Goal: Task Accomplishment & Management: Manage account settings

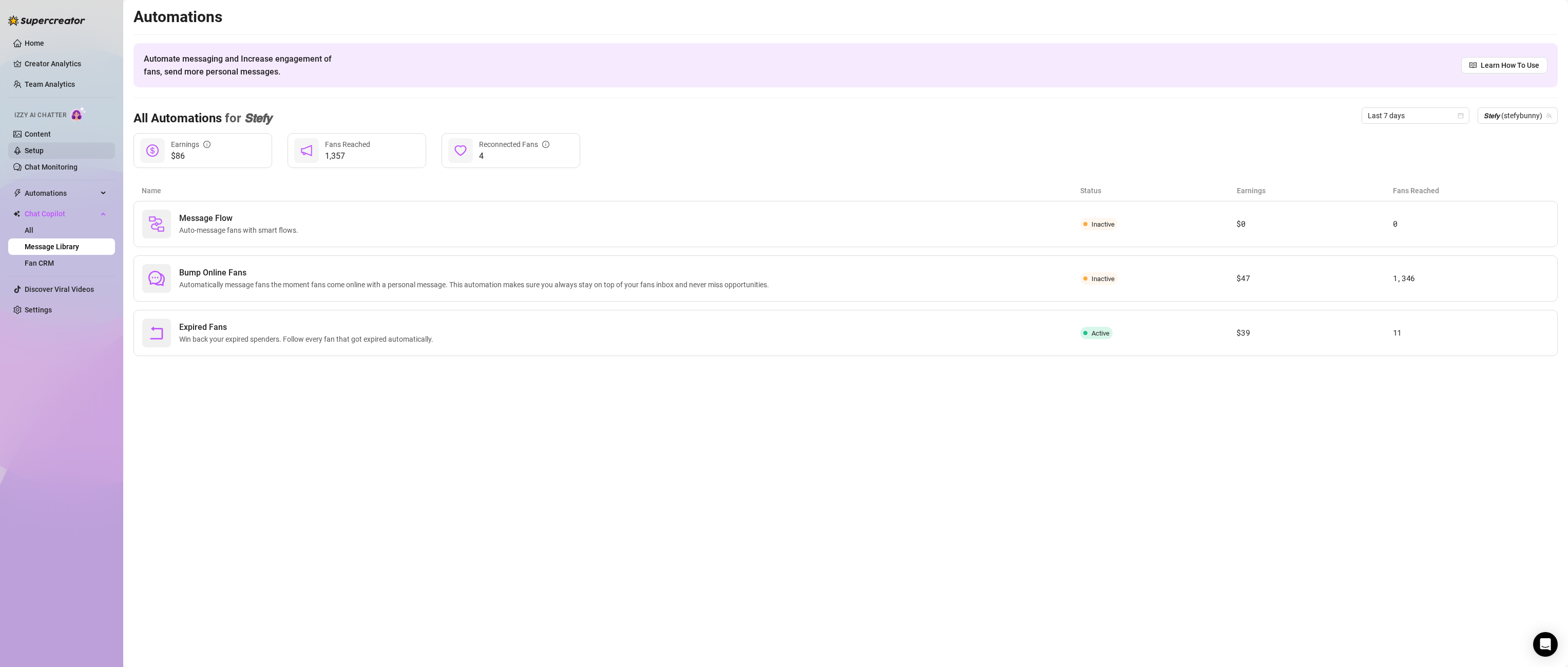
click at [24, 146] on link "Setup" at bounding box center [33, 150] width 19 height 8
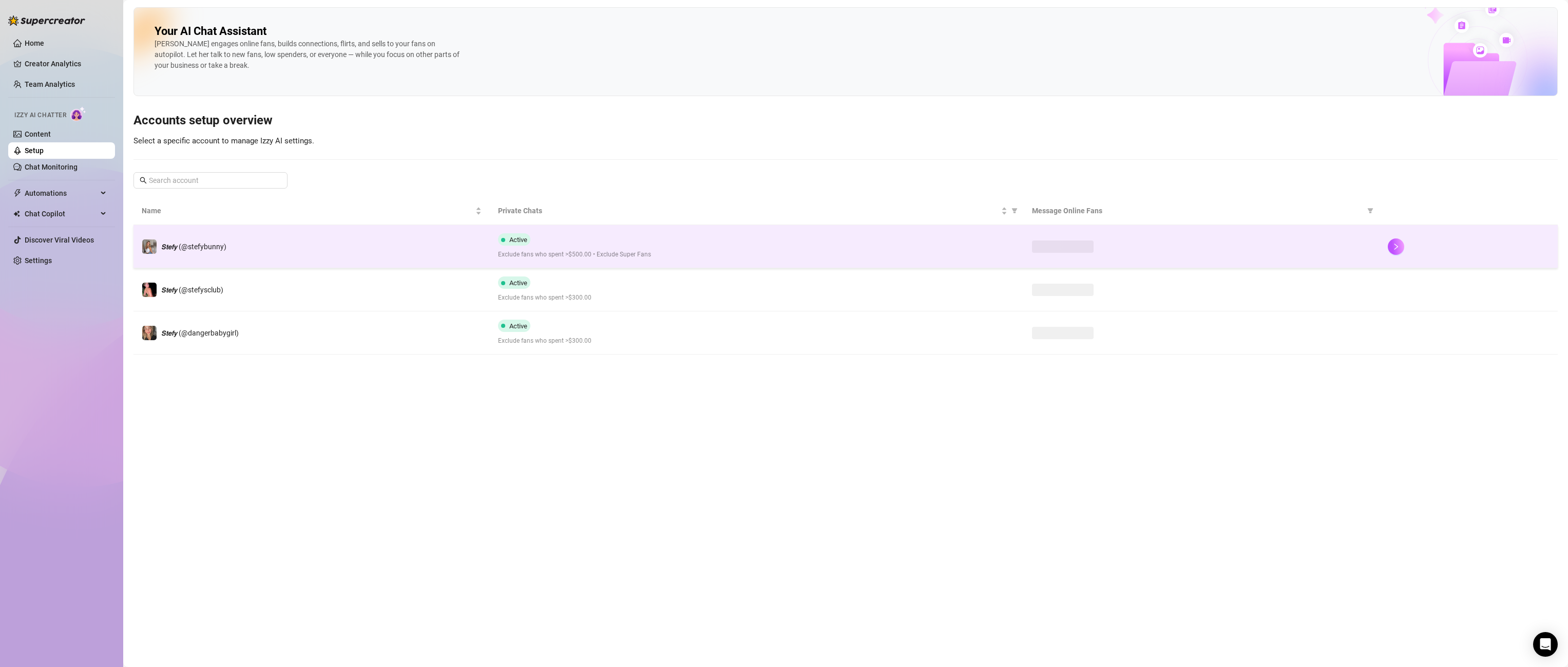
click at [1405, 246] on div at bounding box center [1469, 246] width 162 height 16
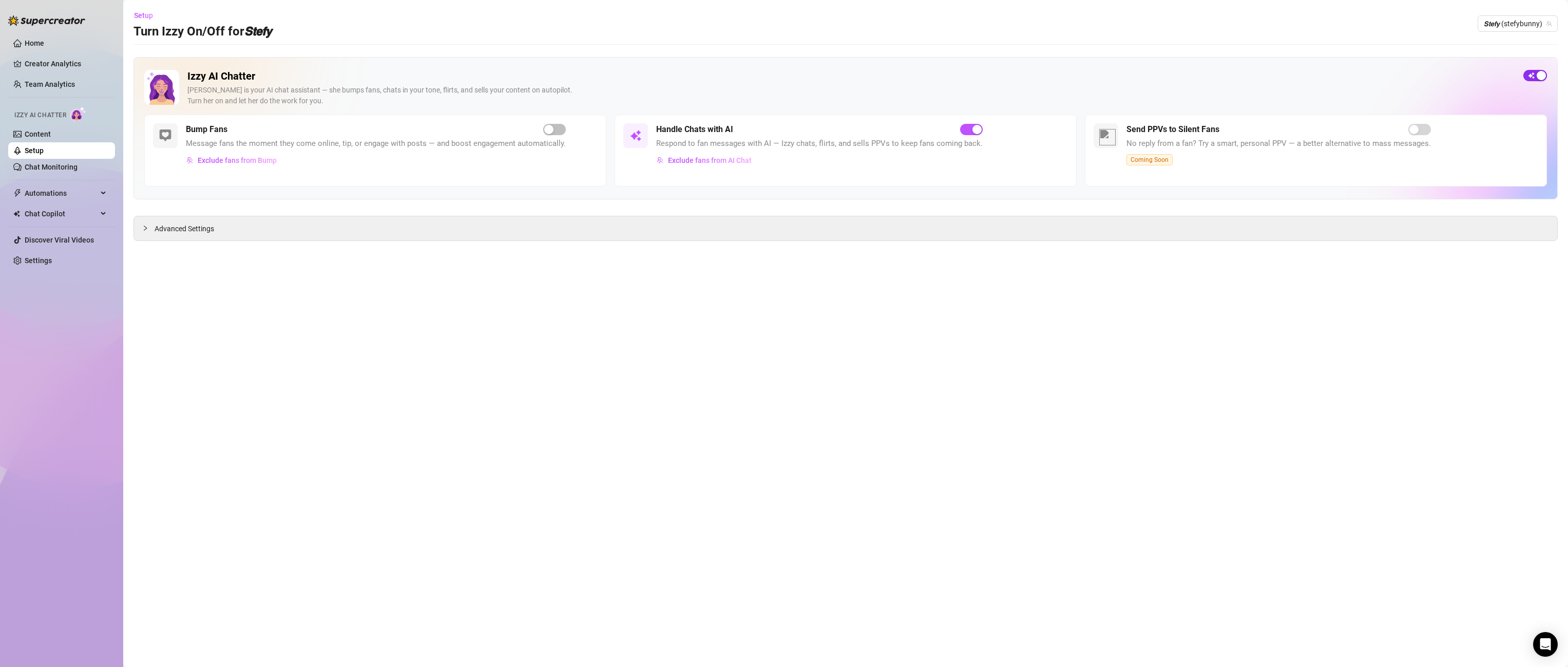
click at [1527, 80] on span "button" at bounding box center [1535, 76] width 24 height 12
drag, startPoint x: 1487, startPoint y: 110, endPoint x: 1493, endPoint y: 111, distance: 6.1
click at [1493, 111] on div "Izzy AI Chatter Izzy is your AI chat assistant — she bumps fans, chats in your …" at bounding box center [851, 92] width 1328 height 44
click at [1537, 27] on span "𝙎𝙩𝙚𝙛𝙮 (stefybunny)" at bounding box center [1517, 23] width 68 height 15
click at [1516, 61] on span "( stefysclub )" at bounding box center [1515, 62] width 38 height 12
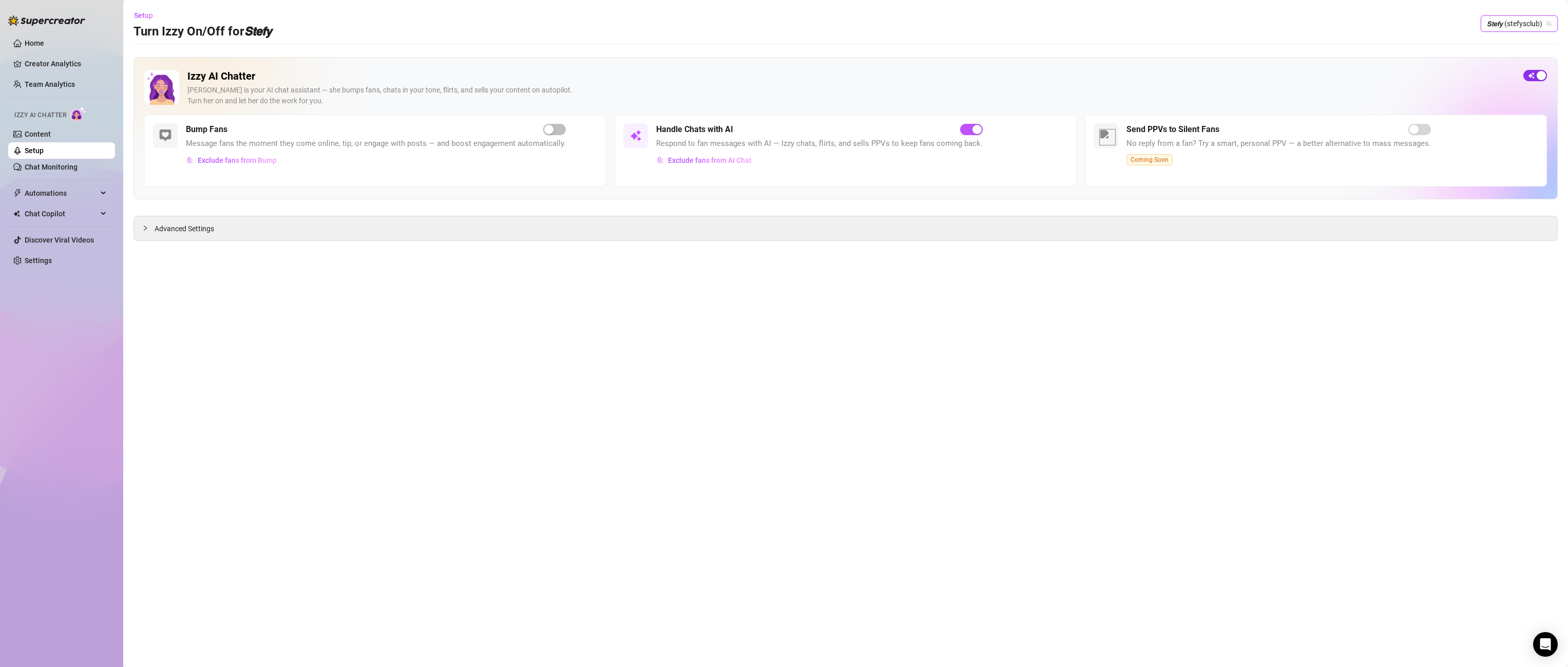
click at [1535, 71] on span "button" at bounding box center [1535, 76] width 24 height 12
click at [1532, 23] on span "𝙎𝙩𝙚𝙛𝙮 (stefysclub)" at bounding box center [1519, 23] width 65 height 15
click at [1525, 88] on div "𝙎𝙩𝙚𝙛𝙮 ( dangerbabygirl )" at bounding box center [1505, 80] width 102 height 18
click at [1544, 71] on div "button" at bounding box center [1541, 75] width 9 height 9
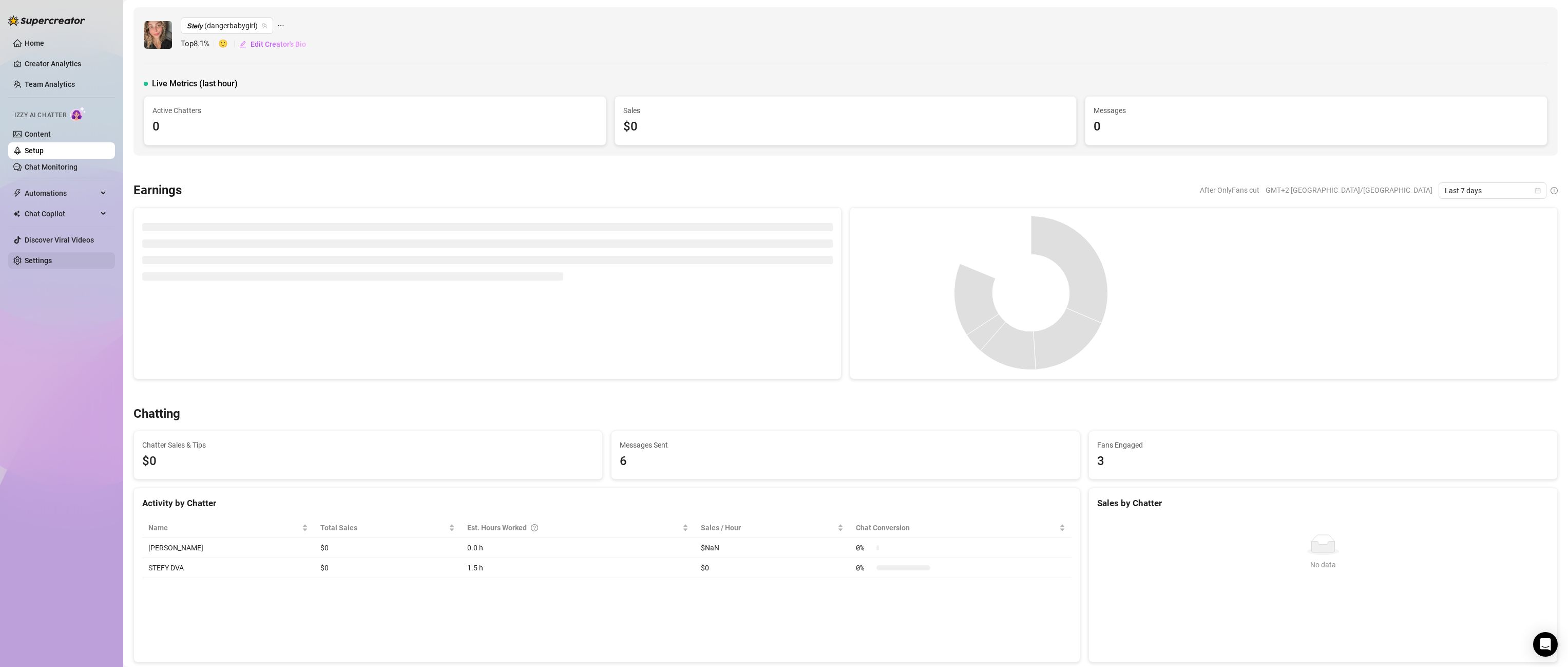
click at [46, 263] on link "Settings" at bounding box center [38, 260] width 27 height 8
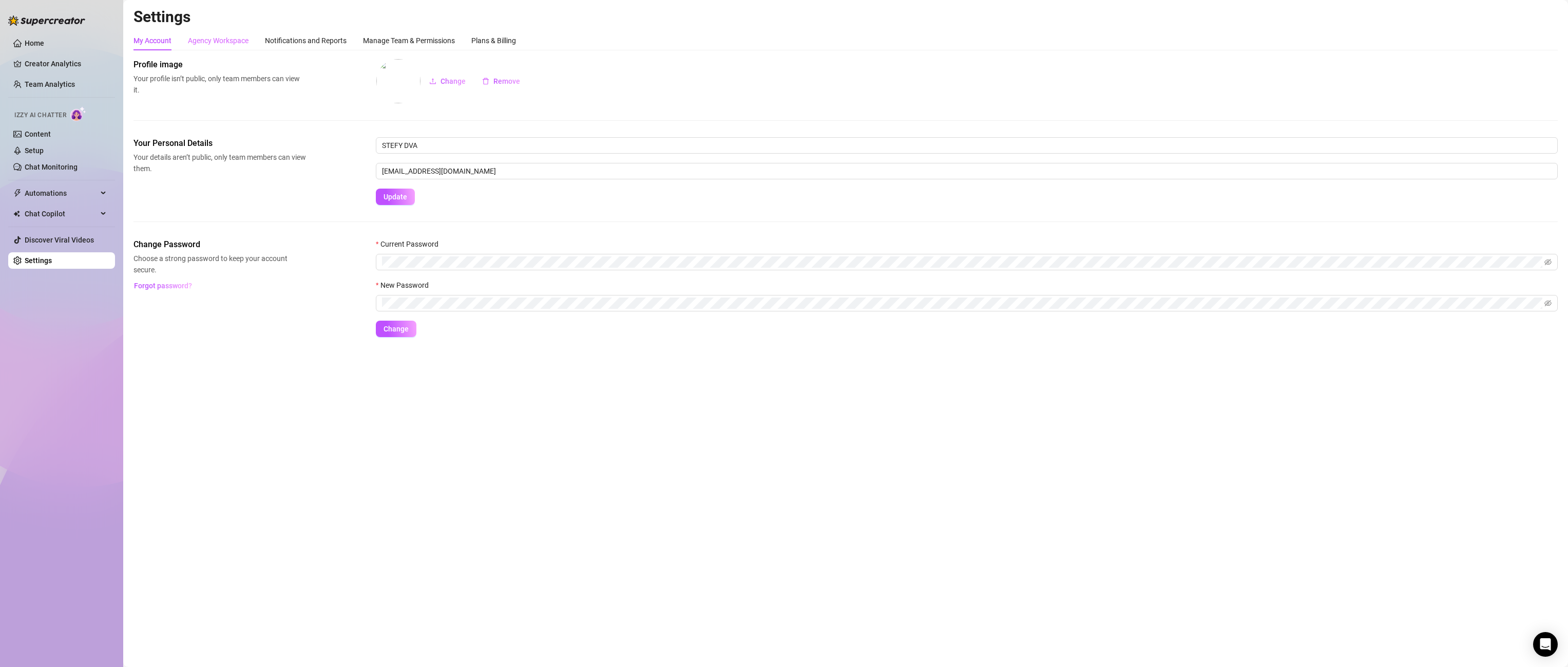
click at [231, 47] on div "Agency Workspace" at bounding box center [219, 41] width 61 height 19
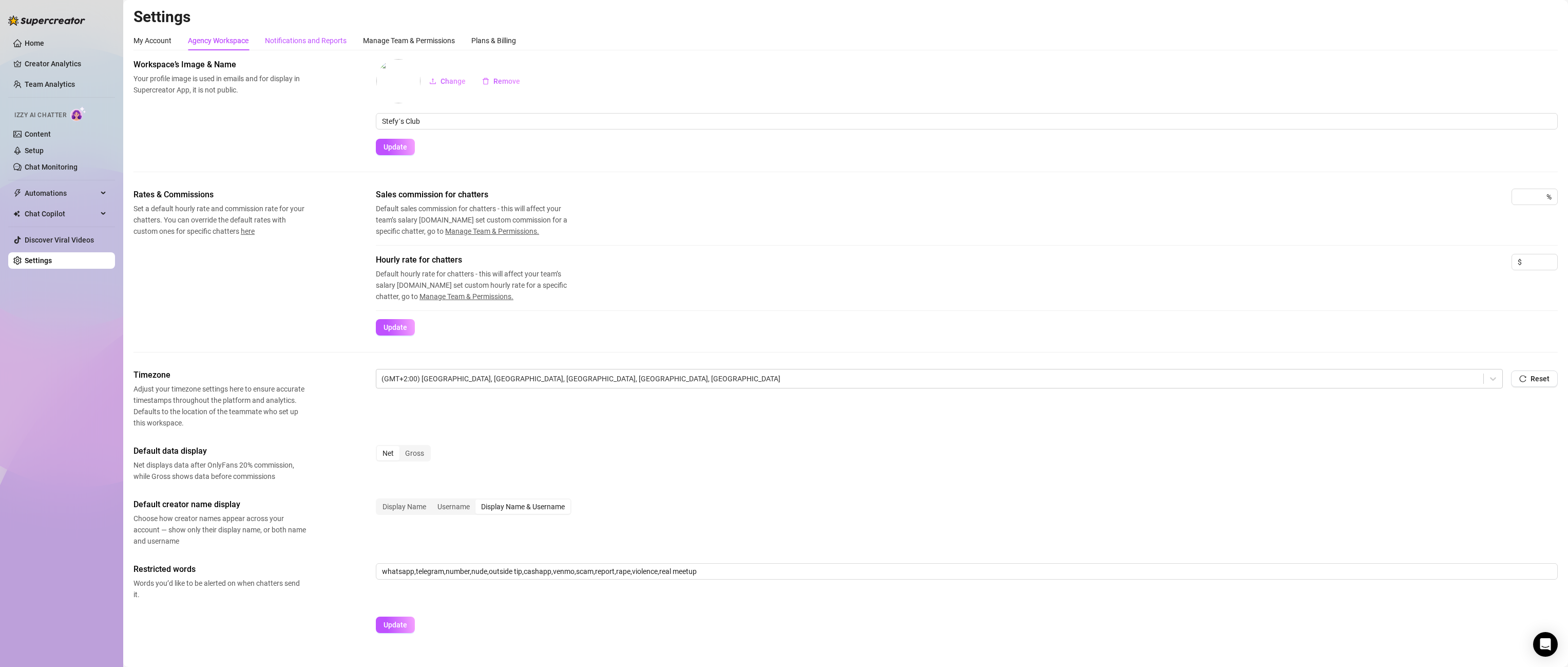
click at [320, 38] on div "Notifications and Reports" at bounding box center [306, 40] width 82 height 12
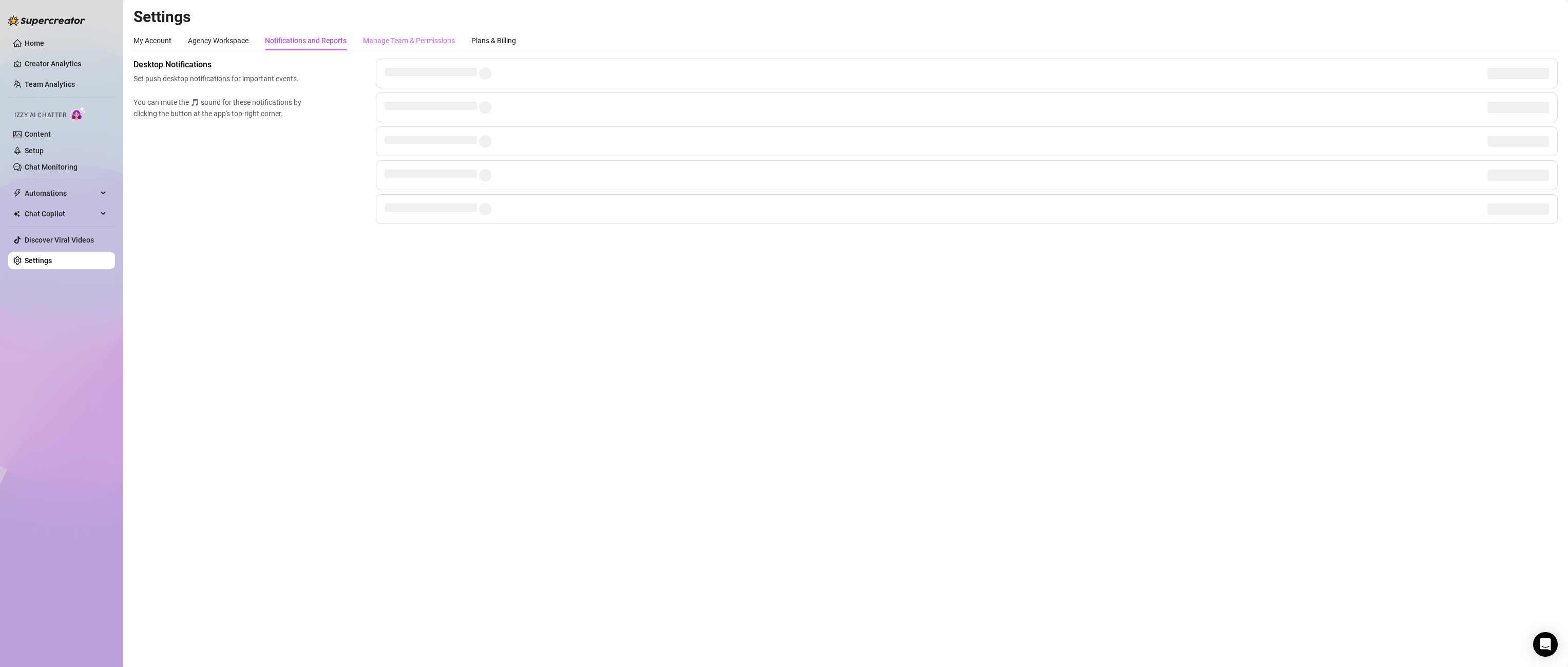
click at [370, 34] on div "Manage Team & Permissions" at bounding box center [408, 41] width 92 height 19
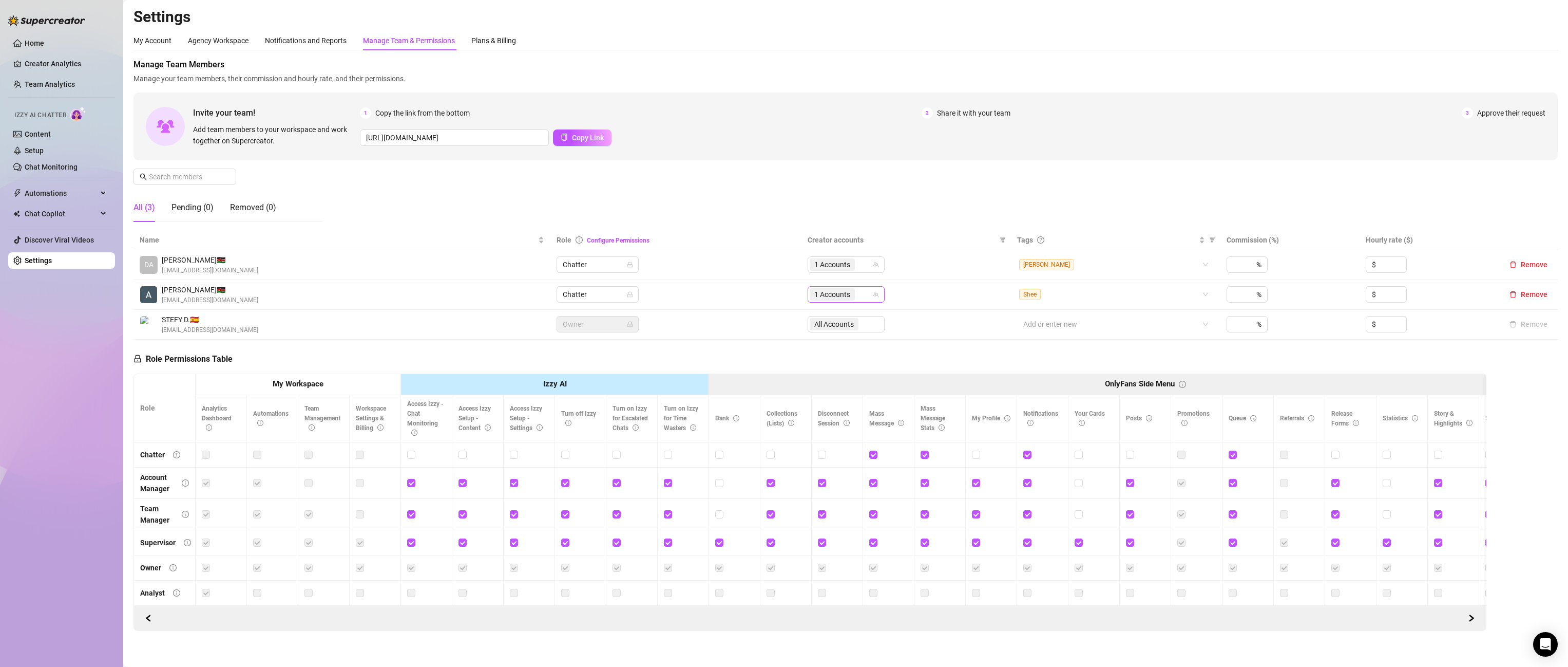
click at [845, 296] on span "1 Accounts" at bounding box center [832, 294] width 36 height 12
click at [766, 308] on td "Chatter" at bounding box center [676, 295] width 251 height 30
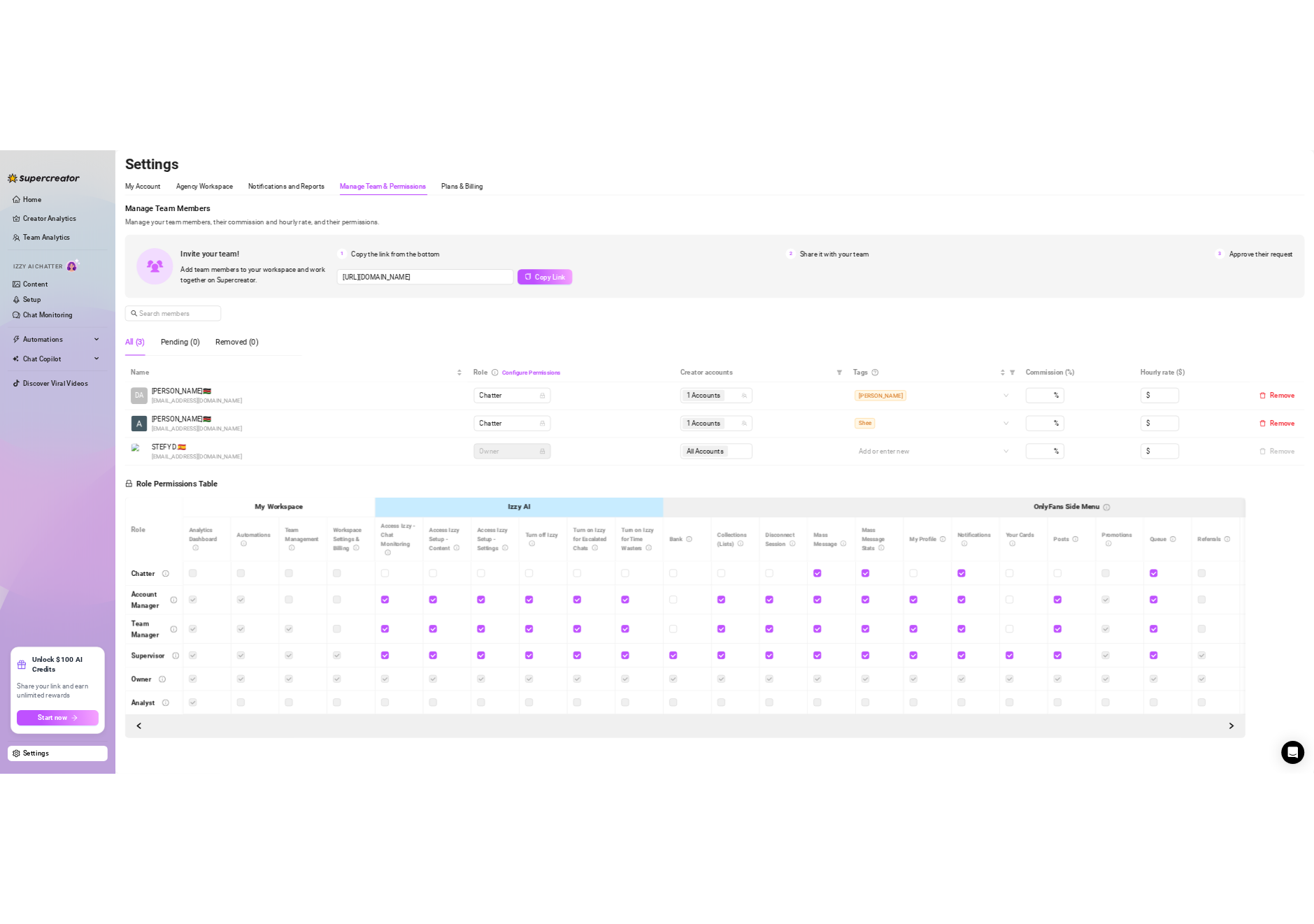
scroll to position [10, 0]
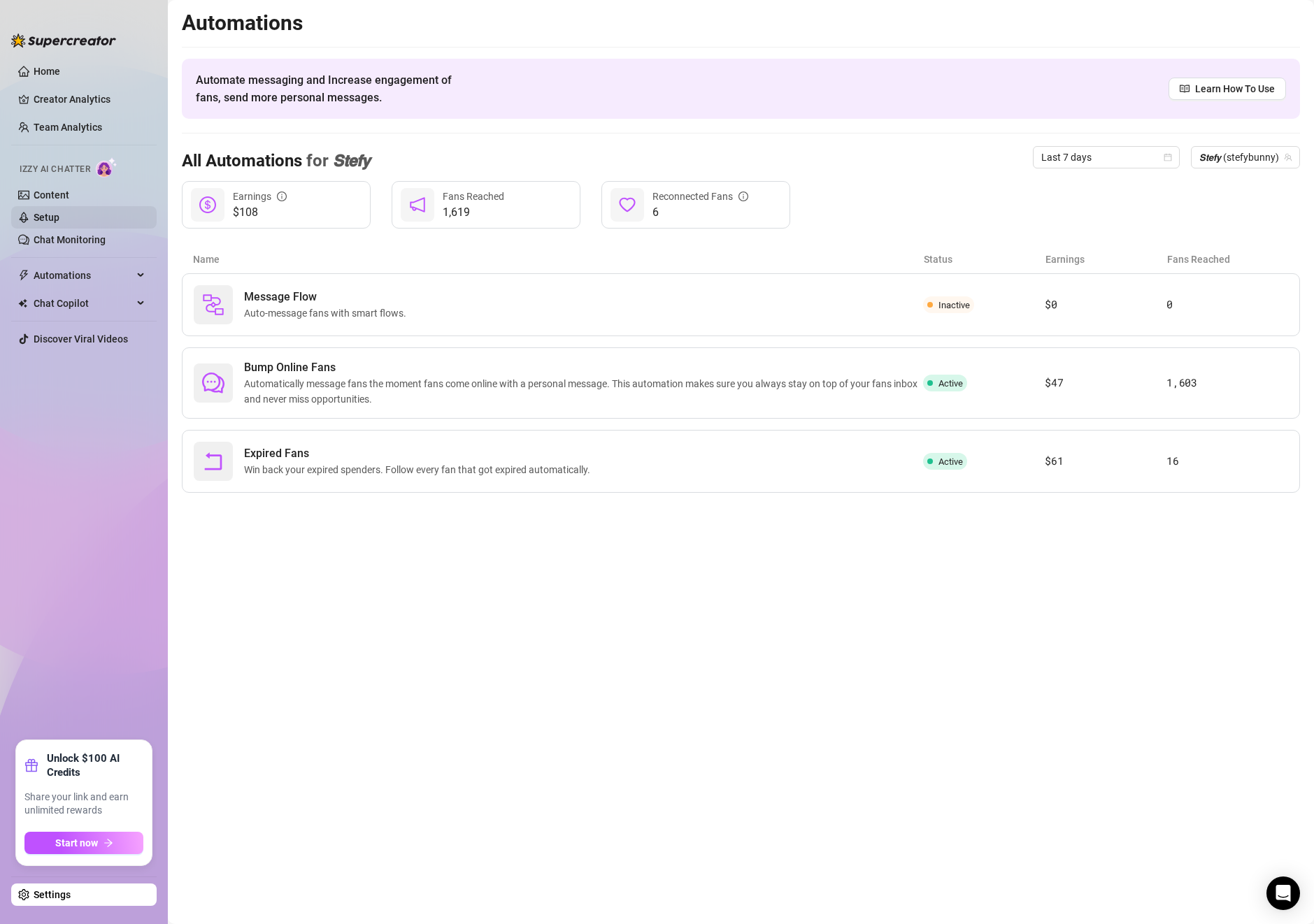
click at [60, 215] on link "Setup" at bounding box center [46, 217] width 26 height 11
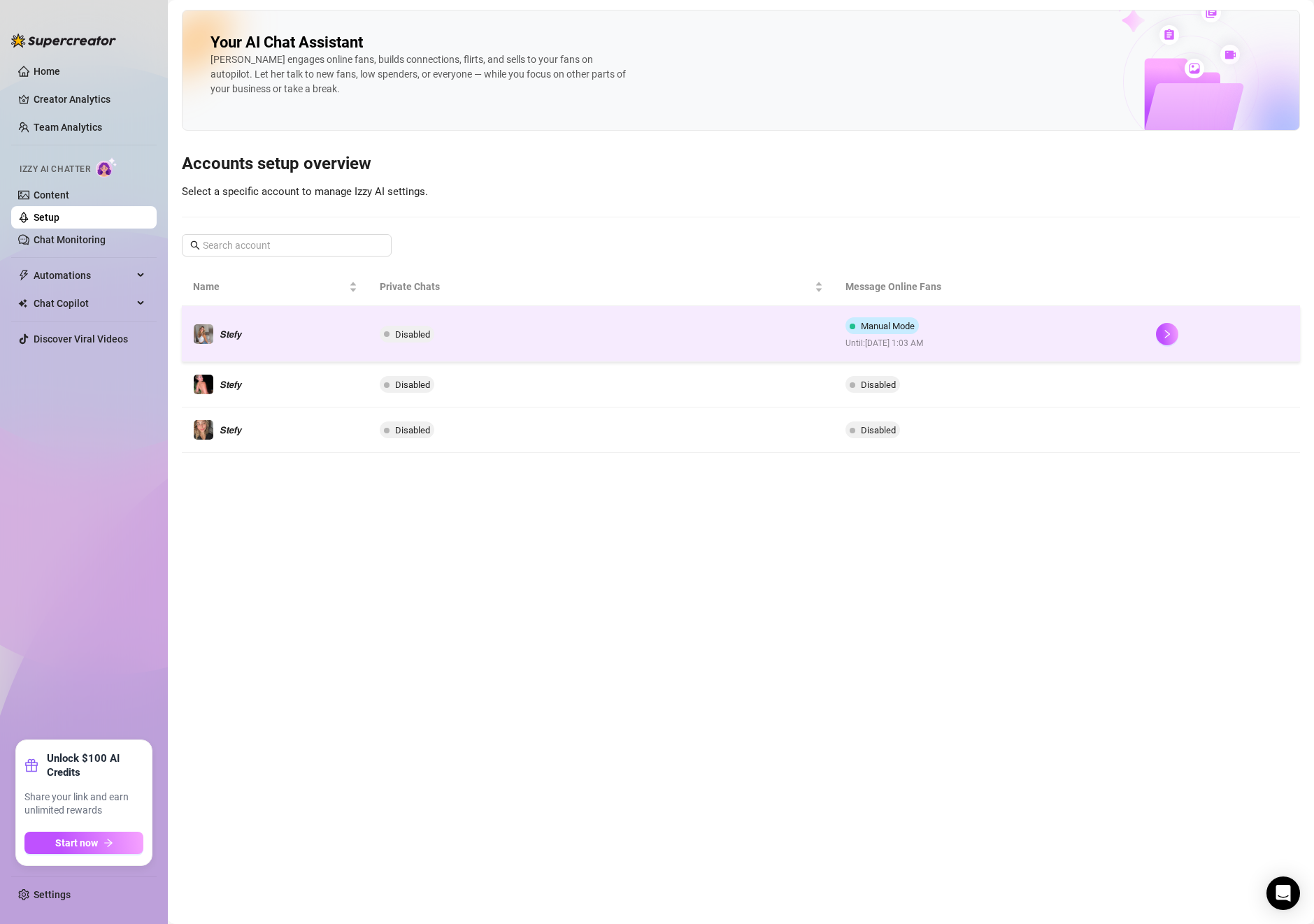
click at [1101, 328] on td "Manual Mode Until: [DATE] 1:03 AM" at bounding box center [989, 333] width 311 height 56
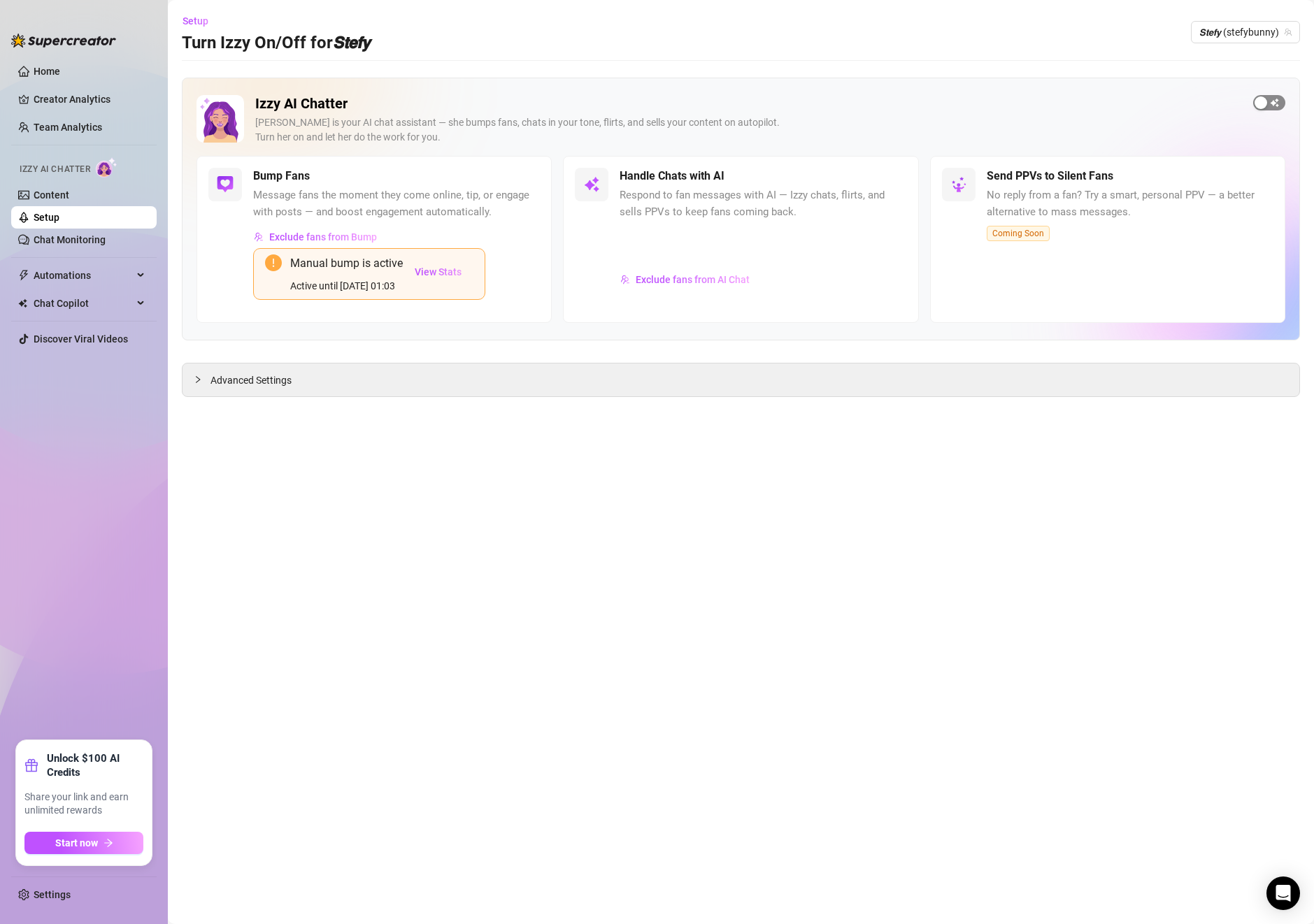
click at [1266, 96] on div "button" at bounding box center [1260, 102] width 12 height 12
click at [1258, 29] on span "𝙎𝙩𝙚𝙛𝙮 (stefybunny)" at bounding box center [1245, 31] width 92 height 21
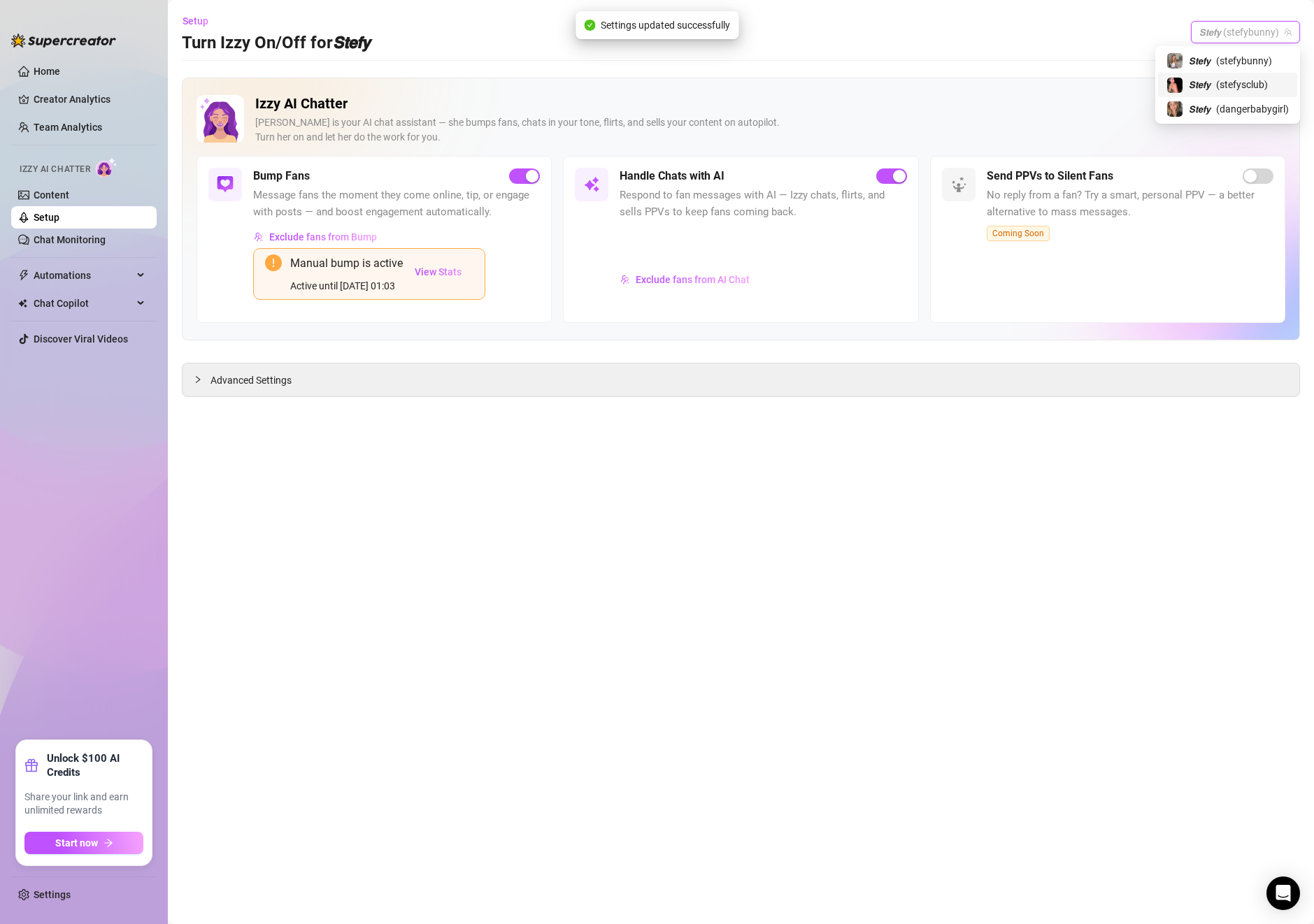
click at [1223, 84] on span "( stefysclub )" at bounding box center [1242, 85] width 51 height 16
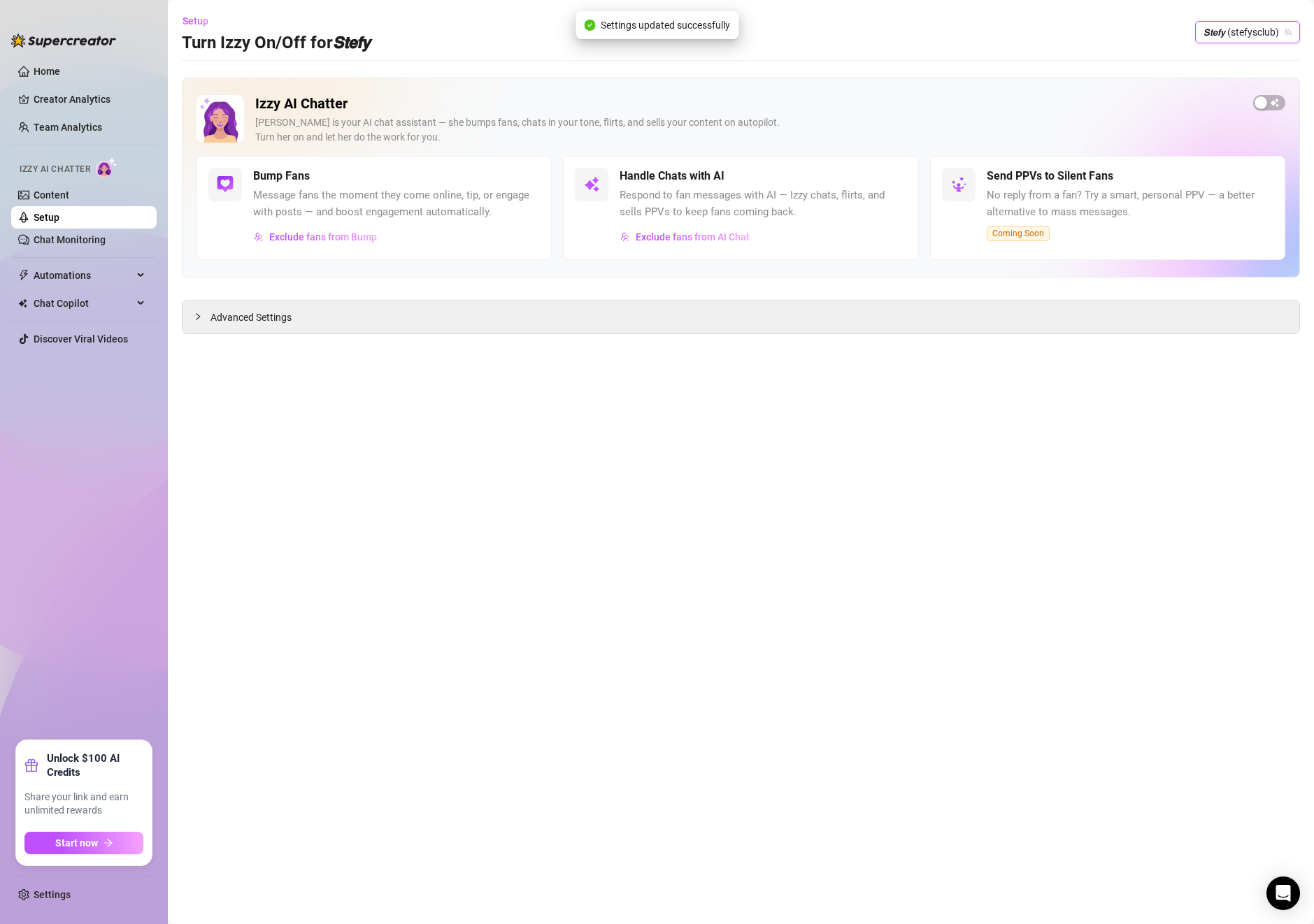
click at [1258, 100] on div "button" at bounding box center [1260, 102] width 12 height 12
click at [1244, 40] on span "𝙎𝙩𝙚𝙛𝙮 (stefysclub)" at bounding box center [1248, 31] width 88 height 21
click at [1209, 108] on span "𝙎𝙩𝙚𝙛𝙮" at bounding box center [1200, 109] width 22 height 16
click at [1273, 96] on span "button" at bounding box center [1269, 103] width 32 height 16
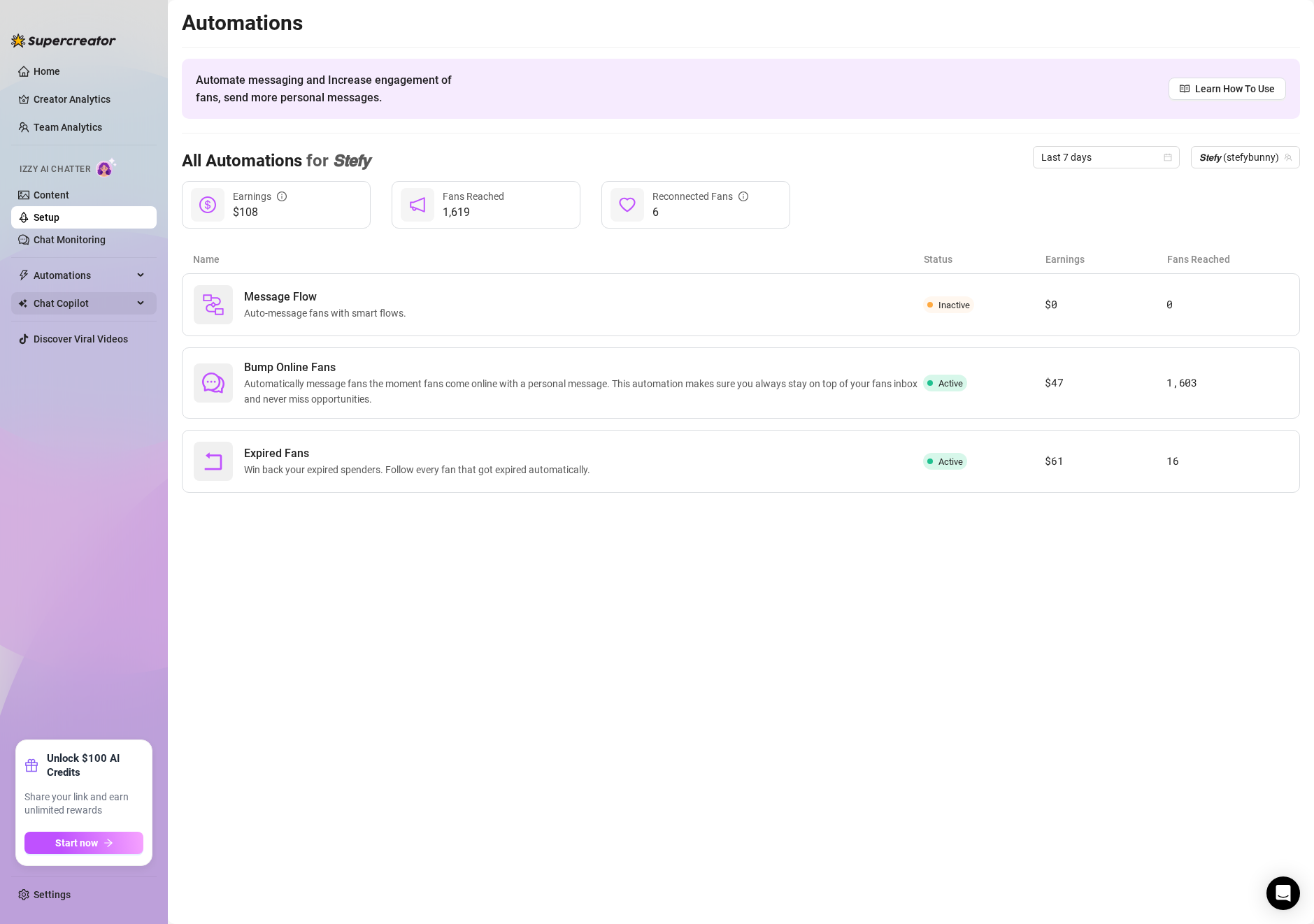
click at [61, 300] on span "Chat Copilot" at bounding box center [83, 303] width 99 height 22
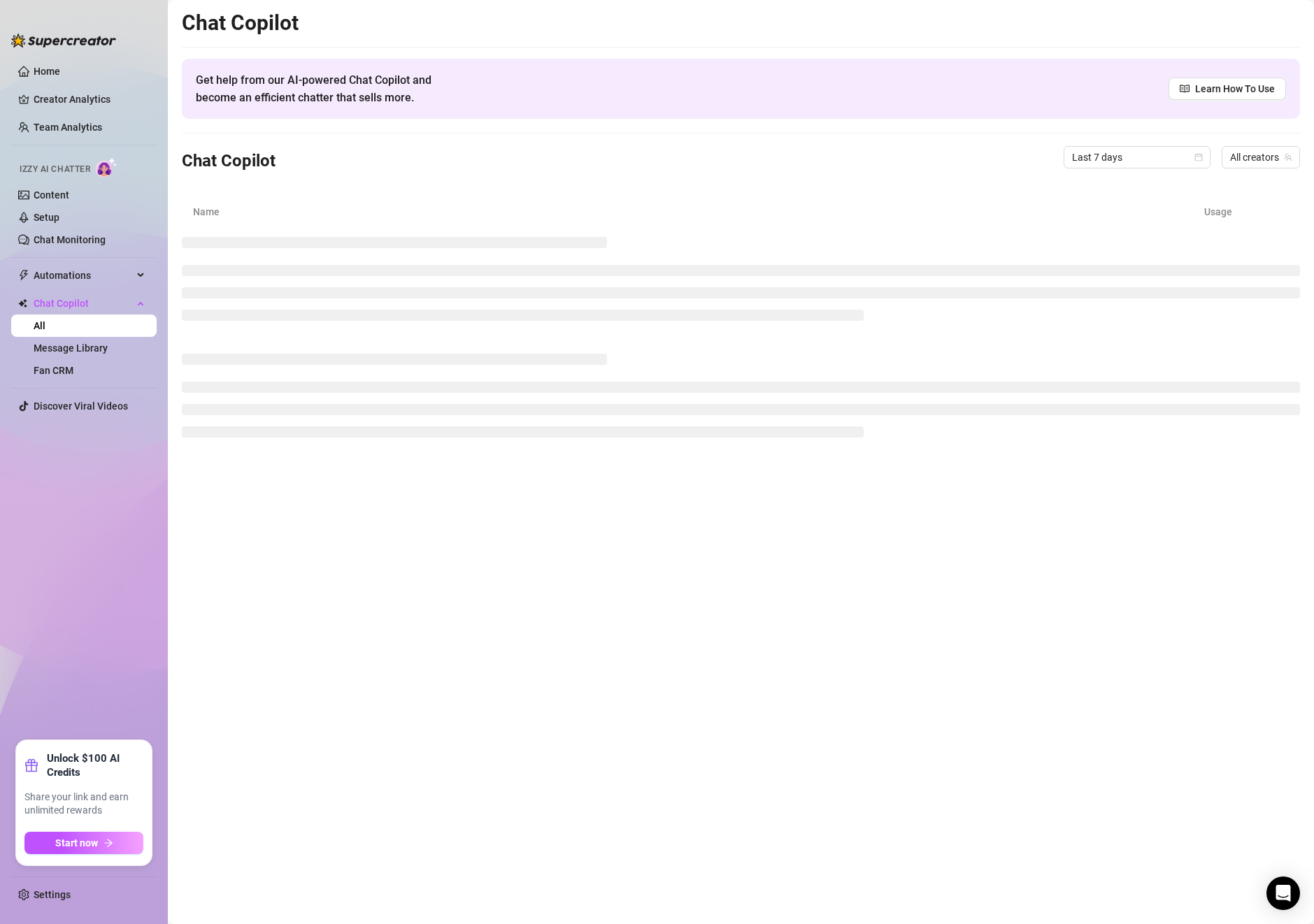
click at [490, 145] on div "Chat Copilot Last 7 days All creators" at bounding box center [740, 157] width 1118 height 47
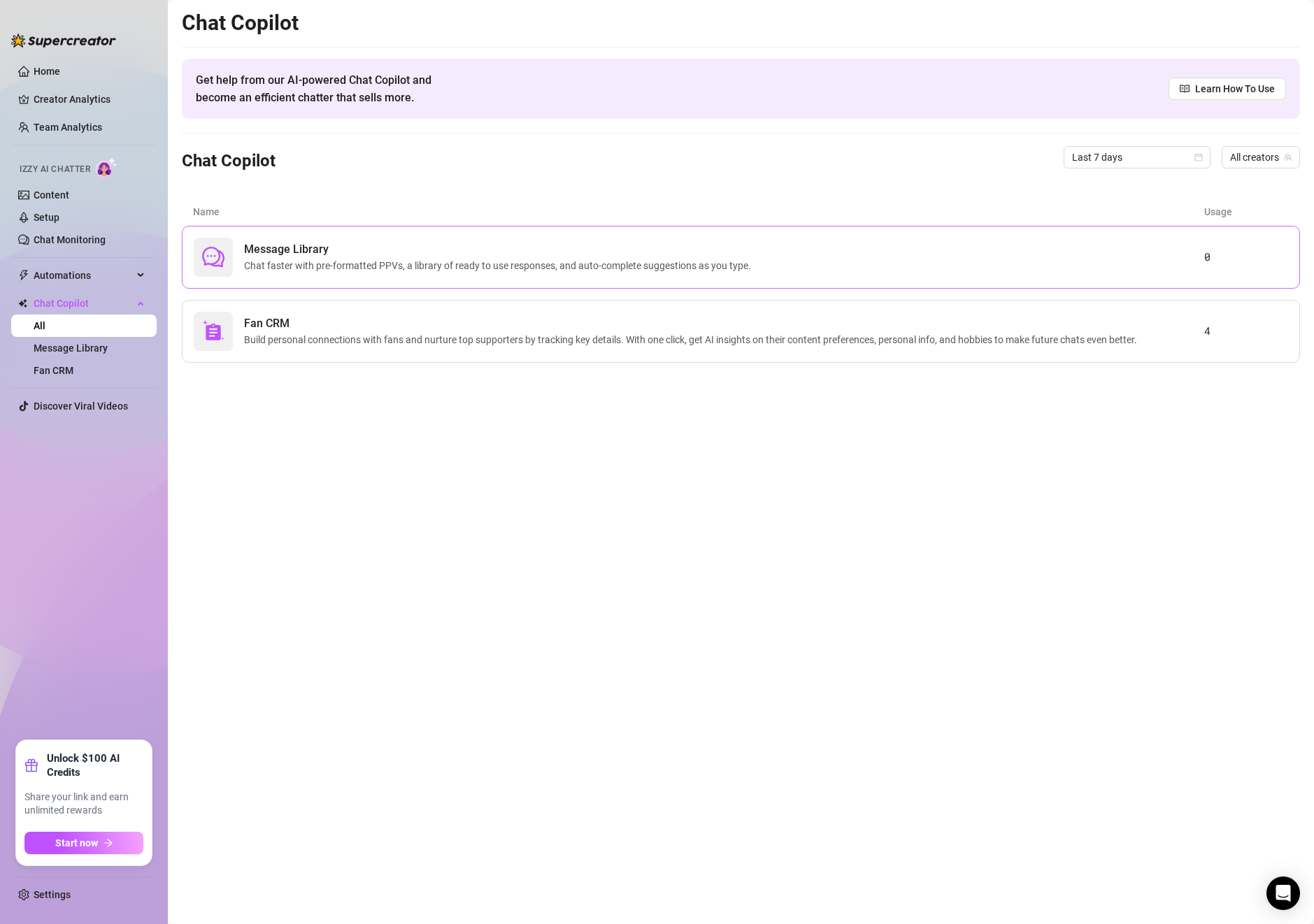
click at [332, 241] on span "Message Library" at bounding box center [500, 249] width 512 height 17
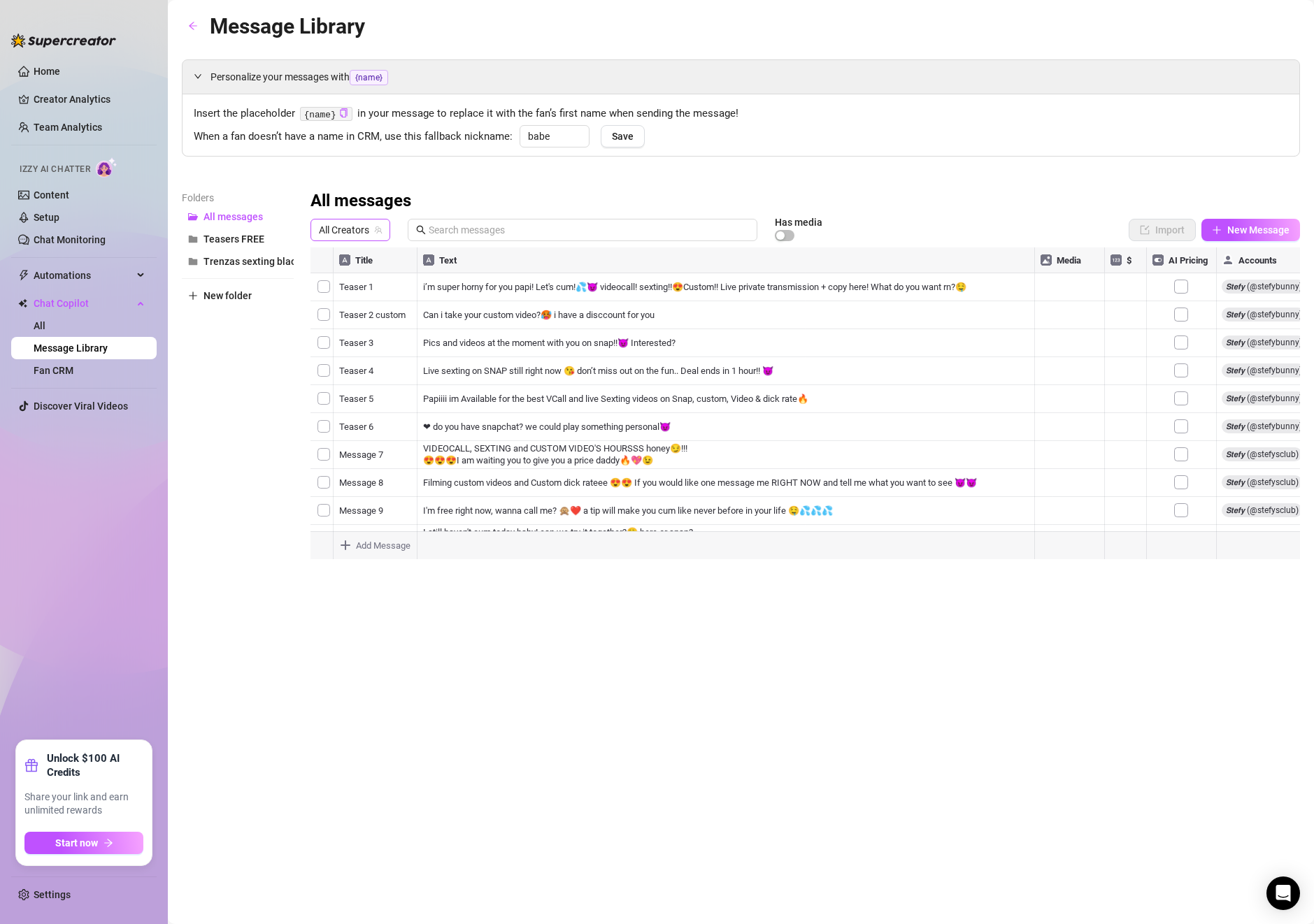
click at [334, 229] on span "All Creators" at bounding box center [351, 230] width 63 height 21
click at [372, 283] on span "( stefybunny )" at bounding box center [399, 281] width 56 height 16
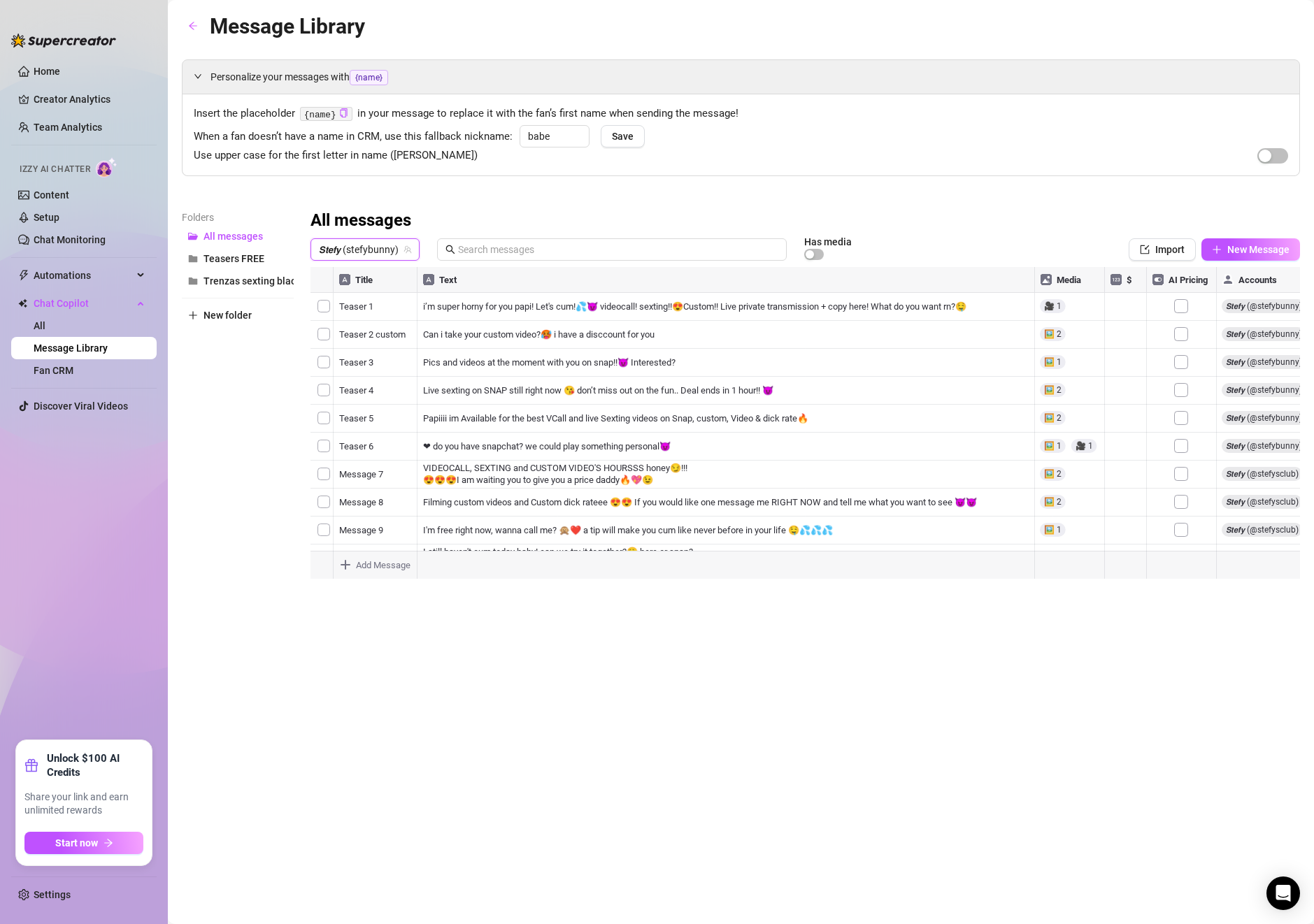
click at [1238, 304] on div at bounding box center [806, 423] width 990 height 312
click at [1244, 305] on div at bounding box center [806, 423] width 990 height 312
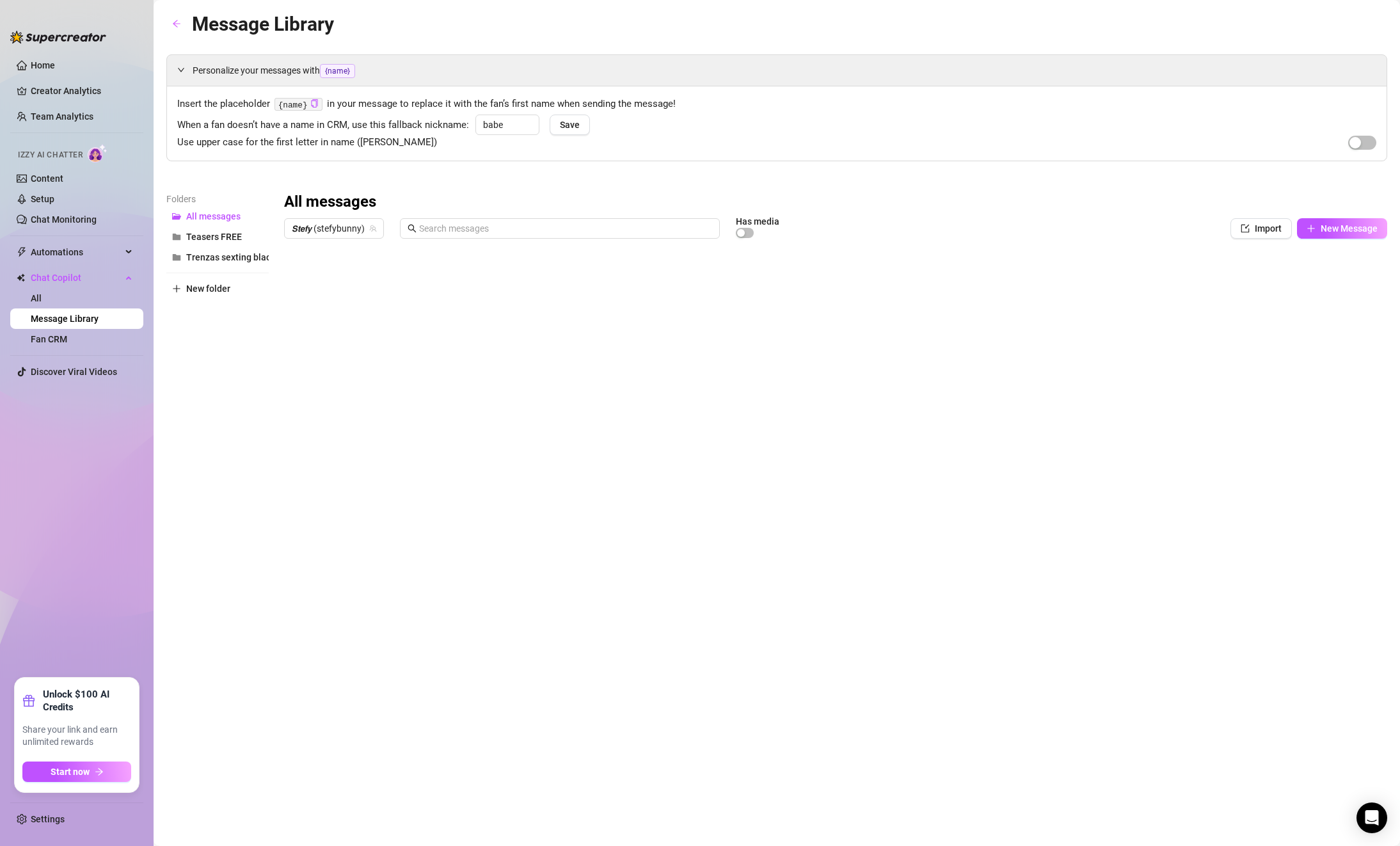
scroll to position [0, 1]
click at [1334, 281] on div at bounding box center [836, 387] width 1103 height 285
click at [1340, 280] on div at bounding box center [836, 387] width 1103 height 285
click at [1340, 281] on div at bounding box center [836, 387] width 1103 height 285
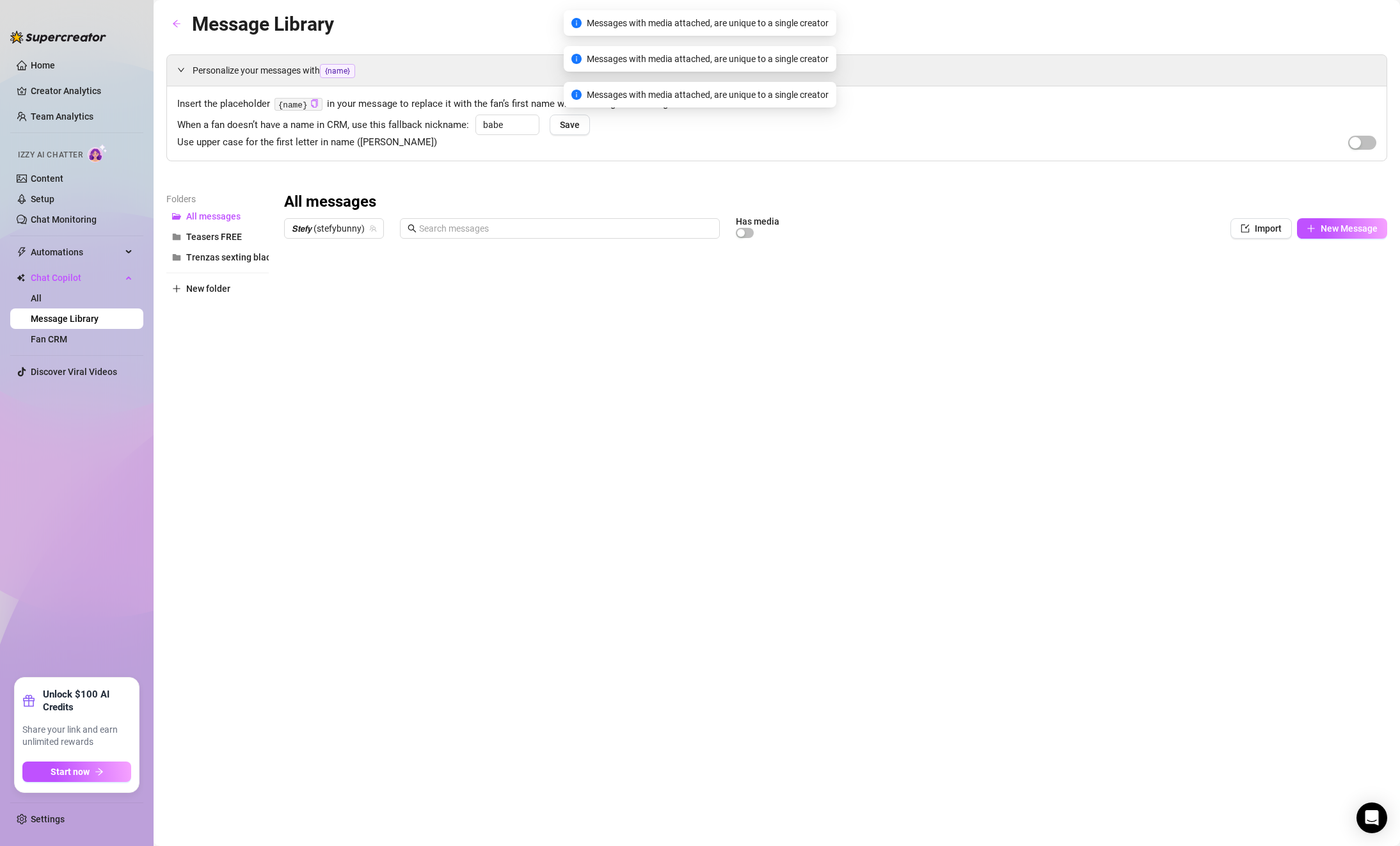
click at [1340, 281] on div at bounding box center [836, 387] width 1103 height 285
click at [1338, 284] on div at bounding box center [836, 387] width 1103 height 285
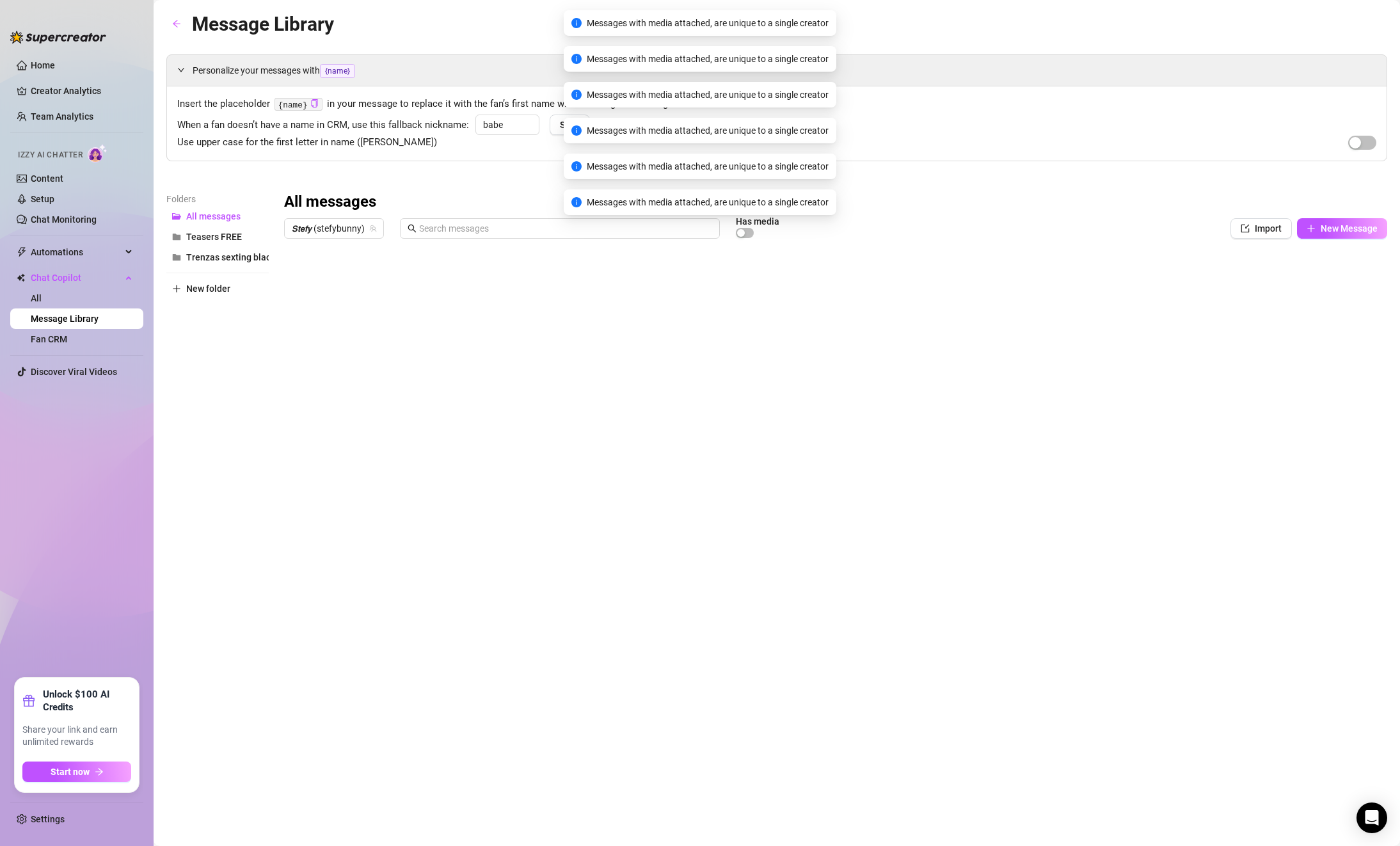
click at [1339, 284] on div at bounding box center [836, 387] width 1103 height 285
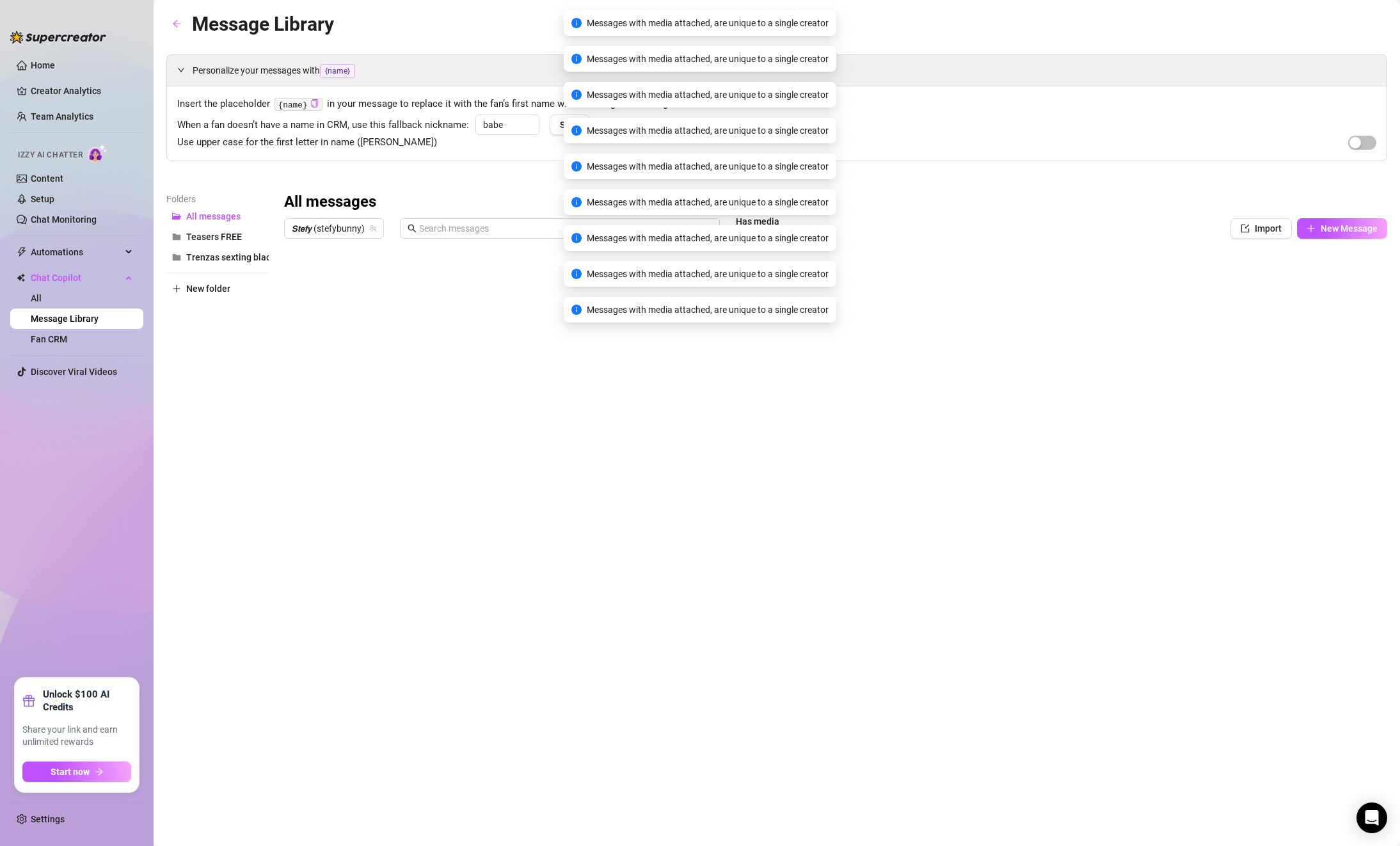
click at [1351, 448] on div at bounding box center [836, 387] width 1103 height 285
click at [1351, 407] on div at bounding box center [836, 387] width 1103 height 285
click at [1339, 414] on div at bounding box center [836, 387] width 1103 height 285
click at [1338, 407] on div at bounding box center [836, 387] width 1103 height 285
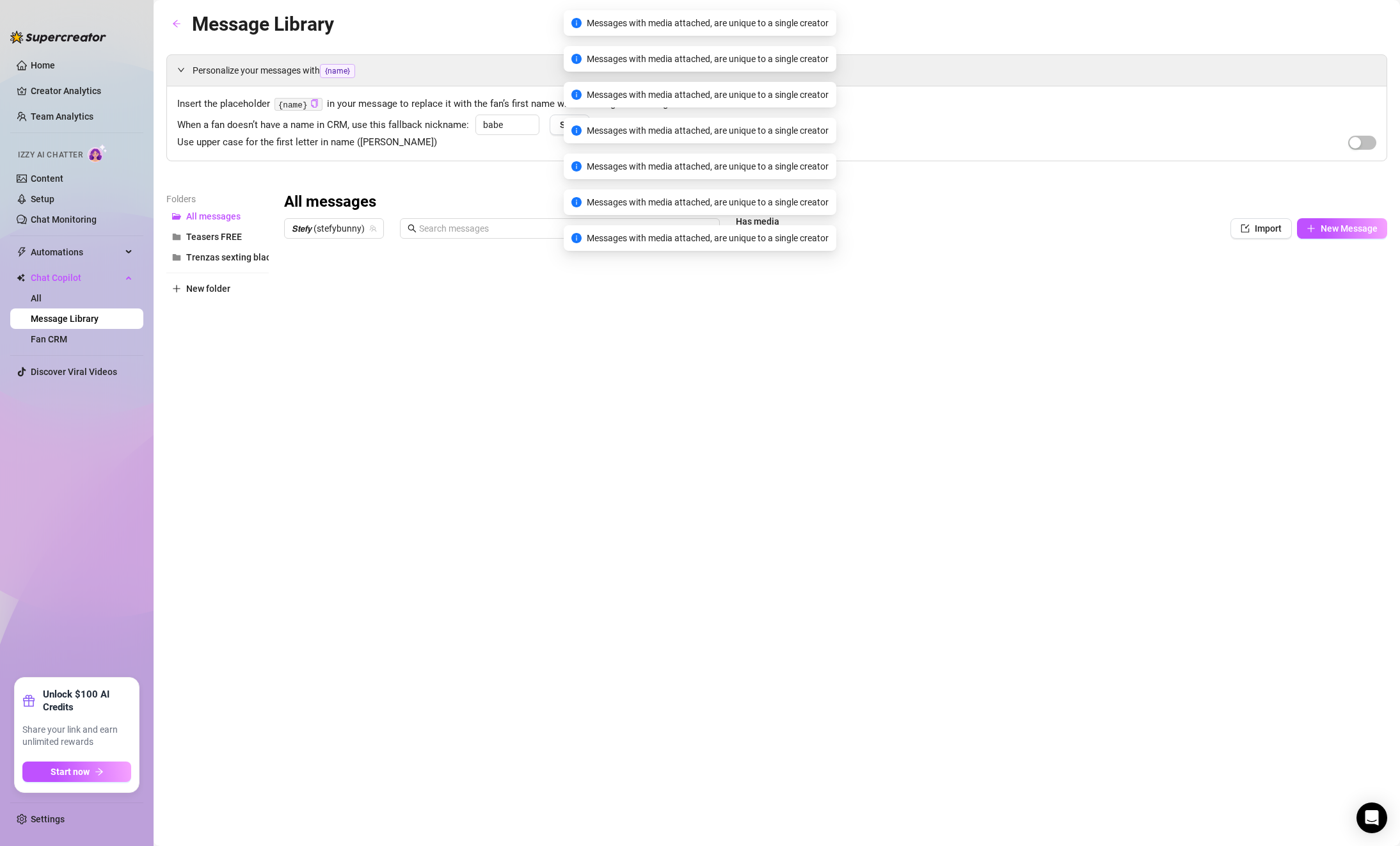
click at [1333, 409] on div at bounding box center [836, 387] width 1103 height 285
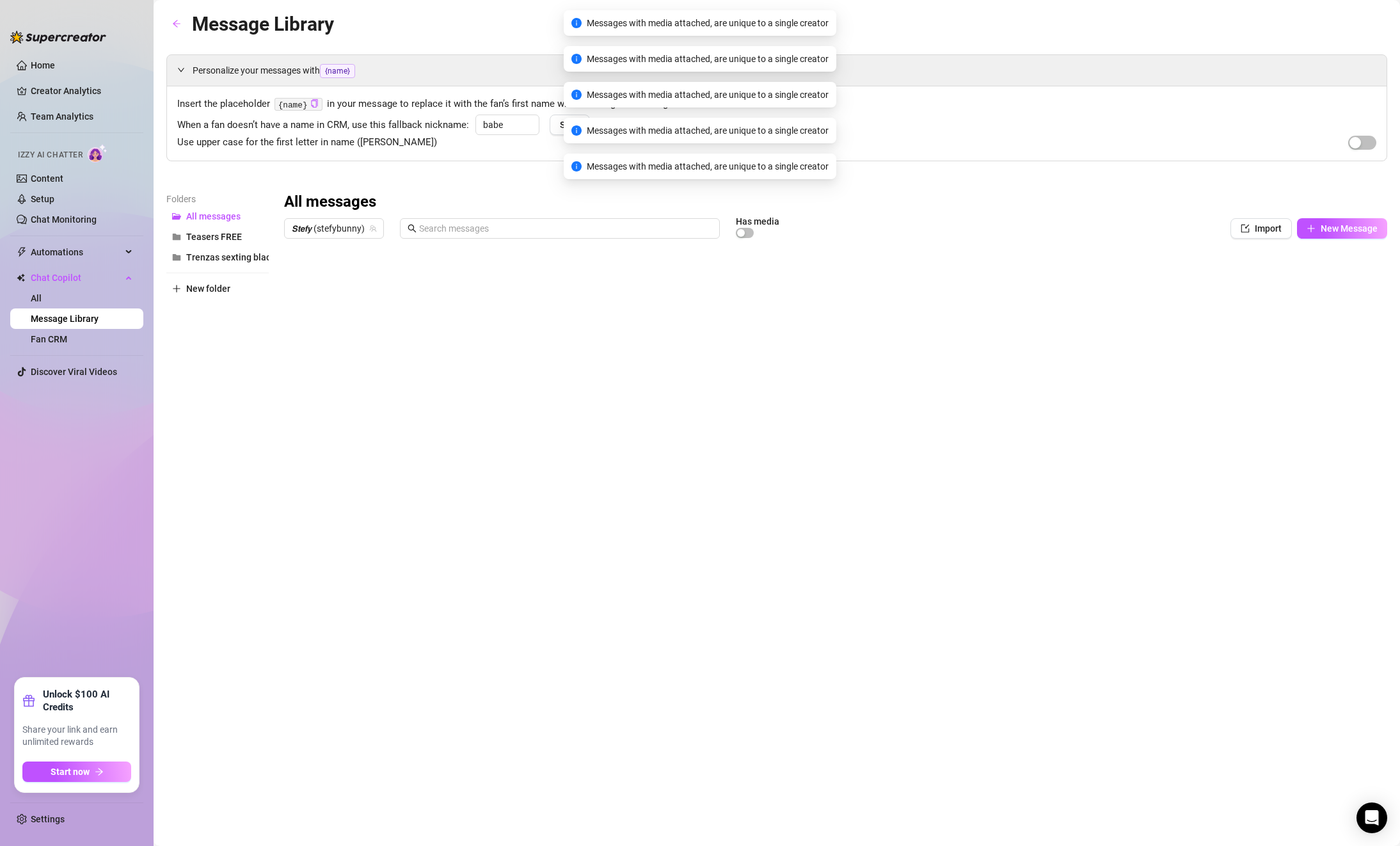
click at [1333, 406] on div at bounding box center [836, 387] width 1103 height 285
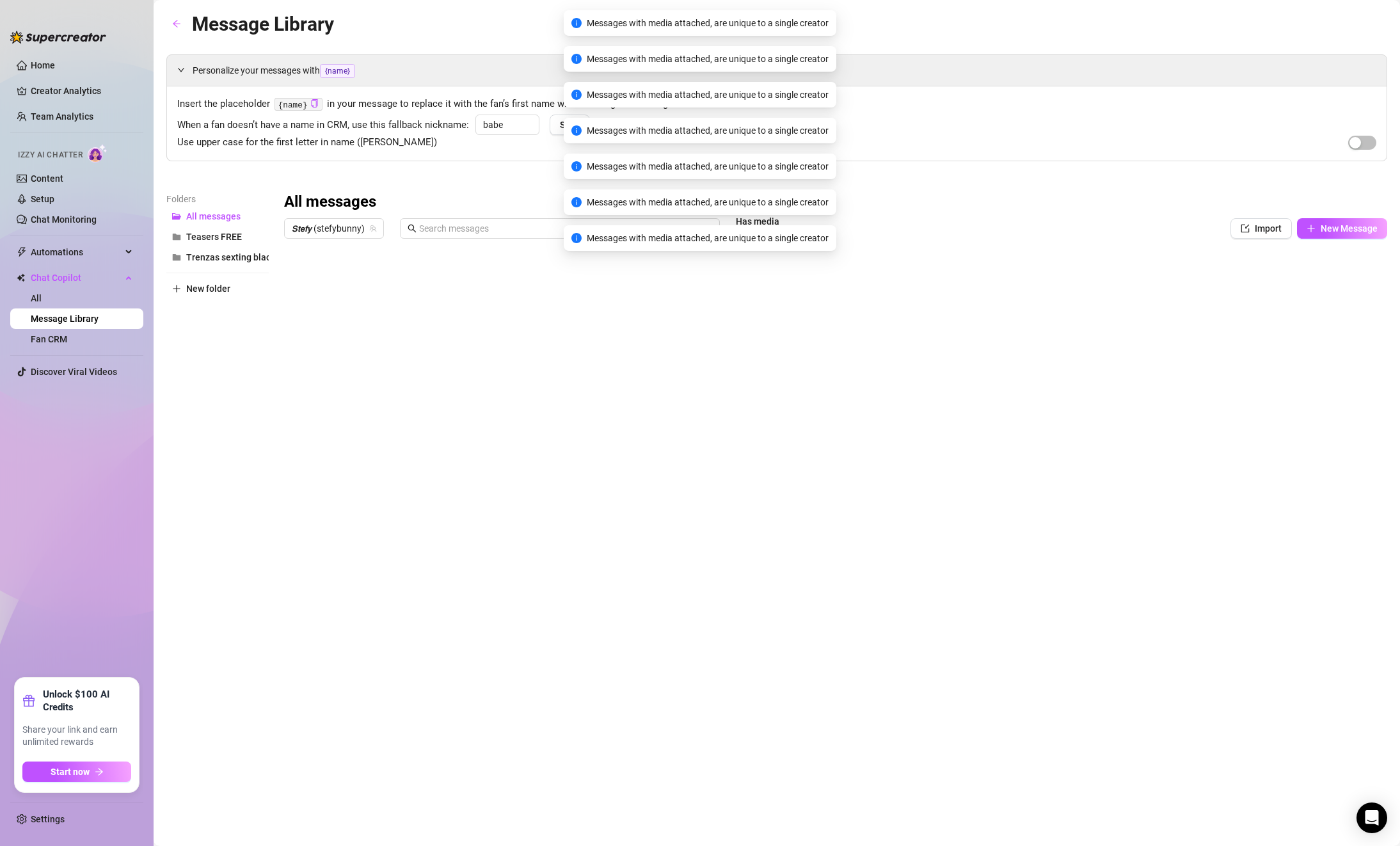
click at [1343, 407] on div at bounding box center [836, 387] width 1103 height 285
click at [1339, 410] on div at bounding box center [836, 387] width 1103 height 285
click at [1337, 410] on div at bounding box center [836, 387] width 1103 height 285
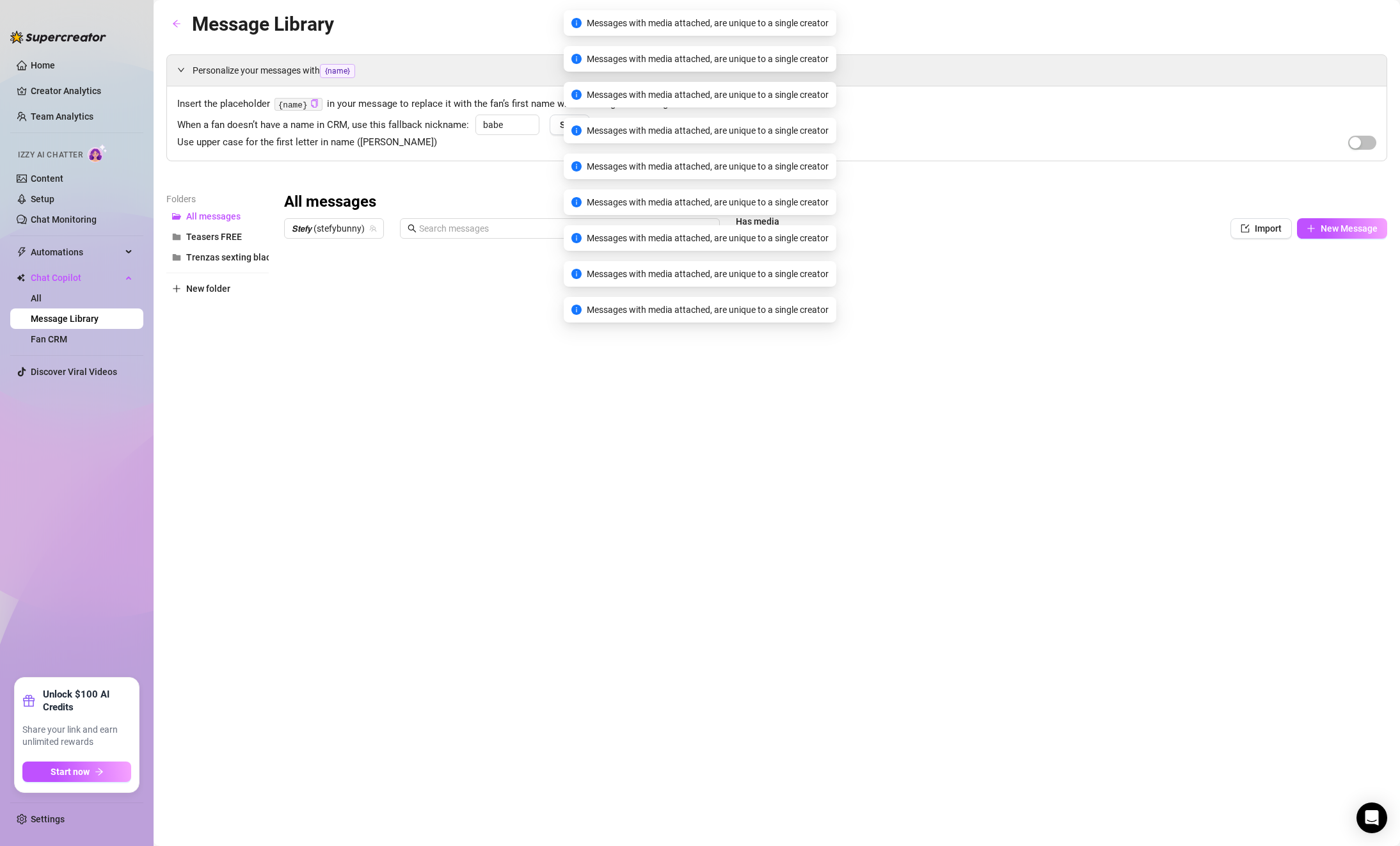
click at [1337, 407] on div at bounding box center [836, 387] width 1103 height 285
click at [953, 492] on div at bounding box center [836, 387] width 1103 height 285
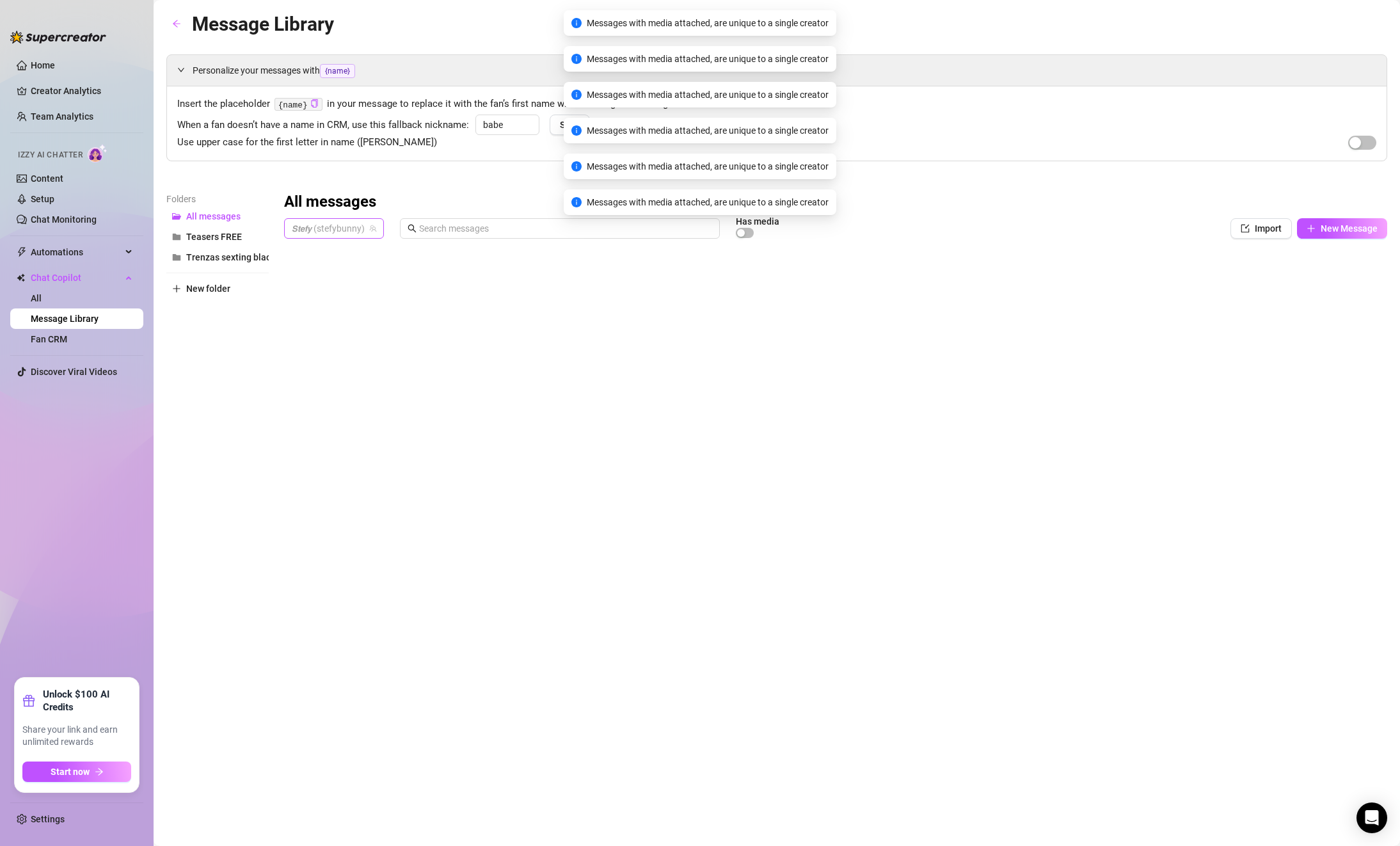
click at [322, 231] on span "𝙎𝙩𝙚𝙛𝙮 (stefybunny)" at bounding box center [334, 228] width 84 height 19
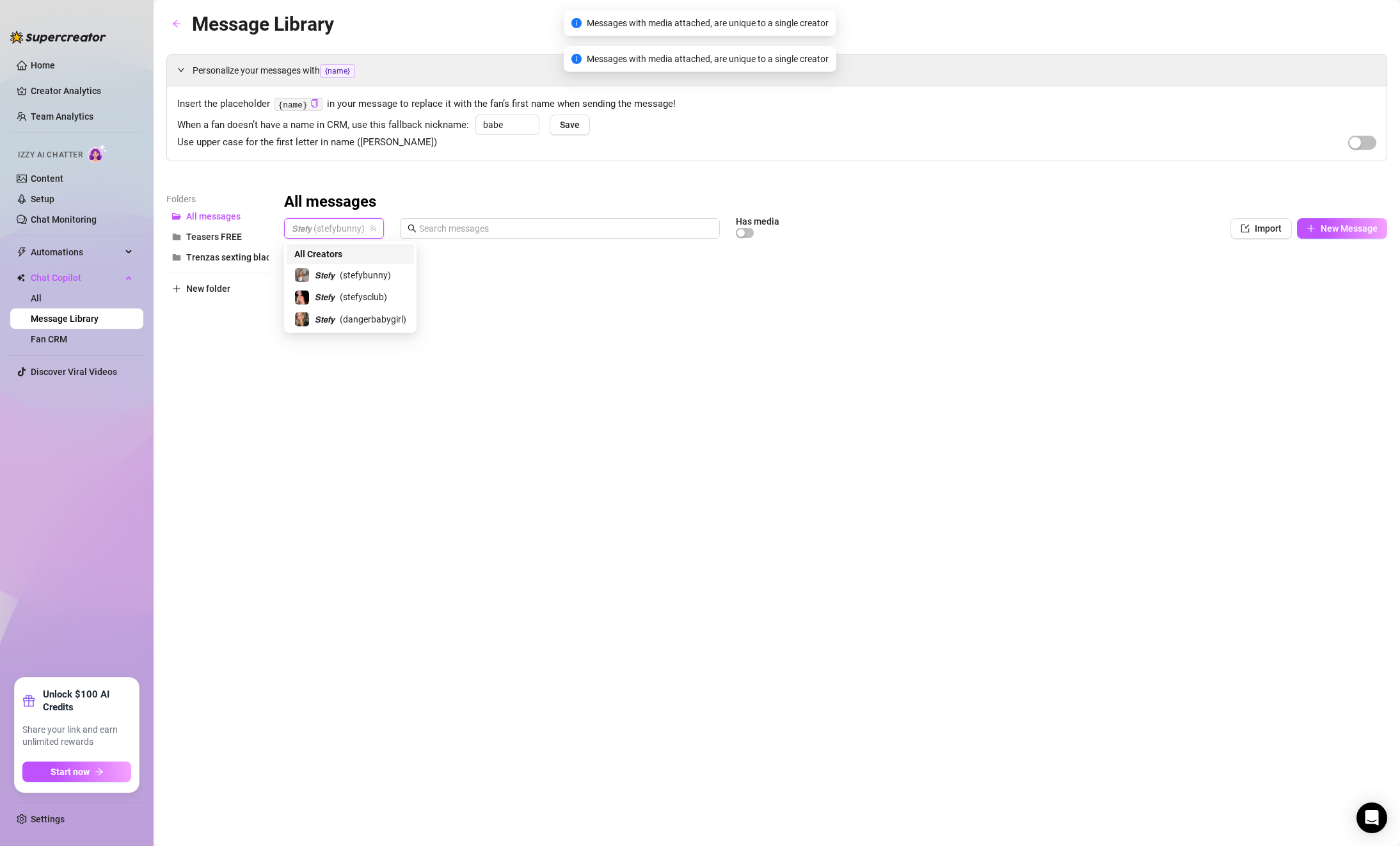
click at [325, 256] on span "All Creators" at bounding box center [318, 254] width 48 height 14
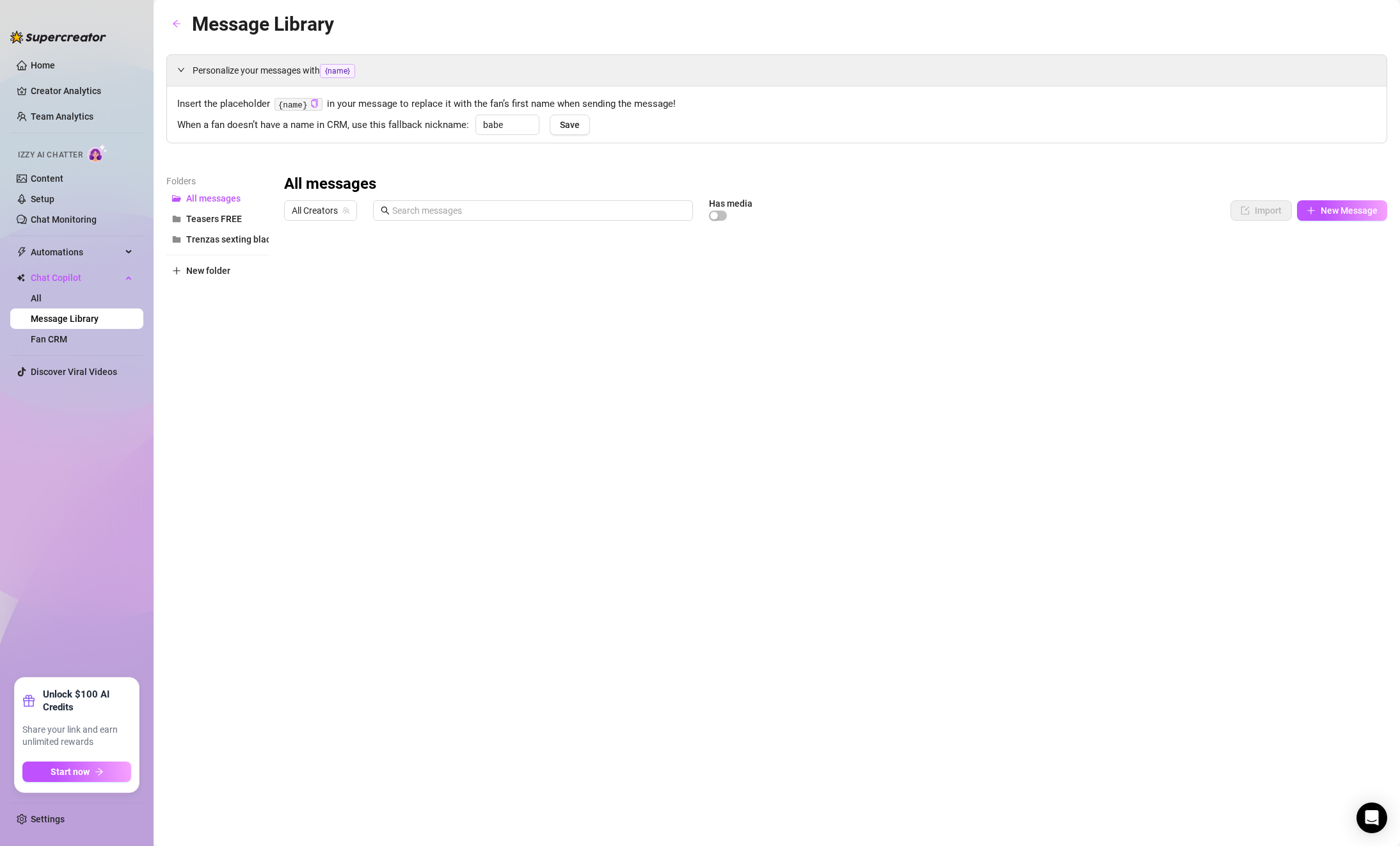
click at [1316, 259] on div at bounding box center [836, 370] width 1103 height 285
click at [1343, 261] on div at bounding box center [836, 370] width 1103 height 285
click at [1335, 260] on div at bounding box center [836, 370] width 1103 height 285
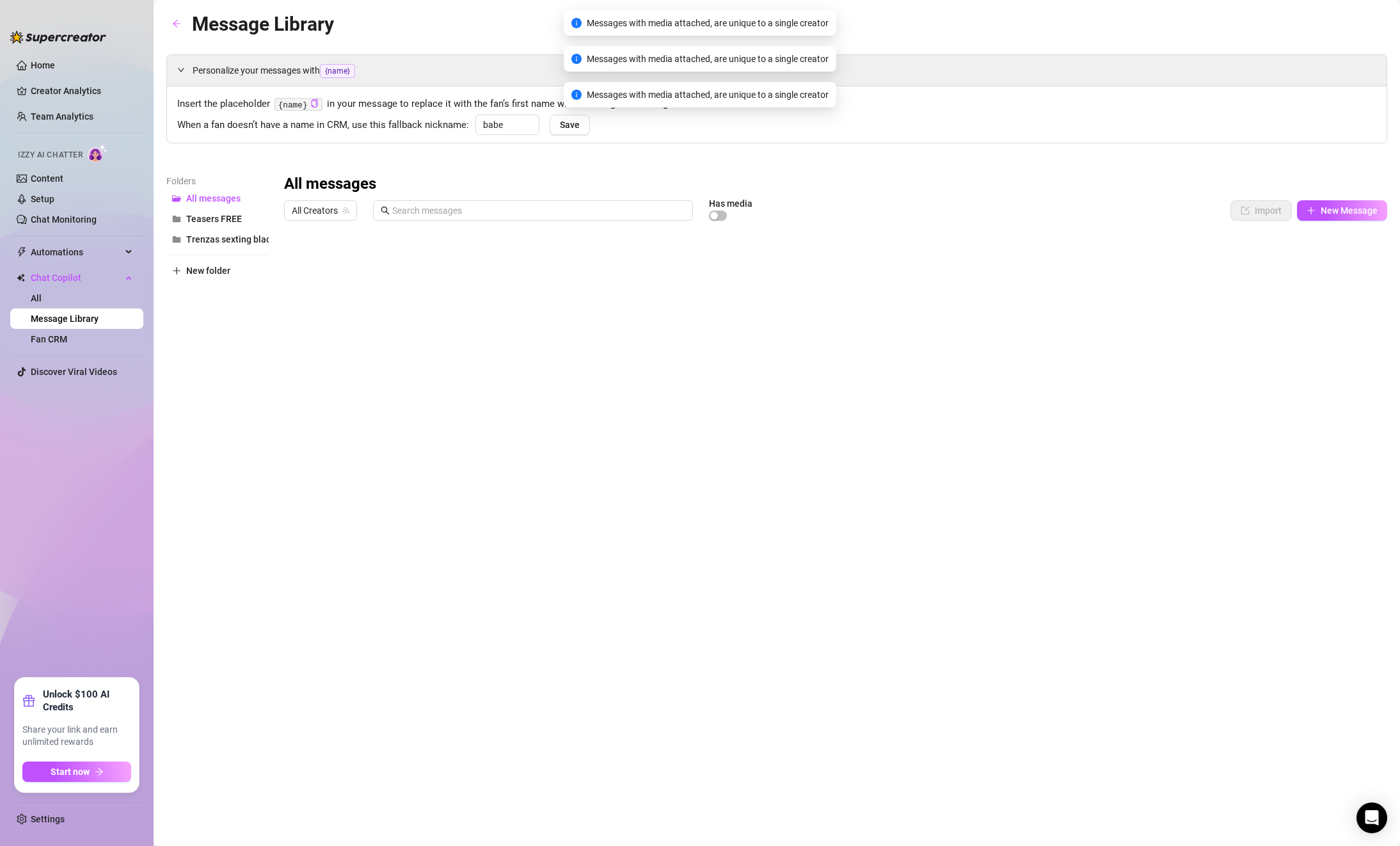
click at [1339, 262] on div at bounding box center [836, 370] width 1103 height 285
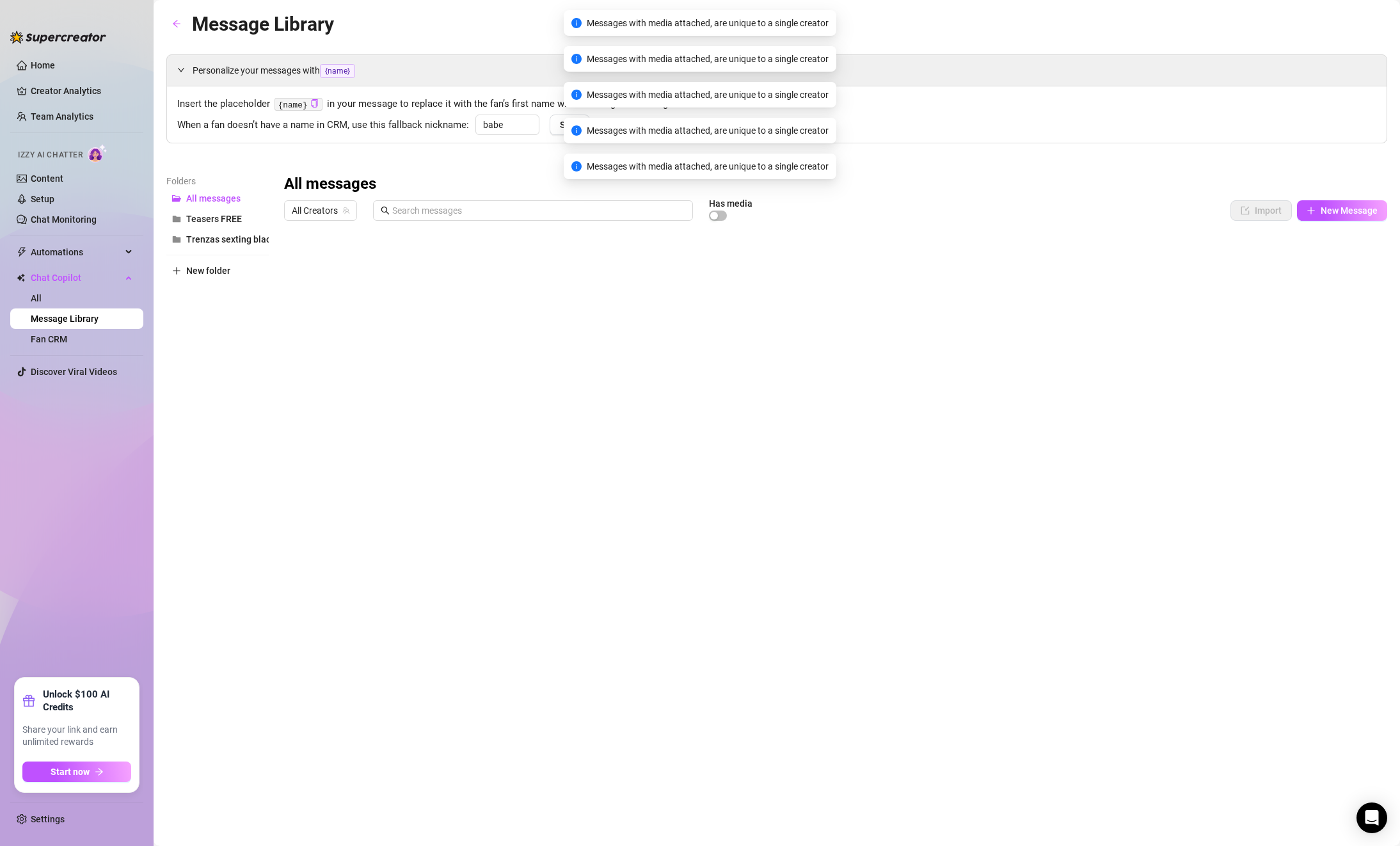
click at [1335, 263] on div at bounding box center [836, 370] width 1103 height 285
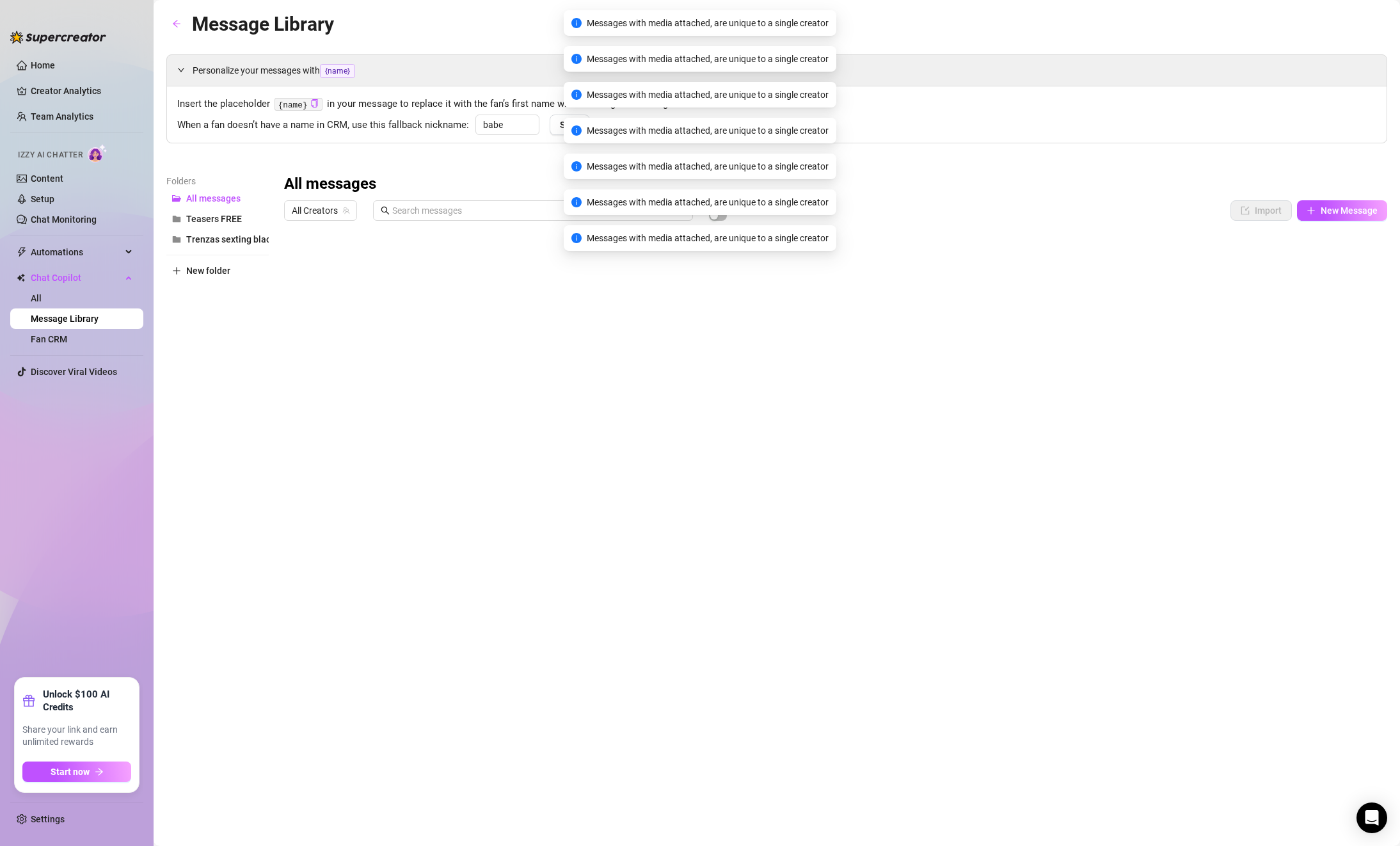
click at [1335, 263] on div at bounding box center [836, 370] width 1103 height 285
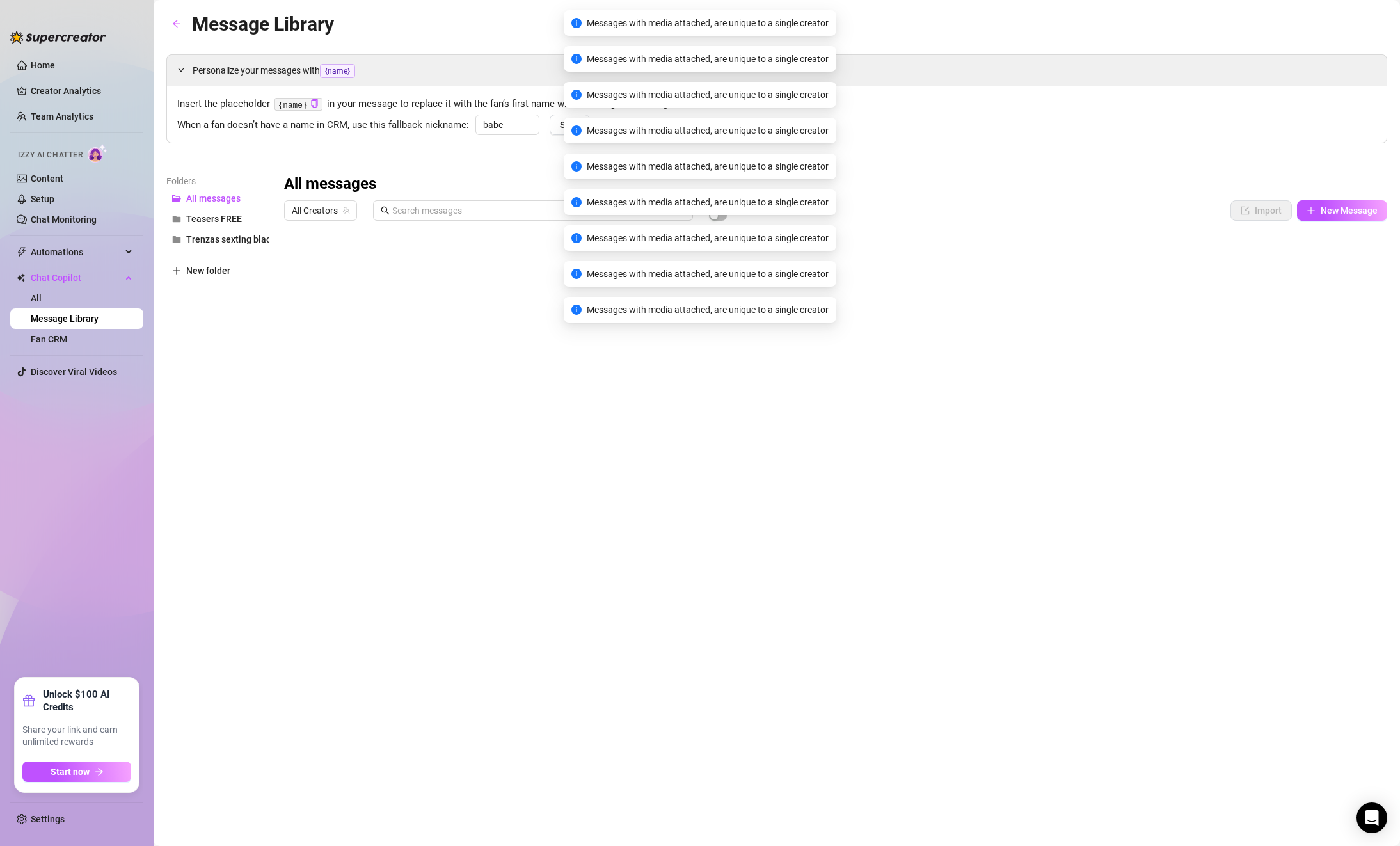
click at [1336, 261] on div at bounding box center [836, 370] width 1103 height 285
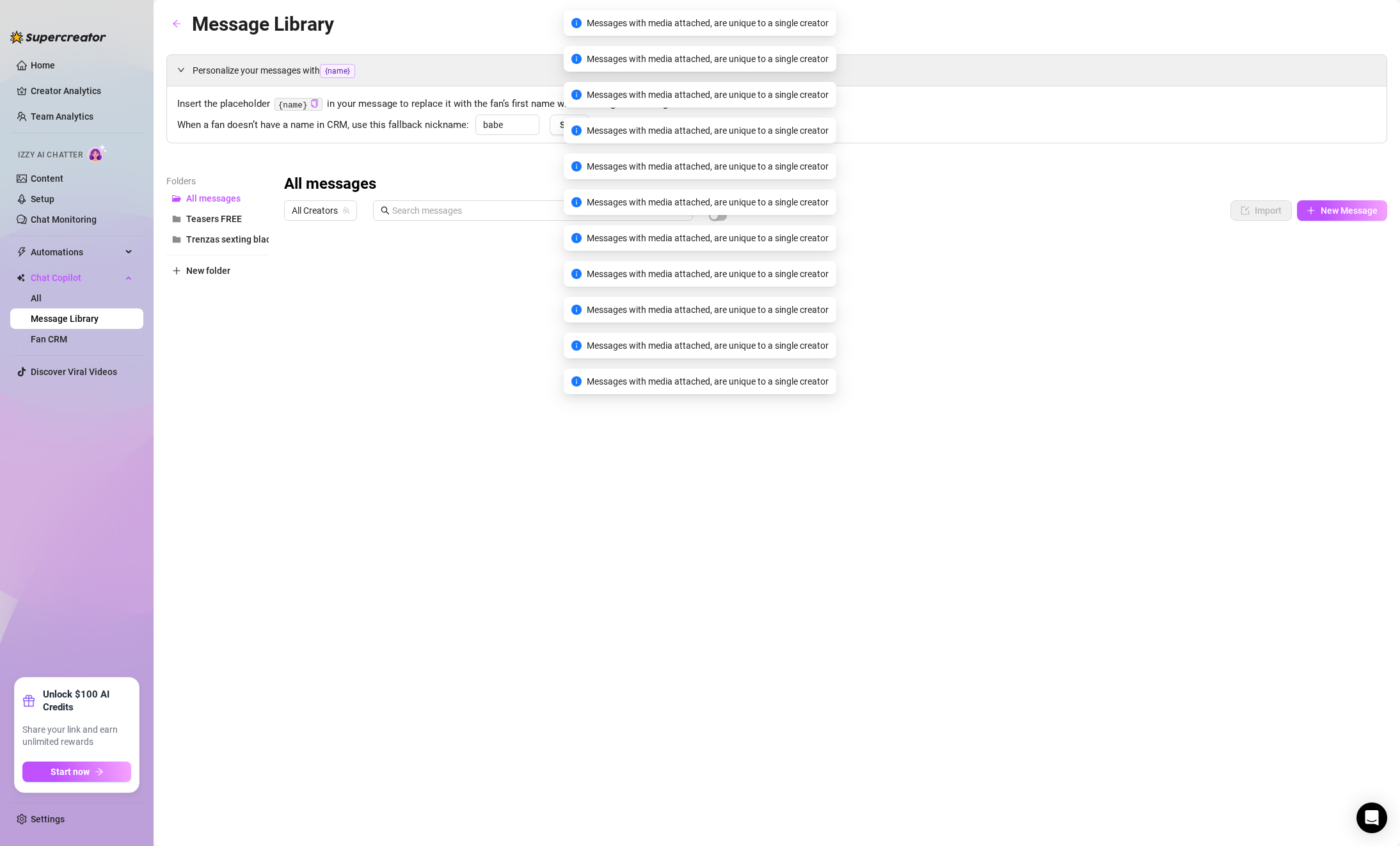
click at [1336, 261] on div at bounding box center [836, 370] width 1103 height 285
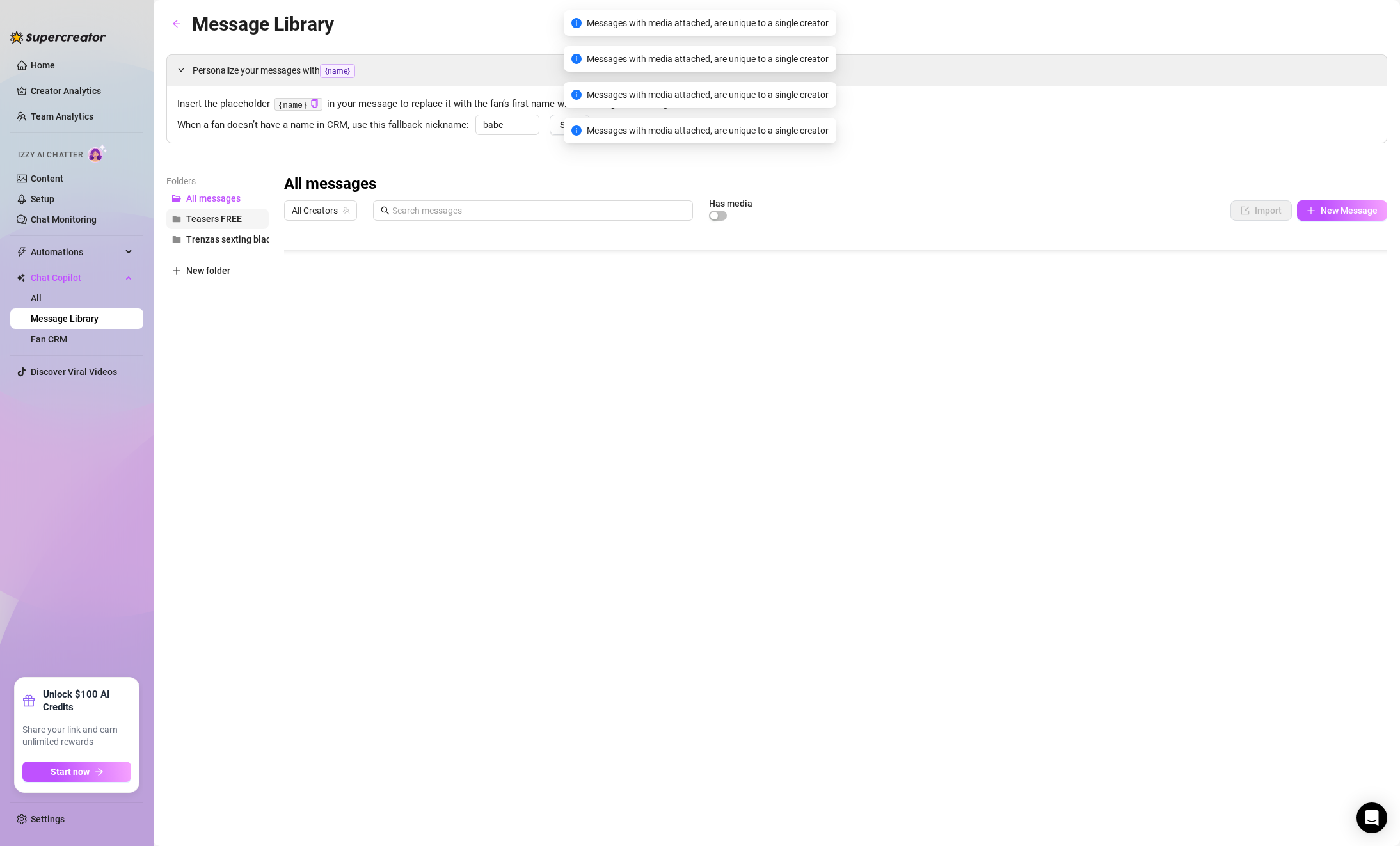
click at [213, 219] on span "Teasers FREE" at bounding box center [213, 219] width 55 height 10
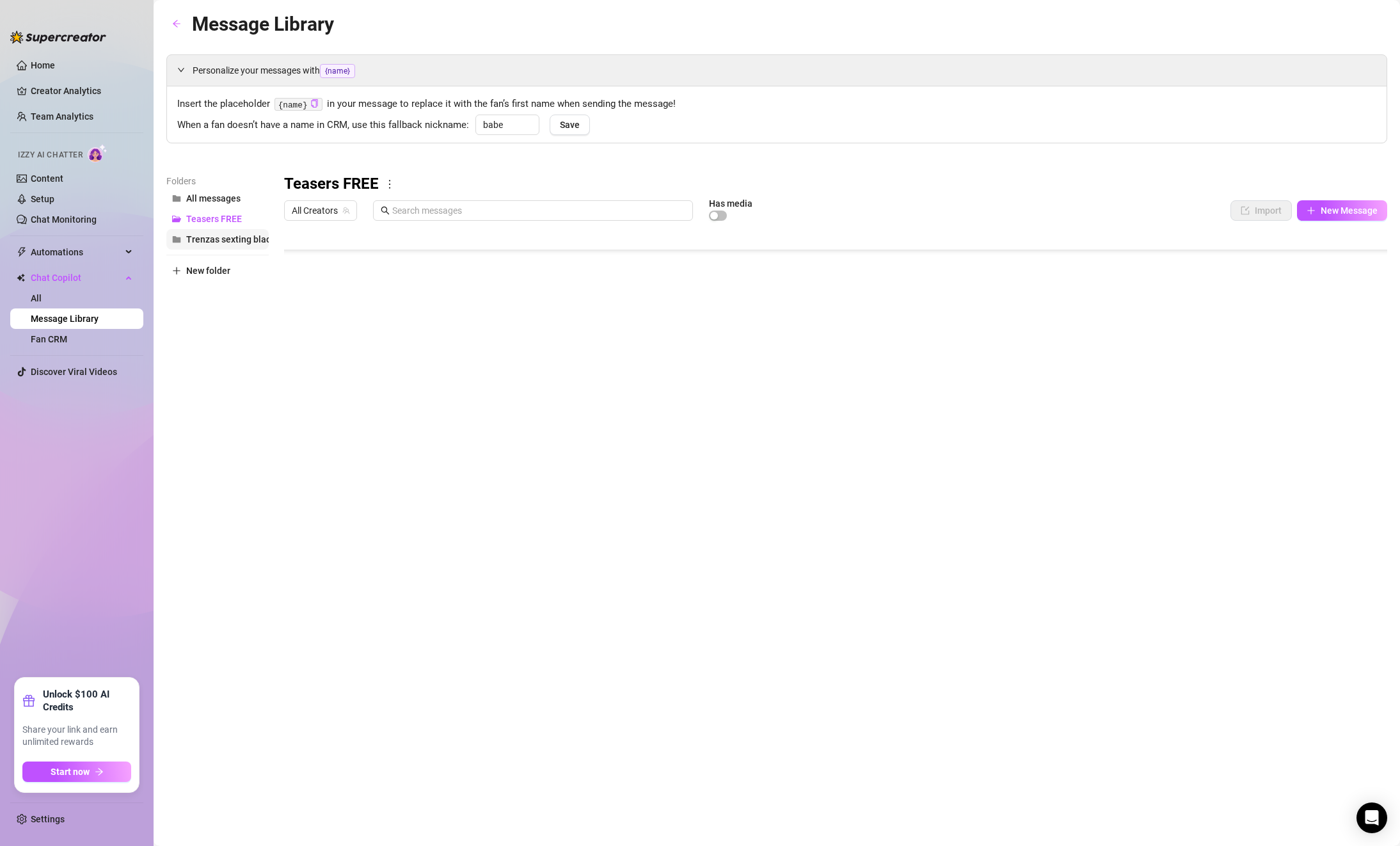
click at [211, 239] on span "Trenzas sexting black" at bounding box center [230, 239] width 89 height 10
click at [1327, 268] on div at bounding box center [836, 370] width 1103 height 285
click at [1336, 262] on div at bounding box center [836, 370] width 1103 height 285
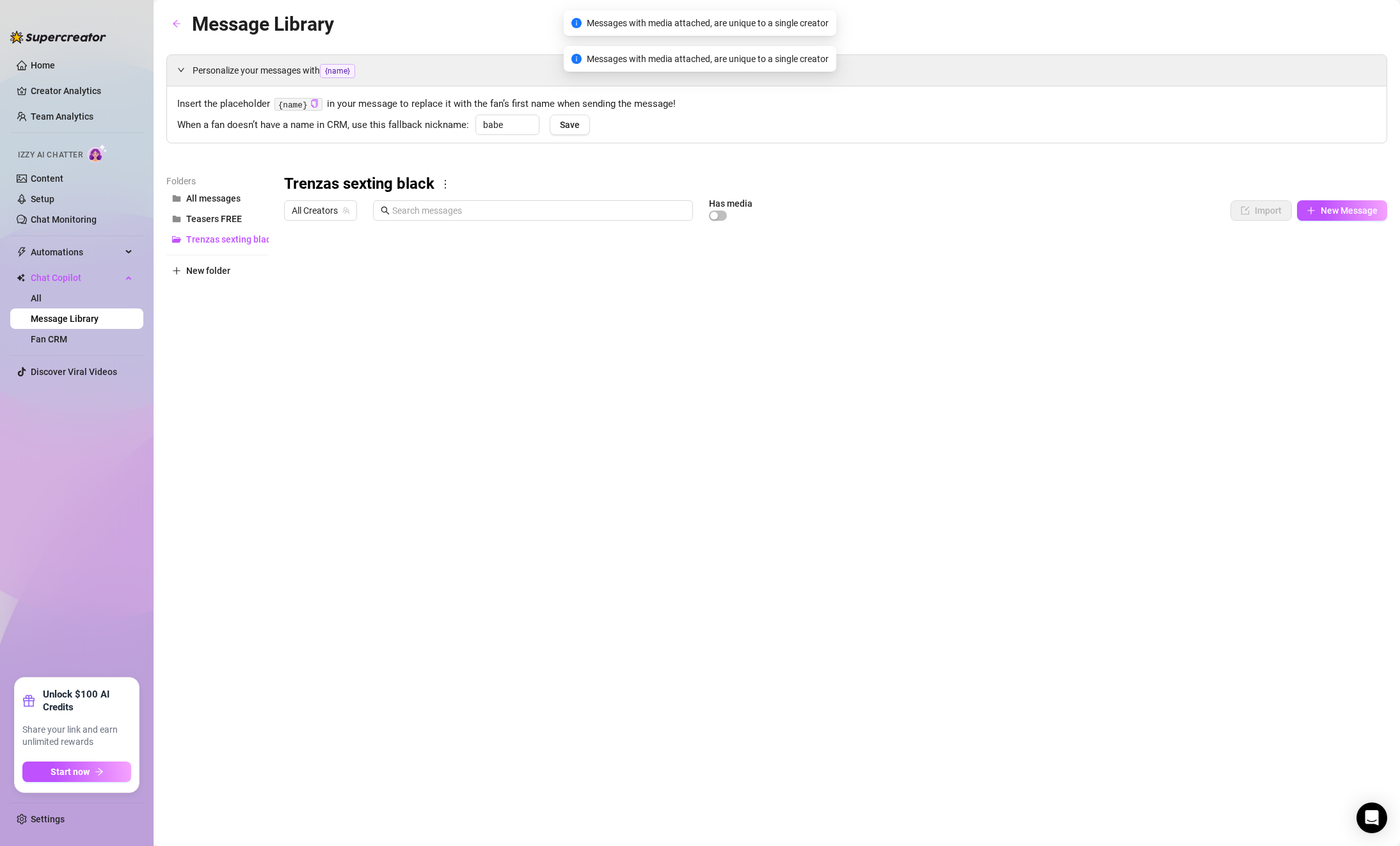
click at [1336, 262] on div at bounding box center [836, 370] width 1103 height 285
click at [1337, 261] on div at bounding box center [836, 370] width 1103 height 285
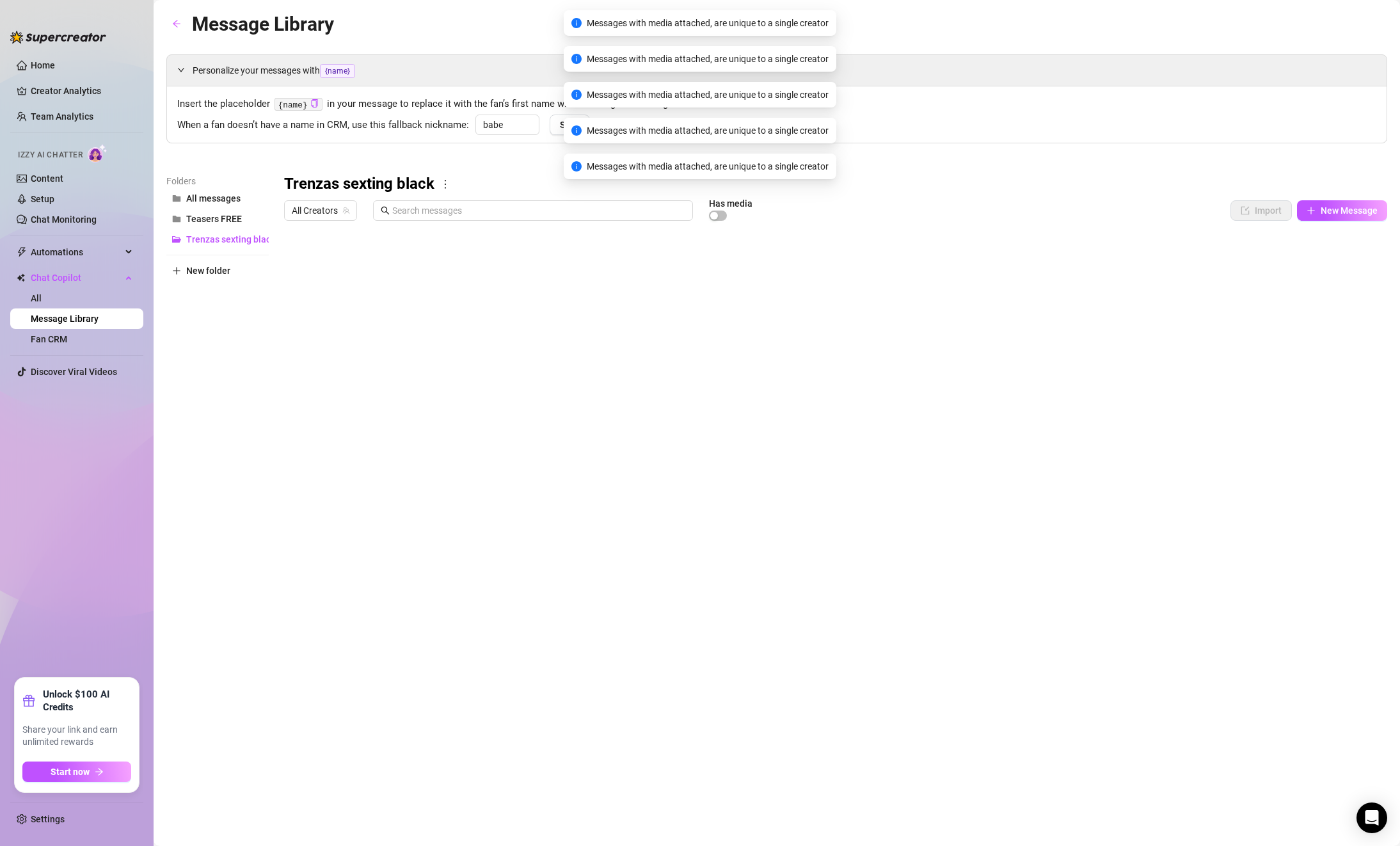
click at [1339, 260] on div at bounding box center [836, 370] width 1103 height 285
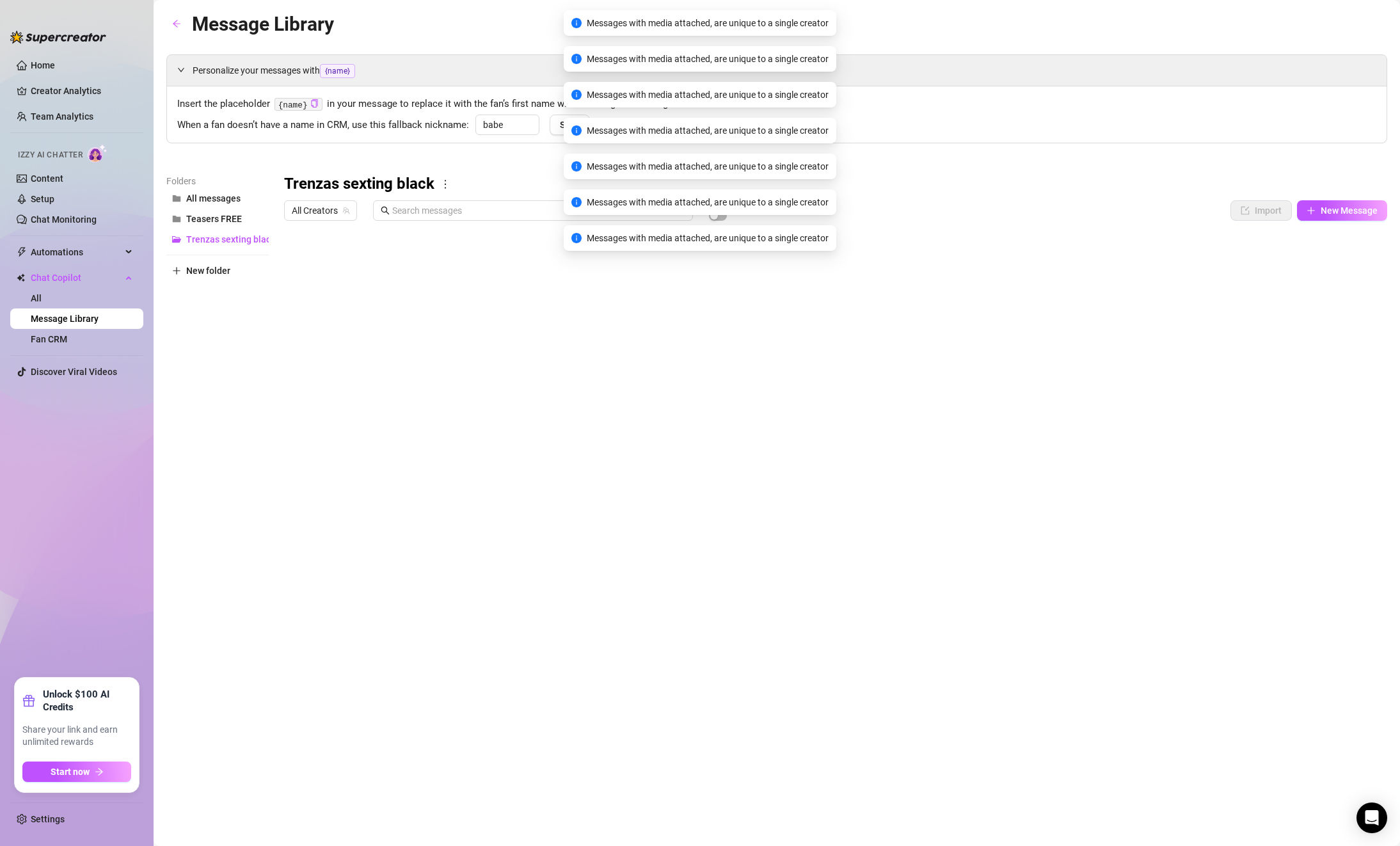
click at [1344, 261] on div at bounding box center [836, 370] width 1103 height 285
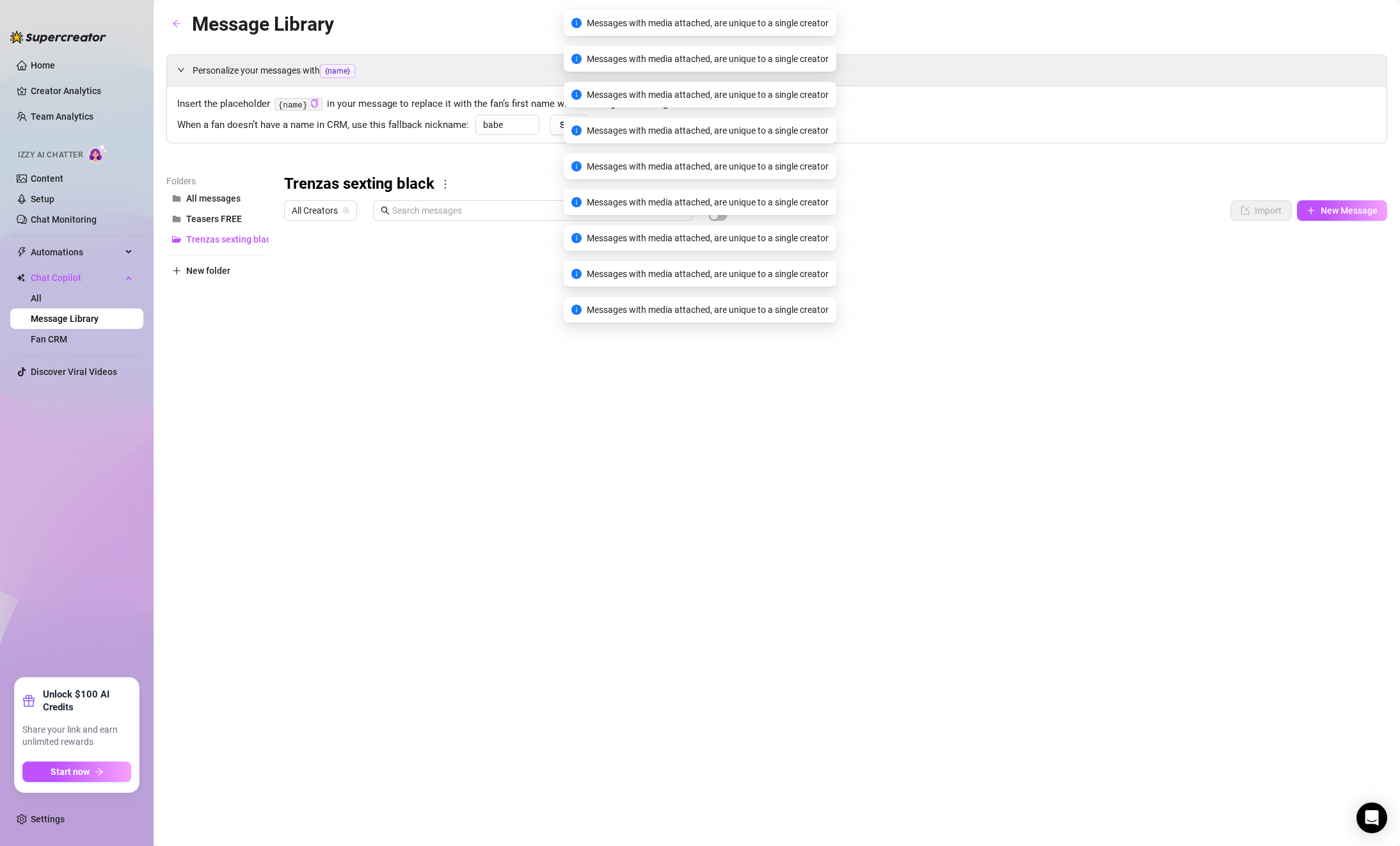
click at [1342, 262] on div at bounding box center [836, 370] width 1103 height 285
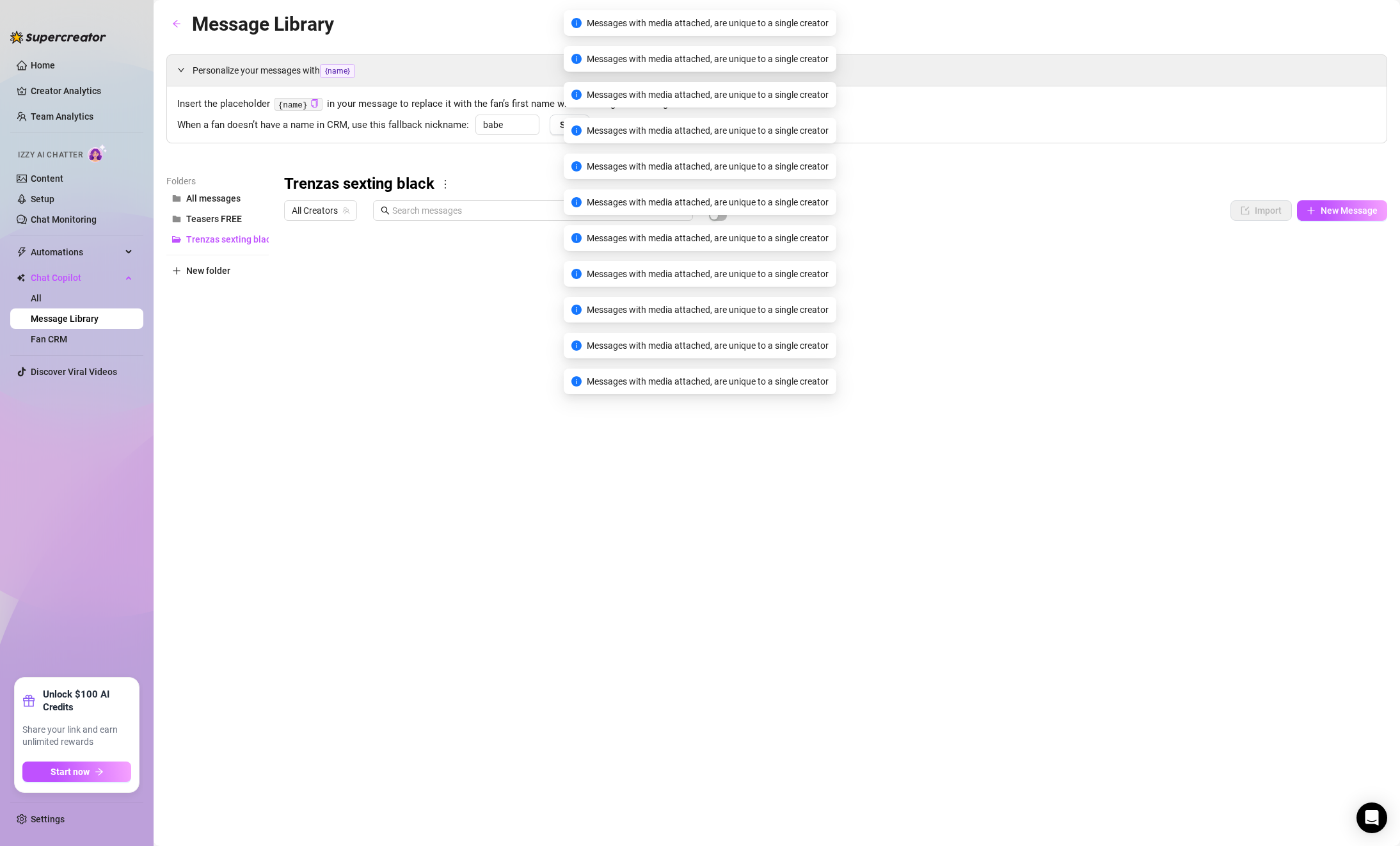
click at [1336, 263] on div at bounding box center [836, 370] width 1103 height 285
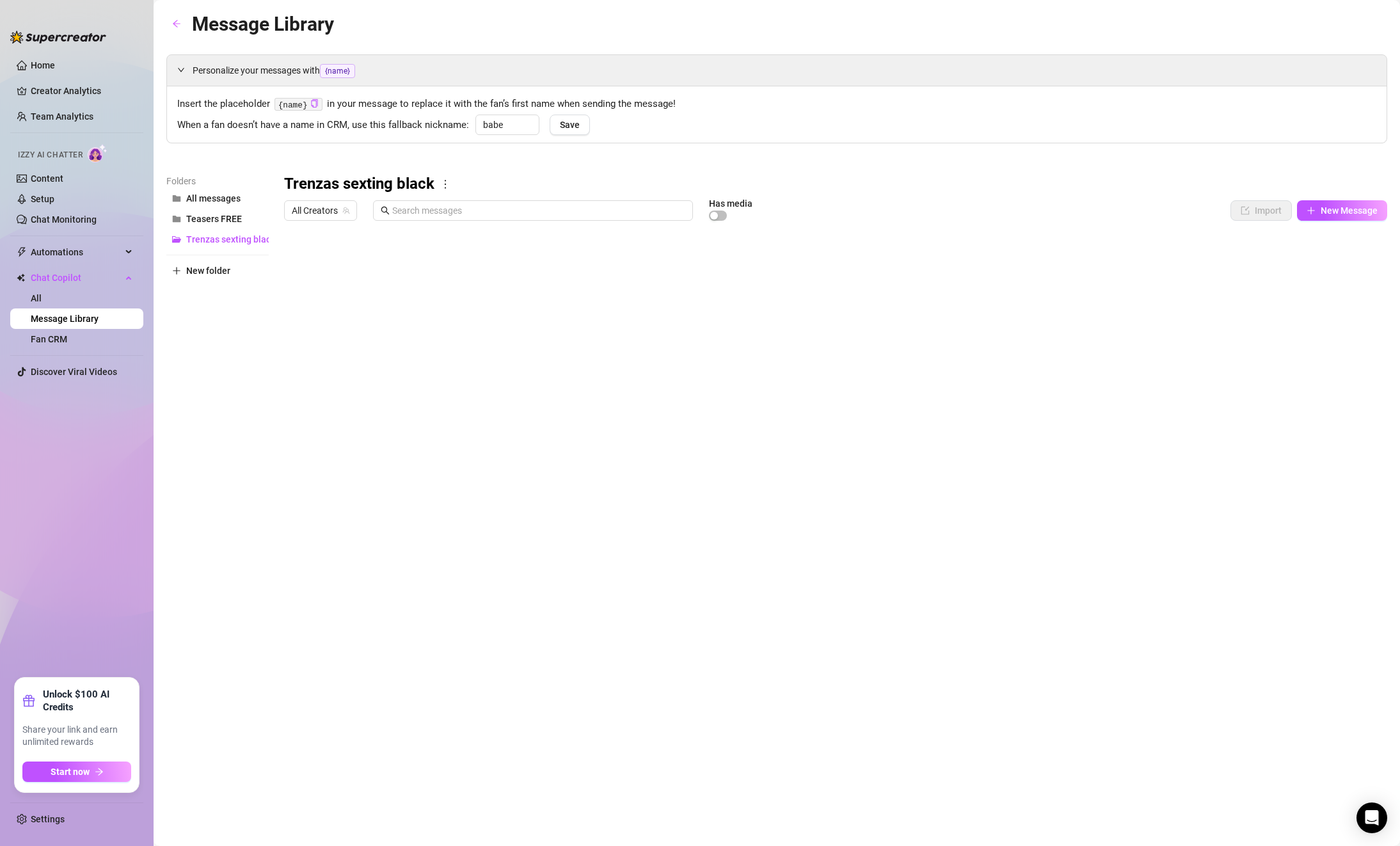
click at [1343, 263] on div at bounding box center [836, 370] width 1103 height 285
click at [1339, 235] on div at bounding box center [836, 370] width 1103 height 285
click at [1339, 260] on div at bounding box center [836, 370] width 1103 height 285
click at [1339, 265] on div at bounding box center [836, 370] width 1103 height 285
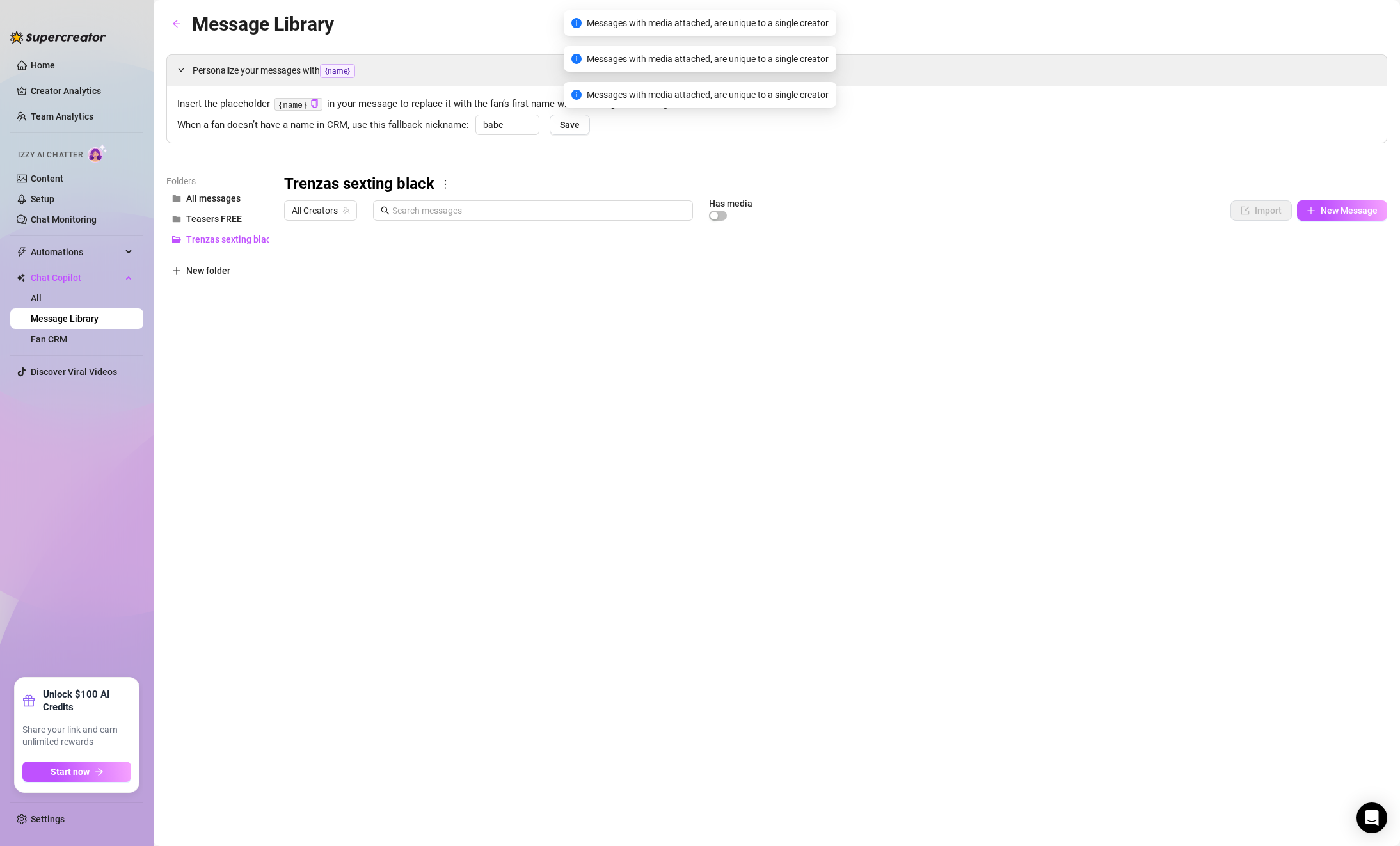
click at [1339, 265] on div at bounding box center [836, 370] width 1103 height 285
click at [1337, 263] on div at bounding box center [836, 370] width 1103 height 285
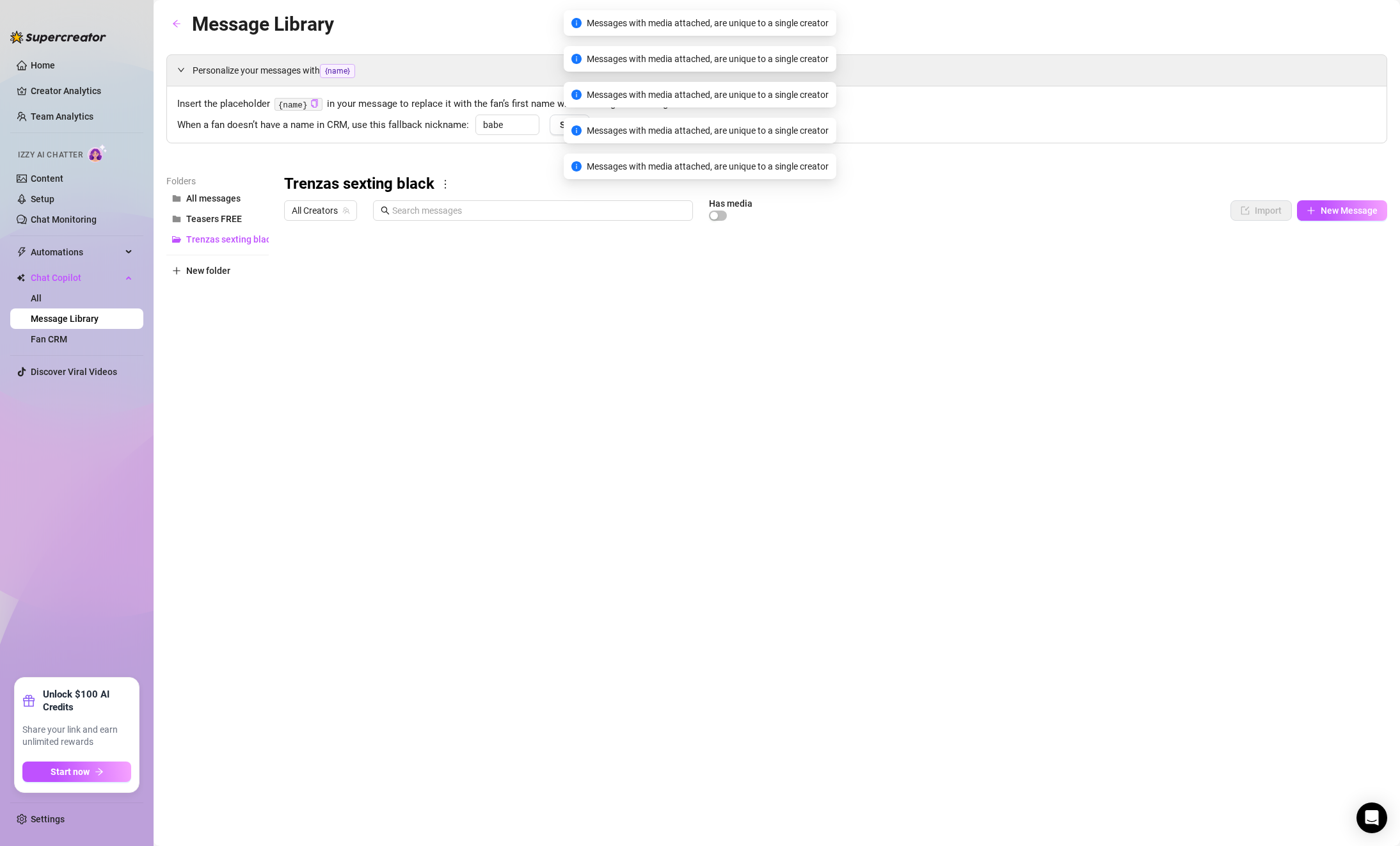
click at [1337, 263] on div at bounding box center [836, 370] width 1103 height 285
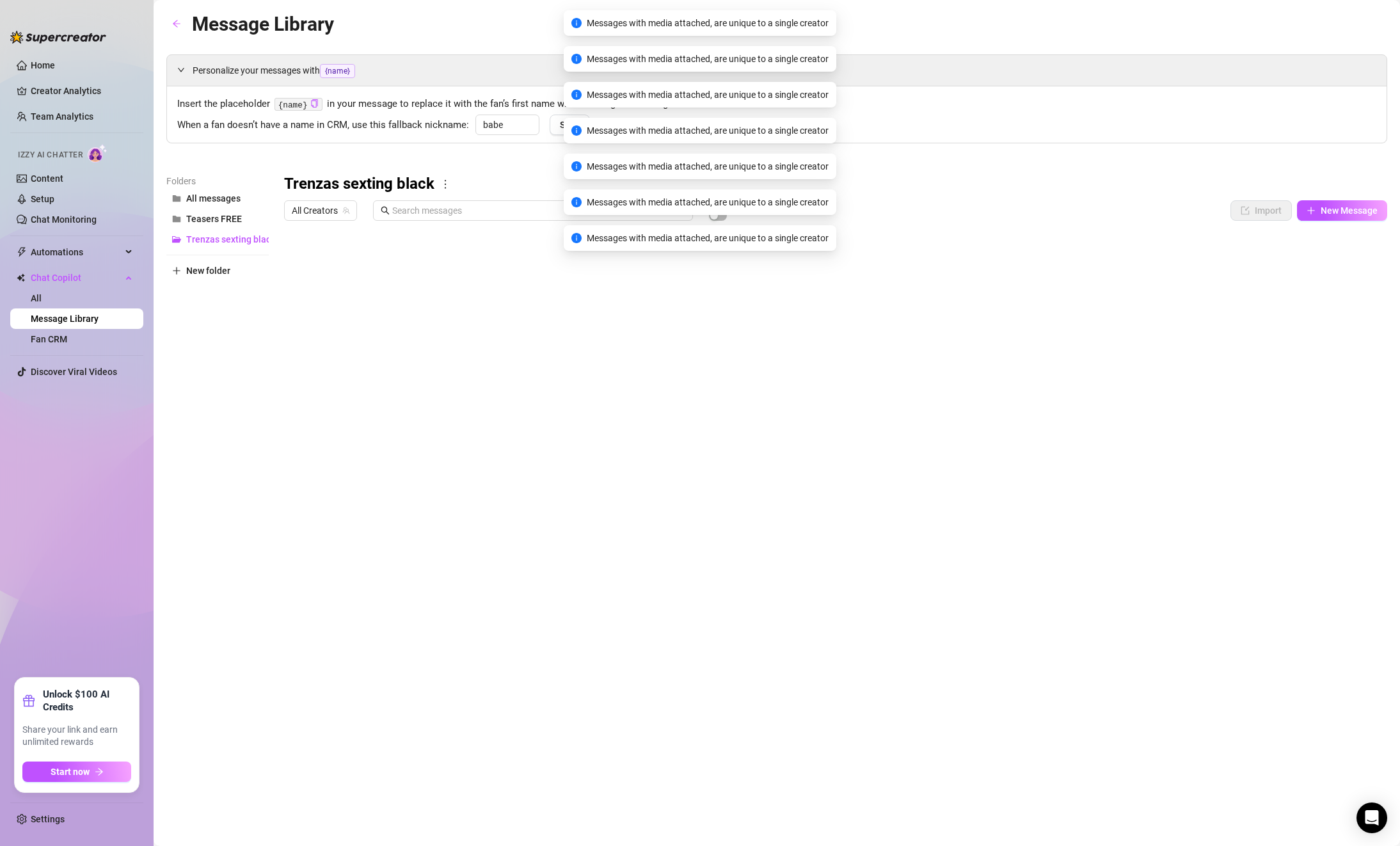
click at [1337, 263] on div at bounding box center [836, 370] width 1103 height 285
click at [1338, 262] on div at bounding box center [836, 370] width 1103 height 285
click at [1342, 261] on div at bounding box center [836, 370] width 1103 height 285
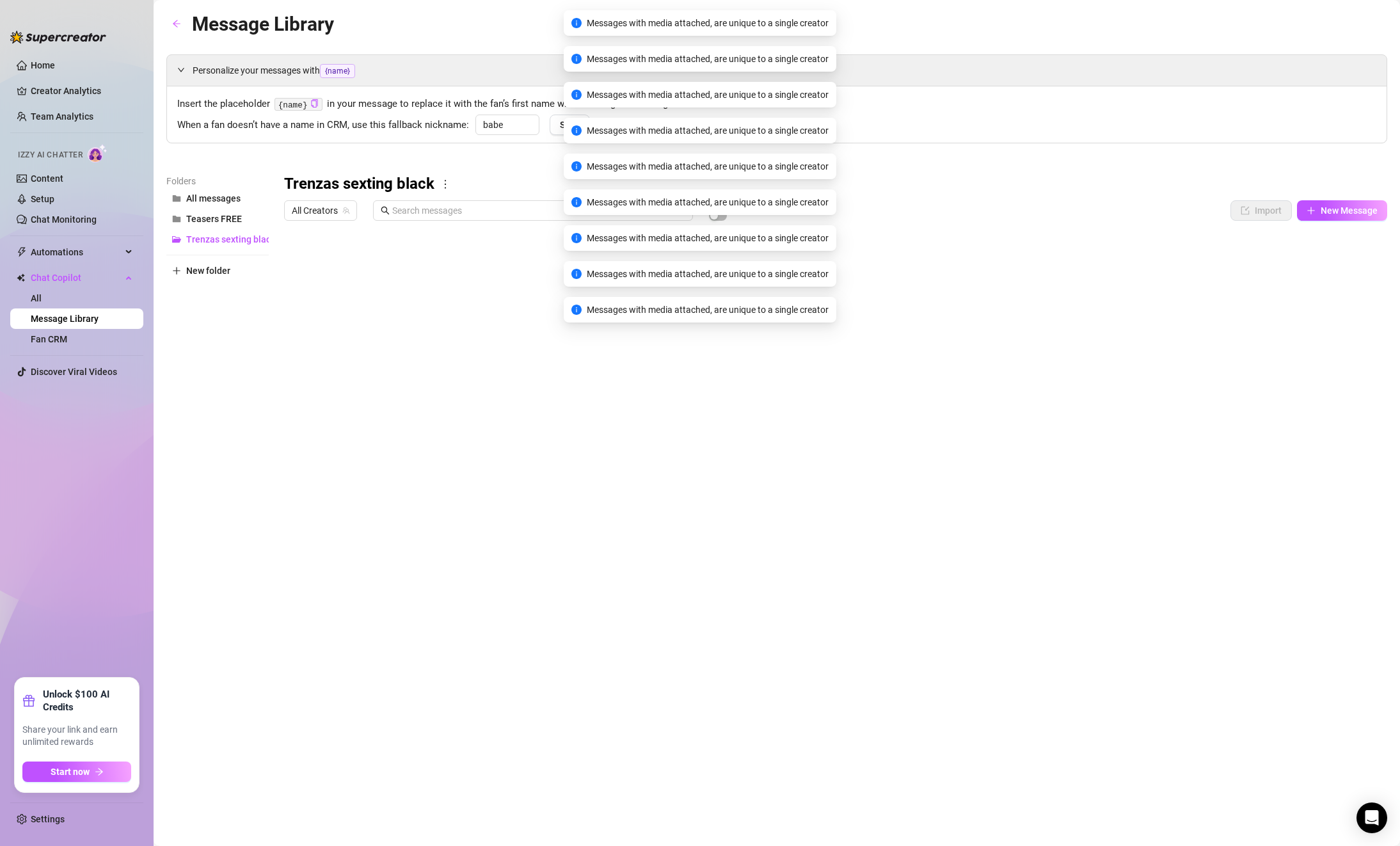
click at [1342, 261] on div at bounding box center [836, 370] width 1103 height 285
click at [1336, 266] on div at bounding box center [836, 370] width 1103 height 285
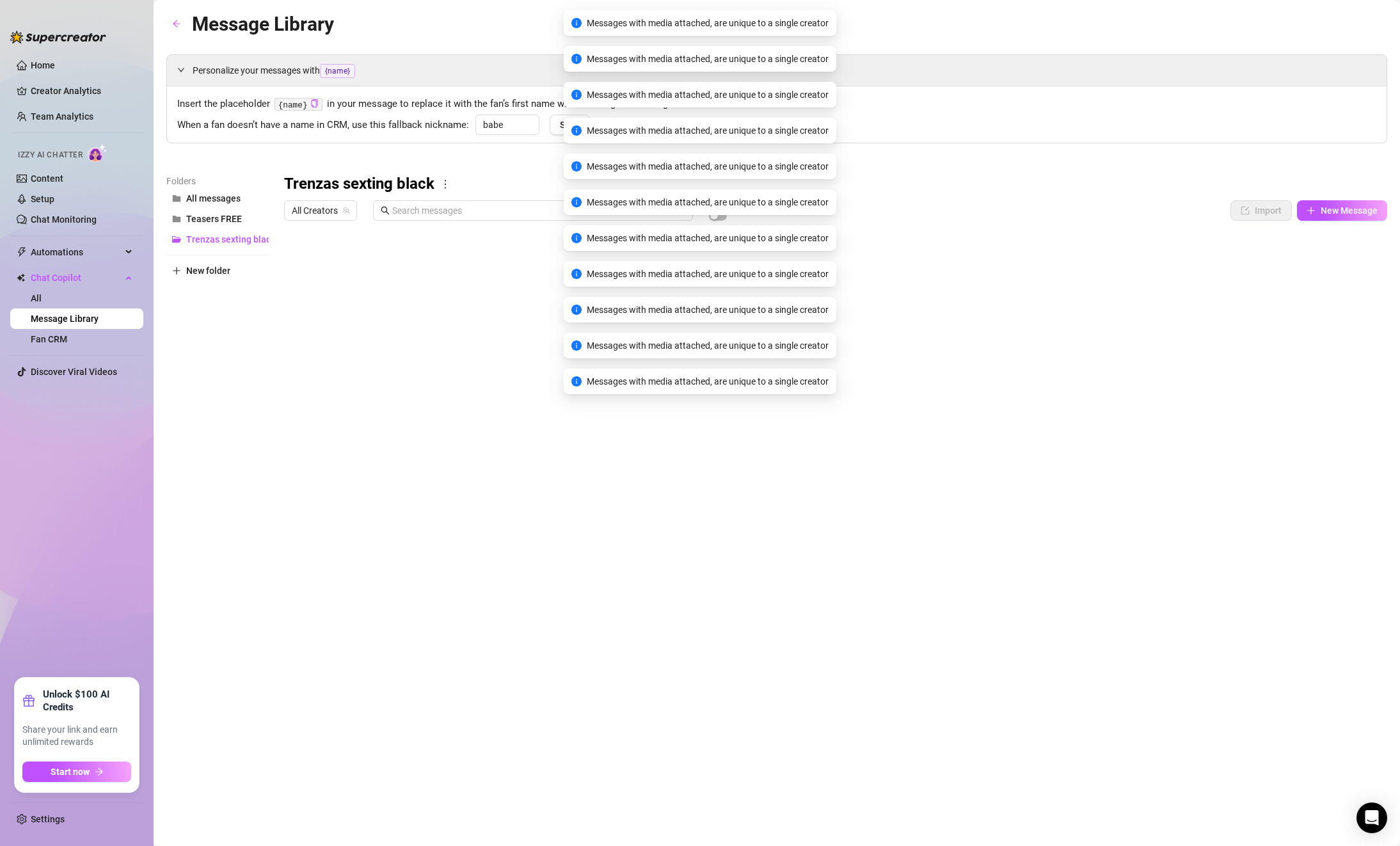
click at [1336, 266] on div at bounding box center [836, 370] width 1103 height 285
click at [1330, 261] on div at bounding box center [836, 370] width 1103 height 285
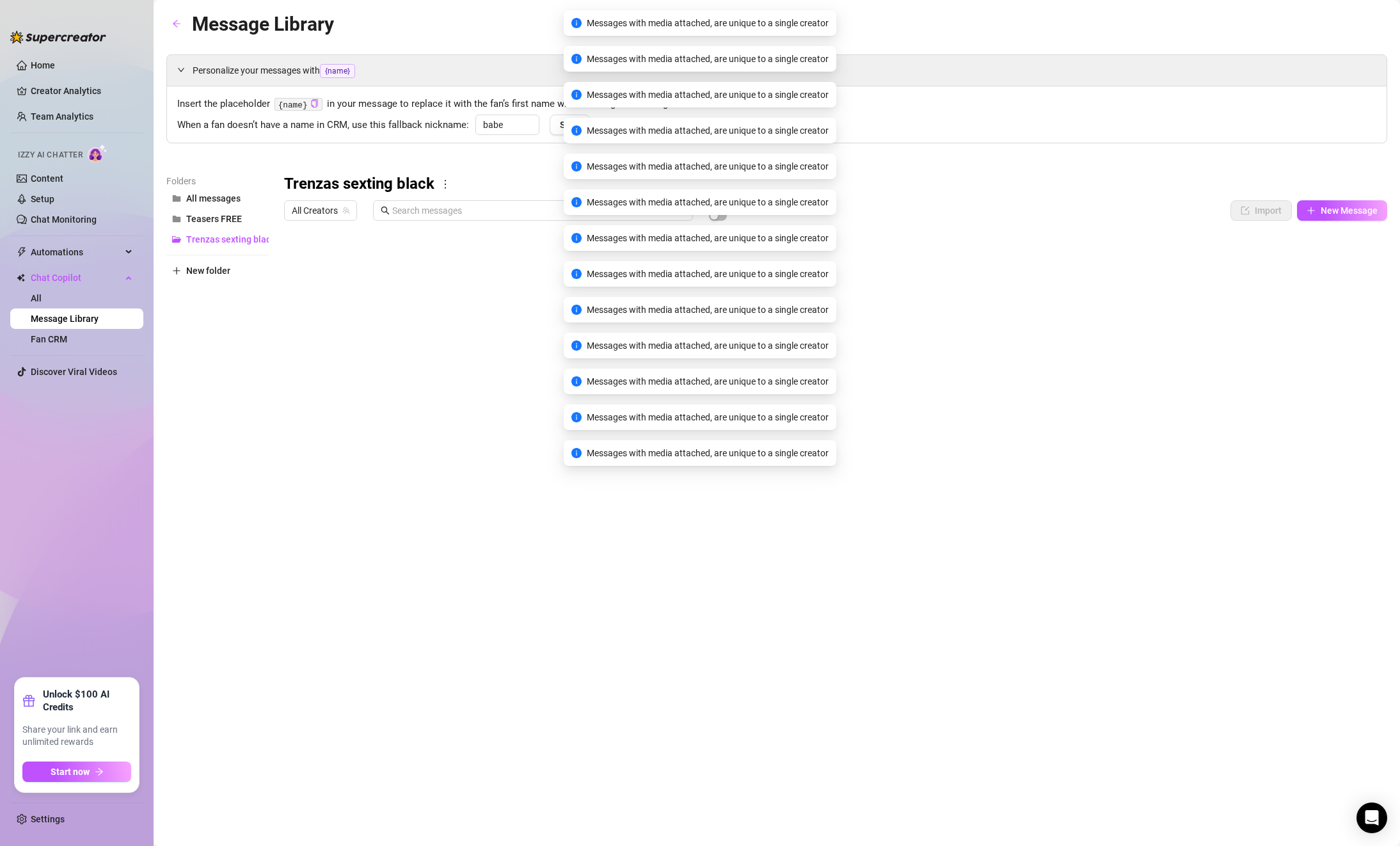
click at [1330, 261] on div at bounding box center [836, 370] width 1103 height 285
click at [1341, 259] on div at bounding box center [836, 370] width 1103 height 285
click at [1340, 260] on div at bounding box center [836, 370] width 1103 height 285
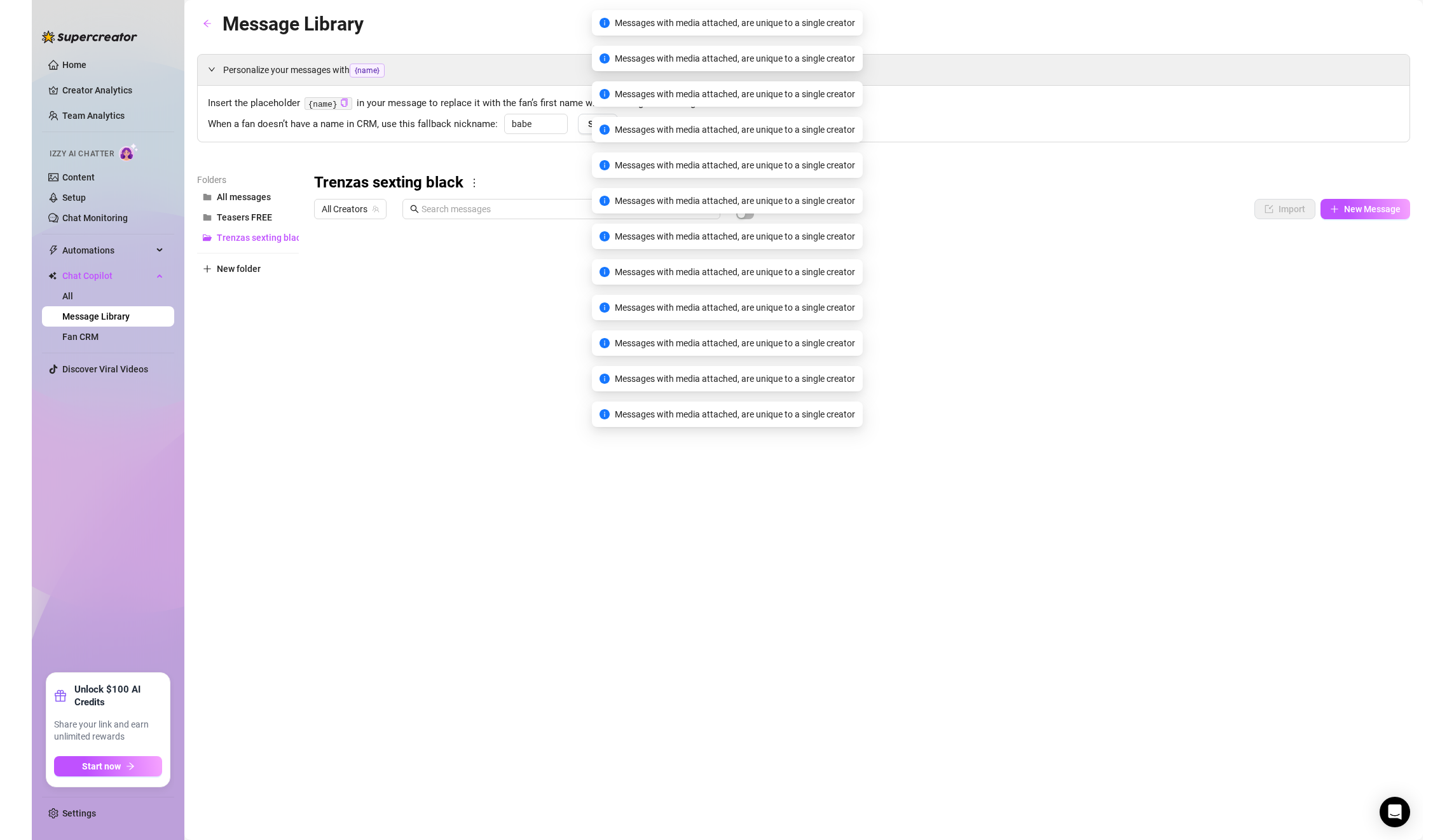
scroll to position [0, 0]
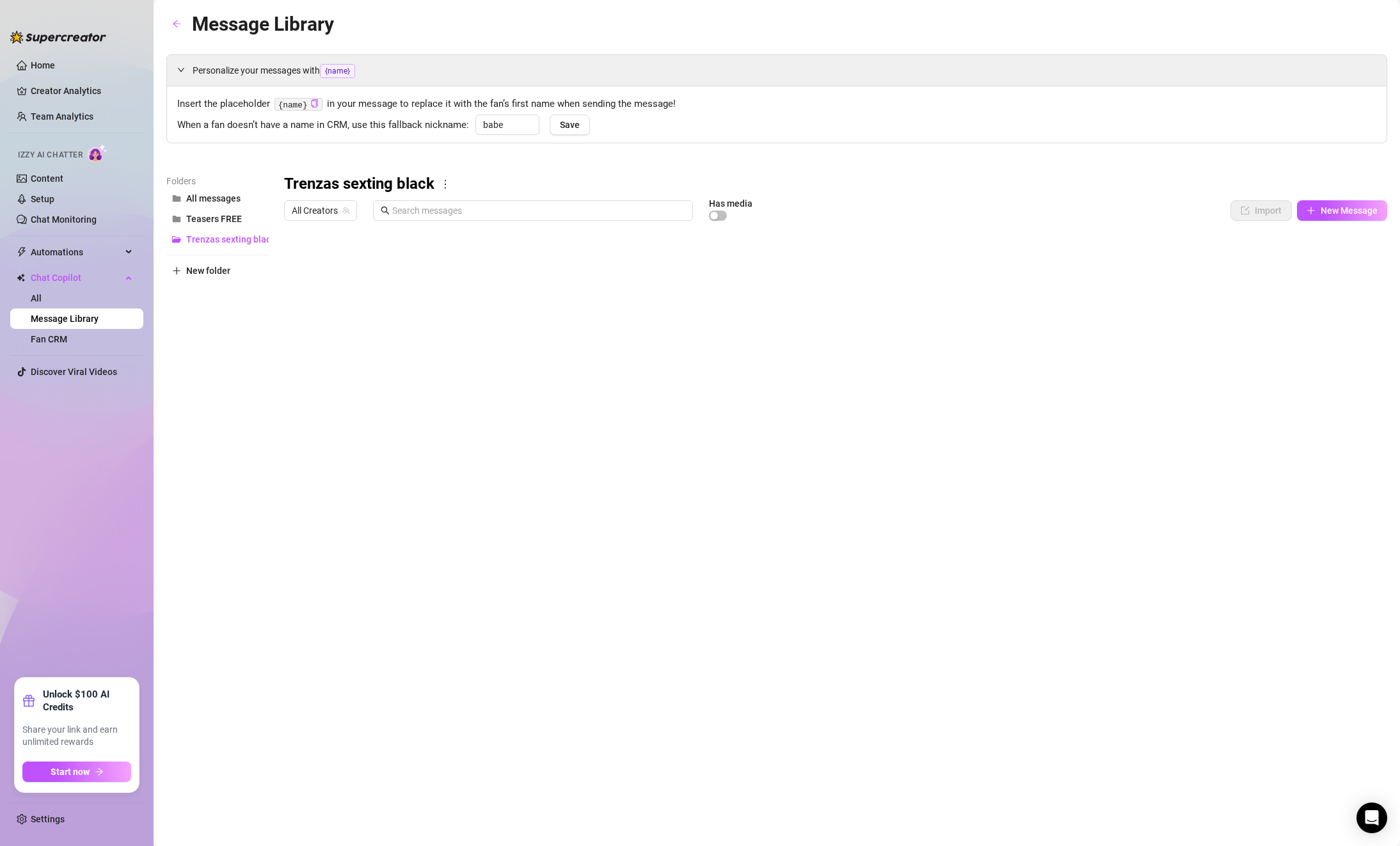
click at [1339, 264] on div at bounding box center [836, 370] width 1103 height 285
click at [1339, 264] on div at bounding box center [836, 370] width 1103 height 285
click at [1342, 234] on div at bounding box center [836, 370] width 1103 height 285
click at [1342, 262] on div at bounding box center [836, 370] width 1103 height 285
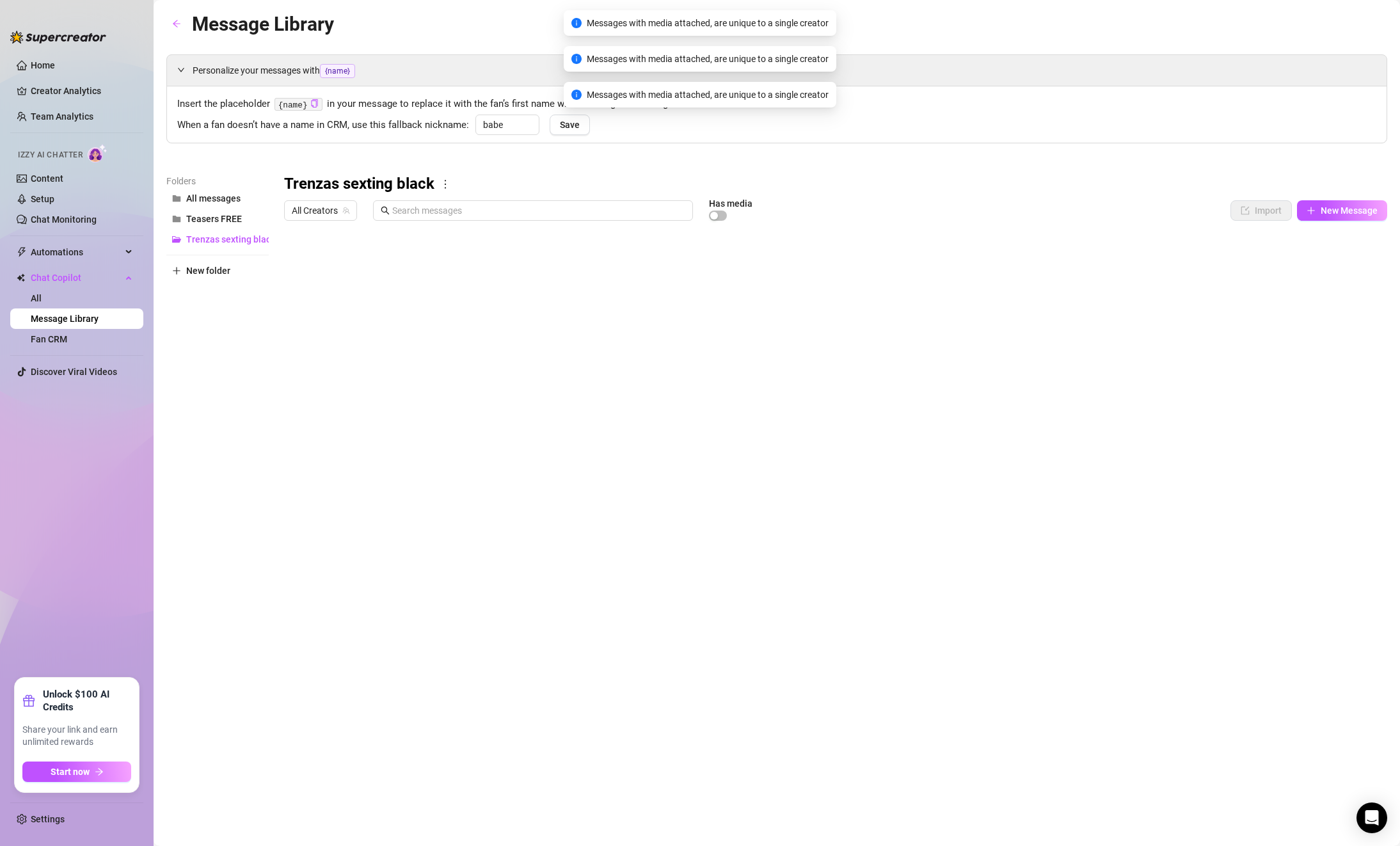
click at [1340, 263] on div at bounding box center [836, 370] width 1103 height 285
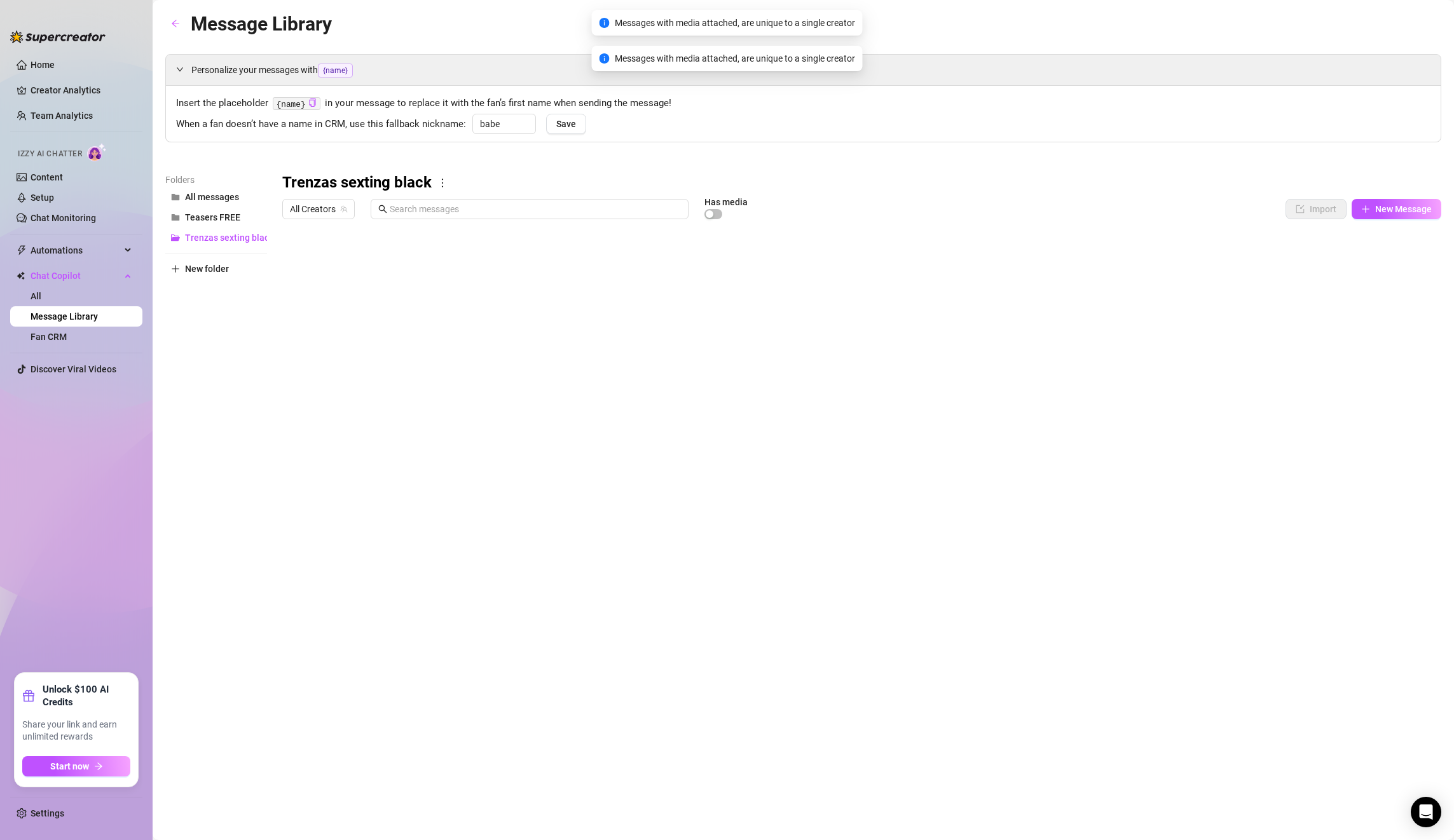
click at [1395, 260] on div at bounding box center [862, 367] width 1159 height 283
click at [1400, 266] on div at bounding box center [862, 367] width 1159 height 283
click at [1395, 325] on div at bounding box center [862, 367] width 1159 height 283
click at [1395, 314] on div at bounding box center [862, 367] width 1159 height 283
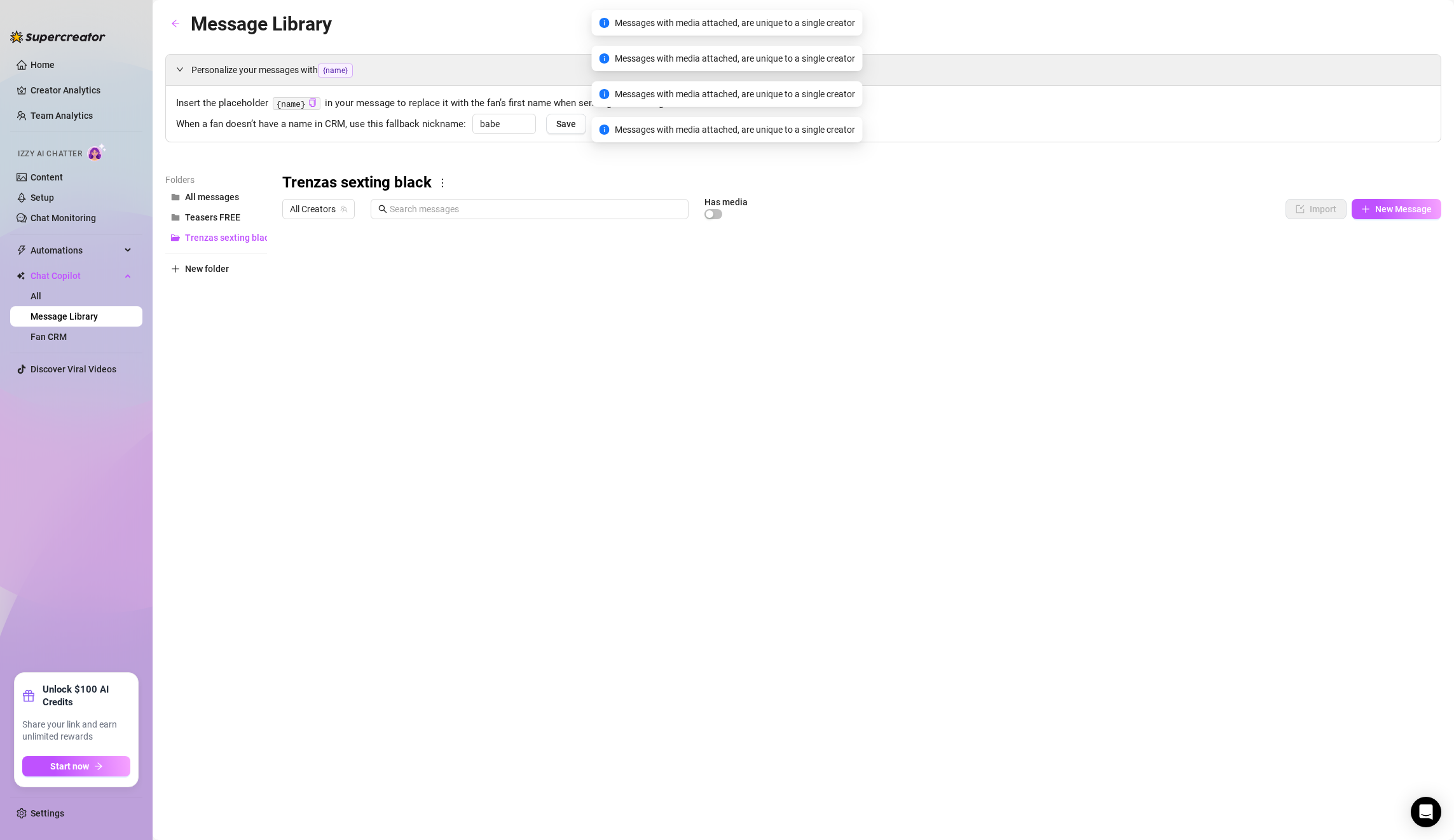
click at [1390, 264] on div at bounding box center [862, 367] width 1159 height 283
click at [1394, 386] on div at bounding box center [862, 367] width 1159 height 283
click at [1400, 266] on div at bounding box center [862, 367] width 1159 height 283
click at [1391, 263] on div at bounding box center [862, 367] width 1159 height 283
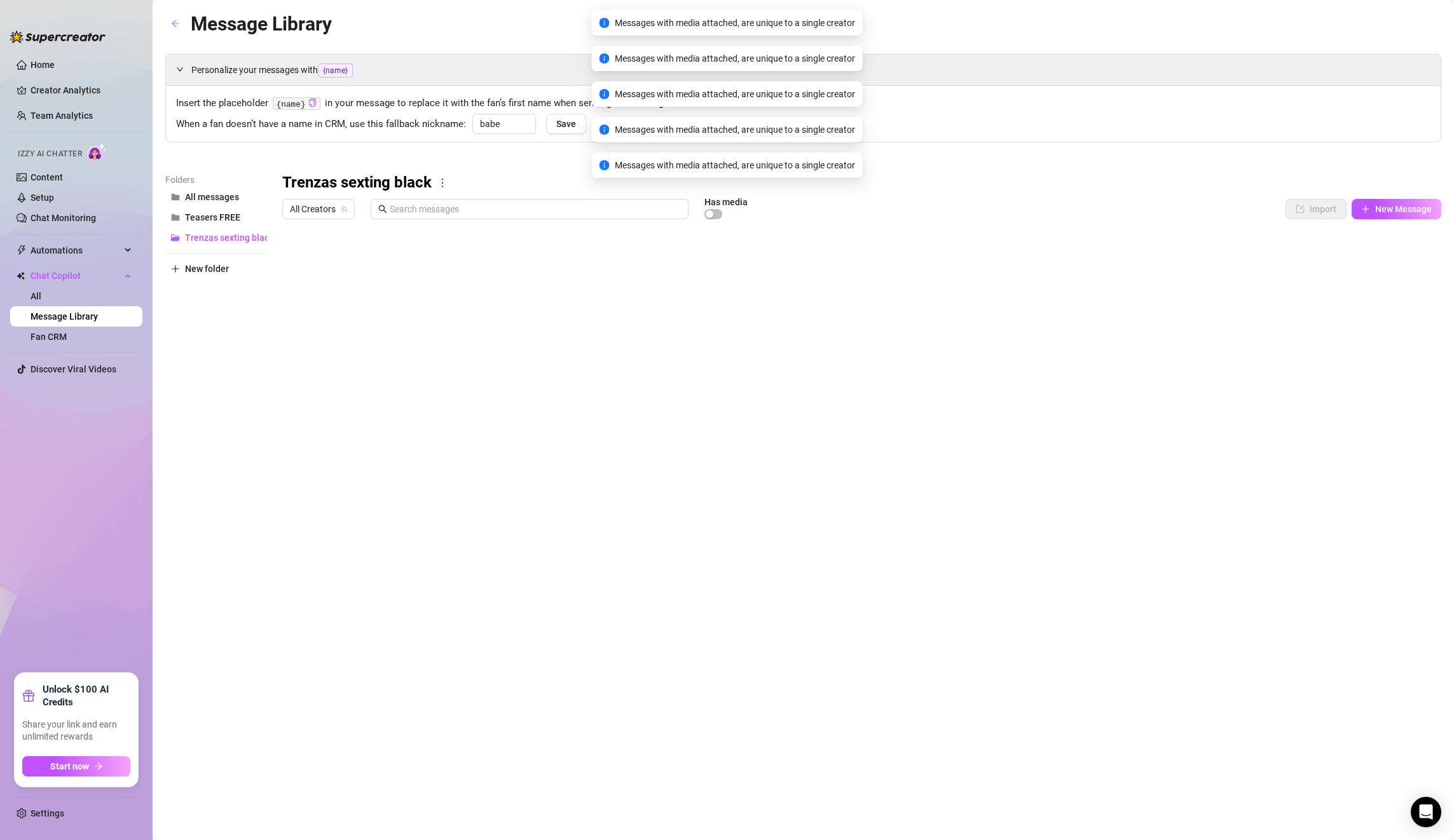
click at [1391, 263] on div at bounding box center [862, 367] width 1159 height 283
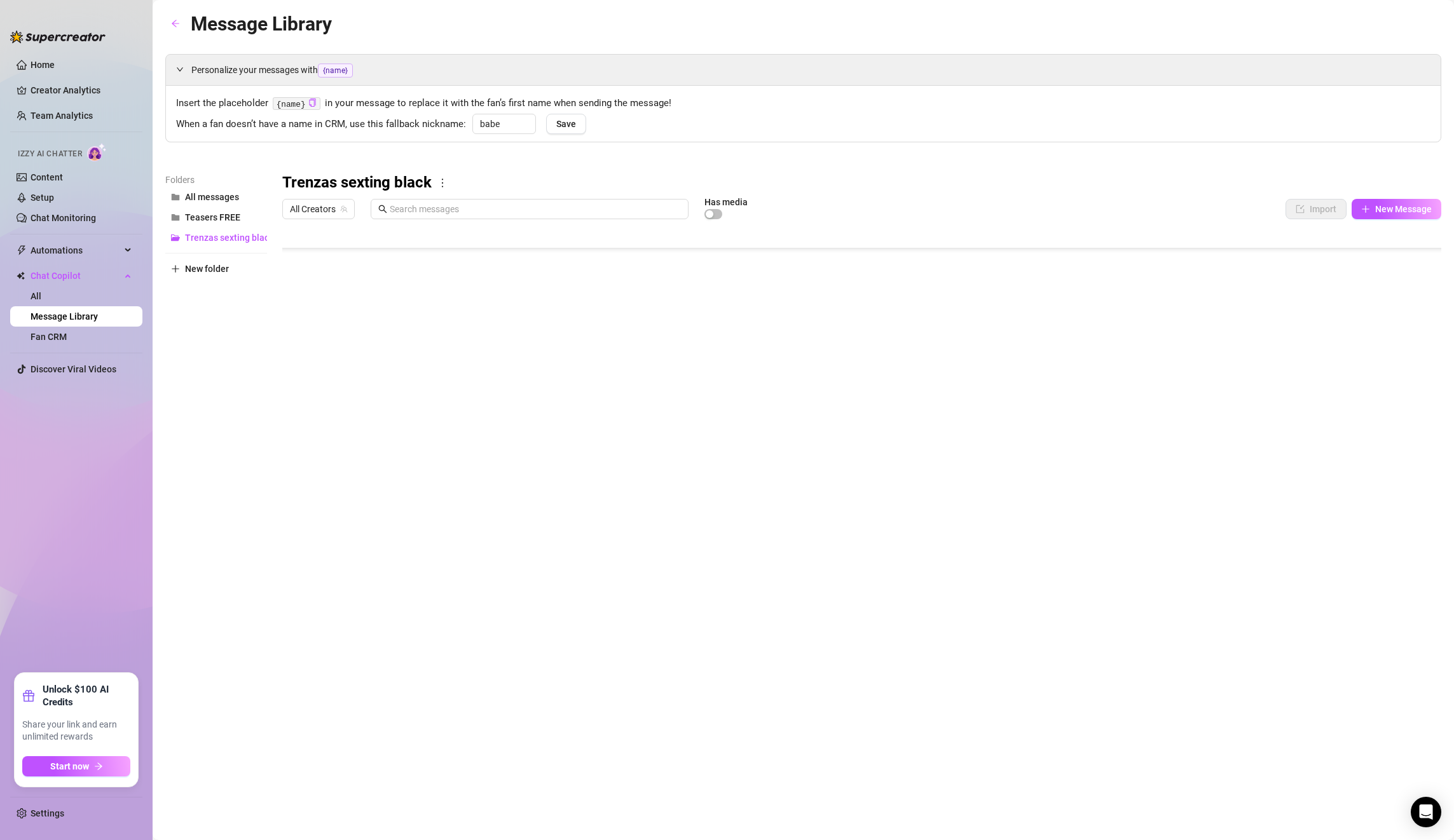
click at [1405, 408] on div at bounding box center [862, 367] width 1159 height 283
click at [1398, 417] on div at bounding box center [862, 367] width 1159 height 283
click at [1391, 417] on div at bounding box center [862, 367] width 1159 height 283
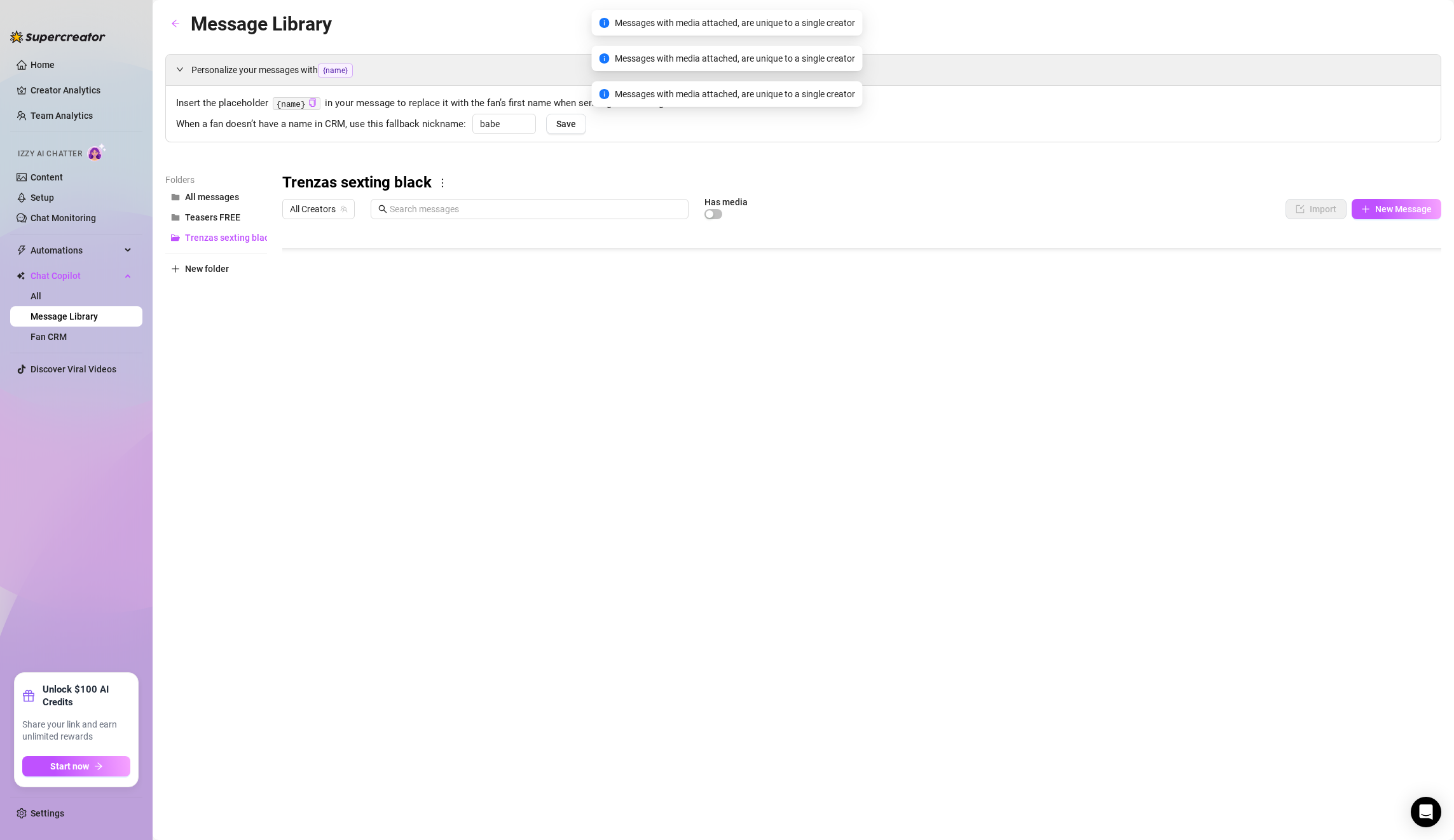
click at [1391, 417] on div at bounding box center [862, 367] width 1159 height 283
click at [1391, 411] on div at bounding box center [862, 367] width 1159 height 283
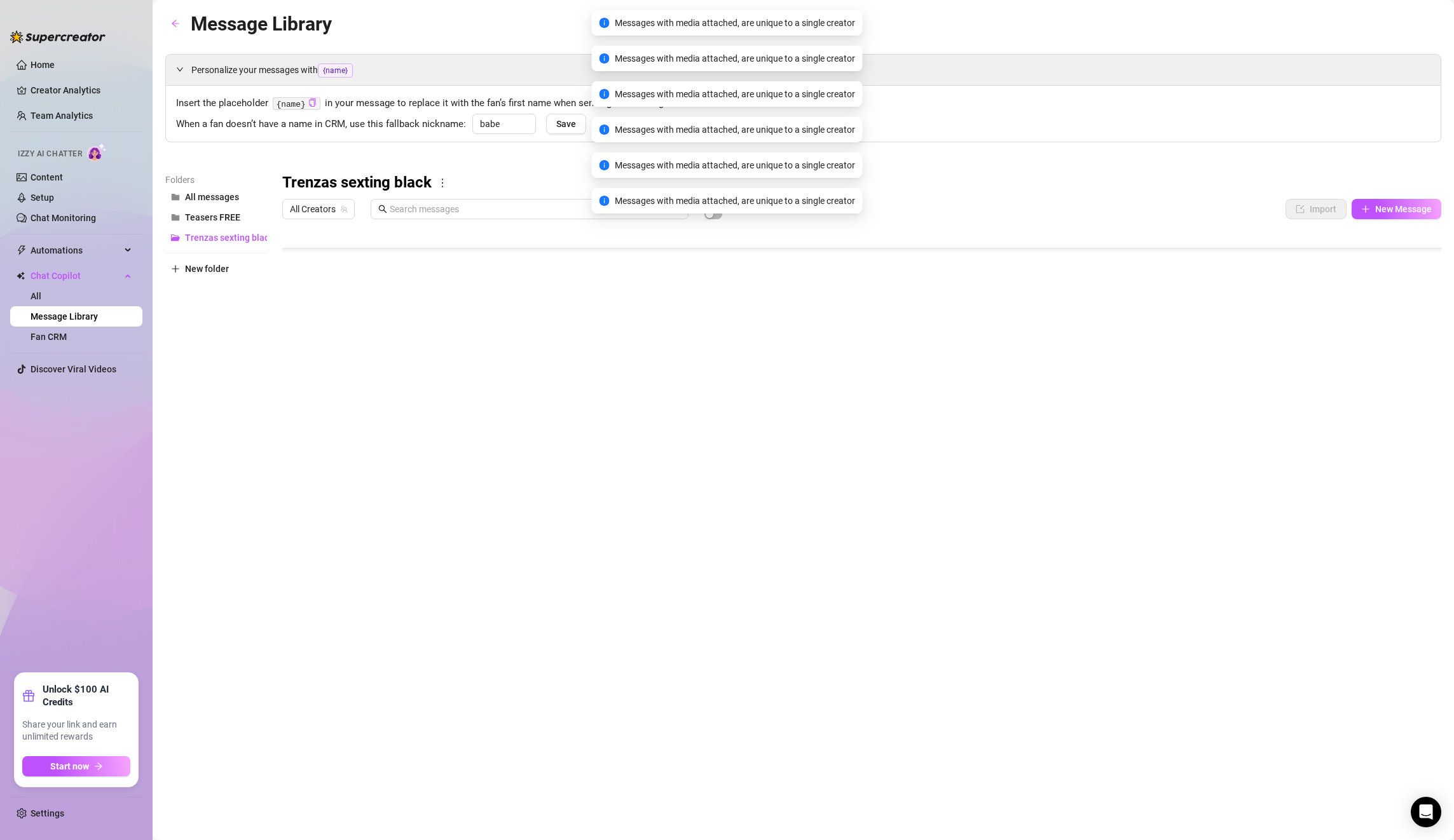
click at [1395, 412] on div at bounding box center [862, 367] width 1159 height 283
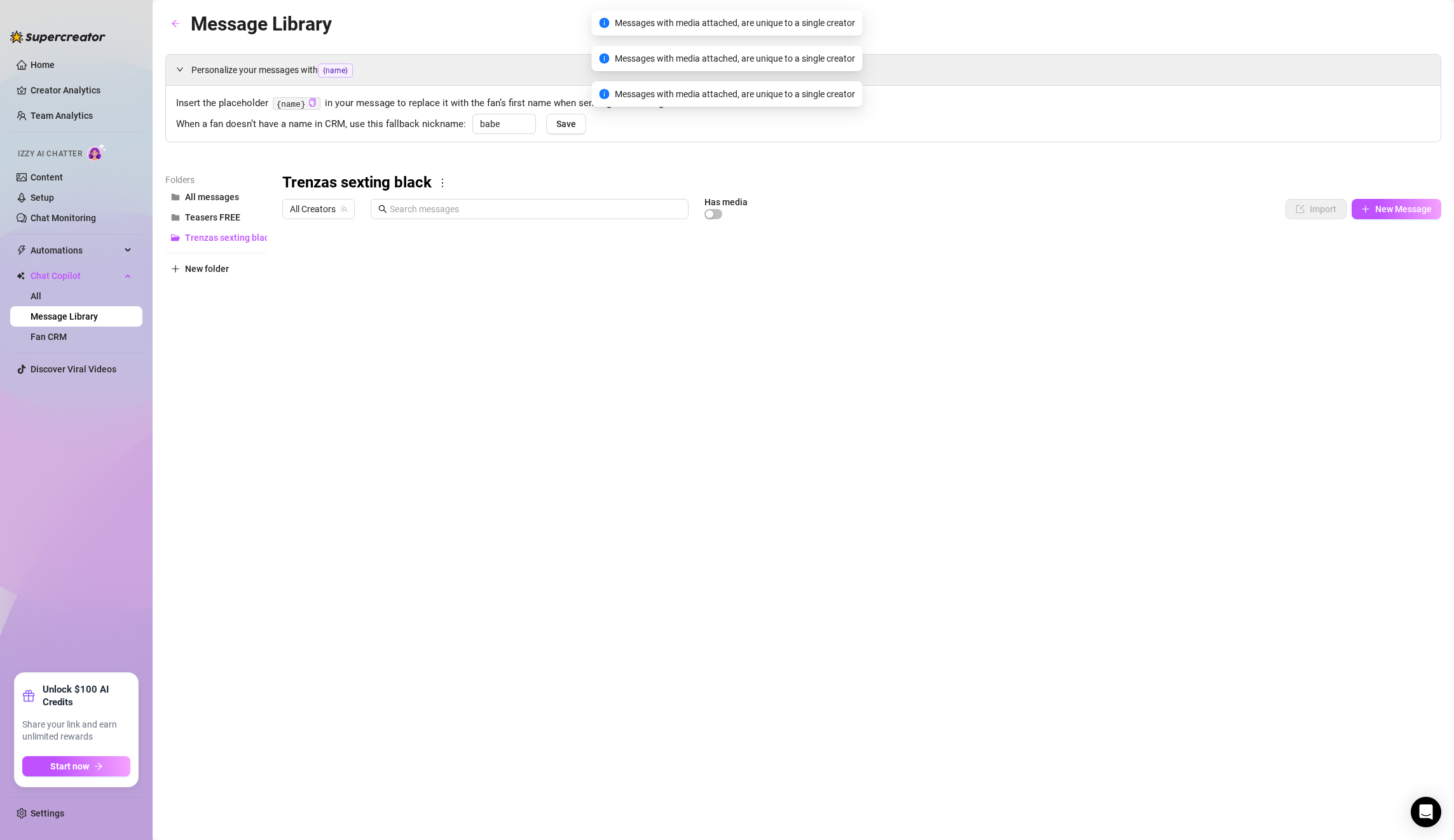
click at [1389, 258] on div at bounding box center [862, 367] width 1159 height 283
click at [1400, 256] on div at bounding box center [862, 367] width 1159 height 283
click at [1396, 262] on div at bounding box center [862, 367] width 1159 height 283
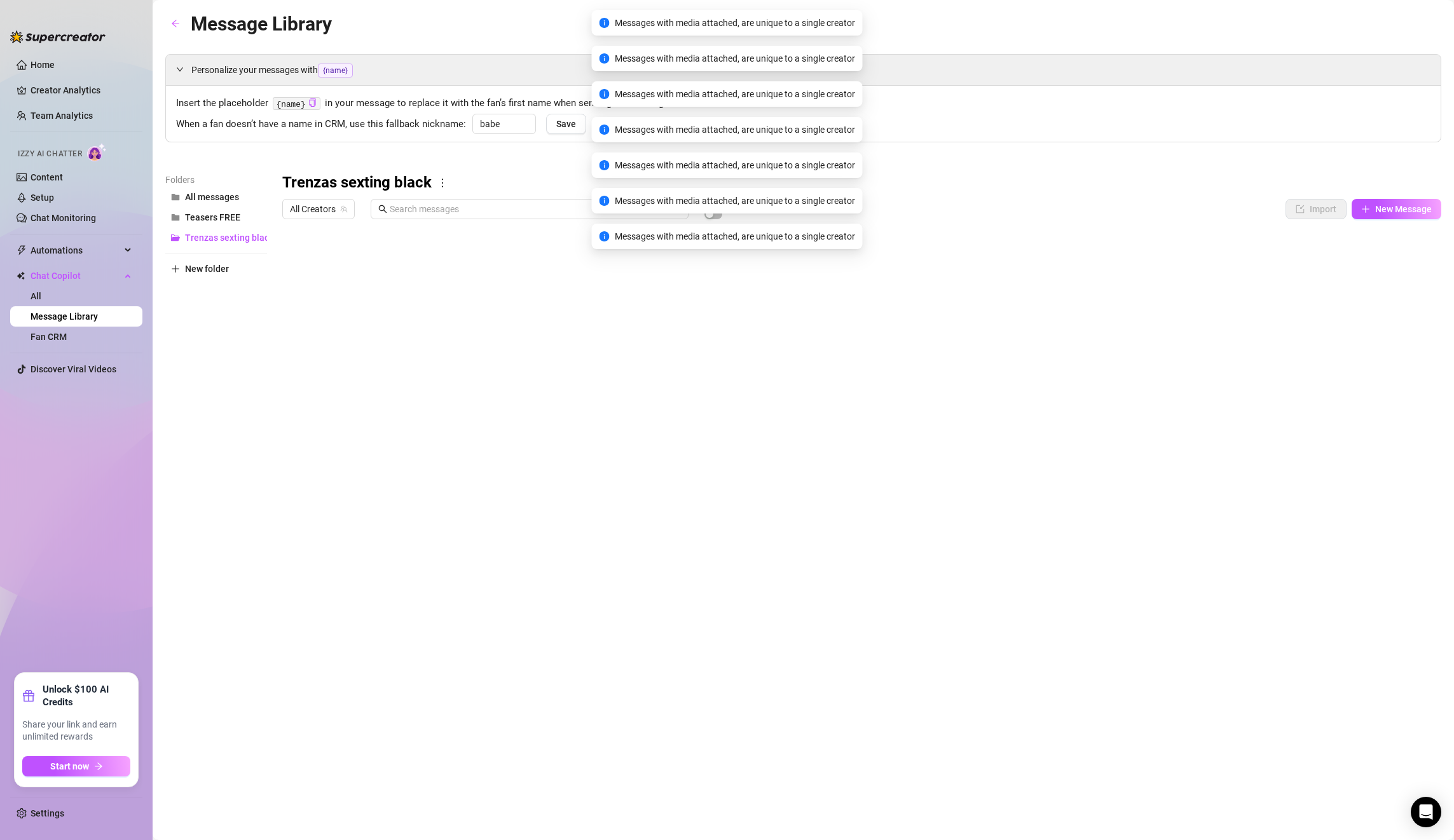
click at [1390, 262] on div at bounding box center [862, 367] width 1159 height 283
click at [231, 237] on span "Trenzas sexting black" at bounding box center [228, 237] width 88 height 10
click at [439, 185] on icon "more" at bounding box center [442, 182] width 11 height 11
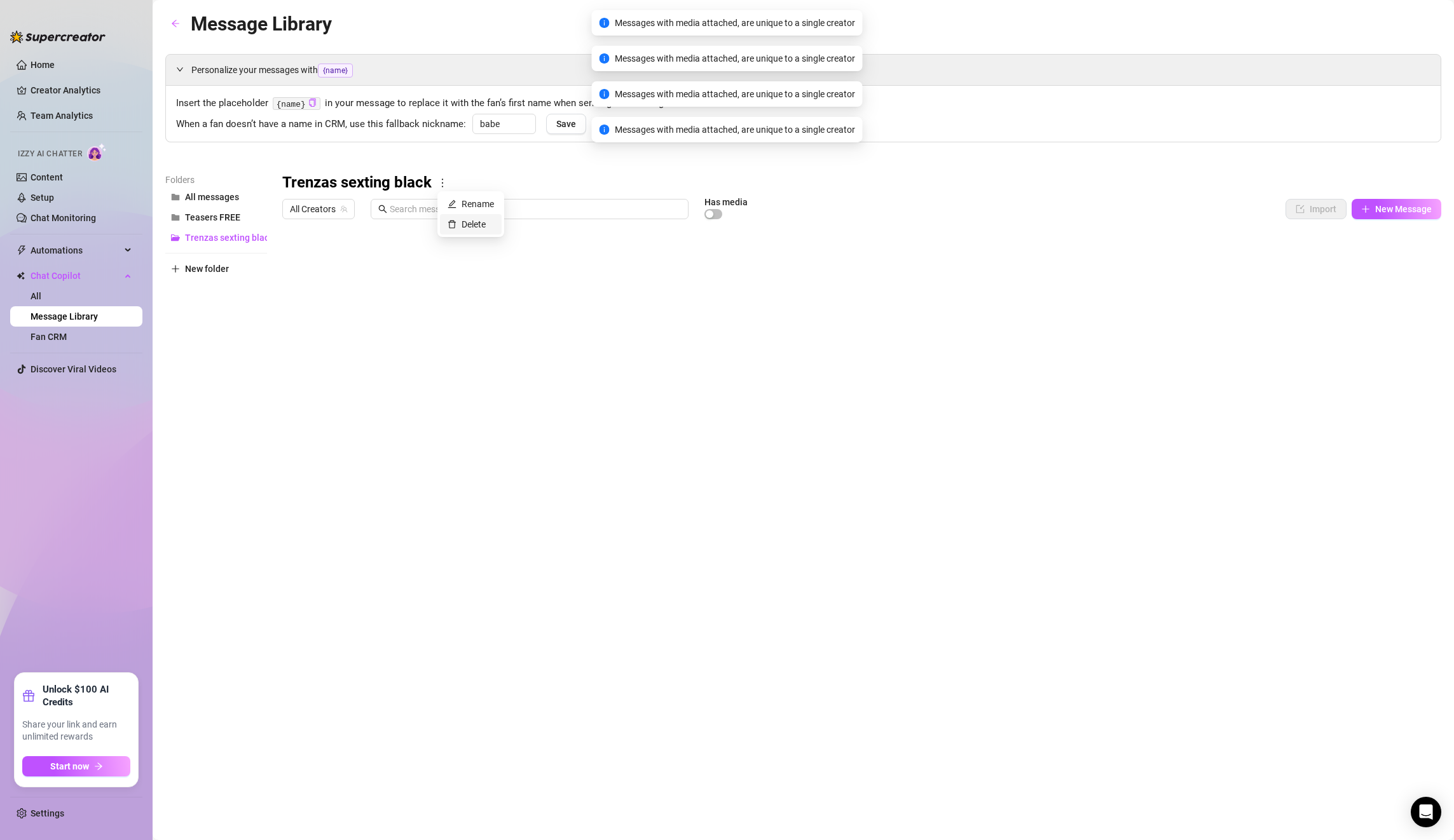
click at [468, 228] on link "Delete" at bounding box center [467, 224] width 38 height 10
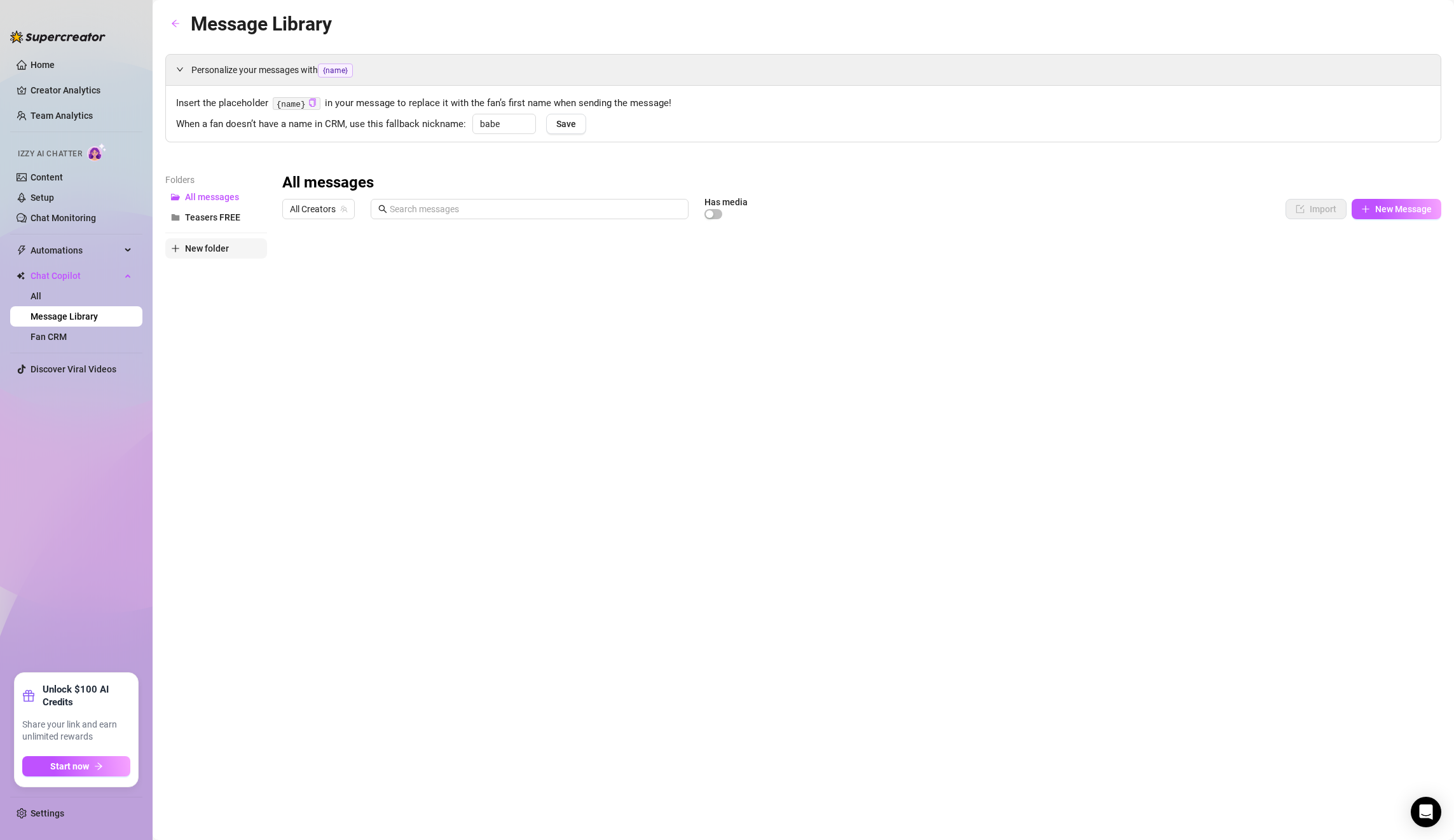
click at [195, 254] on button "New folder" at bounding box center [216, 248] width 102 height 20
click at [191, 274] on button "New folder" at bounding box center [216, 268] width 102 height 20
click at [192, 272] on span "New folder" at bounding box center [207, 268] width 44 height 10
click at [191, 266] on span "New folder" at bounding box center [207, 268] width 44 height 10
click at [210, 240] on input "text" at bounding box center [216, 237] width 102 height 20
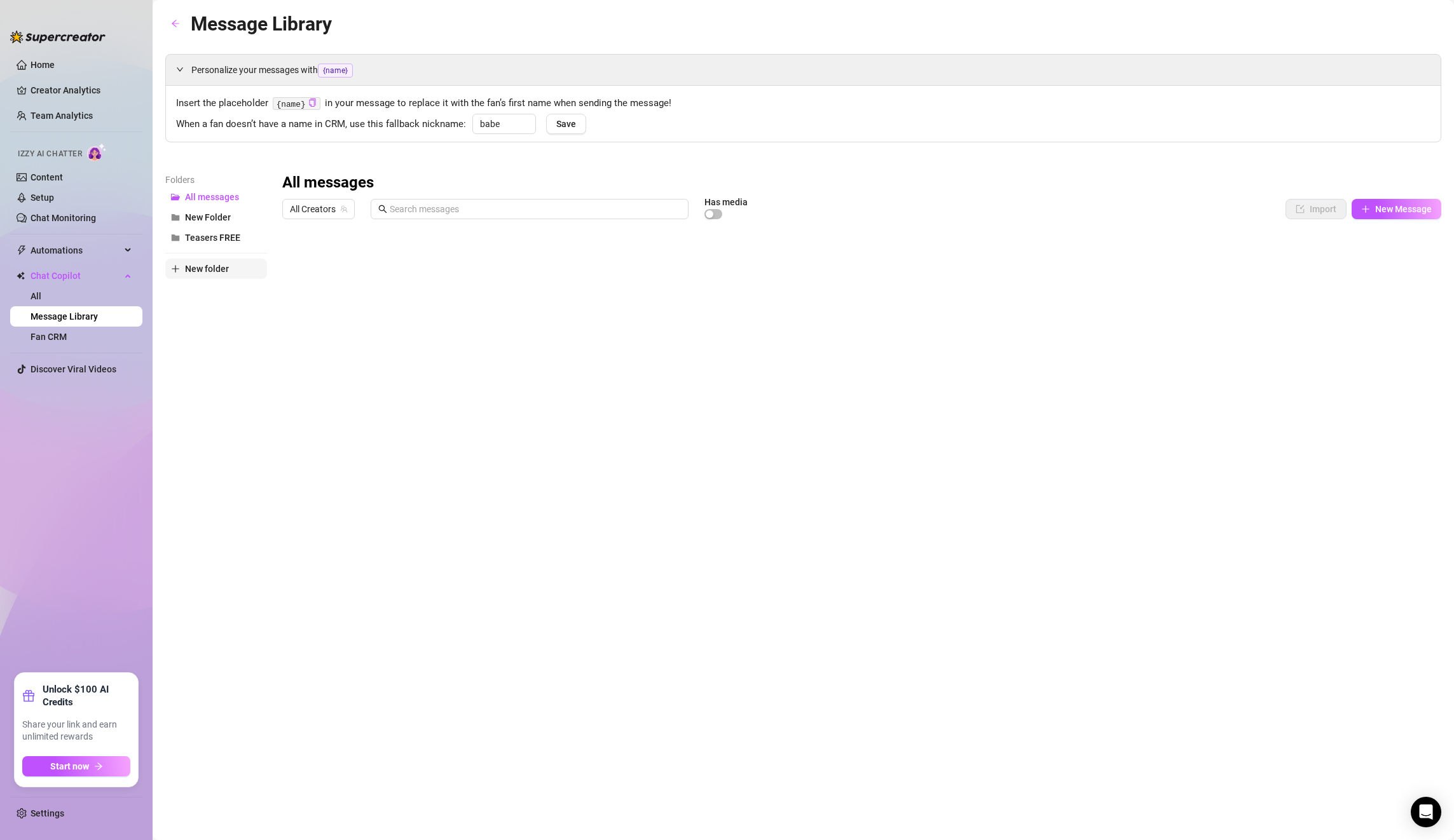
click at [185, 276] on button "New folder" at bounding box center [216, 268] width 102 height 20
click at [200, 266] on input "text" at bounding box center [216, 258] width 102 height 20
paste input "Trenzas sexting black"
type input "Trenzas sexting black"
click at [216, 304] on div "Folders All messages New Folder Teasers FREE Trenzas sexting black New folder" at bounding box center [216, 340] width 102 height 335
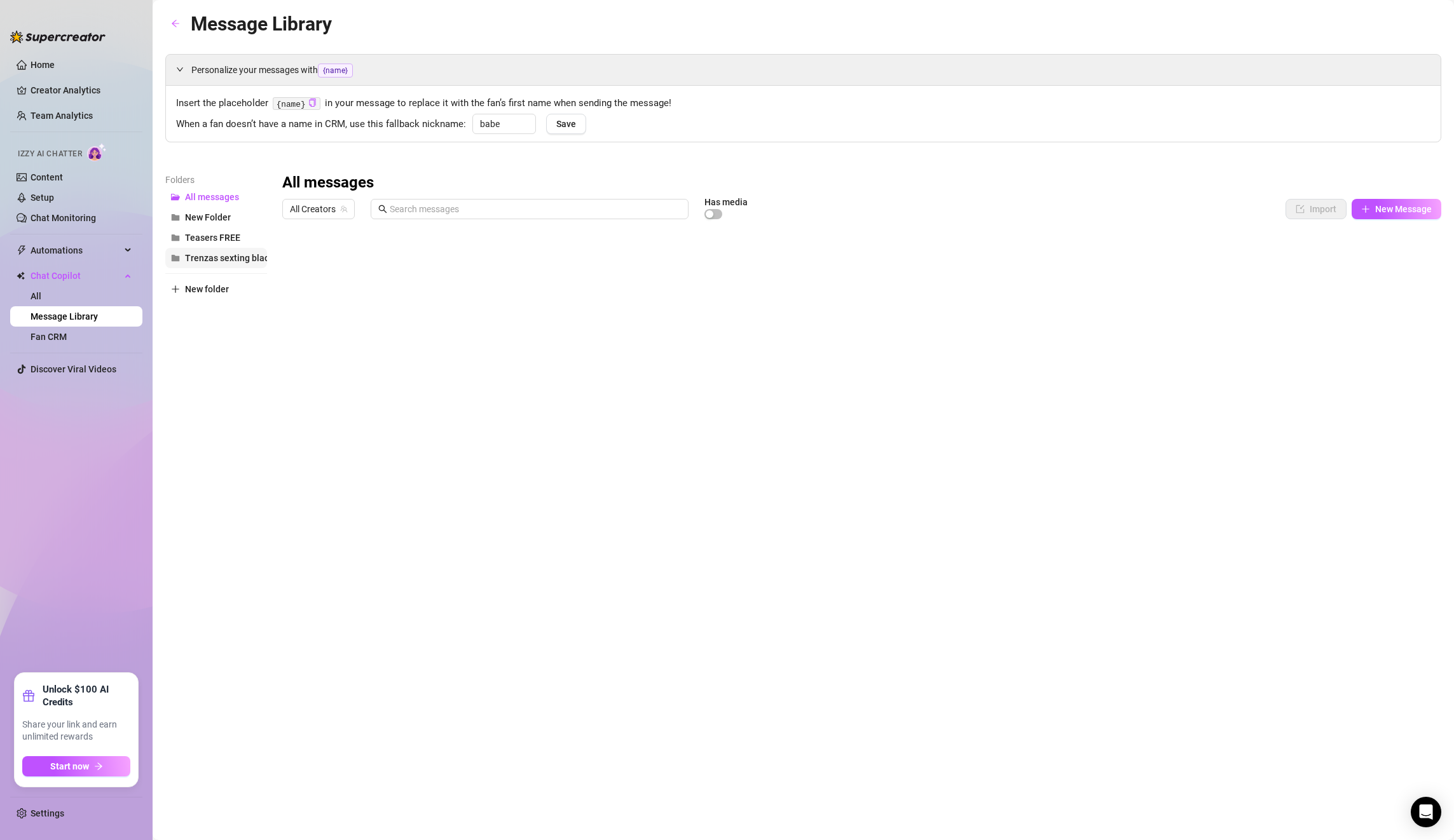
click at [214, 250] on button "Trenzas sexting black" at bounding box center [216, 258] width 102 height 20
click at [1378, 206] on span "New Message" at bounding box center [1403, 209] width 57 height 10
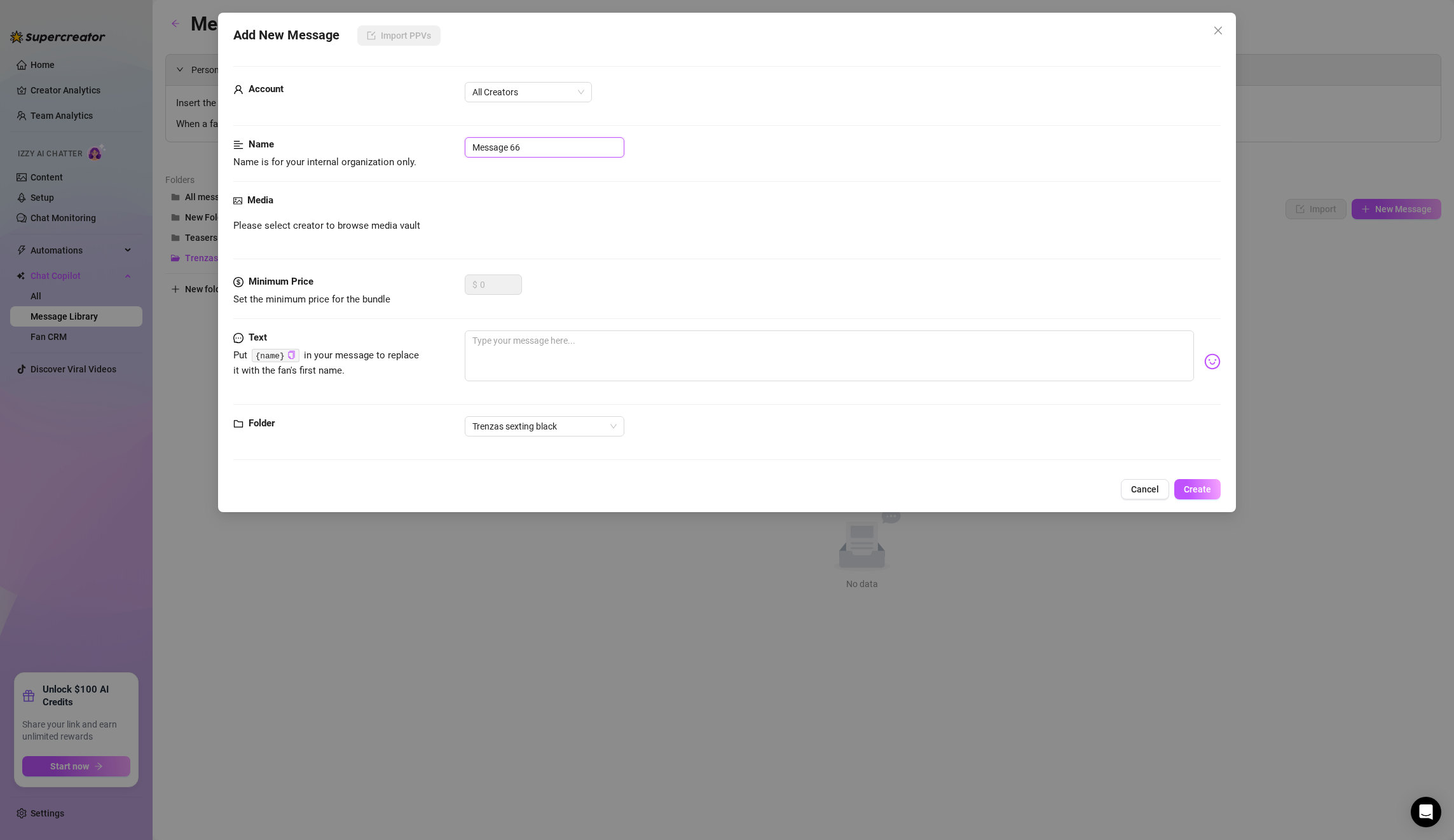
click at [520, 154] on input "Message 66" at bounding box center [545, 147] width 160 height 20
click at [520, 144] on input "Message 66" at bounding box center [545, 147] width 160 height 20
click at [534, 166] on div "Name Name is for your internal organization only. Message 66" at bounding box center [727, 153] width 987 height 32
click at [540, 148] on input "Message 66" at bounding box center [545, 147] width 160 height 20
drag, startPoint x: 540, startPoint y: 148, endPoint x: 417, endPoint y: 139, distance: 123.3
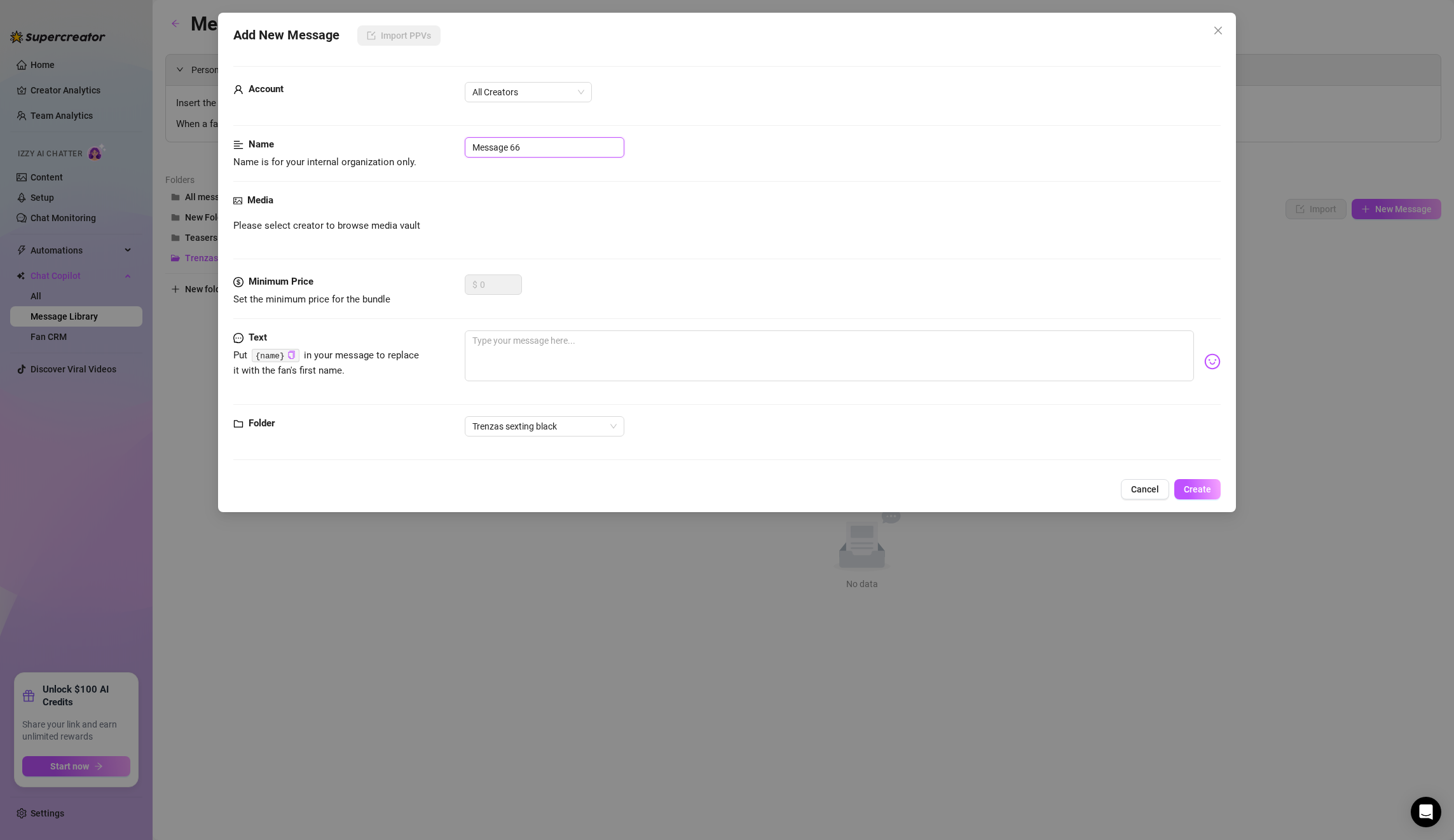
click at [417, 139] on div "Name Name is for your internal organization only. Message 66" at bounding box center [727, 153] width 987 height 32
paste input "here in bed lying down! listening to some music! u? 😳🙈"
type input "here in bed lying down! listening to some music! u? 😳🙈"
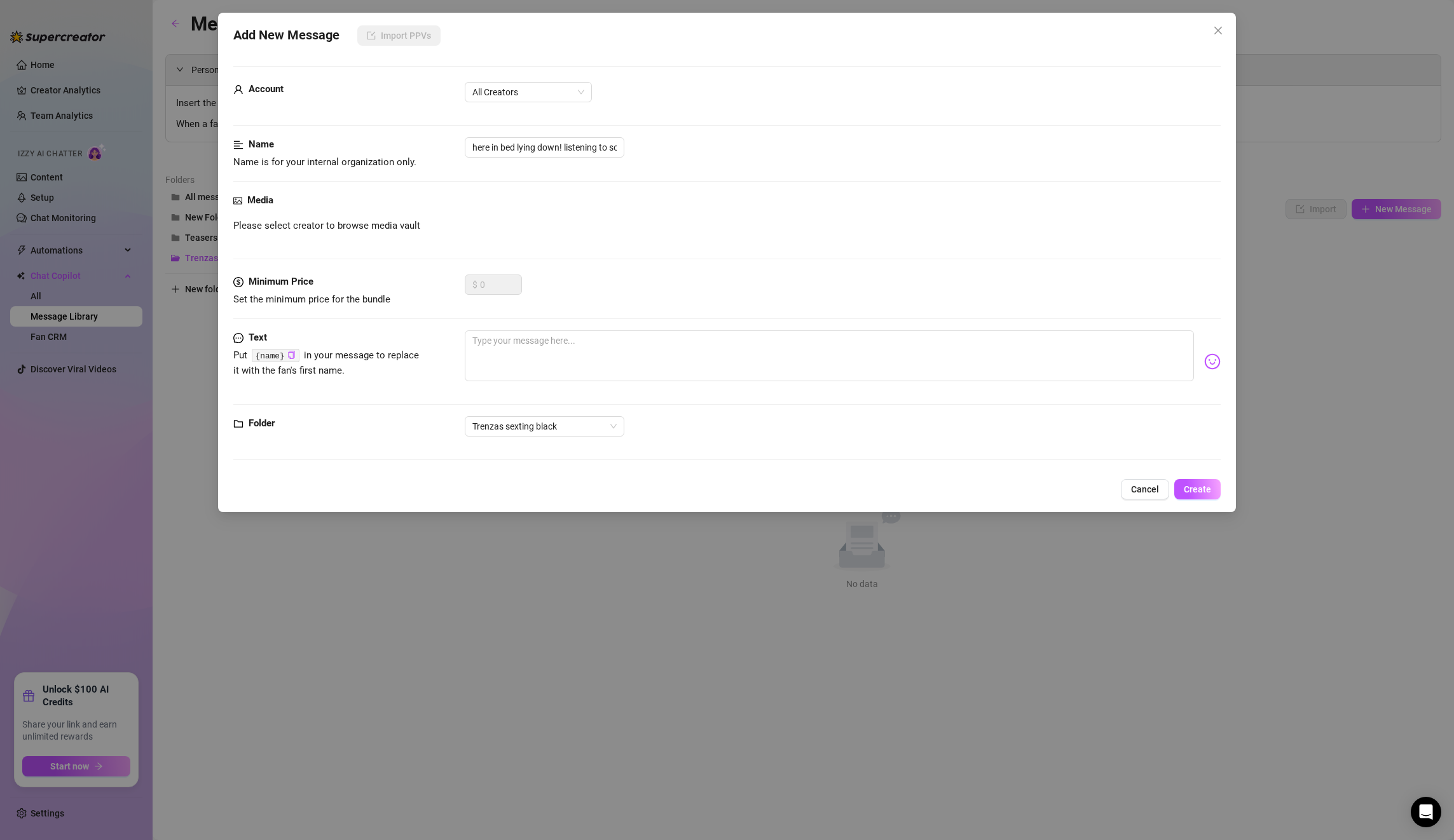
click at [558, 218] on div "Please select creator to browse media vault" at bounding box center [727, 226] width 987 height 15
click at [546, 173] on div "Name Name is for your internal organization only. here in bed lying down! liste…" at bounding box center [727, 165] width 987 height 56
click at [569, 151] on input "here in bed lying down! listening to some music! u? 😳🙈" at bounding box center [545, 147] width 160 height 20
drag, startPoint x: 473, startPoint y: 148, endPoint x: 710, endPoint y: 165, distance: 237.6
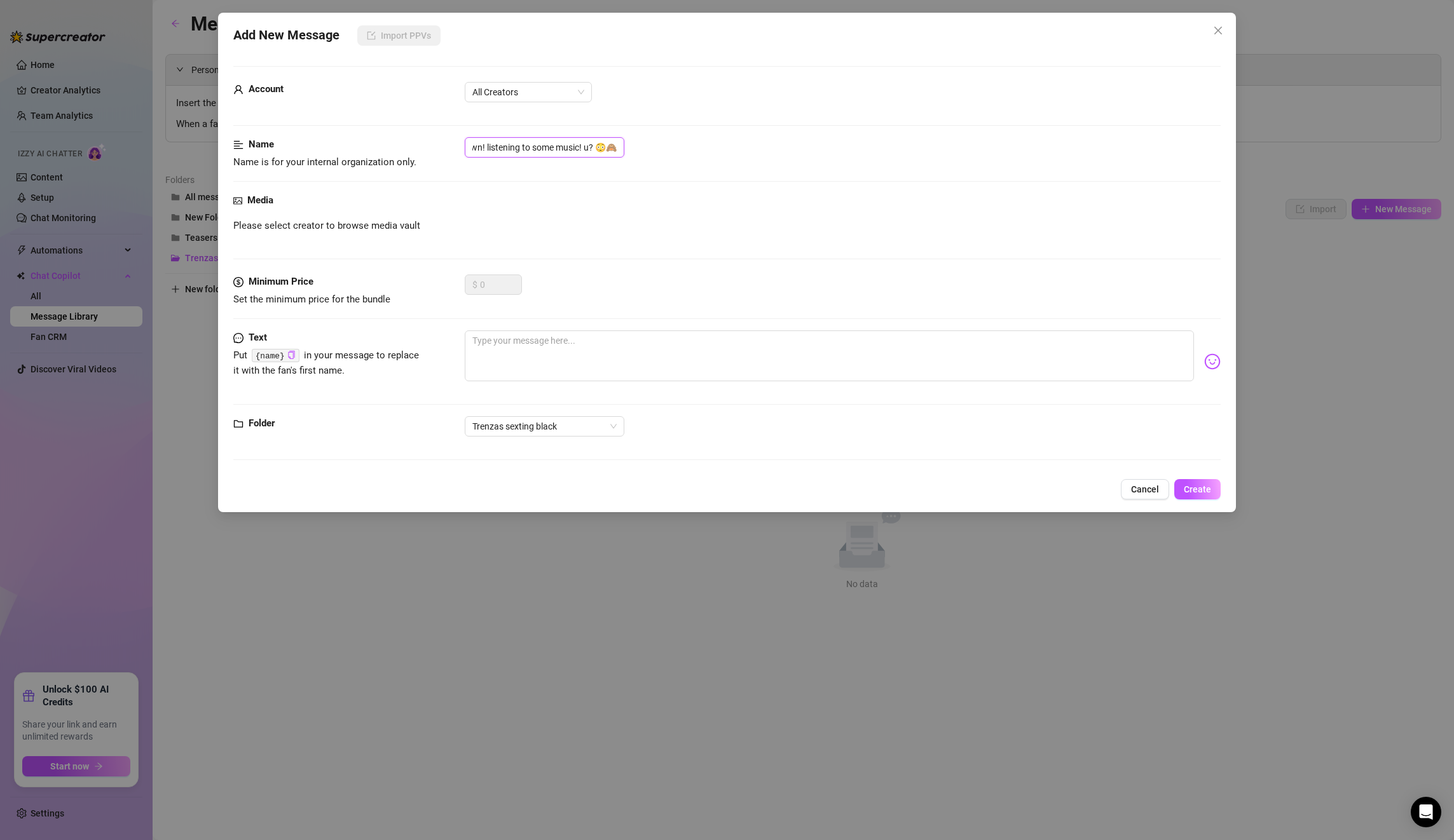
click at [710, 165] on div "Name Name is for your internal organization only. here in bed lying down! liste…" at bounding box center [727, 153] width 987 height 32
paste input "introduction 1"
type input "introduction 1"
click at [708, 212] on div "Media Please select creator to browse media vault" at bounding box center [727, 234] width 987 height 81
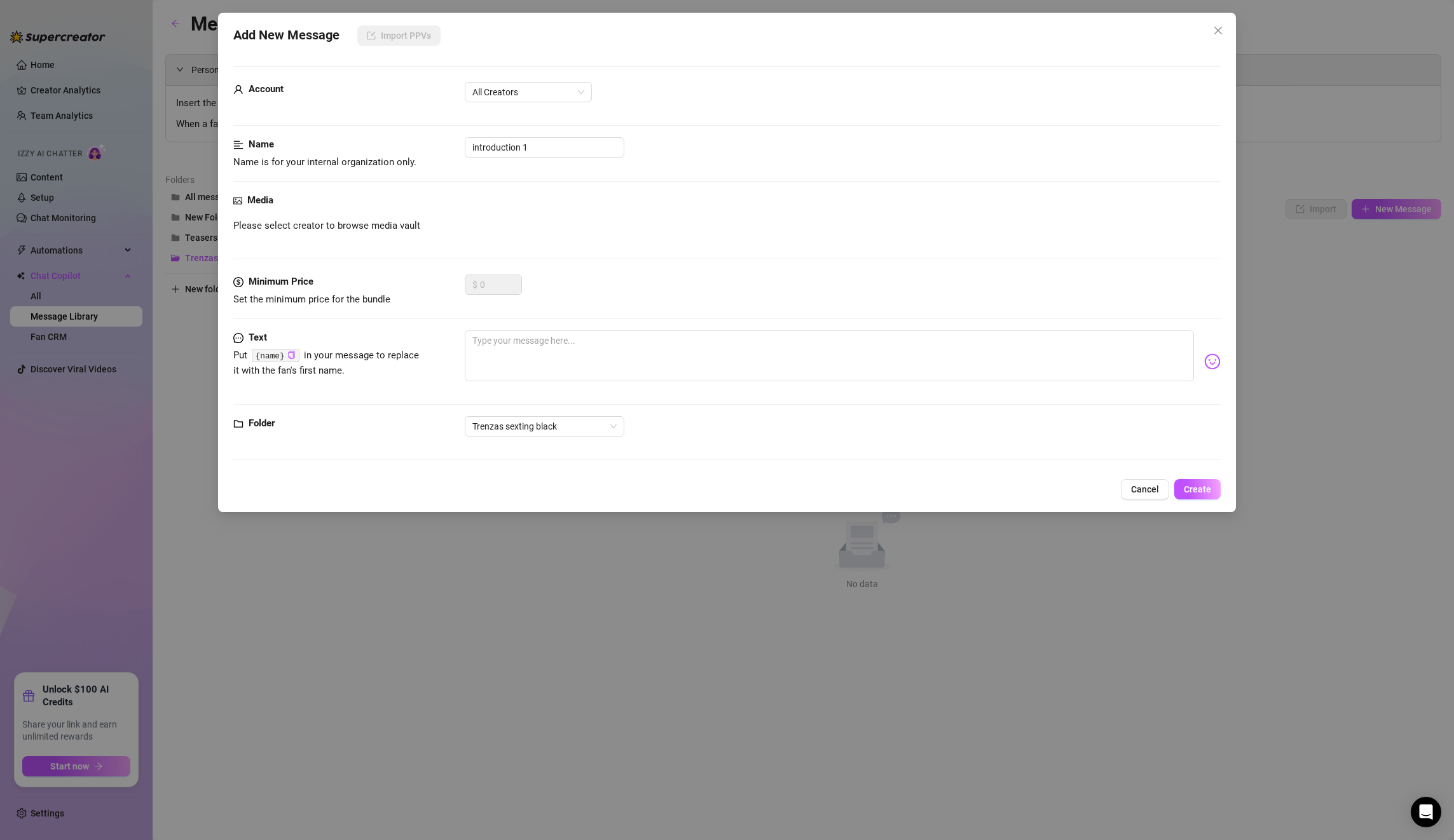
click at [564, 224] on div "Please select creator to browse media vault" at bounding box center [727, 226] width 987 height 15
click at [436, 220] on div "Please select creator to browse media vault" at bounding box center [727, 226] width 987 height 15
drag, startPoint x: 453, startPoint y: 173, endPoint x: 466, endPoint y: 211, distance: 40.2
click at [454, 173] on div "Name Name is for your internal organization only. introduction 1" at bounding box center [727, 165] width 987 height 56
click at [473, 239] on div "Media Please select creator to browse media vault" at bounding box center [727, 234] width 987 height 81
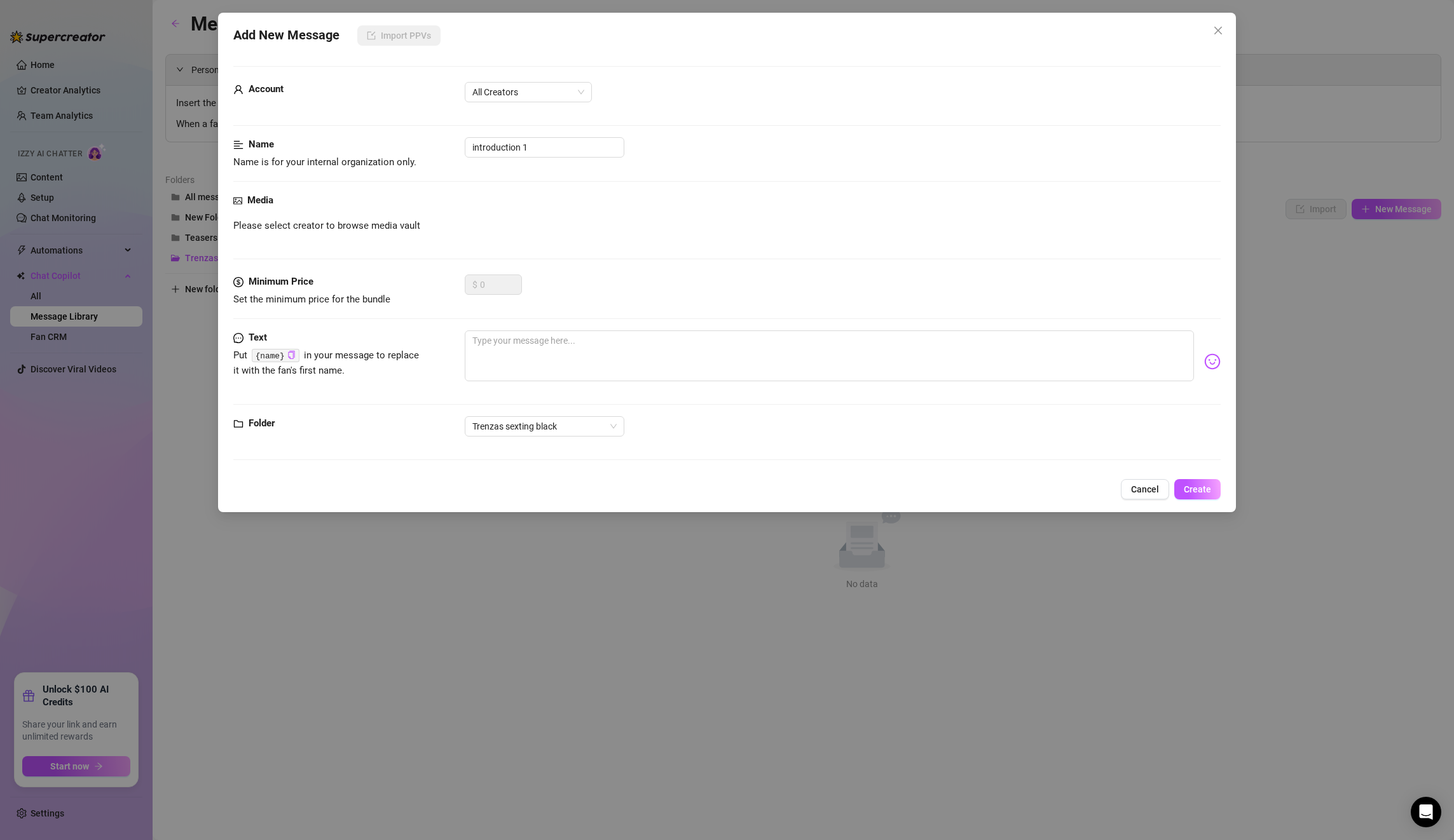
click at [485, 219] on div "Please select creator to browse media vault" at bounding box center [727, 226] width 987 height 15
click at [557, 233] on div "Please select creator to browse media vault" at bounding box center [727, 226] width 987 height 15
click at [247, 203] on strong "Media" at bounding box center [260, 200] width 26 height 11
click at [274, 225] on span "Please select creator to browse media vault" at bounding box center [327, 226] width 187 height 15
click at [419, 235] on div "Media Please select creator to browse media vault" at bounding box center [727, 234] width 987 height 81
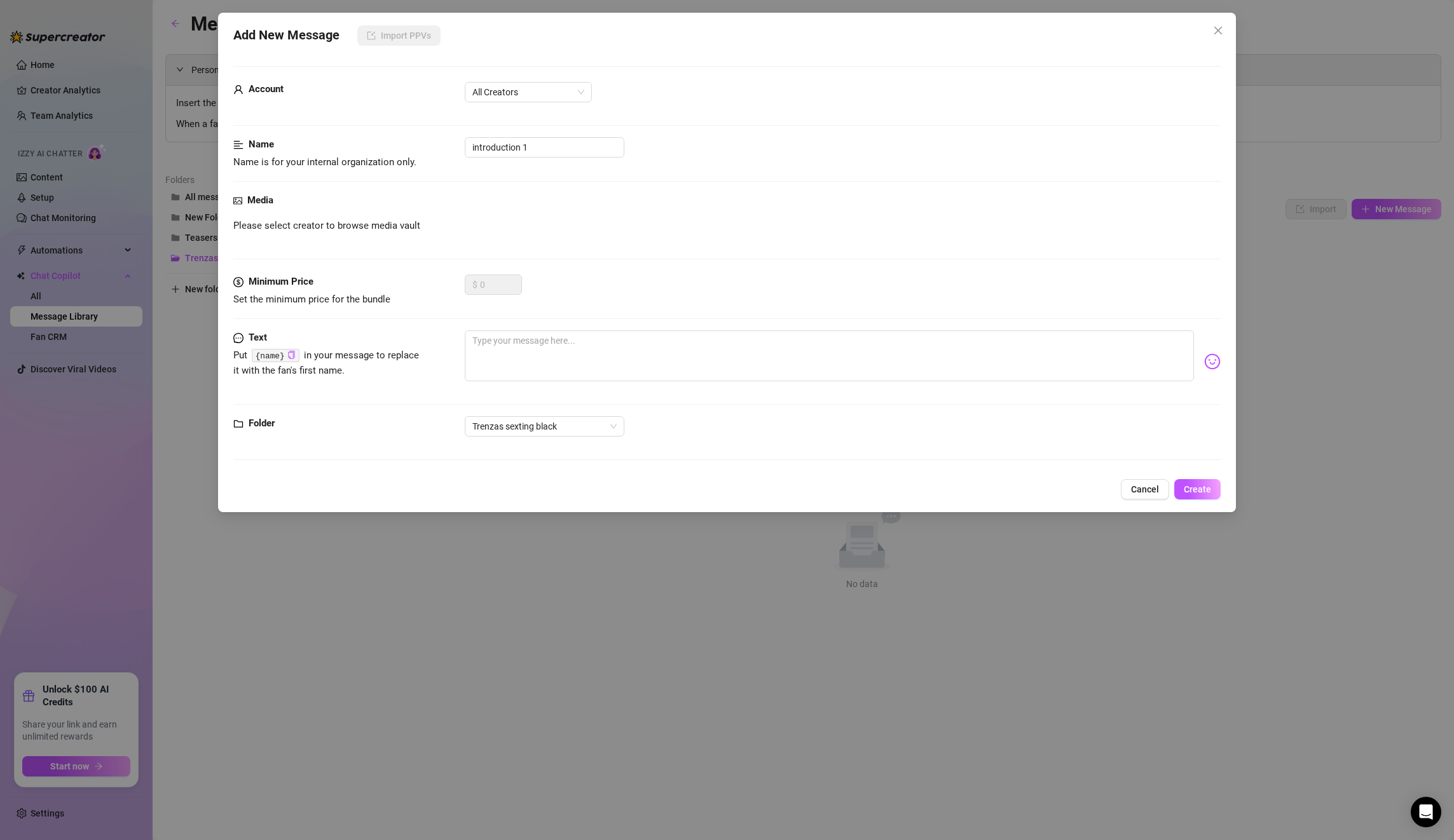
click at [411, 227] on span "Please select creator to browse media vault" at bounding box center [327, 226] width 187 height 15
click at [412, 221] on span "Please select creator to browse media vault" at bounding box center [327, 226] width 187 height 15
click at [483, 79] on form "Account All Creators Name Name is for your internal organization only. introduc…" at bounding box center [727, 269] width 987 height 405
click at [489, 92] on span "All Creators" at bounding box center [528, 92] width 112 height 19
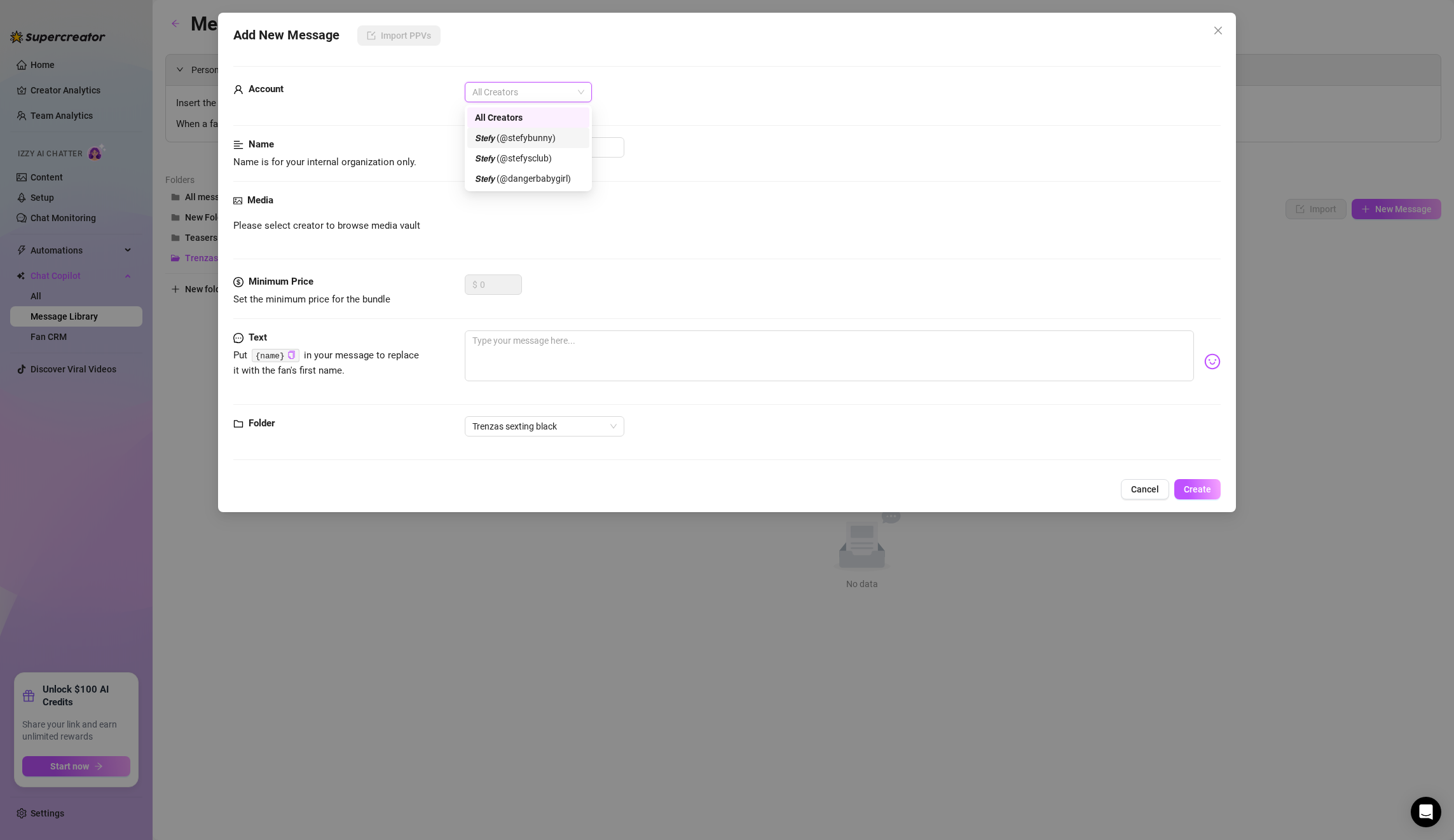
click at [516, 136] on div "𝙎𝙩𝙚𝙛𝙮 (@stefybunny)" at bounding box center [528, 138] width 107 height 14
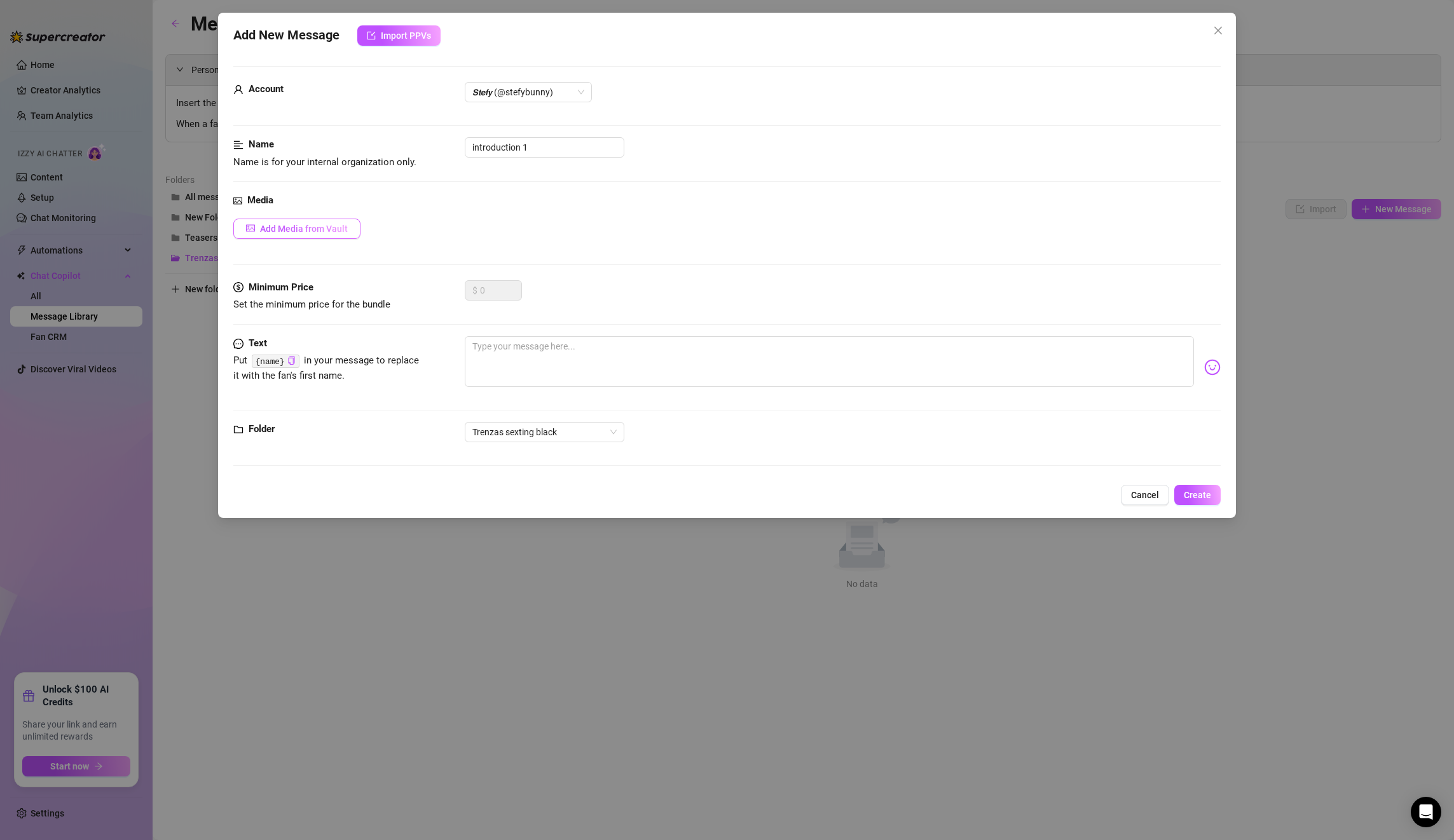
click at [271, 228] on span "Add Media from Vault" at bounding box center [304, 228] width 87 height 10
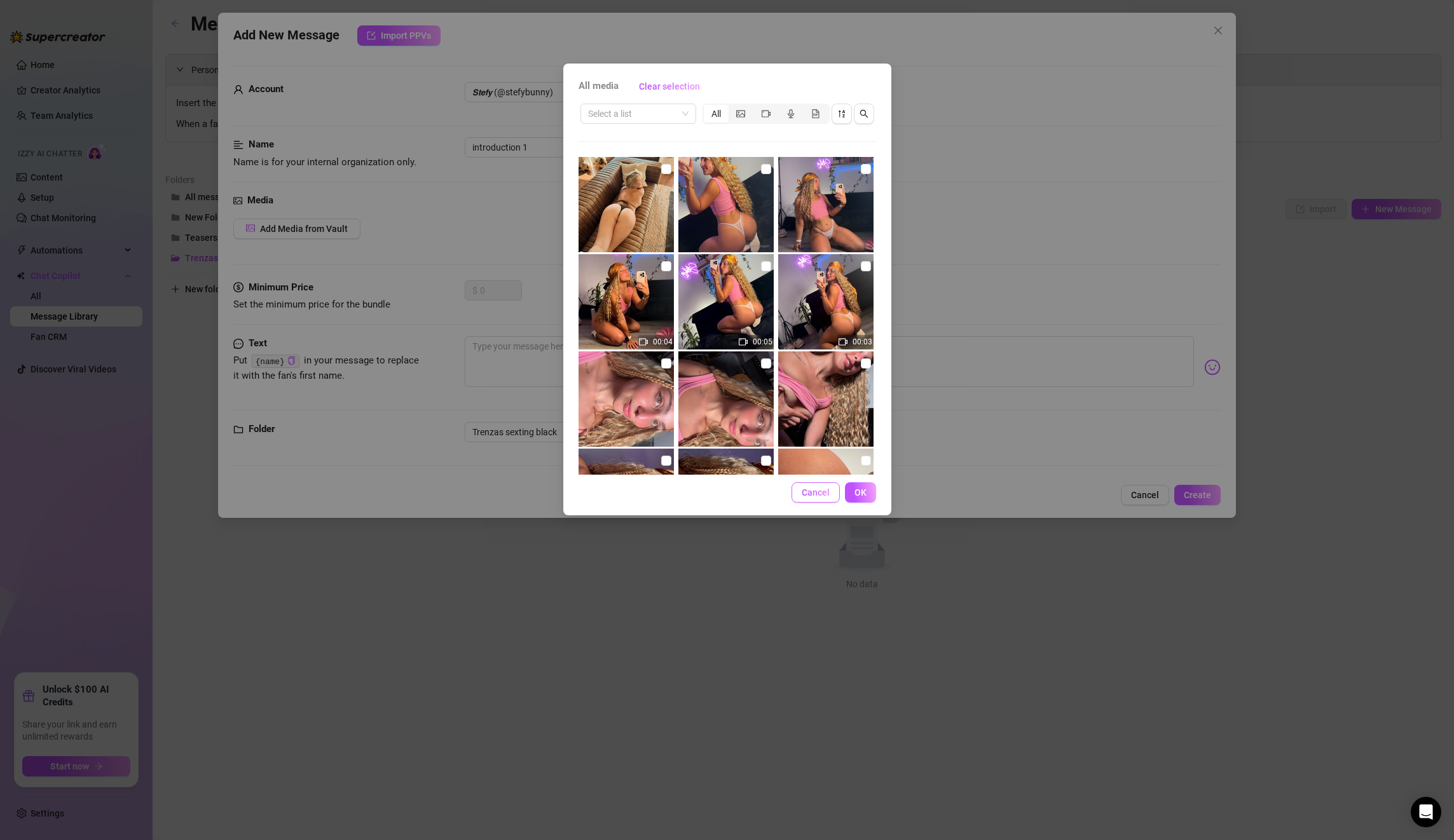
click at [819, 486] on button "Cancel" at bounding box center [816, 492] width 48 height 20
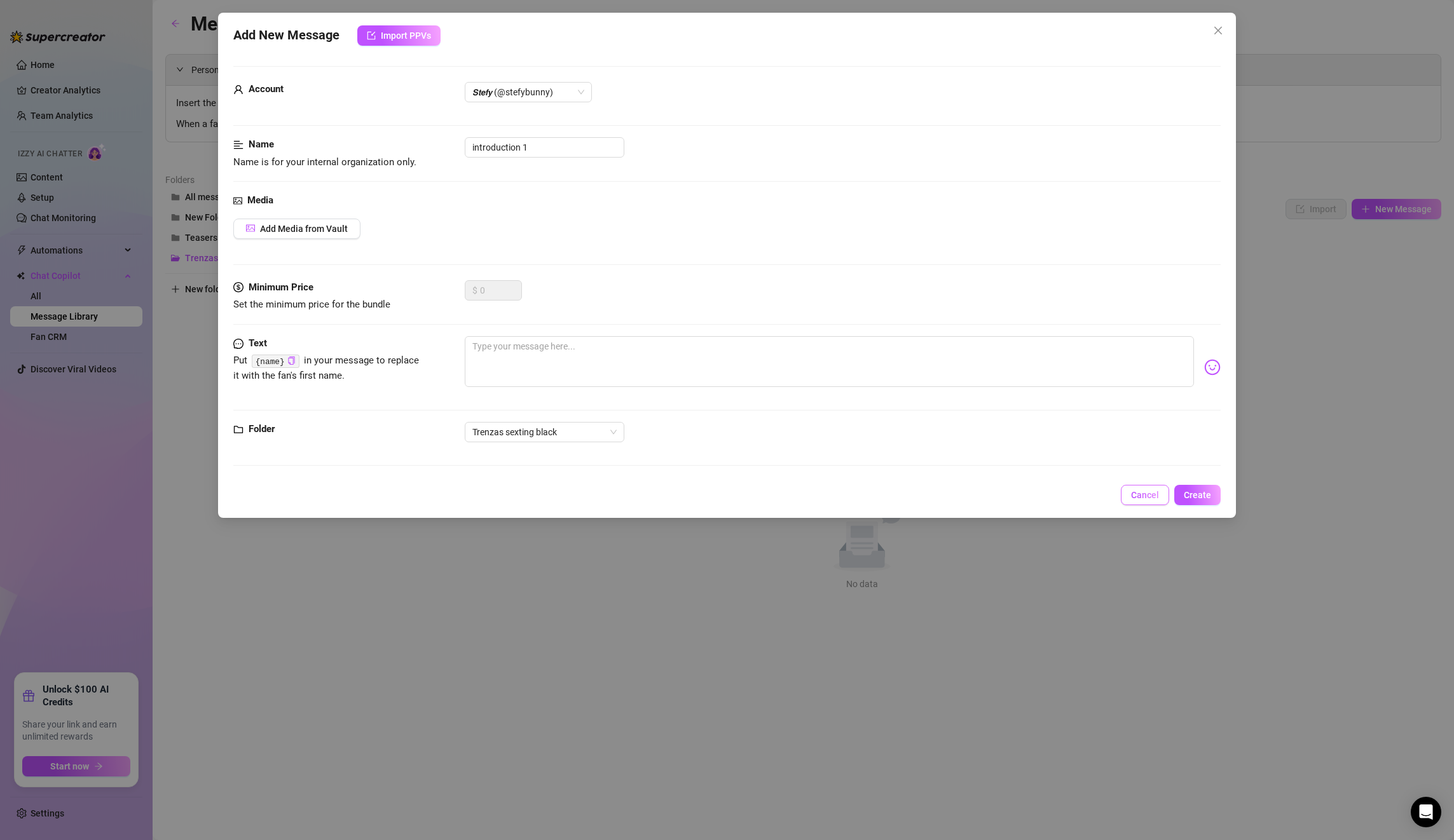
click at [1137, 493] on span "Cancel" at bounding box center [1145, 494] width 28 height 10
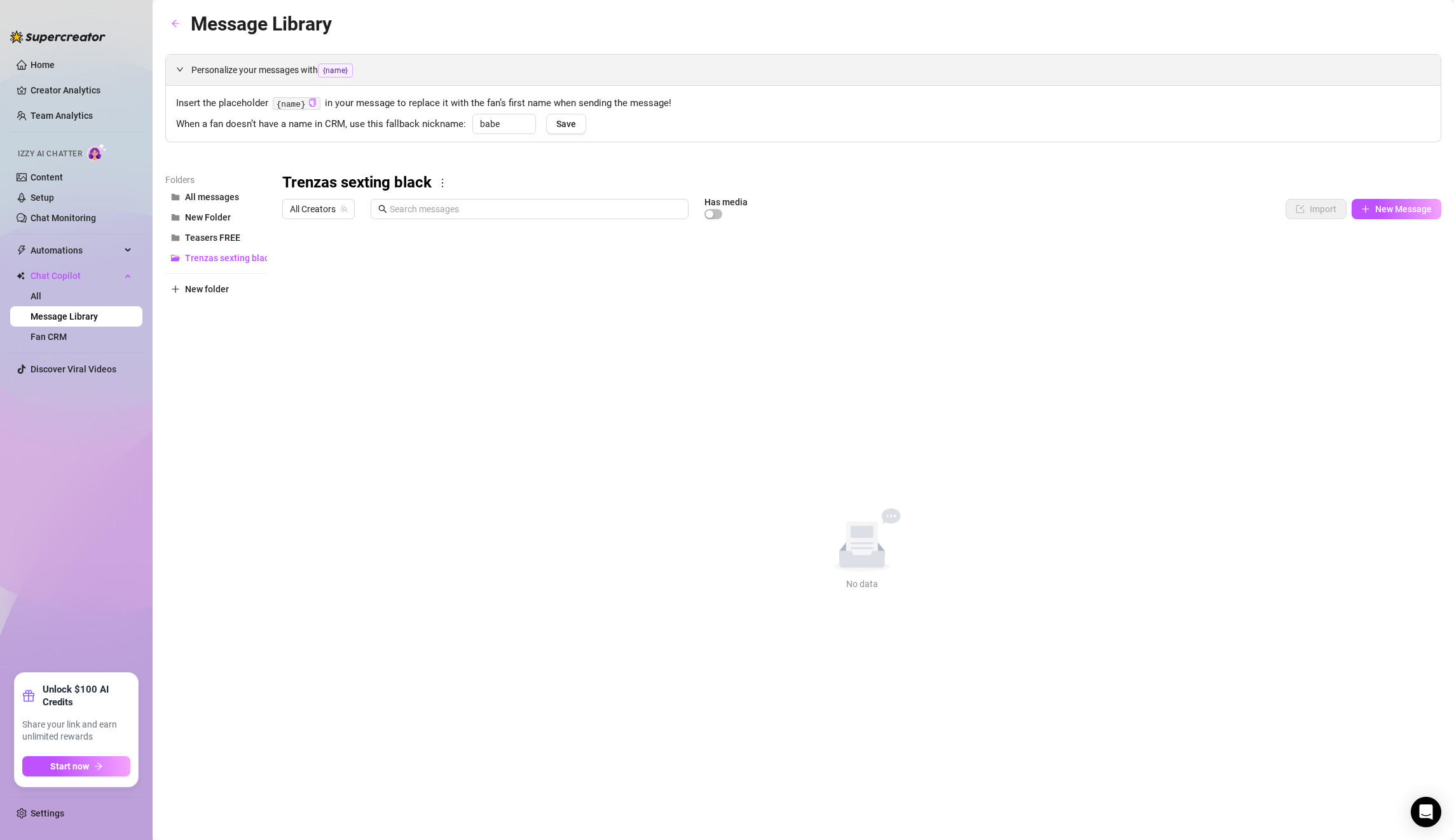
click at [175, 75] on div "Personalize your messages with {name}" at bounding box center [803, 70] width 1275 height 30
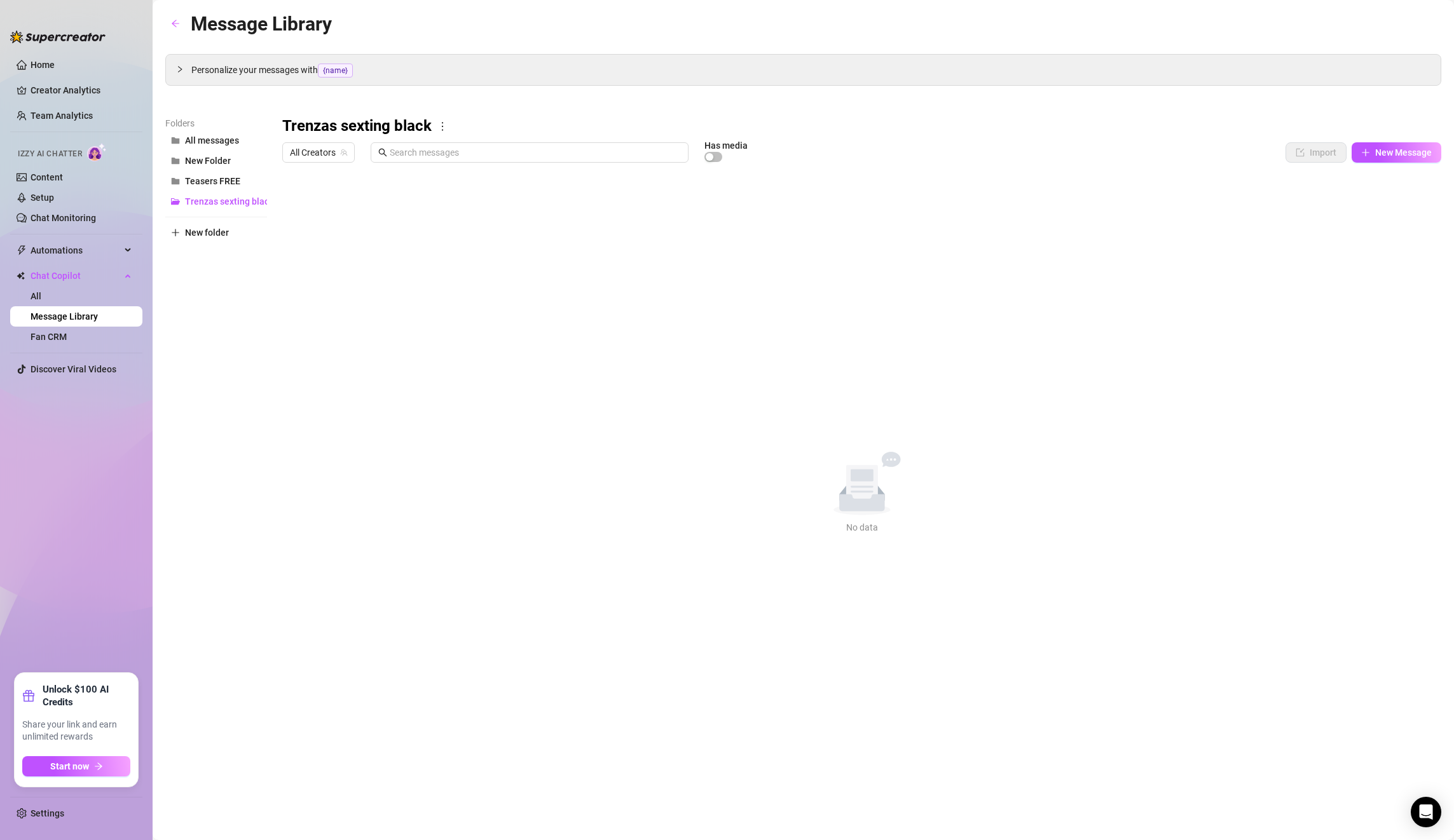
click at [186, 29] on div "Message Library" at bounding box center [248, 24] width 167 height 30
click at [182, 26] on button "button" at bounding box center [175, 24] width 20 height 20
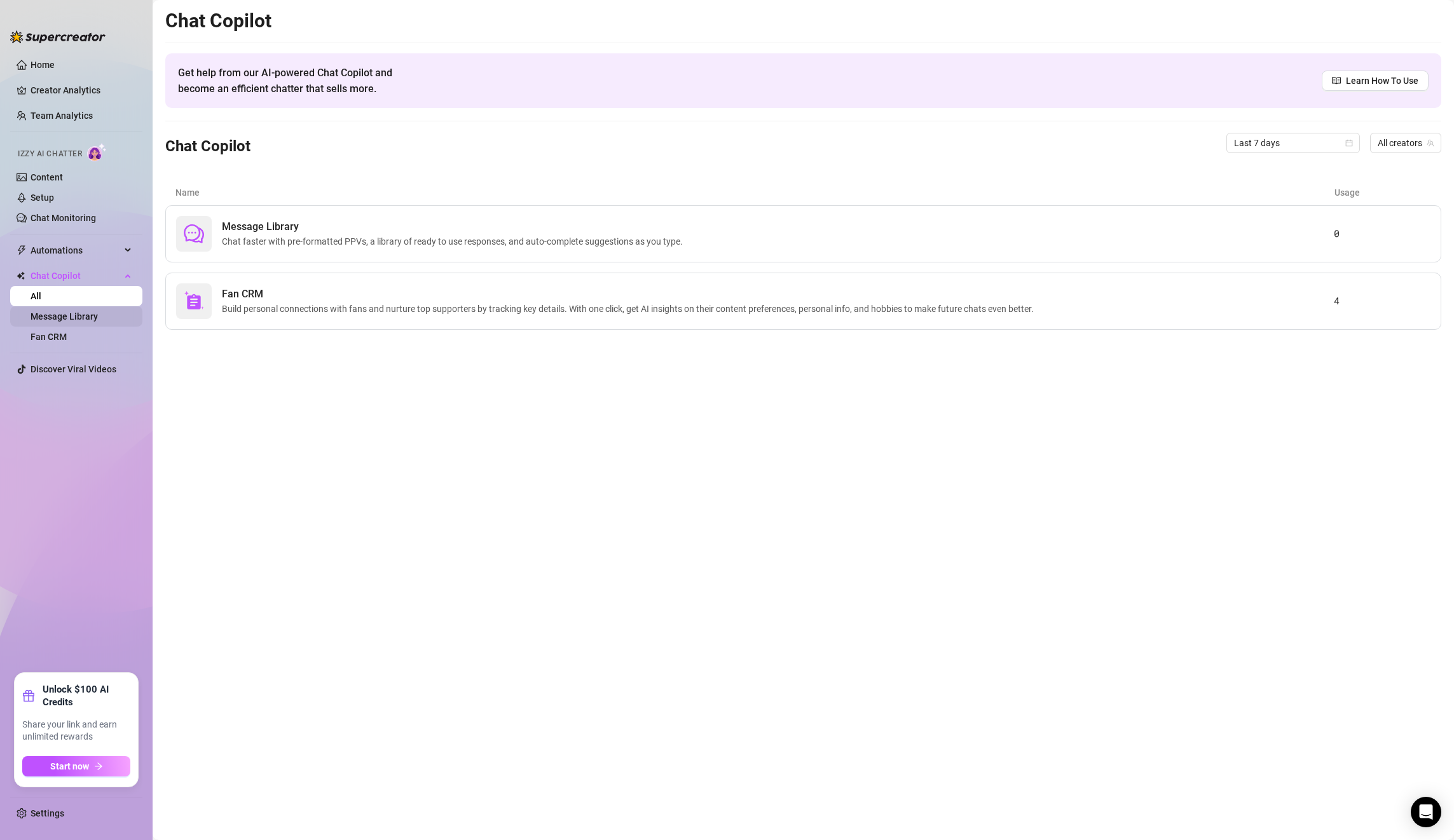
click at [87, 315] on link "Message Library" at bounding box center [63, 316] width 67 height 10
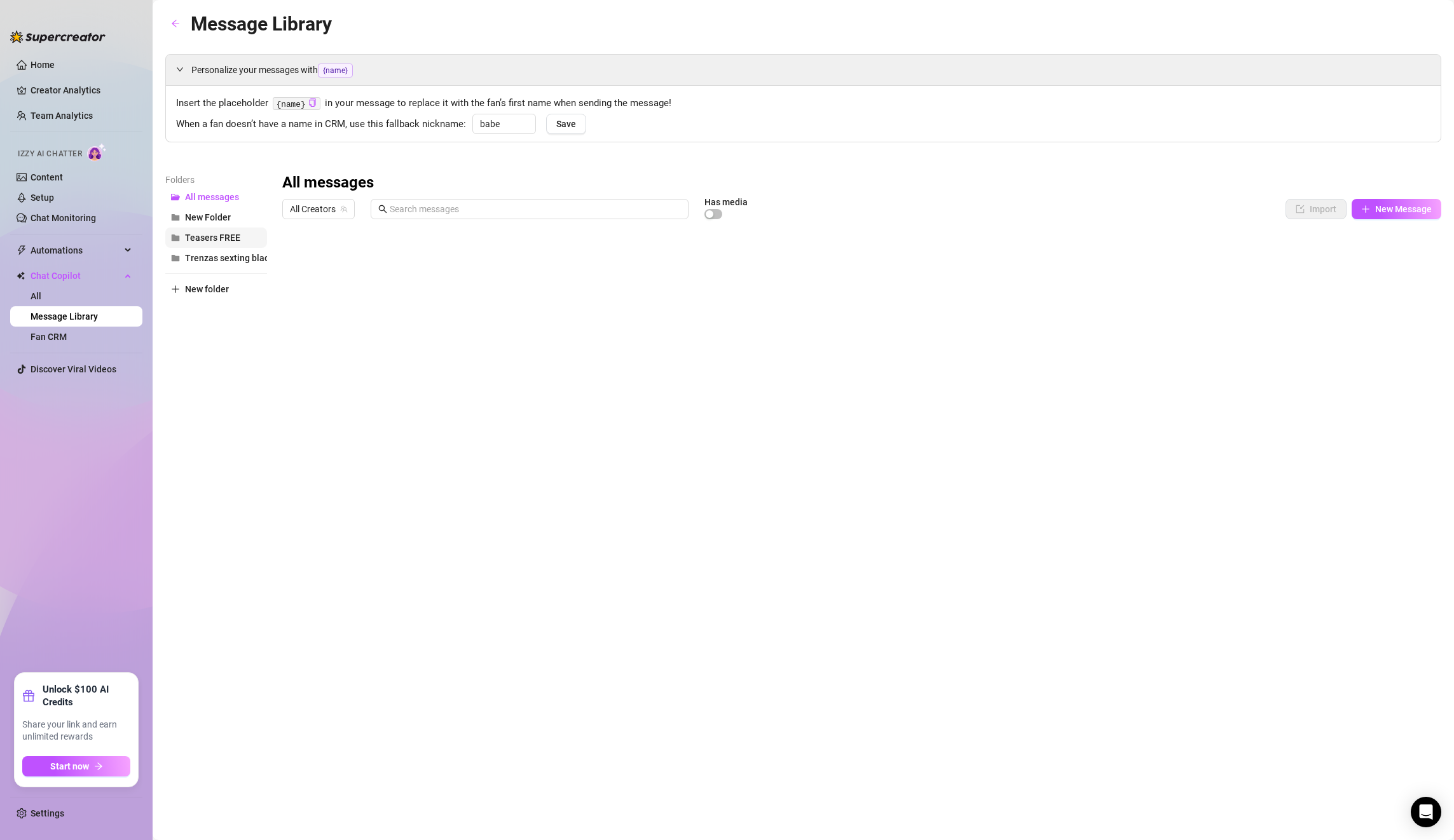
click at [219, 242] on span "Teasers FREE" at bounding box center [212, 237] width 55 height 10
click at [215, 258] on span "Trenzas sexting black" at bounding box center [228, 258] width 88 height 10
click at [865, 567] on icon at bounding box center [862, 547] width 45 height 42
click at [880, 553] on icon at bounding box center [862, 547] width 45 height 42
click at [208, 75] on span "Personalize your messages with {name}" at bounding box center [811, 70] width 1239 height 14
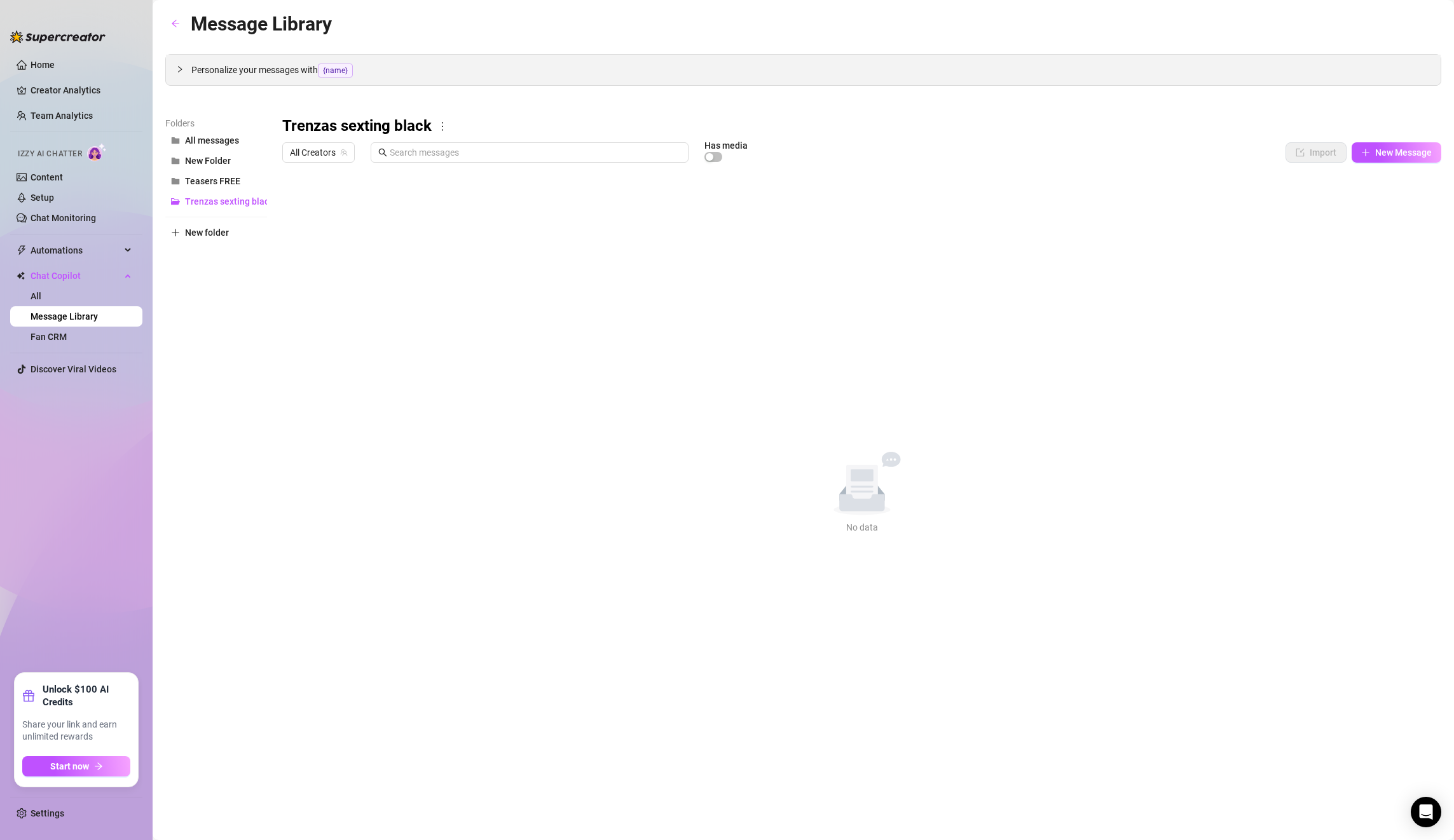
click at [207, 67] on span "Personalize your messages with {name}" at bounding box center [811, 70] width 1239 height 14
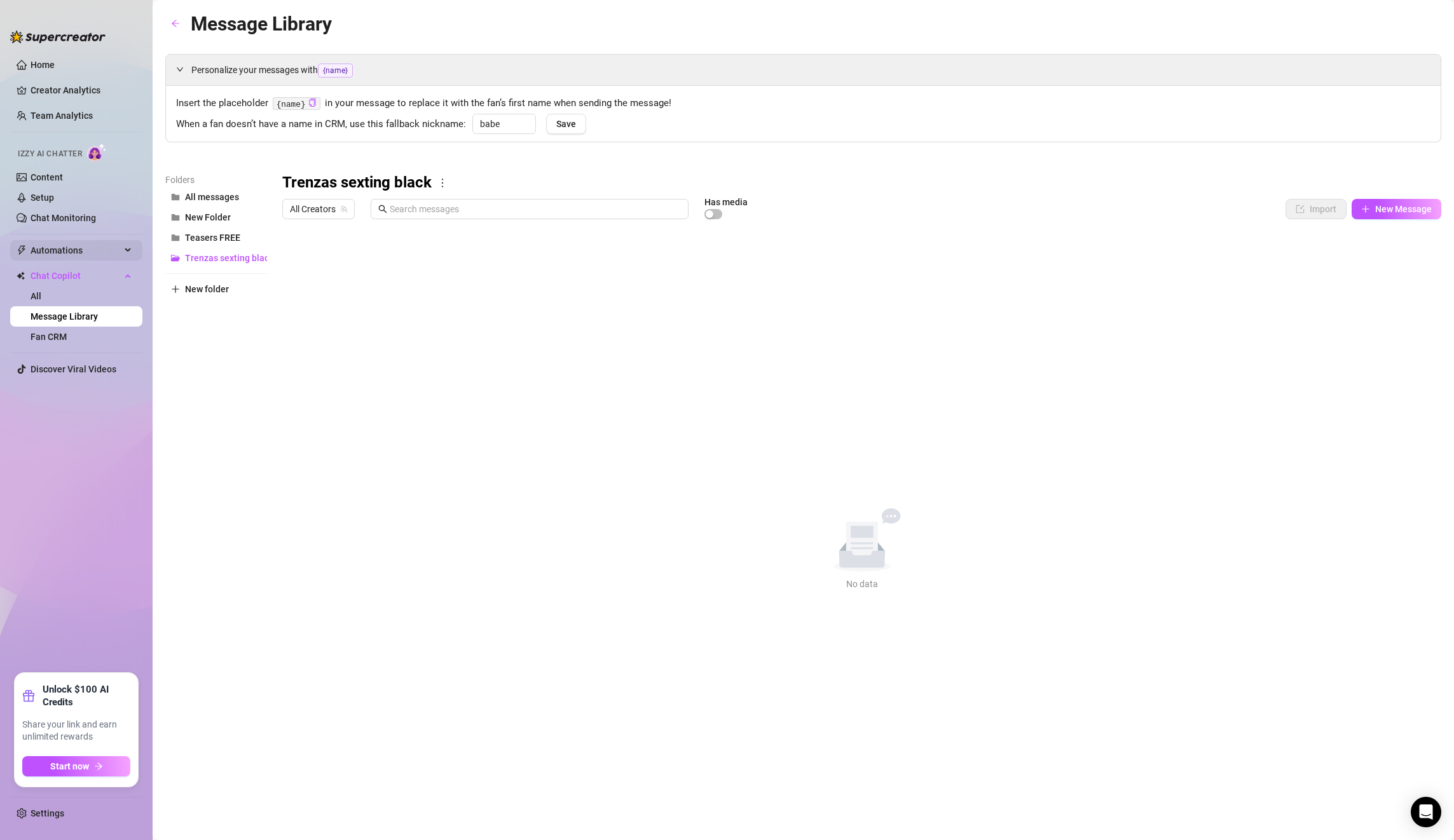
click at [74, 252] on span "Automations" at bounding box center [75, 250] width 90 height 20
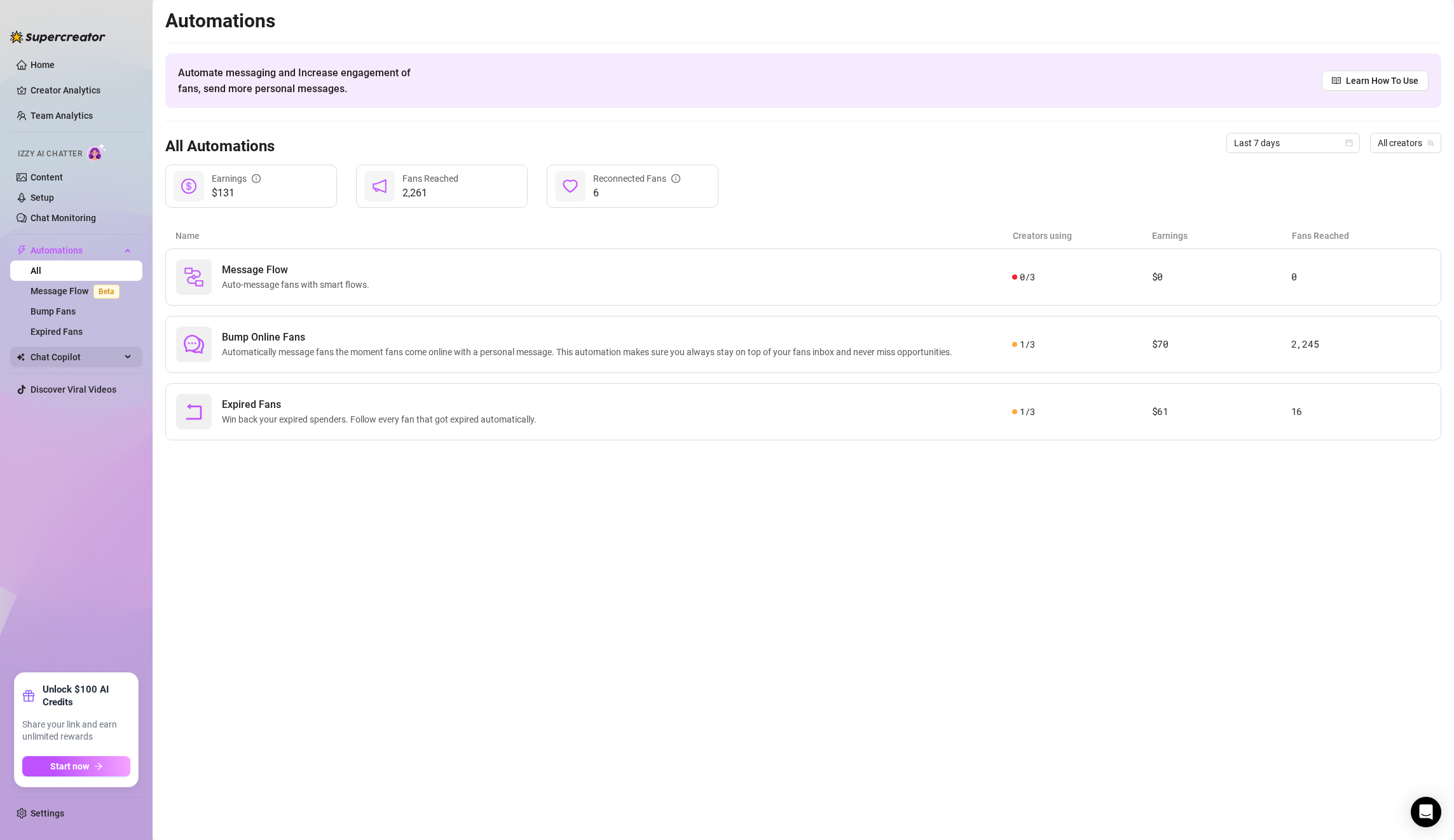
click at [101, 356] on span "Chat Copilot" at bounding box center [75, 357] width 90 height 20
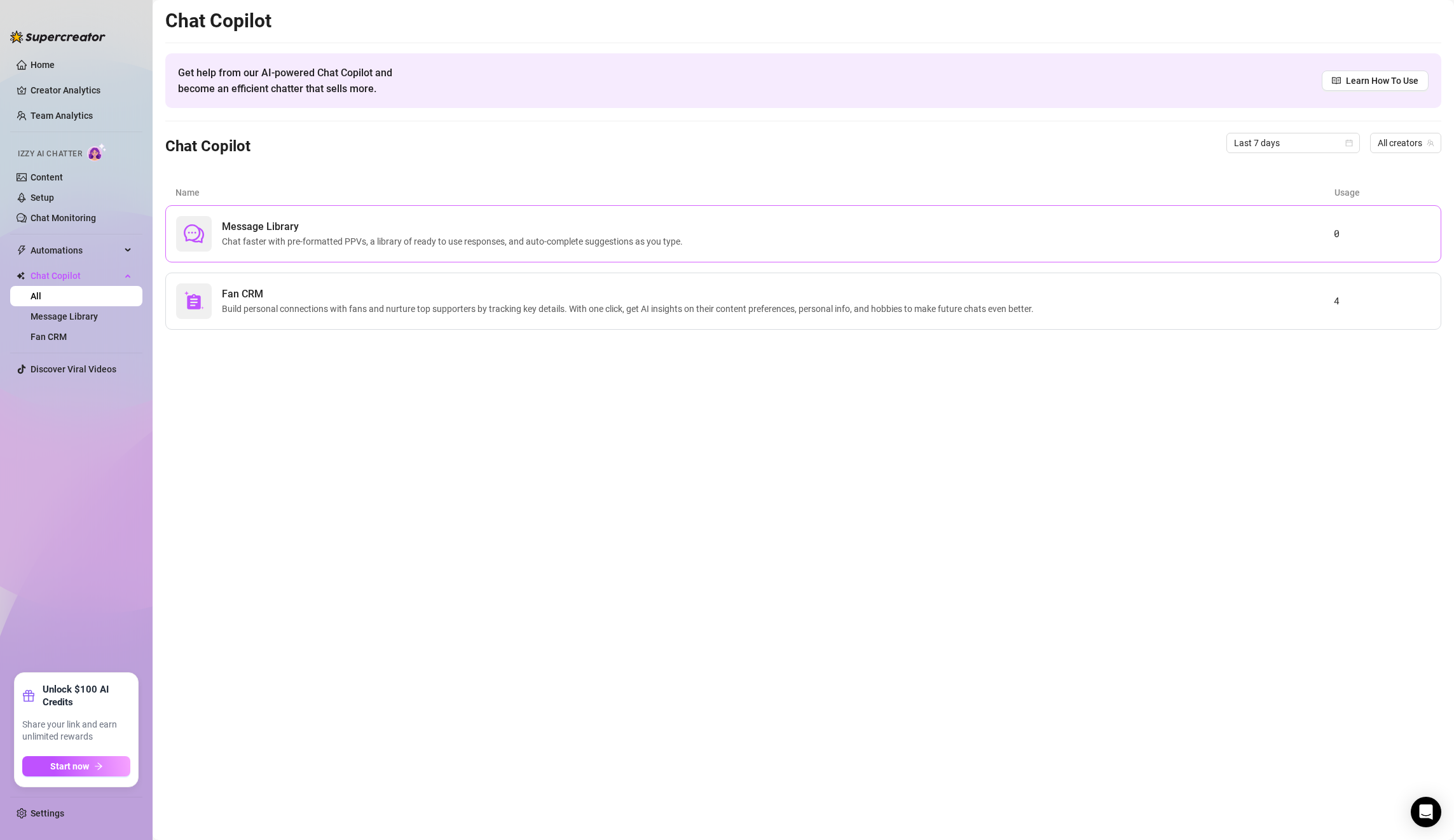
click at [1222, 221] on div "Message Library Chat faster with pre-formatted PPVs, a library of ready to use …" at bounding box center [755, 234] width 1158 height 35
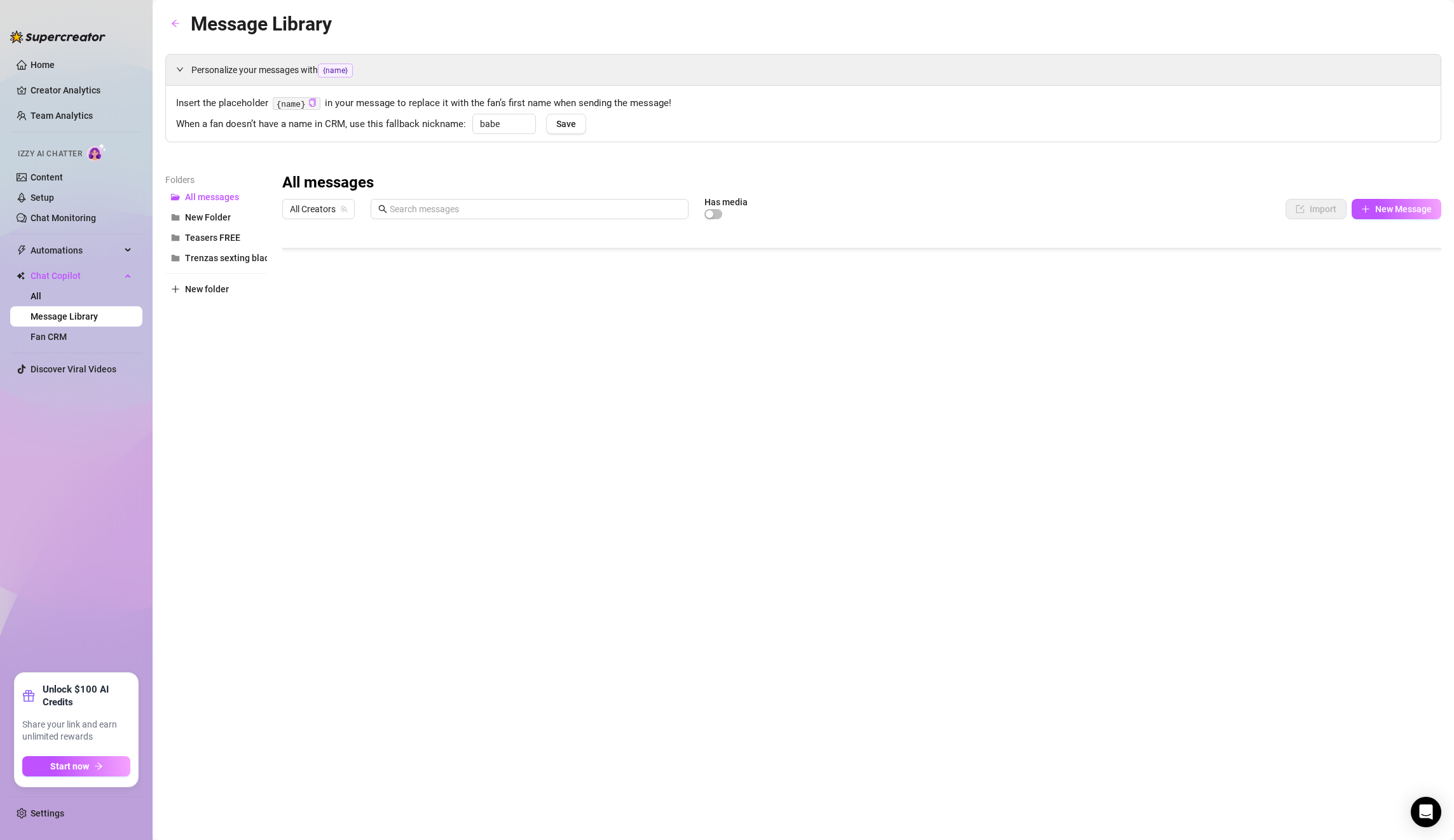
scroll to position [1449, 0]
click at [234, 262] on span "Trenzas sexting black" at bounding box center [228, 258] width 88 height 10
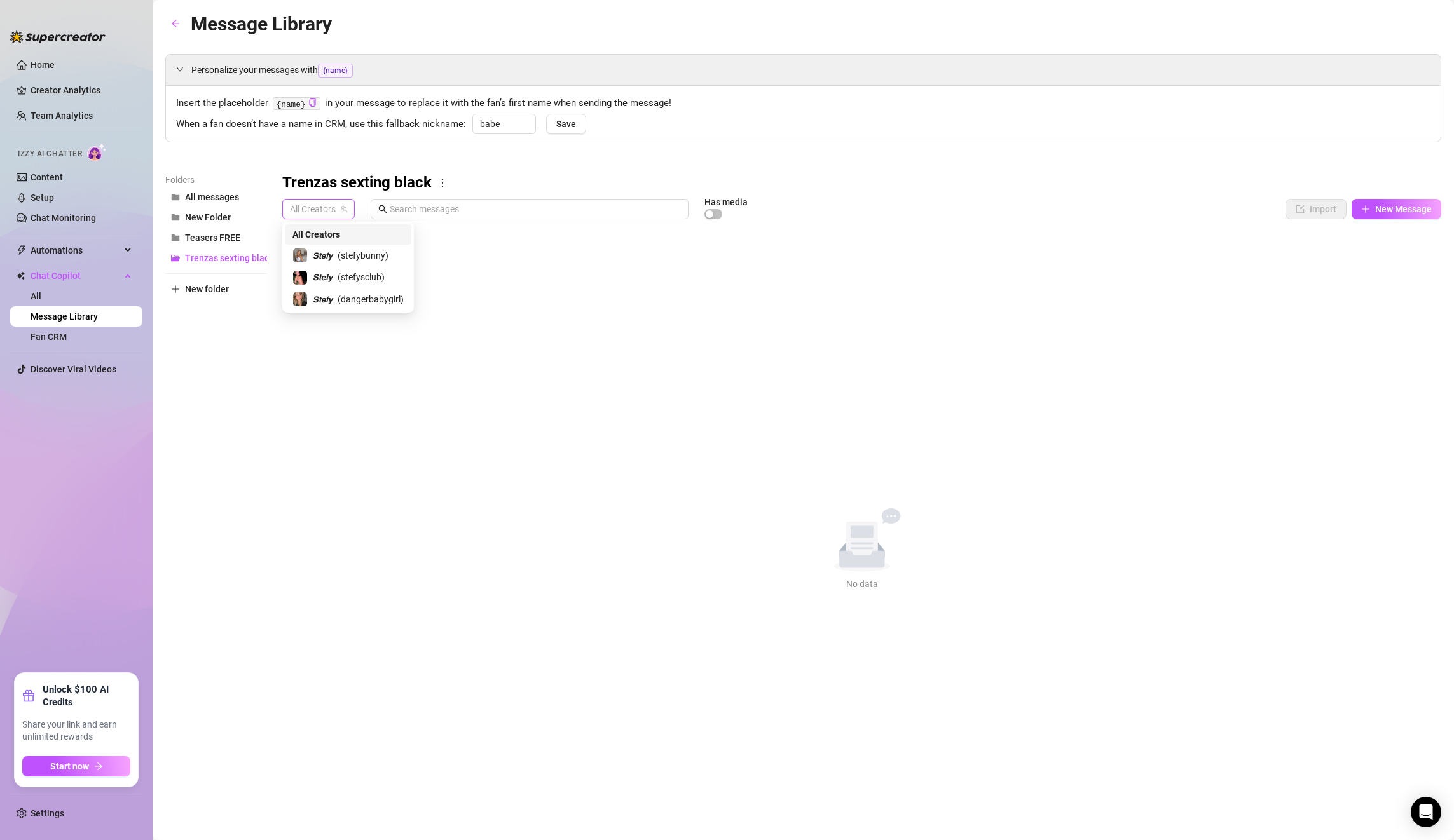
click at [323, 203] on span "All Creators" at bounding box center [319, 209] width 57 height 19
click at [343, 255] on span "( stefybunny )" at bounding box center [363, 255] width 51 height 14
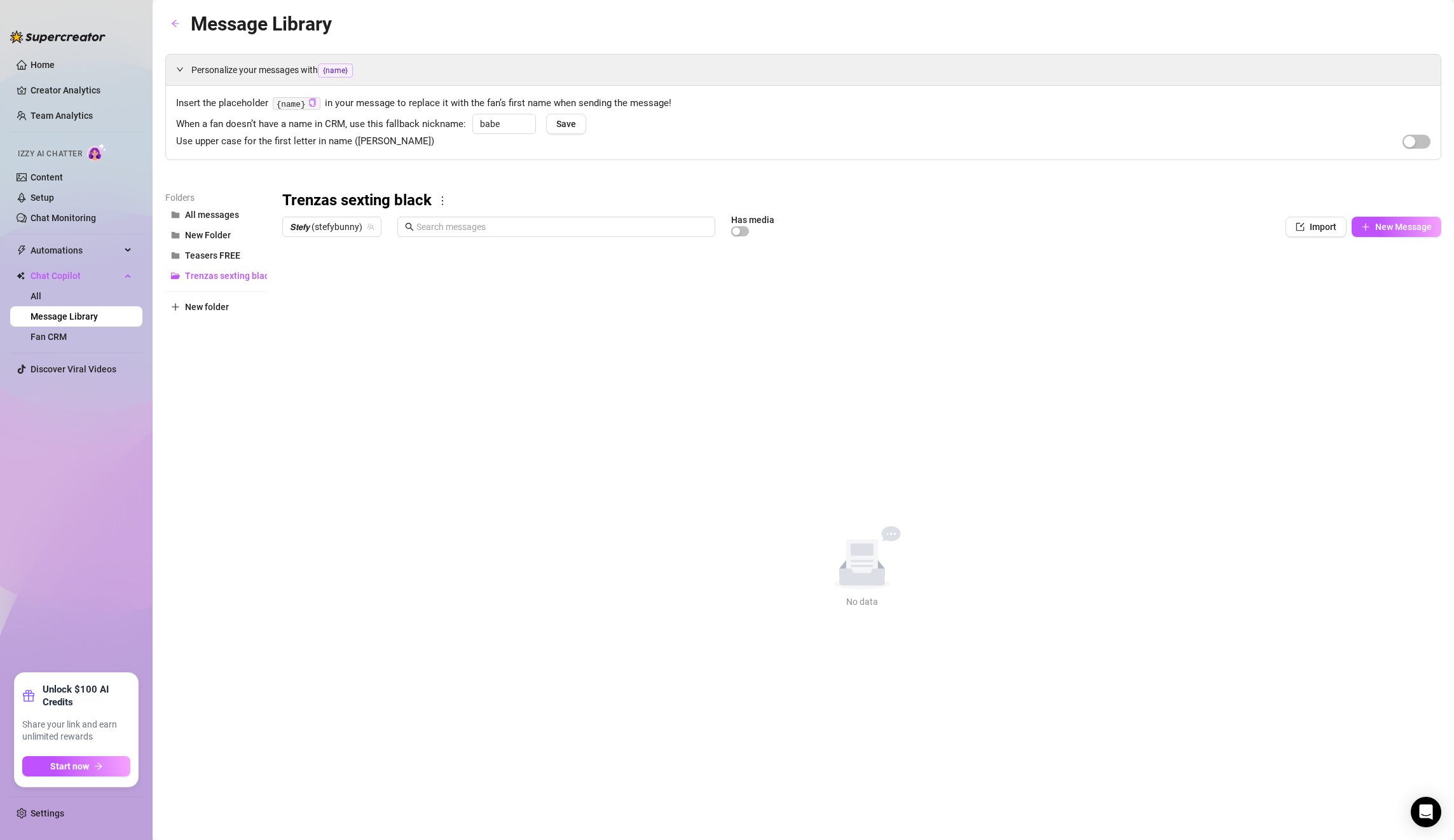
click at [893, 554] on icon "No data" at bounding box center [862, 557] width 117 height 63
drag, startPoint x: 872, startPoint y: 568, endPoint x: 863, endPoint y: 566, distance: 9.2
click at [872, 568] on icon at bounding box center [862, 564] width 45 height 42
click at [863, 566] on icon at bounding box center [862, 564] width 45 height 42
click at [1331, 222] on span "Import" at bounding box center [1323, 226] width 26 height 10
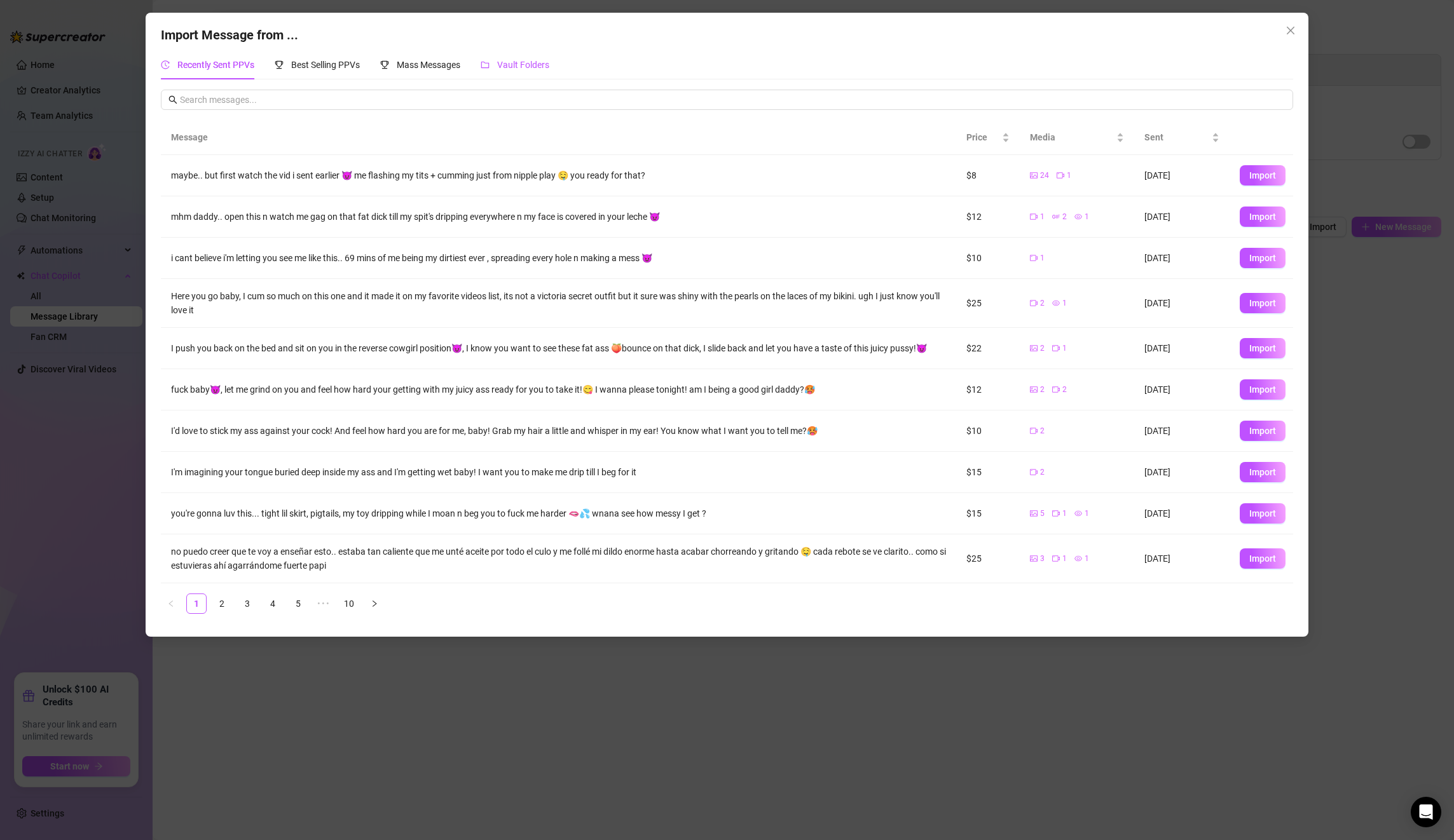
click at [522, 60] on span "Vault Folders" at bounding box center [523, 64] width 52 height 10
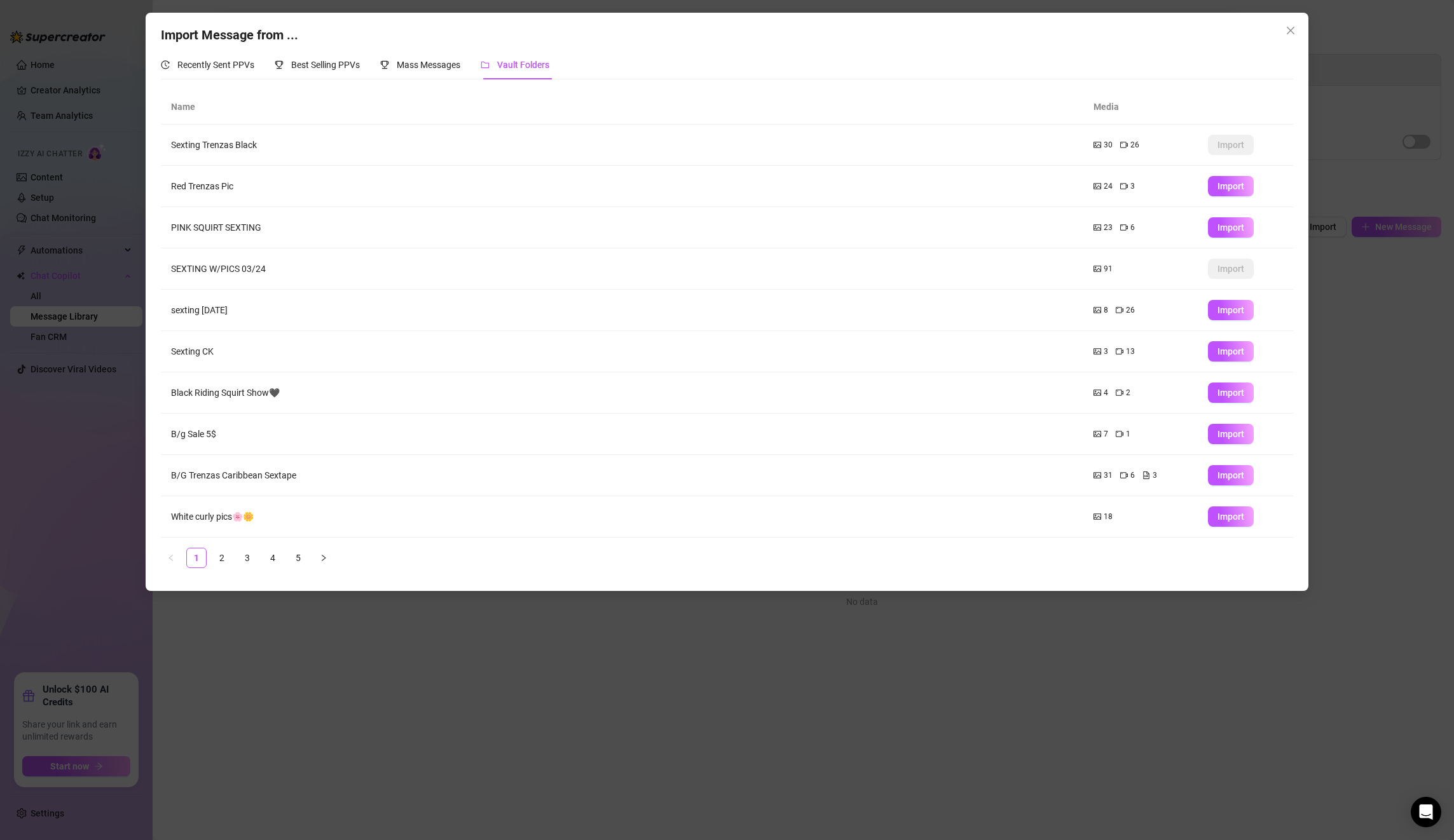
click at [1099, 146] on icon "picture" at bounding box center [1097, 145] width 8 height 8
click at [1242, 155] on td "Import" at bounding box center [1245, 145] width 96 height 41
click at [1294, 23] on button "Close" at bounding box center [1290, 30] width 20 height 20
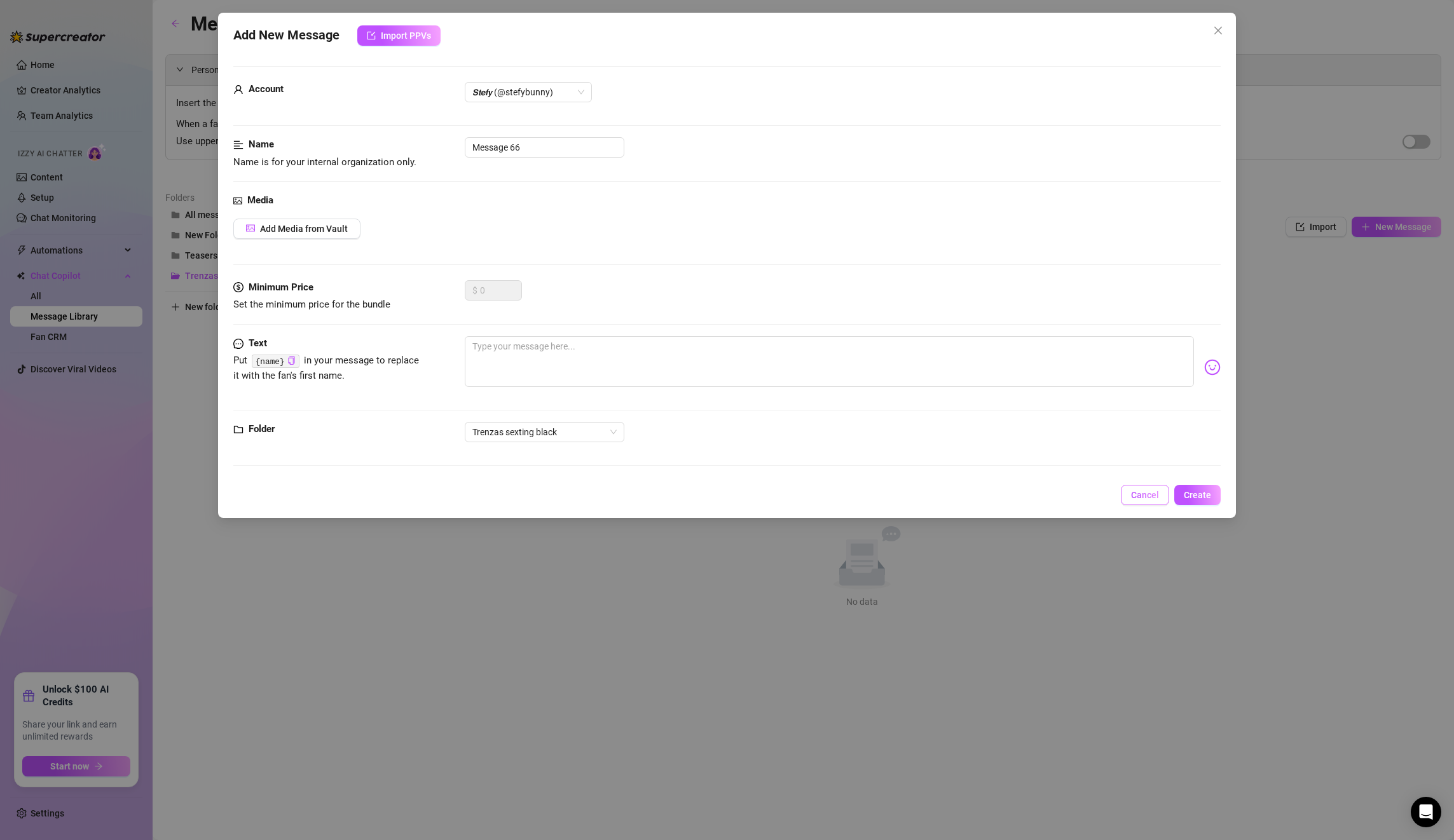
click at [1156, 493] on span "Cancel" at bounding box center [1145, 494] width 28 height 10
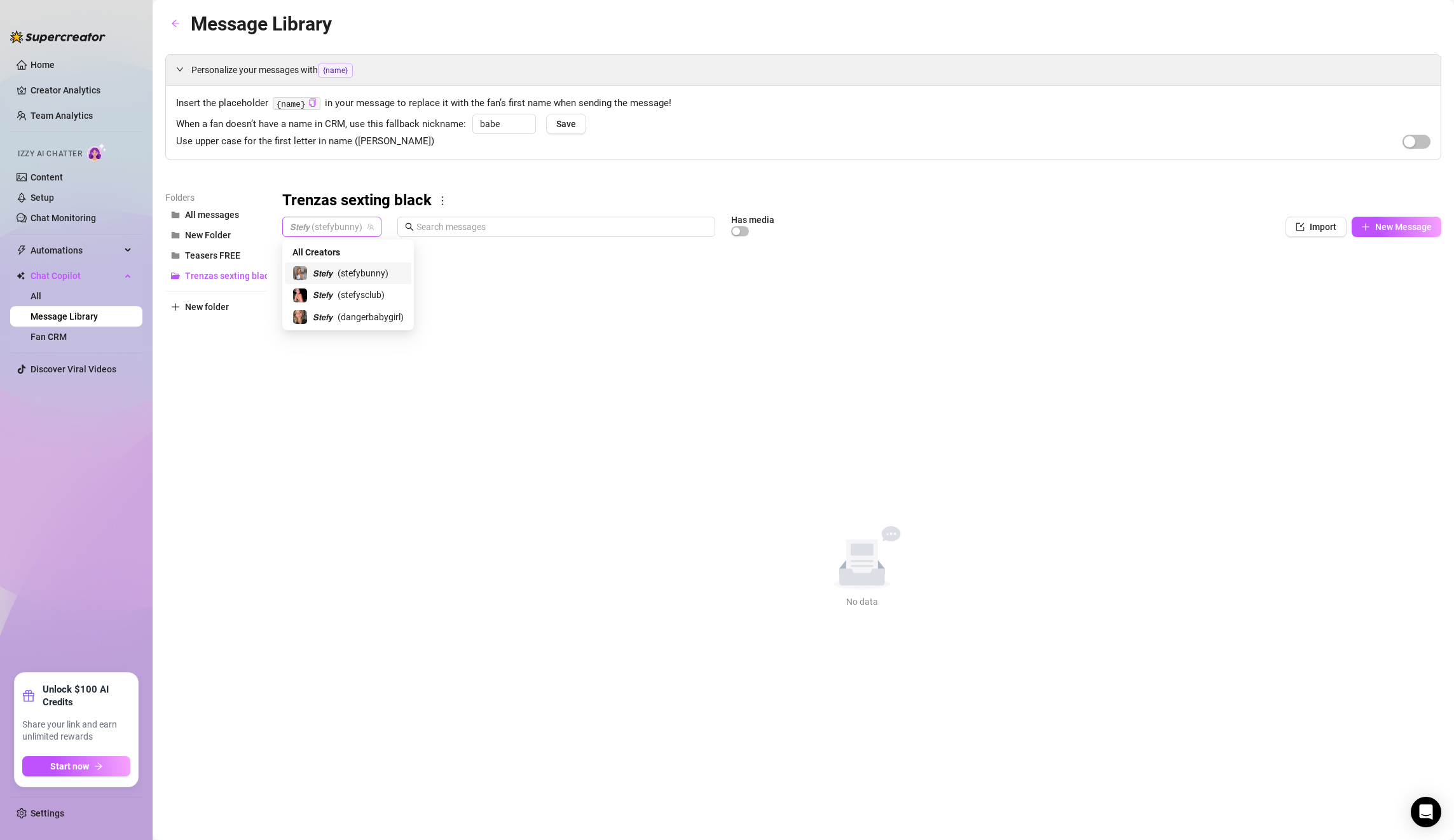
click at [302, 221] on span "𝙎𝙩𝙚𝙛𝙮 (stefybunny)" at bounding box center [332, 226] width 84 height 19
click at [356, 257] on div "All Creators" at bounding box center [348, 252] width 112 height 14
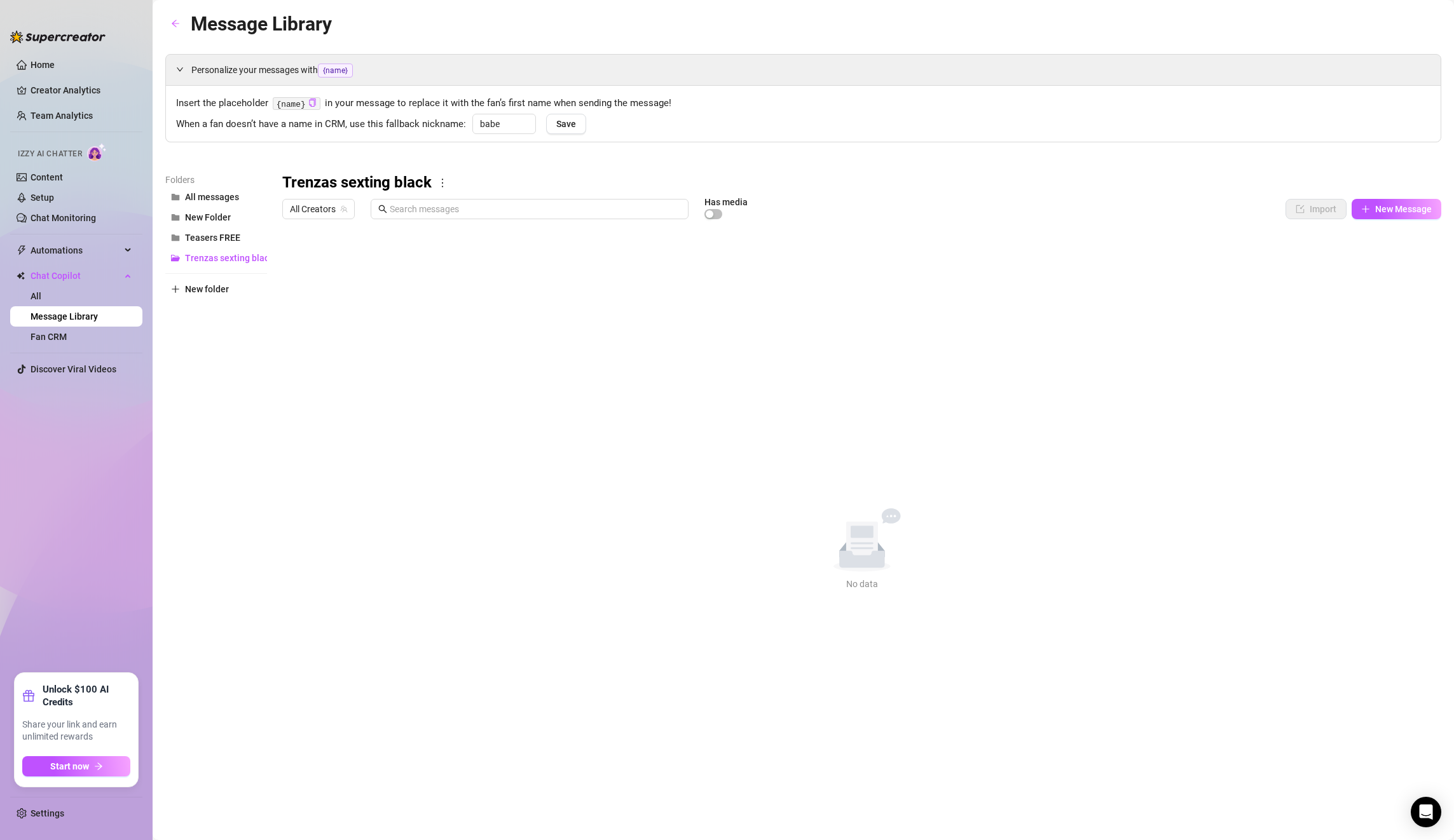
click at [438, 179] on icon "more" at bounding box center [442, 182] width 11 height 11
click at [538, 124] on div "babe Save" at bounding box center [525, 130] width 120 height 32
click at [225, 262] on span "Trenzas sexting black" at bounding box center [228, 258] width 88 height 10
click at [1375, 212] on span "New Message" at bounding box center [1403, 209] width 57 height 10
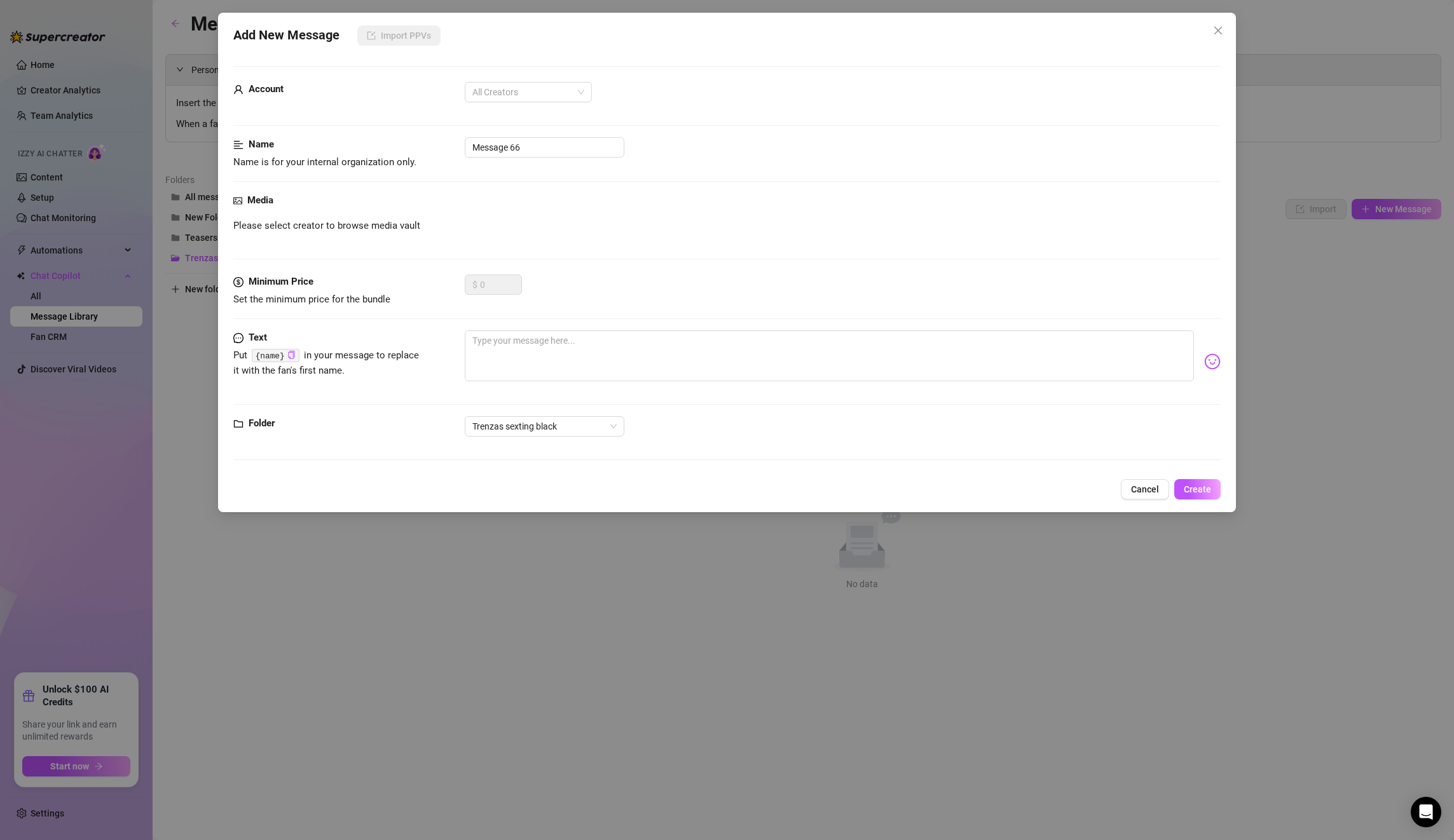
drag, startPoint x: 586, startPoint y: 89, endPoint x: 528, endPoint y: 111, distance: 62.0
click at [571, 93] on div "All Creators" at bounding box center [528, 92] width 127 height 20
click at [488, 138] on div "𝙎𝙩𝙚𝙛𝙮 (@stefybunny)" at bounding box center [528, 138] width 107 height 14
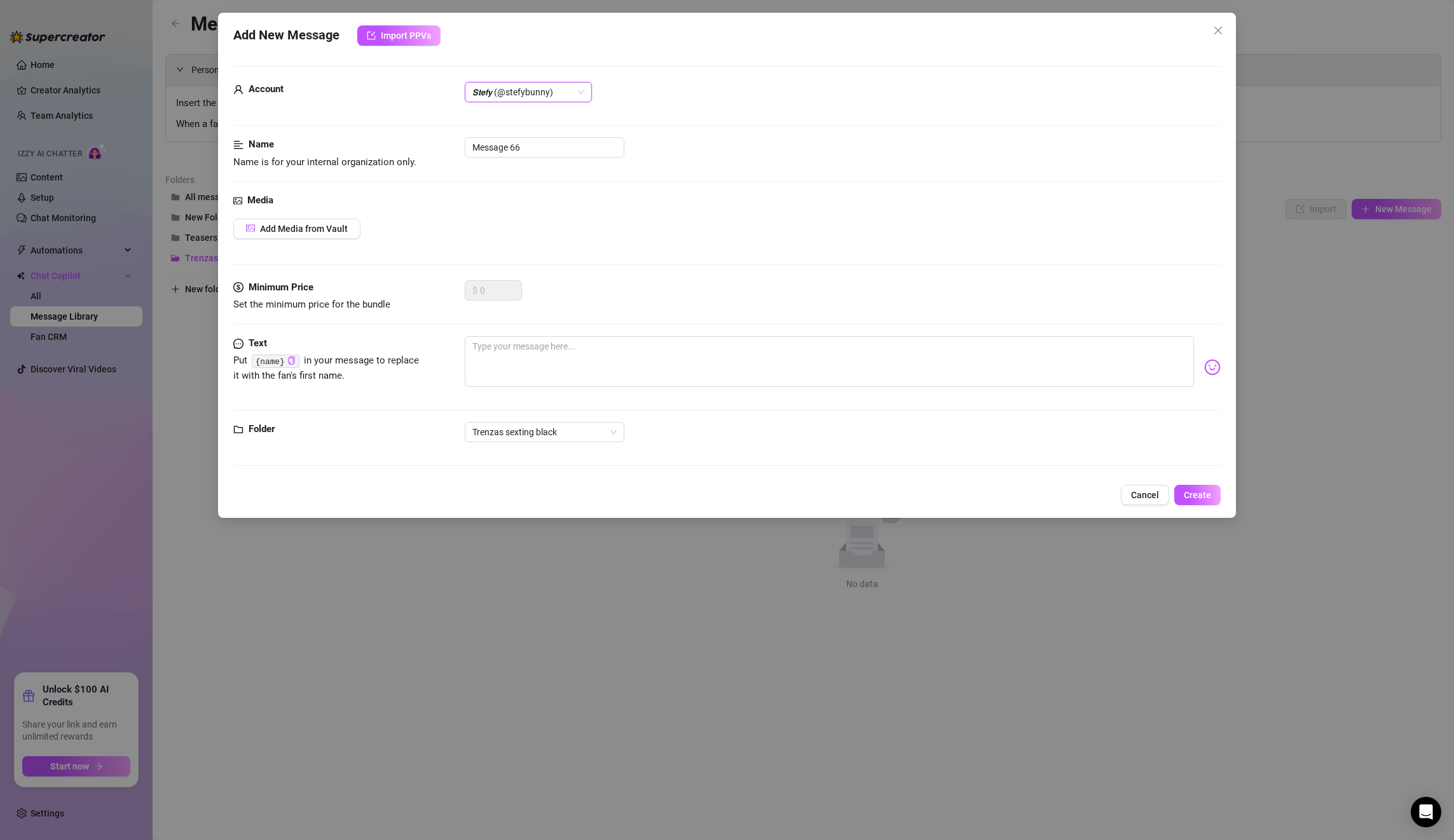
click at [307, 213] on div "Media Add Media from Vault" at bounding box center [727, 237] width 987 height 87
drag, startPoint x: 481, startPoint y: 208, endPoint x: 494, endPoint y: 160, distance: 49.7
click at [481, 208] on div "Media" at bounding box center [727, 200] width 987 height 15
click at [500, 148] on input "Message 66" at bounding box center [545, 147] width 160 height 20
click at [552, 103] on div "Account 𝙎𝙩𝙚𝙛𝙮 (@stefybunny)" at bounding box center [727, 98] width 987 height 32
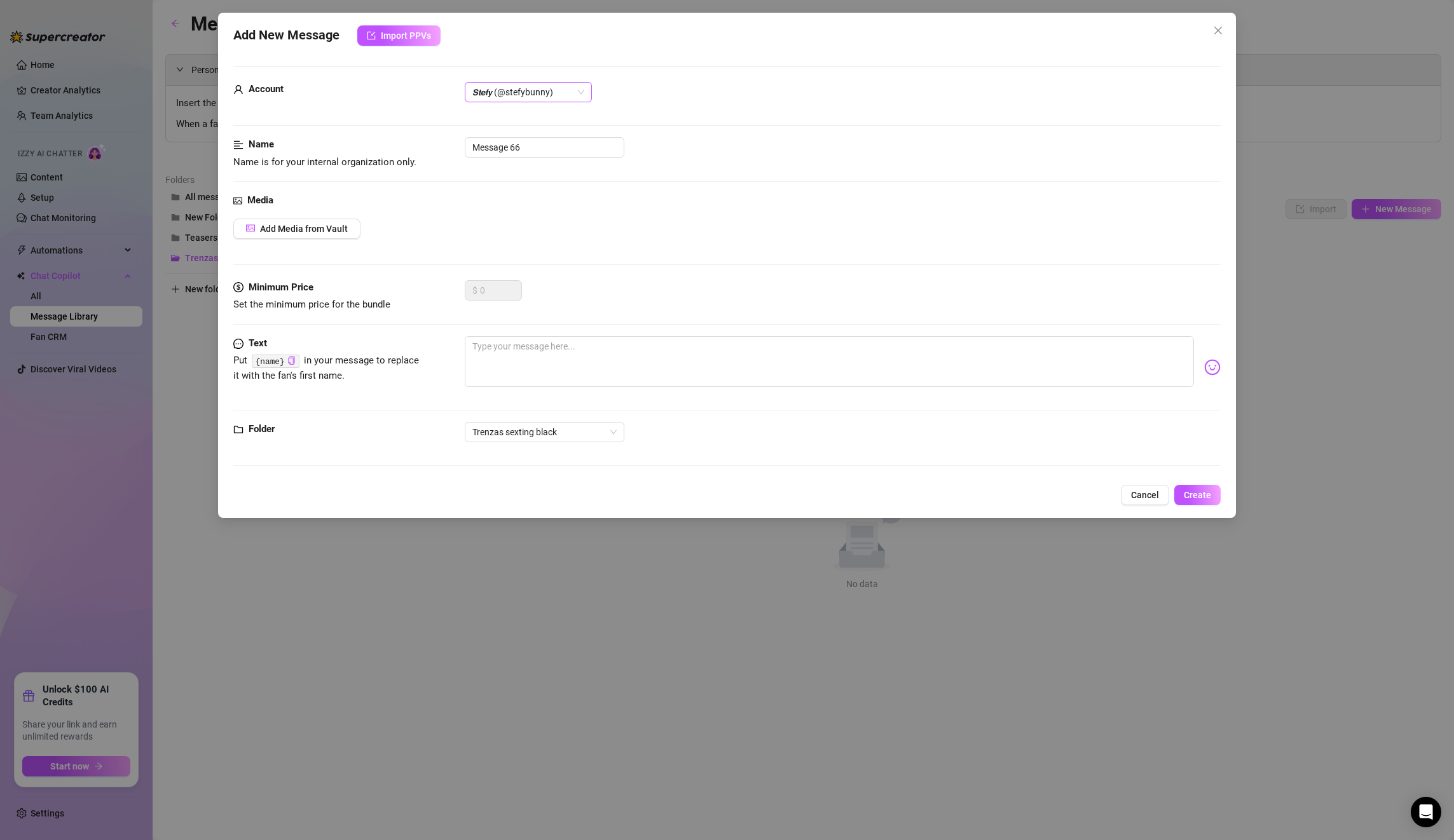
click at [552, 95] on span "𝙎𝙩𝙚𝙛𝙮 (@stefybunny)" at bounding box center [528, 92] width 112 height 19
click at [622, 268] on div "Media Add Media from Vault" at bounding box center [727, 237] width 987 height 87
click at [283, 425] on div "Folder" at bounding box center [329, 429] width 191 height 15
click at [251, 442] on div "Folder Trenzas sexting black" at bounding box center [727, 438] width 987 height 32
click at [256, 436] on span "Folder" at bounding box center [262, 429] width 26 height 15
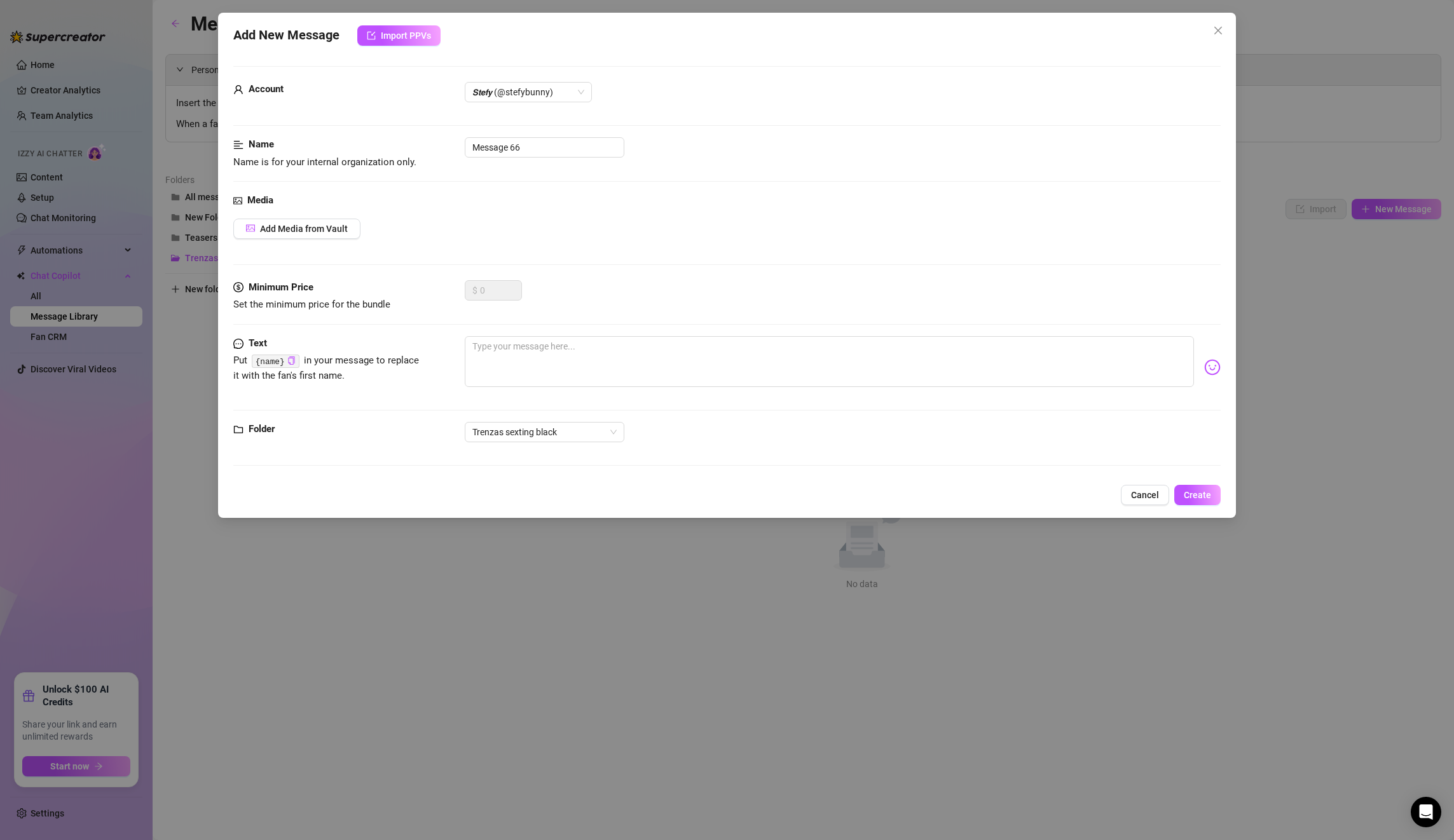
drag, startPoint x: 546, startPoint y: 108, endPoint x: 547, endPoint y: 133, distance: 25.0
click at [546, 111] on div "Account 𝙎𝙩𝙚𝙛𝙮 (@stefybunny)" at bounding box center [727, 98] width 987 height 32
click at [547, 133] on div "Account 𝙎𝙩𝙚𝙛𝙮 (@stefybunny)" at bounding box center [727, 109] width 987 height 55
click at [547, 140] on input "Message 66" at bounding box center [545, 147] width 160 height 20
drag, startPoint x: 486, startPoint y: 145, endPoint x: 539, endPoint y: 144, distance: 53.0
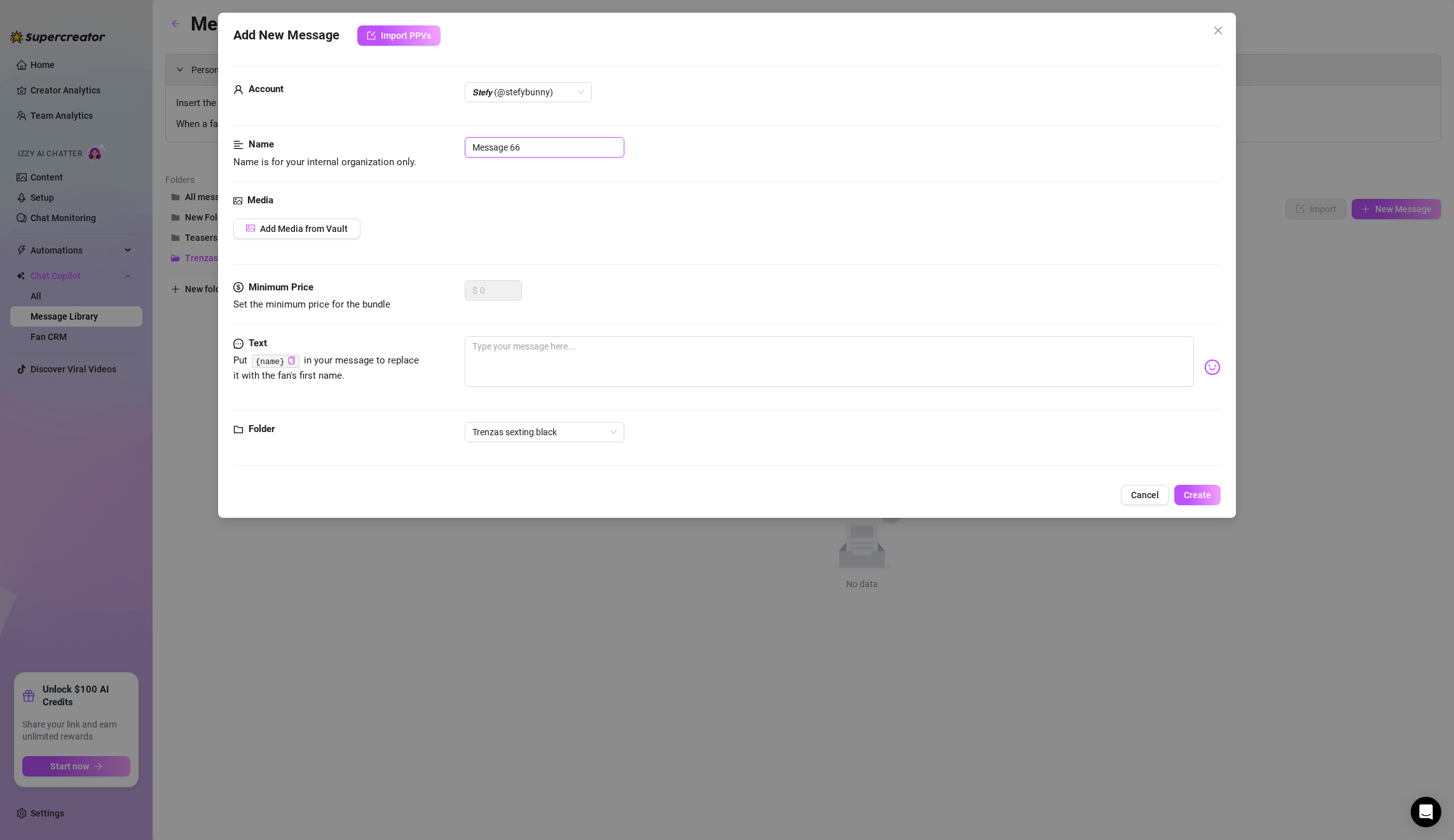
click at [486, 145] on input "Message 66" at bounding box center [545, 147] width 160 height 20
drag, startPoint x: 545, startPoint y: 144, endPoint x: 357, endPoint y: 139, distance: 188.1
click at [357, 139] on div "Name Name is for your internal organization only. Message 66" at bounding box center [727, 153] width 987 height 32
paste input "introduction 1"
type input "introduction 1"
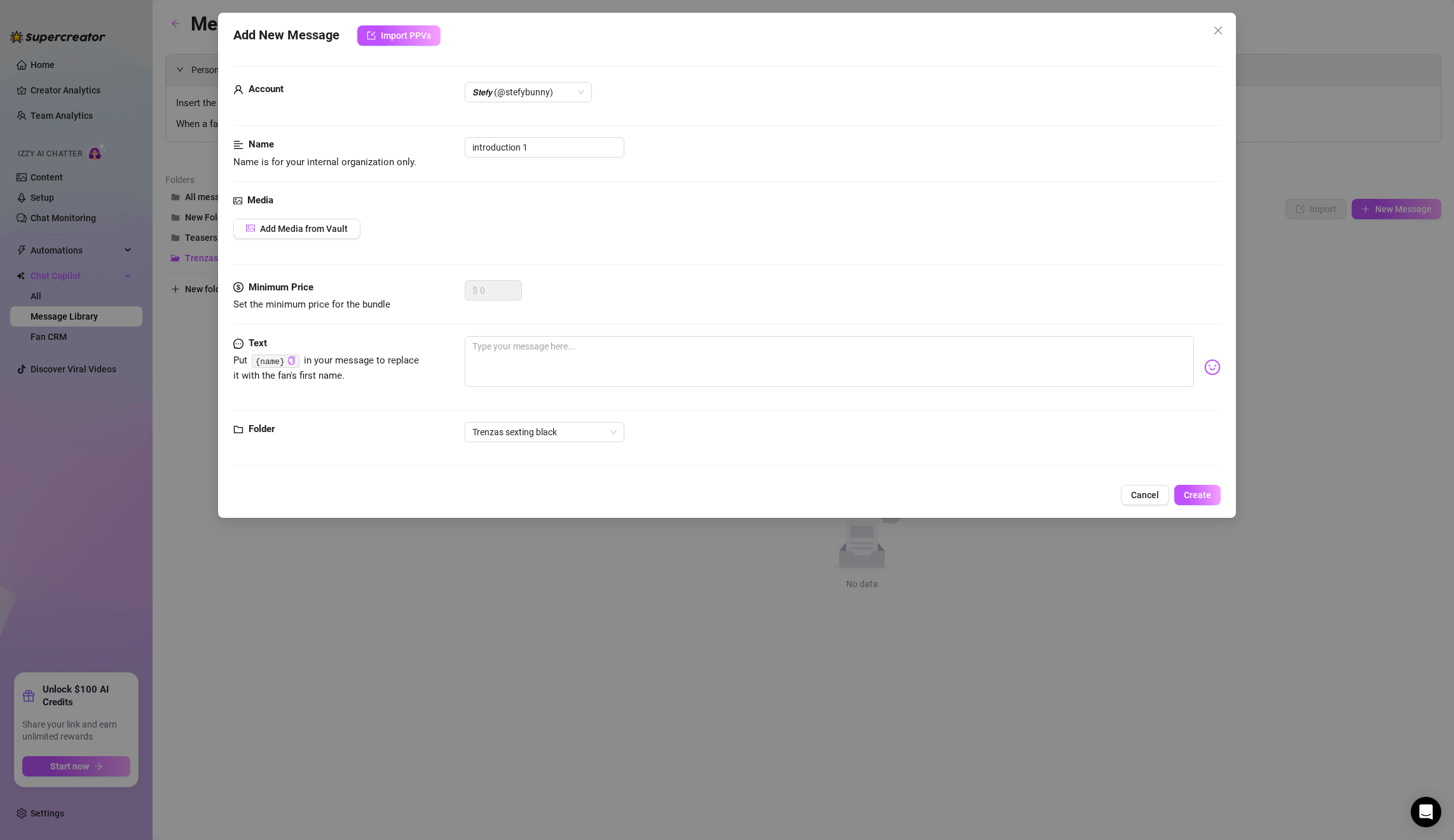
drag, startPoint x: 567, startPoint y: 234, endPoint x: 229, endPoint y: 265, distance: 339.4
click at [564, 234] on div "Add Media from Vault" at bounding box center [727, 228] width 987 height 20
drag, startPoint x: 258, startPoint y: 239, endPoint x: 271, endPoint y: 218, distance: 24.7
click at [258, 239] on div "Media Add Media from Vault" at bounding box center [727, 237] width 987 height 87
click at [271, 218] on button "Add Media from Vault" at bounding box center [297, 228] width 127 height 20
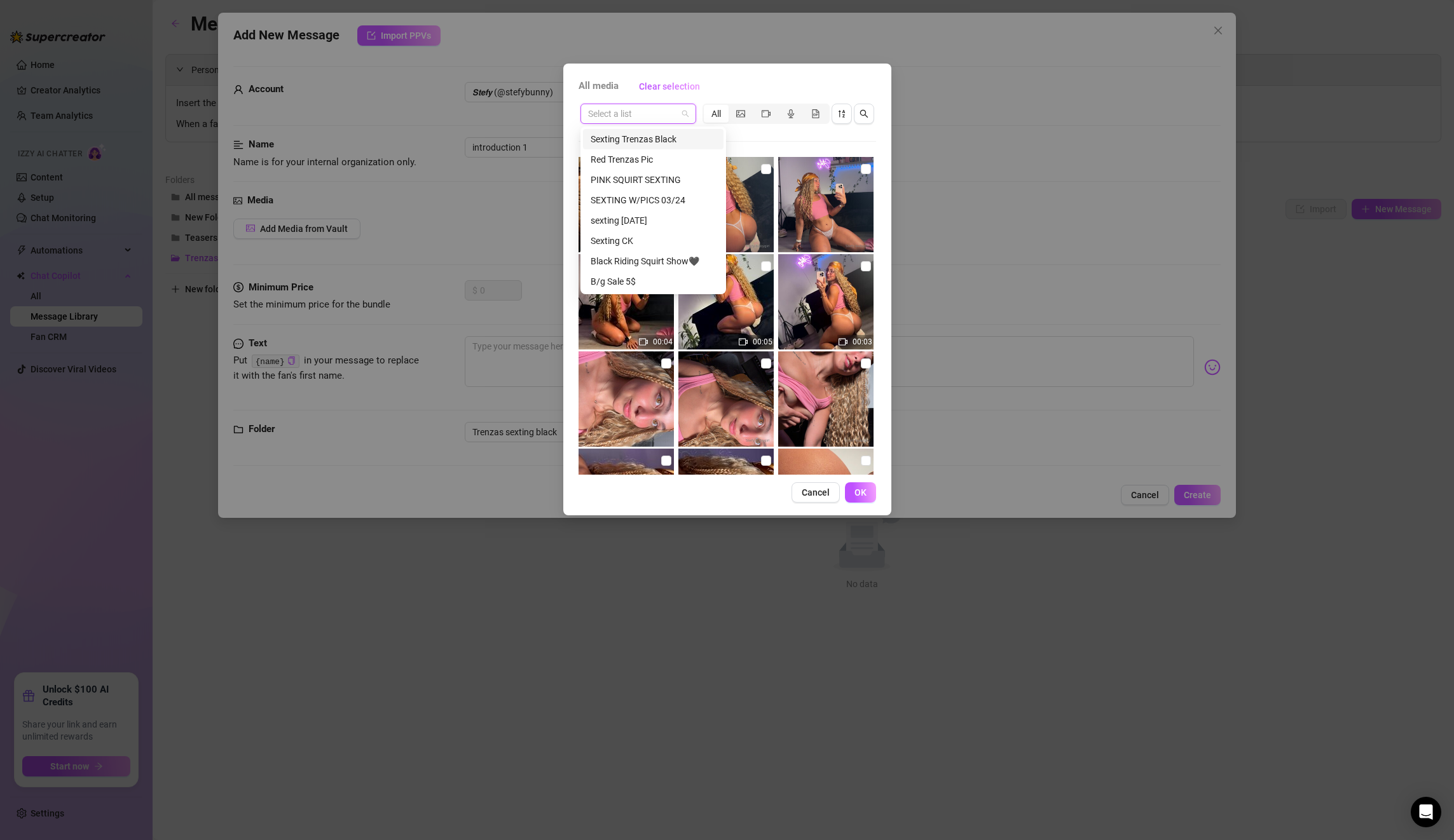
click at [601, 118] on input "search" at bounding box center [632, 113] width 89 height 19
click at [649, 139] on div "Sexting Trenzas Black" at bounding box center [654, 139] width 125 height 14
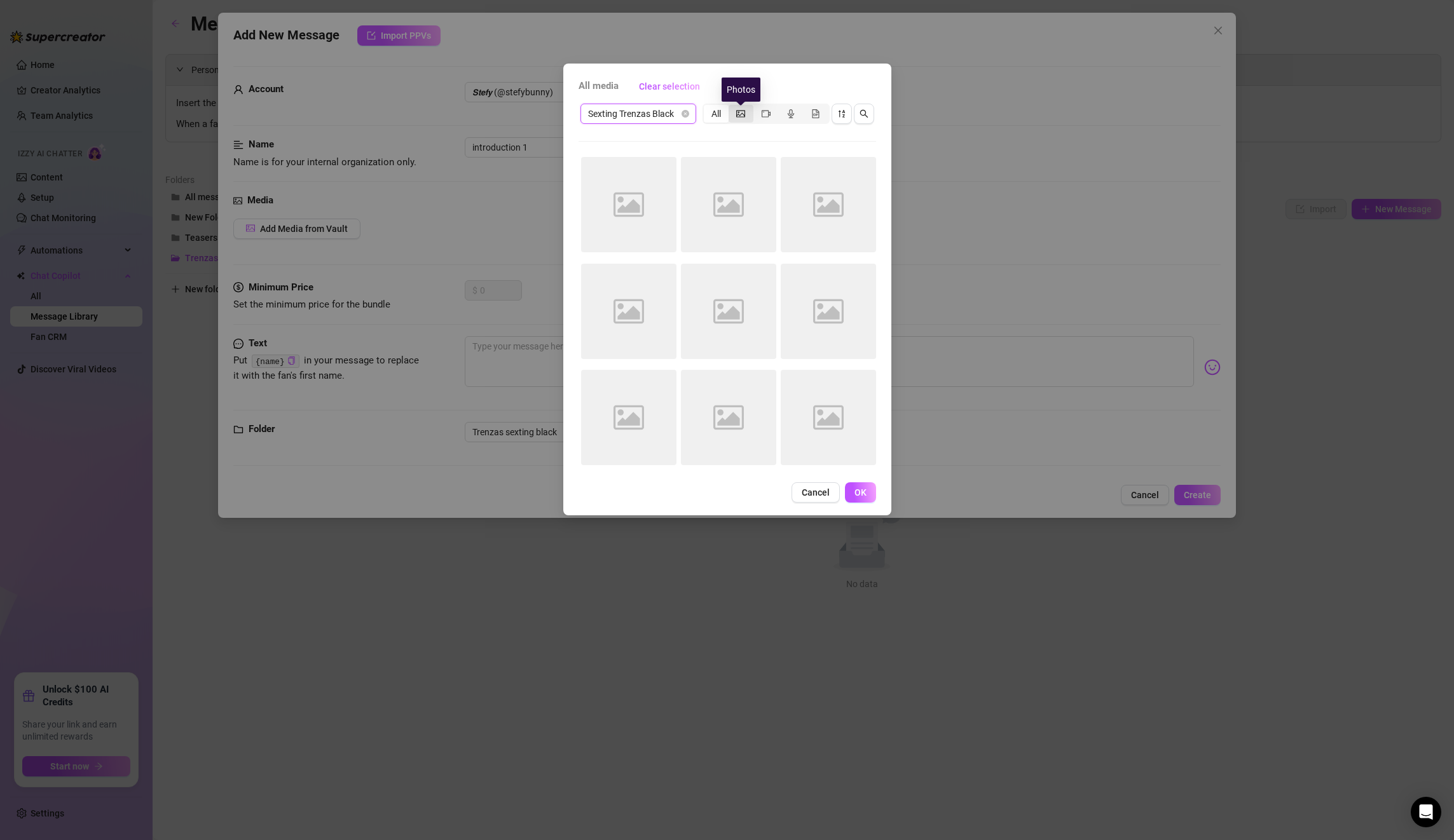
click at [739, 116] on icon "picture" at bounding box center [741, 113] width 9 height 7
click at [732, 107] on input "segmented control" at bounding box center [732, 107] width 0 height 0
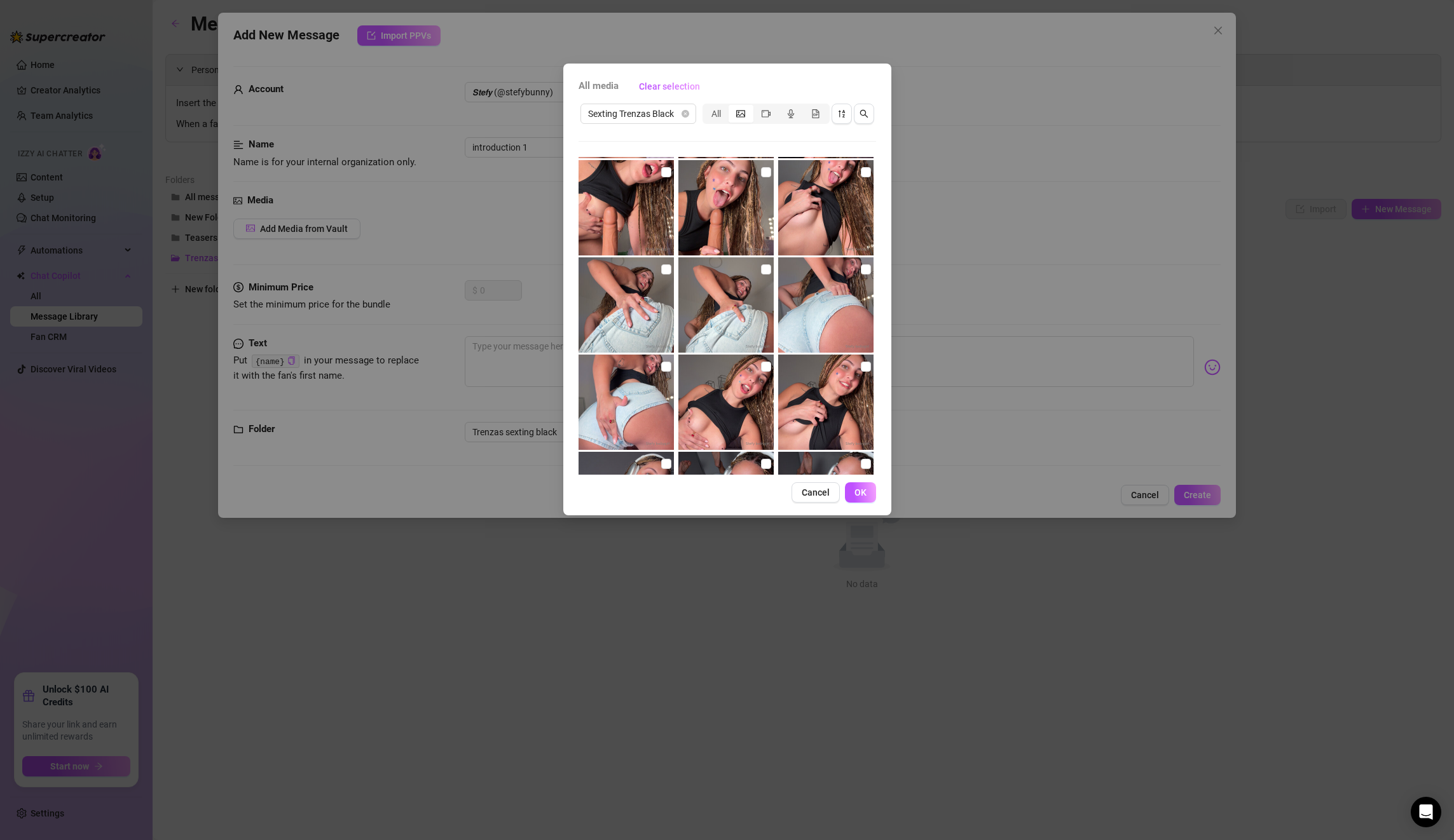
scroll to position [1268, 0]
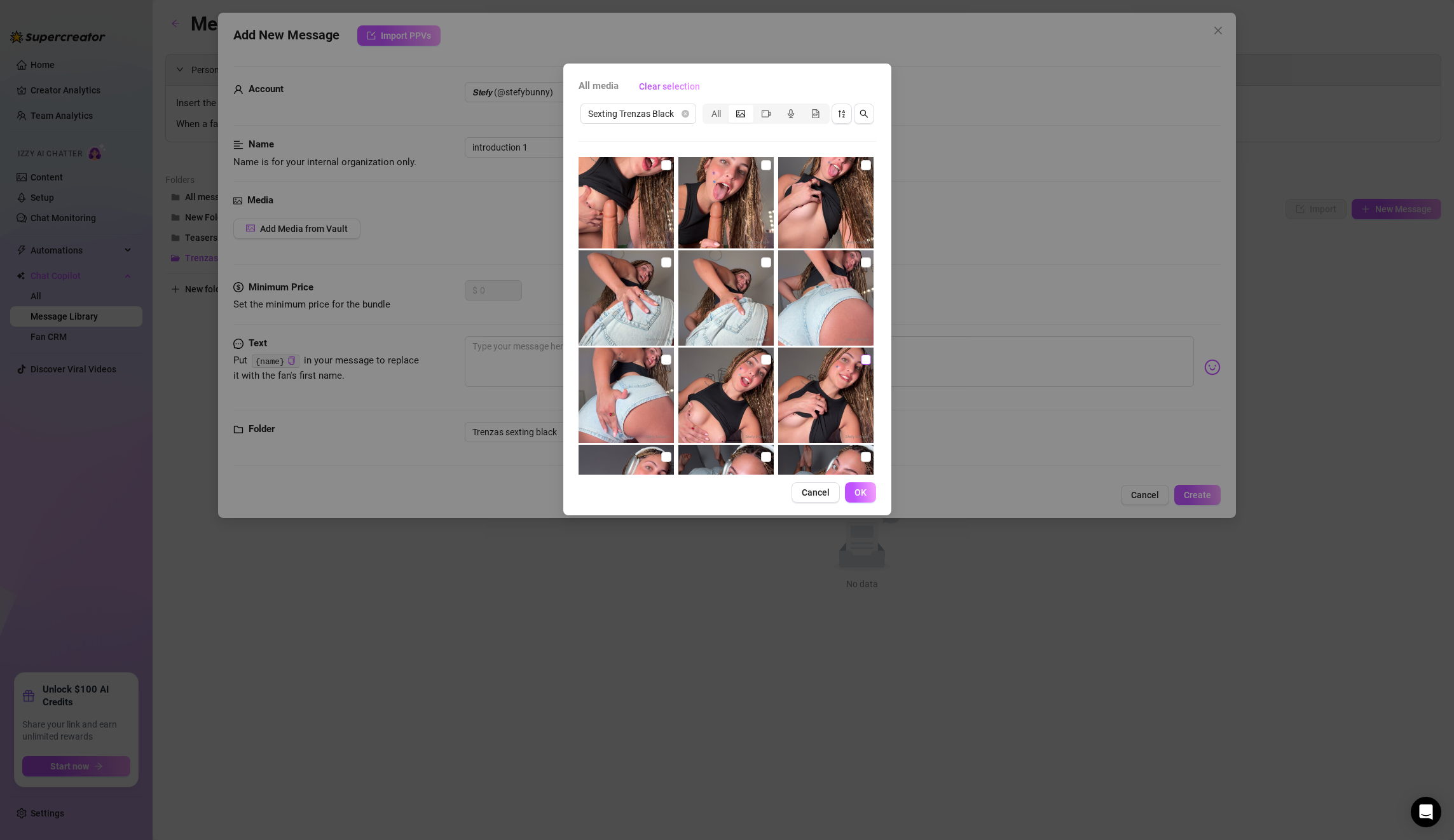
click at [864, 359] on input "checkbox" at bounding box center [865, 359] width 10 height 10
checkbox input "true"
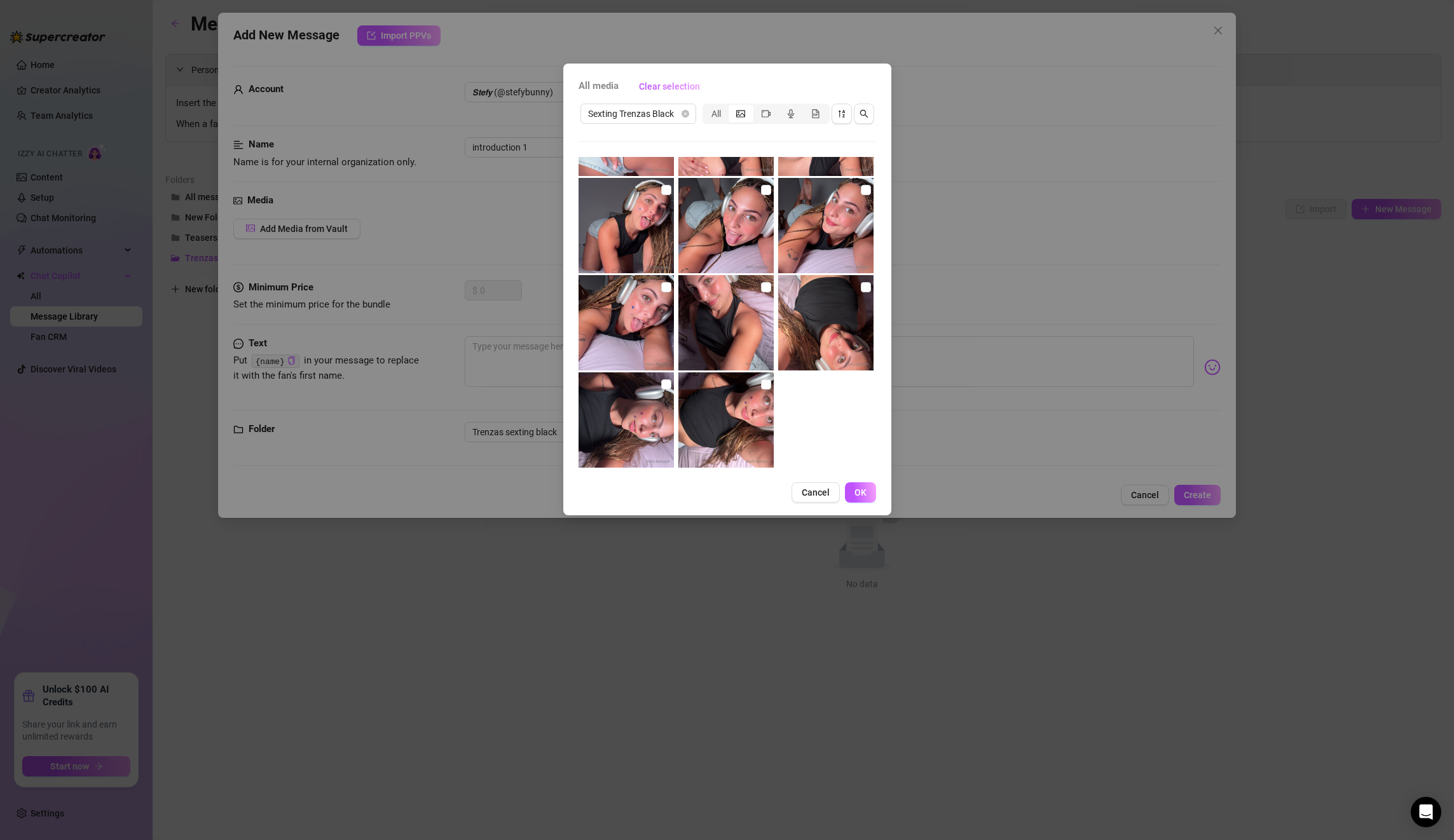
scroll to position [1549, 0]
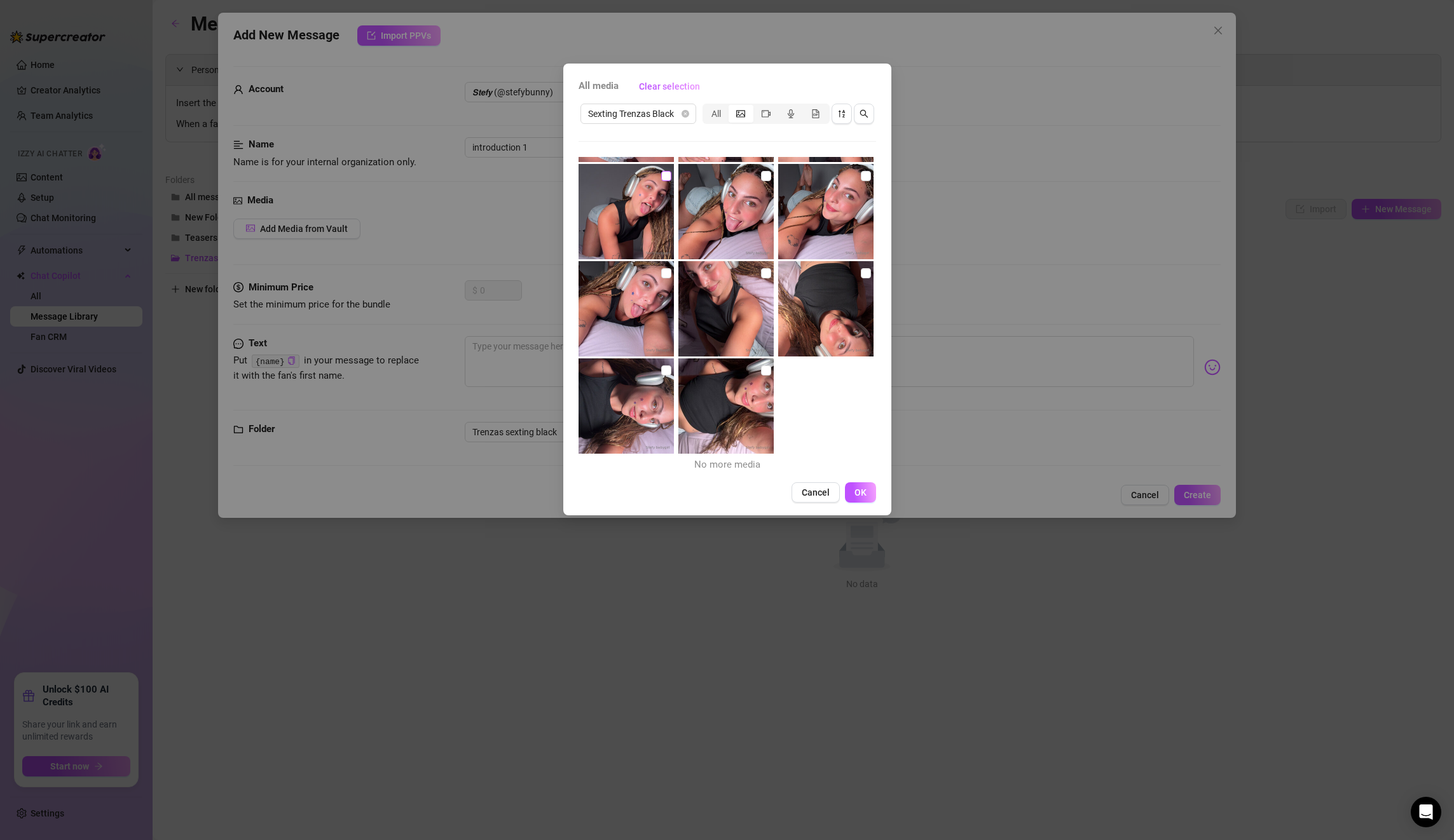
click at [669, 170] on label at bounding box center [666, 176] width 10 height 14
click at [669, 171] on input "checkbox" at bounding box center [666, 176] width 10 height 10
checkbox input "true"
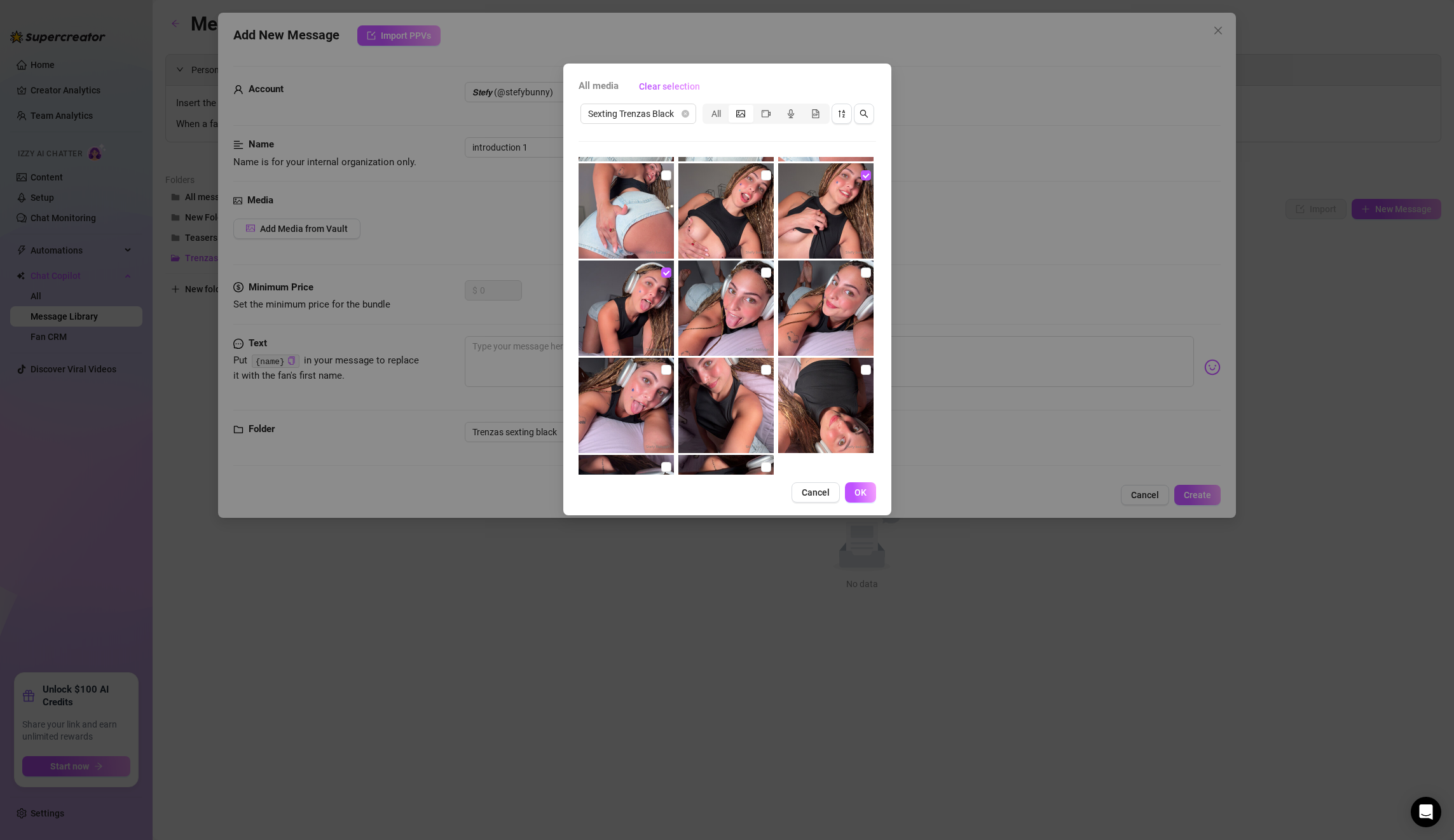
scroll to position [1411, 0]
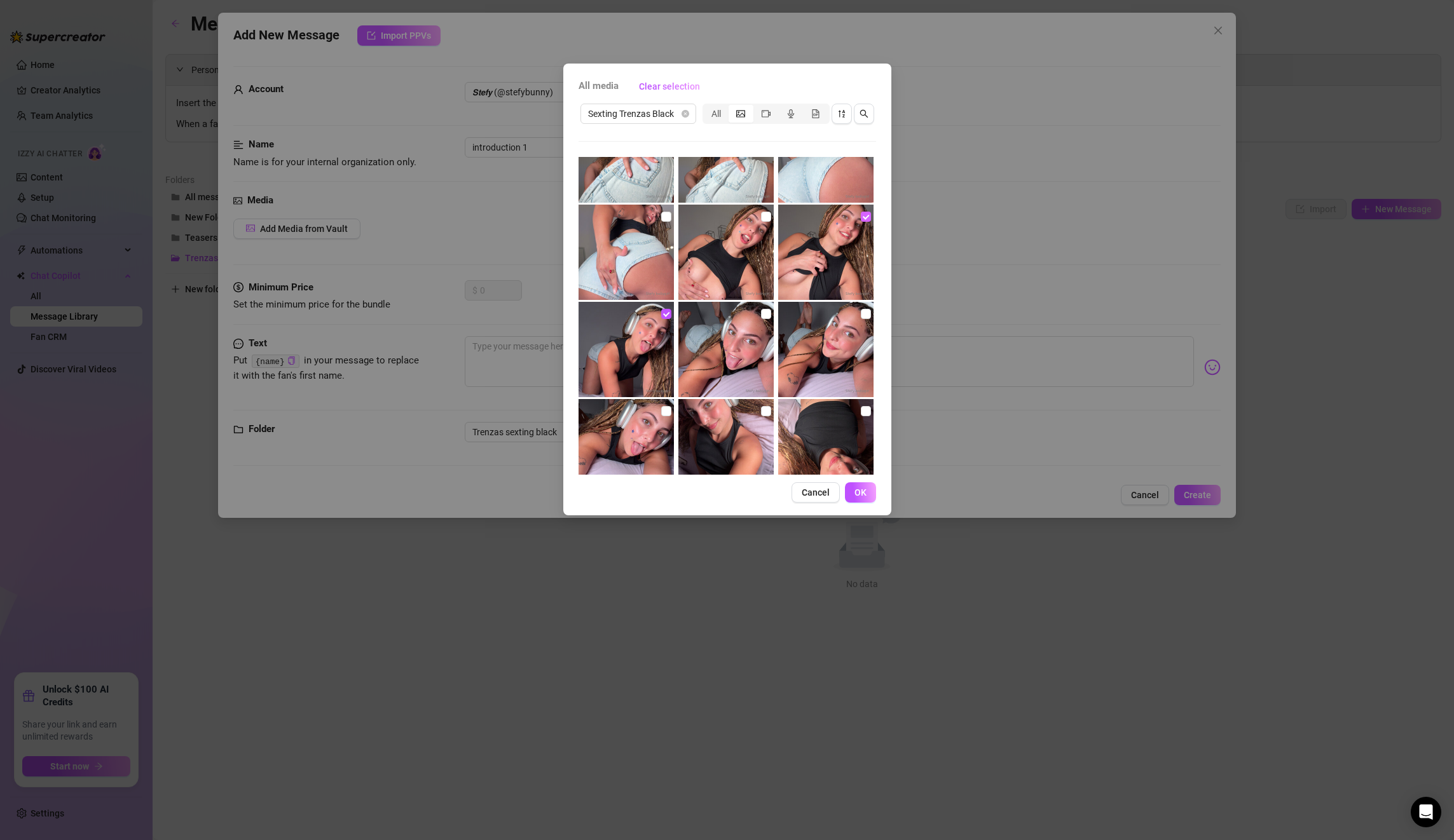
click at [863, 214] on input "checkbox" at bounding box center [865, 216] width 10 height 10
checkbox input "true"
click at [865, 499] on button "OK" at bounding box center [860, 492] width 31 height 20
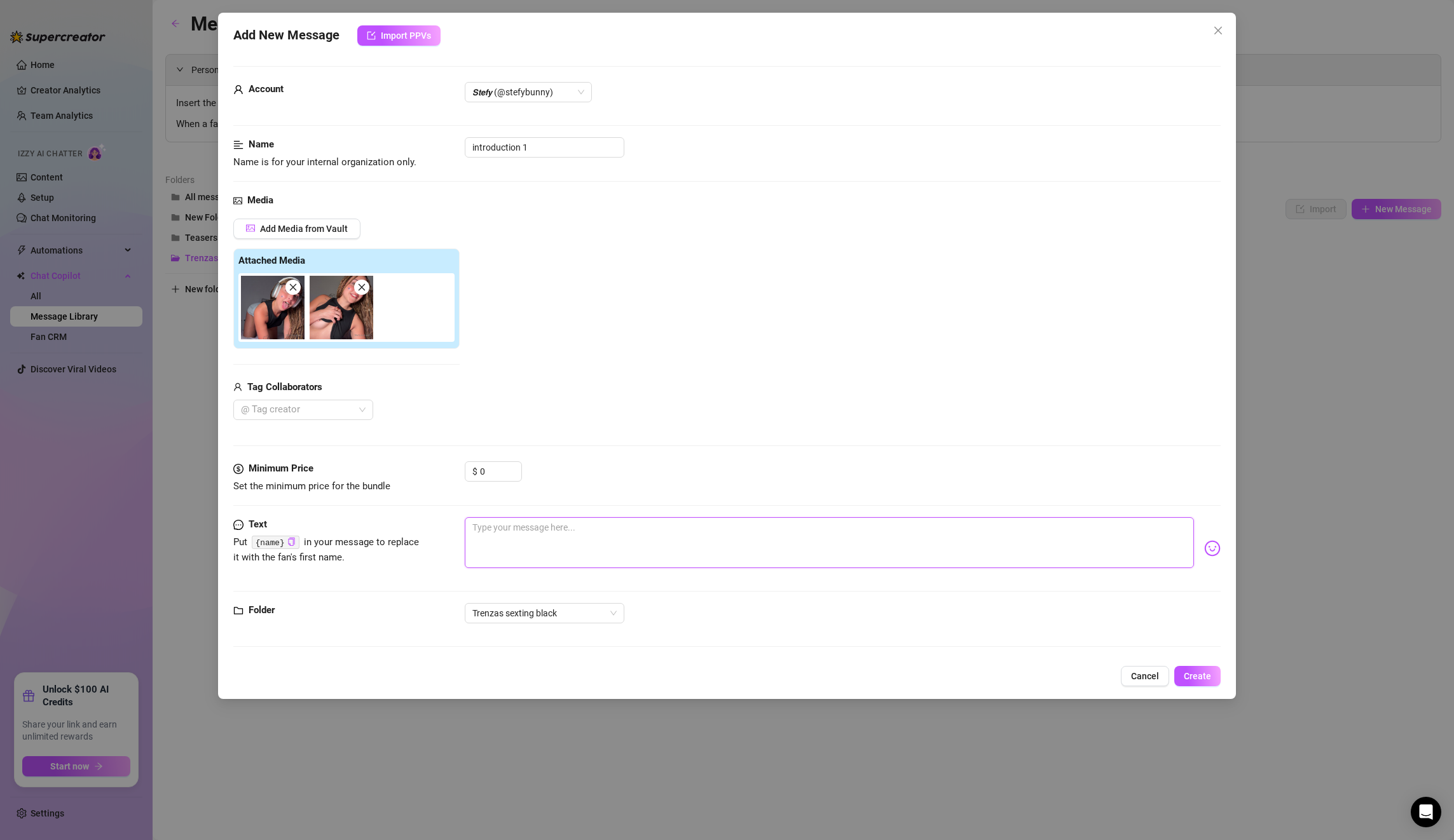
click at [583, 538] on textarea at bounding box center [829, 542] width 729 height 50
paste textarea "here in bed lying down! listening to some music! u? 😳🙈"
type textarea "here in bed lying down! listening to some music! u? 😳🙈"
click at [292, 540] on icon "copy" at bounding box center [291, 542] width 8 height 8
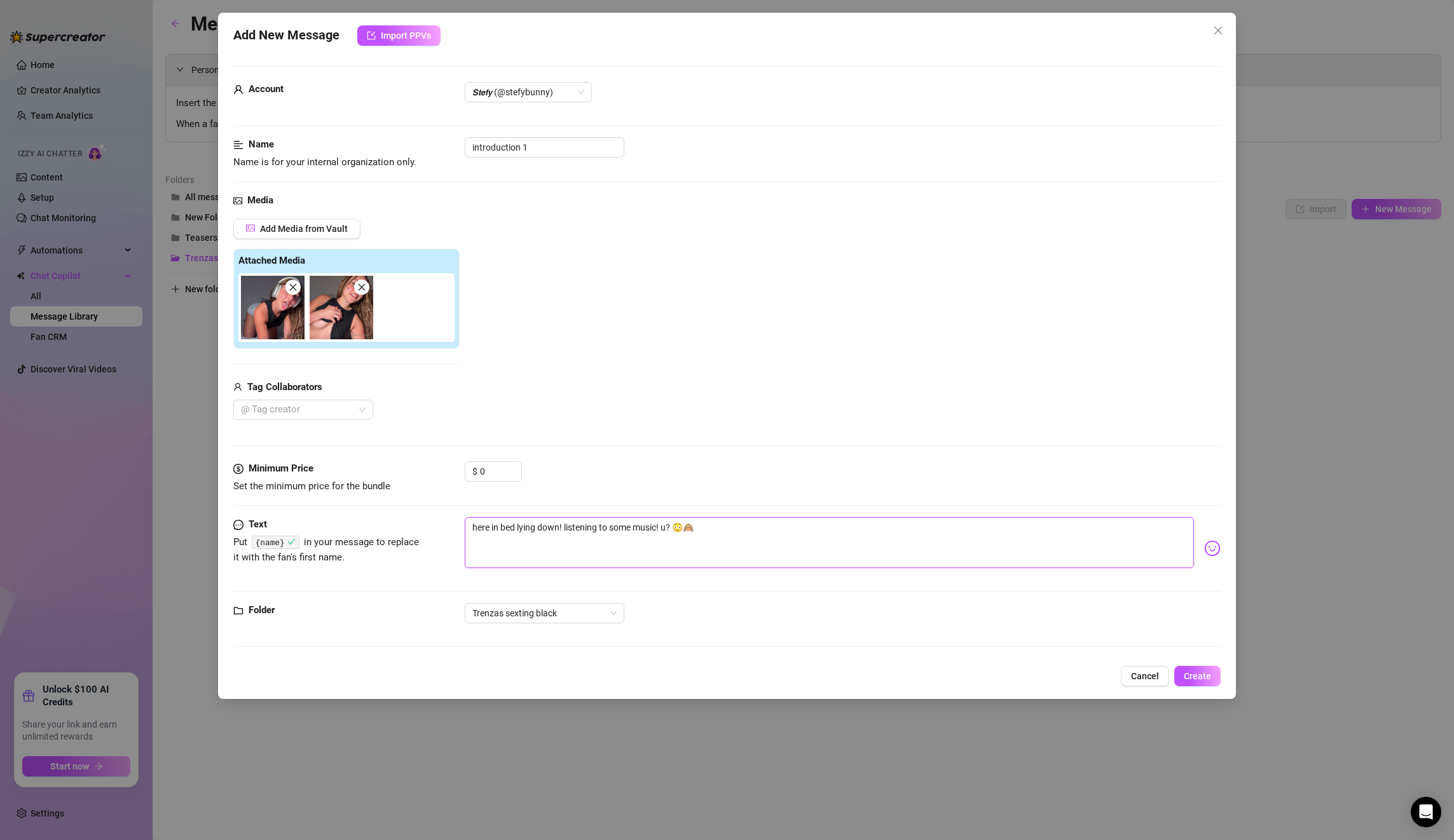
click at [518, 530] on textarea "here in bed lying down! listening to some music! u? 😳🙈" at bounding box center [829, 542] width 729 height 50
click at [567, 526] on textarea "here in bed lying down! listening to some music! u? 😳🙈" at bounding box center [829, 542] width 729 height 50
click at [670, 527] on textarea "here in bed lying down! listening to some music! u? 😳🙈" at bounding box center [829, 542] width 729 height 50
type textarea "here in bed lying down! listening to some music! u ? 😳🙈"
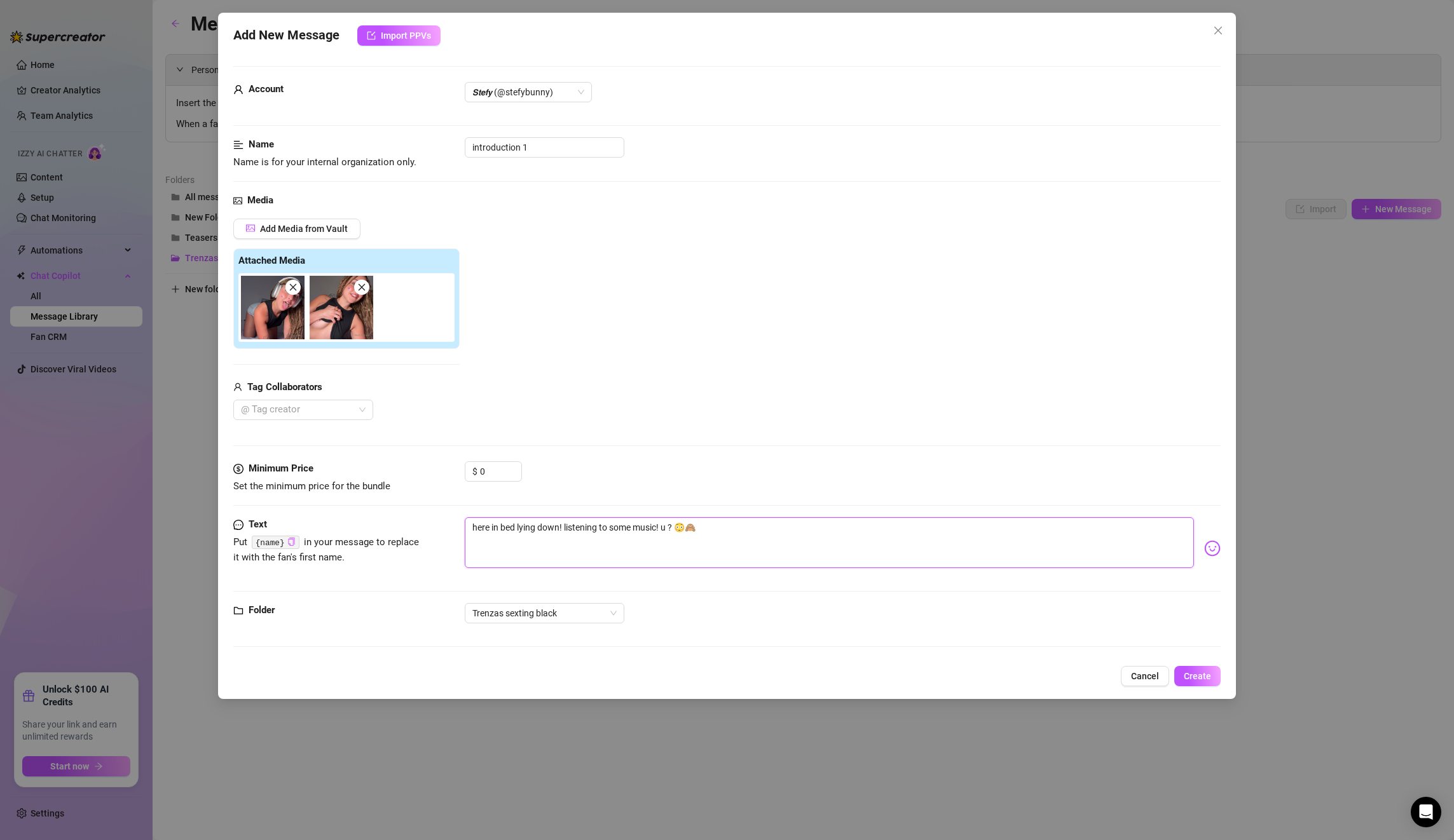
paste textarea "{name}"
type textarea "here in bed lying down! listening to some music! u {name}? 😳🙈"
click at [1200, 674] on span "Create" at bounding box center [1198, 676] width 27 height 10
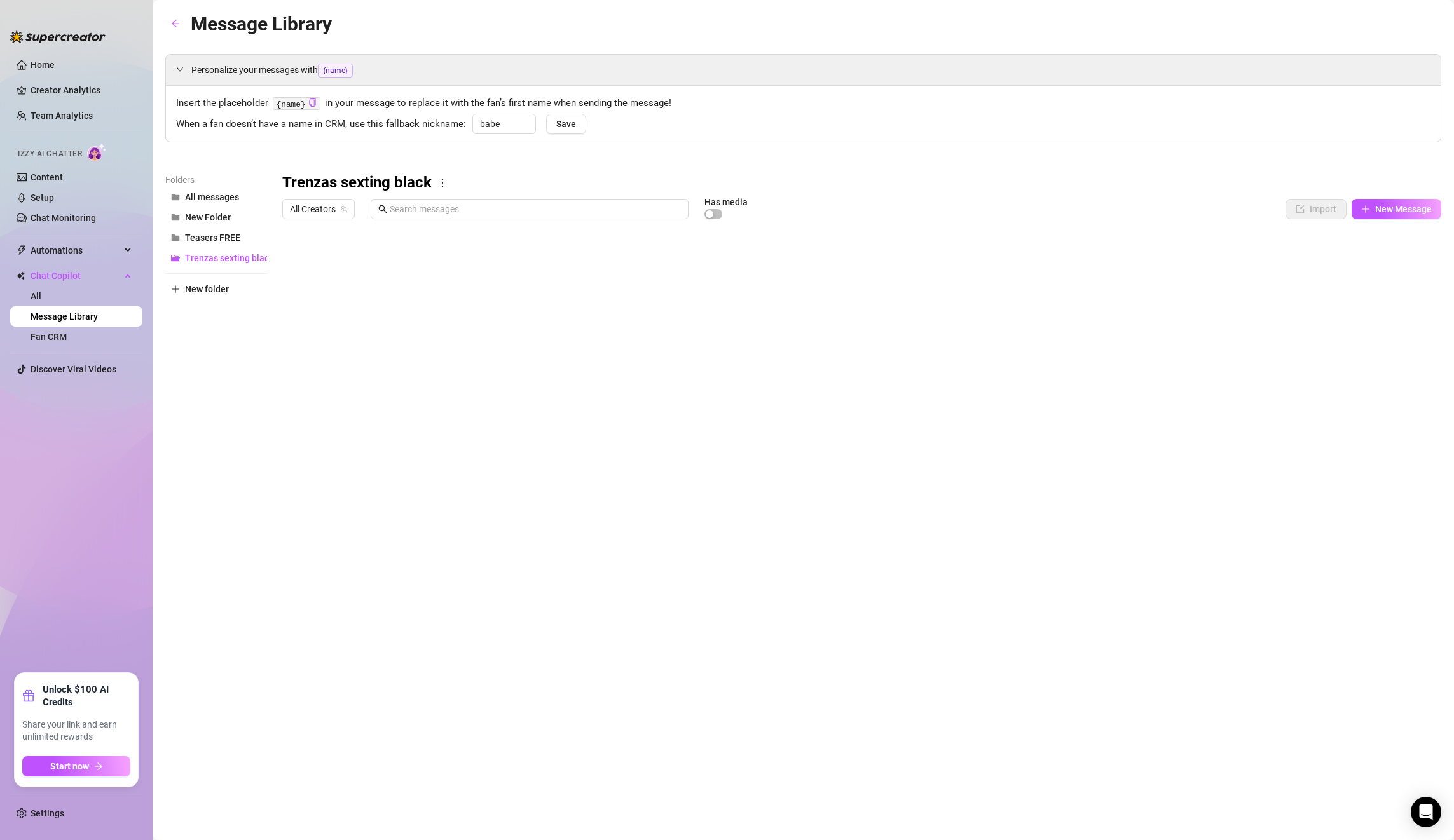
click at [1401, 255] on div at bounding box center [862, 367] width 1159 height 283
click at [1397, 262] on div at bounding box center [862, 367] width 1159 height 283
click at [1389, 259] on div at bounding box center [862, 367] width 1159 height 283
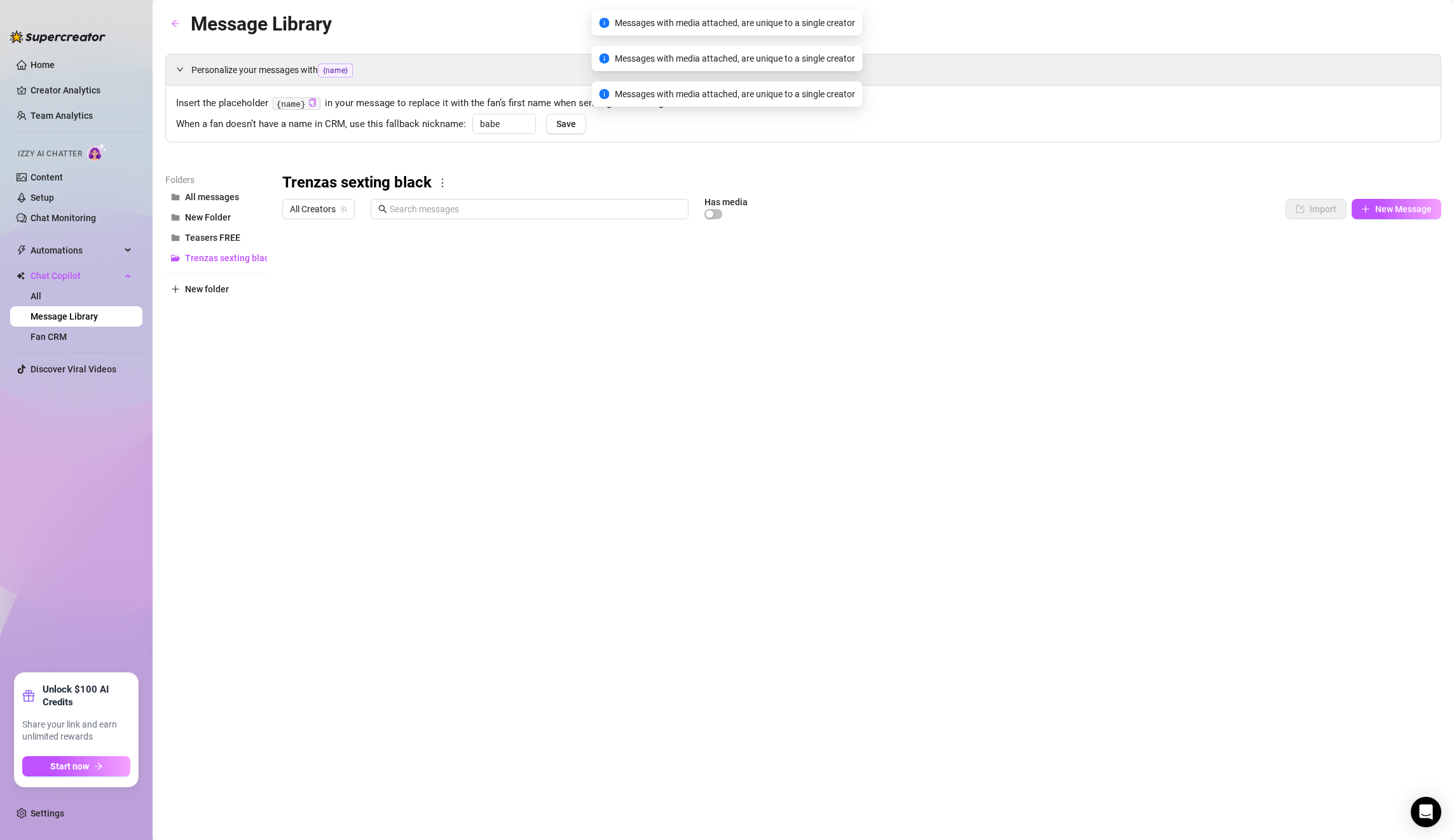
click at [1389, 259] on div at bounding box center [862, 367] width 1159 height 283
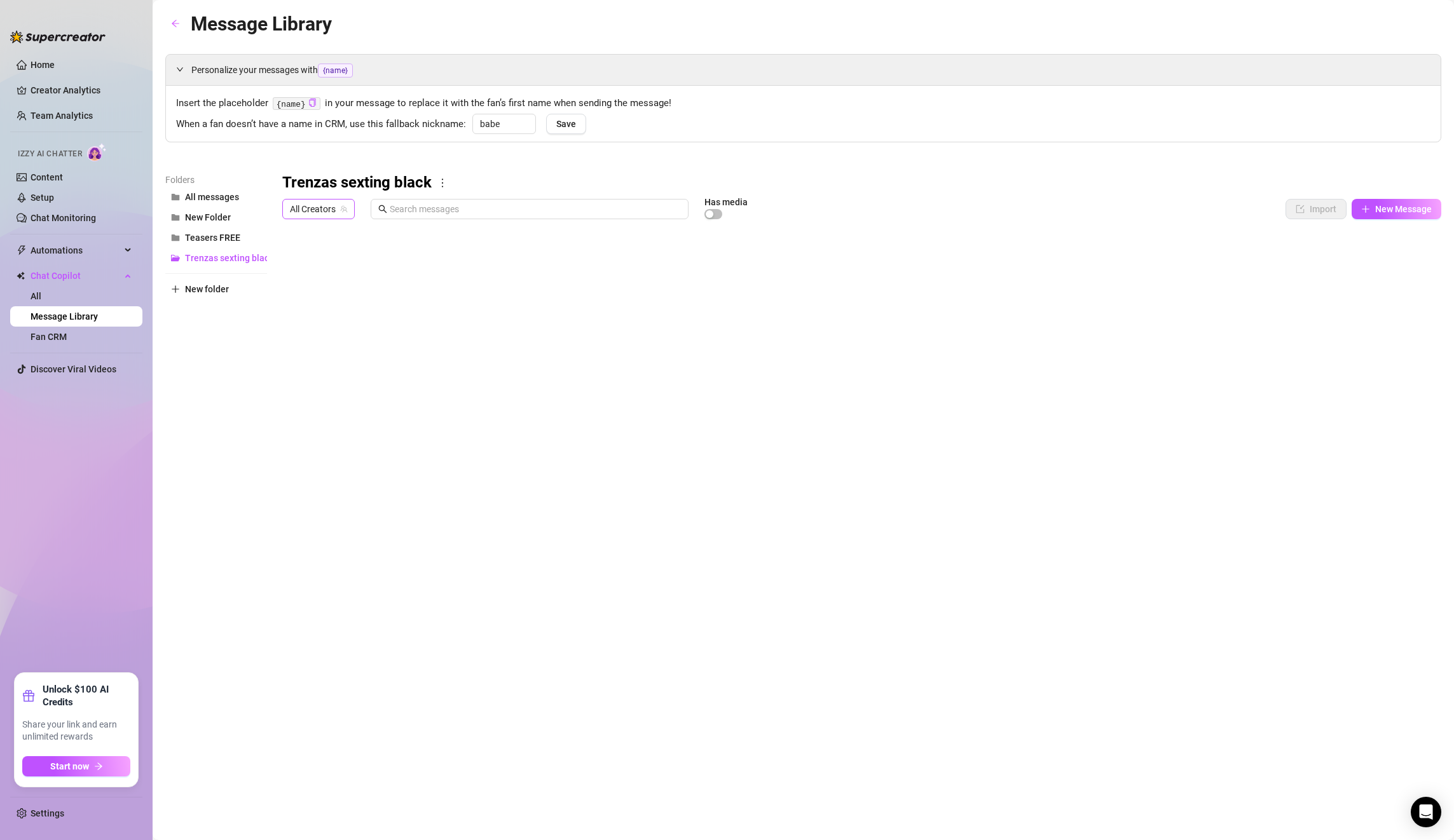
click at [303, 203] on span "All Creators" at bounding box center [319, 209] width 57 height 19
click at [344, 253] on span "( stefybunny )" at bounding box center [363, 255] width 51 height 14
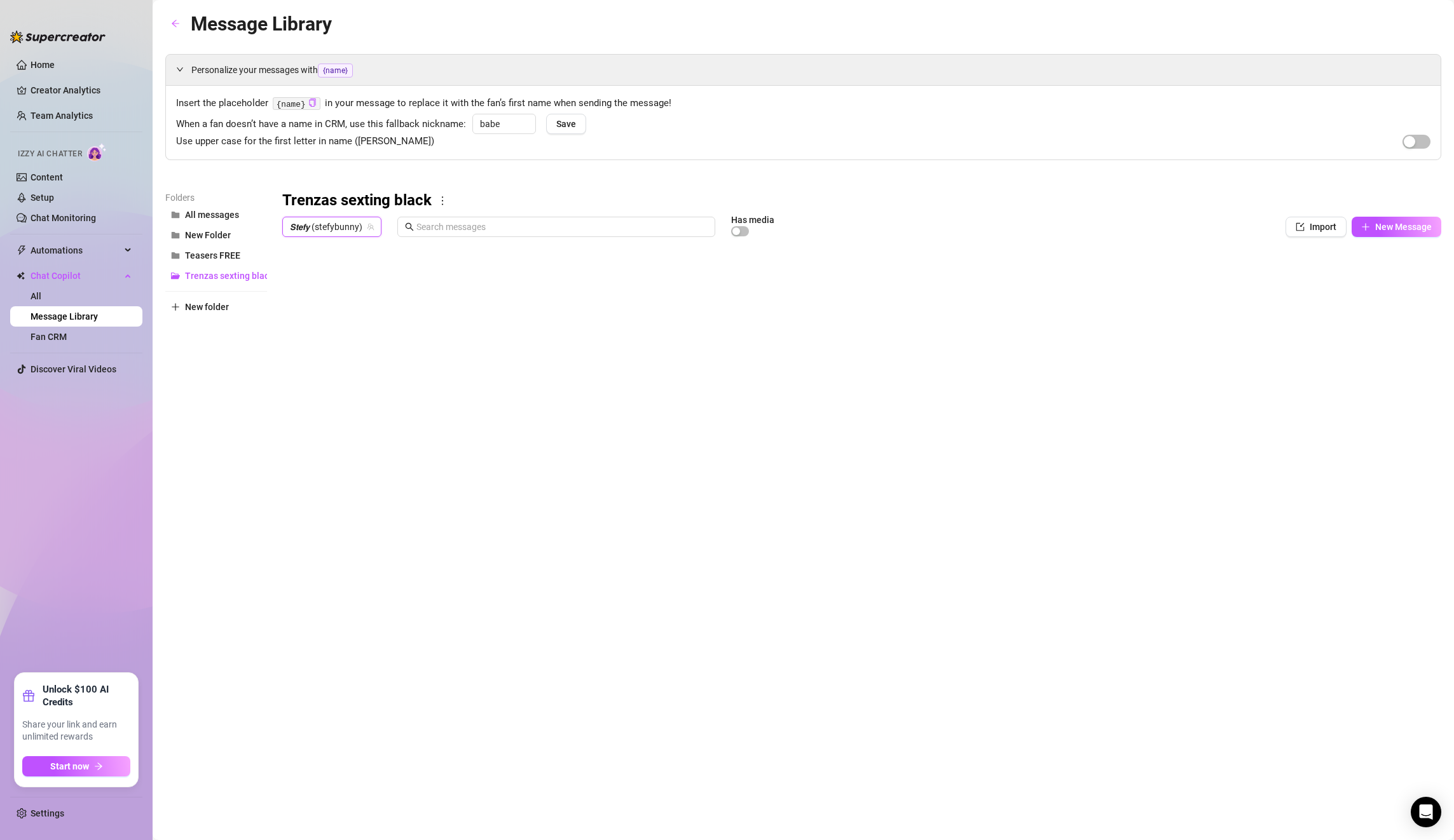
click at [424, 338] on div at bounding box center [862, 384] width 1159 height 283
click at [333, 509] on body "Home Creator Analytics Team Analytics Izzy AI Chatter Content Setup Chat Monito…" at bounding box center [727, 420] width 1454 height 840
type textarea "Type your message here..."
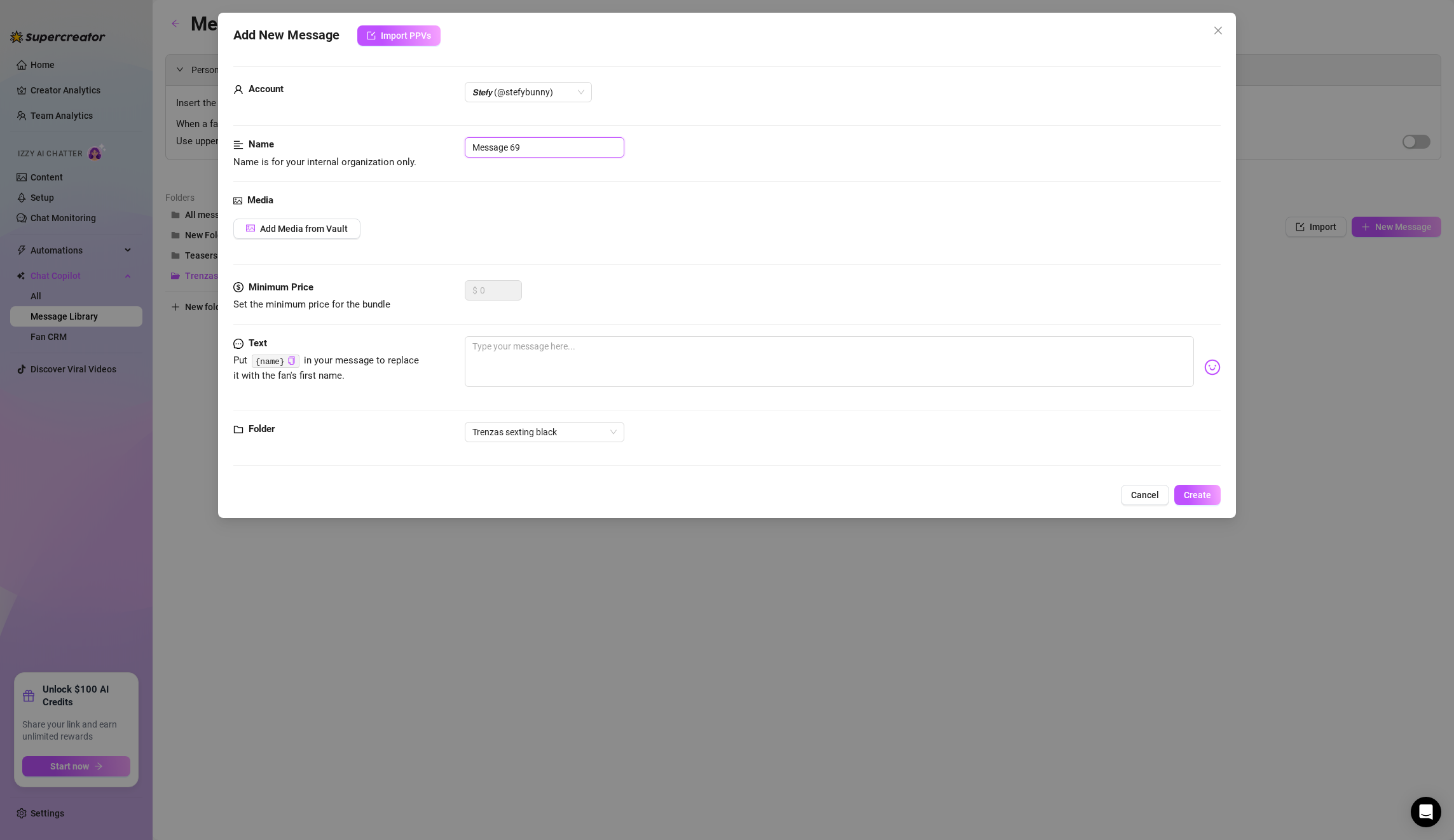
click at [517, 149] on input "Message 69" at bounding box center [545, 147] width 160 height 20
drag, startPoint x: 568, startPoint y: 140, endPoint x: 370, endPoint y: 149, distance: 198.2
click at [370, 149] on div "Name Name is for your internal organization only. Message 69" at bounding box center [727, 153] width 987 height 32
drag, startPoint x: 536, startPoint y: 148, endPoint x: 433, endPoint y: 148, distance: 103.0
click at [433, 148] on div "Name Name is for your internal organization only. Message 69" at bounding box center [727, 153] width 987 height 32
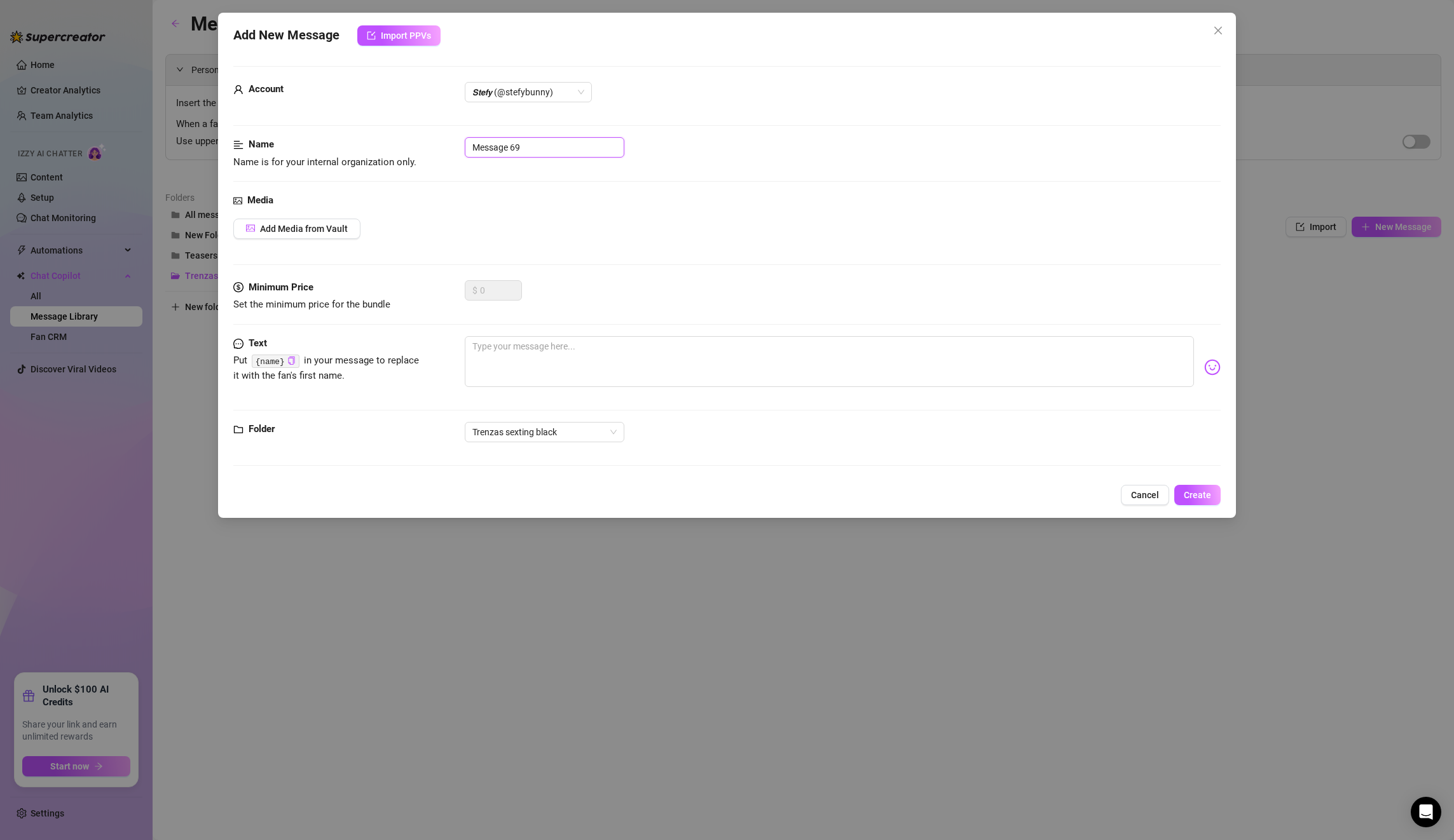
paste input "introduction 2 FREE (29seg QUITÁNDOME AIRPODS)"
click at [583, 135] on div "Account 𝙎𝙩𝙚𝙛𝙮 (@stefybunny)" at bounding box center [727, 109] width 987 height 55
drag, startPoint x: 534, startPoint y: 147, endPoint x: 743, endPoint y: 165, distance: 209.8
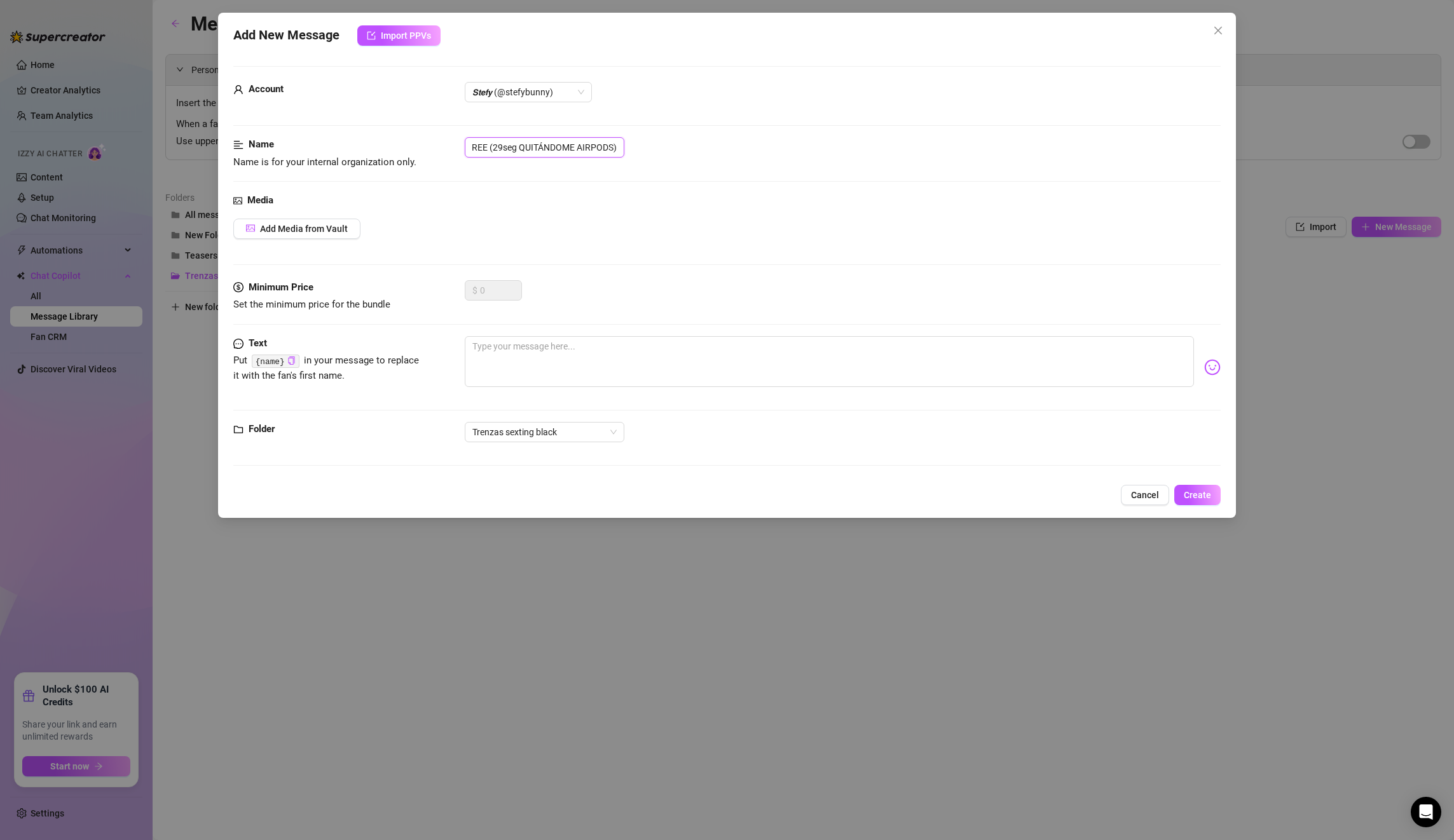
click at [743, 165] on div "Name Name is for your internal organization only. introduction 2 FREE (29seg QU…" at bounding box center [727, 153] width 987 height 32
type input "introduction 2"
click at [630, 335] on div "Minimum Price Set the minimum price for the bundle $ 0" at bounding box center [727, 308] width 987 height 56
click at [620, 352] on textarea at bounding box center [829, 361] width 729 height 50
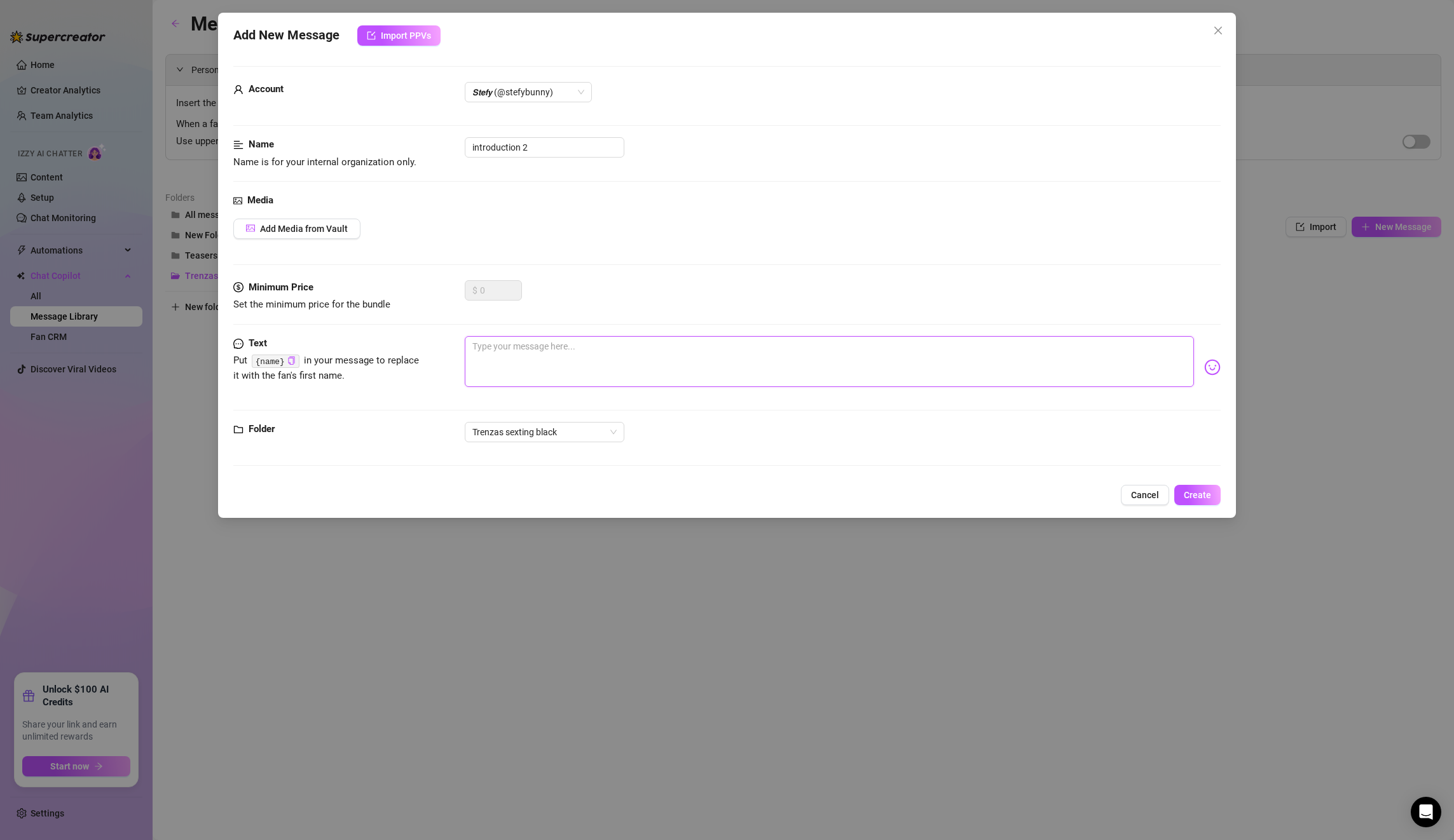
paste textarea "Mmmm if you're here talking to me, it means you're super horny! 🙈 why are we go…"
type textarea "Mmmm if you're here talking to me, it means you're super horny! 🙈 why are we go…"
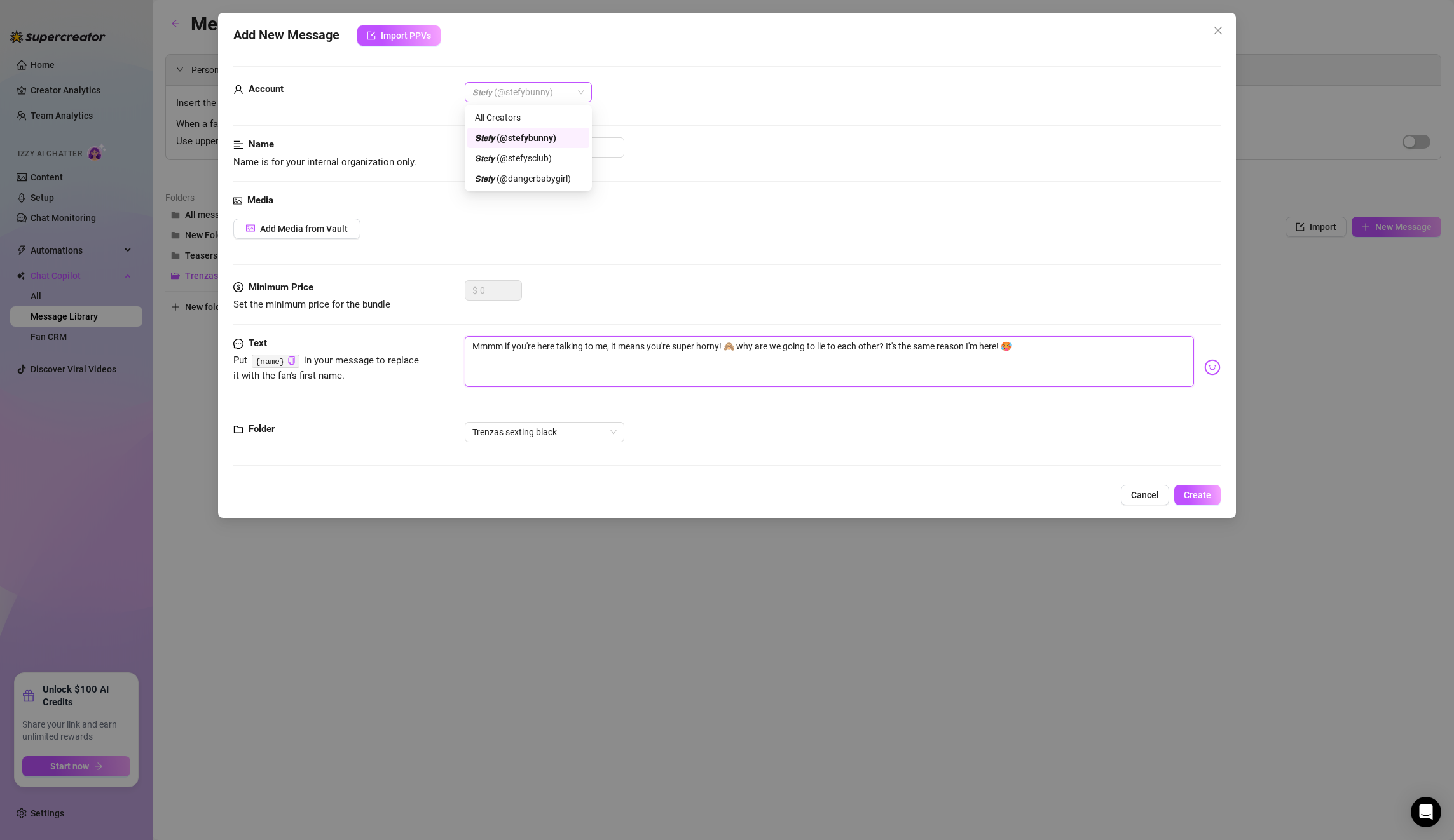
click at [551, 94] on span "𝙎𝙩𝙚𝙛𝙮 (@stefybunny)" at bounding box center [528, 92] width 112 height 19
type textarea "Mmmm if you're here talking to me, it means you're super horny! 🙈 why are we go…"
click at [546, 112] on div "All Creators" at bounding box center [528, 118] width 107 height 14
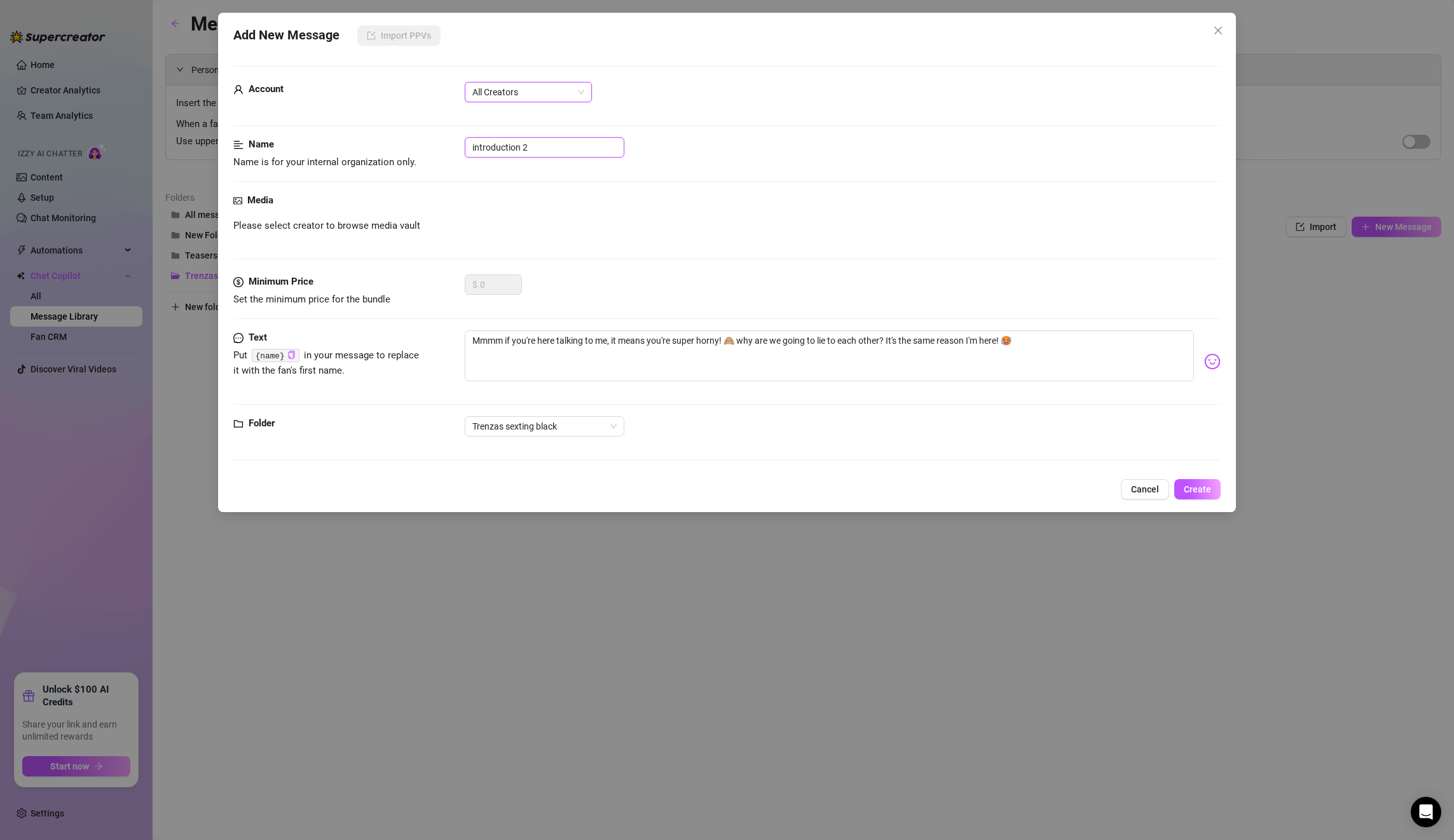
click at [546, 154] on input "introduction 2" at bounding box center [545, 147] width 160 height 20
click at [731, 358] on textarea "Mmmm if you're here talking to me, it means you're super horny! 🙈 why are we go…" at bounding box center [829, 356] width 729 height 50
click at [1198, 487] on span "Create" at bounding box center [1198, 489] width 27 height 10
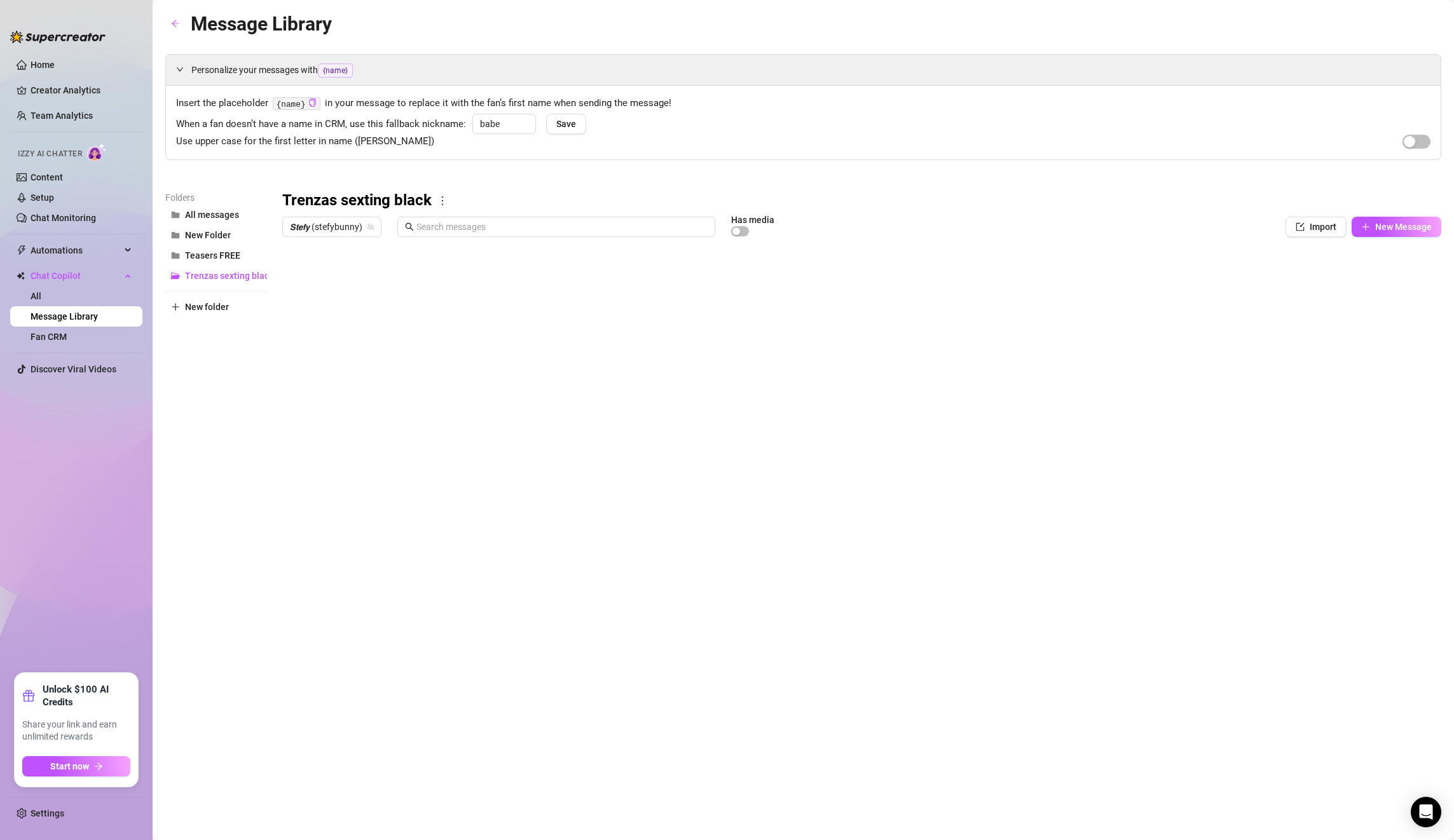
scroll to position [0, 1]
type textarea "Type your message here..."
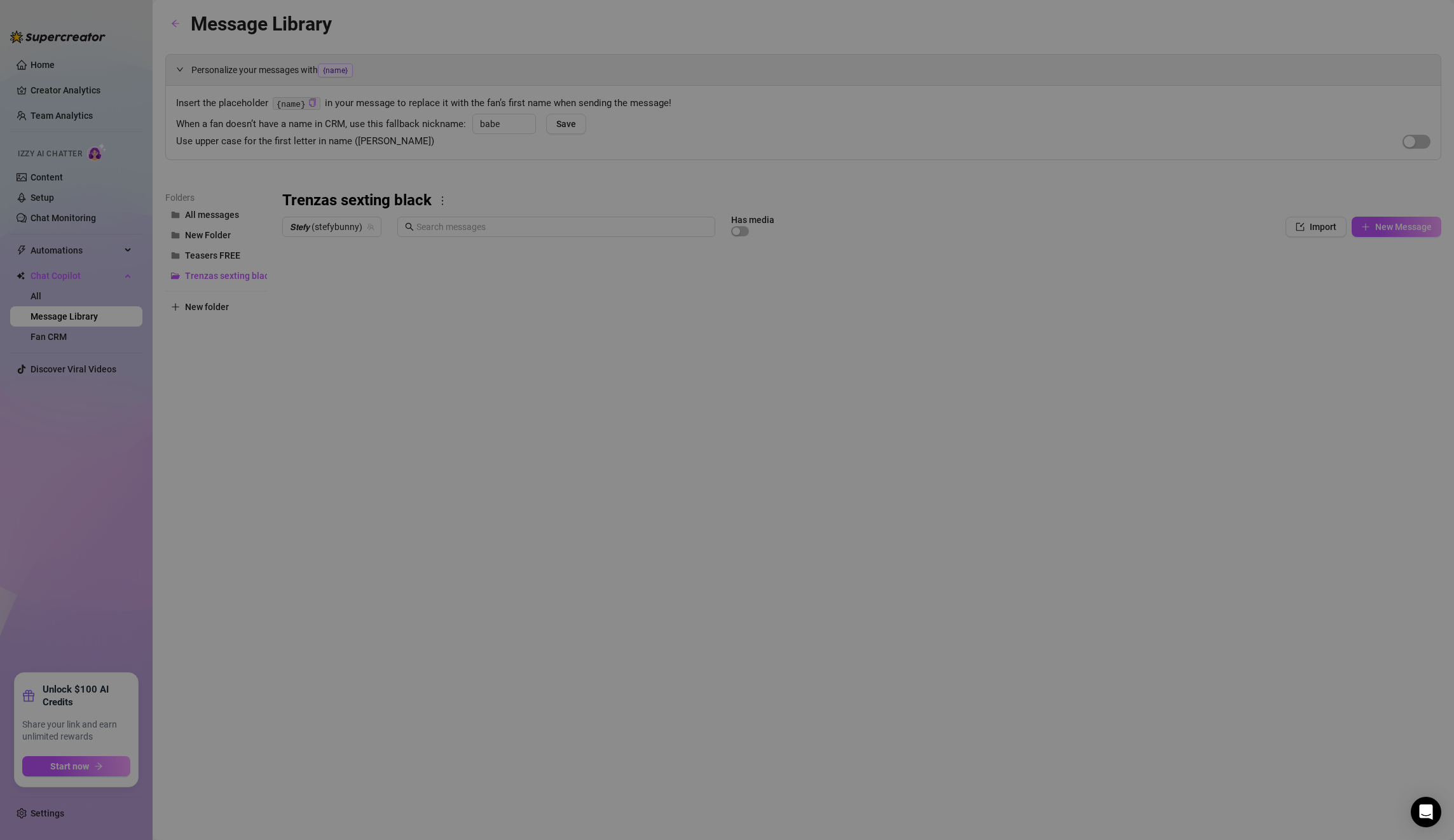
click at [303, 516] on body "Home Creator Analytics Team Analytics Izzy AI Chatter Content Setup Chat Monito…" at bounding box center [727, 420] width 1454 height 840
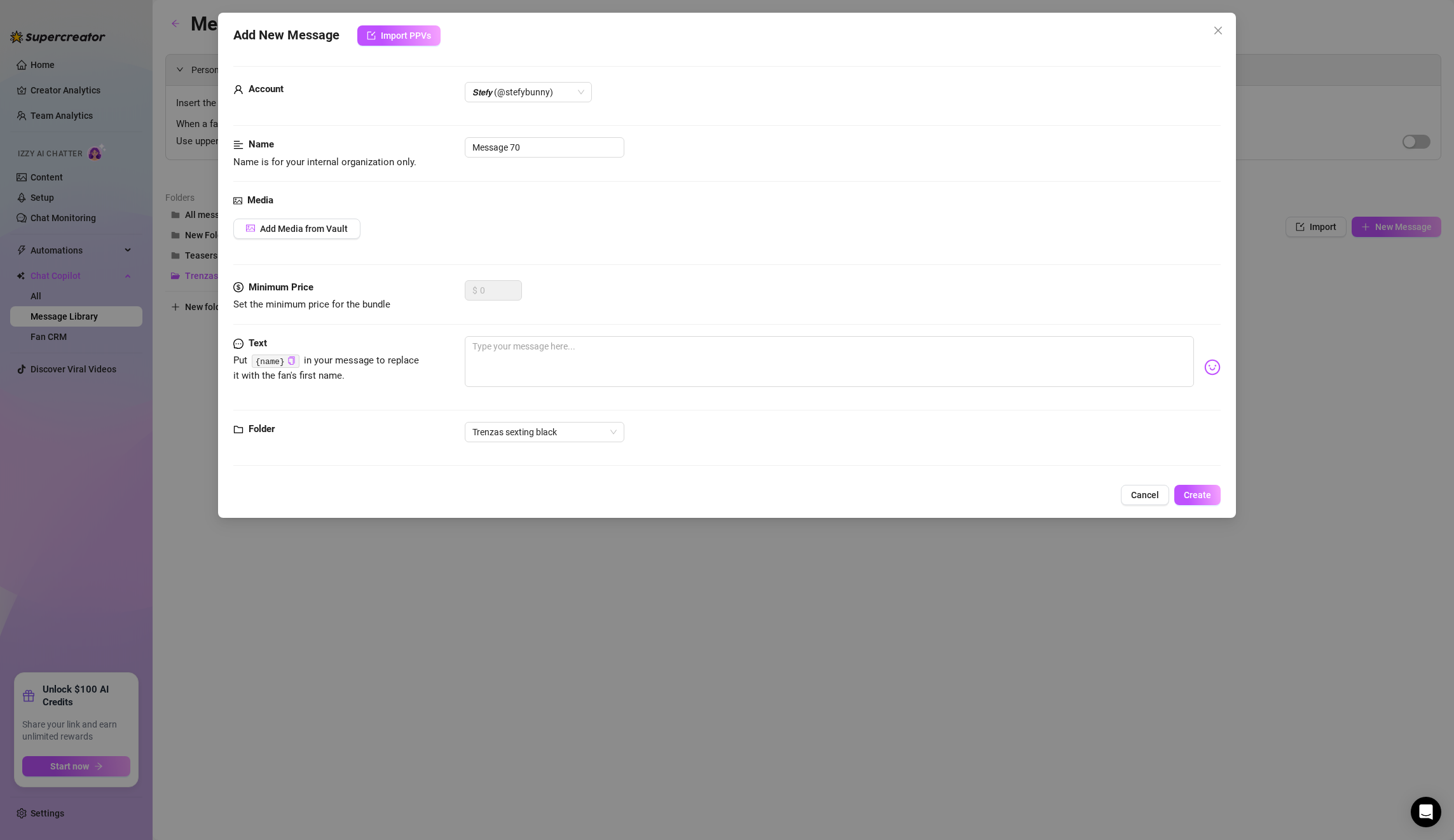
drag, startPoint x: 534, startPoint y: 208, endPoint x: 525, endPoint y: 179, distance: 30.4
click at [533, 200] on div "Media" at bounding box center [727, 200] width 987 height 15
click at [525, 178] on div "Name Name is for your internal organization only. Message 70" at bounding box center [727, 165] width 987 height 56
click at [516, 159] on div "Name Name is for your internal organization only. Message 70" at bounding box center [727, 153] width 987 height 32
drag, startPoint x: 542, startPoint y: 148, endPoint x: 379, endPoint y: 149, distance: 163.0
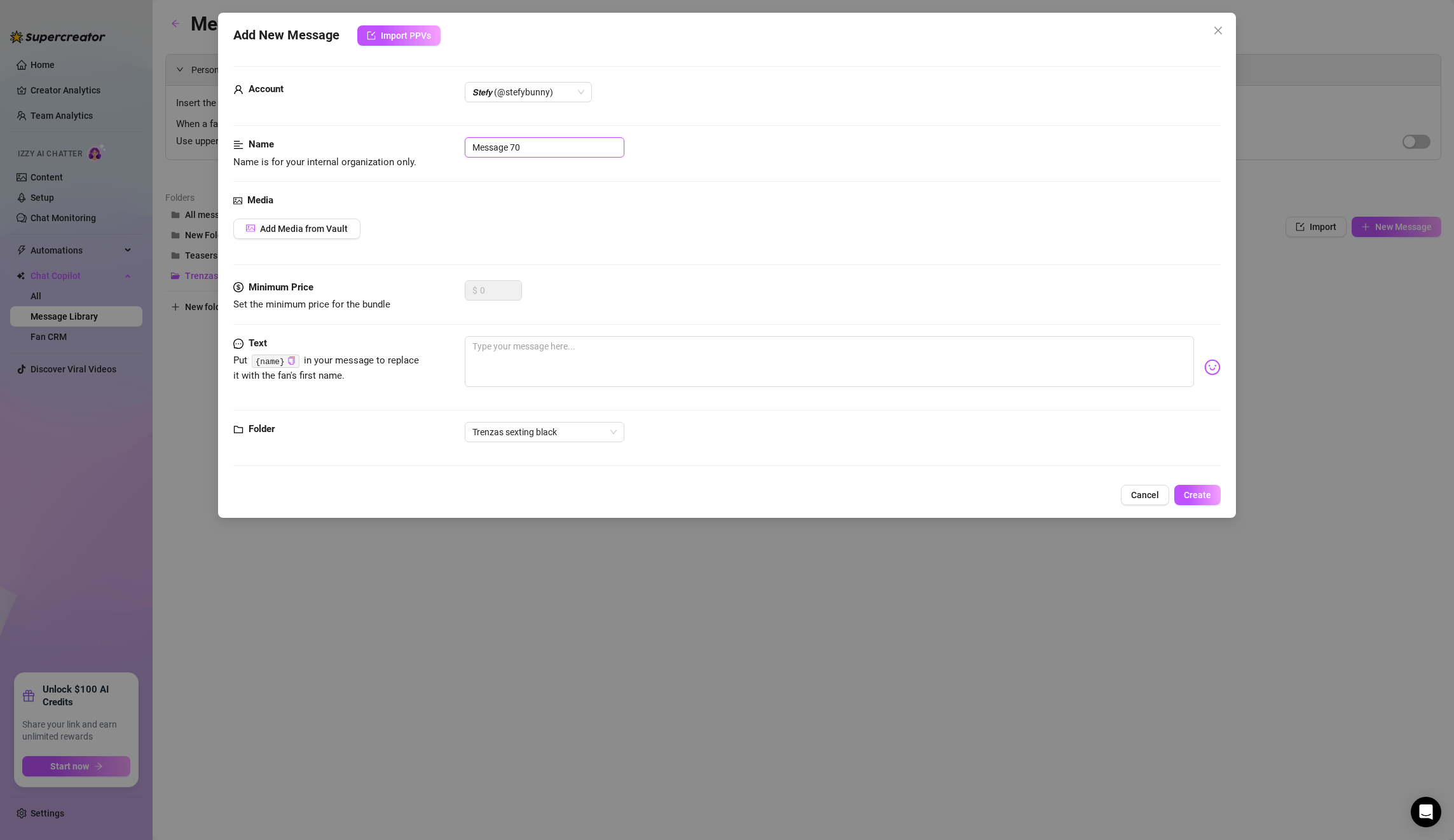
click at [379, 149] on div "Name Name is for your internal organization only. Message 70" at bounding box center [727, 153] width 987 height 32
paste input "introduction 3 FREE (29sec TAKING OFF MY AIRPODS)"
type input "introduction 3 FREE (29sec TAKING OFF MY AIRPODS)"
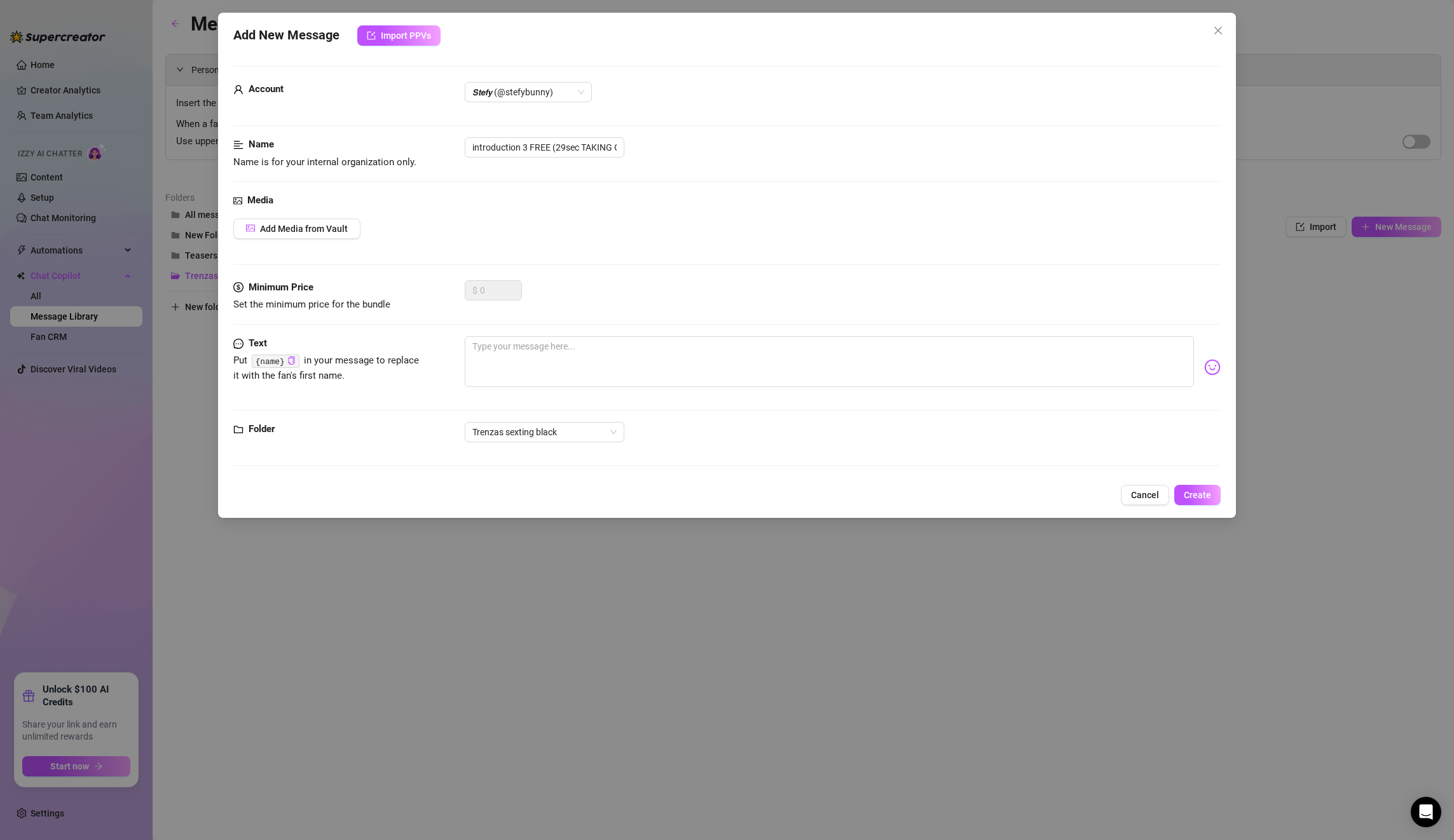
click at [537, 195] on div "Media" at bounding box center [727, 200] width 987 height 15
click at [584, 358] on textarea at bounding box center [829, 361] width 729 height 50
paste textarea "Do you think we could be naughty together? 😈 How nice! I'd love to feel your ha…"
type textarea "Do you think we could be naughty together? 😈 How nice! I'd love to feel your ha…"
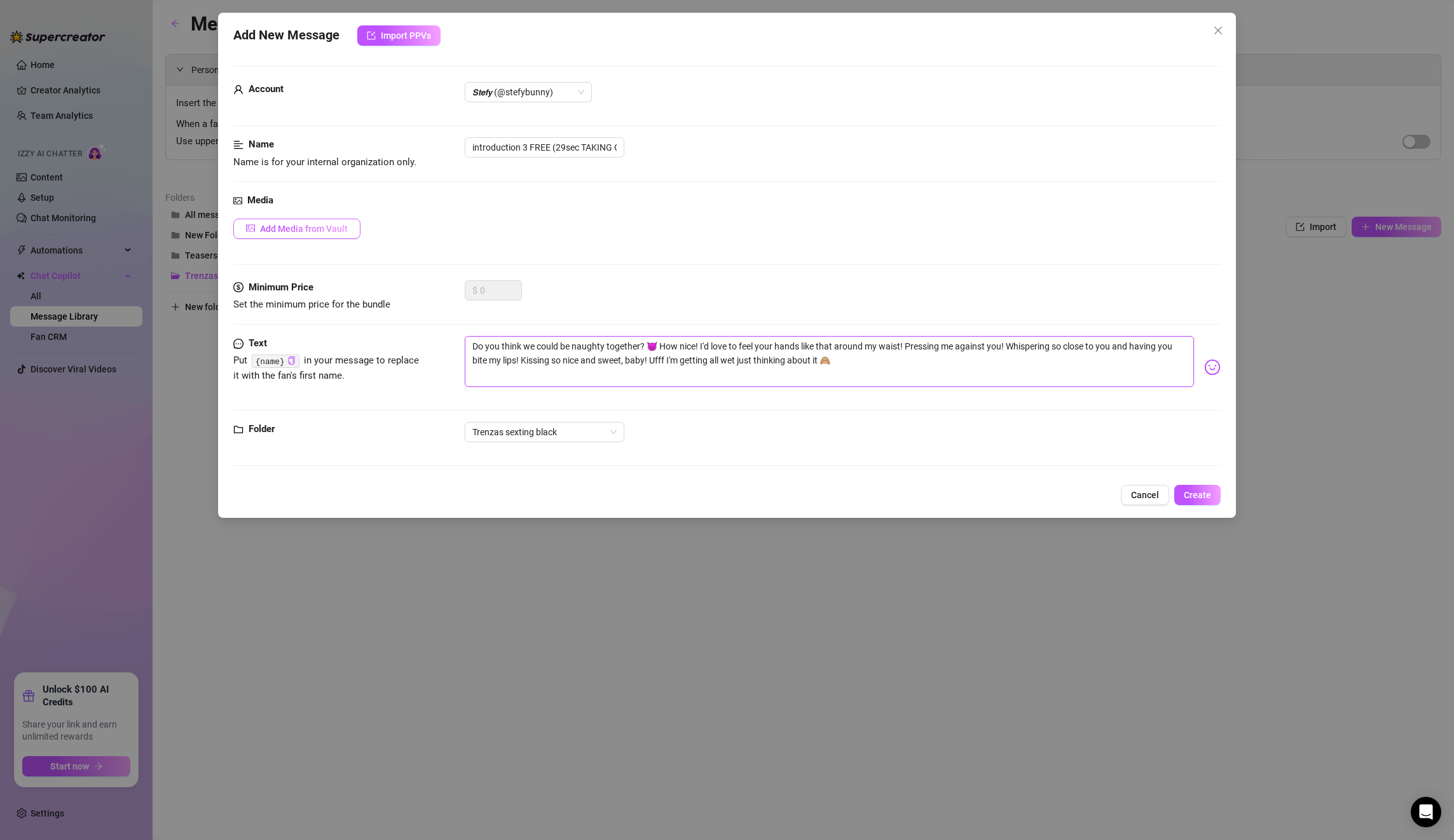
type textarea "Do you think we could be naughty together? 😈 How nice! I'd love to feel your ha…"
click at [309, 225] on span "Add Media from Vault" at bounding box center [304, 228] width 87 height 10
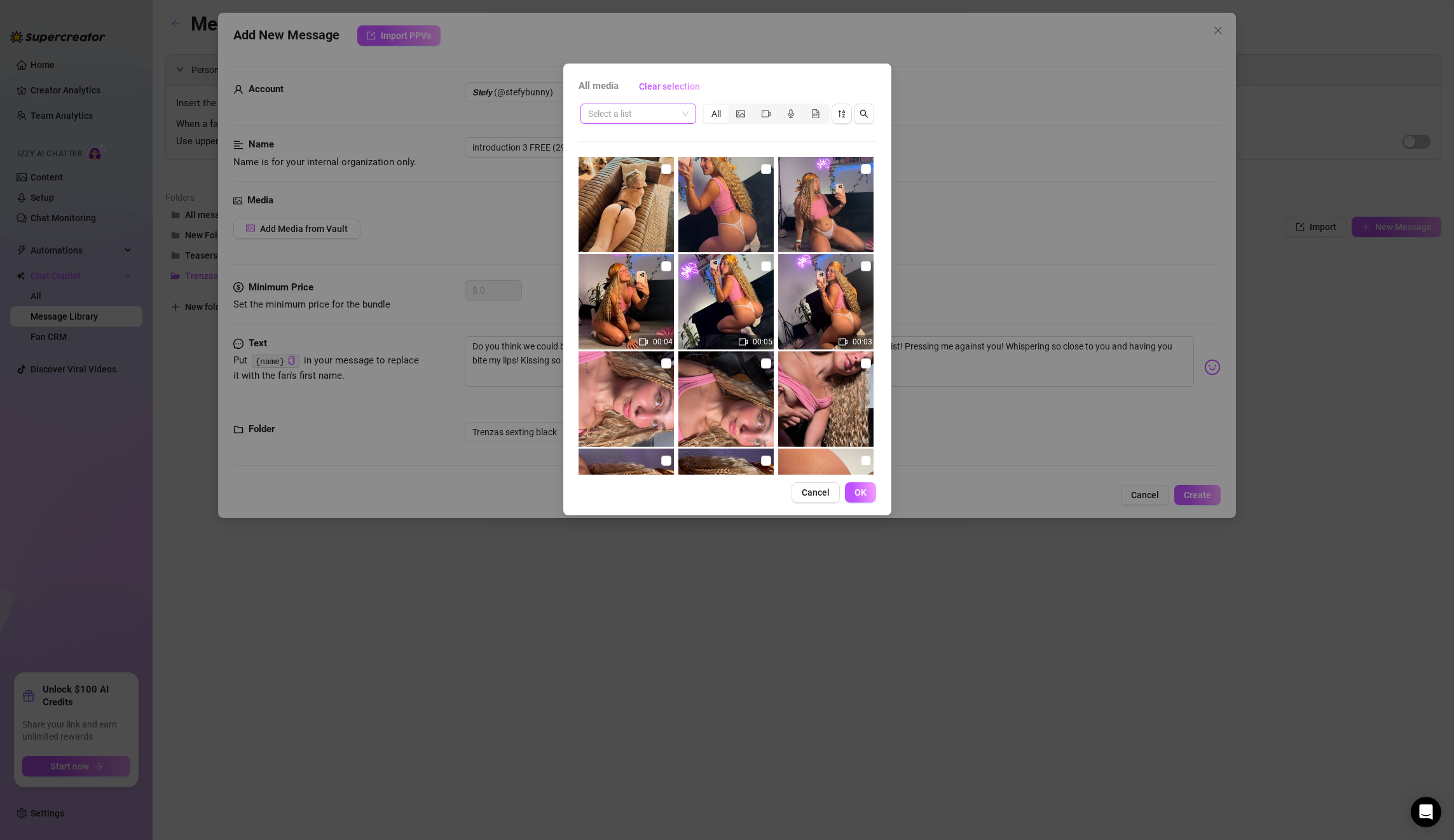
drag, startPoint x: 602, startPoint y: 102, endPoint x: 608, endPoint y: 109, distance: 9.2
click at [602, 102] on div "Select a list All" at bounding box center [727, 114] width 298 height 24
click at [608, 109] on input "search" at bounding box center [632, 113] width 89 height 19
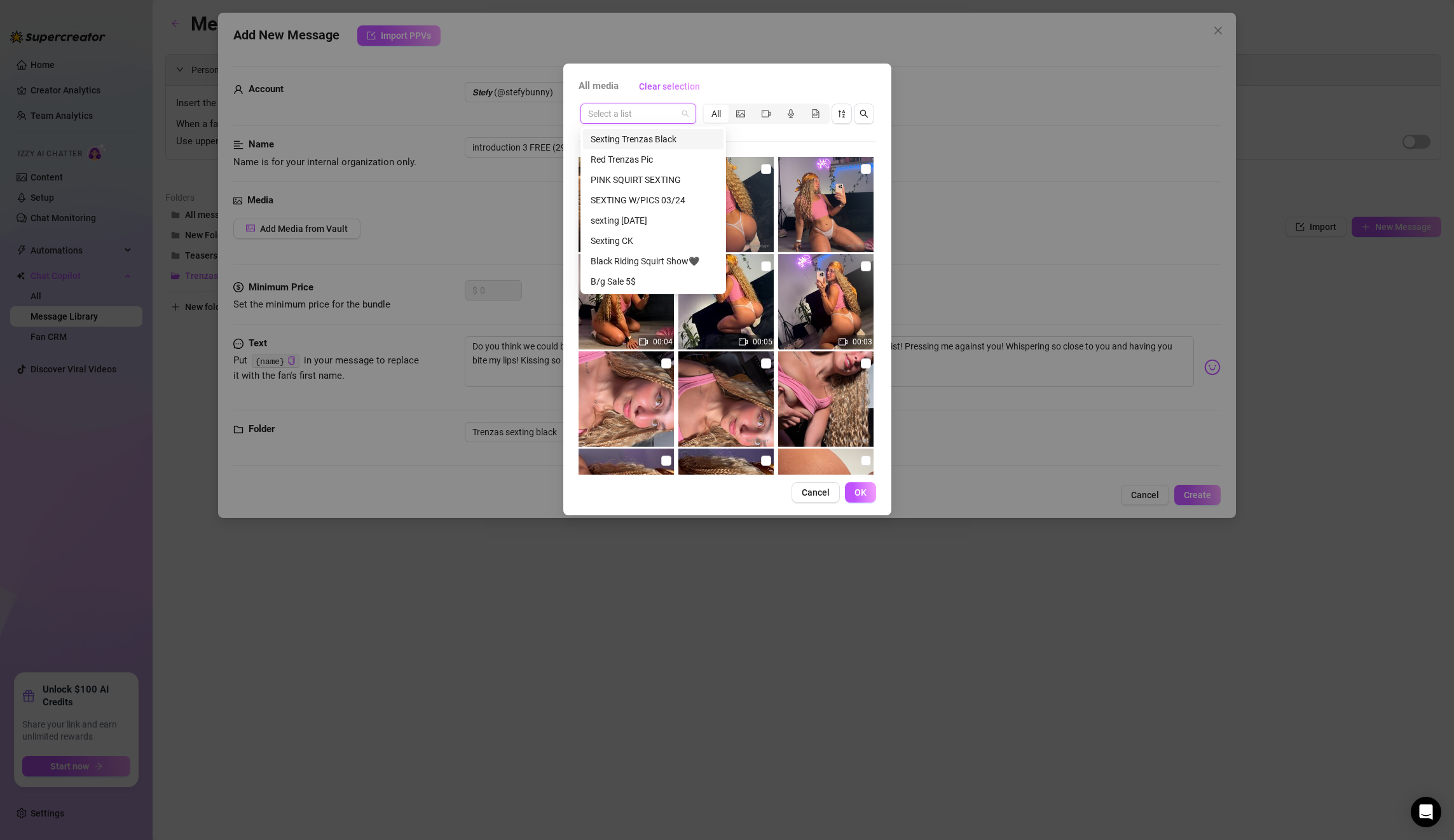
click at [635, 132] on div "Sexting Trenzas Black" at bounding box center [654, 139] width 125 height 14
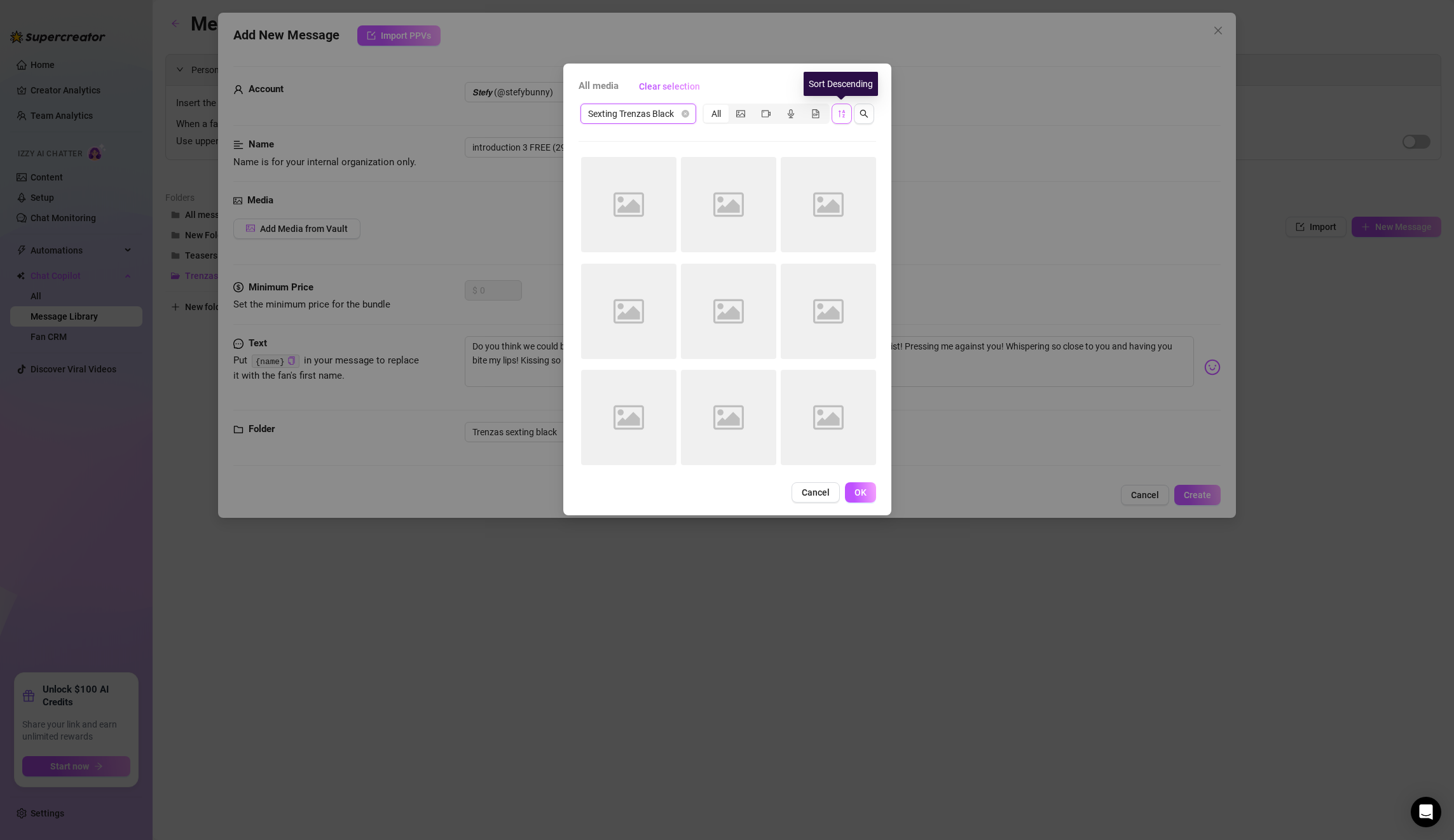
click at [846, 112] on icon "sort-descending" at bounding box center [842, 114] width 9 height 9
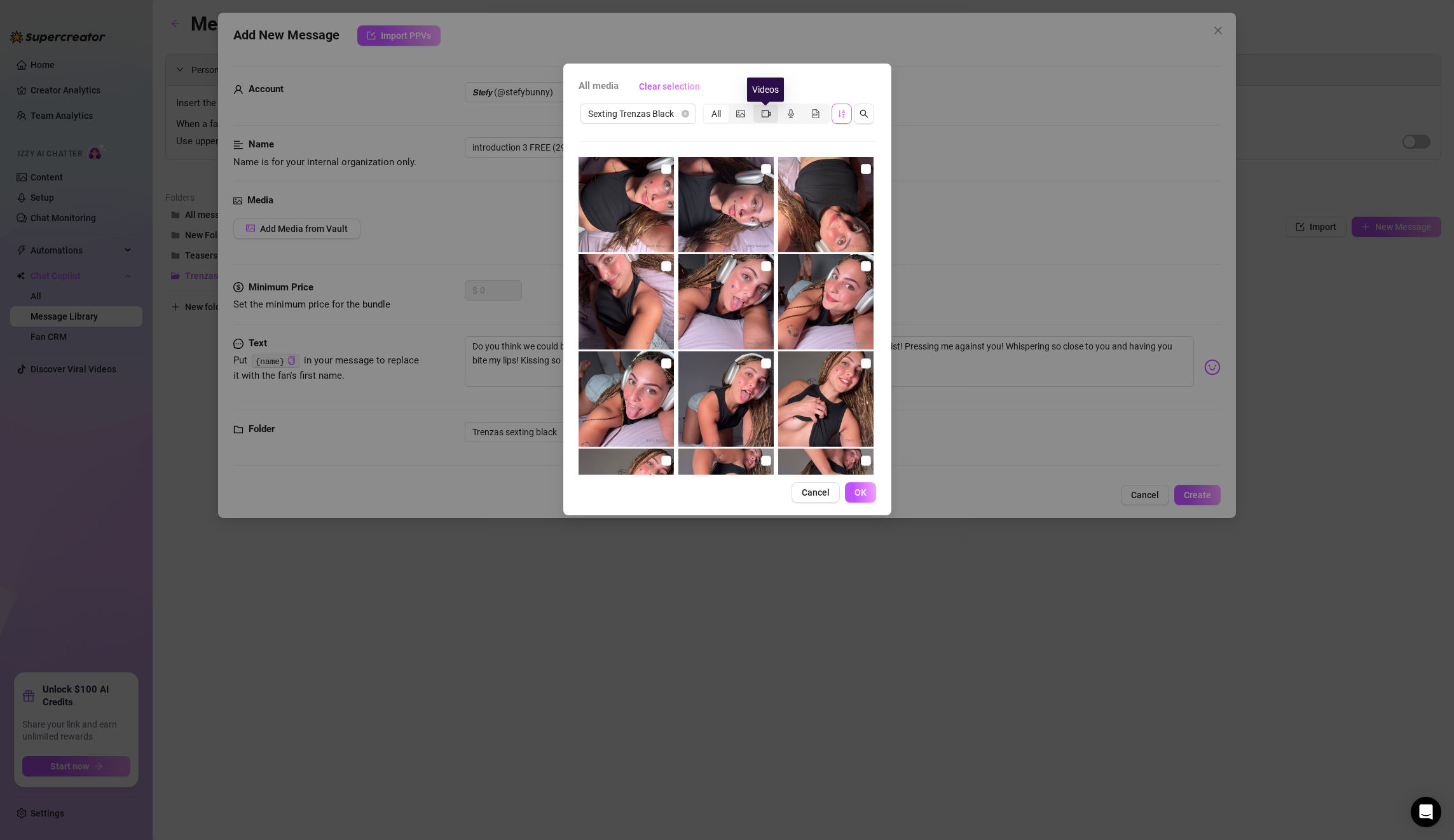
click at [767, 111] on icon "video-camera" at bounding box center [766, 114] width 9 height 9
click at [757, 107] on input "segmented control" at bounding box center [757, 107] width 0 height 0
click at [783, 108] on div "segmented control" at bounding box center [790, 114] width 25 height 18
click at [782, 107] on input "segmented control" at bounding box center [782, 107] width 0 height 0
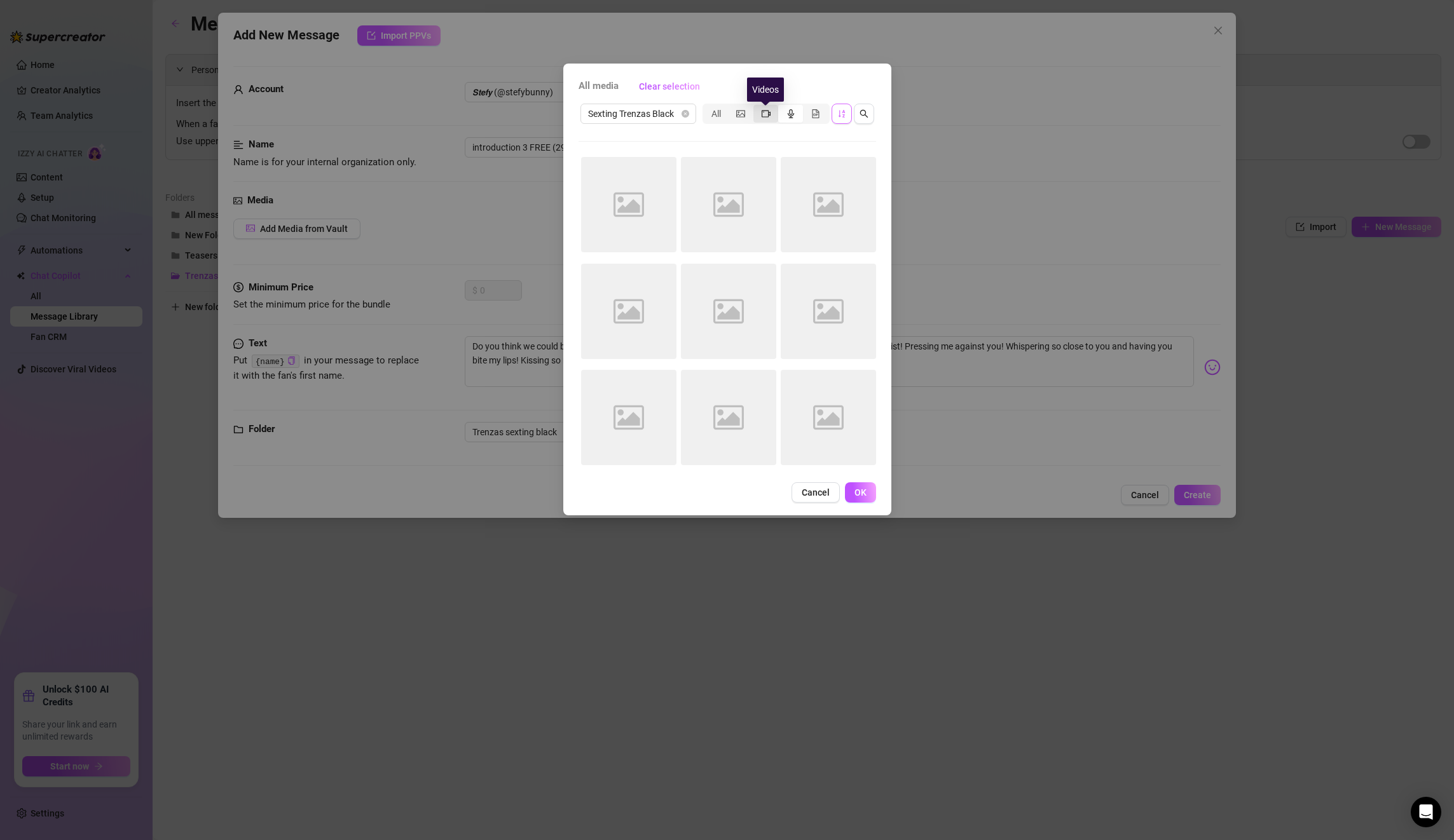
click at [769, 112] on icon "video-camera" at bounding box center [766, 114] width 9 height 9
click at [757, 107] on input "segmented control" at bounding box center [757, 107] width 0 height 0
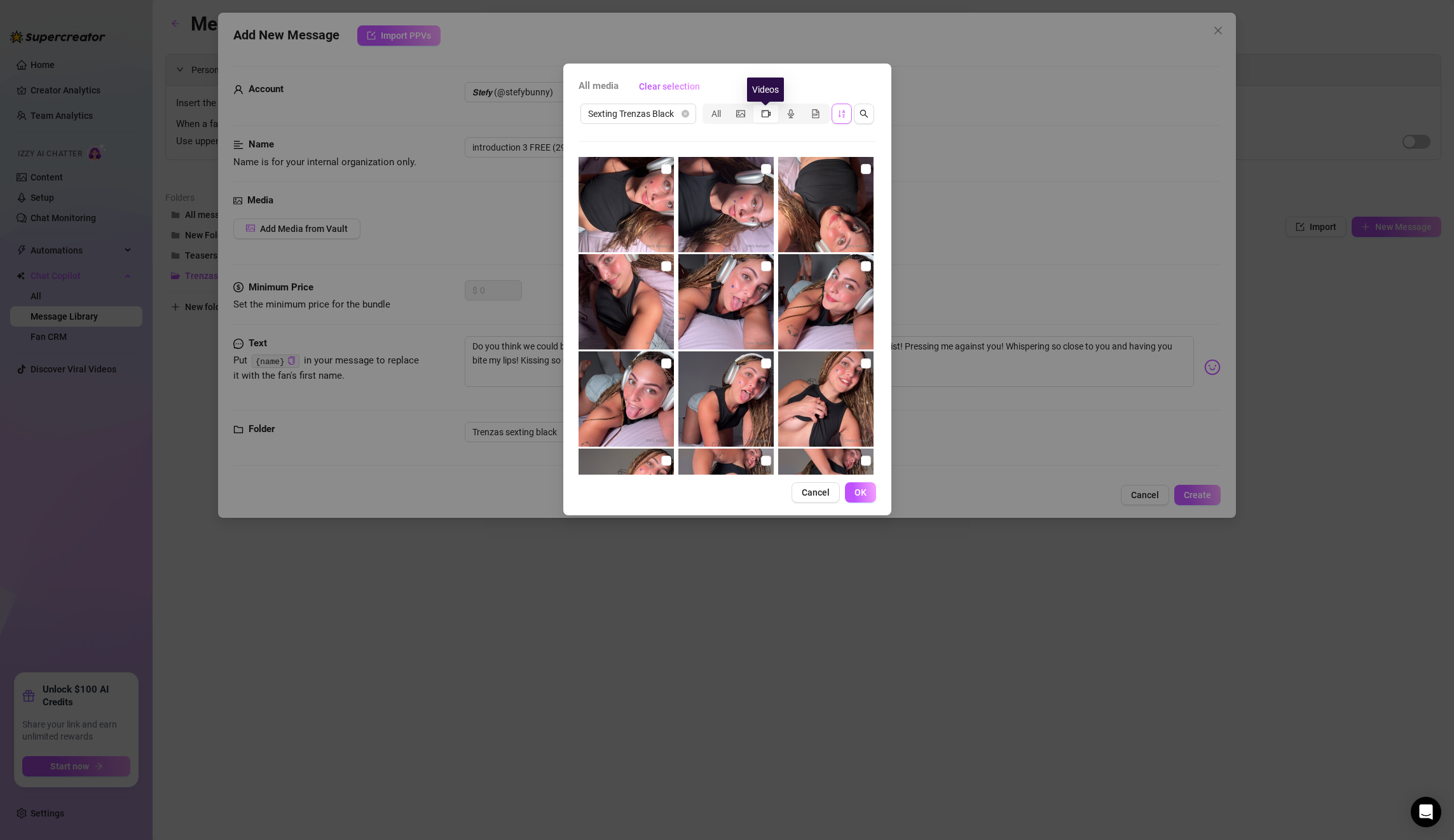
click at [769, 112] on icon "video-camera" at bounding box center [766, 114] width 9 height 9
click at [757, 107] on input "segmented control" at bounding box center [757, 107] width 0 height 0
click at [835, 113] on button "button" at bounding box center [841, 113] width 20 height 20
click at [839, 111] on icon "sort-ascending" at bounding box center [841, 114] width 6 height 8
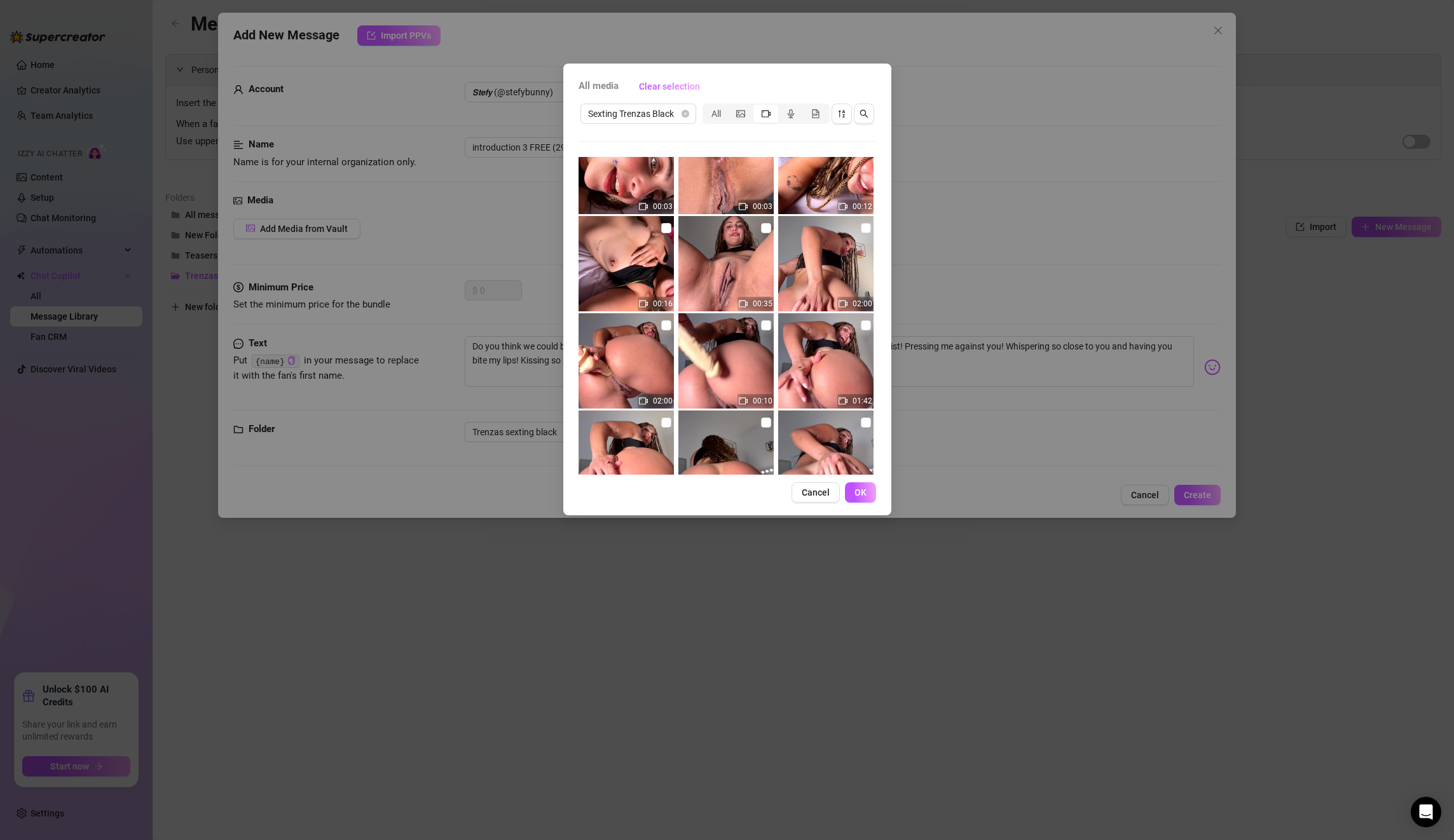
scroll to position [479, 0]
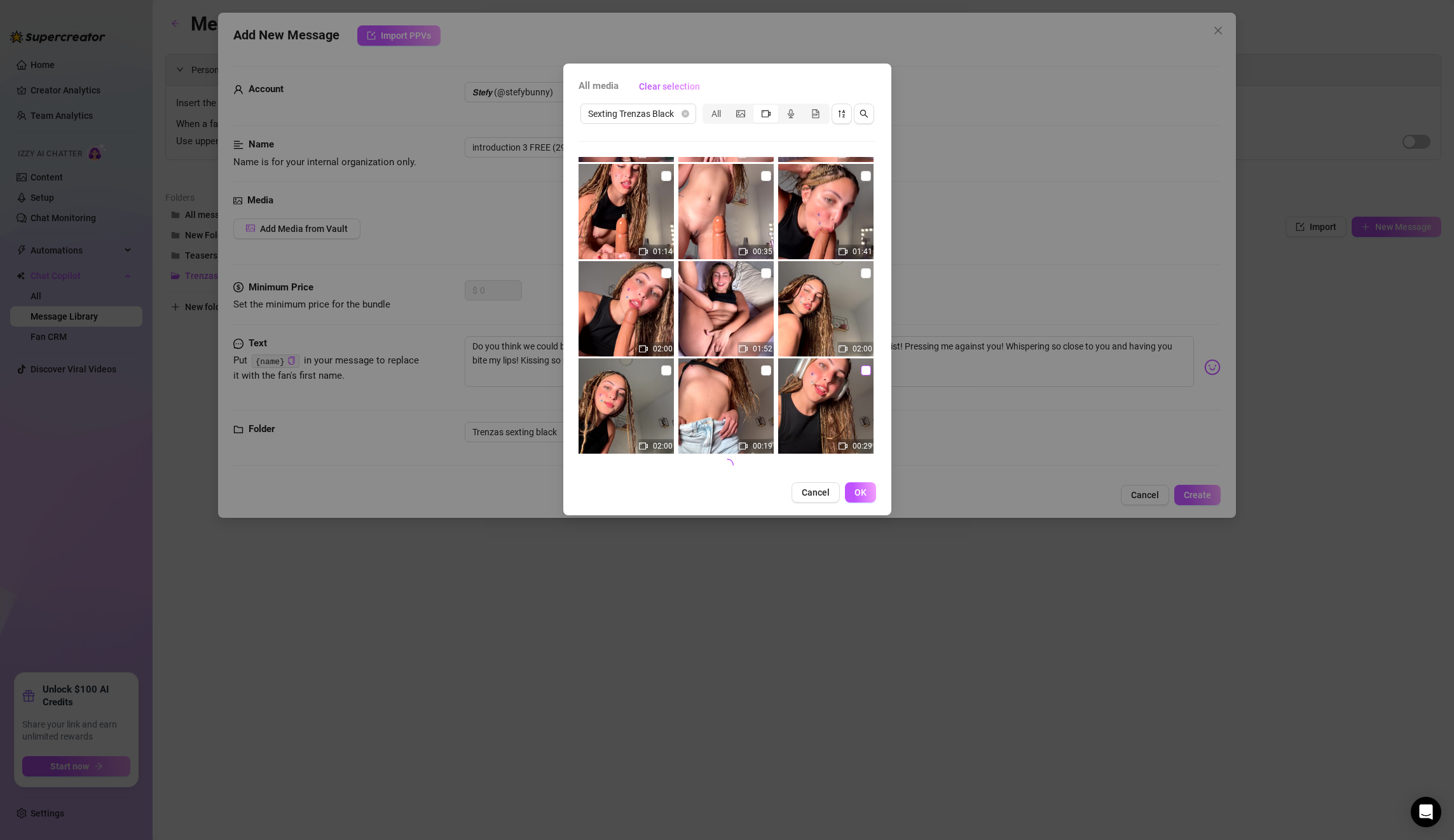
click at [861, 365] on input "checkbox" at bounding box center [865, 370] width 10 height 10
checkbox input "true"
click at [855, 489] on span "OK" at bounding box center [861, 492] width 12 height 10
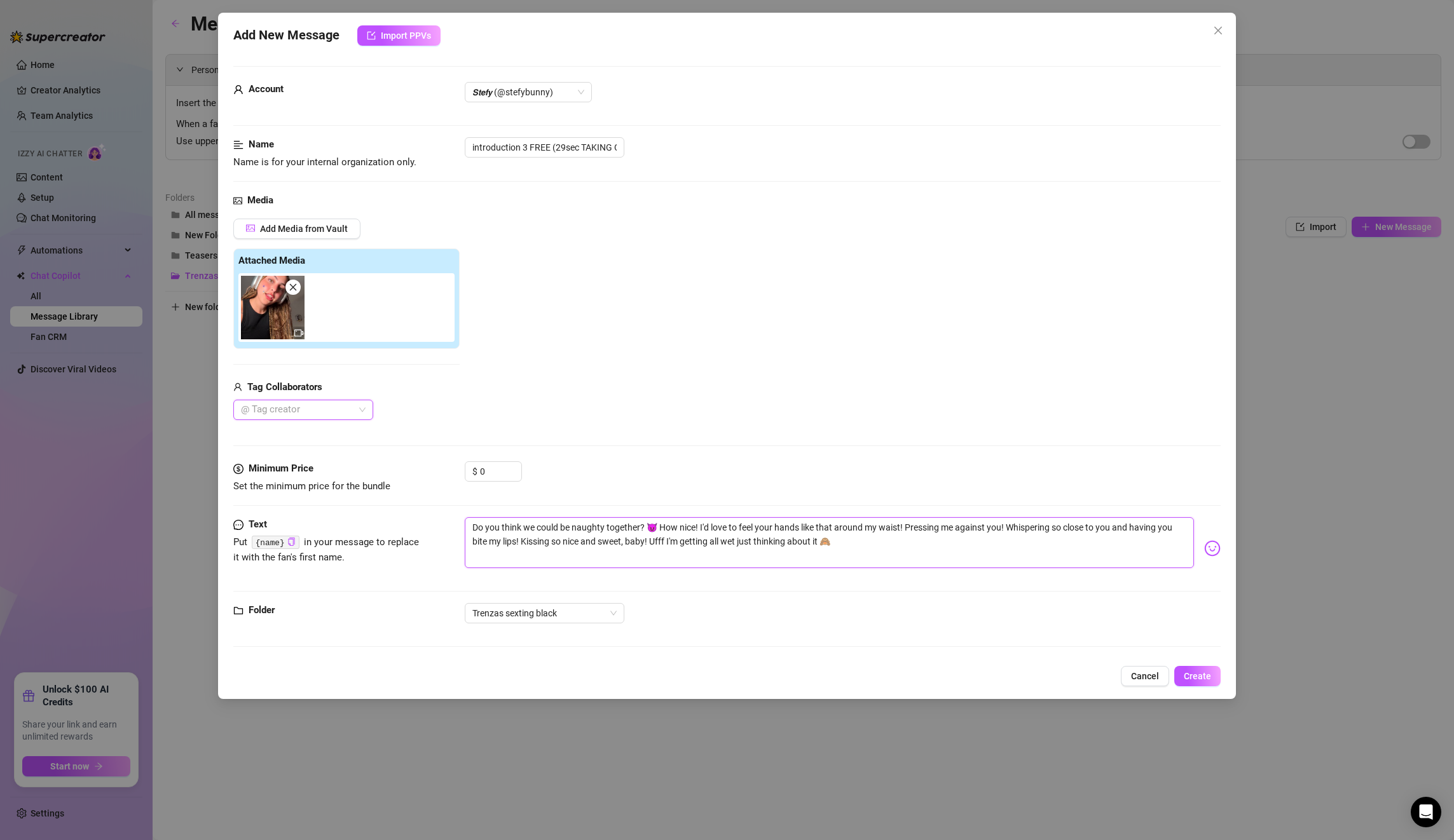
click at [918, 556] on textarea "Do you think we could be naughty together? 😈 How nice! I'd love to feel your ha…" at bounding box center [829, 542] width 729 height 50
drag, startPoint x: 719, startPoint y: 524, endPoint x: 439, endPoint y: 488, distance: 282.3
click at [439, 488] on form "Account 𝙎𝙩𝙚𝙛𝙮 (@stefybunny) Name Name is for your internal organization only. i…" at bounding box center [727, 362] width 987 height 592
click at [1202, 674] on span "Create" at bounding box center [1198, 676] width 27 height 10
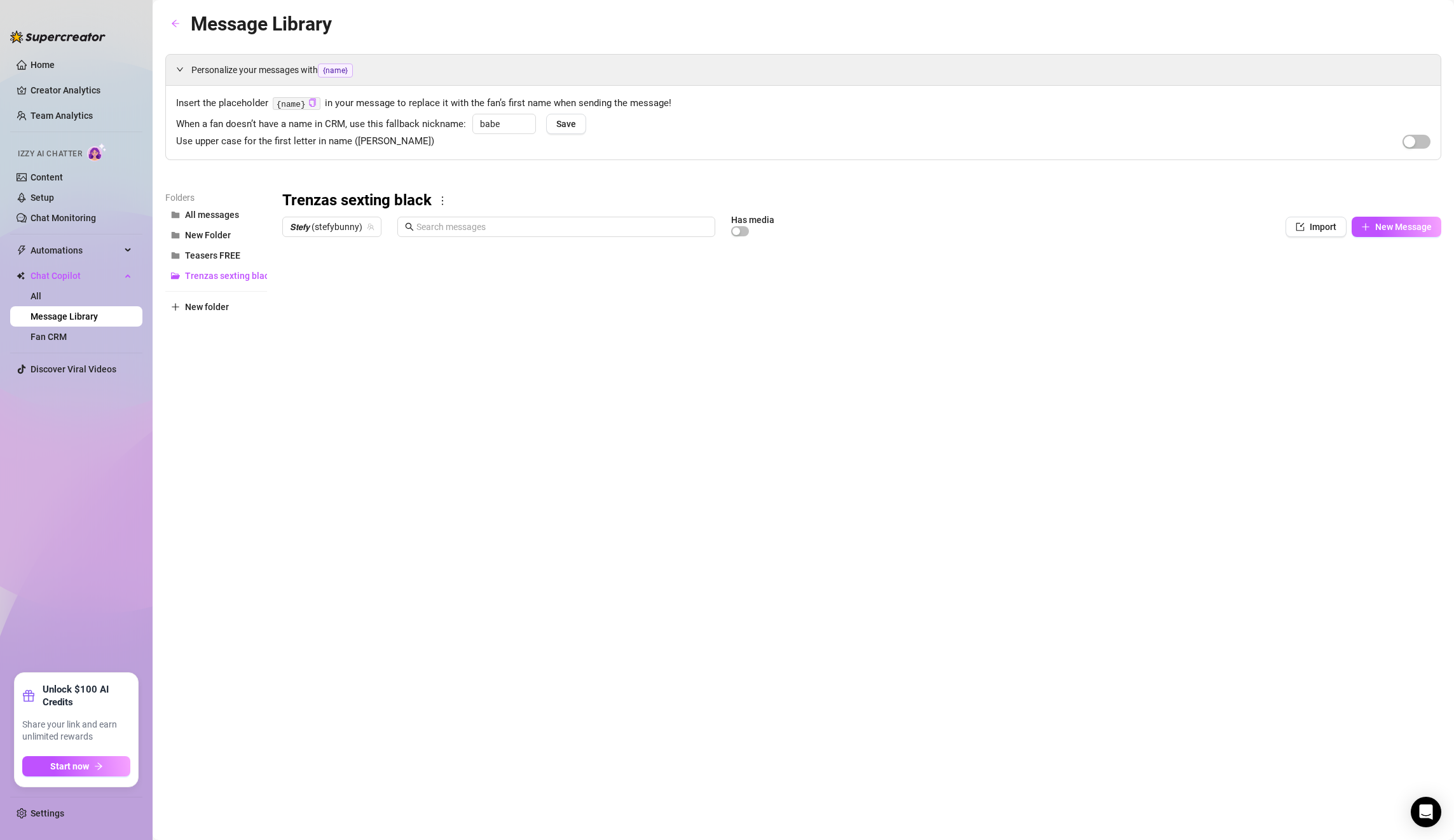
click at [339, 517] on body "Home Creator Analytics Team Analytics Izzy AI Chatter Content Setup Chat Monito…" at bounding box center [727, 420] width 1454 height 840
type textarea "Type your message here..."
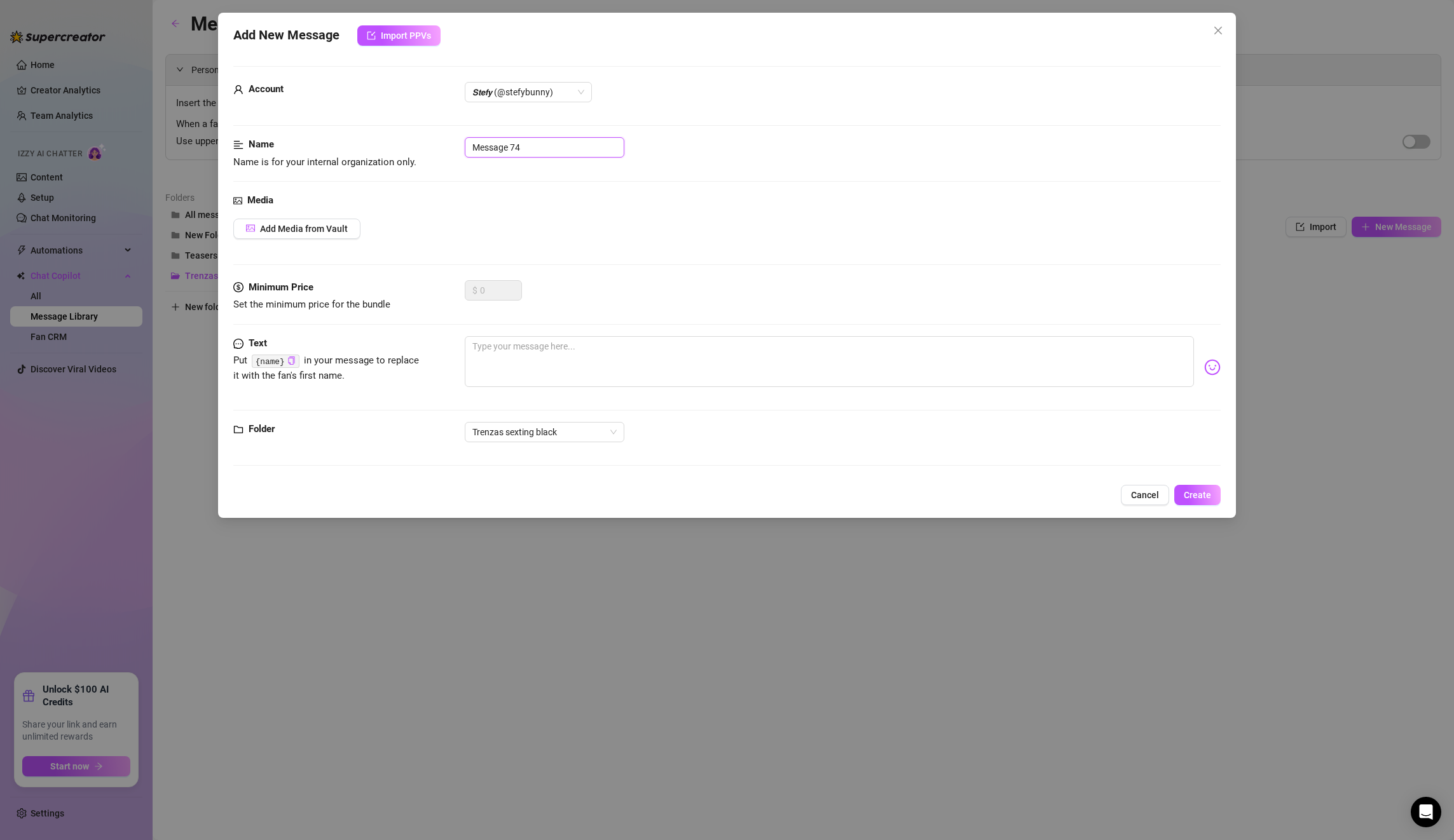
click at [583, 141] on input "Message 74" at bounding box center [545, 147] width 160 height 20
drag, startPoint x: 534, startPoint y: 133, endPoint x: 383, endPoint y: 121, distance: 151.5
click at [383, 121] on form "Account 𝙎𝙩𝙚𝙛𝙮 (@stefybunny) Name Name is for your internal organization only. M…" at bounding box center [727, 272] width 987 height 411
paste input "introduction"
drag, startPoint x: 465, startPoint y: 147, endPoint x: 416, endPoint y: 147, distance: 49.0
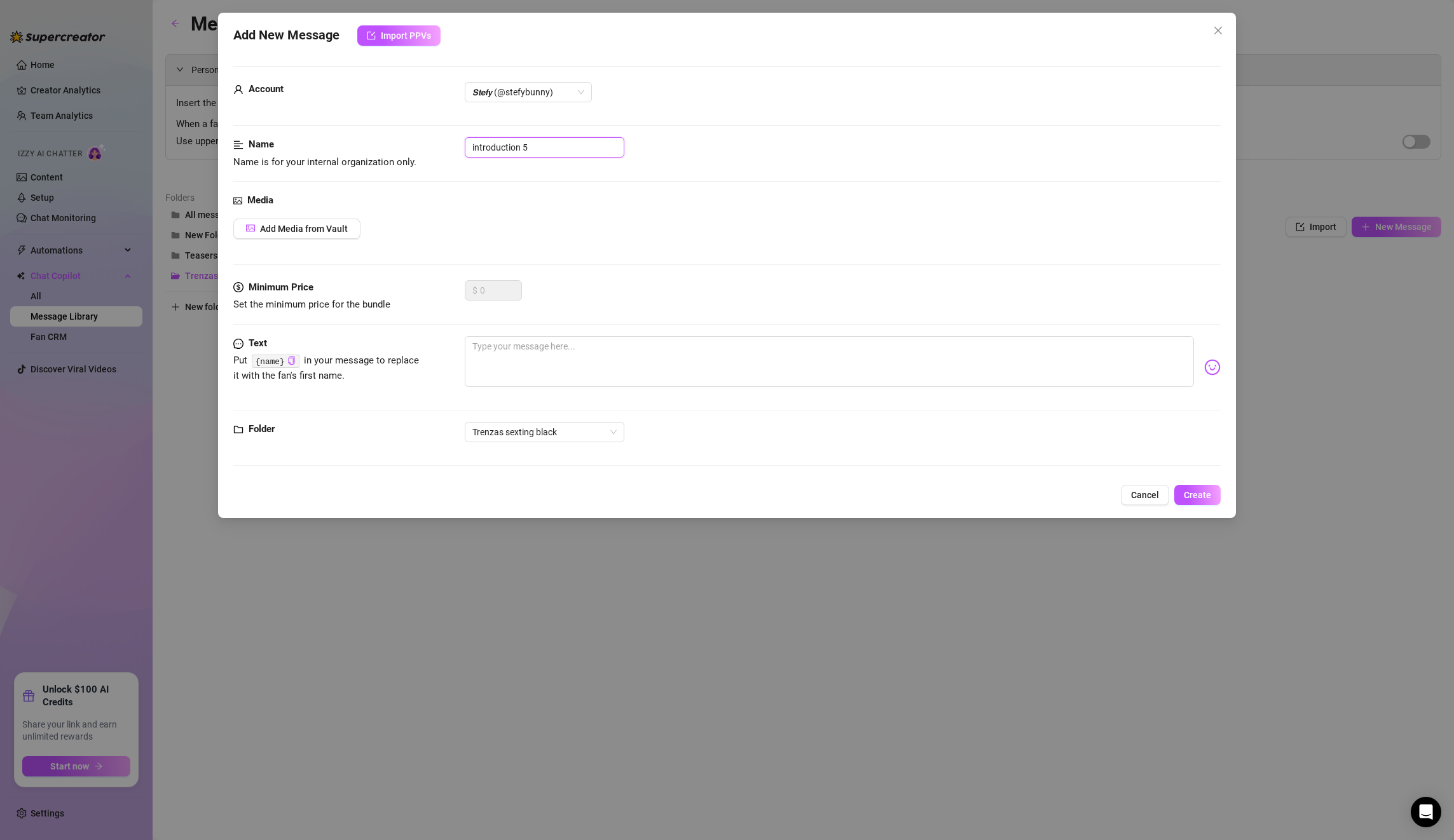
click at [416, 147] on div "Name Name is for your internal organization only. introduction 5" at bounding box center [727, 153] width 987 height 32
type input "introduction 5"
click at [545, 353] on textarea at bounding box center [829, 361] width 729 height 50
paste textarea "Are you going to leave that tongue around my nipples? God, I'm dying to show yo…"
type textarea "Are you going to leave that tongue around my nipples? God, I'm dying to show yo…"
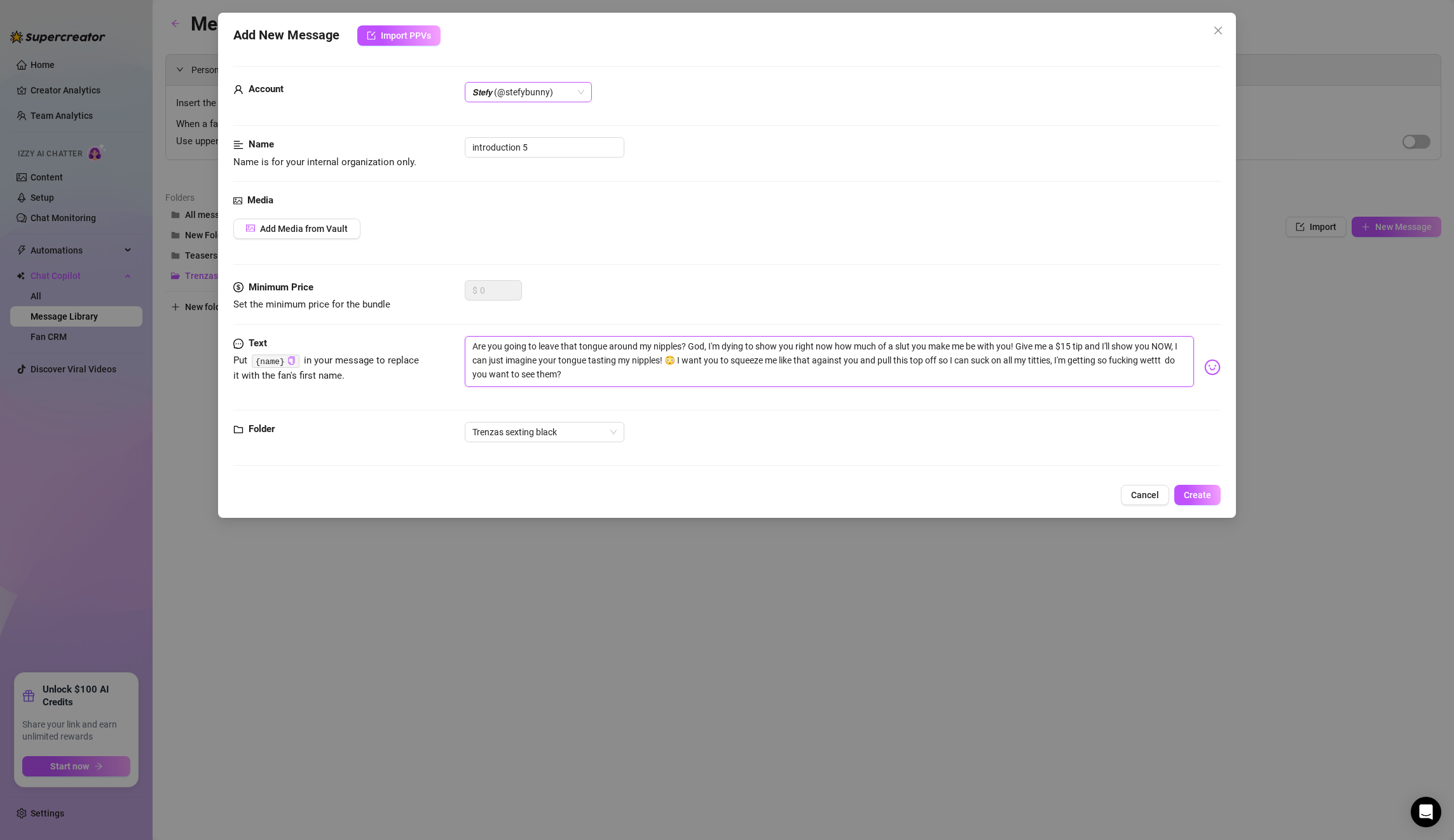
click at [505, 91] on span "𝙎𝙩𝙚𝙛𝙮 (@stefybunny)" at bounding box center [528, 92] width 112 height 19
type textarea "Are you going to leave that tongue around my nipples? God, I'm dying to show yo…"
click at [537, 111] on div "All Creators" at bounding box center [528, 118] width 107 height 14
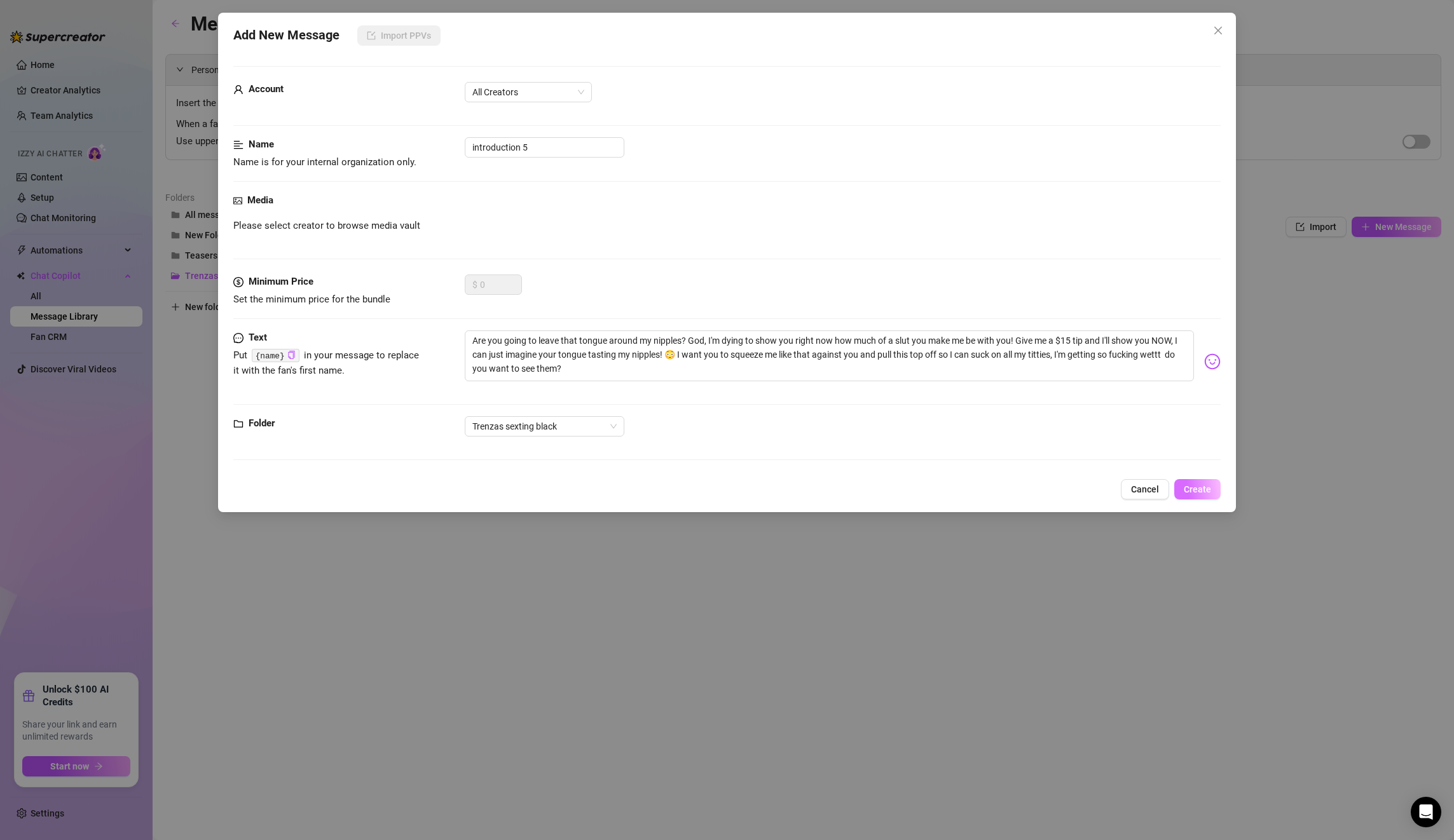
click at [1205, 490] on span "Create" at bounding box center [1198, 489] width 27 height 10
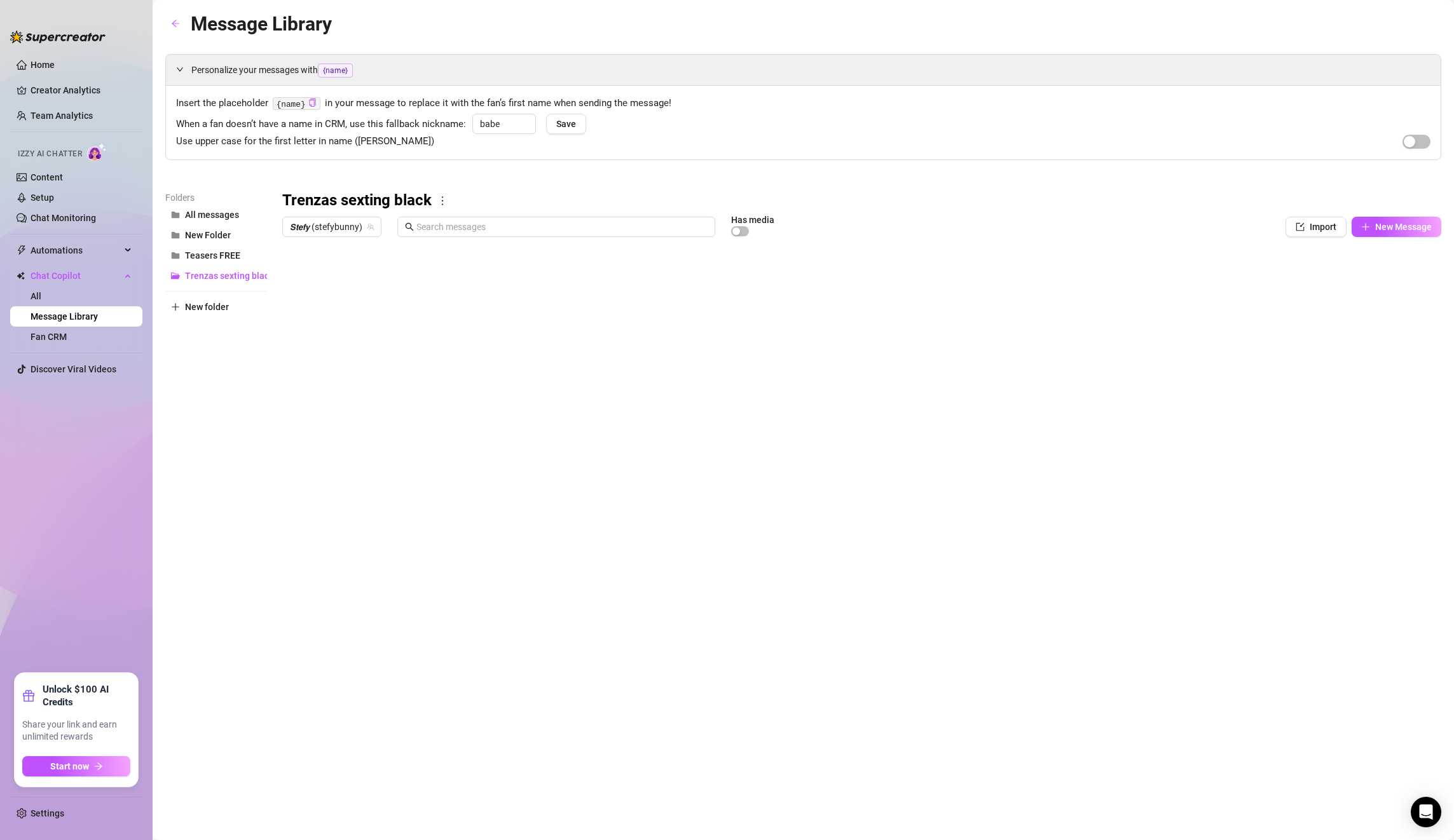
click at [339, 372] on div at bounding box center [862, 384] width 1159 height 283
click at [341, 380] on div at bounding box center [862, 384] width 1159 height 283
click at [351, 506] on body "Home Creator Analytics Team Analytics Izzy AI Chatter Content Setup Chat Monito…" at bounding box center [727, 420] width 1454 height 840
type textarea "Type your message here..."
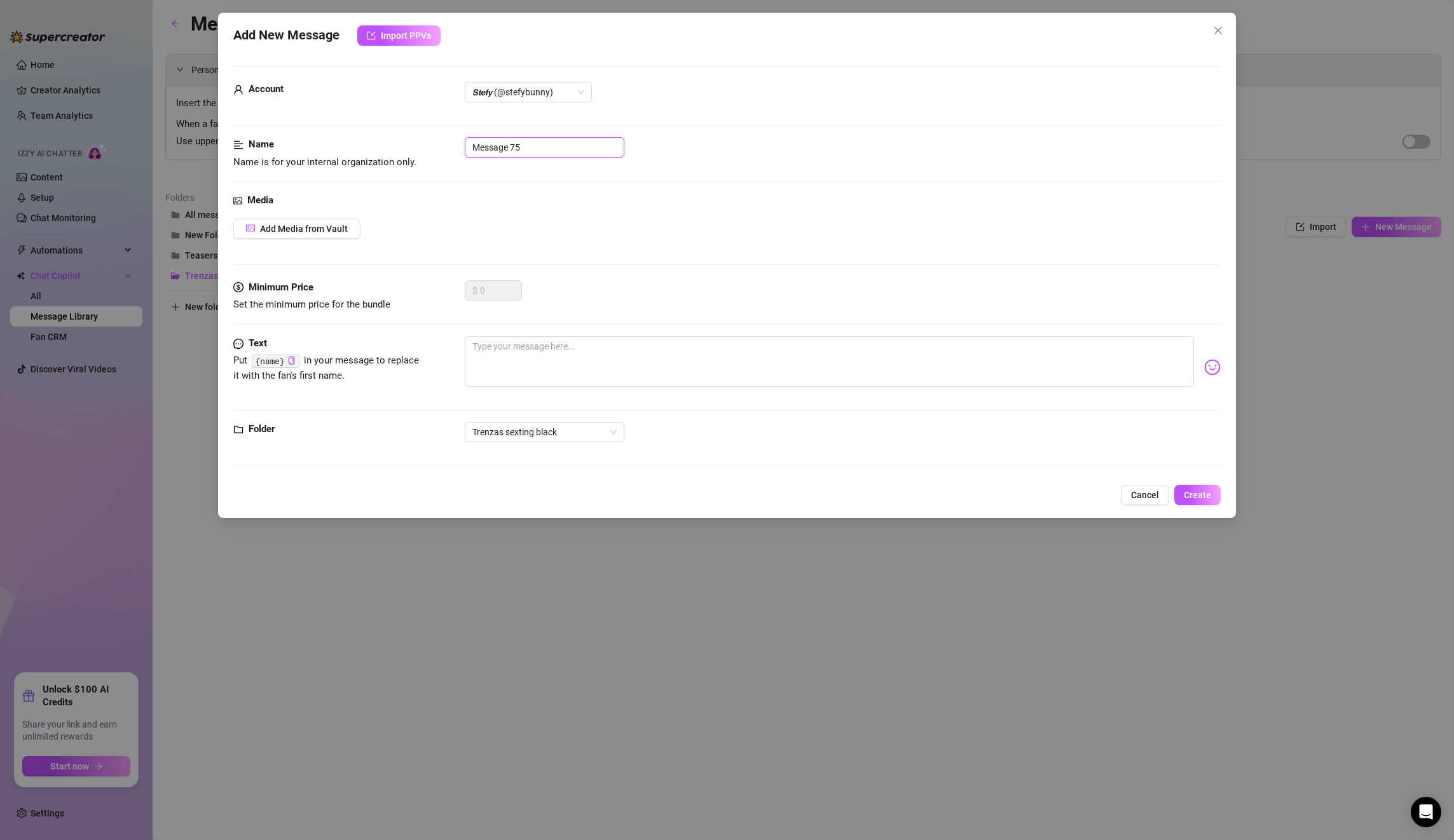
click at [555, 149] on input "Message 75" at bounding box center [545, 147] width 160 height 20
click at [392, 141] on div "Name Name is for your internal organization only. Message 75" at bounding box center [727, 153] width 987 height 32
paste input "PPV 1. 1:02min tities out"
type input "PPV 1. 1:02min tities out"
click at [591, 206] on div "Media" at bounding box center [727, 200] width 987 height 15
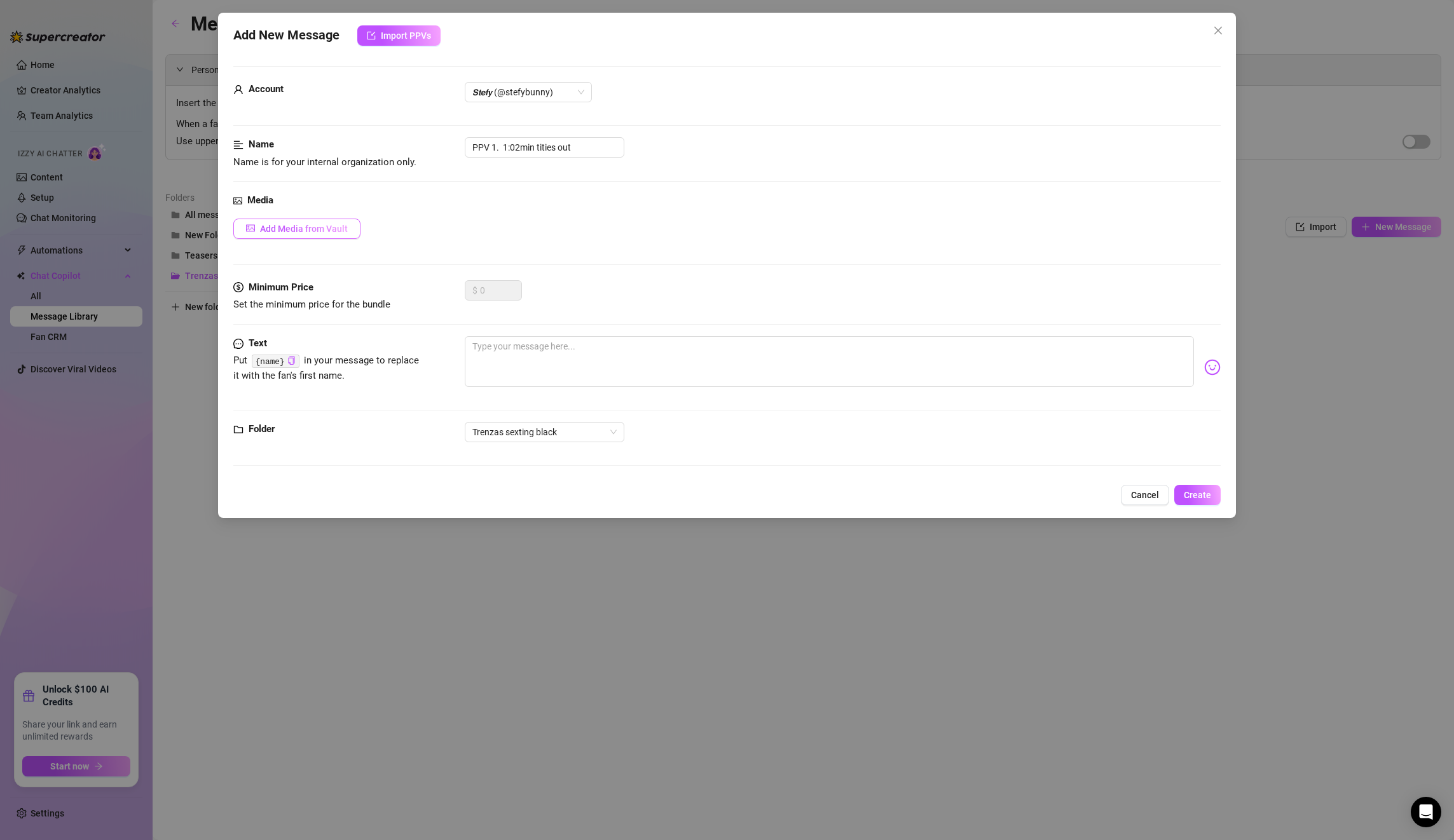
click at [313, 235] on button "Add Media from Vault" at bounding box center [297, 228] width 127 height 20
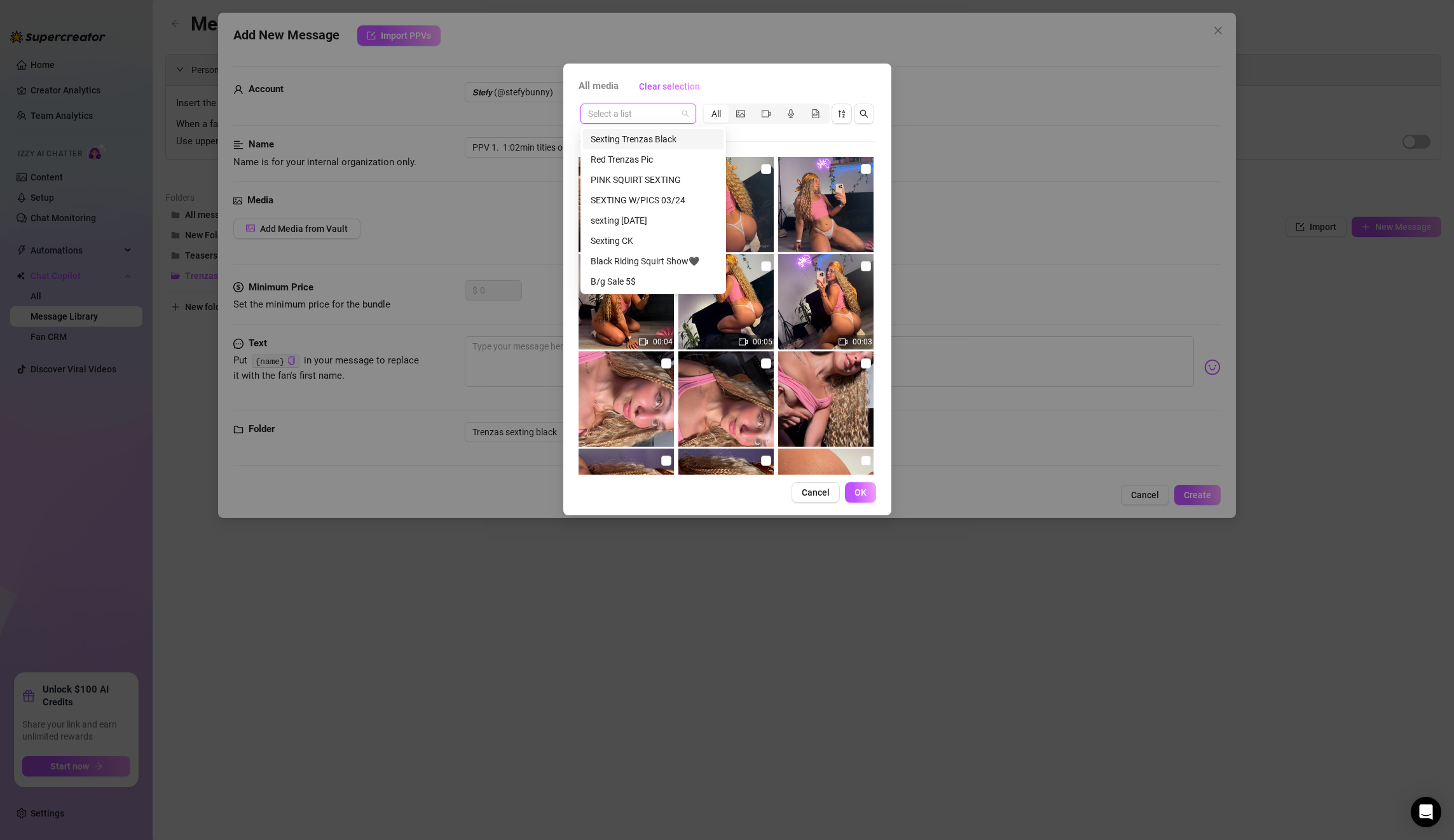
click at [644, 121] on input "search" at bounding box center [632, 113] width 89 height 19
click at [661, 140] on div "Sexting Trenzas Black" at bounding box center [654, 139] width 125 height 14
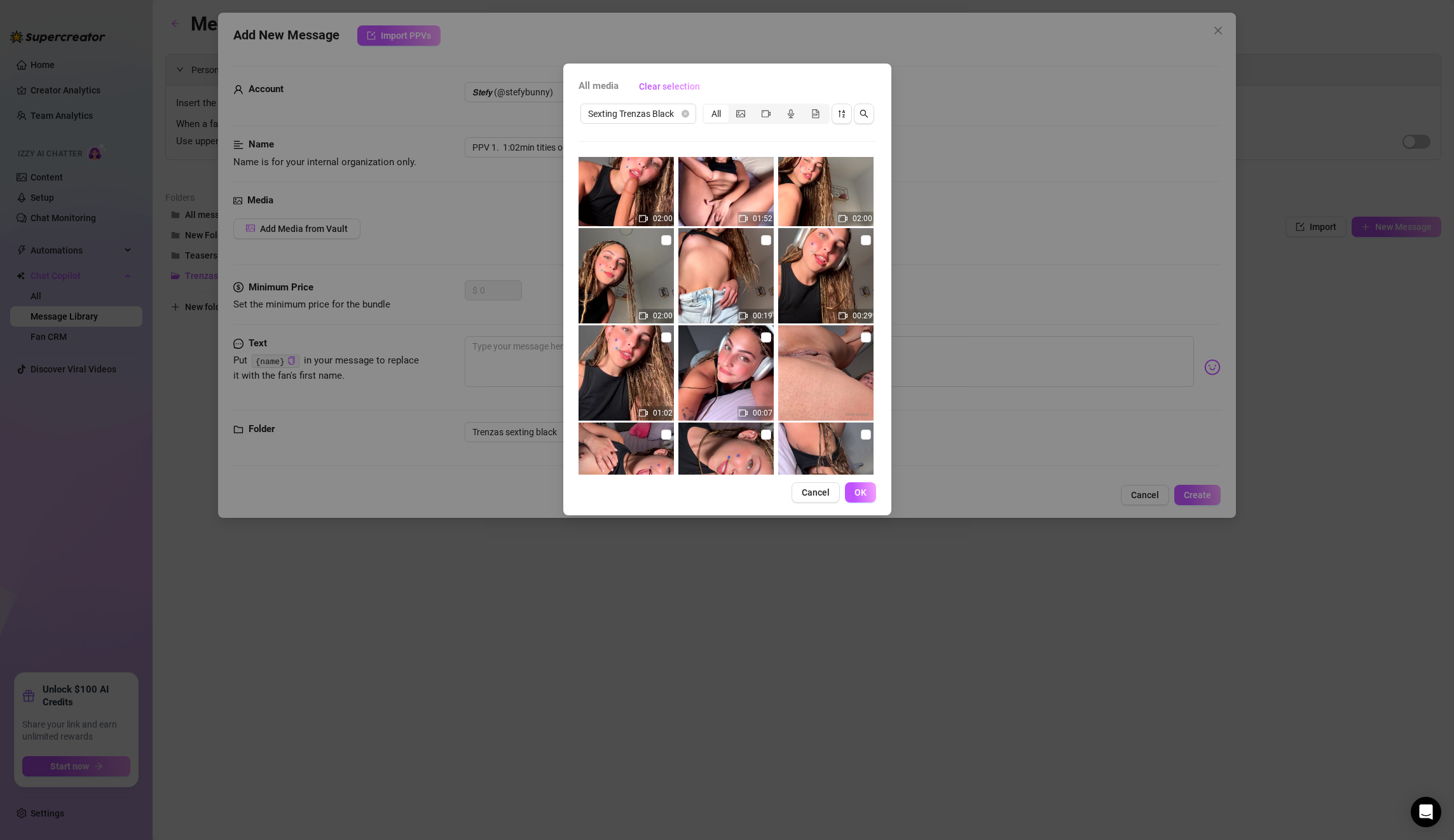
scroll to position [633, 0]
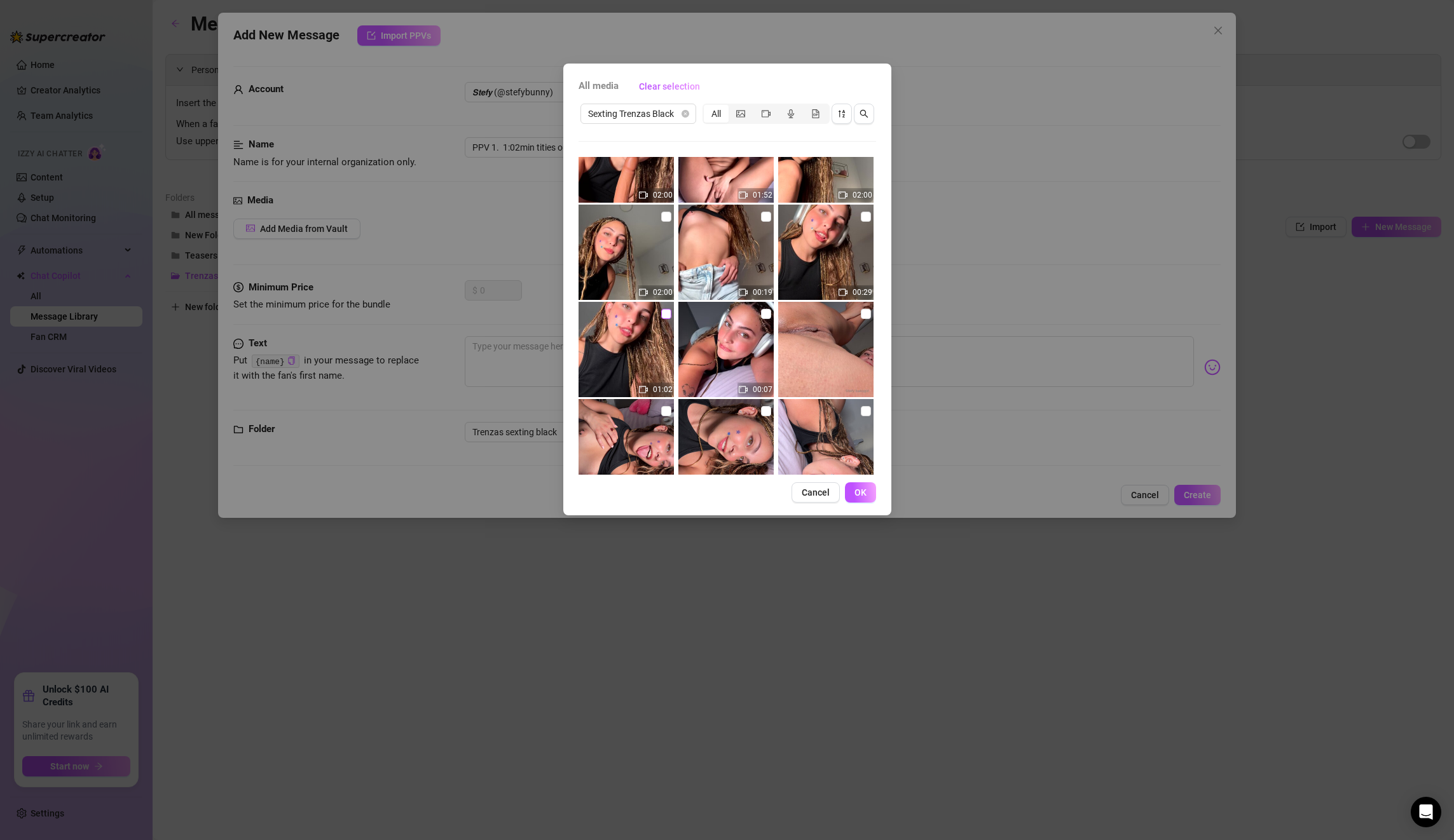
click at [662, 312] on input "checkbox" at bounding box center [666, 313] width 10 height 10
checkbox input "true"
click at [871, 496] on button "OK" at bounding box center [860, 492] width 31 height 20
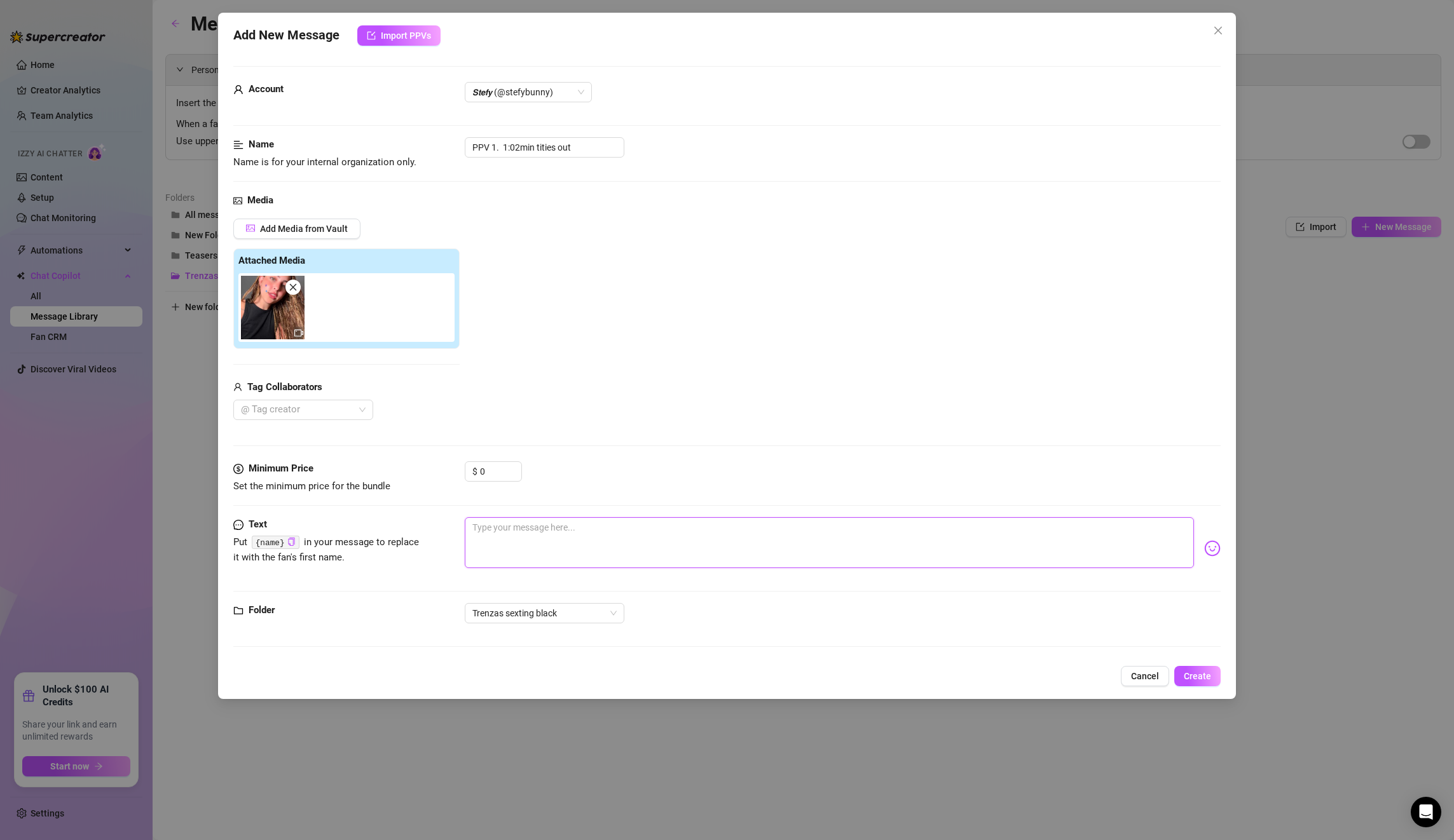
click at [559, 521] on textarea at bounding box center [829, 542] width 729 height 50
paste textarea "Mmm come closer honeeey this is just the sound I want! the sound of your wet li…"
type textarea "Mmm come closer honeeey this is just the sound I want! the sound of your wet li…"
click at [485, 472] on input "0" at bounding box center [500, 471] width 41 height 19
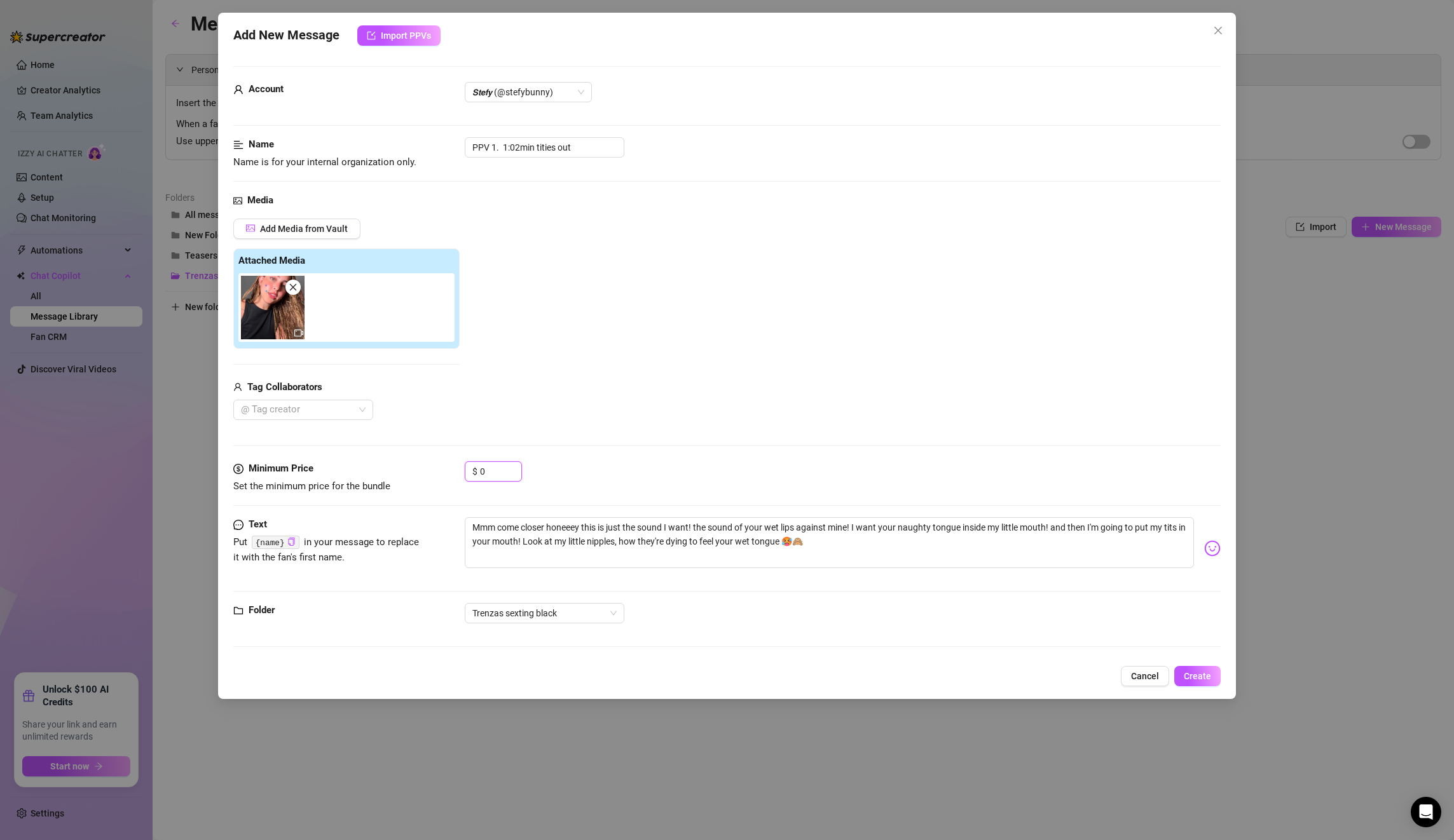
drag, startPoint x: 485, startPoint y: 472, endPoint x: 460, endPoint y: 469, distance: 25.2
click at [460, 469] on div "Minimum Price Set the minimum price for the bundle $ 0" at bounding box center [727, 477] width 987 height 32
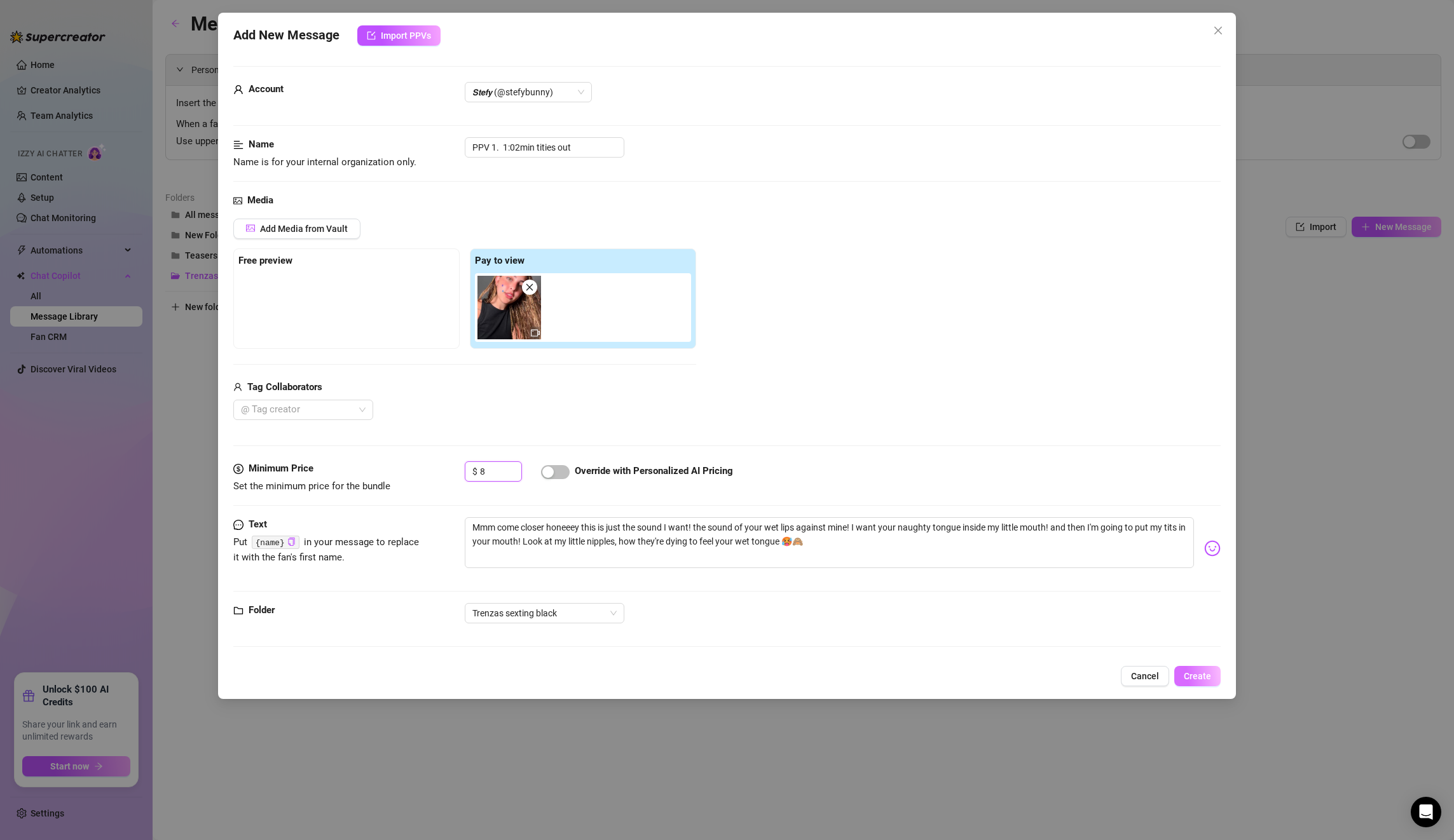
type input "8"
click at [1212, 671] on button "Create" at bounding box center [1198, 676] width 47 height 20
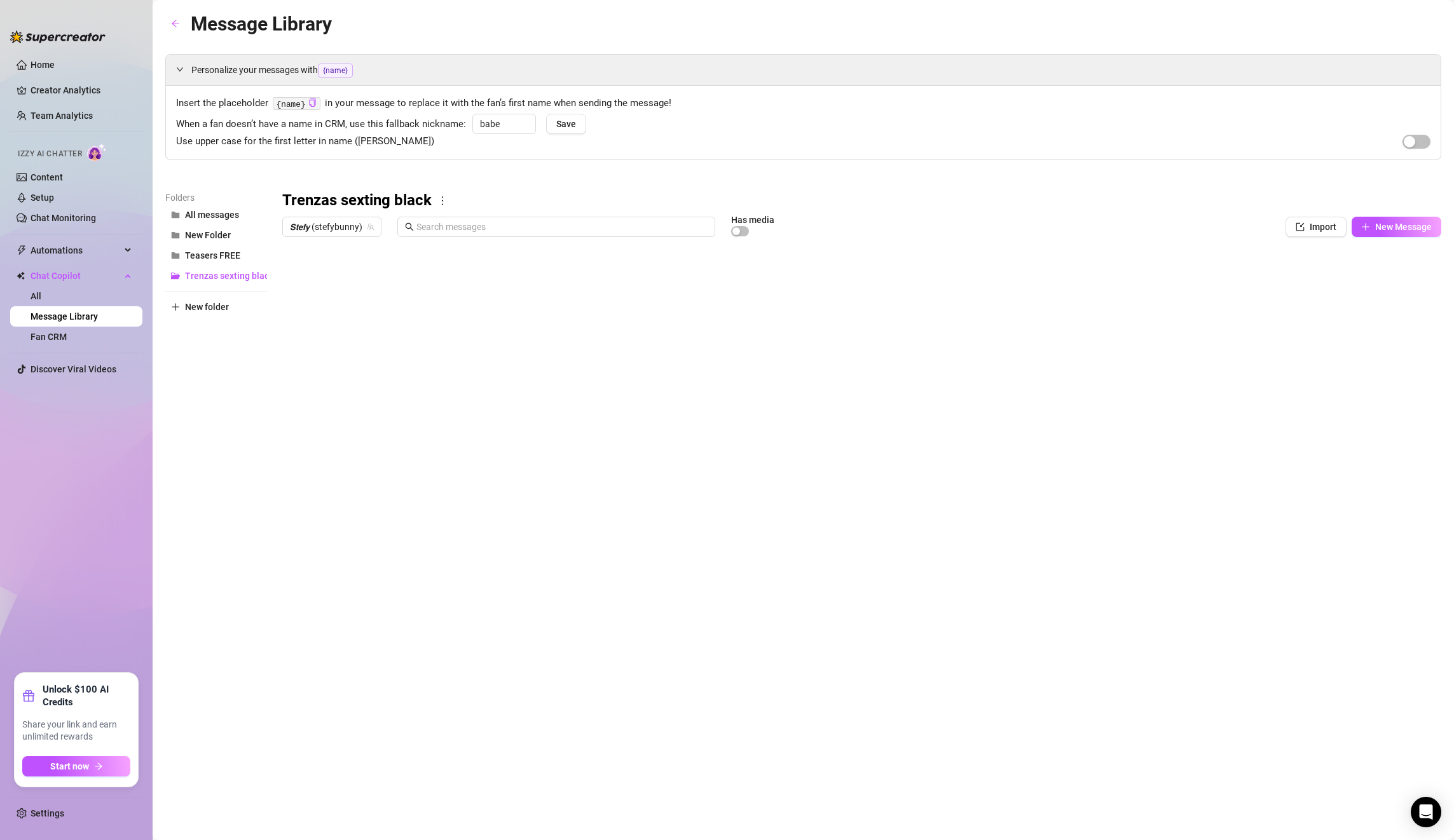
click at [1331, 405] on div at bounding box center [862, 384] width 1159 height 283
drag, startPoint x: 301, startPoint y: 426, endPoint x: 323, endPoint y: 491, distance: 68.6
click at [302, 429] on div at bounding box center [862, 384] width 1159 height 283
click at [331, 506] on body "Home Creator Analytics Team Analytics Izzy AI Chatter Content Setup Chat Monito…" at bounding box center [727, 420] width 1454 height 840
type textarea "Type your message here..."
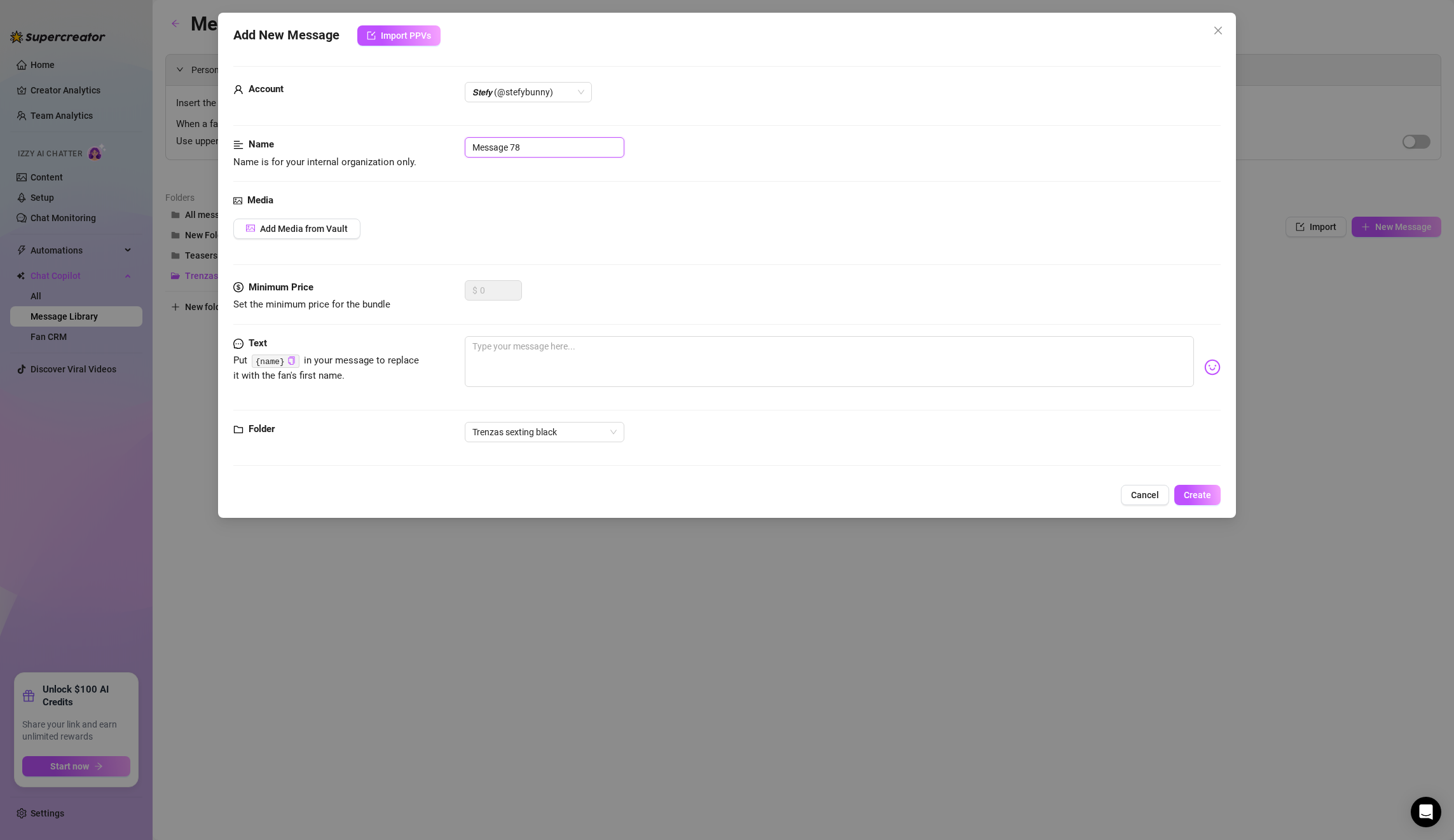
drag, startPoint x: 607, startPoint y: 151, endPoint x: 473, endPoint y: 146, distance: 134.1
click at [606, 151] on input "Message 78" at bounding box center [545, 147] width 160 height 20
drag, startPoint x: 473, startPoint y: 146, endPoint x: 432, endPoint y: 145, distance: 41.0
click at [432, 145] on div "Name Name is for your internal organization only. Message 78" at bounding box center [727, 153] width 987 height 32
paste input "Post PPV 1. (FREE 17seg)"
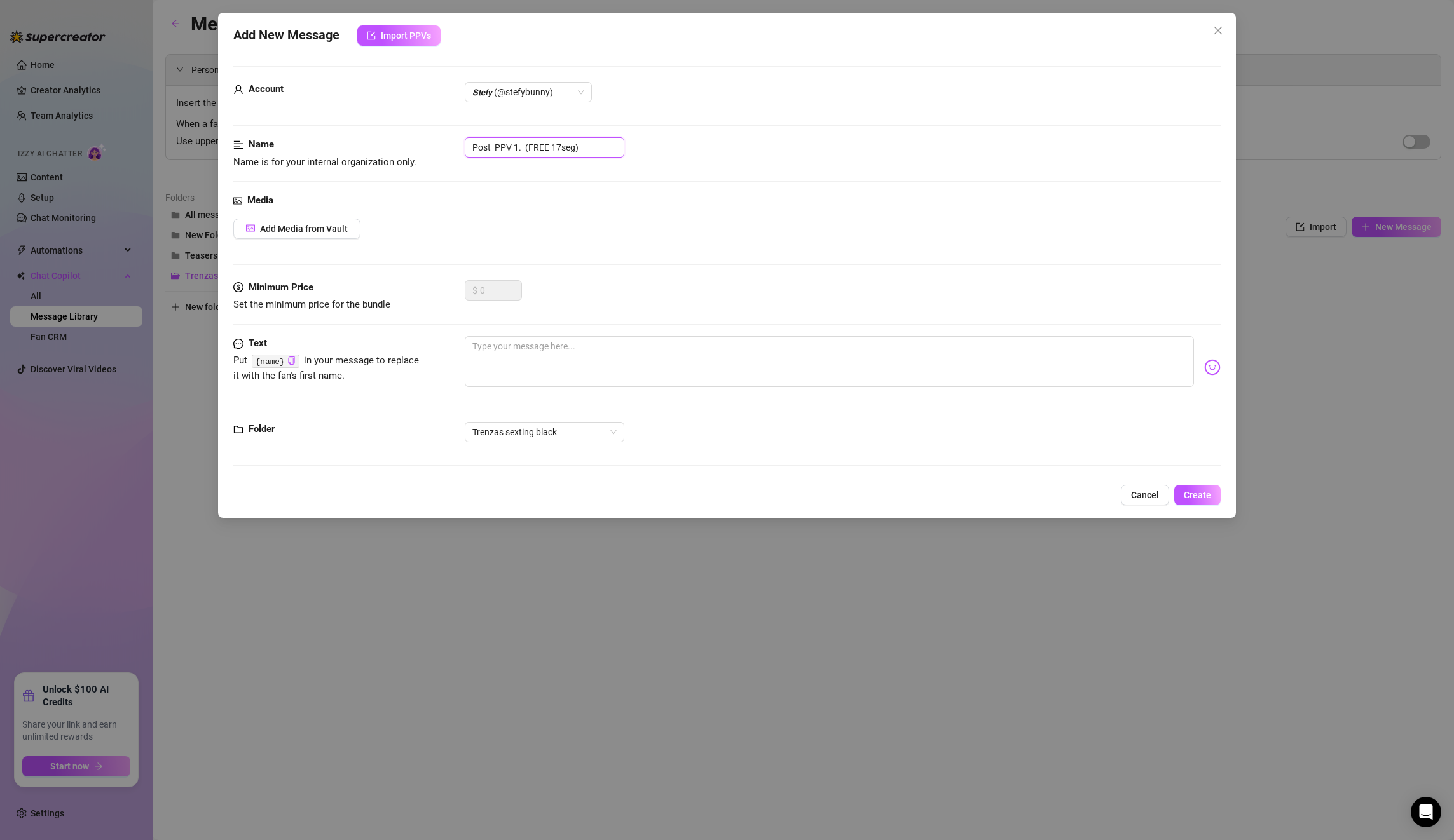
type input "Post PPV 1. (FREE 17seg)"
click at [540, 80] on form "Account 𝙎𝙩𝙚𝙛𝙮 (@stefybunny) Name Name is for your internal organization only. P…" at bounding box center [727, 272] width 987 height 411
click at [540, 86] on span "𝙎𝙩𝙚𝙛𝙮 (@stefybunny)" at bounding box center [528, 92] width 112 height 19
click at [510, 113] on div "All Creators" at bounding box center [528, 118] width 107 height 14
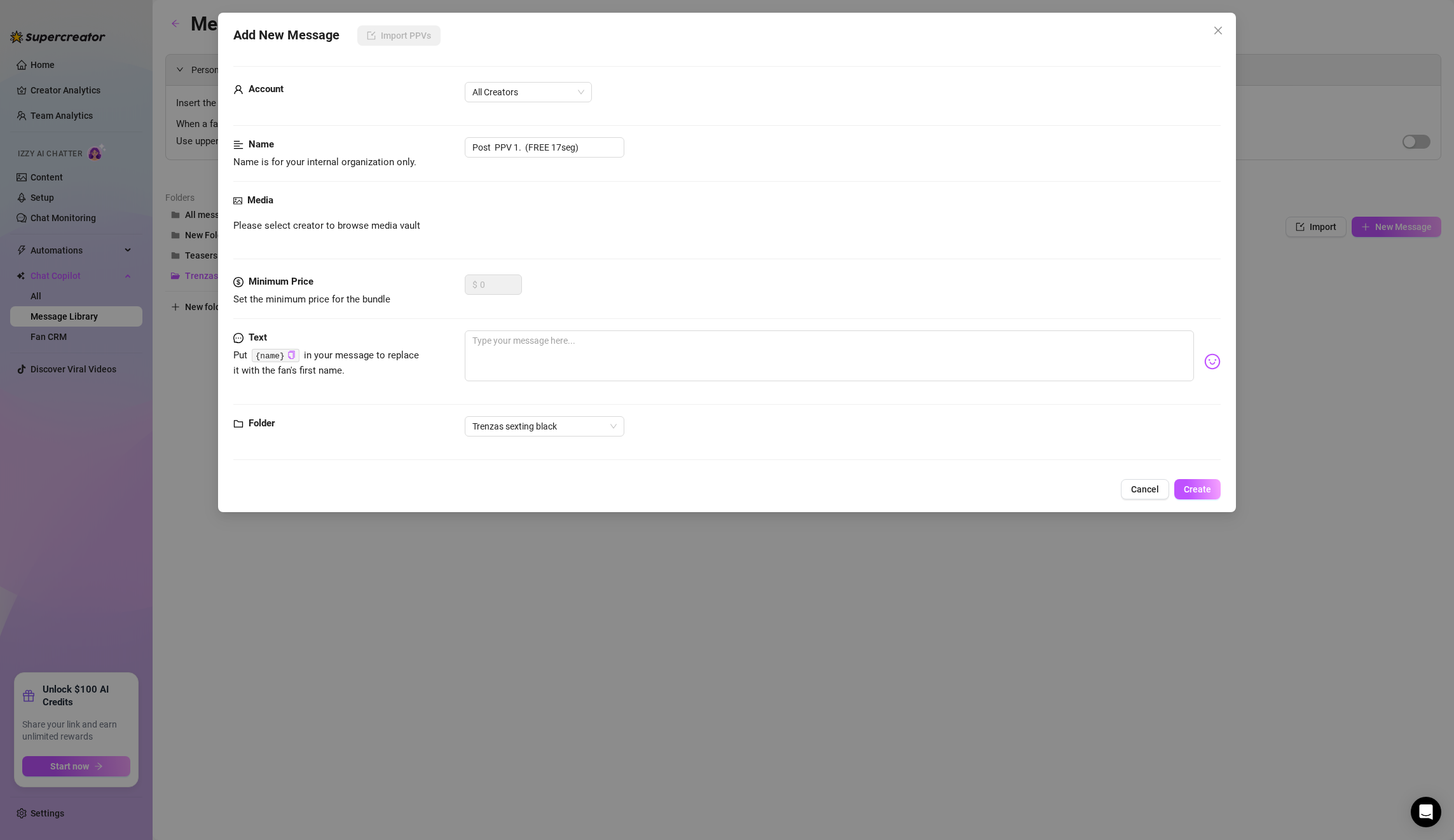
drag, startPoint x: 343, startPoint y: 218, endPoint x: 328, endPoint y: 229, distance: 18.6
click at [342, 220] on span "Please select creator to browse media vault" at bounding box center [327, 226] width 187 height 15
drag, startPoint x: 328, startPoint y: 229, endPoint x: 464, endPoint y: 127, distance: 170.0
click at [347, 217] on div "Media Please select creator to browse media vault" at bounding box center [727, 234] width 987 height 81
click at [315, 231] on span "Please select creator to browse media vault" at bounding box center [327, 226] width 187 height 15
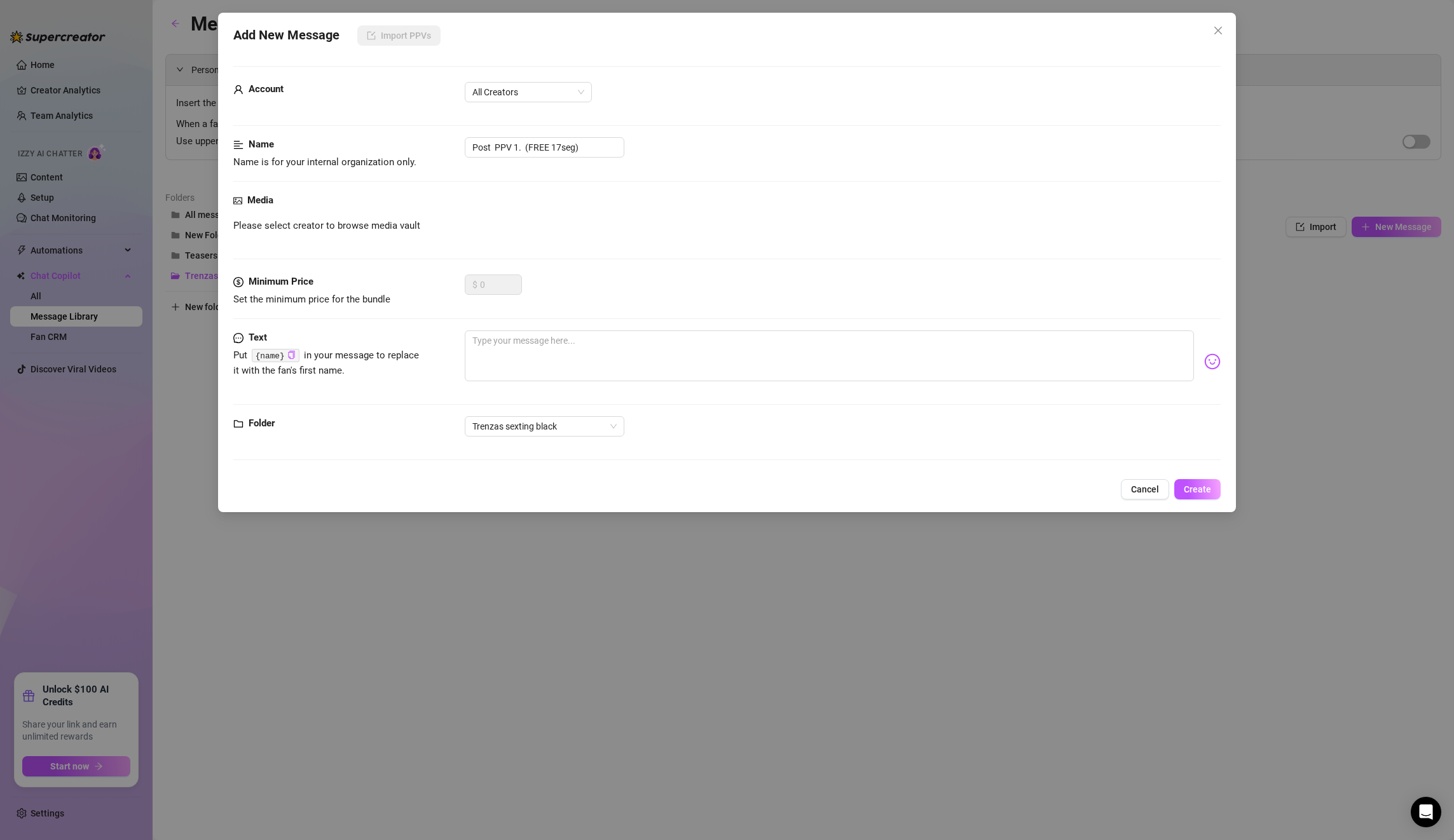
drag, startPoint x: 317, startPoint y: 230, endPoint x: 479, endPoint y: 136, distance: 187.3
click at [318, 230] on span "Please select creator to browse media vault" at bounding box center [327, 226] width 187 height 15
click at [519, 105] on div "Account All Creators" at bounding box center [727, 98] width 987 height 32
click at [521, 93] on span "All Creators" at bounding box center [528, 92] width 112 height 19
click at [490, 142] on div "𝙎𝙩𝙚𝙛𝙮 (@stefybunny)" at bounding box center [528, 138] width 107 height 14
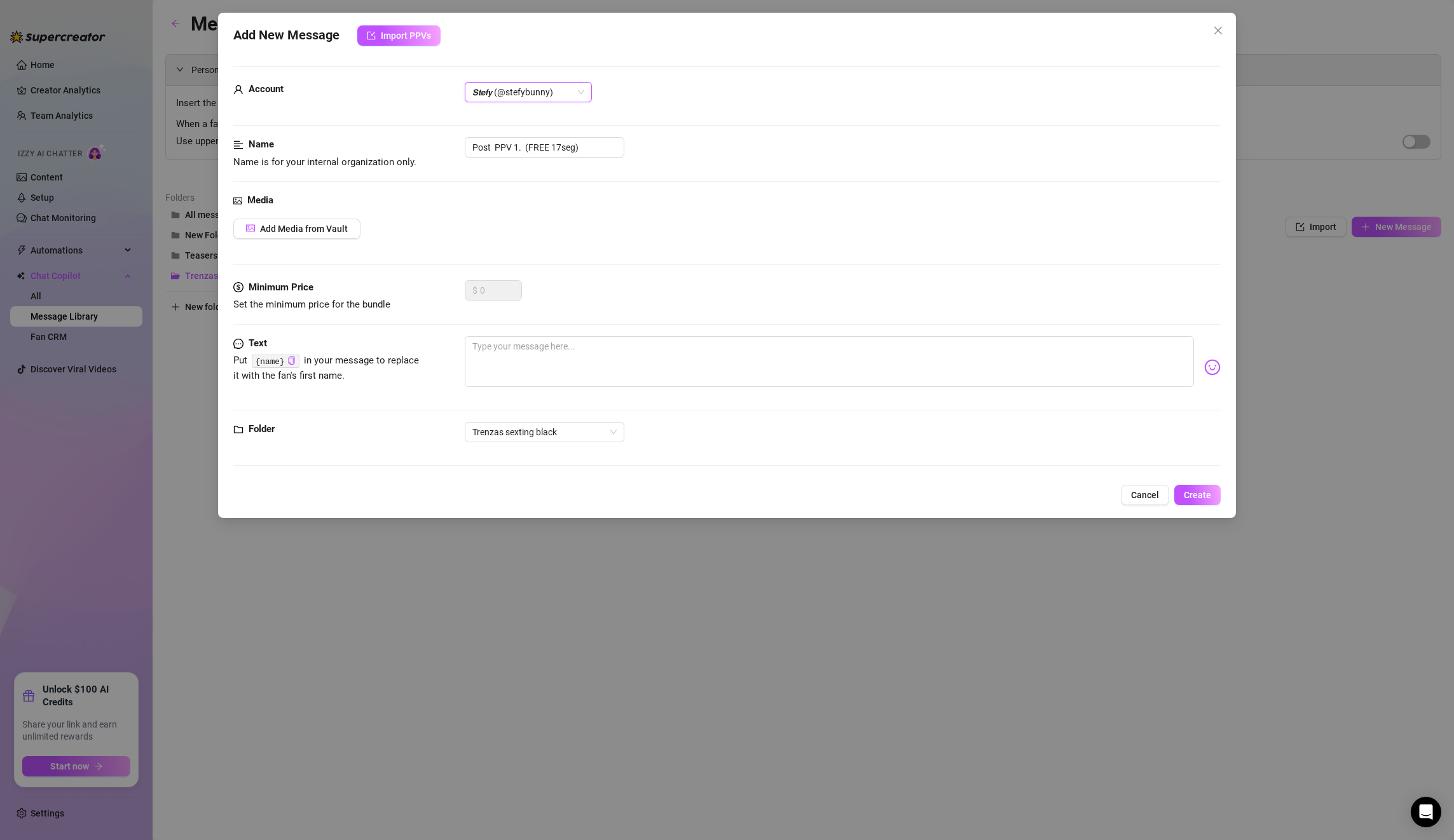
click at [616, 158] on div "Name Name is for your internal organization only. Post PPV 1. (FREE 17seg)" at bounding box center [727, 153] width 987 height 32
drag, startPoint x: 611, startPoint y: 152, endPoint x: 423, endPoint y: 140, distance: 188.4
click at [423, 140] on div "Name Name is for your internal organization only. Post PPV 1. (FREE 17seg)" at bounding box center [727, 153] width 987 height 32
click at [312, 222] on button "Add Media from Vault" at bounding box center [297, 228] width 127 height 20
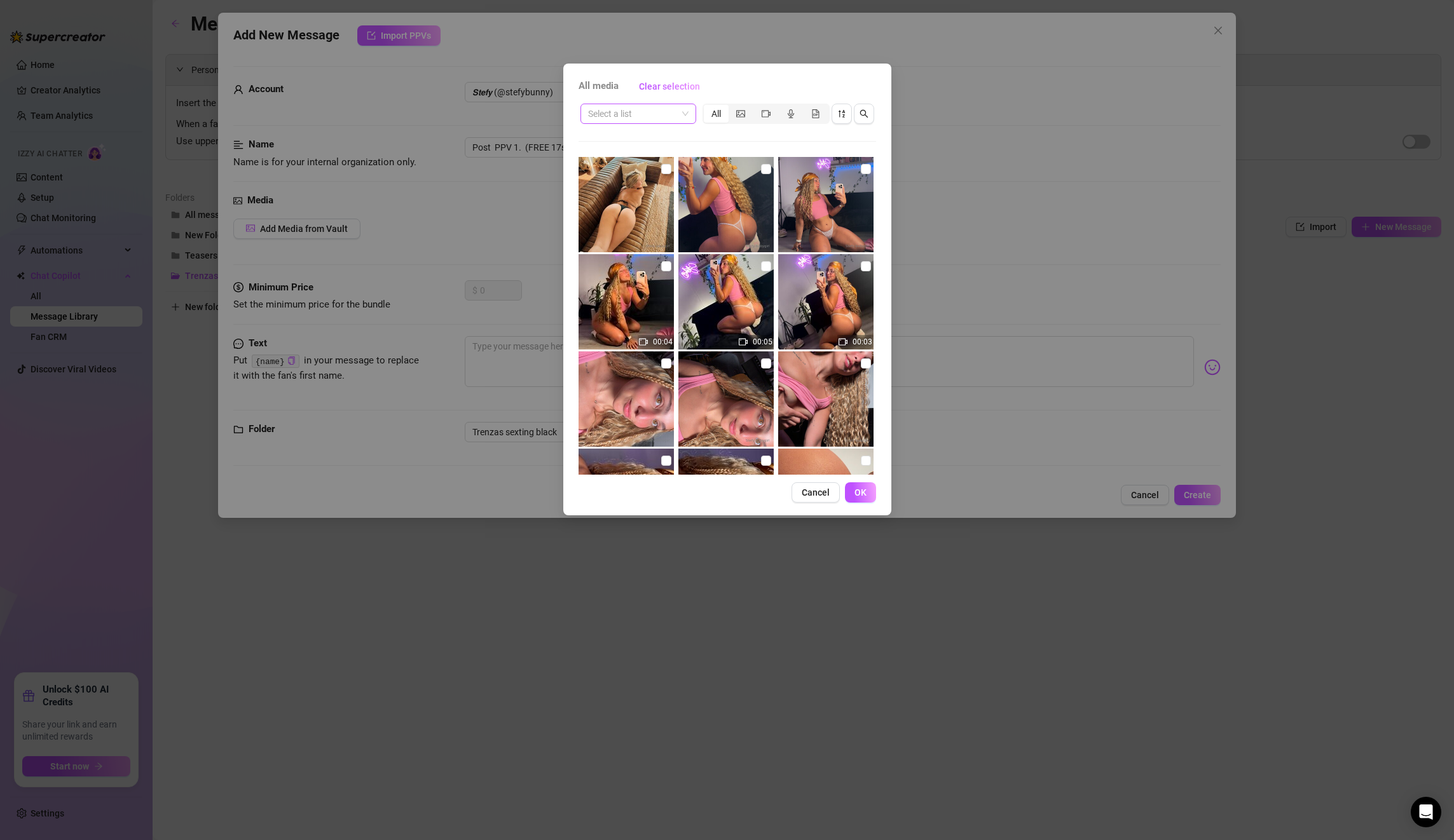
click at [648, 111] on input "search" at bounding box center [632, 113] width 89 height 19
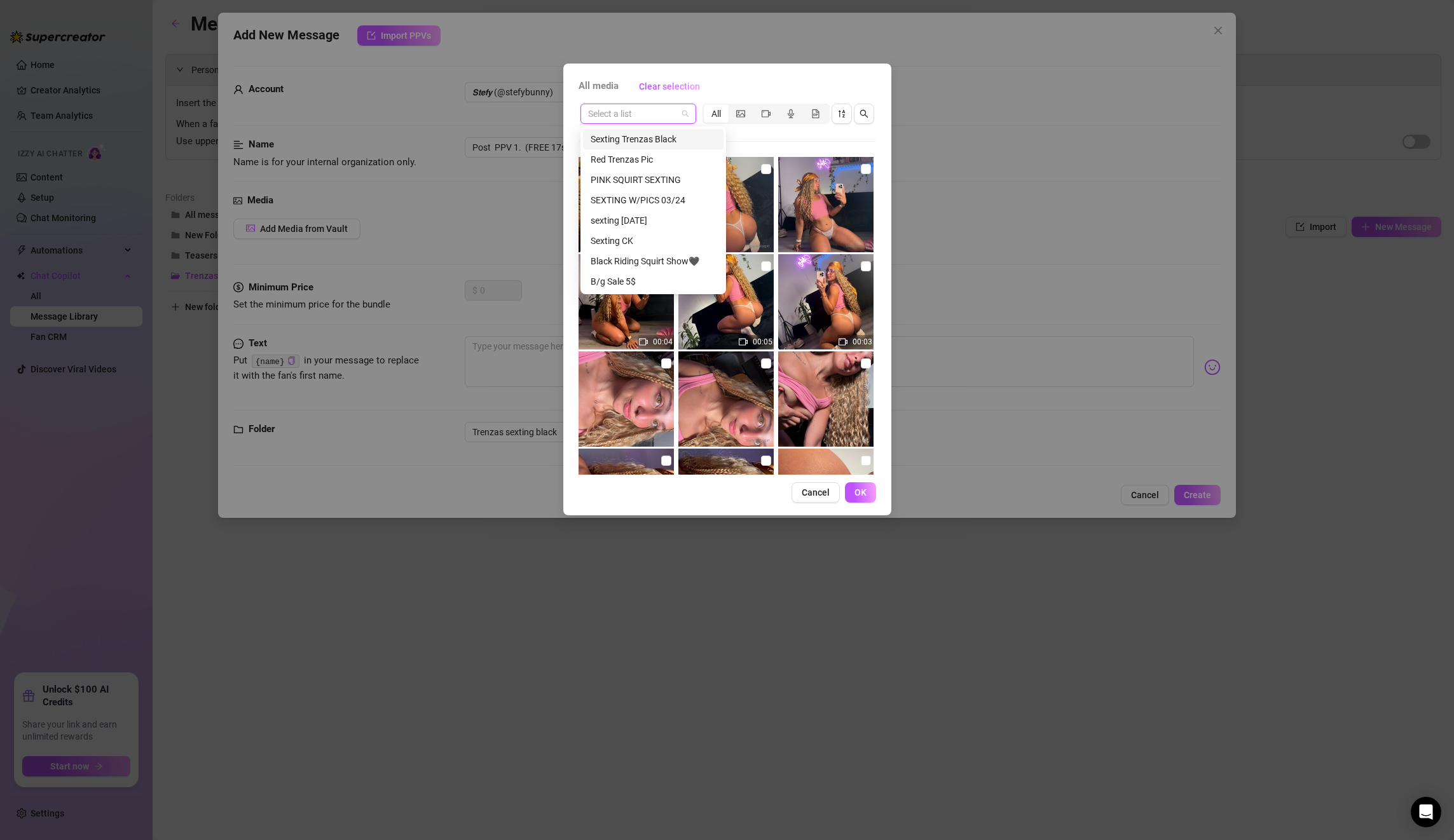
click at [644, 136] on div "Sexting Trenzas Black" at bounding box center [654, 139] width 125 height 14
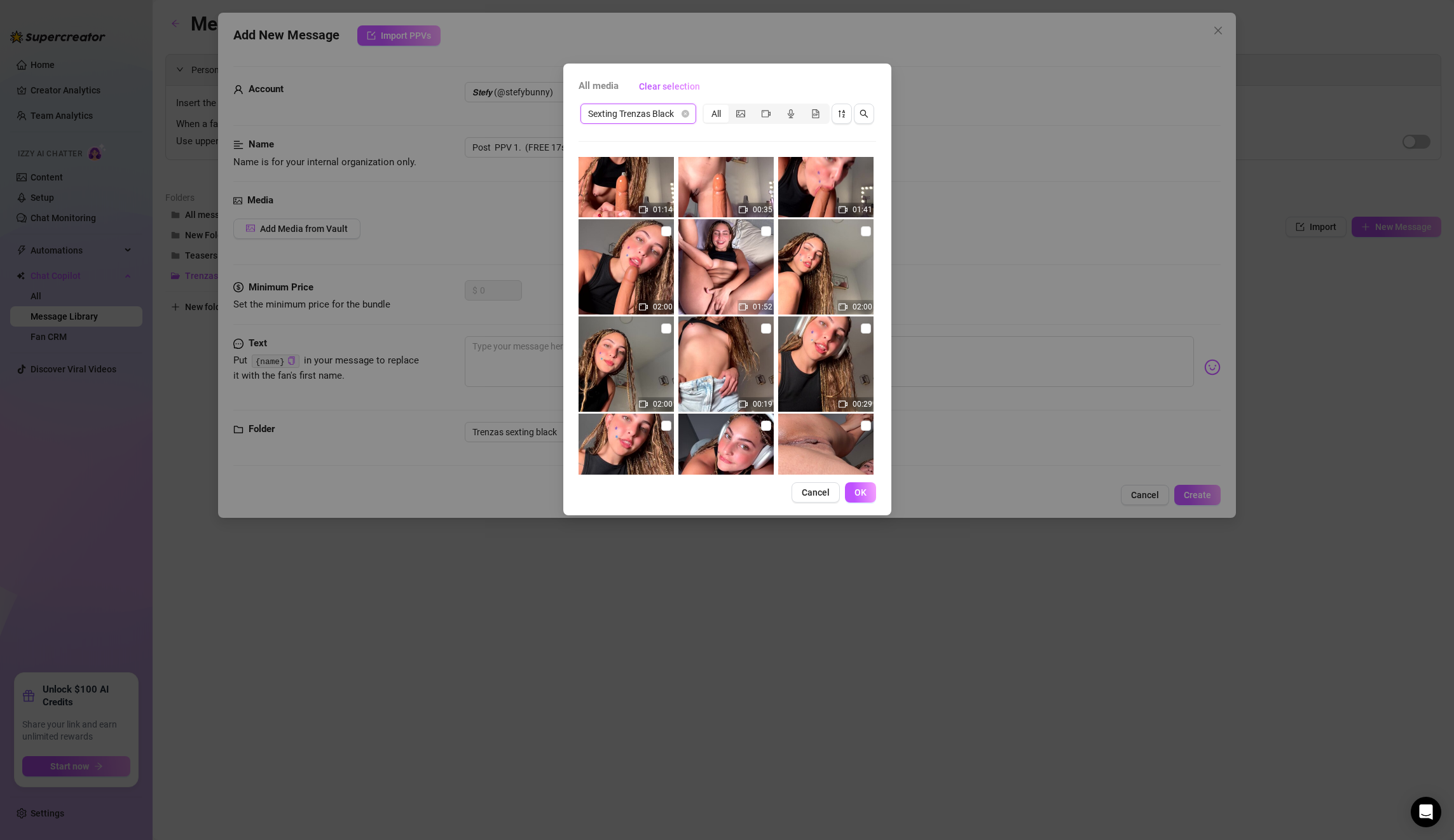
scroll to position [530, 0]
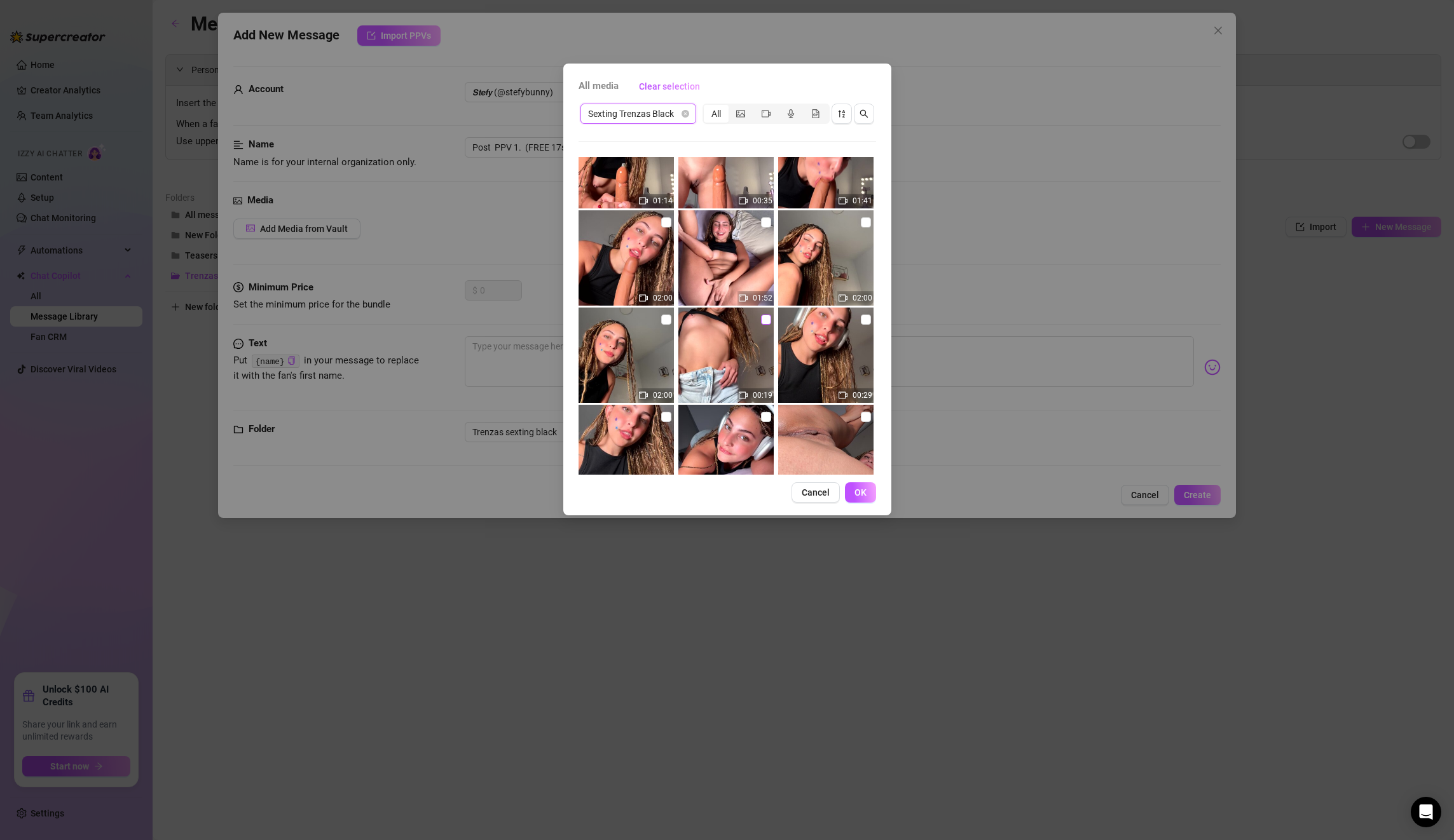
click at [765, 316] on input "checkbox" at bounding box center [766, 319] width 10 height 10
click at [767, 315] on label at bounding box center [766, 318] width 10 height 14
click at [767, 315] on input "checkbox" at bounding box center [766, 318] width 10 height 10
click at [767, 315] on input "checkbox" at bounding box center [766, 319] width 10 height 10
checkbox input "true"
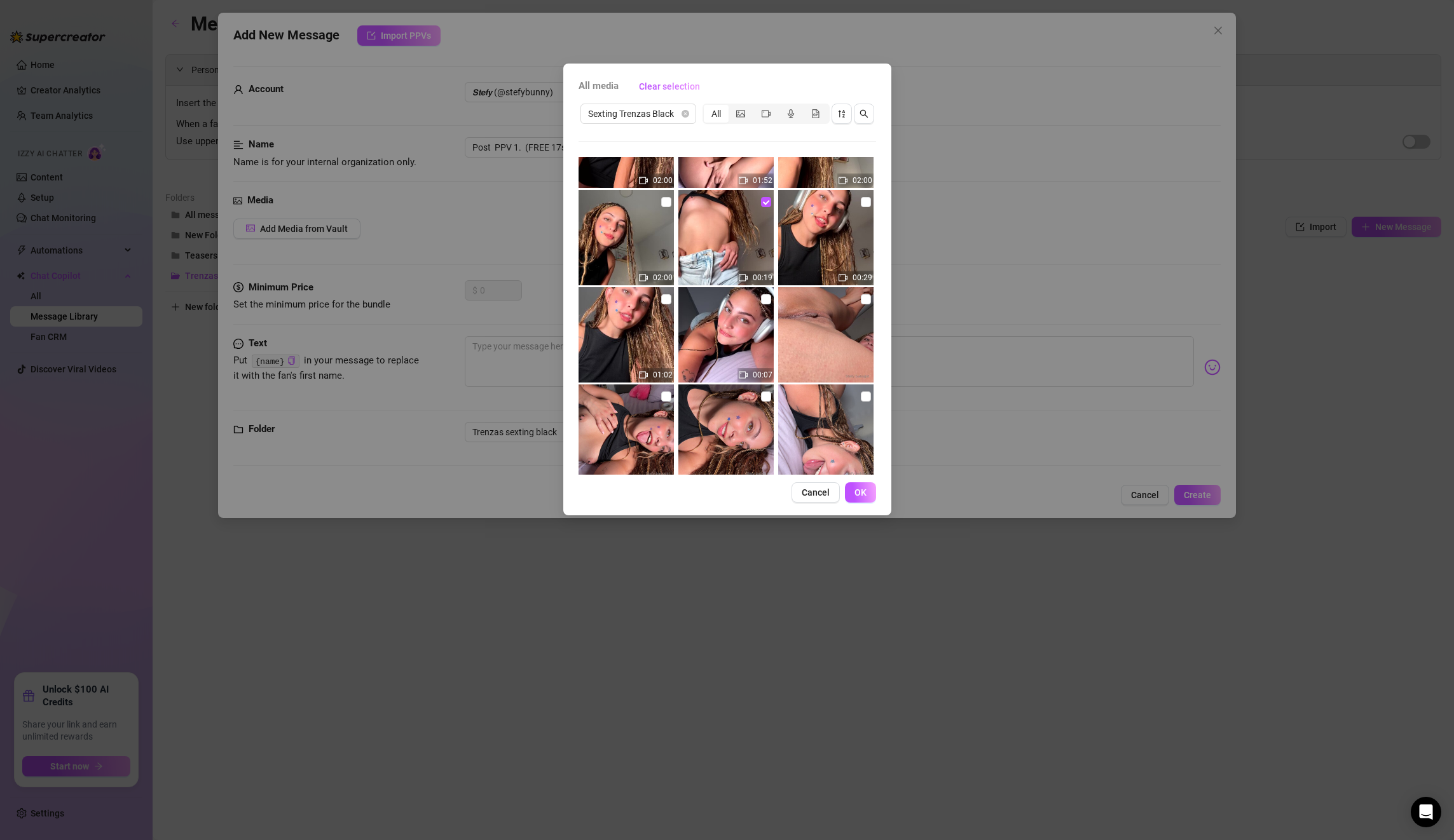
scroll to position [652, 0]
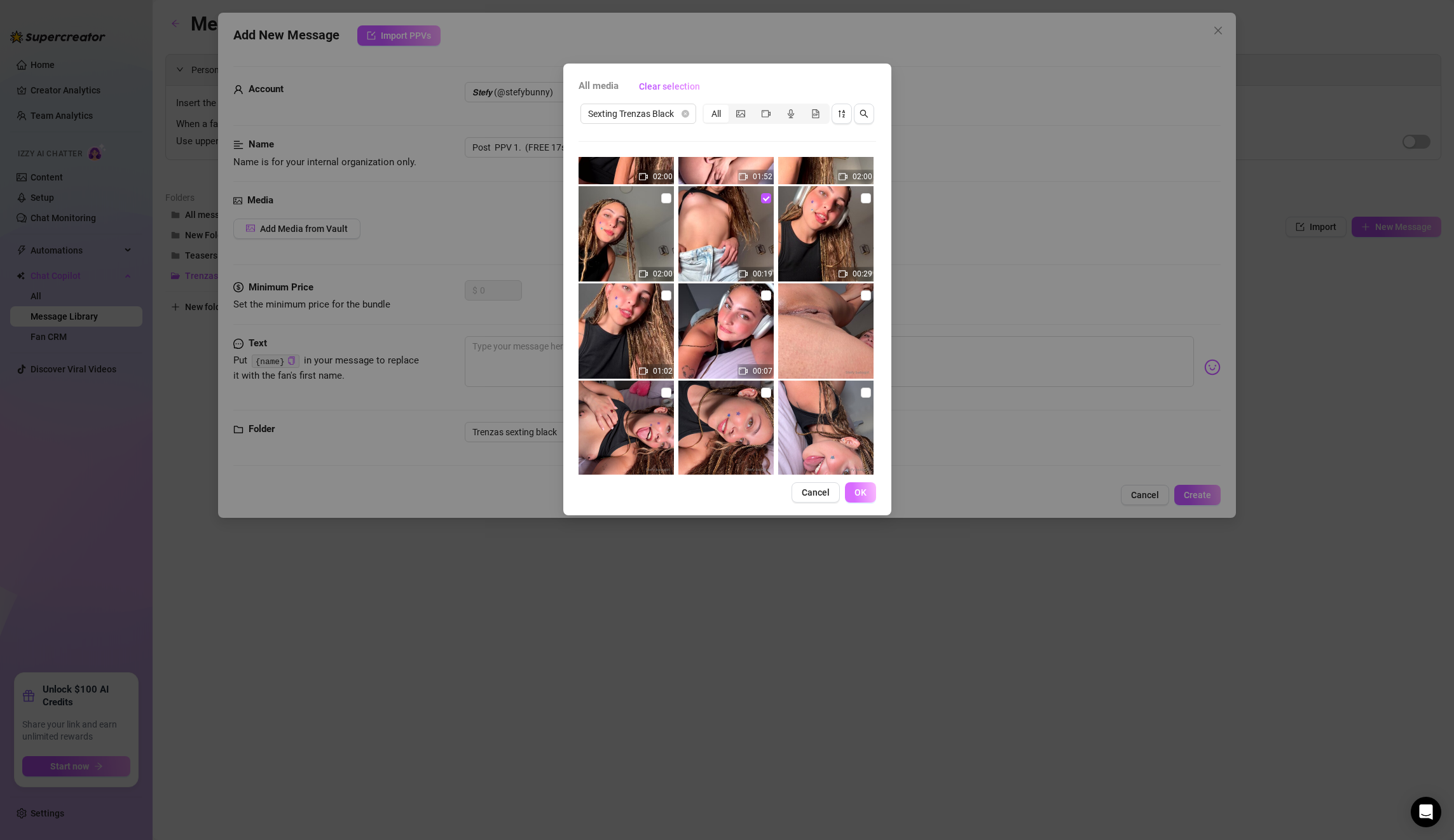
click at [868, 488] on button "OK" at bounding box center [860, 492] width 31 height 20
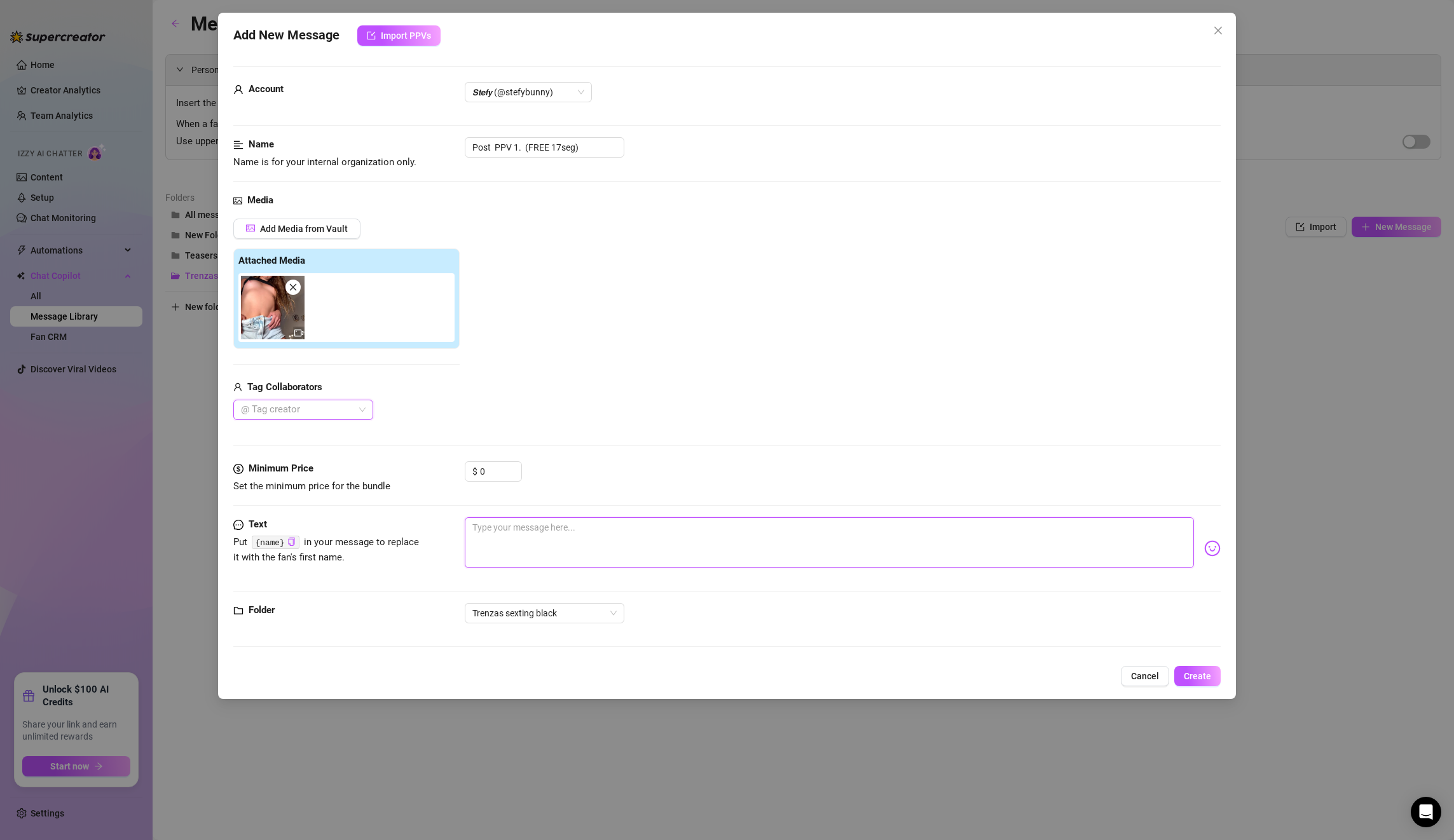
click at [604, 542] on textarea at bounding box center [829, 542] width 729 height 50
paste textarea "Post PPV 1. (FREE 17seg)"
type textarea "Post PPV 1. (FREE 17seg)"
click at [1209, 676] on span "Create" at bounding box center [1198, 676] width 27 height 10
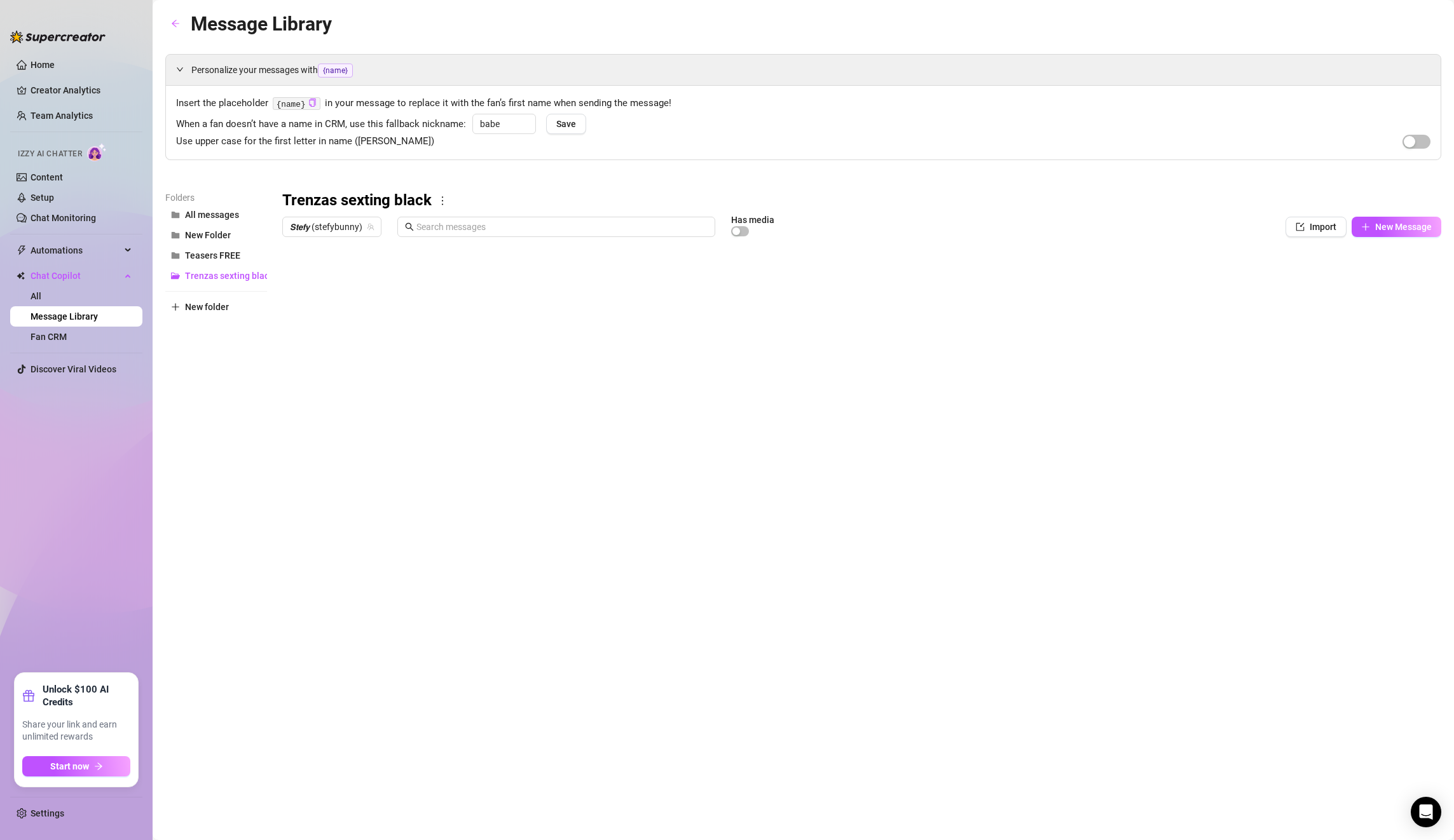
click at [1249, 427] on div at bounding box center [862, 384] width 1159 height 283
drag, startPoint x: 728, startPoint y: 438, endPoint x: 465, endPoint y: 436, distance: 263.0
click at [728, 438] on div at bounding box center [862, 384] width 1159 height 283
click at [458, 436] on div at bounding box center [862, 384] width 1159 height 283
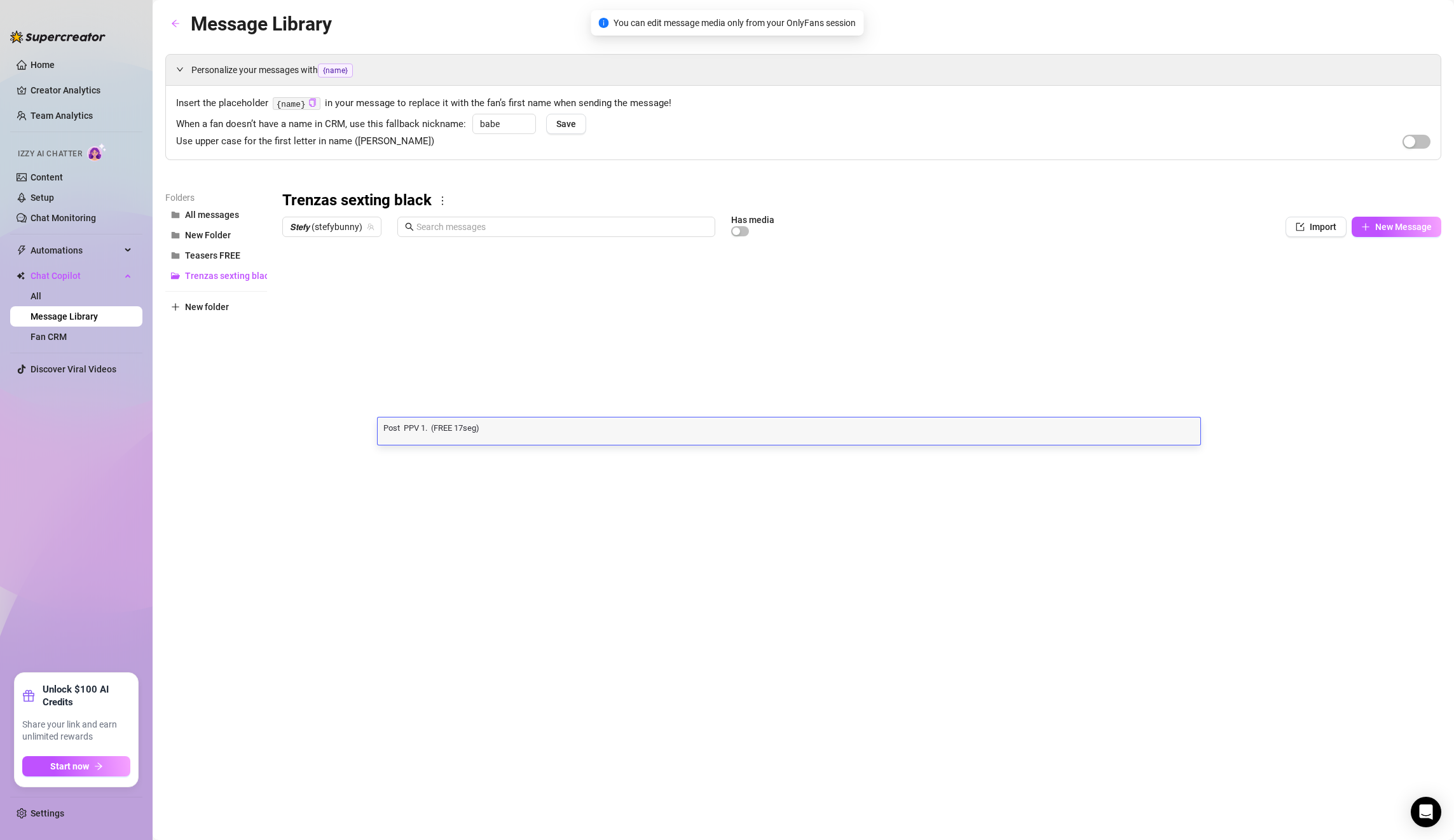
click at [462, 434] on div "Post PPV 1. (FREE 17seg) Post PPV 1. (FREE 17seg)" at bounding box center [788, 431] width 822 height 27
drag, startPoint x: 516, startPoint y: 430, endPoint x: 360, endPoint y: 420, distance: 156.3
click at [360, 420] on div "Title Text Media $ AI Pricing Accounts introduction 1 here in bed lying down! l…" at bounding box center [862, 384] width 1159 height 283
paste textarea "Mmmm I know I can drive you crazy in seconds, daddy! 😳 Look how you turn me on,…"
type textarea "Mmmm I know I can drive you crazy in seconds, daddy! 😳 Look how you turn me on,…"
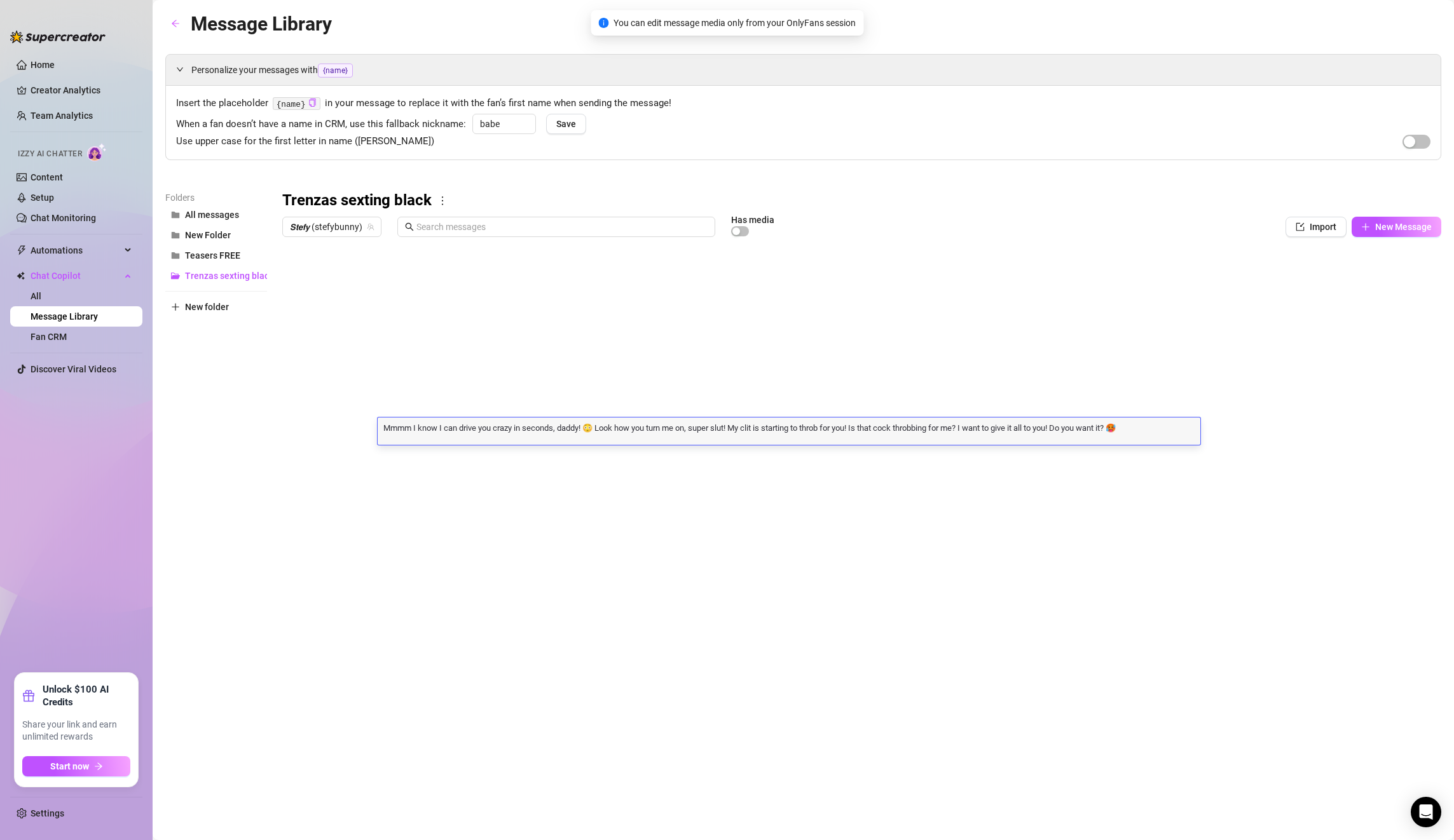
click at [534, 502] on body "Home Creator Analytics Team Analytics Izzy AI Chatter Content Setup Chat Monito…" at bounding box center [727, 420] width 1454 height 840
type textarea "Type your message here..."
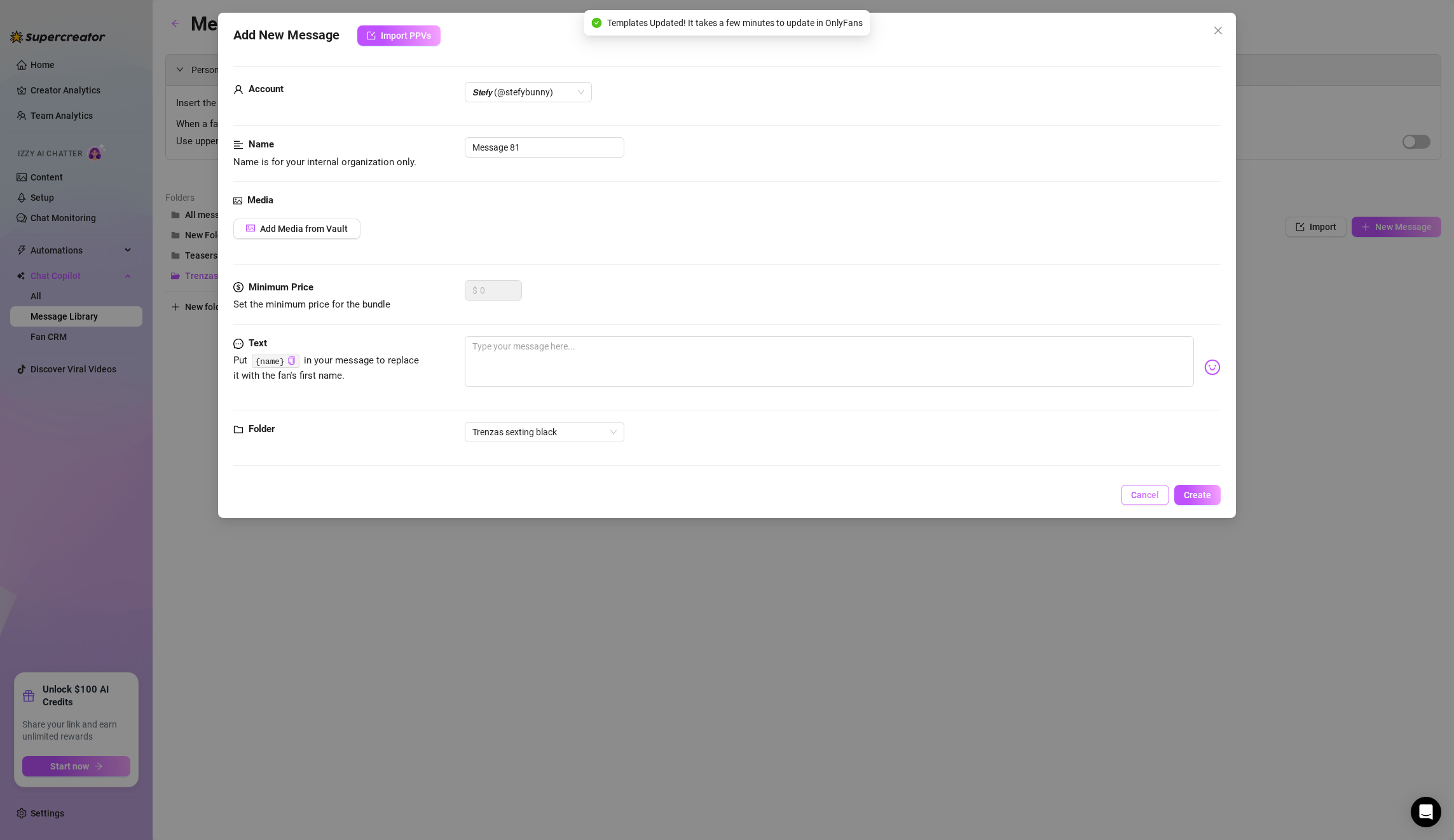
click at [1154, 499] on span "Cancel" at bounding box center [1145, 494] width 28 height 10
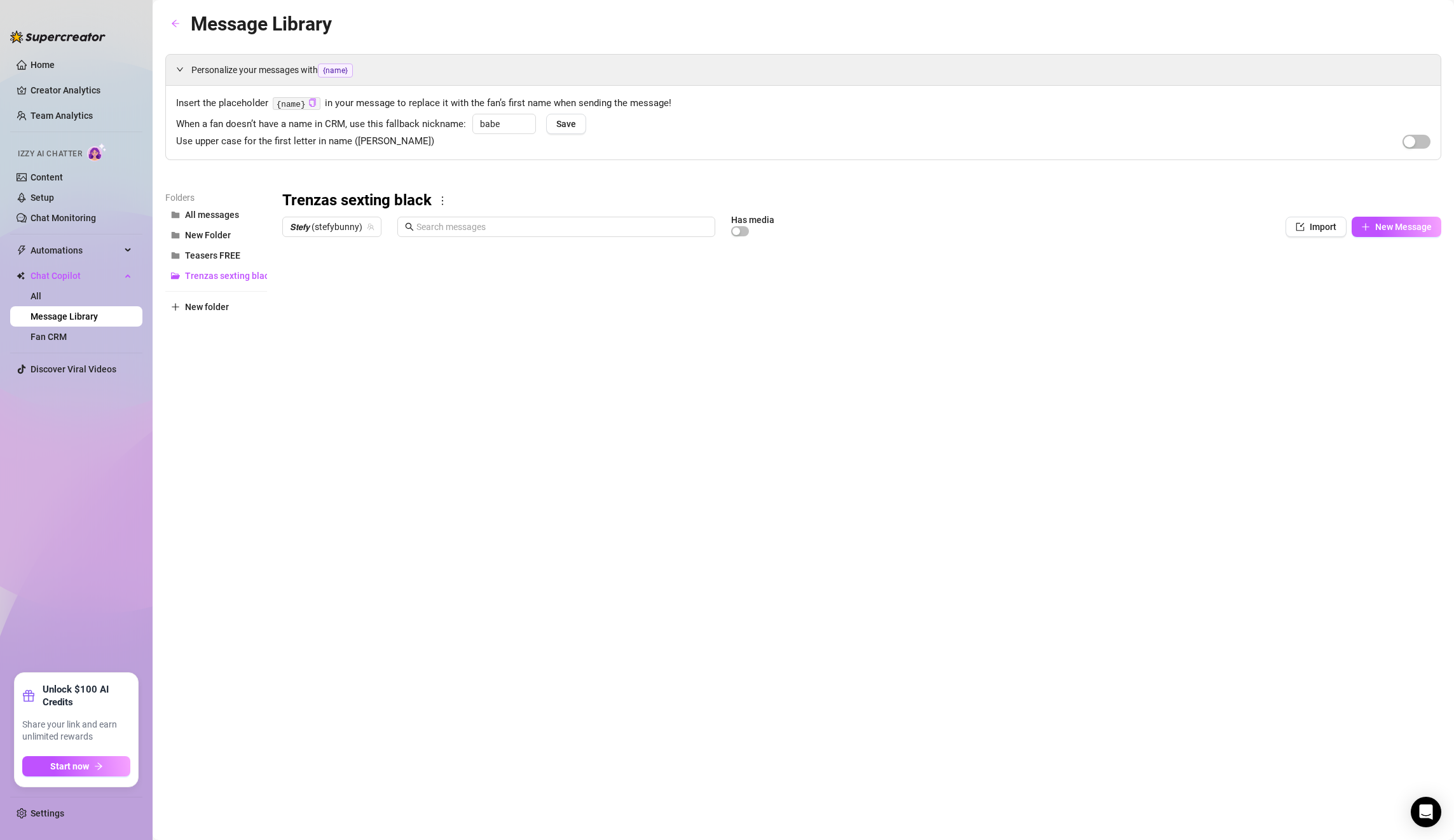
click at [526, 489] on div at bounding box center [862, 384] width 1159 height 283
click at [346, 518] on body "Home Creator Analytics Team Analytics Izzy AI Chatter Content Setup Chat Monito…" at bounding box center [727, 420] width 1454 height 840
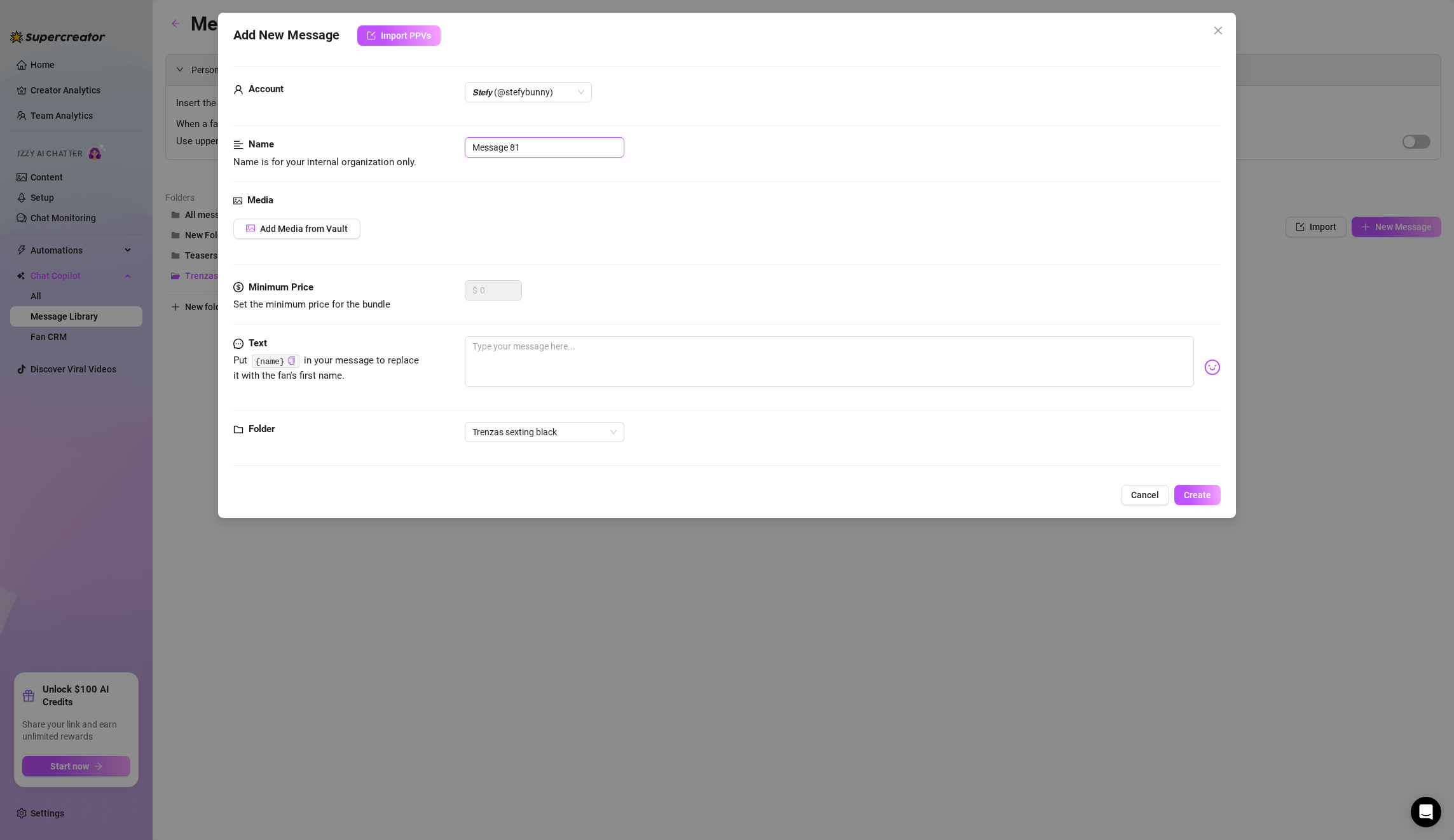
click at [546, 149] on input "Message 81" at bounding box center [545, 147] width 160 height 20
drag, startPoint x: 546, startPoint y: 149, endPoint x: 373, endPoint y: 145, distance: 173.0
click at [373, 145] on div "Name Name is for your internal organization only. Message 81" at bounding box center [727, 153] width 987 height 32
paste input "Post 2 PPV 1."
type input "Post 2 PPV 1."
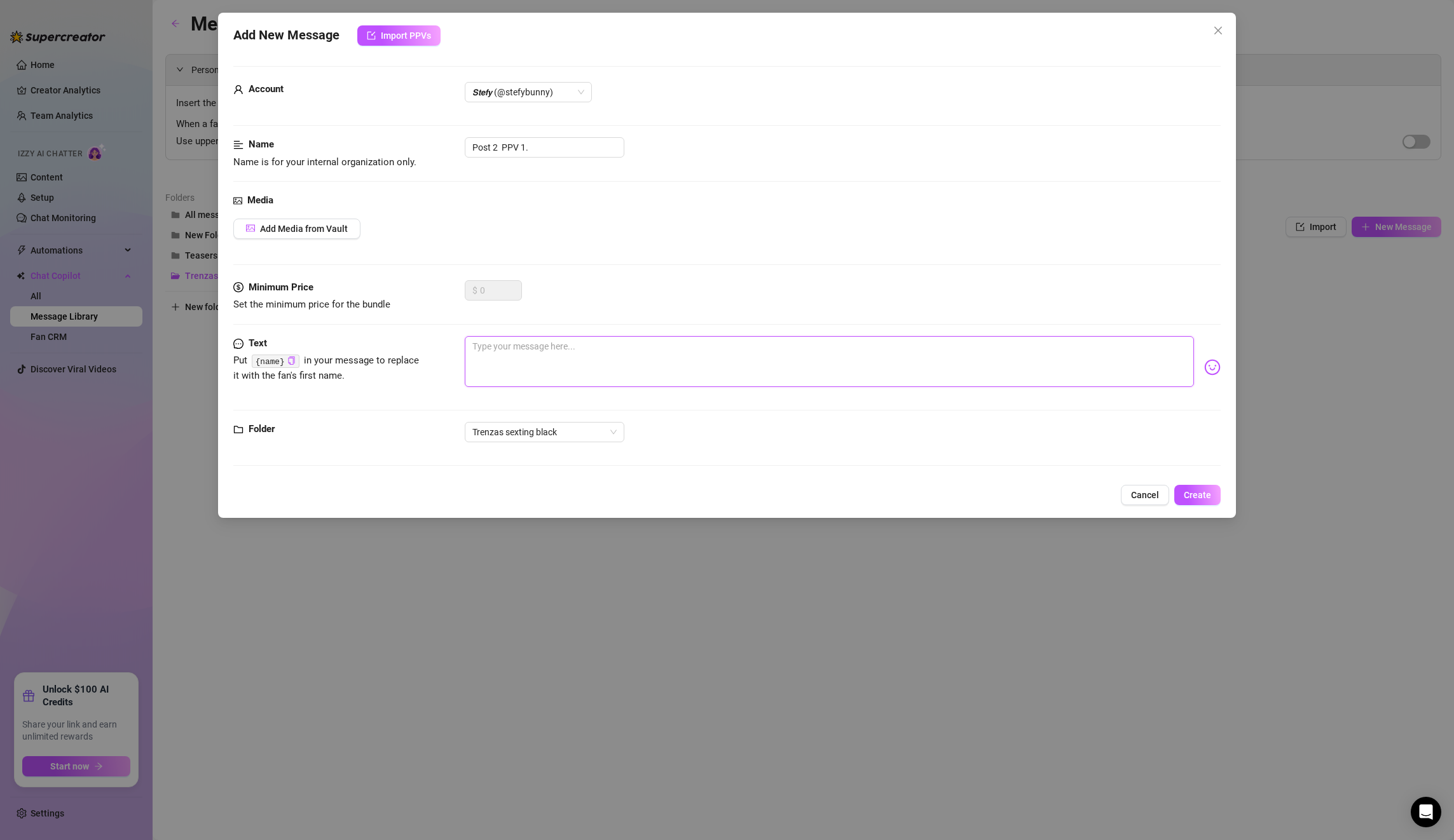
click at [587, 347] on textarea at bounding box center [829, 361] width 729 height 50
click at [537, 99] on span "𝙎𝙩𝙚𝙛𝙮 (@stefybunny)" at bounding box center [528, 92] width 112 height 19
click at [528, 117] on div "All Creators" at bounding box center [528, 118] width 107 height 14
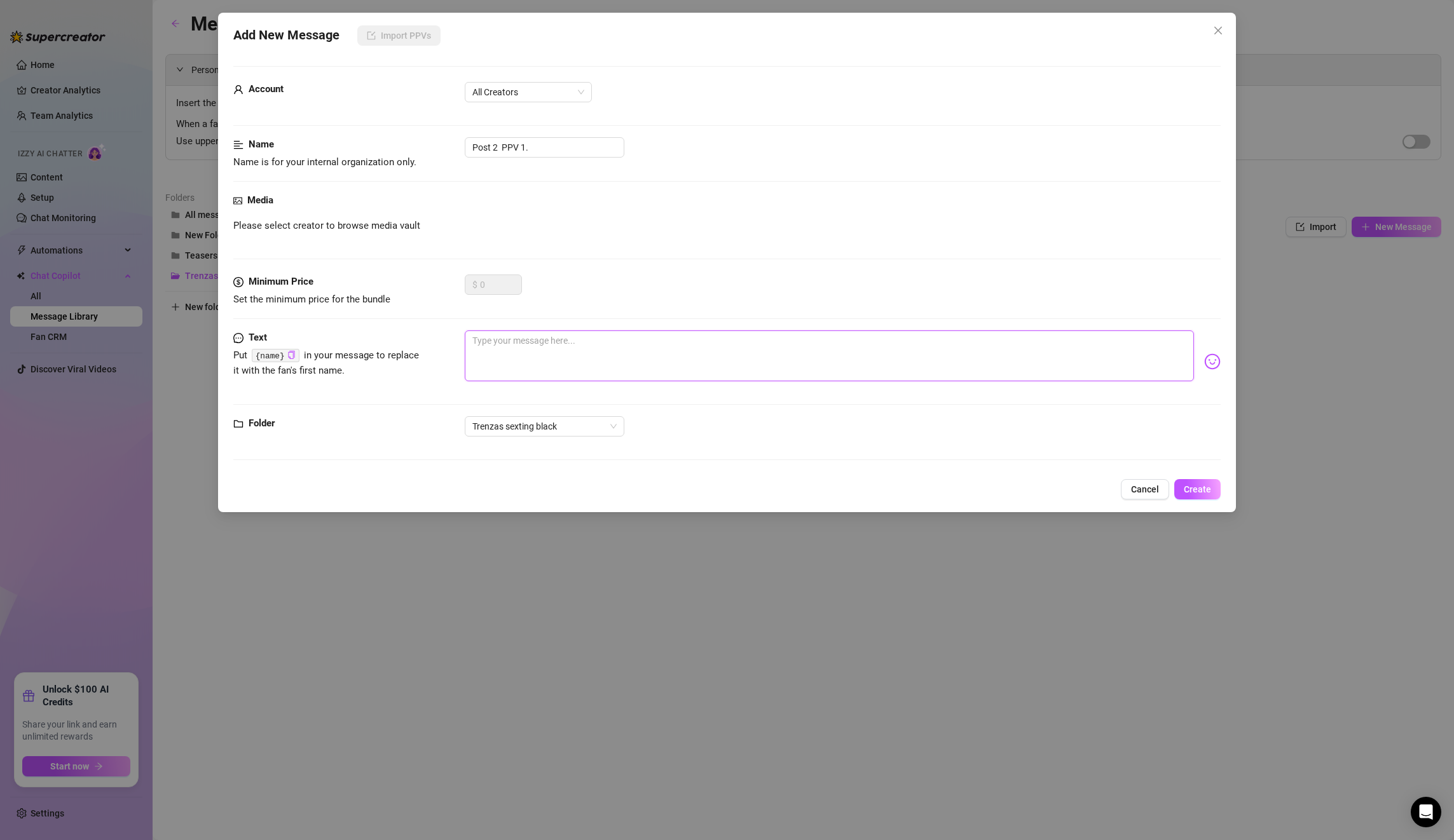
click at [537, 344] on textarea at bounding box center [829, 356] width 729 height 50
paste textarea "want to take off all my shorts! and see this ass in this tight little thong? I'…"
type textarea "want to take off all my shorts! and see this ass in this tight little thong? I'…"
click at [1200, 485] on span "Create" at bounding box center [1198, 489] width 27 height 10
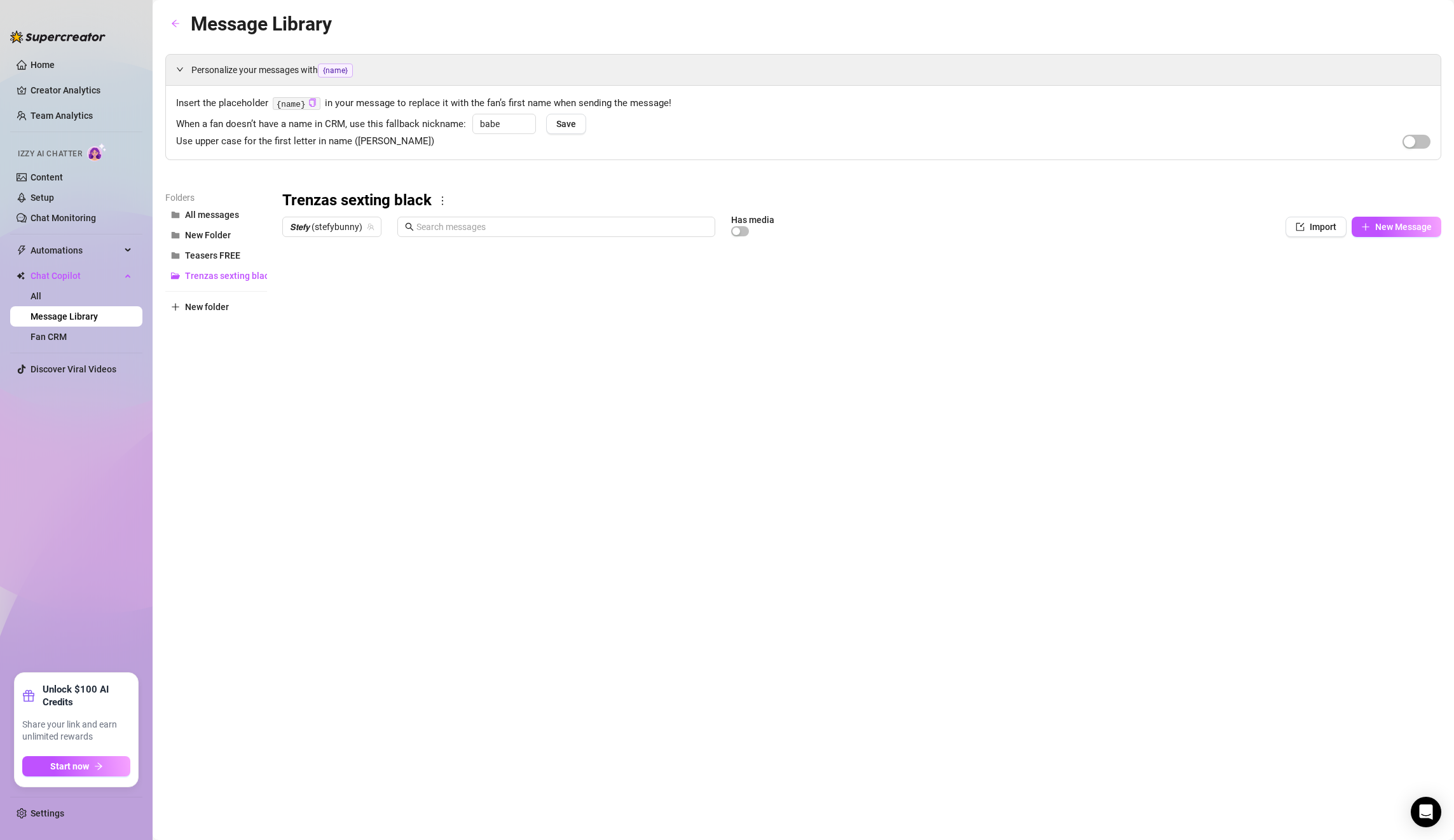
scroll to position [0, 0]
click at [322, 430] on div at bounding box center [862, 384] width 1159 height 283
click at [344, 431] on div at bounding box center [862, 384] width 1159 height 283
click at [381, 429] on textarea "Post PPV 1. (FREE 17seg)" at bounding box center [350, 426] width 96 height 11
drag, startPoint x: 384, startPoint y: 428, endPoint x: 275, endPoint y: 418, distance: 109.5
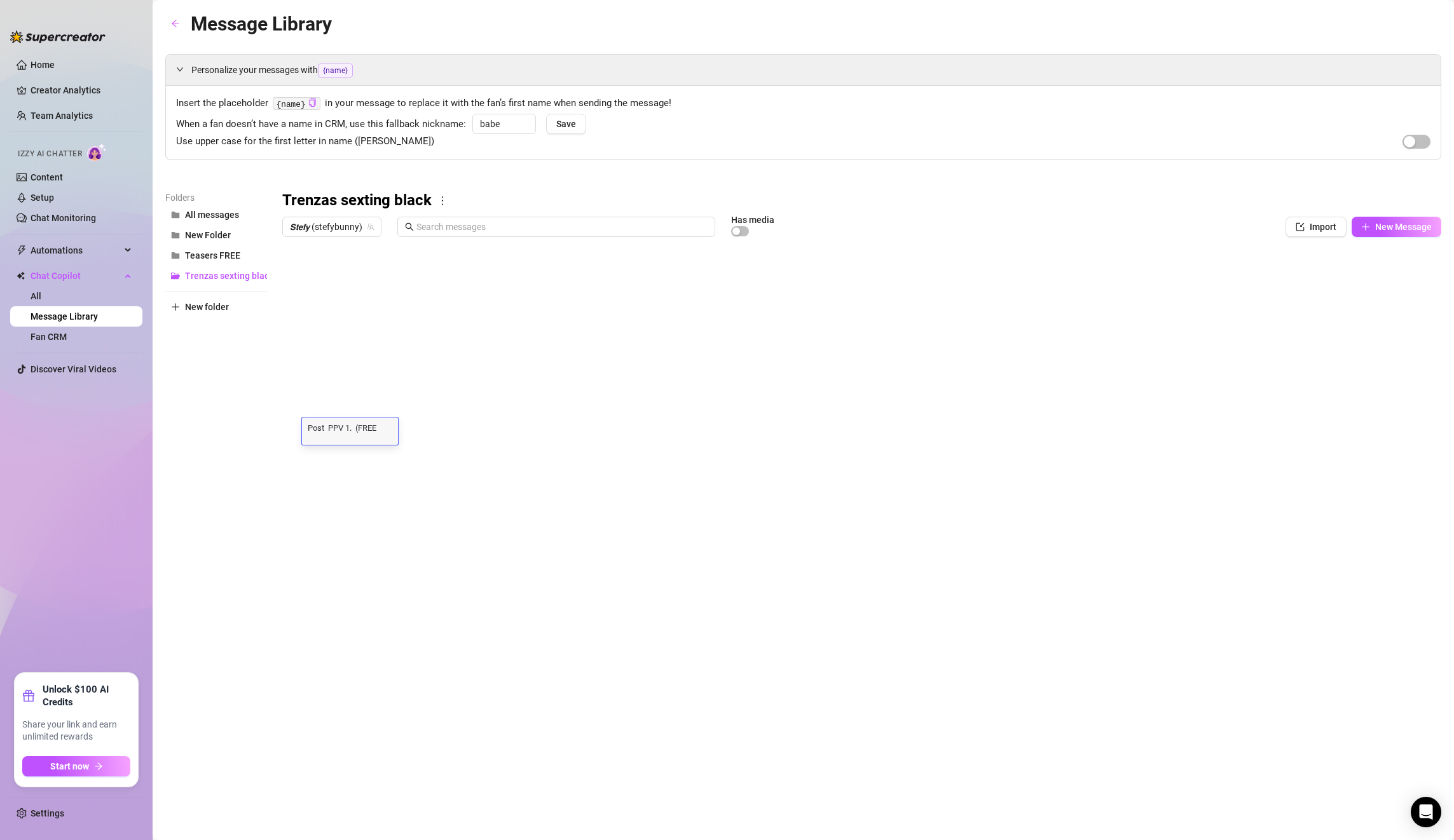
type textarea "Post 1 PPV 1. (FREE 17seg) Post PPV 1. (FREE 17seg)"
click at [497, 421] on textarea "Post 1 PPV 1. (FREE 17seg) Post PPV 1. (FREE 17seg)" at bounding box center [403, 426] width 200 height 11
drag, startPoint x: 497, startPoint y: 429, endPoint x: 279, endPoint y: 420, distance: 218.2
type textarea "Post 1 PPV 1. (FREE 17seg) Post 1 PPV 1. (FREE 17seg) Post PPV 1. (FREE 17seg)"
click at [455, 601] on div "Message Library Personalize your messages with {name} Insert the placeholder {n…" at bounding box center [803, 405] width 1276 height 793
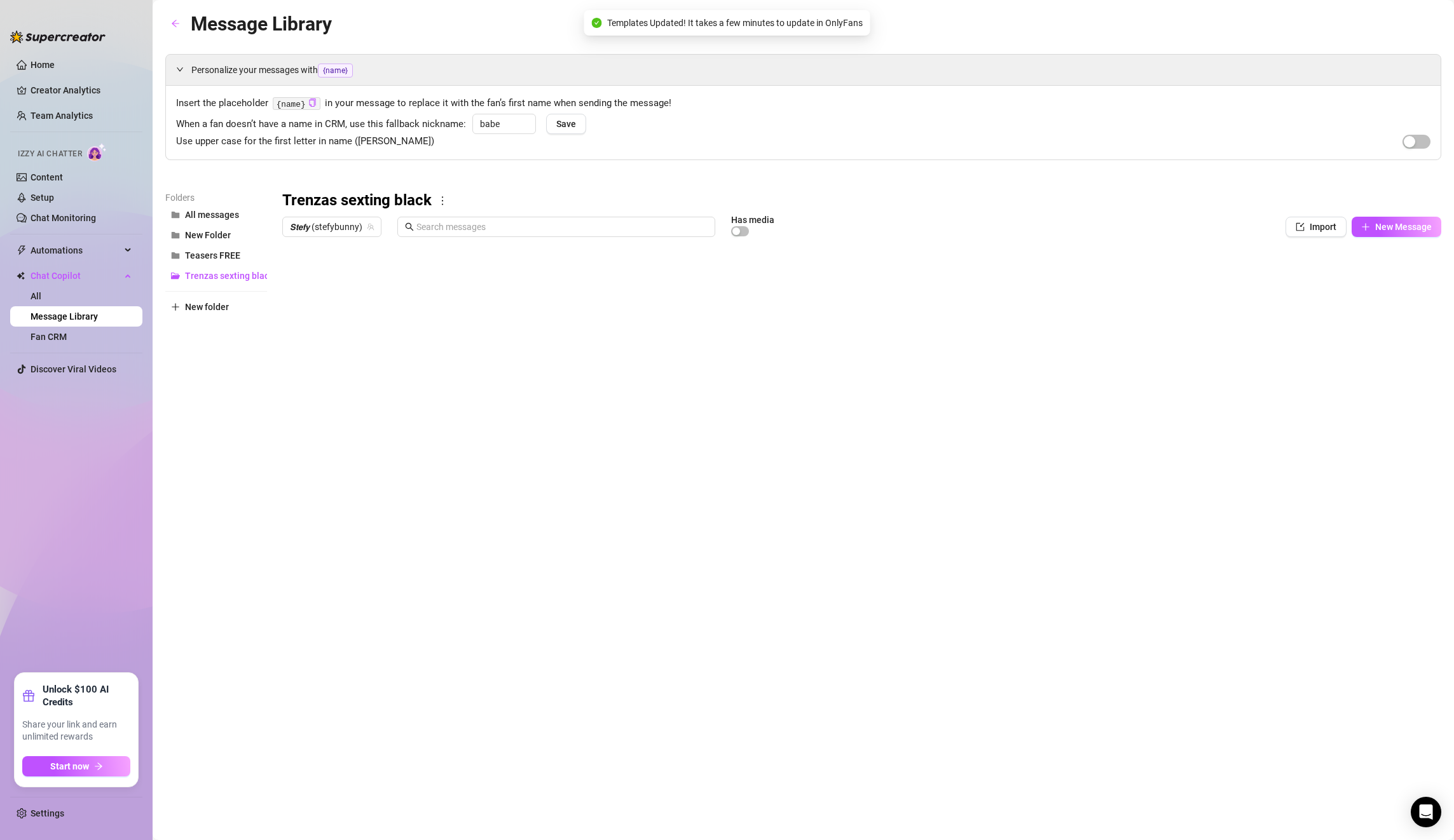
click at [355, 436] on div at bounding box center [862, 384] width 1159 height 283
click at [355, 436] on textarea "Post 1 PPV 1. (FREE 17seg) Post 1 PPV 1. (FREE 17seg) Post PPV 1. (FREE 17seg)" at bounding box center [429, 432] width 254 height 22
type textarea "Post 1 PPV 1. (FREE 17seg)"
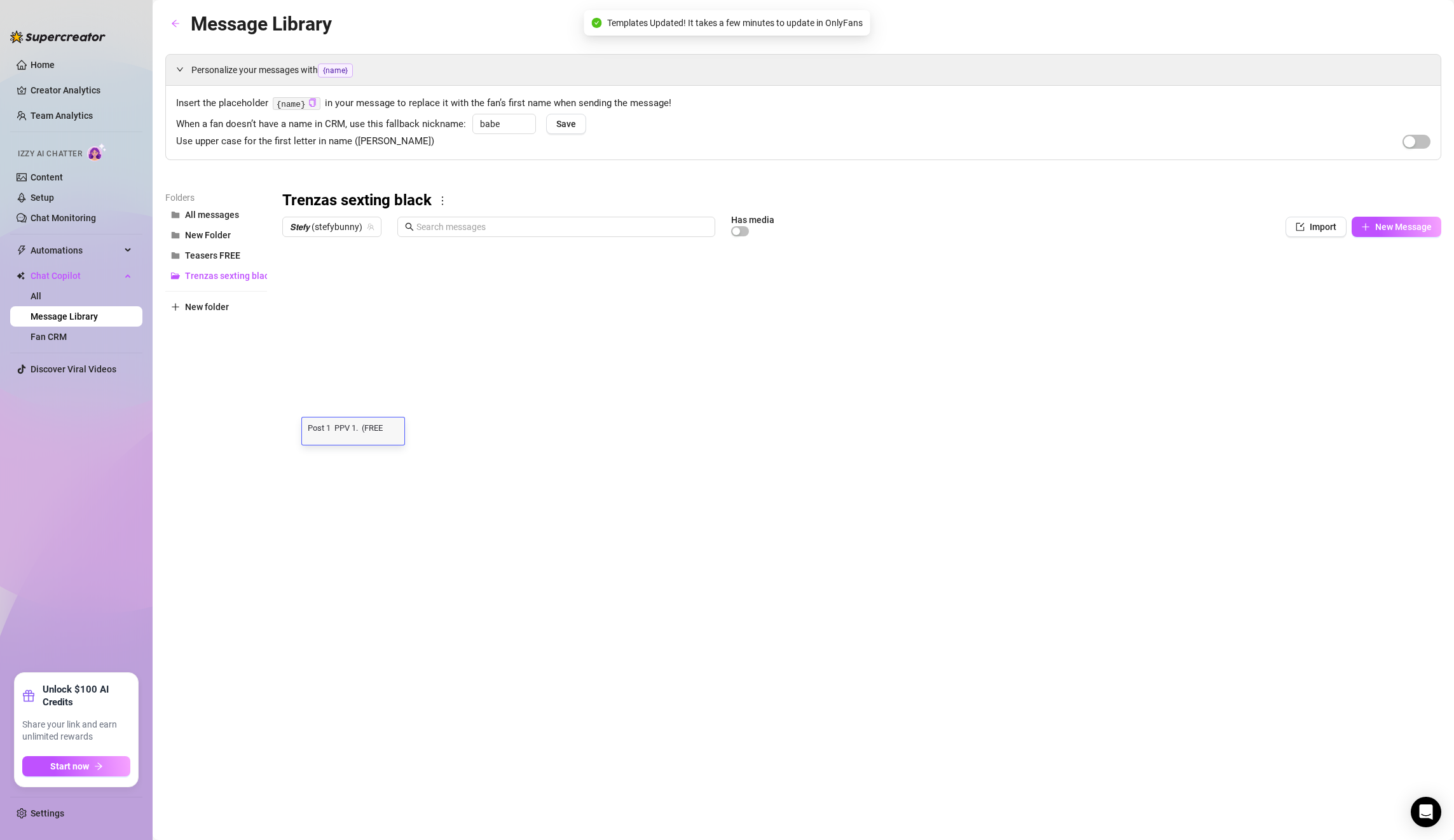
click at [412, 622] on div "Message Library Personalize your messages with {name} Insert the placeholder {n…" at bounding box center [803, 405] width 1276 height 793
click at [359, 454] on div at bounding box center [862, 384] width 1159 height 283
click at [300, 487] on div at bounding box center [862, 384] width 1159 height 283
type textarea "Type your message here..."
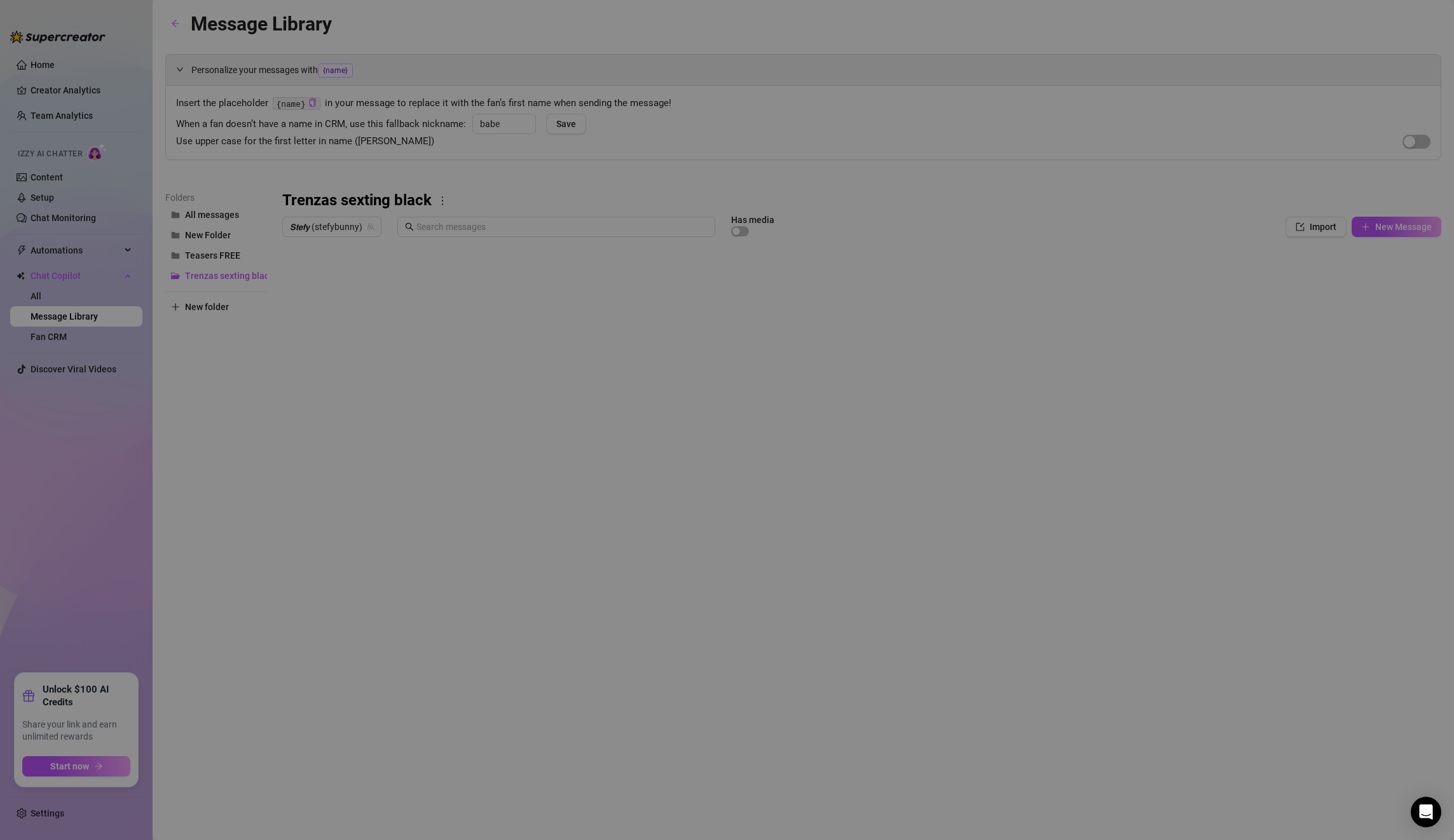
click at [325, 505] on body "Home Creator Analytics Team Analytics Izzy AI Chatter Content Setup Chat Monito…" at bounding box center [727, 420] width 1454 height 840
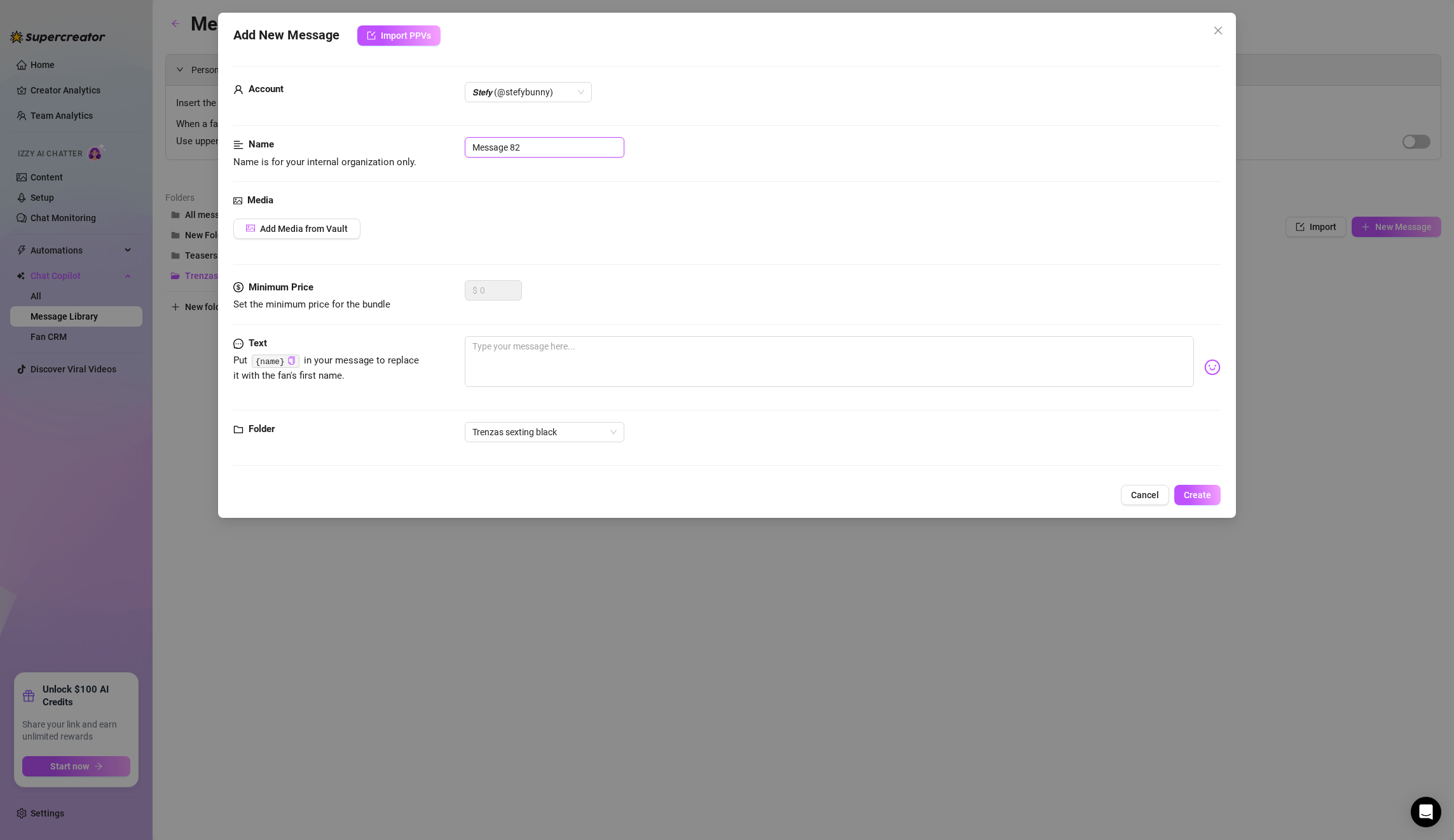
click at [550, 156] on input "Message 82" at bounding box center [545, 147] width 160 height 20
drag, startPoint x: 531, startPoint y: 152, endPoint x: 434, endPoint y: 149, distance: 97.0
click at [434, 149] on div "Name Name is for your internal organization only. Message 82" at bounding box center [727, 153] width 987 height 32
paste input "PPV 2. 2:00min bajando short / finger pussy doggy"
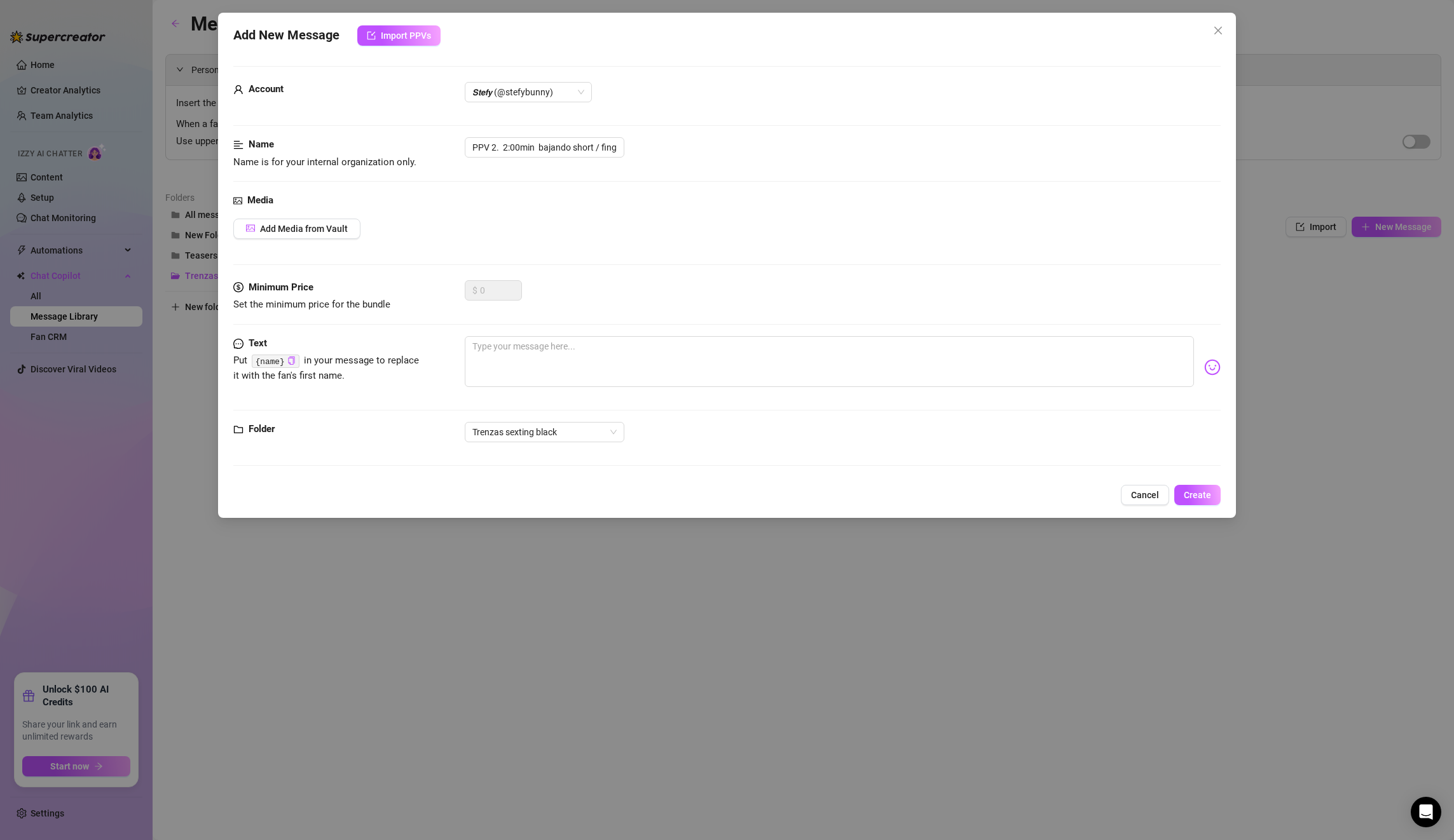
click at [570, 177] on div "Name Name is for your internal organization only. PPV 2. 2:00min bajando short …" at bounding box center [727, 165] width 987 height 56
click at [541, 148] on input "PPV 2. 2:00min bajando short / finger pussy doggy" at bounding box center [545, 147] width 160 height 20
drag, startPoint x: 474, startPoint y: 145, endPoint x: 653, endPoint y: 143, distance: 179.0
click at [653, 143] on div "PPV 2. 2:00min bajando short / finger pussy doggy" at bounding box center [843, 147] width 756 height 20
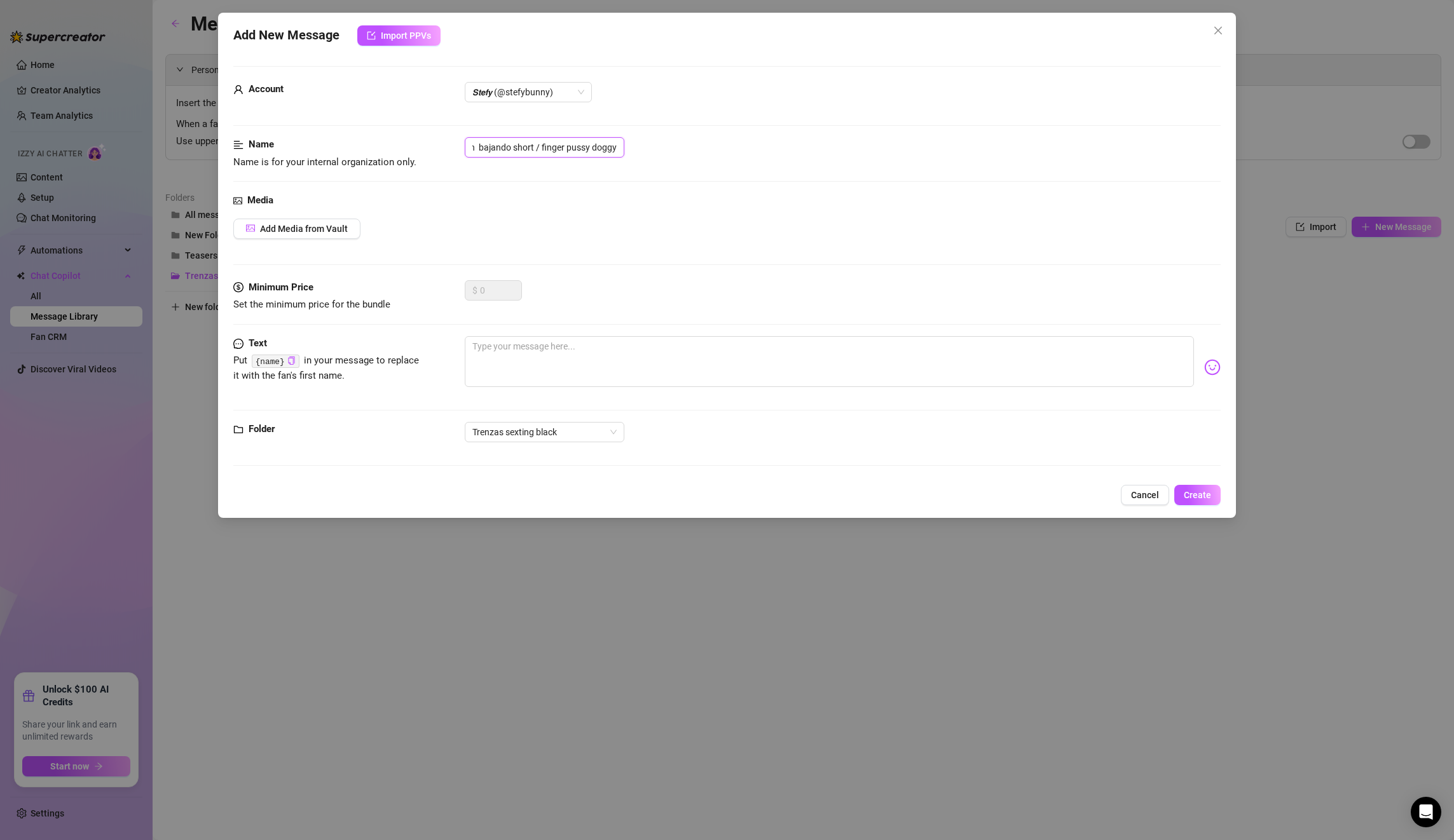
paste input "2:00min short down"
type input "PPV 2. 2:00min short down / finger pussy doggy"
click at [537, 363] on textarea at bounding box center [829, 361] width 729 height 50
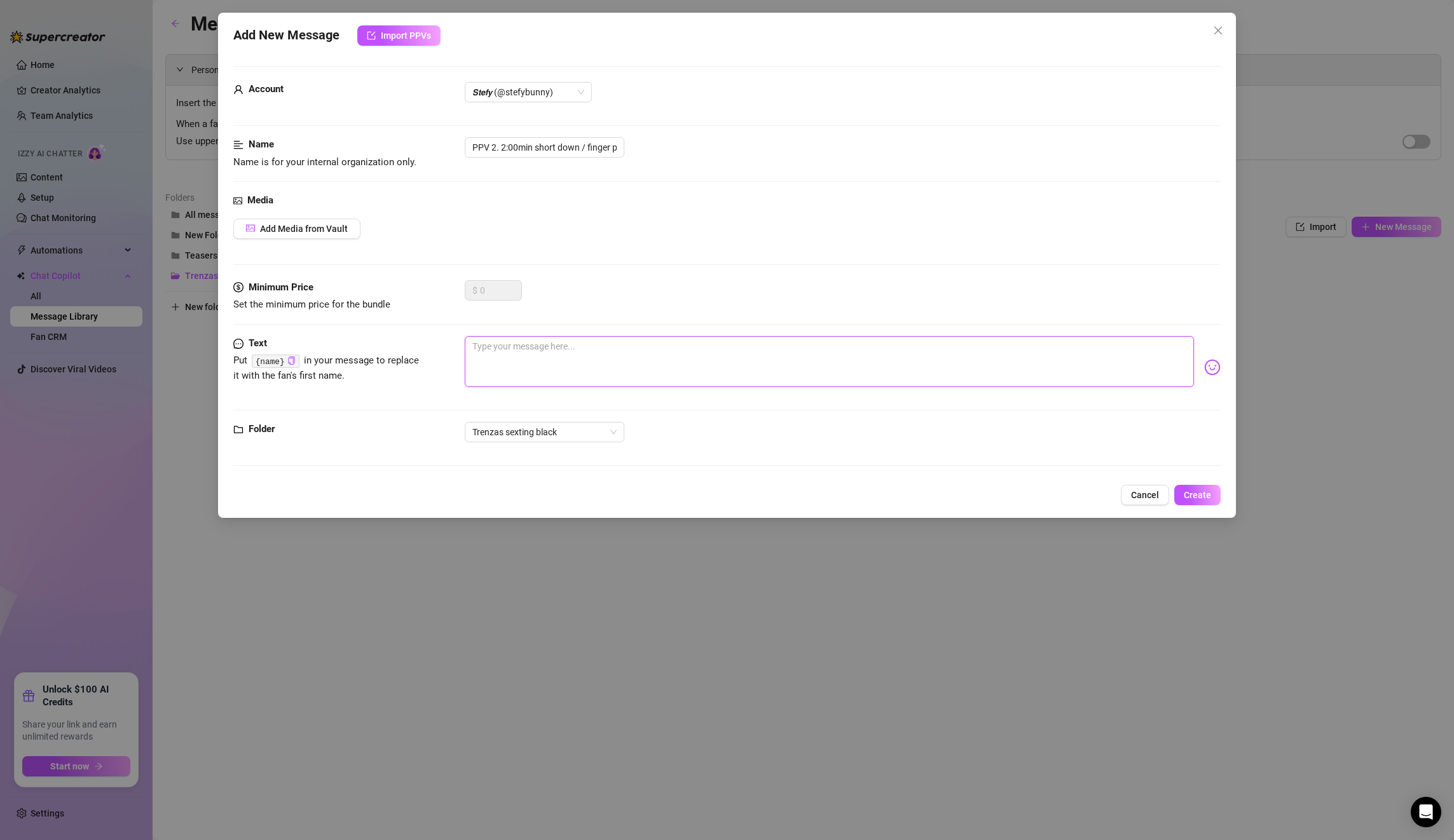
paste textarea "mmmd let me be your total little whore baby! I want you to rip my shorts off da…"
type textarea "mmmd let me be your total little whore baby! I want you to rip my shorts off da…"
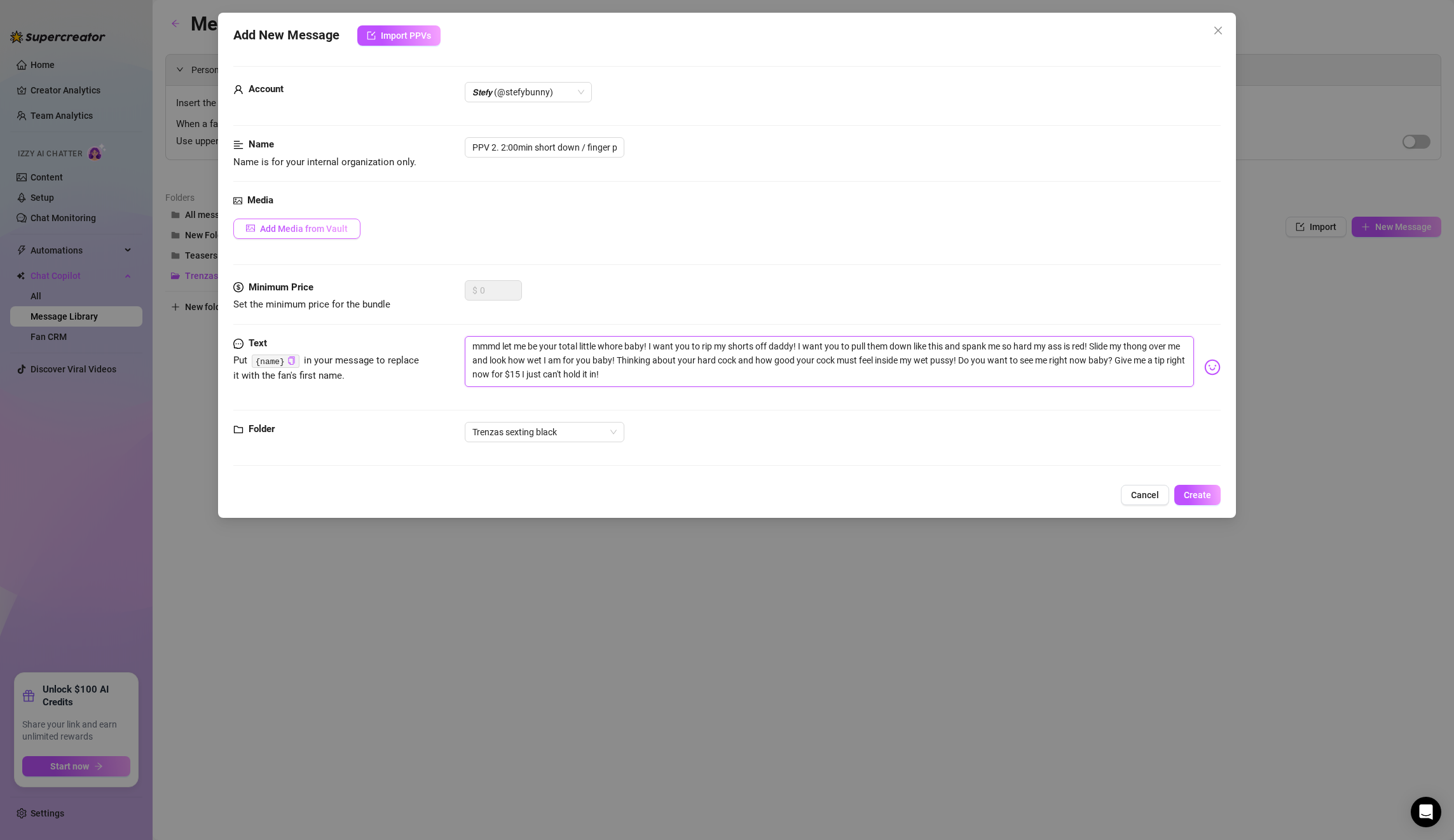
type textarea "mmmd let me be your total little whore baby! I want you to rip my shorts off da…"
click at [274, 231] on span "Add Media from Vault" at bounding box center [304, 228] width 87 height 10
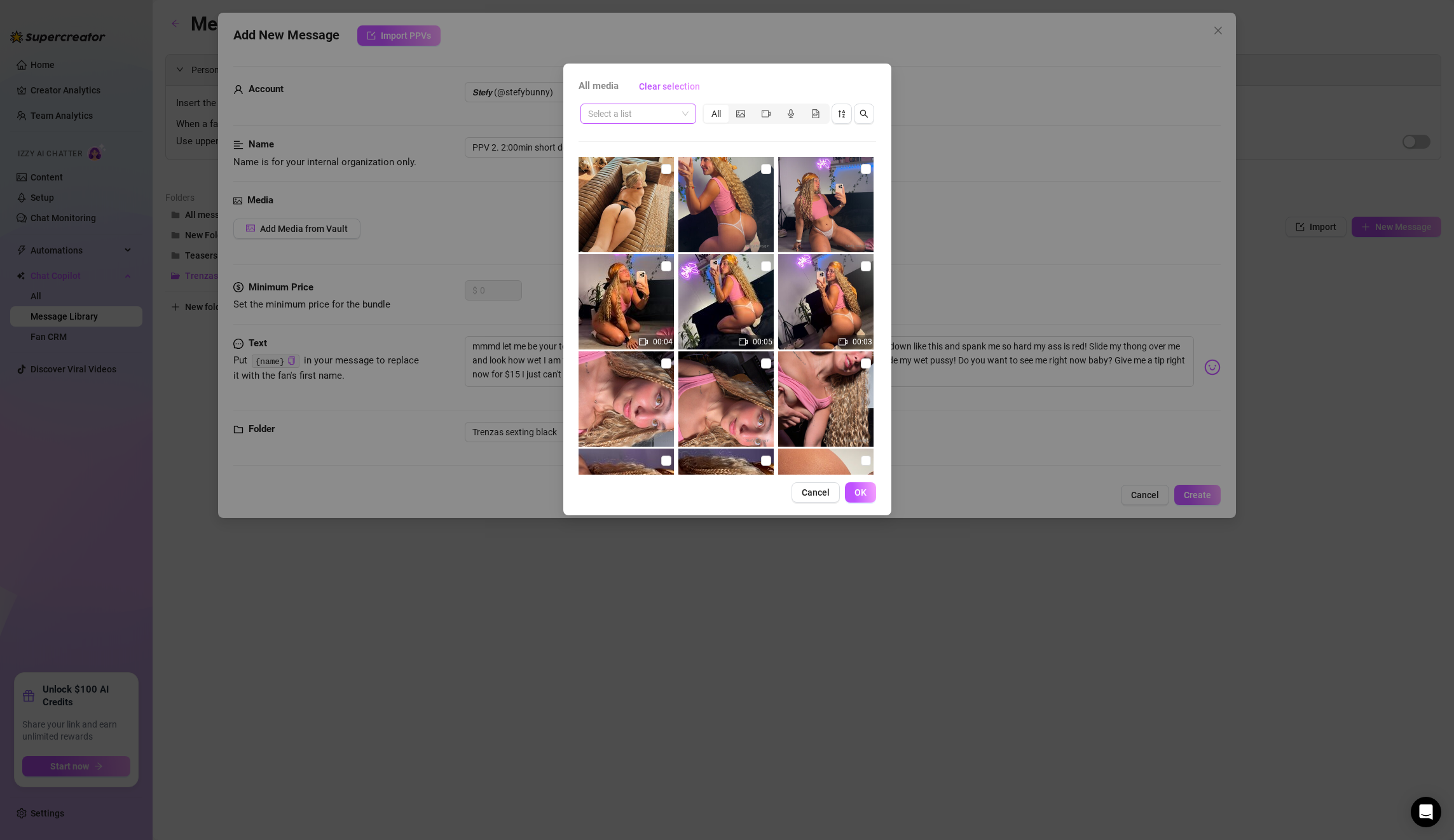
click at [640, 115] on input "search" at bounding box center [632, 113] width 89 height 19
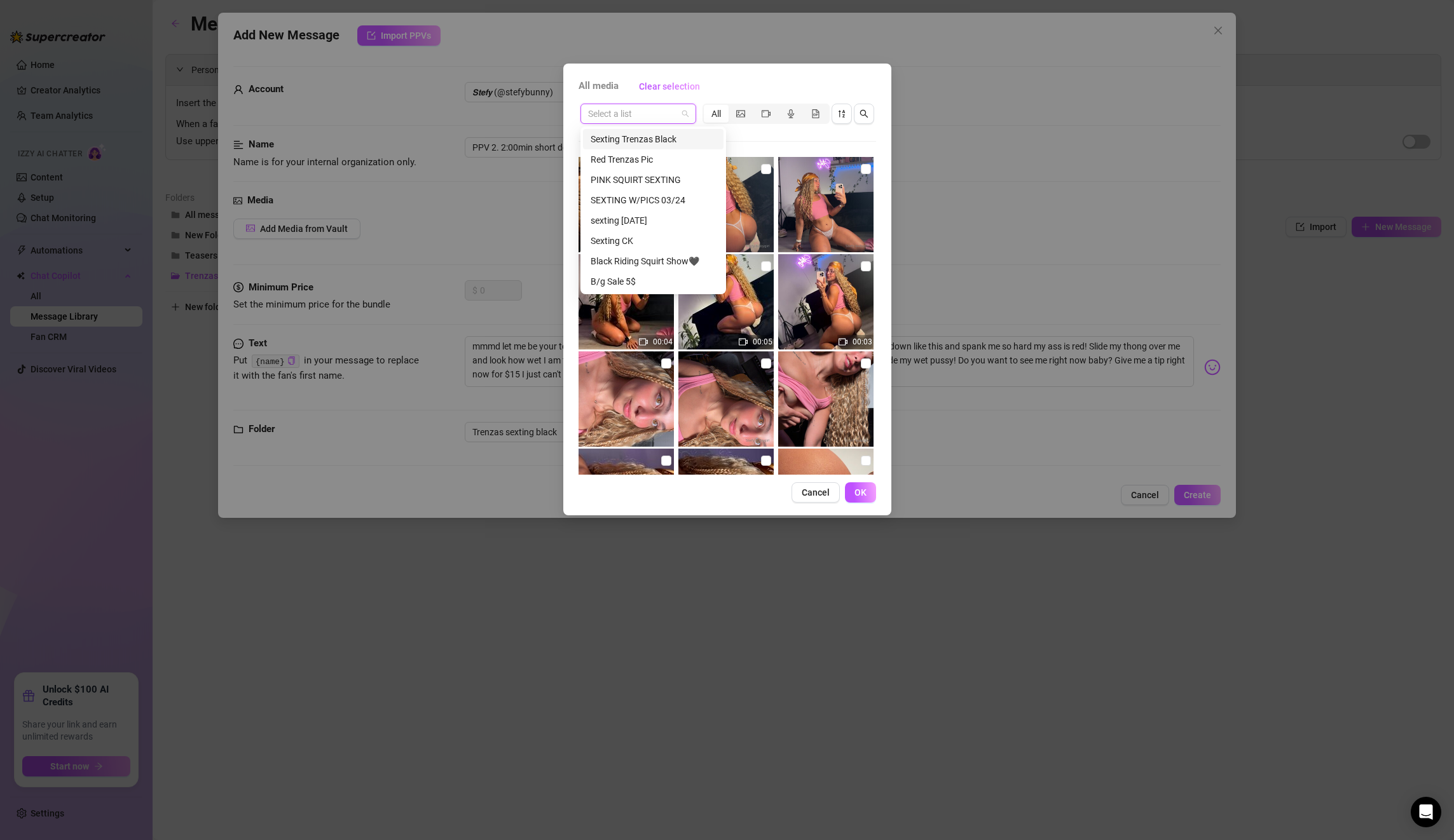
click at [647, 139] on div "Sexting Trenzas Black" at bounding box center [654, 139] width 125 height 14
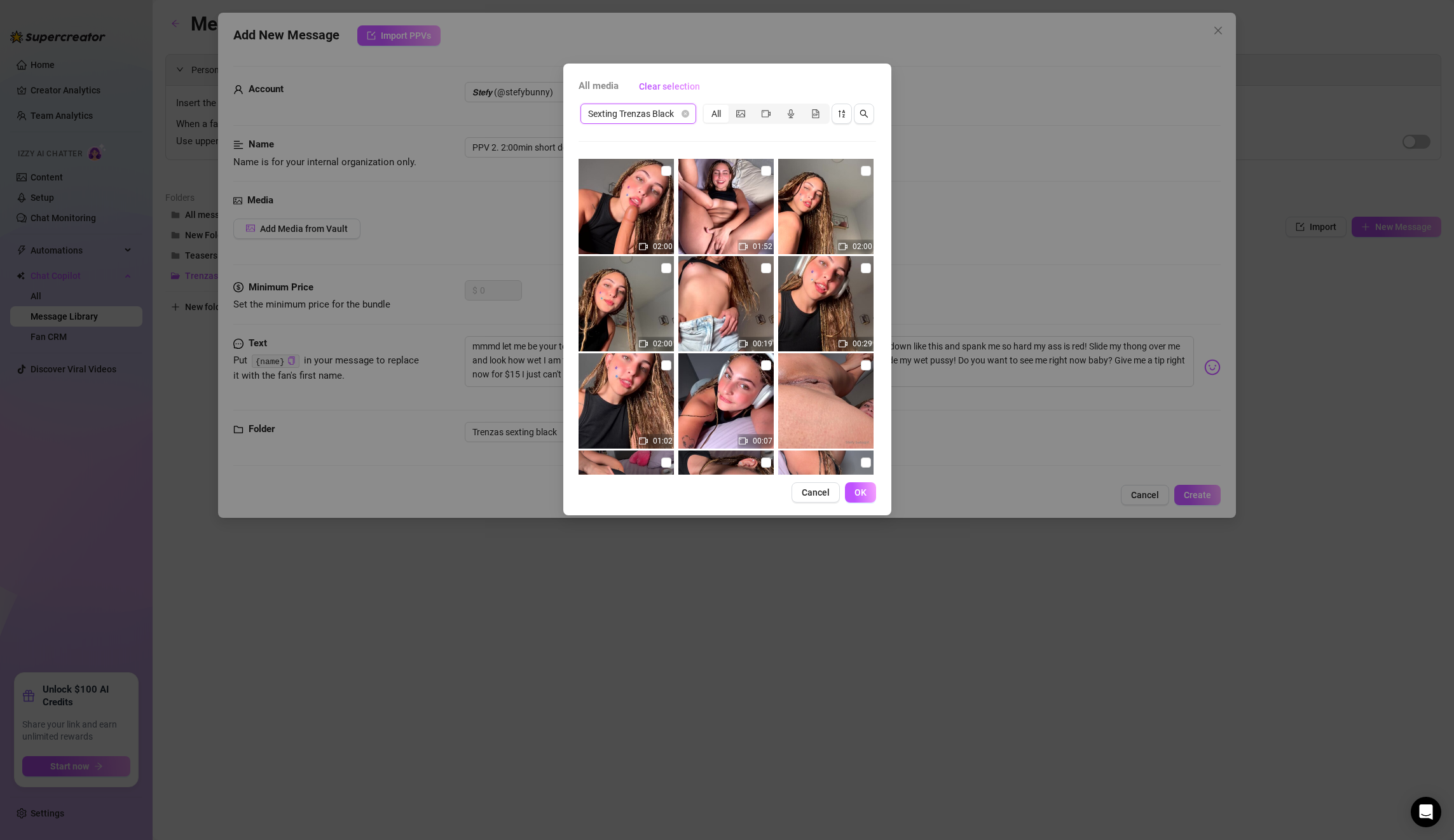
scroll to position [579, 0]
click at [667, 273] on input "checkbox" at bounding box center [666, 270] width 10 height 10
checkbox input "true"
click at [865, 493] on span "OK" at bounding box center [861, 492] width 12 height 10
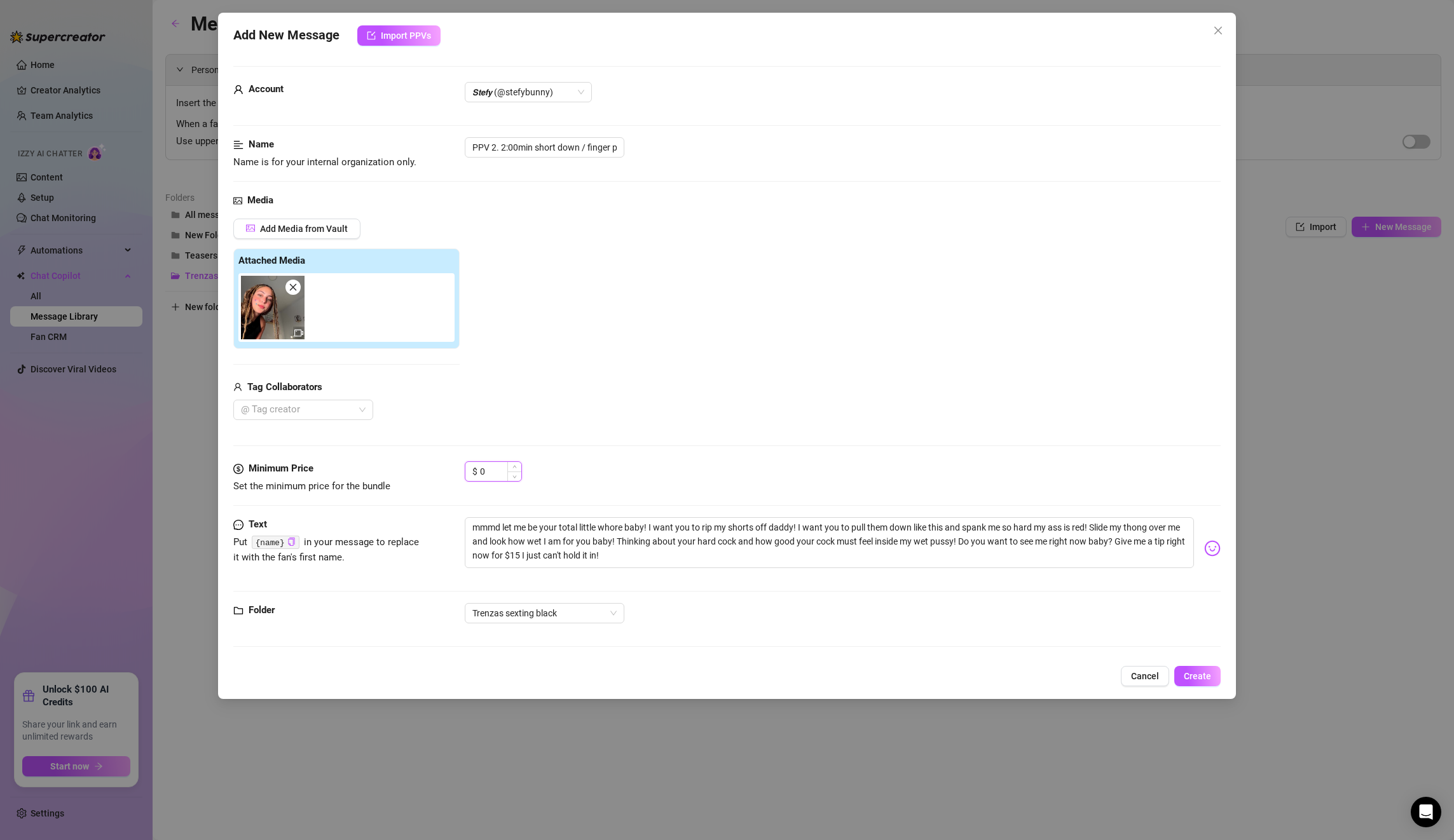
click at [491, 469] on input "0" at bounding box center [500, 471] width 41 height 19
click at [470, 467] on div "$ 0" at bounding box center [494, 471] width 57 height 20
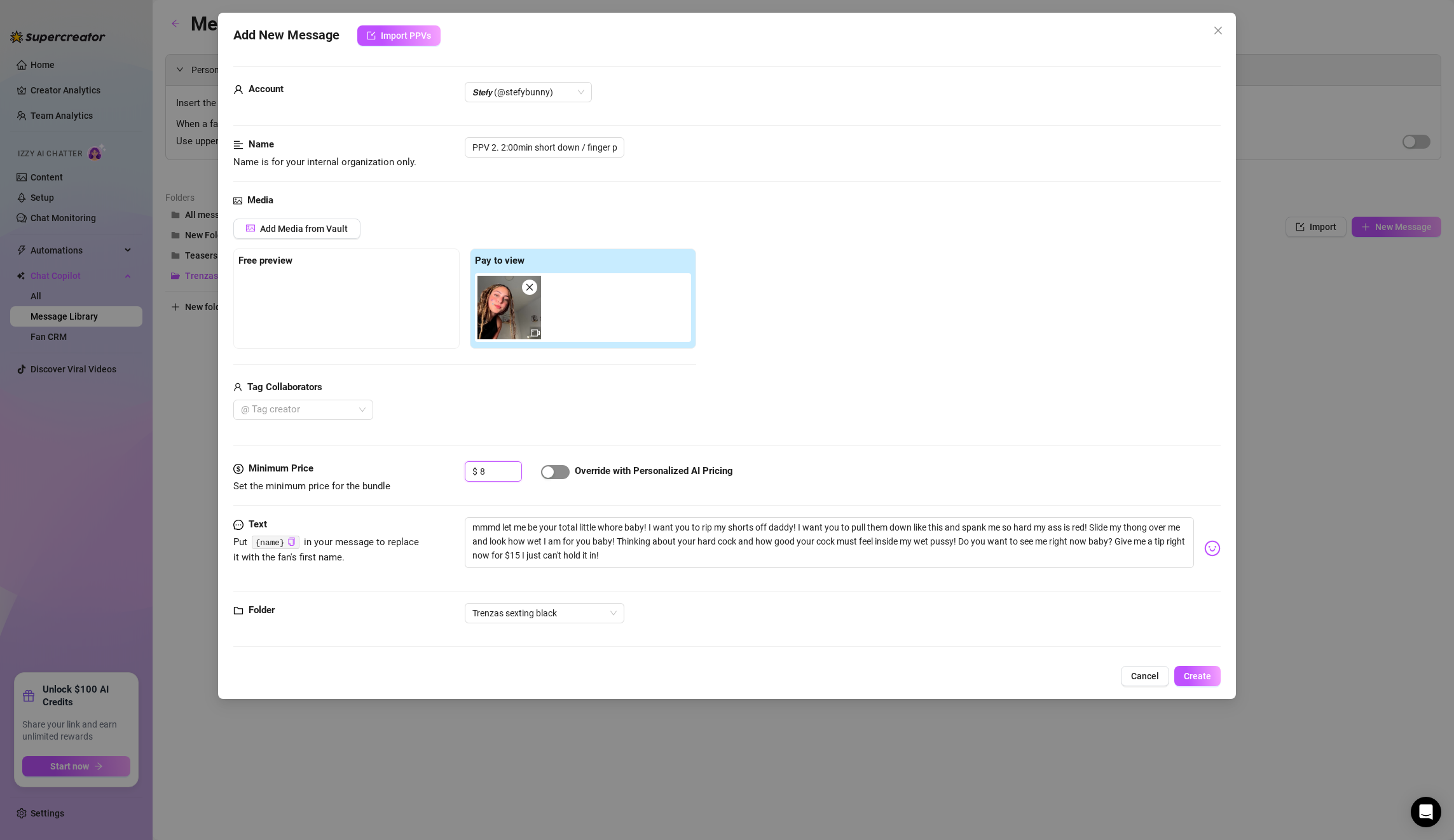
type input "8"
click at [559, 475] on span "button" at bounding box center [556, 472] width 29 height 14
click at [1192, 677] on span "Create" at bounding box center [1198, 676] width 27 height 10
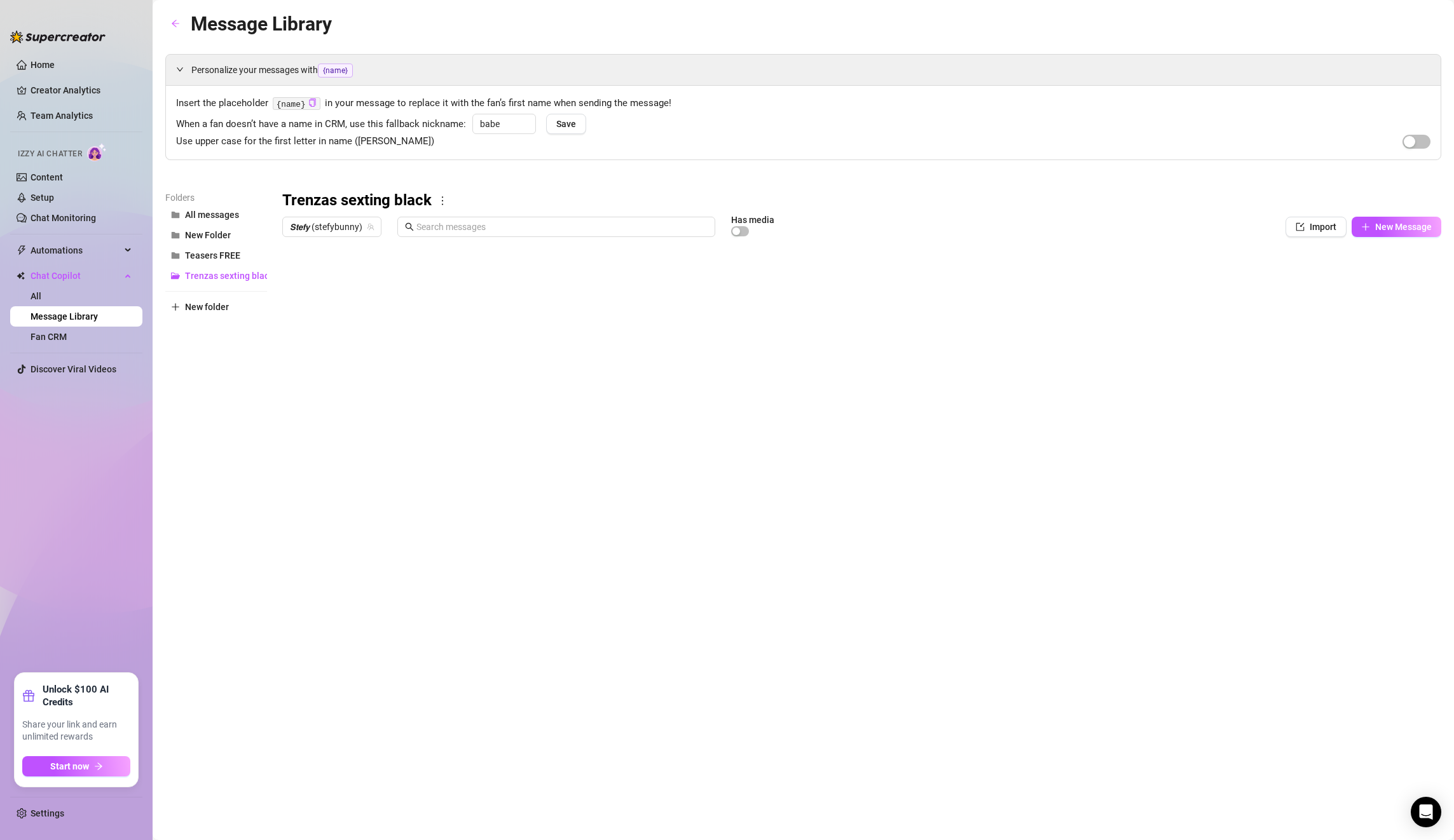
scroll to position [26, 0]
click at [339, 515] on body "Home Creator Analytics Team Analytics Izzy AI Chatter Content Setup Chat Monito…" at bounding box center [727, 420] width 1454 height 840
type textarea "Type your message here..."
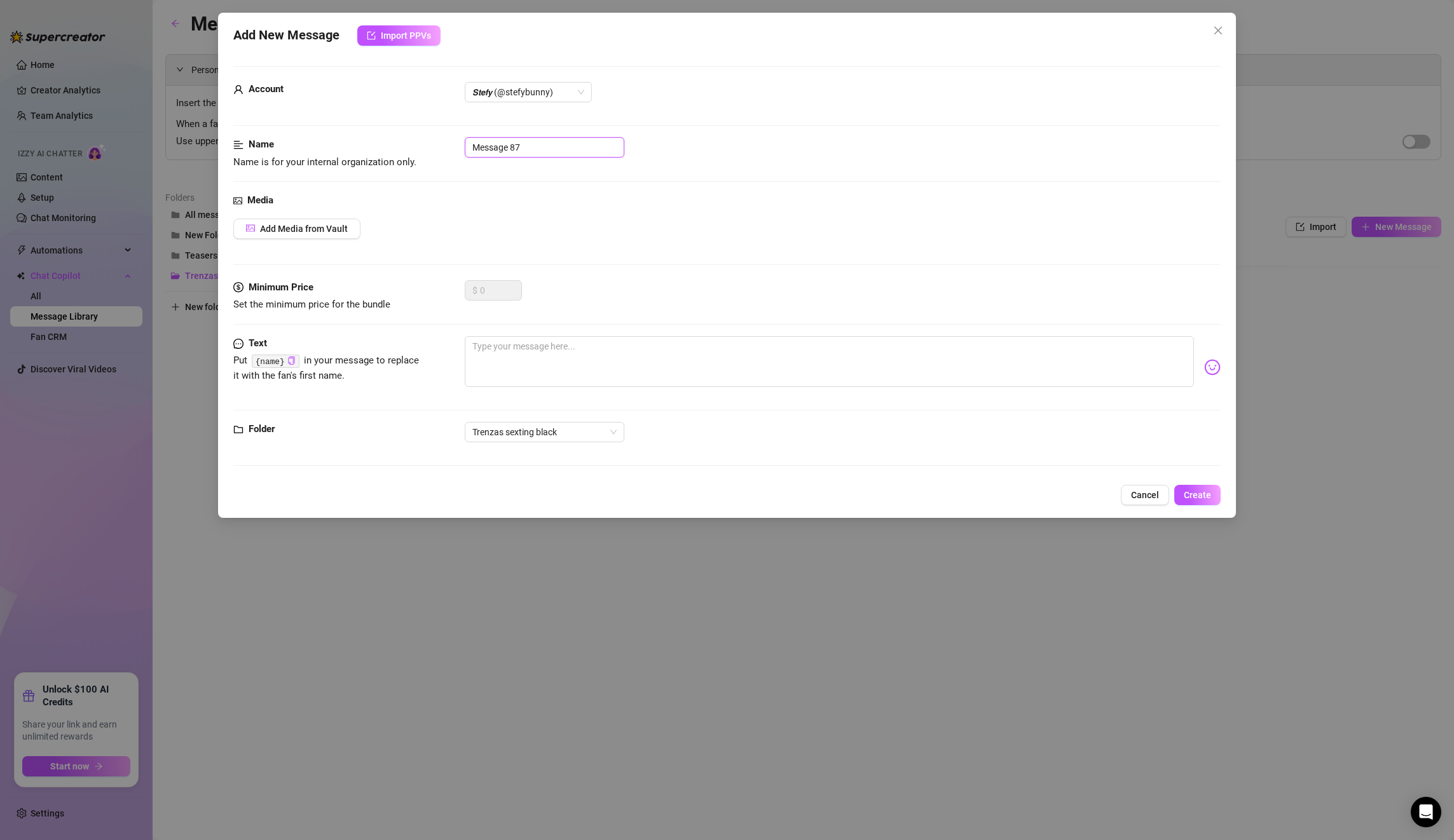
click at [546, 145] on input "Message 87" at bounding box center [545, 147] width 160 height 20
drag, startPoint x: 546, startPoint y: 145, endPoint x: 421, endPoint y: 139, distance: 125.1
click at [421, 139] on div "Name Name is for your internal organization only. Message 87" at bounding box center [727, 153] width 987 height 32
paste input "PPV 3 2:00min finger pussy CLOSE UP)"
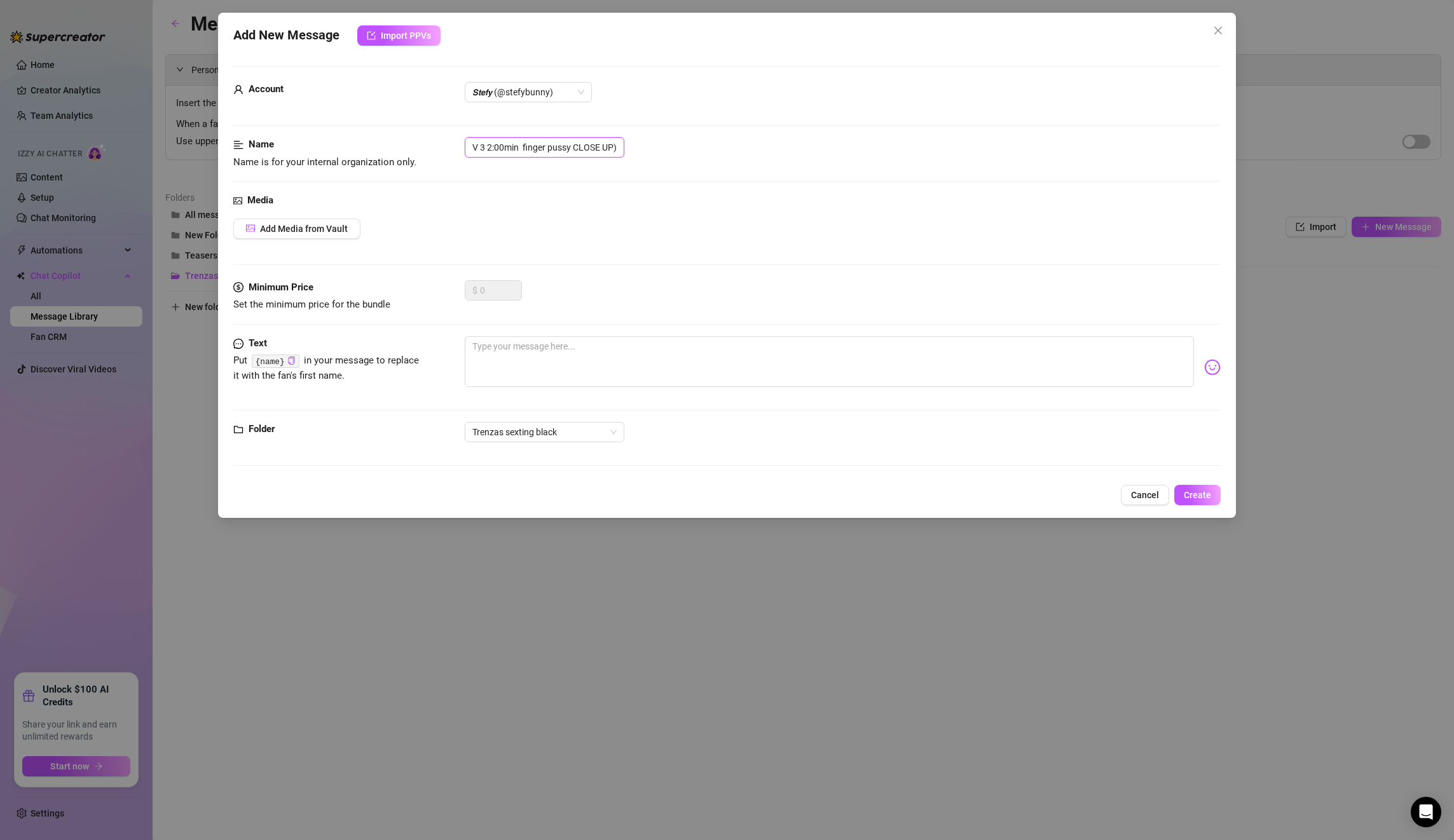
type input "PPV 3 2:00min finger pussy CLOSE UP)"
click at [351, 229] on button "Add Media from Vault" at bounding box center [297, 228] width 127 height 20
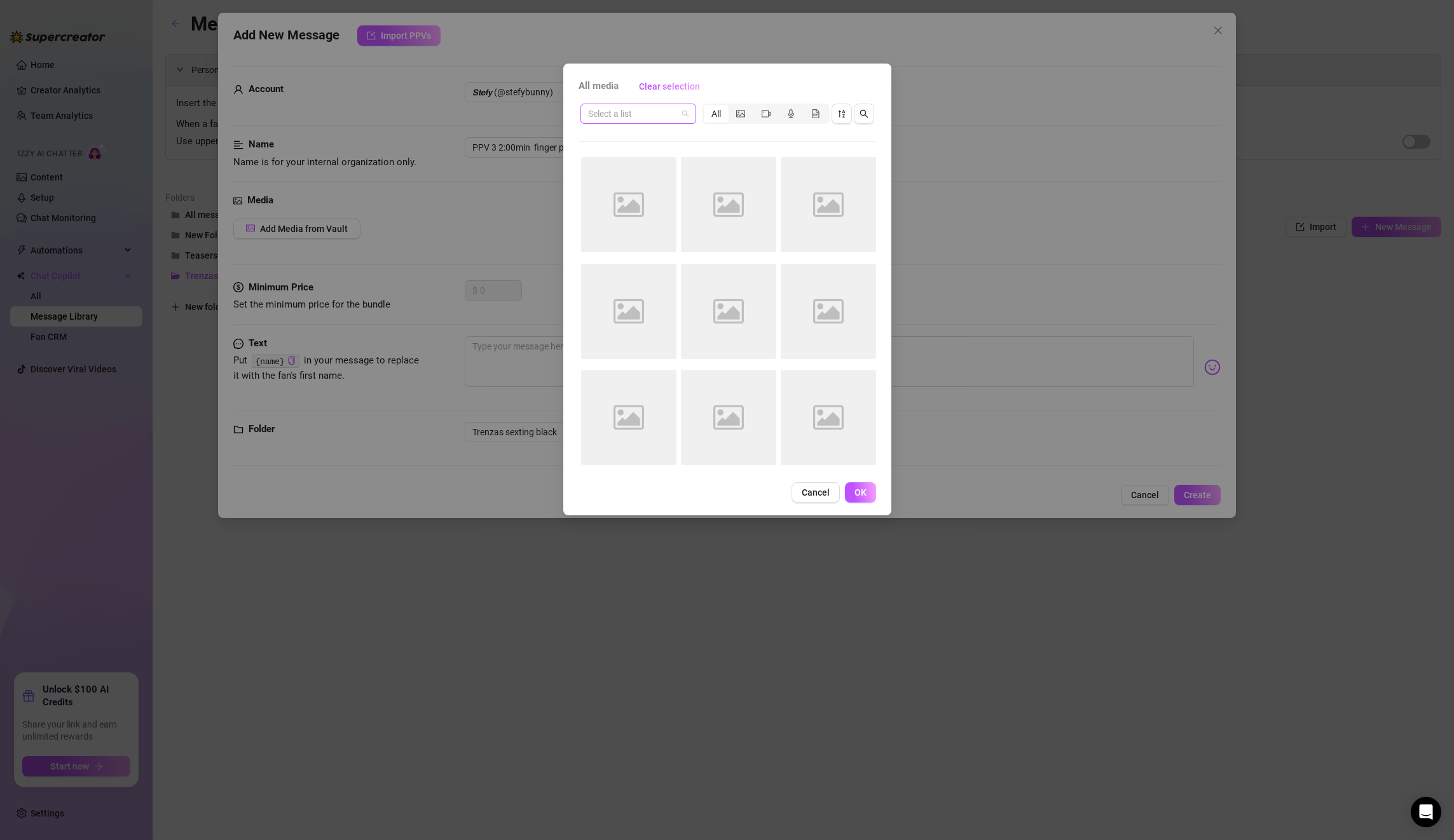
click at [641, 111] on input "search" at bounding box center [632, 113] width 89 height 19
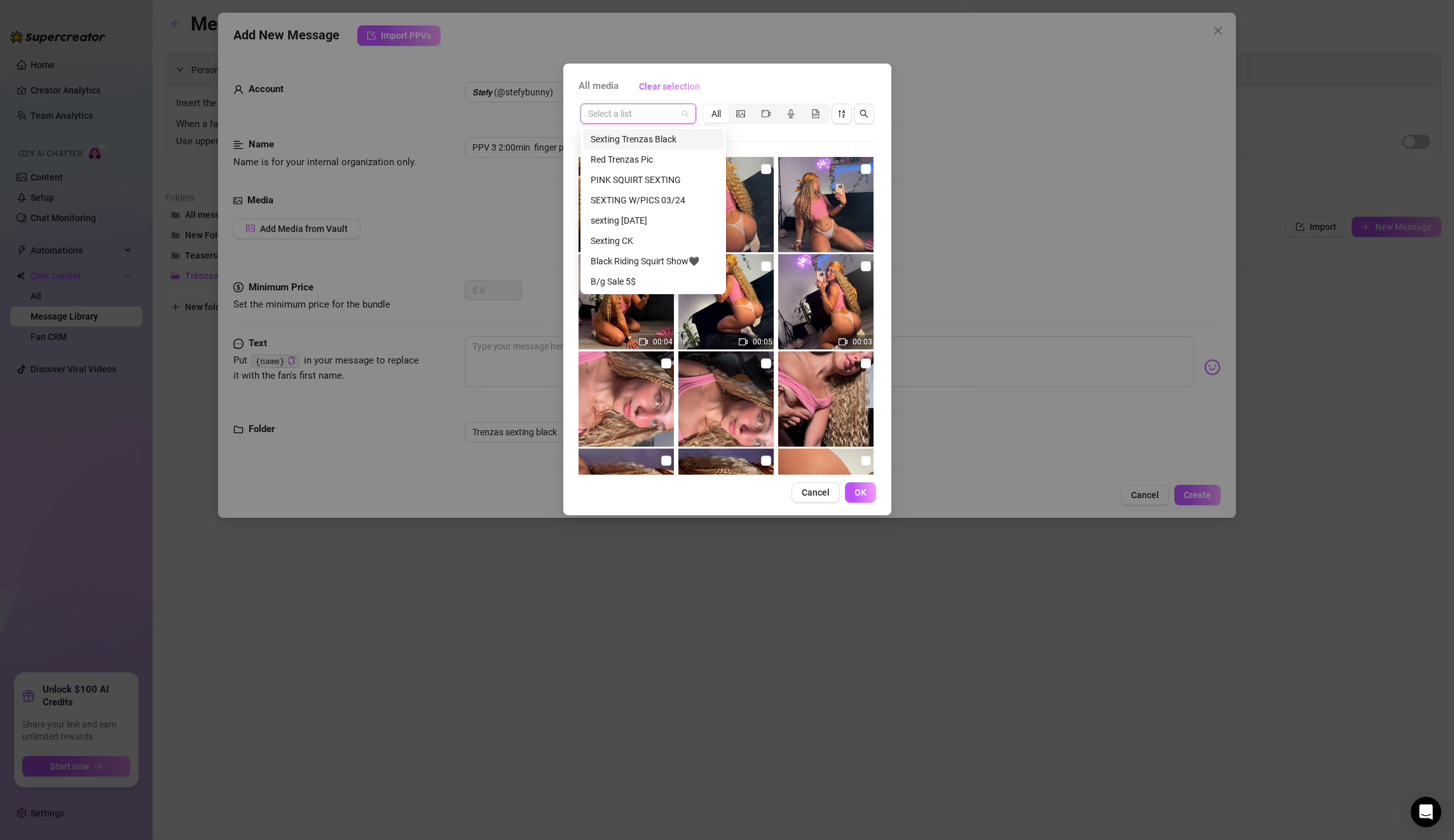
click at [628, 142] on div "Sexting Trenzas Black" at bounding box center [654, 139] width 125 height 14
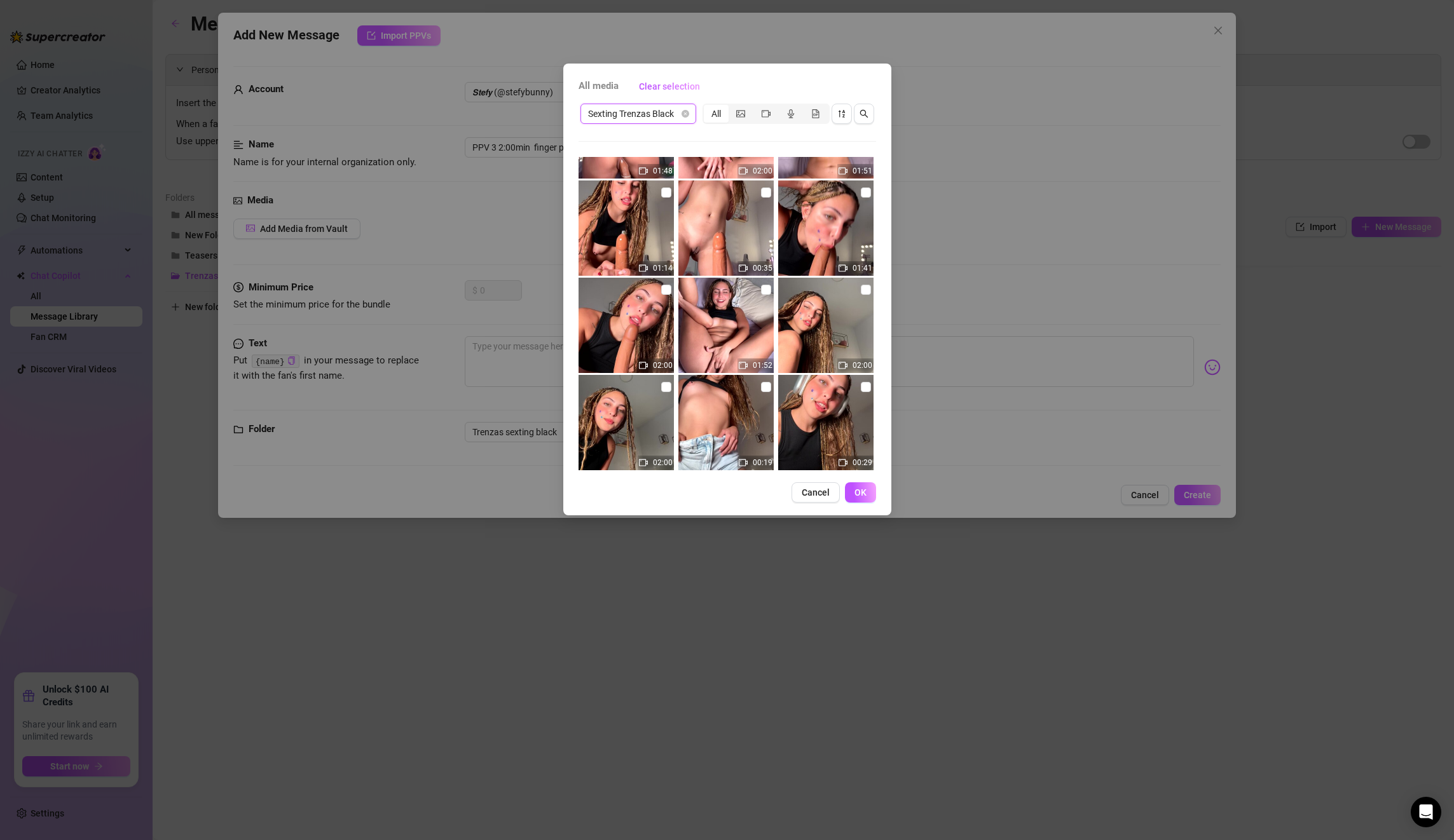
scroll to position [479, 0]
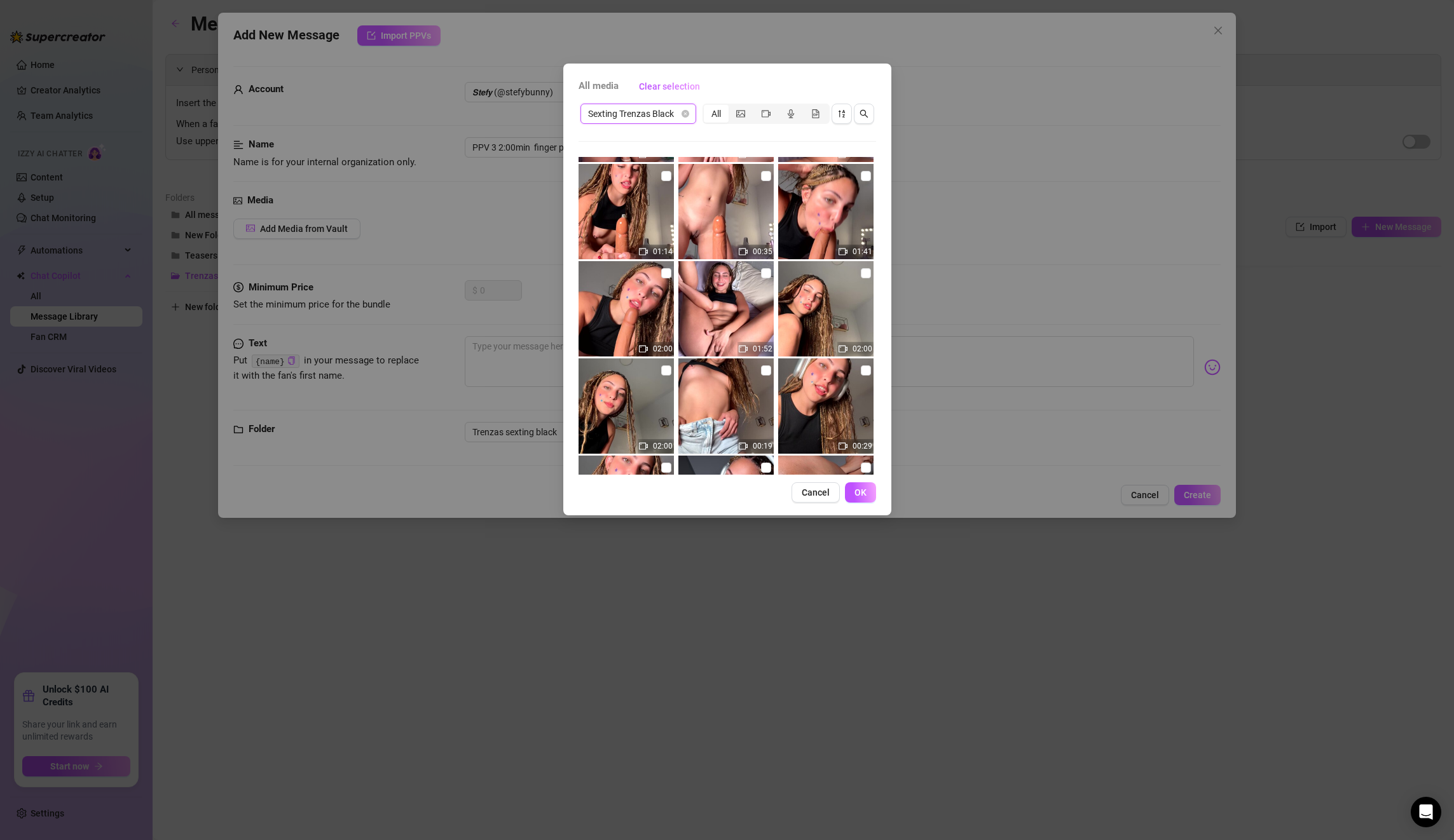
click at [863, 263] on img at bounding box center [825, 309] width 96 height 96
click at [865, 266] on label at bounding box center [865, 273] width 10 height 14
click at [865, 268] on input "checkbox" at bounding box center [865, 273] width 10 height 10
checkbox input "true"
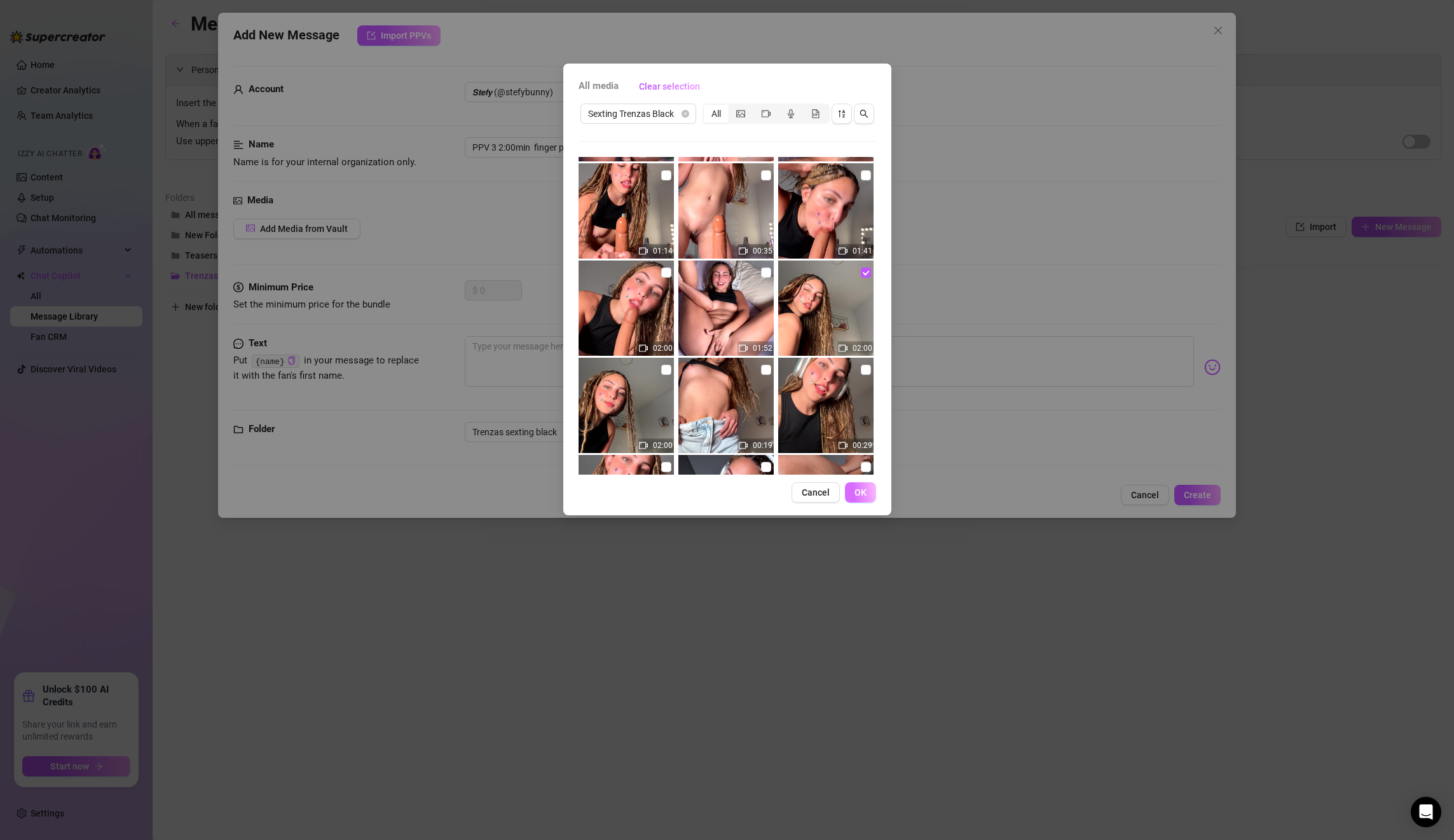
click at [859, 488] on span "OK" at bounding box center [861, 492] width 12 height 10
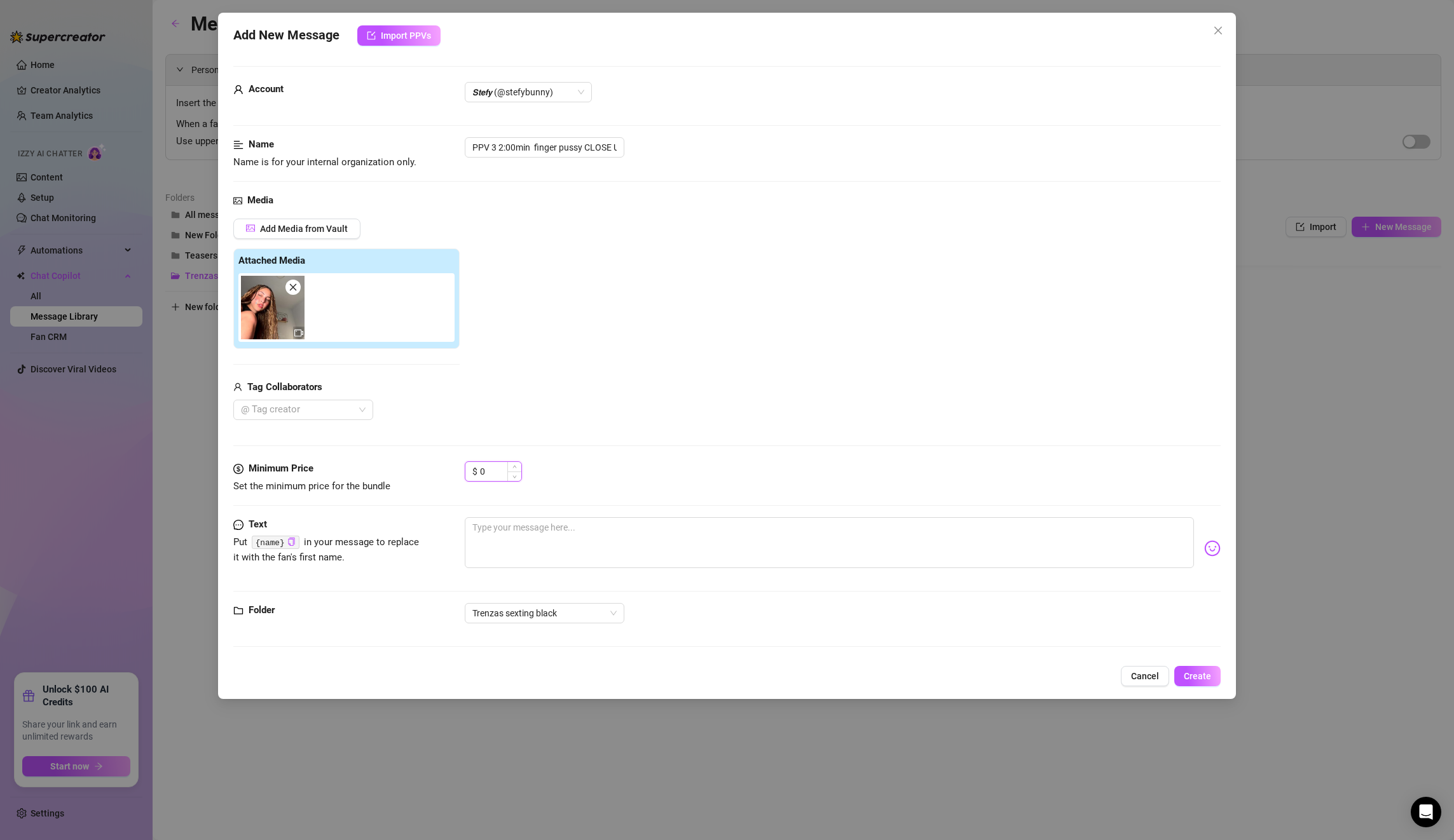
click at [485, 475] on input "0" at bounding box center [500, 471] width 41 height 19
drag, startPoint x: 485, startPoint y: 475, endPoint x: 461, endPoint y: 472, distance: 24.2
click at [461, 472] on div "Minimum Price Set the minimum price for the bundle $ 0" at bounding box center [727, 477] width 987 height 32
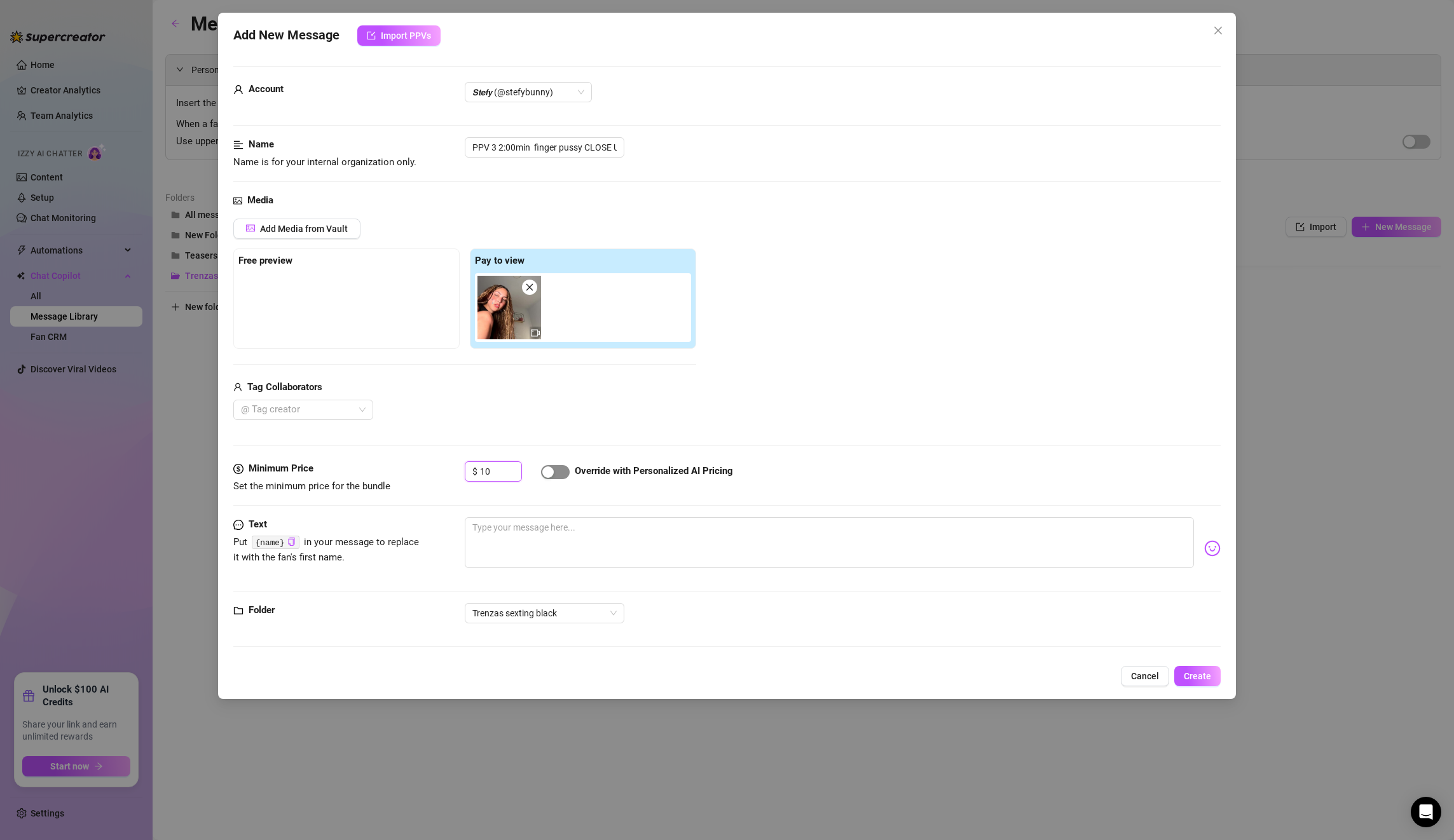
type input "10"
click at [562, 473] on span "button" at bounding box center [556, 472] width 29 height 14
click at [537, 529] on textarea at bounding box center [829, 542] width 729 height 50
paste textarea "you need to fuck my wet pink pussy right now my love! In the foreground sliding…"
type textarea "you need to fuck my wet pink pussy right now my love! In the foreground sliding…"
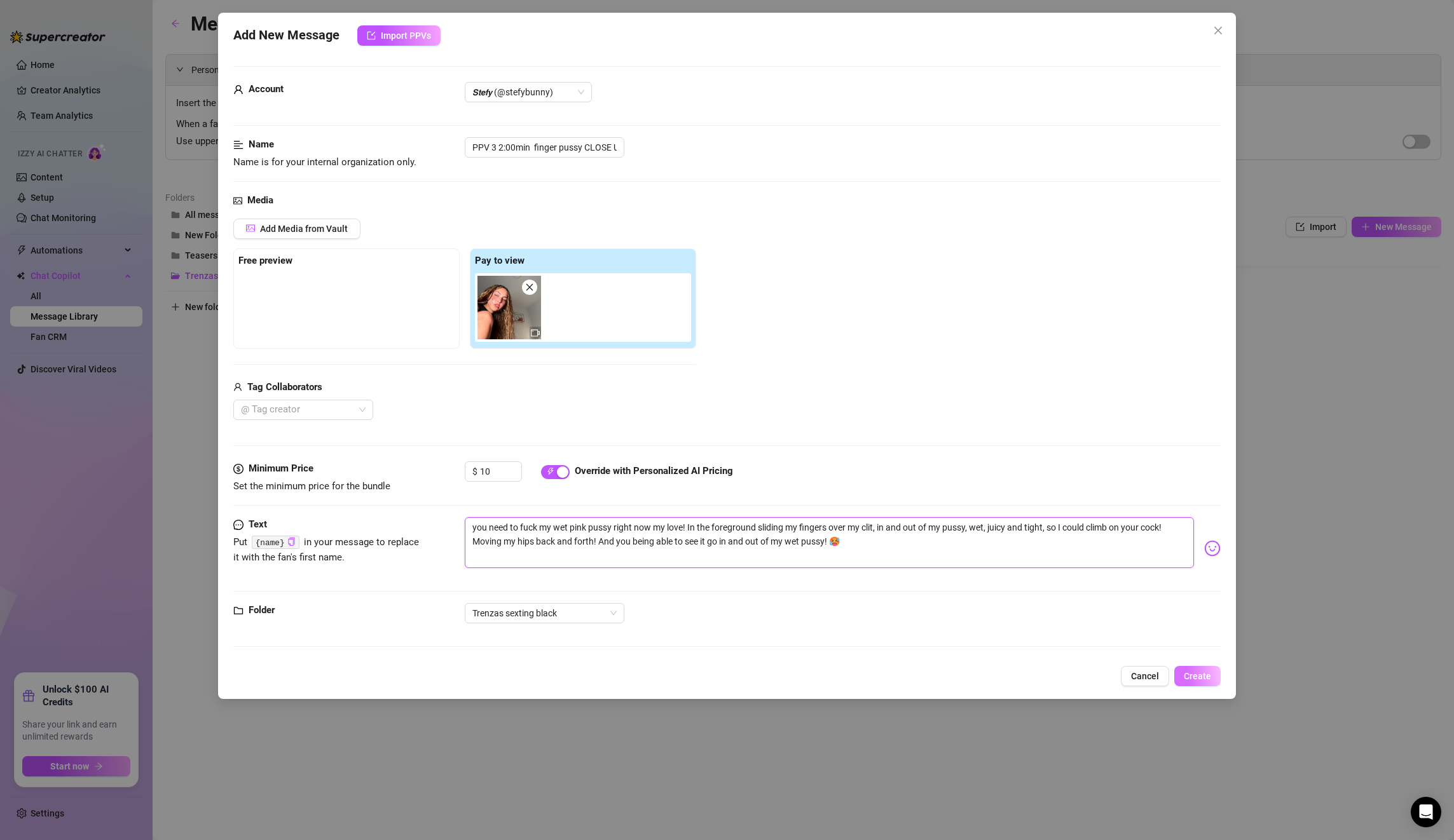
type textarea "you need to fuck my wet pink pussy right now my love! In the foreground sliding…"
click at [1207, 676] on span "Create" at bounding box center [1198, 676] width 27 height 10
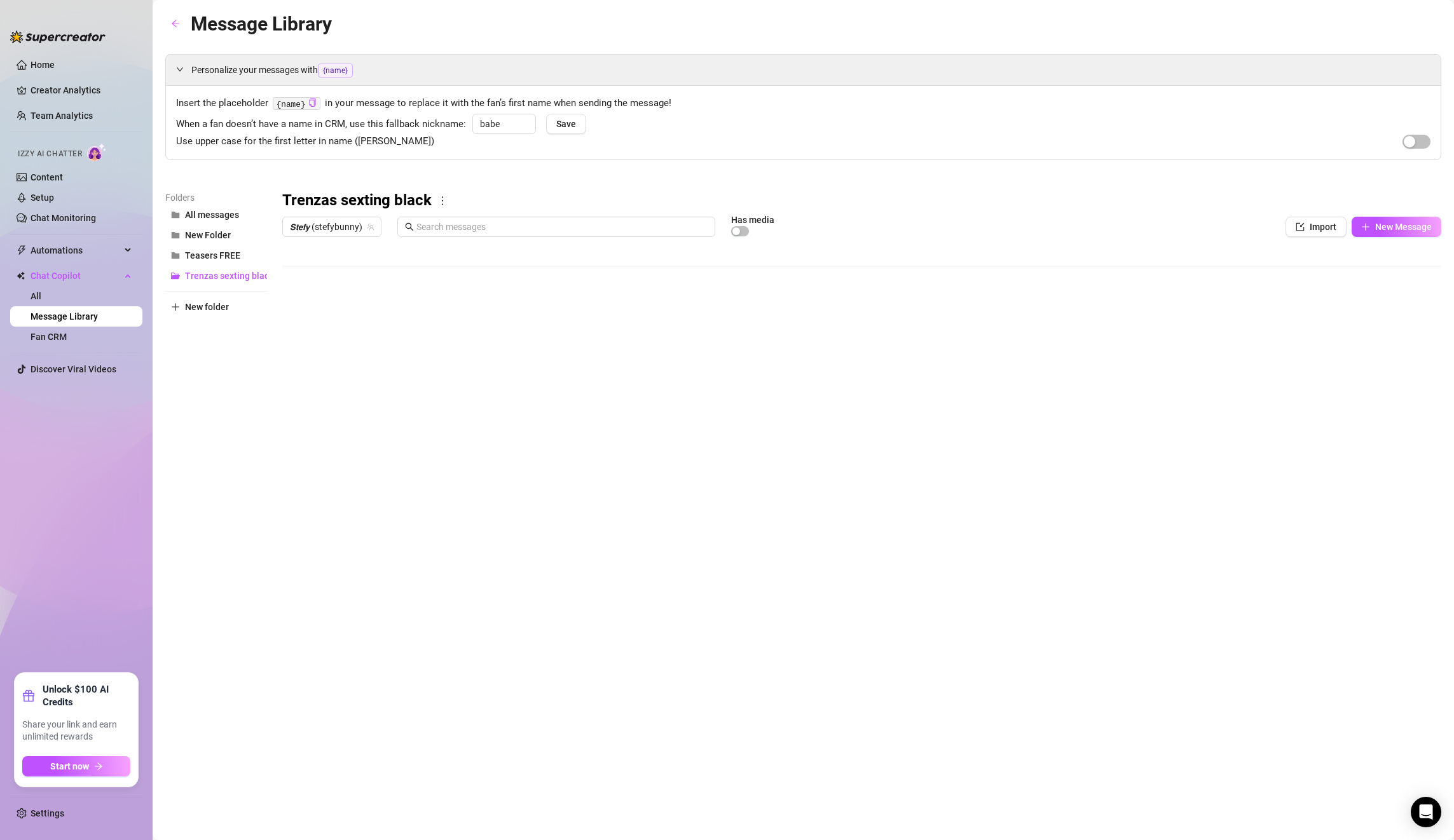
click at [347, 512] on body "Home Creator Analytics Team Analytics Izzy AI Chatter Content Setup Chat Monito…" at bounding box center [727, 420] width 1454 height 840
type textarea "Type your message here..."
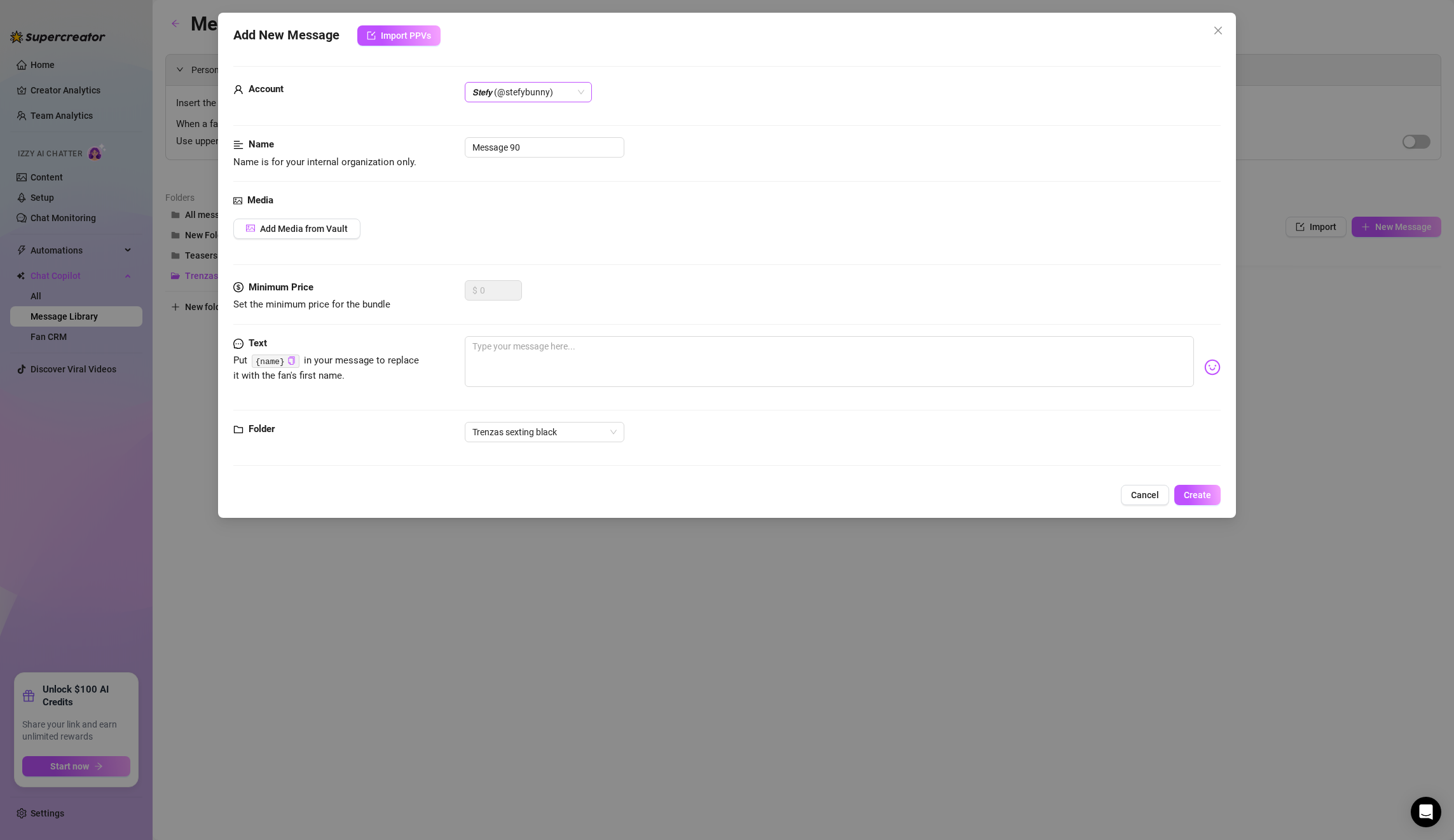
click at [525, 99] on span "𝙎𝙩𝙚𝙛𝙮 (@stefybunny)" at bounding box center [528, 92] width 112 height 19
click at [526, 113] on div "All Creators" at bounding box center [528, 118] width 107 height 14
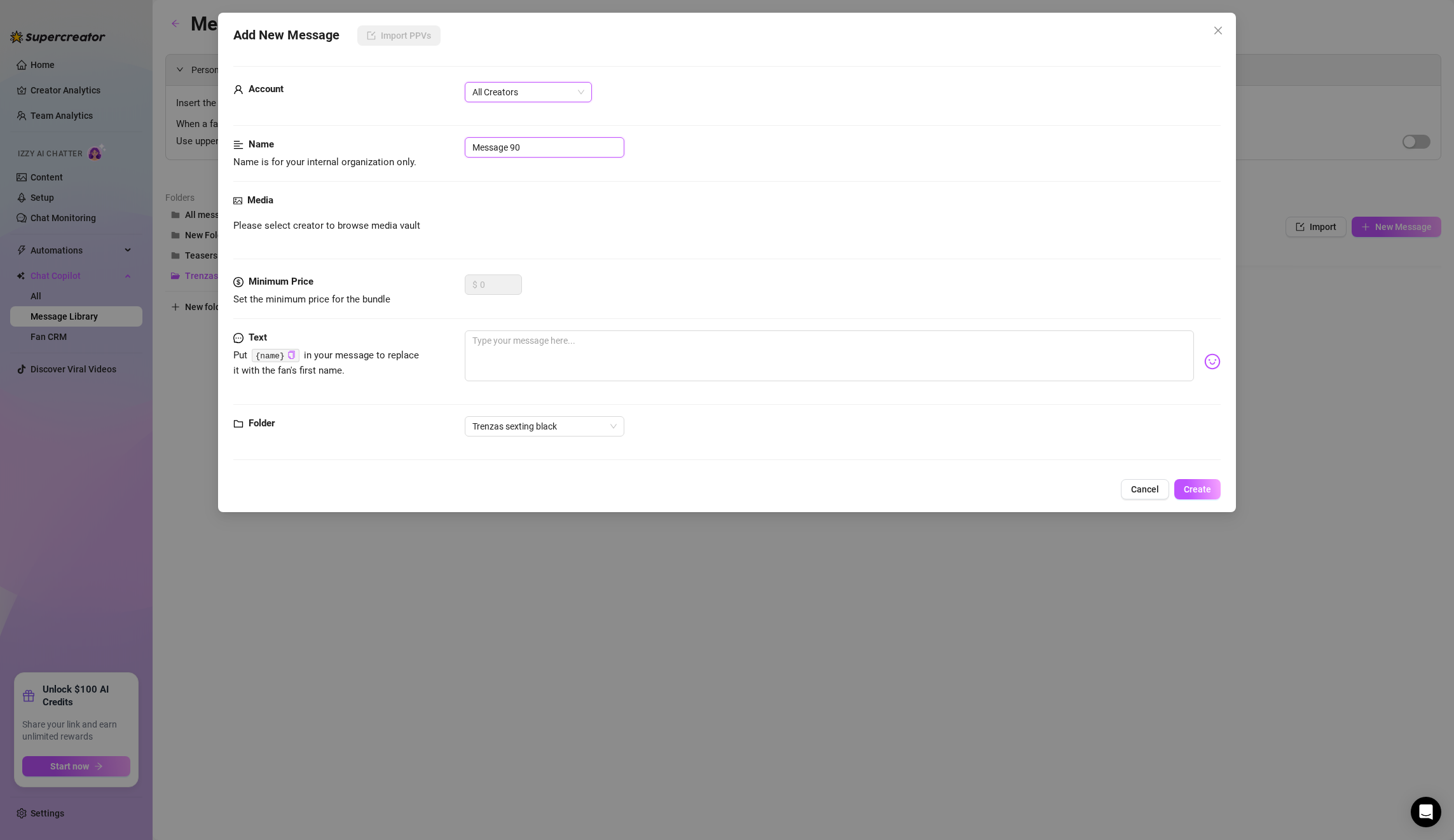
click at [546, 148] on input "Message 90" at bounding box center [545, 147] width 160 height 20
drag, startPoint x: 546, startPoint y: 148, endPoint x: 366, endPoint y: 130, distance: 180.9
click at [366, 130] on form "Account All Creators Name Name is for your internal organization only. Message …" at bounding box center [727, 269] width 987 height 405
paste input "Post 1 PPV 3"
type input "Post 1 PPV 3"
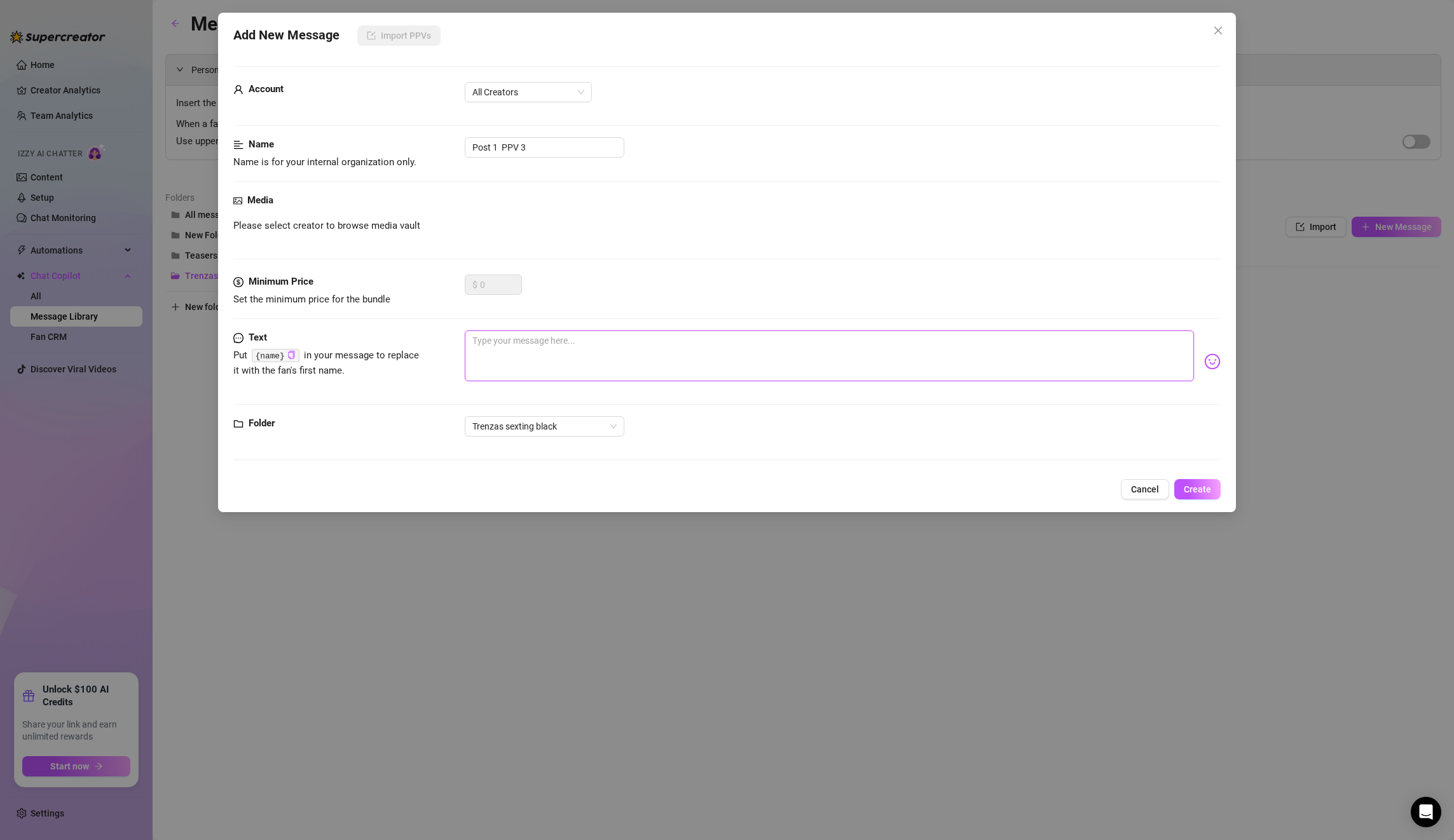
click at [562, 347] on textarea at bounding box center [829, 356] width 729 height 50
paste textarea "Do you like it? Do you like how my pussy looks up close? 🤤🤤"
type textarea "Do you like it? Do you like how my pussy looks up close? 🤤🤤"
click at [1189, 485] on span "Create" at bounding box center [1198, 489] width 27 height 10
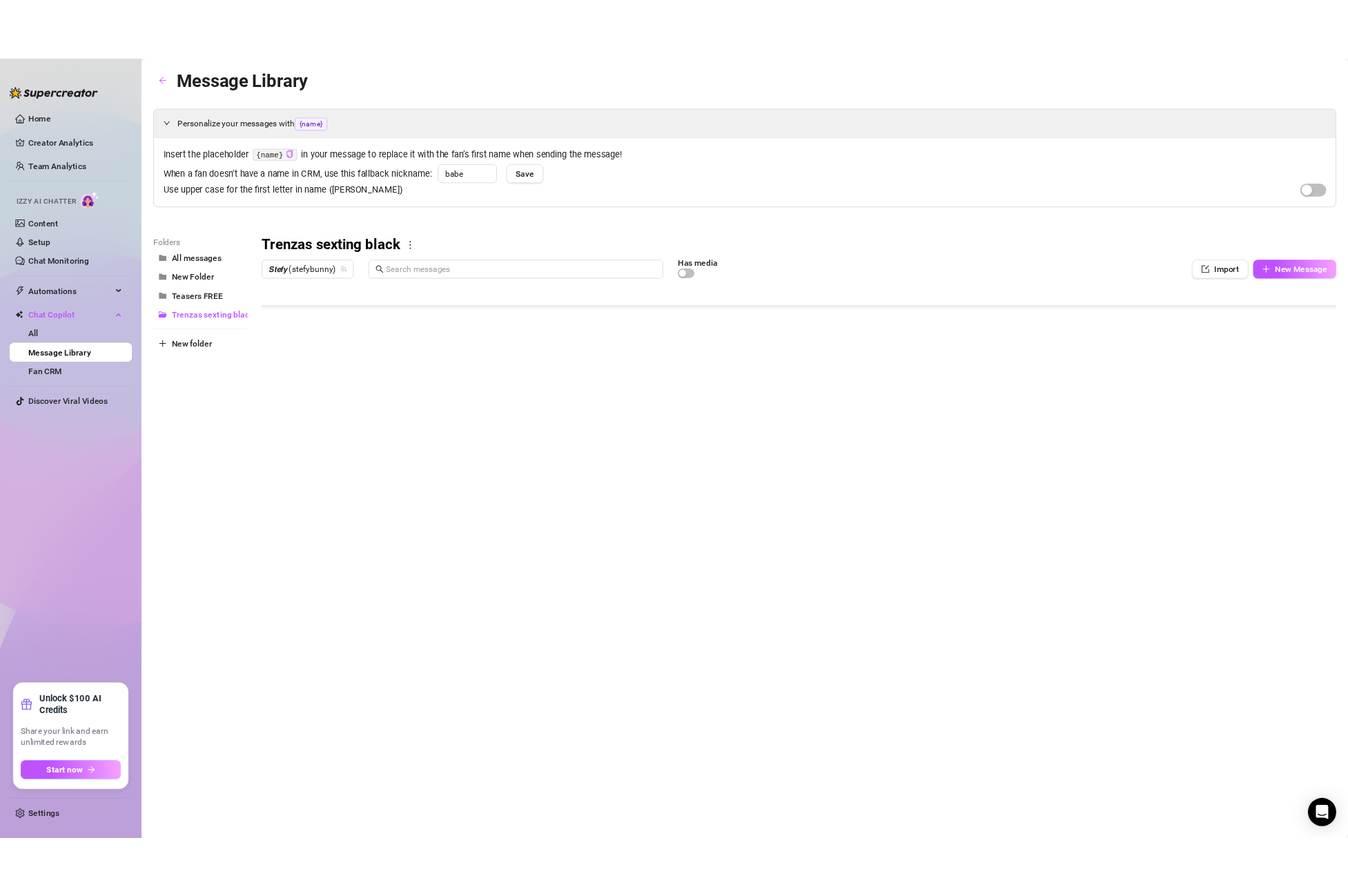
scroll to position [138, 0]
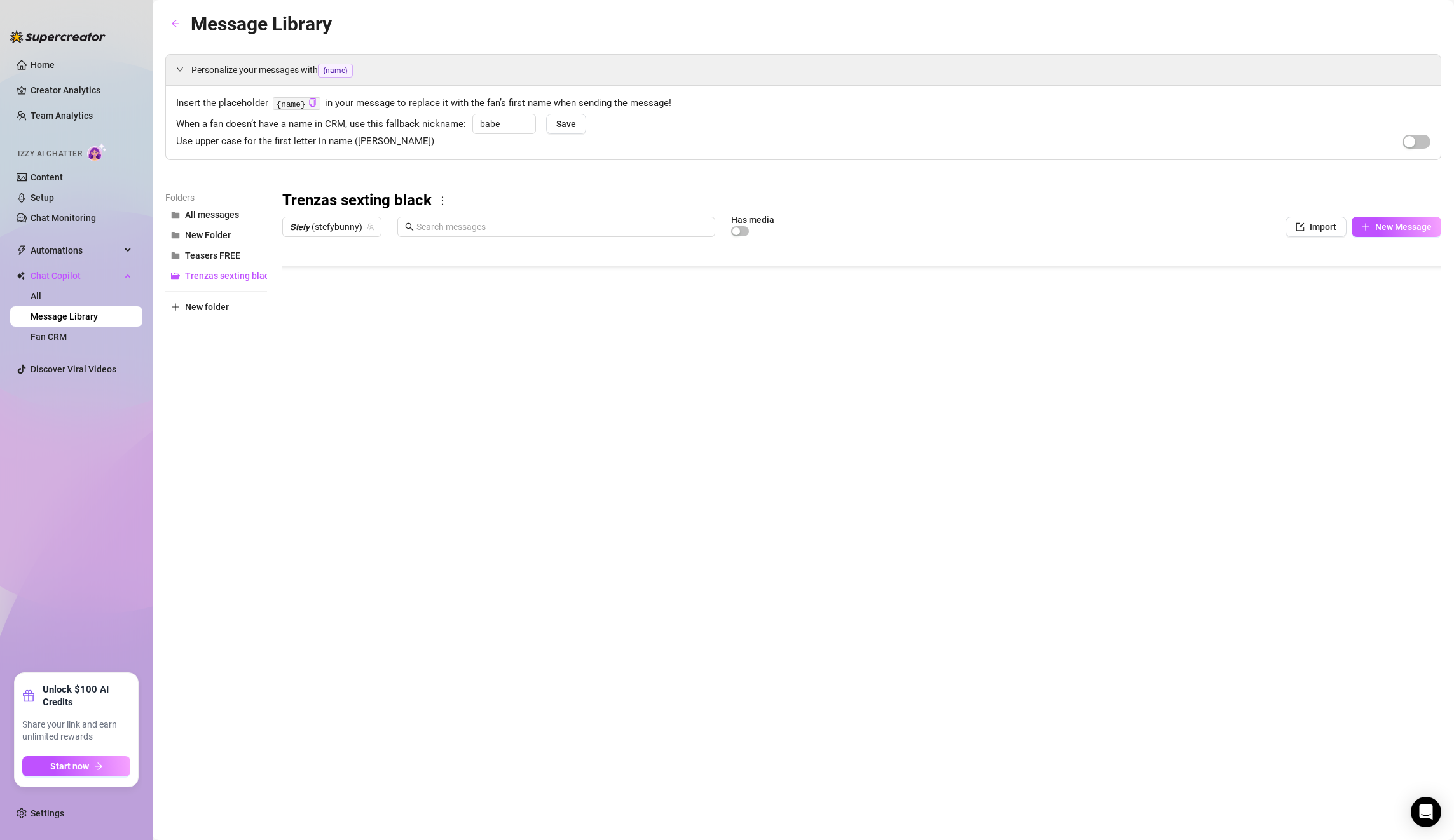
click at [331, 518] on body "Home Creator Analytics Team Analytics Izzy AI Chatter Content Setup Chat Monito…" at bounding box center [727, 420] width 1454 height 840
type textarea "Type your message here..."
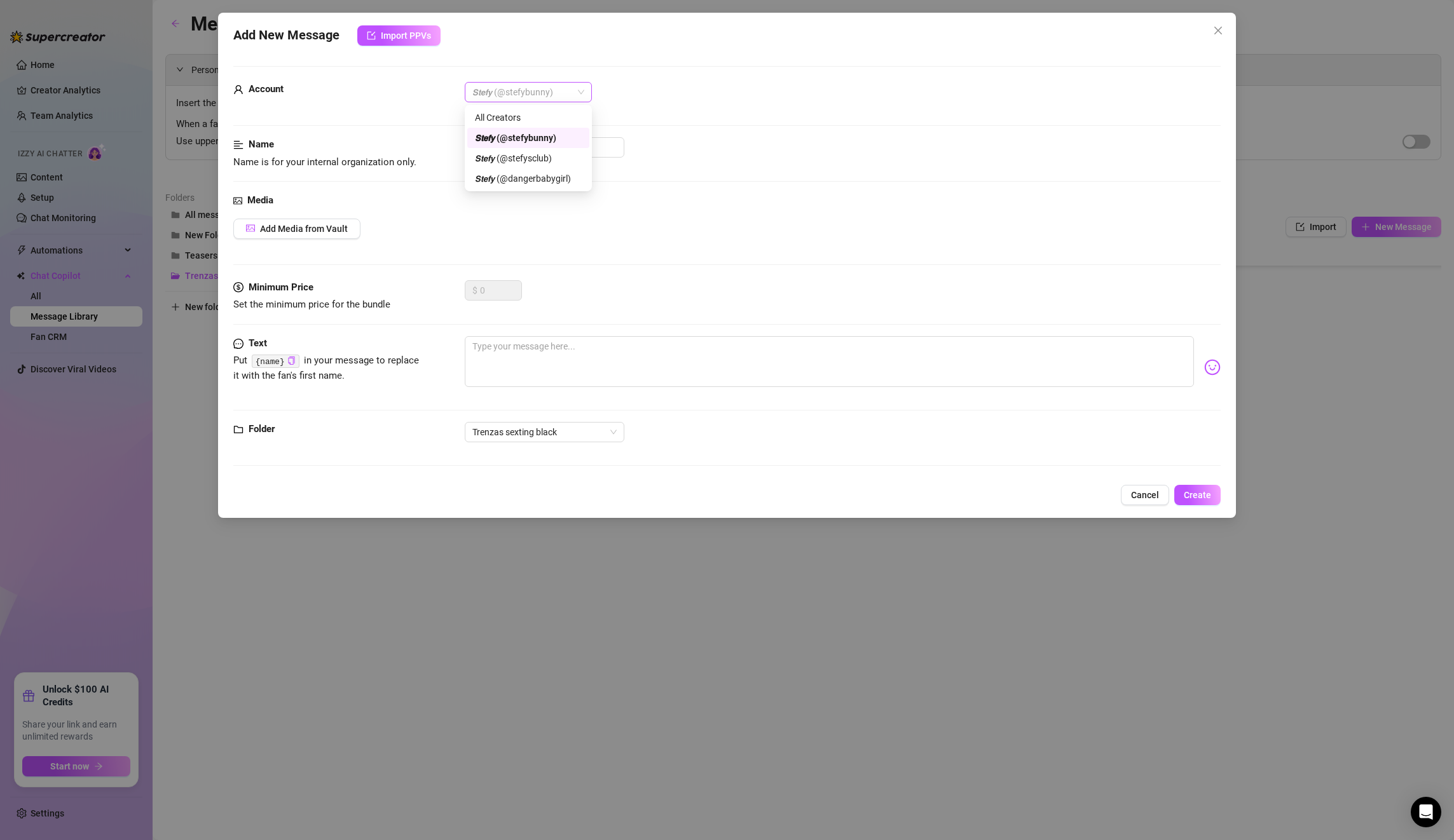
click at [518, 95] on span "𝙎𝙩𝙚𝙛𝙮 (@stefybunny)" at bounding box center [528, 92] width 112 height 19
click at [516, 108] on div "All Creators" at bounding box center [528, 118] width 122 height 20
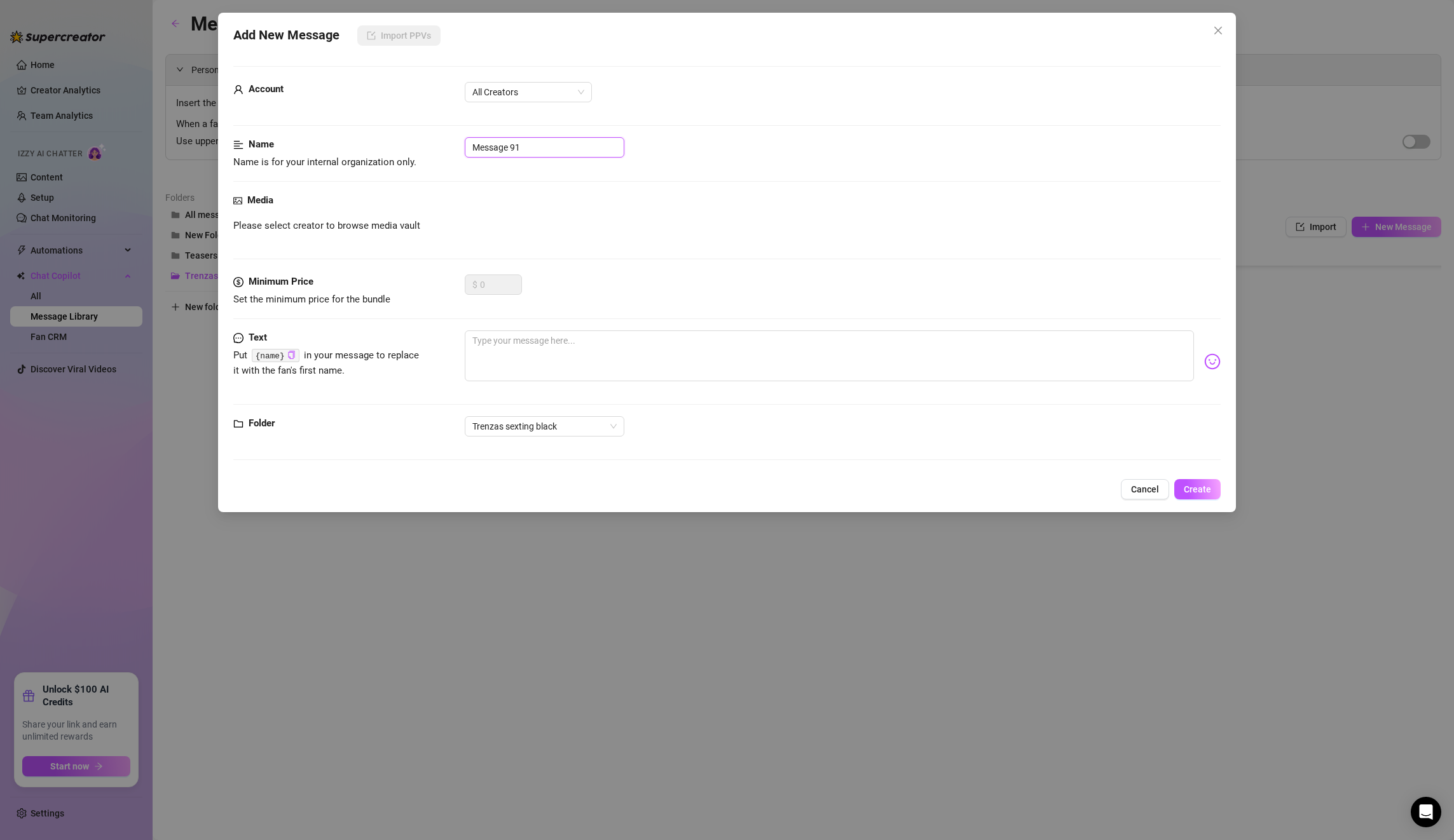
drag, startPoint x: 537, startPoint y: 149, endPoint x: 425, endPoint y: 139, distance: 112.4
click at [425, 139] on div "Name Name is for your internal organization only. Message 91" at bounding box center [727, 153] width 987 height 32
paste input "Post 2 PPV 3"
type input "Post 2 PPV 3"
click at [562, 338] on textarea at bounding box center [829, 356] width 729 height 50
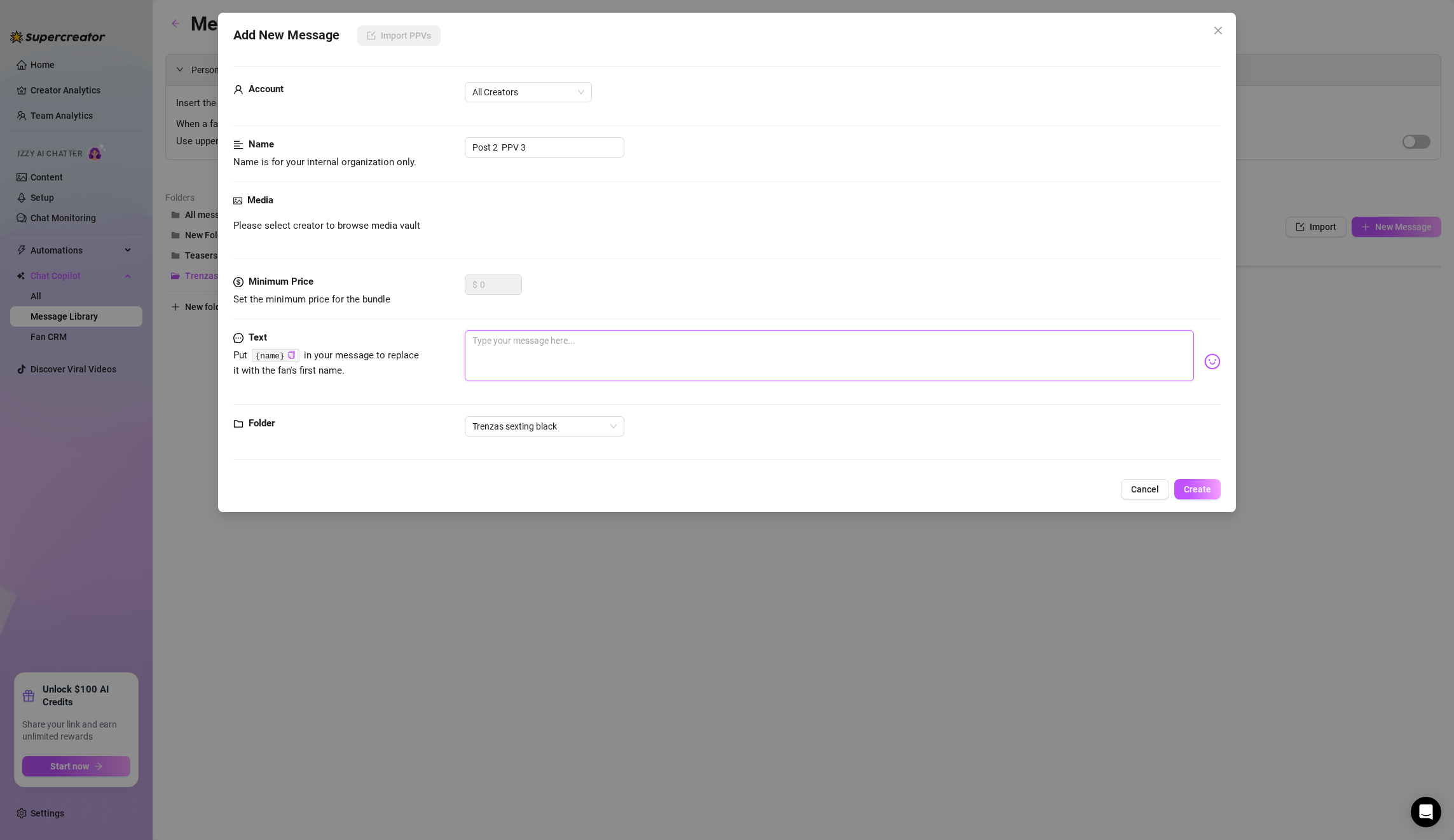
paste textarea "This juicy pussy is just for youuu I love how you make me extremely horny!"
type textarea "This juicy pussy is just for youuu I love how you make me extremely horny!"
click at [1211, 498] on button "Create" at bounding box center [1198, 489] width 47 height 20
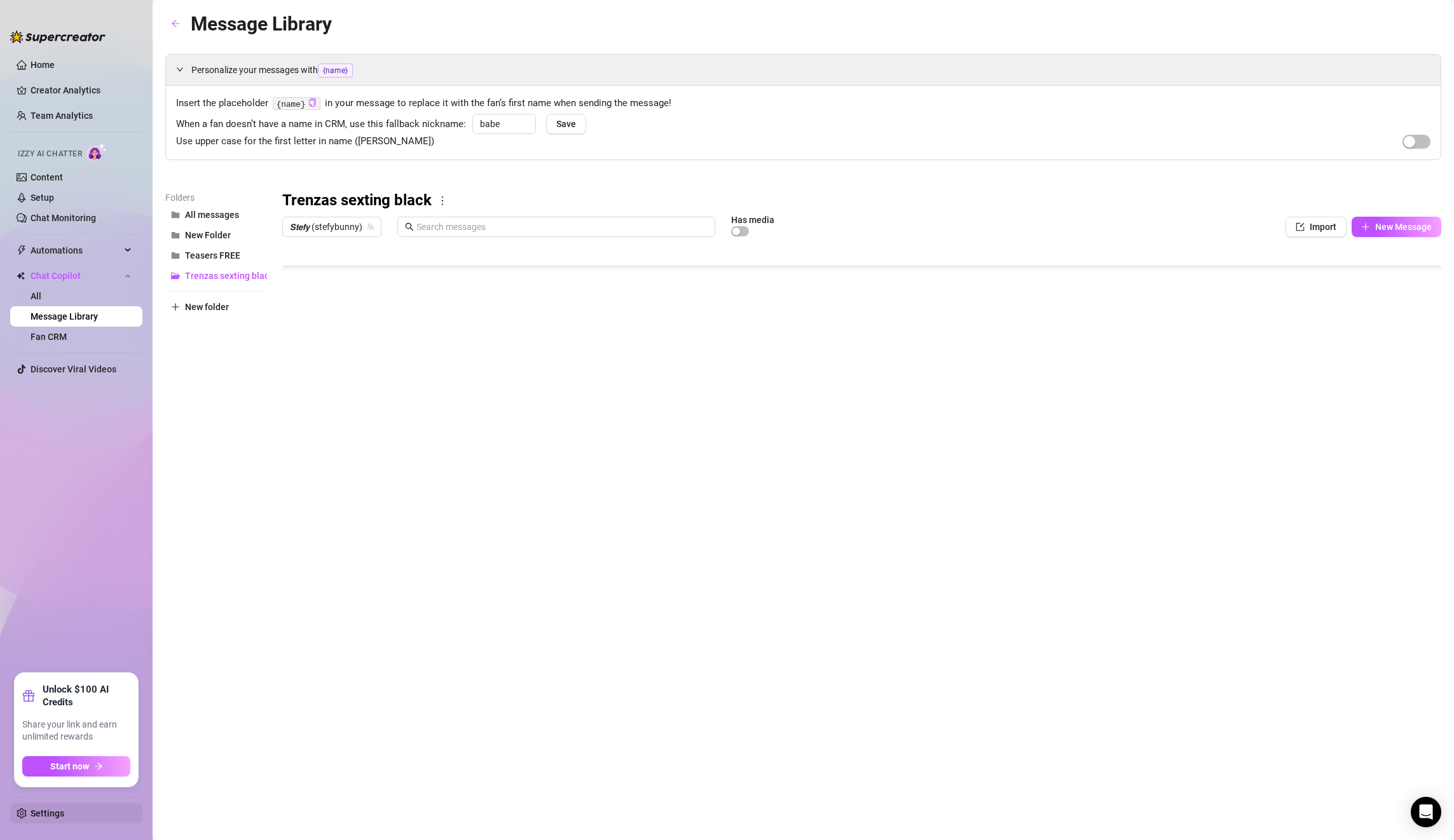
click at [49, 814] on link "Settings" at bounding box center [47, 813] width 34 height 10
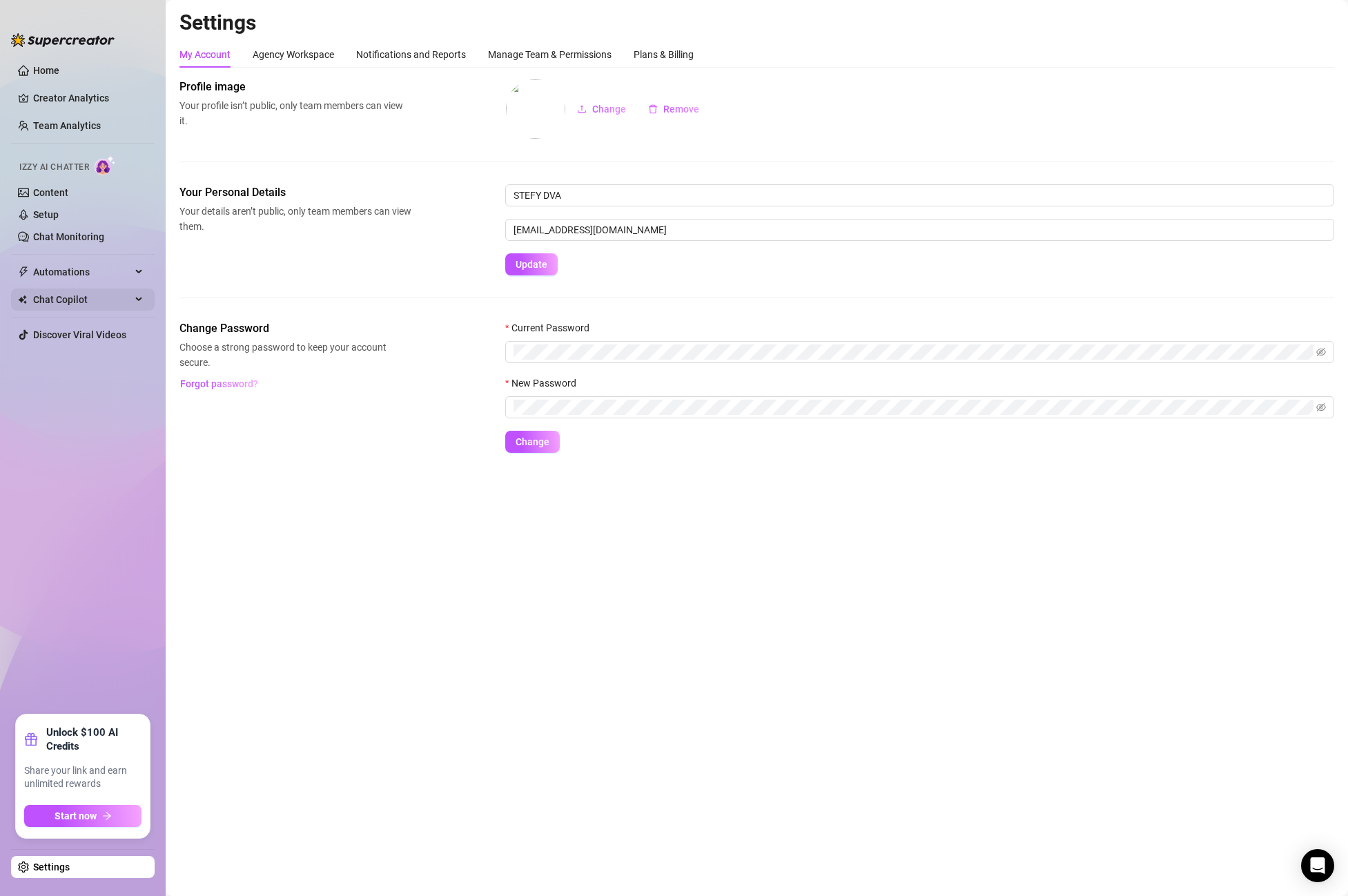
click at [72, 305] on span "Chat Copilot" at bounding box center [82, 299] width 98 height 22
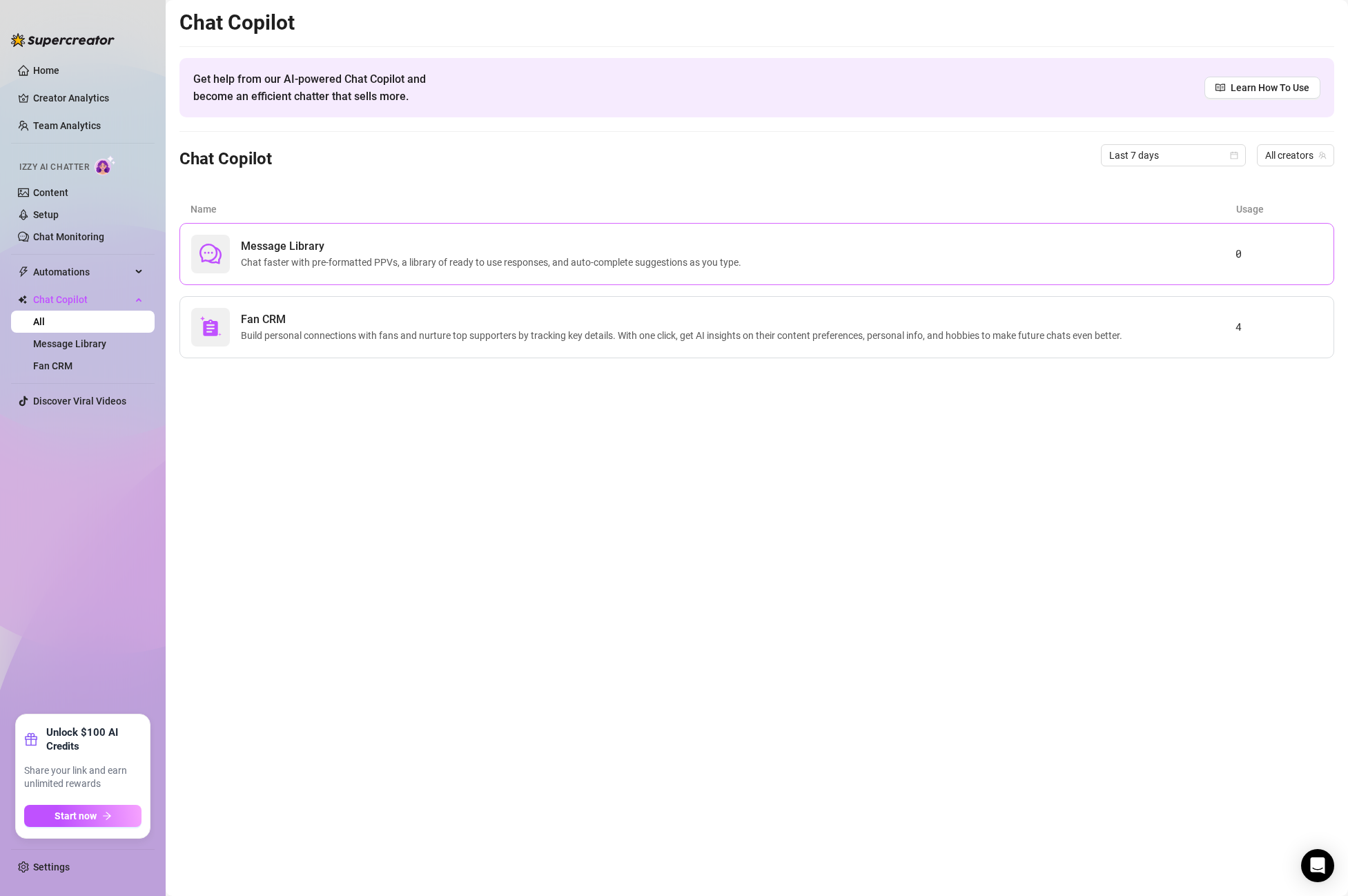
click at [286, 244] on span "Message Library" at bounding box center [494, 246] width 506 height 16
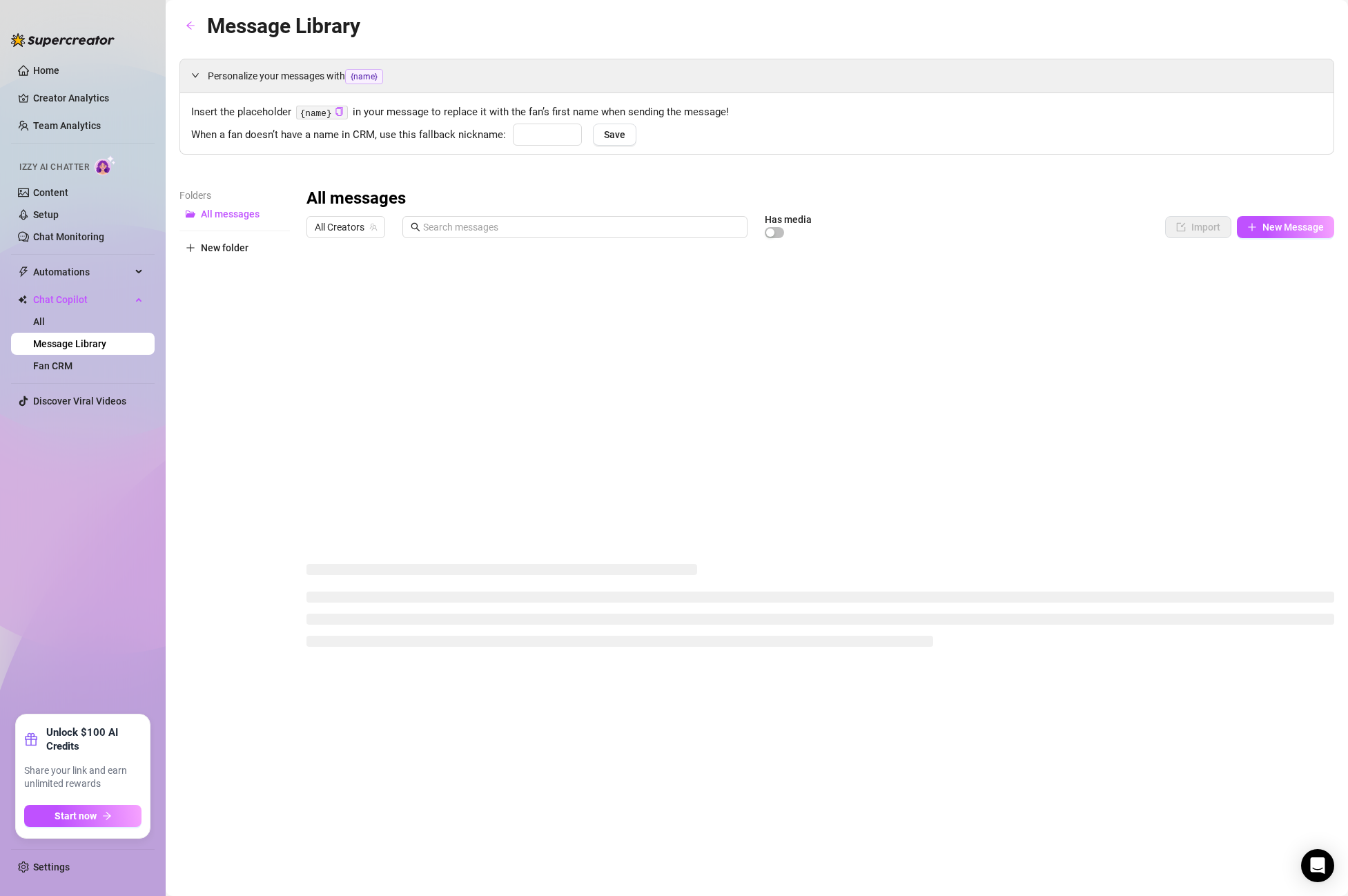
type input "babe"
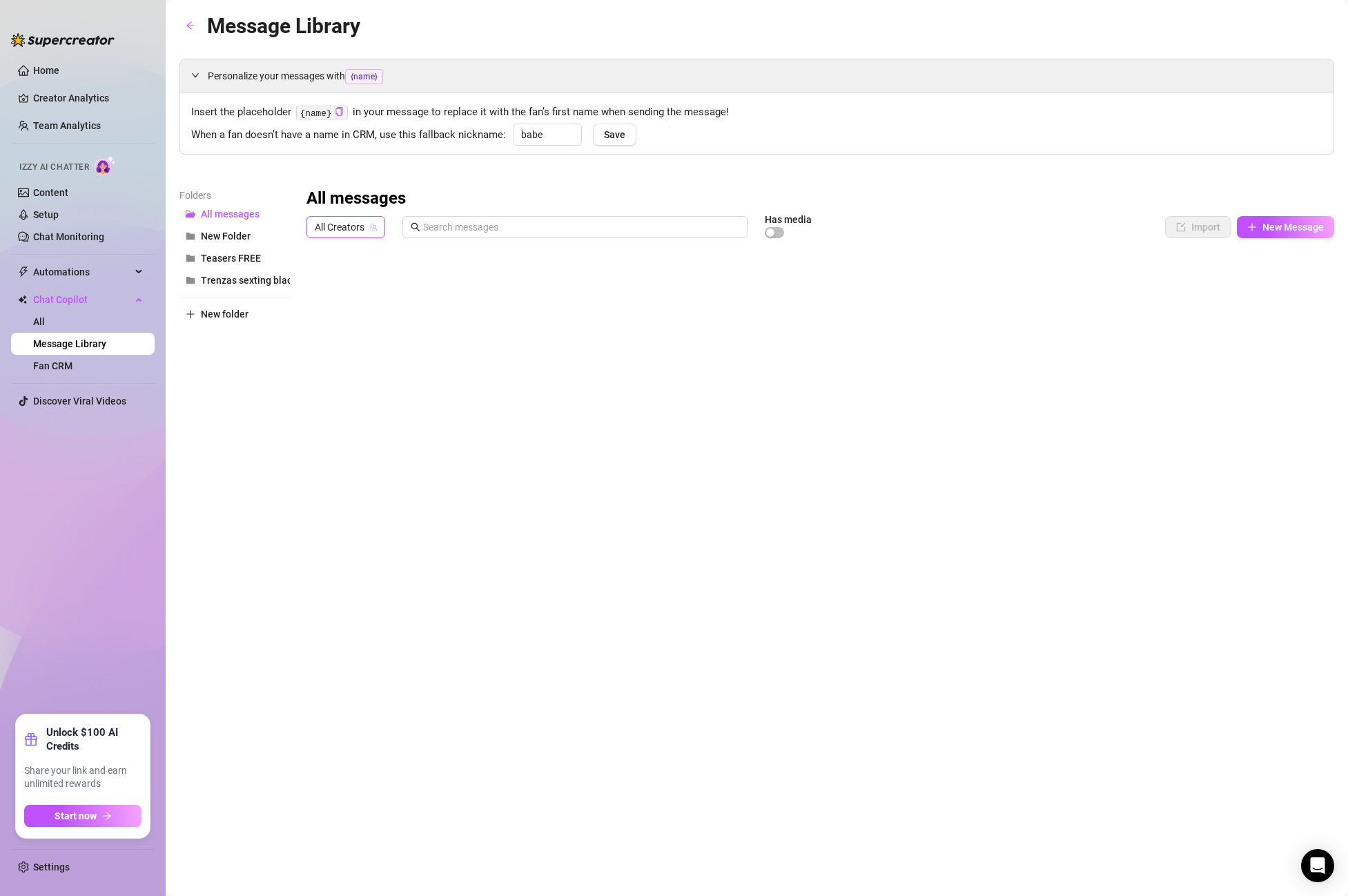
drag, startPoint x: 342, startPoint y: 218, endPoint x: 343, endPoint y: 225, distance: 7.1
click at [343, 223] on span "All Creators" at bounding box center [346, 227] width 62 height 20
click at [367, 274] on span "( stefybunny )" at bounding box center [394, 277] width 55 height 16
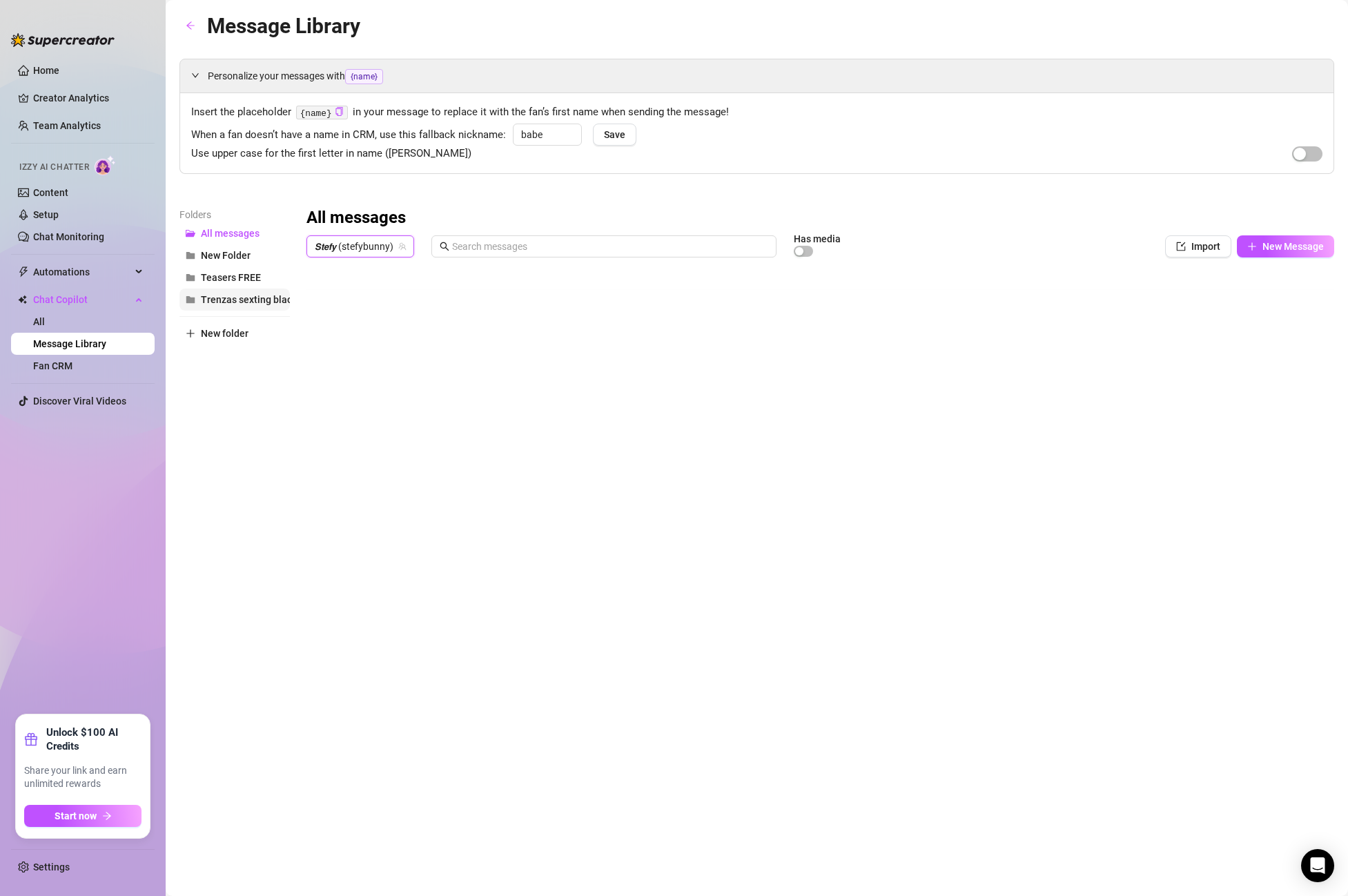
click at [249, 307] on button "Trenzas sexting black" at bounding box center [234, 299] width 110 height 22
type textarea "Type your message here..."
click at [376, 556] on body "Home Creator Analytics Team Analytics Izzy AI Chatter Content Setup Chat Monito…" at bounding box center [674, 448] width 1348 height 896
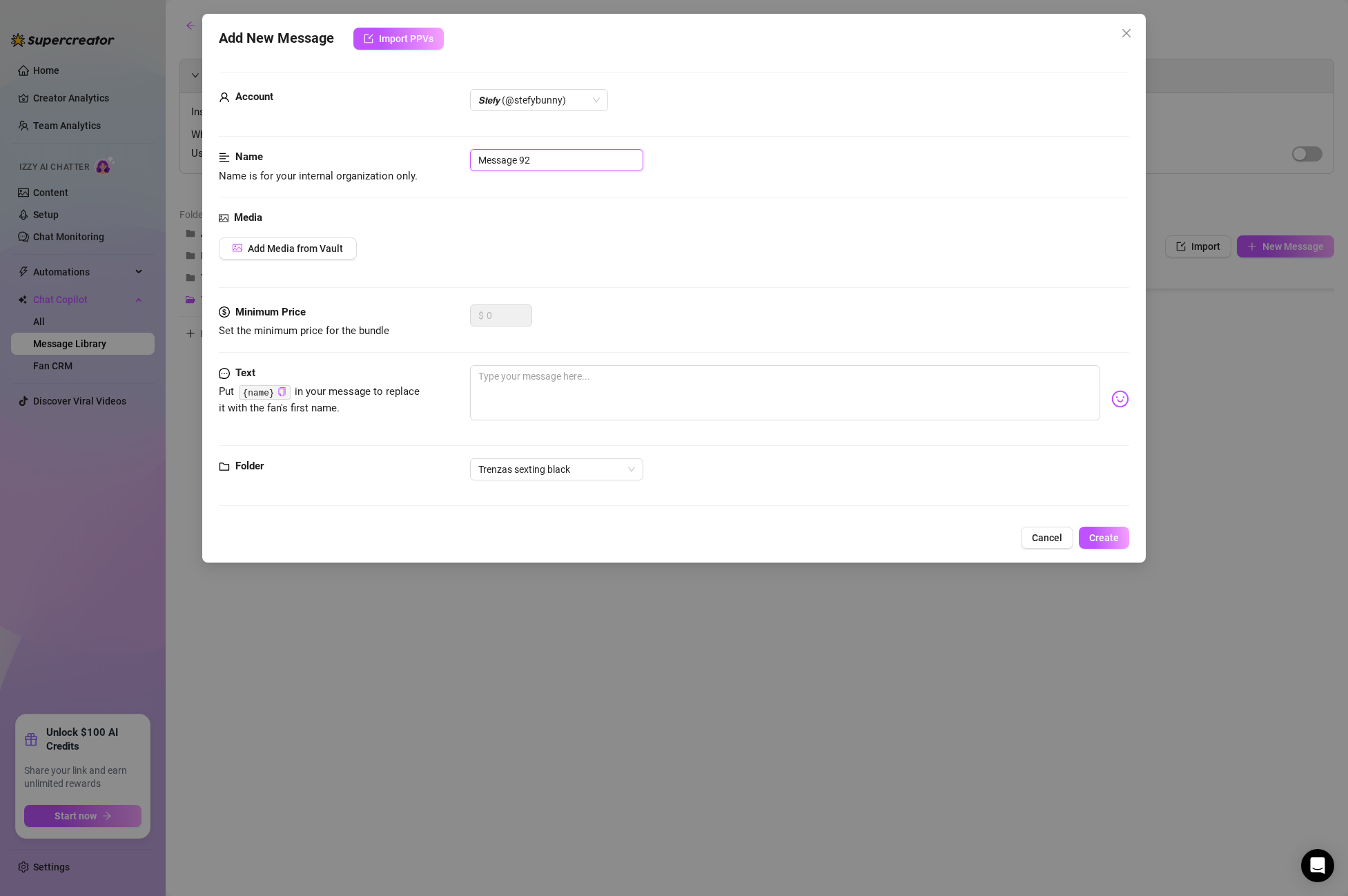
click at [542, 163] on input "Message 92" at bounding box center [557, 160] width 174 height 22
drag, startPoint x: 542, startPoint y: 163, endPoint x: 449, endPoint y: 160, distance: 93.0
click at [449, 160] on div "Name Name is for your internal organization only. Message 92" at bounding box center [674, 166] width 911 height 35
paste input "PPV 4 2:00min finger pussy missionary"
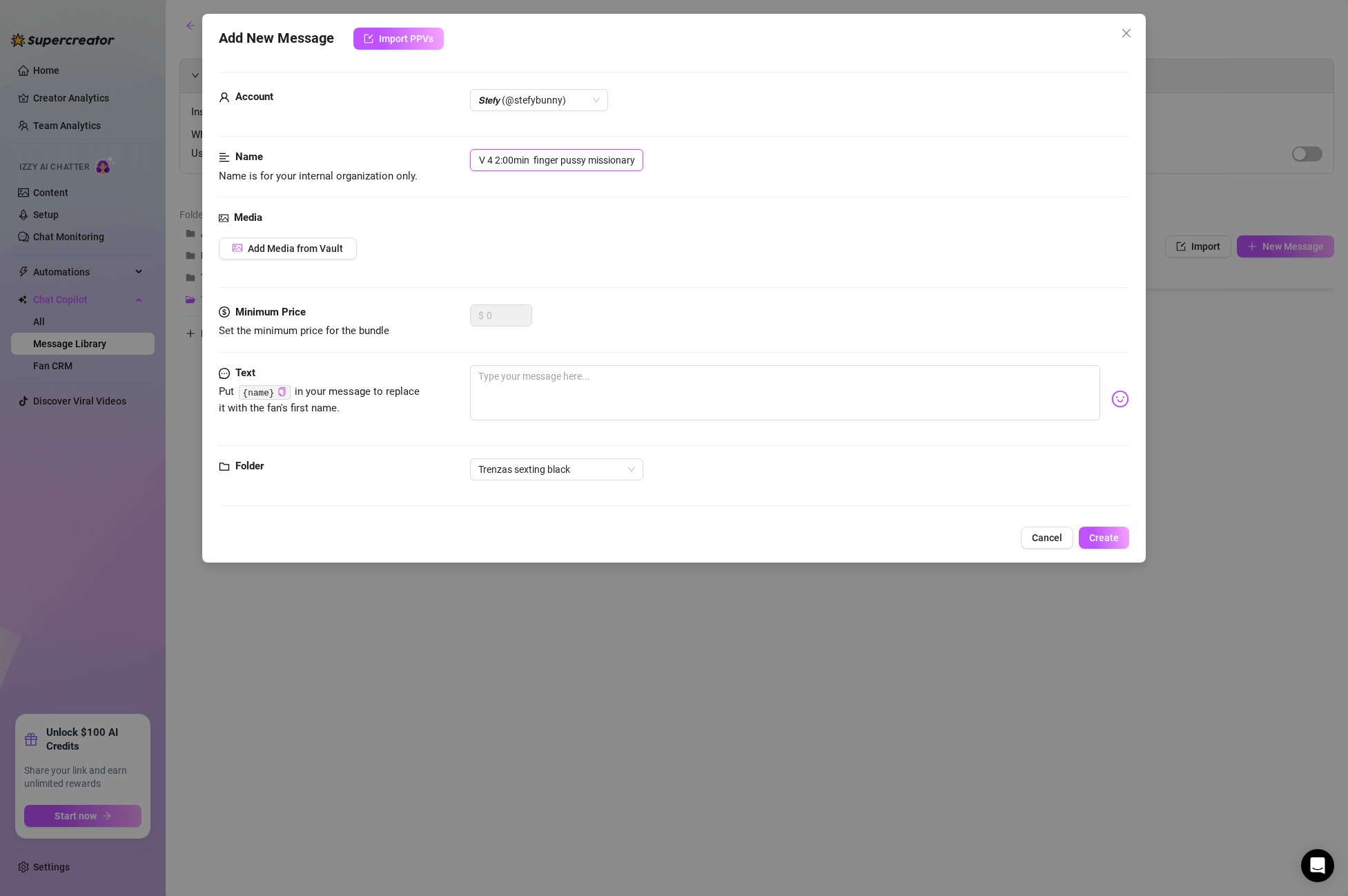
type input "PPV 4 2:00min finger pussy missionary"
click at [509, 373] on textarea at bounding box center [785, 392] width 630 height 55
paste textarea "u don't know how much I long for you to be fucking me right now! Like this in y…"
type textarea "u don't know how much I long for you to be fucking me right now! Like this in y…"
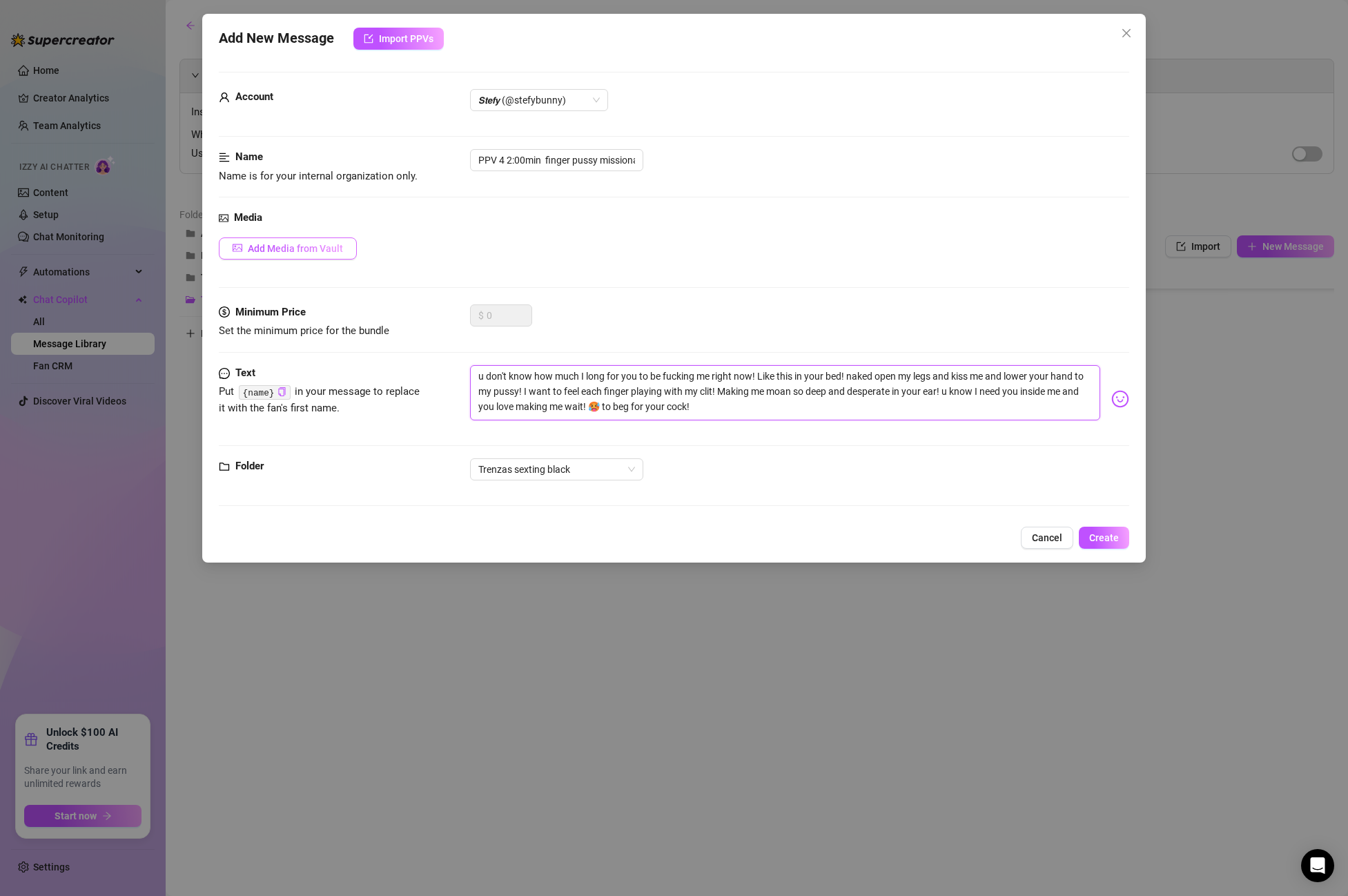
type textarea "u don't know how much I long for you to be fucking me right now! Like this in y…"
click at [304, 253] on span "Add Media from Vault" at bounding box center [295, 248] width 95 height 11
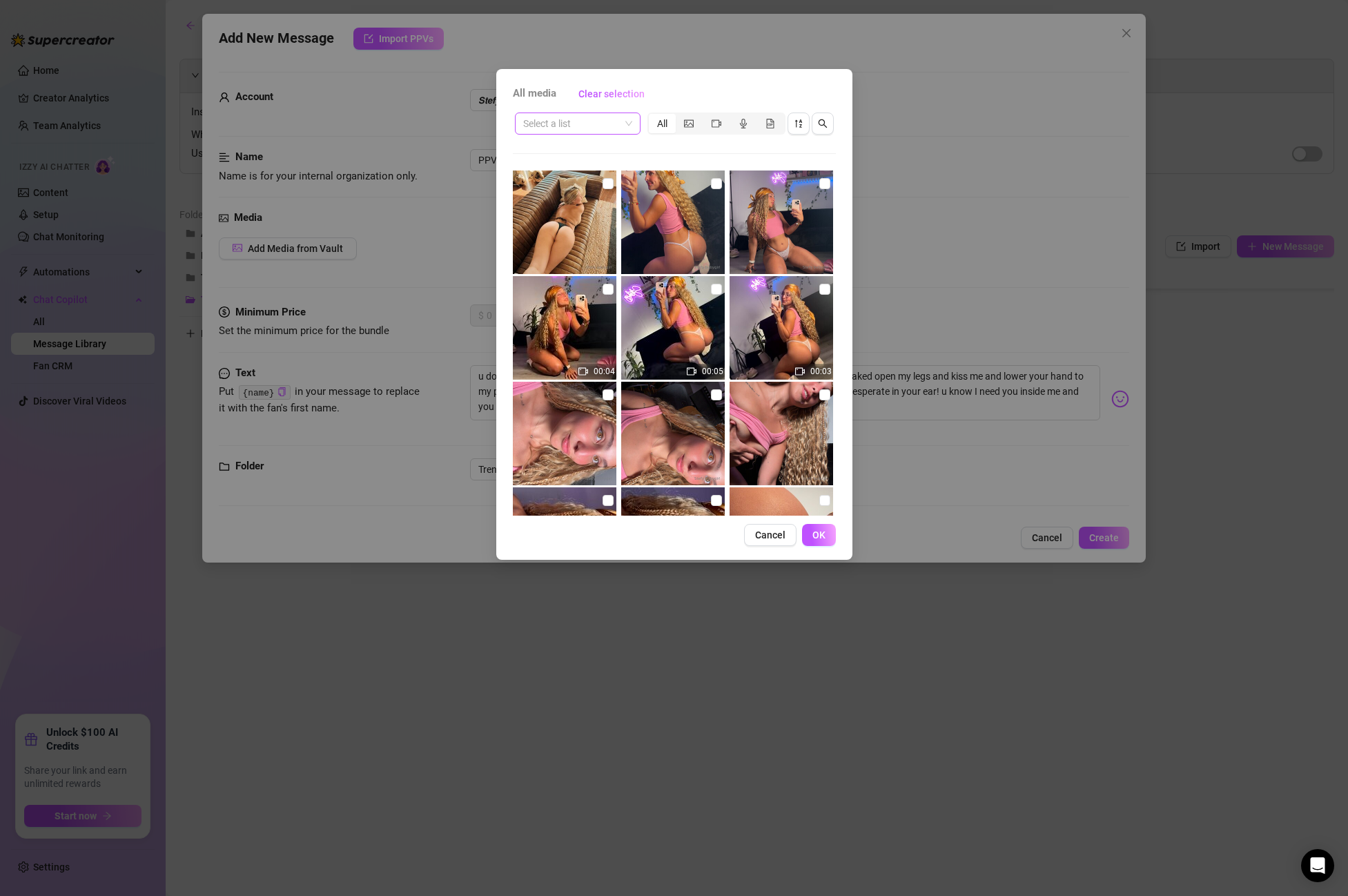
click at [558, 117] on input "search" at bounding box center [571, 123] width 97 height 20
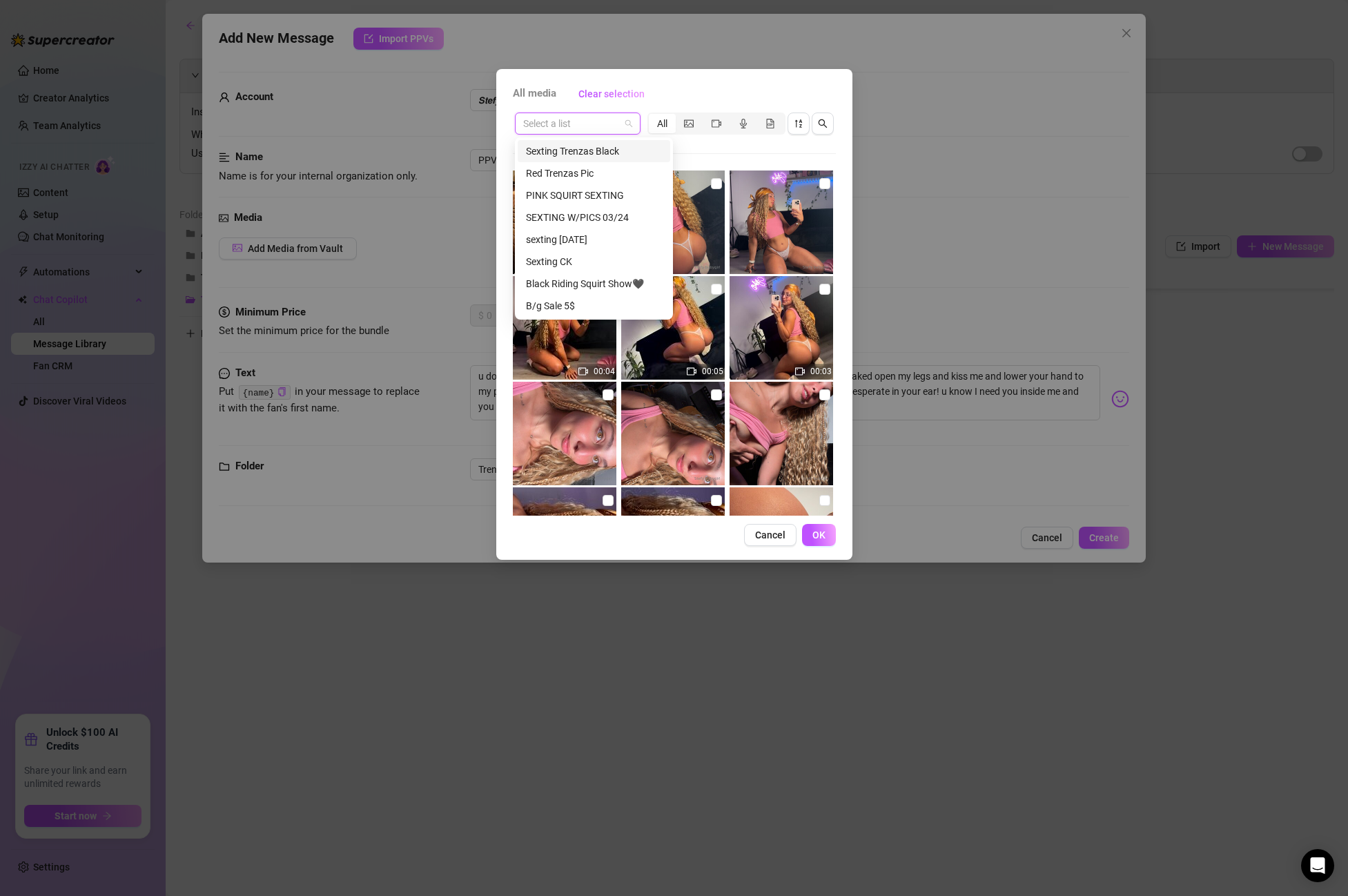
click at [589, 151] on div "Sexting Trenzas Black" at bounding box center [594, 151] width 136 height 16
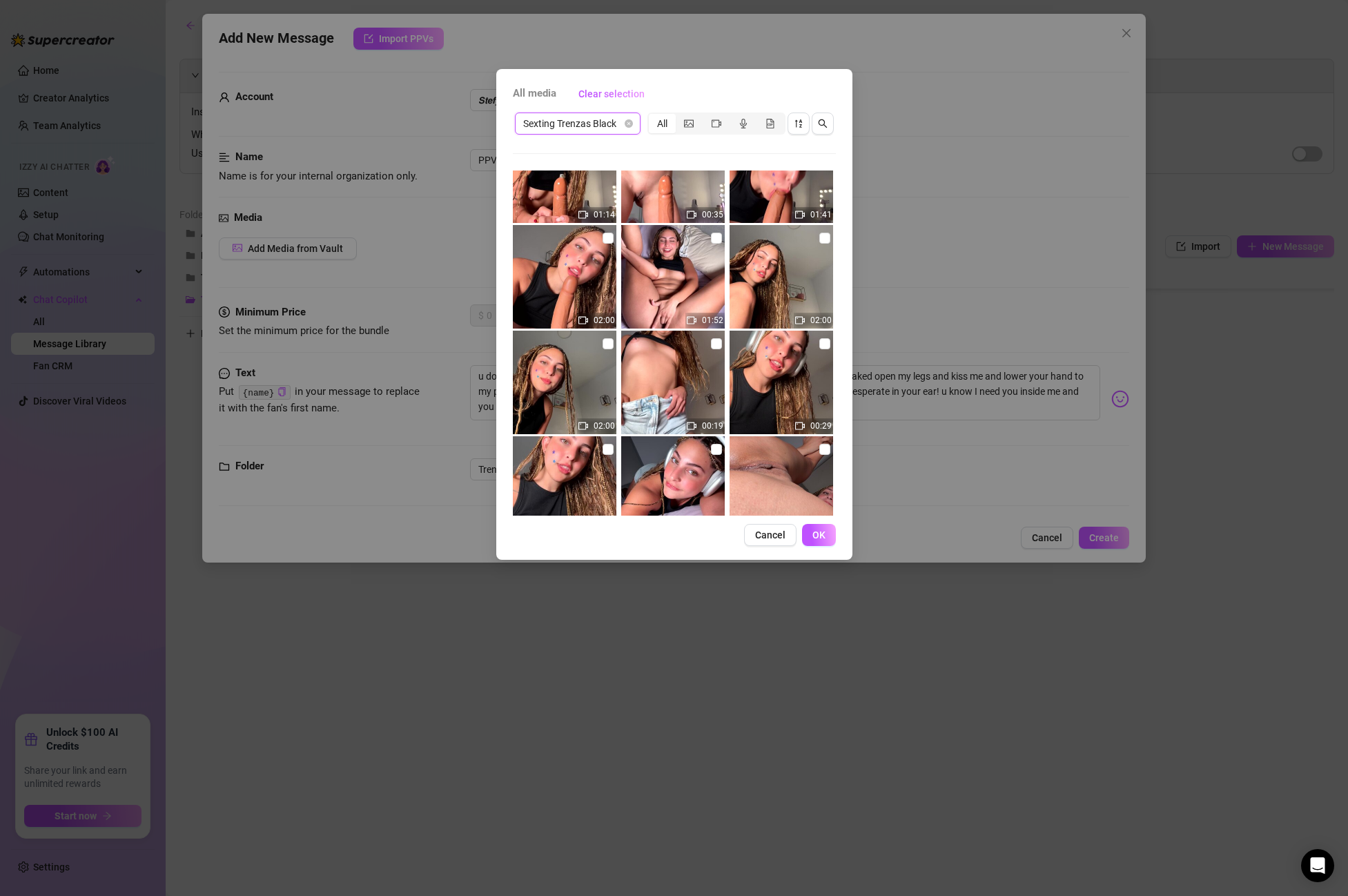
scroll to position [576, 0]
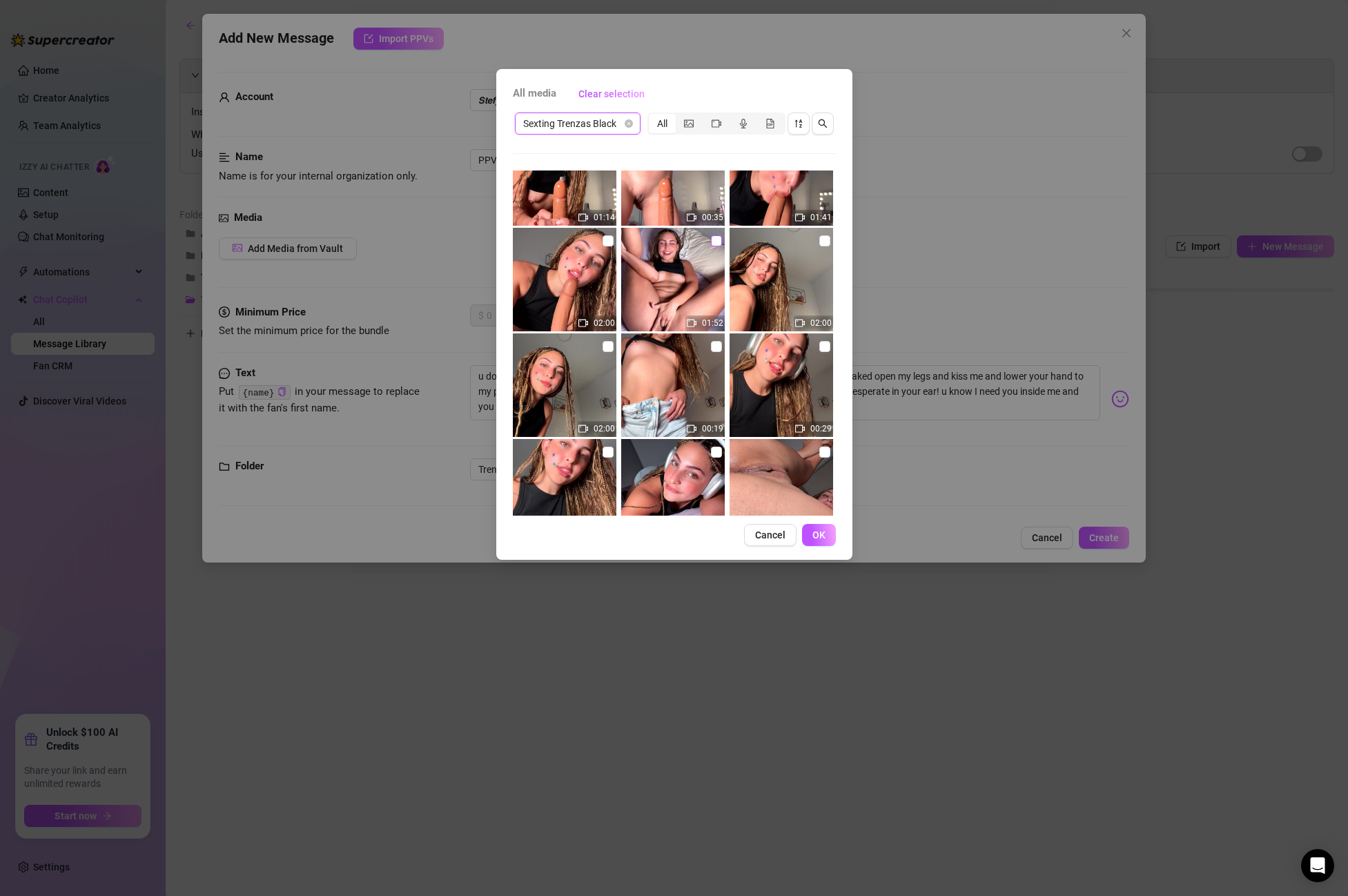
click at [718, 245] on input "checkbox" at bounding box center [716, 241] width 11 height 11
checkbox input "true"
click at [818, 528] on button "OK" at bounding box center [818, 534] width 34 height 22
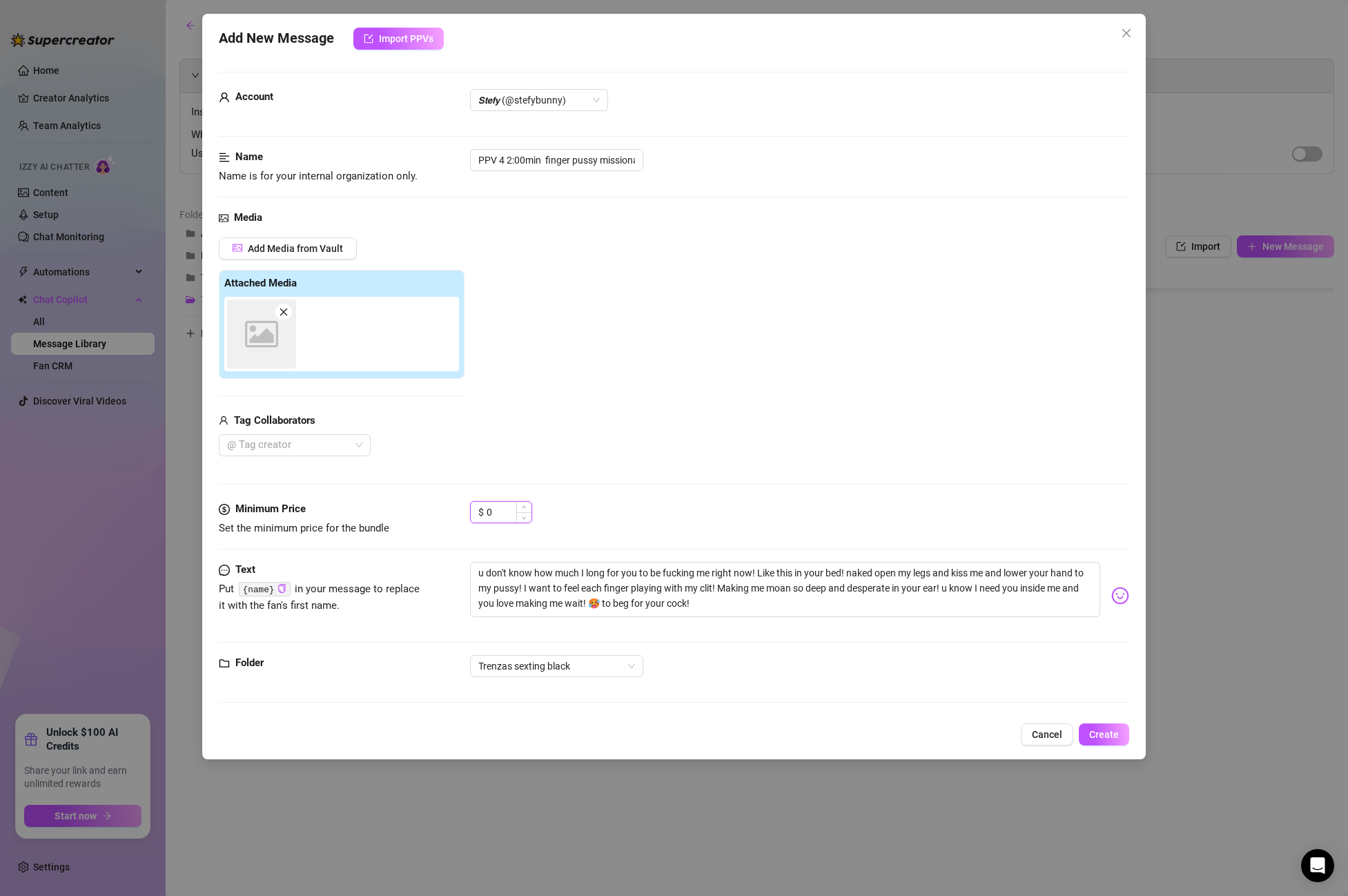
click at [508, 513] on input "0" at bounding box center [509, 511] width 45 height 20
drag, startPoint x: 508, startPoint y: 513, endPoint x: 458, endPoint y: 507, distance: 50.4
click at [458, 507] on div "Minimum Price Set the minimum price for the bundle $ 0" at bounding box center [674, 518] width 911 height 35
type input "9"
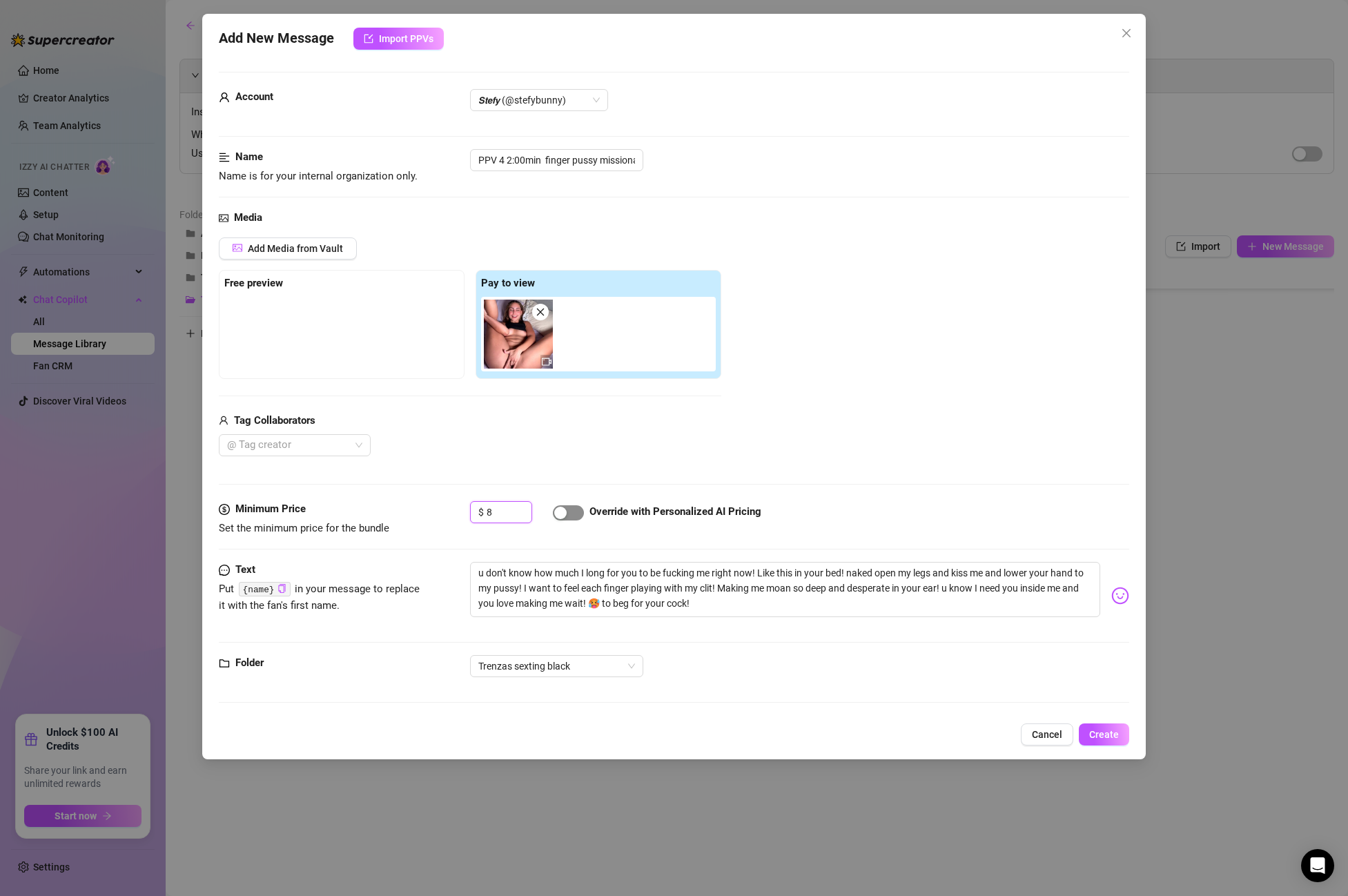
type input "8"
click at [563, 518] on div "button" at bounding box center [560, 512] width 12 height 12
click at [1092, 741] on button "Create" at bounding box center [1104, 734] width 51 height 22
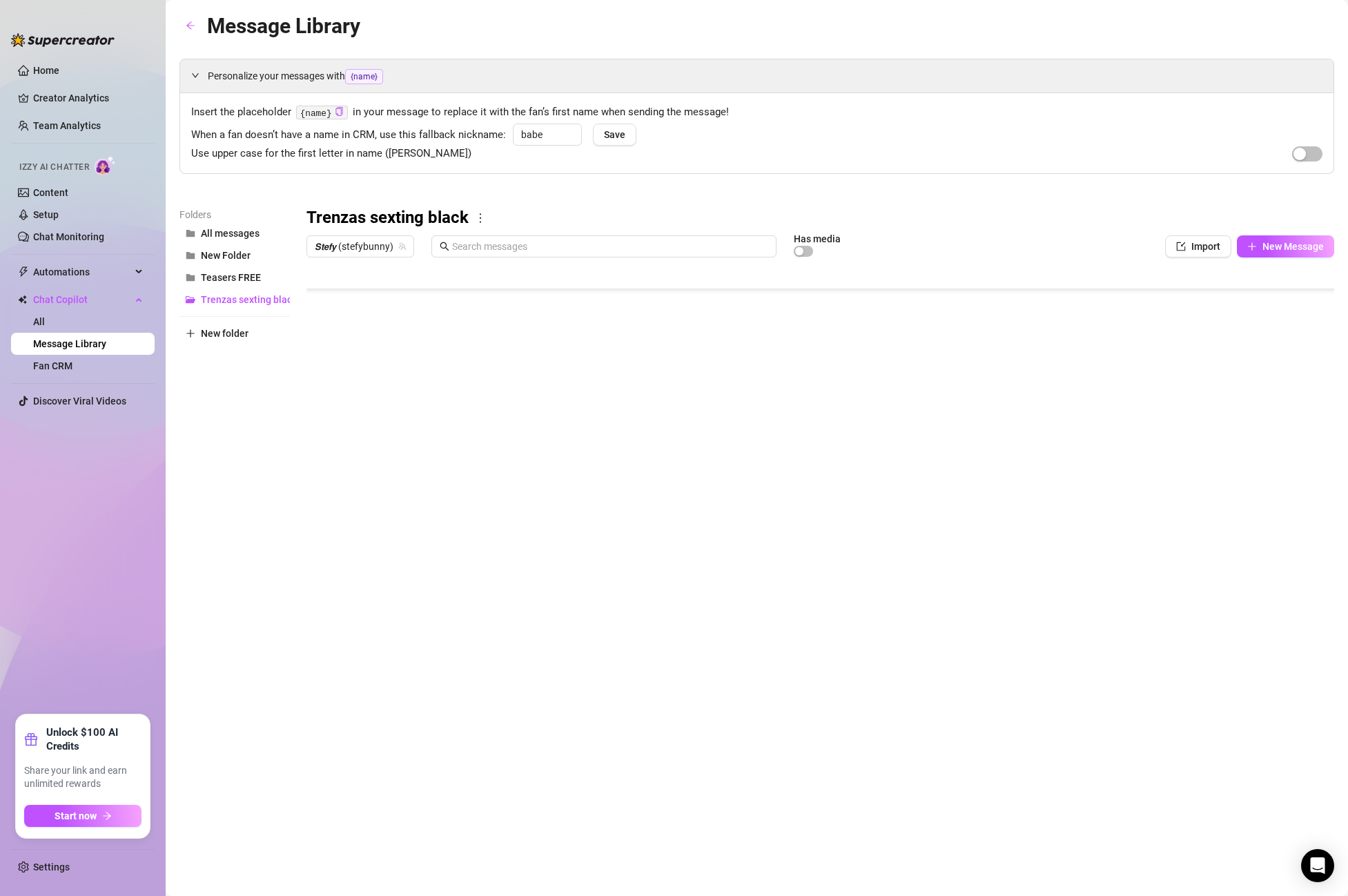
click at [385, 561] on body "Home Creator Analytics Team Analytics Izzy AI Chatter Content Setup Chat Monito…" at bounding box center [674, 448] width 1348 height 896
type textarea "Type your message here..."
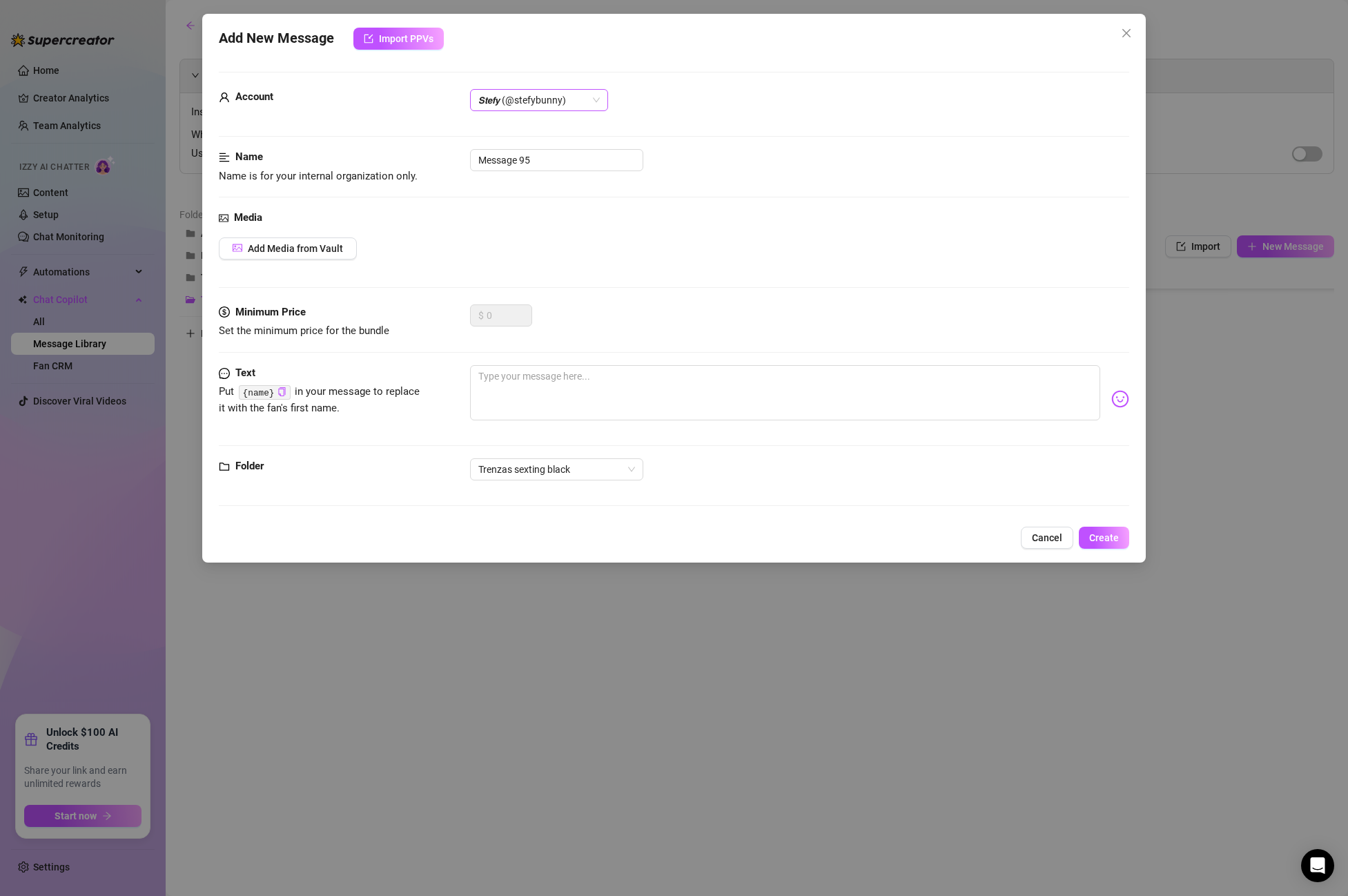
click at [536, 98] on span "𝙎𝙩𝙚𝙛𝙮 (@stefybunny)" at bounding box center [539, 100] width 121 height 20
click at [534, 106] on span "𝙎𝙩𝙚𝙛𝙮 (@stefybunny)" at bounding box center [539, 100] width 121 height 20
click at [531, 113] on div "Account 𝙎𝙩𝙚𝙛𝙮 (@stefybunny)" at bounding box center [674, 106] width 911 height 34
click at [539, 101] on span "𝙎𝙩𝙚𝙛𝙮 (@stefybunny)" at bounding box center [539, 100] width 121 height 20
drag, startPoint x: 530, startPoint y: 126, endPoint x: 536, endPoint y: 152, distance: 26.7
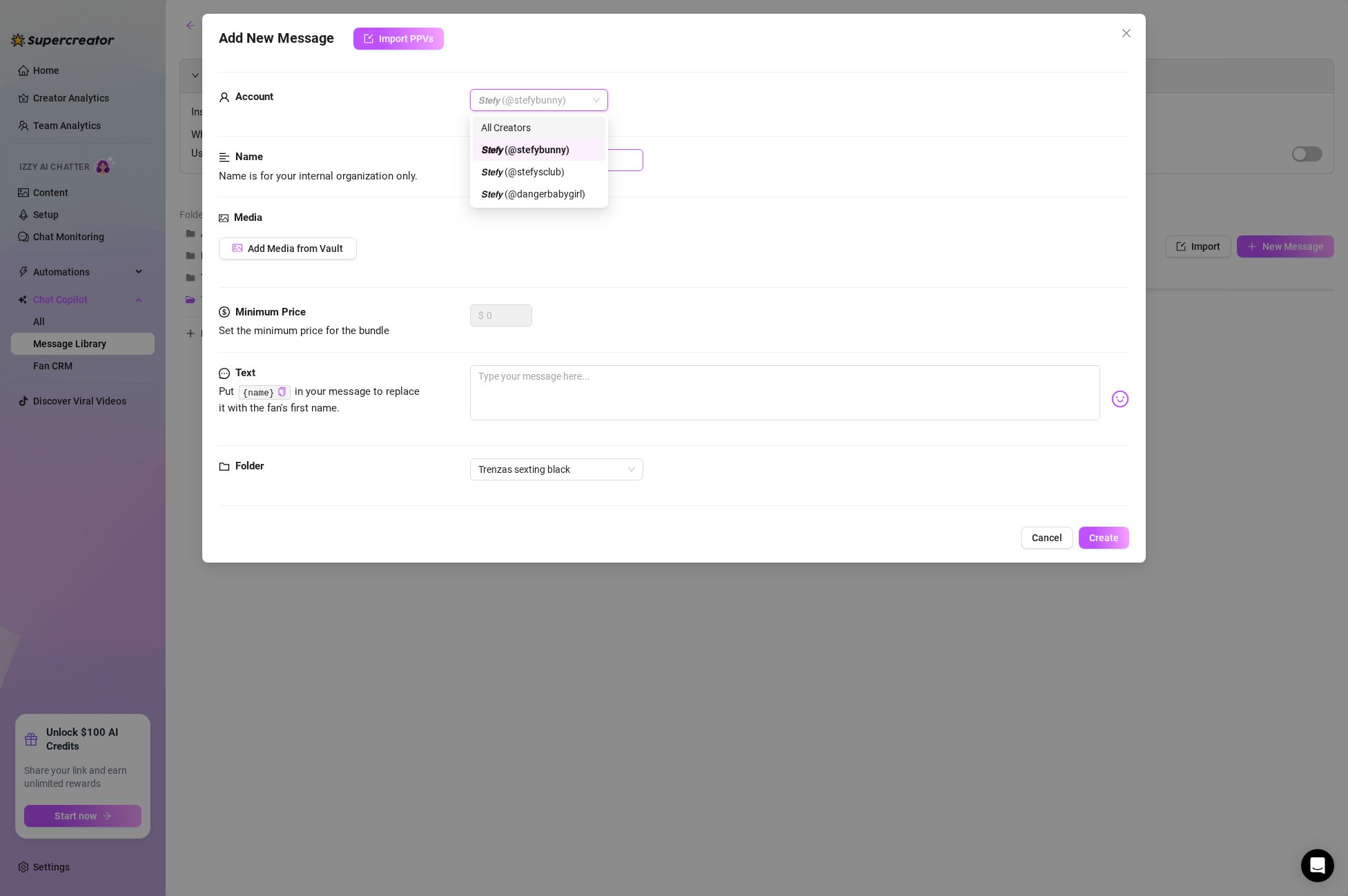
click at [530, 126] on div "All Creators" at bounding box center [539, 128] width 116 height 16
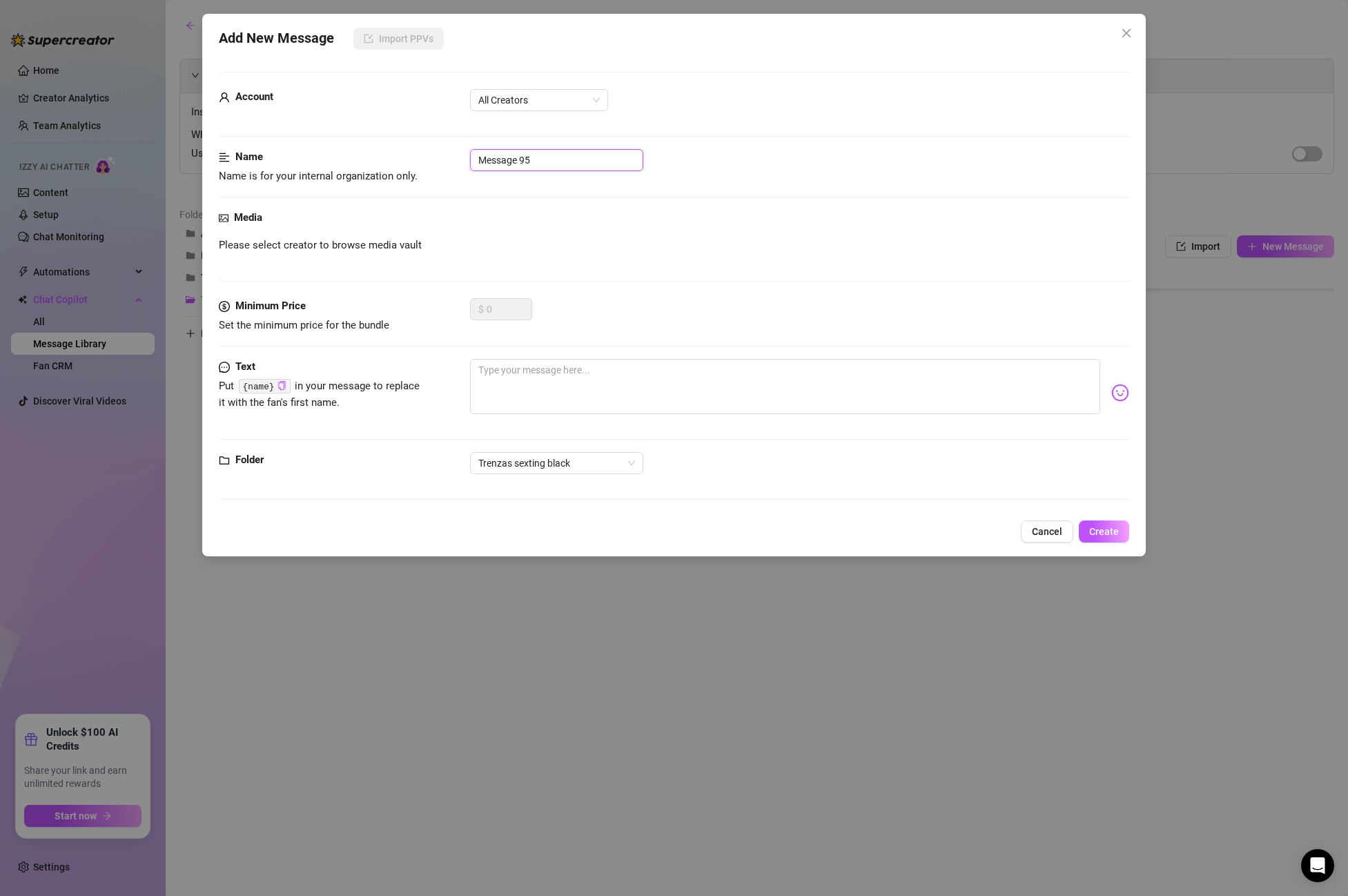
click at [550, 161] on input "Message 95" at bounding box center [557, 160] width 174 height 22
drag, startPoint x: 550, startPoint y: 161, endPoint x: 444, endPoint y: 154, distance: 106.2
click at [444, 154] on div "Name Name is for your internal organization only. Message 95" at bounding box center [674, 166] width 911 height 35
paste input "Post 1 PPV 4"
type input "Post 1 PPV 4"
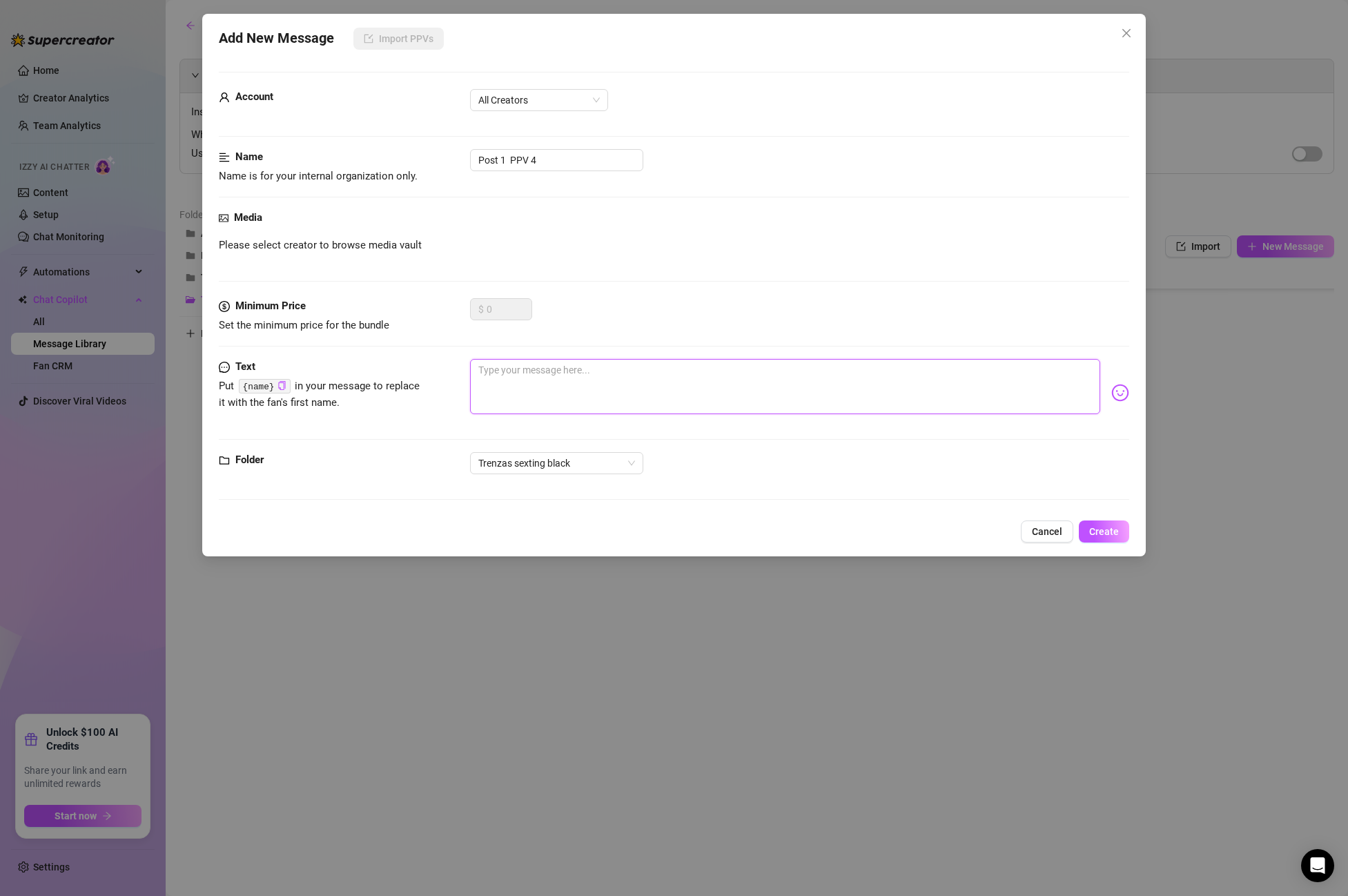
click at [508, 361] on textarea at bounding box center [785, 386] width 630 height 55
paste textarea "Do you enjoy how wet and horny you make me? 🥵 It's fucking amazing! just imagin…"
type textarea "Do you enjoy how wet and horny you make me? 🥵 It's fucking amazing! just imagin…"
click at [1092, 523] on button "Create" at bounding box center [1104, 531] width 51 height 22
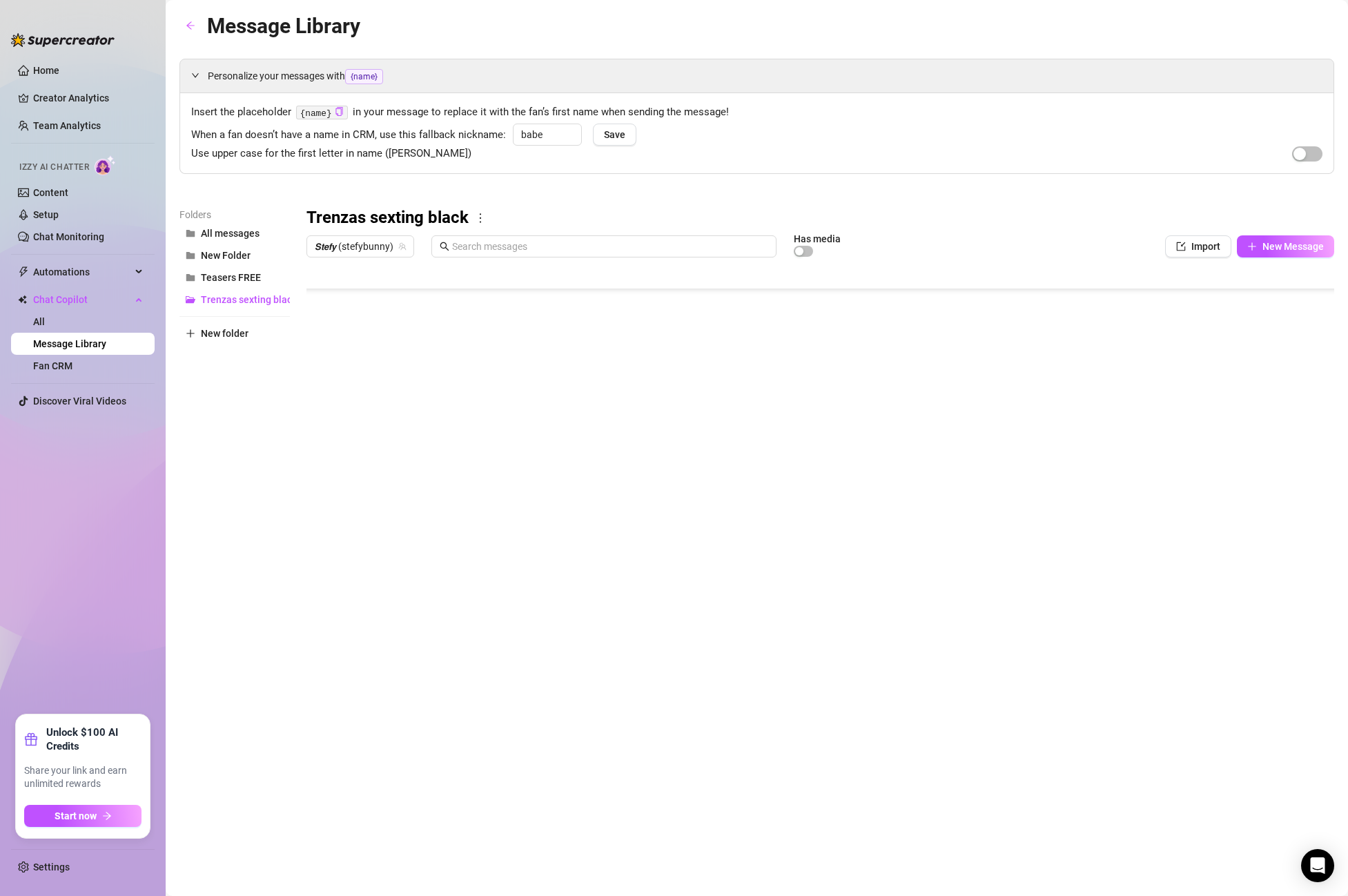
scroll to position [221, 0]
click at [393, 556] on body "Home Creator Analytics Team Analytics Izzy AI Chatter Content Setup Chat Monito…" at bounding box center [674, 448] width 1348 height 896
type textarea "Type your message here..."
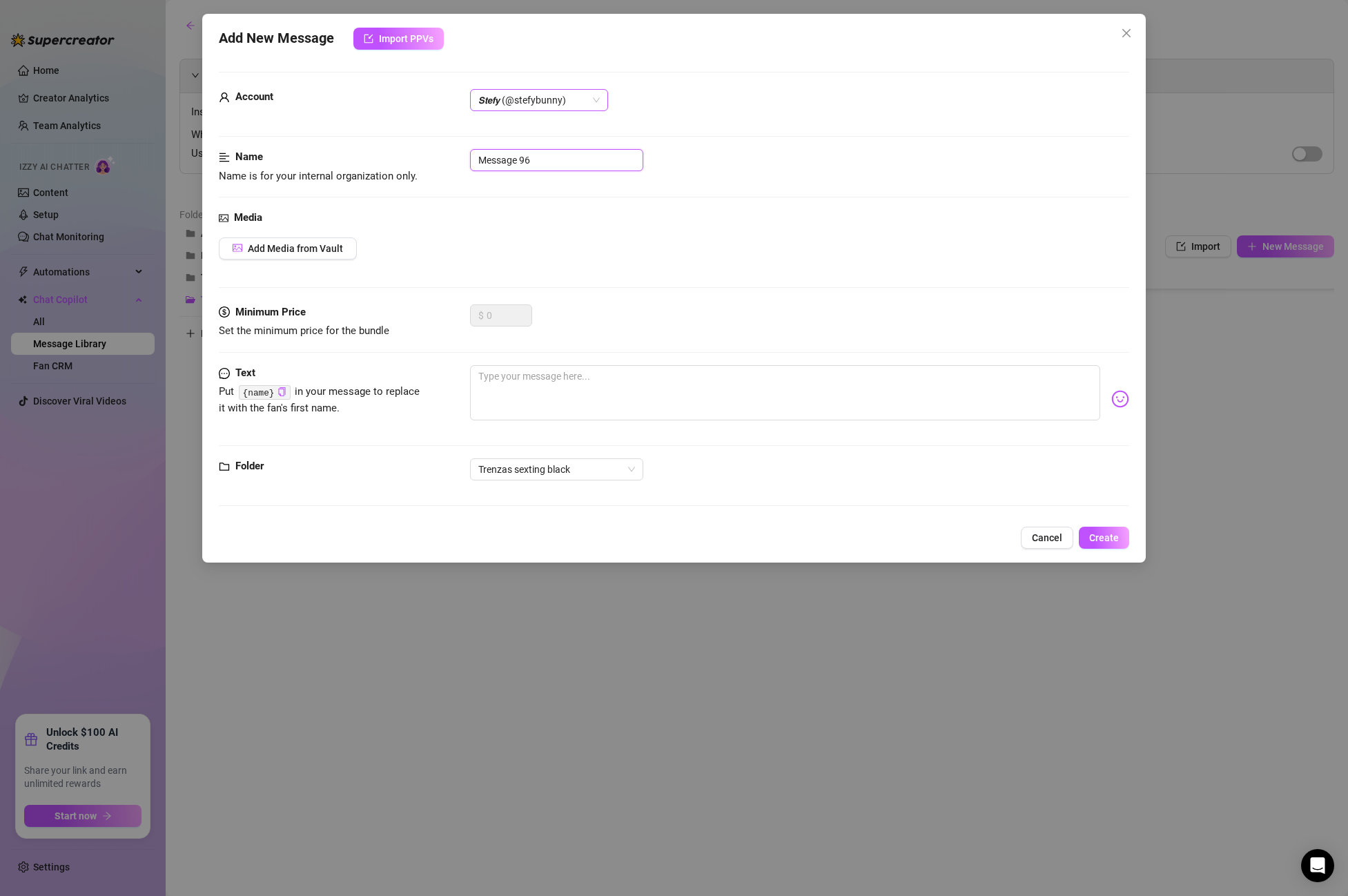
drag, startPoint x: 561, startPoint y: 162, endPoint x: 553, endPoint y: 96, distance: 66.5
click at [559, 143] on form "Account 𝙎𝙩𝙚𝙛𝙮 (@stefybunny) Name Name is for your internal organization only. M…" at bounding box center [674, 295] width 911 height 447
click at [553, 96] on span "𝙎𝙩𝙚𝙛𝙮 (@stefybunny)" at bounding box center [539, 100] width 121 height 20
click at [553, 110] on div "𝙎𝙩𝙚𝙛𝙮 (@stefybunny)" at bounding box center [539, 100] width 138 height 22
click at [548, 74] on form "Account 𝙎𝙩𝙚𝙛𝙮 (@stefybunny) 𝙎𝙩𝙚𝙛𝙮 (@stefybunny) Name Name is for your internal …" at bounding box center [674, 295] width 911 height 447
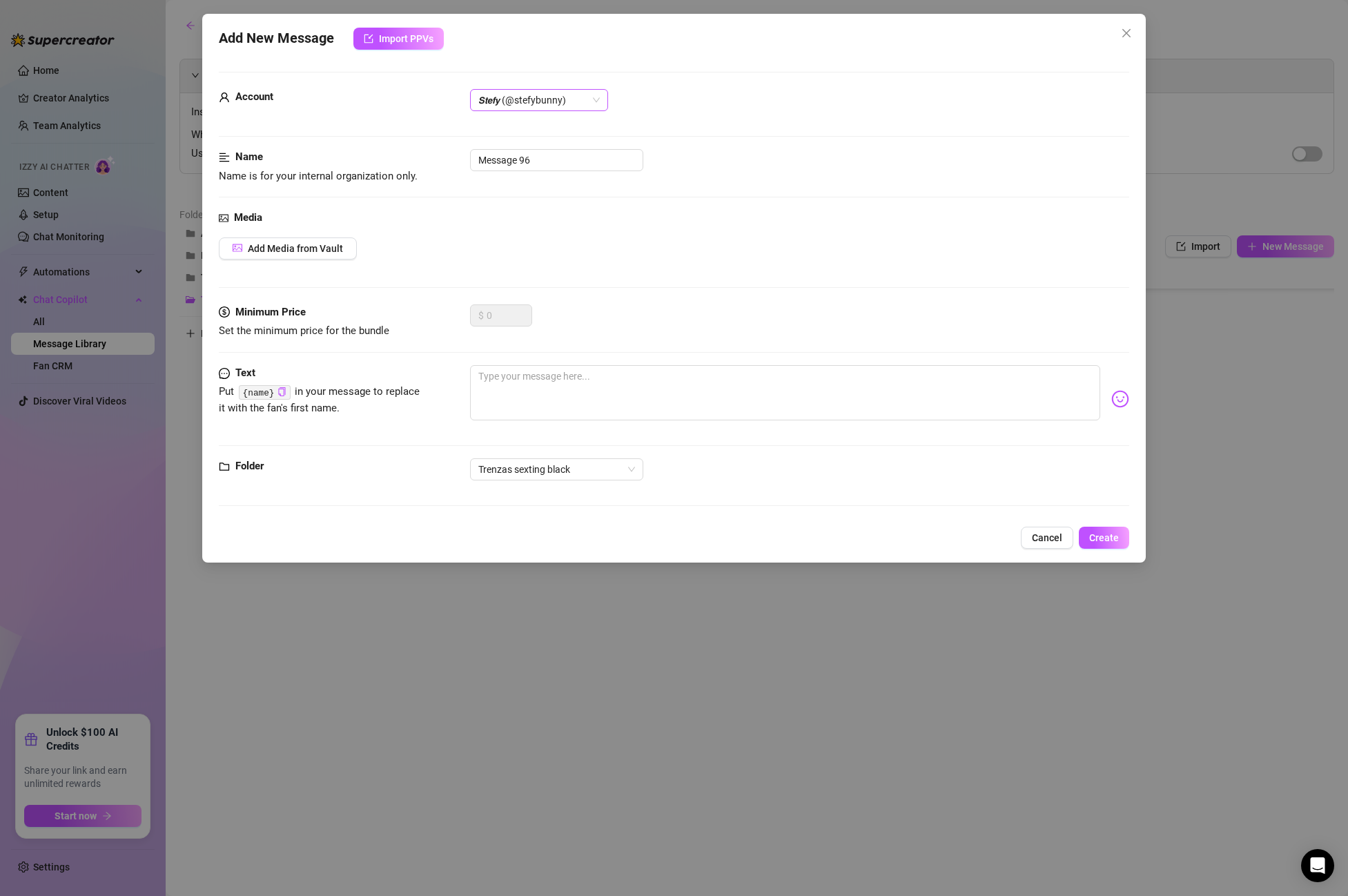
click at [545, 90] on span "𝙎𝙩𝙚𝙛𝙮 (@stefybunny)" at bounding box center [539, 100] width 121 height 20
click at [535, 121] on div "All Creators" at bounding box center [539, 128] width 116 height 16
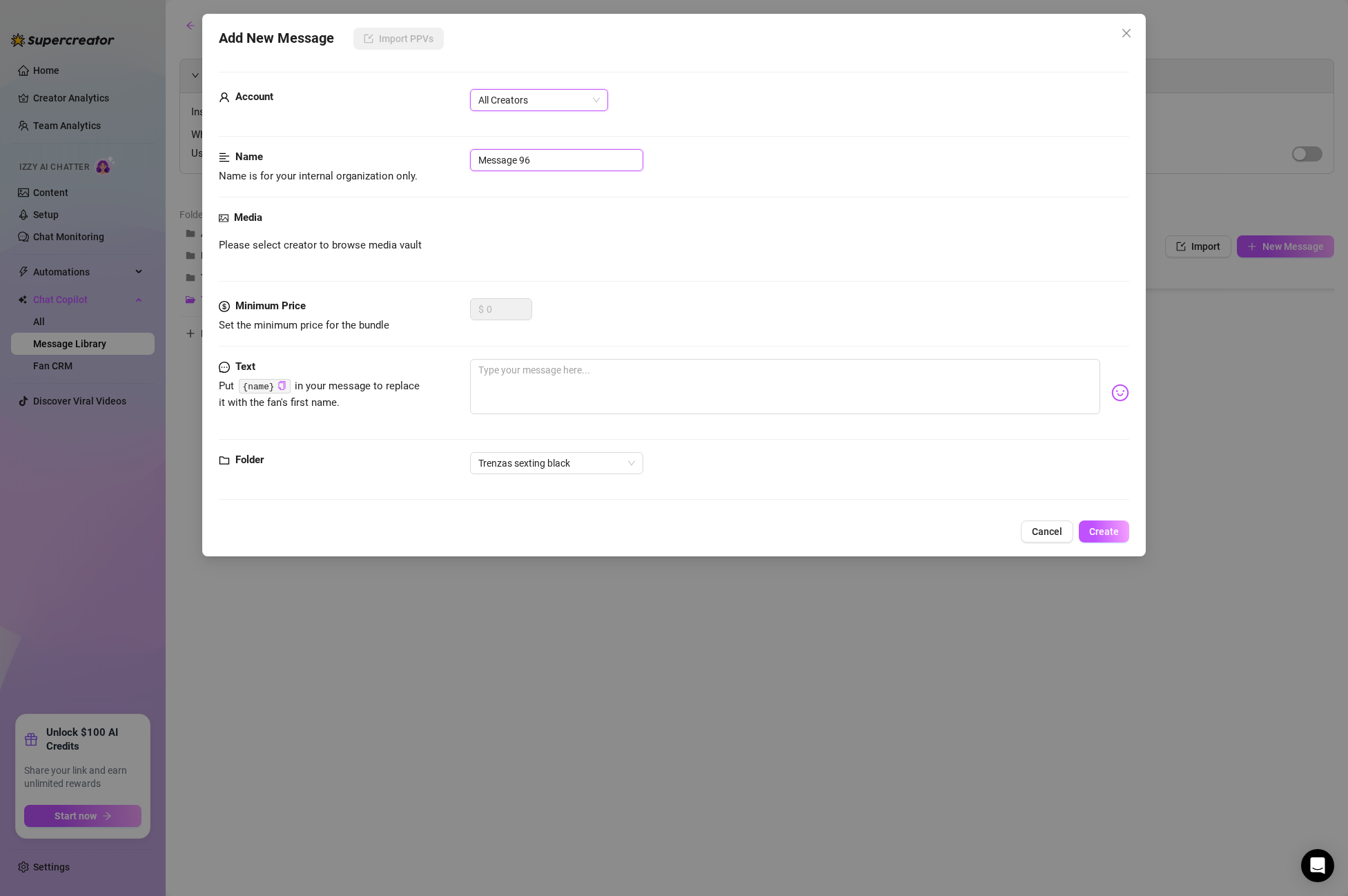
click at [540, 165] on input "Message 96" at bounding box center [557, 160] width 174 height 22
drag, startPoint x: 553, startPoint y: 162, endPoint x: 392, endPoint y: 142, distance: 162.2
click at [392, 142] on form "Account All Creators Name Name is for your internal organization only. Message …" at bounding box center [674, 292] width 911 height 440
paste input "INTRO BLOWJOB 1"
click at [596, 213] on div "Media" at bounding box center [674, 218] width 911 height 16
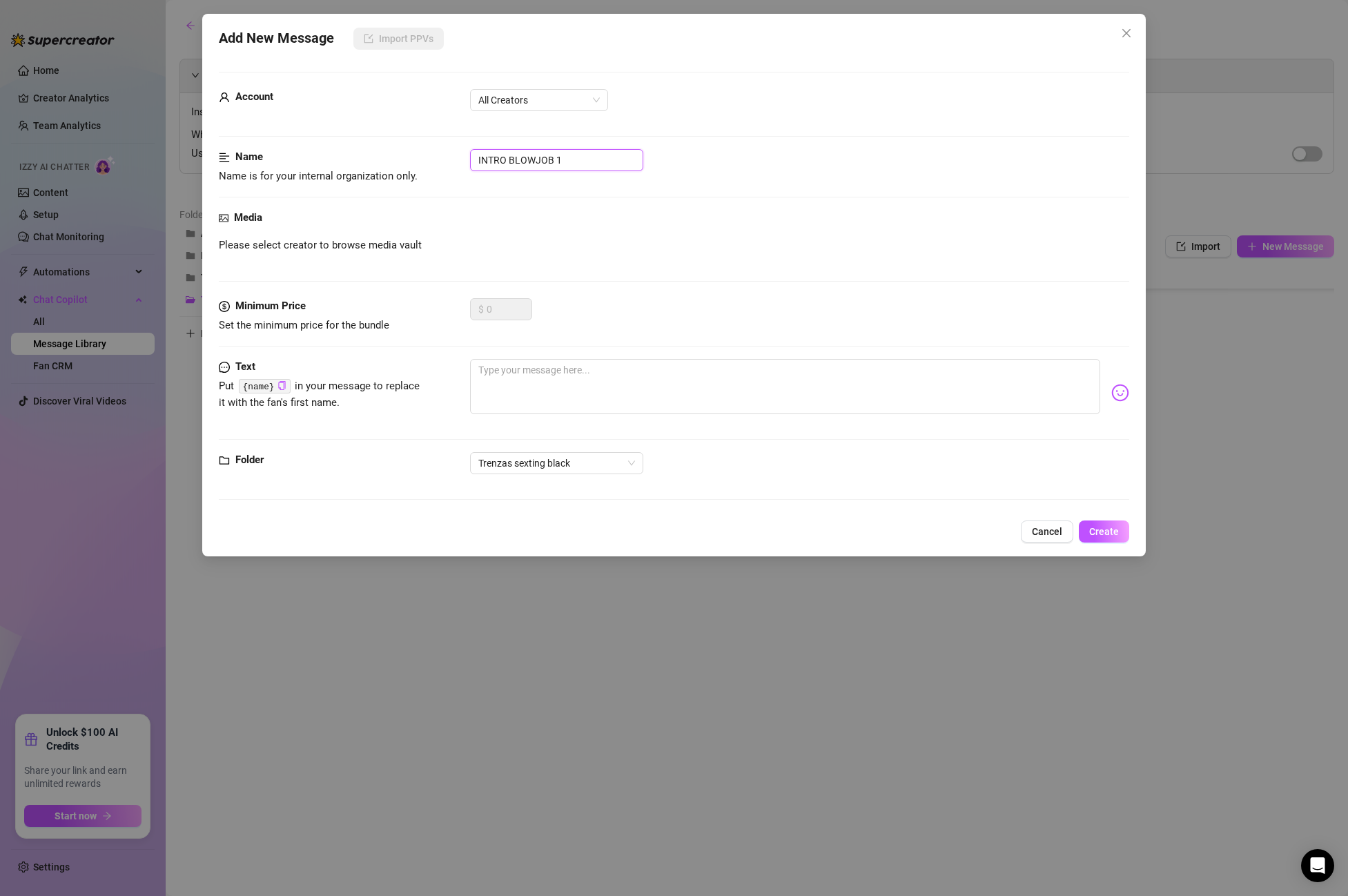
click at [599, 160] on input "INTRO BLOWJOB 1" at bounding box center [557, 160] width 174 height 22
drag, startPoint x: 599, startPoint y: 160, endPoint x: 395, endPoint y: 156, distance: 204.0
click at [395, 156] on div "Name Name is for your internal organization only. INTRO BLOWJOB 1" at bounding box center [674, 166] width 911 height 35
paste input "introduction"
type input "introduction BLOWJOB 1"
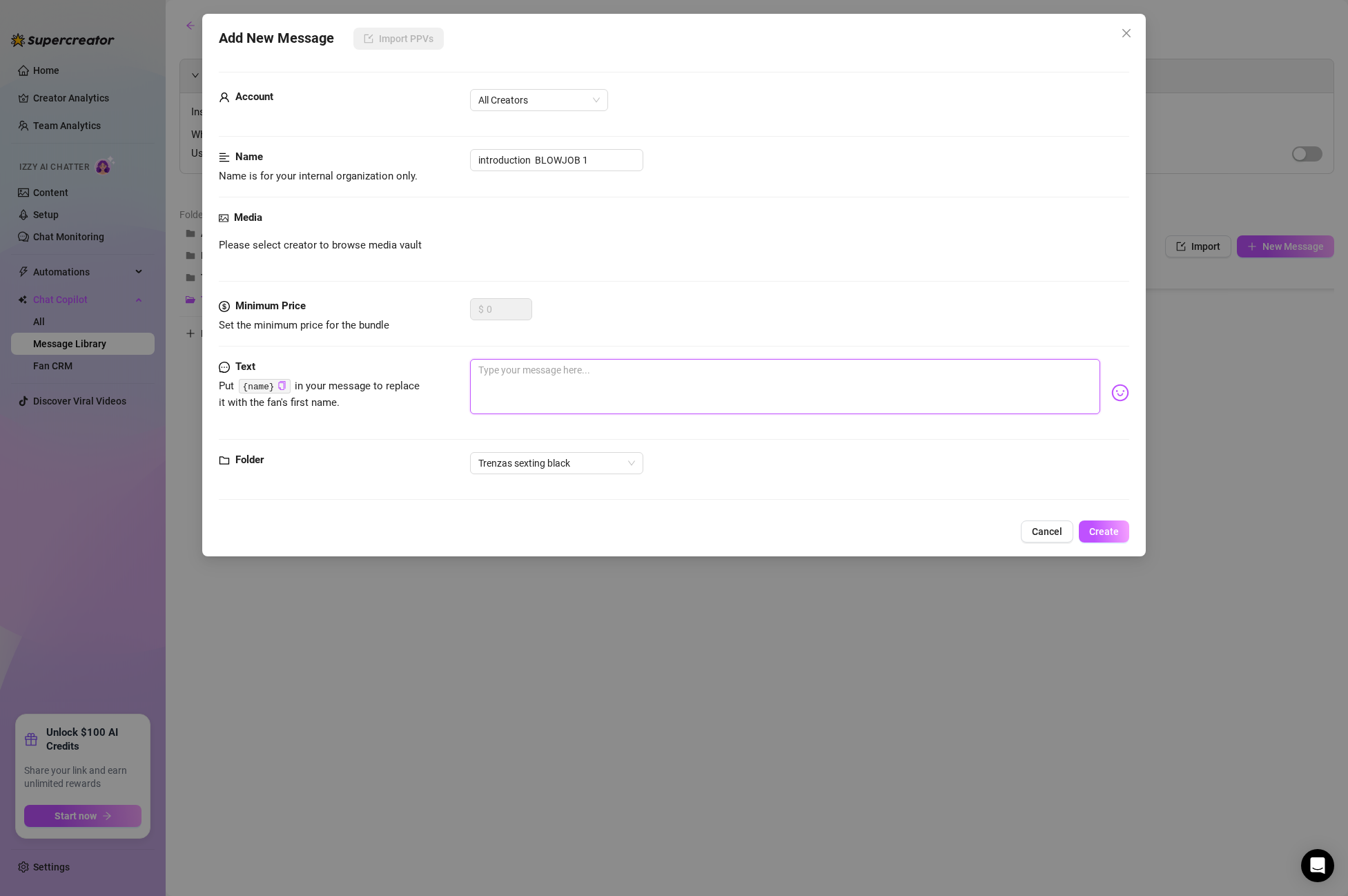
click at [584, 397] on textarea at bounding box center [785, 386] width 630 height 55
paste textarea "That cock of yours turns me on! I can't stop imagining it so close to my face! …"
type textarea "That cock of yours turns me on! I can't stop imagining it so close to my face! …"
click at [1111, 529] on span "Create" at bounding box center [1104, 531] width 29 height 11
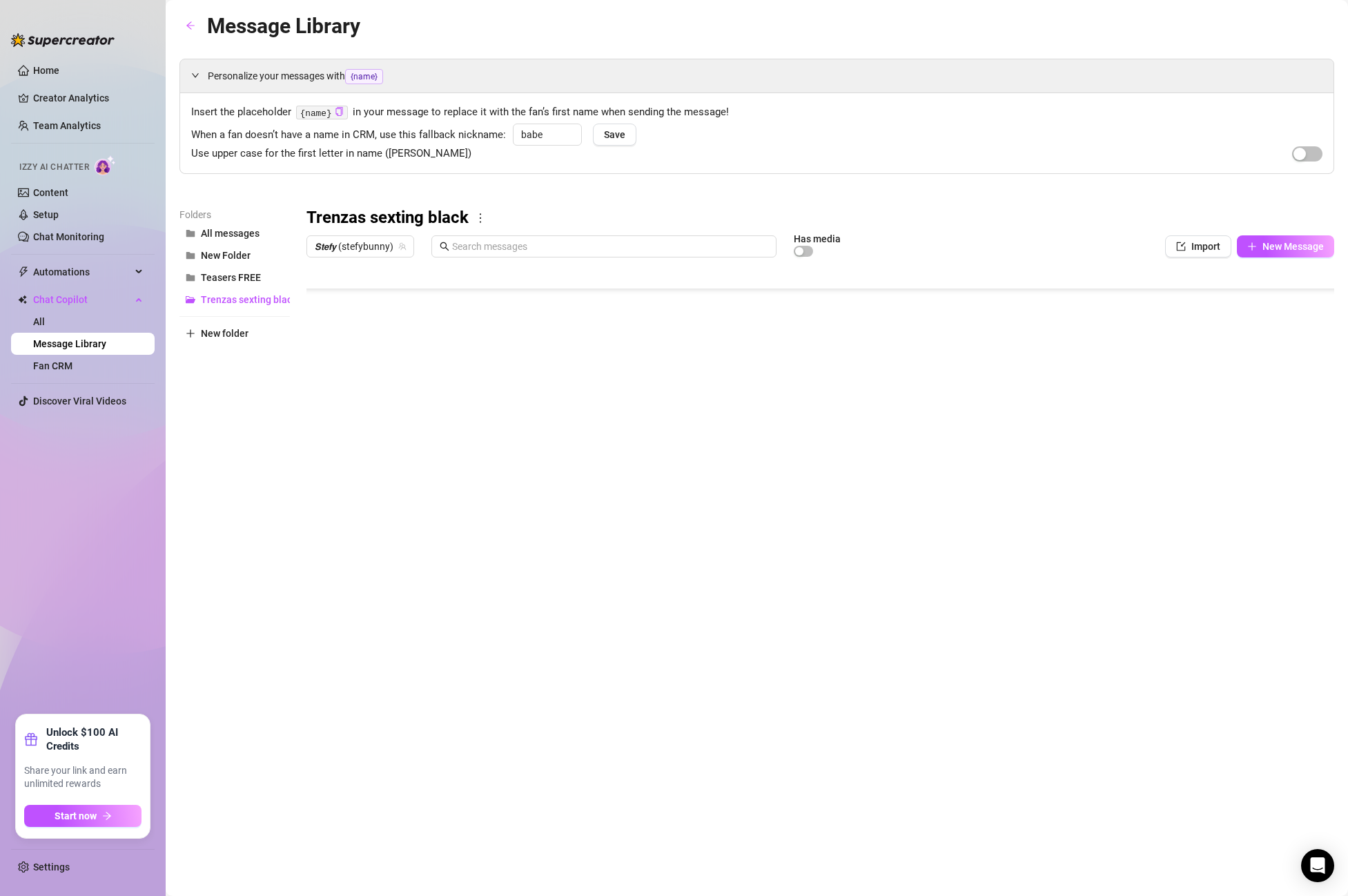
scroll to position [249, 0]
click at [369, 552] on body "Home Creator Analytics Team Analytics Izzy AI Chatter Content Setup Chat Monito…" at bounding box center [674, 448] width 1348 height 896
type textarea "Type your message here..."
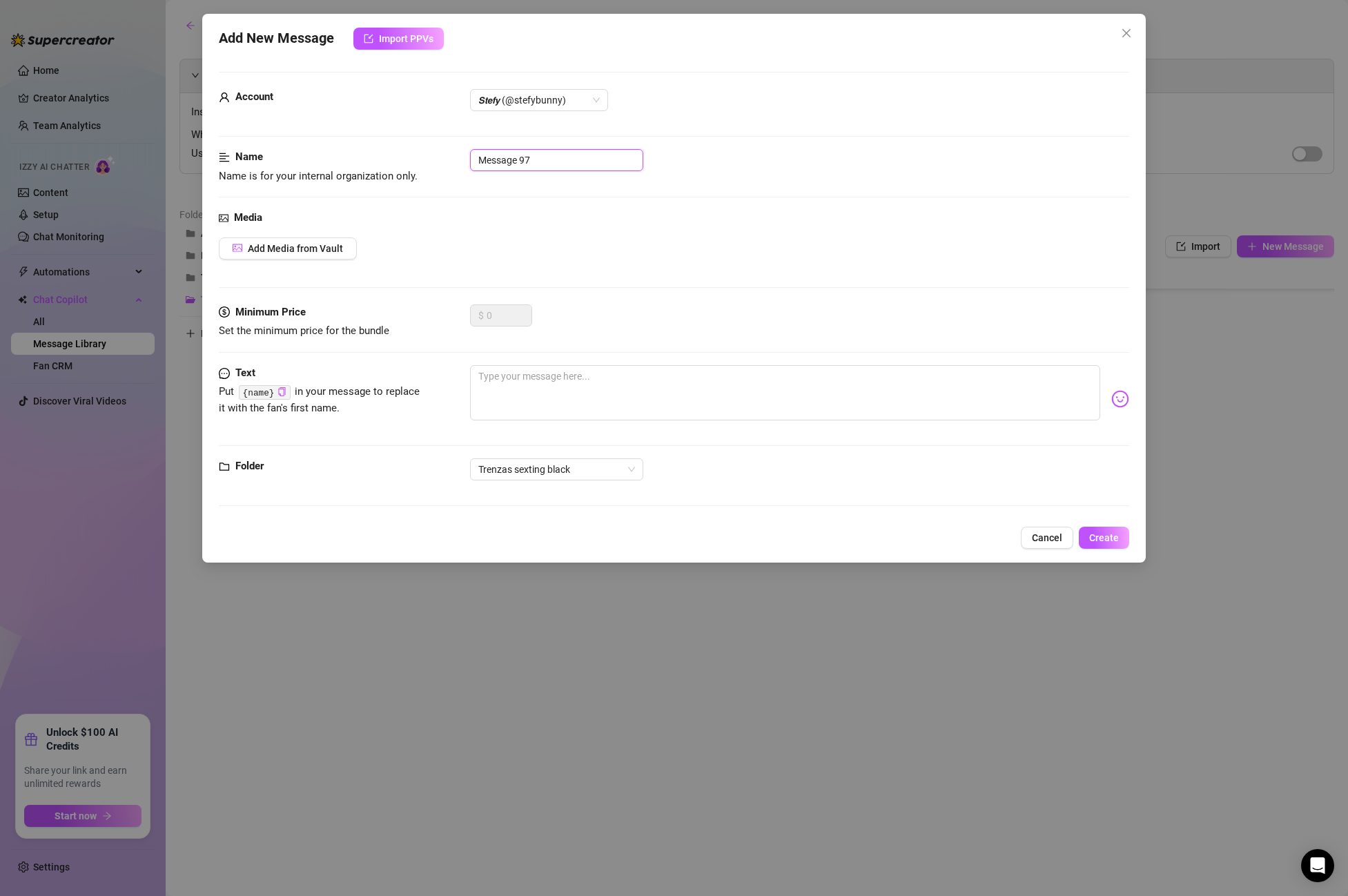
click at [564, 169] on input "Message 97" at bounding box center [557, 160] width 174 height 22
drag, startPoint x: 564, startPoint y: 169, endPoint x: 422, endPoint y: 166, distance: 142.0
click at [422, 166] on div "Name Name is for your internal organization only. Message 97" at bounding box center [674, 166] width 911 height 35
paste input "PPV 5 2:00min BLOWJOB 1"
type input "PPV 5 2:00min BLOWJOB 1"
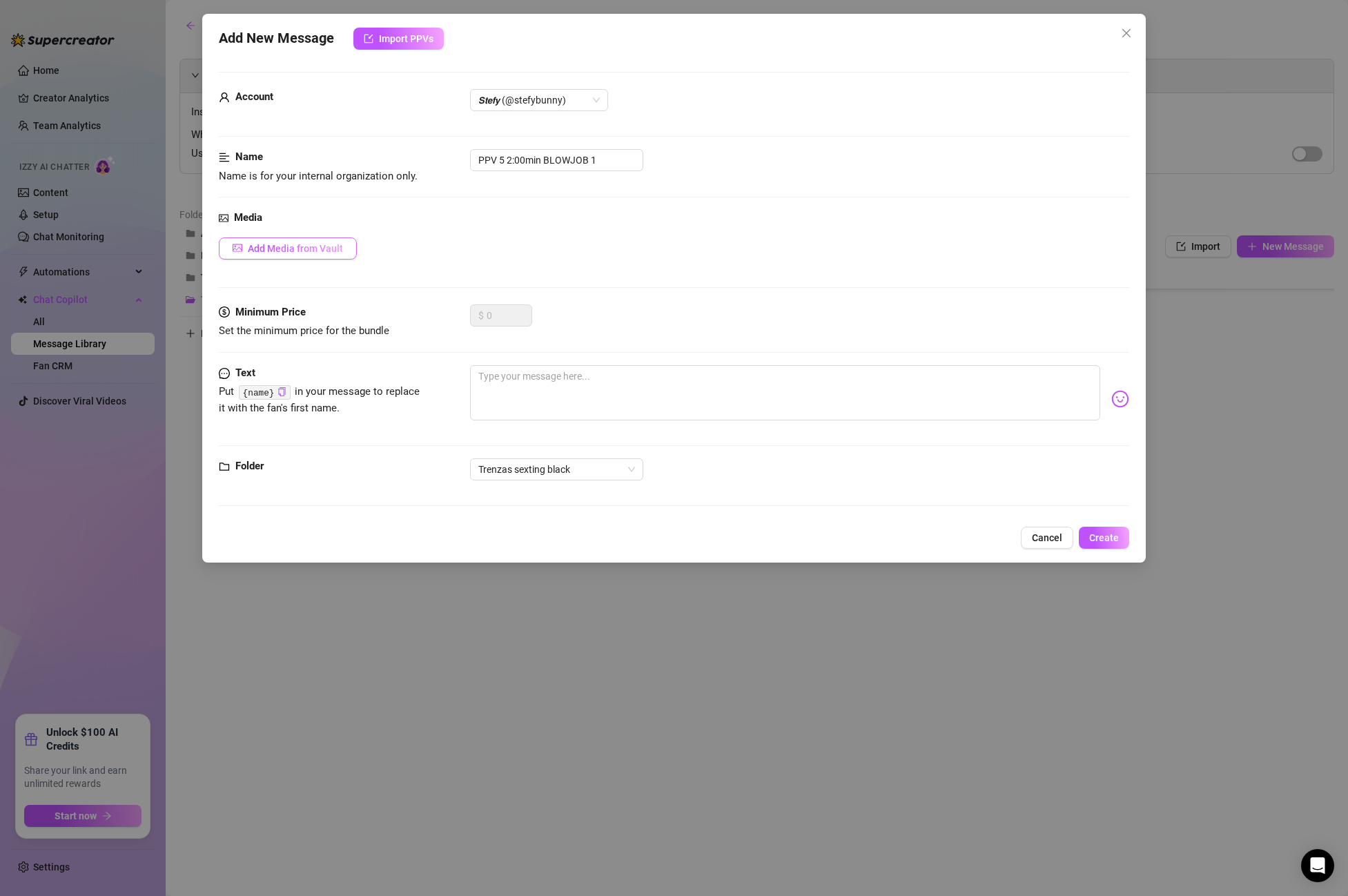
click at [293, 250] on span "Add Media from Vault" at bounding box center [295, 248] width 95 height 11
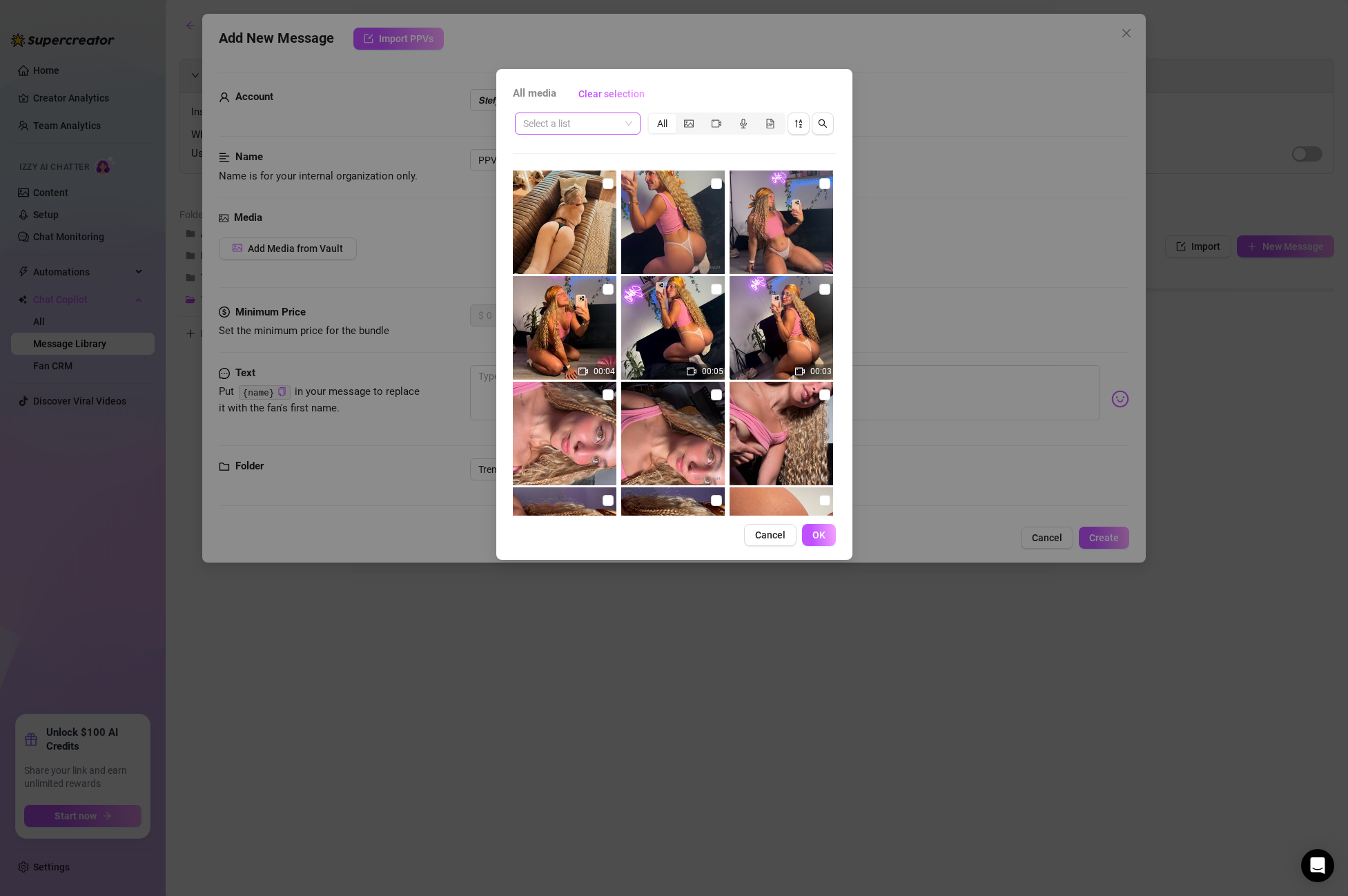
click at [570, 119] on input "search" at bounding box center [571, 123] width 97 height 20
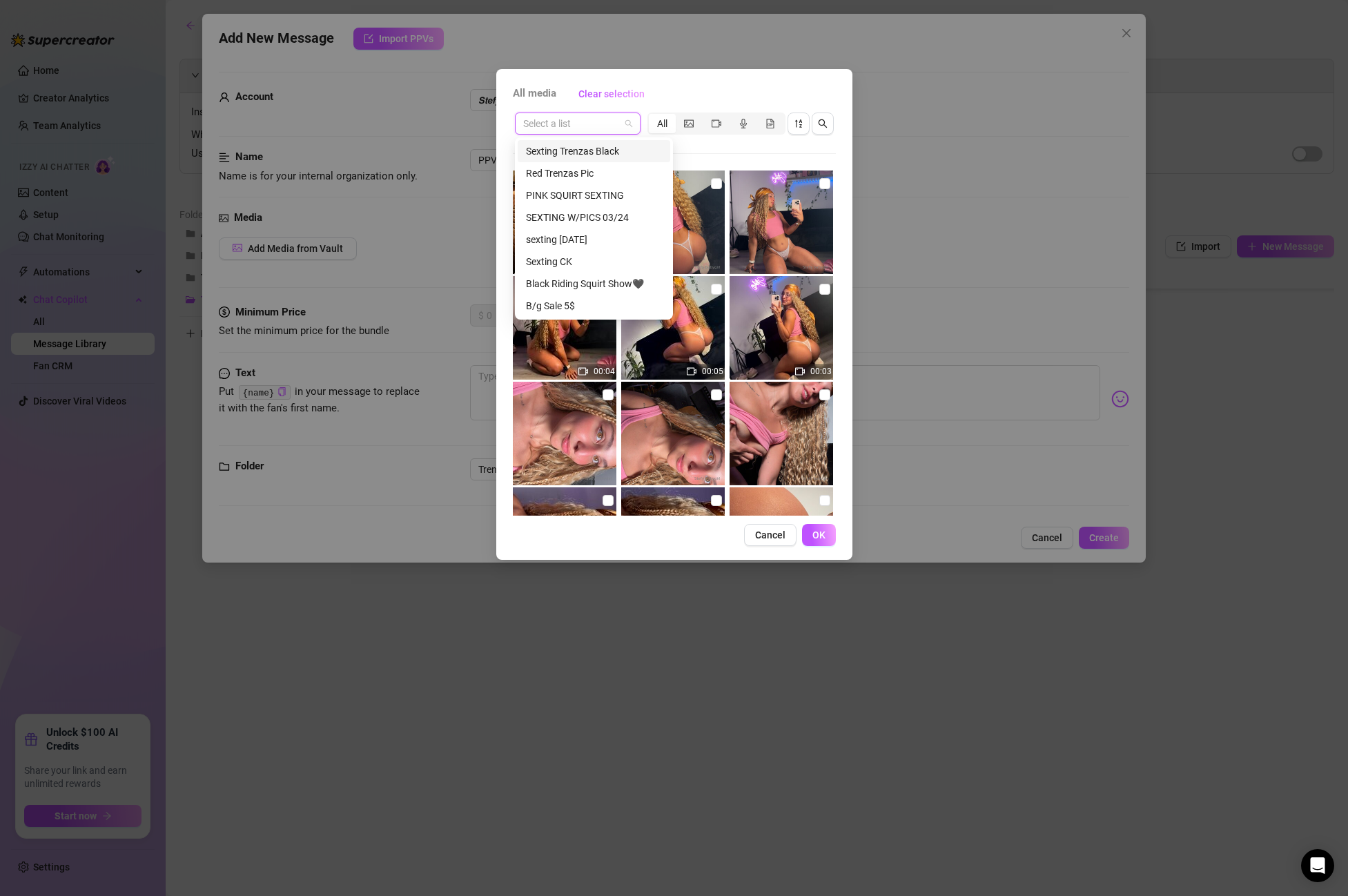
click at [568, 155] on div "Sexting Trenzas Black" at bounding box center [594, 151] width 136 height 16
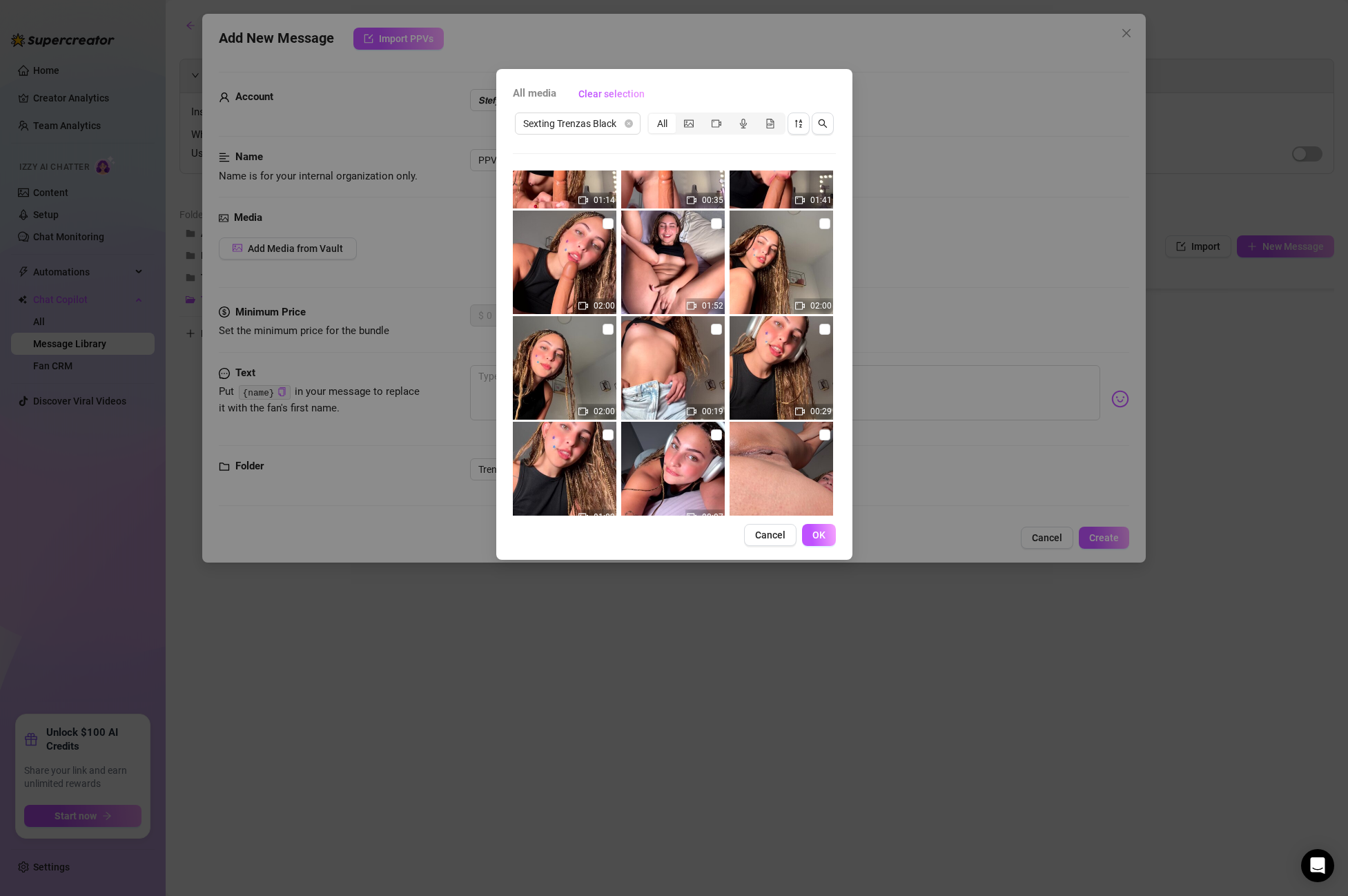
scroll to position [595, 0]
click at [608, 232] on img at bounding box center [565, 261] width 104 height 104
click at [609, 226] on input "checkbox" at bounding box center [607, 222] width 11 height 11
checkbox input "true"
click at [823, 529] on span "OK" at bounding box center [819, 534] width 13 height 11
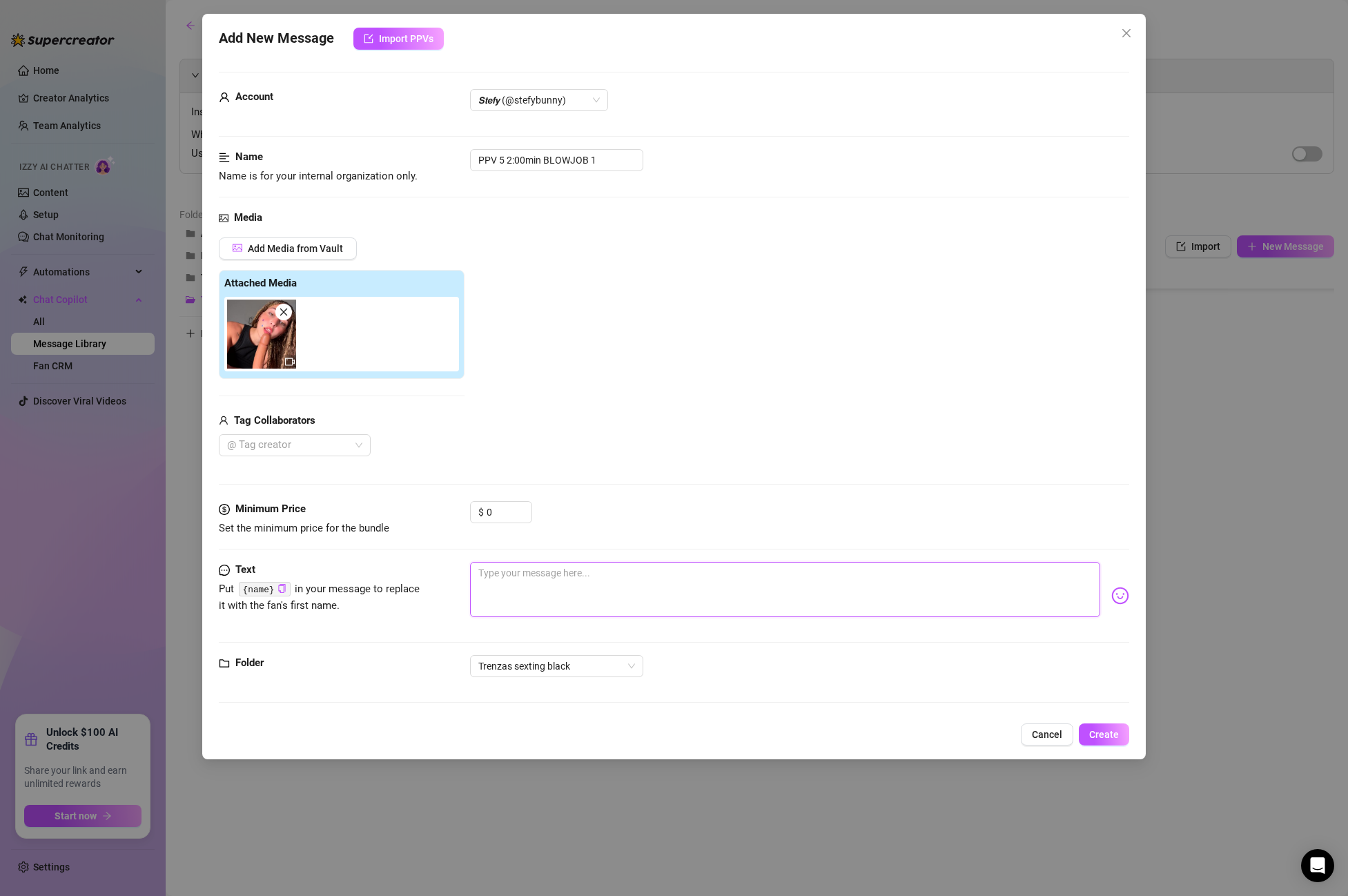
click at [514, 570] on textarea at bounding box center [785, 589] width 630 height 55
paste textarea "i know you love my slutty little face! I love looking at you like that, spit on…"
type textarea "i know you love my slutty little face! I love looking at you like that, spit on…"
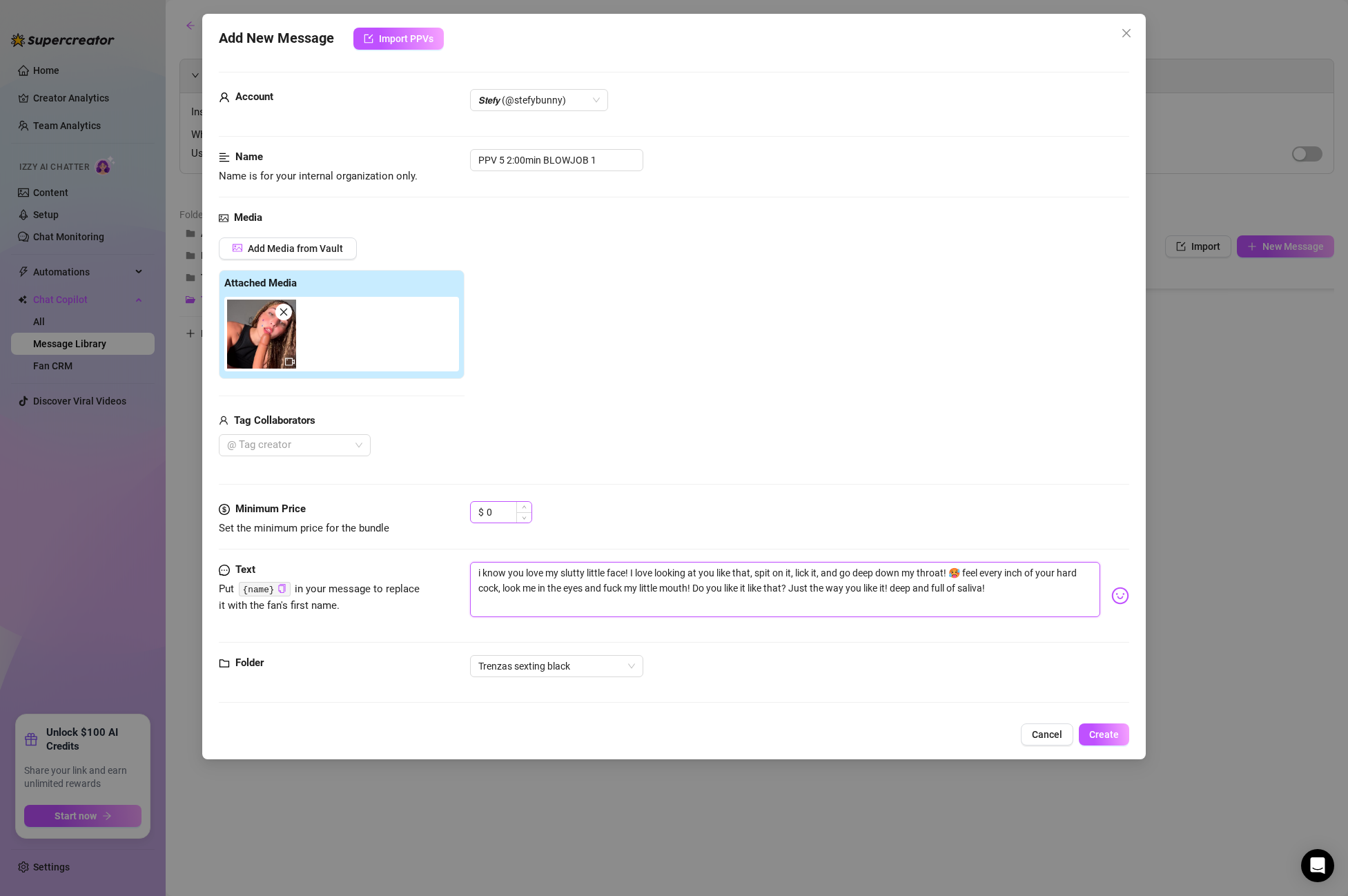
type textarea "i know you love my slutty little face! I love looking at you like that, spit on…"
click at [489, 513] on input "0" at bounding box center [509, 511] width 45 height 20
drag, startPoint x: 489, startPoint y: 513, endPoint x: 453, endPoint y: 510, distance: 36.1
click at [453, 510] on div "Minimum Price Set the minimum price for the bundle $ 0" at bounding box center [674, 518] width 911 height 35
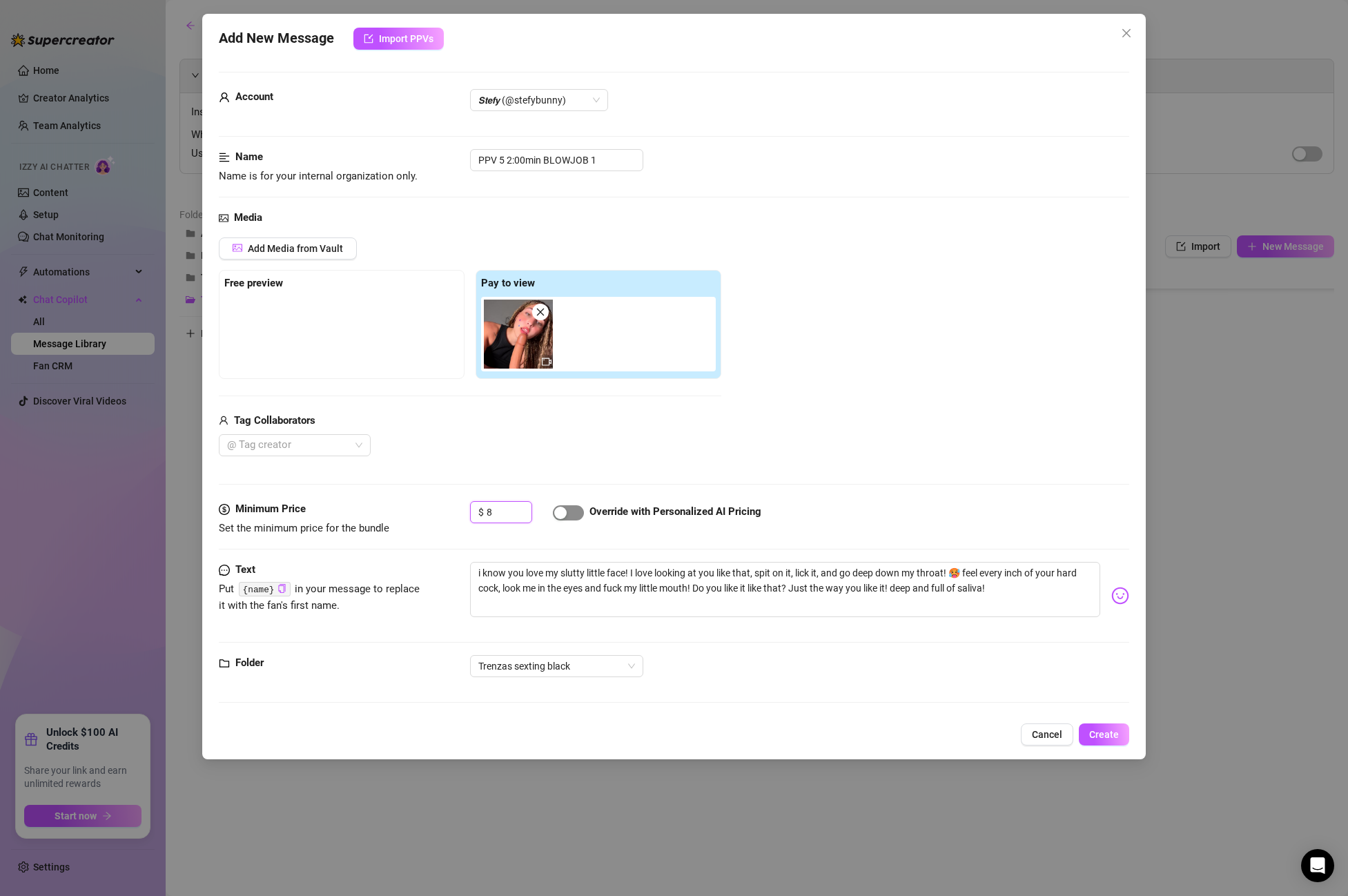
type input "8"
click at [564, 512] on div "button" at bounding box center [560, 512] width 12 height 12
click at [1101, 734] on span "Create" at bounding box center [1104, 734] width 29 height 11
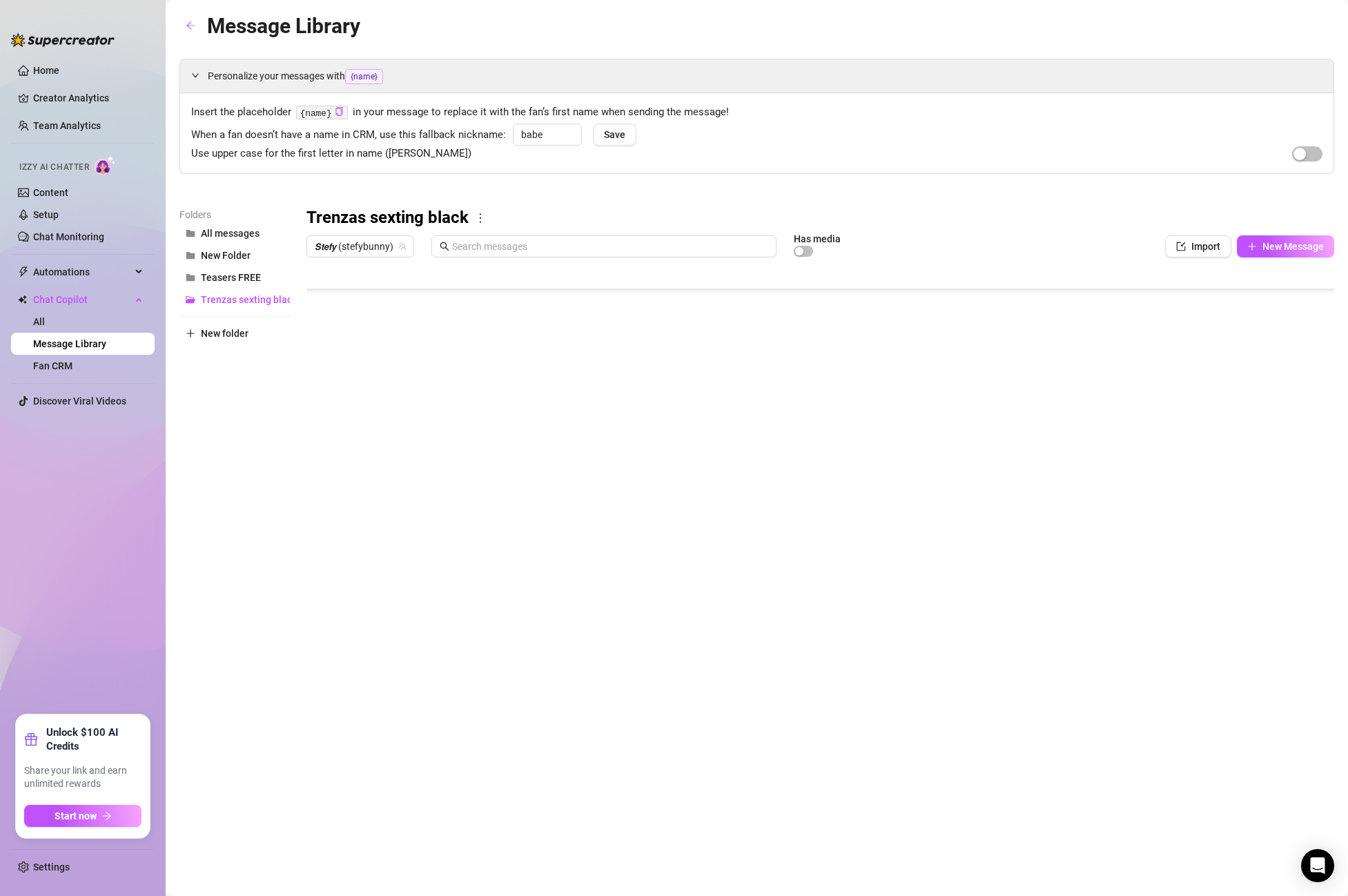
click at [368, 551] on body "Home Creator Analytics Team Analytics Izzy AI Chatter Content Setup Chat Monito…" at bounding box center [674, 448] width 1348 height 896
type textarea "Type your message here..."
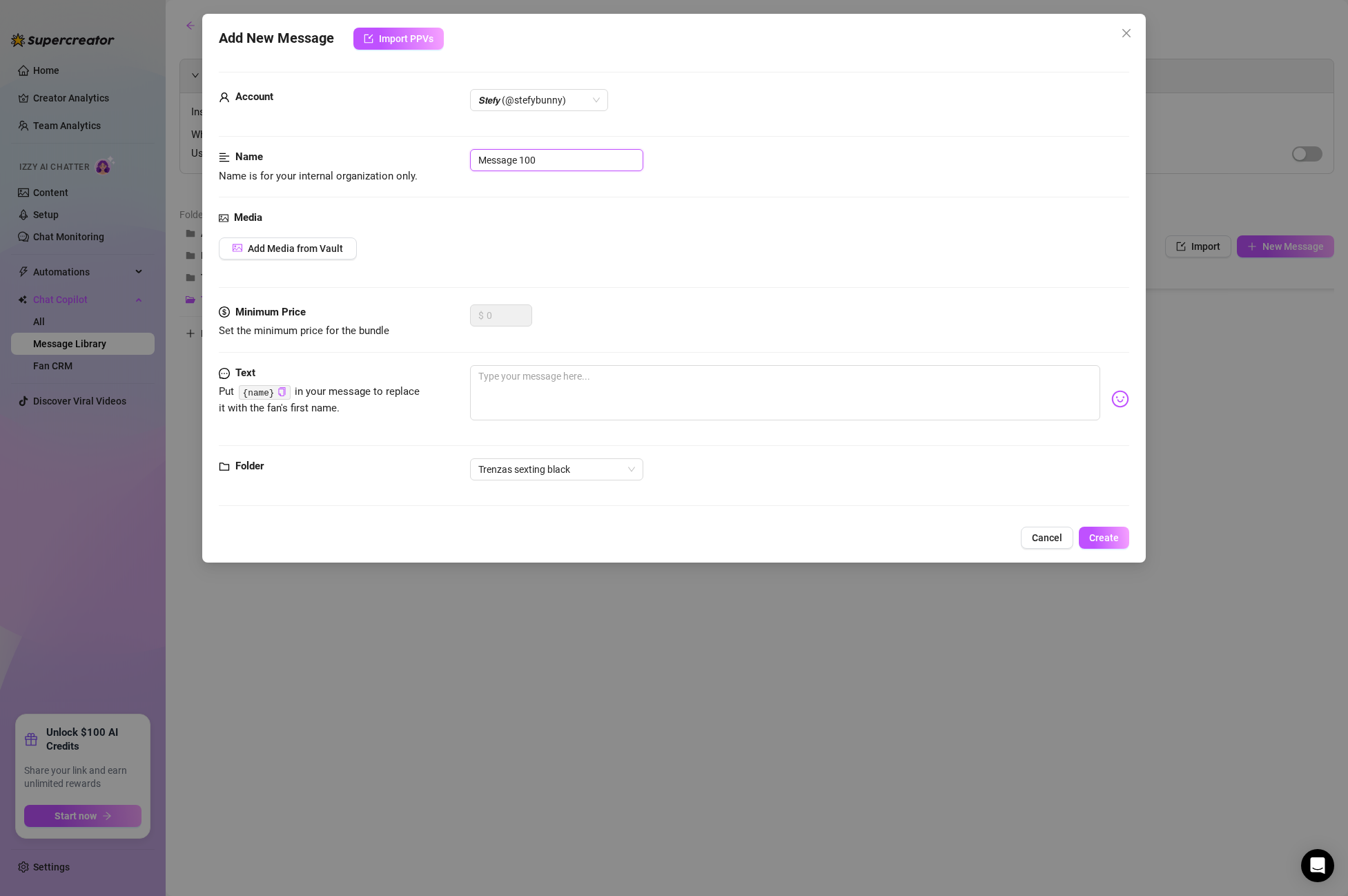
click at [580, 156] on input "Message 100" at bounding box center [557, 160] width 174 height 22
drag, startPoint x: 580, startPoint y: 156, endPoint x: 432, endPoint y: 144, distance: 148.5
click at [432, 144] on form "Account 𝙎𝙩𝙚𝙛𝙮 (@stefybunny) Name Name is for your internal organization only. M…" at bounding box center [674, 295] width 911 height 447
paste input "Post 1 PPV 5"
click at [505, 106] on span "𝙎𝙩𝙚𝙛𝙮 (@stefybunny)" at bounding box center [539, 100] width 121 height 20
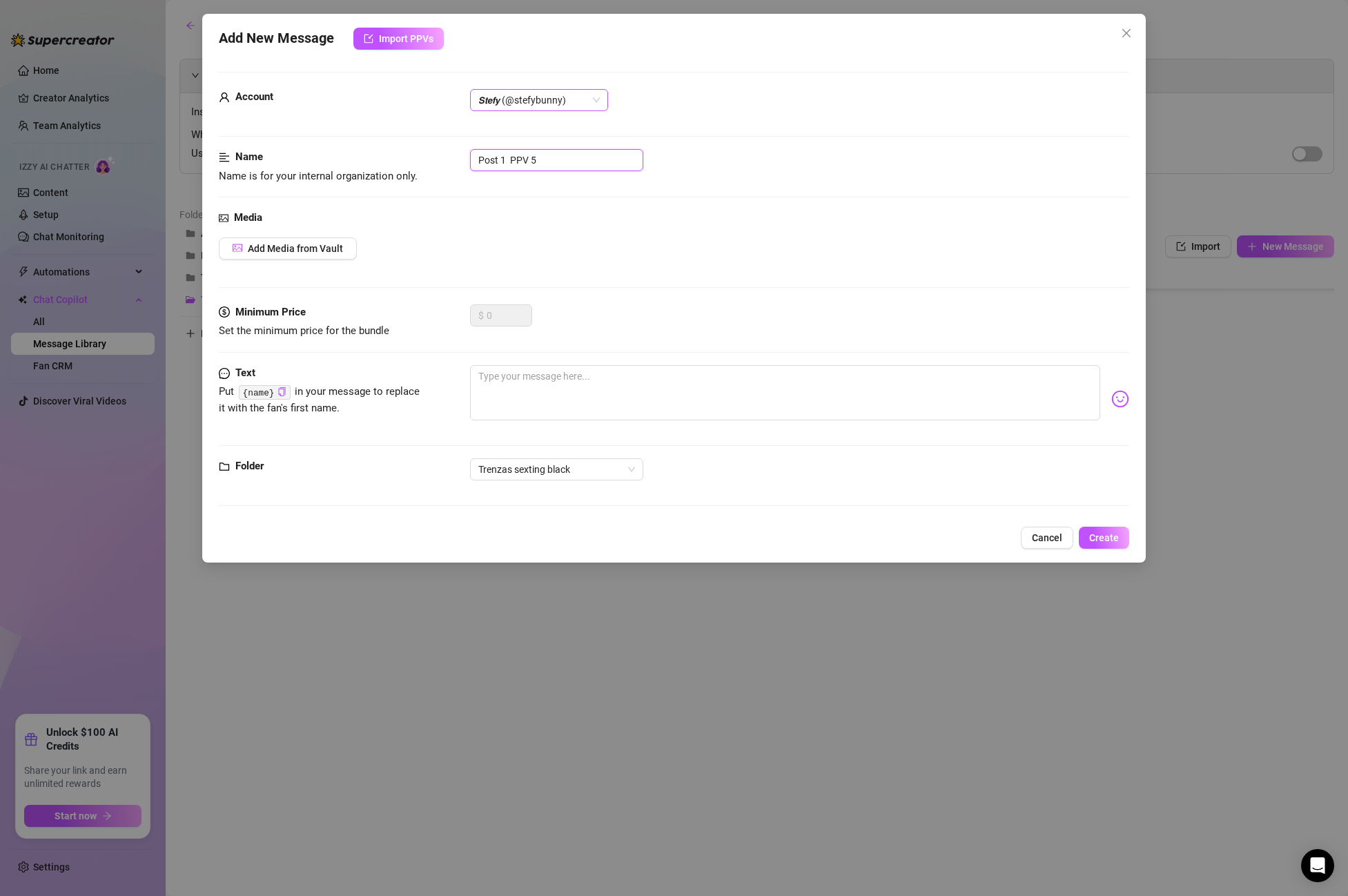
type input "Post 1 PPV 5"
click at [504, 126] on div "All Creators" at bounding box center [539, 128] width 116 height 16
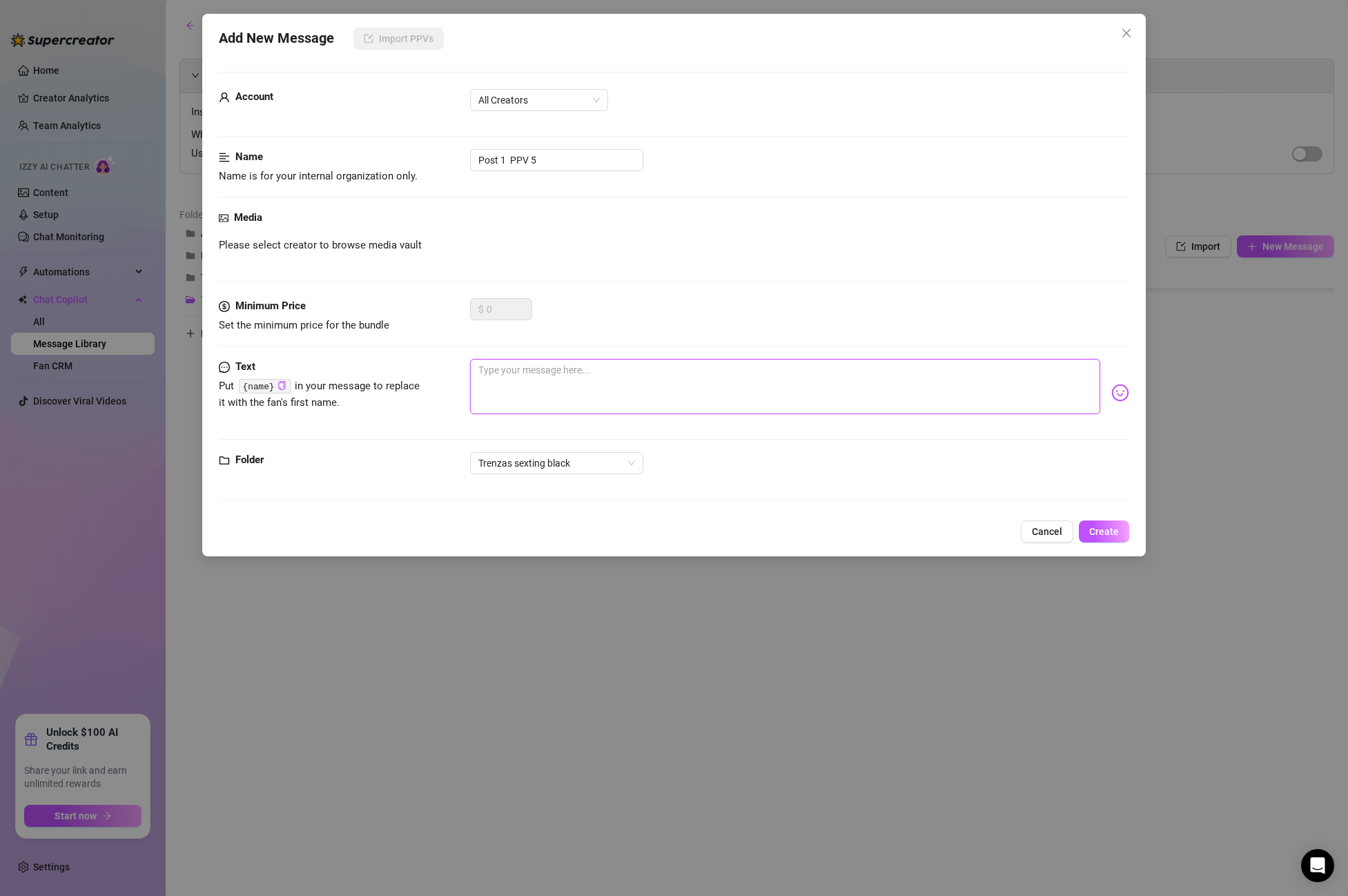
click at [520, 364] on textarea at bounding box center [785, 386] width 630 height 55
paste textarea "Just the way you like it! deep and full of saliva!"
type textarea "Just the way you like it! deep and full of saliva!"
click at [676, 370] on textarea "Just the way you like it! deep and full of saliva!" at bounding box center [785, 386] width 630 height 55
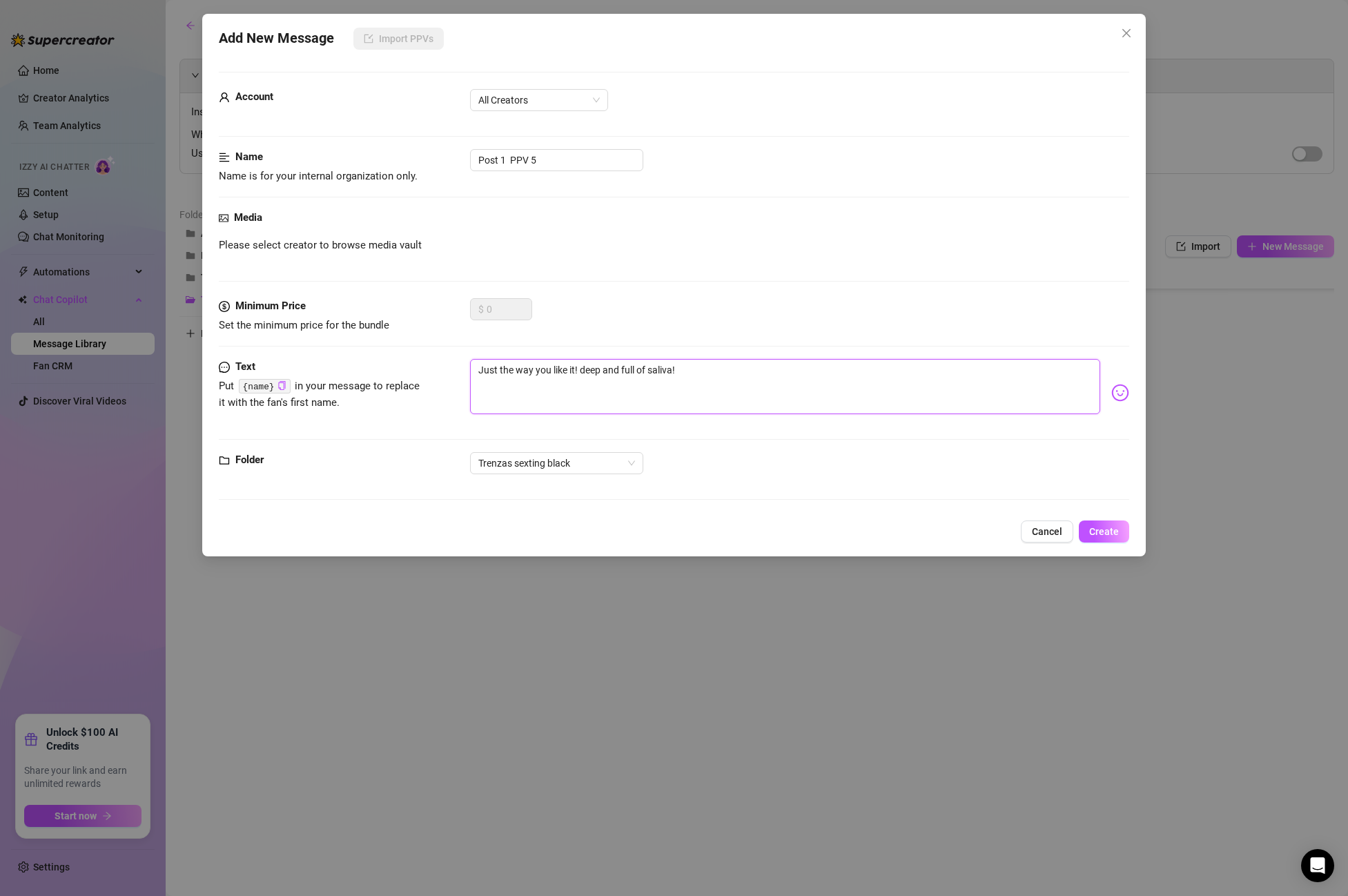
type textarea "Just the way you like it! deep and full of saliva"
type textarea "Just the way you like it! deep and full of salivaa"
type textarea "Just the way you like it! deep and full of salivaaa"
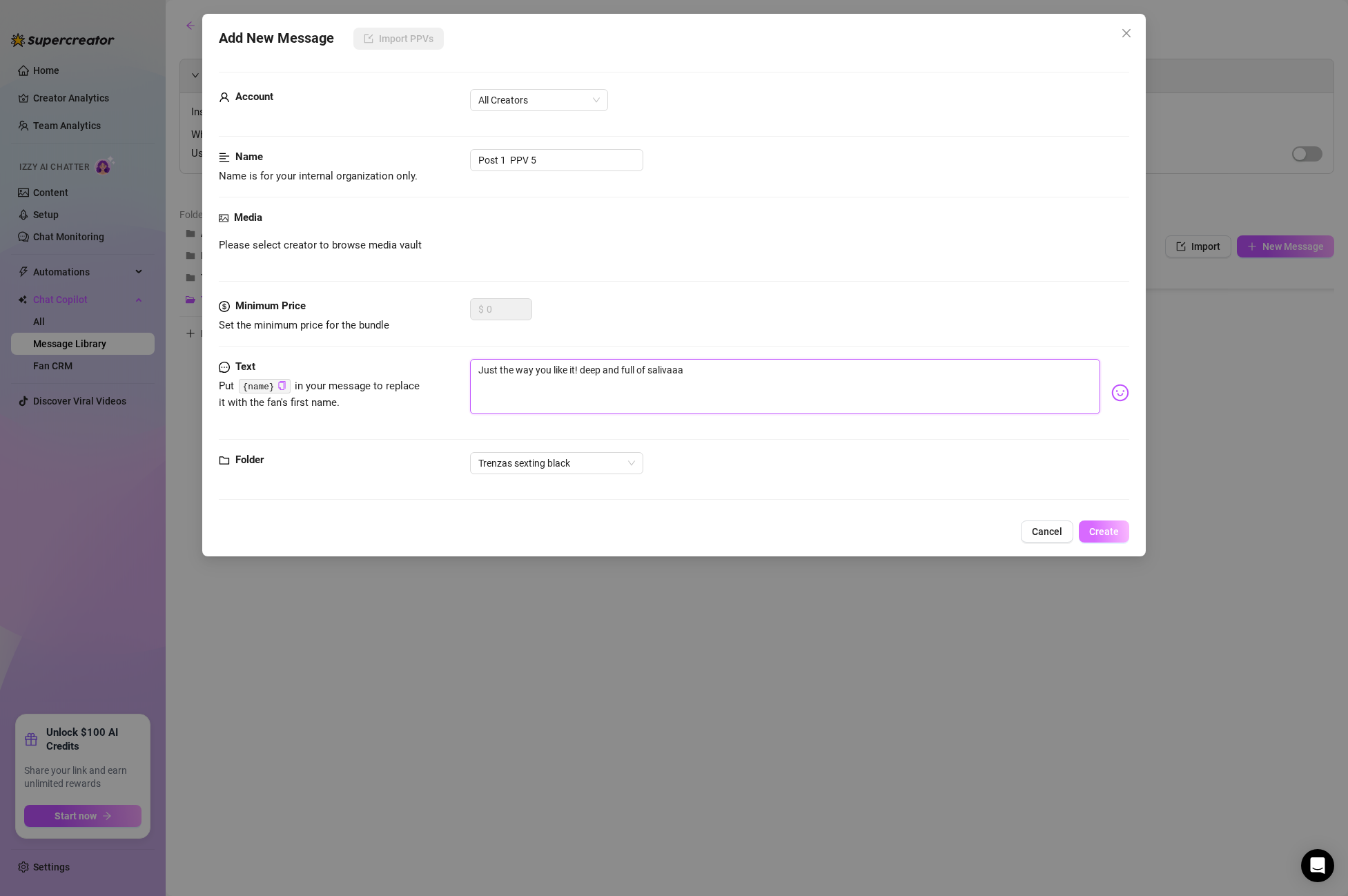
type textarea "Just the way you like it! deep and full of salivaaa"
click at [1123, 528] on button "Create" at bounding box center [1104, 531] width 51 height 22
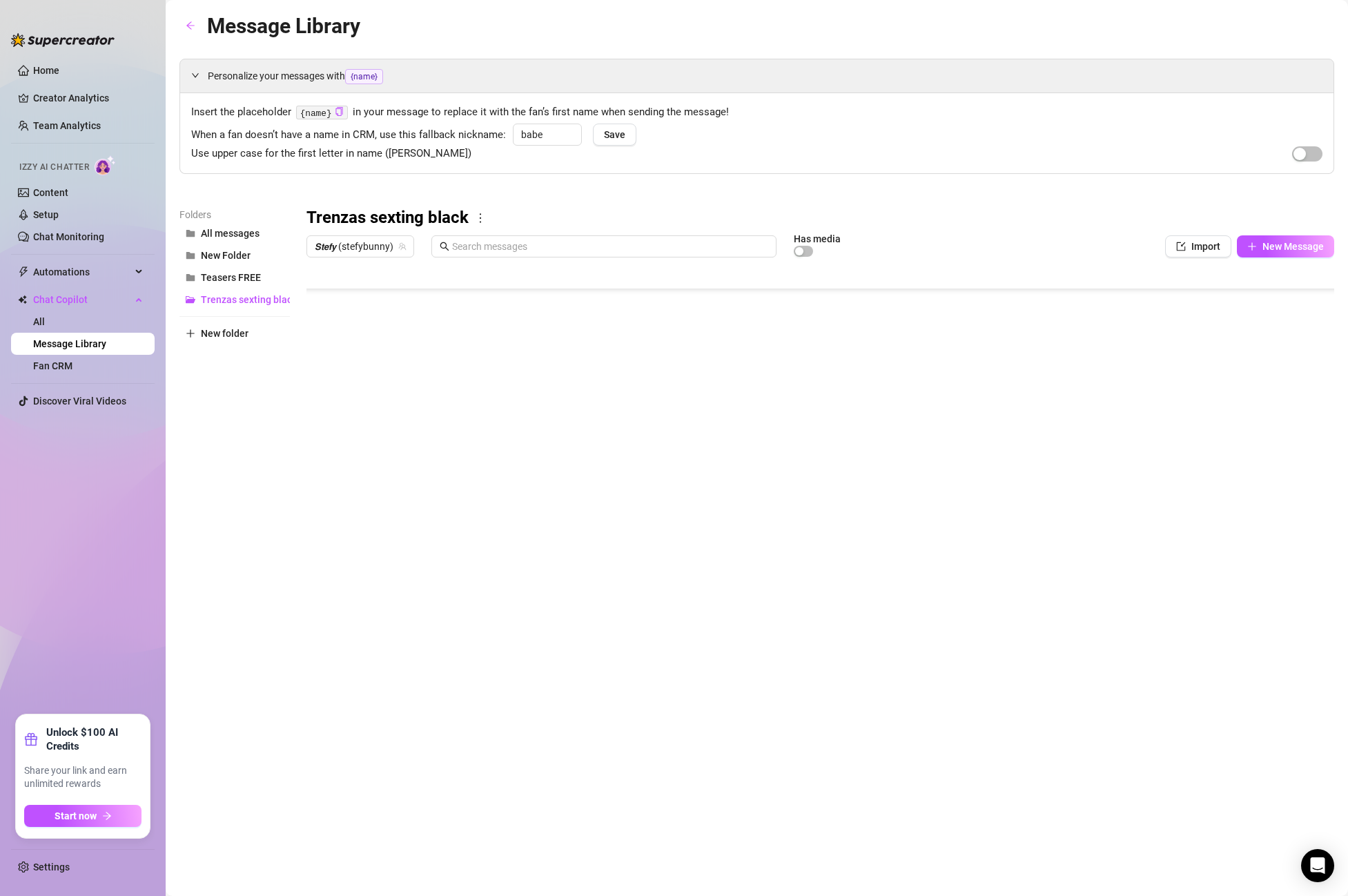
scroll to position [249, 1]
type textarea "Type your message here..."
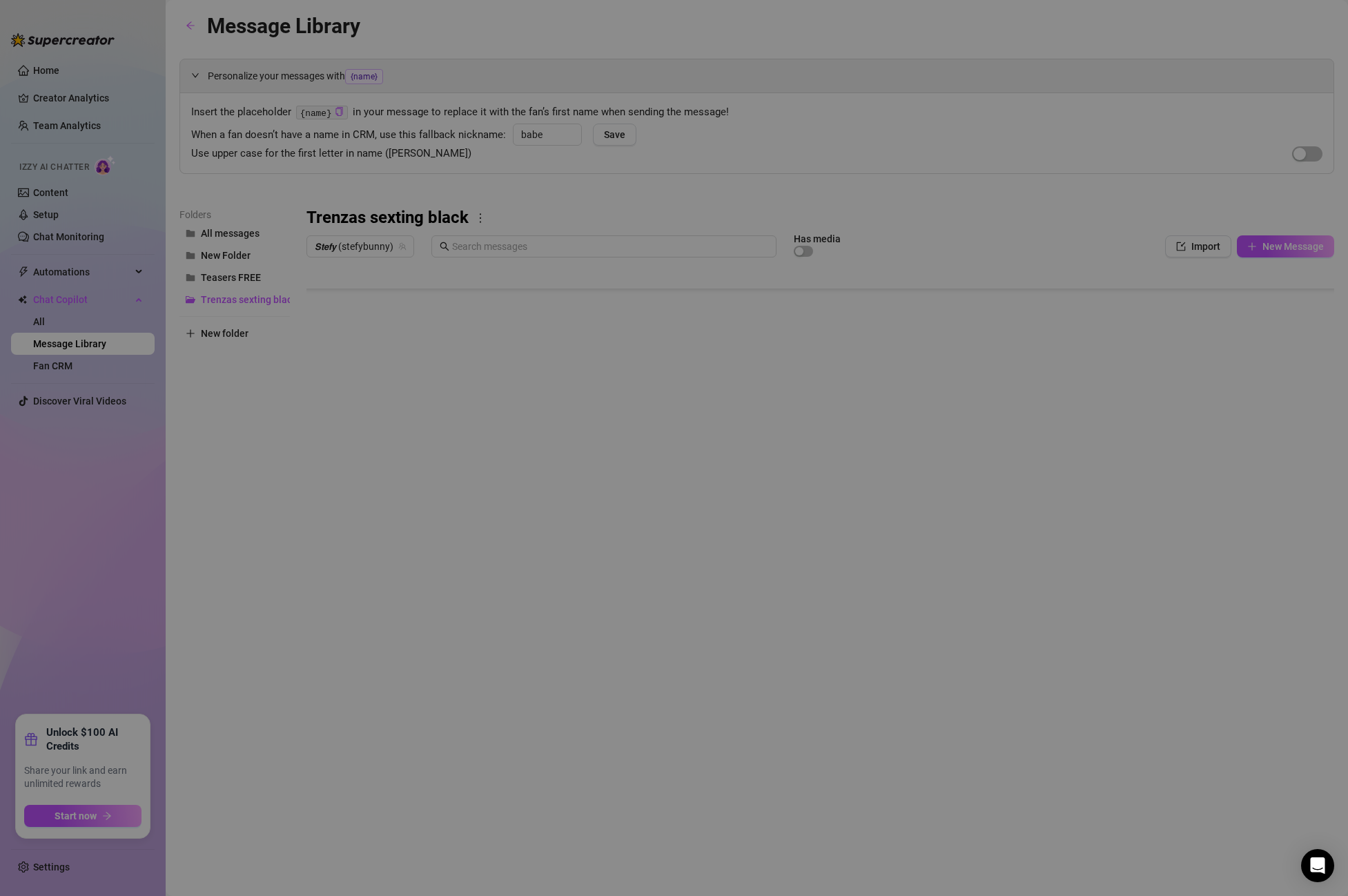
click at [354, 563] on body "Home Creator Analytics Team Analytics Izzy AI Chatter Content Setup Chat Monito…" at bounding box center [674, 448] width 1348 height 896
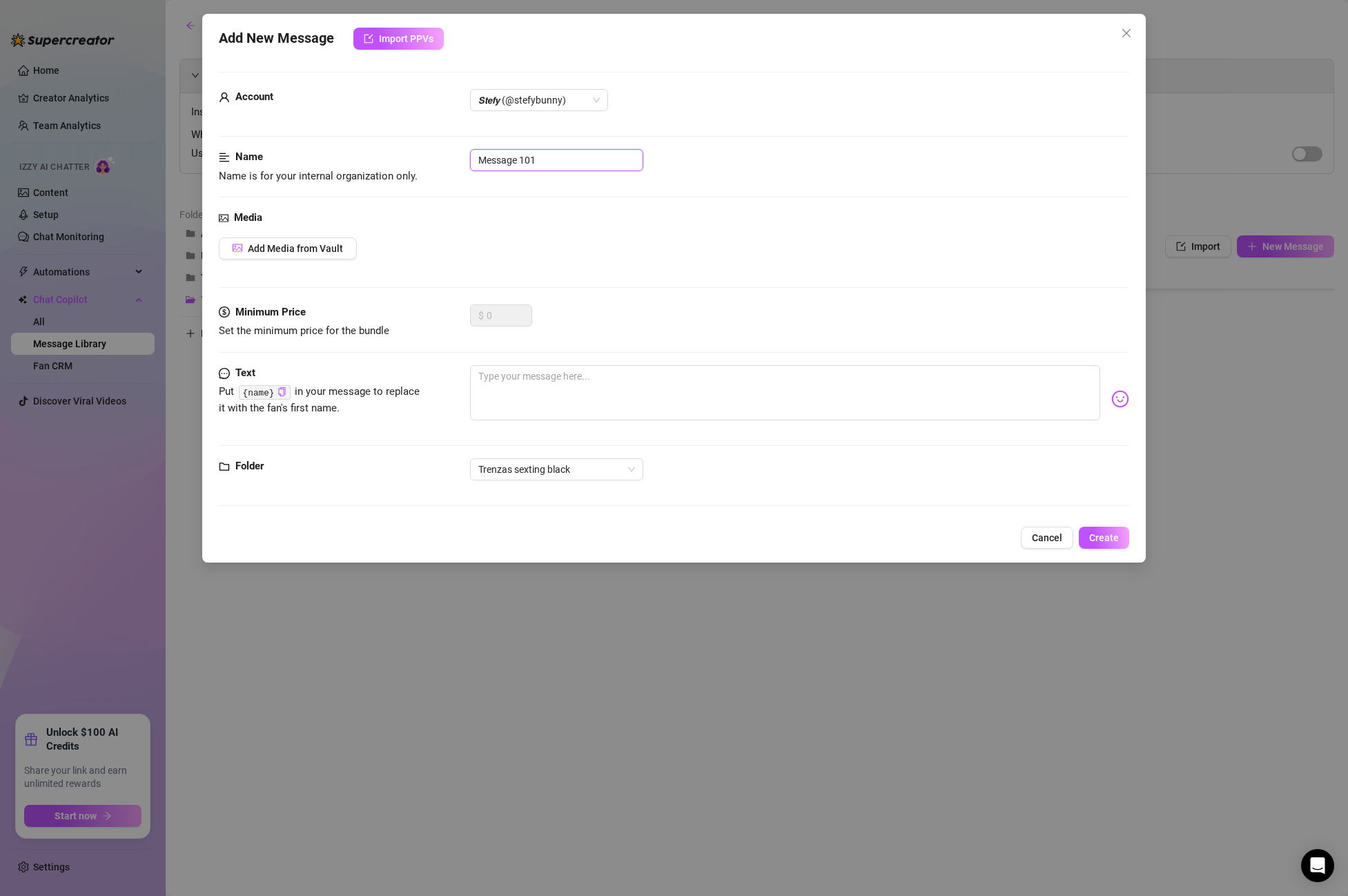
drag, startPoint x: 558, startPoint y: 164, endPoint x: 416, endPoint y: 152, distance: 142.5
click at [416, 152] on div "Name Name is for your internal organization only. Message 101" at bounding box center [674, 166] width 911 height 35
paste input "PPV 6 2:00min BLOWJOB 2"
type input "PPV 6 2:00min BLOWJOB 2"
click at [602, 398] on textarea at bounding box center [785, 392] width 630 height 55
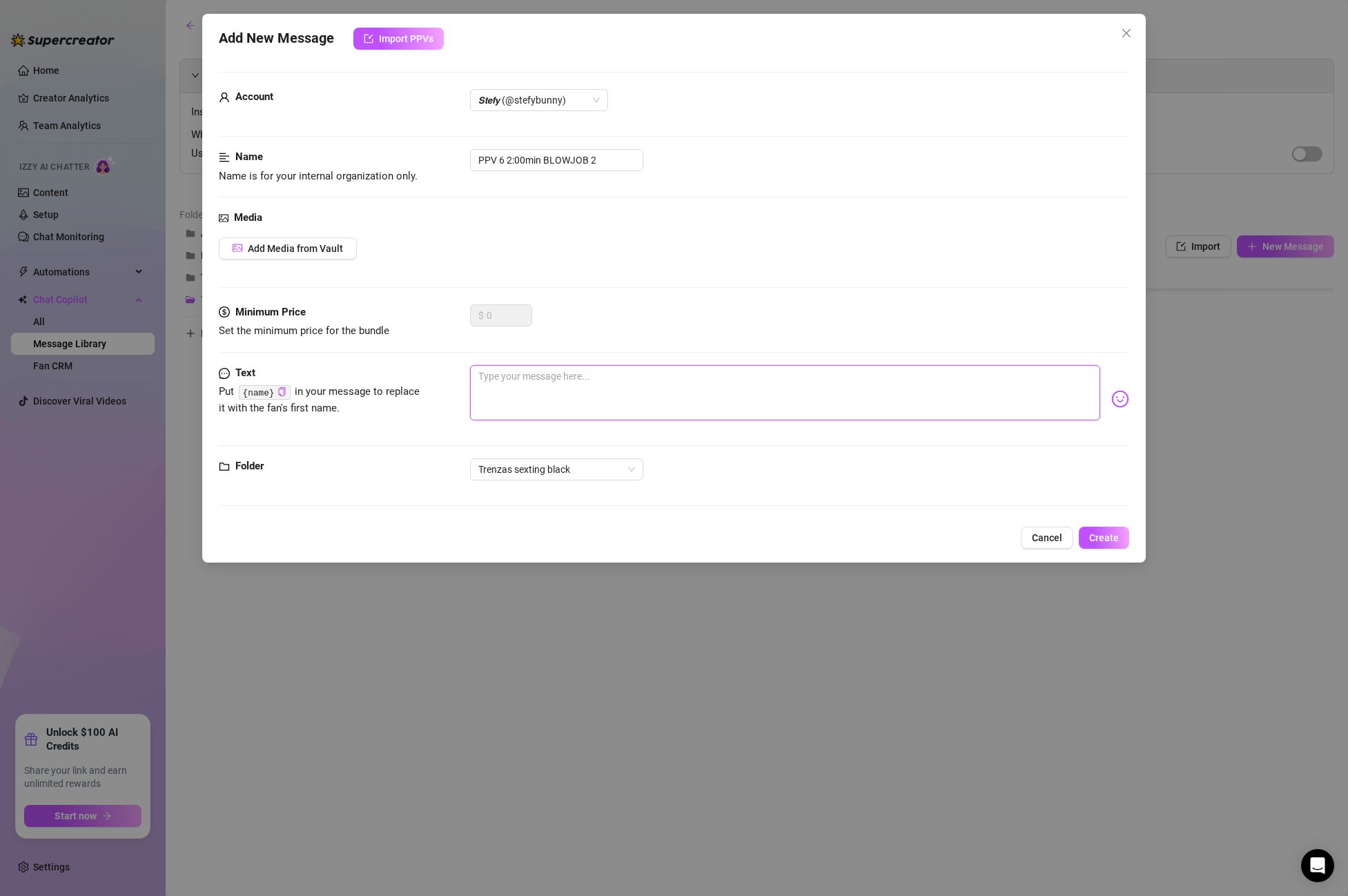
paste textarea "Baby, your cock inside my mouth is my fucking obsession! I love feeling it swel…"
type textarea "Baby, your cock inside my mouth is my fucking obsession! I love feeling it swel…"
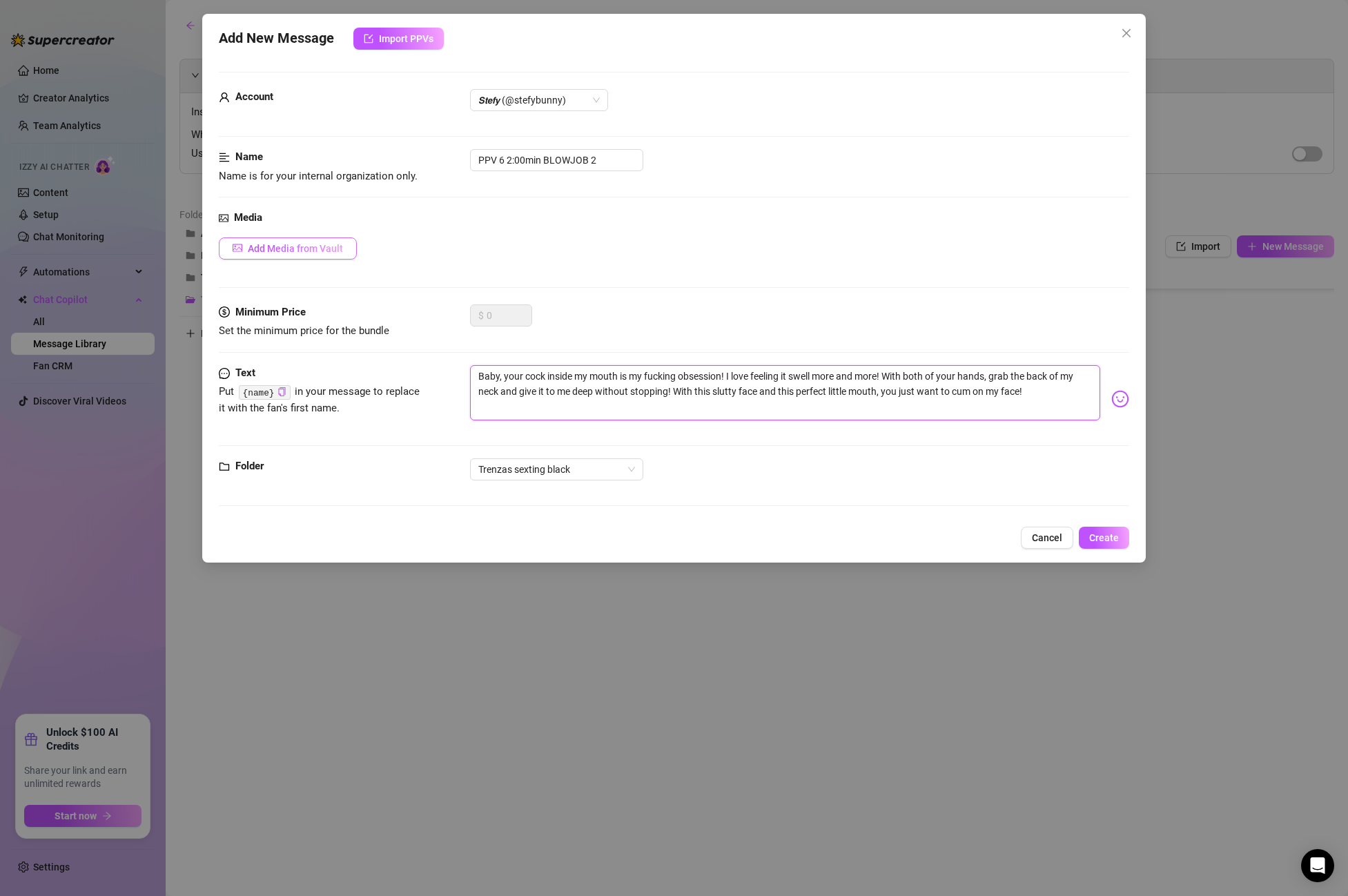
type textarea "Baby, your cock inside my mouth is my fucking obsession! I love feeling it swel…"
click at [277, 246] on span "Add Media from Vault" at bounding box center [295, 248] width 95 height 11
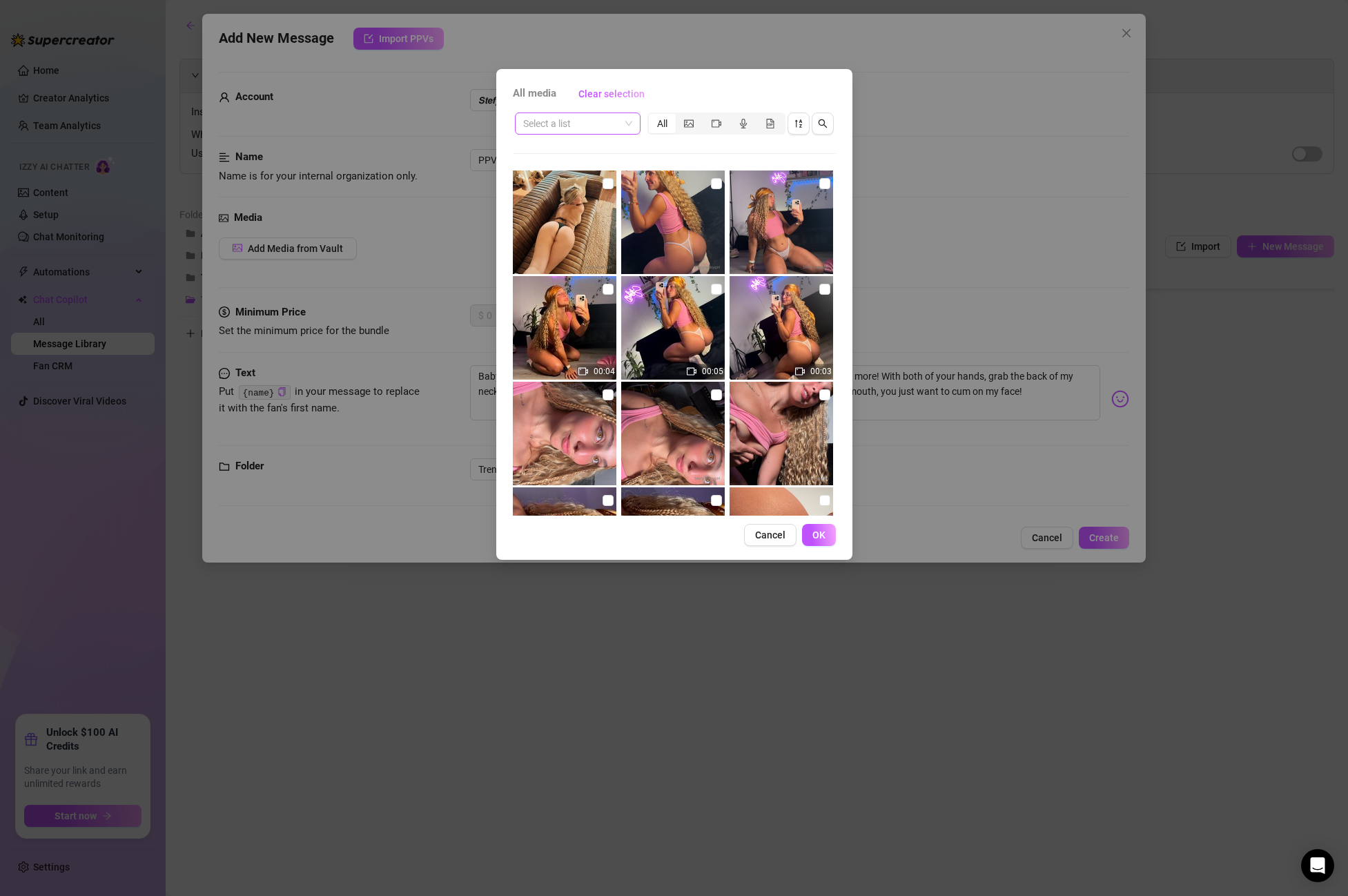
click at [598, 134] on div "Select a list All 00:04 00:05 00:03 00:19 00:07" at bounding box center [674, 313] width 323 height 405
click at [597, 127] on input "search" at bounding box center [571, 123] width 97 height 20
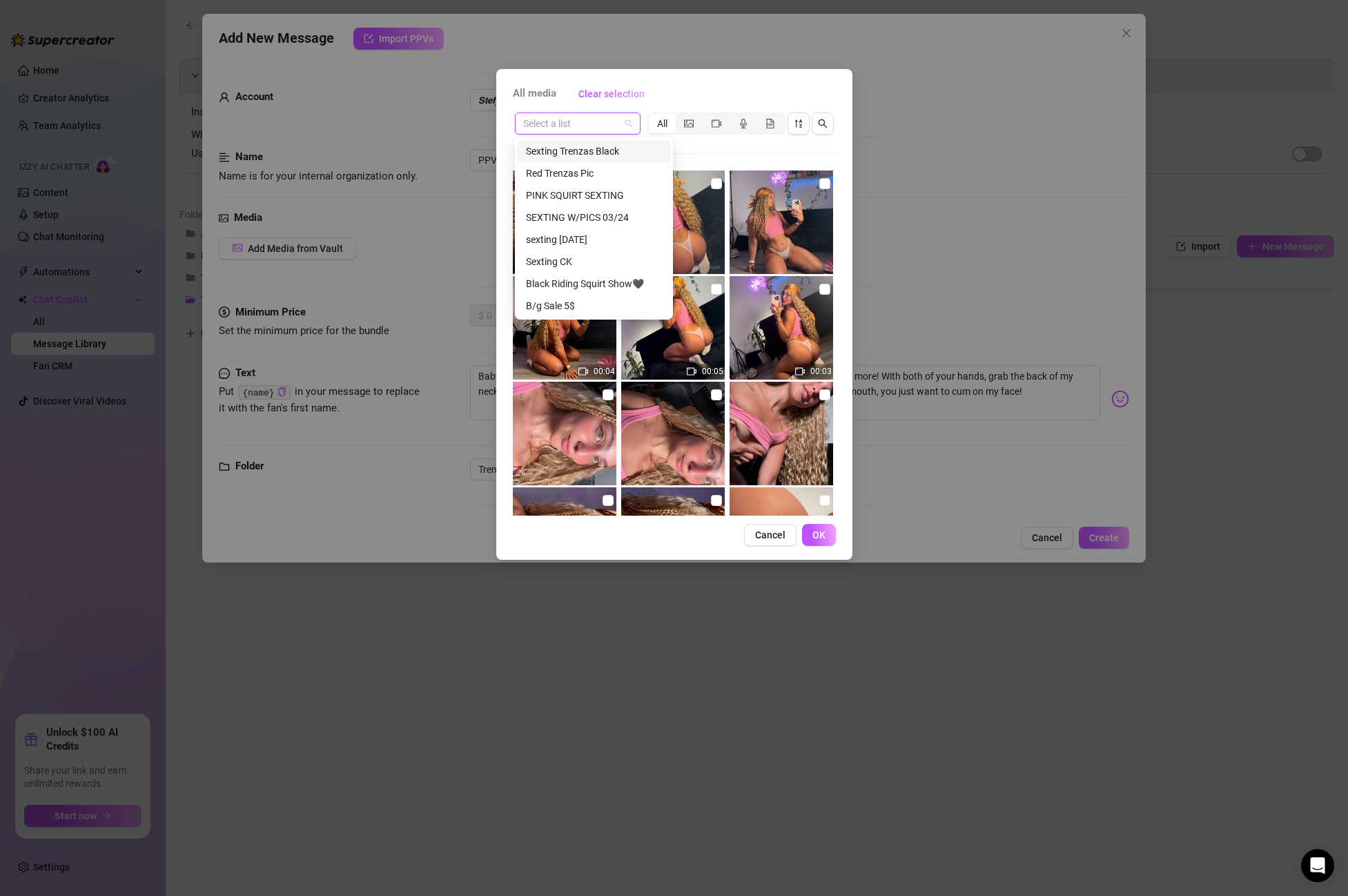
click at [597, 153] on div "Sexting Trenzas Black" at bounding box center [594, 151] width 136 height 16
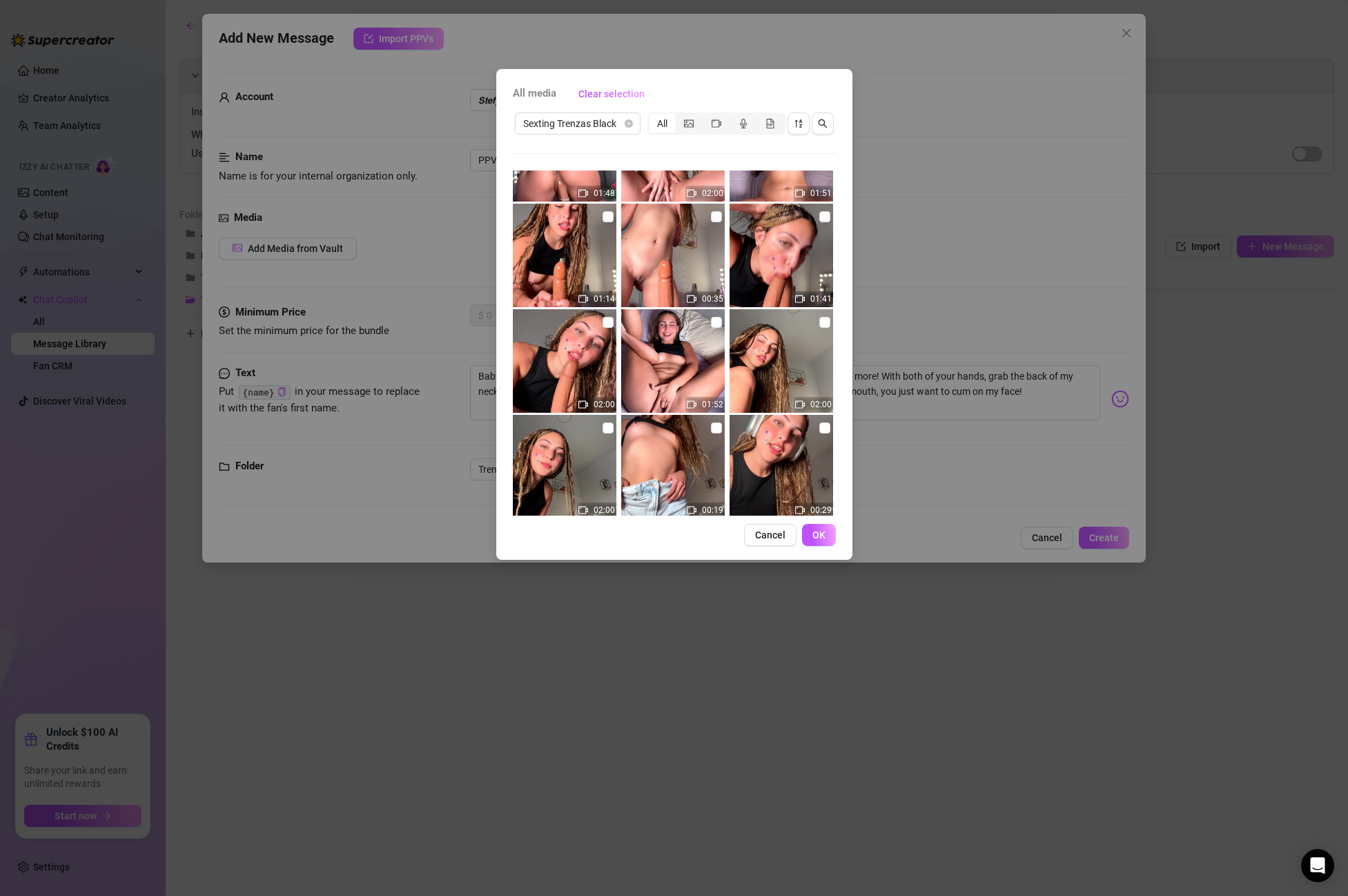
scroll to position [470, 0]
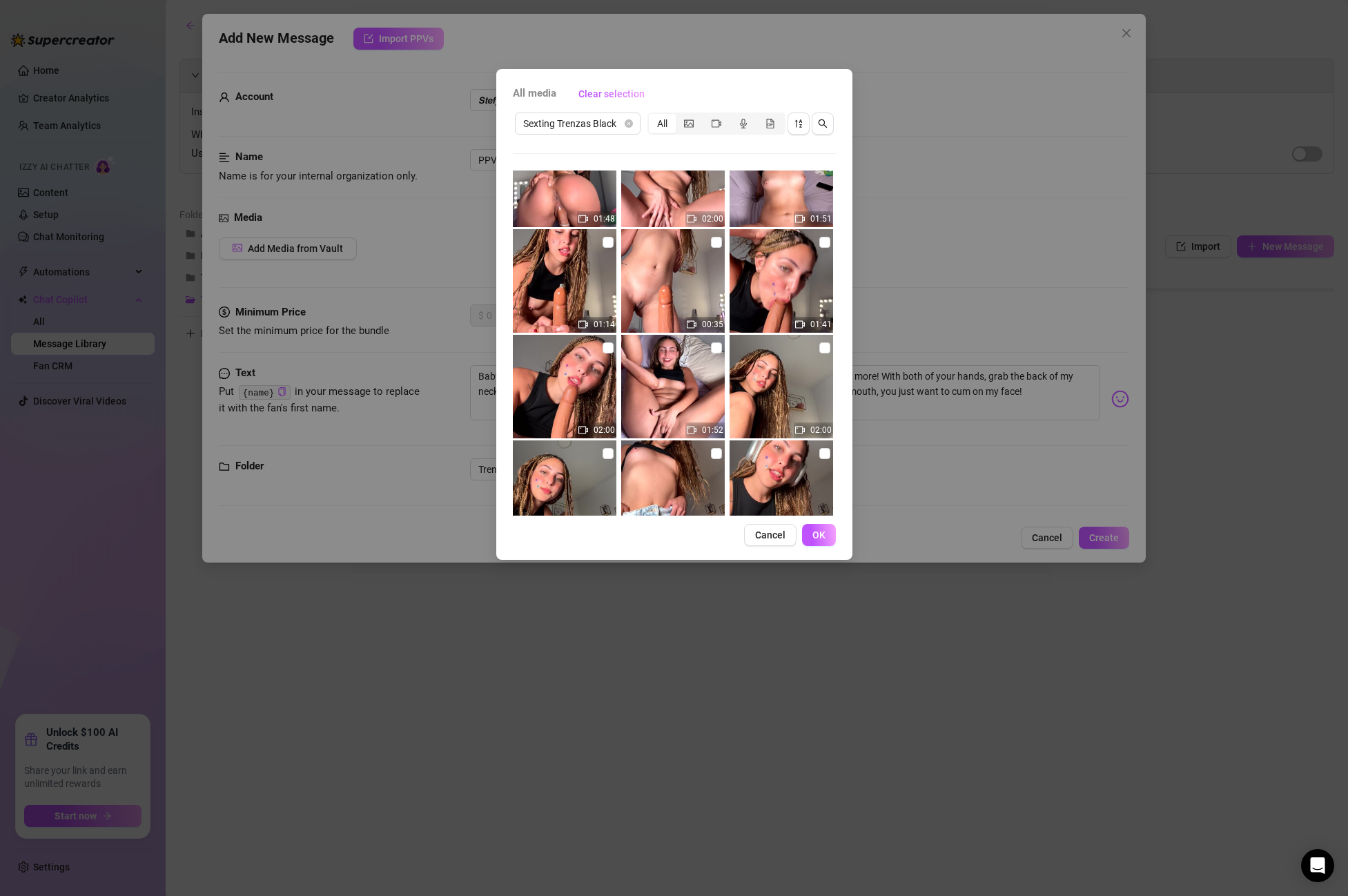
click at [814, 244] on img at bounding box center [782, 281] width 104 height 104
click at [823, 241] on input "checkbox" at bounding box center [824, 241] width 11 height 11
checkbox input "true"
click at [806, 536] on button "OK" at bounding box center [818, 534] width 34 height 22
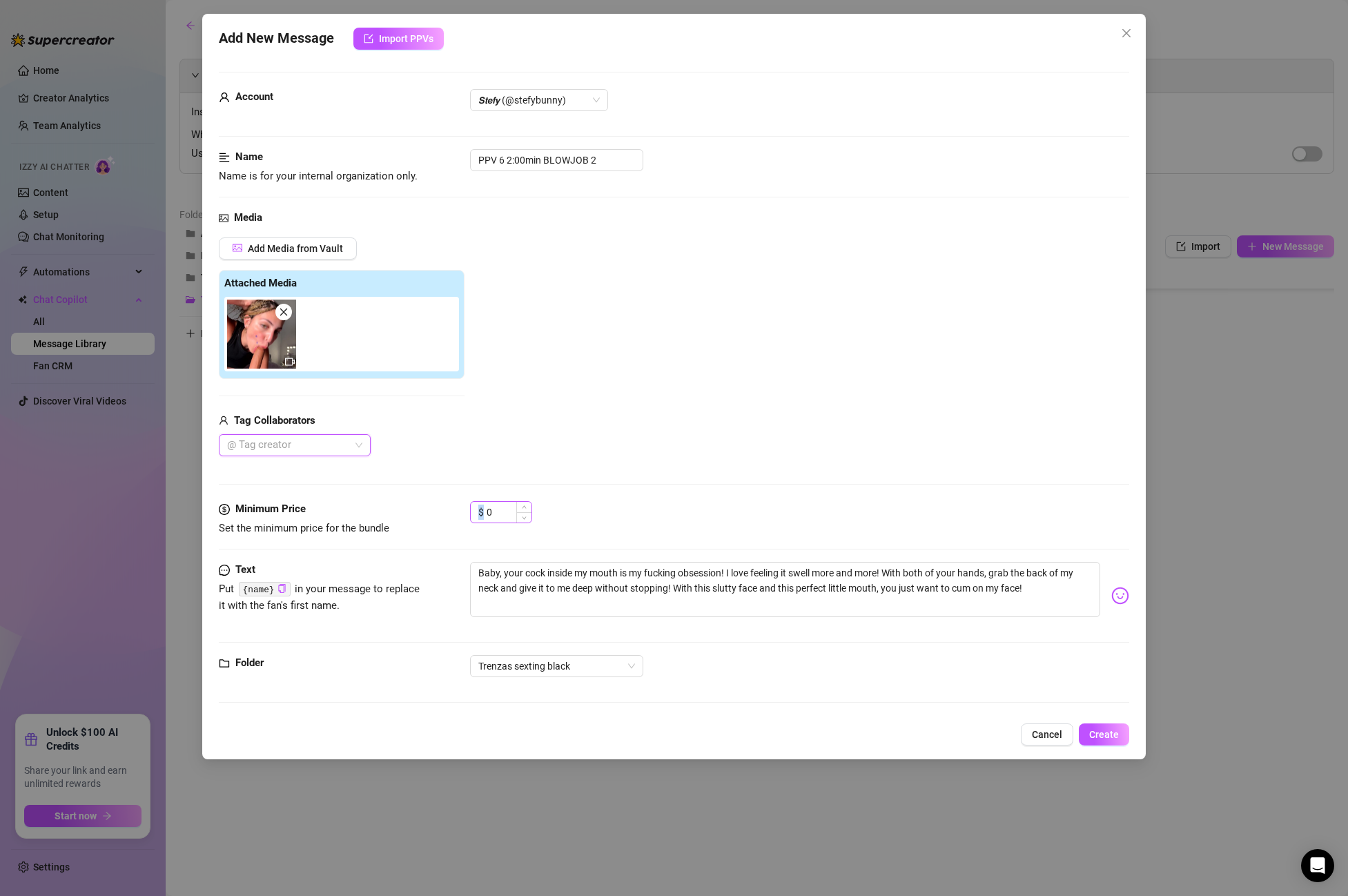
click at [484, 509] on div "$ 0" at bounding box center [501, 511] width 62 height 22
drag, startPoint x: 494, startPoint y: 510, endPoint x: 439, endPoint y: 507, distance: 55.1
click at [439, 507] on div "Minimum Price Set the minimum price for the bundle $ 0" at bounding box center [674, 518] width 911 height 35
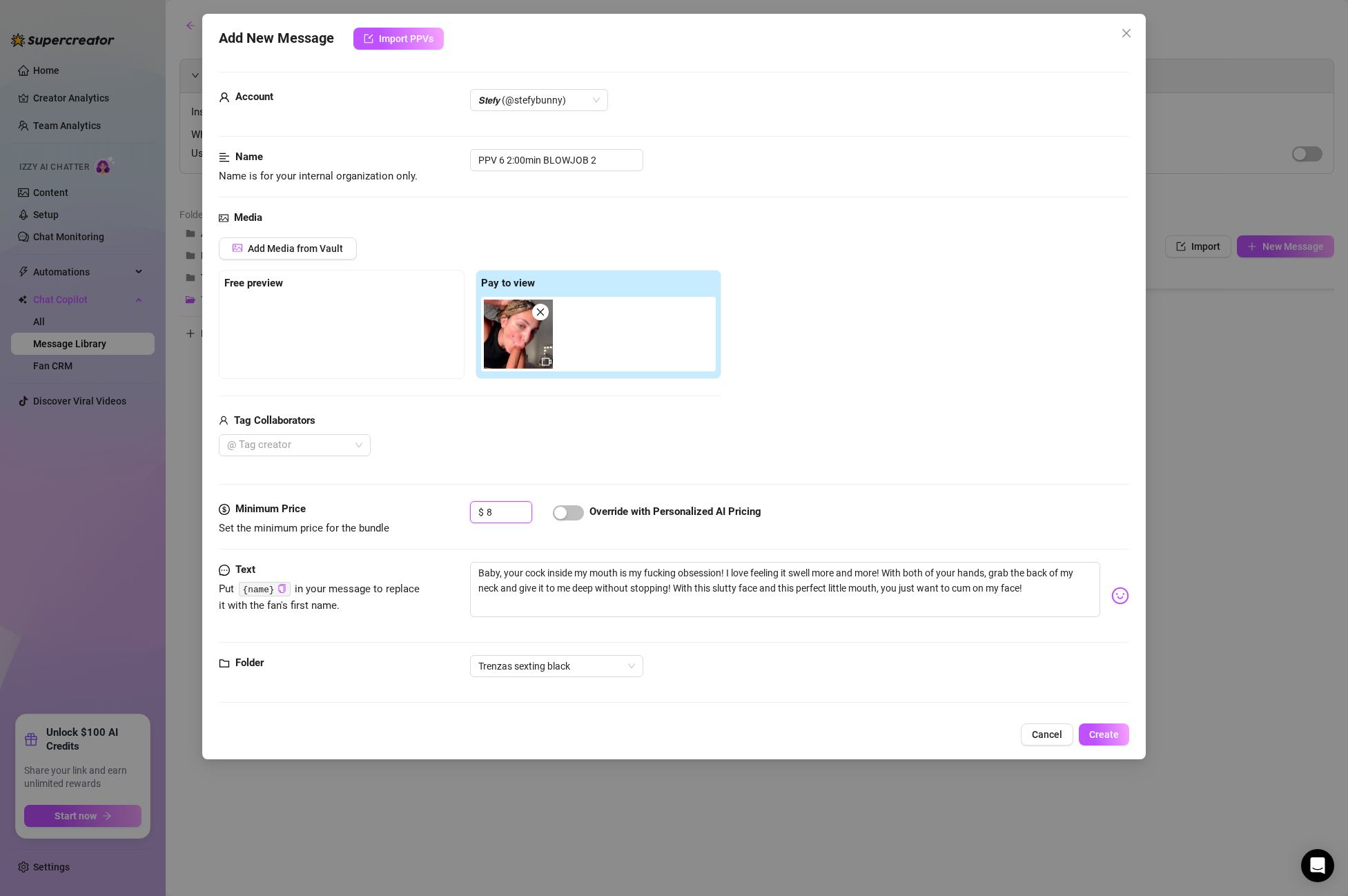
type input "8"
click at [564, 525] on div "$ 8 Override with Personalized AI Pricing" at bounding box center [800, 518] width 660 height 34
click at [563, 517] on div "button" at bounding box center [560, 512] width 12 height 12
click at [1115, 733] on span "Create" at bounding box center [1104, 734] width 29 height 11
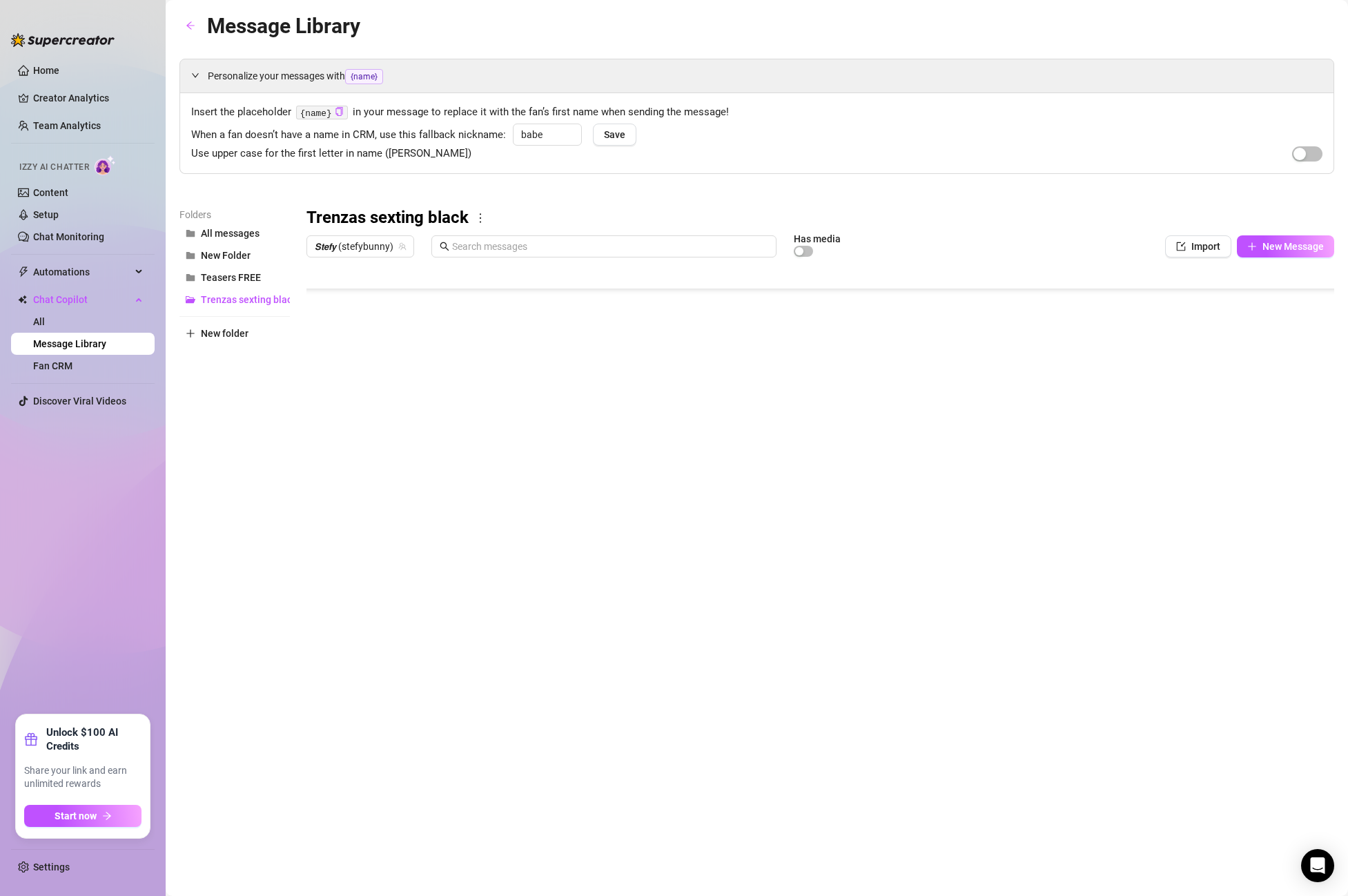
type textarea "Type your message here..."
click at [354, 548] on body "Home Creator Analytics Team Analytics Izzy AI Chatter Content Setup Chat Monito…" at bounding box center [674, 448] width 1348 height 896
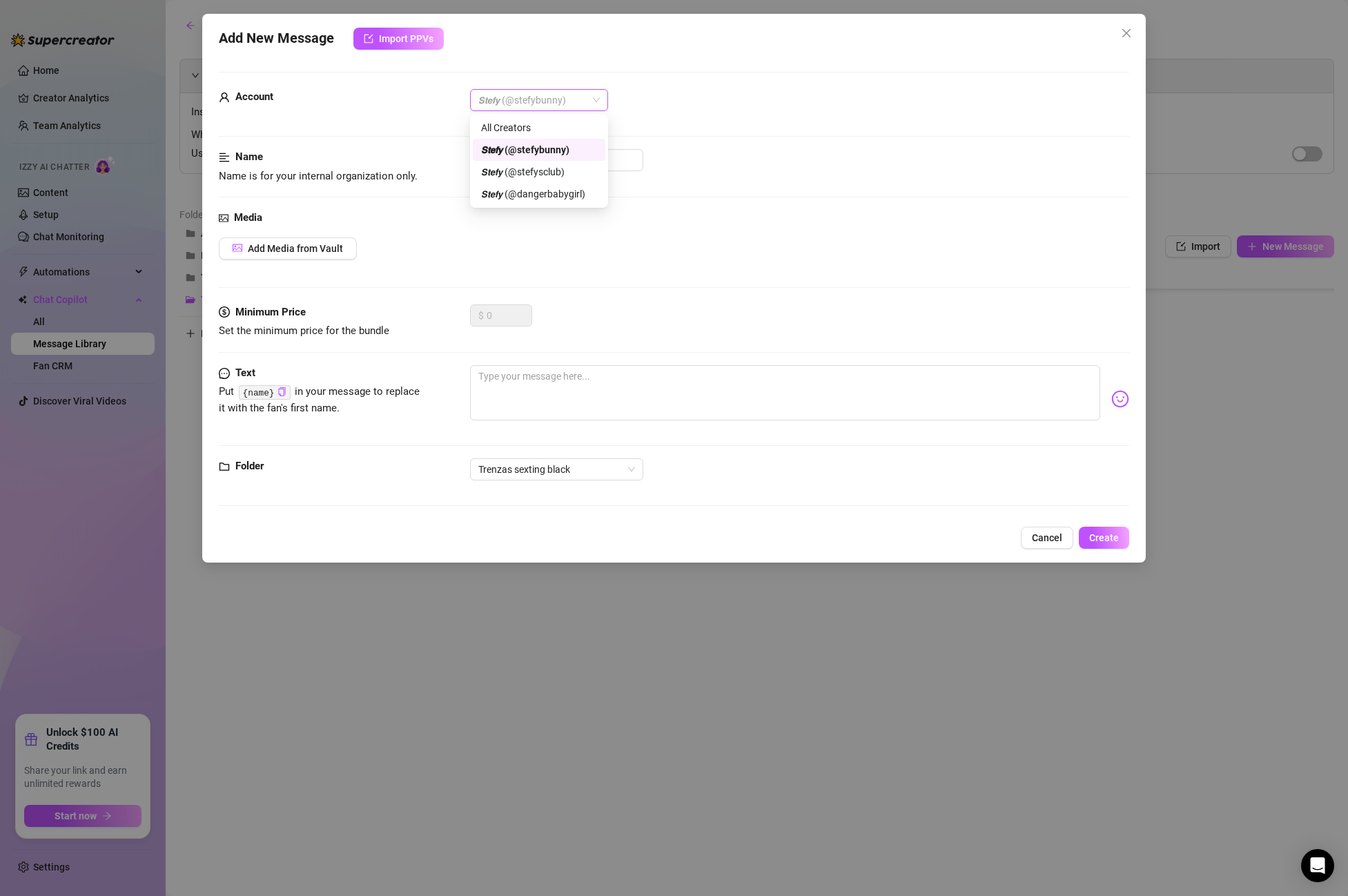
click at [512, 106] on span "𝙎𝙩𝙚𝙛𝙮 (@stefybunny)" at bounding box center [539, 100] width 121 height 20
click at [510, 124] on div "All Creators" at bounding box center [539, 128] width 116 height 16
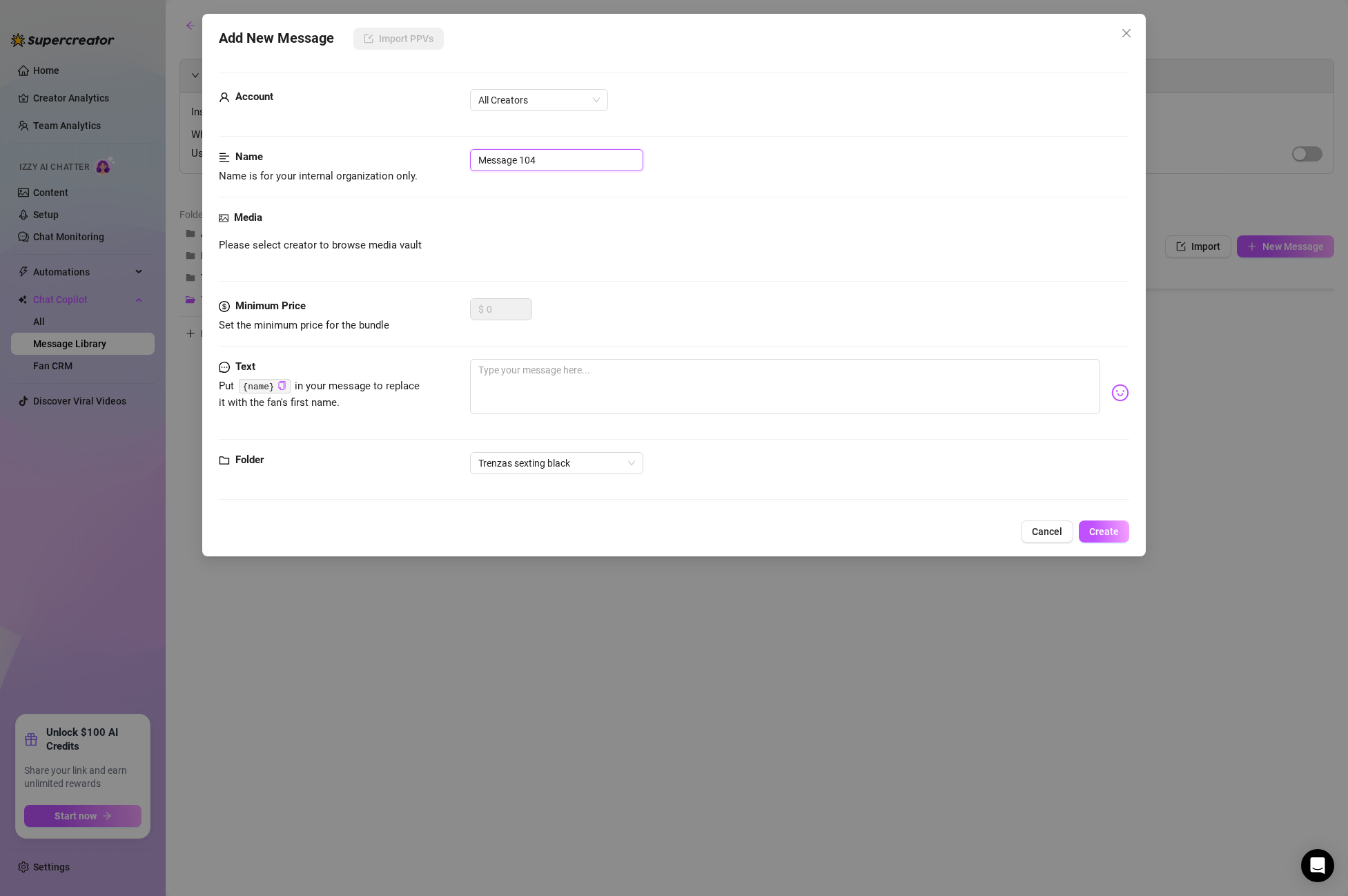
click at [562, 155] on input "Message 104" at bounding box center [557, 160] width 174 height 22
click at [417, 147] on form "Account All Creators Name Name is for your internal organization only. Message …" at bounding box center [674, 292] width 911 height 440
paste input "Post 1 PPV 6"
type input "Post 1 PPV 6"
click at [523, 377] on textarea at bounding box center [785, 386] width 630 height 55
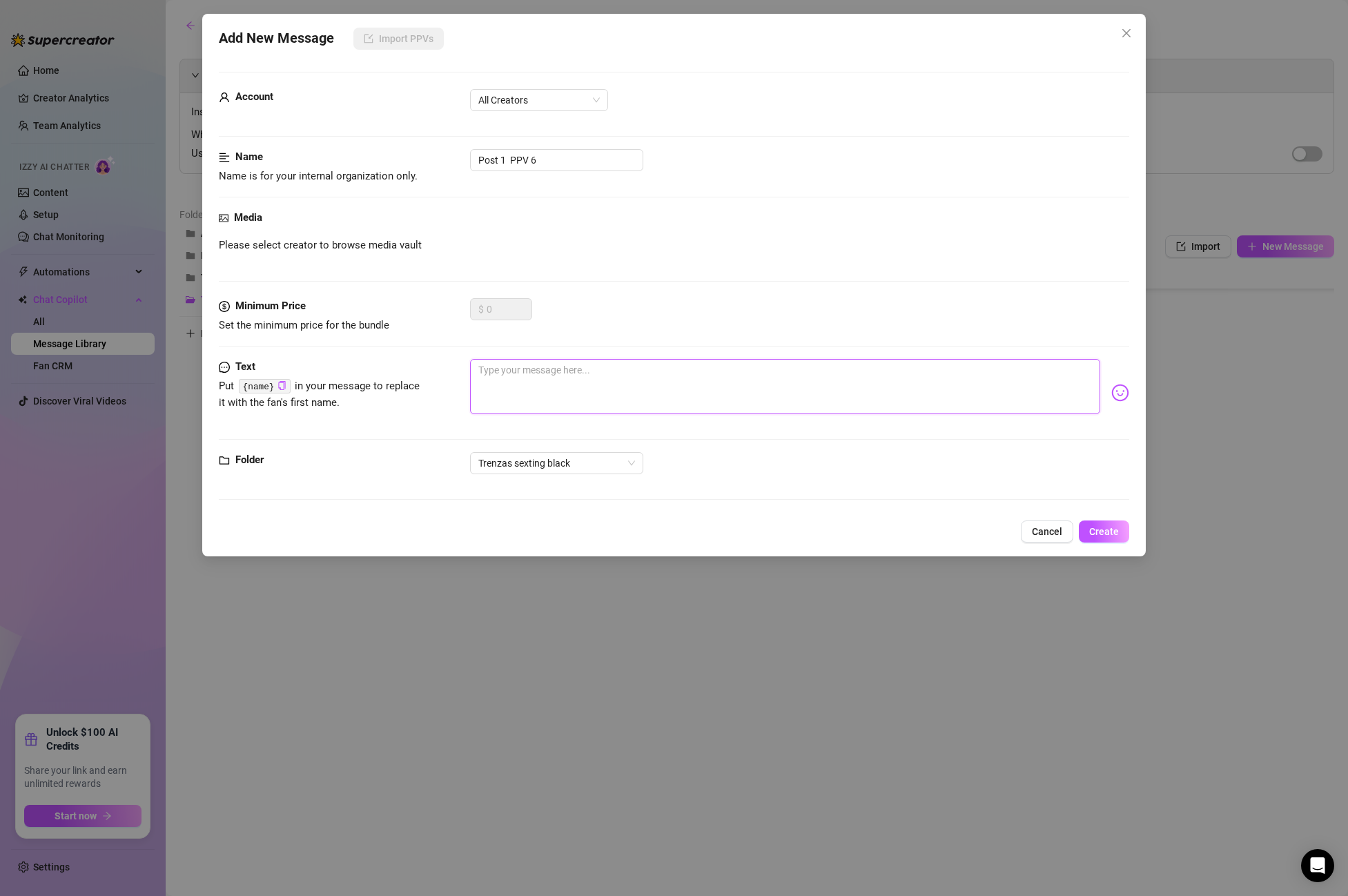
paste textarea "are u tempted to shoot that milk in my little mouth?🥵"
type textarea "are u tempted to shoot that milk in my little mouth?🥵"
click at [1105, 531] on span "Create" at bounding box center [1104, 531] width 29 height 11
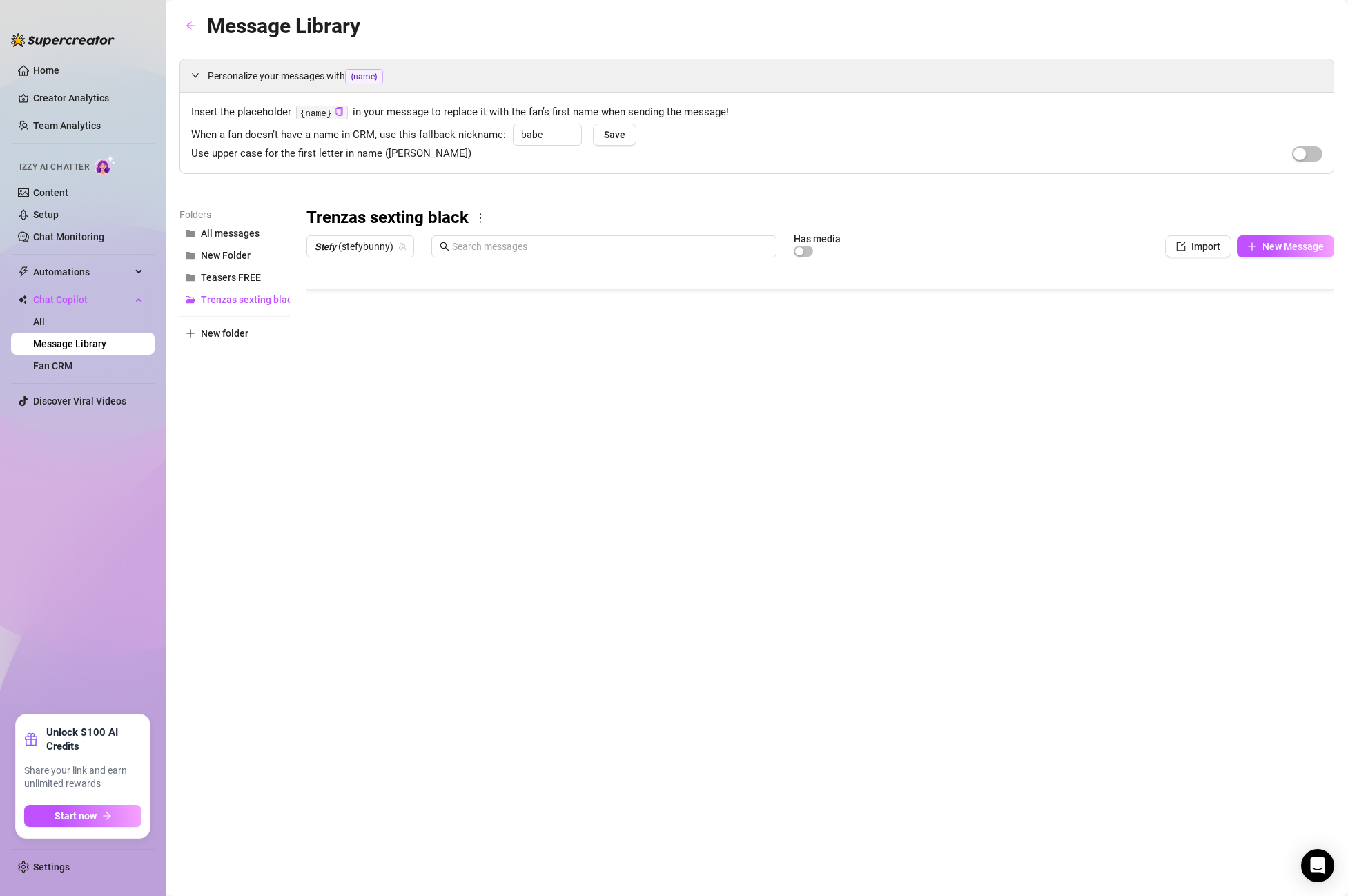
scroll to position [359, 1]
drag, startPoint x: 413, startPoint y: 279, endPoint x: 386, endPoint y: 390, distance: 114.2
click at [529, 288] on div at bounding box center [821, 417] width 1028 height 308
click at [376, 557] on body "Home Creator Analytics Team Analytics Izzy AI Chatter Content Setup Chat Monito…" at bounding box center [674, 448] width 1348 height 896
type textarea "Type your message here..."
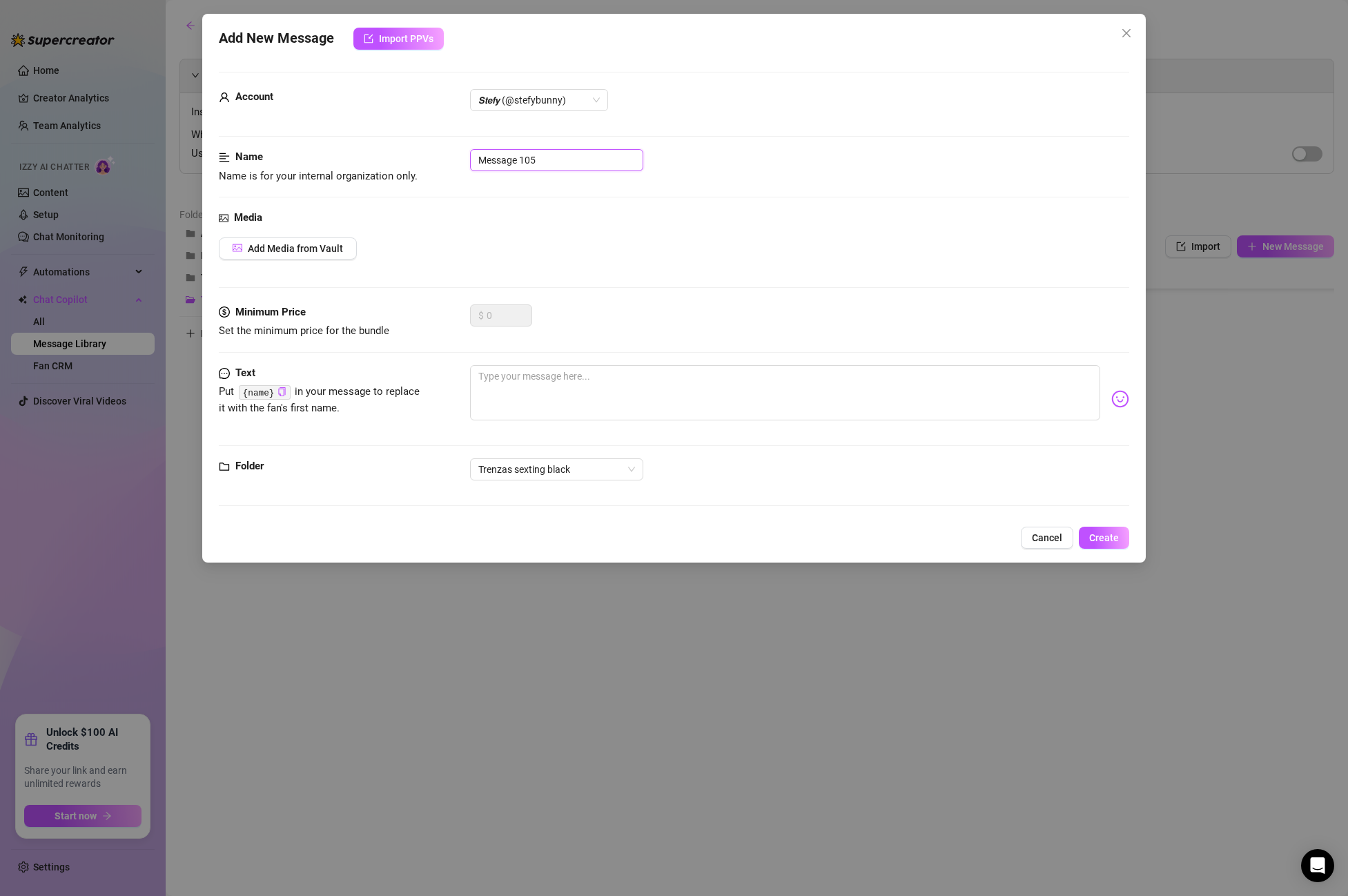
click at [558, 164] on input "Message 105" at bounding box center [557, 160] width 174 height 22
drag, startPoint x: 562, startPoint y: 164, endPoint x: 411, endPoint y: 156, distance: 151.2
click at [426, 151] on div "Name Name is for your internal organization only. Message 105" at bounding box center [674, 166] width 911 height 35
paste input "introduction RIDE 35SEG FREE VID"
type input "introduction RIDE 35SEG FREE VID"
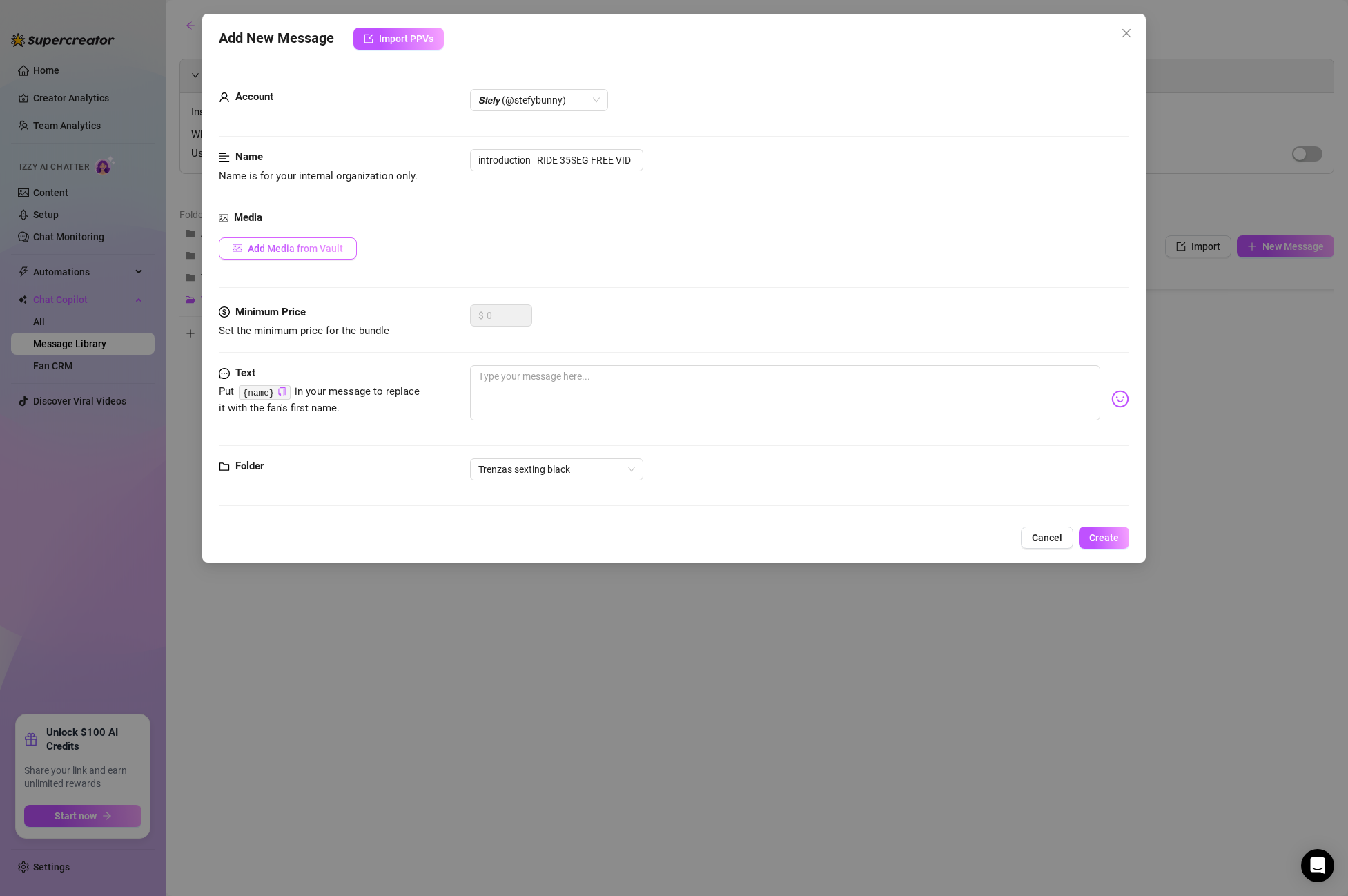
click at [298, 245] on span "Add Media from Vault" at bounding box center [295, 248] width 95 height 11
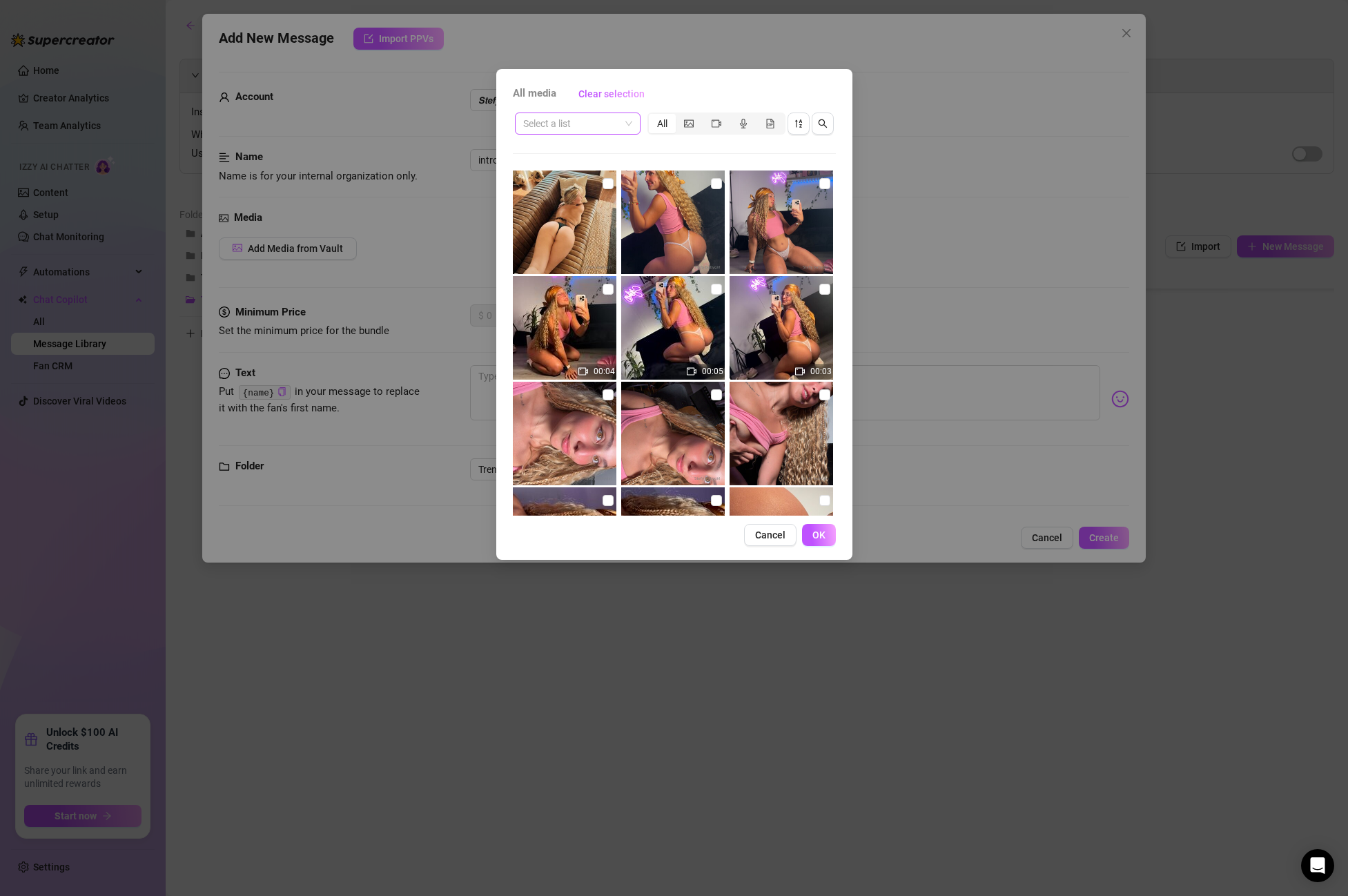
drag, startPoint x: 536, startPoint y: 118, endPoint x: 543, endPoint y: 126, distance: 10.6
click at [536, 118] on input "search" at bounding box center [571, 123] width 97 height 20
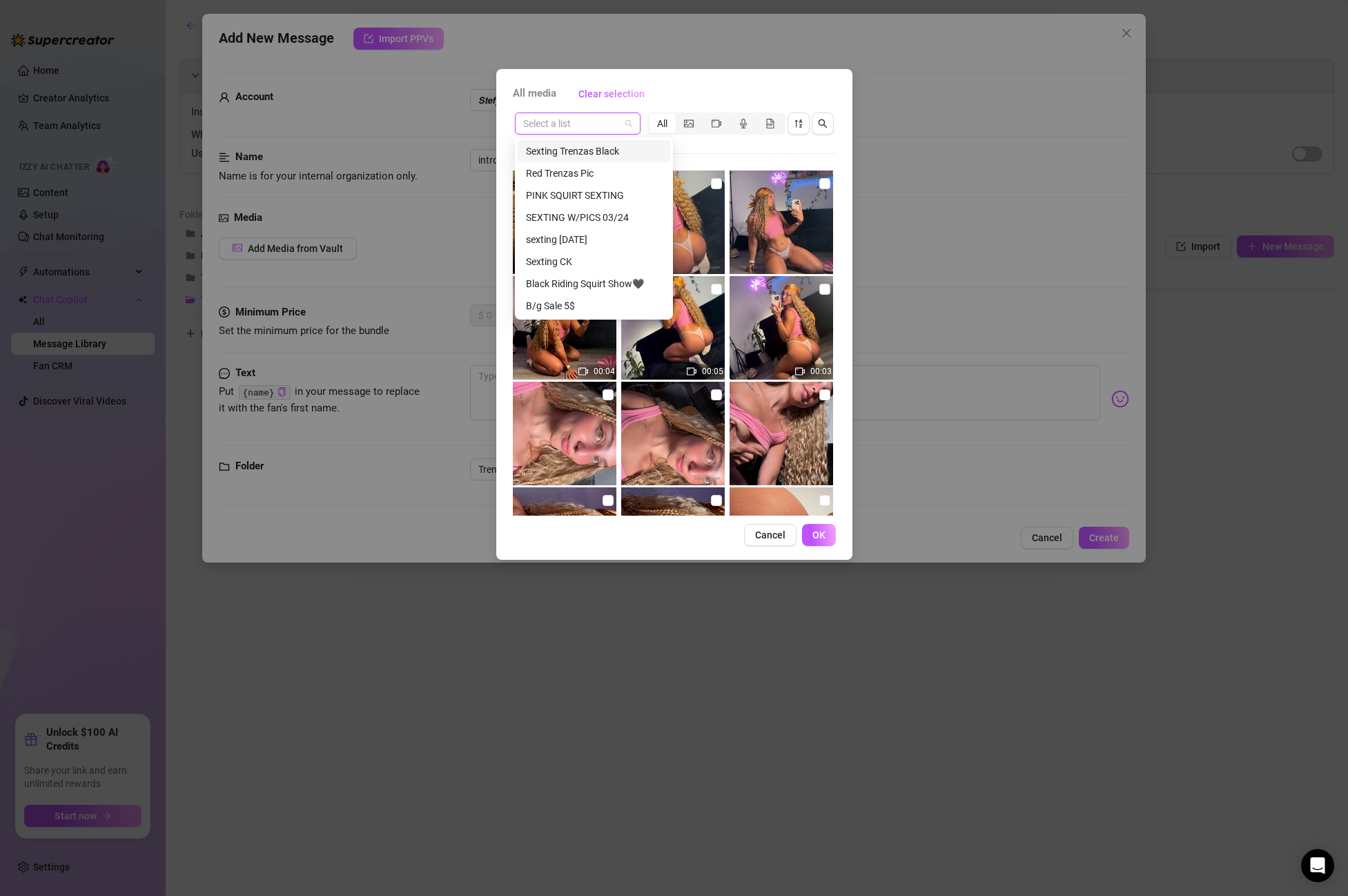
click at [545, 152] on div "Sexting Trenzas Black" at bounding box center [594, 151] width 136 height 16
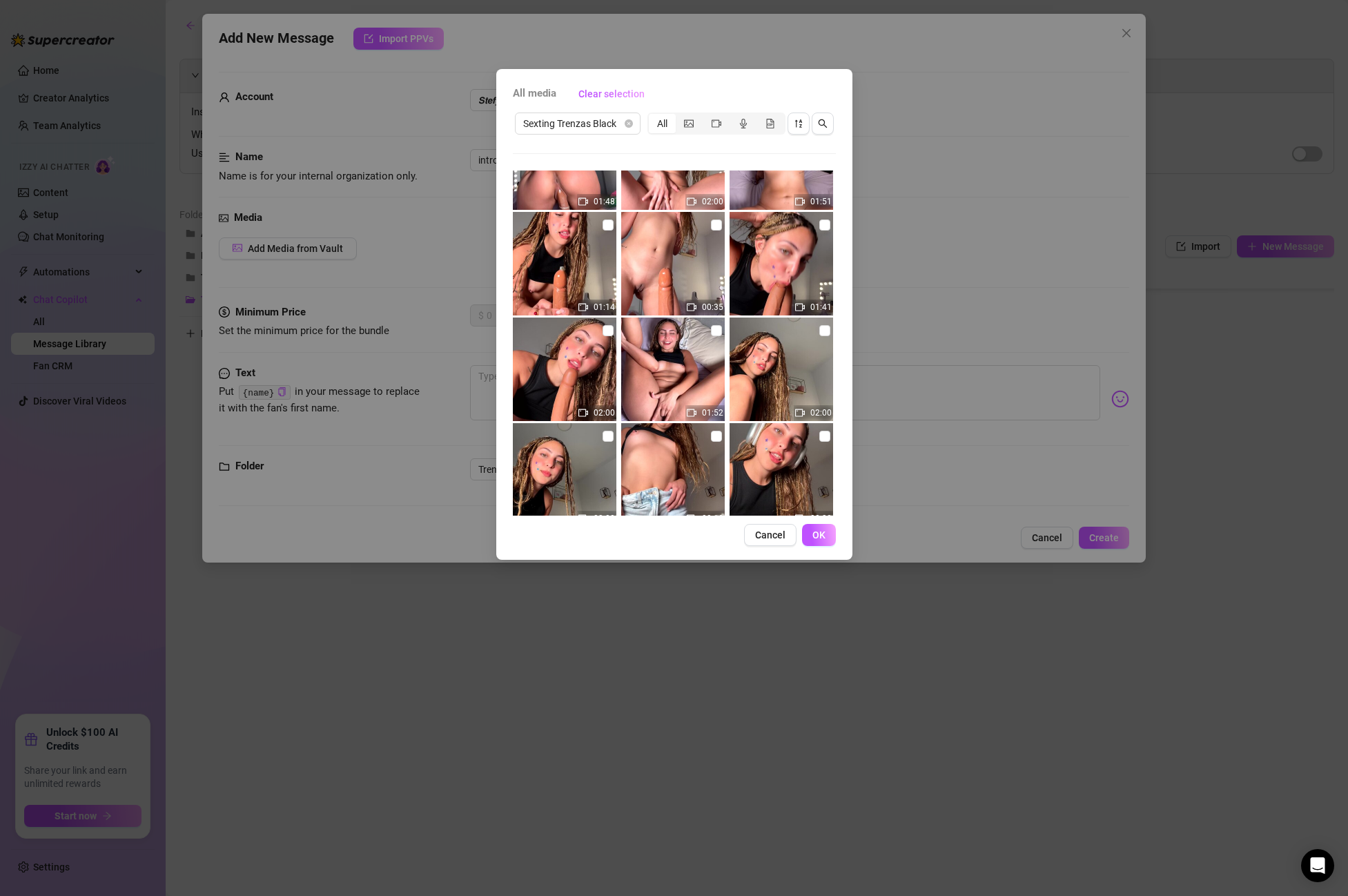
scroll to position [485, 0]
click at [715, 221] on input "checkbox" at bounding box center [716, 226] width 11 height 11
checkbox input "true"
click at [823, 529] on span "OK" at bounding box center [819, 534] width 13 height 11
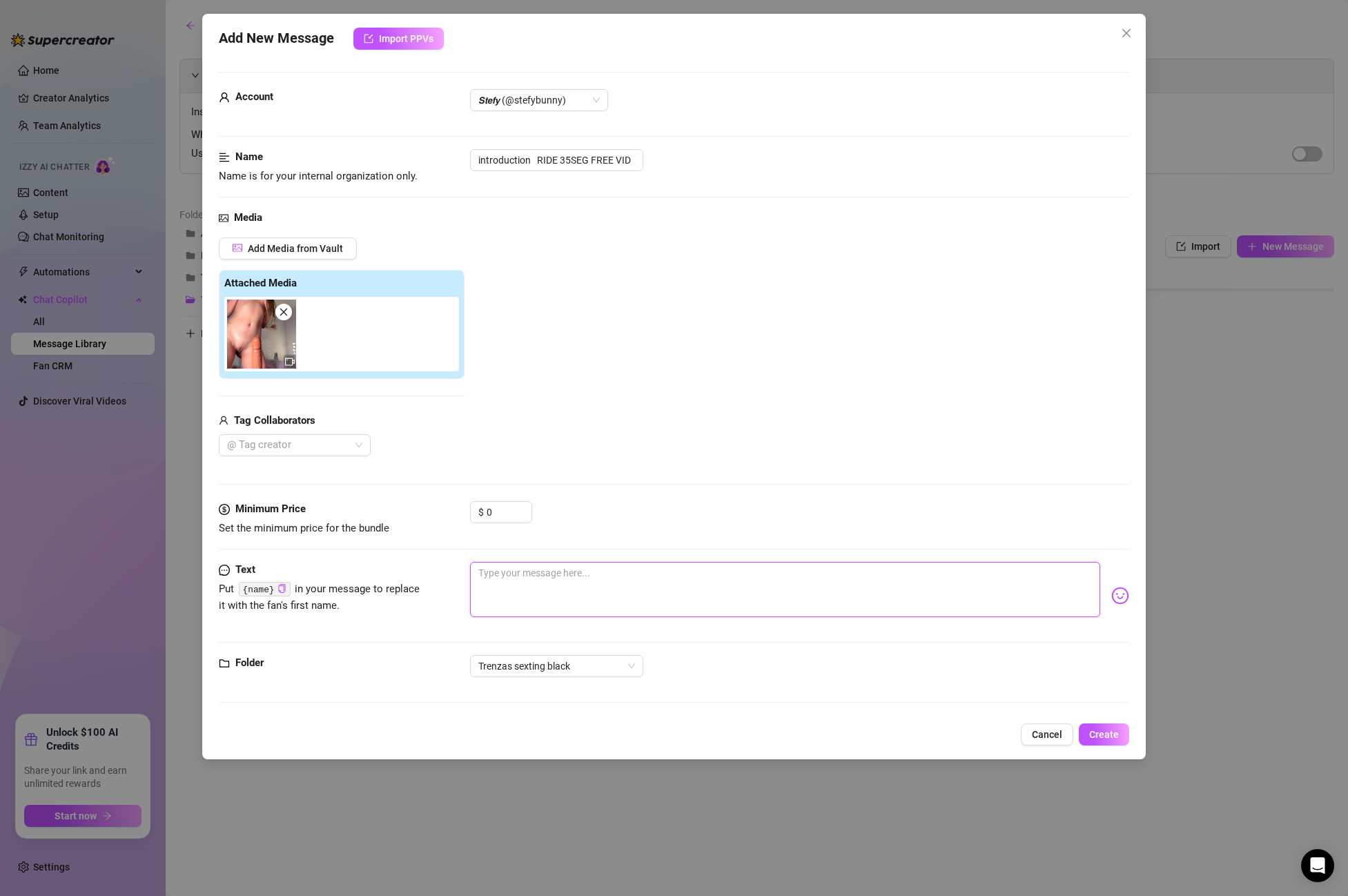
click at [520, 581] on textarea at bounding box center [785, 589] width 630 height 55
paste textarea "UFFF are you ready for me to jump on your cock and squeeze it all over you with…"
type textarea "UFFF are you ready for me to jump on your cock and squeeze it all over you with…"
click at [1118, 731] on span "Create" at bounding box center [1104, 734] width 29 height 11
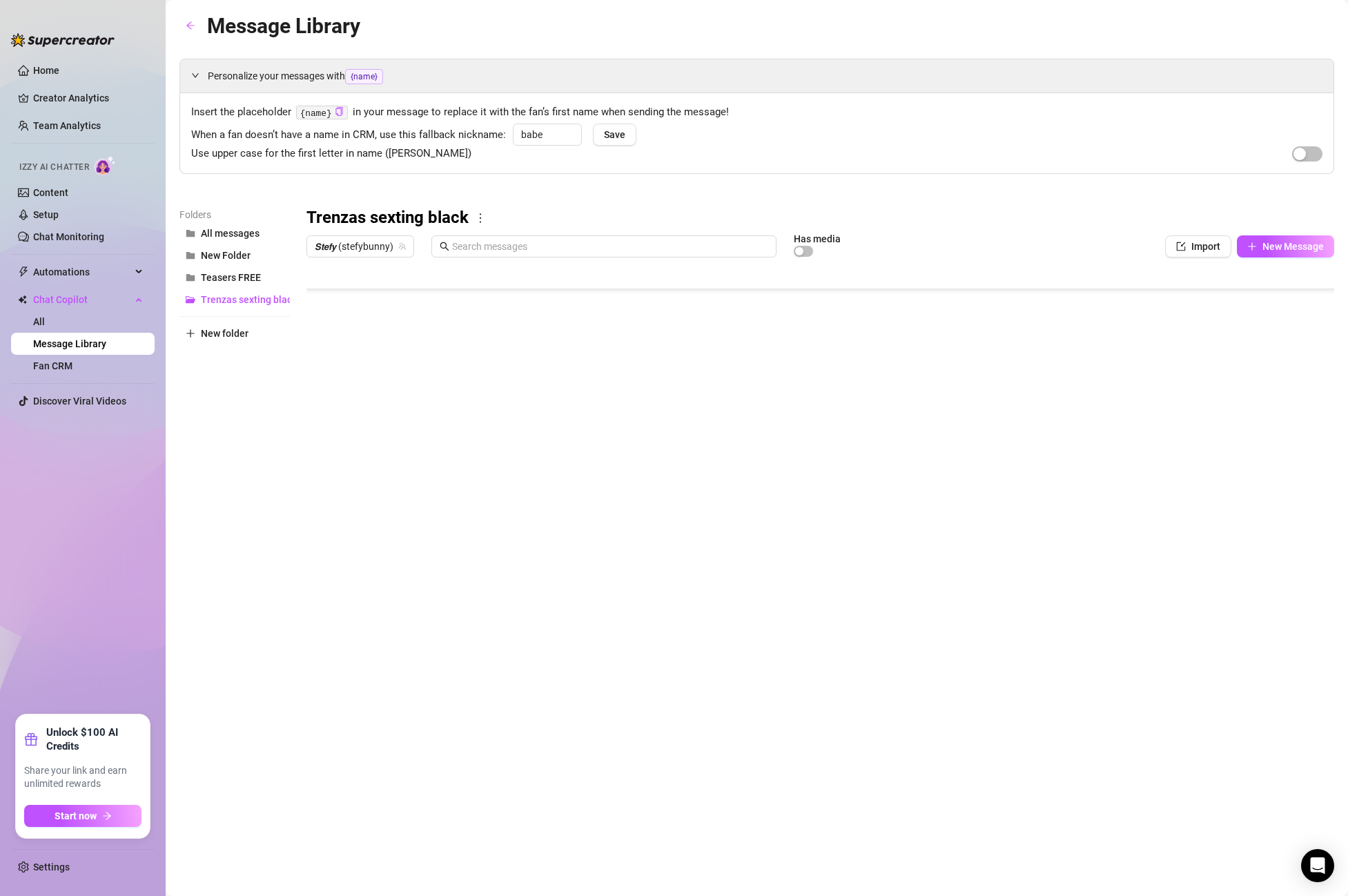
scroll to position [386, 1]
click at [380, 558] on body "Home Creator Analytics Team Analytics Izzy AI Chatter Content Setup Chat Monito…" at bounding box center [674, 448] width 1348 height 896
type textarea "Type your message here..."
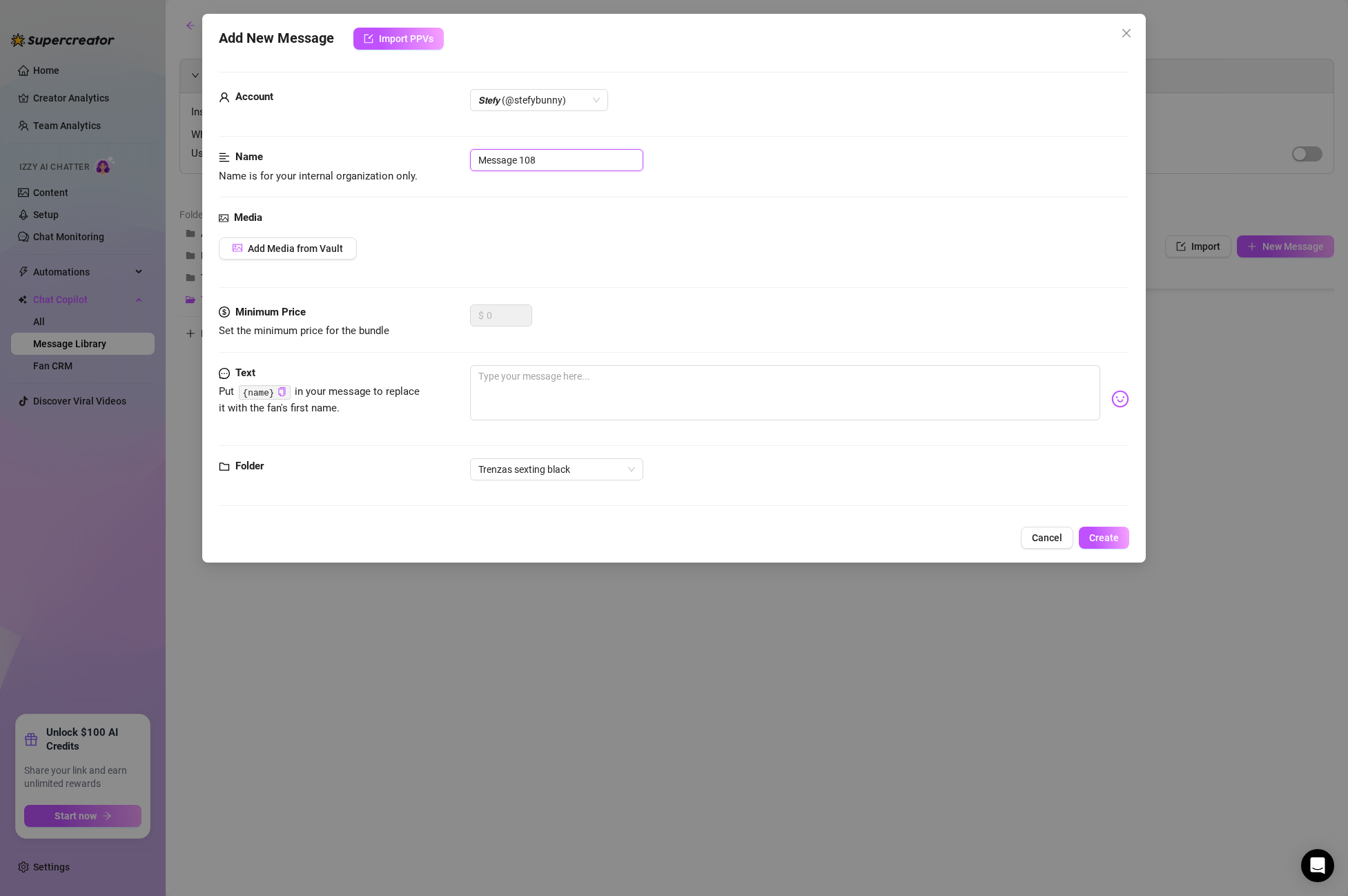
click at [557, 166] on input "Message 108" at bounding box center [557, 160] width 174 height 22
drag, startPoint x: 534, startPoint y: 155, endPoint x: 417, endPoint y: 148, distance: 117.2
click at [417, 148] on form "Account 𝙎𝙩𝙚𝙛𝙮 (@stefybunny) Name Name is for your internal organization only. M…" at bounding box center [674, 295] width 911 height 447
paste input "PPV 7 14min putting on a condom, RIDE FRONT 1"
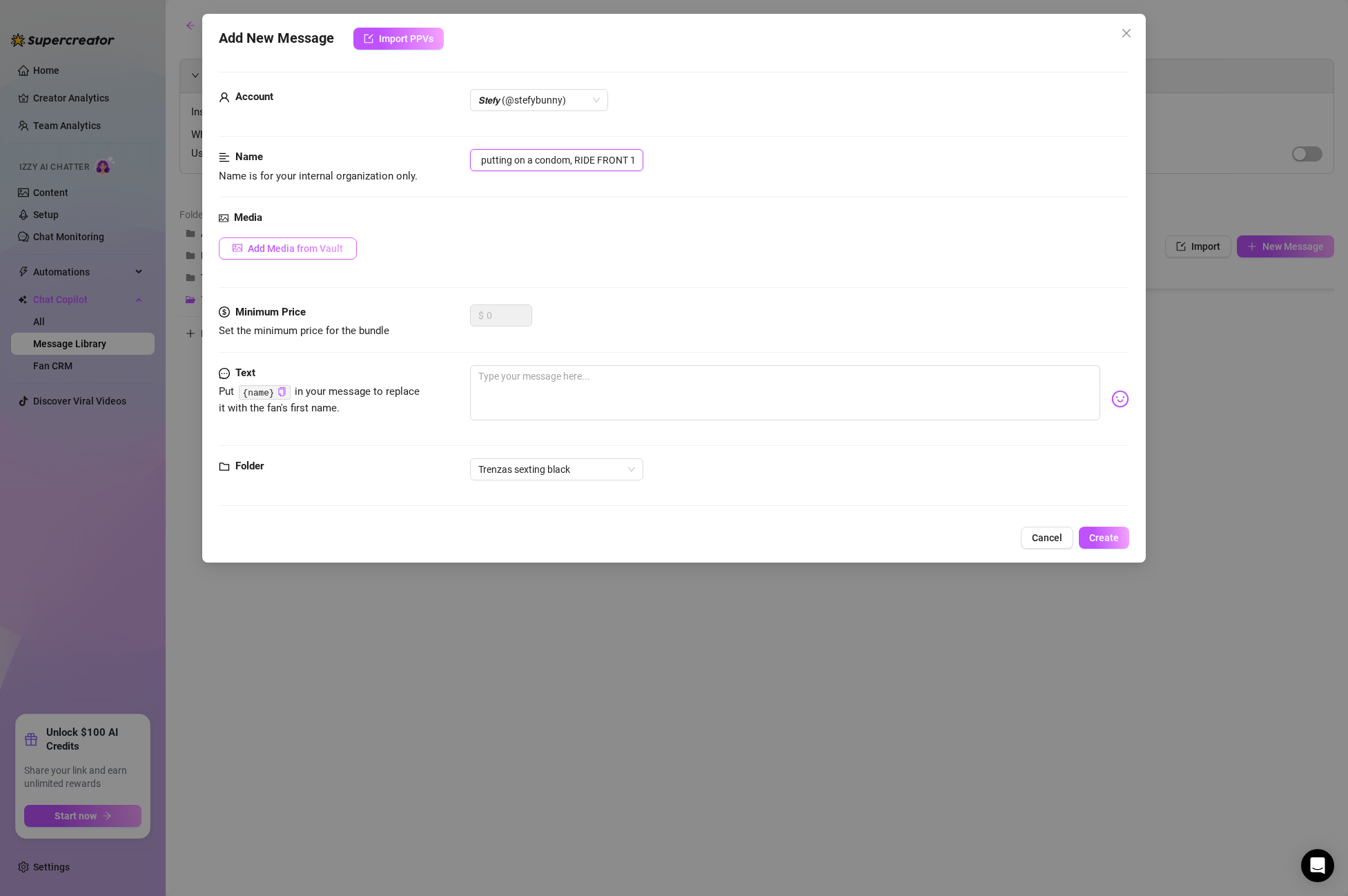
type input "PPV 7 14min putting on a condom, RIDE FRONT 1"
click at [338, 250] on span "Add Media from Vault" at bounding box center [295, 248] width 95 height 11
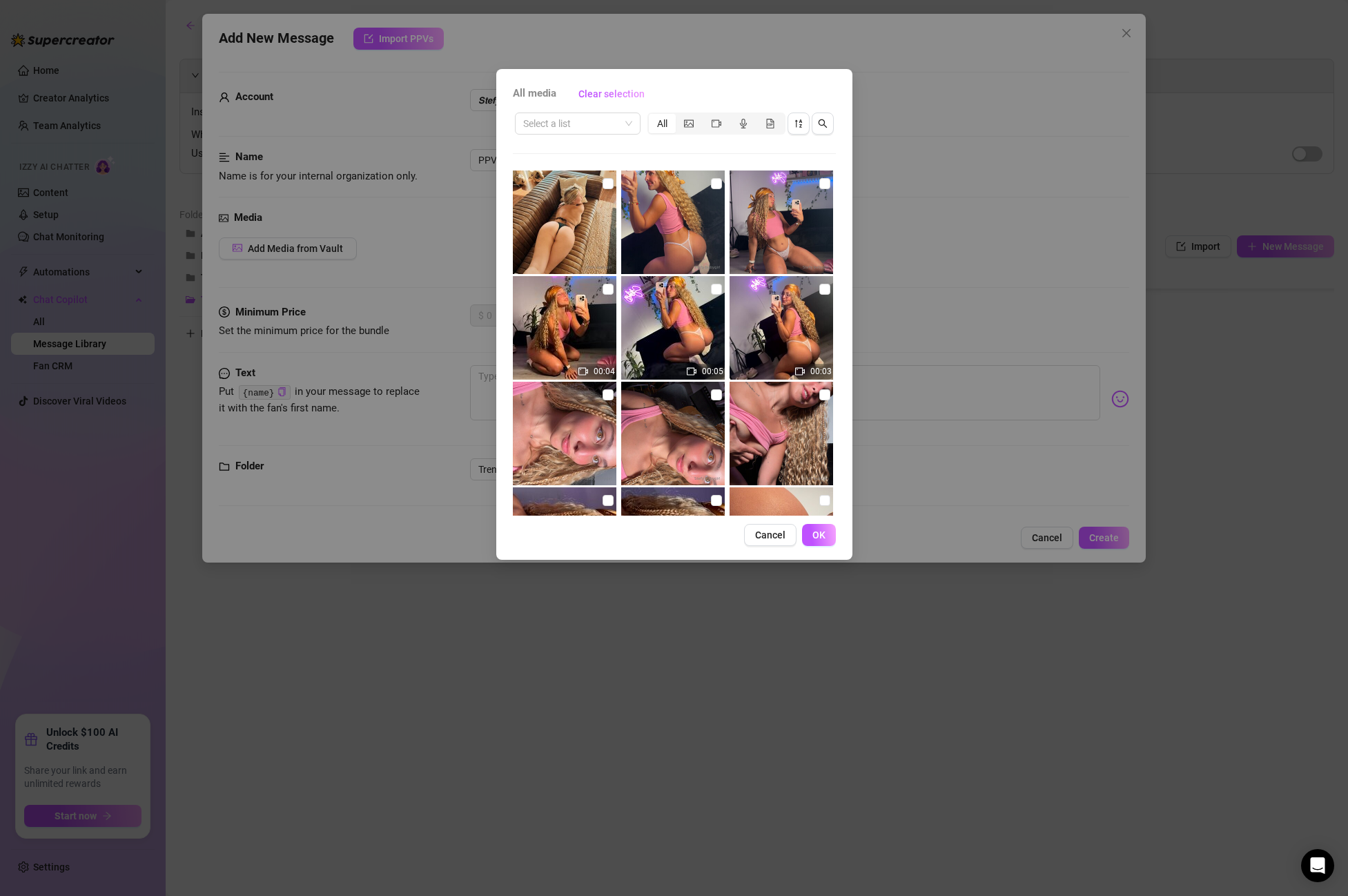
click at [584, 139] on div "Select a list All 00:04 00:05 00:03 00:19 00:07" at bounding box center [674, 313] width 323 height 405
click at [586, 124] on input "search" at bounding box center [571, 123] width 97 height 20
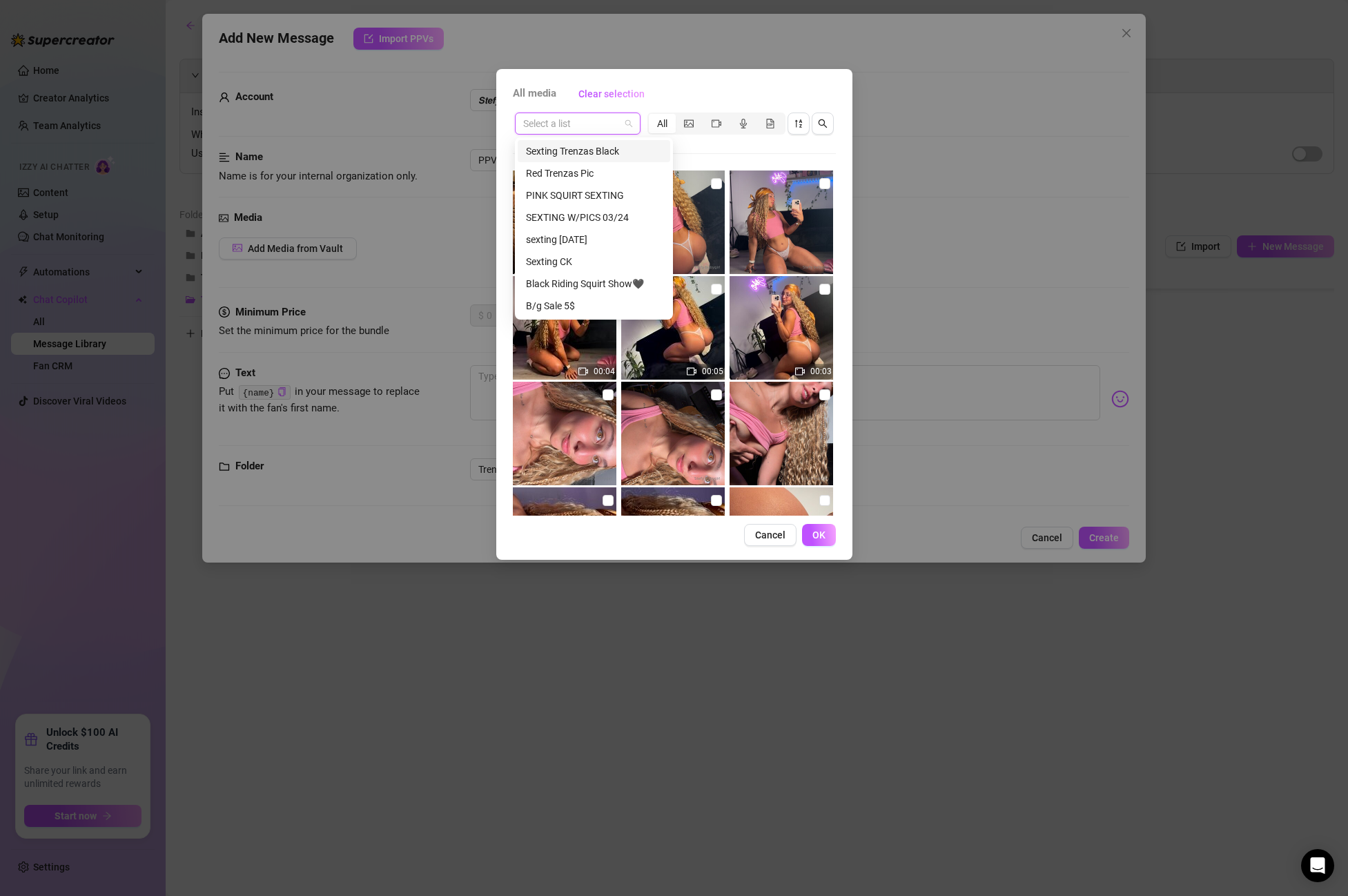
click at [593, 153] on div "Sexting Trenzas Black" at bounding box center [594, 151] width 136 height 16
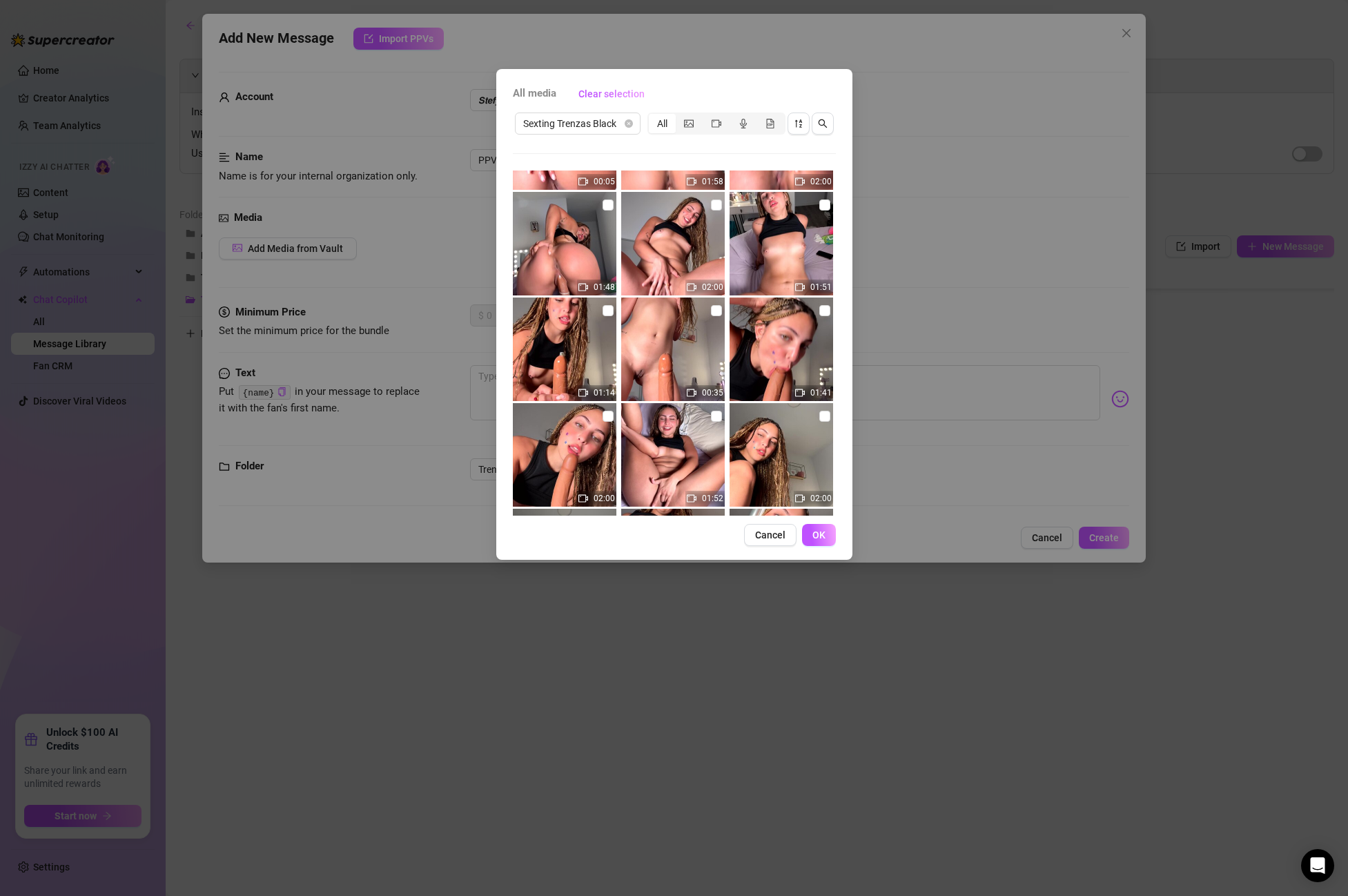
scroll to position [403, 0]
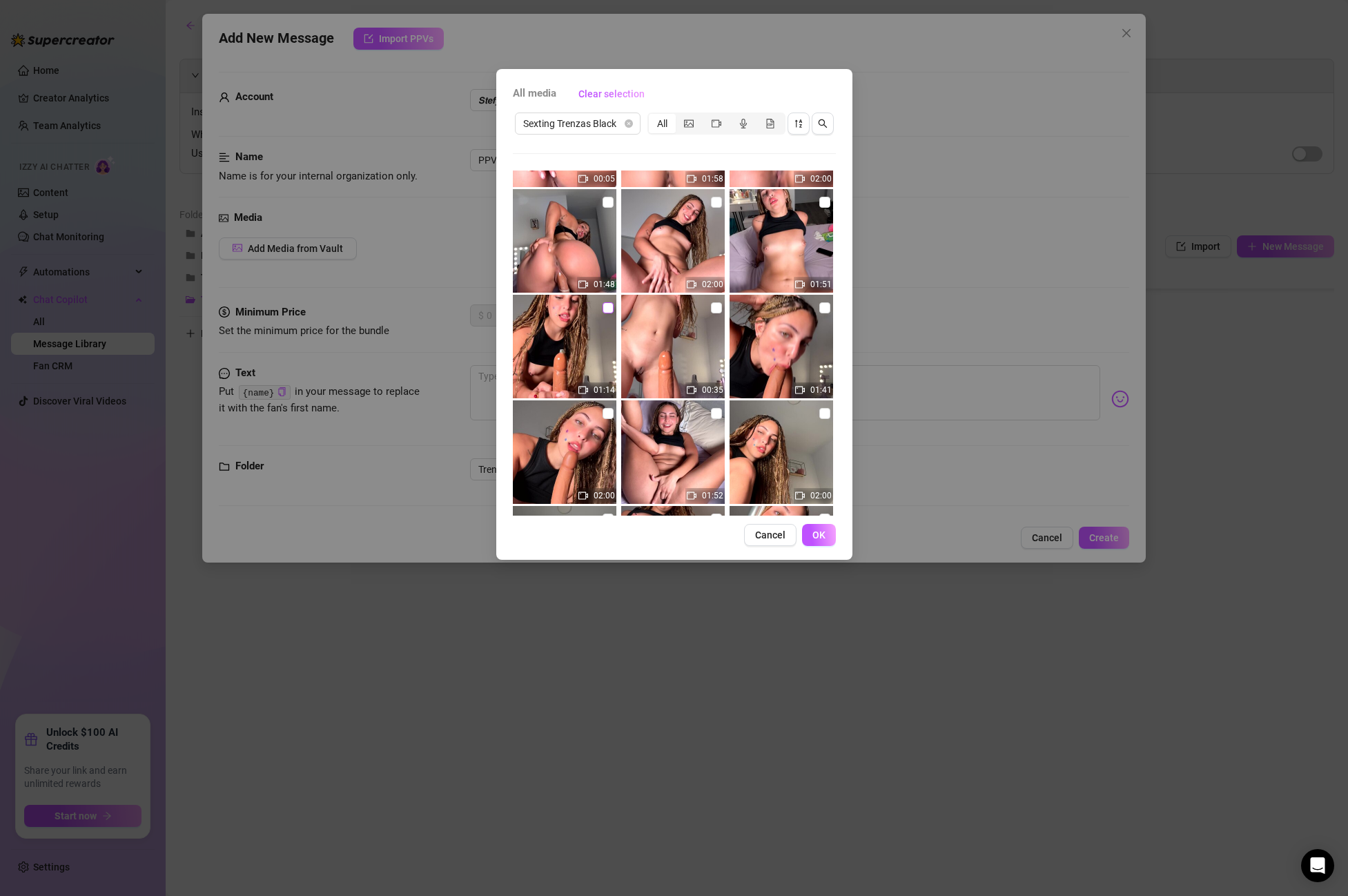
click at [611, 308] on input "checkbox" at bounding box center [607, 307] width 11 height 11
checkbox input "true"
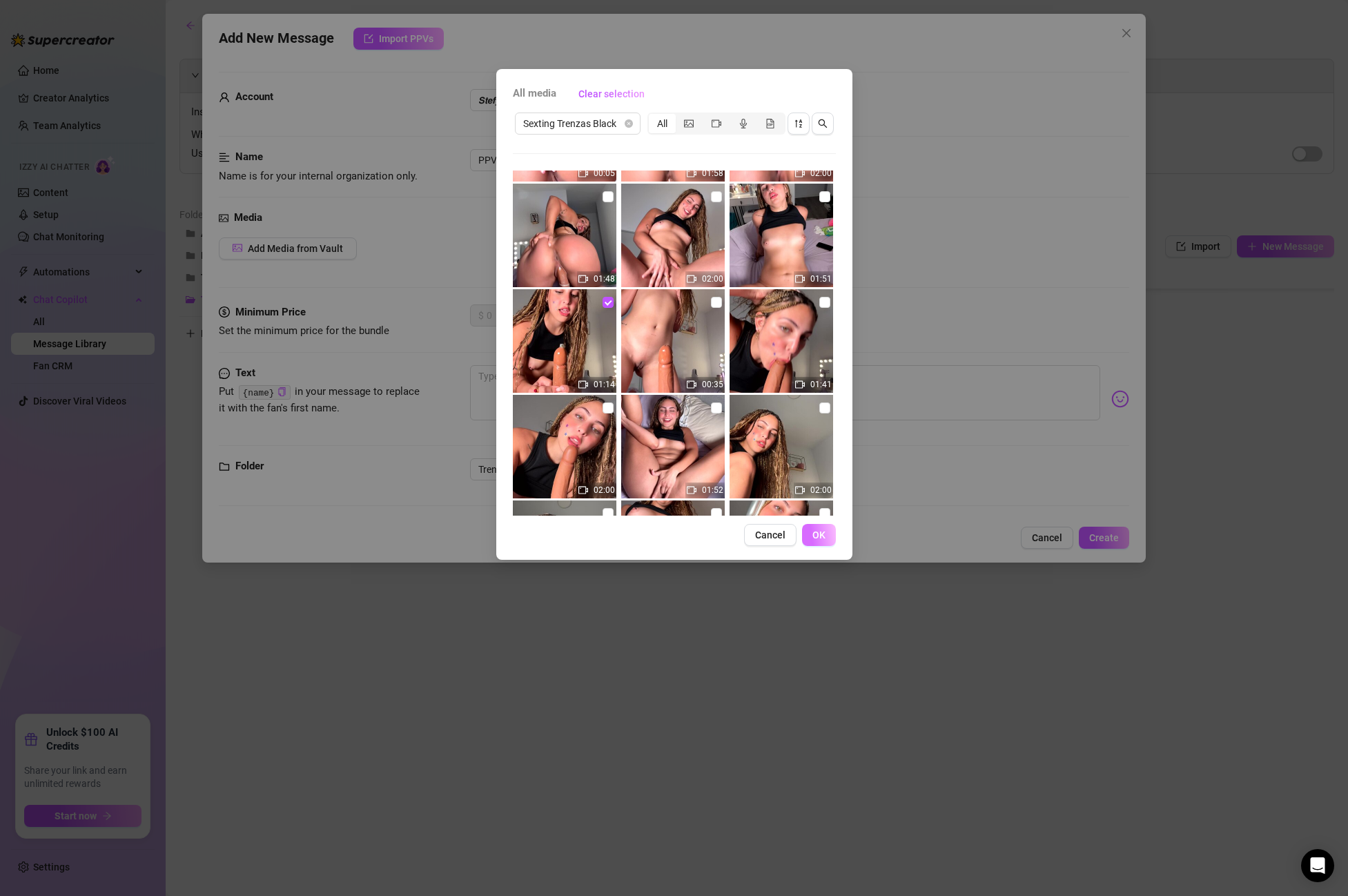
click at [814, 529] on span "OK" at bounding box center [819, 534] width 13 height 11
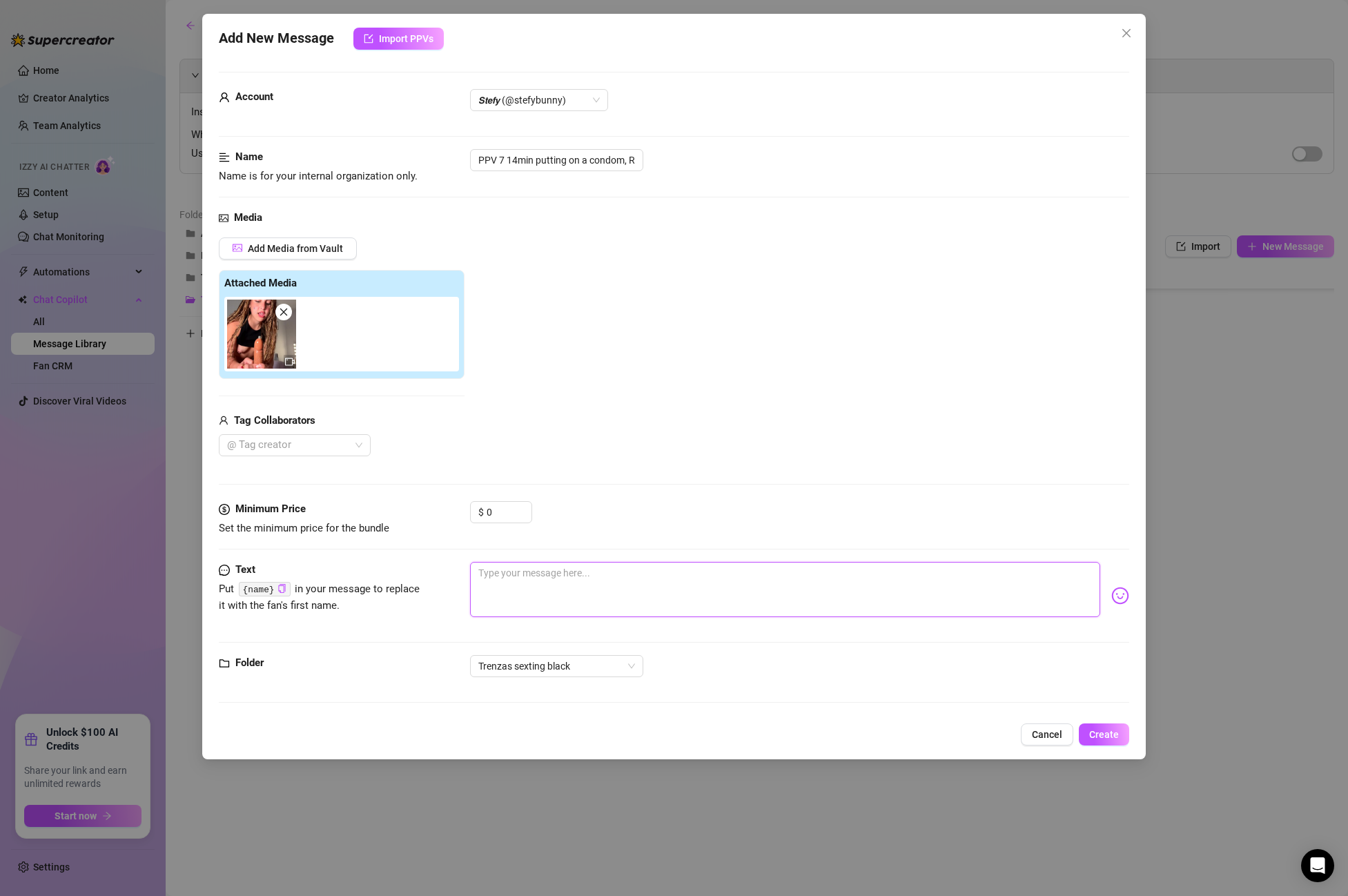
click at [521, 575] on textarea at bounding box center [785, 589] width 630 height 55
paste textarea "let me get on top of you baby! I look at you like this while I grab your cock t…"
type textarea "let me get on top of you baby! I look at you like this while I grab your cock t…"
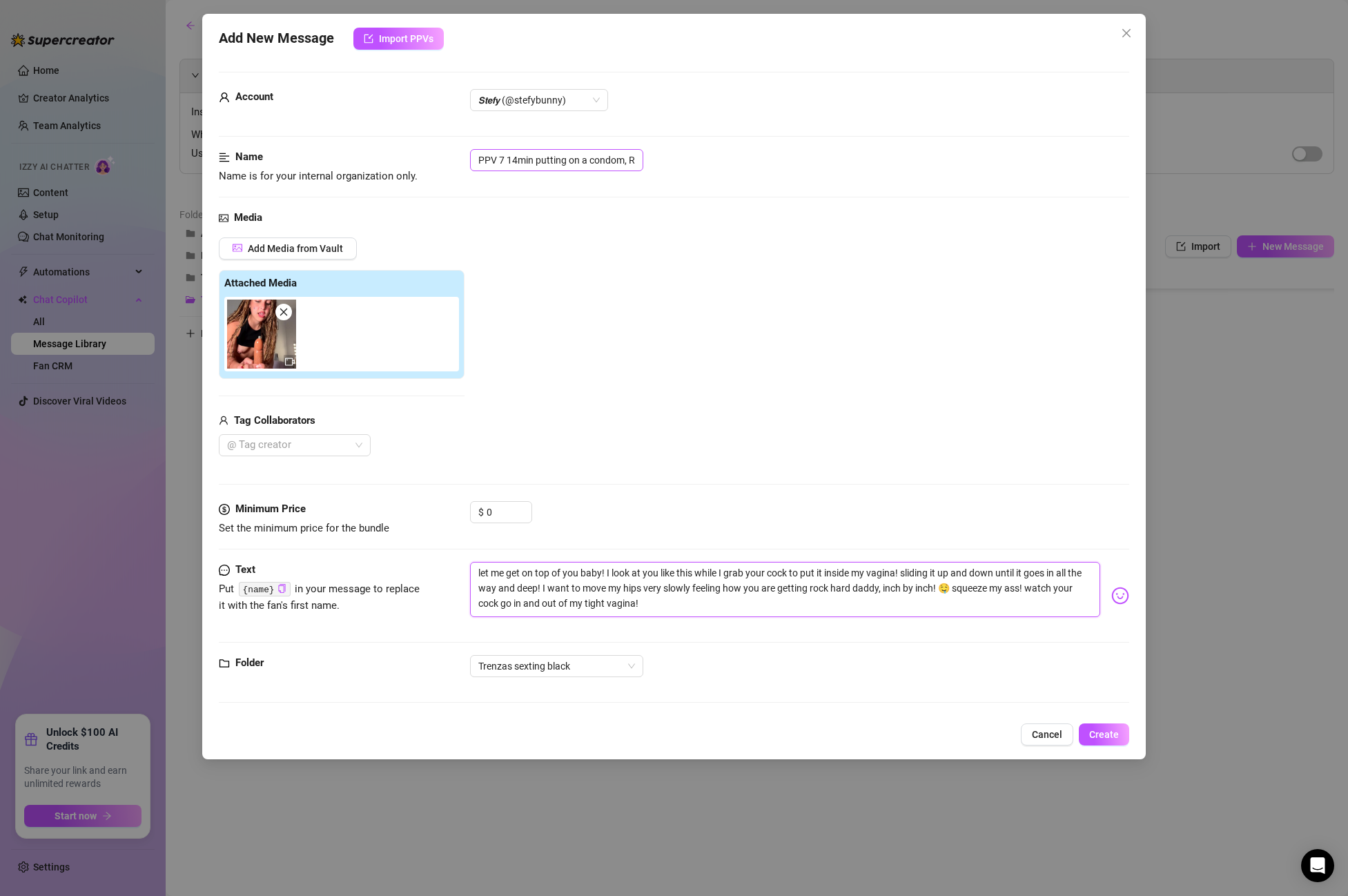
type textarea "let me get on top of you baby! I look at you like this while I grab your cock t…"
click at [522, 160] on input "PPV 7 14min putting on a condom, RIDE FRONT 1" at bounding box center [557, 160] width 174 height 22
drag, startPoint x: 532, startPoint y: 159, endPoint x: 508, endPoint y: 160, distance: 24.0
click at [508, 160] on input "PPV 7 14min putting on a condom, RIDE FRONT 1" at bounding box center [557, 160] width 174 height 22
type input "PPV 7 putting on a condom, RIDE FRONT 1"
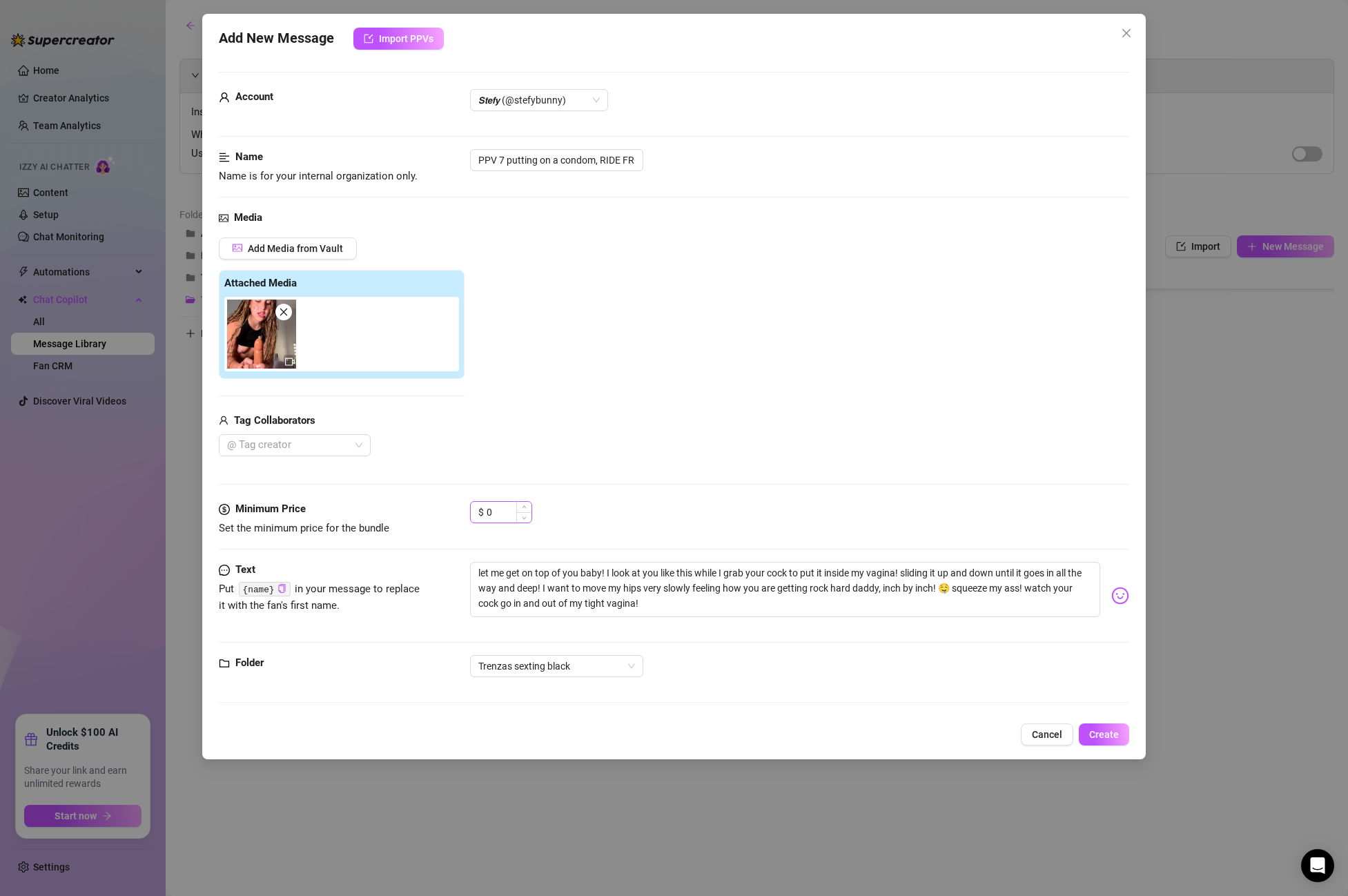
drag, startPoint x: 496, startPoint y: 498, endPoint x: 499, endPoint y: 505, distance: 7.6
click at [496, 500] on div "Media Add Media from Vault Attached Media Tag Collaborators @ Tag creator" at bounding box center [674, 355] width 911 height 291
drag, startPoint x: 501, startPoint y: 511, endPoint x: 366, endPoint y: 497, distance: 135.7
click at [366, 497] on form "Account 𝙎𝙩𝙚𝙛𝙮 (@stefybunny) Name Name is for your internal organization only. P…" at bounding box center [674, 394] width 911 height 643
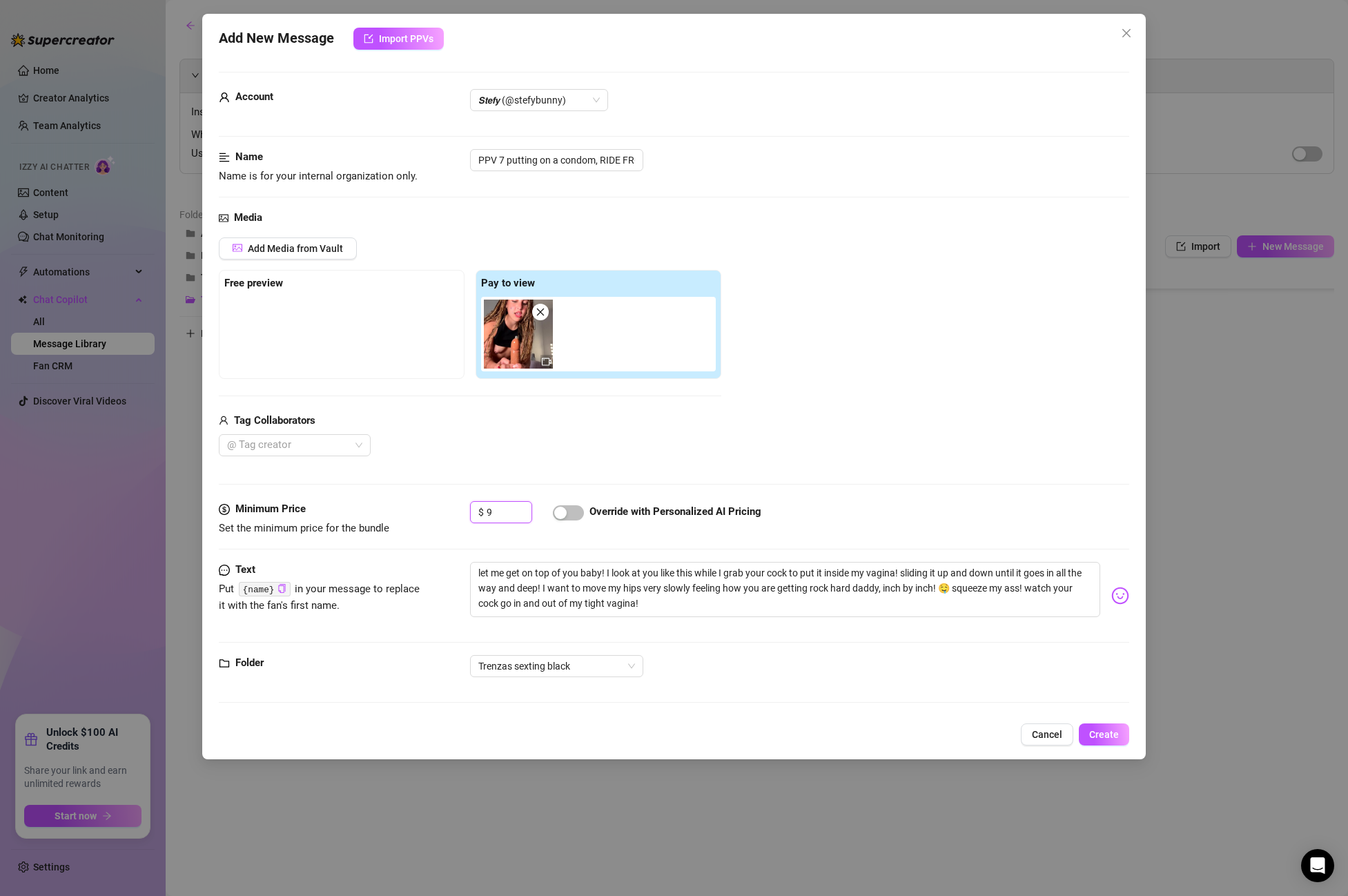
type input "9"
click at [575, 503] on div at bounding box center [569, 511] width 31 height 22
click at [571, 511] on span "button" at bounding box center [569, 512] width 31 height 16
click at [1125, 737] on button "Create" at bounding box center [1104, 734] width 51 height 22
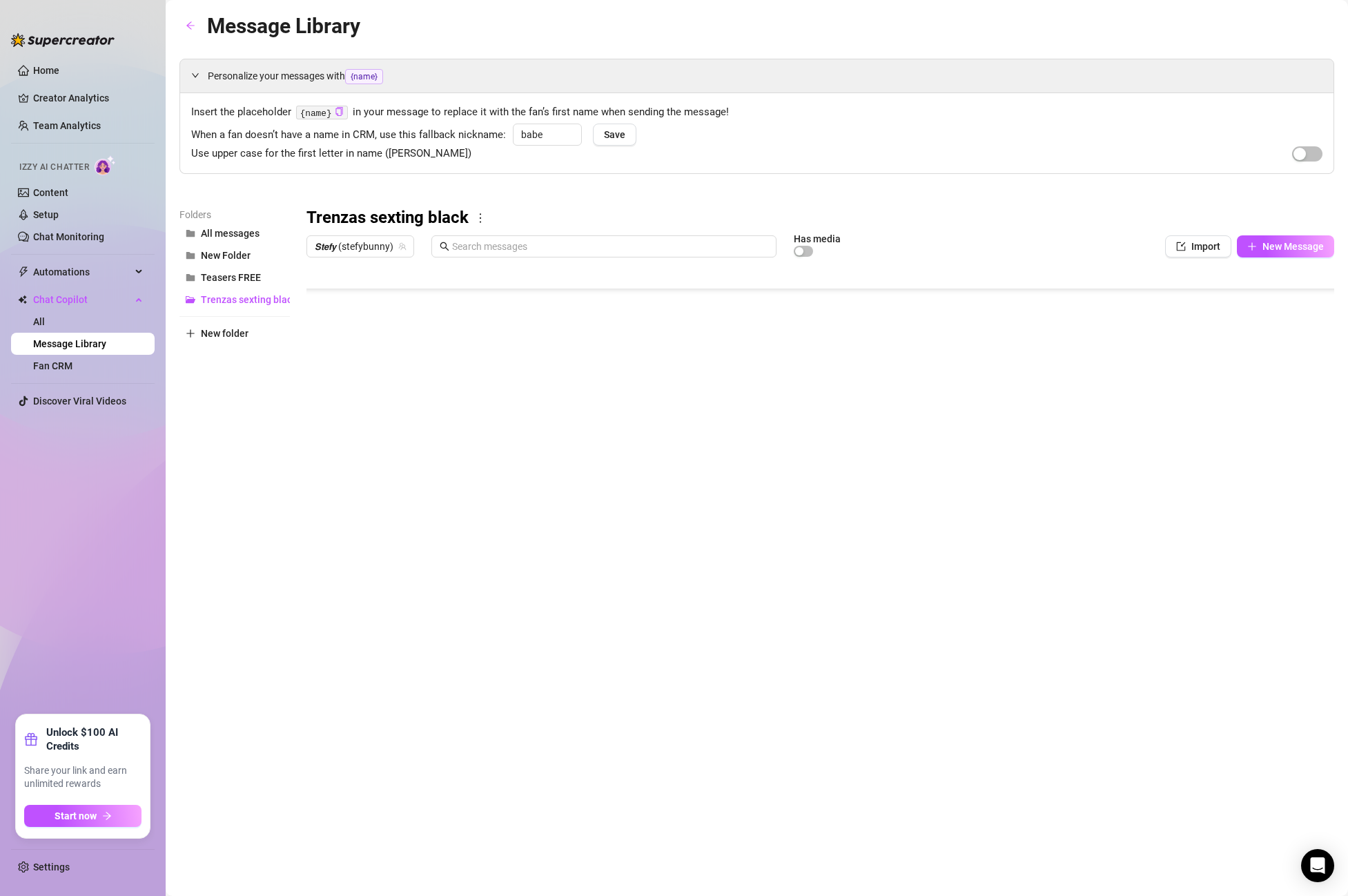
type textarea "Type your message here..."
click at [354, 561] on body "Home Creator Analytics Team Analytics Izzy AI Chatter Content Setup Chat Monito…" at bounding box center [674, 448] width 1348 height 896
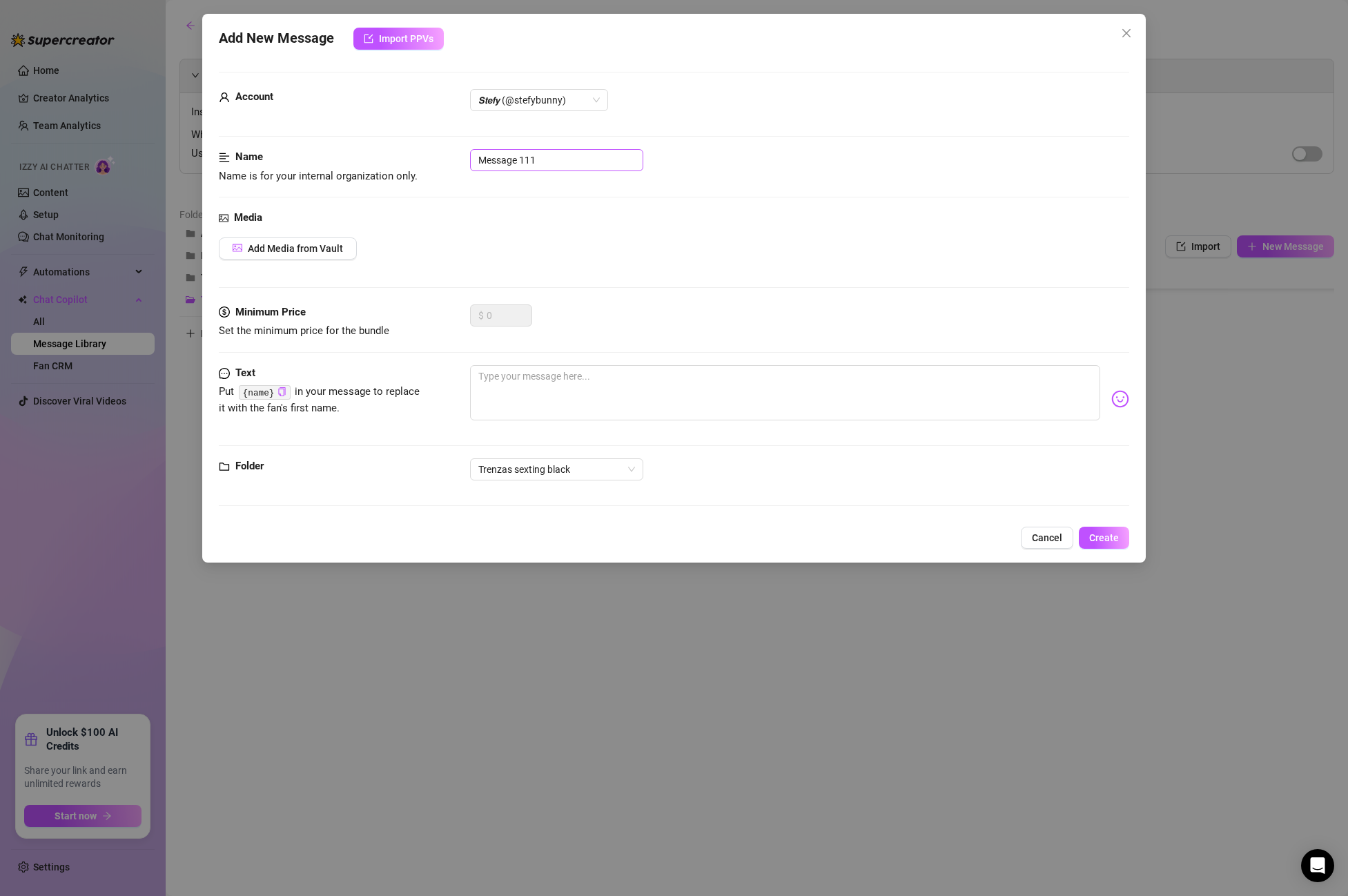
drag, startPoint x: 561, startPoint y: 175, endPoint x: 563, endPoint y: 165, distance: 10.2
click at [560, 174] on div "Name Name is for your internal organization only. Message 111" at bounding box center [674, 166] width 911 height 35
paste input "Post 1 PPV 7"
drag, startPoint x: 563, startPoint y: 165, endPoint x: 505, endPoint y: 60, distance: 120.0
click at [383, 111] on form "Account 𝙎𝙩𝙚𝙛𝙮 (@stefybunny) Name Name is for your internal organization only. P…" at bounding box center [674, 295] width 911 height 447
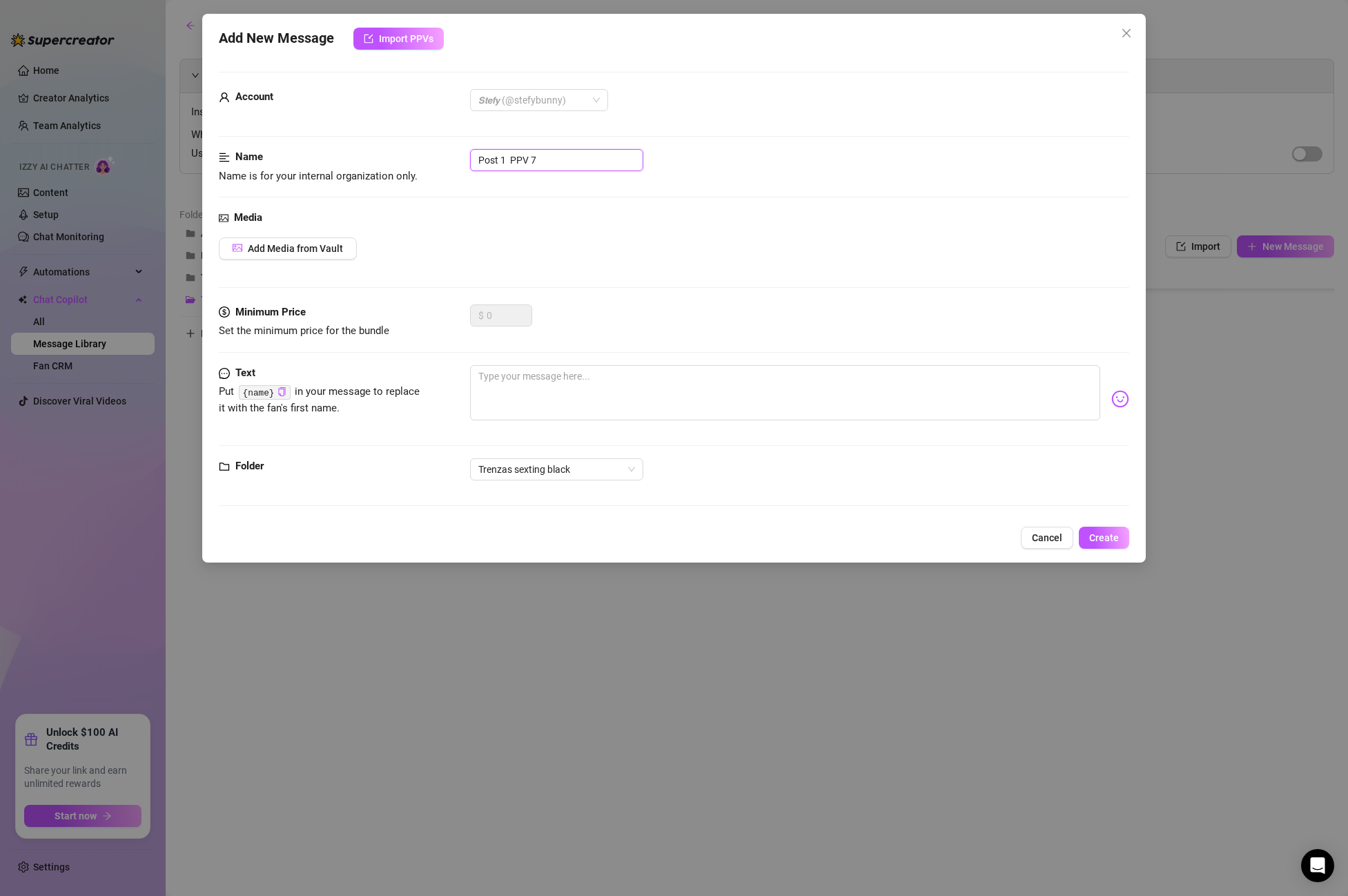
drag, startPoint x: 516, startPoint y: 94, endPoint x: 523, endPoint y: 112, distance: 19.3
click at [516, 94] on span "𝙎𝙩𝙚𝙛𝙮 (@stefybunny)" at bounding box center [539, 100] width 121 height 20
type input "Post 1 PPV 7"
click at [520, 119] on div "All Creators" at bounding box center [539, 128] width 133 height 22
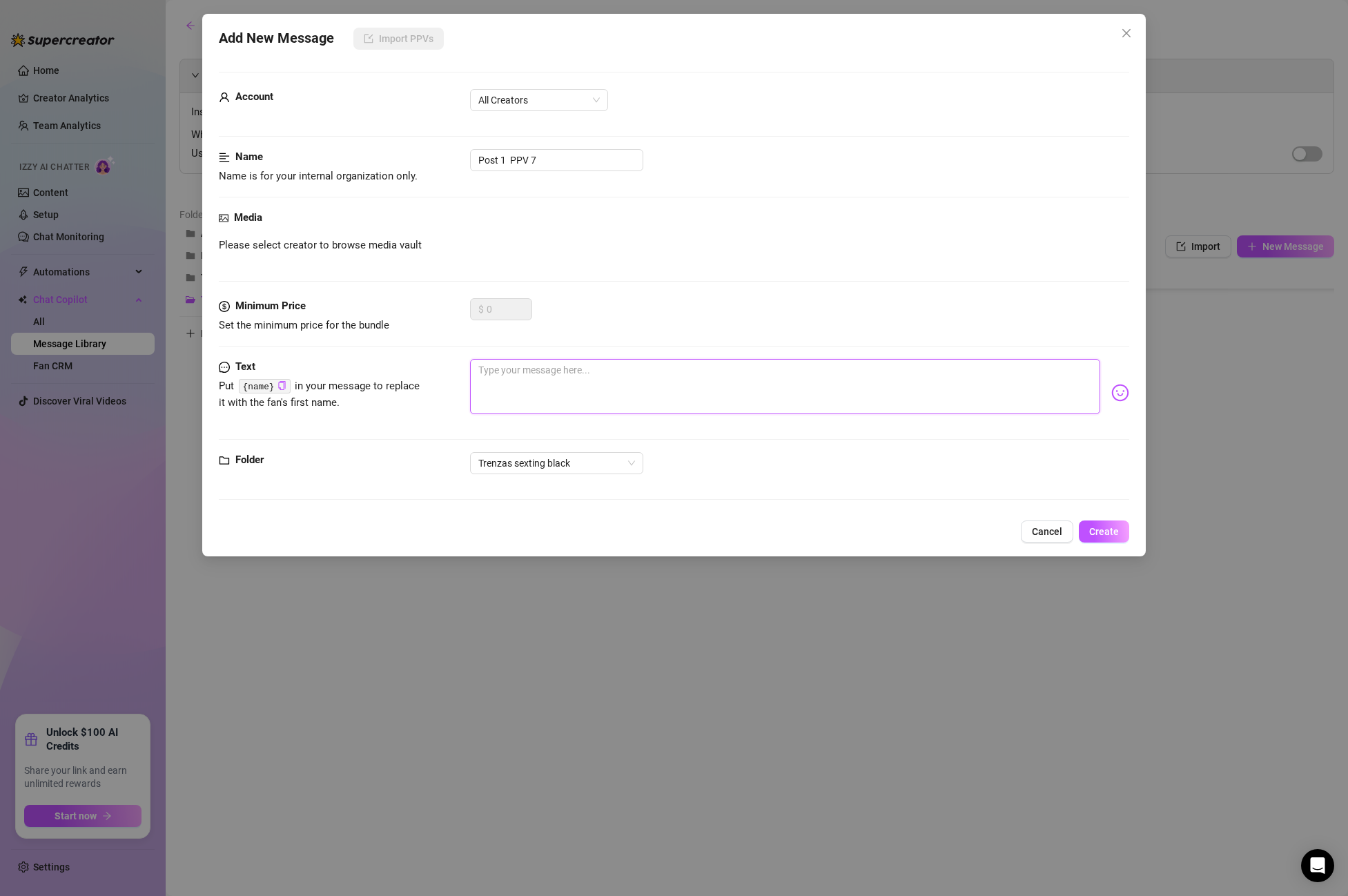
click at [589, 371] on textarea at bounding box center [785, 386] width 630 height 55
paste textarea "Post 1 PPV 7"
type textarea "Post 1 PPV 7"
click at [588, 368] on textarea "Post 1 PPV 7" at bounding box center [785, 386] width 630 height 55
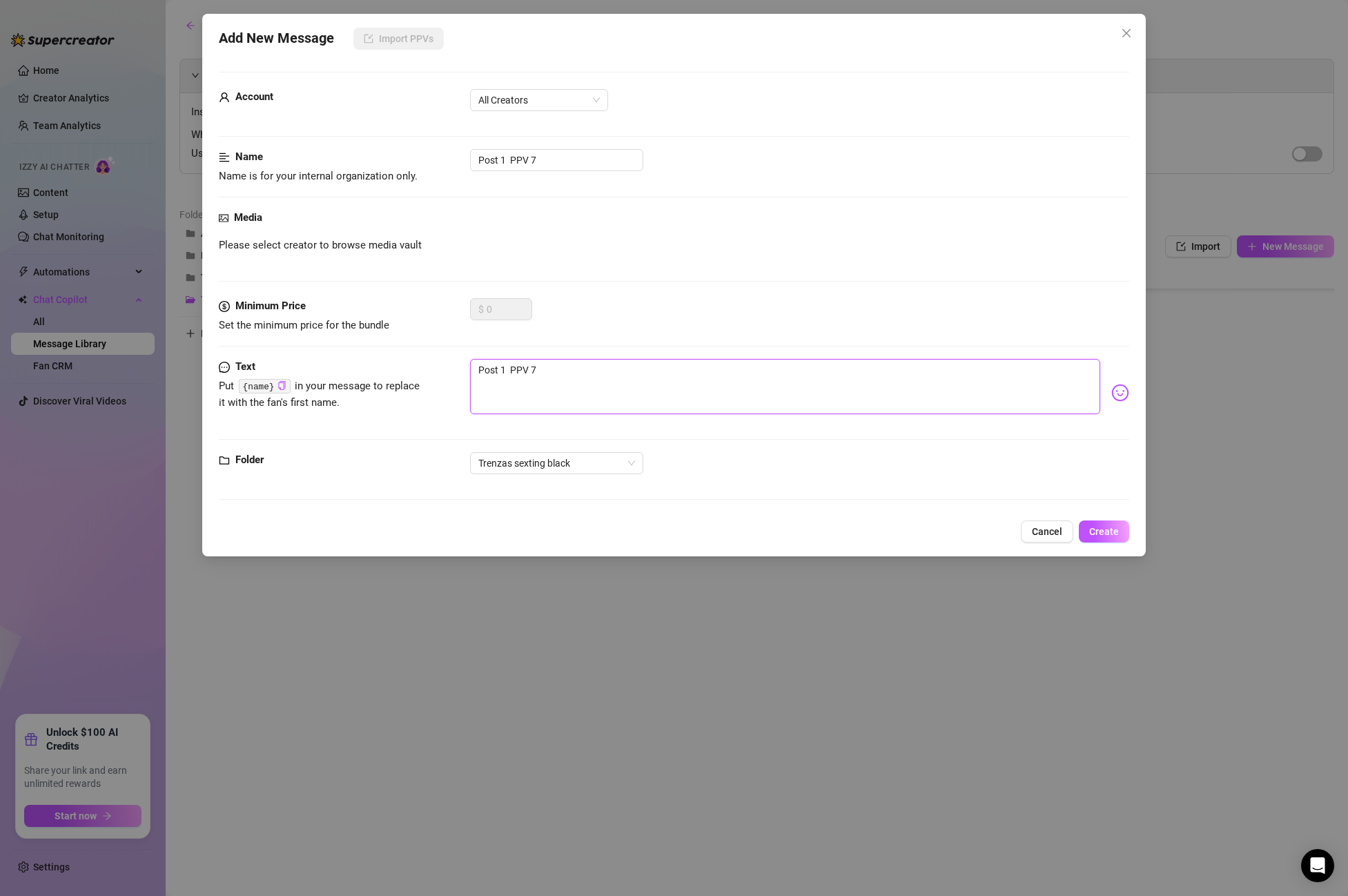
drag, startPoint x: 588, startPoint y: 368, endPoint x: 327, endPoint y: 337, distance: 262.8
click at [327, 337] on form "Account All Creators Name Name is for your internal organization only. Post 1 P…" at bounding box center [674, 292] width 911 height 440
paste textarea "do you like how my tight pussy feels? 🤤🤤"
type textarea "do you like how my tight pussy feels? 🤤🤤"
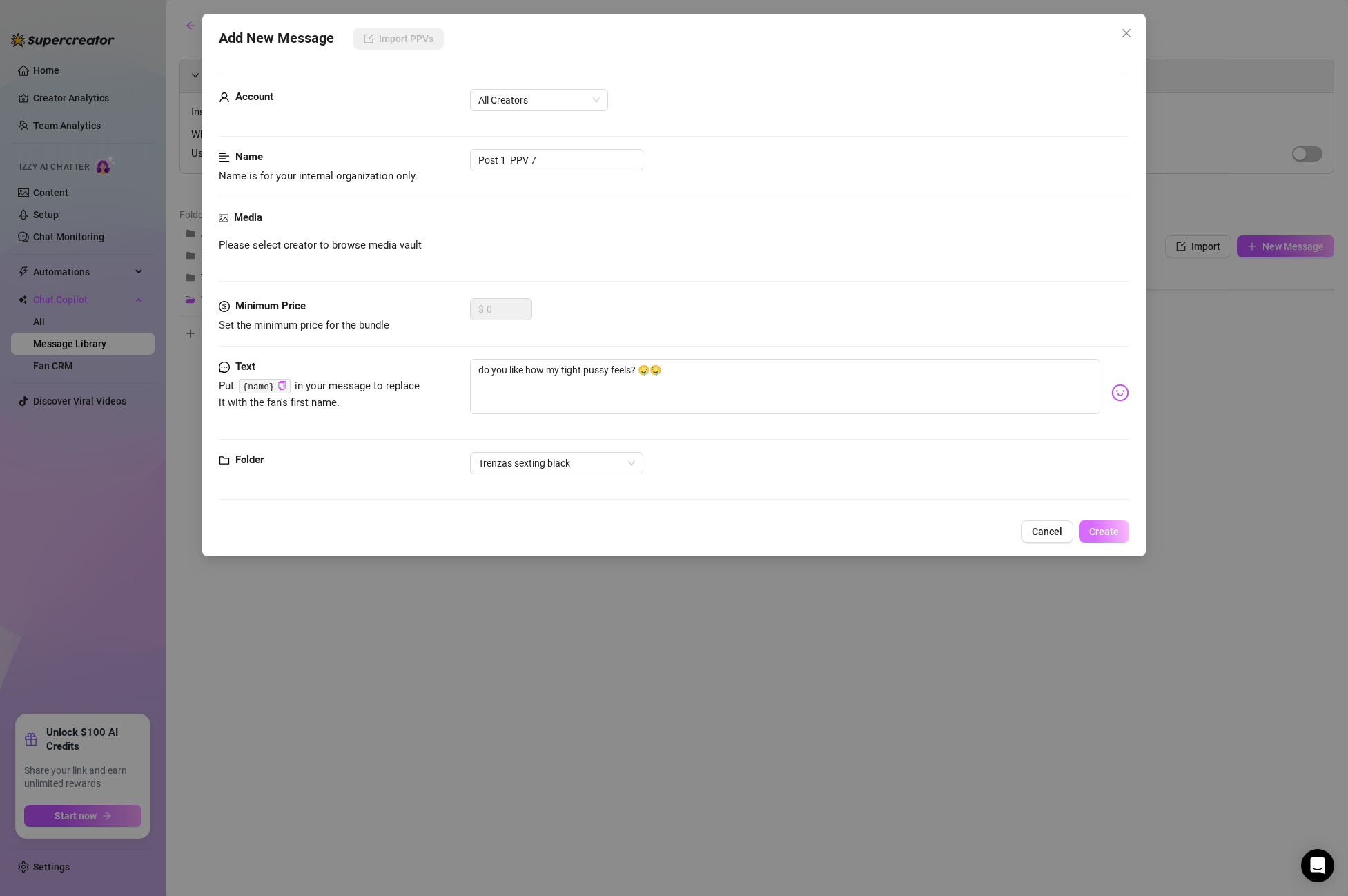
click at [1113, 534] on span "Create" at bounding box center [1104, 531] width 29 height 11
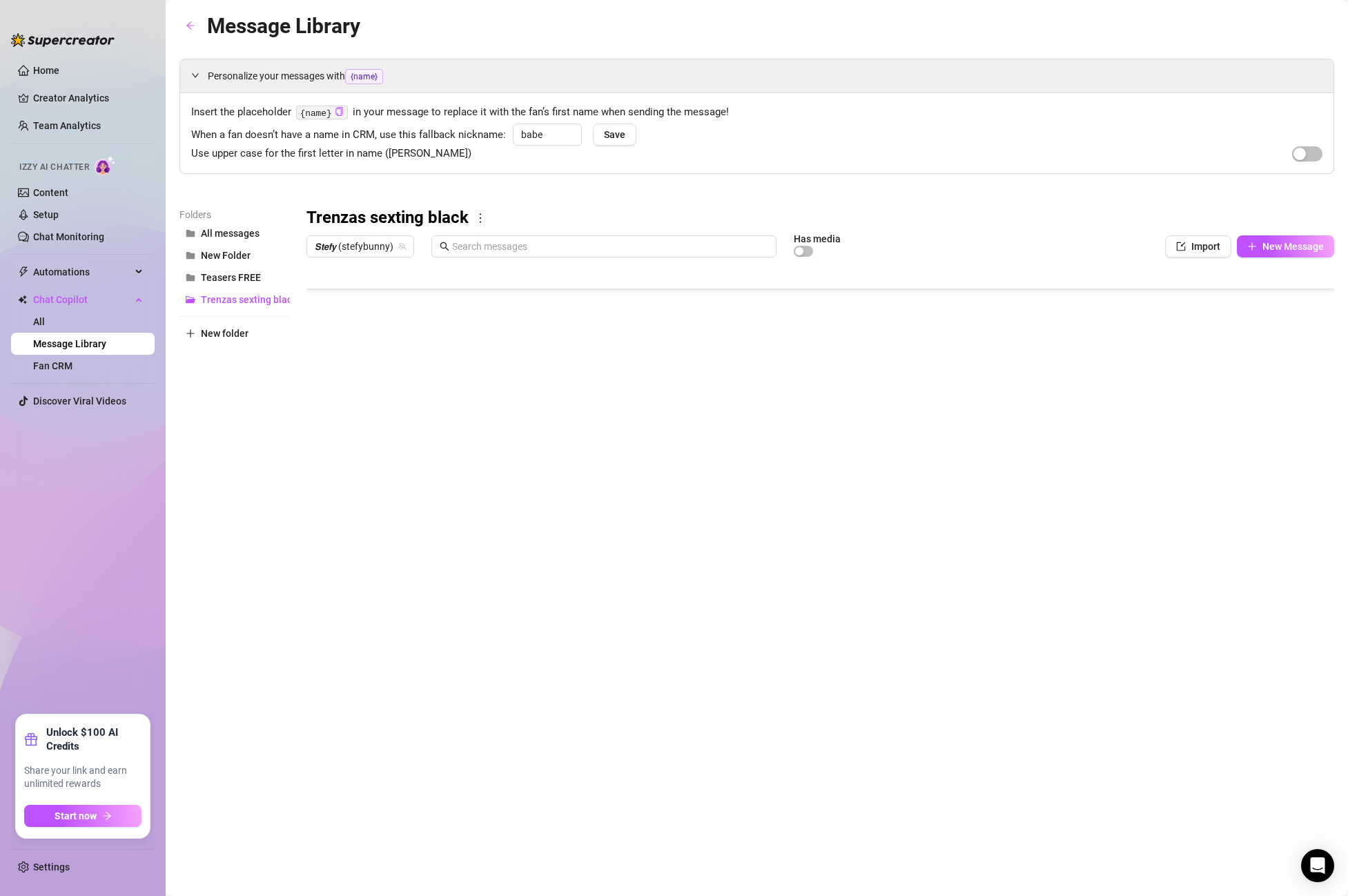
click at [364, 578] on div "Message Library Personalize your messages with {name} Insert the placeholder {n…" at bounding box center [756, 432] width 1155 height 844
type textarea "Type your message here..."
click at [368, 558] on body "Home Creator Analytics Team Analytics Izzy AI Chatter Content Setup Chat Monito…" at bounding box center [674, 448] width 1348 height 896
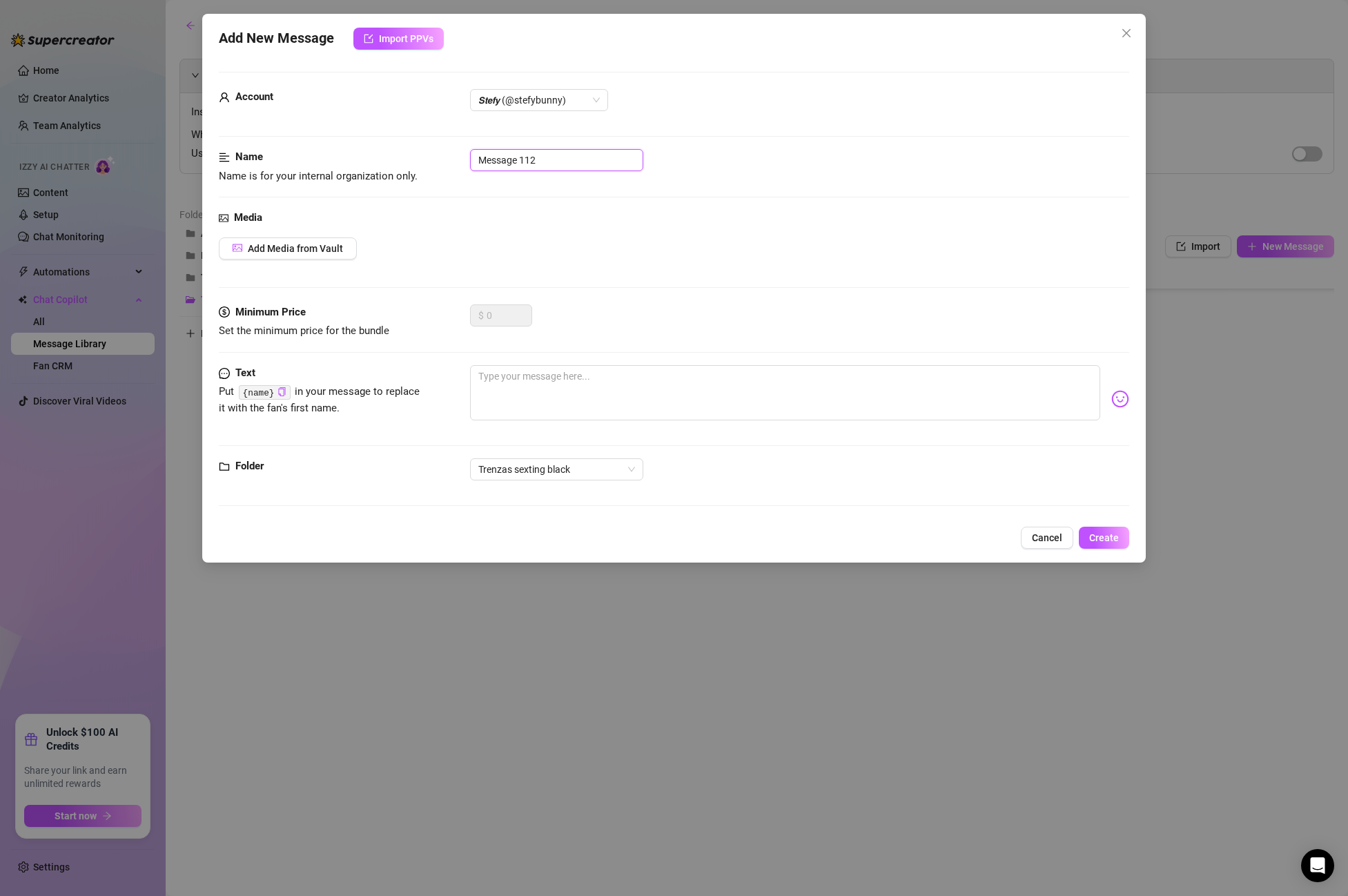
drag, startPoint x: 565, startPoint y: 161, endPoint x: 394, endPoint y: 152, distance: 171.2
click at [394, 152] on div "Name Name is for your internal organization only. Message 112" at bounding box center [674, 166] width 911 height 35
paste input "PPV 8 2:00min RIDE FRONT"
type input "PPV 8 2:00min RIDE FRONT 2"
click at [458, 268] on div "Media Add Media from Vault" at bounding box center [674, 257] width 911 height 95
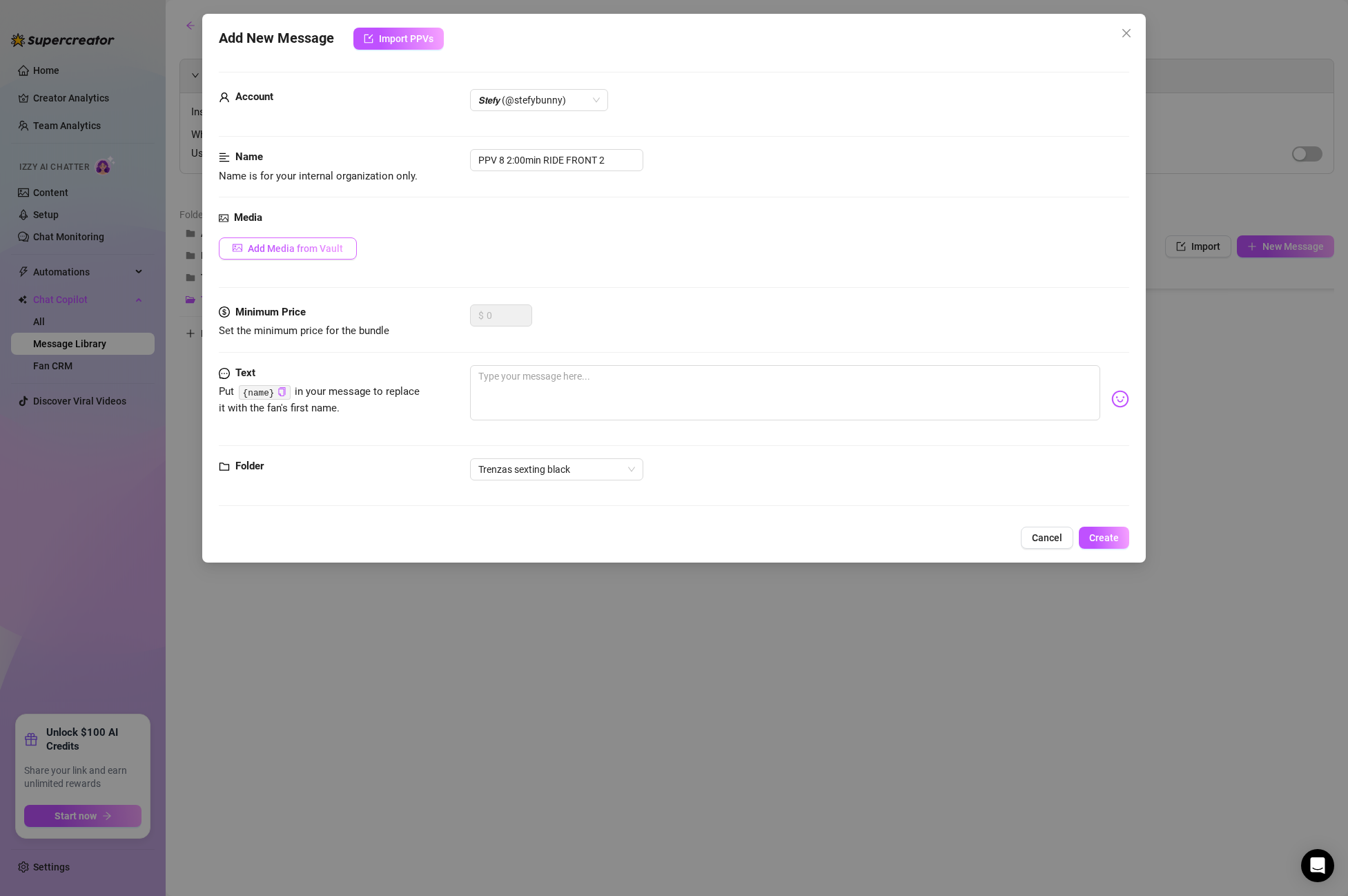
click at [284, 253] on span "Add Media from Vault" at bounding box center [295, 248] width 95 height 11
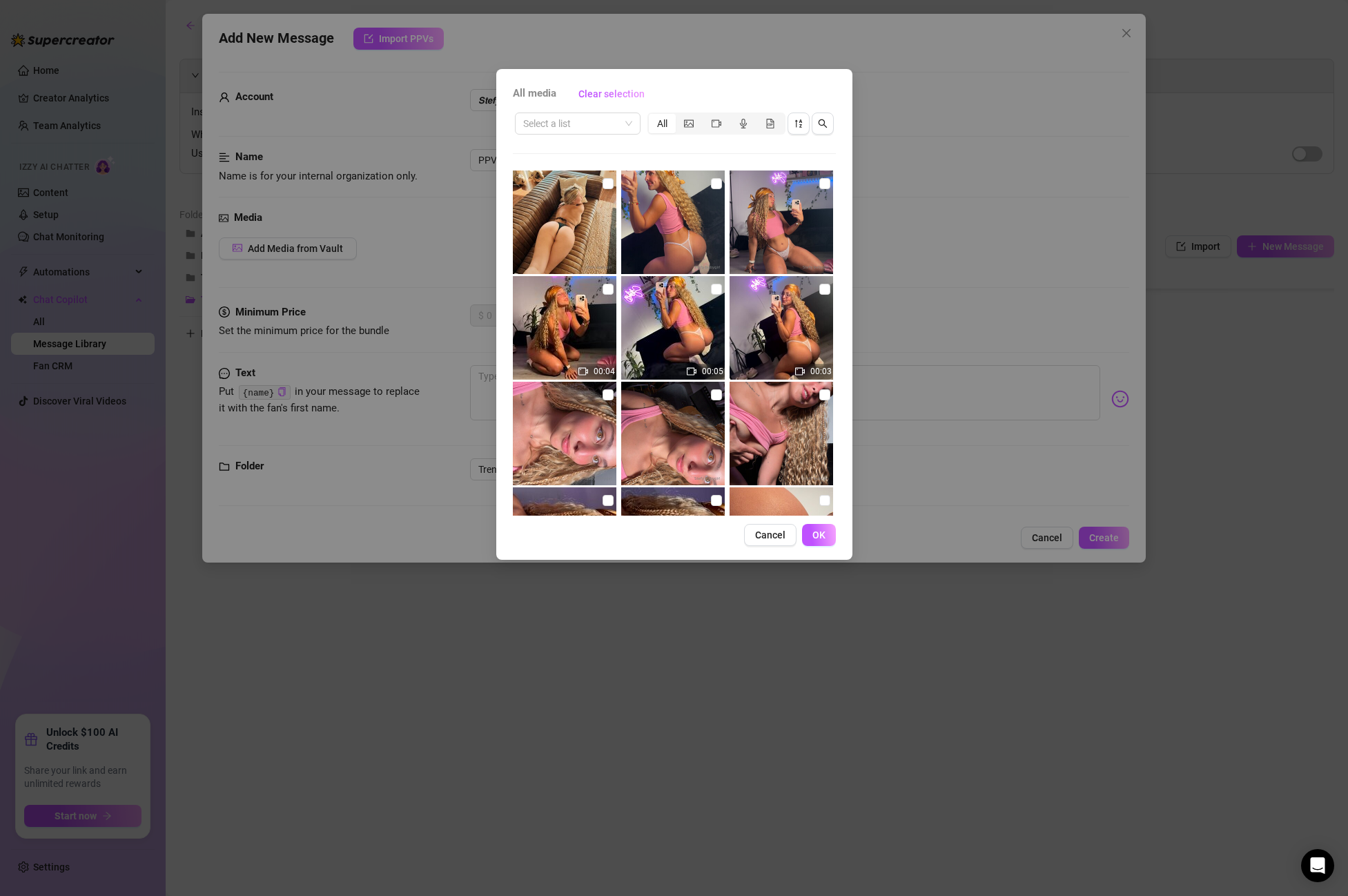
click at [564, 140] on div "Select a list All 00:04 00:05 00:03 00:19 00:07" at bounding box center [674, 313] width 323 height 405
click at [562, 130] on input "search" at bounding box center [571, 123] width 97 height 20
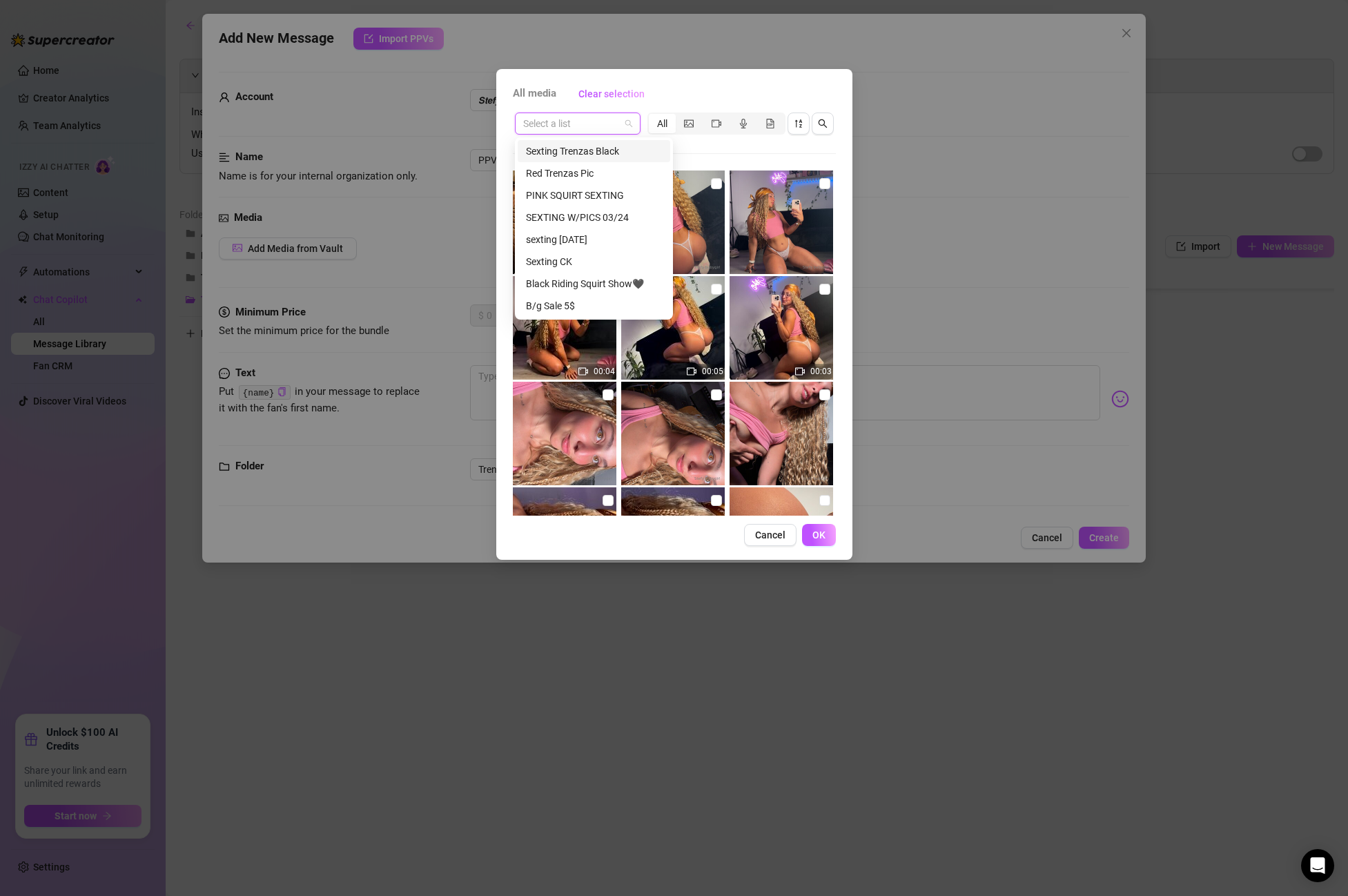
click at [562, 156] on div "Sexting Trenzas Black" at bounding box center [594, 151] width 136 height 16
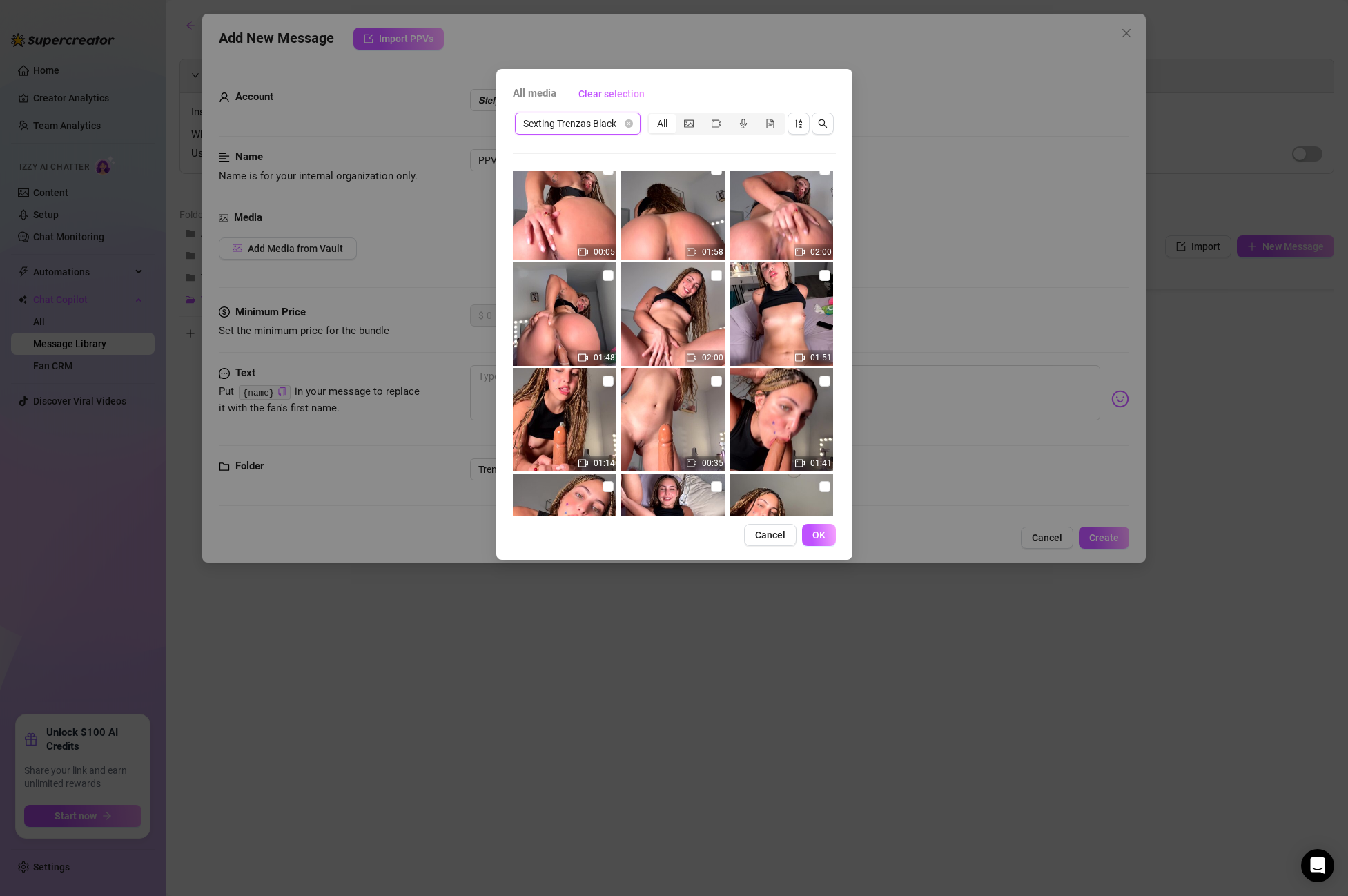
scroll to position [342, 0]
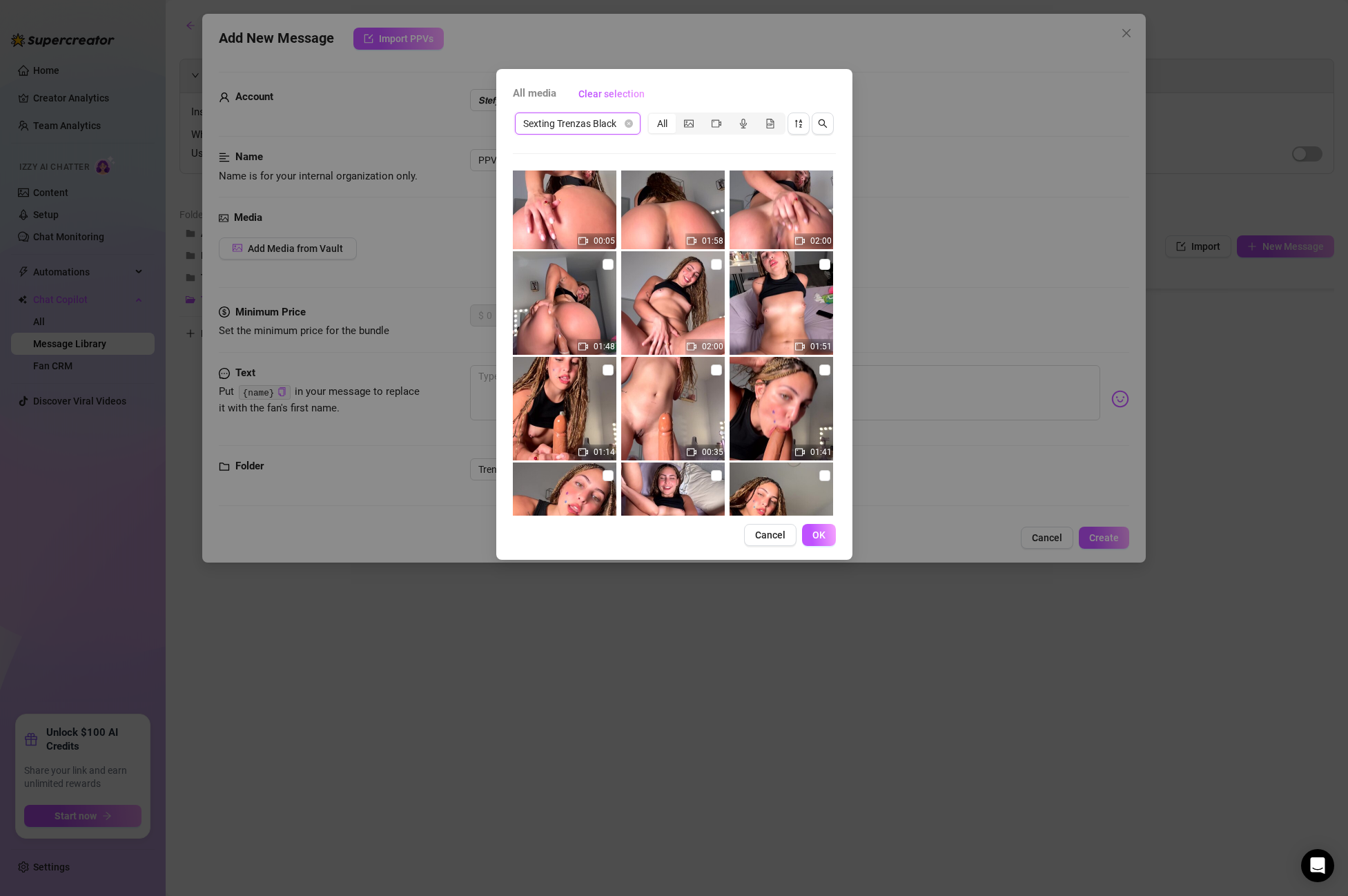
click at [722, 263] on img at bounding box center [673, 303] width 104 height 104
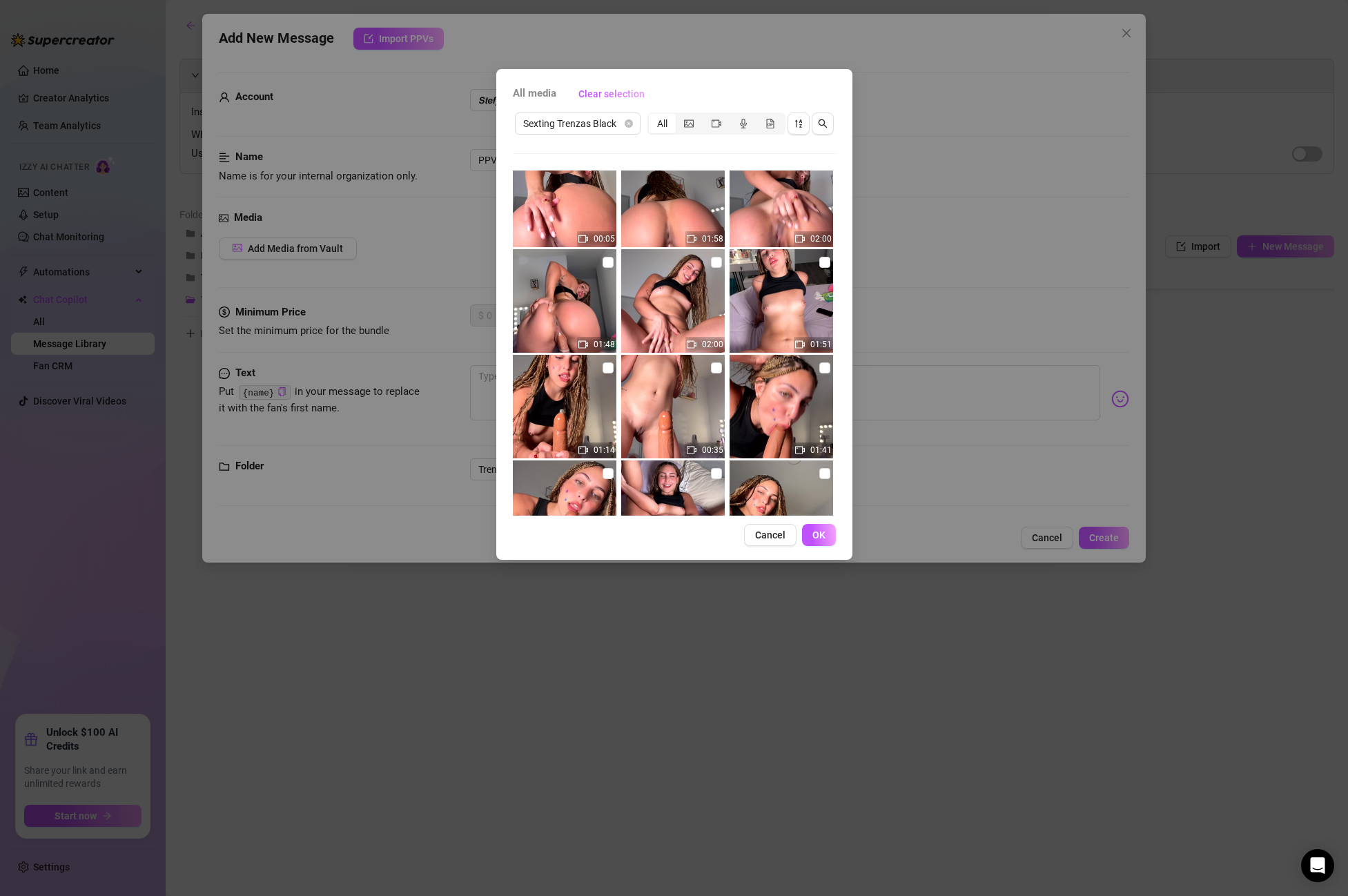
scroll to position [343, 0]
click at [719, 268] on label at bounding box center [716, 263] width 11 height 16
click at [719, 268] on input "checkbox" at bounding box center [716, 263] width 11 height 11
checkbox input "true"
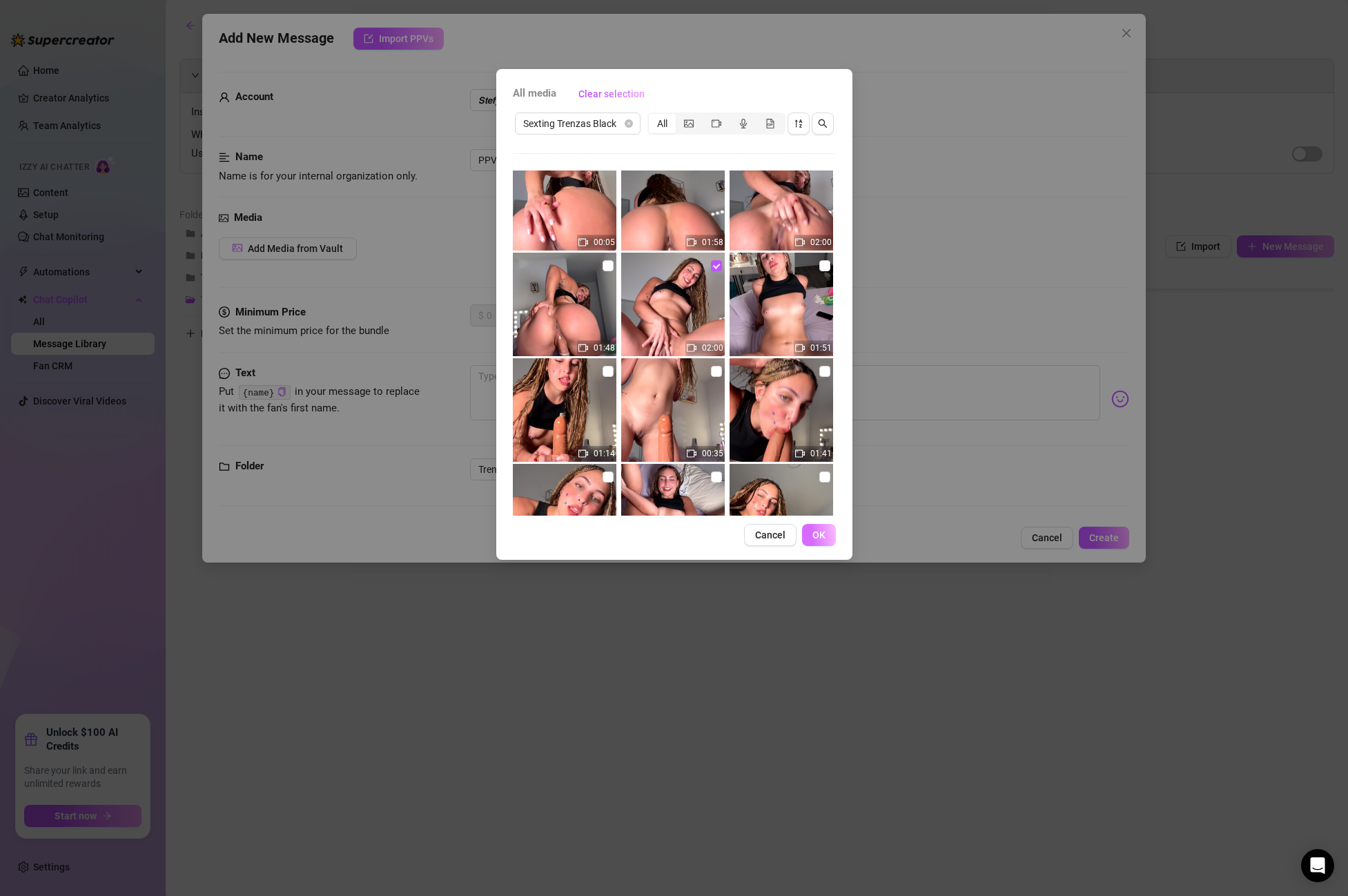
click at [819, 534] on span "OK" at bounding box center [819, 534] width 13 height 11
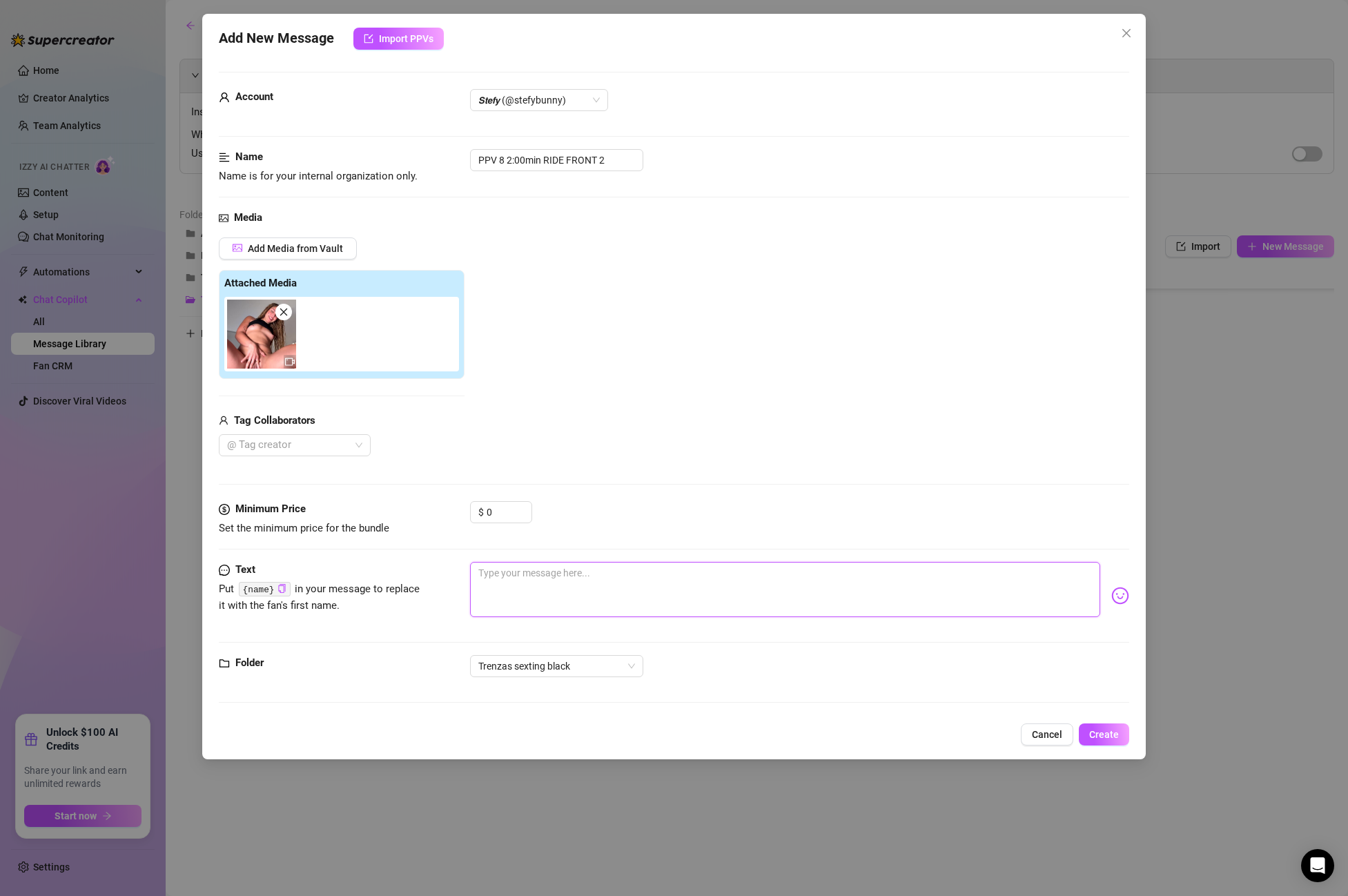
click at [554, 588] on textarea at bounding box center [785, 589] width 630 height 55
paste textarea "Fuck! I love bouncing these perfect little tits in your face while I ride you s…"
type textarea "Fuck! I love bouncing these perfect little tits in your face while I ride you s…"
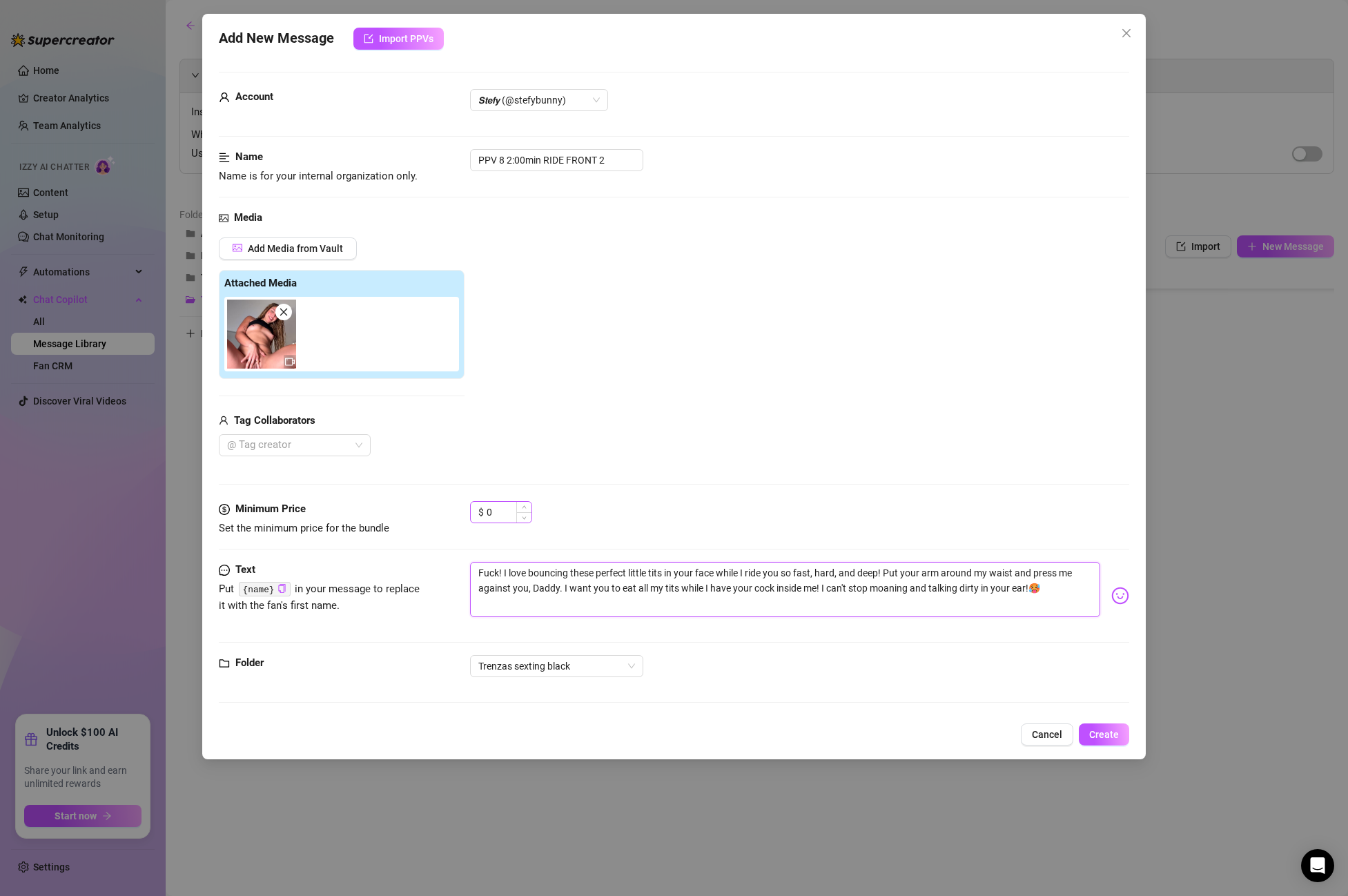
type textarea "Fuck! I love bouncing these perfect little tits in your face while I ride you s…"
drag, startPoint x: 501, startPoint y: 512, endPoint x: 425, endPoint y: 502, distance: 76.7
click at [425, 502] on div "Minimum Price Set the minimum price for the bundle $ 0" at bounding box center [674, 518] width 911 height 35
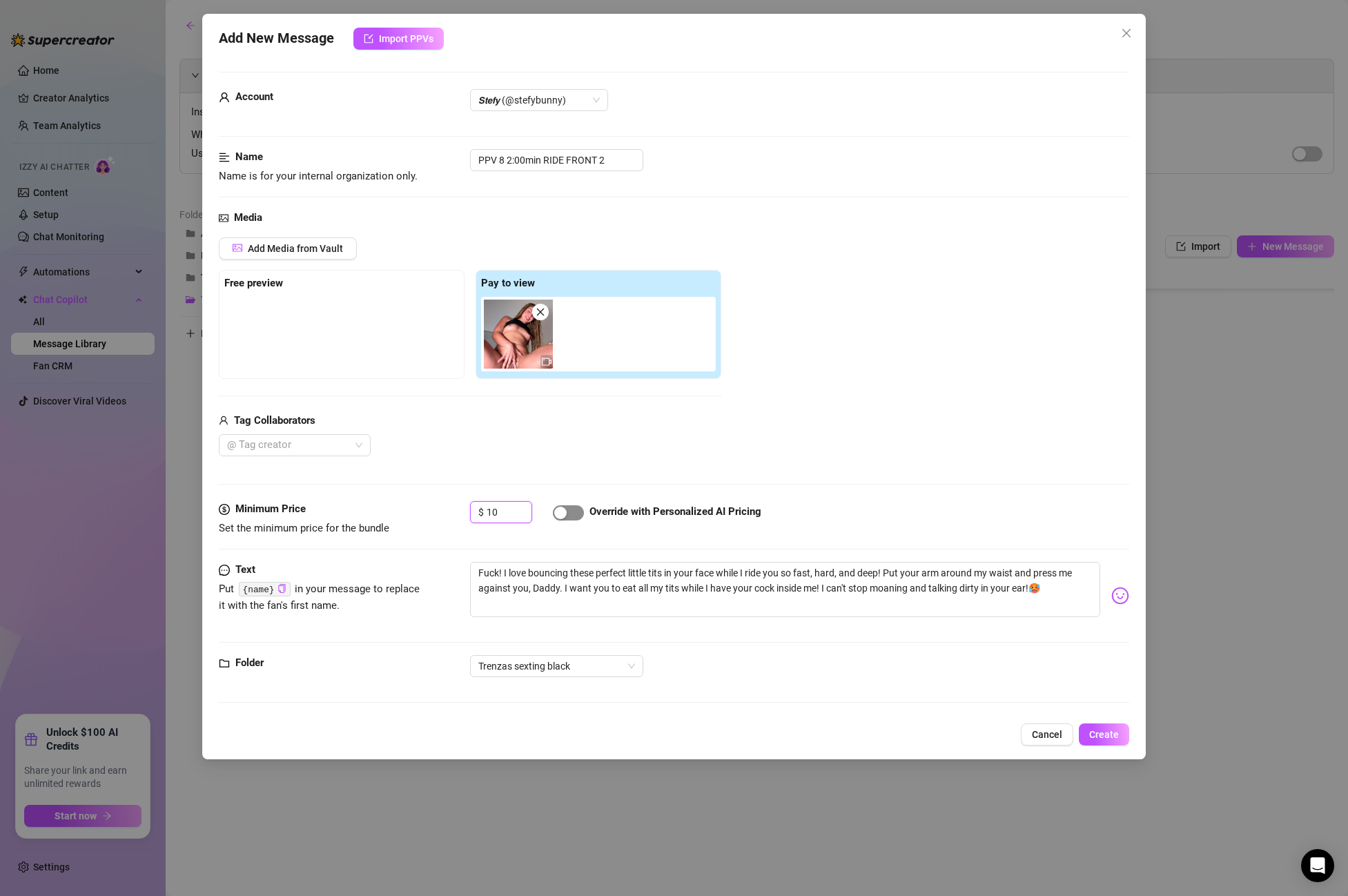
type input "10"
click at [576, 509] on span "button" at bounding box center [569, 512] width 31 height 16
click at [1114, 729] on span "Create" at bounding box center [1104, 734] width 29 height 11
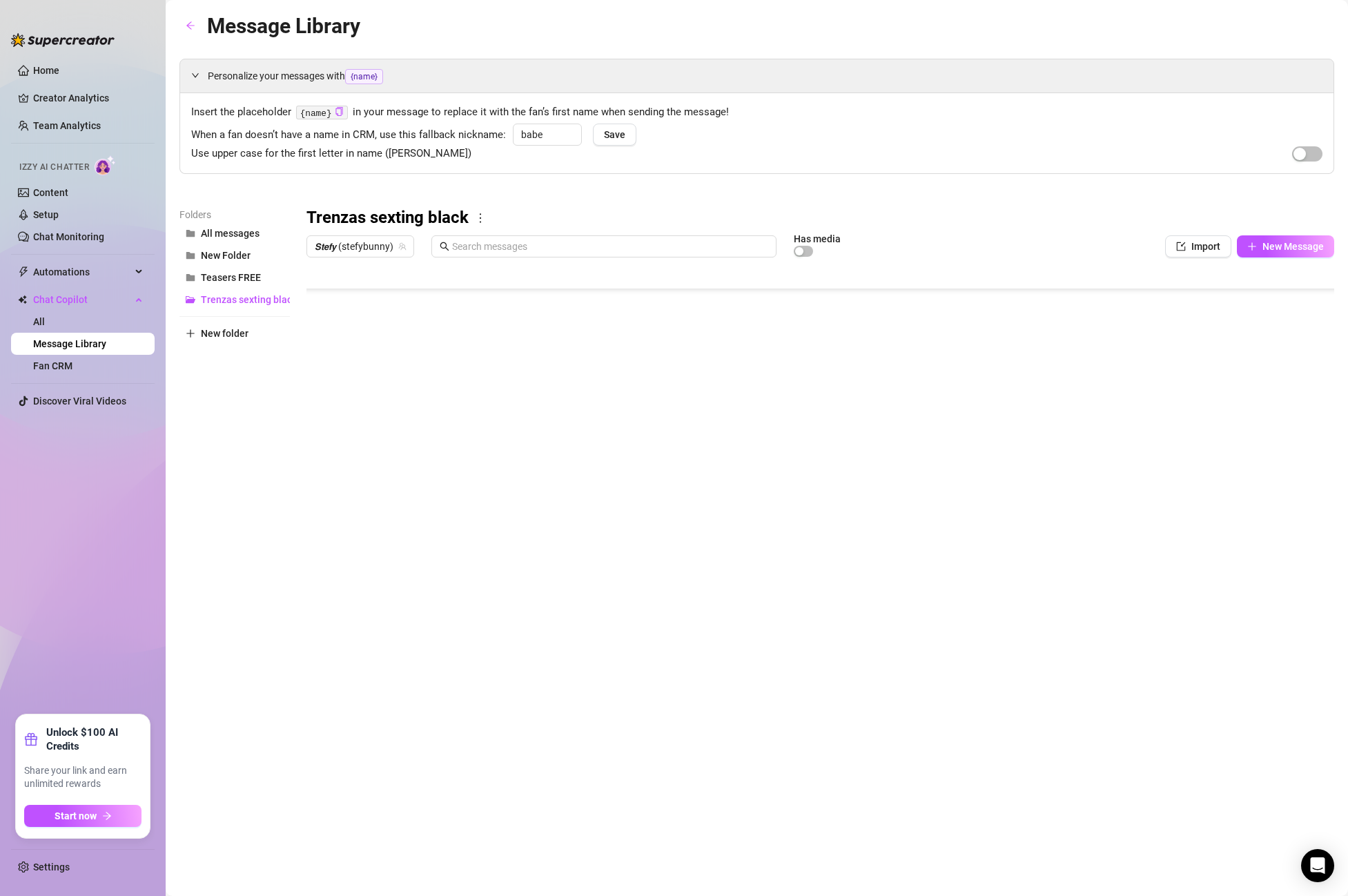
click at [379, 551] on body "Home Creator Analytics Team Analytics Izzy AI Chatter Content Setup Chat Monito…" at bounding box center [674, 448] width 1348 height 896
type textarea "Type your message here..."
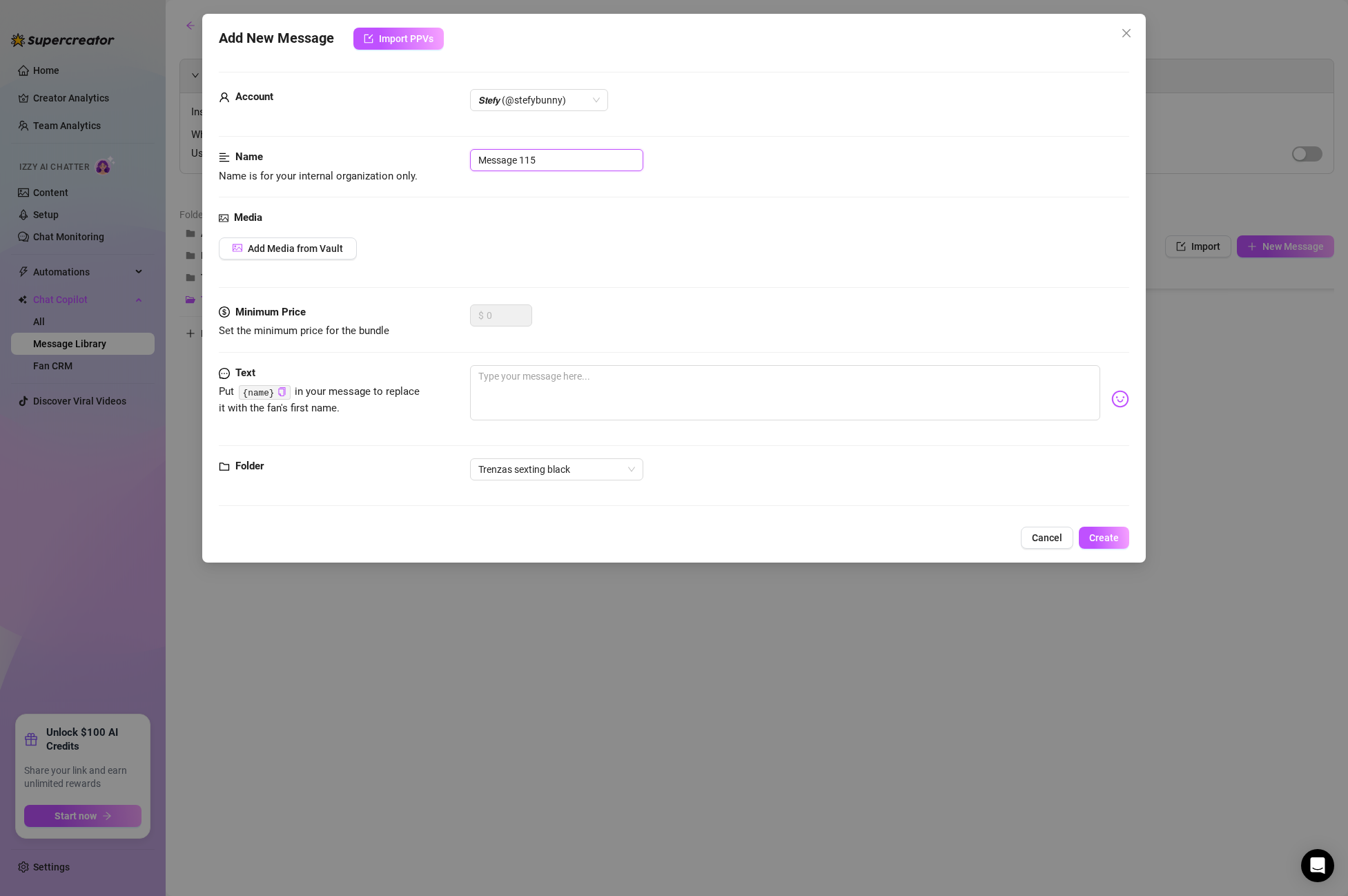
click at [546, 155] on input "Message 115" at bounding box center [557, 160] width 174 height 22
drag, startPoint x: 549, startPoint y: 156, endPoint x: 447, endPoint y: 156, distance: 102.0
click at [447, 156] on div "Name Name is for your internal organization only. Message 115" at bounding box center [674, 166] width 911 height 35
paste input "Post 1 PPV 8"
click at [539, 110] on span "𝙎𝙩𝙚𝙛𝙮 (@stefybunny)" at bounding box center [539, 100] width 121 height 20
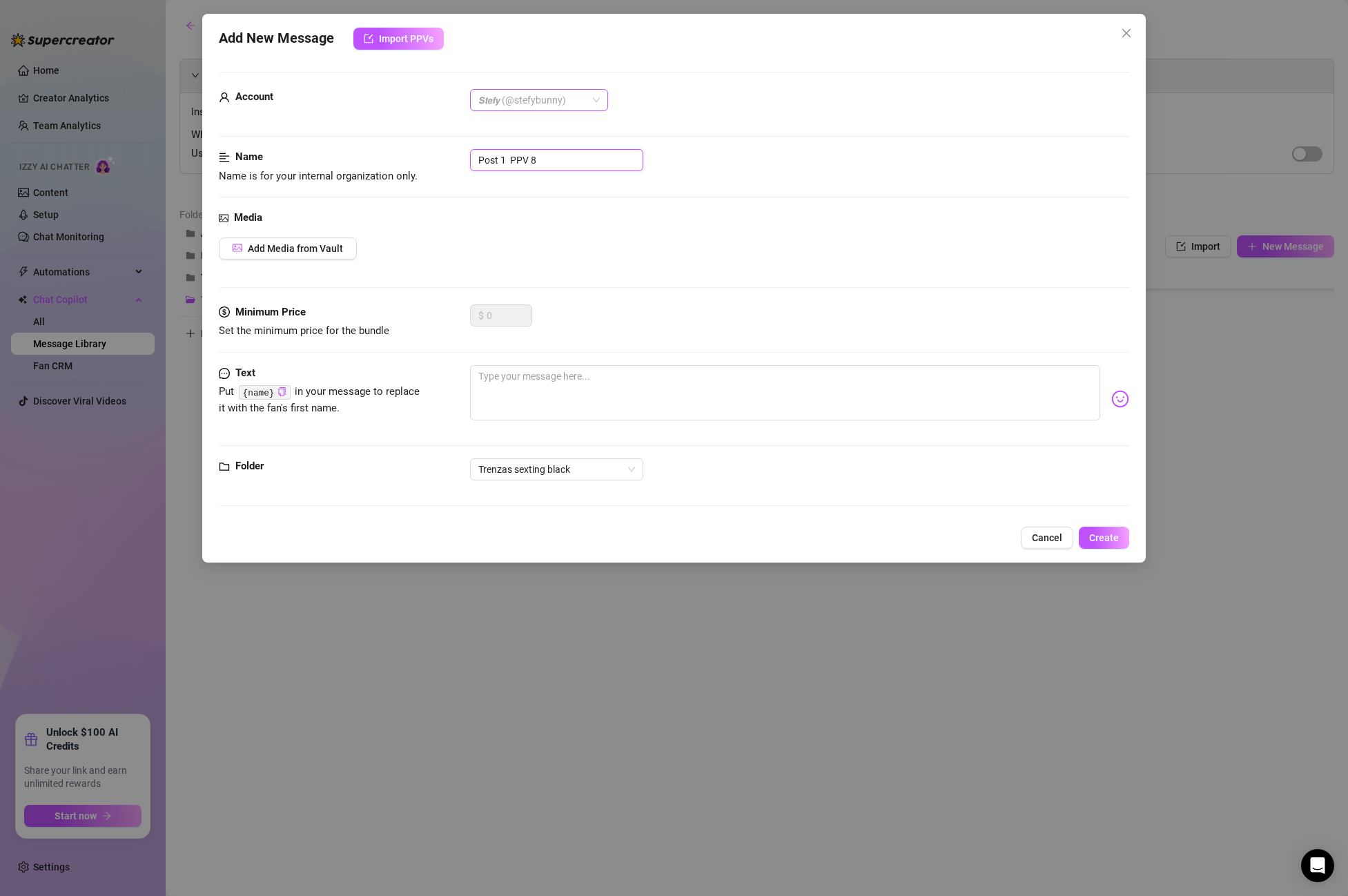
type input "Post 1 PPV 8"
click at [543, 137] on div "All Creators" at bounding box center [539, 128] width 133 height 22
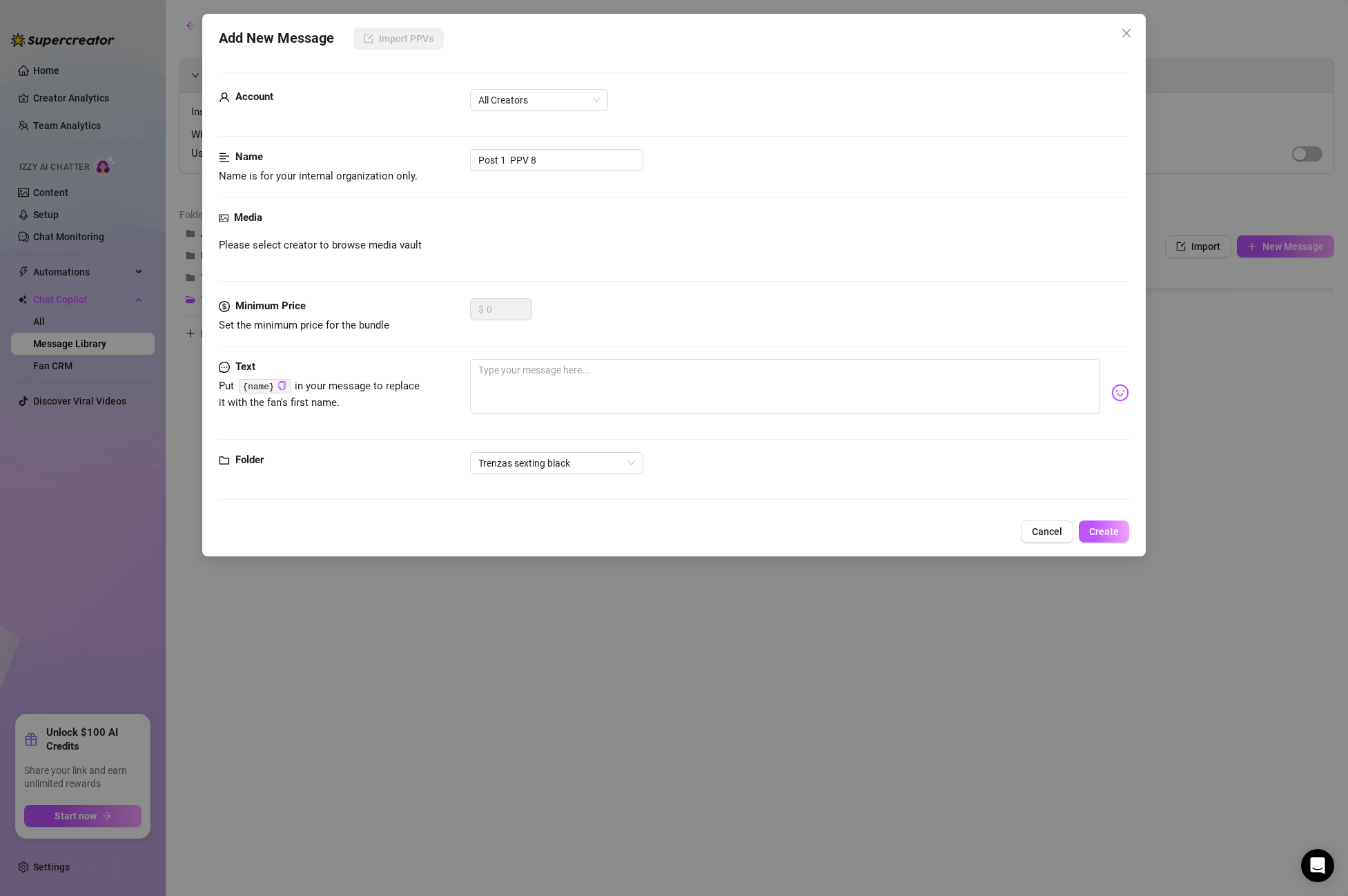
click at [611, 254] on div "Please select creator to browse media vault" at bounding box center [674, 245] width 911 height 16
click at [547, 307] on div "$ 0" at bounding box center [800, 315] width 660 height 34
click at [553, 381] on textarea at bounding box center [785, 386] width 630 height 55
paste textarea "u love when I ride you like this, huh? grinding on you, so fucking tight... bet…"
type textarea "u love when I ride you like this, huh? grinding on you, so fucking tight... bet…"
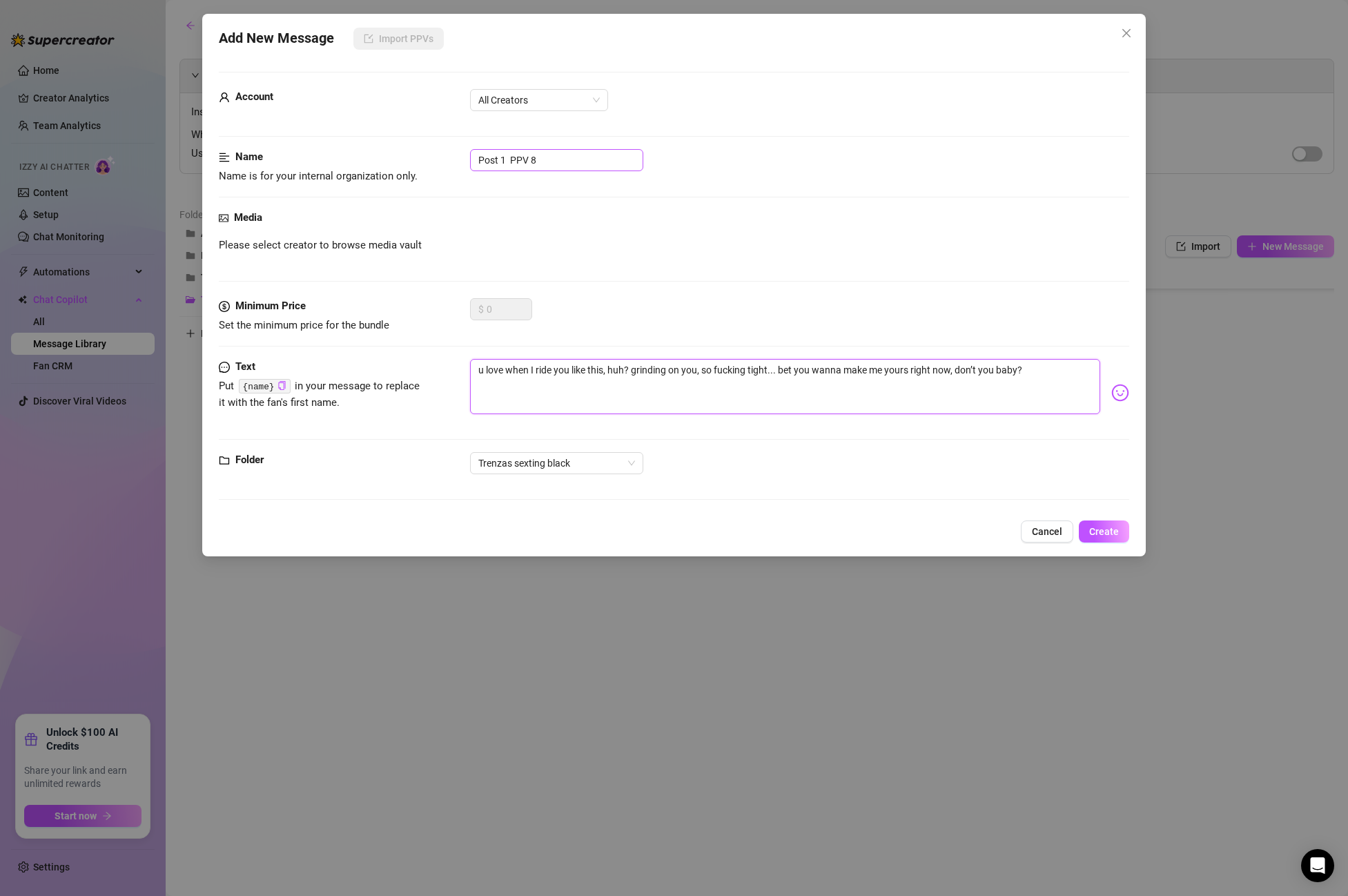
type textarea "u love when I ride you like this, huh? grinding on you, so fucking tight... bet…"
drag, startPoint x: 556, startPoint y: 152, endPoint x: 450, endPoint y: 144, distance: 106.3
click at [450, 144] on form "Account All Creators Name Name is for your internal organization only. Post 1 P…" at bounding box center [674, 292] width 911 height 440
click at [546, 159] on input "Post 1 PPV 8" at bounding box center [557, 160] width 174 height 22
drag, startPoint x: 549, startPoint y: 158, endPoint x: 462, endPoint y: 154, distance: 87.1
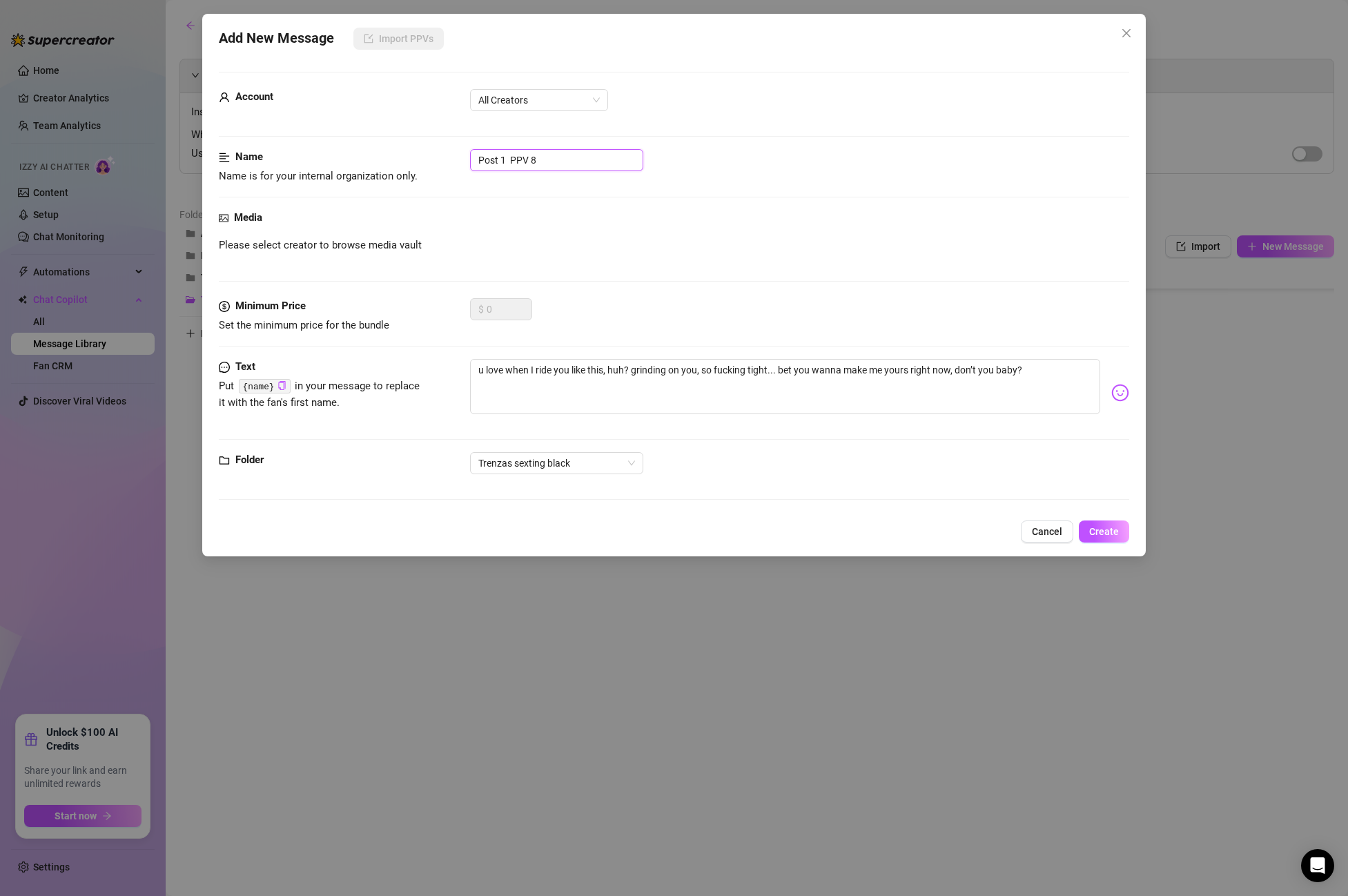
click at [462, 154] on div "Name Name is for your internal organization only. Post 1 PPV 8" at bounding box center [674, 166] width 911 height 35
click at [1111, 537] on button "Create" at bounding box center [1104, 531] width 51 height 22
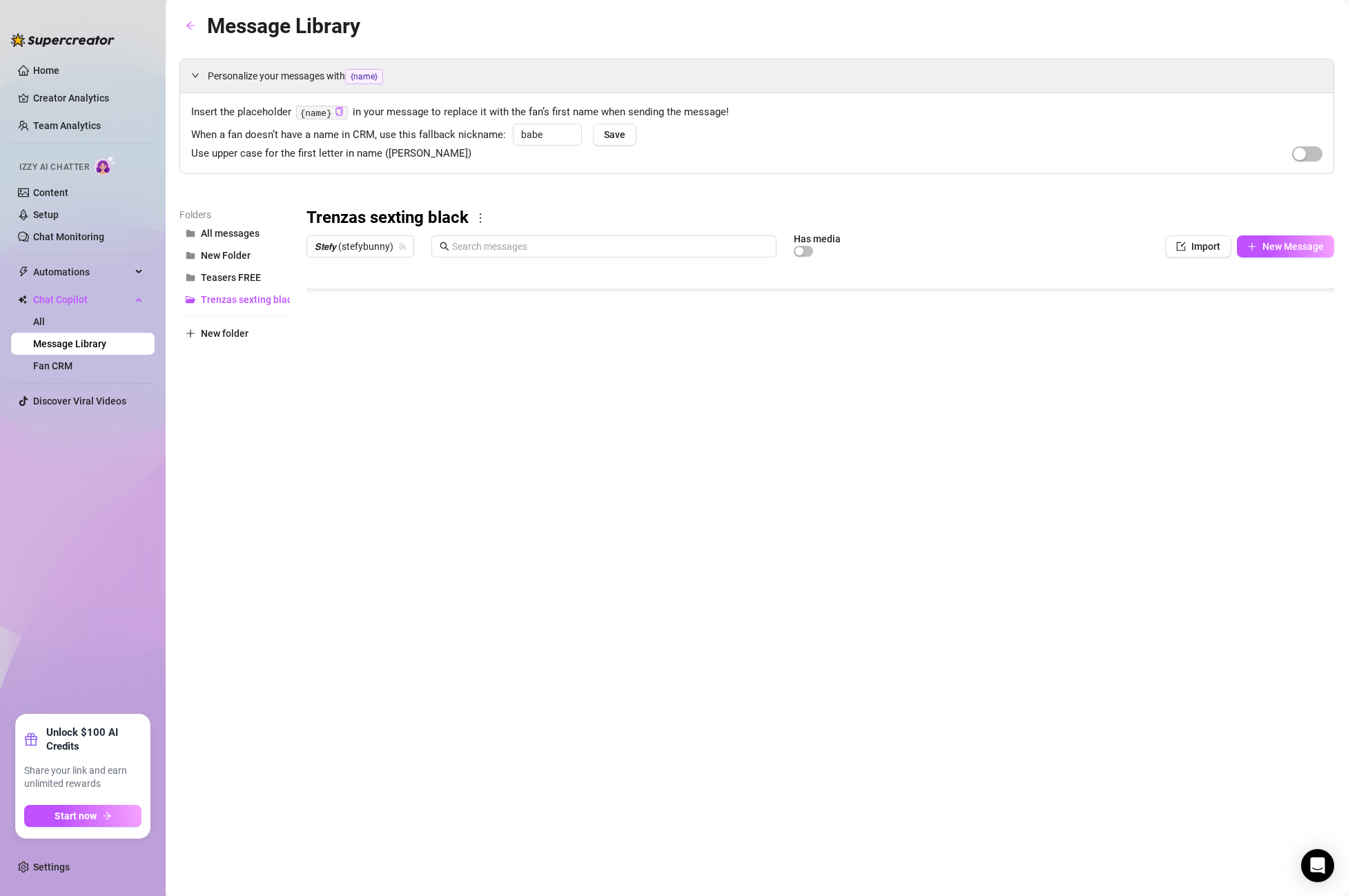
click at [381, 565] on body "Home Creator Analytics Team Analytics Izzy AI Chatter Content Setup Chat Monito…" at bounding box center [674, 448] width 1348 height 896
type textarea "Type your message here..."
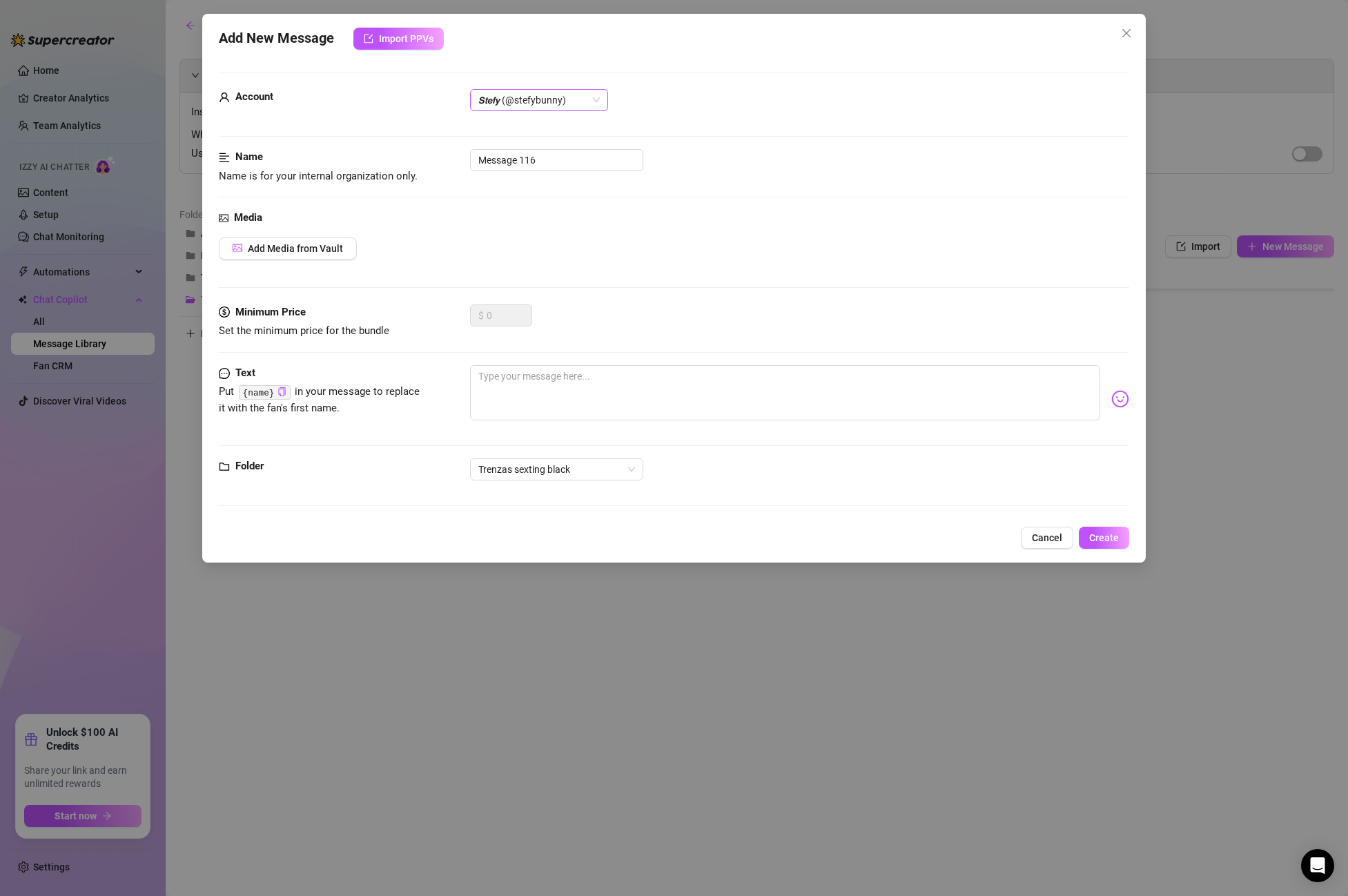
click at [543, 104] on span "𝙎𝙩𝙚𝙛𝙮 (@stefybunny)" at bounding box center [539, 100] width 121 height 20
click at [537, 119] on div "All Creators" at bounding box center [539, 128] width 133 height 22
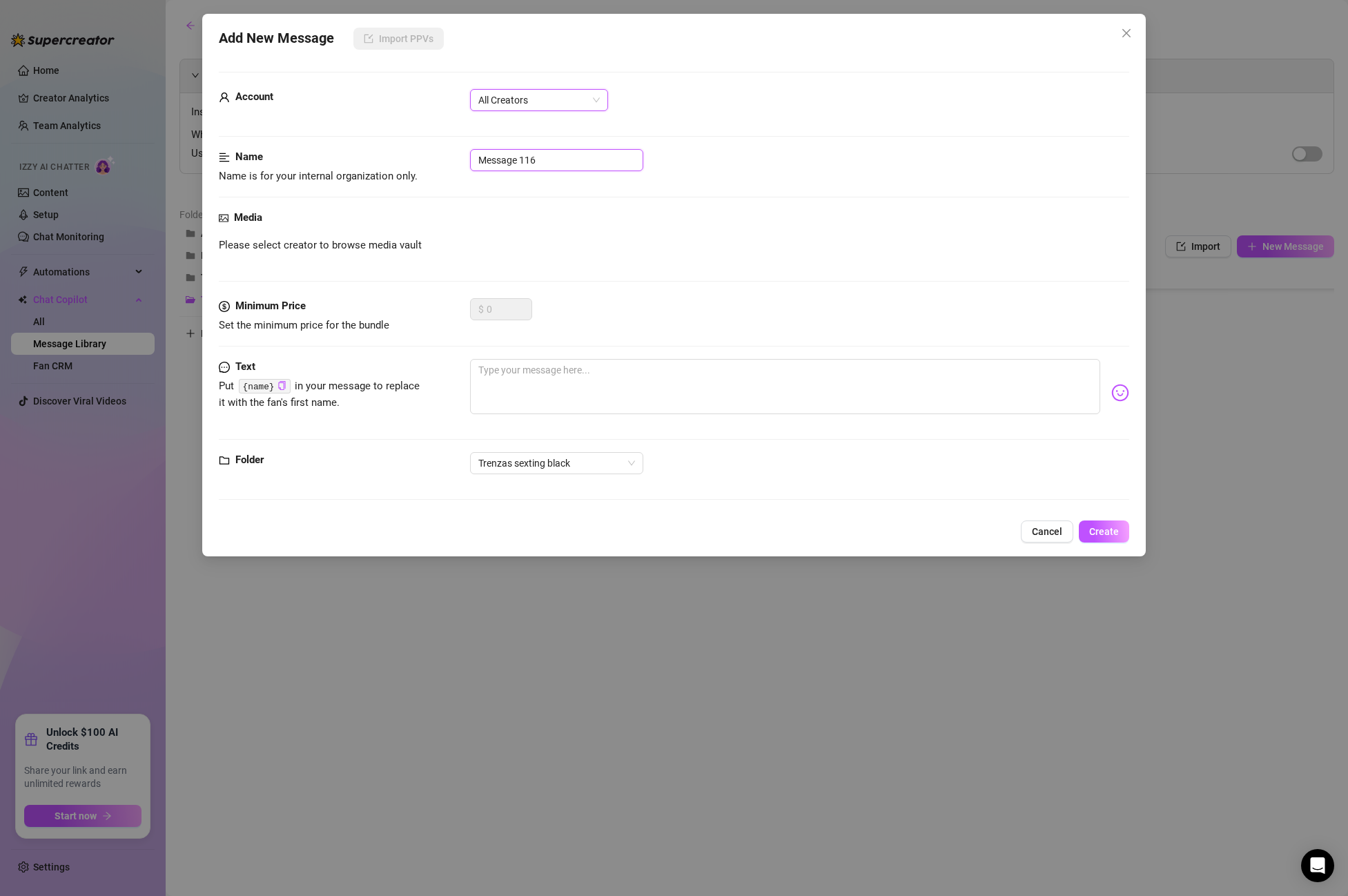
click at [548, 164] on input "Message 116" at bounding box center [557, 160] width 174 height 22
drag, startPoint x: 367, startPoint y: 155, endPoint x: 345, endPoint y: 155, distance: 22.0
click at [345, 155] on div "Name Name is for your internal organization only. Message 116" at bounding box center [674, 166] width 911 height 35
paste input "Post 2 PPV 8"
type input "Post 2 PPV 8"
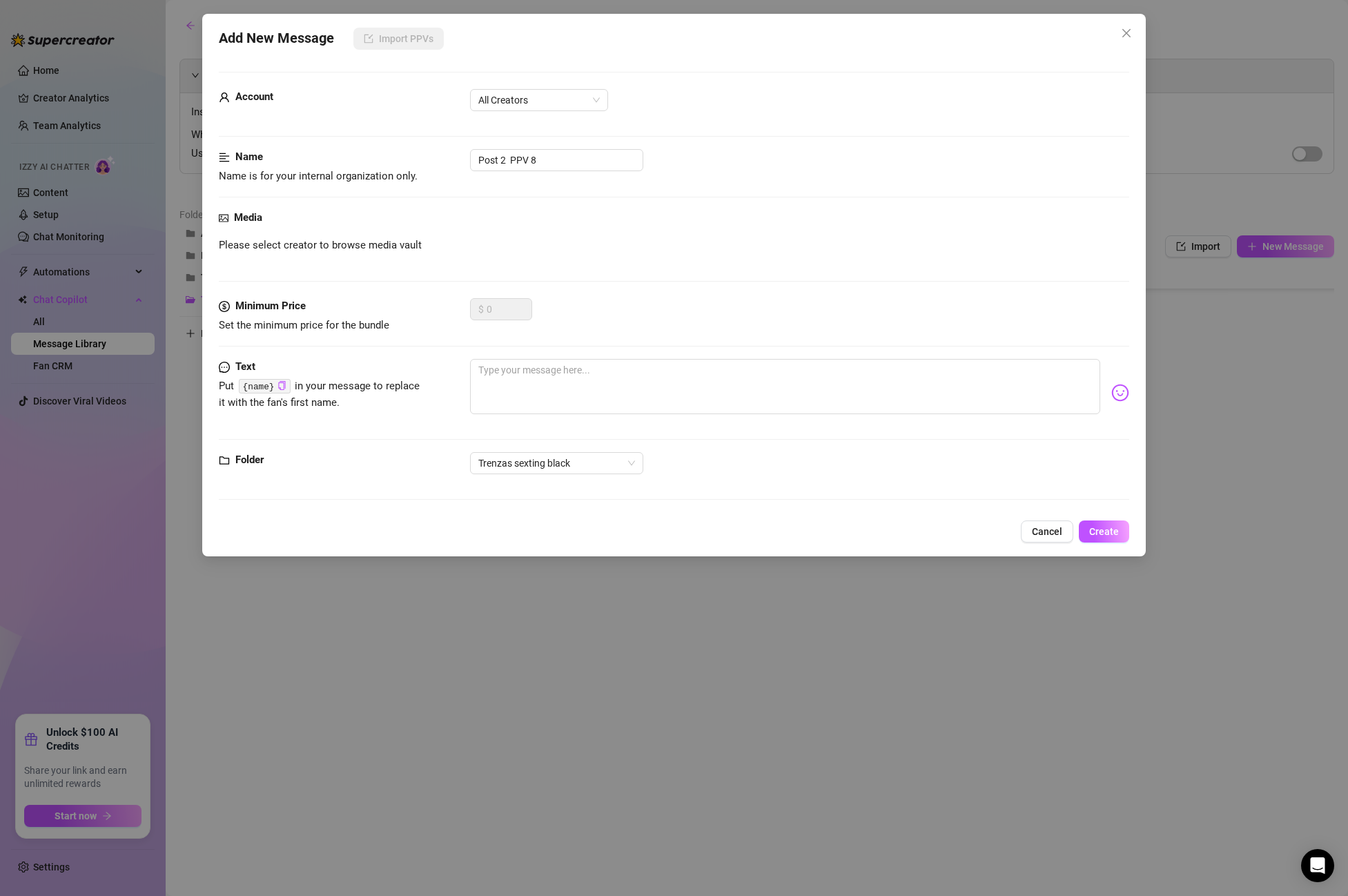
click at [535, 318] on div "$ 0" at bounding box center [800, 315] width 660 height 34
click at [528, 388] on textarea at bounding box center [785, 386] width 630 height 55
paste textarea "Do you love my tight pussy baby?🫦"
type textarea "Do you love my tight pussy baby?🫦"
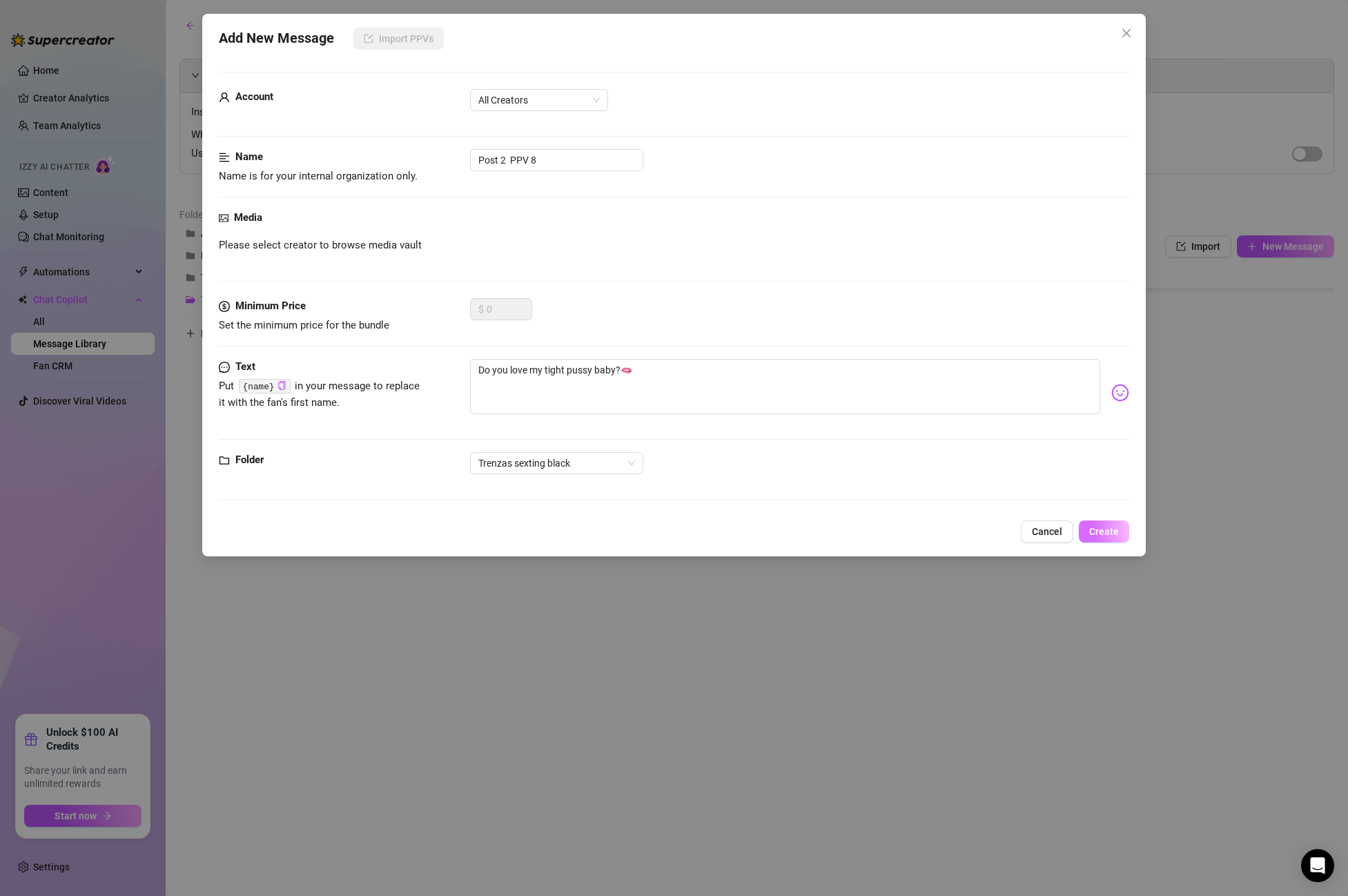
click at [1084, 527] on button "Create" at bounding box center [1104, 531] width 51 height 22
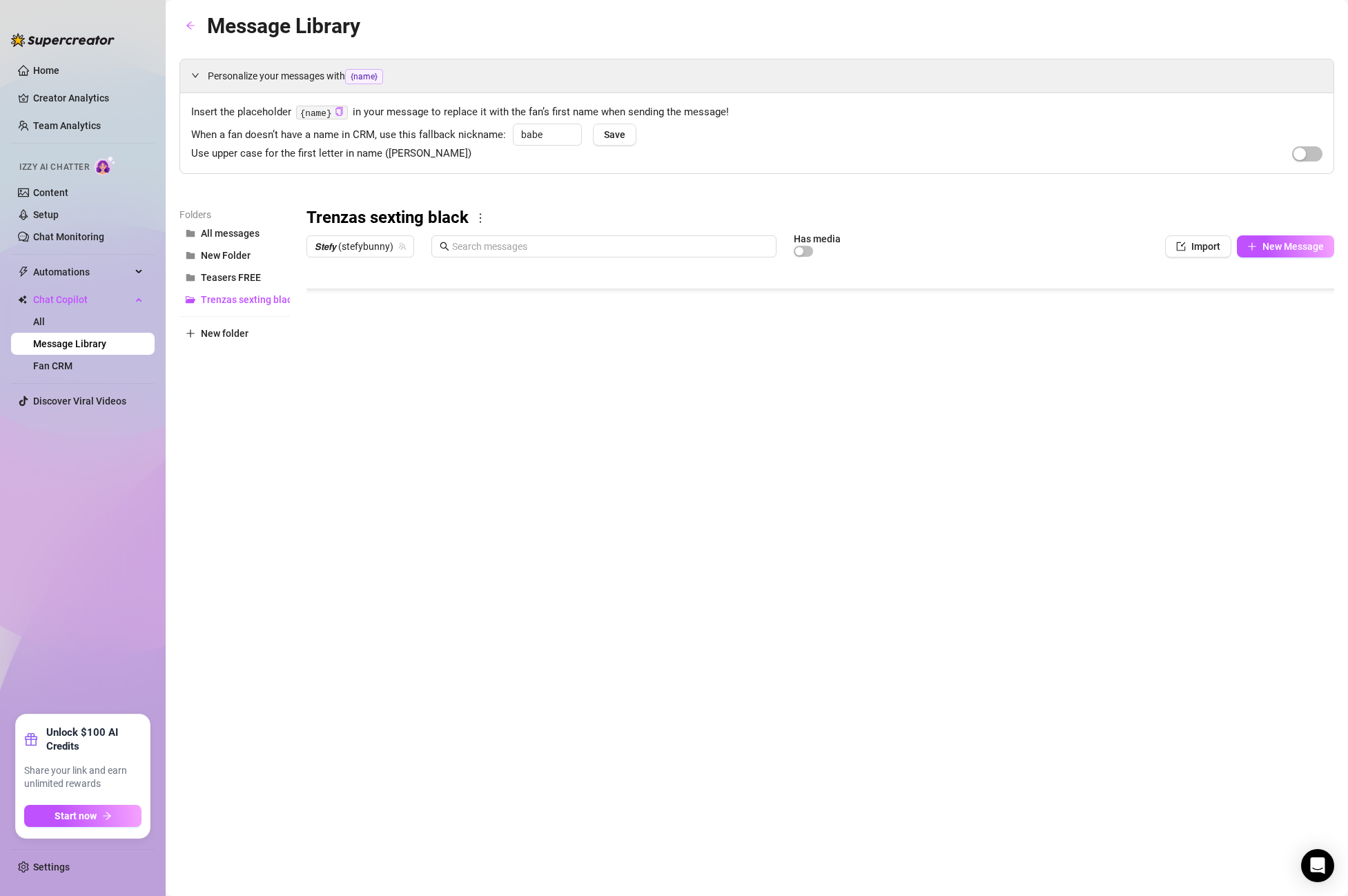
click at [390, 555] on body "Home Creator Analytics Team Analytics Izzy AI Chatter Content Setup Chat Monito…" at bounding box center [674, 448] width 1348 height 896
type textarea "Type your message here..."
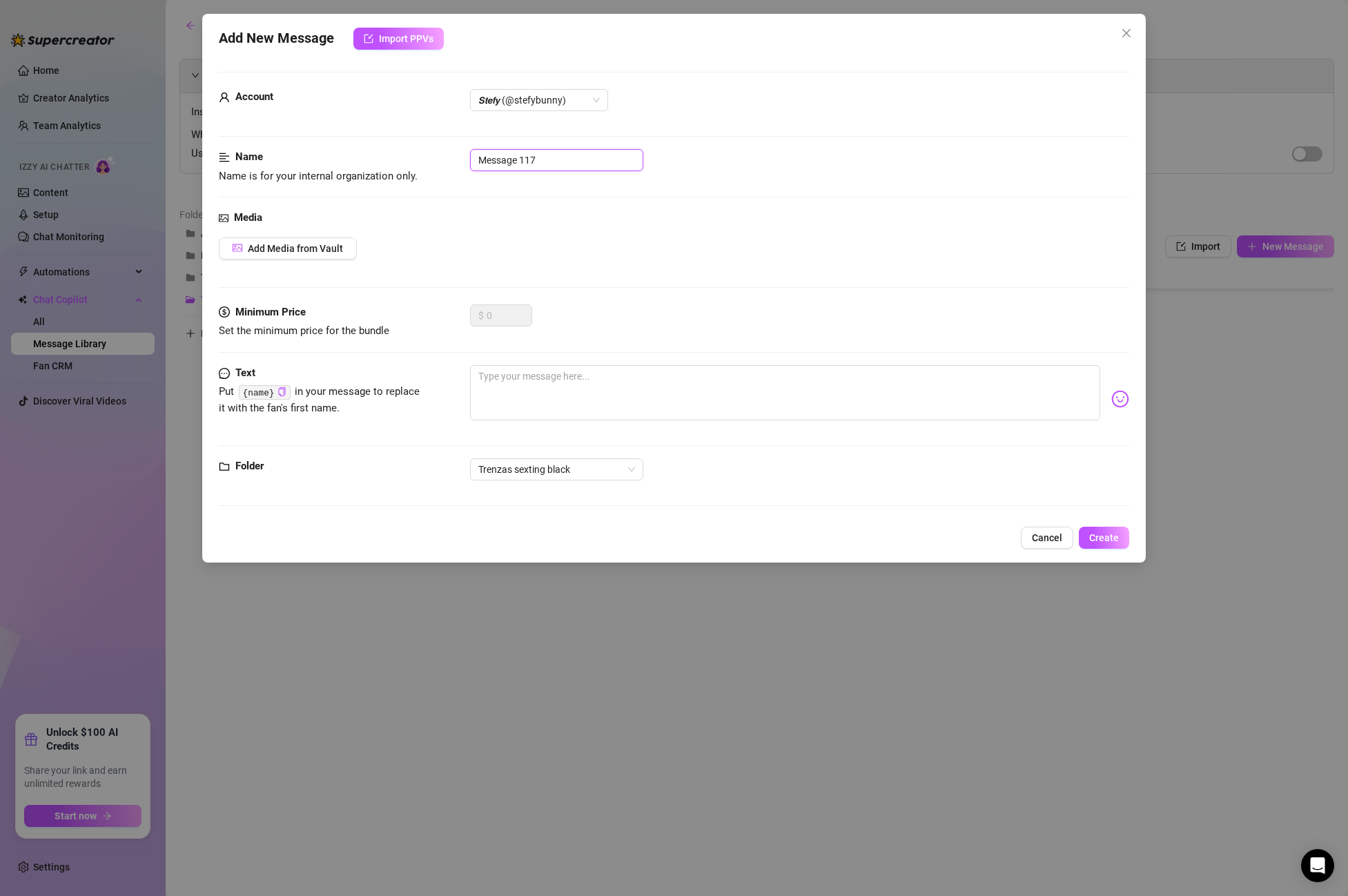
drag, startPoint x: 559, startPoint y: 158, endPoint x: 381, endPoint y: 152, distance: 178.1
click at [381, 152] on div "Name Name is for your internal organization only. Message 117" at bounding box center [674, 166] width 911 height 35
paste input "PPV 9 RIDE FRONT 3"
type input "PPV 9 RIDE FRONT 3"
drag, startPoint x: 302, startPoint y: 226, endPoint x: 277, endPoint y: 245, distance: 31.4
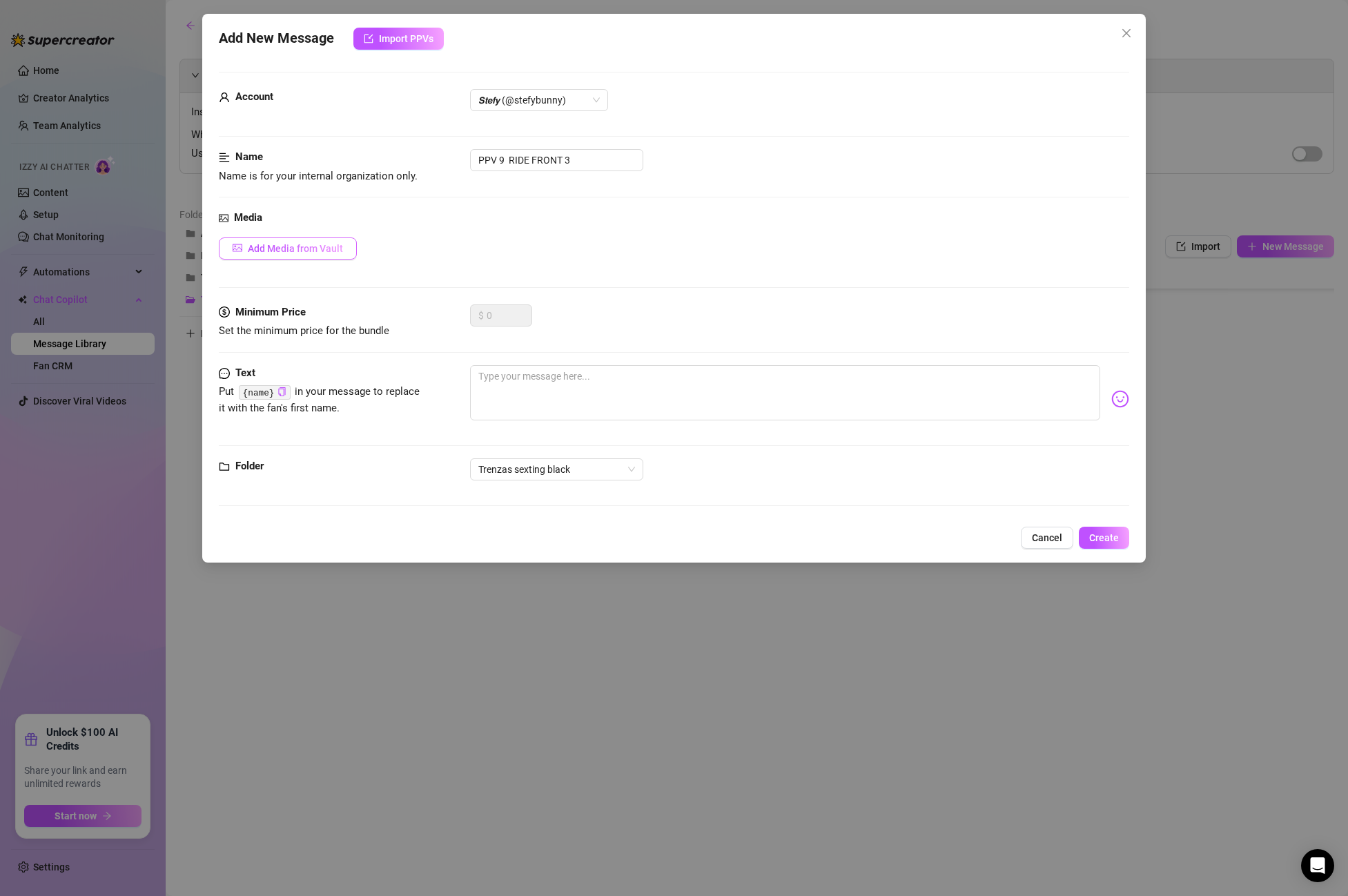
click at [301, 228] on div "Media Add Media from Vault" at bounding box center [674, 257] width 911 height 95
click at [276, 245] on span "Add Media from Vault" at bounding box center [295, 248] width 95 height 11
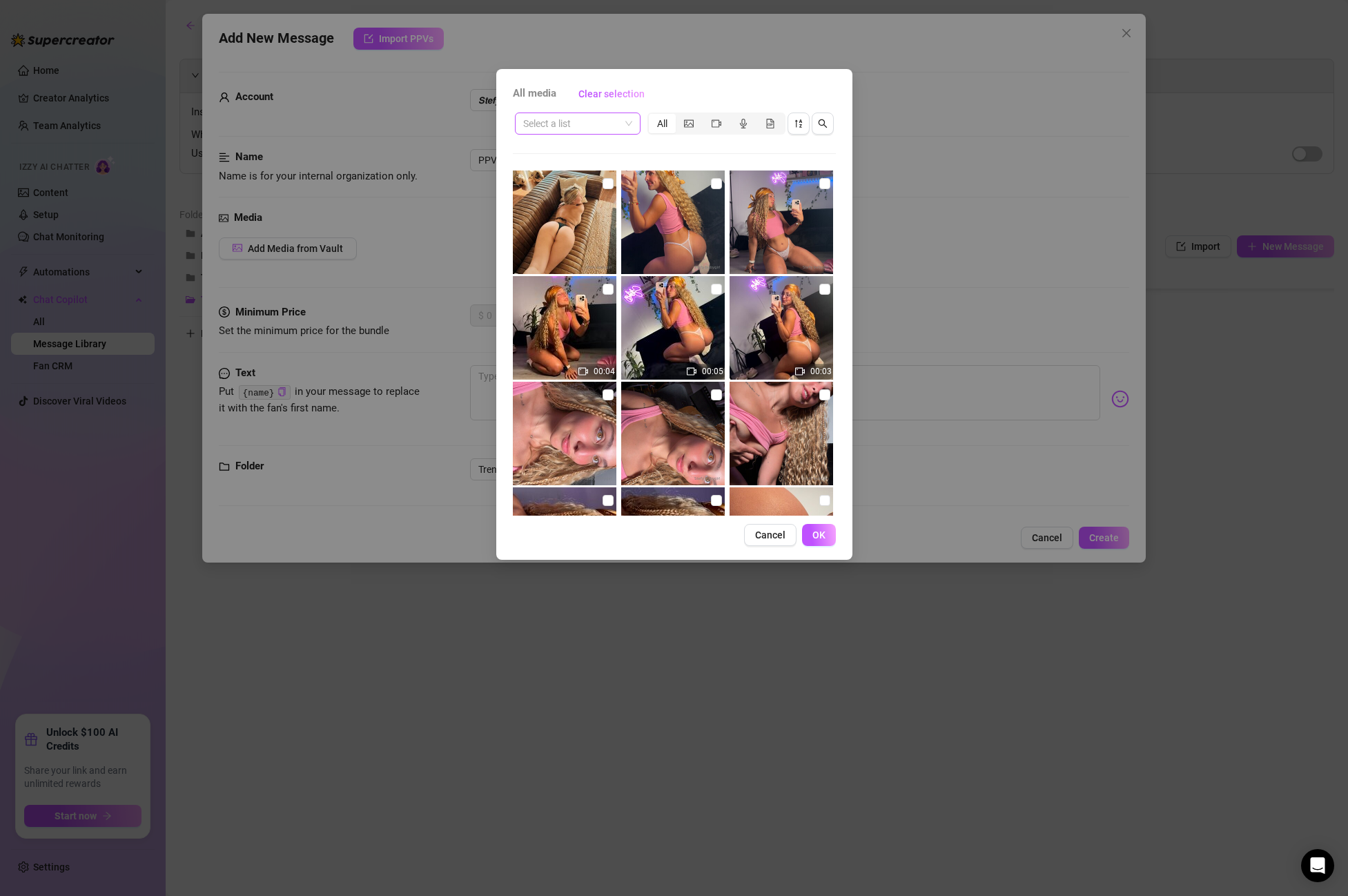
click at [580, 129] on input "search" at bounding box center [571, 123] width 97 height 20
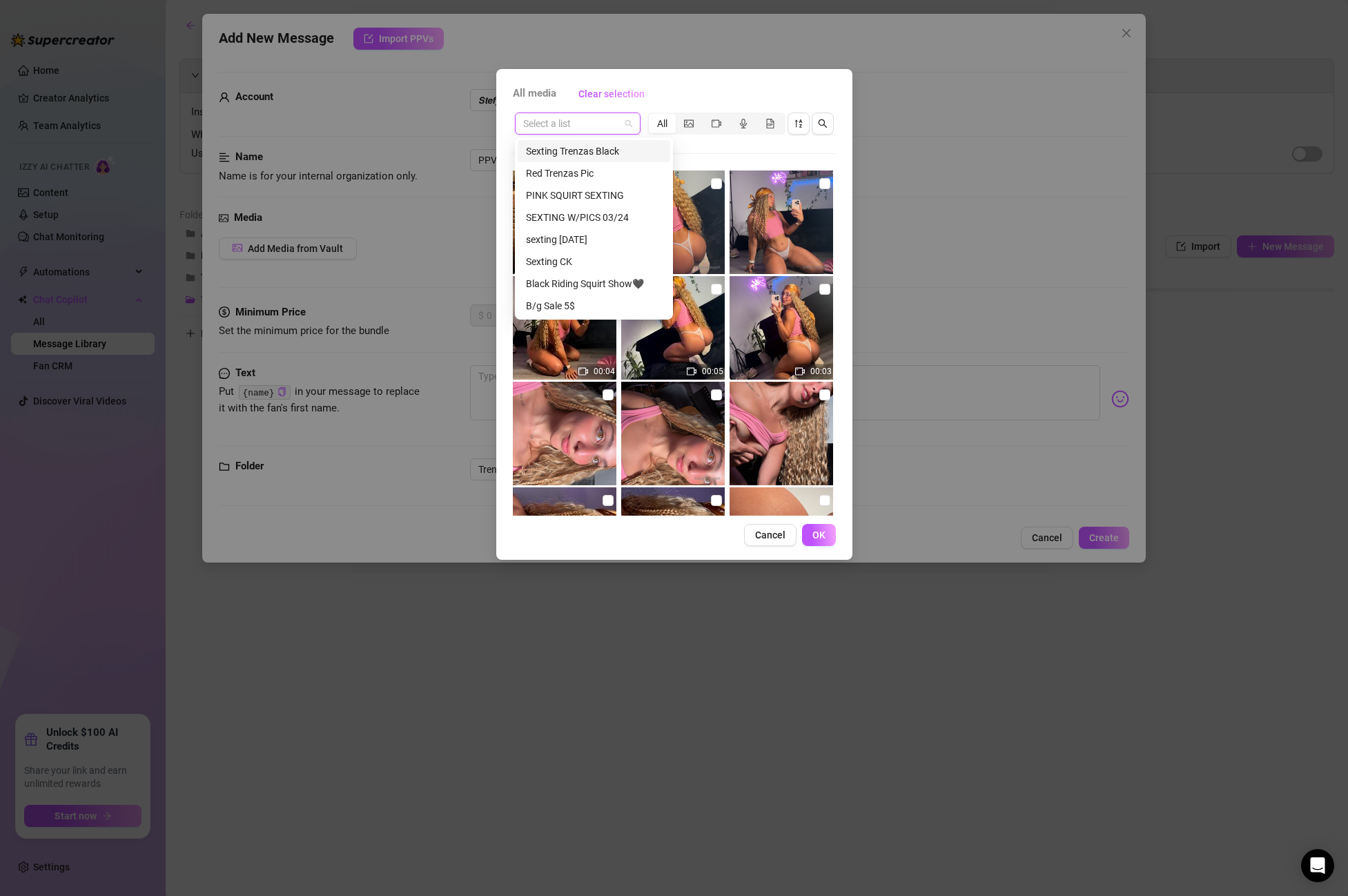
click at [579, 159] on div "Sexting Trenzas Black" at bounding box center [594, 151] width 152 height 22
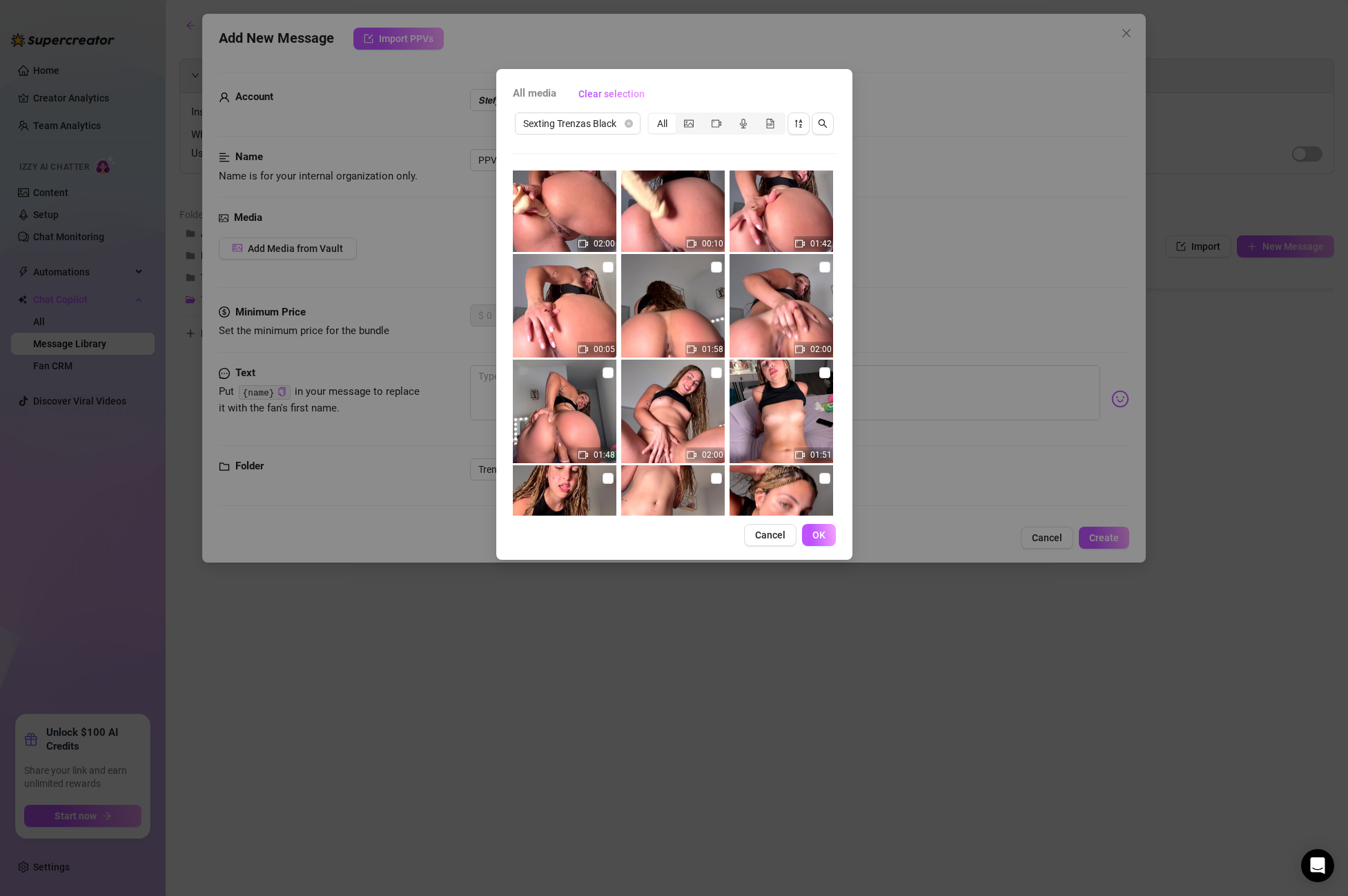
scroll to position [379, 0]
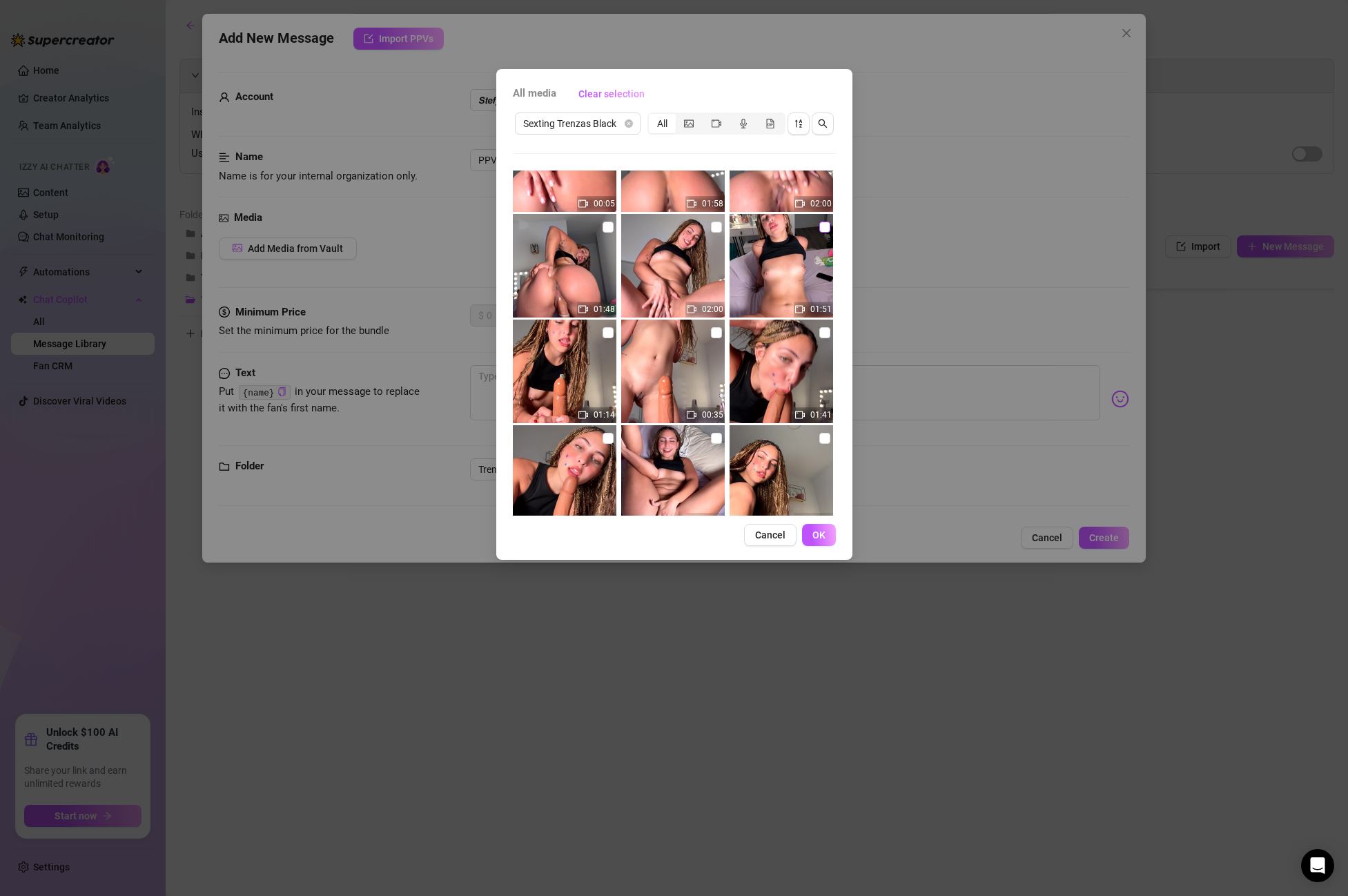
click at [827, 231] on input "checkbox" at bounding box center [824, 227] width 11 height 11
checkbox input "true"
click at [820, 530] on span "OK" at bounding box center [819, 534] width 13 height 11
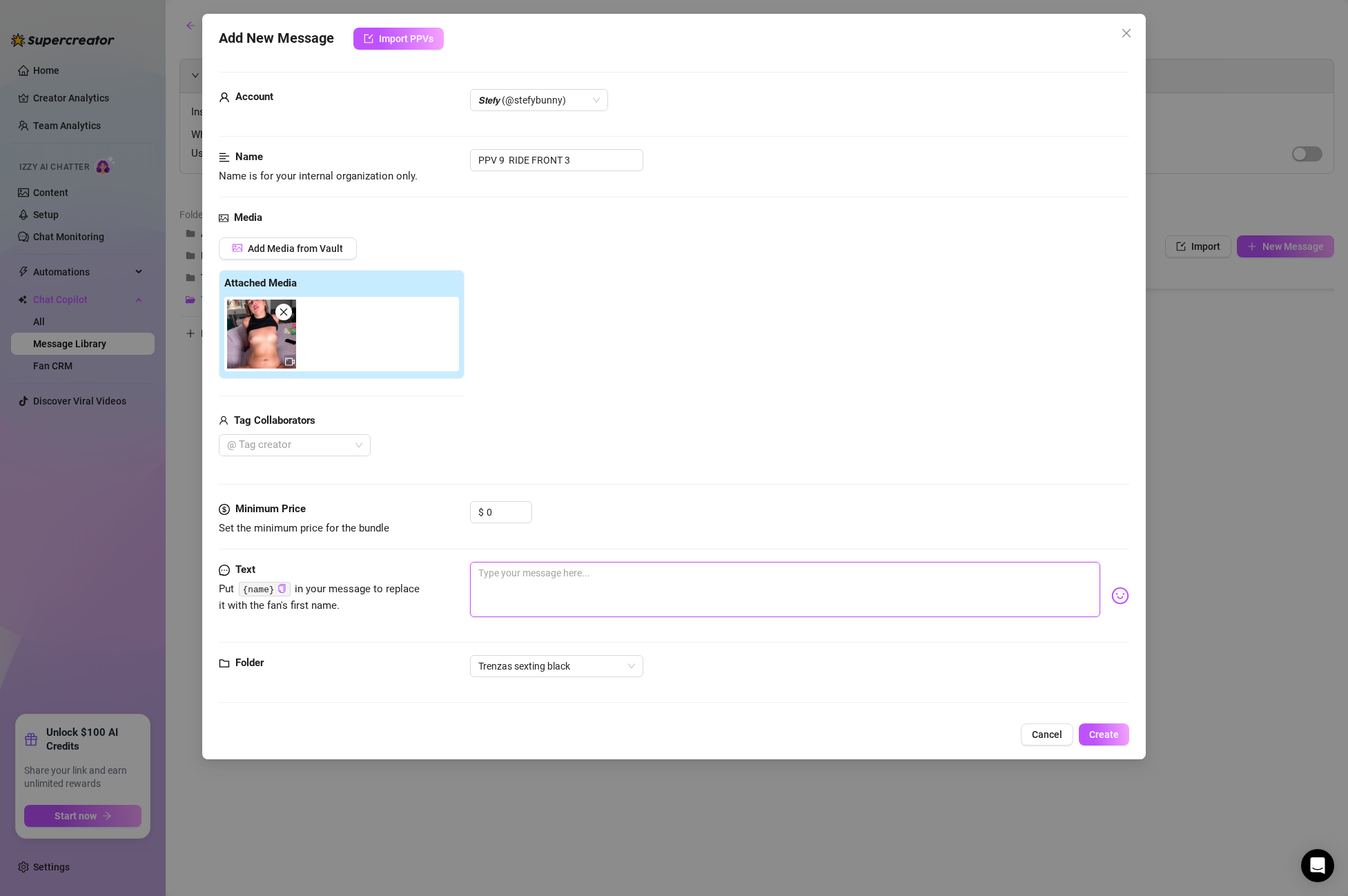
click at [528, 580] on textarea at bounding box center [785, 589] width 630 height 55
paste textarea "u seriously want to cum inside me baby! squeeze my tits while you penetrate me …"
type textarea "u seriously want to cum inside me baby! squeeze my tits while you penetrate me …"
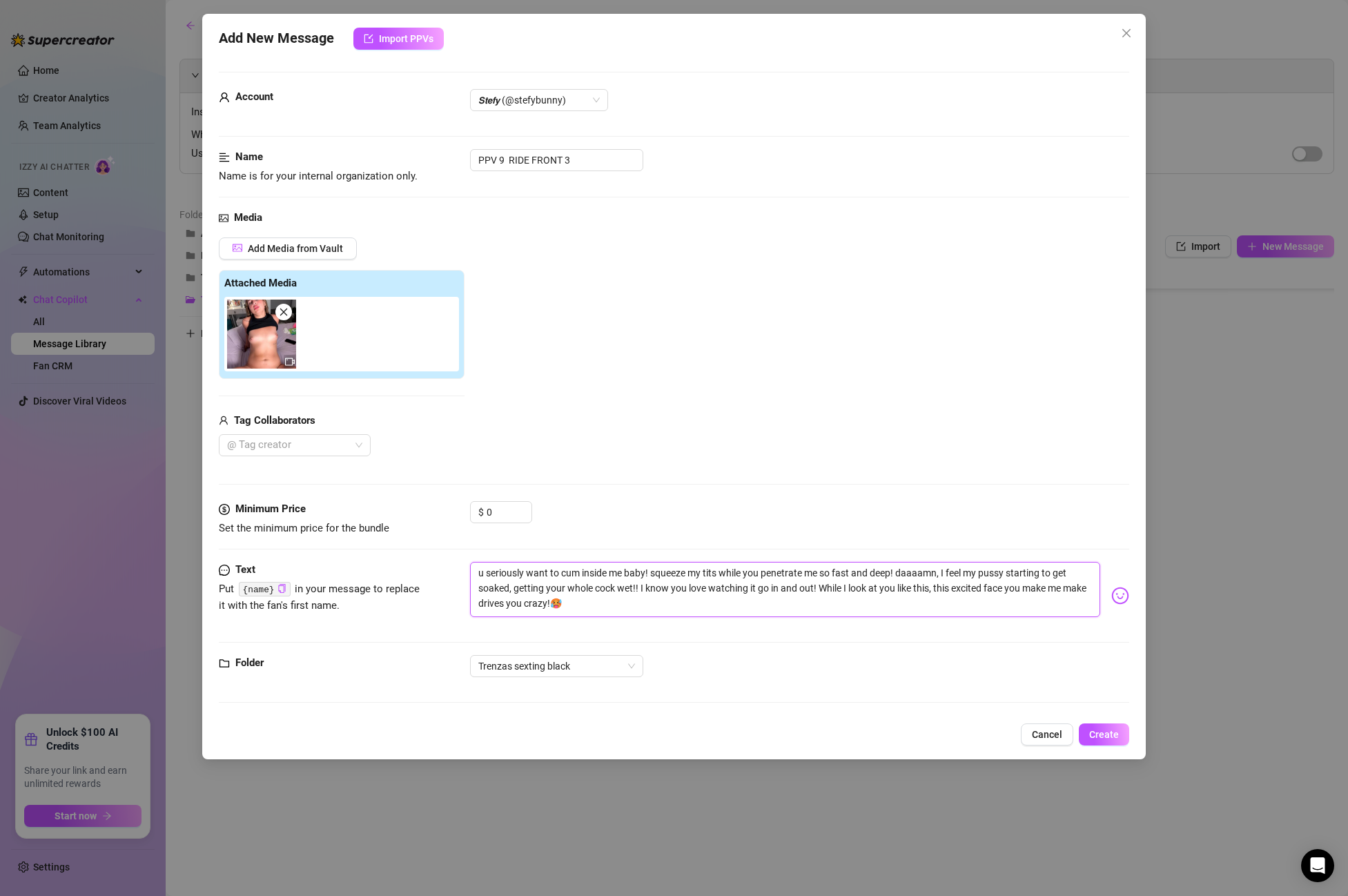
type textarea "u seriously want to cum inside me baby! squeeze my tits while you penetrate me …"
drag, startPoint x: 448, startPoint y: 507, endPoint x: 431, endPoint y: 504, distance: 17.3
click at [431, 504] on div "Minimum Price Set the minimum price for the bundle $ 0" at bounding box center [674, 518] width 911 height 35
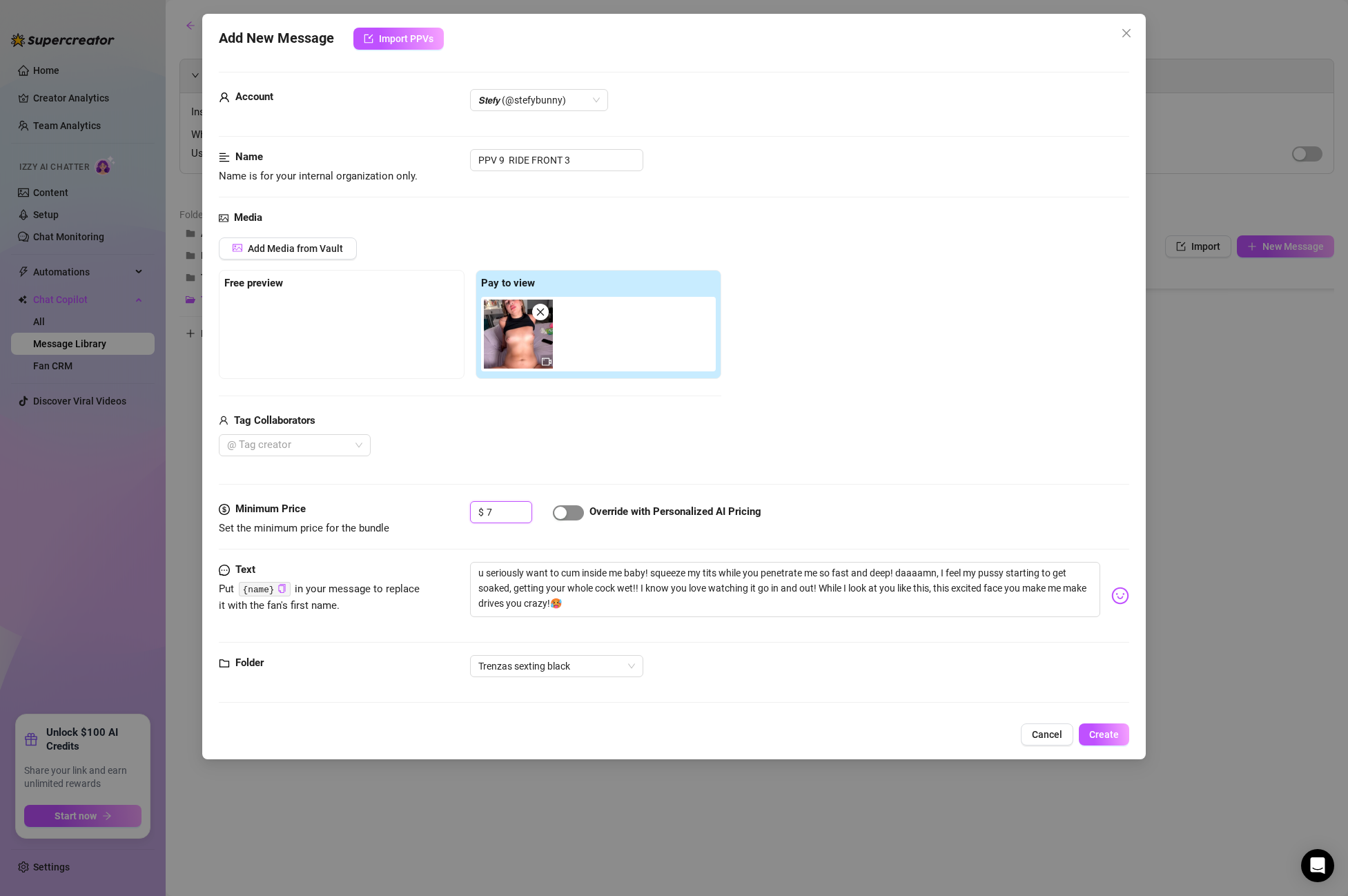
type input "7"
click at [574, 514] on span "button" at bounding box center [569, 512] width 31 height 16
click at [1099, 734] on span "Create" at bounding box center [1104, 734] width 29 height 11
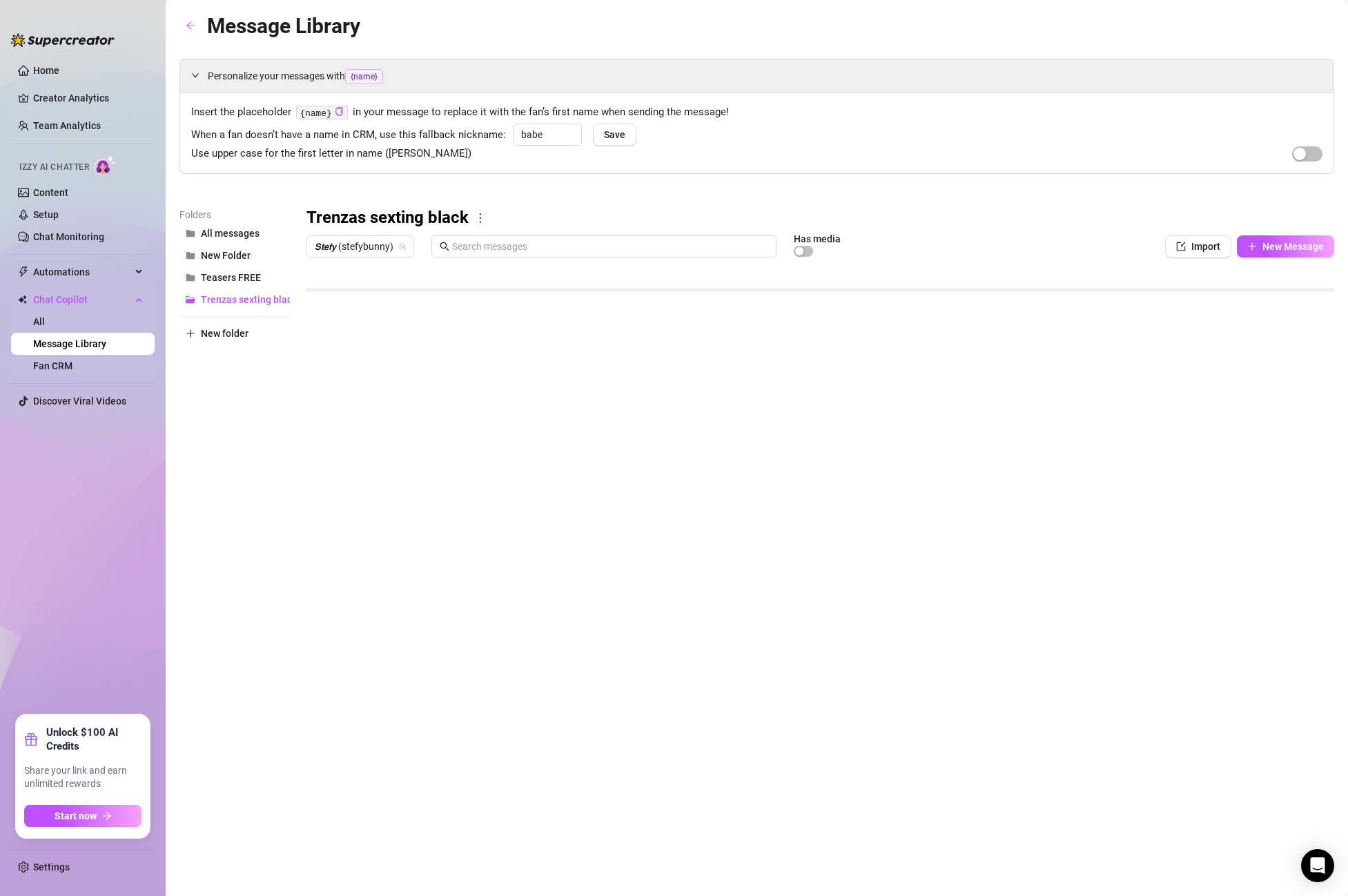
type textarea "Type your message here..."
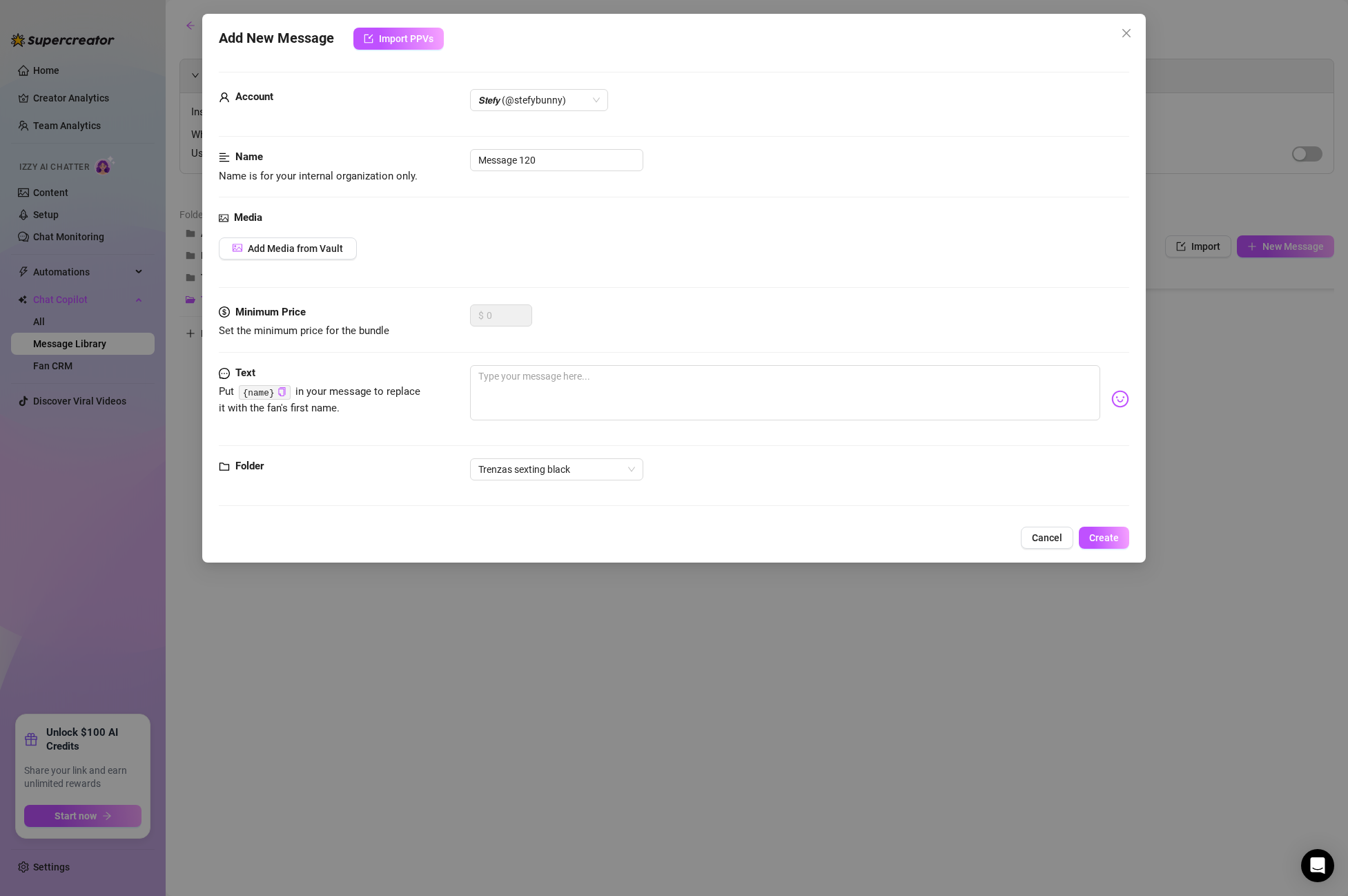
click at [376, 553] on body "Home Creator Analytics Team Analytics Izzy AI Chatter Content Setup Chat Monito…" at bounding box center [674, 448] width 1348 height 896
drag, startPoint x: 548, startPoint y: 165, endPoint x: 381, endPoint y: 156, distance: 167.2
click at [381, 156] on div "Name Name is for your internal organization only. Message 120" at bounding box center [674, 166] width 911 height 35
paste input "Post 1 PPV 9"
click at [533, 101] on span "𝙎𝙩𝙚𝙛𝙮 (@stefybunny)" at bounding box center [539, 100] width 121 height 20
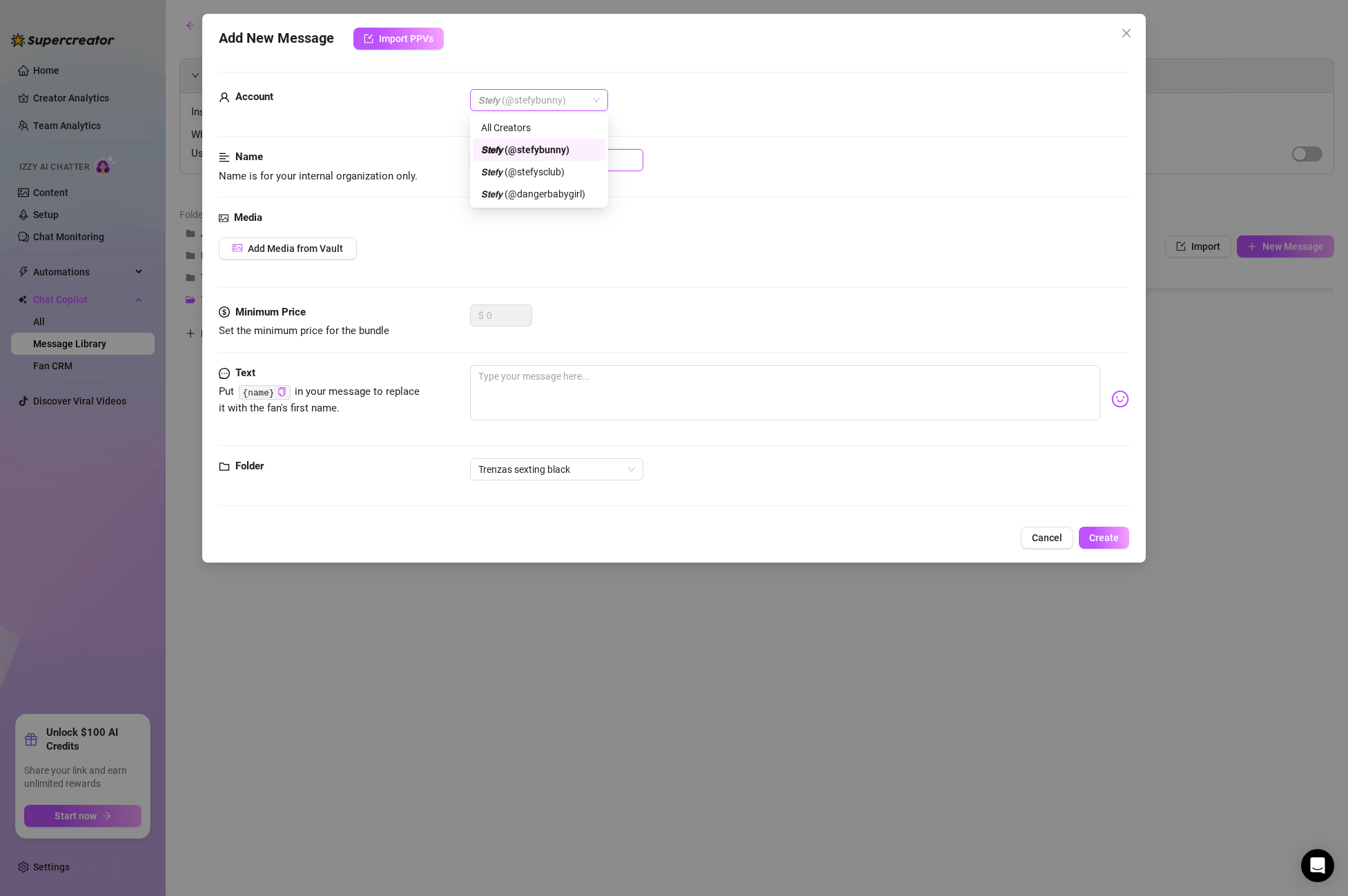
type input "Post 1 PPV 9"
click at [526, 120] on div "All Creators" at bounding box center [539, 128] width 116 height 16
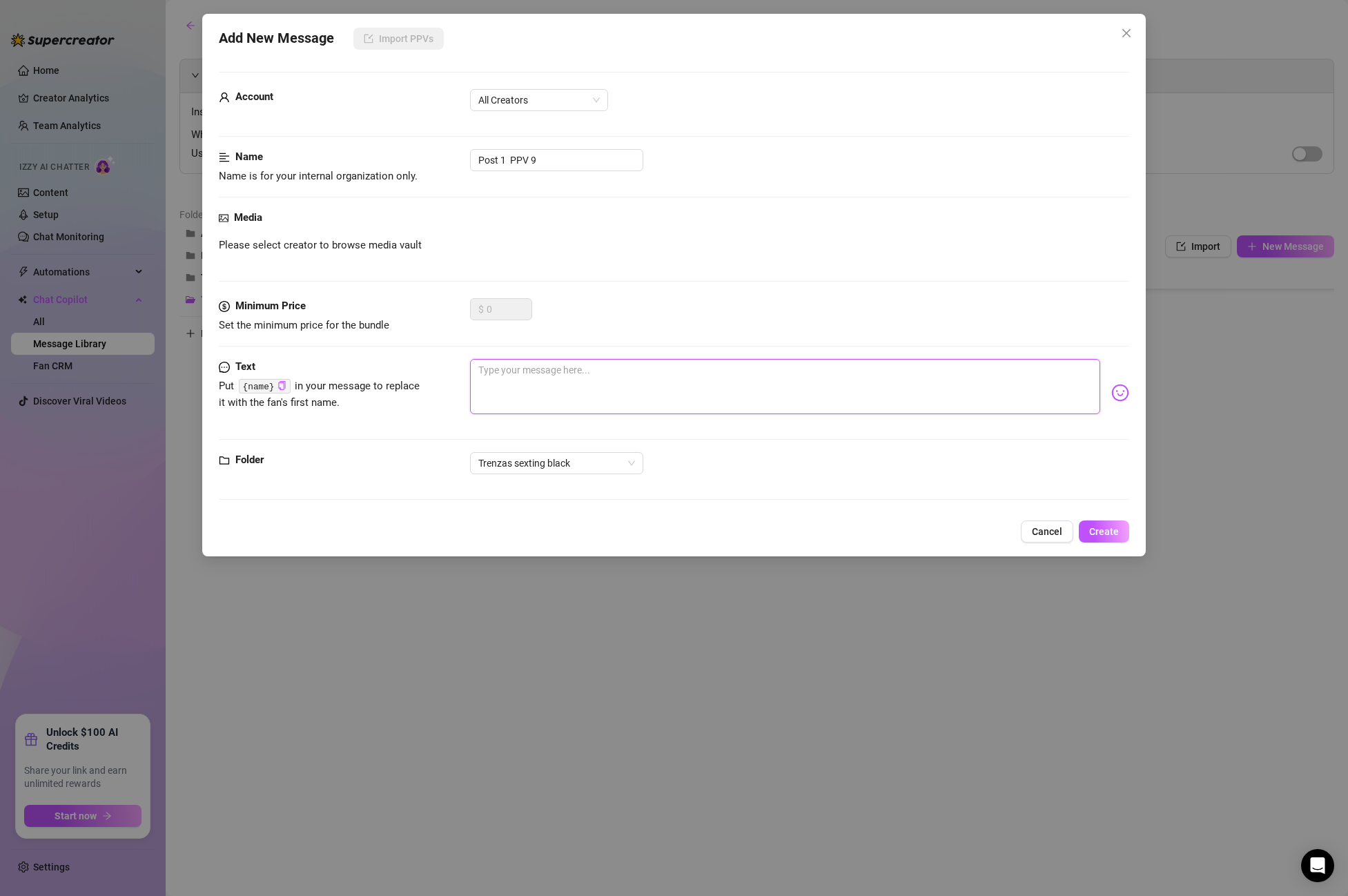
click at [530, 391] on textarea at bounding box center [785, 386] width 630 height 55
paste textarea "squeeze my tits just like thatttbaby! nd give it to me that hard and fast plsss…"
type textarea "squeeze my tits just like thatttbaby! nd give it to me that hard and fast plsss…"
click at [1107, 536] on span "Create" at bounding box center [1104, 531] width 29 height 11
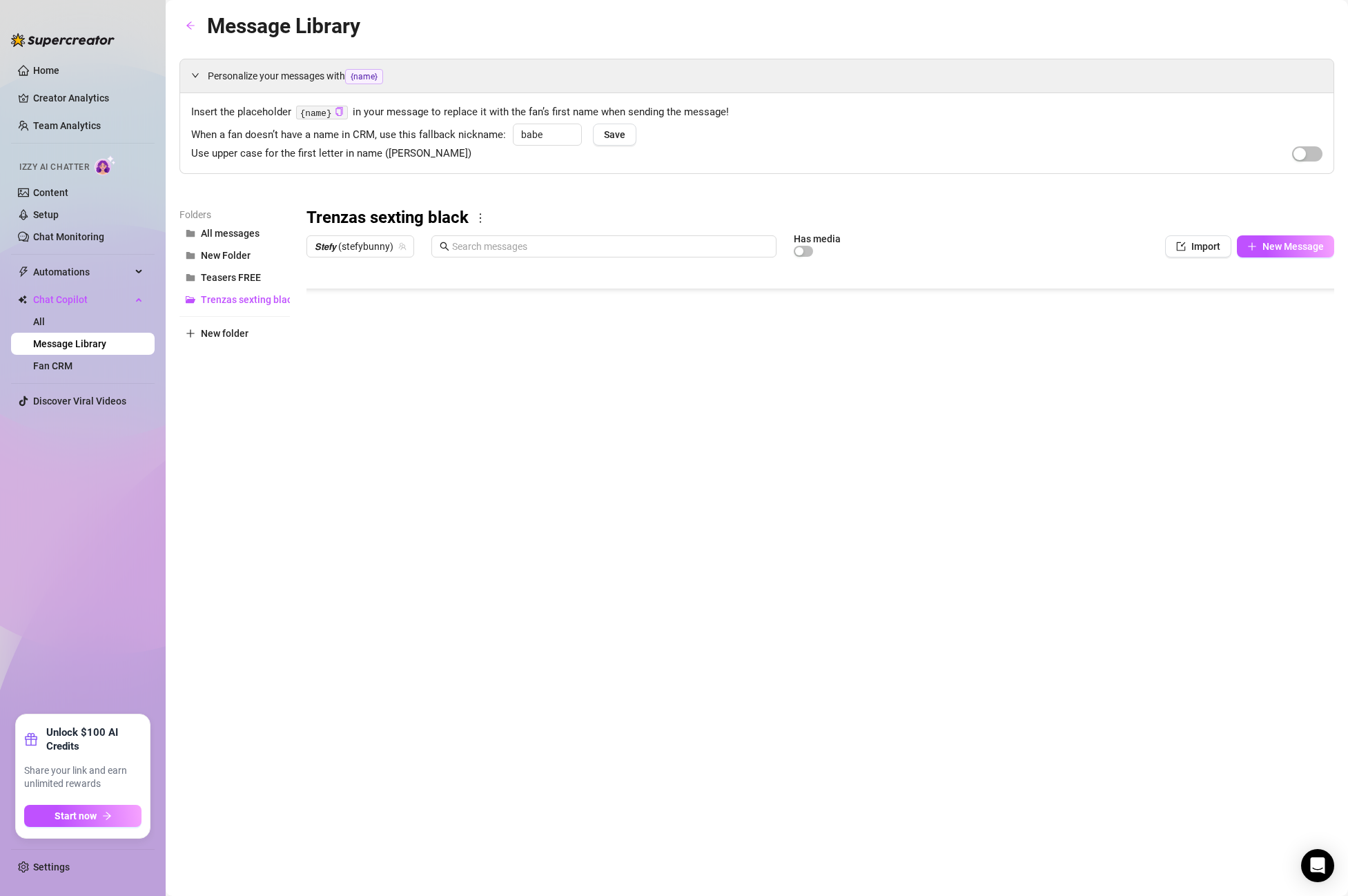
click at [339, 565] on body "Home Creator Analytics Team Analytics Izzy AI Chatter Content Setup Chat Monito…" at bounding box center [674, 448] width 1348 height 896
type textarea "Type your message here..."
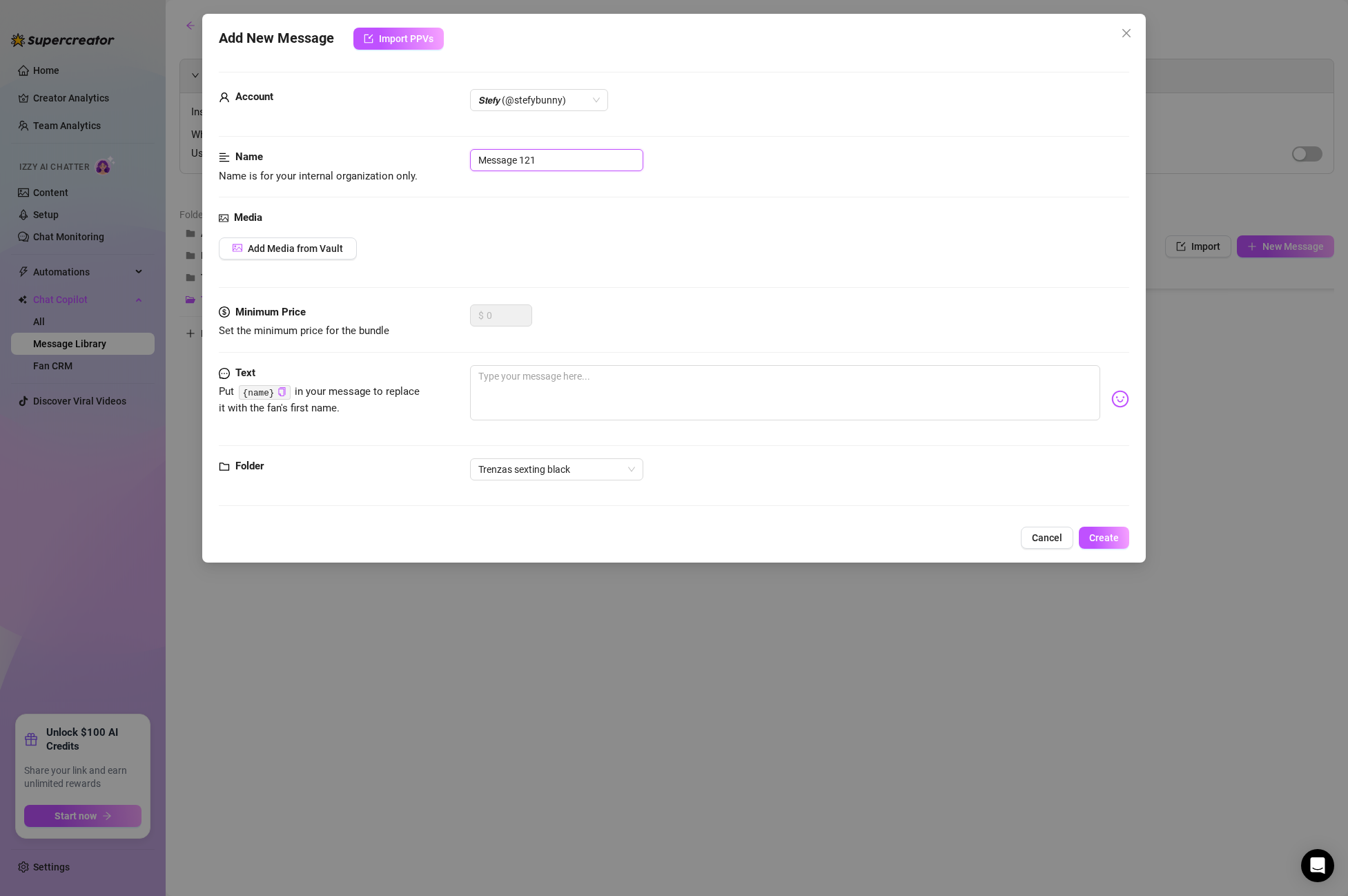
click at [539, 160] on input "Message 121" at bounding box center [557, 160] width 174 height 22
drag, startPoint x: 539, startPoint y: 160, endPoint x: 386, endPoint y: 146, distance: 153.6
click at [386, 146] on form "Account 𝙎𝙩𝙚𝙛𝙮 (@stefybunny) Name Name is for your internal organization only. M…" at bounding box center [674, 295] width 911 height 447
paste input "introduction REVERSE"
click at [548, 99] on span "𝙎𝙩𝙚𝙛𝙮 (@stefybunny)" at bounding box center [539, 100] width 121 height 20
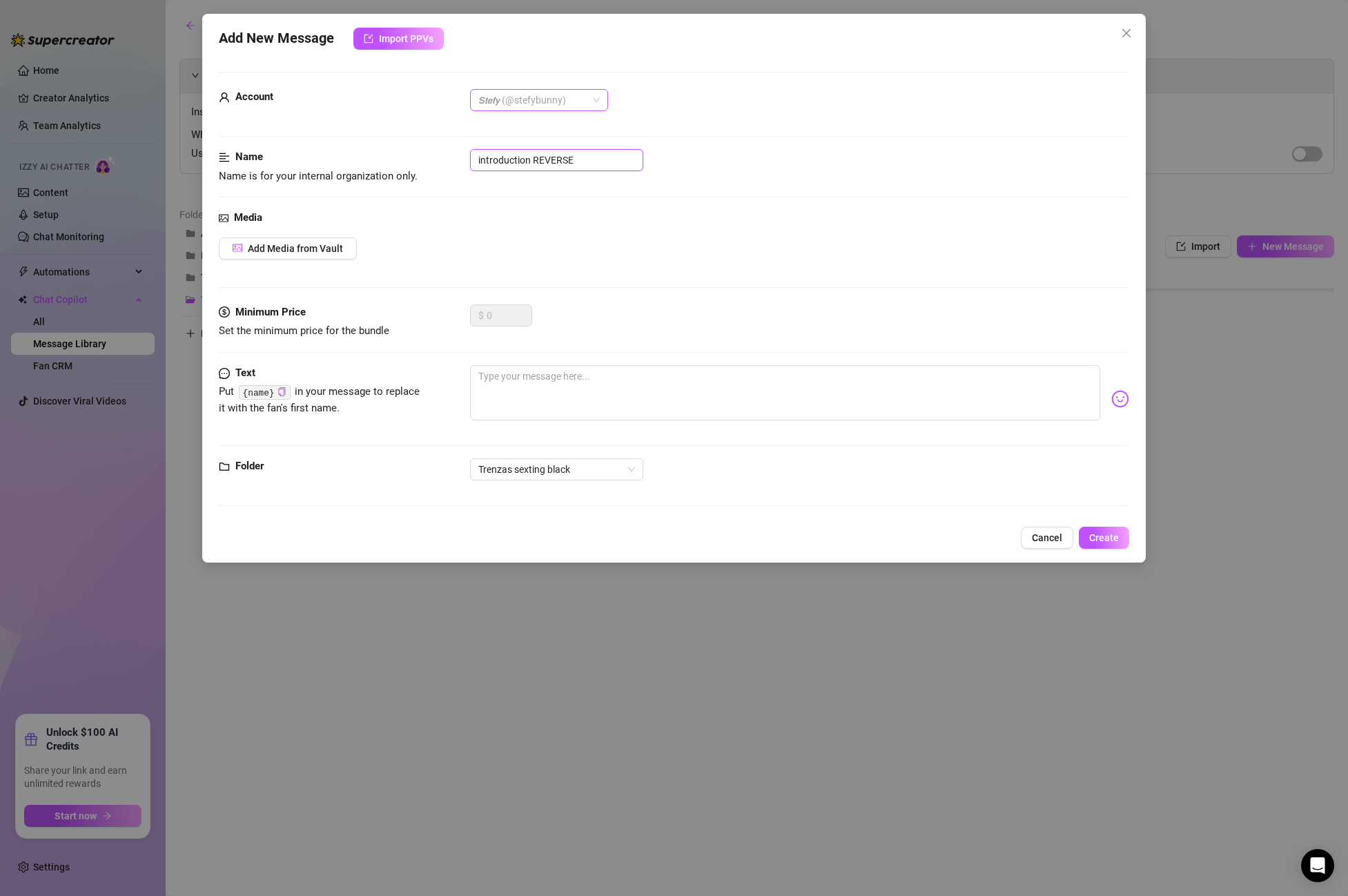
type input "introduction REVERSE"
click at [523, 121] on div "All Creators" at bounding box center [539, 128] width 116 height 16
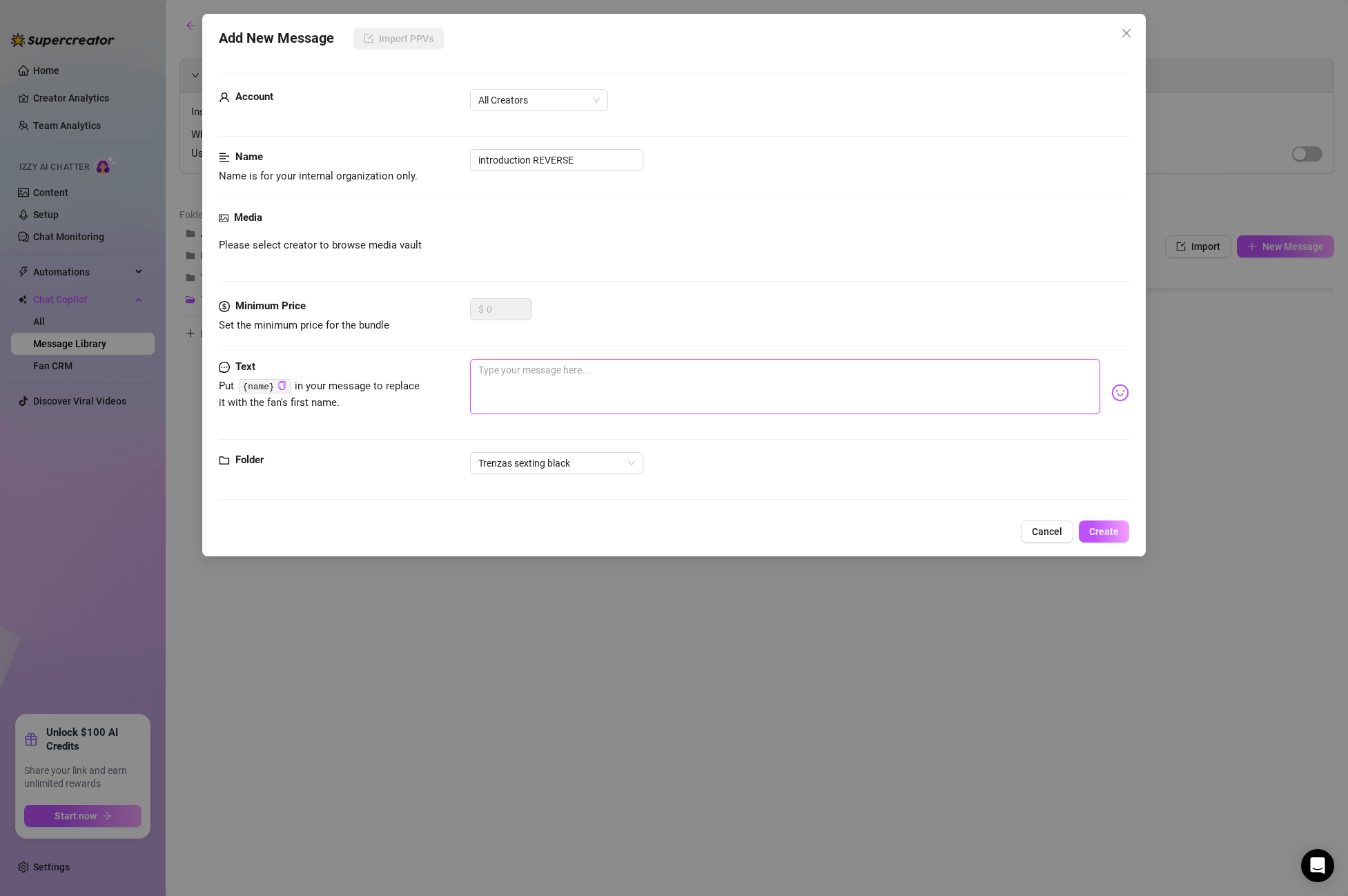
click at [566, 386] on textarea at bounding box center [785, 386] width 630 height 55
paste textarea "this ass drives you crazy, right? 😈u going to let me bounce it on your cock!?"
type textarea "this ass drives you crazy, right? 😈u going to let me bounce it on your cock!?"
click at [1109, 534] on span "Create" at bounding box center [1104, 531] width 29 height 11
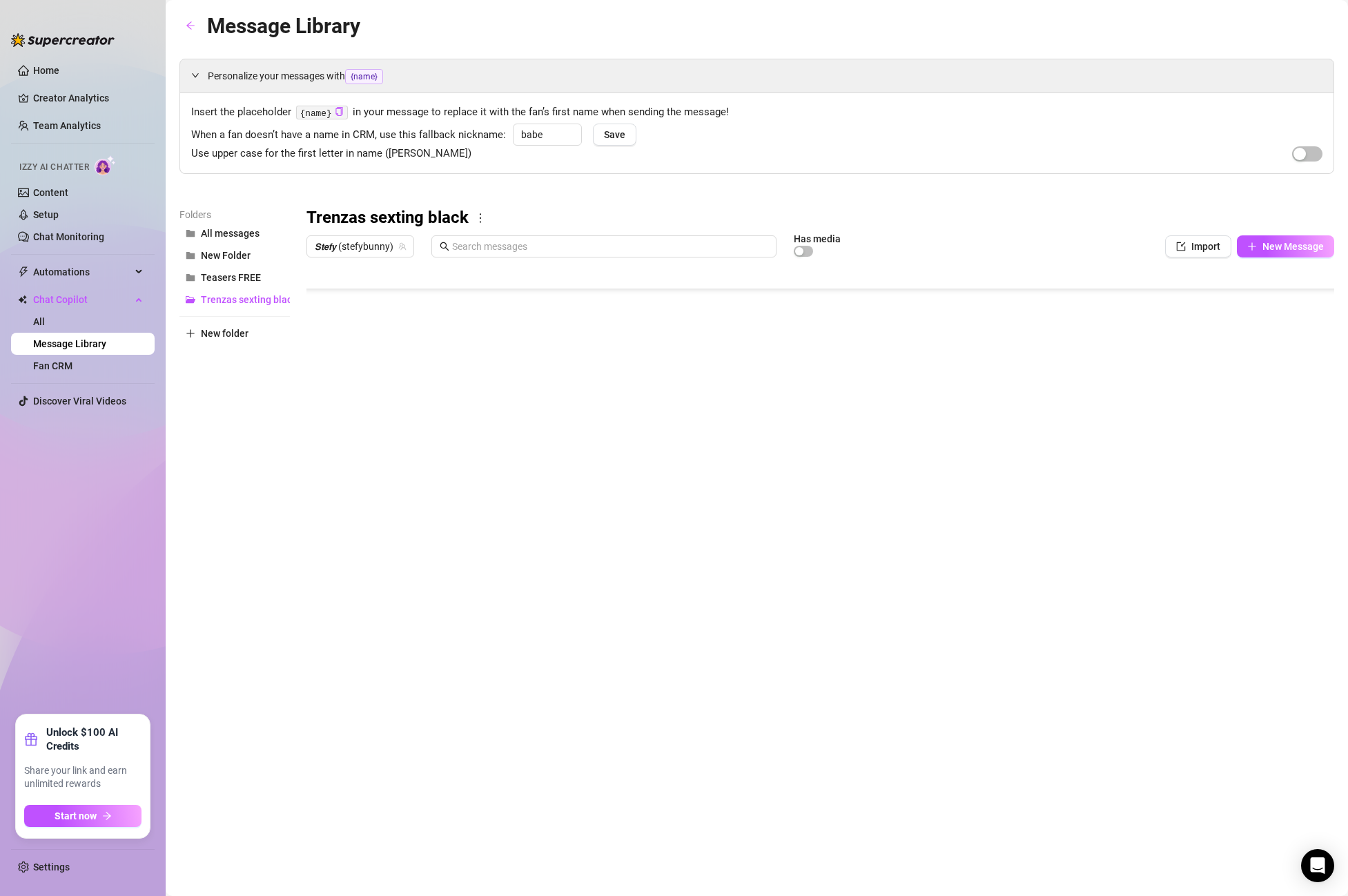
scroll to position [607, 1]
click at [372, 552] on body "Home Creator Analytics Team Analytics Izzy AI Chatter Content Setup Chat Monito…" at bounding box center [674, 448] width 1348 height 896
type textarea "Type your message here..."
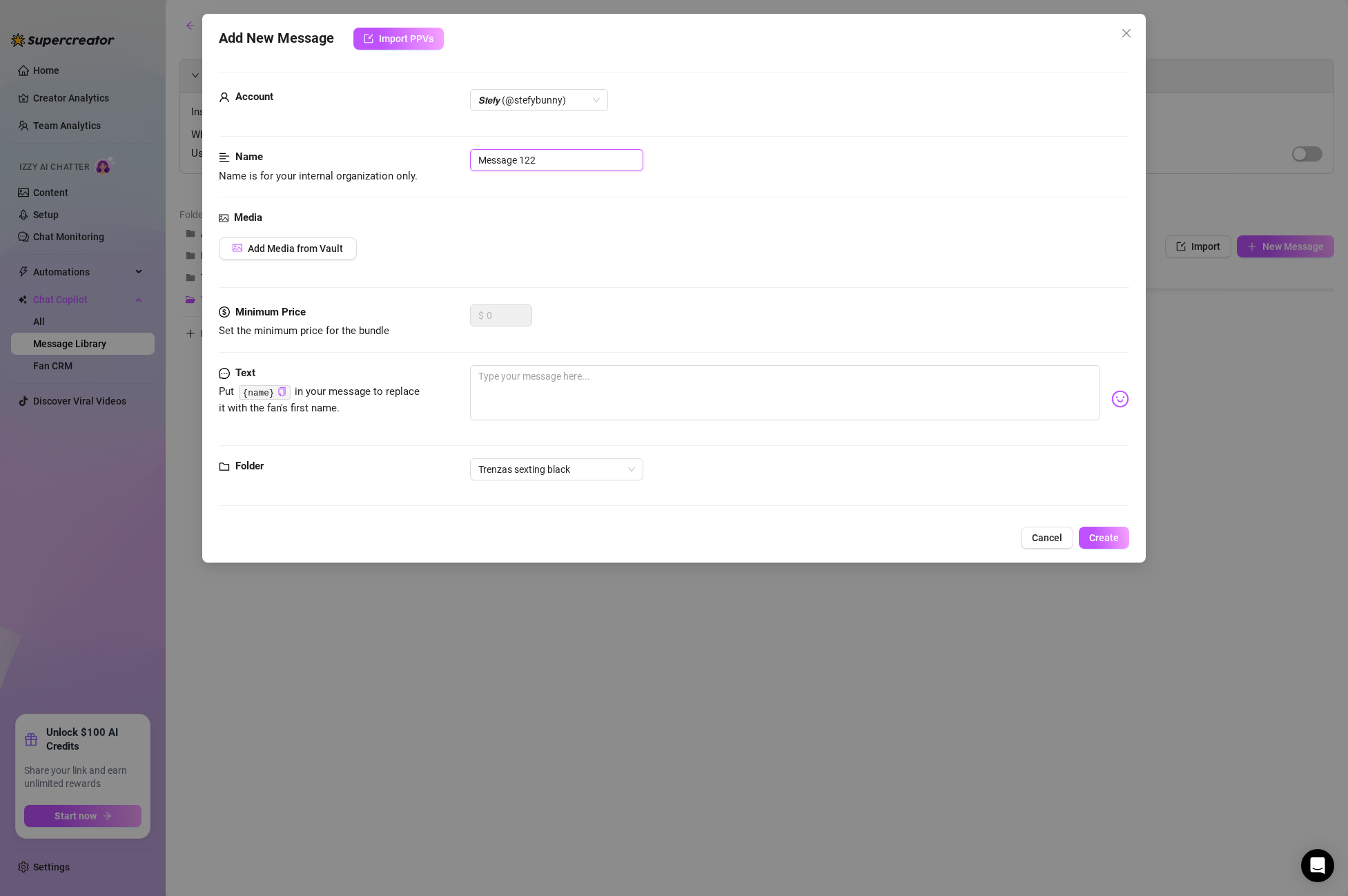
click at [538, 165] on input "Message 122" at bounding box center [557, 160] width 174 height 22
drag, startPoint x: 545, startPoint y: 164, endPoint x: 398, endPoint y: 142, distance: 148.6
click at [398, 142] on form "Account 𝙎𝙩𝙚𝙛𝙮 (@stefybunny) Name Name is for your internal organization only. M…" at bounding box center [674, 295] width 911 height 447
paste input "PPV 10 REVERSE 1"
type input "PPV 10 REVERSE 1"
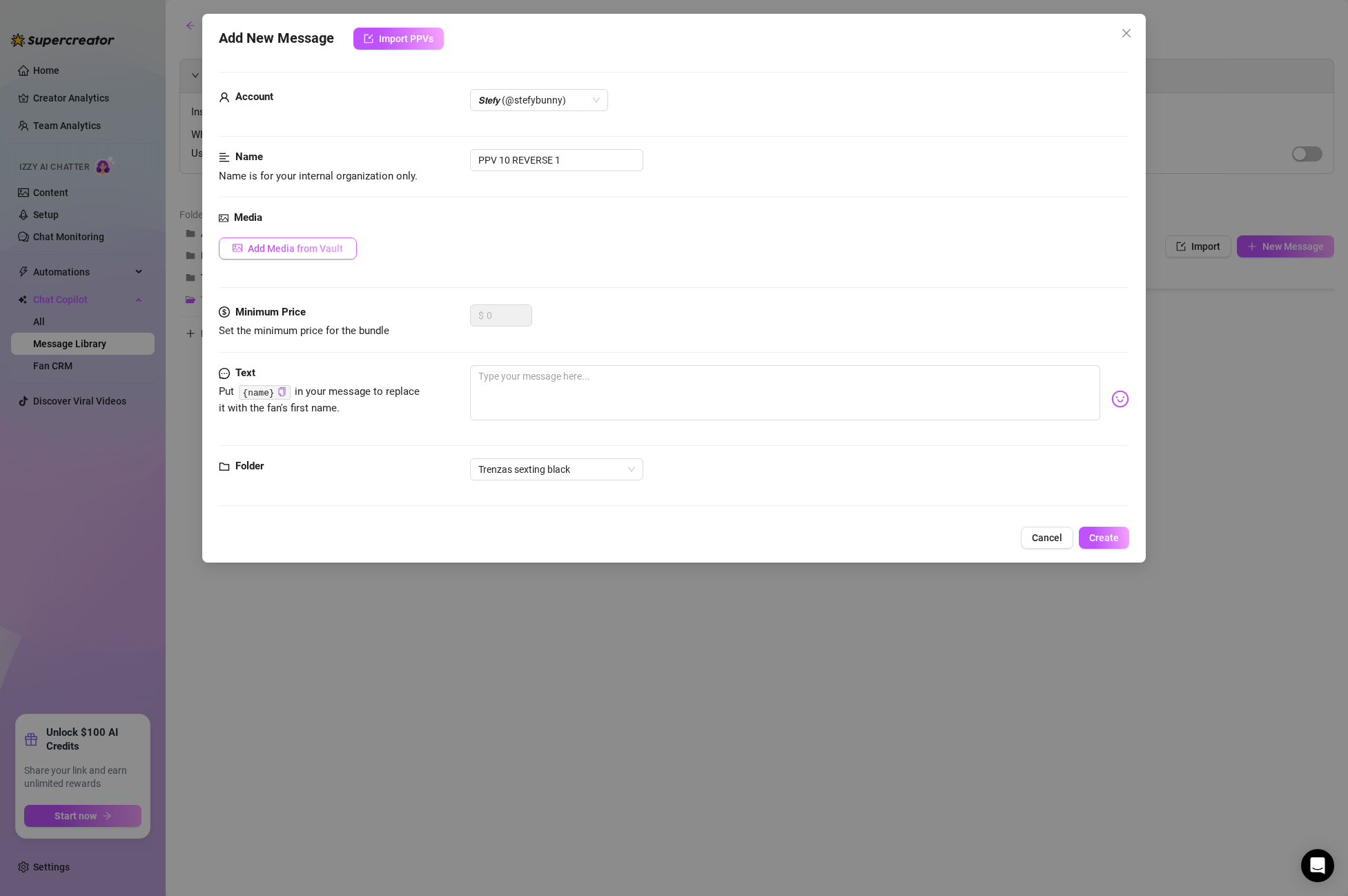
click at [296, 255] on button "Add Media from Vault" at bounding box center [287, 248] width 138 height 22
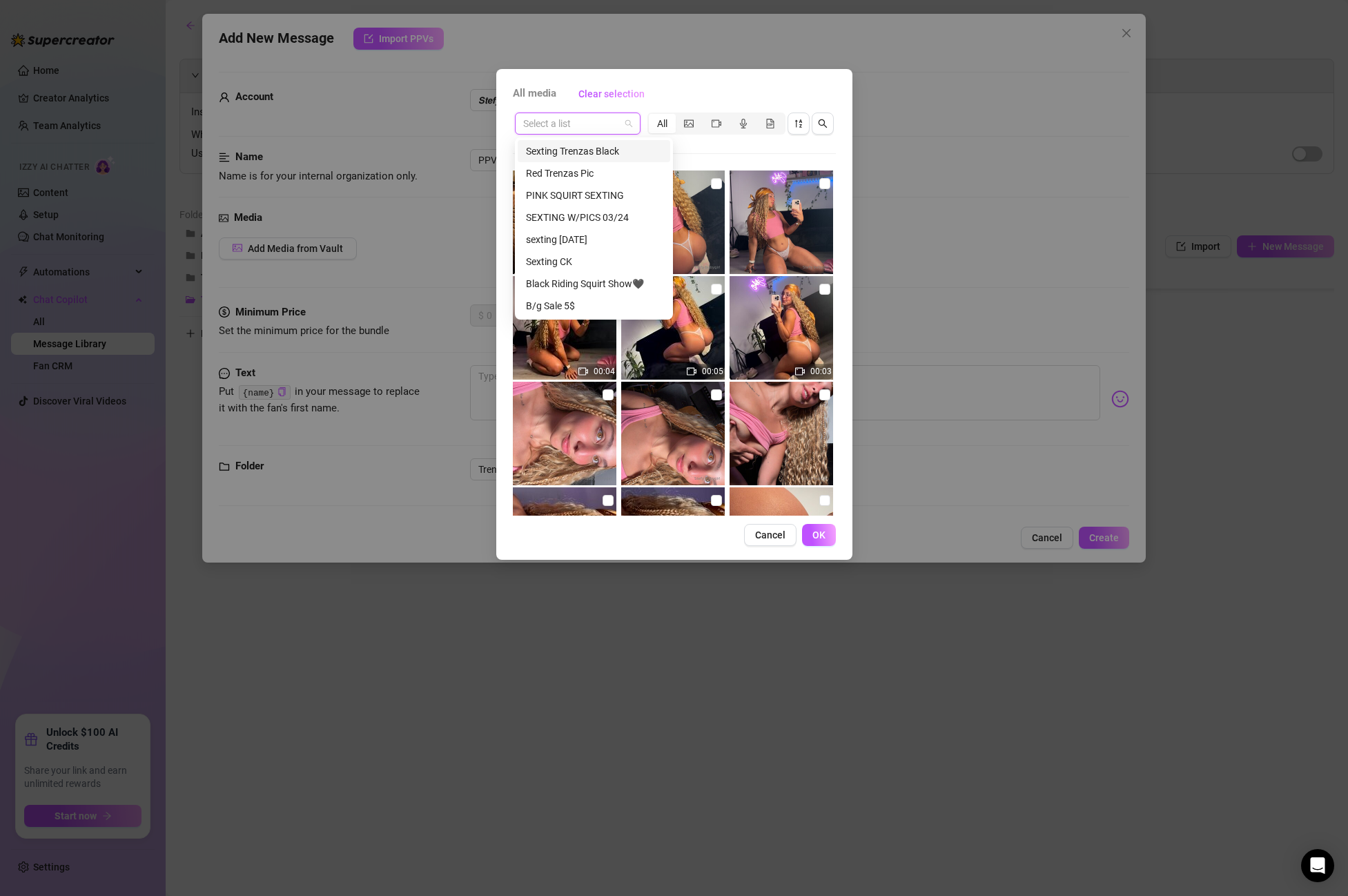
click at [568, 131] on input "search" at bounding box center [571, 123] width 97 height 20
click at [566, 148] on div "Sexting Trenzas Black" at bounding box center [594, 151] width 136 height 16
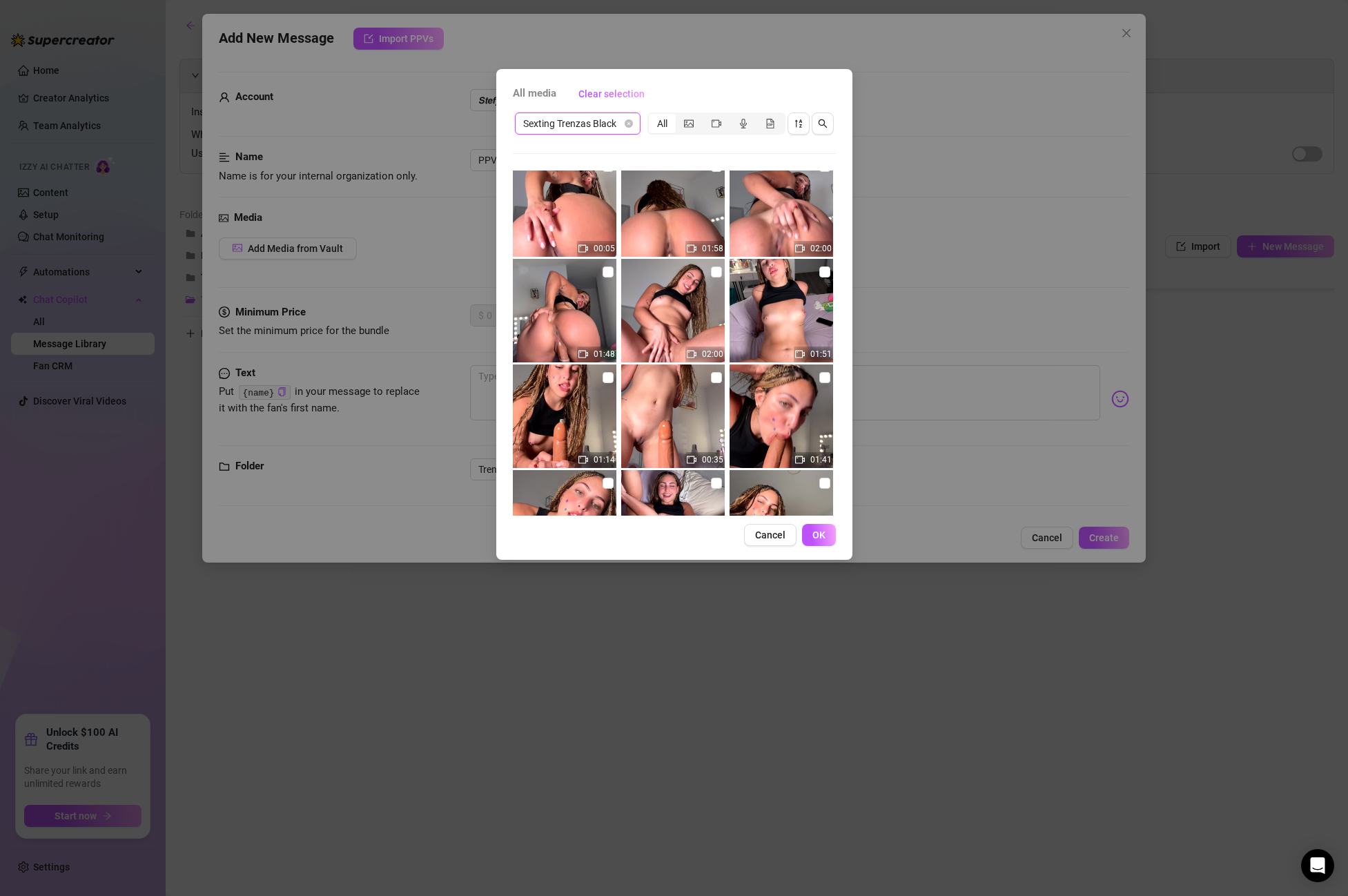
scroll to position [335, 0]
click at [609, 265] on input "checkbox" at bounding box center [607, 270] width 11 height 11
checkbox input "true"
click at [818, 529] on span "OK" at bounding box center [819, 534] width 13 height 11
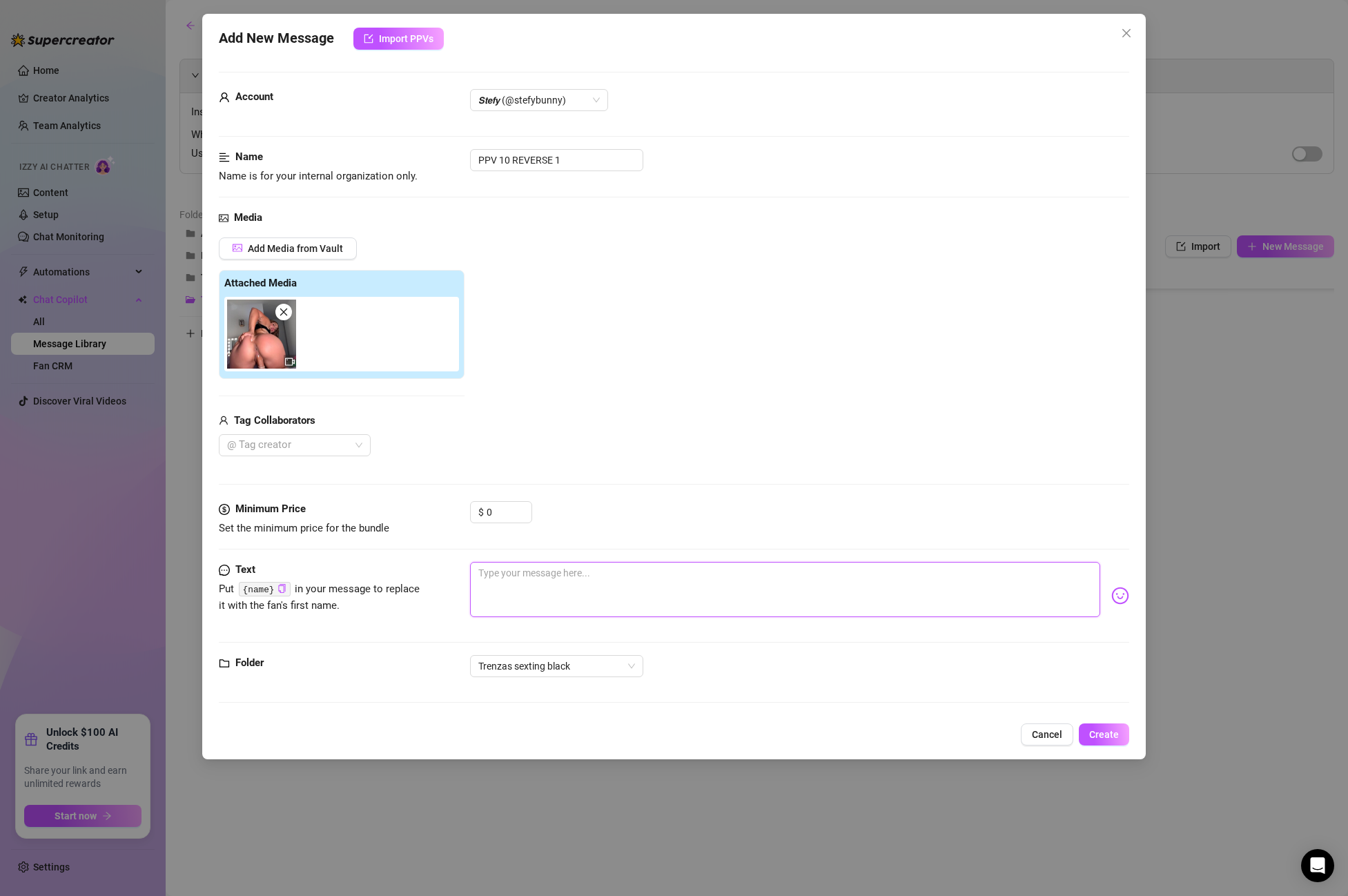
click at [566, 579] on textarea at bounding box center [785, 589] width 630 height 55
paste textarea "Ughh let me climb on just like that… bouncing this ass on your cock makes me fe…"
type textarea "Ughh let me climb on just like that… bouncing this ass on your cock makes me fe…"
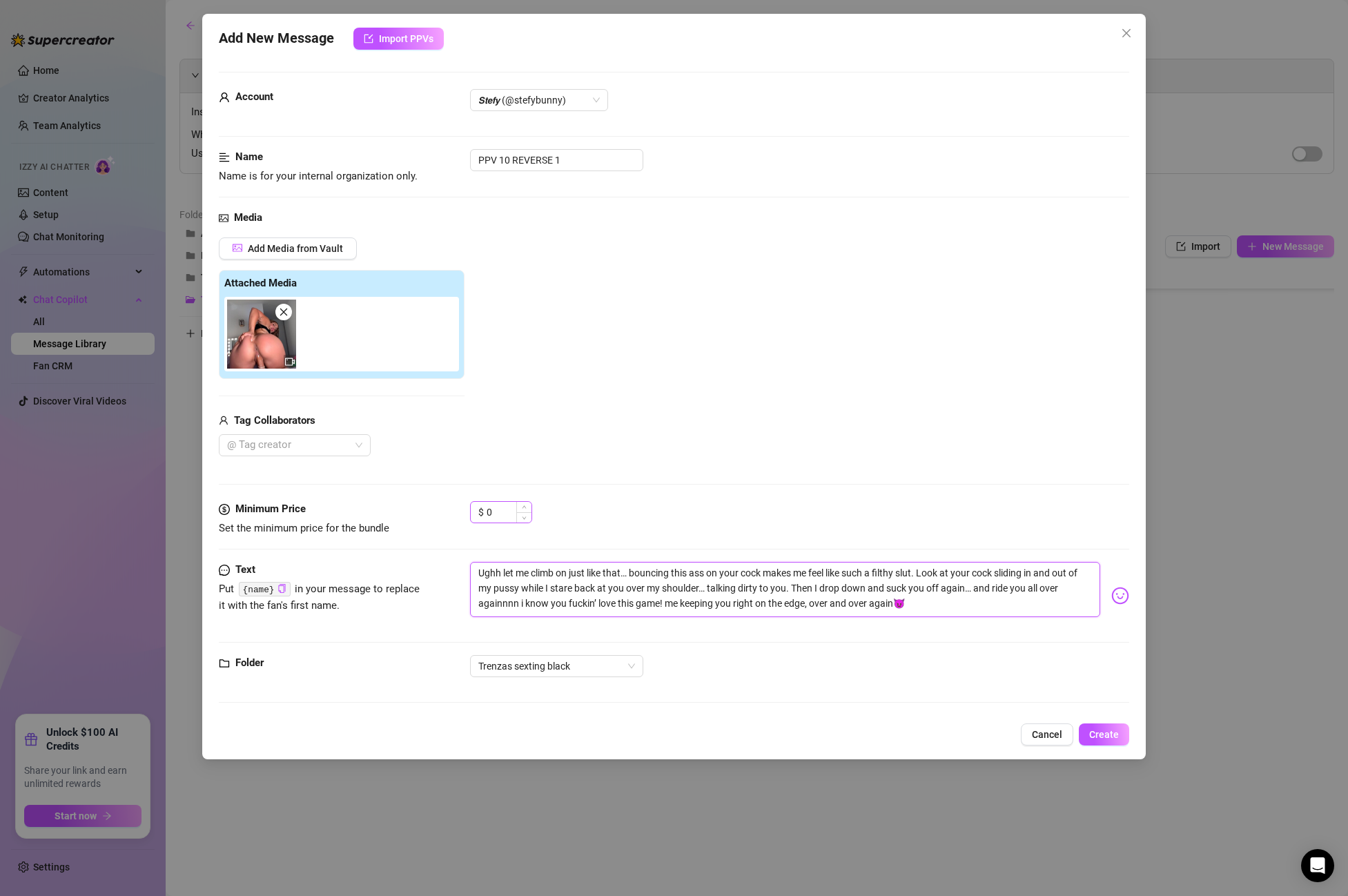
type textarea "Ughh let me climb on just like that… bouncing this ass on your cock makes me fe…"
drag, startPoint x: 502, startPoint y: 513, endPoint x: 447, endPoint y: 509, distance: 55.1
click at [447, 509] on div "Minimum Price Set the minimum price for the bundle $ 0" at bounding box center [674, 518] width 911 height 35
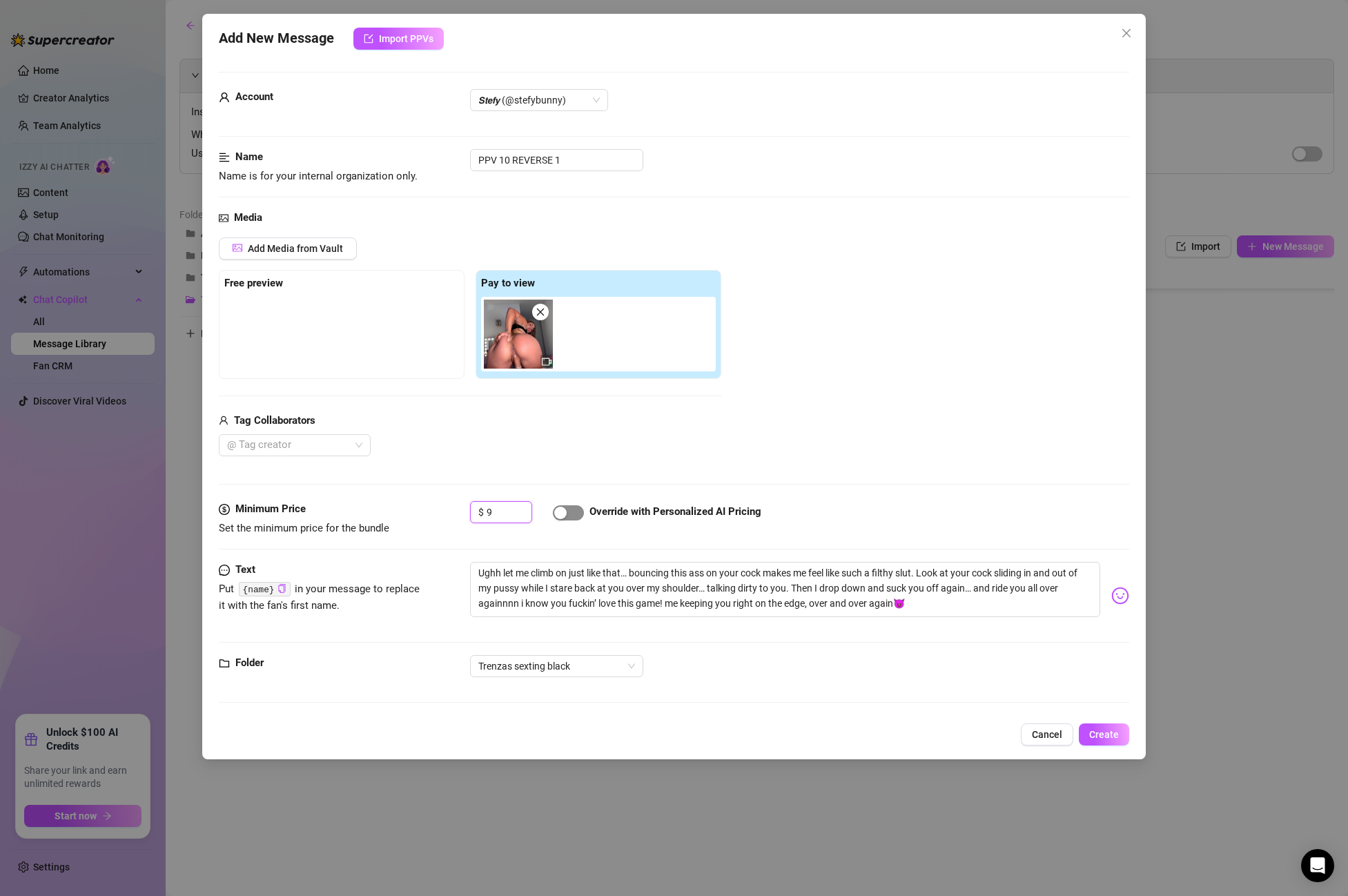
type input "9"
click at [574, 516] on span "button" at bounding box center [569, 512] width 31 height 16
click at [1113, 730] on span "Create" at bounding box center [1104, 734] width 29 height 11
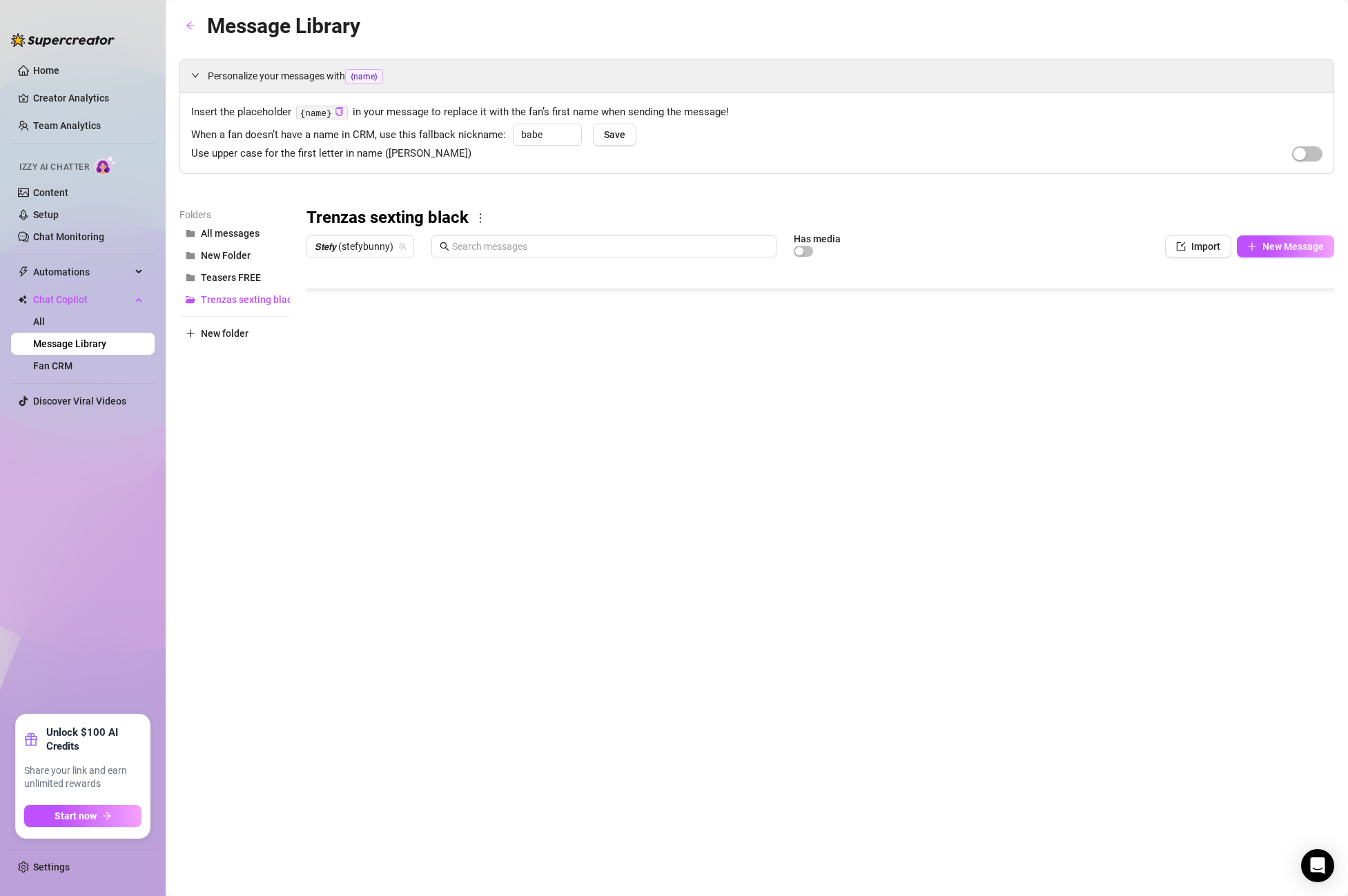
click at [369, 558] on body "Home Creator Analytics Team Analytics Izzy AI Chatter Content Setup Chat Monito…" at bounding box center [674, 448] width 1348 height 896
type textarea "Type your message here..."
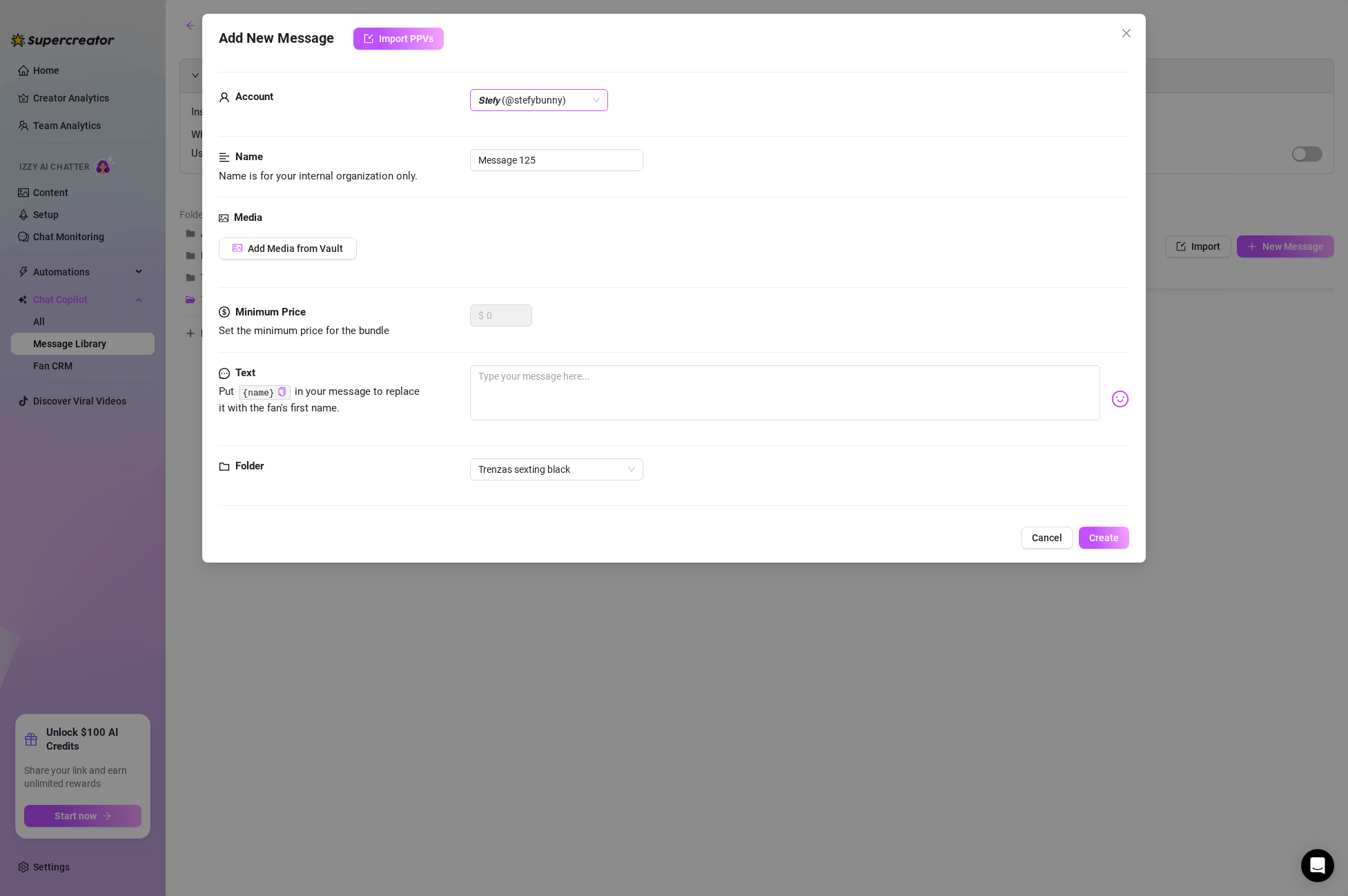
click at [515, 110] on span "𝙎𝙩𝙚𝙛𝙮 (@stefybunny)" at bounding box center [539, 100] width 121 height 20
click at [527, 122] on div "All Creators" at bounding box center [539, 128] width 116 height 16
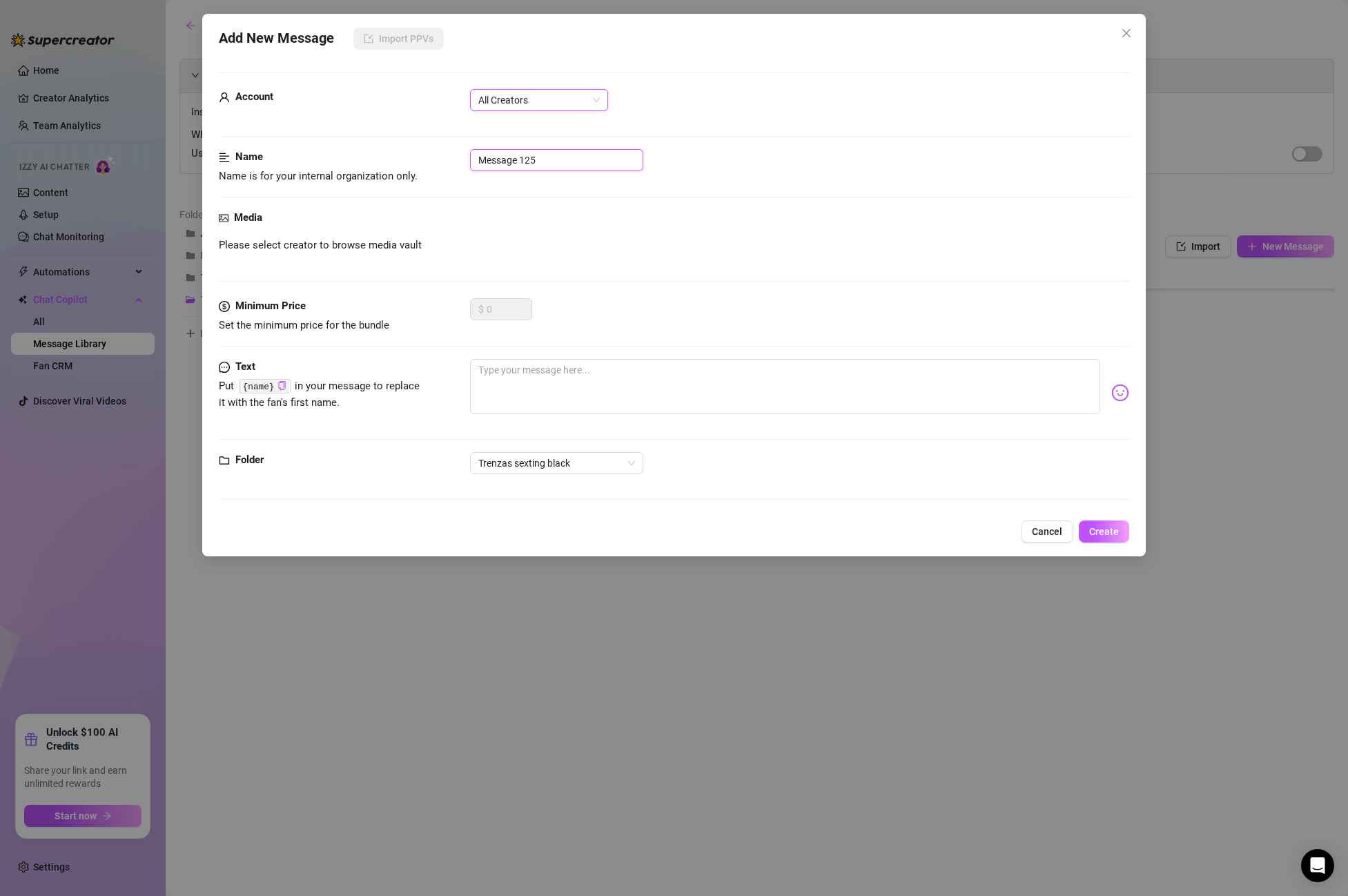
click at [538, 161] on input "Message 125" at bounding box center [557, 160] width 174 height 22
drag, startPoint x: 422, startPoint y: 160, endPoint x: 399, endPoint y: 159, distance: 23.0
click at [399, 159] on div "Name Name is for your internal organization only. Message 125" at bounding box center [674, 166] width 911 height 35
paste input "Post PPV 10"
type input "Post PPV 10"
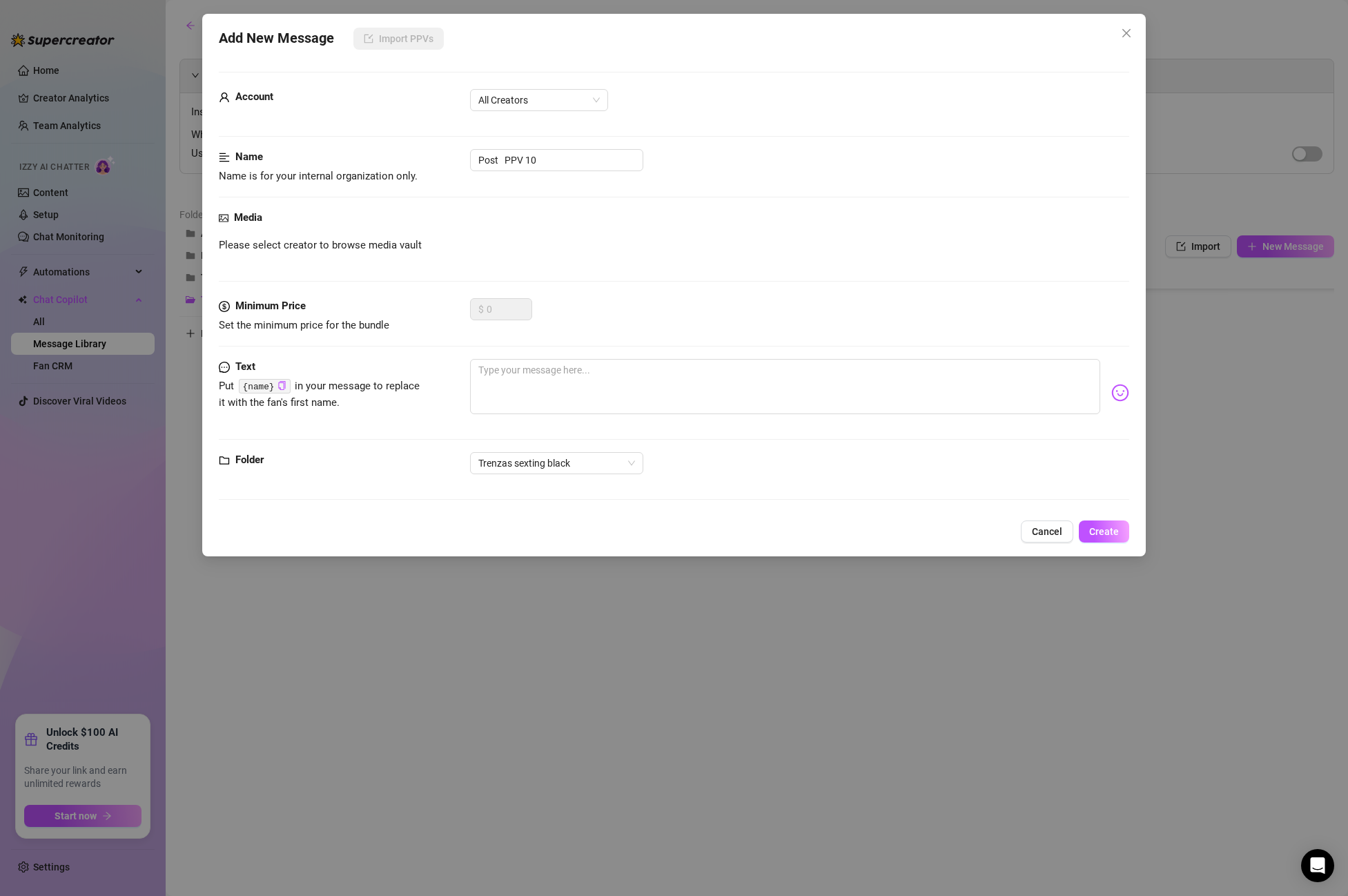
click at [594, 357] on div "Minimum Price Set the minimum price for the bundle $ 0" at bounding box center [674, 328] width 911 height 61
click at [591, 366] on textarea at bounding box center [785, 386] width 630 height 55
paste textarea "u like how my ass looks bouncing like that? 😈 Spank me that hard and I'll keep …"
type textarea "u like how my ass looks bouncing like that? 😈 Spank me that hard and I'll keep …"
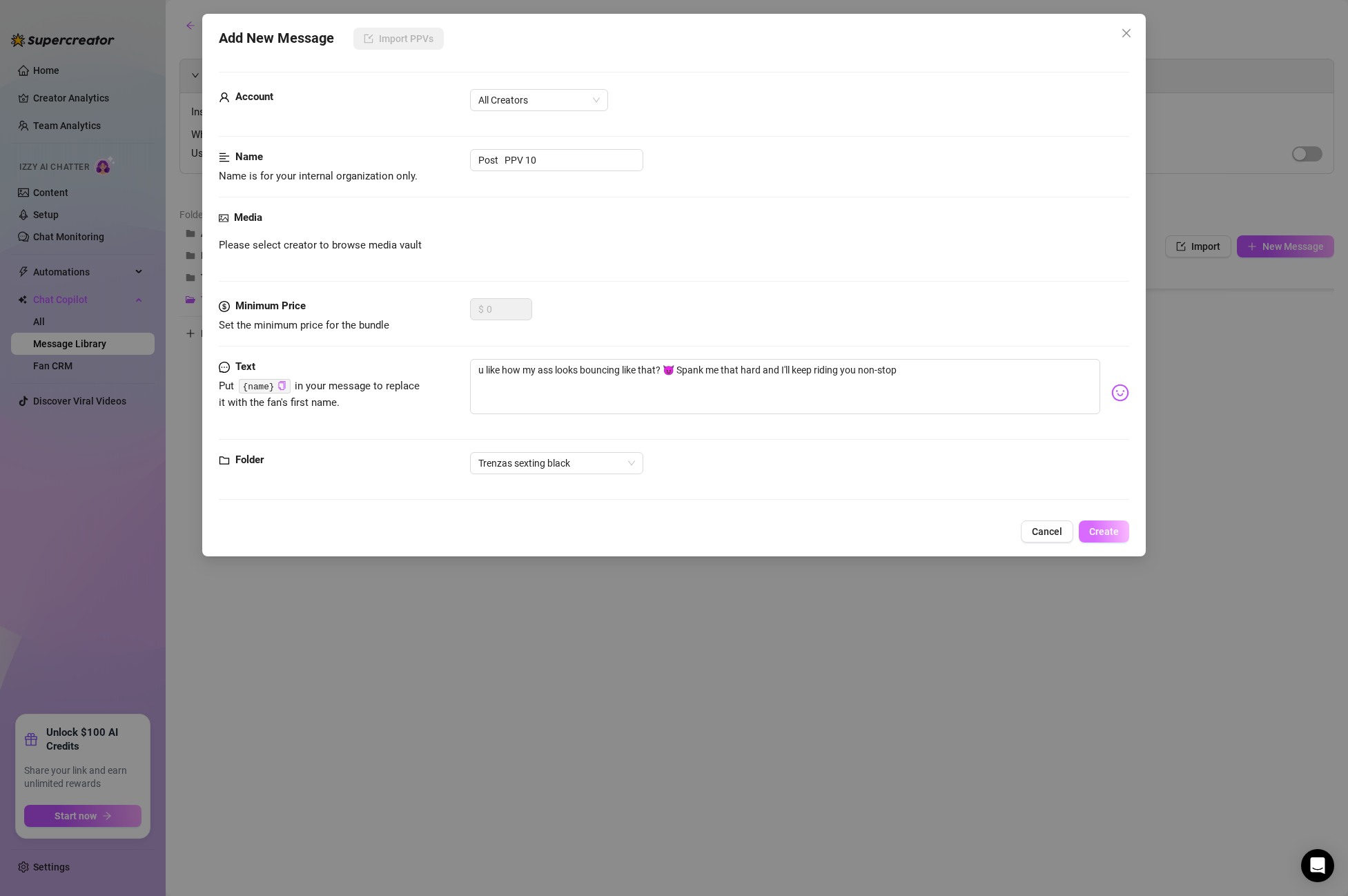
click at [1120, 535] on button "Create" at bounding box center [1104, 531] width 51 height 22
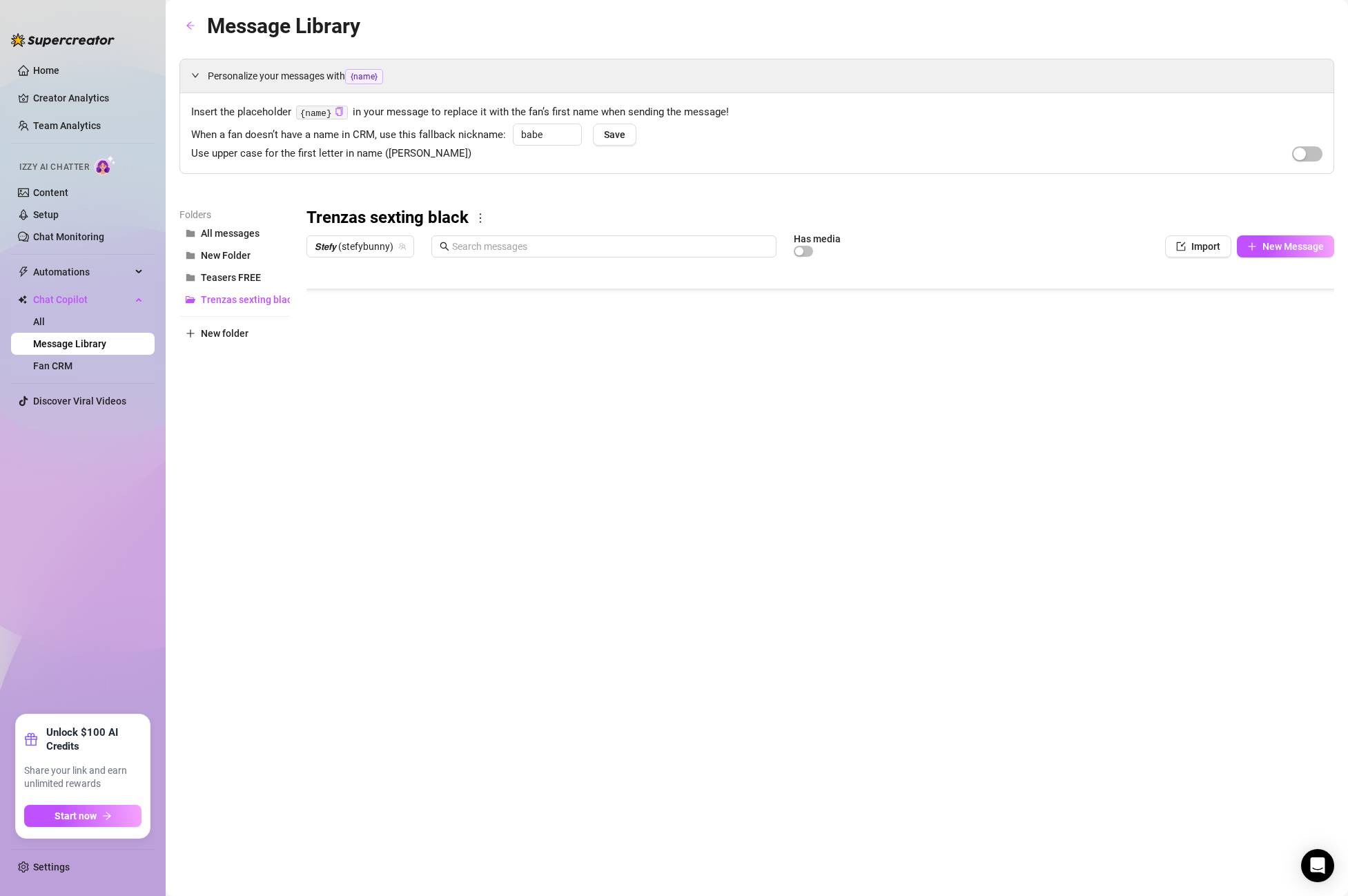
click at [385, 558] on body "Home Creator Analytics Team Analytics Izzy AI Chatter Content Setup Chat Monito…" at bounding box center [674, 448] width 1348 height 896
type textarea "Type your message here..."
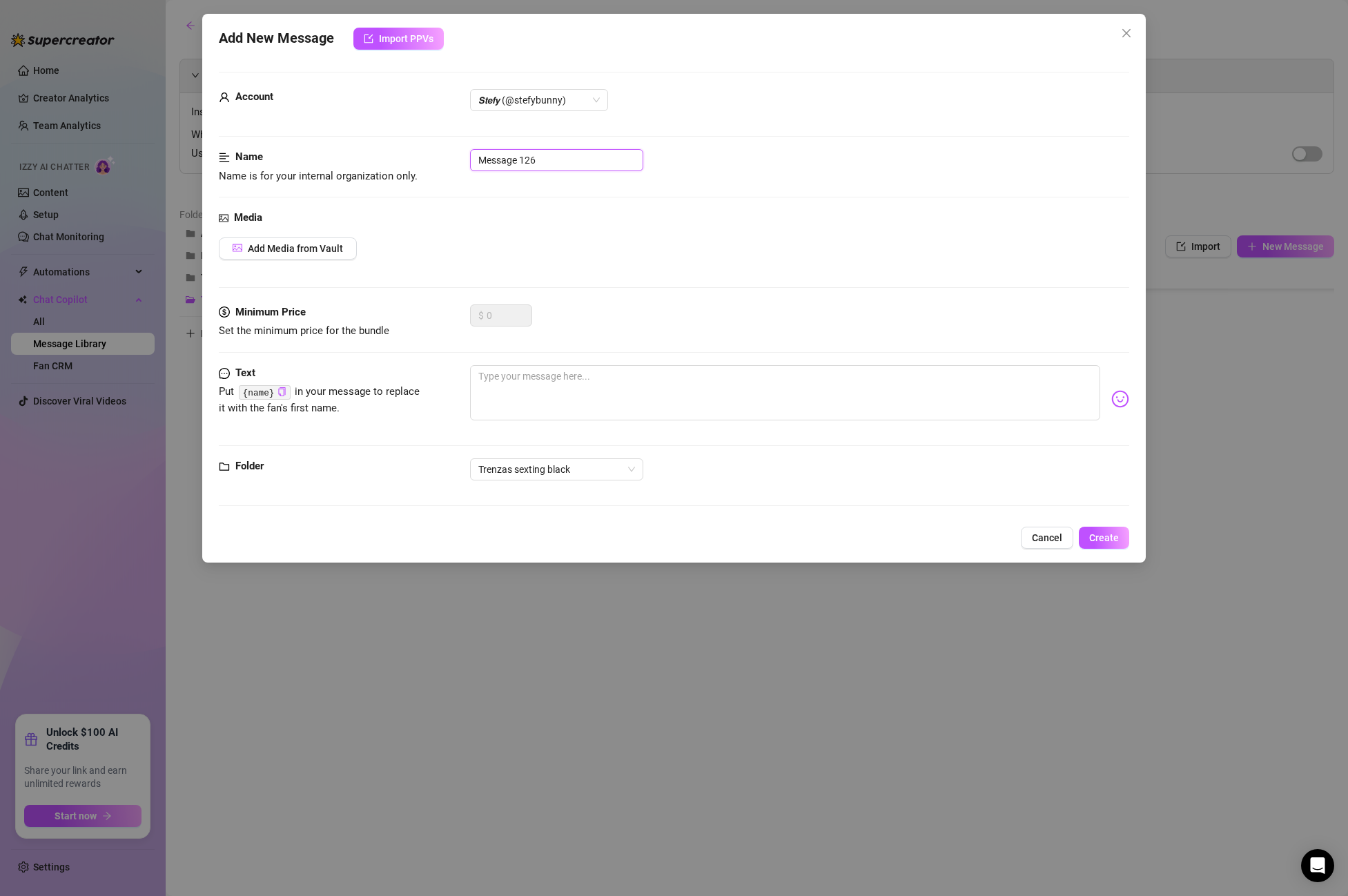
drag, startPoint x: 576, startPoint y: 156, endPoint x: 285, endPoint y: 137, distance: 291.6
click at [285, 137] on form "Account 𝙎𝙩𝙚𝙛𝙮 (@stefybunny) Name Name is for your internal organization only. M…" at bounding box center [674, 295] width 911 height 447
paste input "PPV 11 REVERSE 2"
type input "PPV 11 REVERSE 2"
drag, startPoint x: 370, startPoint y: 223, endPoint x: 334, endPoint y: 245, distance: 42.2
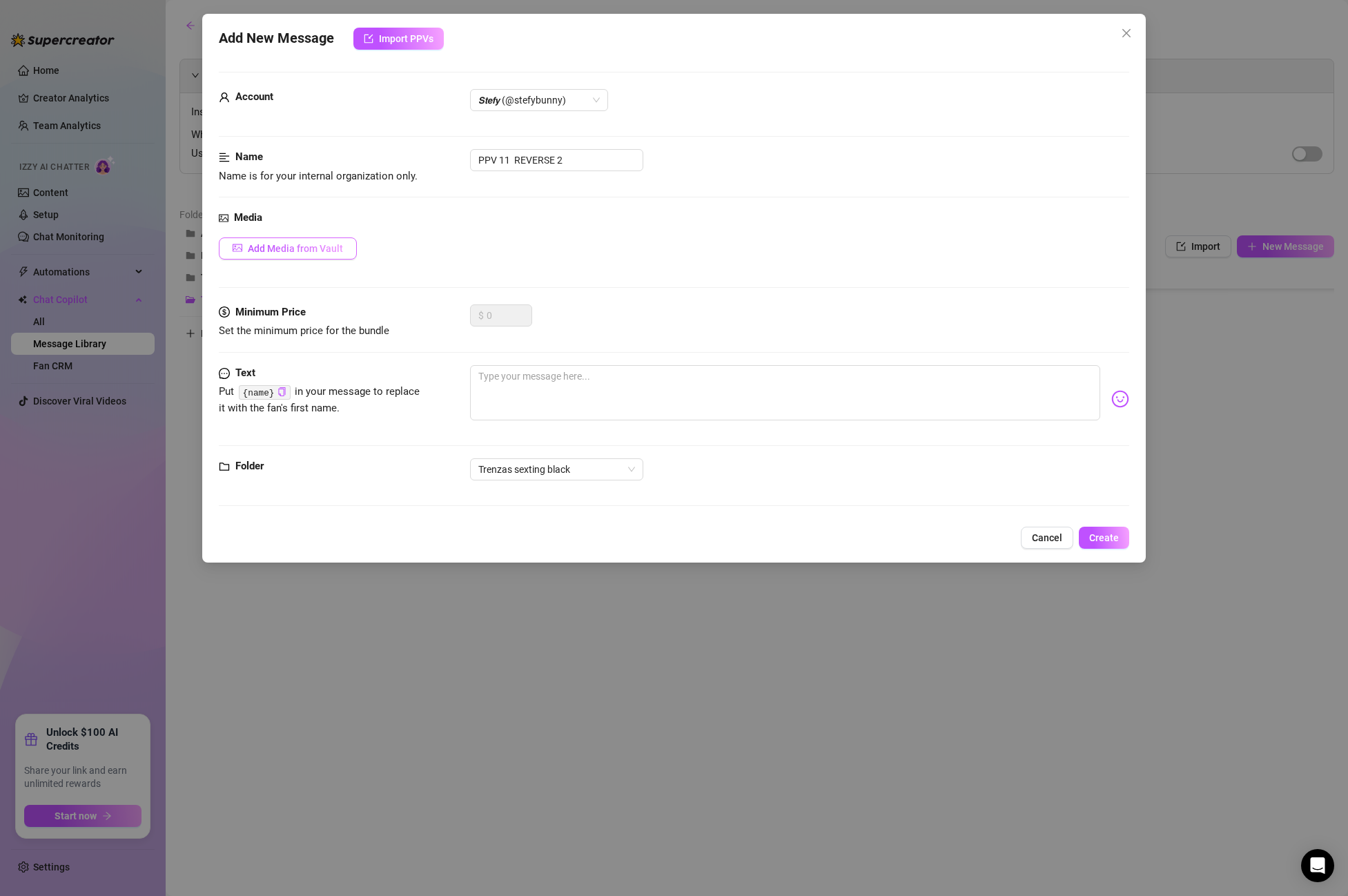
click at [345, 241] on div "Media Add Media from Vault" at bounding box center [674, 257] width 911 height 95
click at [334, 245] on span "Add Media from Vault" at bounding box center [295, 248] width 95 height 11
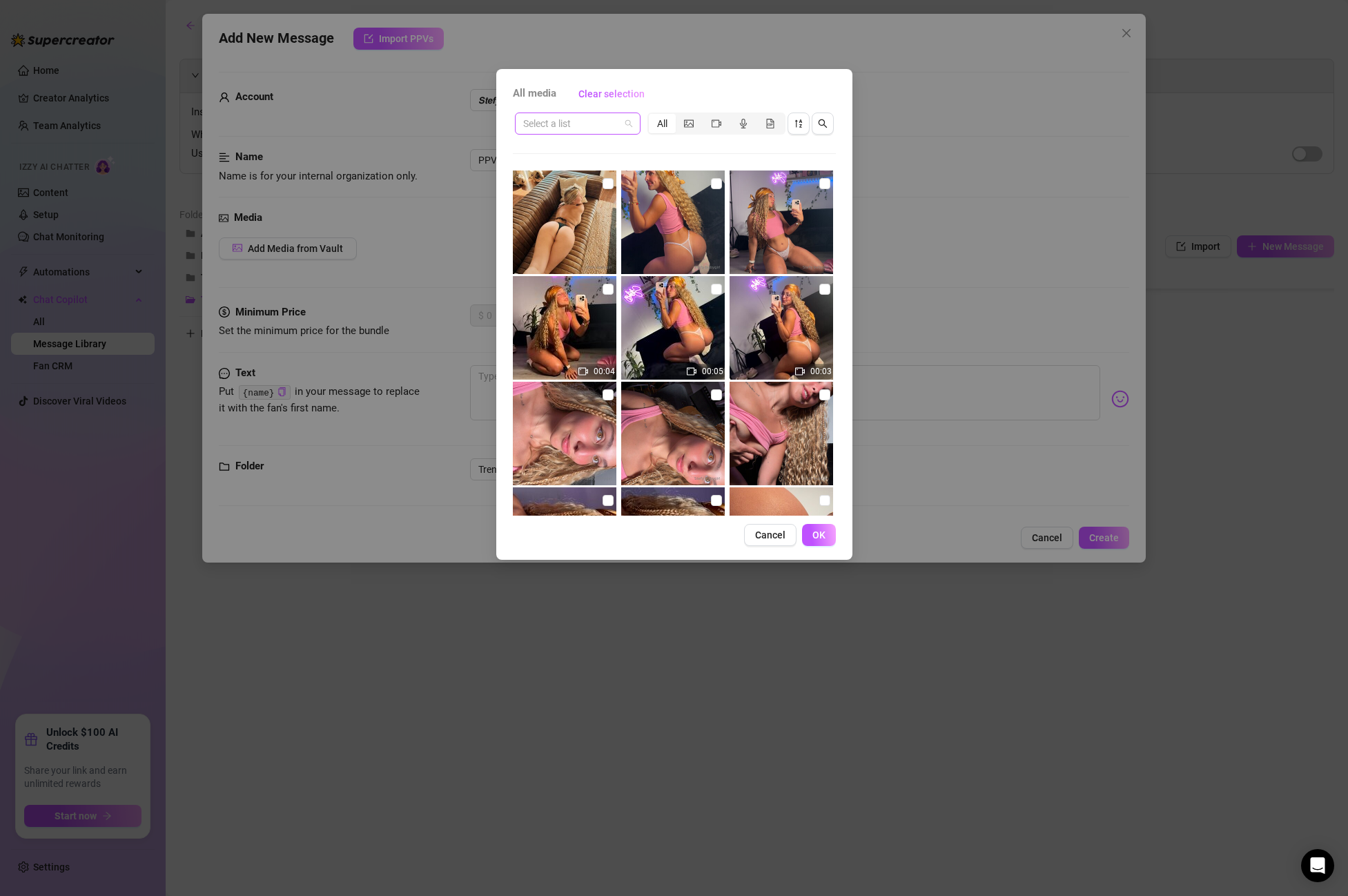
click at [579, 124] on input "search" at bounding box center [571, 123] width 97 height 20
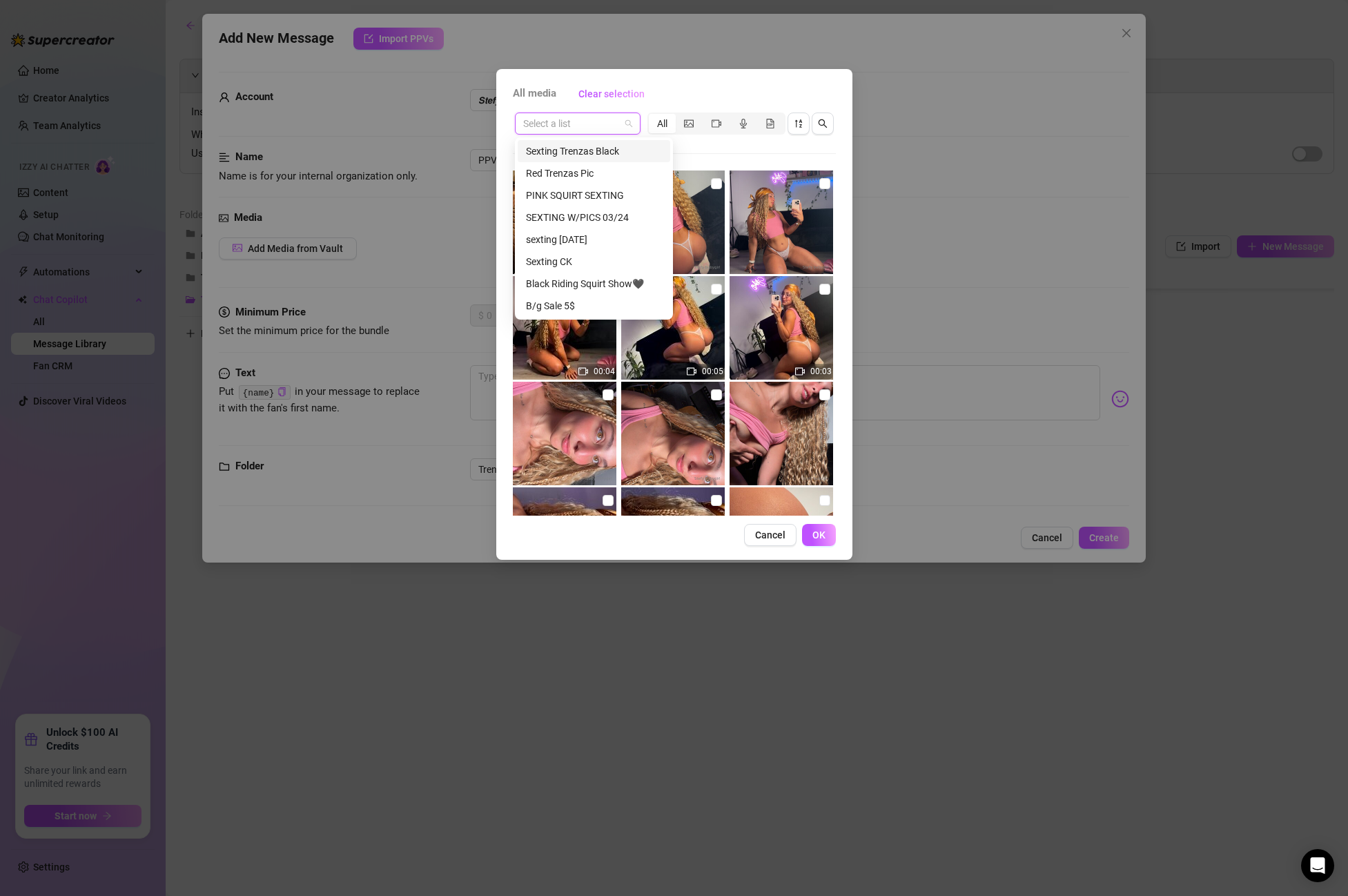
click at [584, 148] on div "Sexting Trenzas Black" at bounding box center [594, 151] width 136 height 16
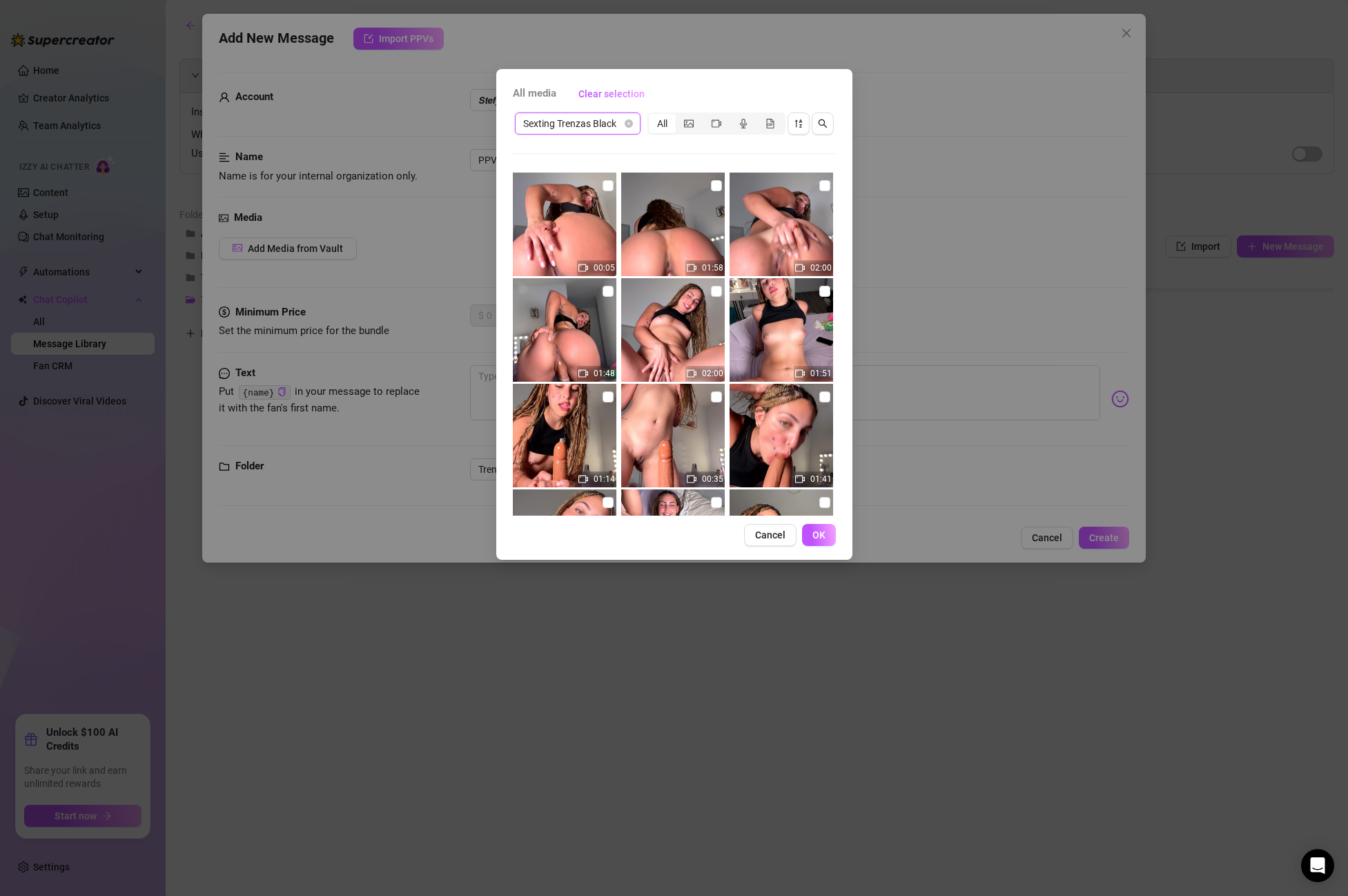
scroll to position [304, 0]
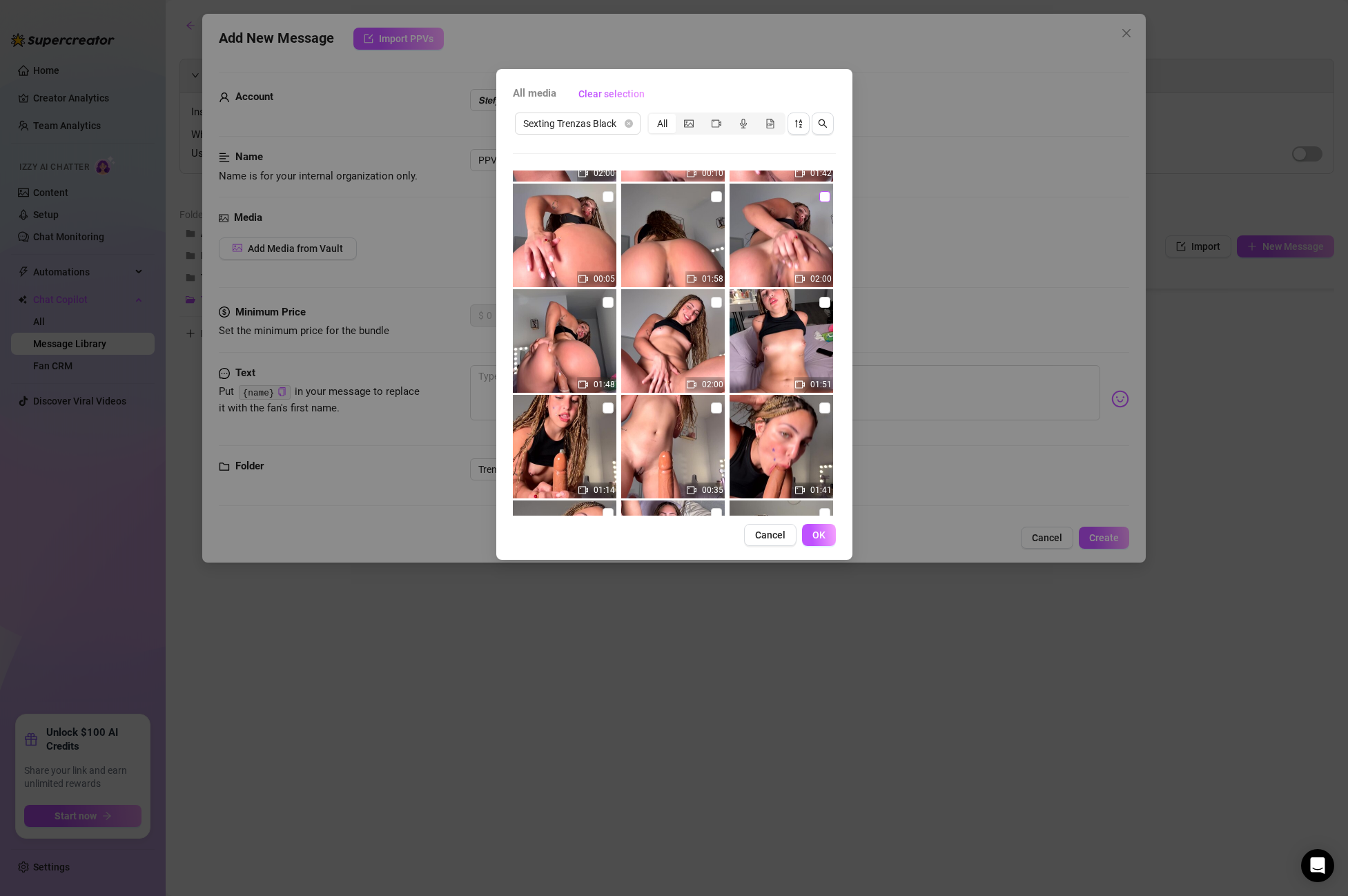
click at [823, 196] on input "checkbox" at bounding box center [824, 196] width 11 height 11
checkbox input "true"
click at [820, 526] on button "OK" at bounding box center [818, 534] width 34 height 22
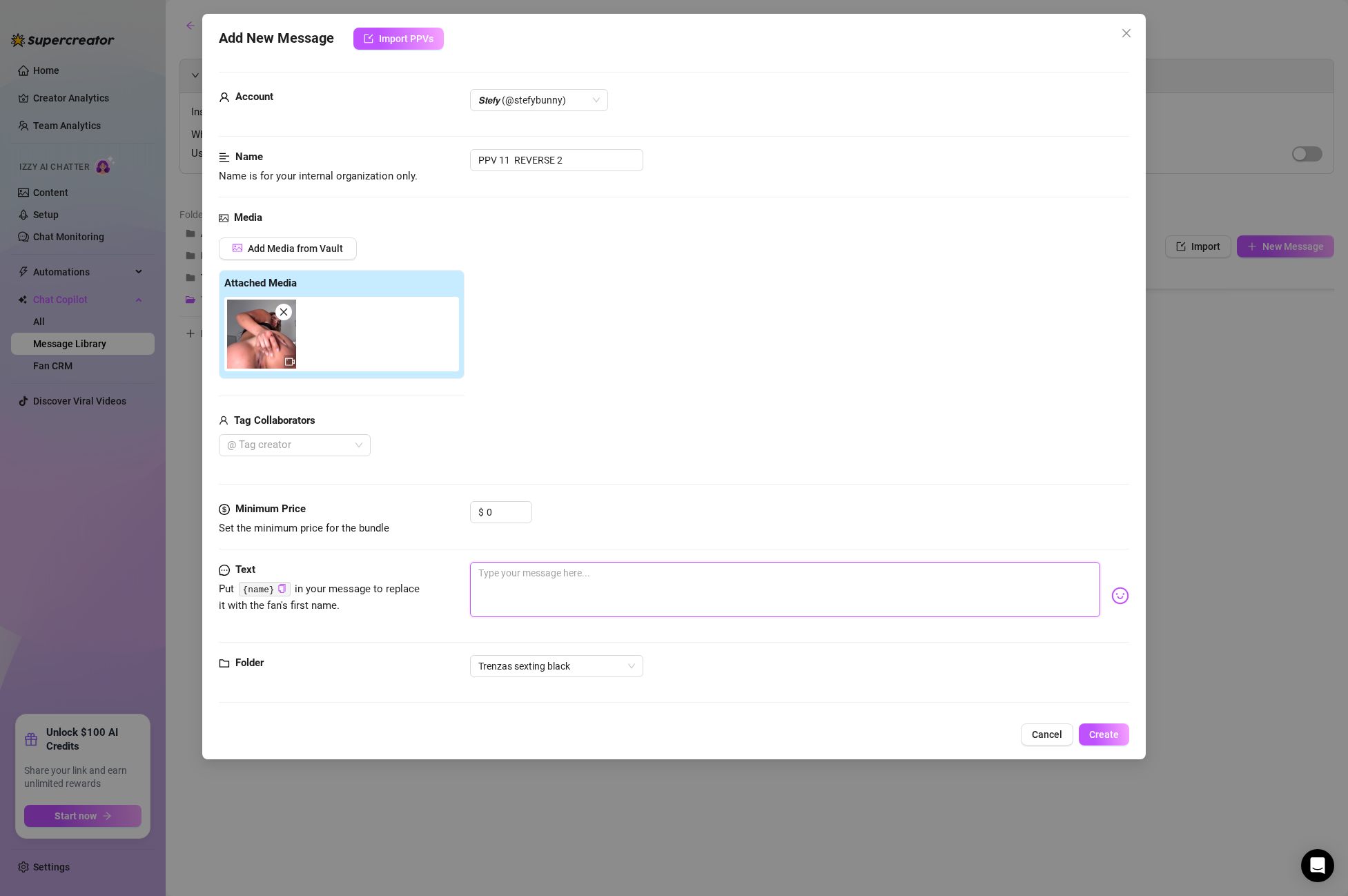
click at [509, 573] on textarea at bounding box center [785, 589] width 630 height 55
paste textarea "I can't stop fucking myself in every position I imagine you fucking me! I reall…"
type textarea "I can't stop fucking myself in every position I imagine you fucking me! I reall…"
drag, startPoint x: 467, startPoint y: 513, endPoint x: 371, endPoint y: 502, distance: 96.6
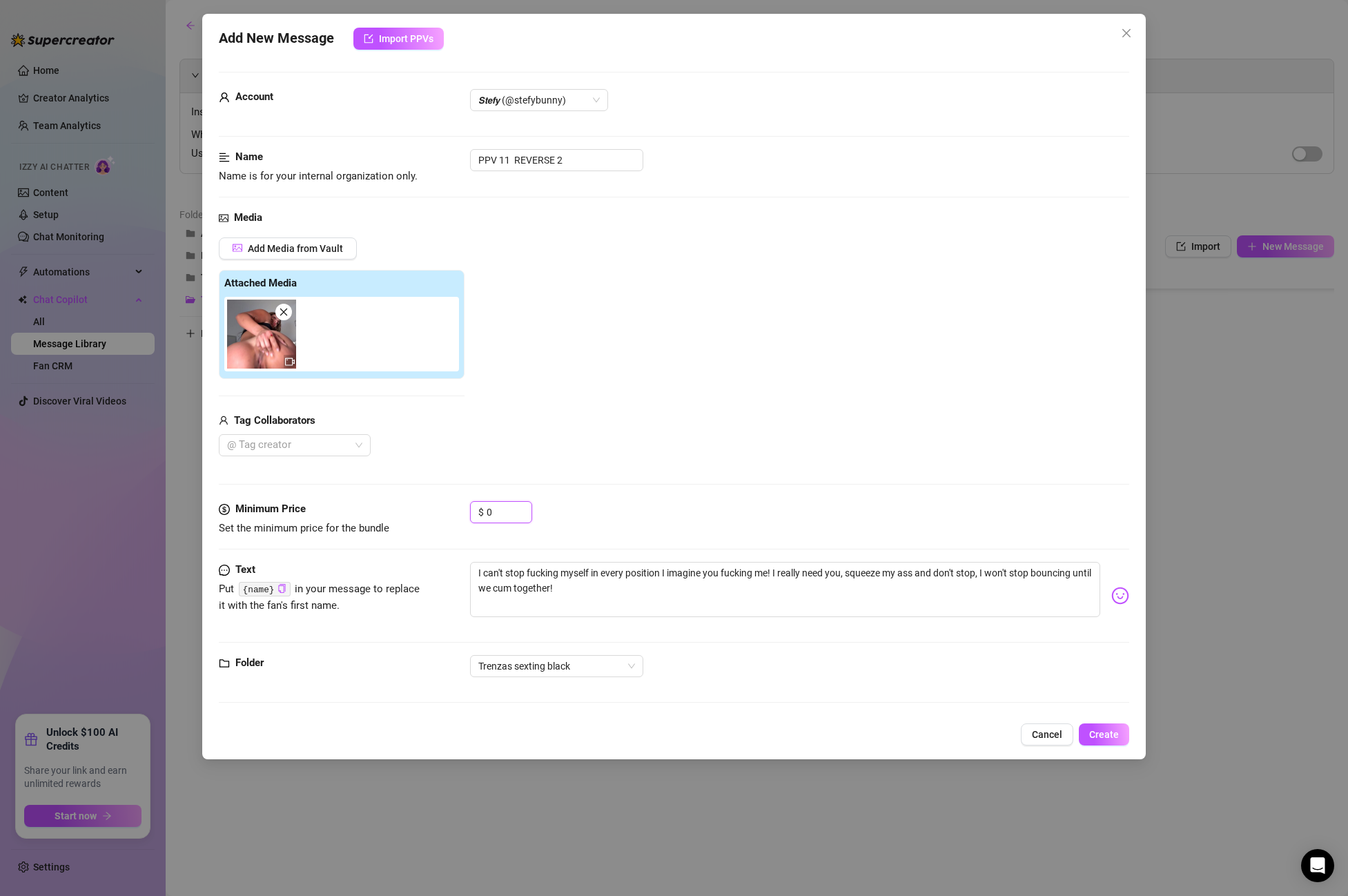
click at [371, 502] on div "Minimum Price Set the minimum price for the bundle $ 0" at bounding box center [674, 518] width 911 height 35
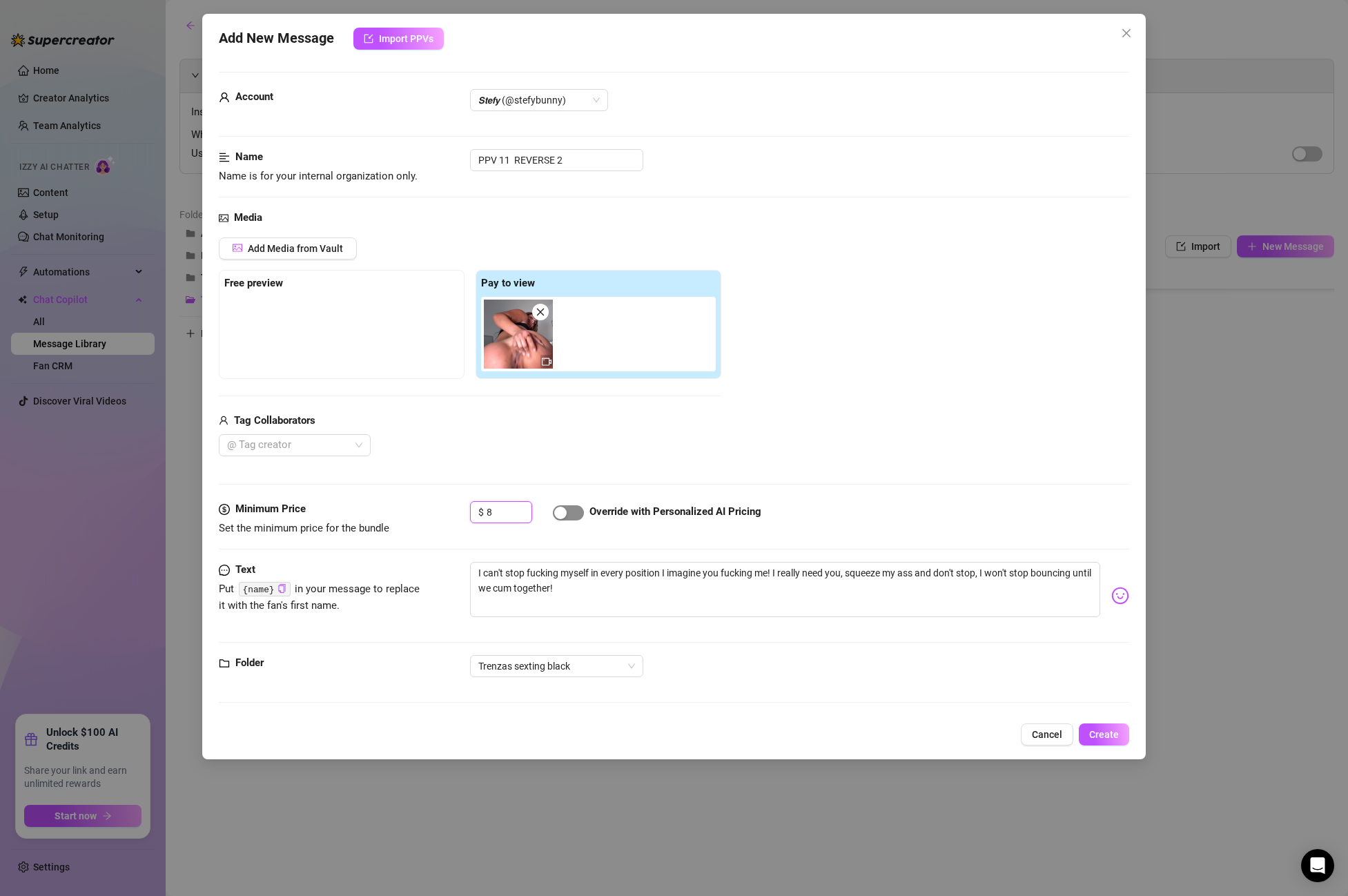
type input "8"
click at [573, 518] on span "button" at bounding box center [569, 512] width 31 height 16
click at [1122, 735] on button "Create" at bounding box center [1104, 734] width 51 height 22
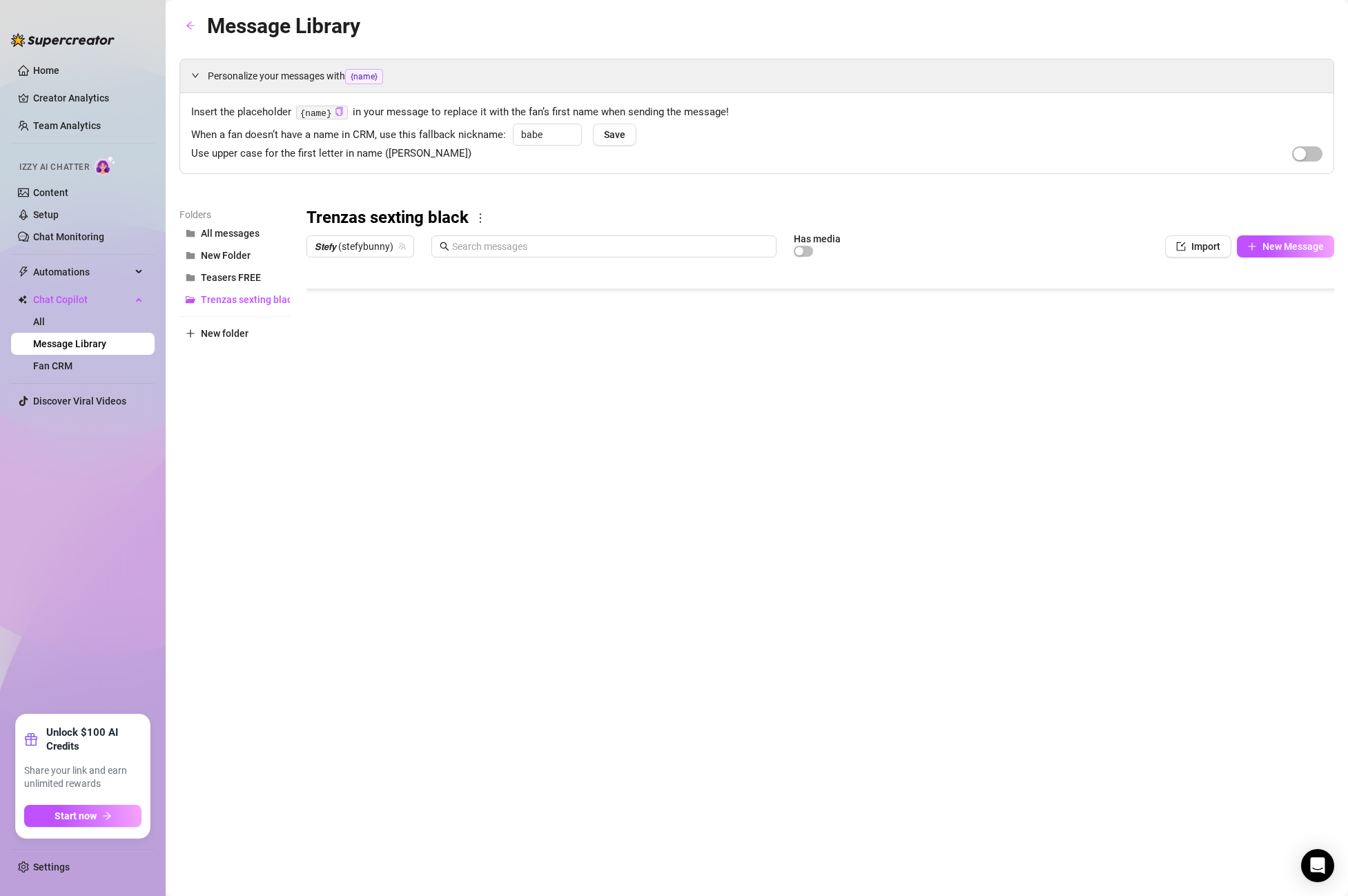
click at [386, 561] on body "Home Creator Analytics Team Analytics Izzy AI Chatter Content Setup Chat Monito…" at bounding box center [674, 448] width 1348 height 896
type textarea "Type your message here..."
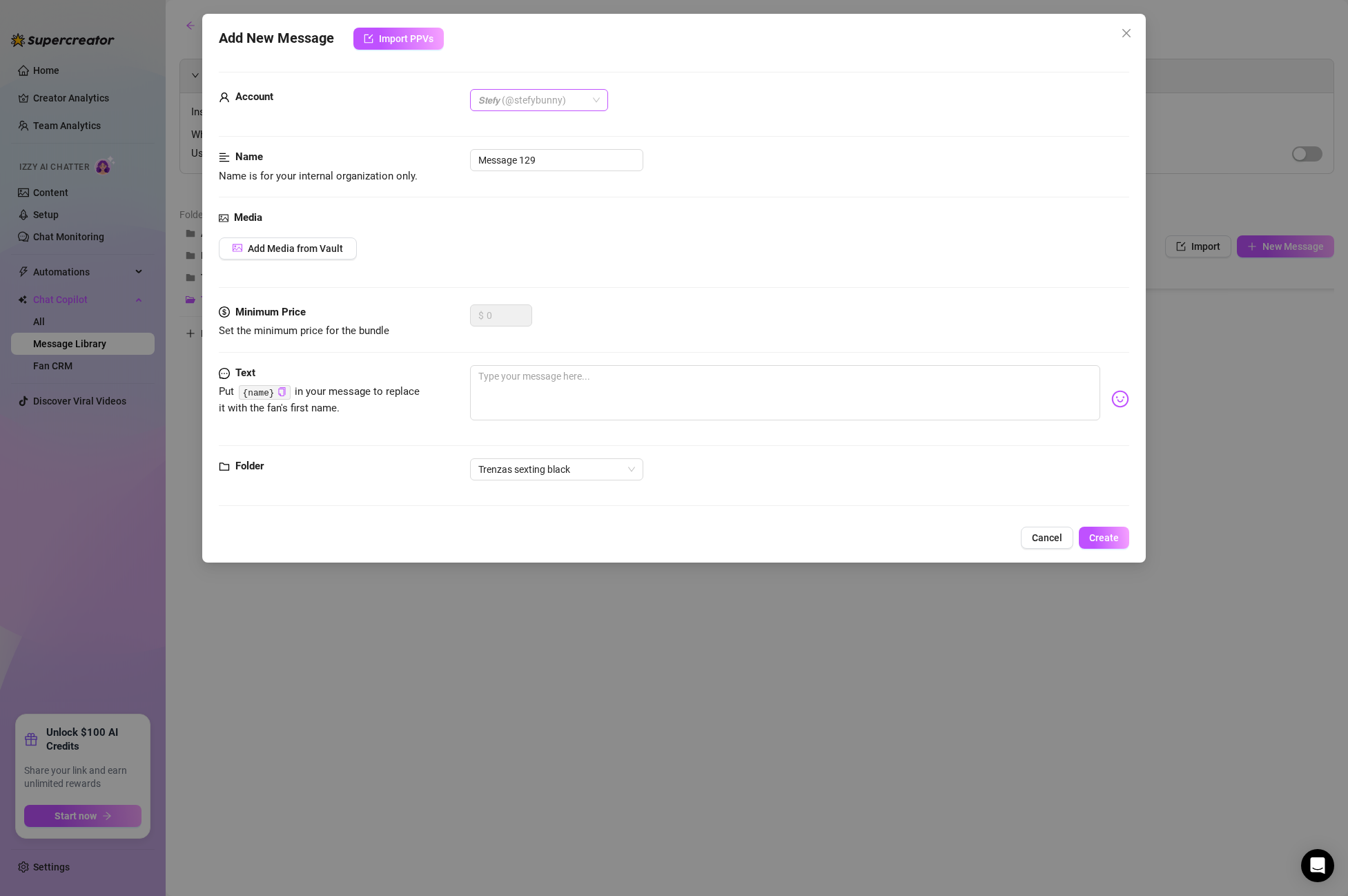
click at [501, 109] on span "𝙎𝙩𝙚𝙛𝙮 (@stefybunny)" at bounding box center [539, 100] width 121 height 20
drag, startPoint x: 501, startPoint y: 119, endPoint x: 518, endPoint y: 131, distance: 20.8
click at [501, 120] on div "All Creators" at bounding box center [539, 128] width 116 height 16
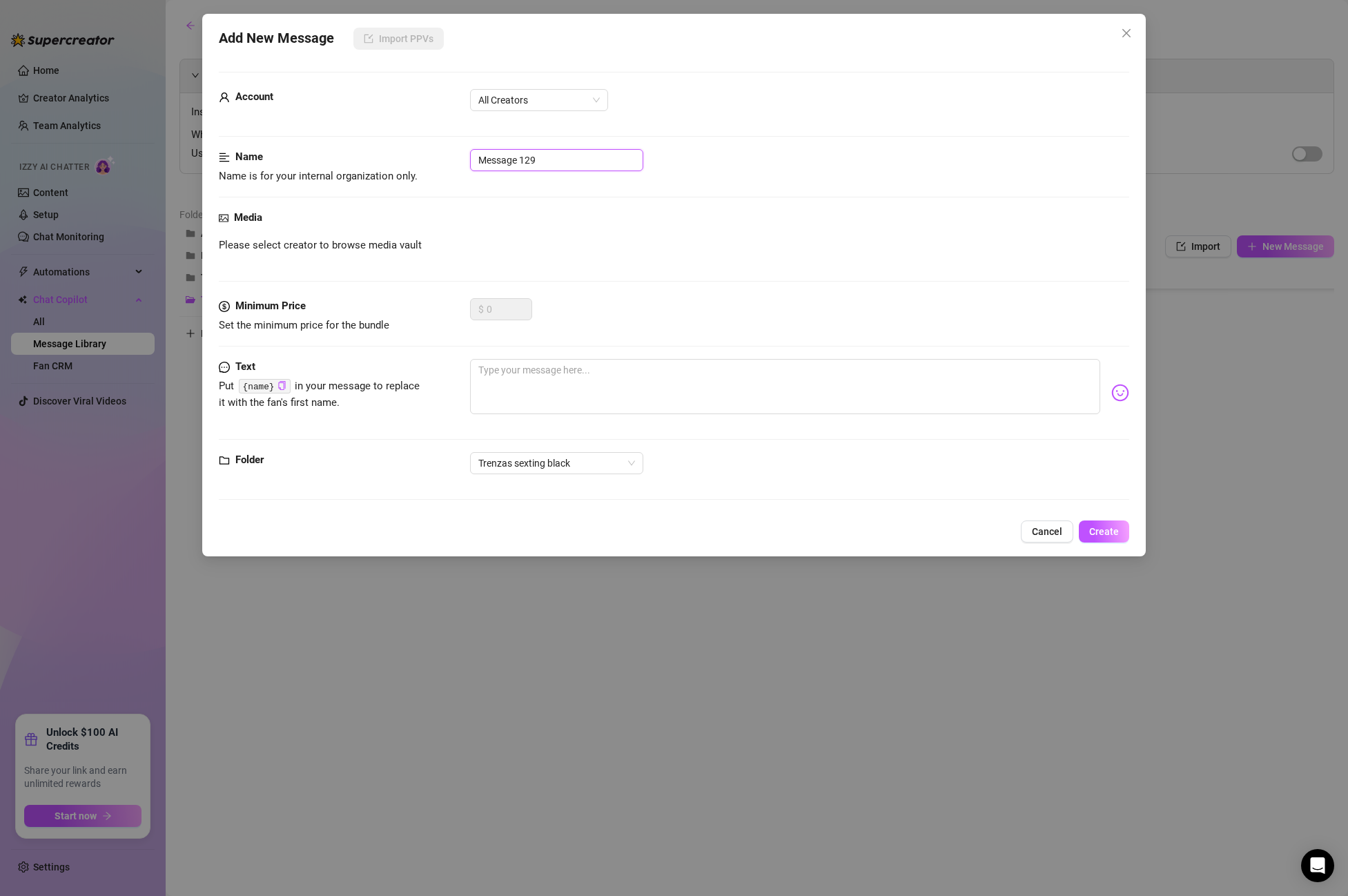
click at [543, 167] on input "Message 129" at bounding box center [557, 160] width 174 height 22
drag, startPoint x: 552, startPoint y: 162, endPoint x: 413, endPoint y: 156, distance: 139.1
click at [413, 156] on div "Name Name is for your internal organization only. Message 129" at bounding box center [674, 166] width 911 height 35
paste input "Post PPV 11"
type input "Post PPV 11"
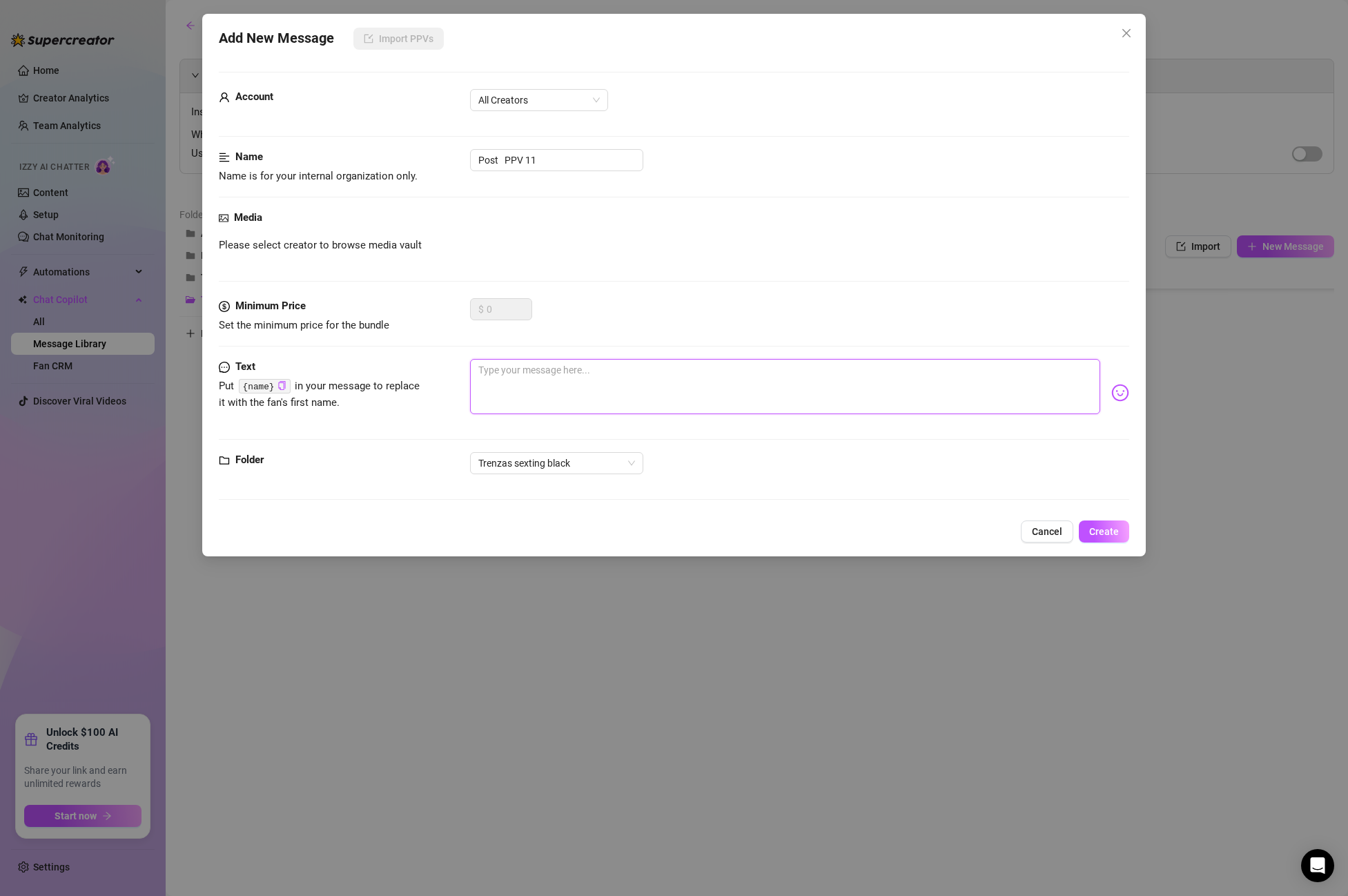
click at [521, 366] on textarea at bounding box center [785, 386] width 630 height 55
paste textarea "spank me hard, baby! I want you to leave my ass so red!"
type textarea "spank me hard, baby! I want you to leave my ass so red!"
click at [1112, 534] on span "Create" at bounding box center [1104, 531] width 29 height 11
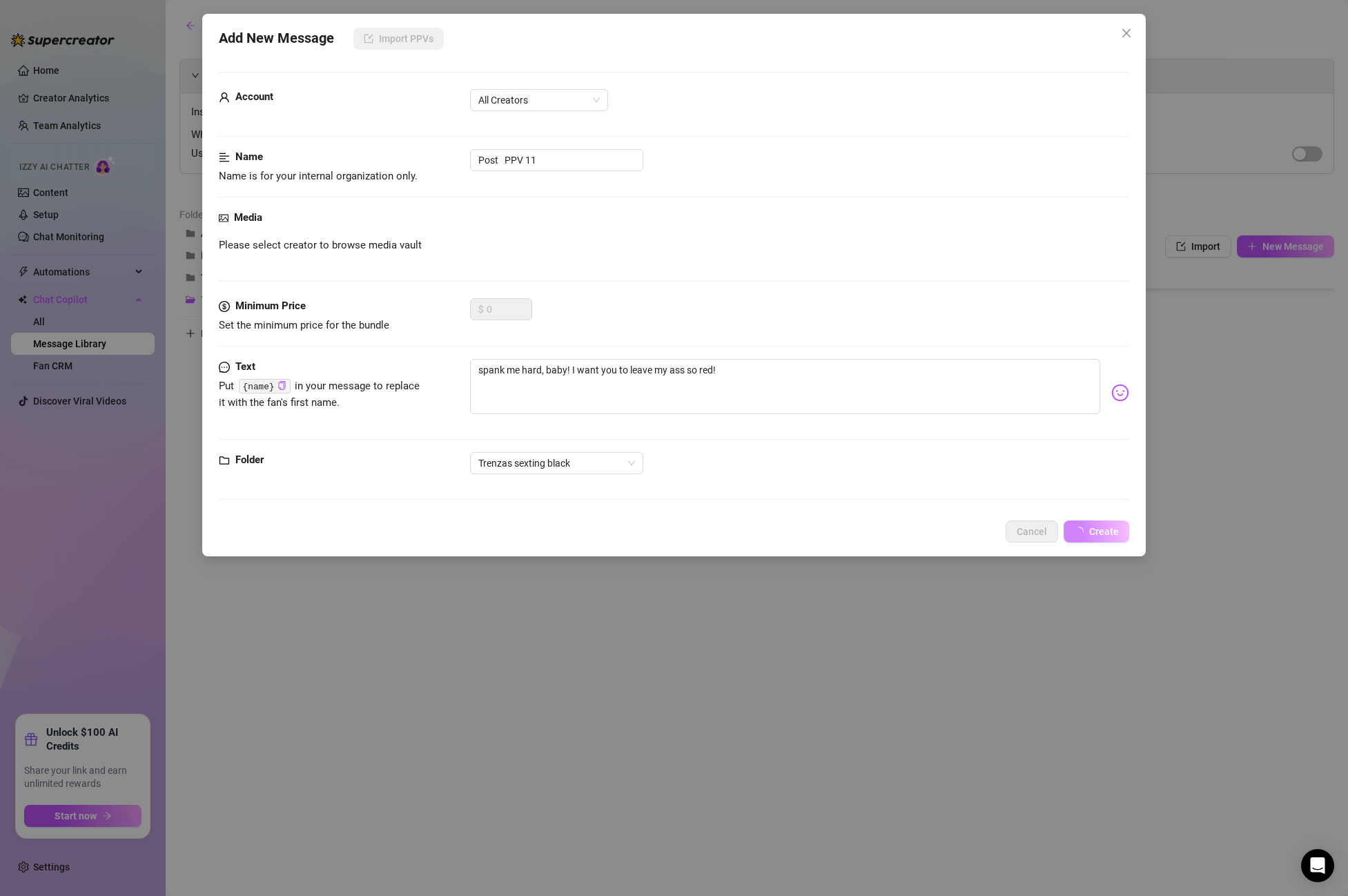
scroll to position [608, 1]
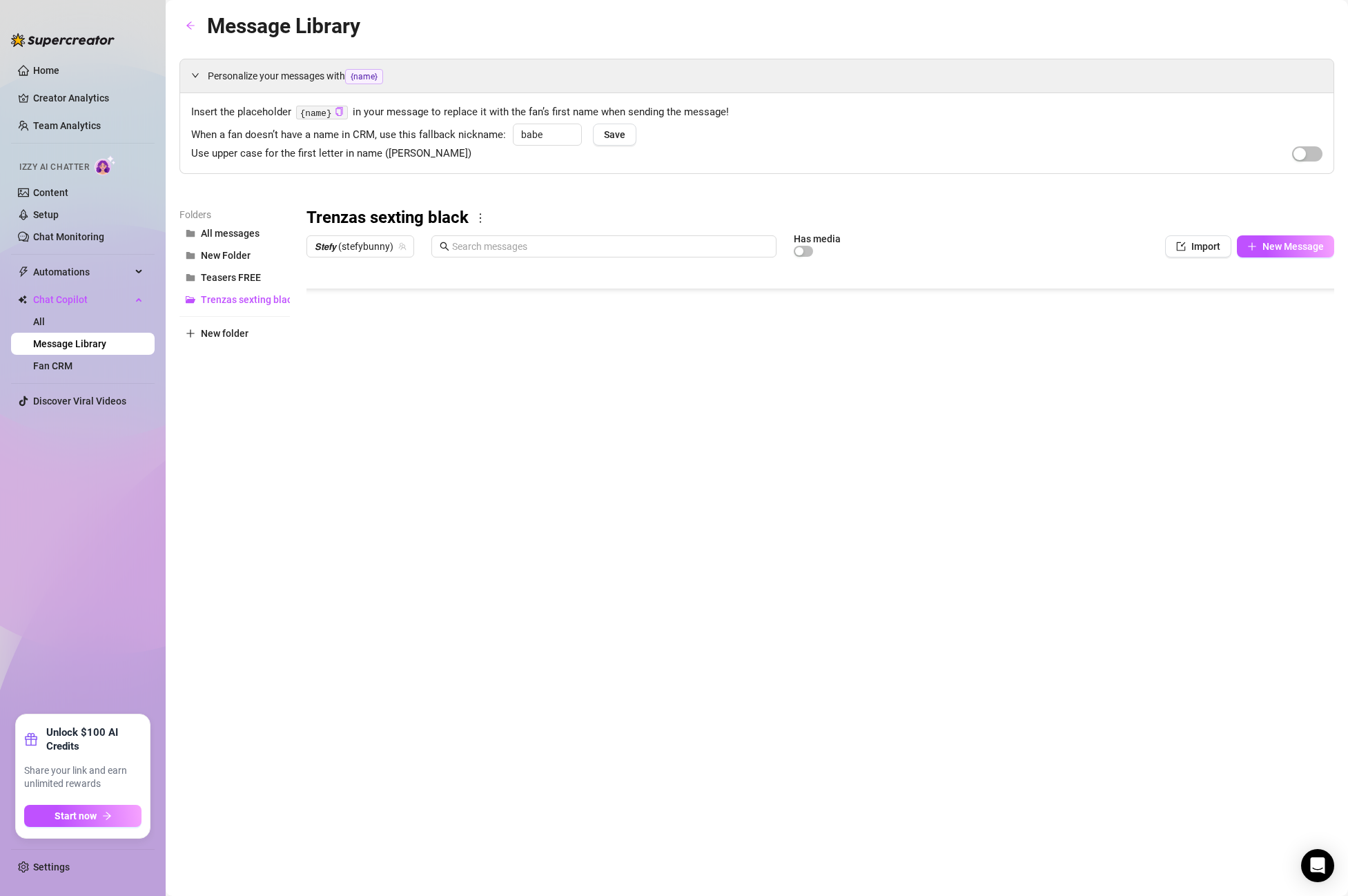
type textarea "Type your message here..."
click at [368, 553] on body "Home Creator Analytics Team Analytics Izzy AI Chatter Content Setup Chat Monito…" at bounding box center [674, 448] width 1348 height 896
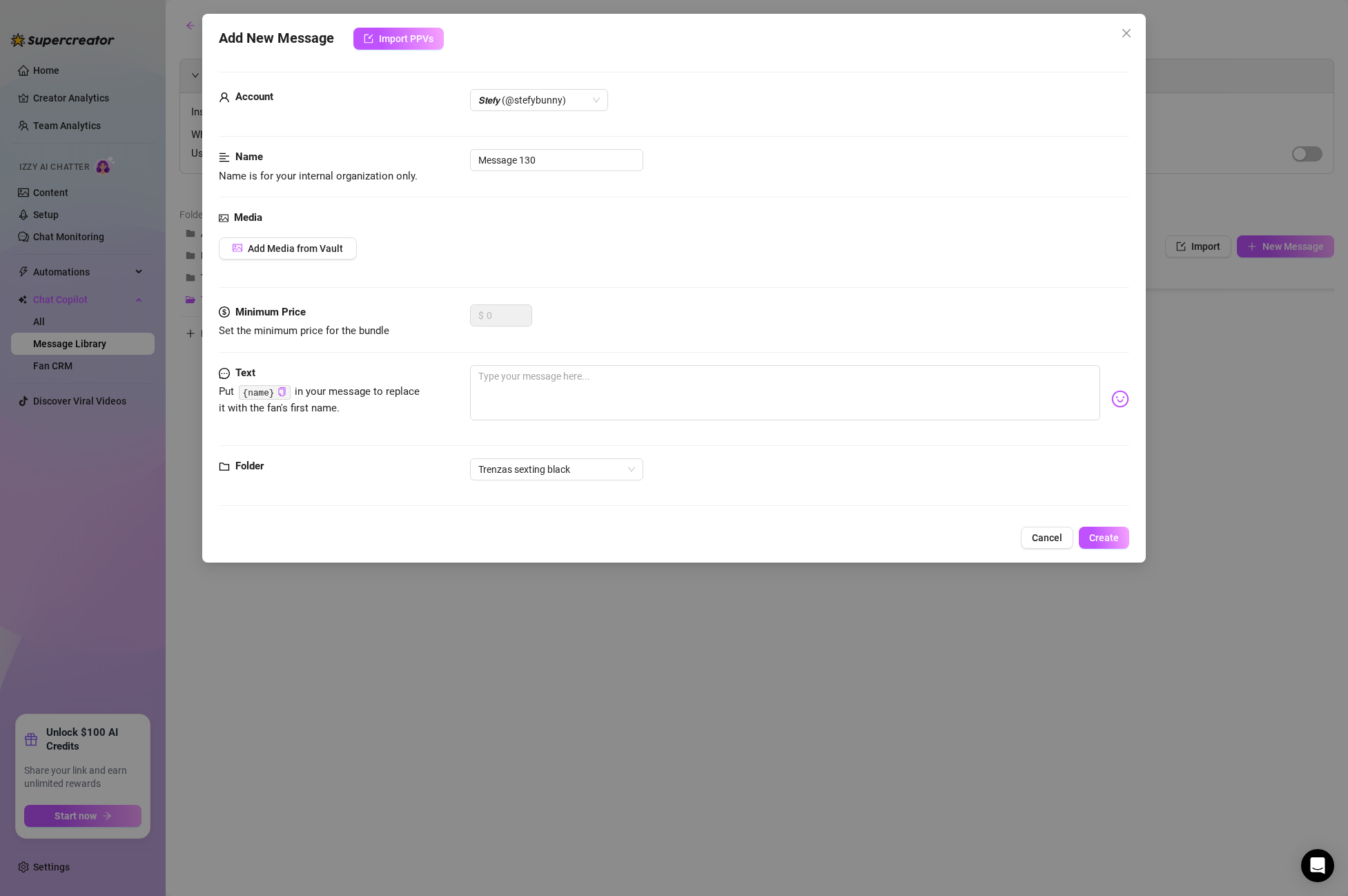
click at [531, 115] on div "Account 𝙎𝙩𝙚𝙛𝙮 (@stefybunny)" at bounding box center [674, 106] width 911 height 34
click at [532, 108] on span "𝙎𝙩𝙚𝙛𝙮 (@stefybunny)" at bounding box center [539, 100] width 121 height 20
click at [521, 126] on div "All Creators" at bounding box center [539, 128] width 116 height 16
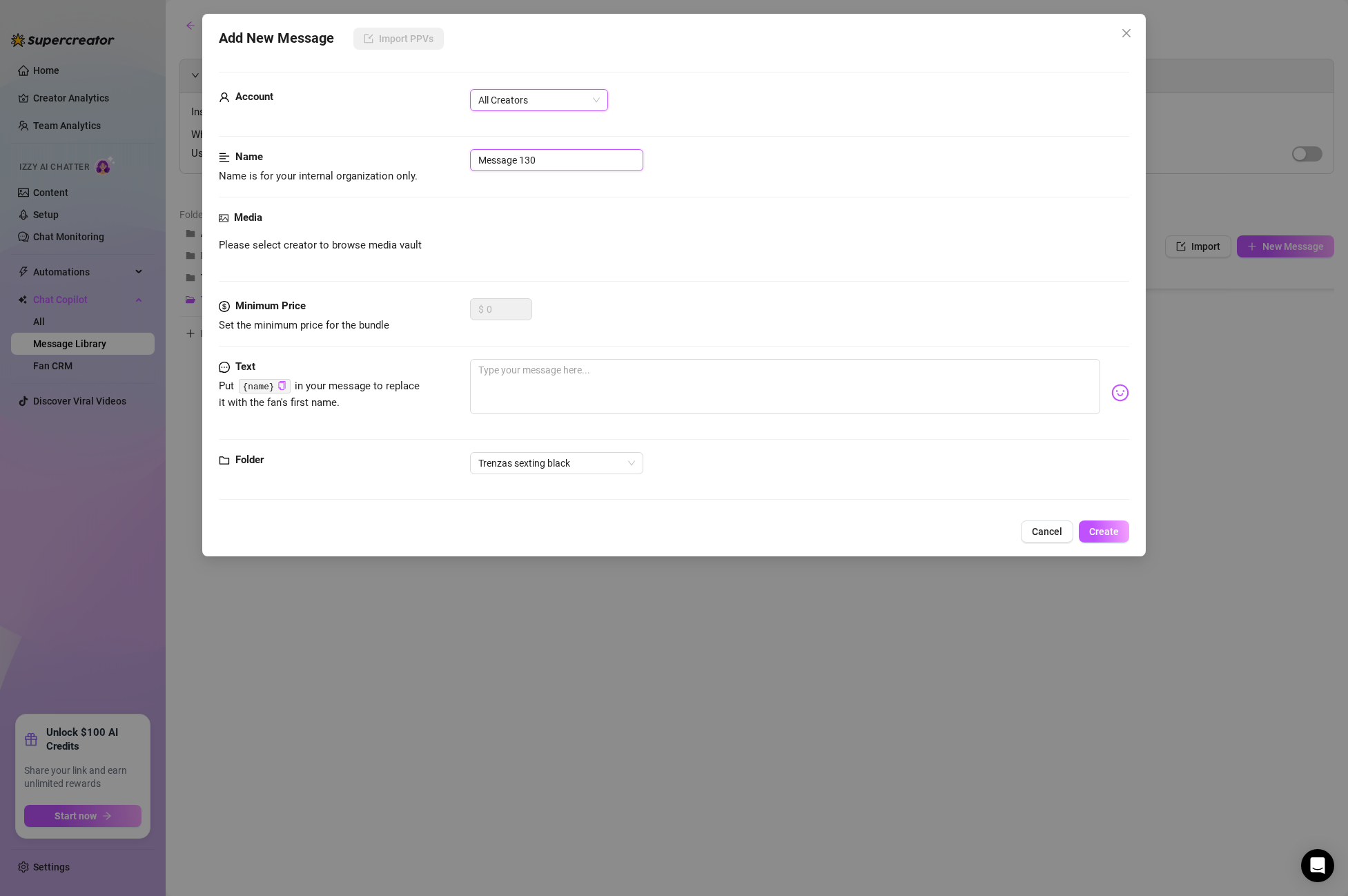
click at [553, 157] on input "Message 130" at bounding box center [557, 160] width 174 height 22
drag, startPoint x: 470, startPoint y: 156, endPoint x: 413, endPoint y: 154, distance: 57.0
click at [413, 154] on div "Name Name is for your internal organization only. Message 130" at bounding box center [674, 166] width 911 height 35
paste input "introduction REVERSE SQUADS"
type input "introduction REVERSE SQUADS"
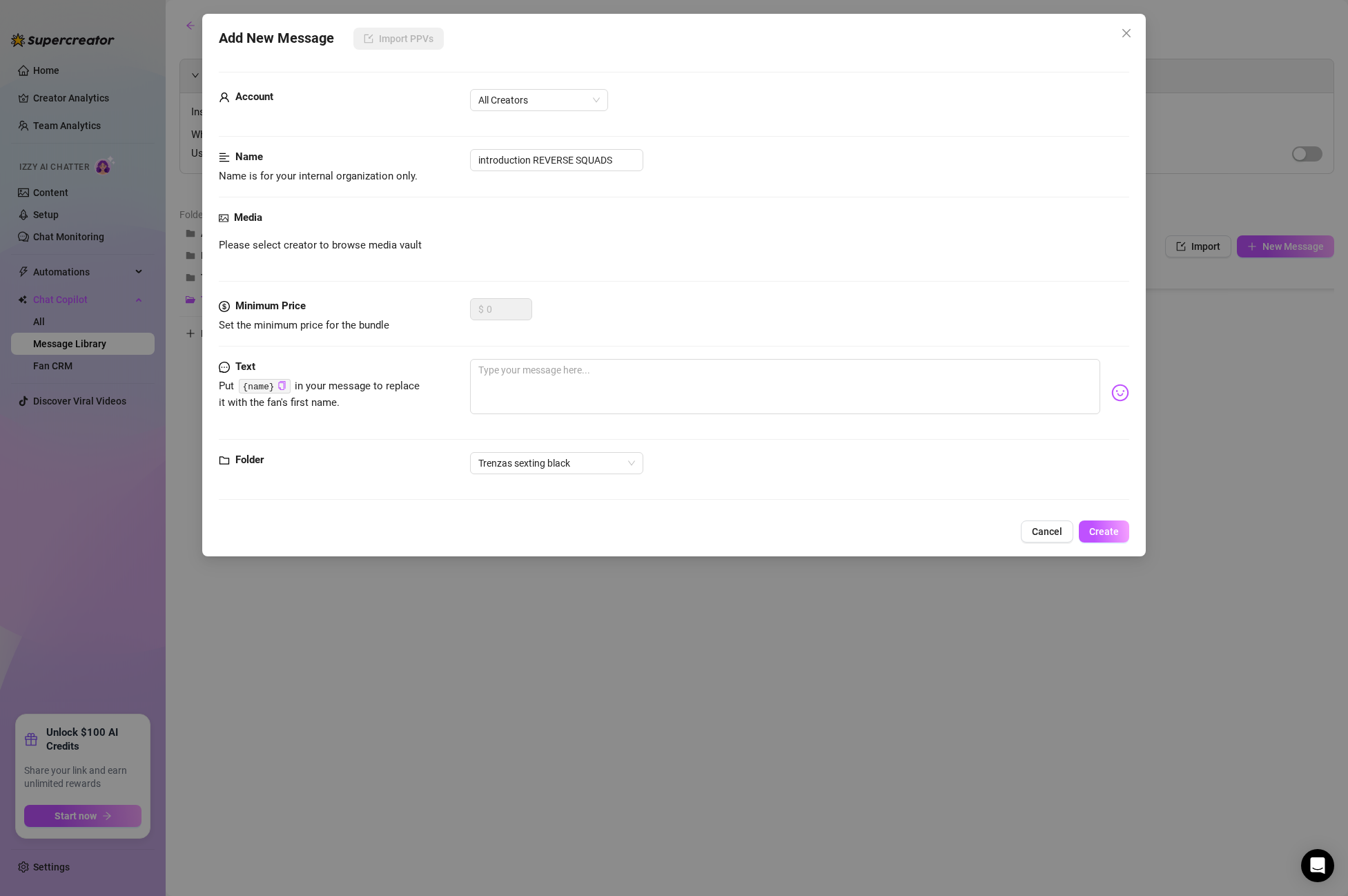
click at [561, 252] on div "Please select creator to browse media vault" at bounding box center [674, 245] width 911 height 16
click at [523, 380] on textarea at bounding box center [785, 386] width 630 height 55
paste textarea "want my squats on your cock baby🥵 this big ass bouncing nonstop, squeezing it s…"
type textarea "want my squats on your cock baby🥵 this big ass bouncing nonstop, squeezing it s…"
click at [491, 385] on textarea "want my squats on your cock baby🥵 this big ass bouncing nonstop, squeezing it s…" at bounding box center [785, 386] width 630 height 55
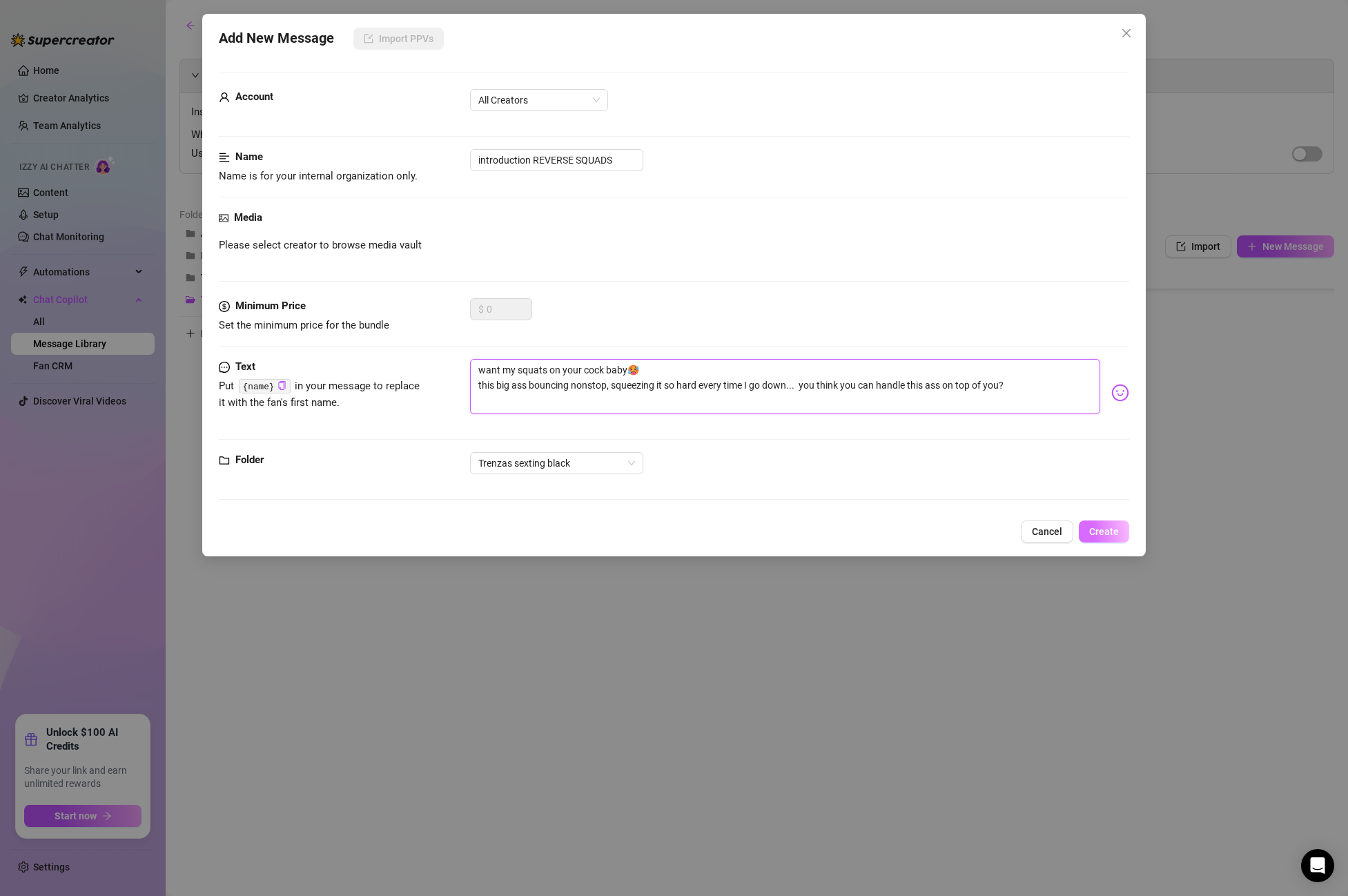
type textarea "want my squats on your cock baby🥵 this big ass bouncing nonstop, squeezing it s…"
click at [1122, 530] on button "Create" at bounding box center [1104, 531] width 51 height 22
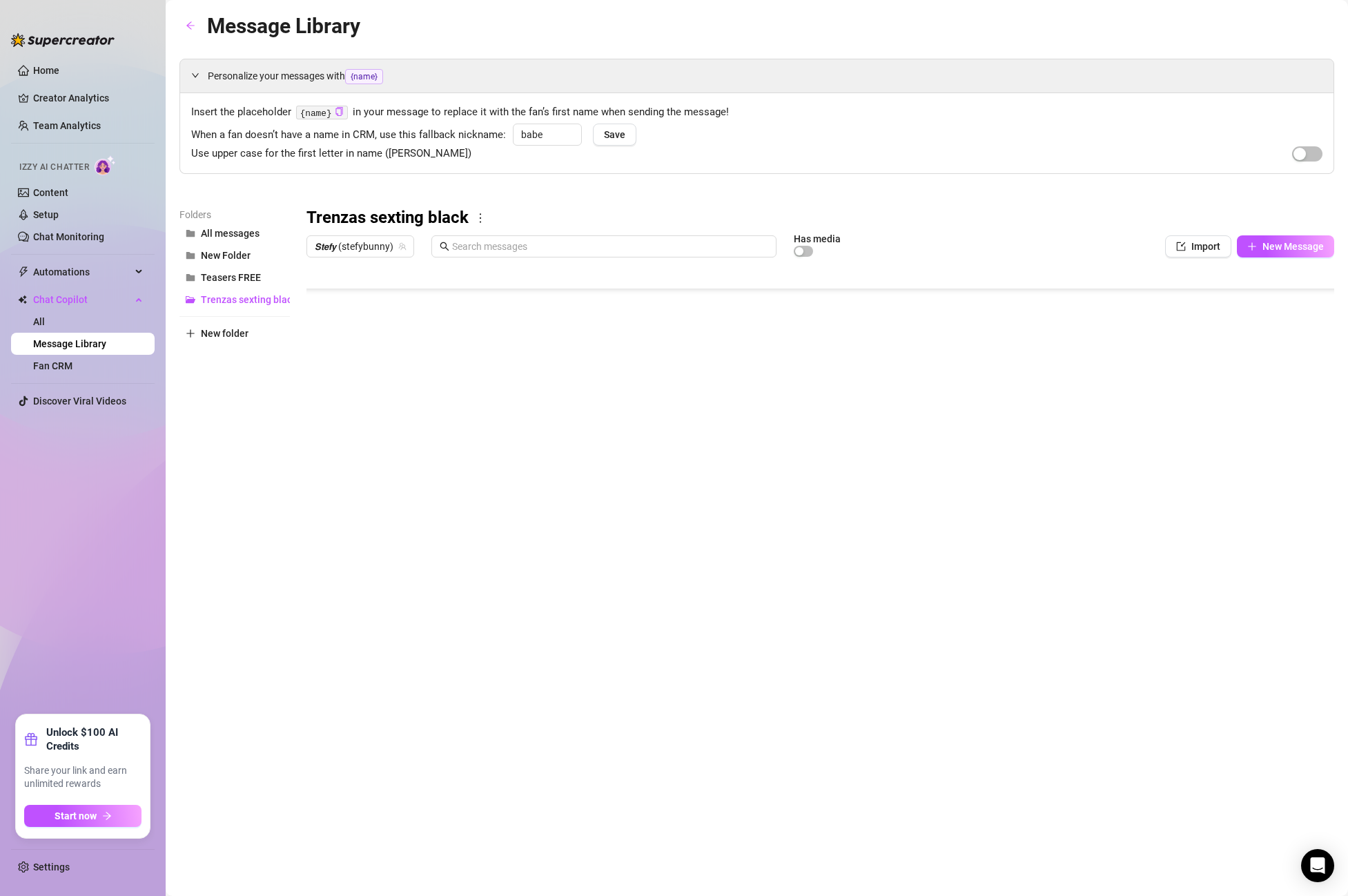
scroll to position [745, 1]
click at [358, 553] on body "Home Creator Analytics Team Analytics Izzy AI Chatter Content Setup Chat Monito…" at bounding box center [674, 448] width 1348 height 896
type textarea "Type your message here..."
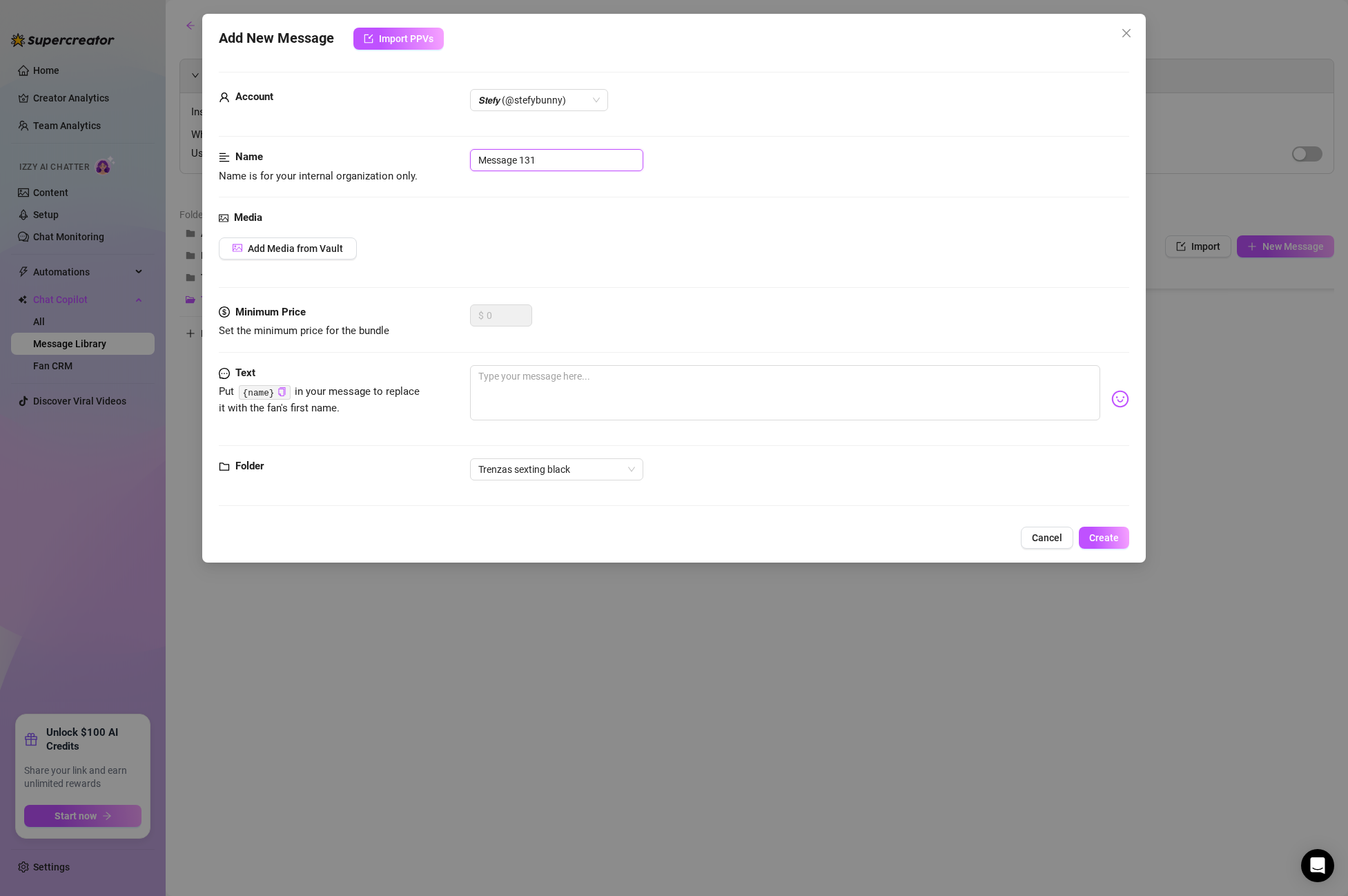
drag, startPoint x: 584, startPoint y: 161, endPoint x: 426, endPoint y: 155, distance: 158.1
click at [426, 155] on div "Name Name is for your internal organization only. Message 131" at bounding box center [674, 166] width 911 height 35
paste input "PPV 12 REVERSE SQUADS"
type input "PPV 12 REVERSE SQUADS"
click at [278, 250] on span "Add Media from Vault" at bounding box center [295, 248] width 95 height 11
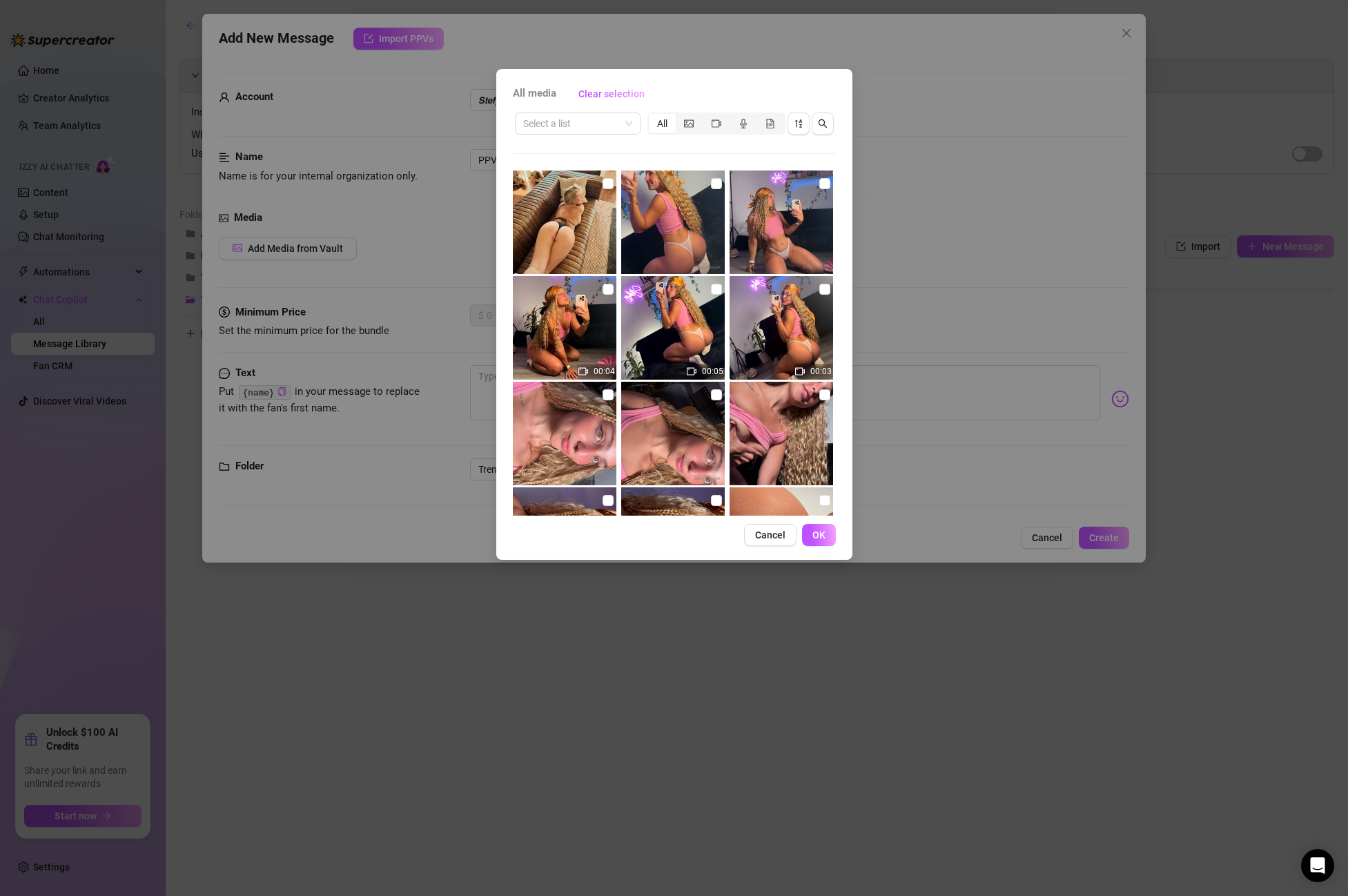
click at [615, 135] on div "Select a list All" at bounding box center [674, 124] width 323 height 26
click at [615, 125] on input "search" at bounding box center [571, 123] width 97 height 20
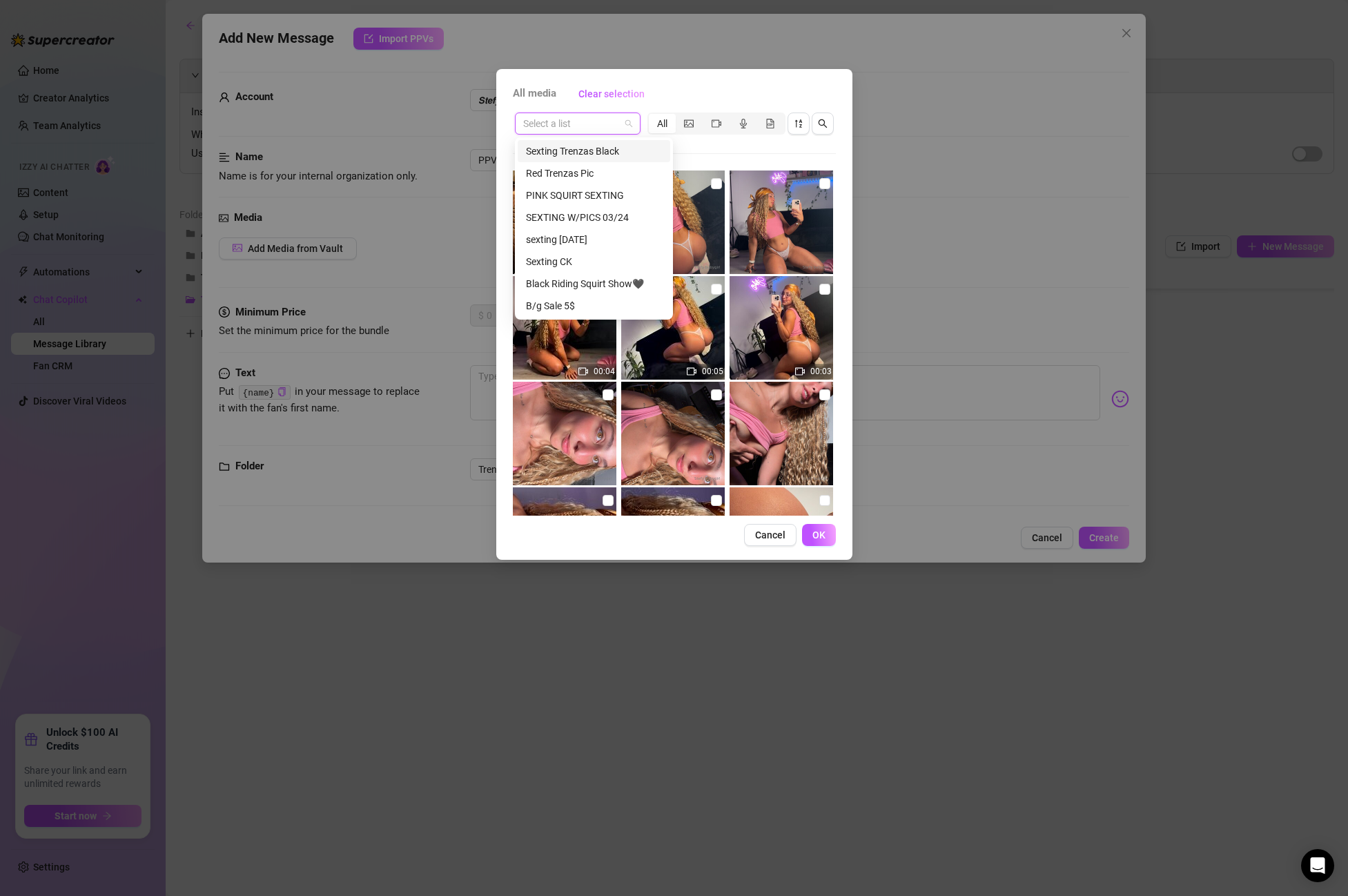
click at [607, 153] on div "Sexting Trenzas Black" at bounding box center [594, 151] width 136 height 16
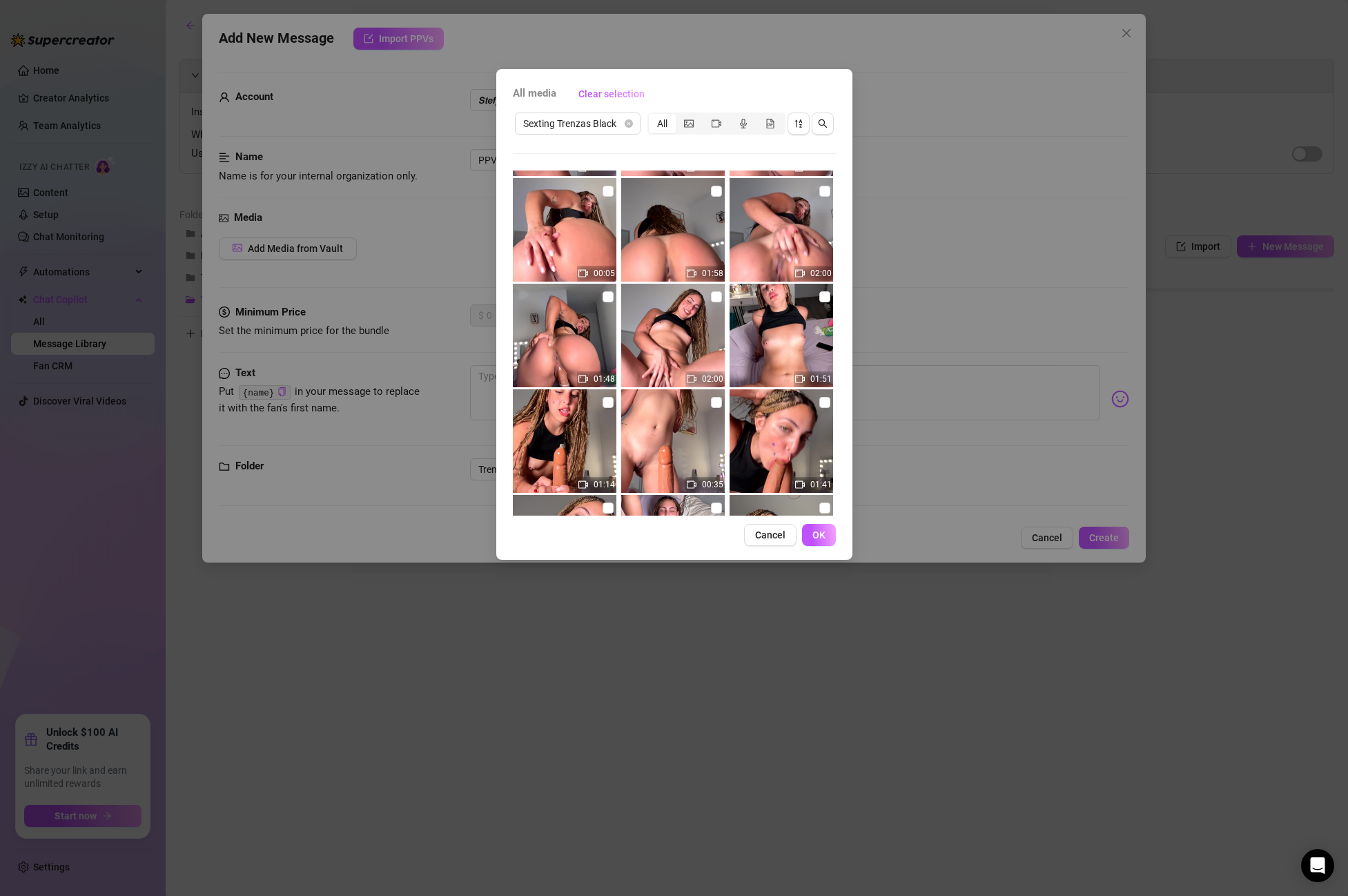
scroll to position [286, 0]
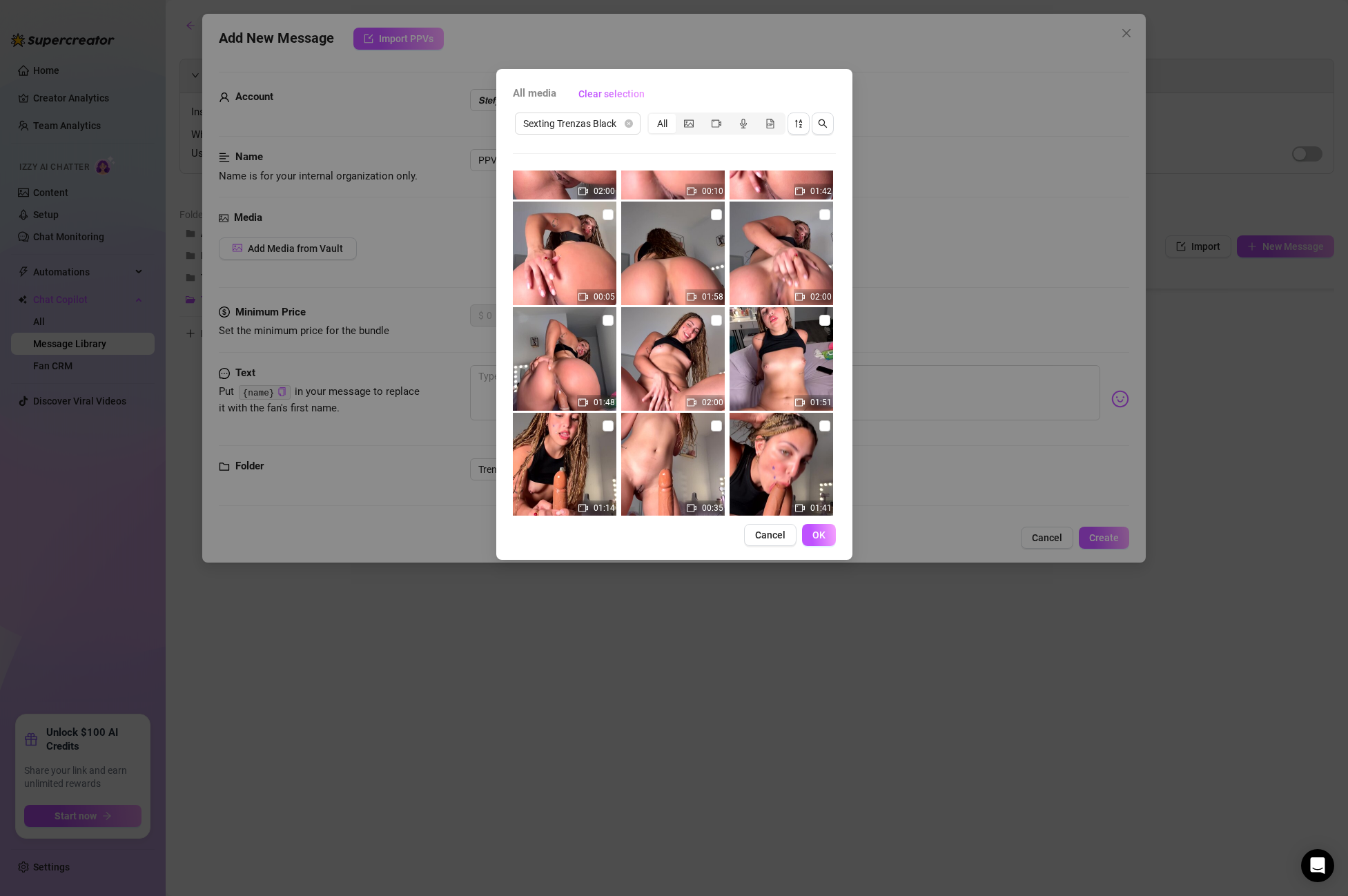
click at [724, 214] on img at bounding box center [673, 253] width 104 height 104
click at [718, 216] on input "checkbox" at bounding box center [716, 214] width 11 height 11
checkbox input "true"
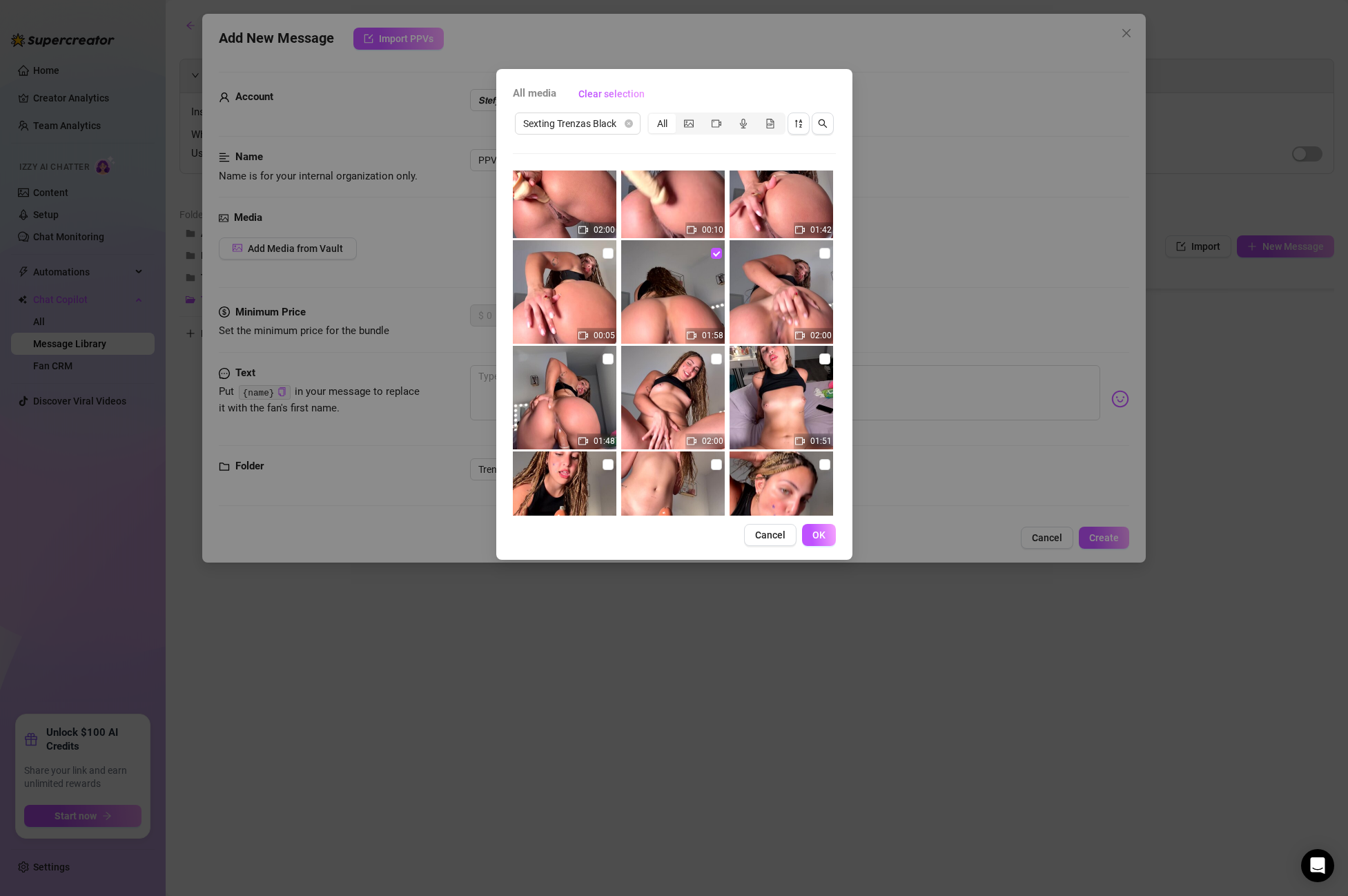
scroll to position [249, 0]
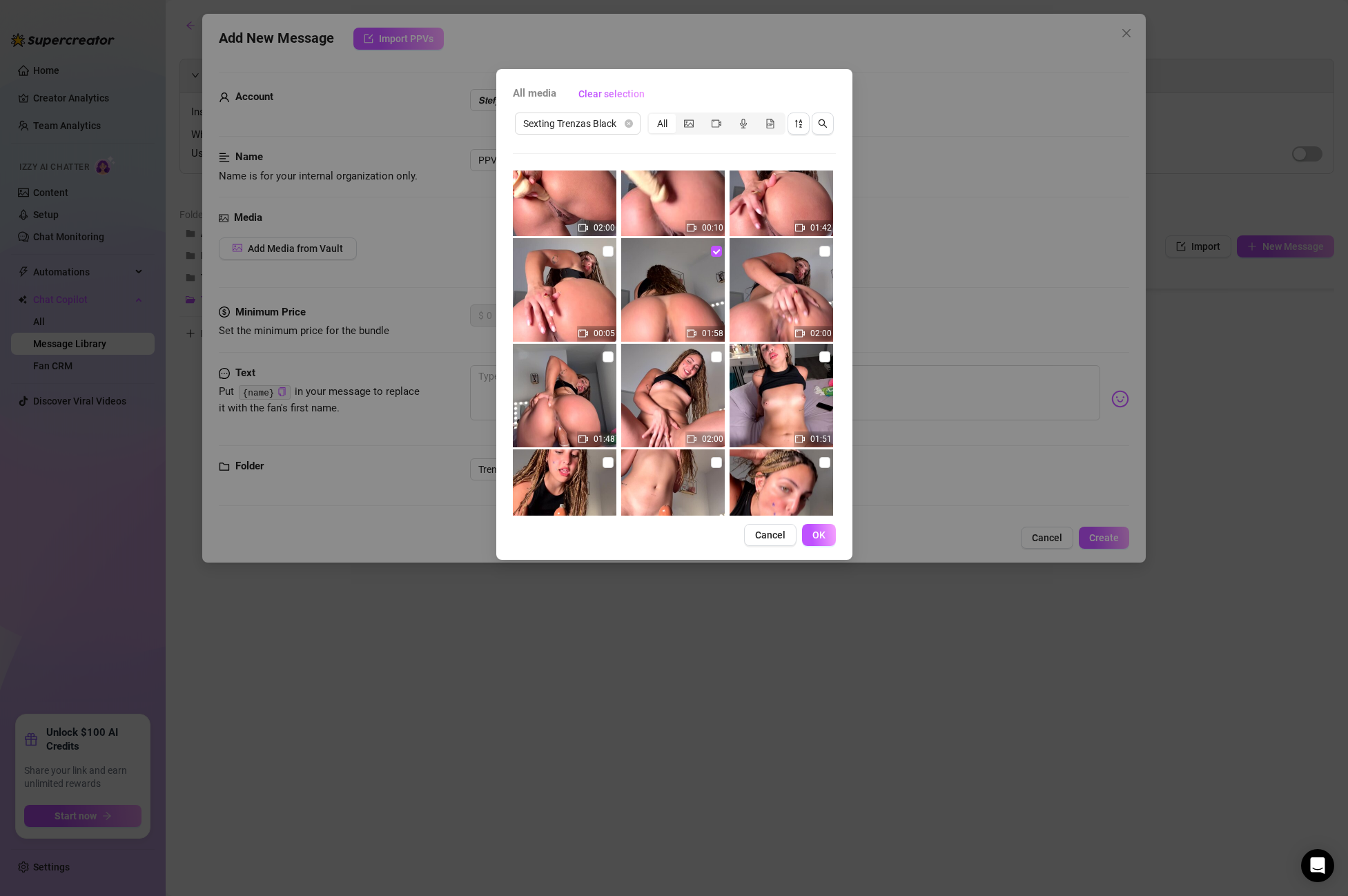
click at [836, 536] on div "All media Clear selection Sexting Trenzas Black All 00:03 00:03 00:12 00:16 00:…" at bounding box center [674, 314] width 356 height 491
click at [828, 536] on button "OK" at bounding box center [818, 534] width 34 height 22
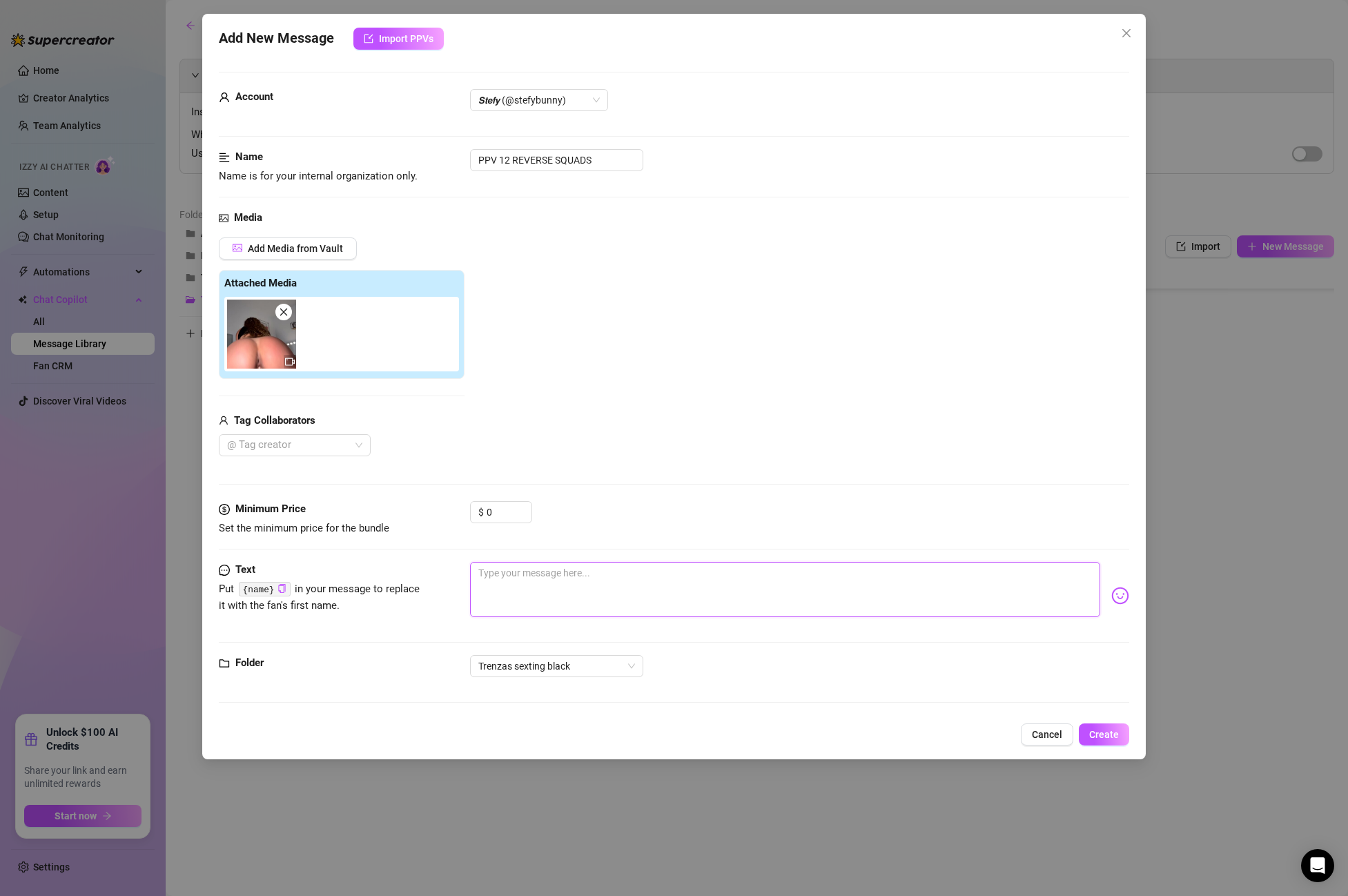
click at [567, 564] on textarea at bounding box center [785, 589] width 630 height 55
paste textarea "Ufff daddy! Get ready because I'm going to ride you hard! 😈 I love going up and…"
type textarea "Ufff daddy! Get ready because I'm going to ride you hard! 😈 I love going up and…"
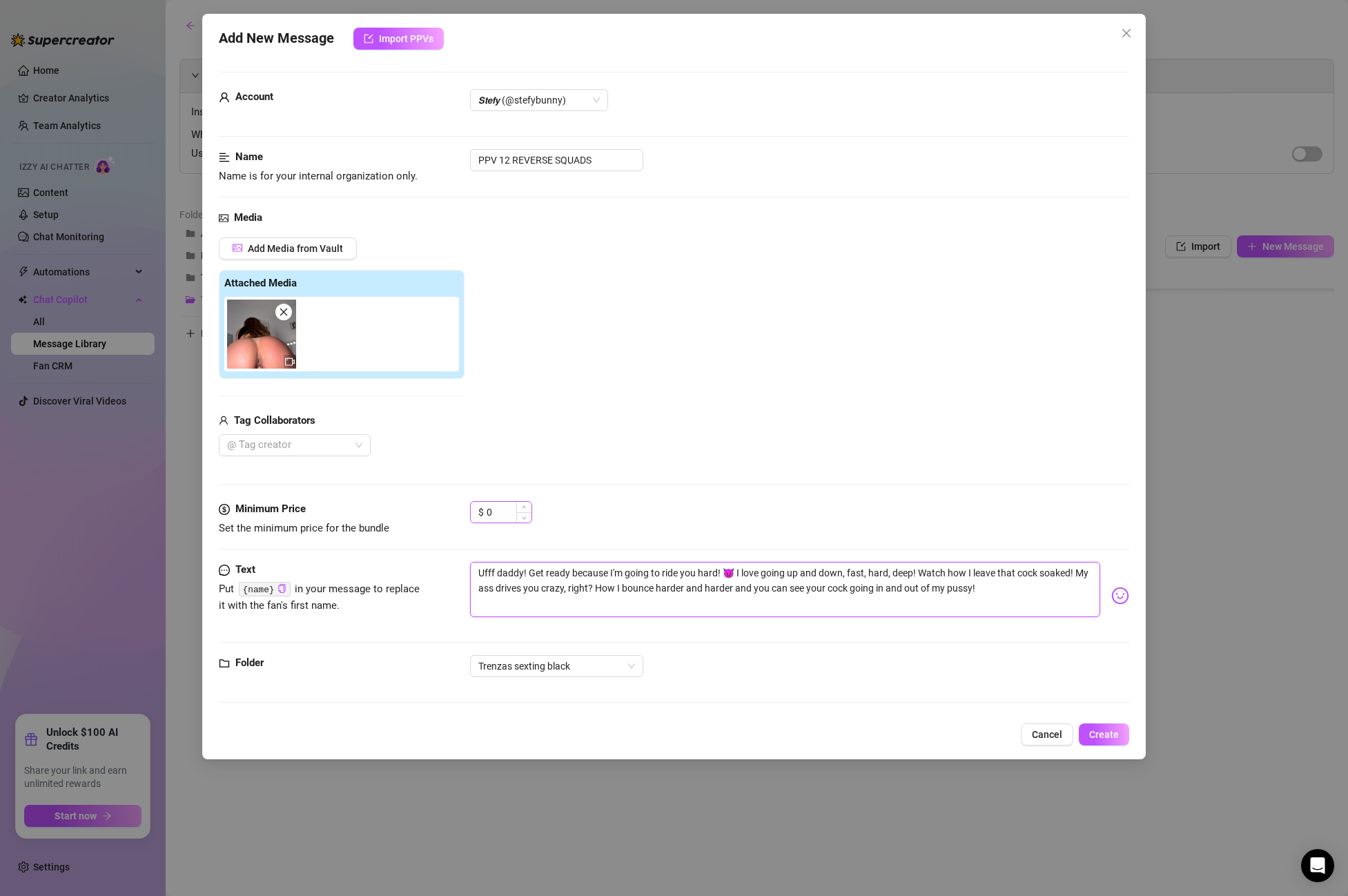
type textarea "Ufff daddy! Get ready because I'm going to ride you hard! 😈 I love going up and…"
drag, startPoint x: 507, startPoint y: 513, endPoint x: 405, endPoint y: 502, distance: 102.6
click at [405, 502] on div "Minimum Price Set the minimum price for the bundle $ 0" at bounding box center [674, 518] width 911 height 35
type input "1"
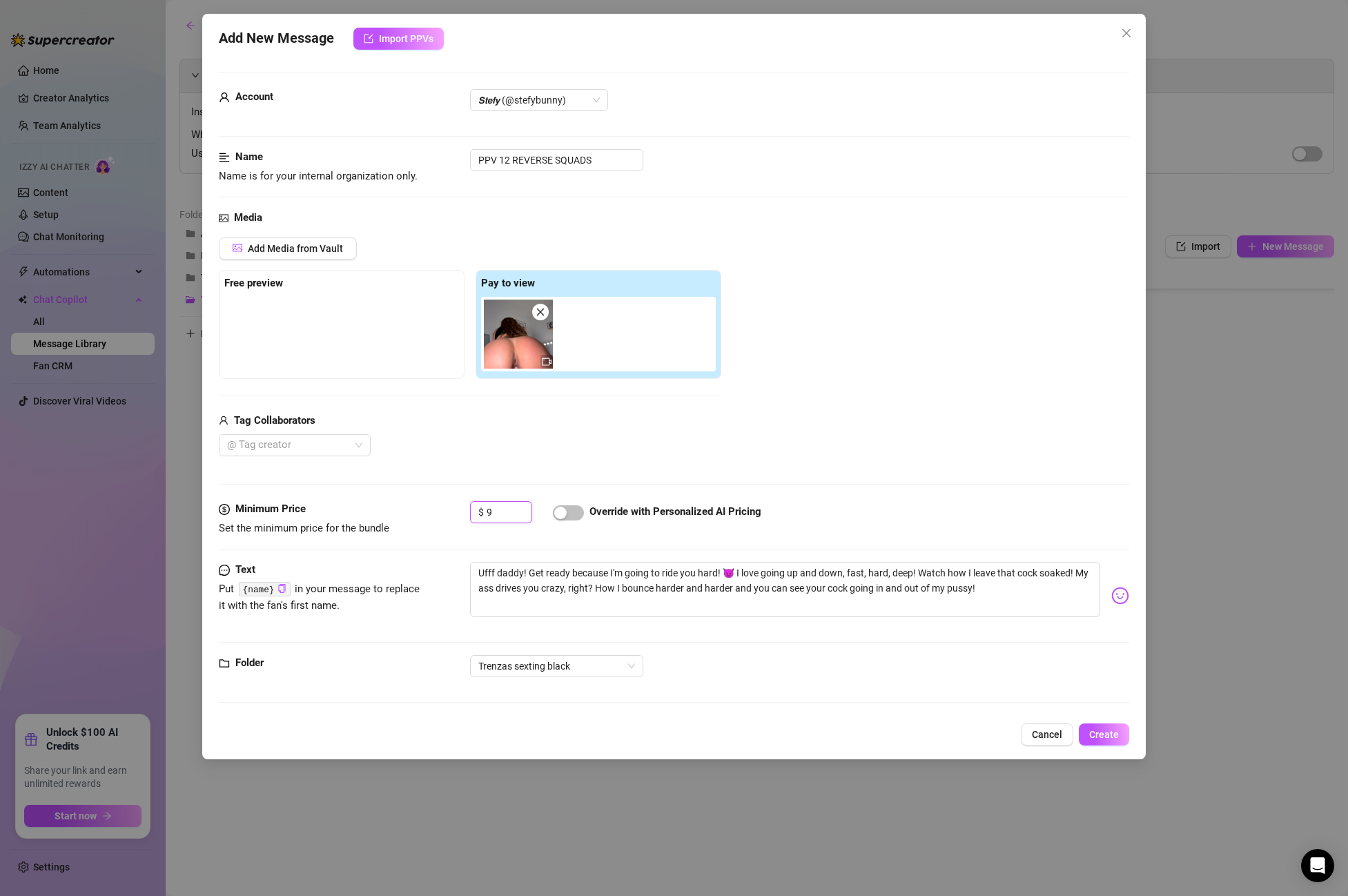
type input "9"
drag, startPoint x: 585, startPoint y: 516, endPoint x: 565, endPoint y: 514, distance: 20.1
click at [585, 516] on div "Override with Personalized AI Pricing" at bounding box center [657, 511] width 209 height 22
click at [565, 514] on div "button" at bounding box center [560, 512] width 12 height 12
click at [1113, 736] on span "Create" at bounding box center [1104, 734] width 29 height 11
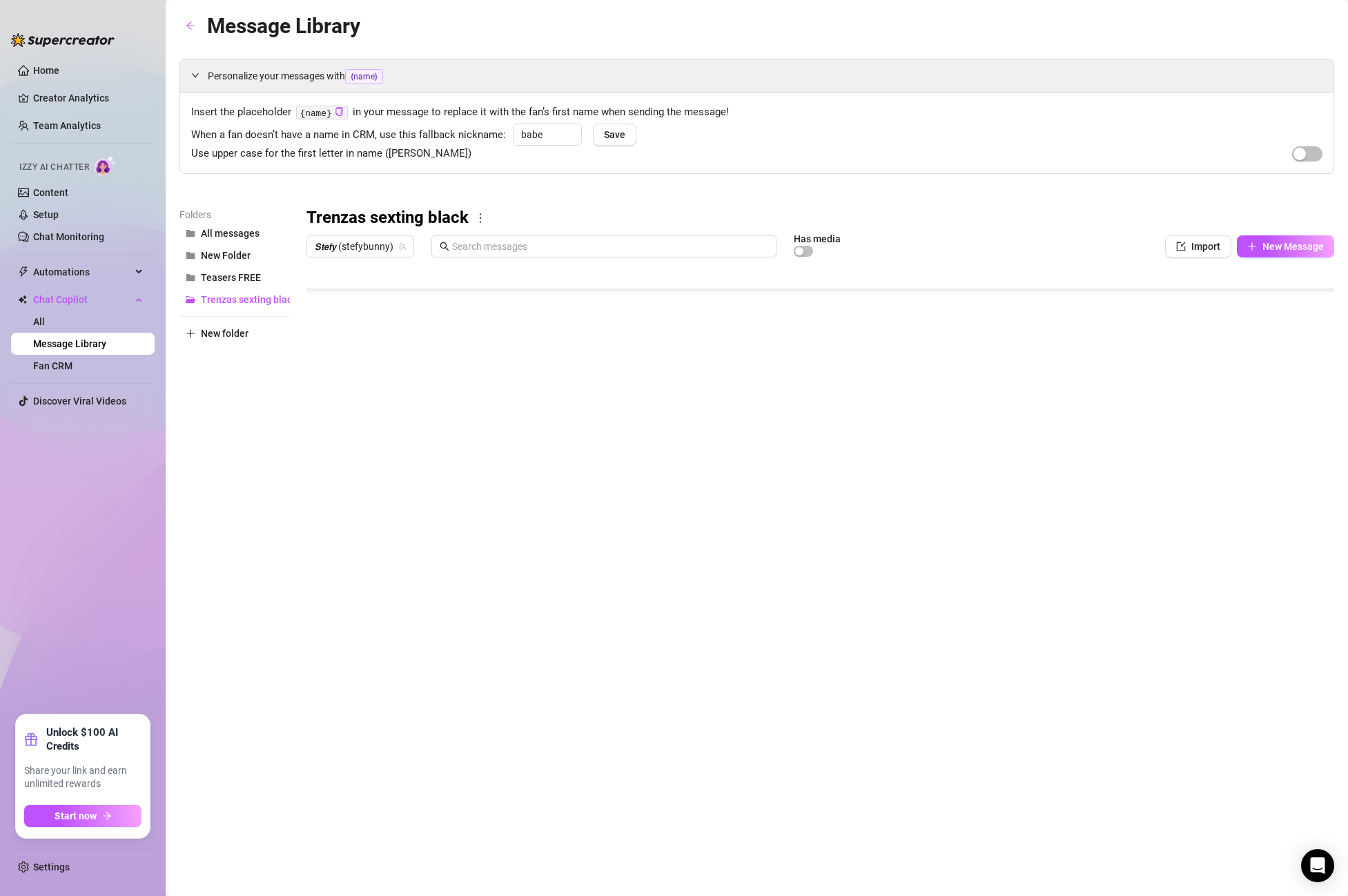
type textarea "Type your message here..."
click at [385, 561] on body "Home Creator Analytics Team Analytics Izzy AI Chatter Content Setup Chat Monito…" at bounding box center [674, 448] width 1348 height 896
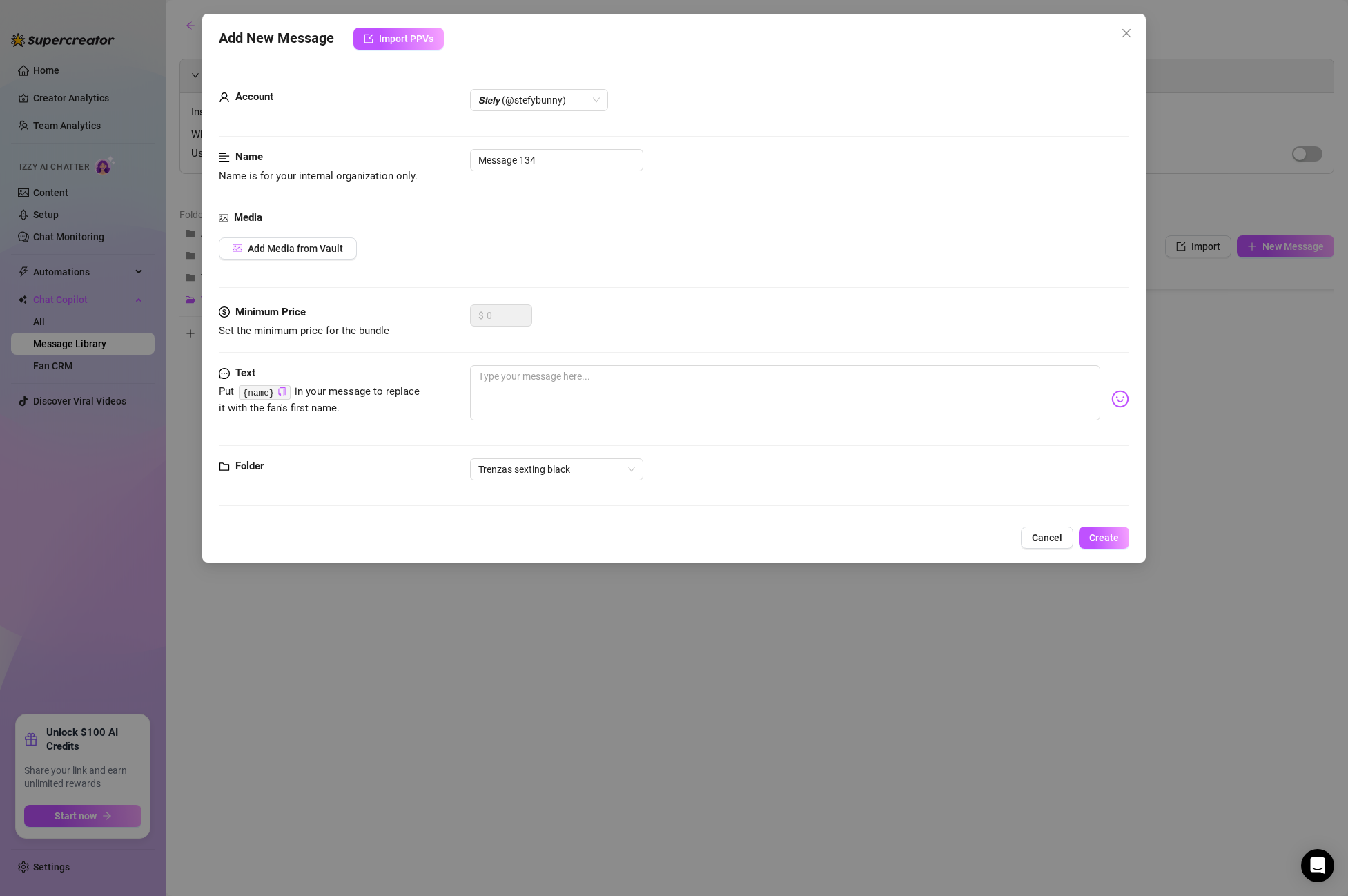
click at [570, 176] on div "Name Name is for your internal organization only. Message 134" at bounding box center [674, 166] width 911 height 35
drag, startPoint x: 567, startPoint y: 166, endPoint x: 417, endPoint y: 154, distance: 150.5
click at [417, 154] on div "Name Name is for your internal organization only. Message 134" at bounding box center [674, 166] width 911 height 35
paste input "Post PPV 12"
click at [548, 98] on span "𝙎𝙩𝙚𝙛𝙮 (@stefybunny)" at bounding box center [539, 100] width 121 height 20
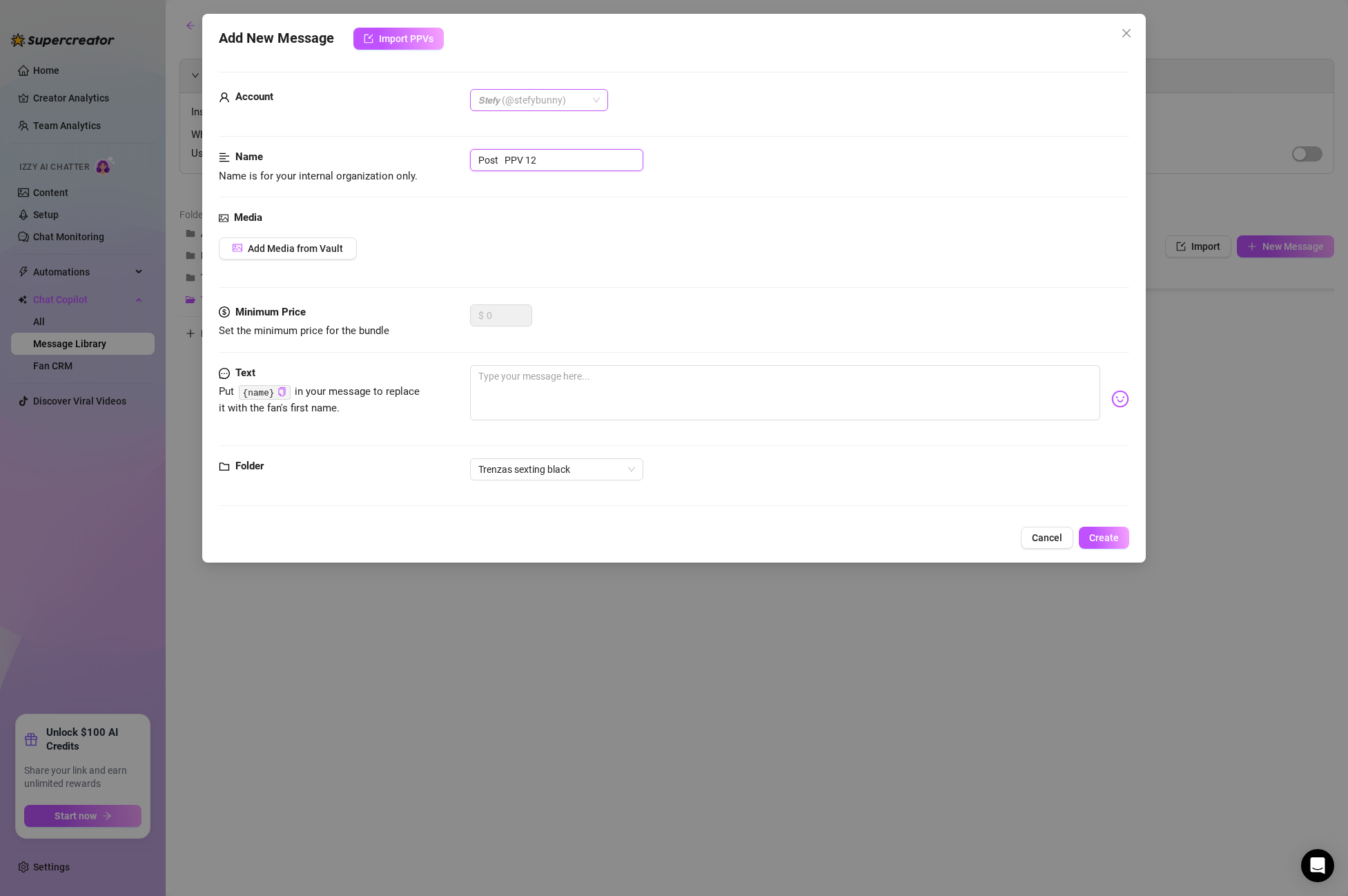
type input "Post PPV 12"
click at [548, 121] on div "All Creators" at bounding box center [539, 128] width 116 height 16
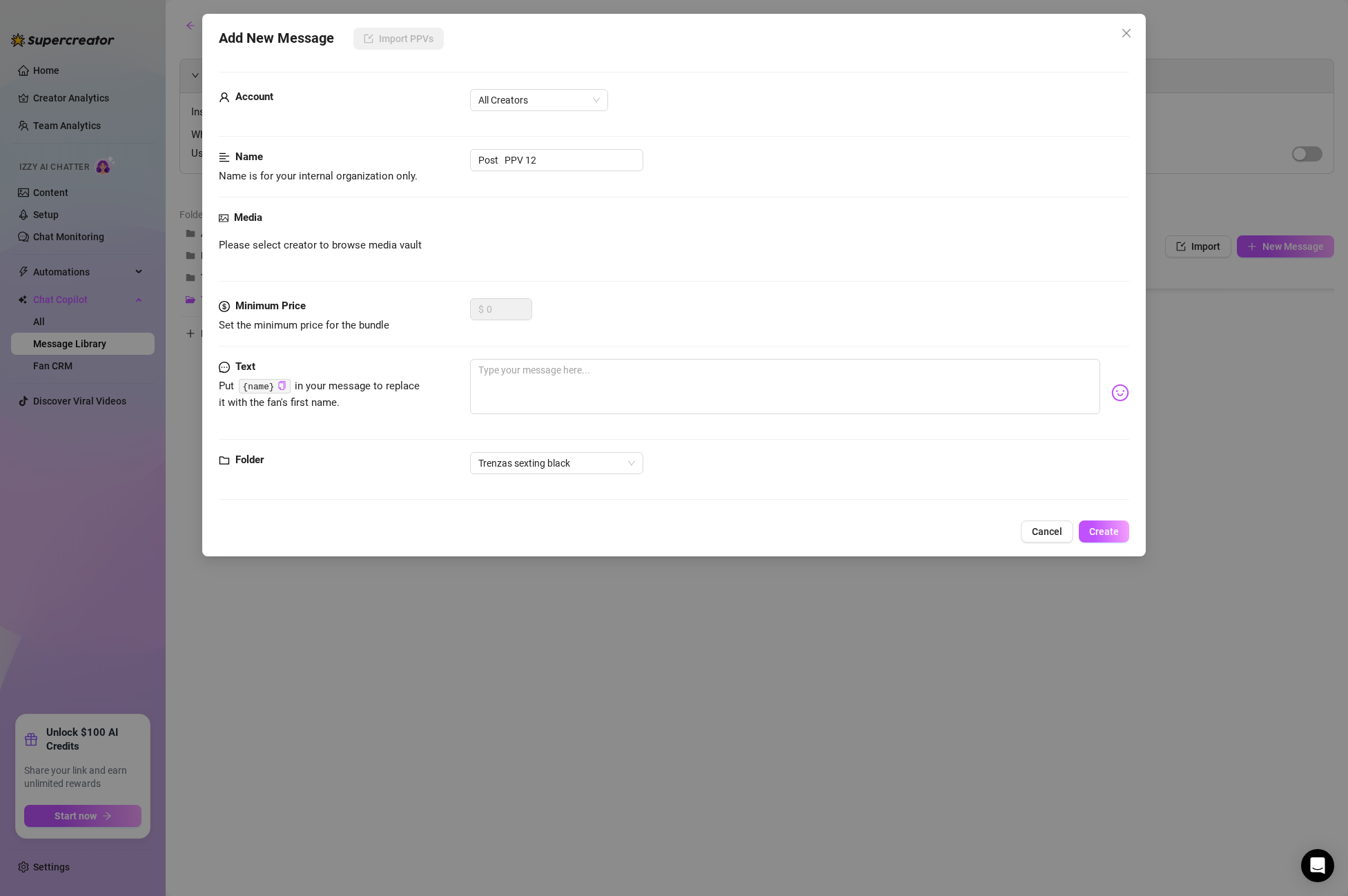
click at [545, 268] on div "Media Please select creator to browse media vault" at bounding box center [674, 254] width 911 height 88
click at [527, 382] on textarea at bounding box center [785, 386] width 630 height 55
click at [509, 390] on textarea at bounding box center [785, 386] width 630 height 55
paste textarea "like this and harder, daddy! I can't stop. I love making you want to cum every …"
type textarea "like this and harder, daddy! I can't stop. I love making you want to cum every …"
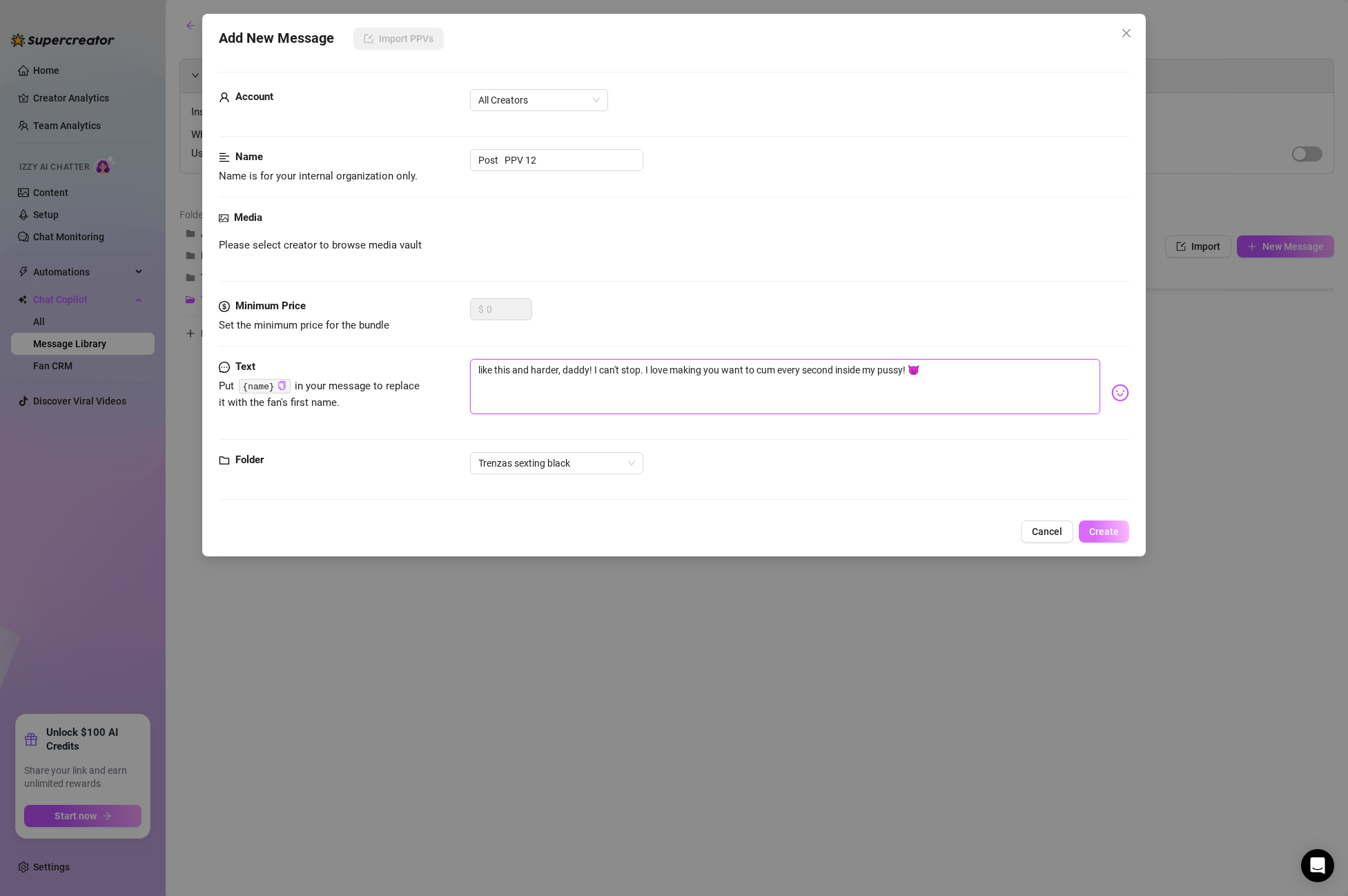
type textarea "like this and harder, daddy! I can't stop. I love making you want to cum every …"
click at [1118, 529] on span "Create" at bounding box center [1104, 531] width 29 height 11
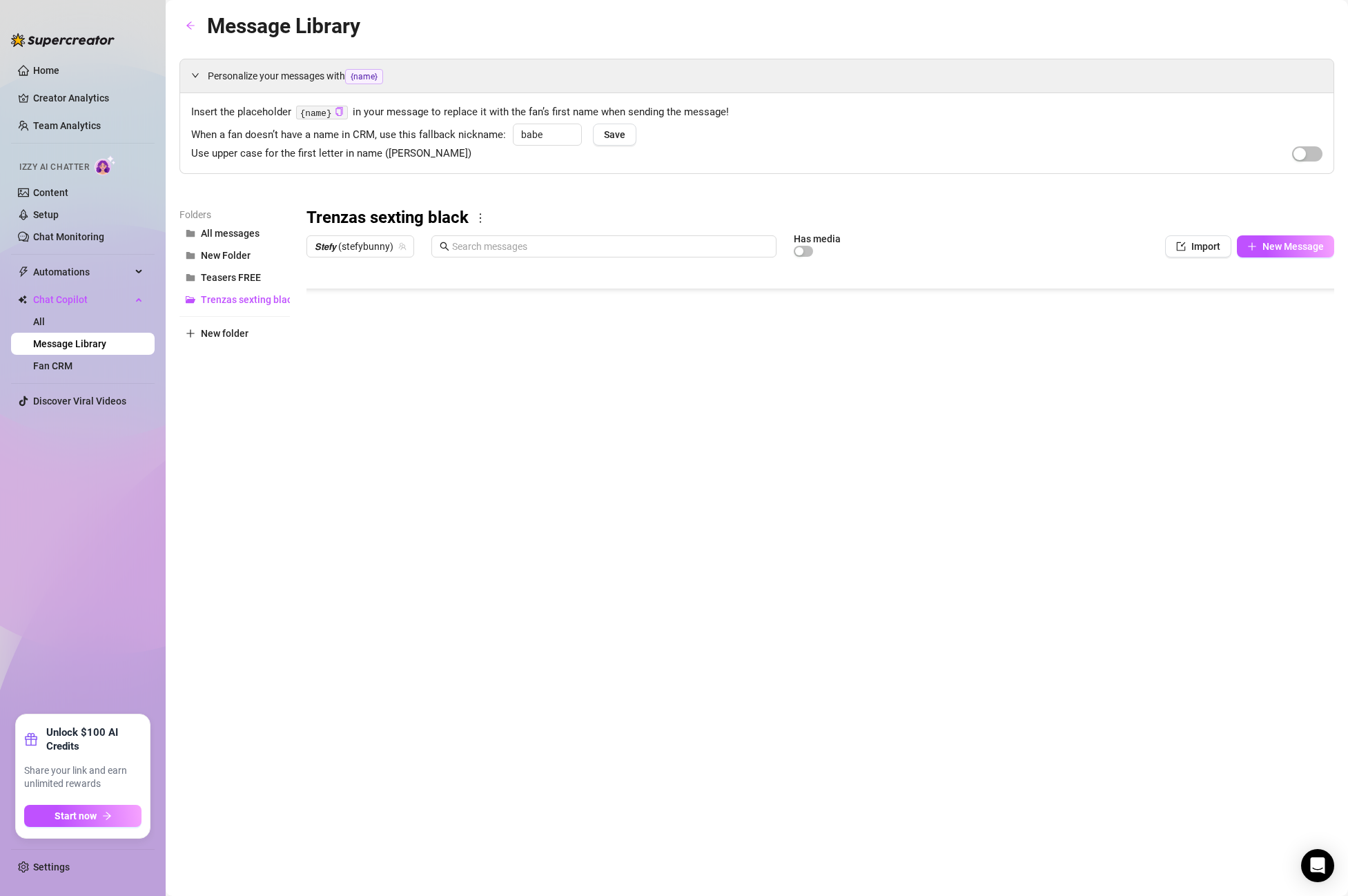
scroll to position [800, 1]
click at [368, 566] on body "Home Creator Analytics Team Analytics Izzy AI Chatter Content Setup Chat Monito…" at bounding box center [674, 448] width 1348 height 896
type textarea "Type your message here..."
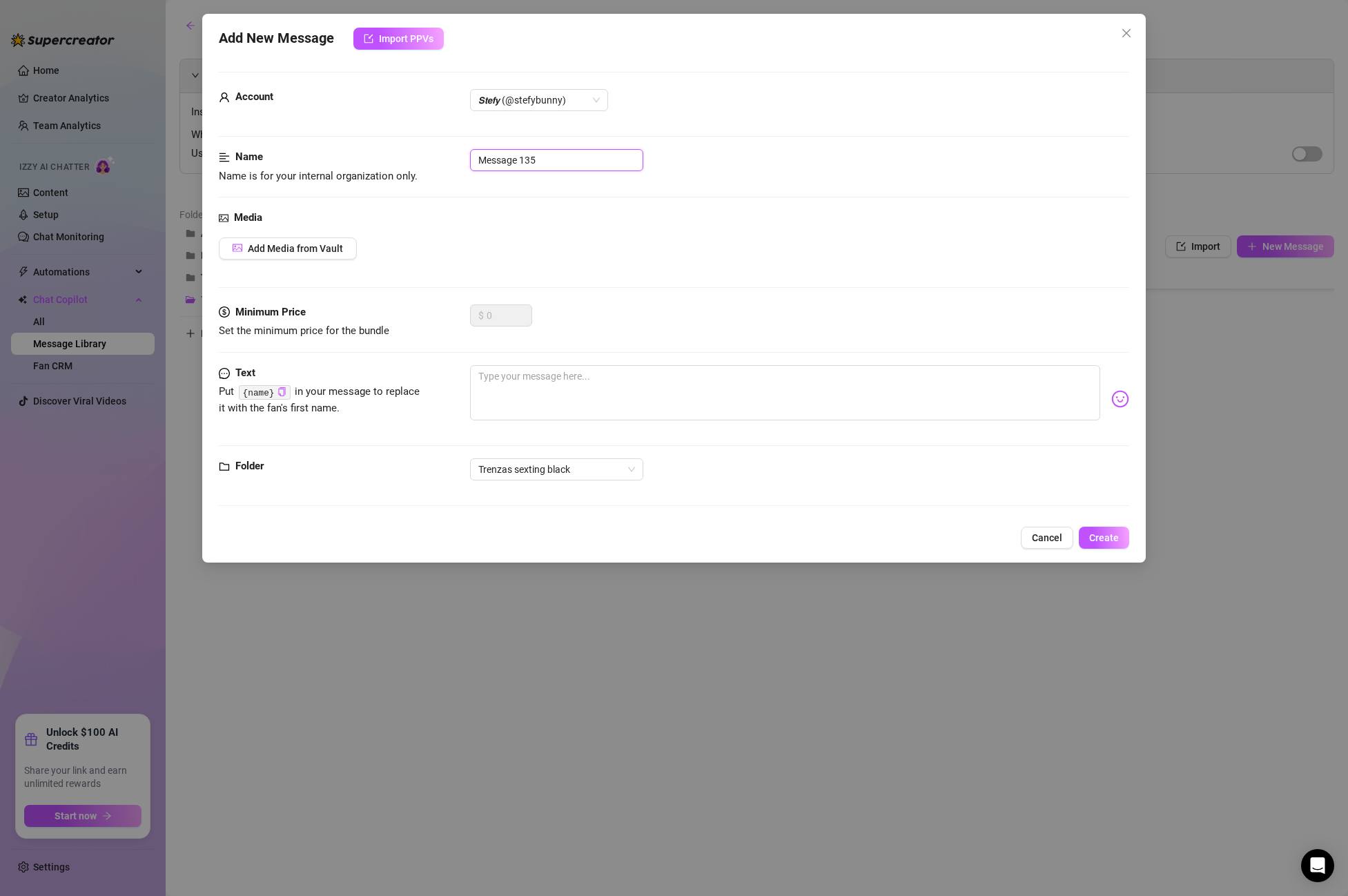
drag, startPoint x: 555, startPoint y: 161, endPoint x: 474, endPoint y: 152, distance: 81.5
click at [474, 152] on input "Message 135" at bounding box center [557, 160] width 174 height 22
paste input "introduction ANAL"
click at [545, 104] on span "𝙎𝙩𝙚𝙛𝙮 (@stefybunny)" at bounding box center [539, 100] width 121 height 20
type input "introduction ANAL"
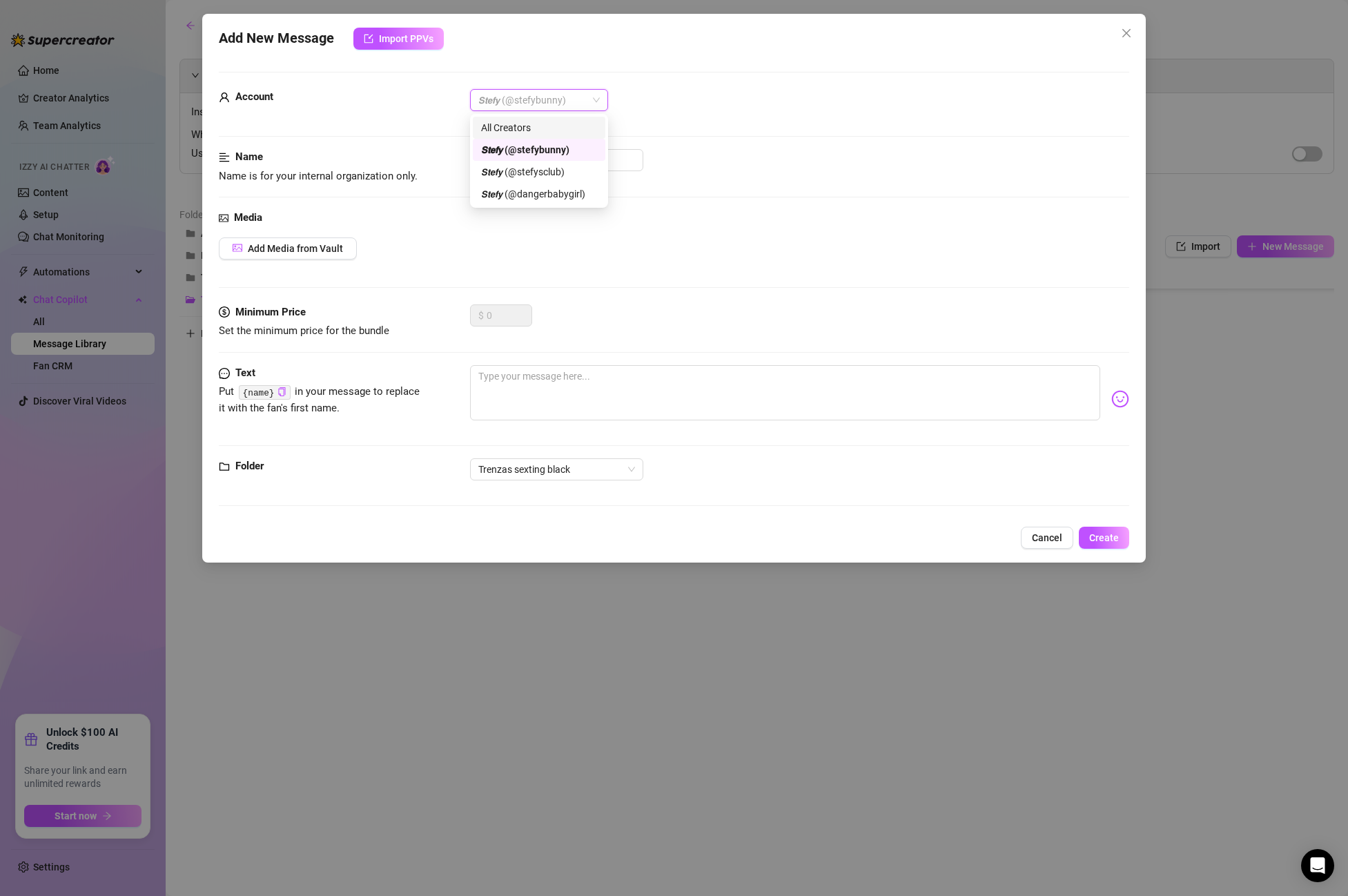
click at [541, 123] on div "All Creators" at bounding box center [539, 128] width 116 height 16
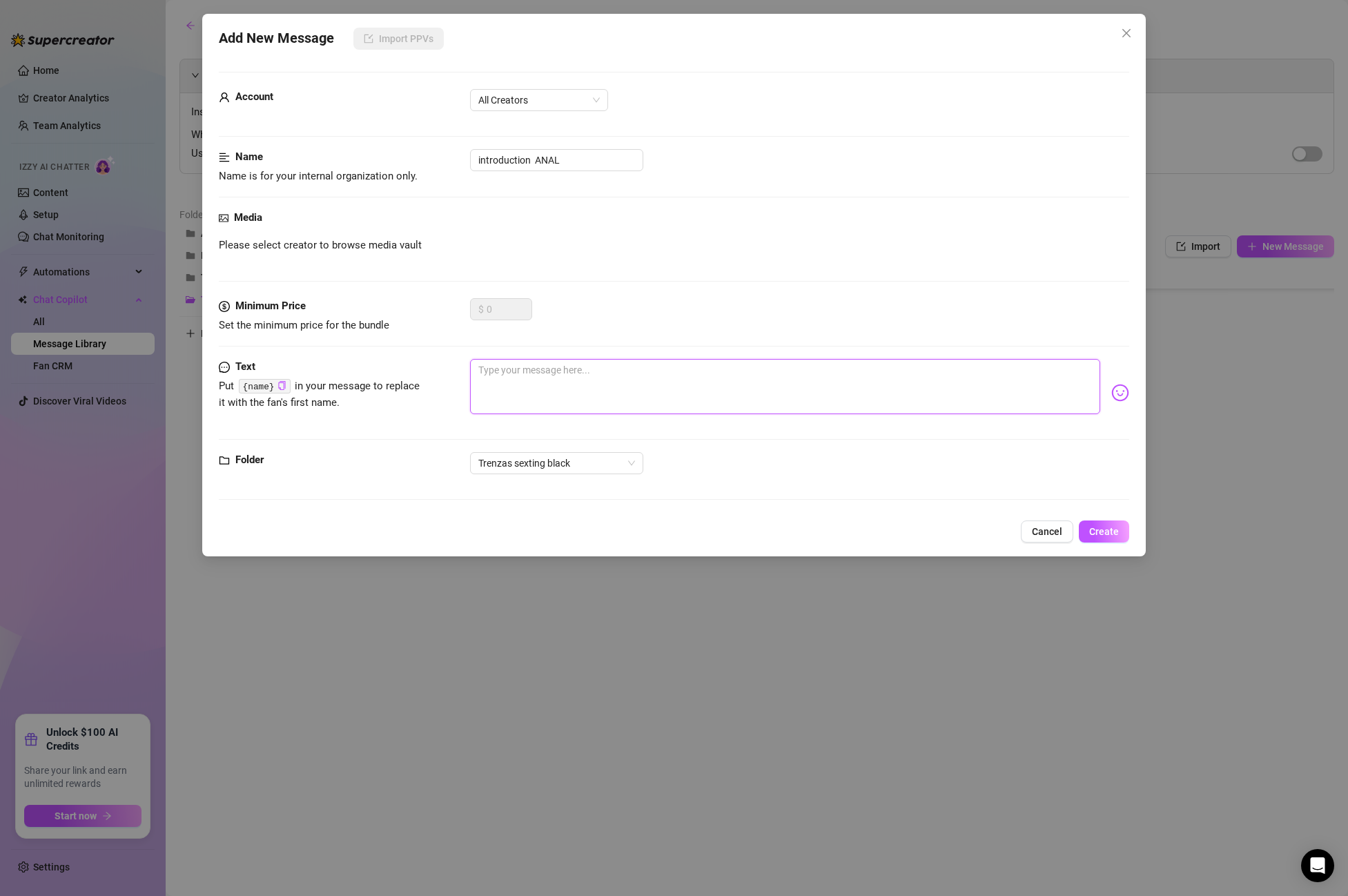
click at [565, 379] on textarea at bounding box center [785, 386] width 630 height 55
paste textarea "i'm so tempted to give you my ass baby! I'm playing with my little finger right…"
type textarea "i'm so tempted to give you my ass baby! I'm playing with my little finger right…"
click at [1115, 536] on span "Create" at bounding box center [1104, 531] width 29 height 11
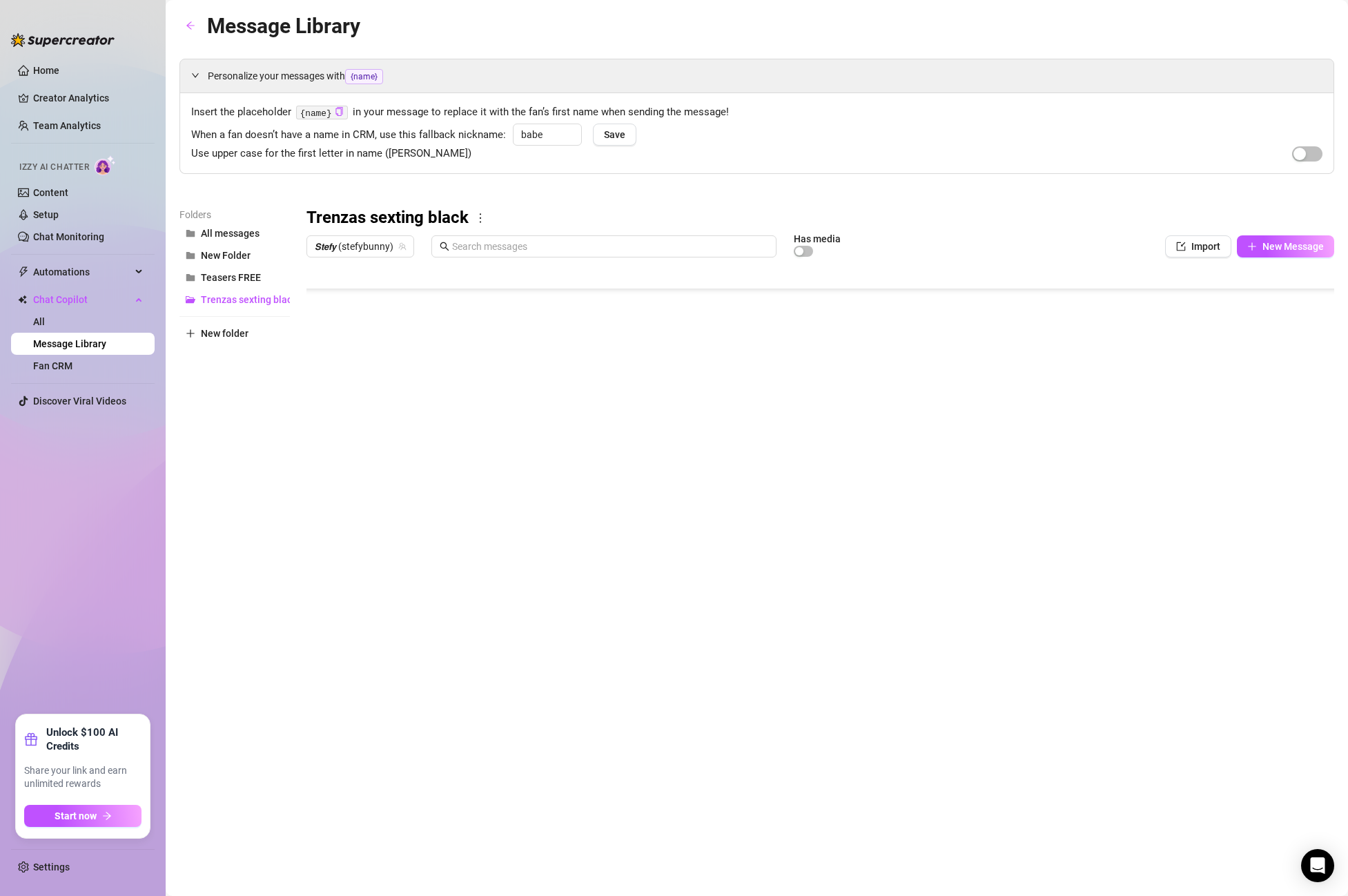
scroll to position [828, 1]
click at [367, 556] on body "Home Creator Analytics Team Analytics Izzy AI Chatter Content Setup Chat Monito…" at bounding box center [674, 448] width 1348 height 896
type textarea "Type your message here..."
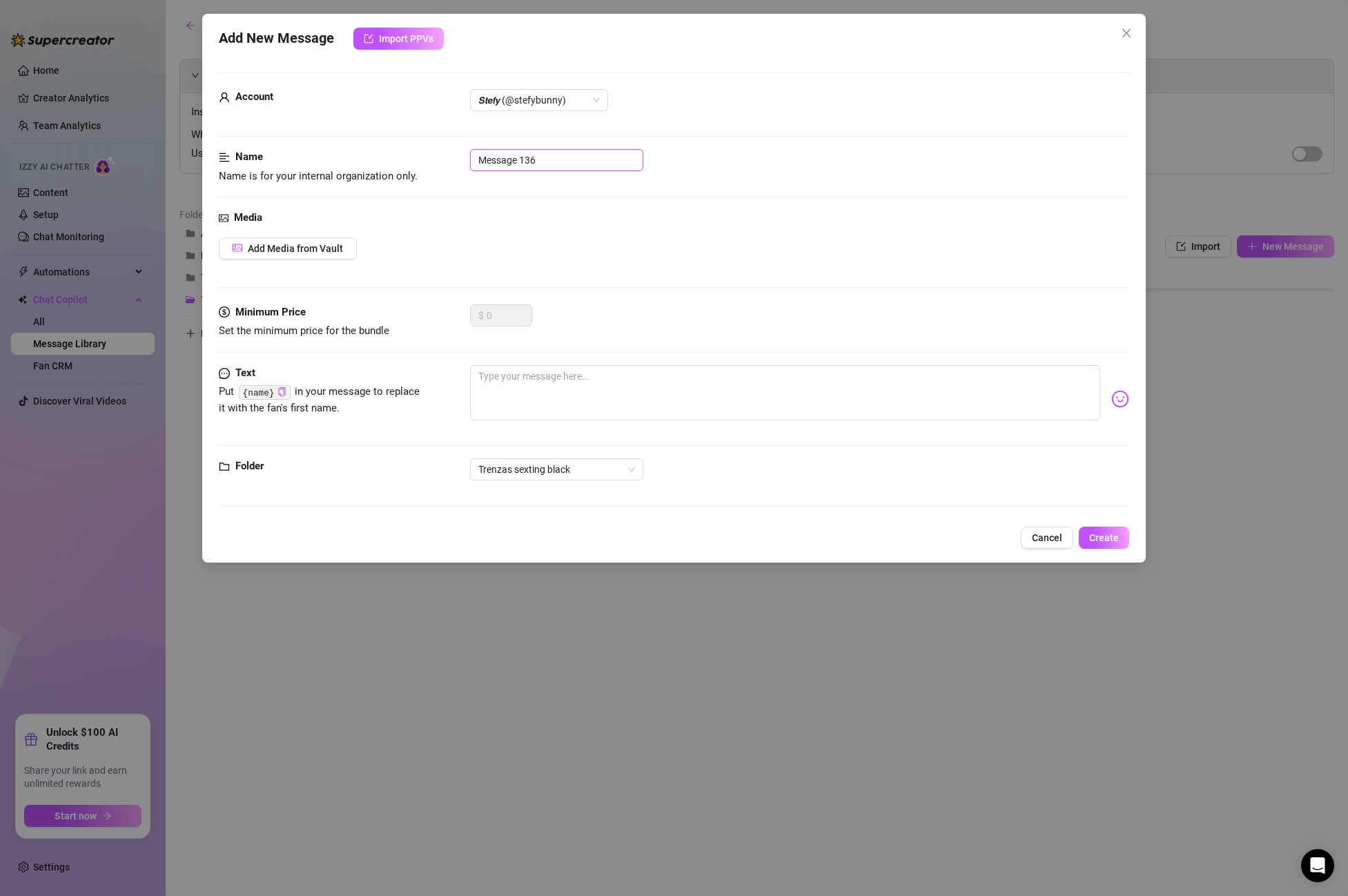
drag, startPoint x: 536, startPoint y: 161, endPoint x: 558, endPoint y: 162, distance: 22.0
click at [539, 162] on input "Message 136" at bounding box center [557, 160] width 174 height 22
drag, startPoint x: 558, startPoint y: 162, endPoint x: 393, endPoint y: 165, distance: 165.0
click at [403, 156] on div "Name Name is for your internal organization only. Message 136" at bounding box center [674, 166] width 911 height 35
paste input "PPV 13 ANAL FINGER"
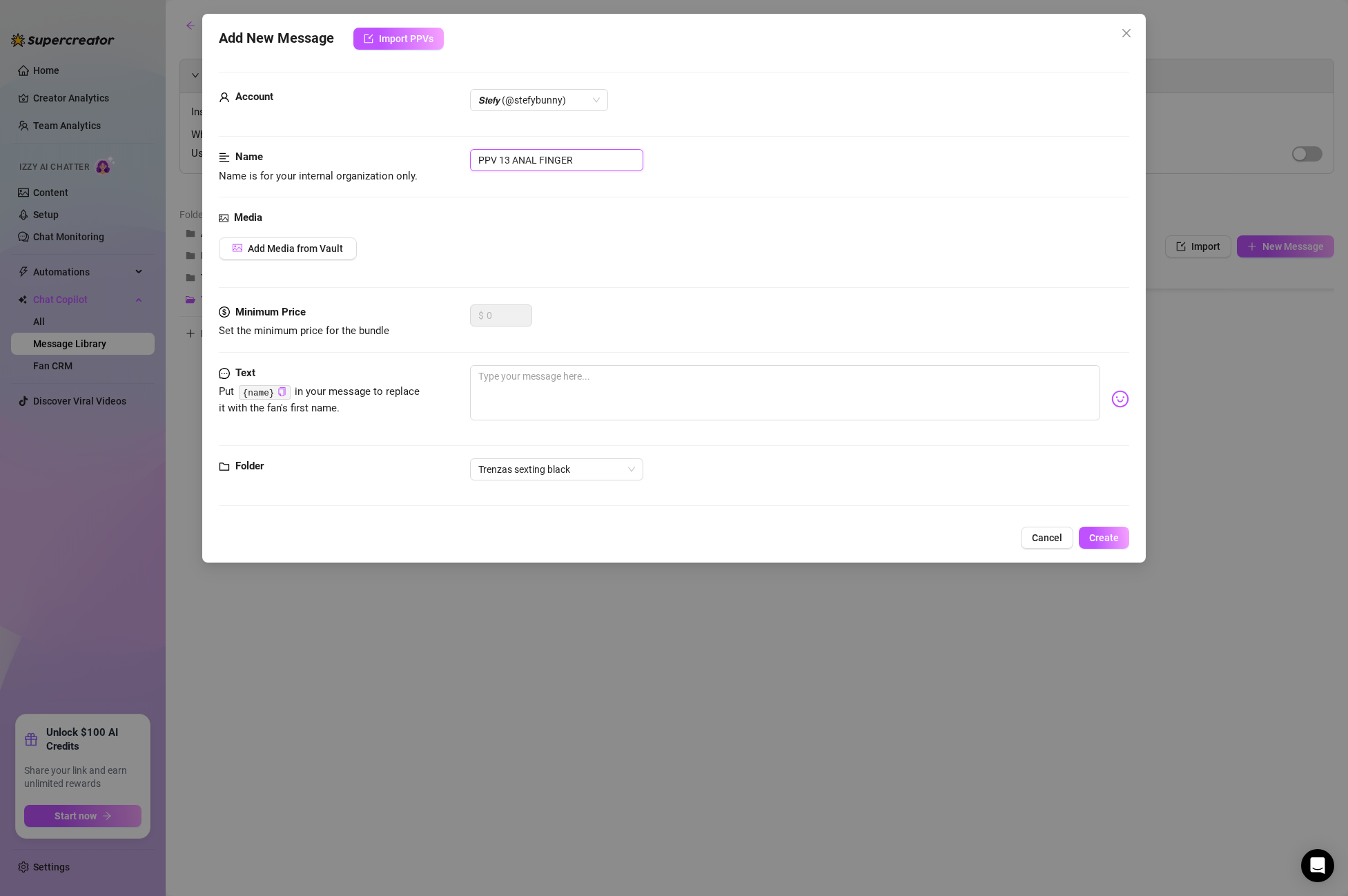
type input "PPV 13 ANAL FINGER"
click at [271, 259] on div "Media Add Media from Vault" at bounding box center [674, 257] width 911 height 95
click at [274, 254] on button "Add Media from Vault" at bounding box center [287, 248] width 138 height 22
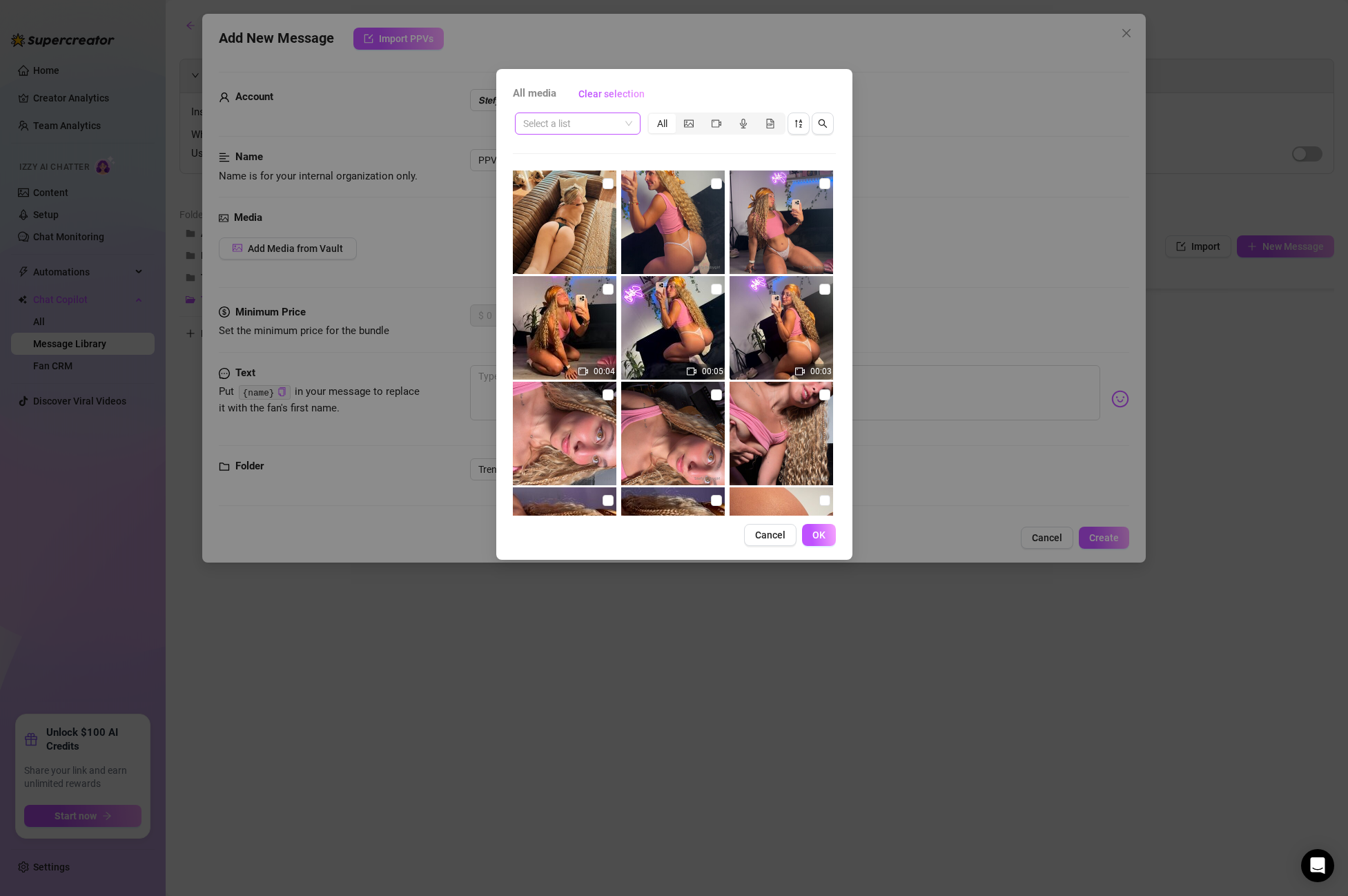
click at [571, 121] on input "search" at bounding box center [571, 123] width 97 height 20
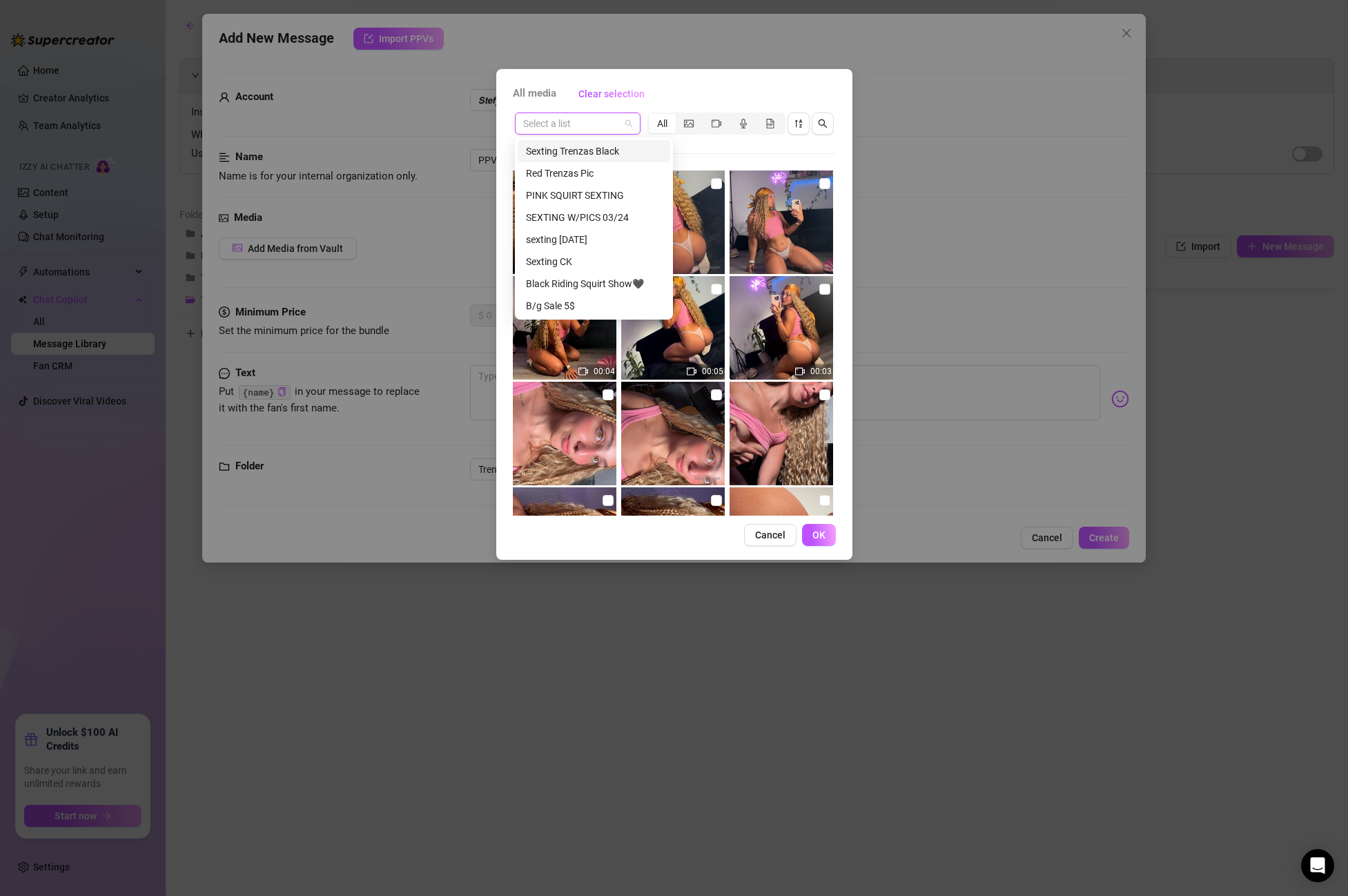
click at [569, 150] on div "Sexting Trenzas Black" at bounding box center [594, 151] width 136 height 16
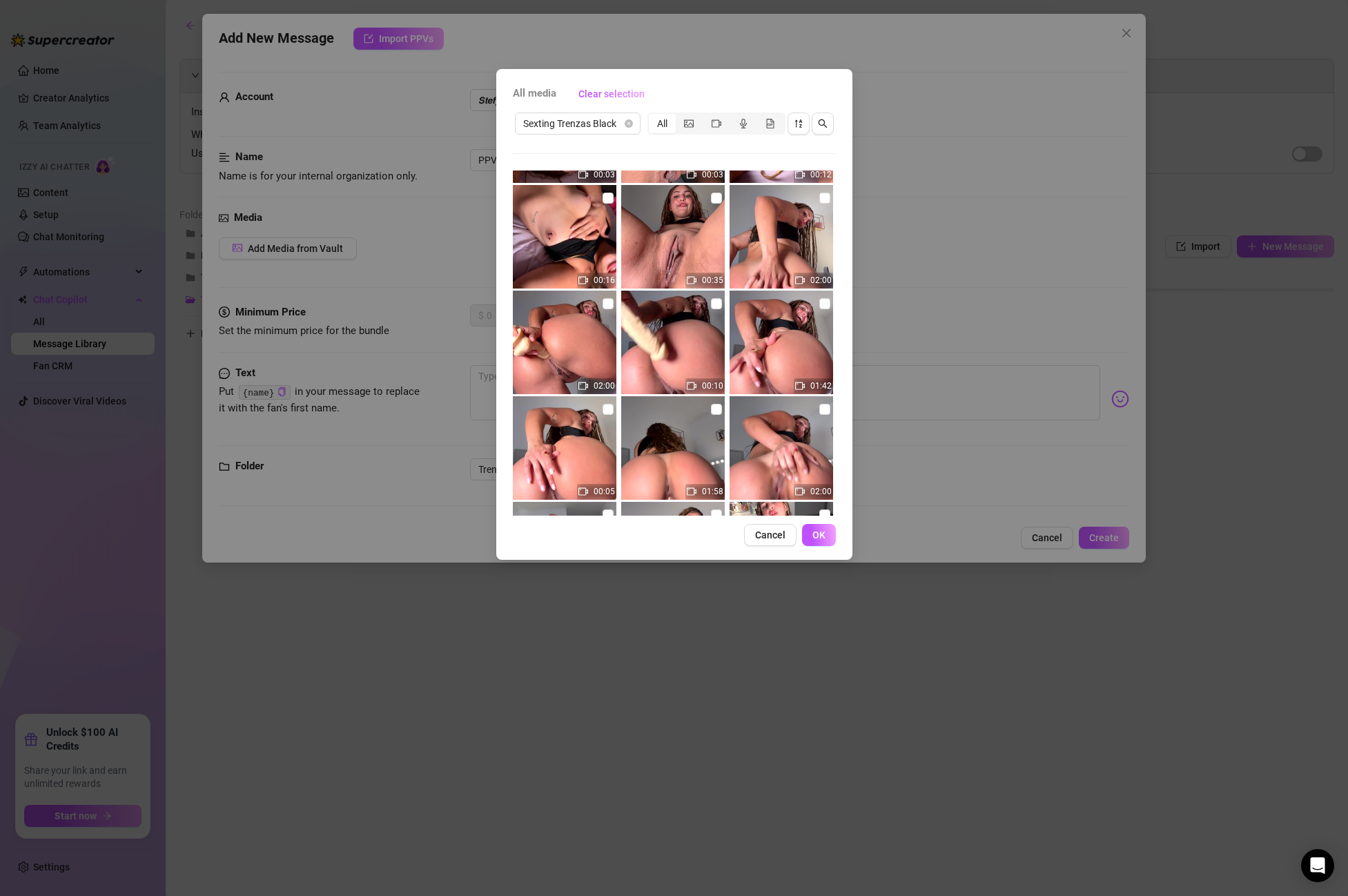
scroll to position [95, 0]
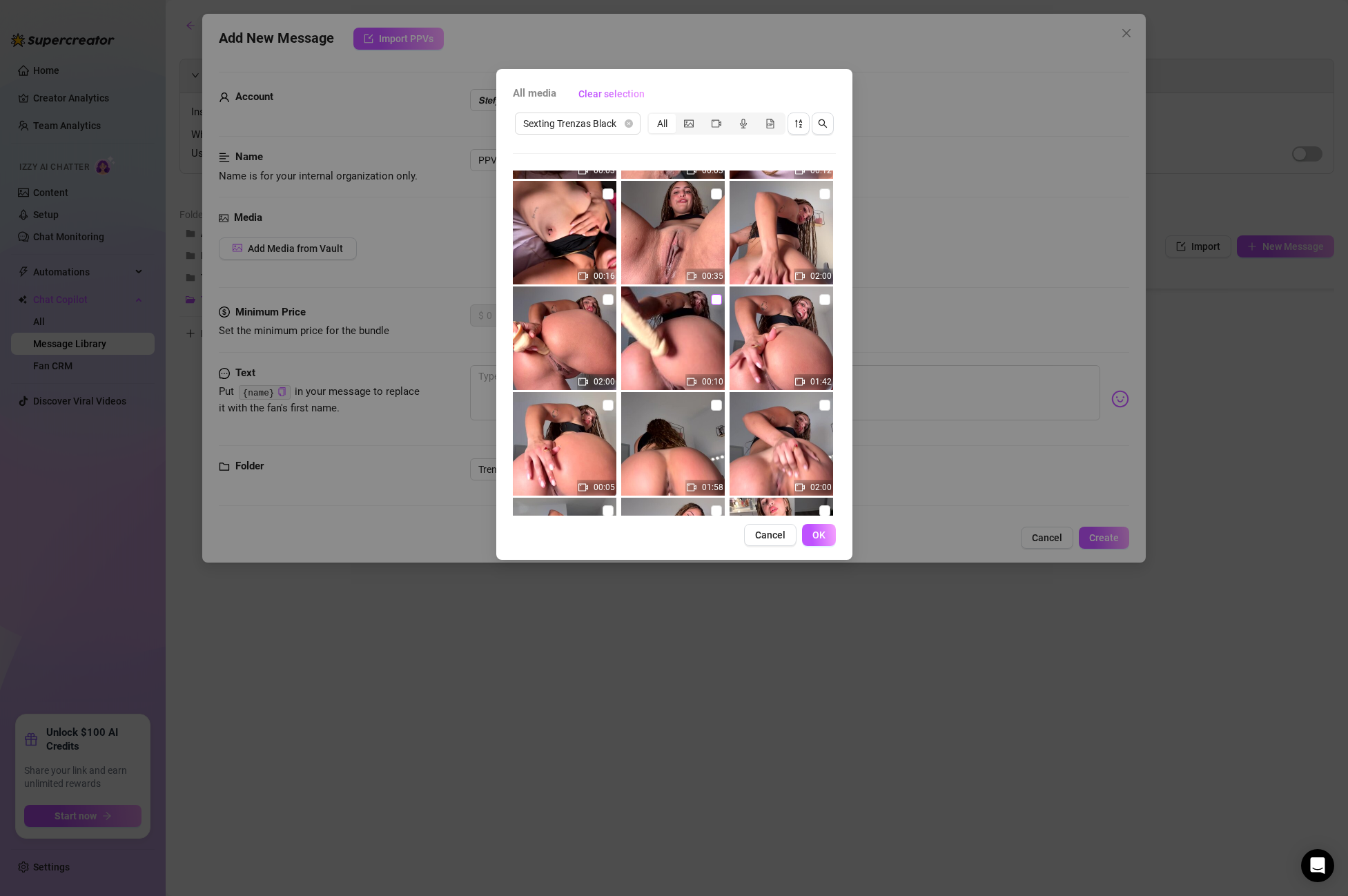
click at [715, 302] on input "checkbox" at bounding box center [716, 299] width 11 height 11
click at [716, 299] on input "checkbox" at bounding box center [716, 299] width 11 height 11
checkbox input "false"
click at [614, 412] on img at bounding box center [565, 443] width 104 height 104
click at [611, 406] on input "checkbox" at bounding box center [607, 404] width 11 height 11
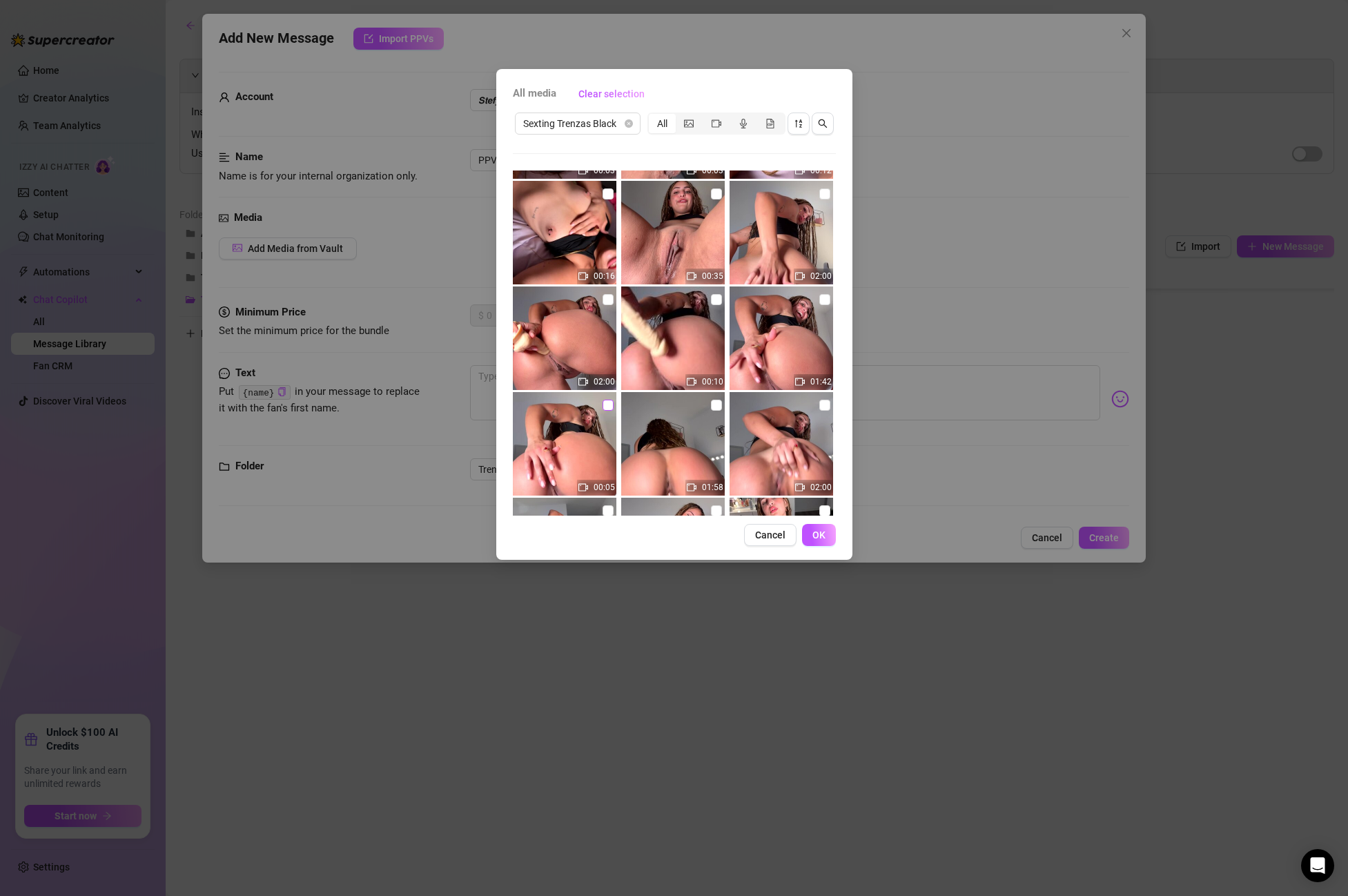
checkbox input "true"
click at [825, 302] on input "checkbox" at bounding box center [824, 299] width 11 height 11
checkbox input "true"
click at [818, 536] on span "OK" at bounding box center [819, 534] width 13 height 11
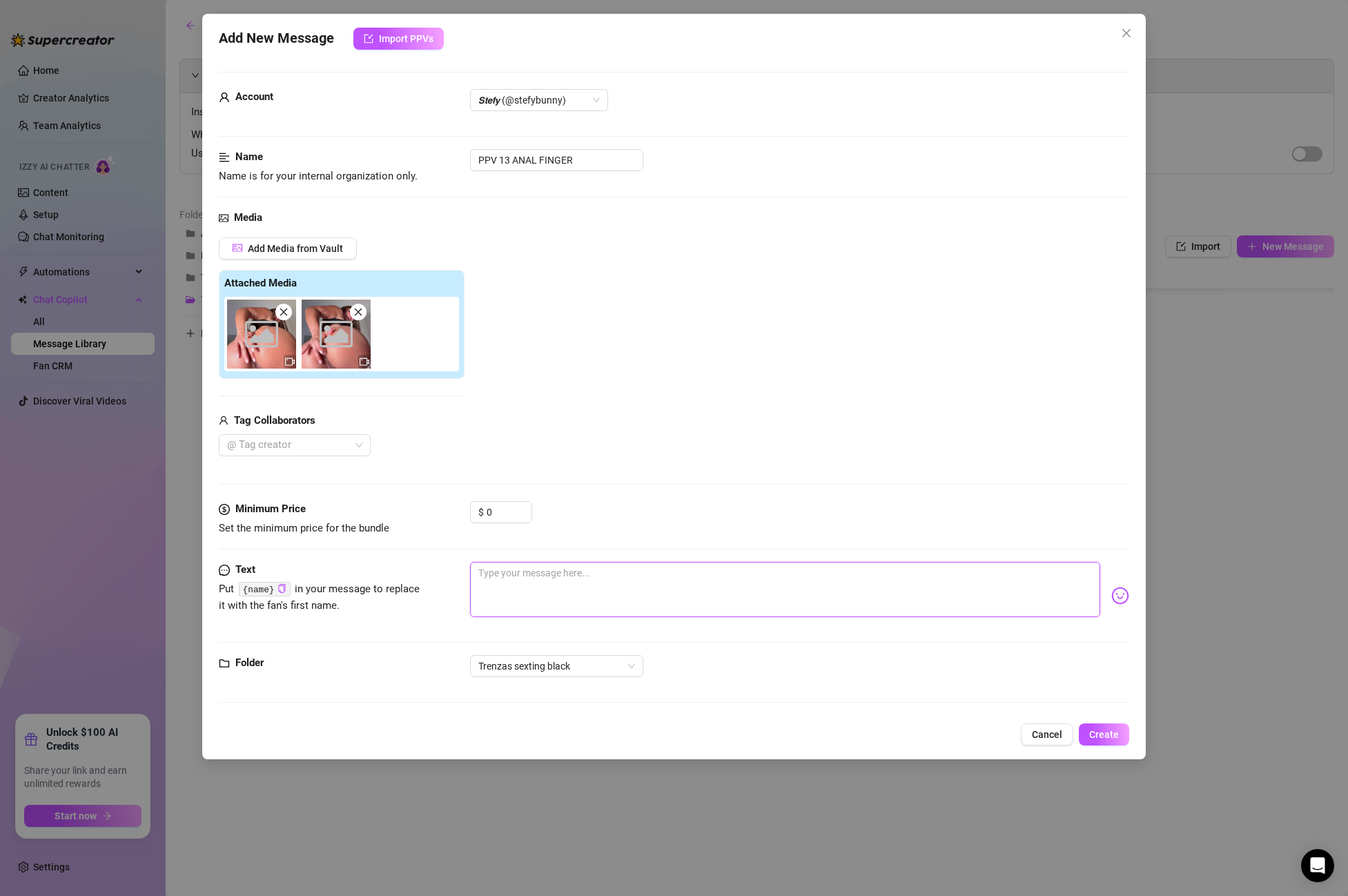
click at [540, 566] on textarea at bounding box center [785, 589] width 630 height 55
paste textarea "Ufff look how I suck my dido and play with my ass baby! It's so round and tight…"
type textarea "Ufff look how I suck my dido and play with my ass baby! It's so round and tight…"
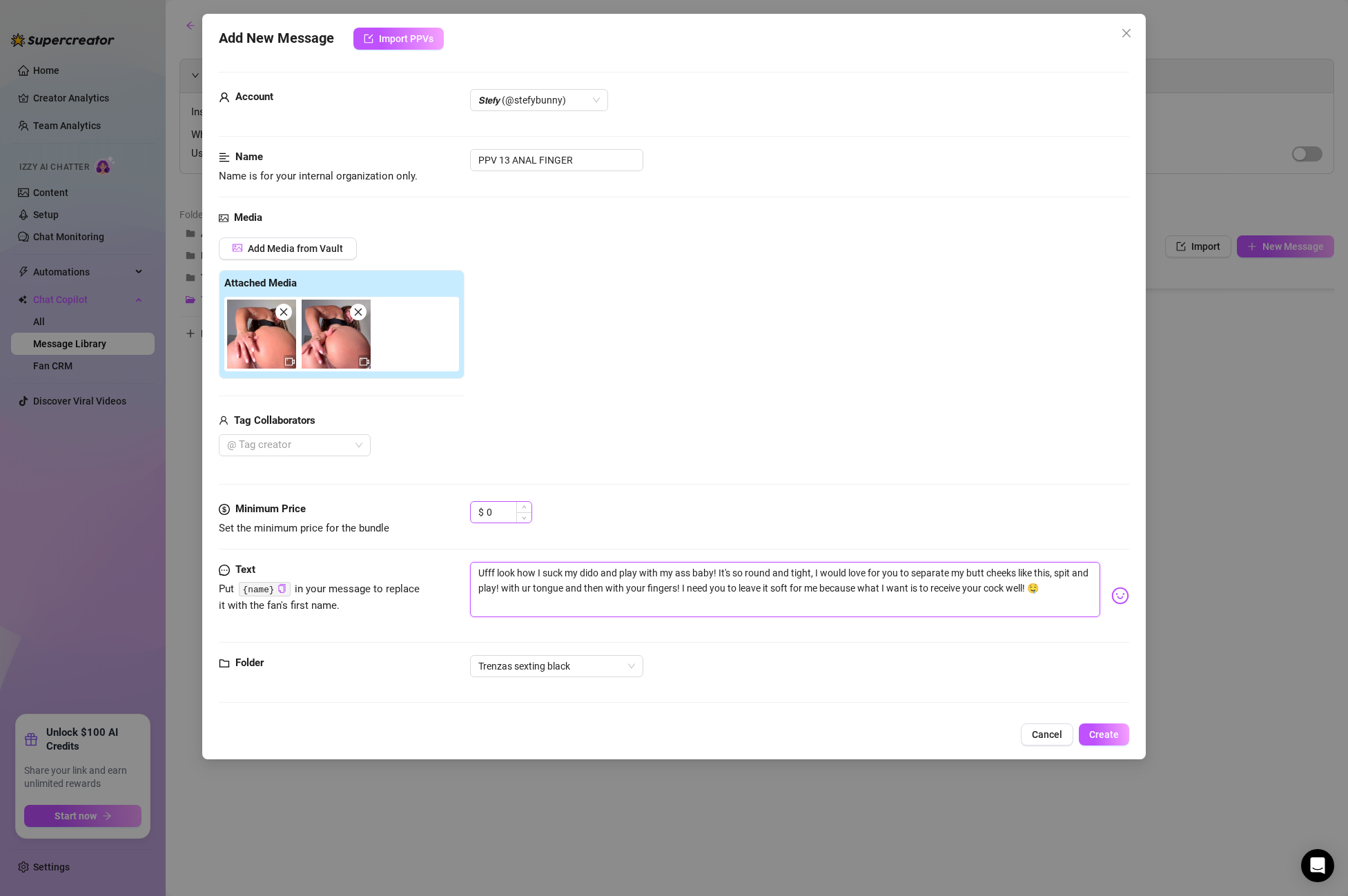
type textarea "Ufff look how I suck my dido and play with my ass baby! It's so round and tight…"
drag, startPoint x: 502, startPoint y: 514, endPoint x: 409, endPoint y: 508, distance: 93.2
click at [409, 508] on div "Minimum Price Set the minimum price for the bundle $ 0" at bounding box center [674, 518] width 911 height 35
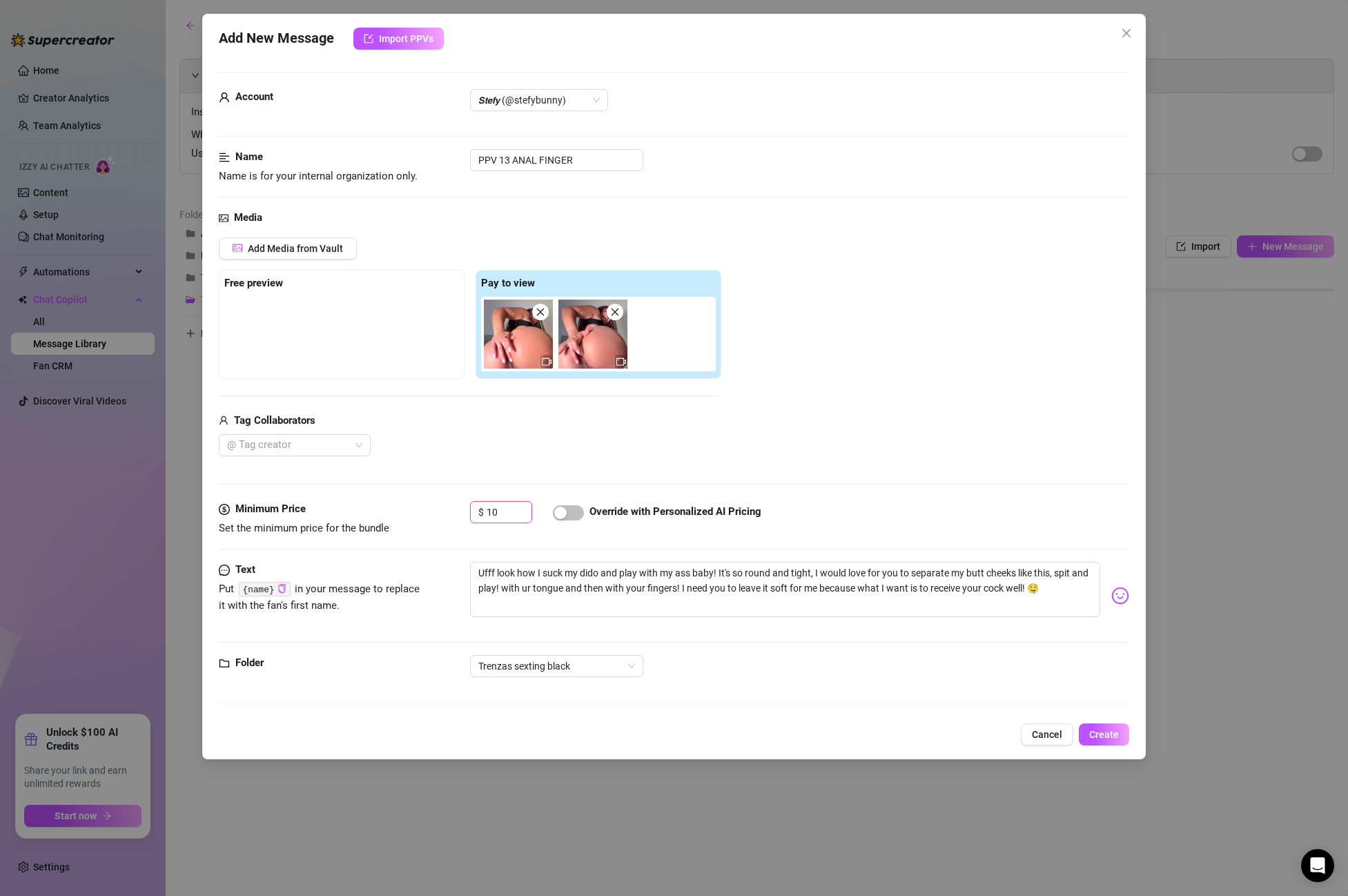
type input "10"
click at [571, 489] on div "Media Add Media from Vault Free preview Pay to view Tag Collaborators @ Tag cre…" at bounding box center [674, 355] width 911 height 291
click at [570, 514] on span "button" at bounding box center [569, 512] width 31 height 16
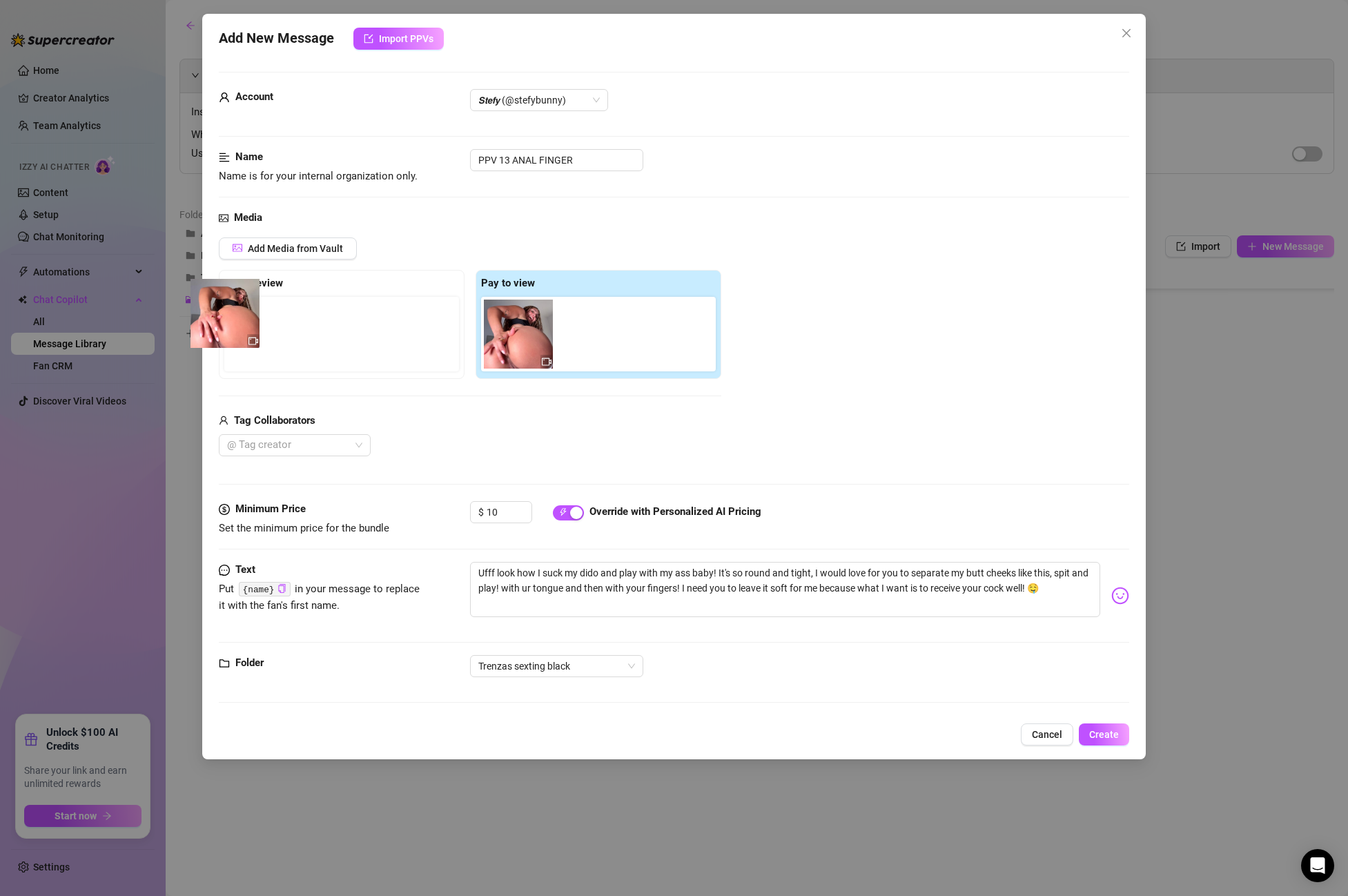
drag, startPoint x: 526, startPoint y: 344, endPoint x: 229, endPoint y: 323, distance: 297.7
click at [229, 323] on div "Free preview Pay to view" at bounding box center [470, 324] width 503 height 109
click at [1105, 744] on button "Create" at bounding box center [1104, 734] width 51 height 22
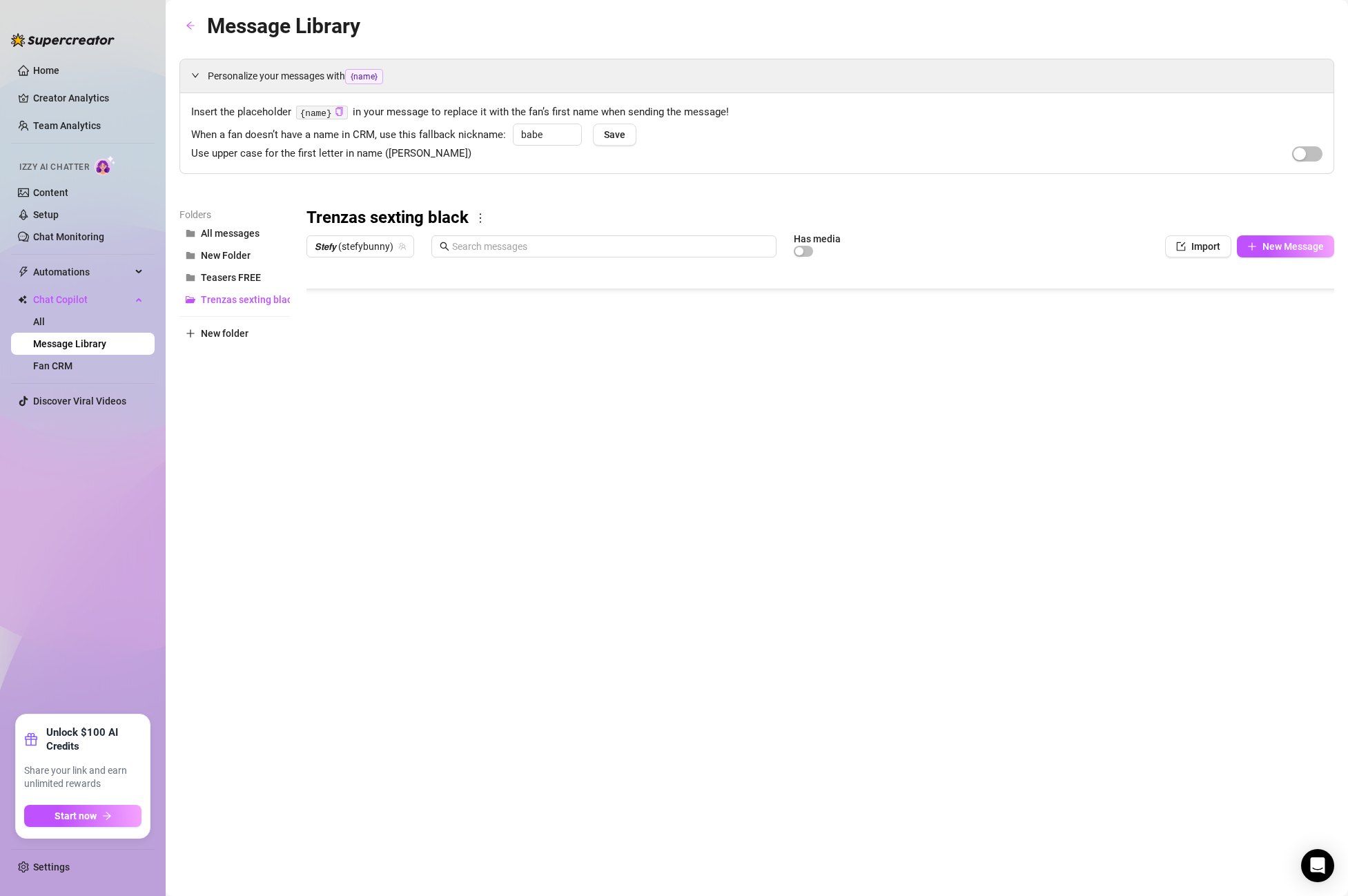
click at [383, 566] on body "Home Creator Analytics Team Analytics Izzy AI Chatter Content Setup Chat Monito…" at bounding box center [674, 448] width 1348 height 896
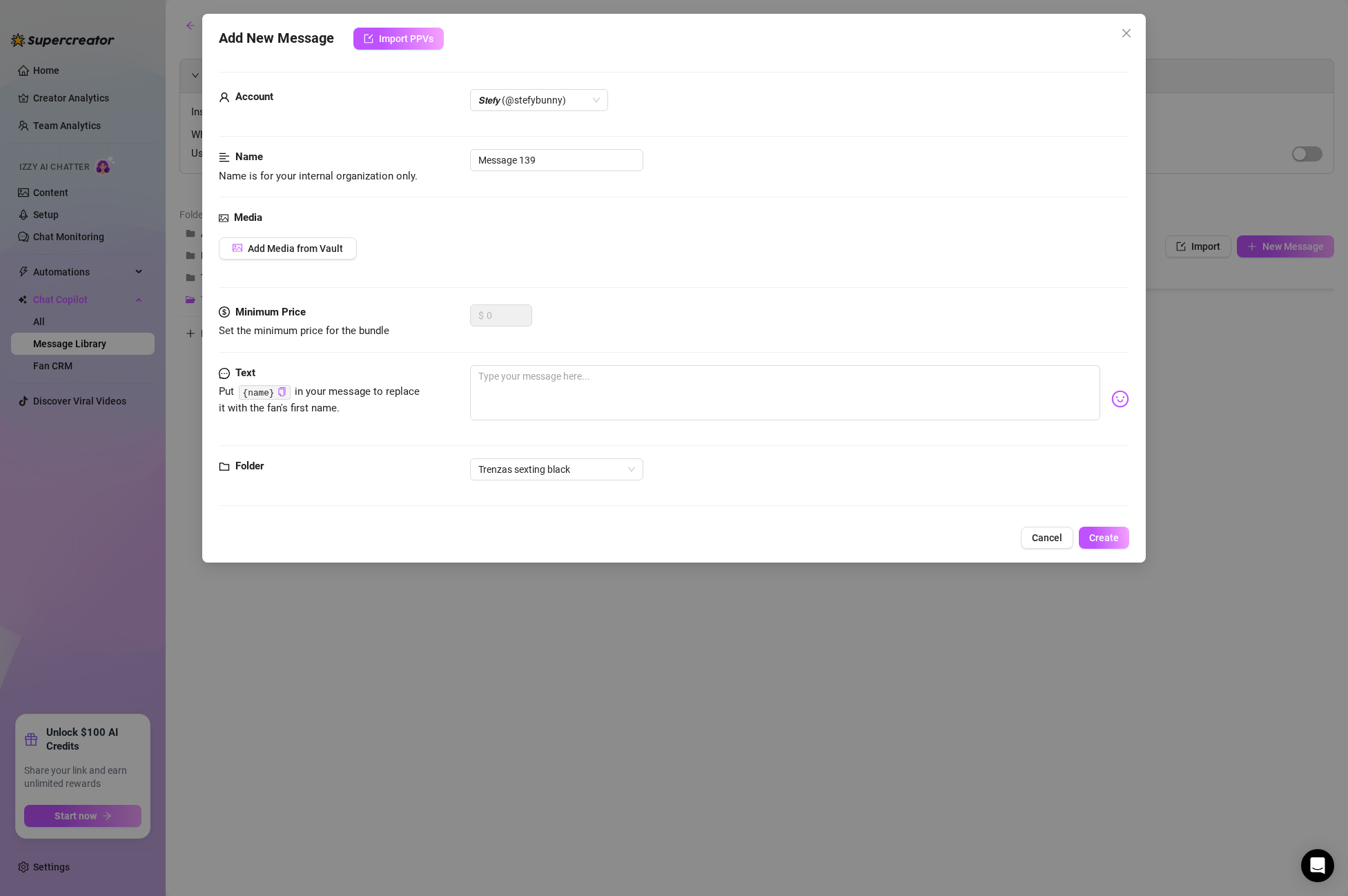
drag, startPoint x: 553, startPoint y: 178, endPoint x: 543, endPoint y: 180, distance: 10.2
click at [550, 178] on div "Name Name is for your internal organization only. Message 139" at bounding box center [674, 166] width 911 height 35
drag, startPoint x: 543, startPoint y: 169, endPoint x: 381, endPoint y: 145, distance: 163.8
click at [381, 145] on form "Account 𝙎𝙩𝙚𝙛𝙮 (@stefybunny) Name Name is for your internal organization only. M…" at bounding box center [674, 295] width 911 height 447
paste input "POST PPV 13"
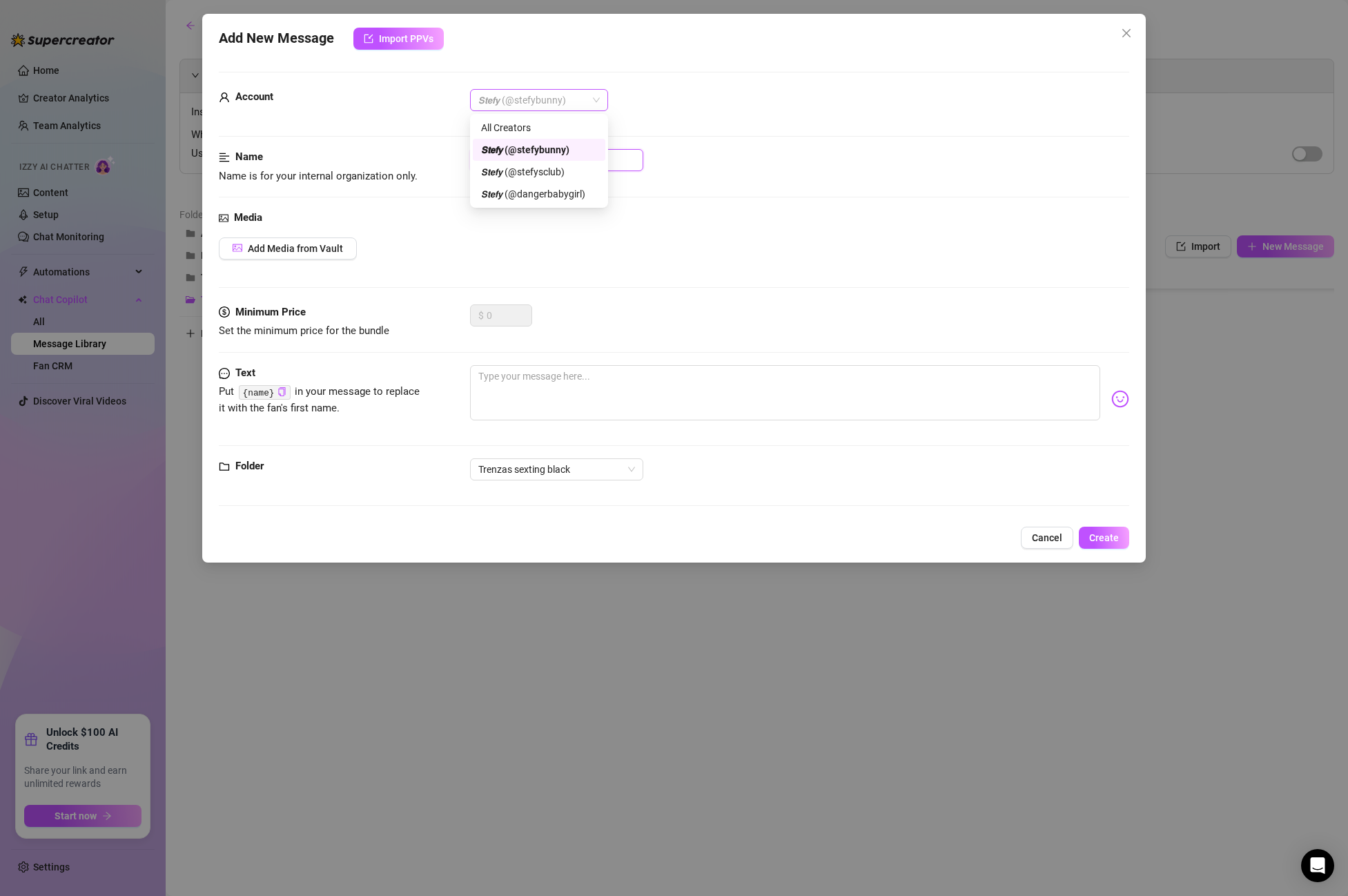
click at [558, 100] on span "𝙎𝙩𝙚𝙛𝙮 (@stefybunny)" at bounding box center [539, 100] width 121 height 20
click at [539, 127] on div "All Creators" at bounding box center [539, 128] width 116 height 16
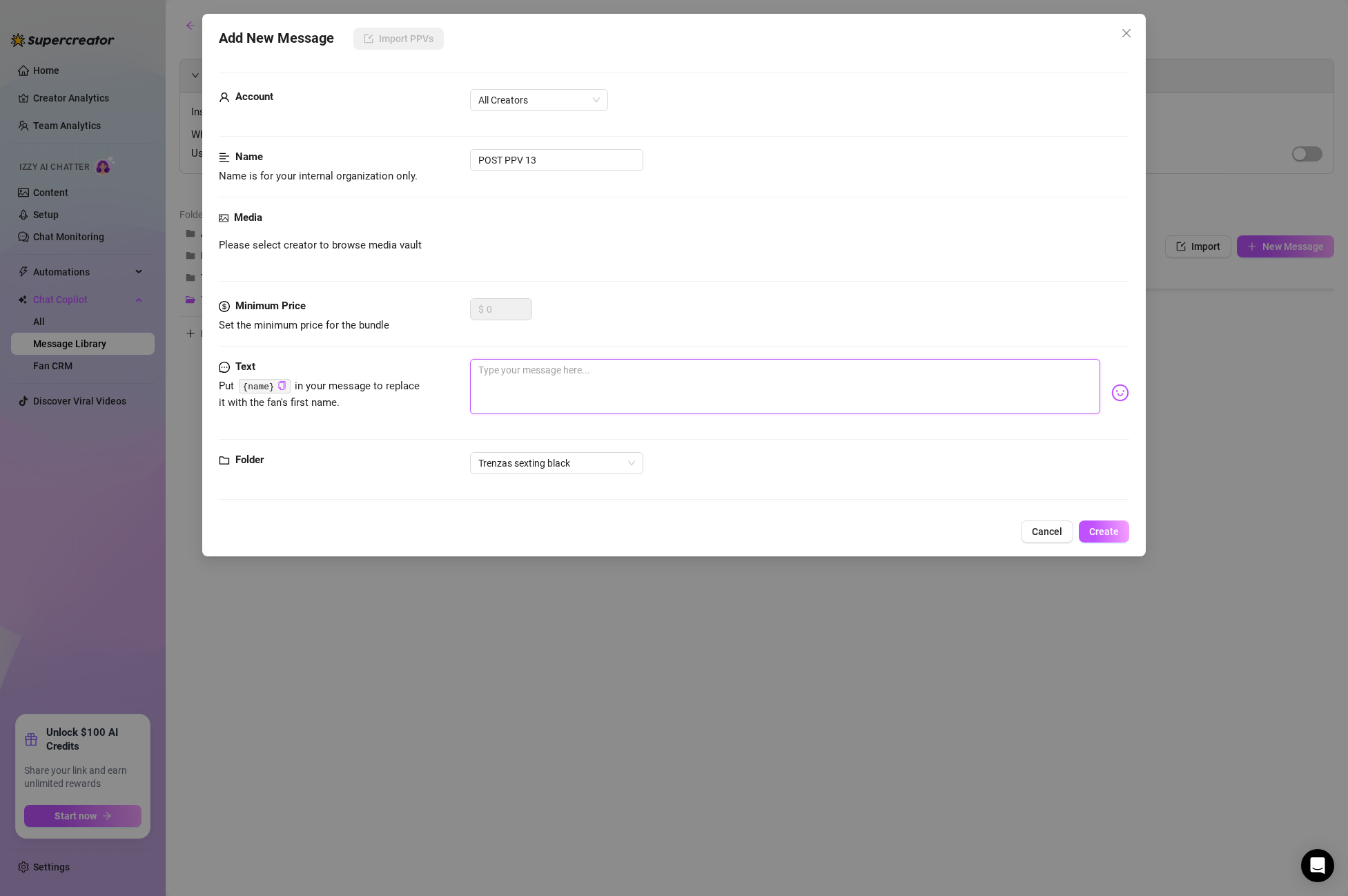
click at [528, 398] on textarea at bounding box center [785, 386] width 630 height 55
paste textarea "Mmm u tempted to fuck my ass? I know you are! 😳"
click at [1116, 521] on button "Create" at bounding box center [1104, 531] width 51 height 22
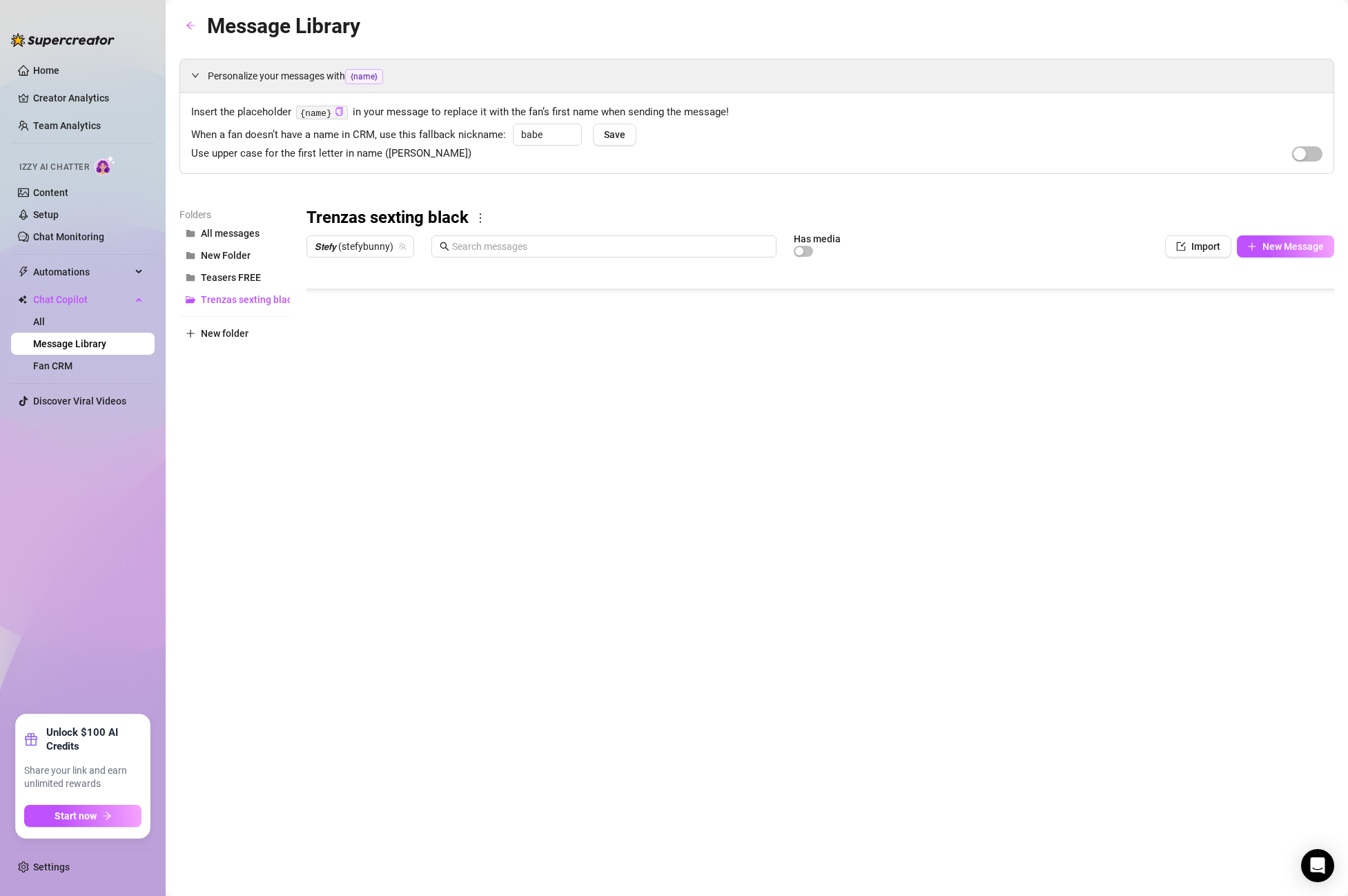
scroll to position [884, 1]
click at [417, 560] on body "Home Creator Analytics Team Analytics Izzy AI Chatter Content Setup Chat Monito…" at bounding box center [674, 448] width 1348 height 896
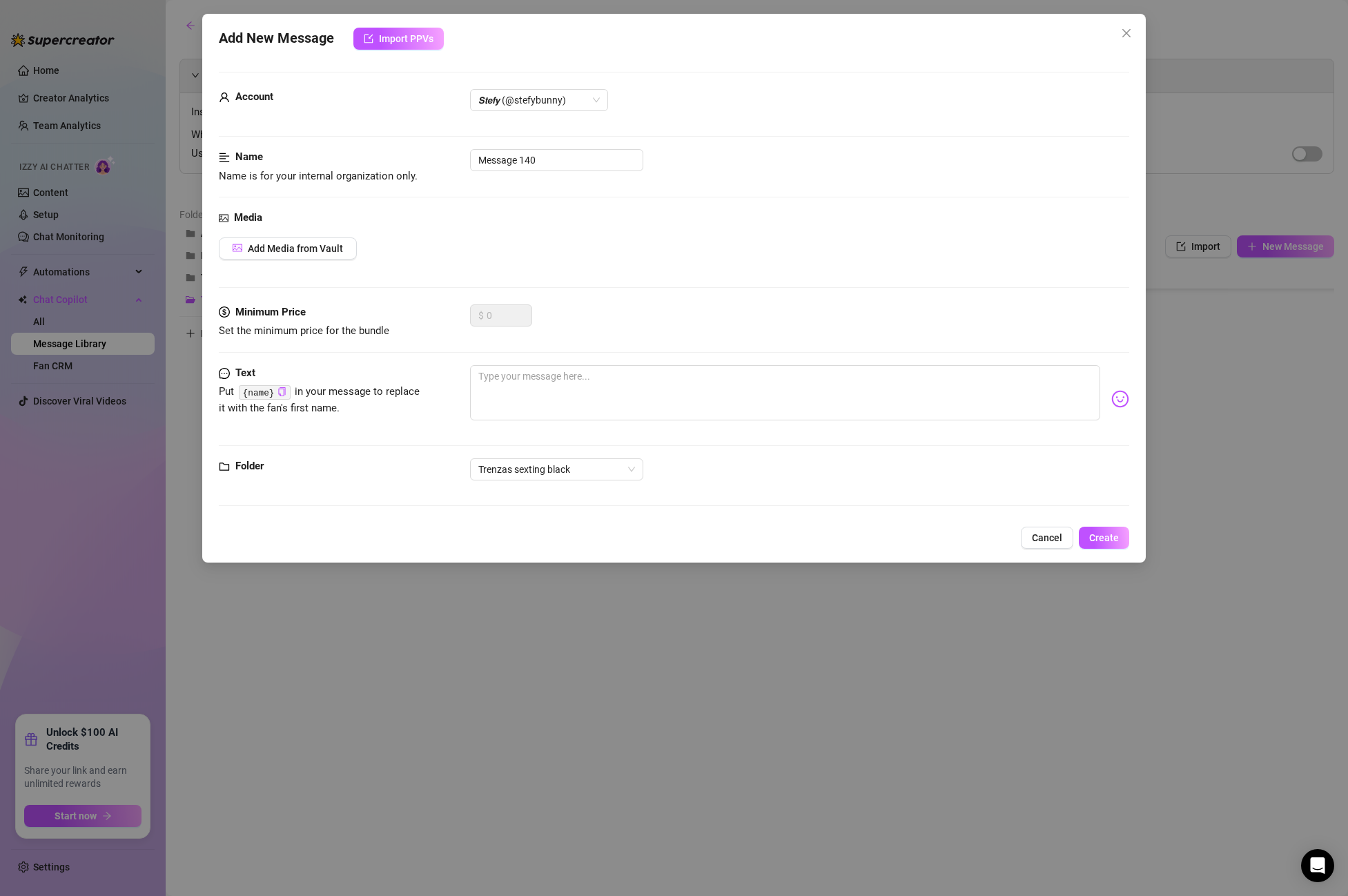
click at [529, 172] on div "Name Name is for your internal organization only. Message 140" at bounding box center [674, 166] width 911 height 35
drag, startPoint x: 564, startPoint y: 161, endPoint x: 381, endPoint y: 148, distance: 183.5
click at [381, 149] on div "Name Name is for your internal organization only. Message 140" at bounding box center [674, 166] width 911 height 35
paste input "introduction ANAL DILDO"
click at [525, 106] on span "𝙎𝙩𝙚𝙛𝙮 (@stefybunny)" at bounding box center [539, 100] width 121 height 20
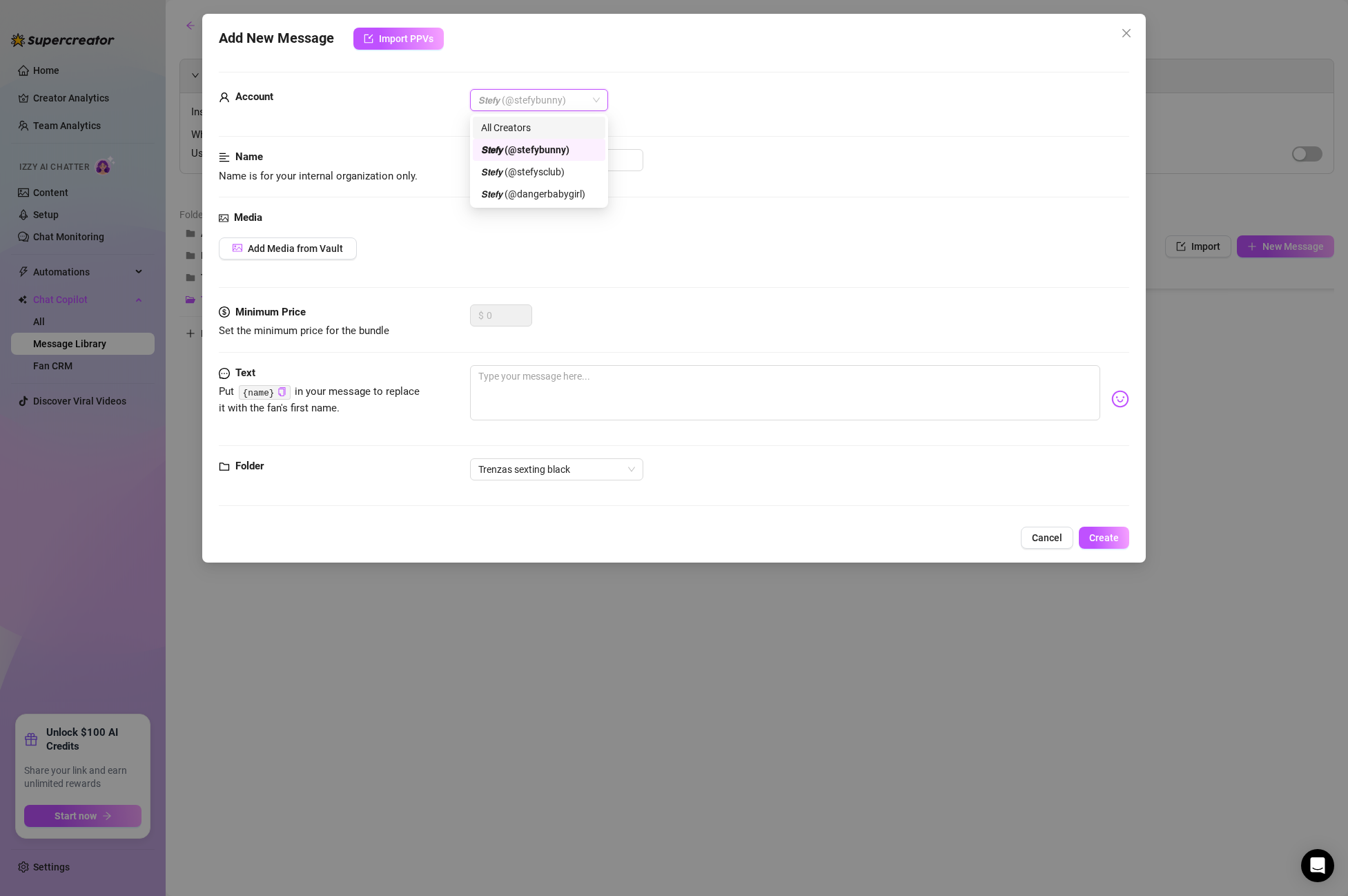
click at [521, 126] on div "All Creators" at bounding box center [539, 128] width 116 height 16
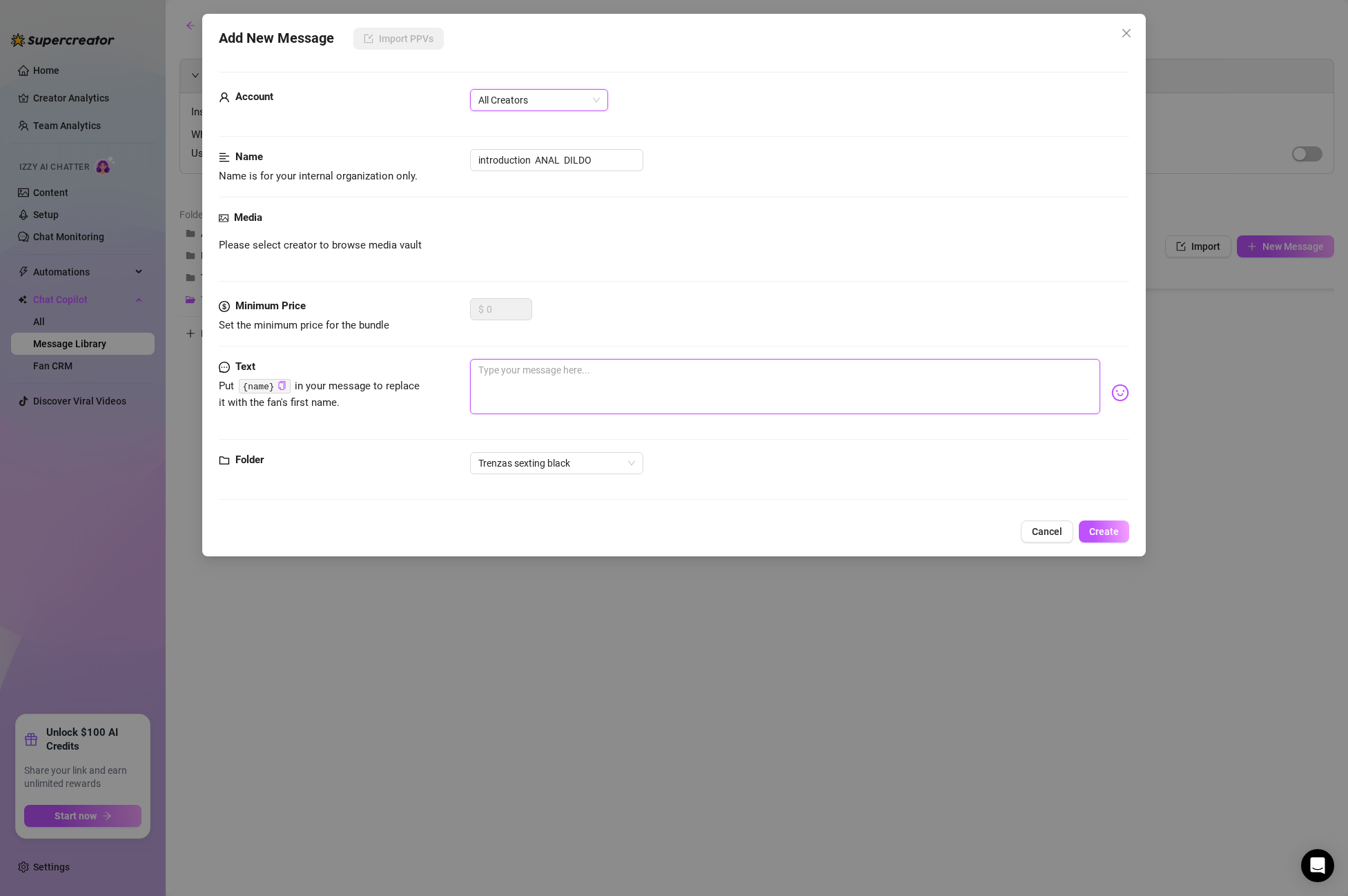
click at [548, 371] on textarea at bounding box center [785, 386] width 630 height 55
paste textarea "I'm getting dirty, naughty, and creative! look what I have here! I want you to …"
click at [1111, 534] on span "Create" at bounding box center [1104, 531] width 29 height 11
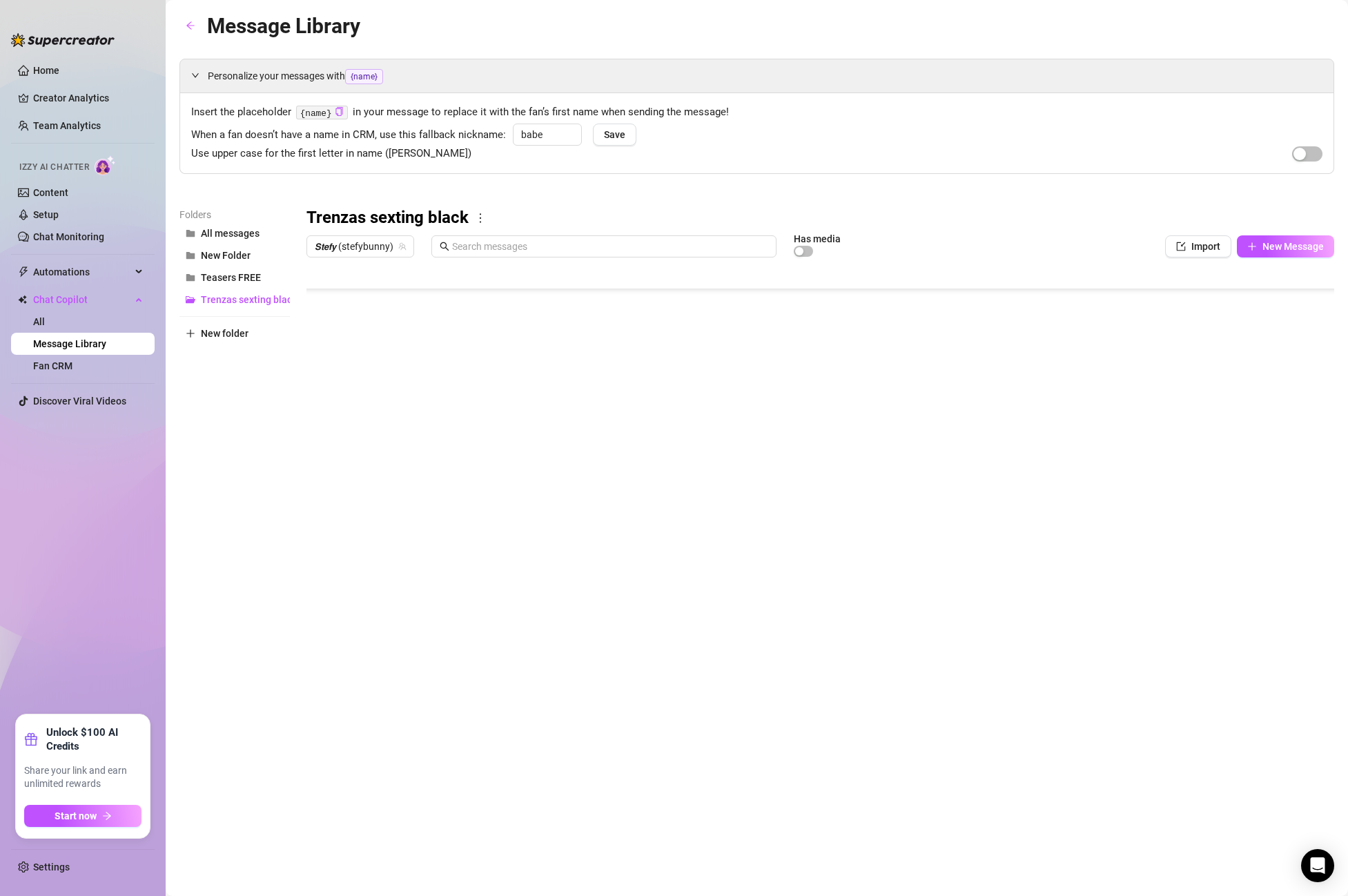
scroll to position [883, 1]
click at [349, 567] on body "Home Creator Analytics Team Analytics Izzy AI Chatter Content Setup Chat Monito…" at bounding box center [674, 448] width 1348 height 896
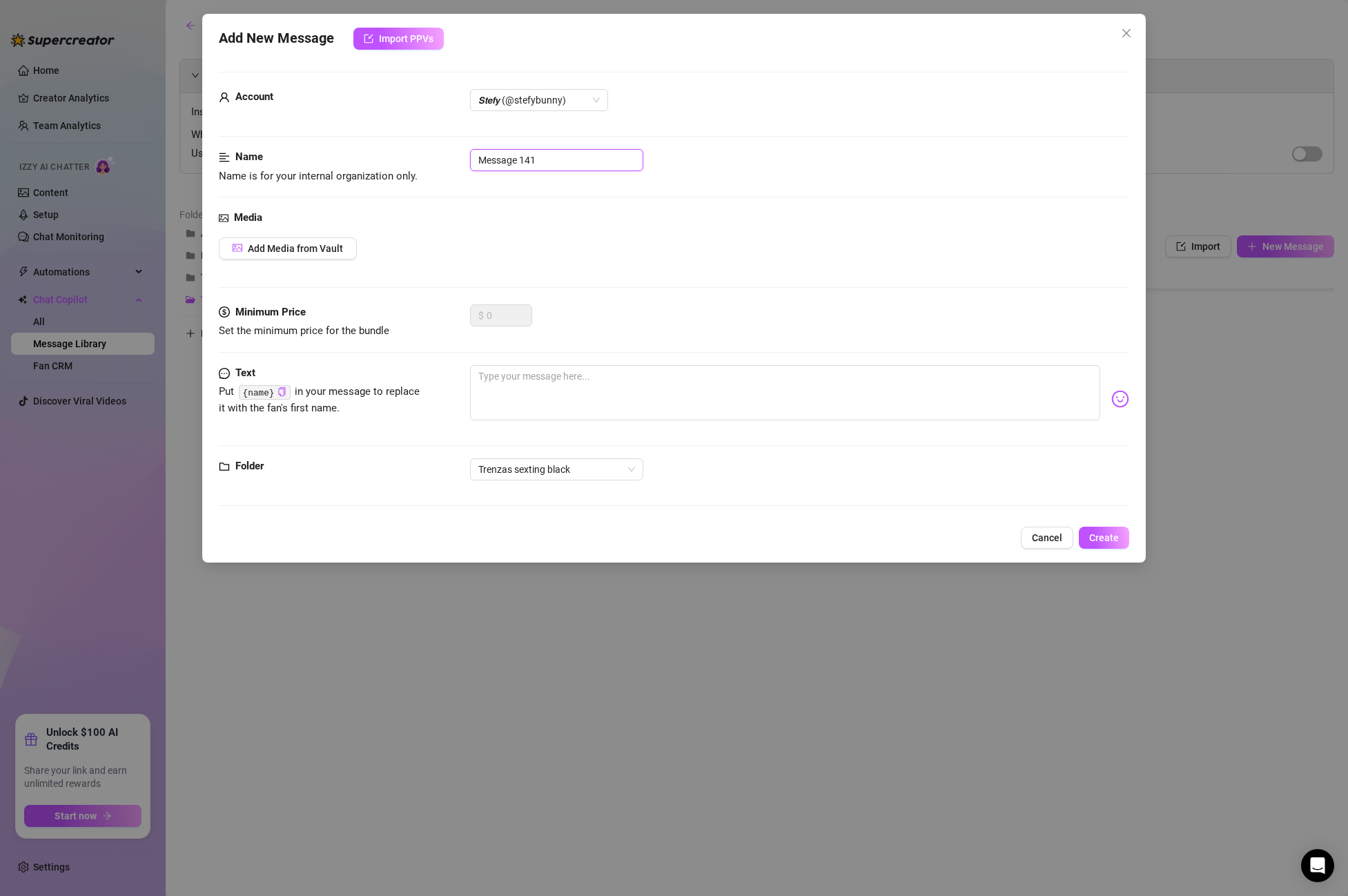
drag, startPoint x: 553, startPoint y: 156, endPoint x: 416, endPoint y: 153, distance: 137.0
click at [416, 153] on div "Name Name is for your internal organization only. Message 141" at bounding box center [674, 166] width 911 height 35
paste input "PPV 14 ANAL DILDO"
click at [279, 254] on span "Add Media from Vault" at bounding box center [295, 248] width 95 height 11
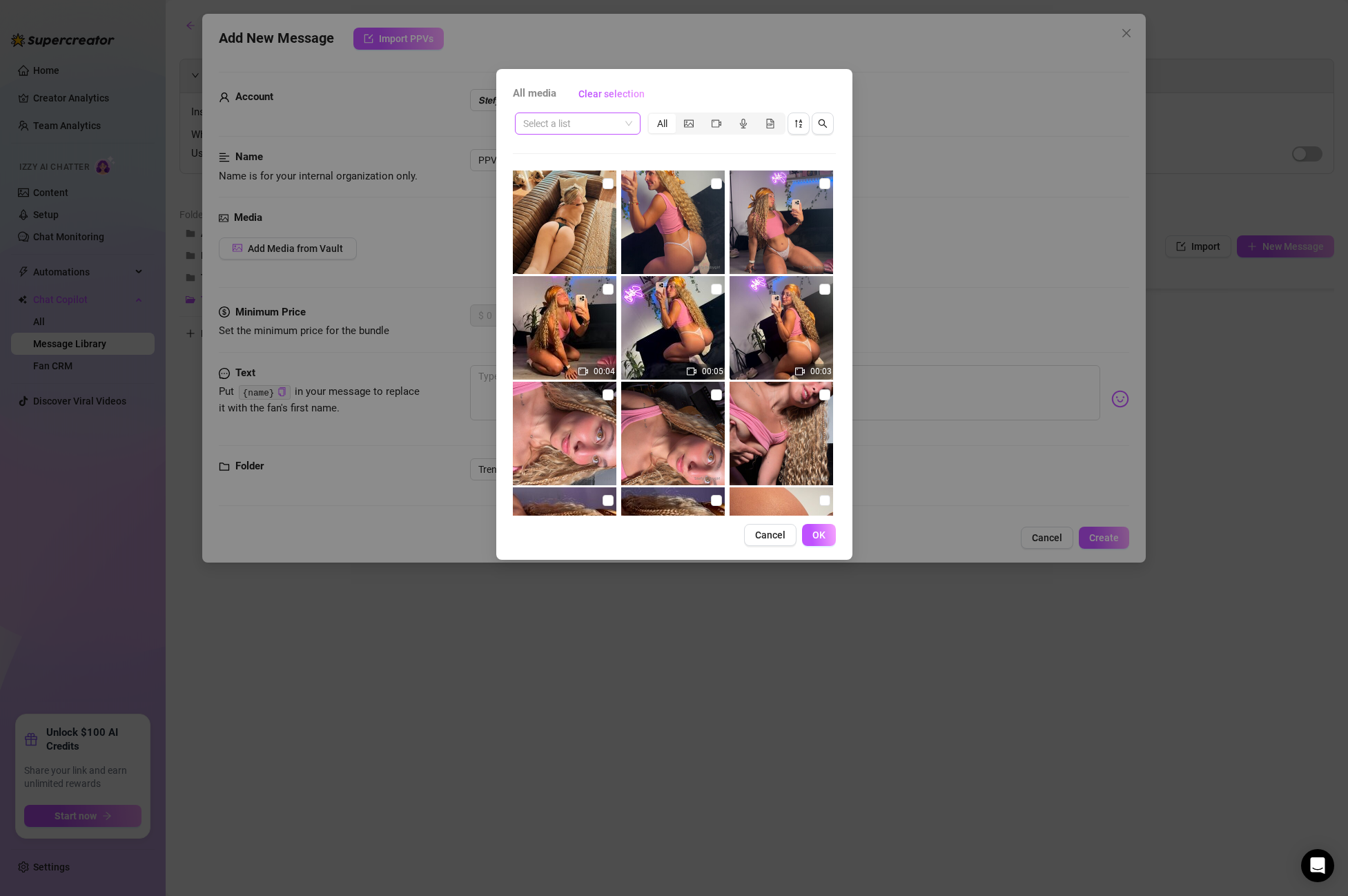
click at [579, 124] on input "search" at bounding box center [571, 123] width 97 height 20
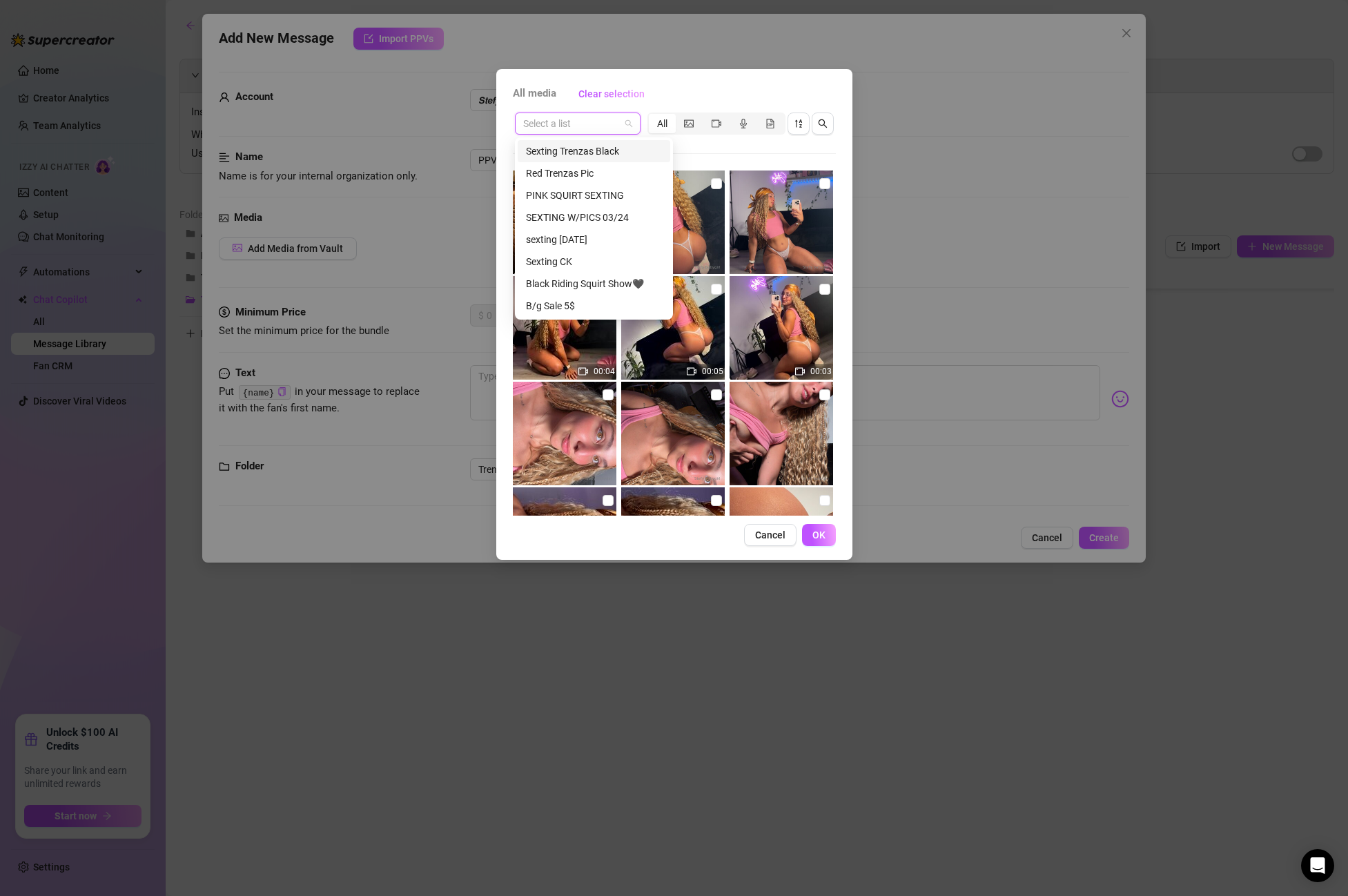
click at [579, 152] on div "Sexting Trenzas Black" at bounding box center [594, 151] width 136 height 16
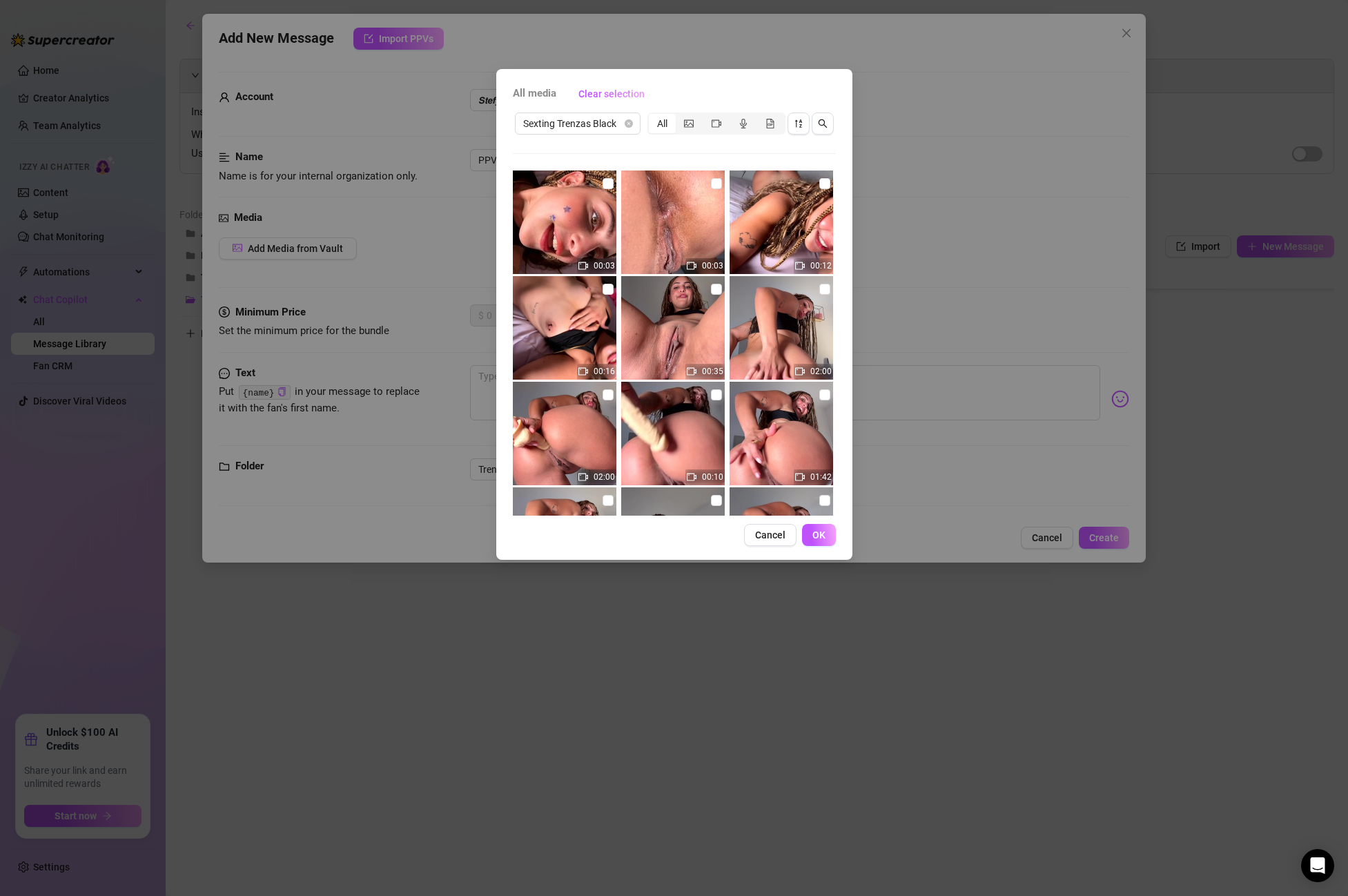
click at [727, 391] on div "00:03 00:03 00:12 00:16 00:35 02:00 02:00 00:10 01:42 00:05 01:58 02:00 01:48 0…" at bounding box center [674, 343] width 323 height 345
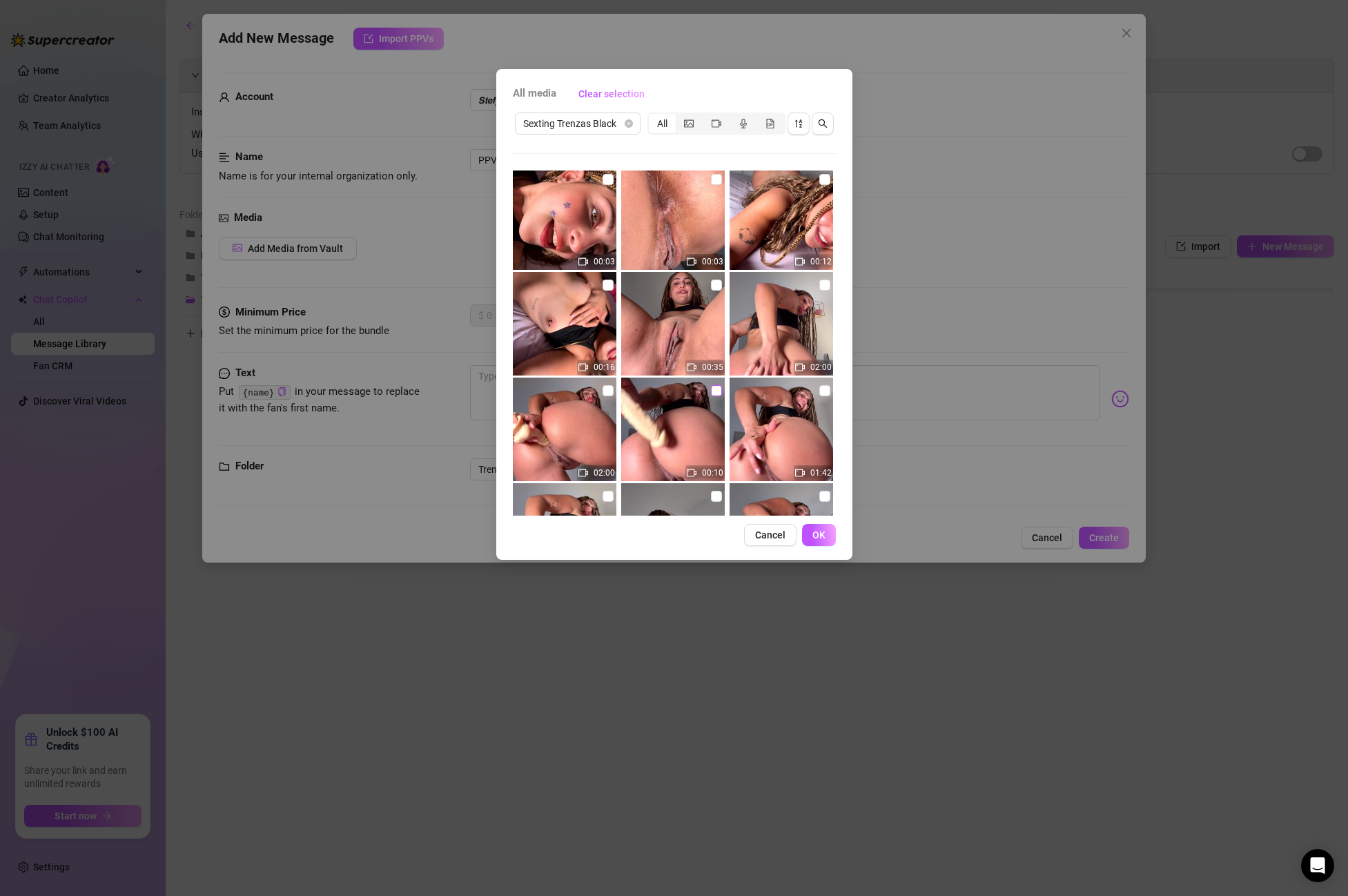
click at [718, 394] on input "checkbox" at bounding box center [716, 390] width 11 height 11
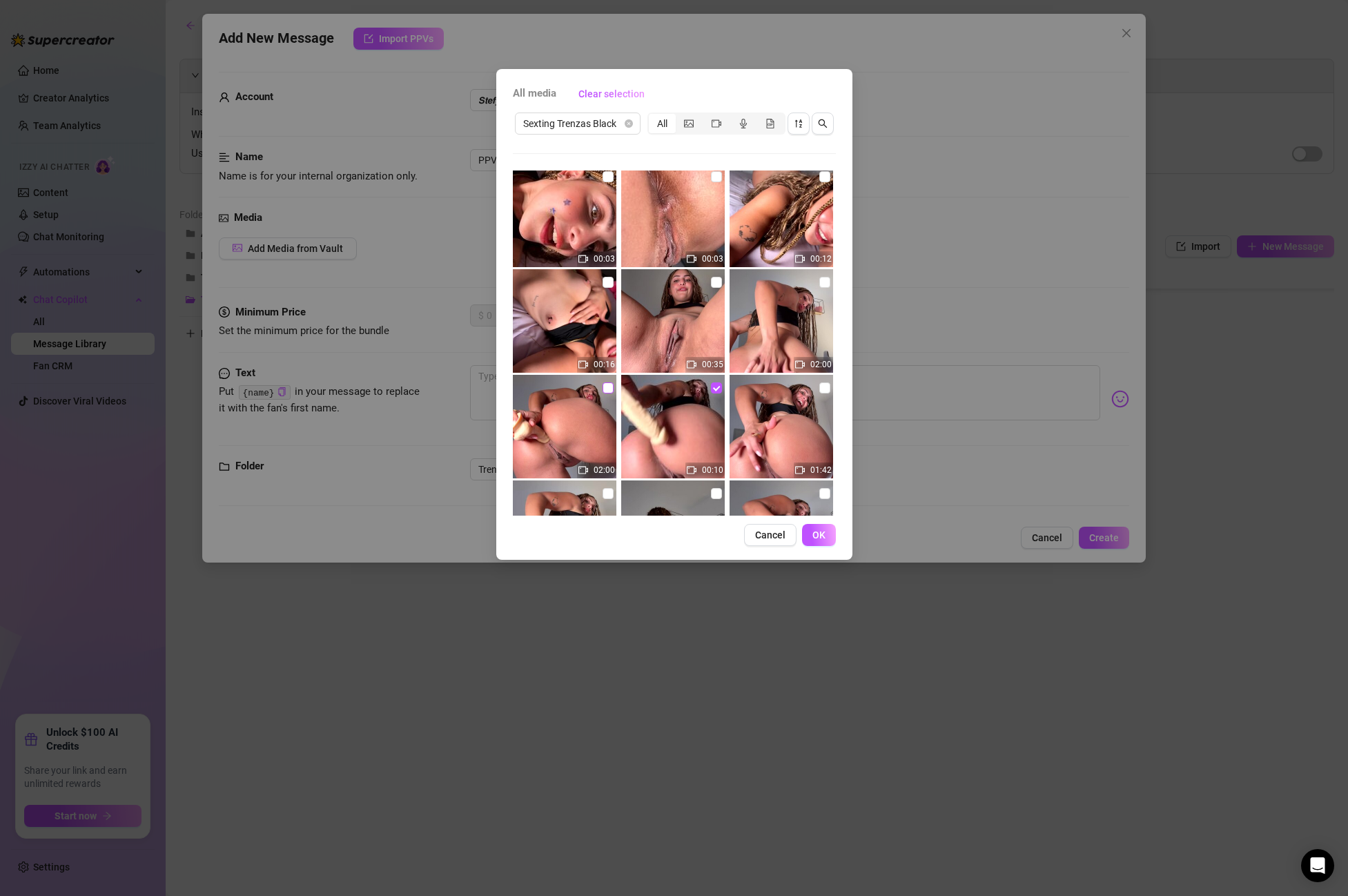
click at [612, 394] on label at bounding box center [607, 388] width 11 height 16
click at [612, 394] on input "checkbox" at bounding box center [607, 387] width 11 height 11
click at [813, 541] on button "OK" at bounding box center [818, 534] width 34 height 22
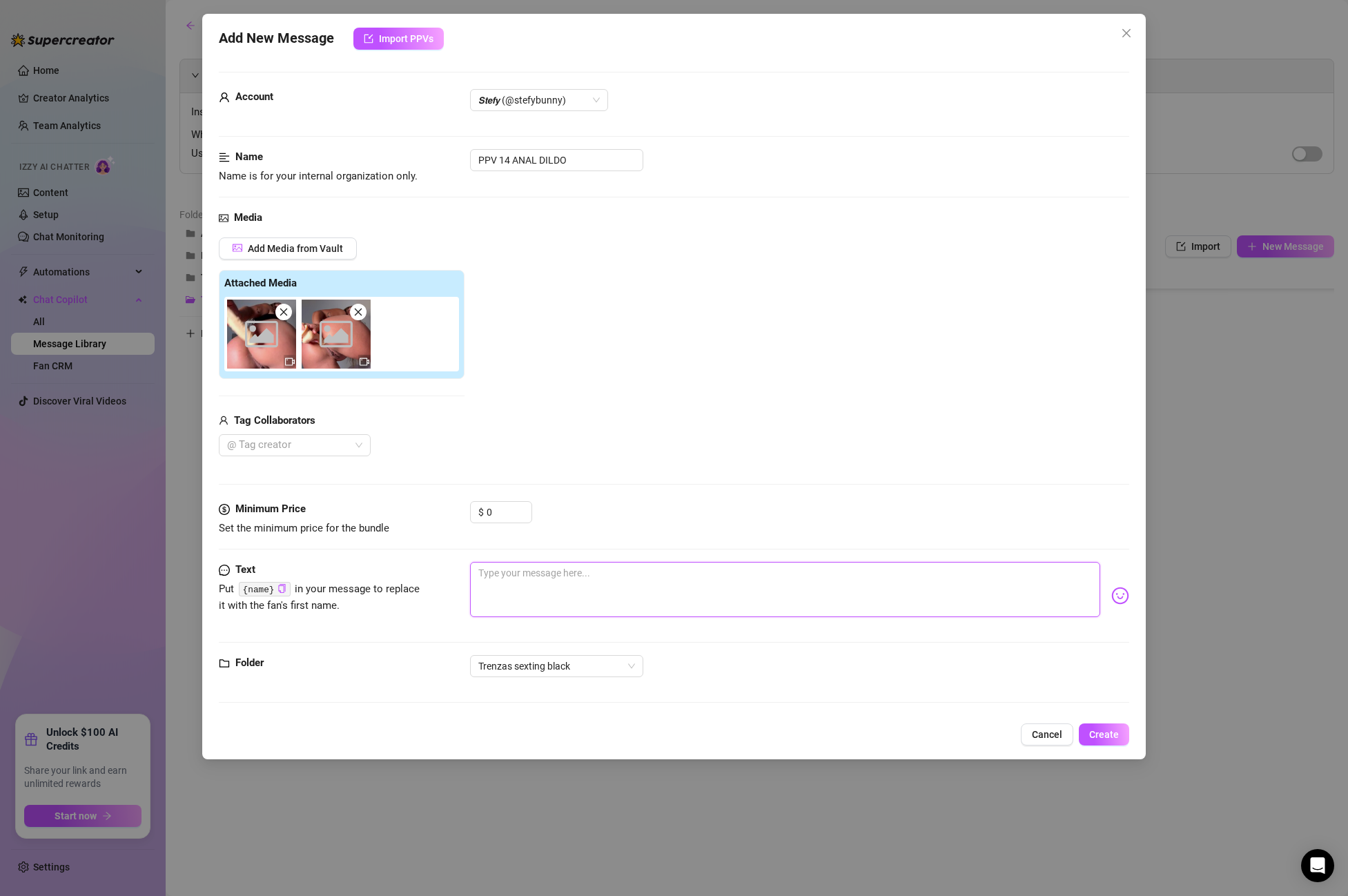
click at [558, 587] on textarea at bounding box center [785, 589] width 630 height 55
paste textarea "Put me on doggy right nowww I want you to spit on this asshoole and start slidi…"
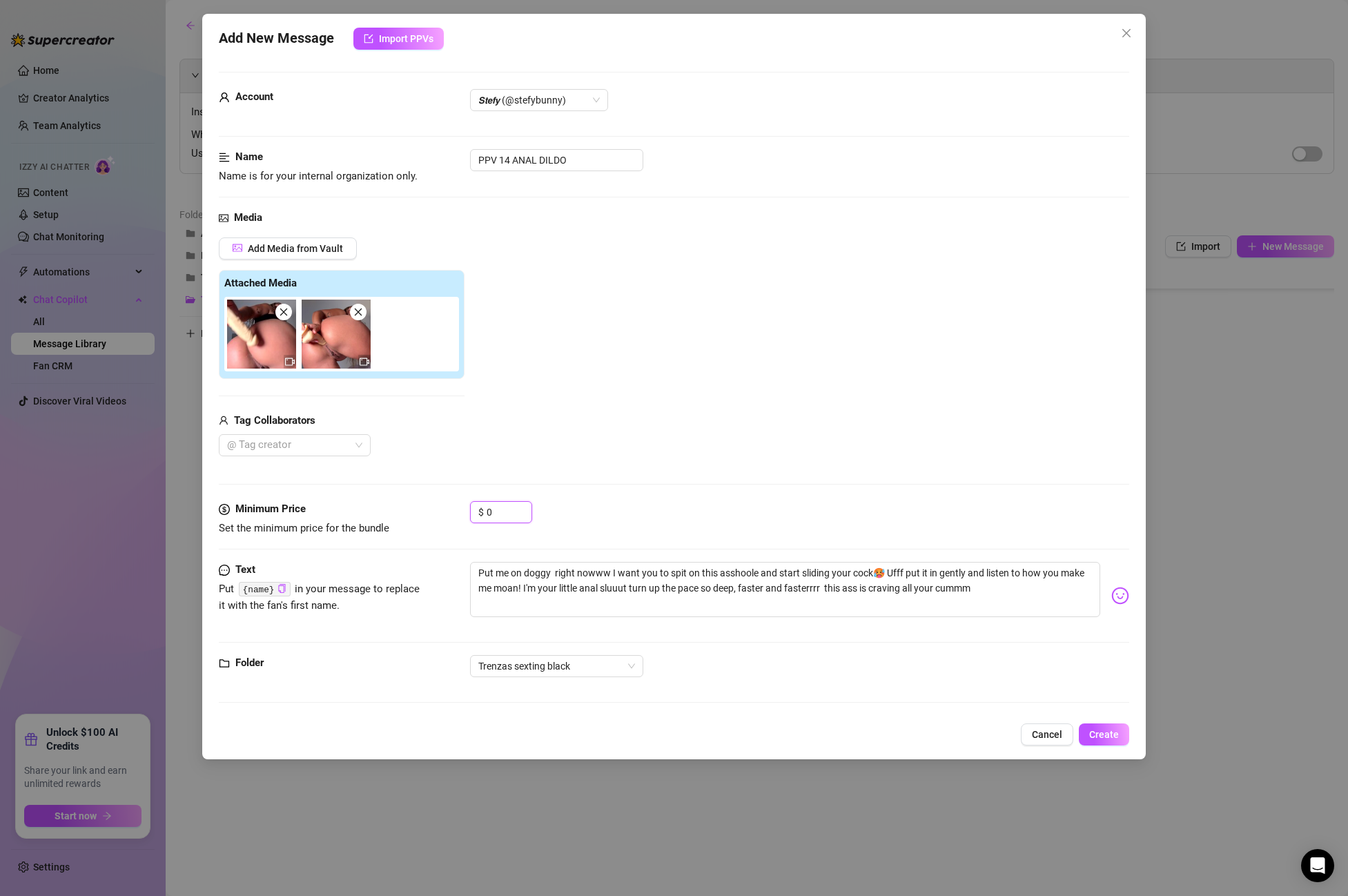
drag, startPoint x: 493, startPoint y: 507, endPoint x: 385, endPoint y: 507, distance: 108.0
click at [385, 507] on div "Minimum Price Set the minimum price for the bundle $ 0" at bounding box center [674, 518] width 911 height 35
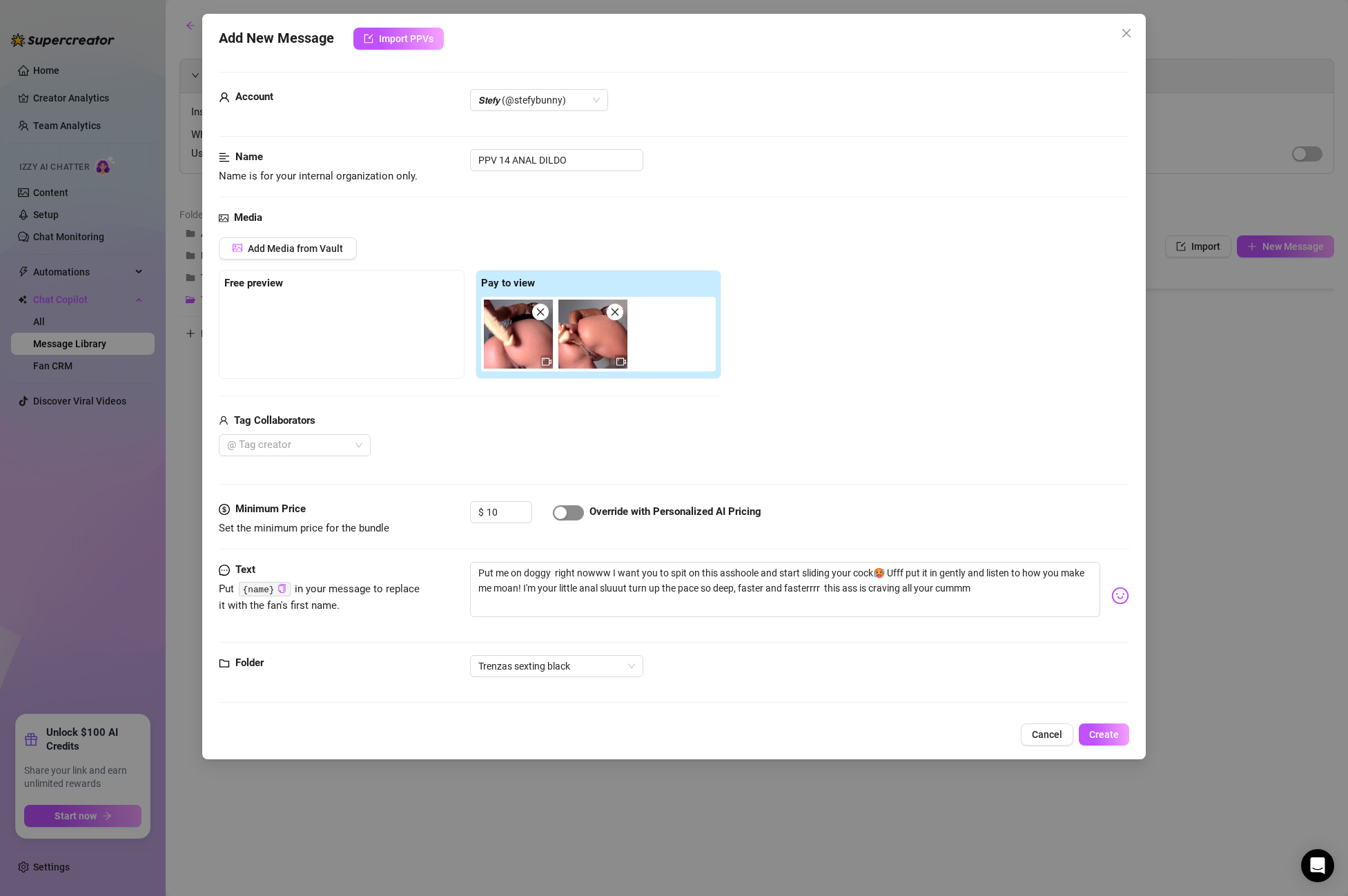
click at [562, 513] on div "button" at bounding box center [560, 512] width 12 height 12
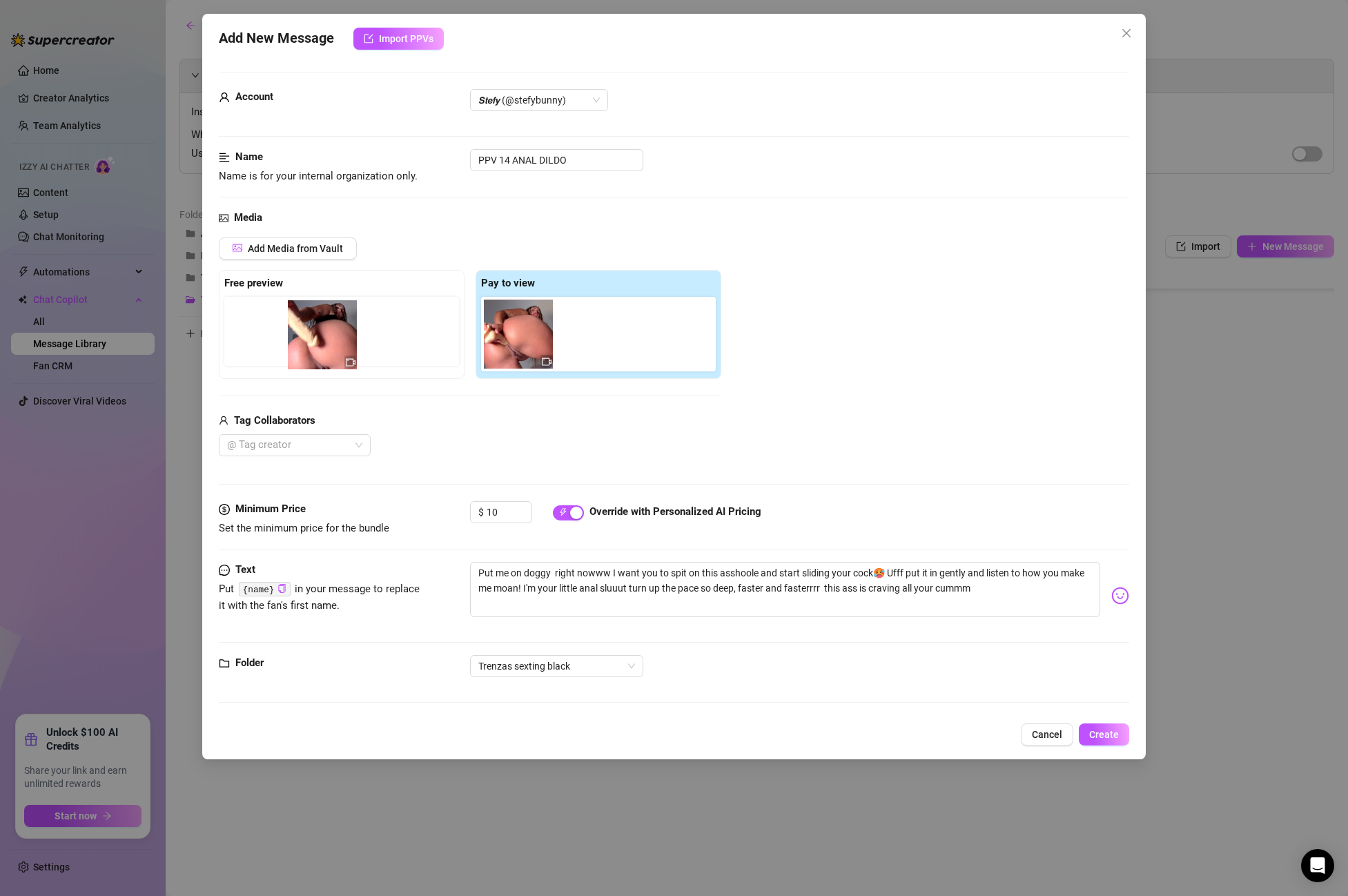
drag, startPoint x: 512, startPoint y: 349, endPoint x: 294, endPoint y: 350, distance: 218.0
click at [294, 350] on div "Free preview Pay to view" at bounding box center [470, 324] width 503 height 109
drag, startPoint x: 501, startPoint y: 346, endPoint x: 212, endPoint y: 315, distance: 290.7
click at [212, 315] on div "Add New Message Import PPVs Account 𝙎𝙩𝙚𝙛𝙮 (@stefybunny) Name Name is for your i…" at bounding box center [674, 386] width 944 height 745
click at [1114, 726] on button "Create" at bounding box center [1104, 734] width 51 height 22
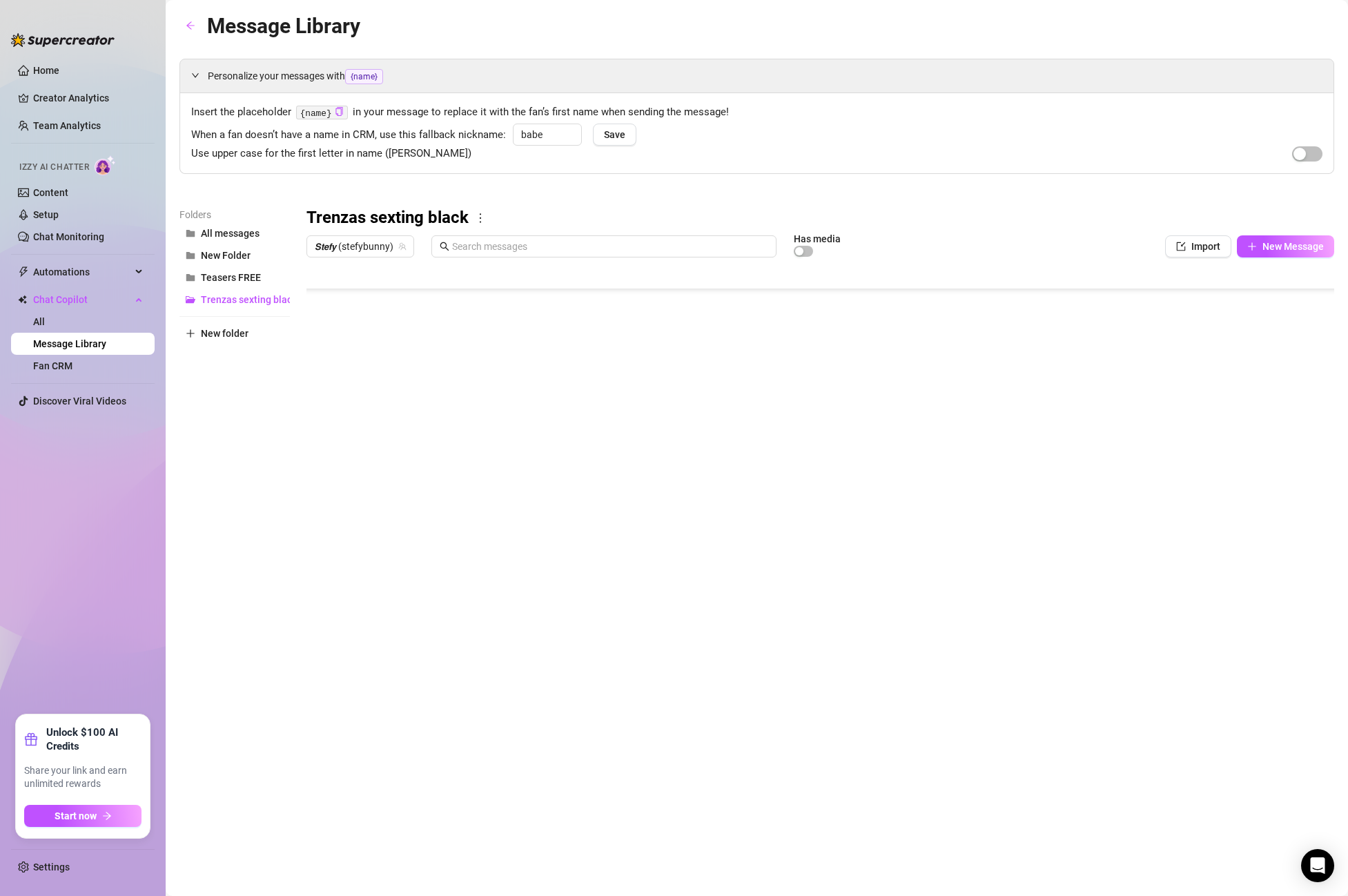
scroll to position [939, 1]
click at [368, 561] on body "Home Creator Analytics Team Analytics Izzy AI Chatter Content Setup Chat Monito…" at bounding box center [674, 448] width 1348 height 896
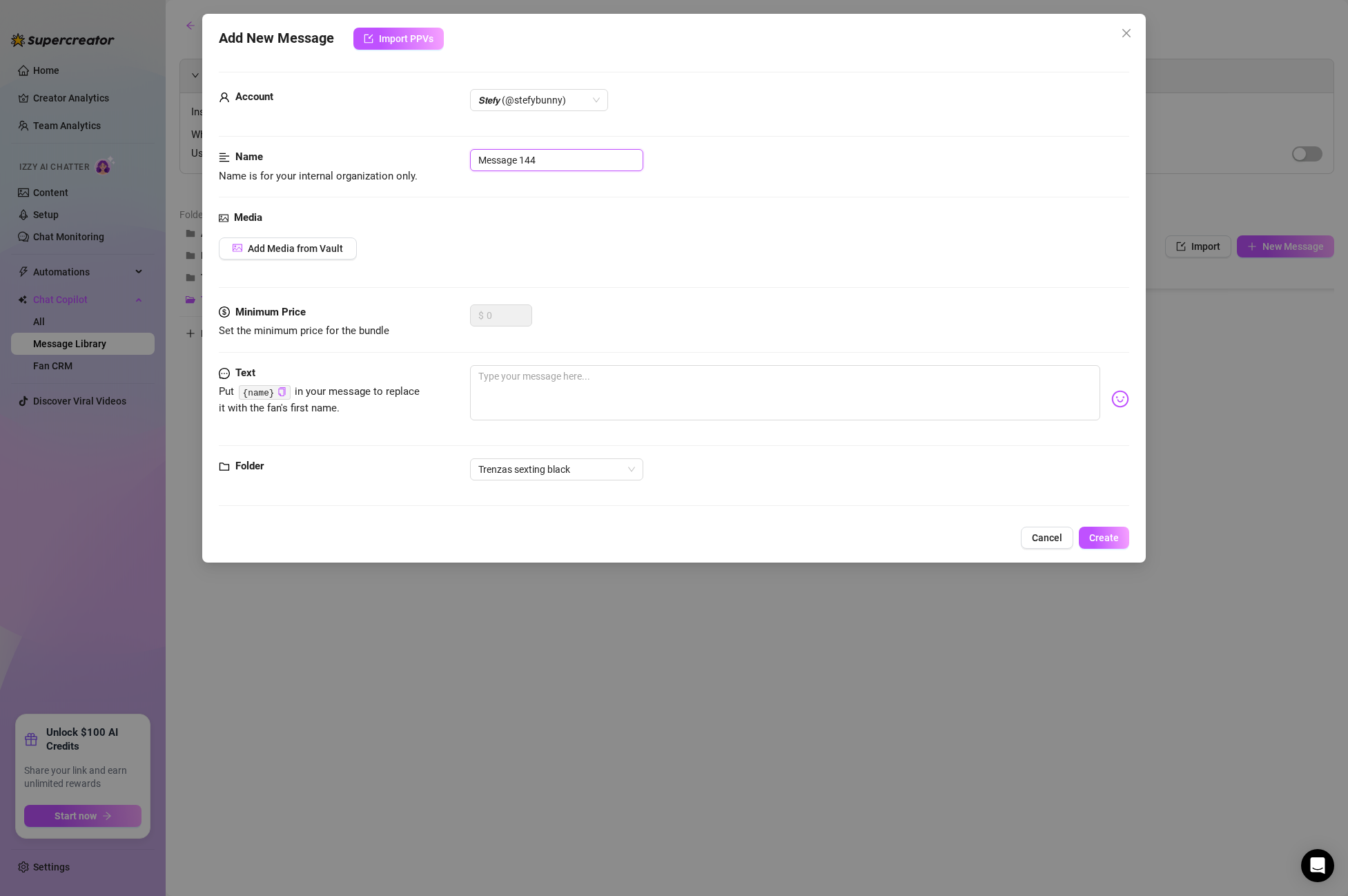
drag, startPoint x: 534, startPoint y: 156, endPoint x: 557, endPoint y: 167, distance: 25.5
click at [540, 161] on input "Message 144" at bounding box center [557, 160] width 174 height 22
drag, startPoint x: 517, startPoint y: 165, endPoint x: 391, endPoint y: 159, distance: 126.1
click at [391, 159] on div "Name Name is for your internal organization only. Message 144" at bounding box center [674, 166] width 911 height 35
paste input "POST PPV 1"
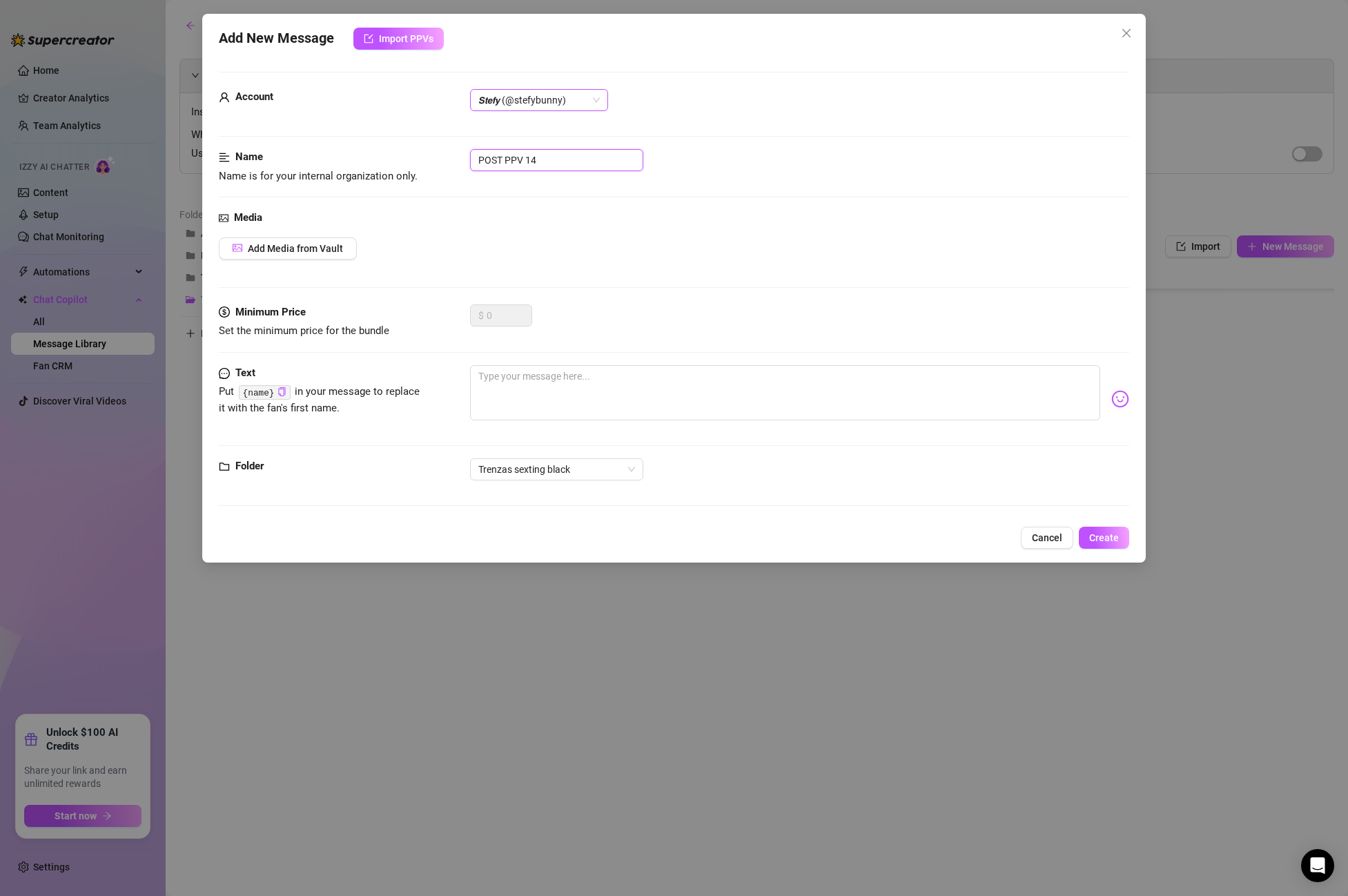
click at [543, 99] on span "𝙎𝙩𝙚𝙛𝙮 (@stefybunny)" at bounding box center [539, 100] width 121 height 20
click at [530, 126] on div "All Creators" at bounding box center [539, 128] width 116 height 16
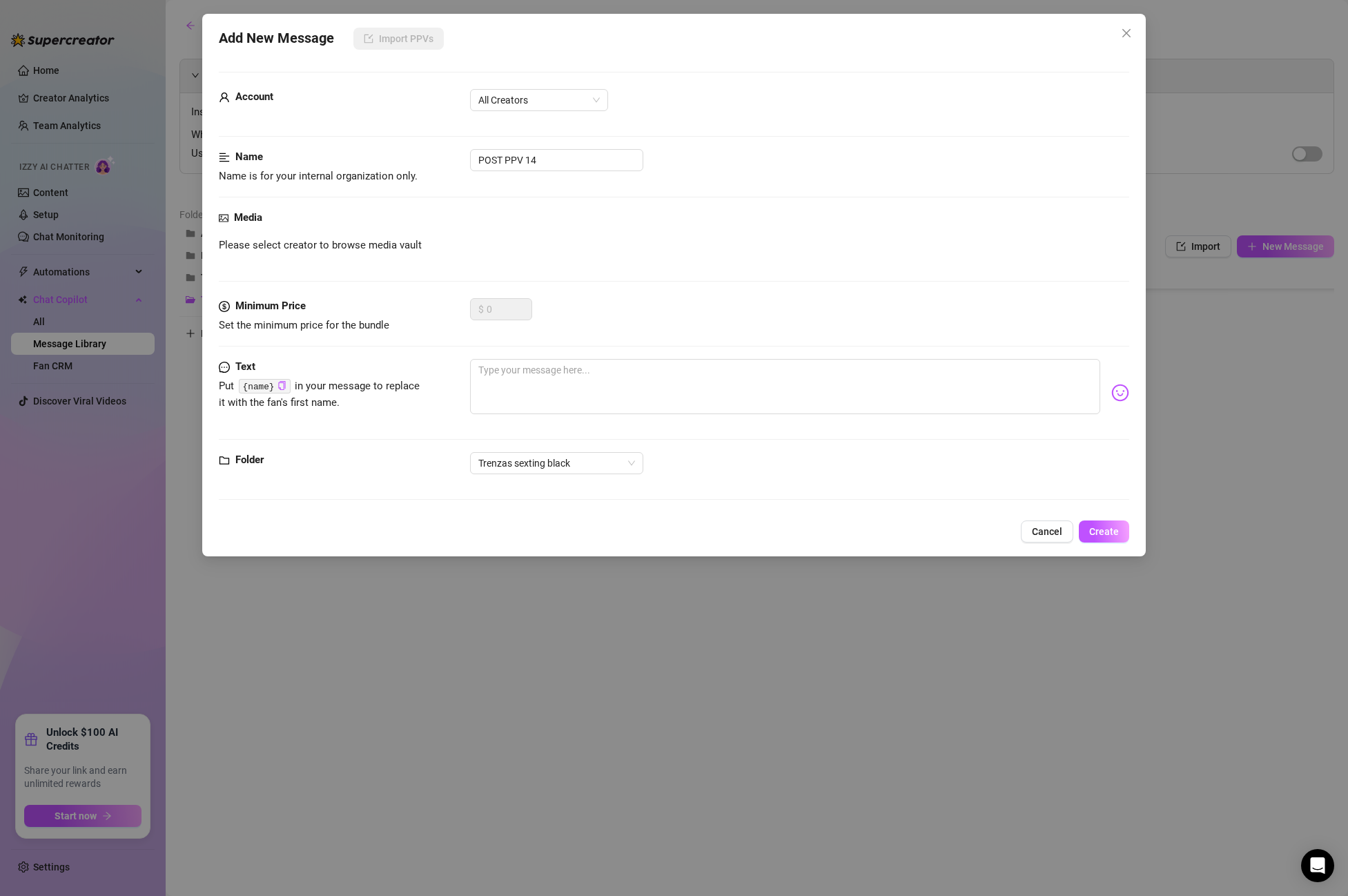
click at [584, 357] on div "Minimum Price Set the minimum price for the bundle $ 0" at bounding box center [674, 328] width 911 height 61
click at [575, 370] on textarea at bounding box center [785, 386] width 630 height 55
paste textarea "I want your cock all the way inside! thinking your cock can hit me harder and m…"
click at [1118, 526] on span "Create" at bounding box center [1104, 531] width 29 height 11
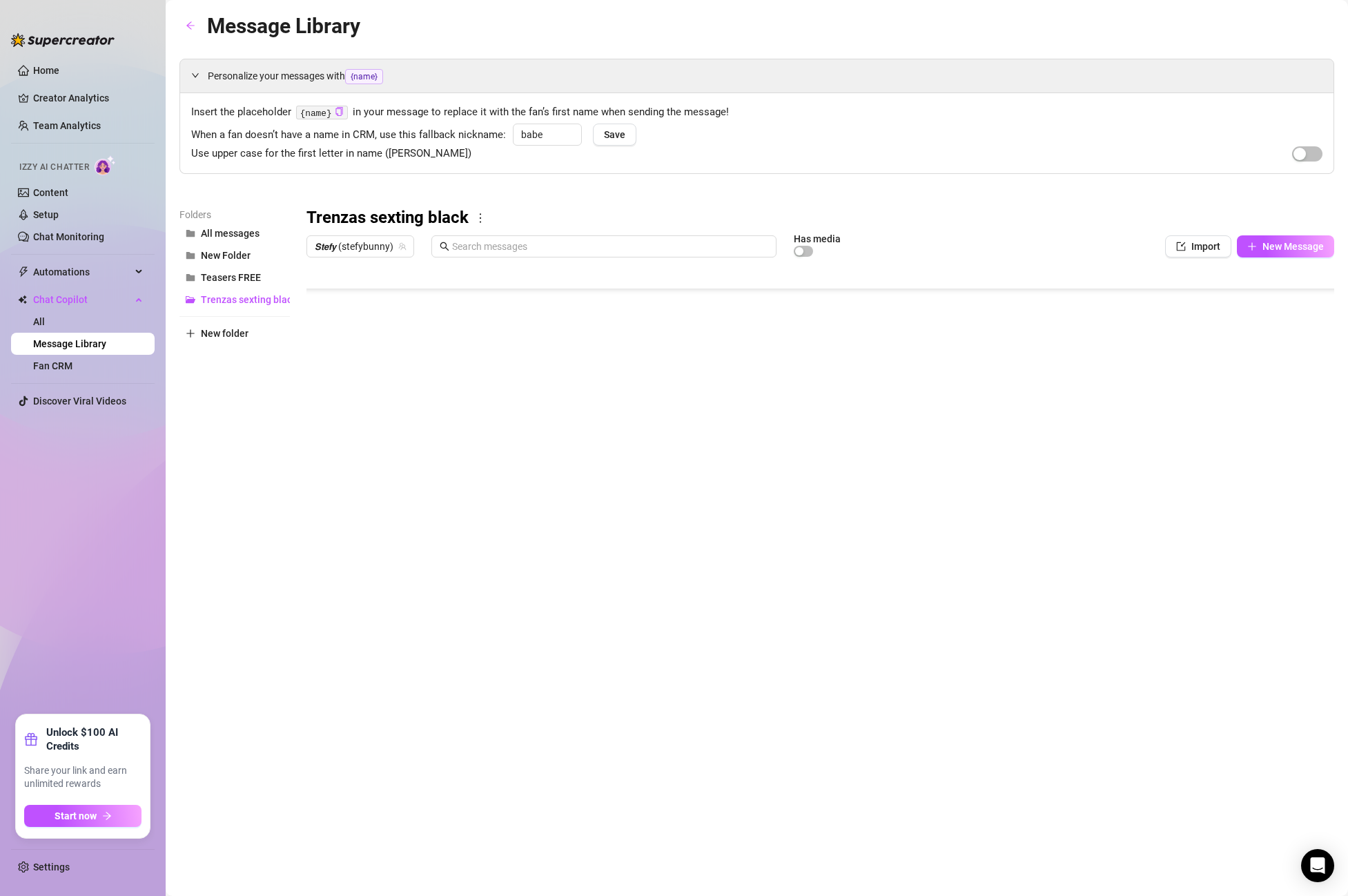
scroll to position [966, 1]
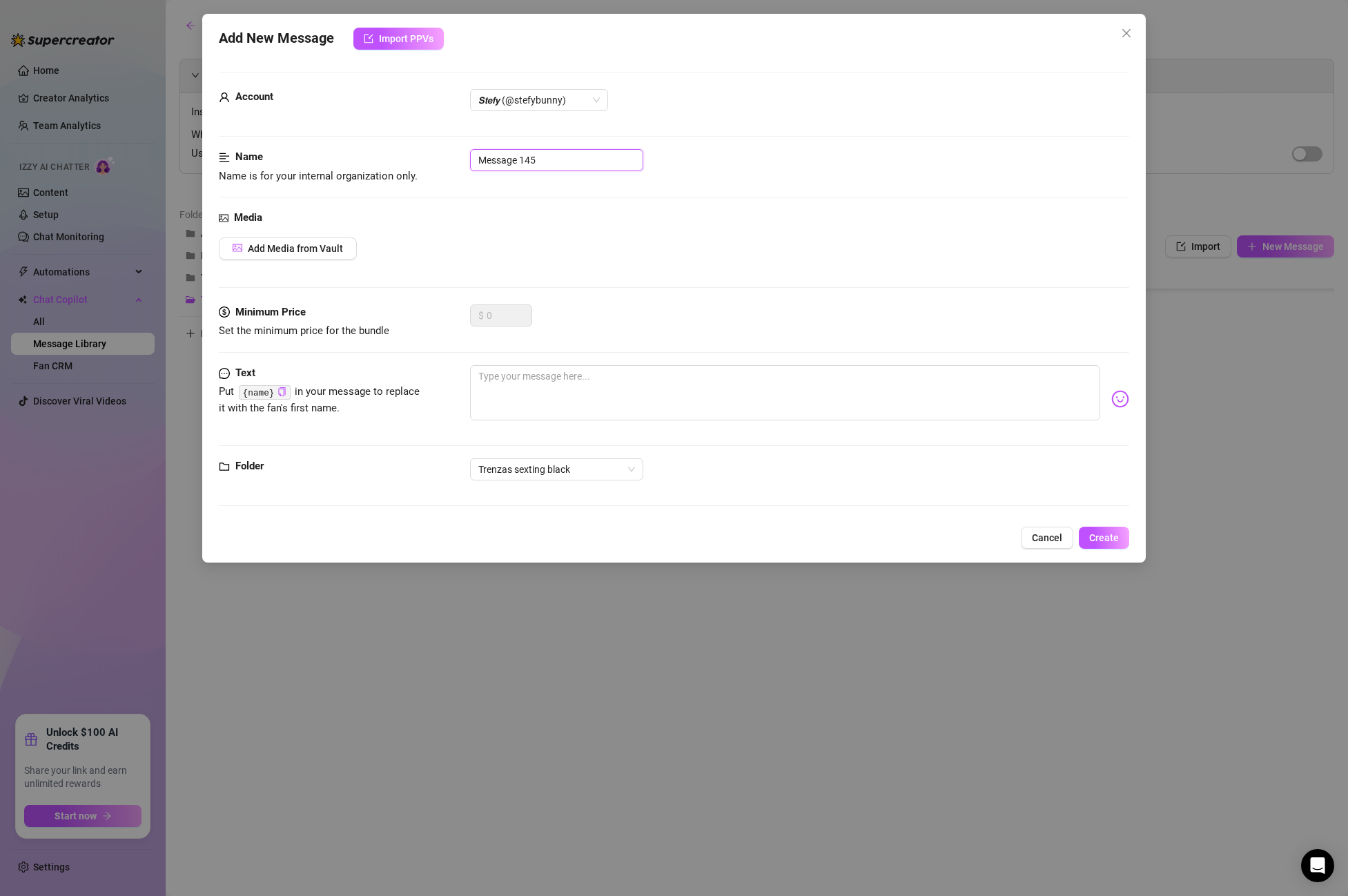
drag, startPoint x: 570, startPoint y: 169, endPoint x: 410, endPoint y: 153, distance: 160.8
click at [410, 153] on div "Name Name is for your internal organization only. Message 145" at bounding box center [674, 166] width 911 height 35
paste input "introduction REVERSE ANAL"
drag, startPoint x: 555, startPoint y: 106, endPoint x: 549, endPoint y: 110, distance: 7.2
click at [553, 108] on span "𝙎𝙩𝙚𝙛𝙮 (@stefybunny)" at bounding box center [539, 100] width 121 height 20
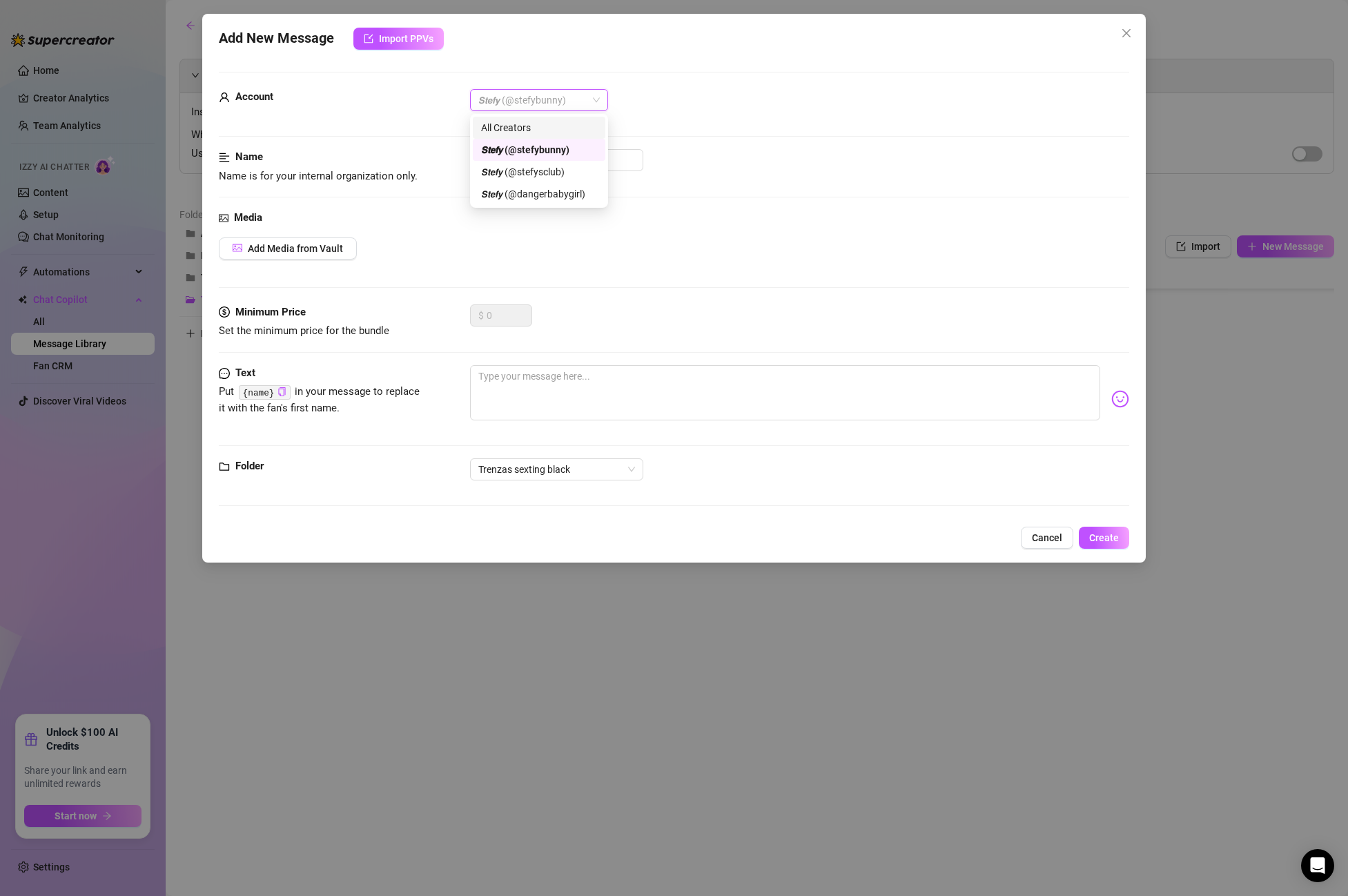
click at [533, 130] on div "All Creators" at bounding box center [539, 128] width 116 height 16
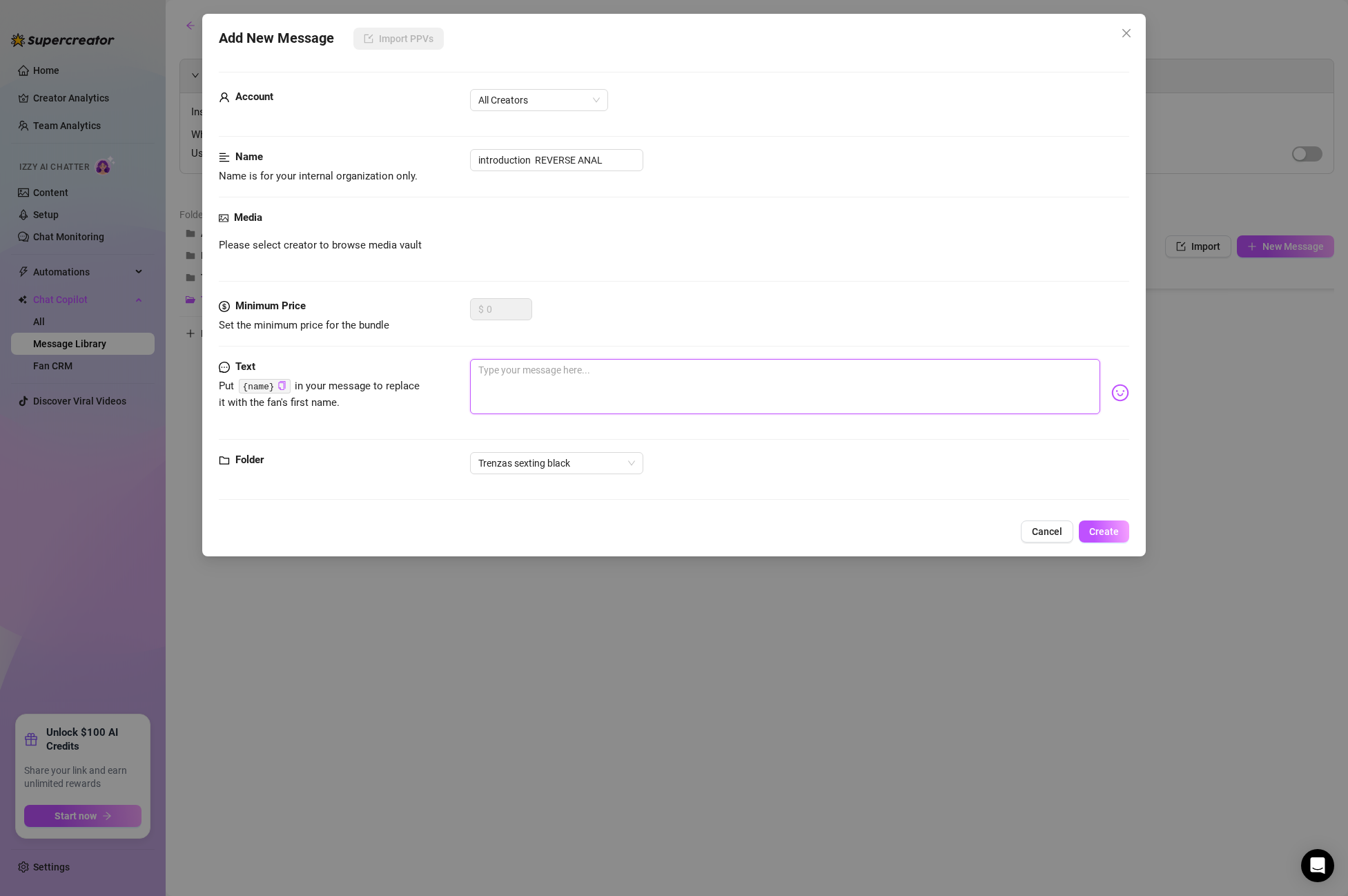
click at [544, 377] on textarea at bounding box center [785, 386] width 630 height 55
paste textarea "Wanna bounce this ass so hard with your cock deep in my aaasss… fuckkk I need y…"
click at [1110, 533] on span "Create" at bounding box center [1104, 531] width 29 height 11
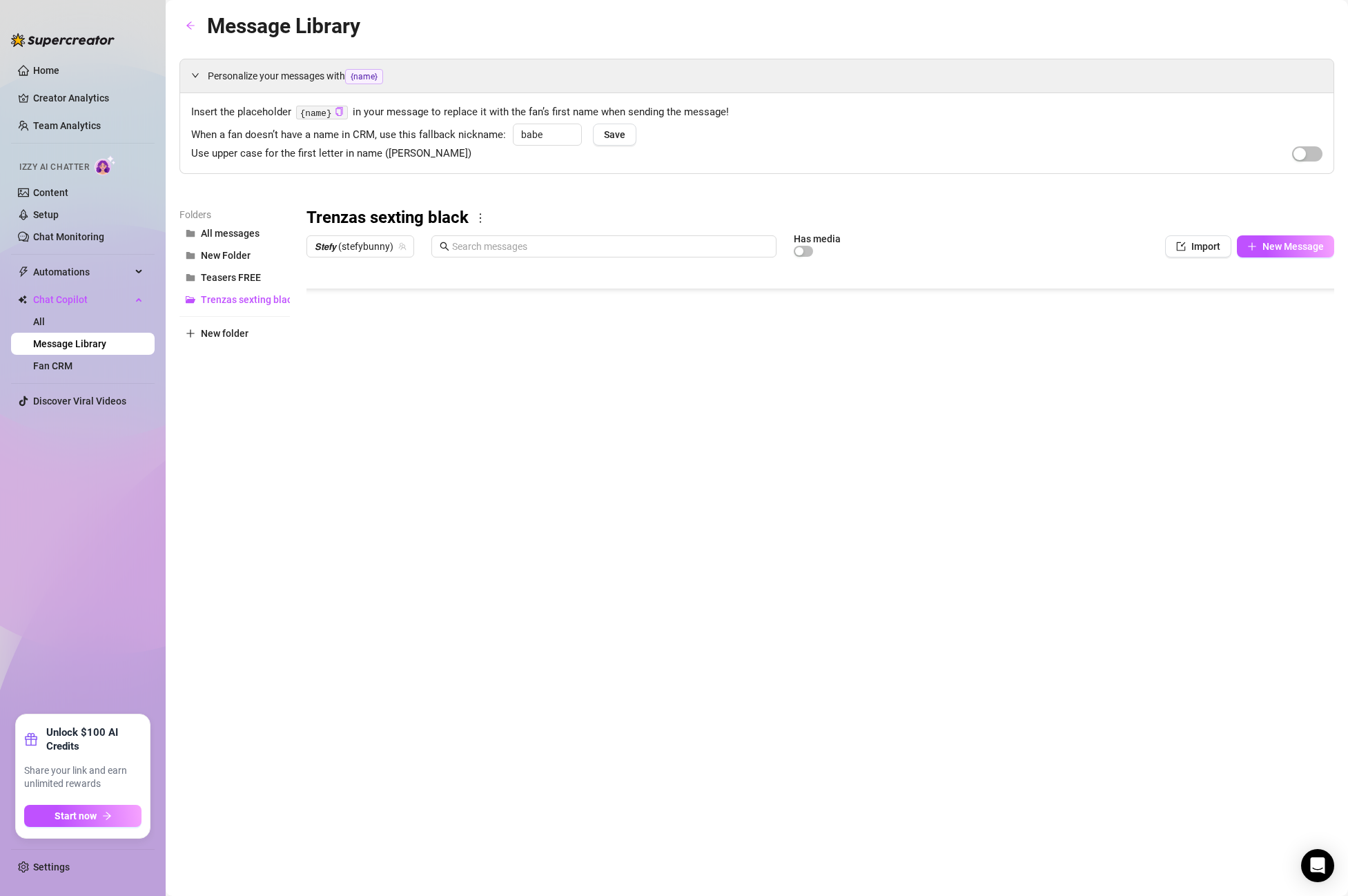
scroll to position [994, 1]
click at [377, 553] on body "Home Creator Analytics Team Analytics Izzy AI Chatter Content Setup Chat Monito…" at bounding box center [674, 448] width 1348 height 896
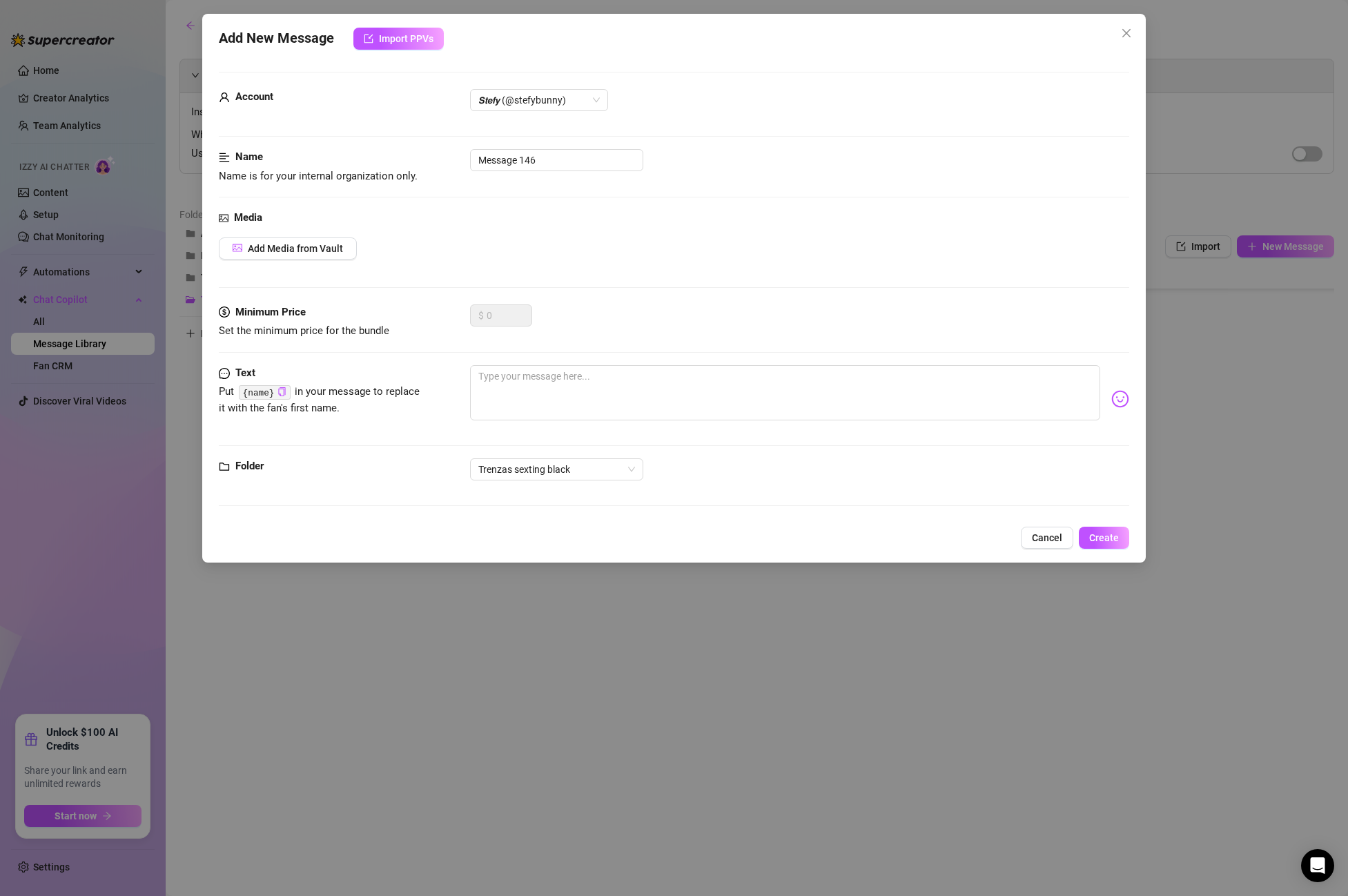
drag, startPoint x: 537, startPoint y: 125, endPoint x: 555, endPoint y: 148, distance: 29.2
click at [540, 129] on div "Account 𝙎𝙩𝙚𝙛𝙮 (@stefybunny)" at bounding box center [674, 119] width 911 height 60
click at [554, 152] on input "Message 146" at bounding box center [557, 160] width 174 height 22
drag, startPoint x: 542, startPoint y: 154, endPoint x: 426, endPoint y: 147, distance: 116.2
click at [426, 147] on form "Account 𝙎𝙩𝙚𝙛𝙮 (@stefybunny) Name Name is for your internal organization only. M…" at bounding box center [674, 295] width 911 height 447
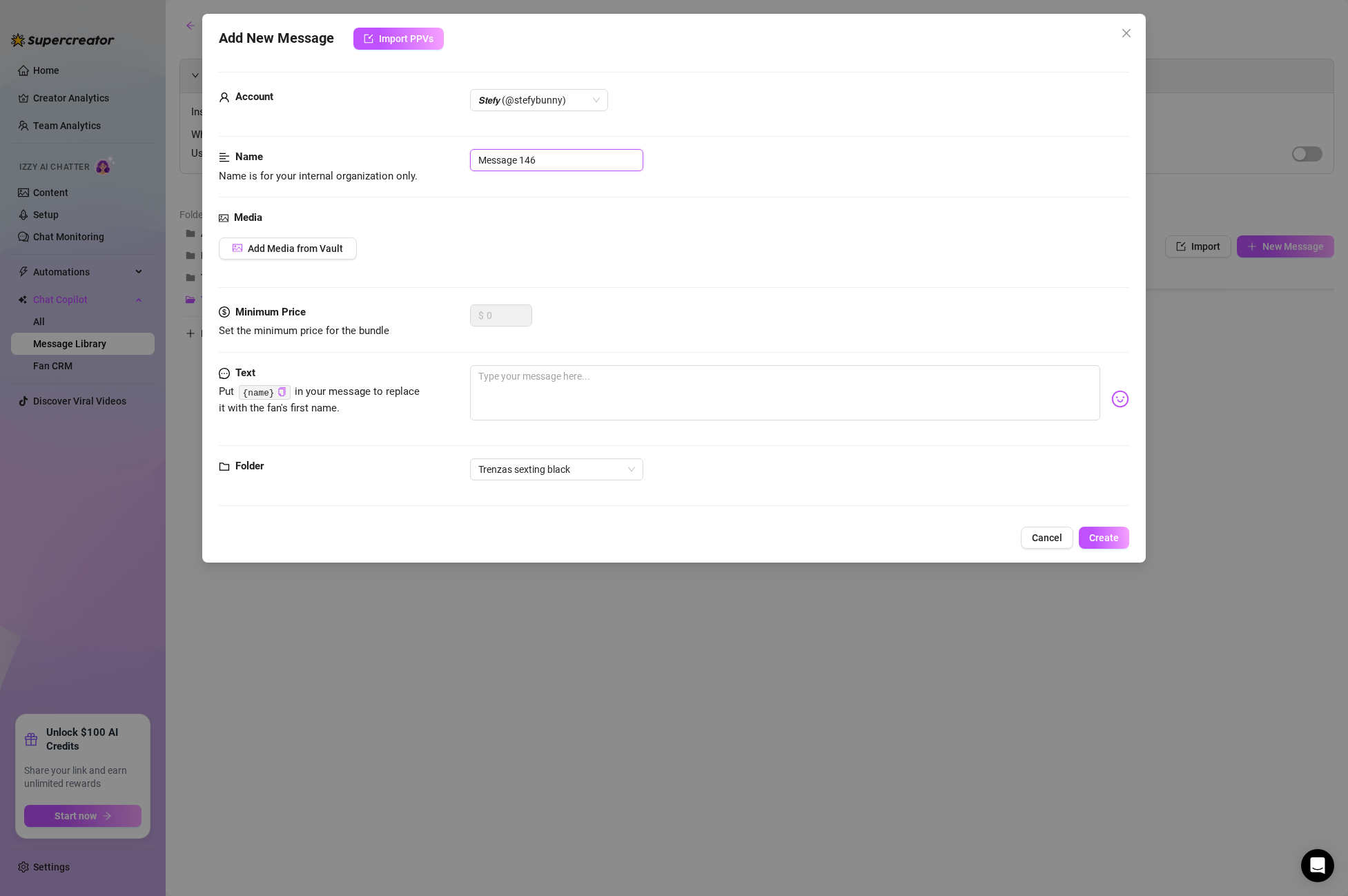
paste input "PPV 15 RIDING REVERSE ANAL"
click at [259, 245] on span "Add Media from Vault" at bounding box center [295, 248] width 95 height 11
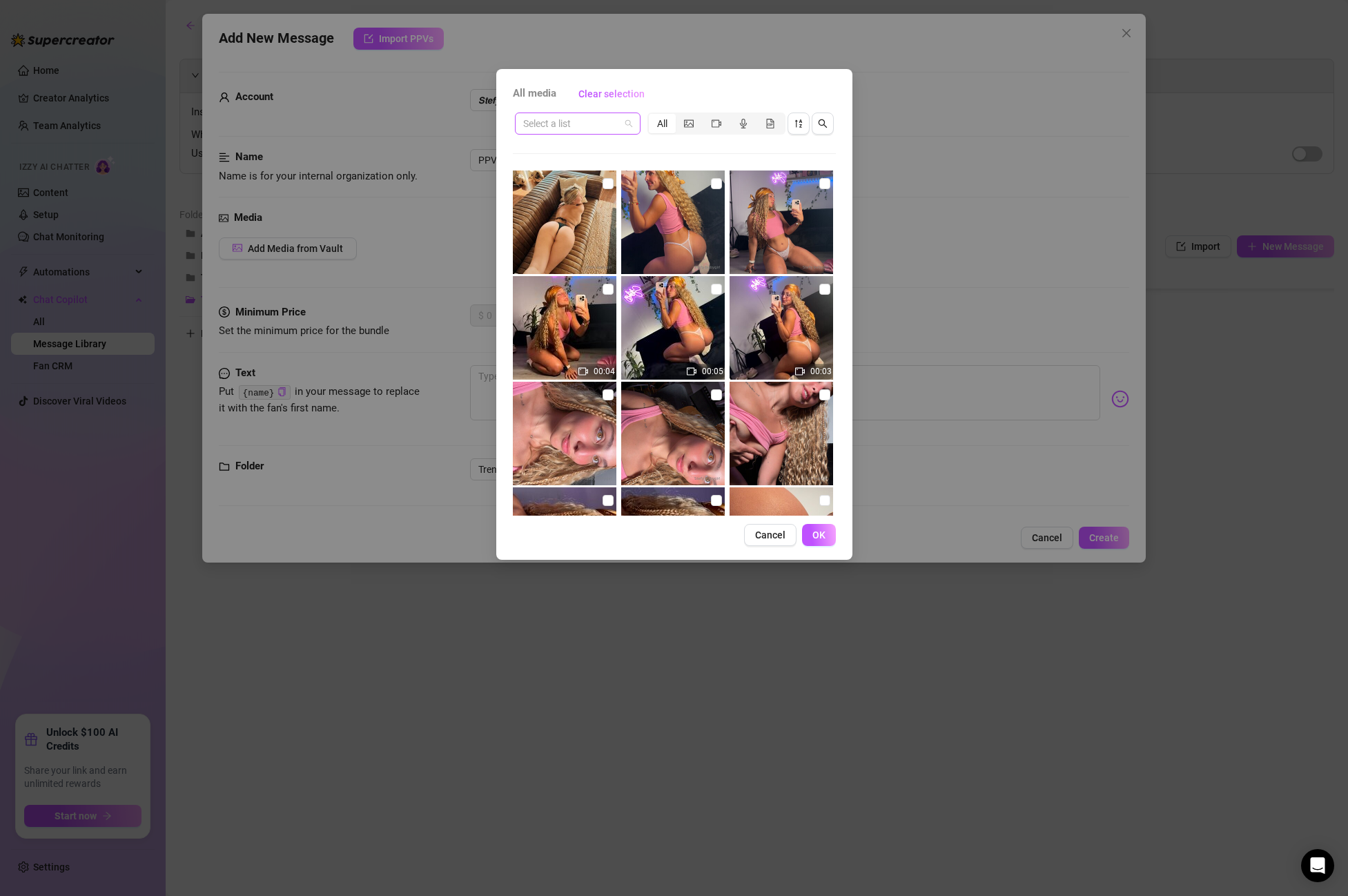
click at [579, 115] on input "search" at bounding box center [571, 123] width 97 height 20
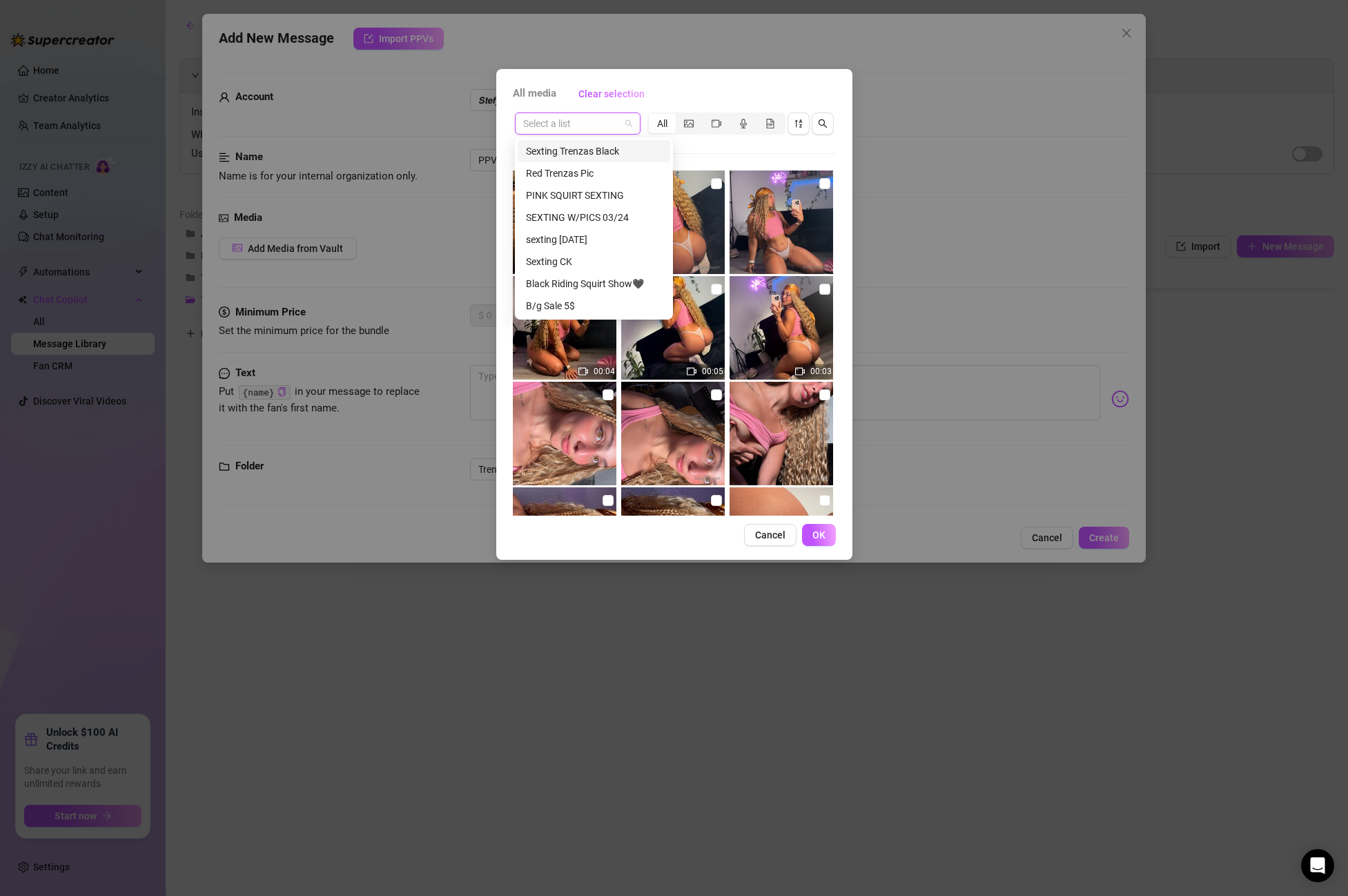
click at [569, 151] on div "Sexting Trenzas Black" at bounding box center [594, 151] width 136 height 16
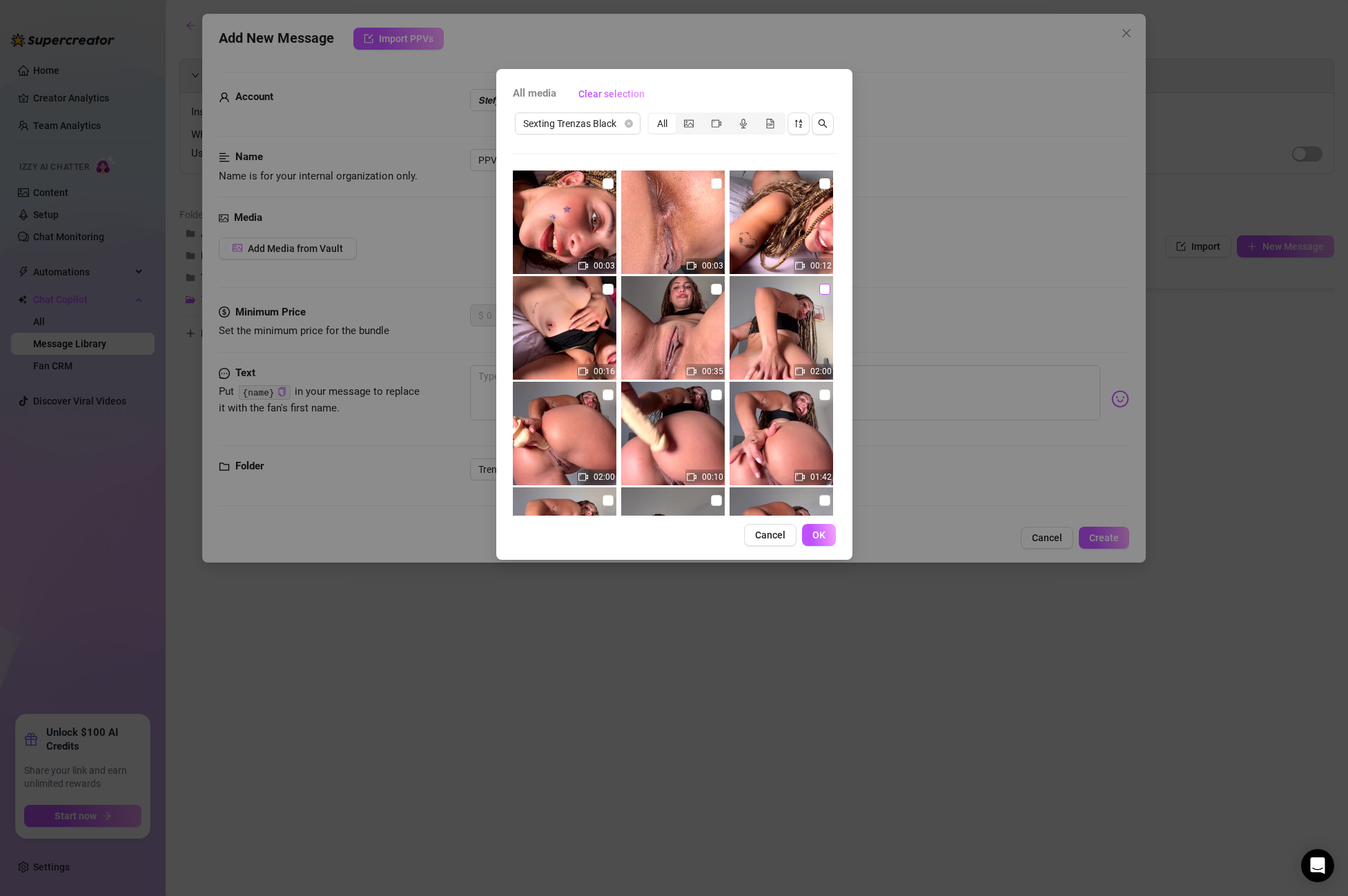
click at [825, 290] on input "checkbox" at bounding box center [824, 289] width 11 height 11
click at [811, 536] on button "OK" at bounding box center [818, 534] width 34 height 22
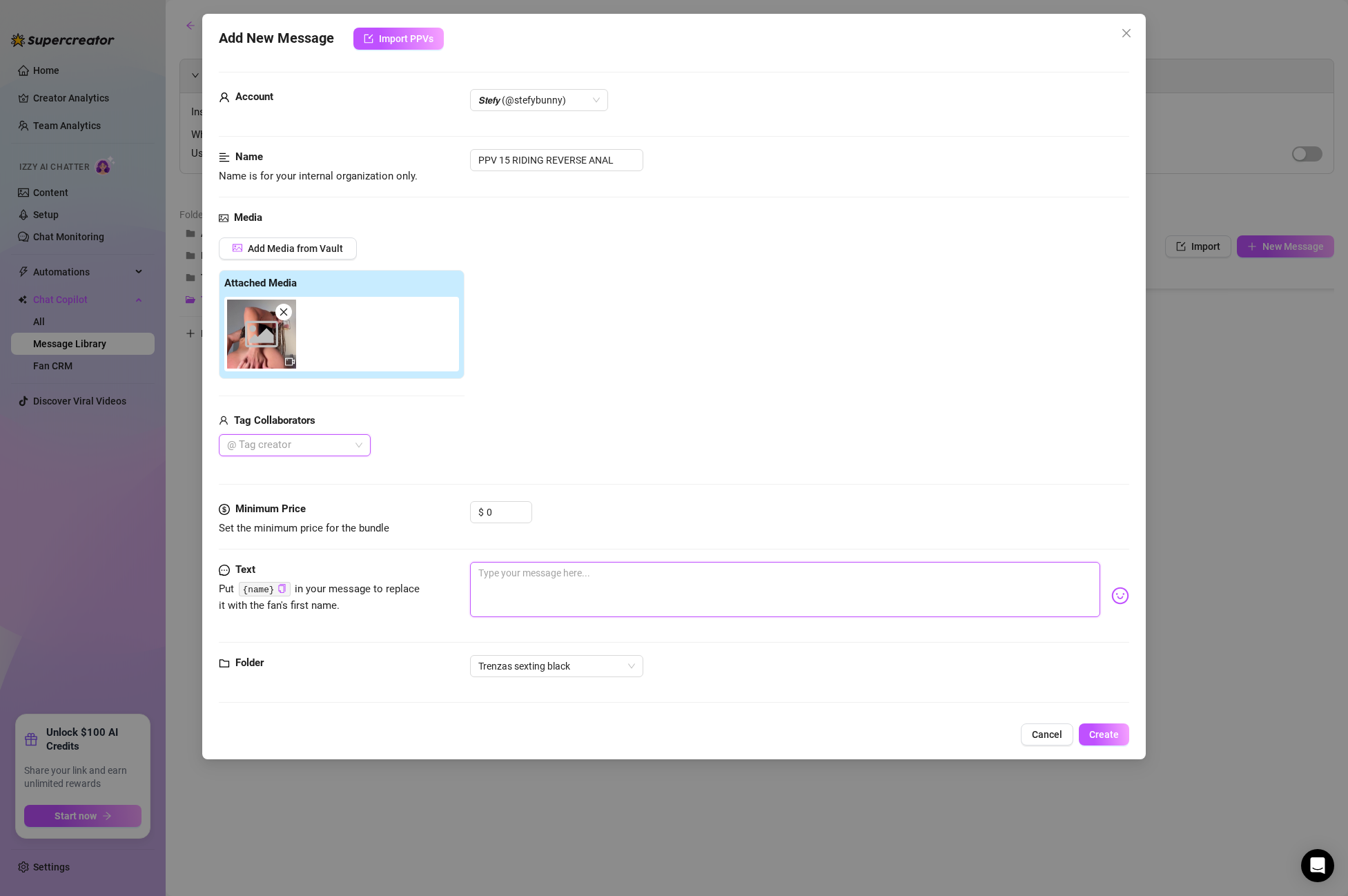
click at [496, 571] on textarea at bounding box center [785, 589] width 630 height 55
paste textarea "this ass is begging for your cockkkk… I fuckin’ love taking it all the way in, …"
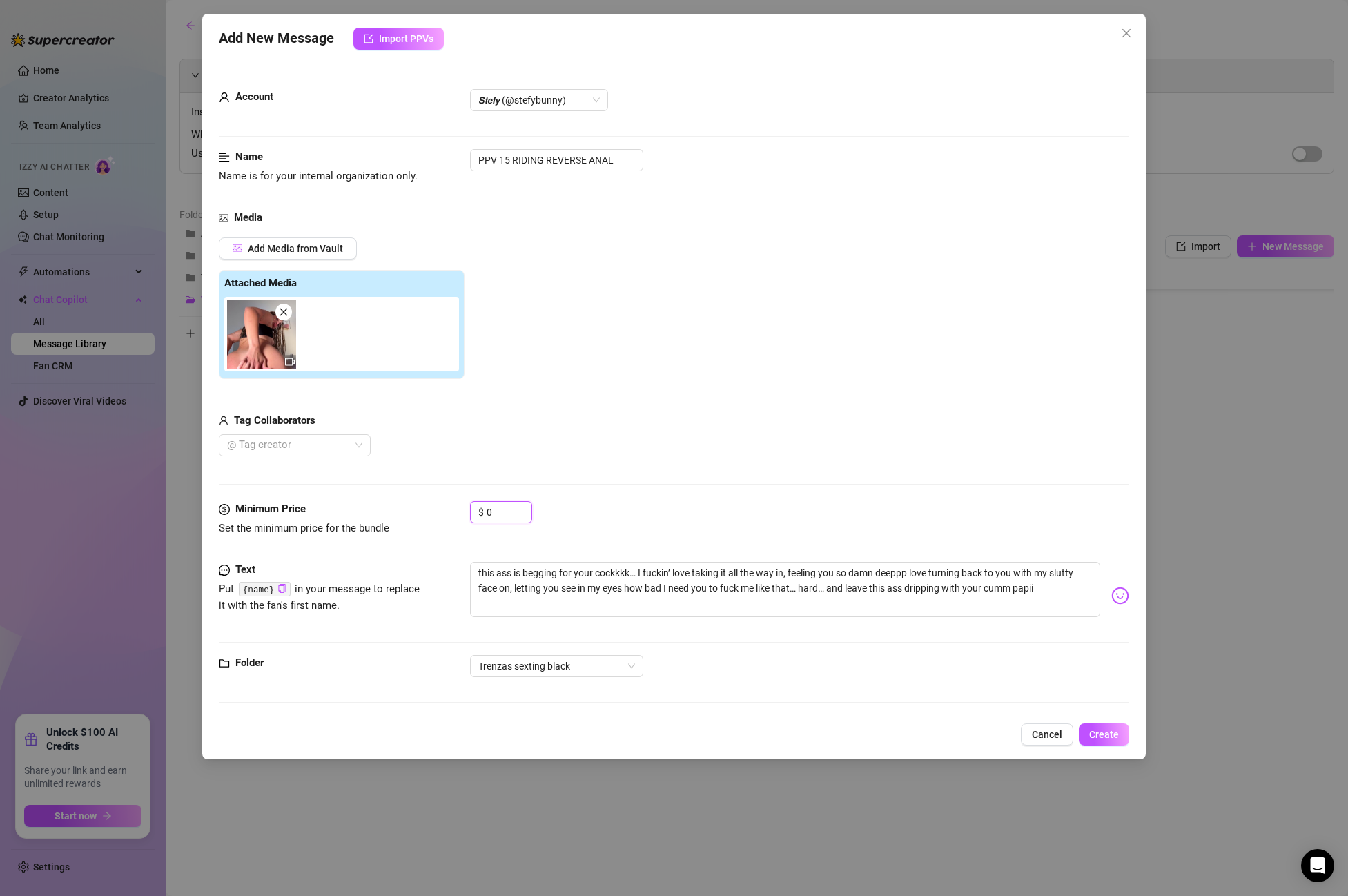
drag, startPoint x: 501, startPoint y: 514, endPoint x: 287, endPoint y: 487, distance: 215.7
click at [287, 487] on form "Account 𝙎𝙩𝙚𝙛𝙮 (@stefybunny) Name Name is for your internal organization only. P…" at bounding box center [674, 394] width 911 height 643
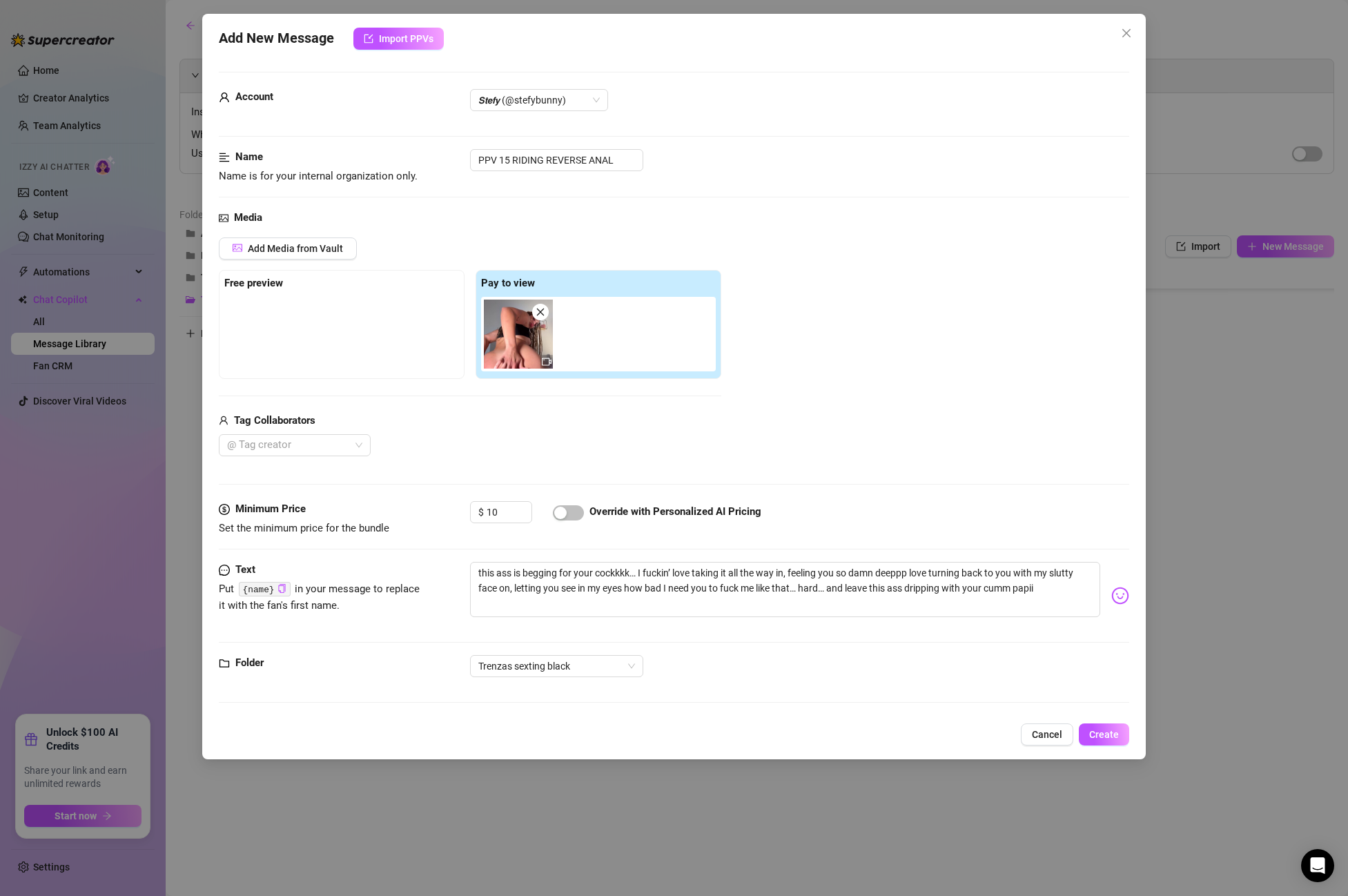
click at [551, 517] on div "$ 10 Override with Personalized AI Pricing" at bounding box center [800, 518] width 660 height 34
click at [560, 514] on div "button" at bounding box center [560, 512] width 12 height 12
click at [1126, 736] on button "Create" at bounding box center [1104, 734] width 51 height 22
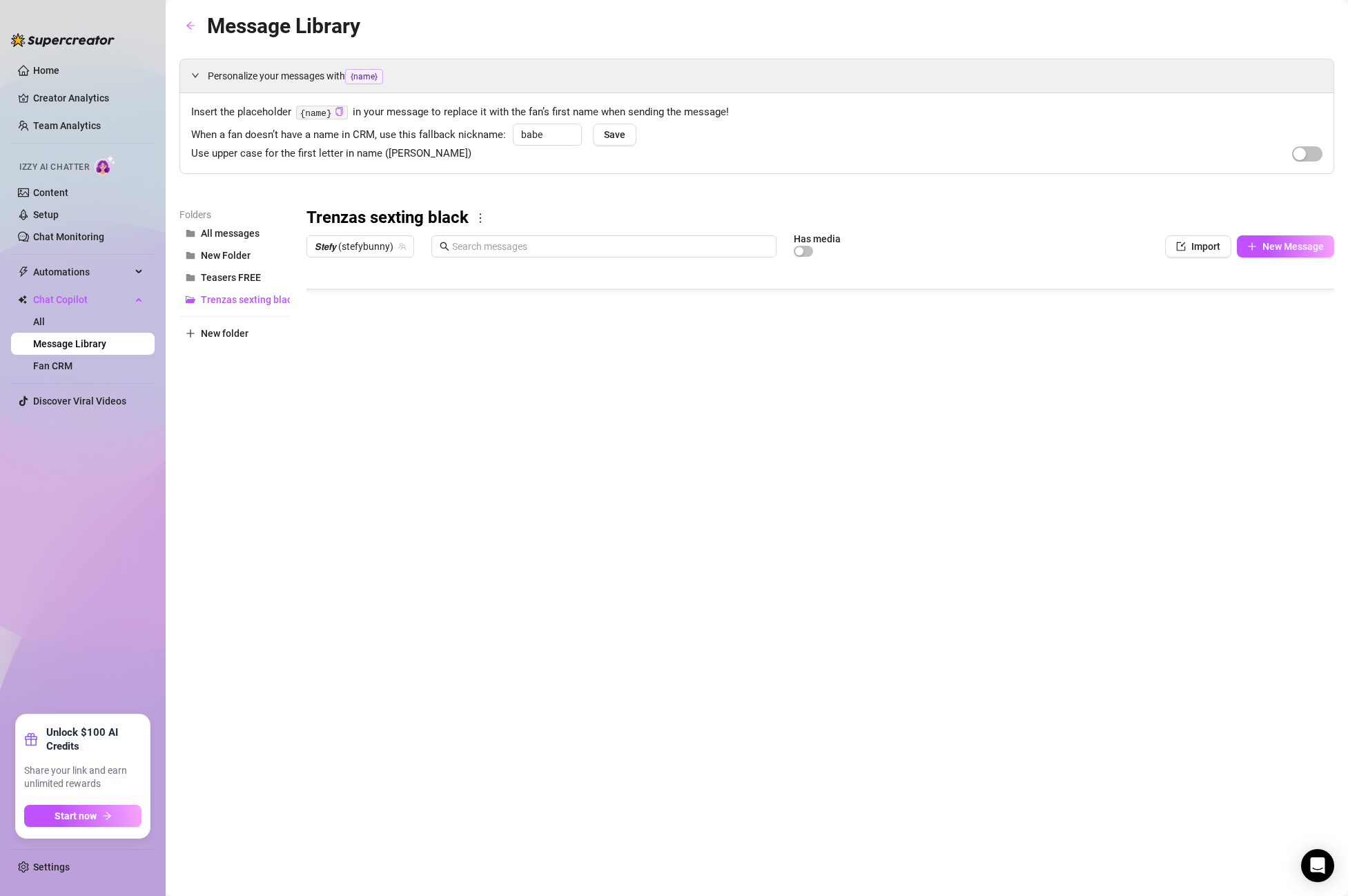
scroll to position [1021, 1]
click at [380, 579] on div "Message Library Personalize your messages with {name} Insert the placeholder {n…" at bounding box center [756, 432] width 1155 height 844
click at [385, 556] on body "Home Creator Analytics Team Analytics Izzy AI Chatter Content Setup Chat Monito…" at bounding box center [674, 448] width 1348 height 896
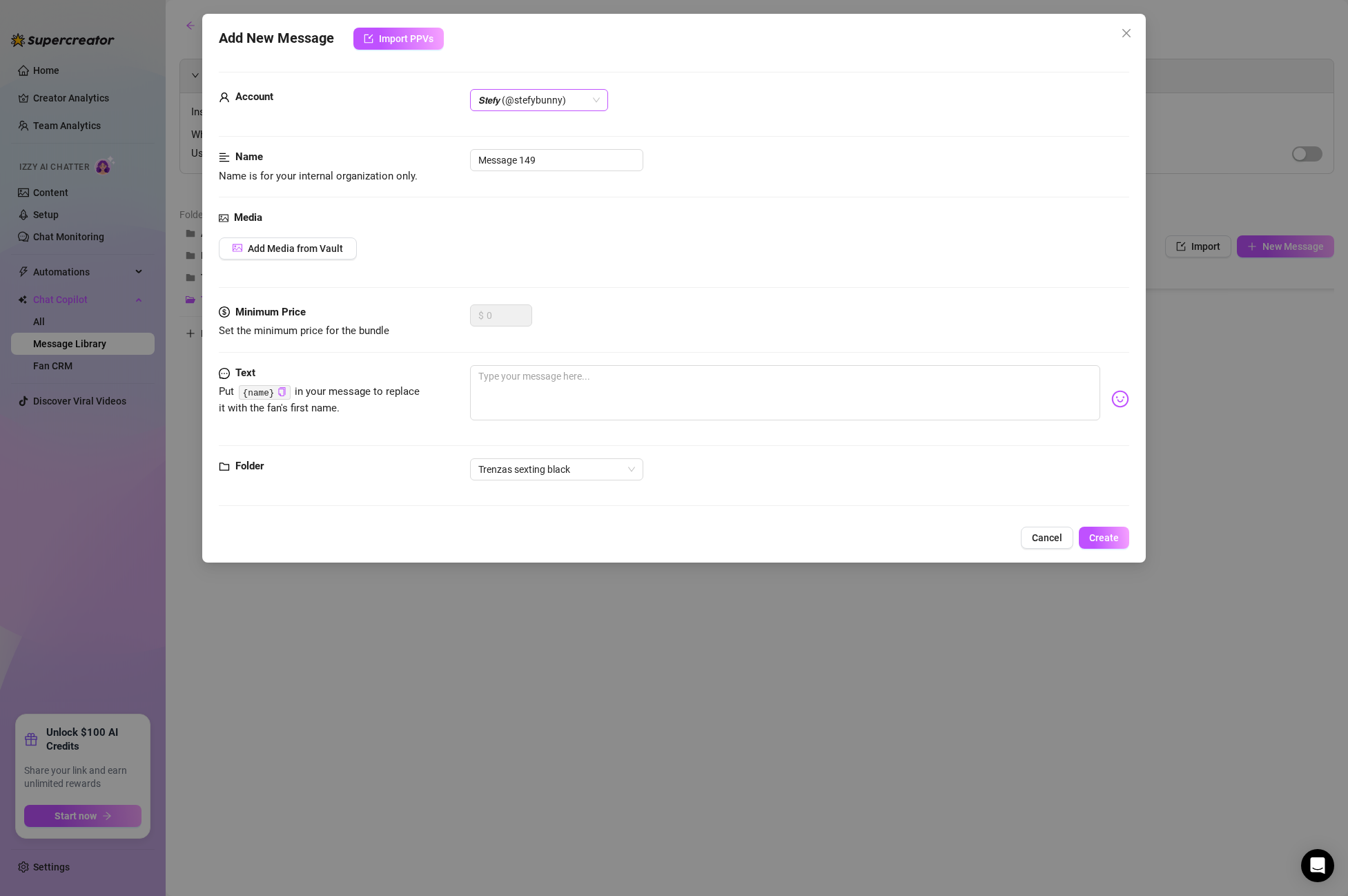
click at [531, 109] on span "𝙎𝙩𝙚𝙛𝙮 (@stefybunny)" at bounding box center [539, 100] width 121 height 20
click at [524, 133] on div "All Creators" at bounding box center [539, 128] width 116 height 16
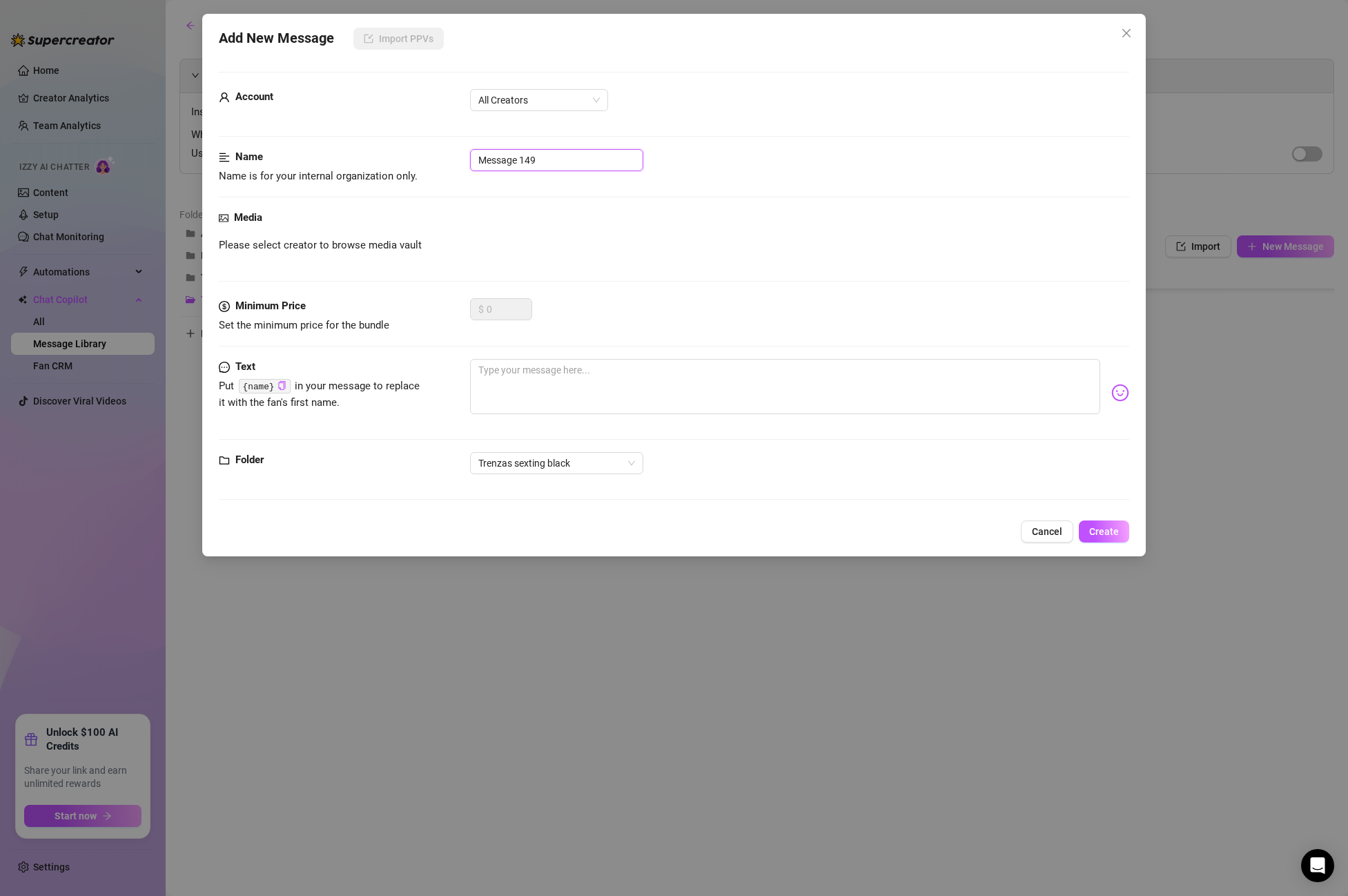
drag, startPoint x: 552, startPoint y: 154, endPoint x: 415, endPoint y: 150, distance: 137.1
click at [415, 150] on div "Name Name is for your internal organization only. Message 149" at bounding box center [674, 166] width 911 height 35
paste input "POST PPV 15"
click at [557, 160] on input "POST PPV 15" at bounding box center [557, 160] width 174 height 22
click at [552, 329] on div "$ 0" at bounding box center [800, 315] width 660 height 34
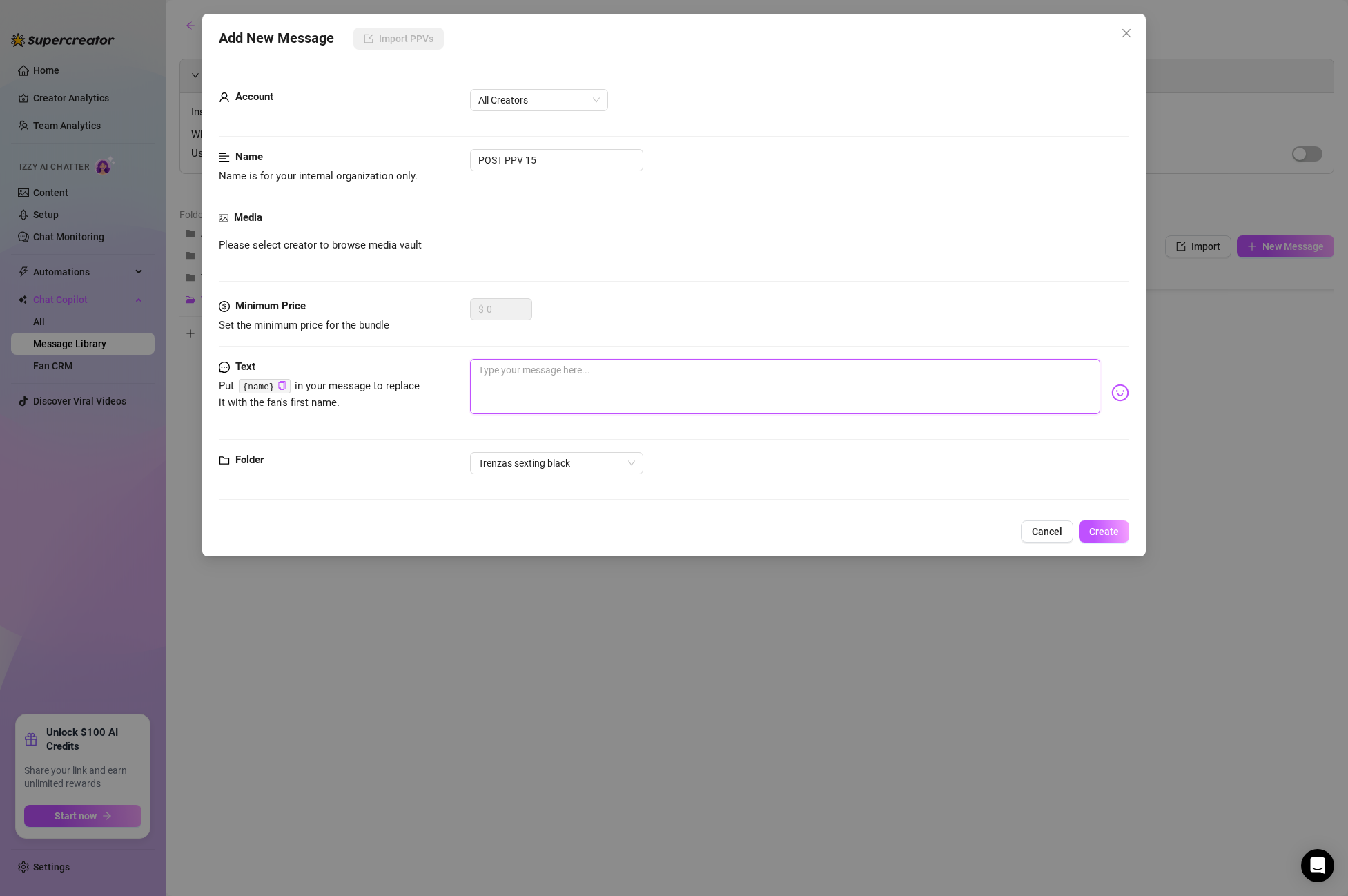
click at [538, 370] on textarea at bounding box center [785, 386] width 630 height 55
paste textarea "wan to cum all in my ass?🤤"
click at [1107, 526] on span "Create" at bounding box center [1104, 531] width 29 height 11
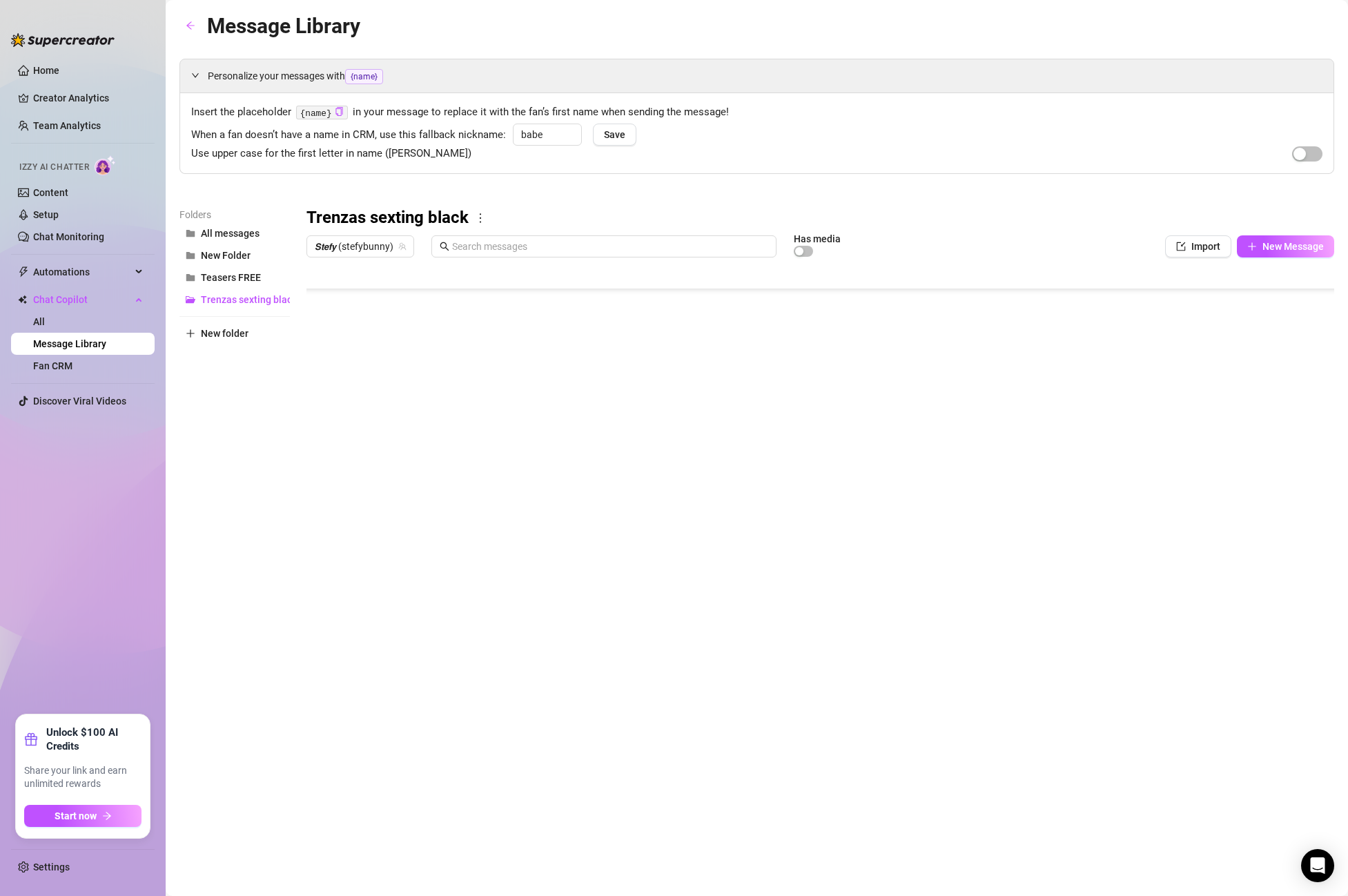
scroll to position [1049, 1]
click at [356, 556] on body "Home Creator Analytics Team Analytics Izzy AI Chatter Content Setup Chat Monito…" at bounding box center [674, 448] width 1348 height 896
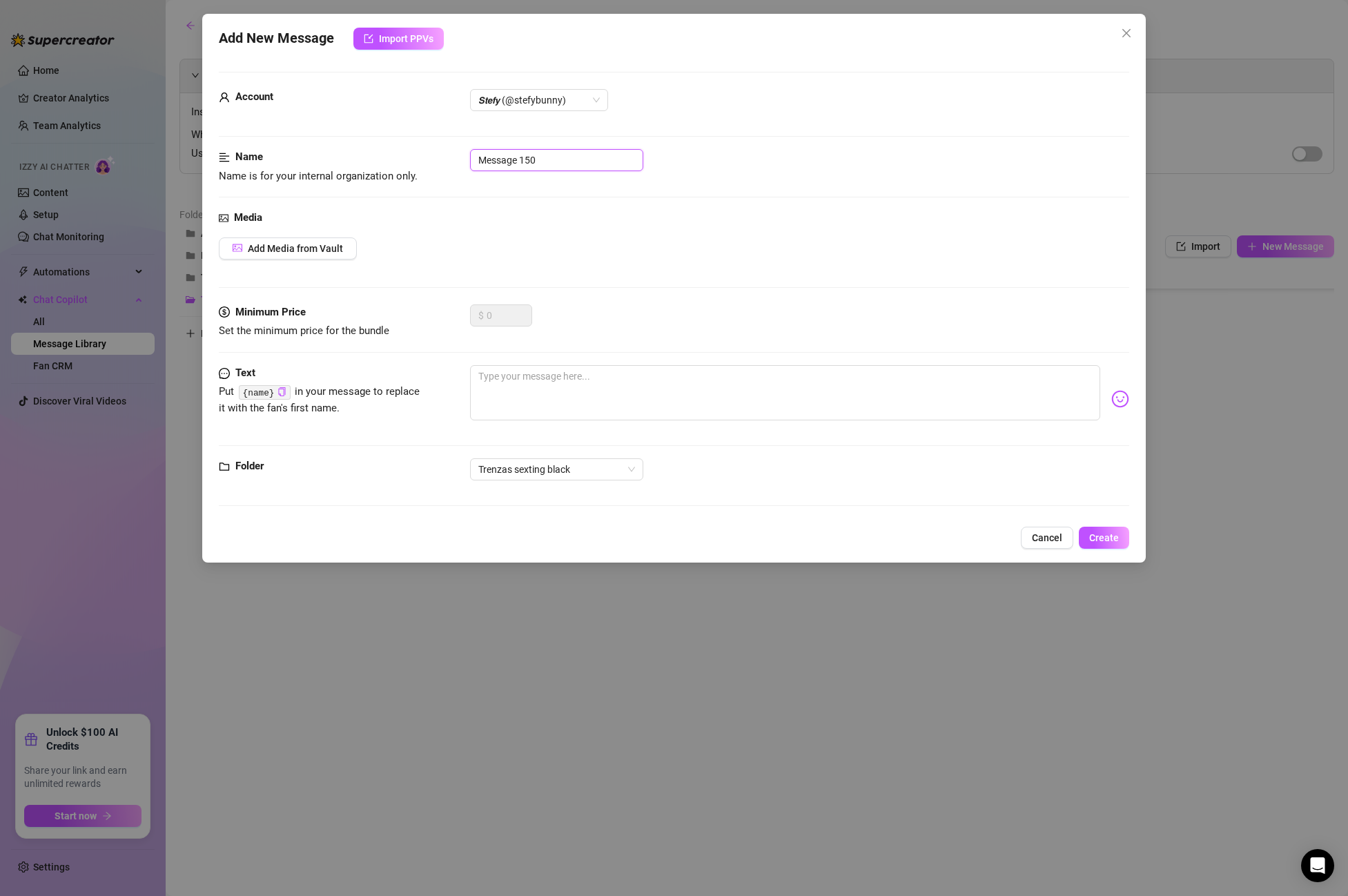
drag, startPoint x: 567, startPoint y: 162, endPoint x: 340, endPoint y: 151, distance: 227.3
click at [340, 151] on div "Name Name is for your internal organization only. Message 150" at bounding box center [674, 166] width 911 height 35
paste input "FINISH abriendo holes CLOSE UP"
drag, startPoint x: 509, startPoint y: 160, endPoint x: 320, endPoint y: 152, distance: 189.2
click at [320, 152] on div "Name Name is for your internal organization only. FINISH abriendo holes CLOSE UP" at bounding box center [674, 166] width 911 height 35
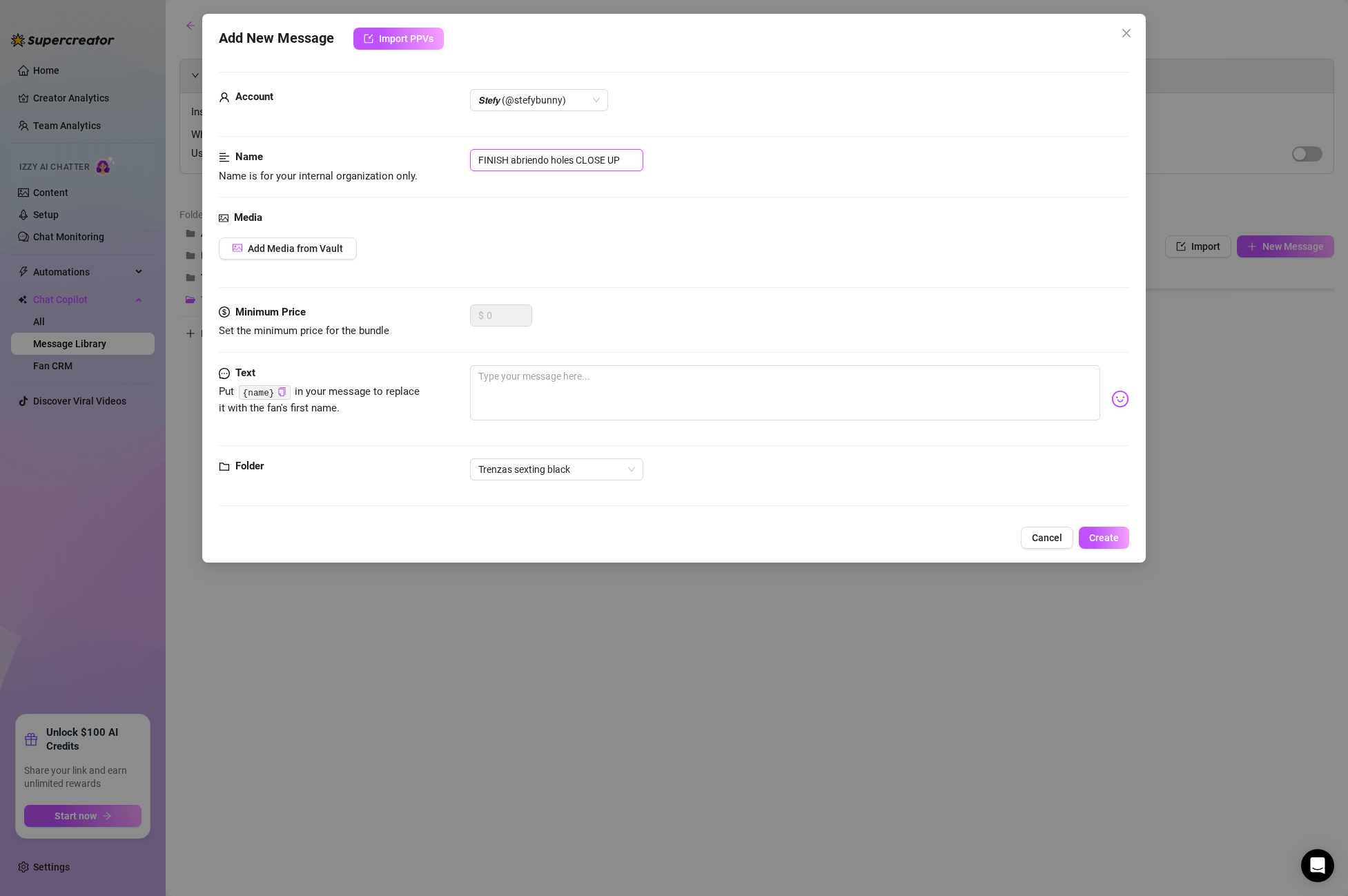
click at [528, 154] on input "FINISH abriendo holes CLOSE UP" at bounding box center [557, 160] width 174 height 22
drag, startPoint x: 512, startPoint y: 160, endPoint x: 553, endPoint y: 159, distance: 41.0
click at [553, 159] on input "FINISH abriendo holes CLOSE UP" at bounding box center [557, 160] width 174 height 22
drag, startPoint x: 552, startPoint y: 160, endPoint x: 511, endPoint y: 161, distance: 41.0
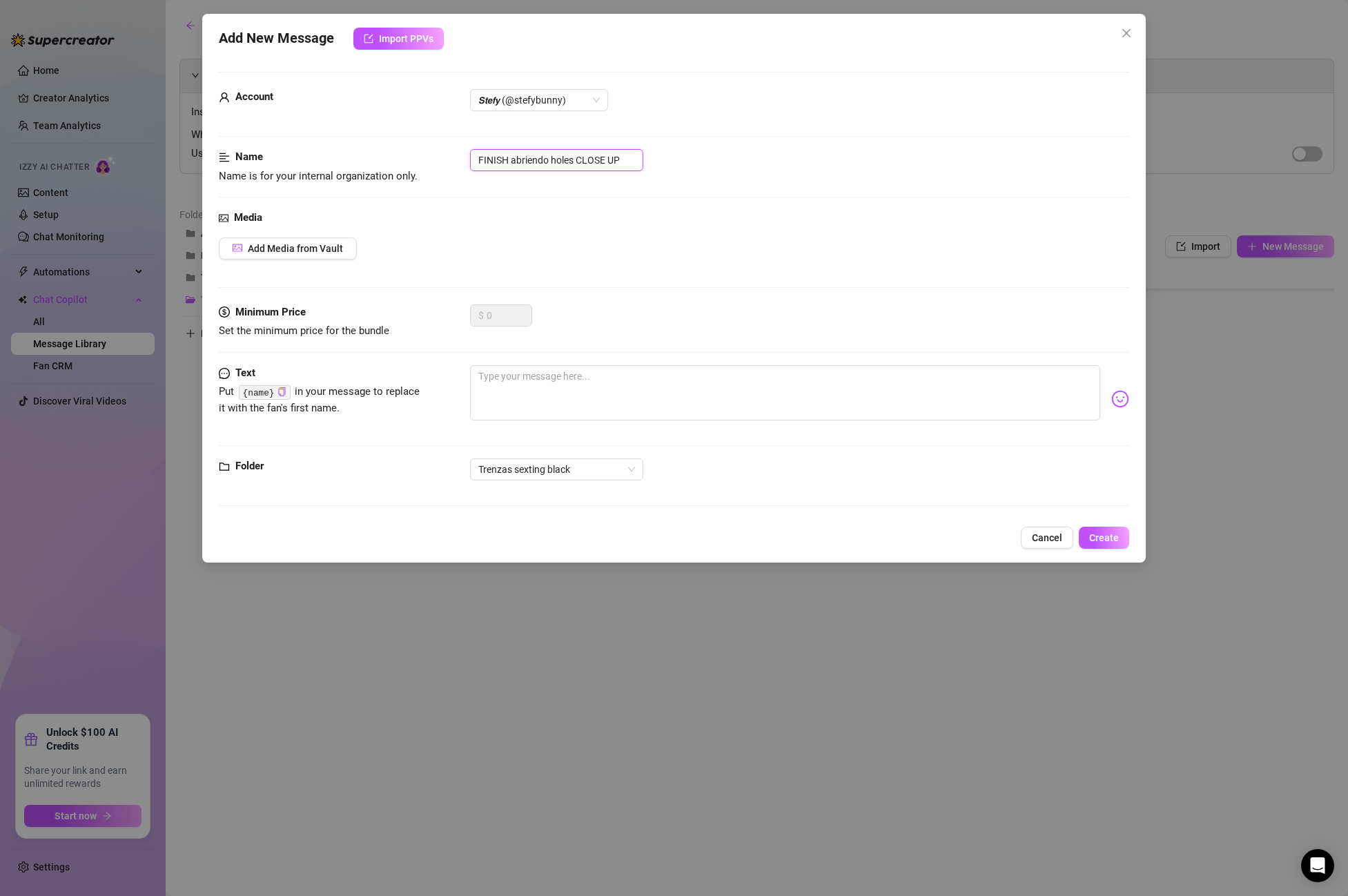
click at [511, 161] on input "FINISH abriendo holes CLOSE UP" at bounding box center [557, 160] width 174 height 22
drag, startPoint x: 613, startPoint y: 156, endPoint x: 404, endPoint y: 146, distance: 209.2
click at [404, 146] on form "Account 𝙎𝙩𝙚𝙛𝙮 (@stefybunny) Name Name is for your internal organization only. F…" at bounding box center [674, 295] width 911 height 447
click at [311, 241] on button "Add Media from Vault" at bounding box center [287, 248] width 138 height 22
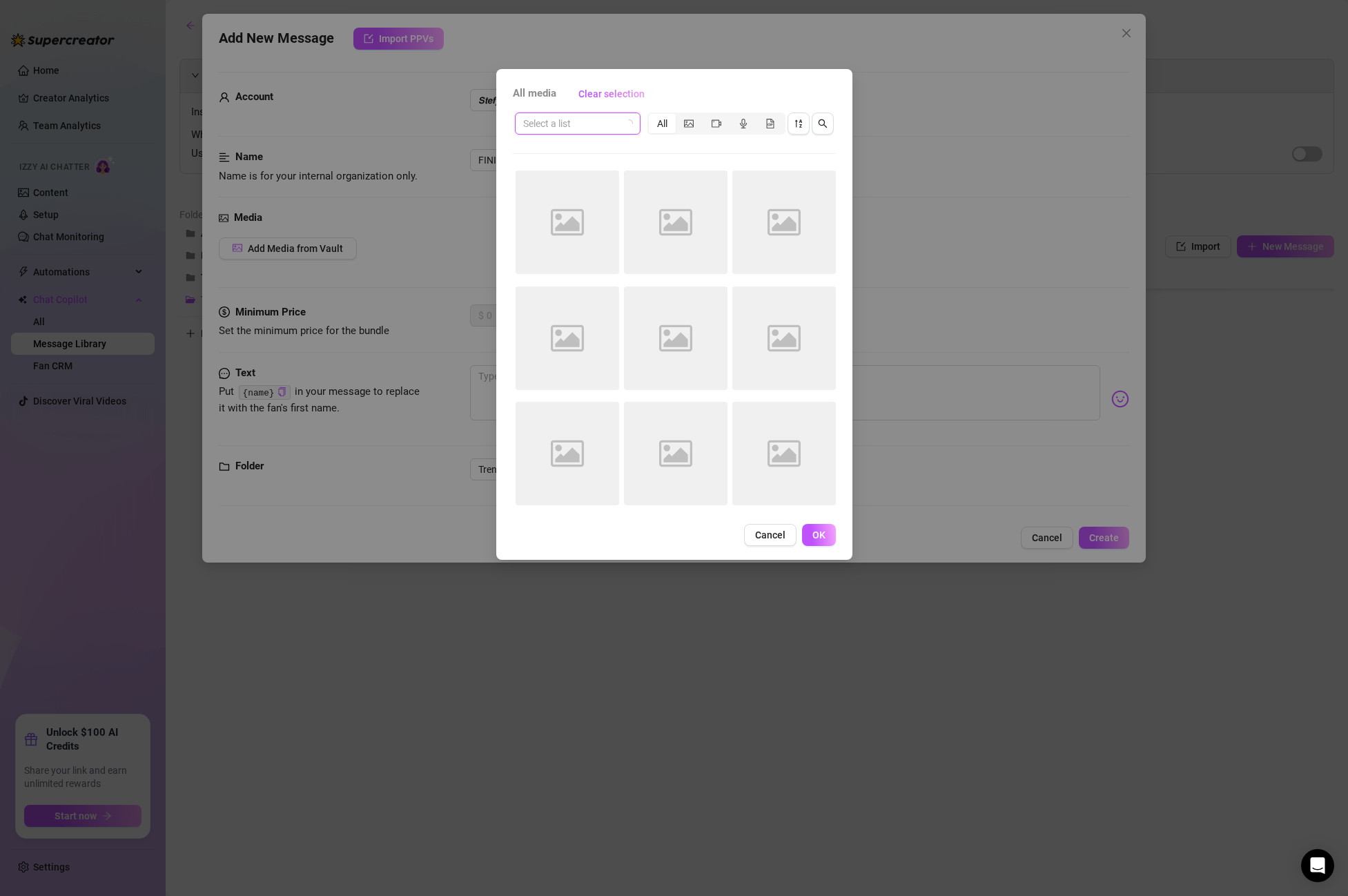
click at [572, 129] on input "search" at bounding box center [571, 123] width 97 height 20
click at [572, 153] on div "Sexting Trenzas Black" at bounding box center [594, 151] width 136 height 16
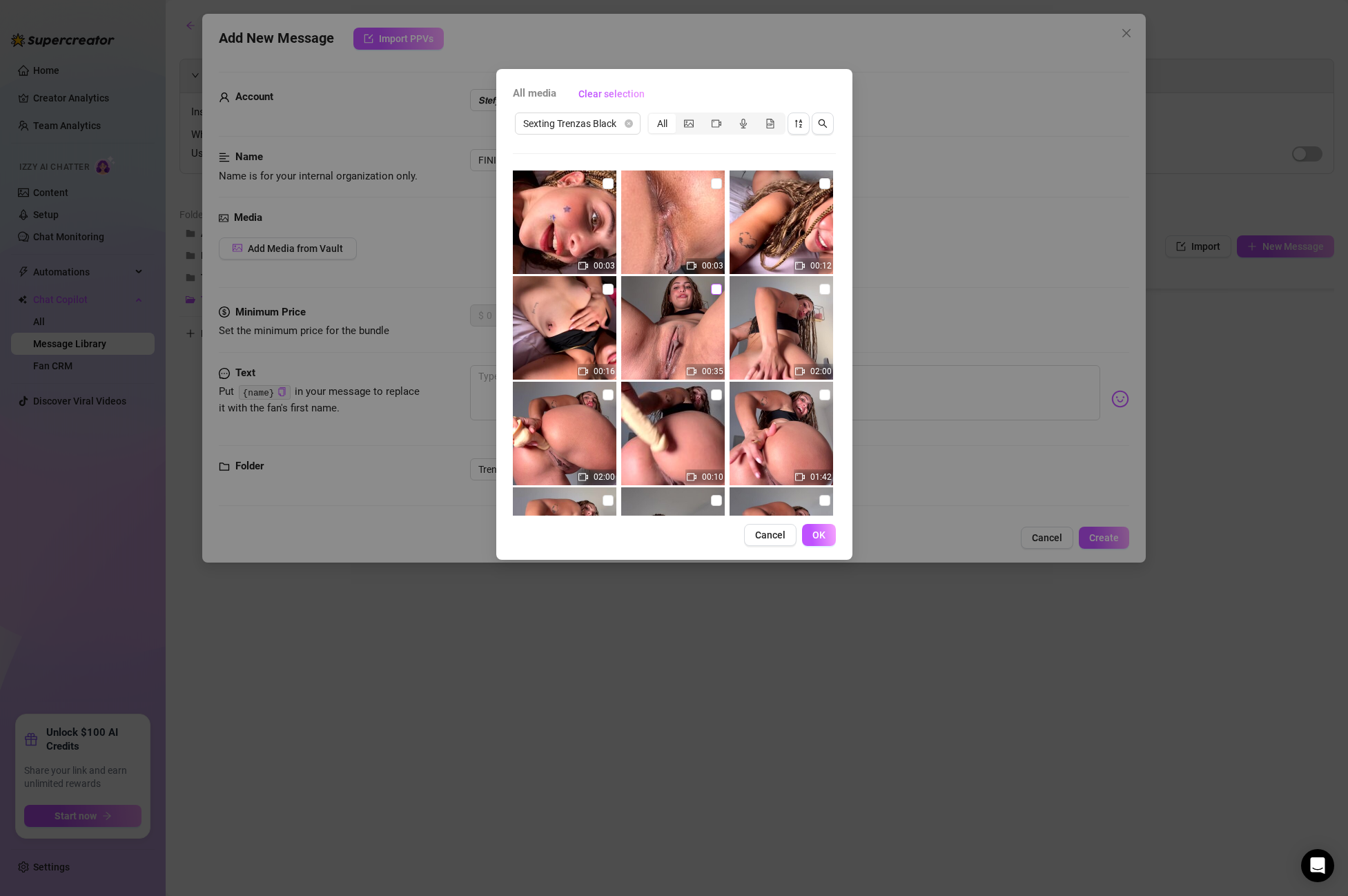
click at [718, 281] on label at bounding box center [716, 289] width 11 height 16
click at [718, 284] on input "checkbox" at bounding box center [716, 289] width 11 height 11
click at [818, 540] on span "OK" at bounding box center [819, 534] width 13 height 11
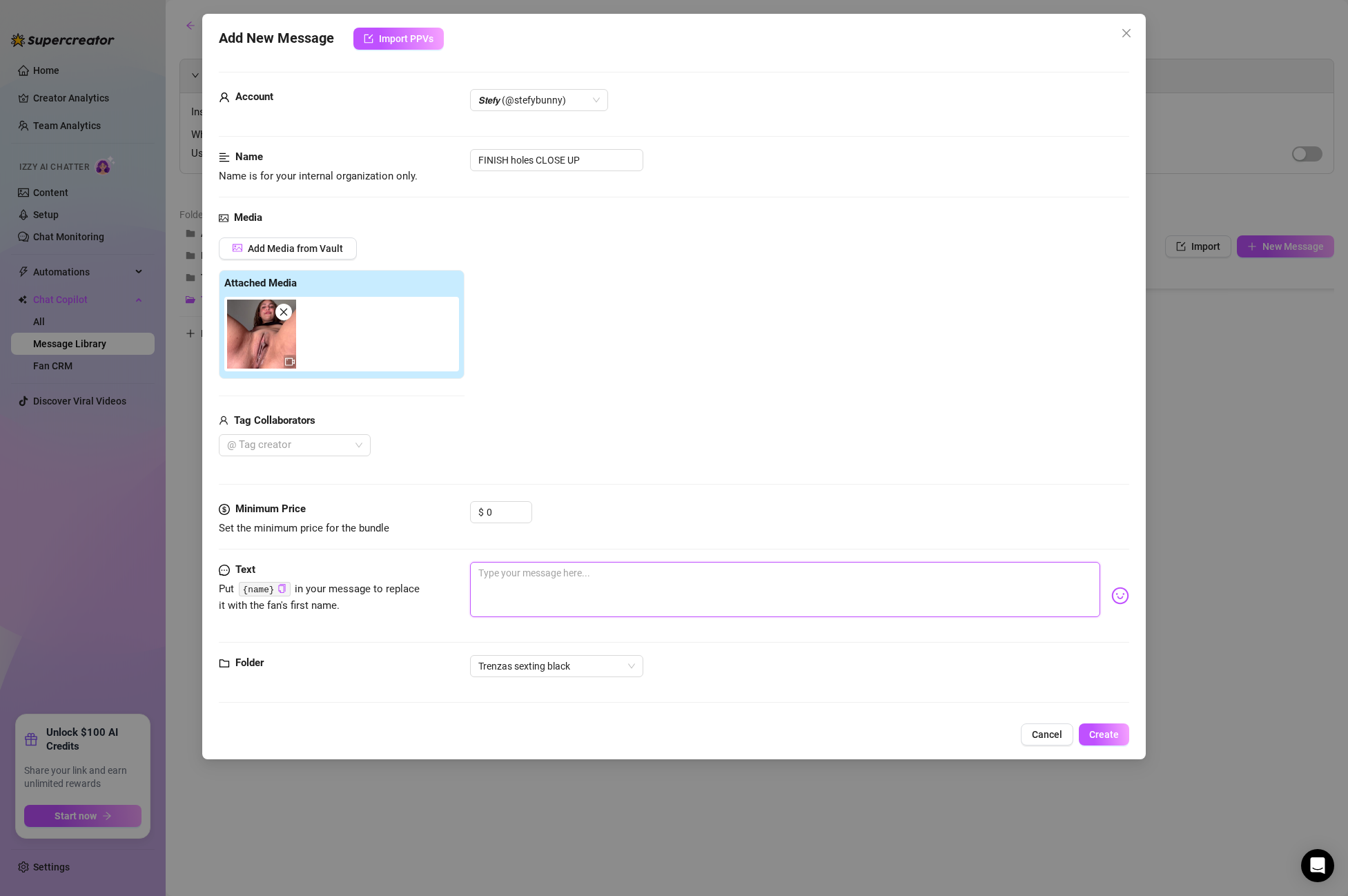
click at [505, 582] on textarea at bounding box center [785, 589] width 630 height 55
paste textarea "u got me soaking the bed baby… dripping wet, begging for all that cum in my pus…"
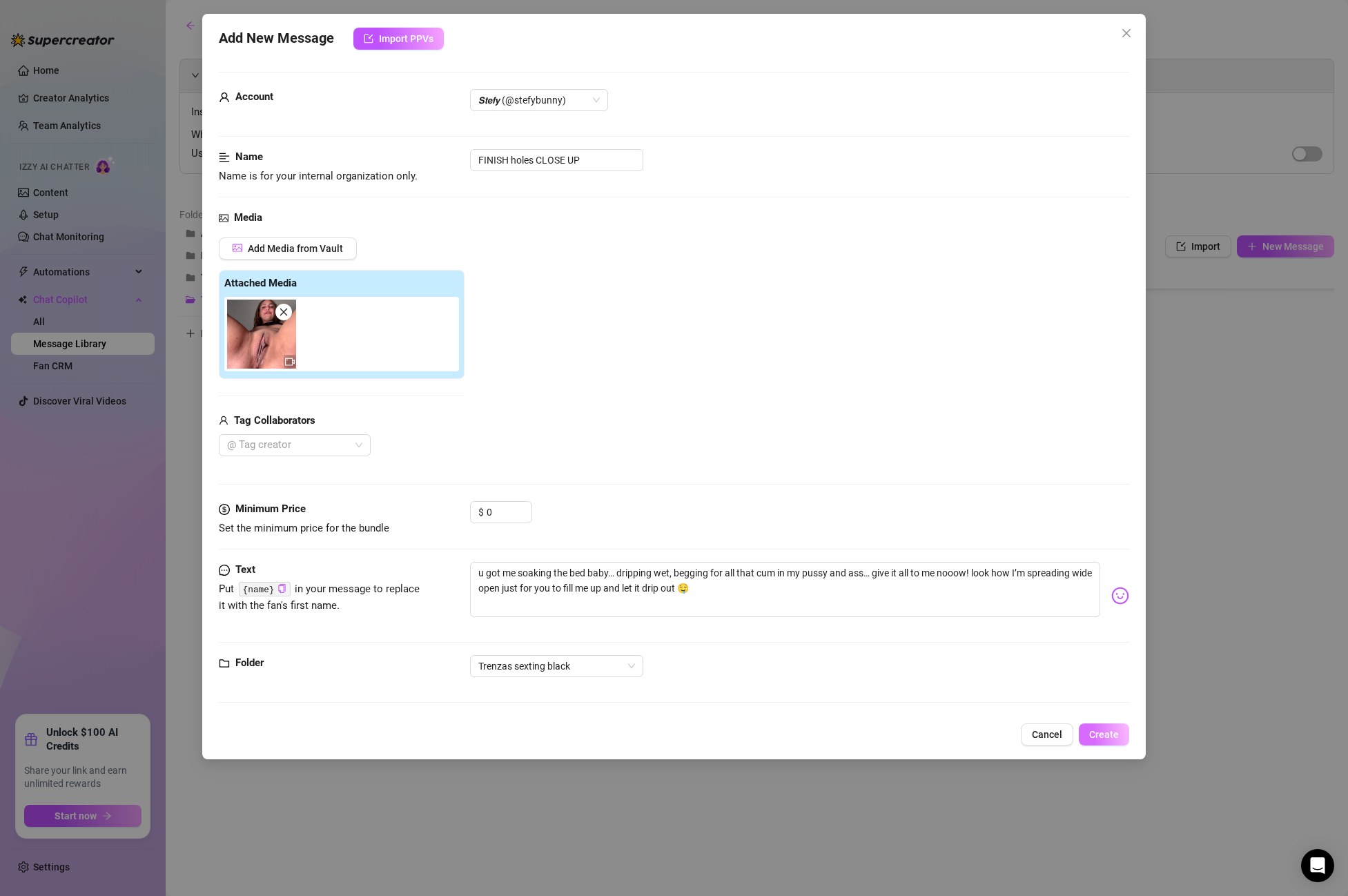
click at [1116, 737] on span "Create" at bounding box center [1104, 734] width 29 height 11
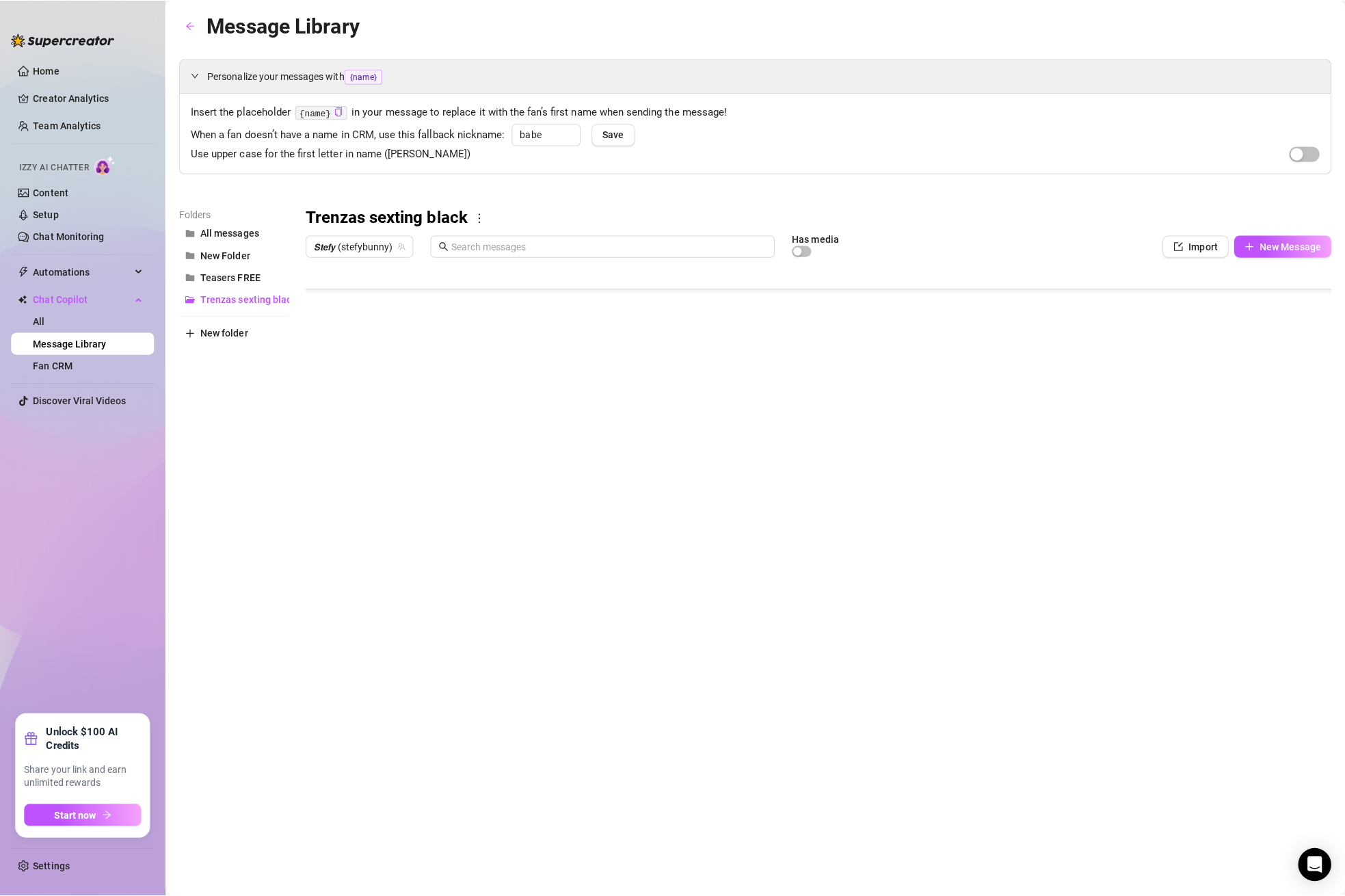
scroll to position [1067, 1]
click at [1160, 492] on div at bounding box center [813, 414] width 1018 height 305
click at [1207, 491] on div at bounding box center [813, 414] width 1018 height 305
click at [362, 555] on body "Home Creator Analytics Team Analytics Izzy AI Chatter Content Setup Chat Monito…" at bounding box center [667, 444] width 1335 height 888
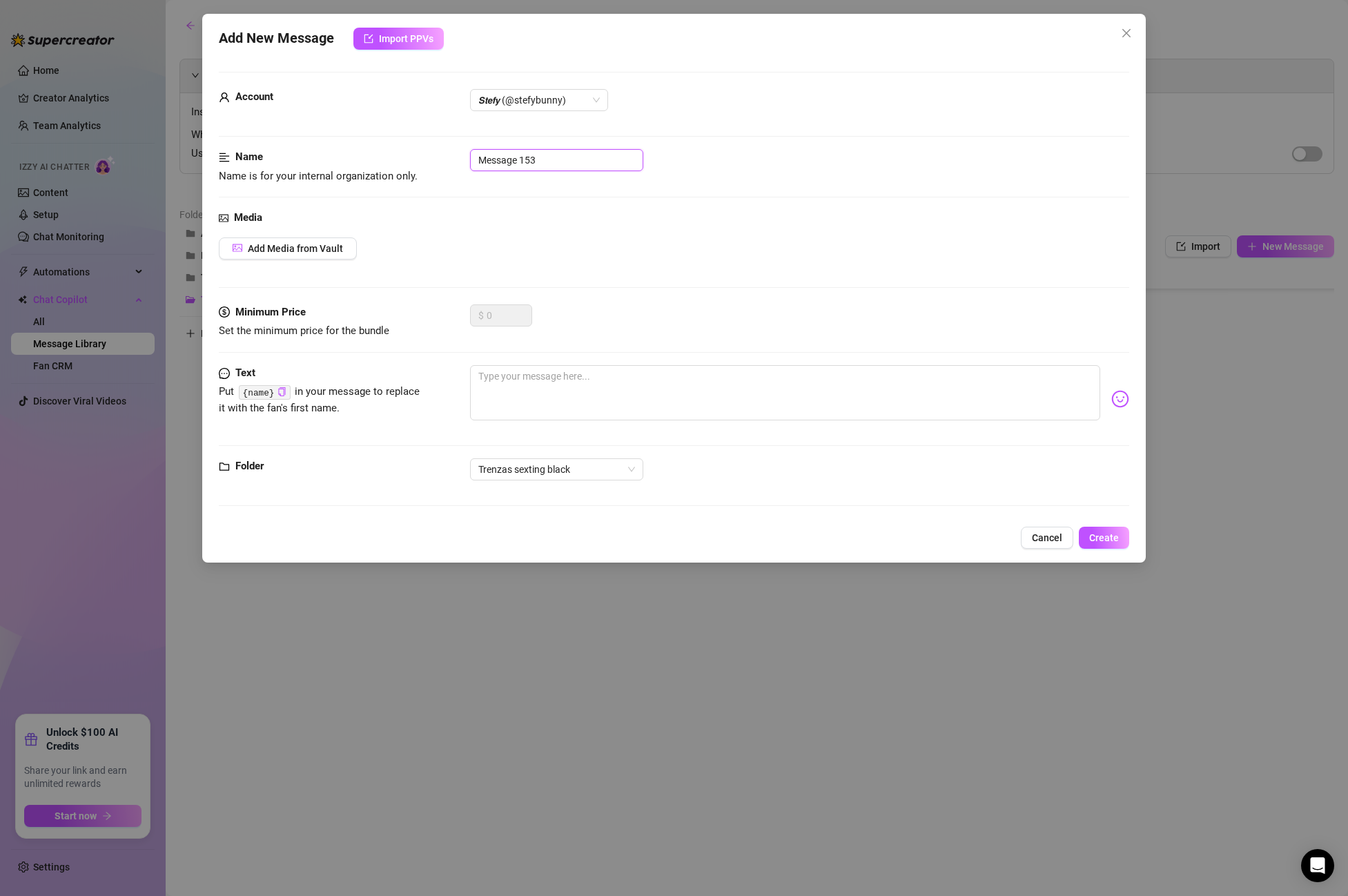
click at [527, 163] on input "Message 153" at bounding box center [557, 160] width 174 height 22
drag, startPoint x: 568, startPoint y: 163, endPoint x: 405, endPoint y: 143, distance: 164.2
click at [405, 143] on form "Account 𝙎𝙩𝙚𝙛𝙮 (@stefybunny) Name Name is for your internal organization only. M…" at bounding box center [674, 295] width 911 height 447
paste input "LAST VID"
click at [372, 194] on div "Name Name is for your internal organization only. LAST VID" at bounding box center [674, 179] width 911 height 61
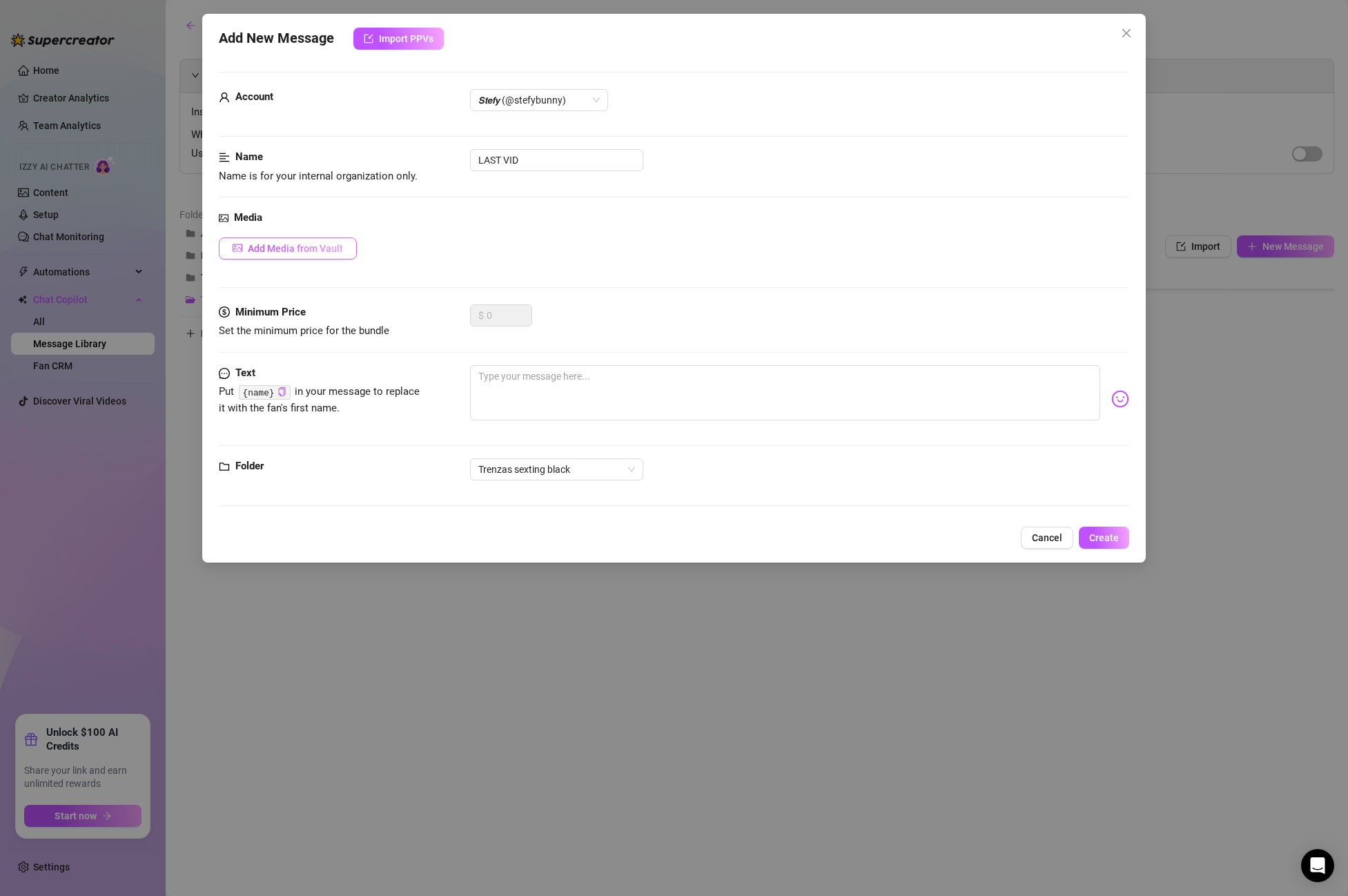
click at [353, 241] on button "Add Media from Vault" at bounding box center [287, 248] width 138 height 22
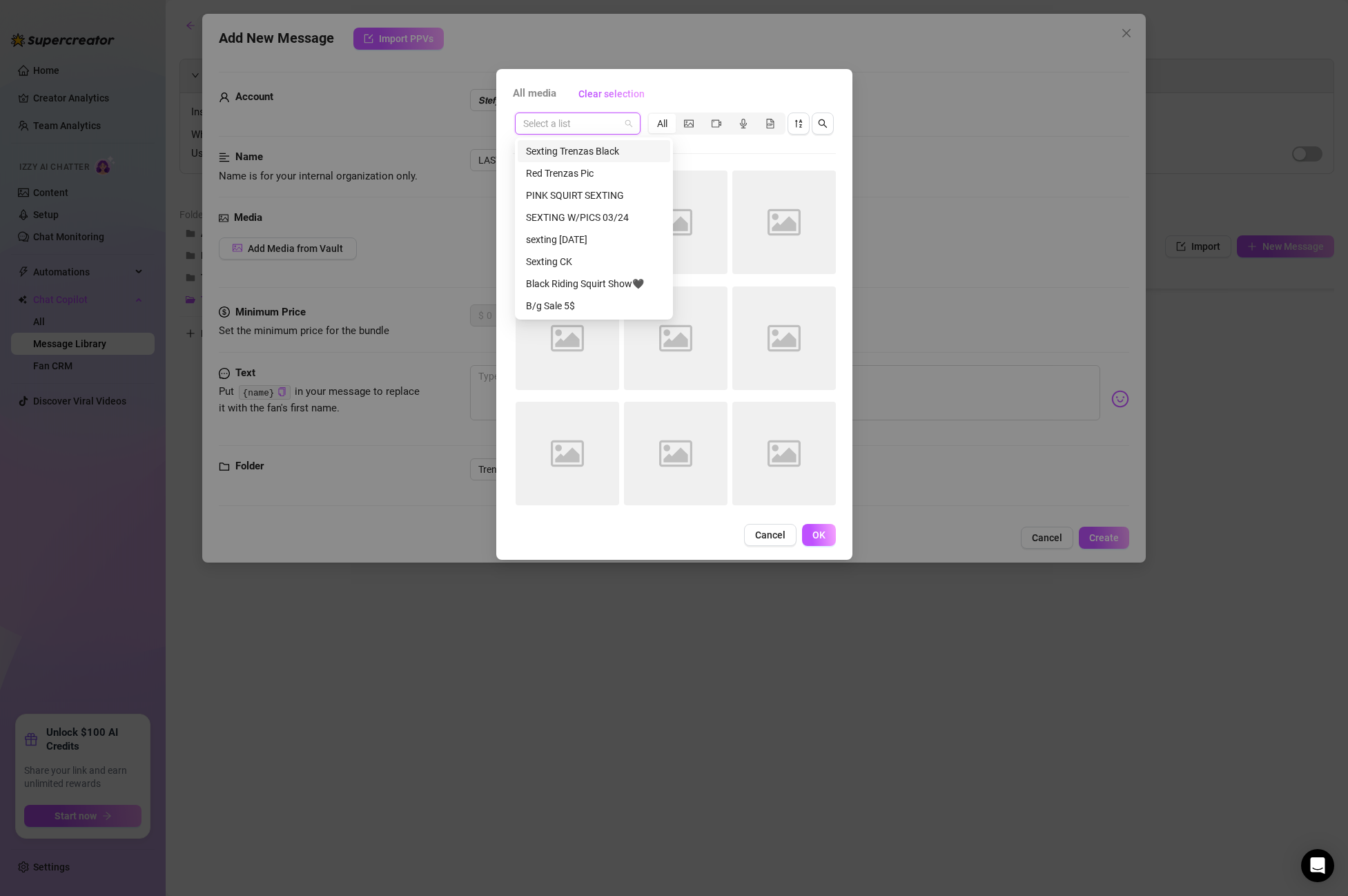
click at [571, 119] on input "search" at bounding box center [571, 123] width 97 height 20
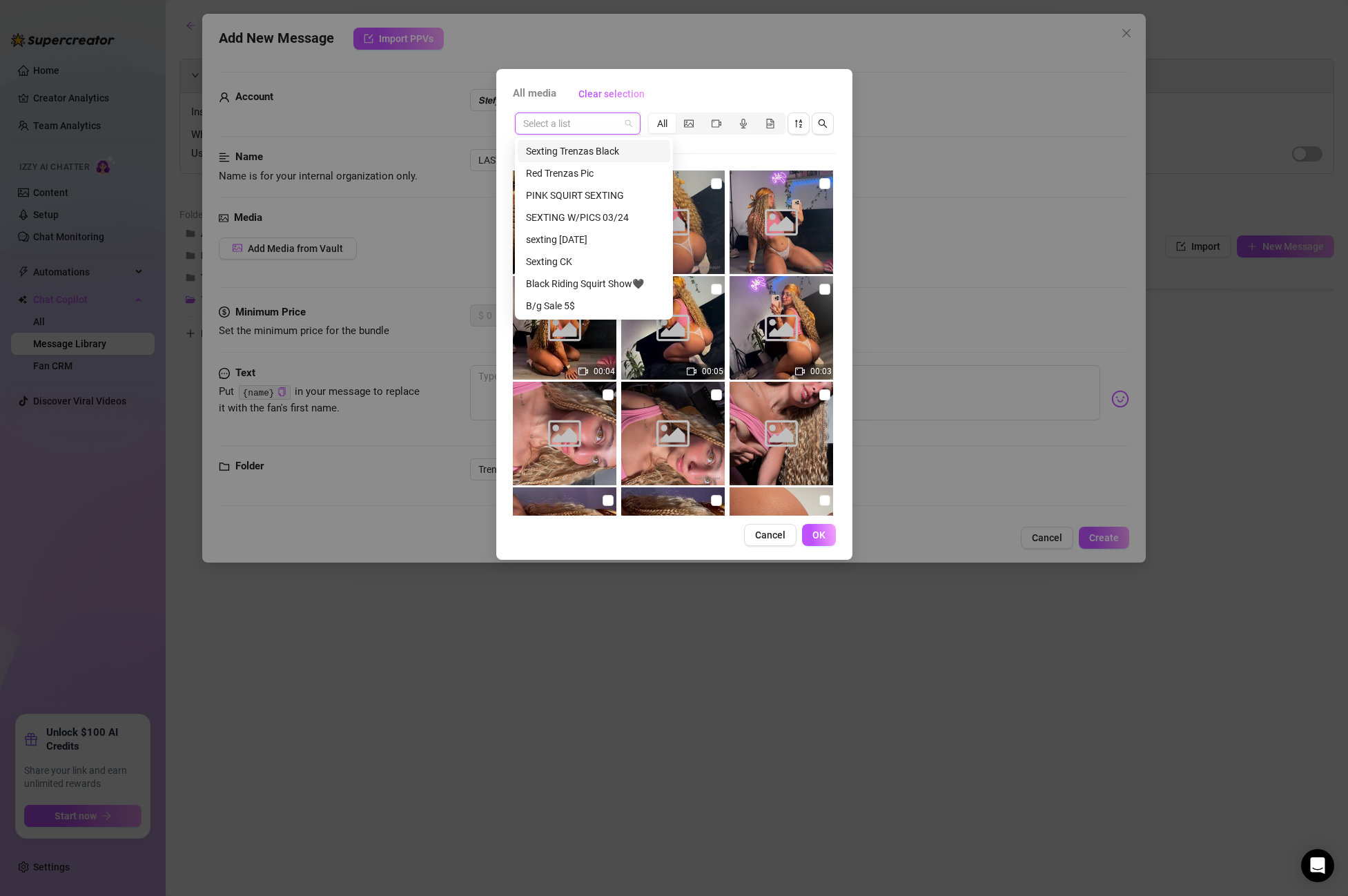
click at [582, 149] on div "Sexting Trenzas Black" at bounding box center [594, 151] width 136 height 16
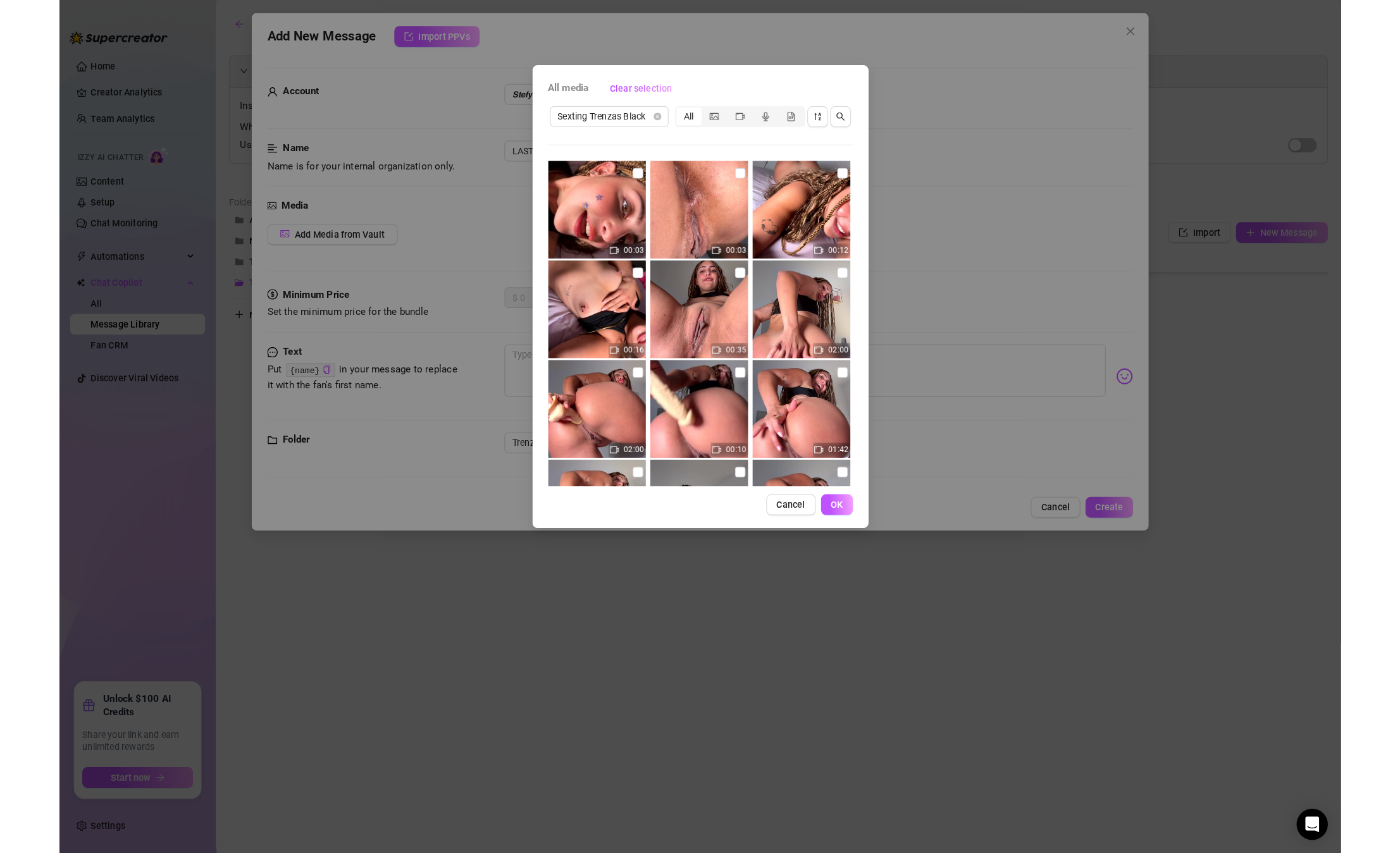
scroll to position [986, 0]
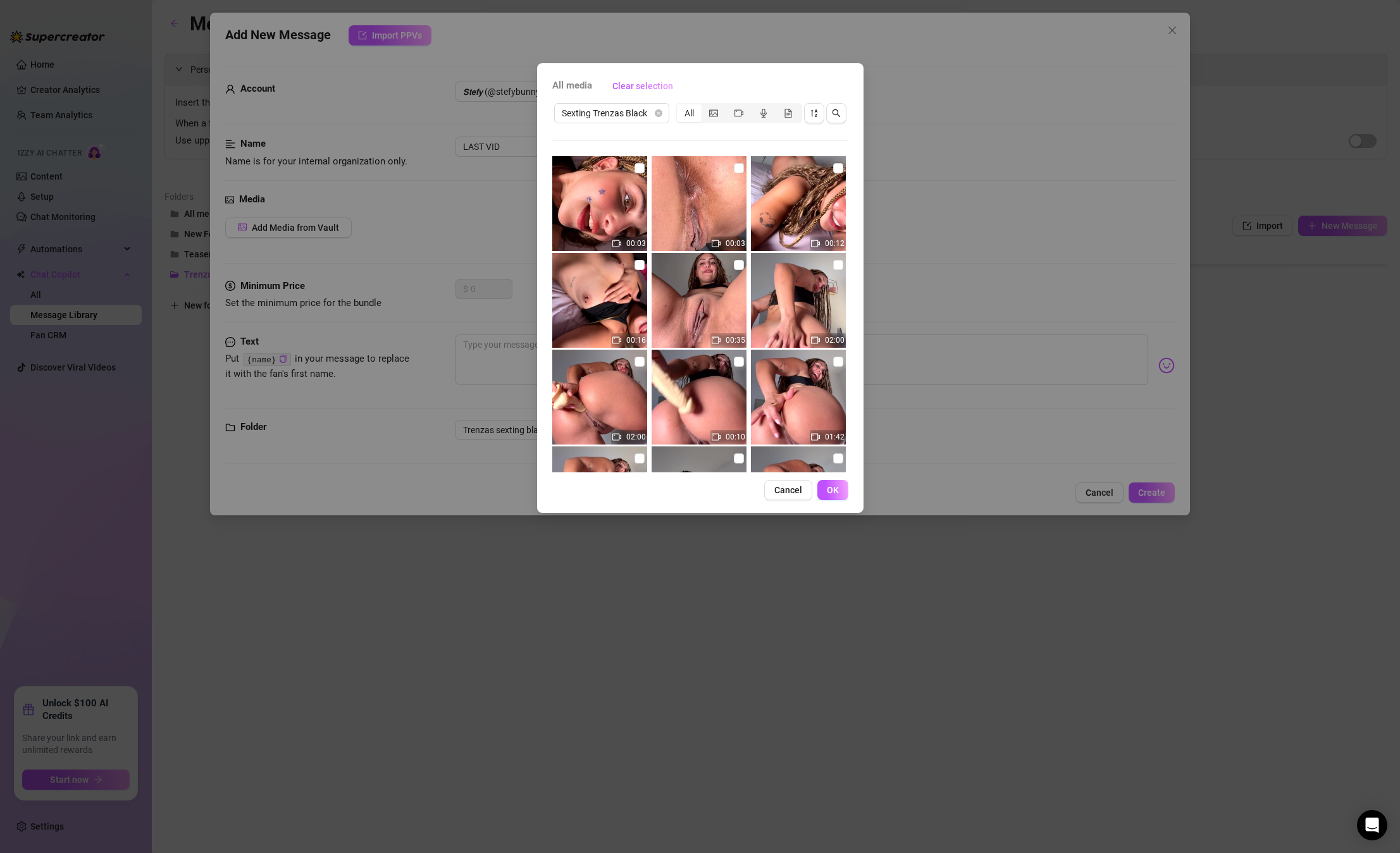
click at [632, 261] on img at bounding box center [599, 300] width 95 height 95
click at [638, 265] on input "checkbox" at bounding box center [639, 265] width 10 height 10
click at [825, 498] on button "OK" at bounding box center [832, 489] width 31 height 20
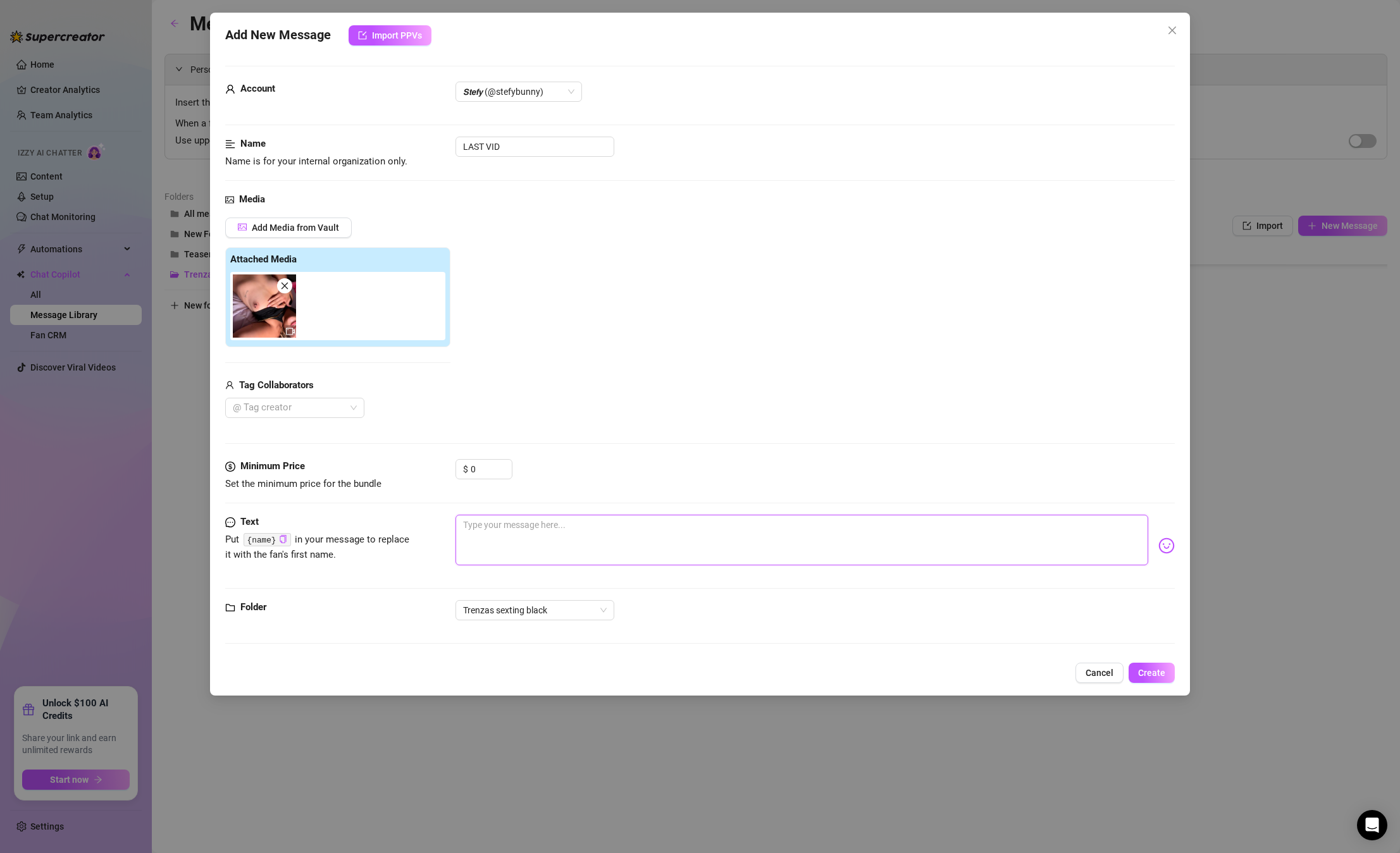
click at [547, 520] on textarea at bounding box center [802, 540] width 693 height 50
paste textarea "Mmm you totally drained me, daddy… messy, full, no energy left 🥵 I can’t stop s…"
click at [1169, 672] on button "Create" at bounding box center [1152, 672] width 46 height 20
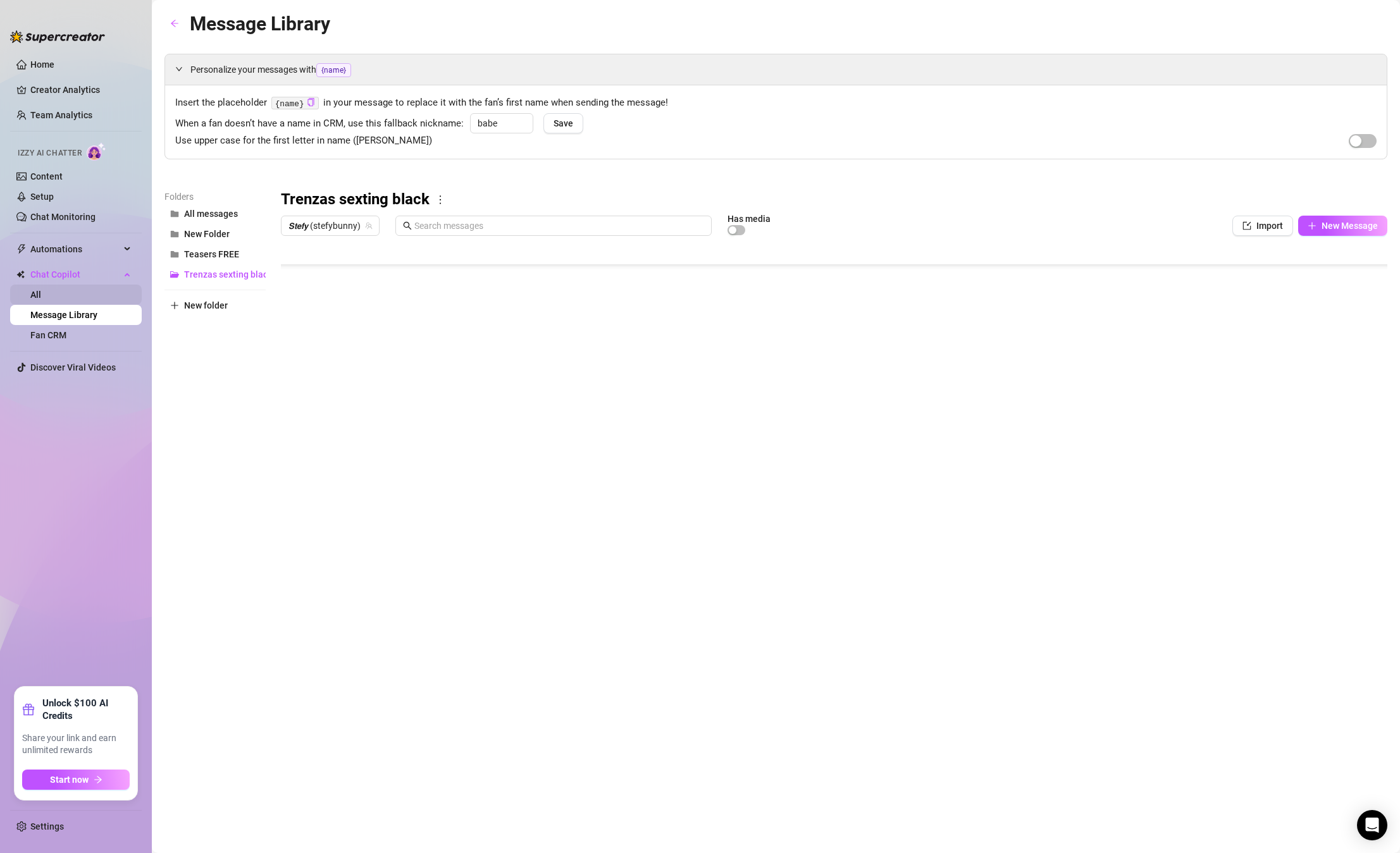
click at [40, 294] on link "All" at bounding box center [35, 294] width 10 height 10
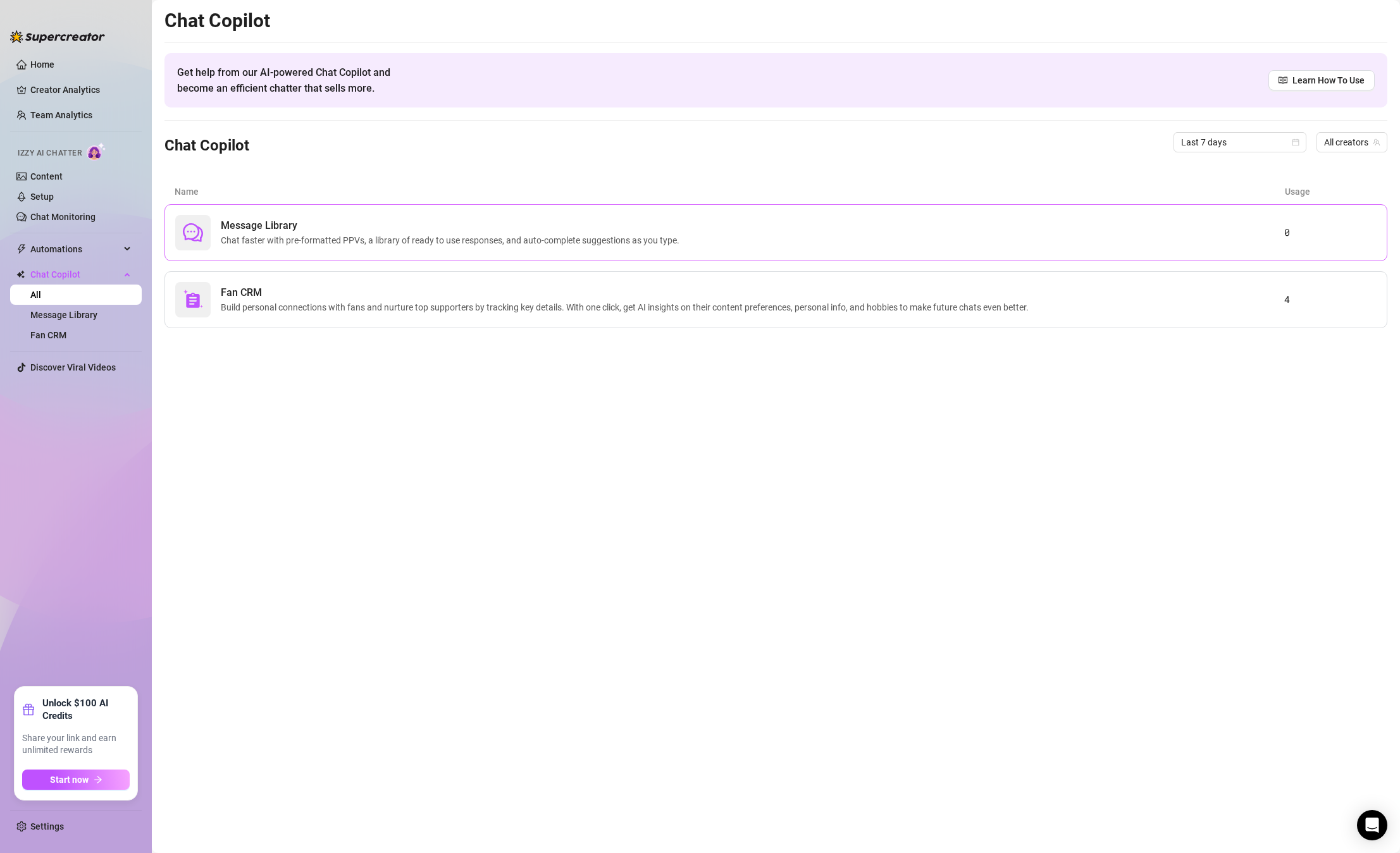
click at [259, 242] on span "Chat faster with pre-formatted PPVs, a library of ready to use responses, and a…" at bounding box center [452, 240] width 463 height 14
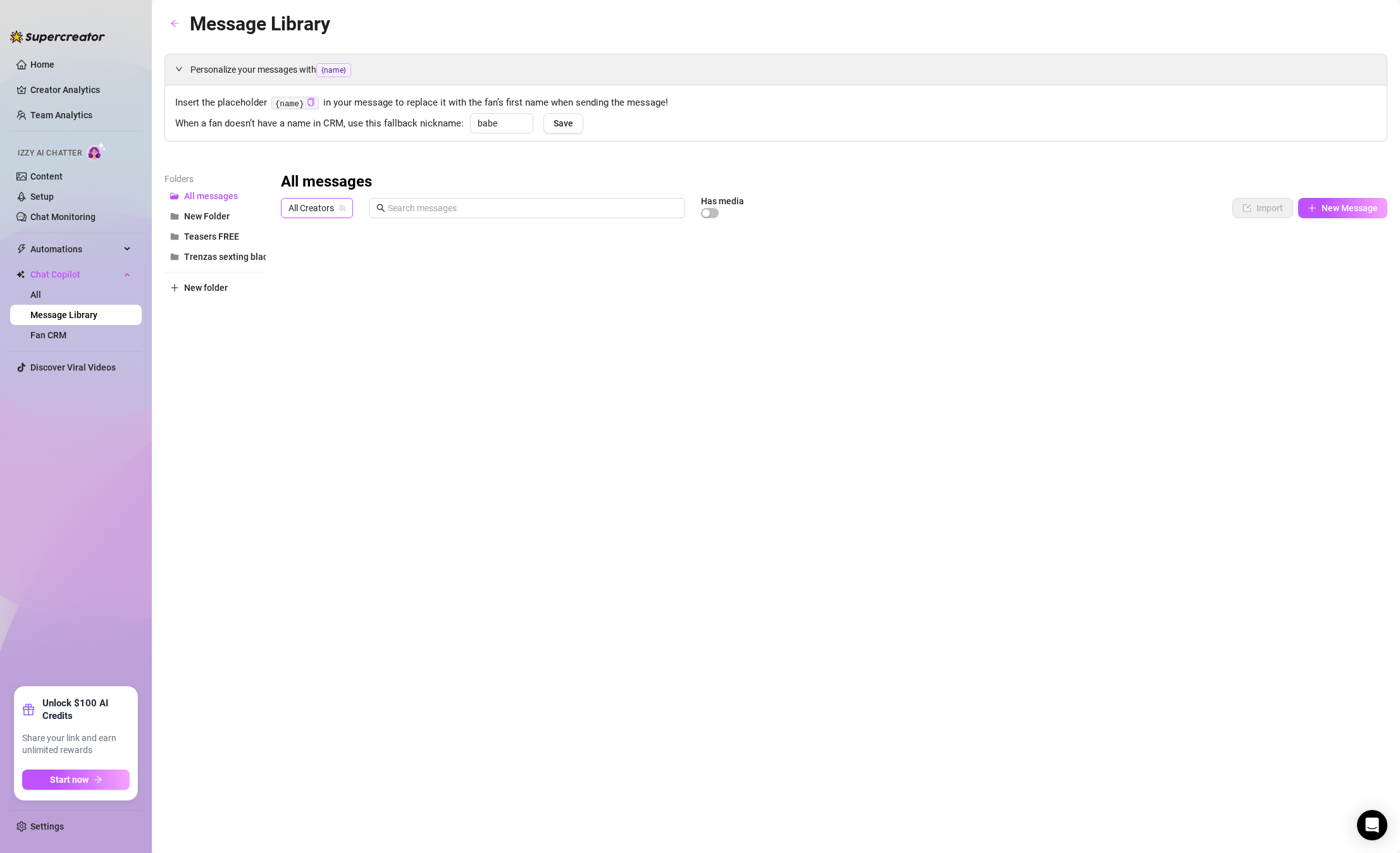
click at [328, 204] on span "All Creators" at bounding box center [317, 208] width 57 height 19
click at [334, 257] on div "𝙎𝙩𝙚𝙛𝙮 ( stefybunny )" at bounding box center [346, 254] width 111 height 15
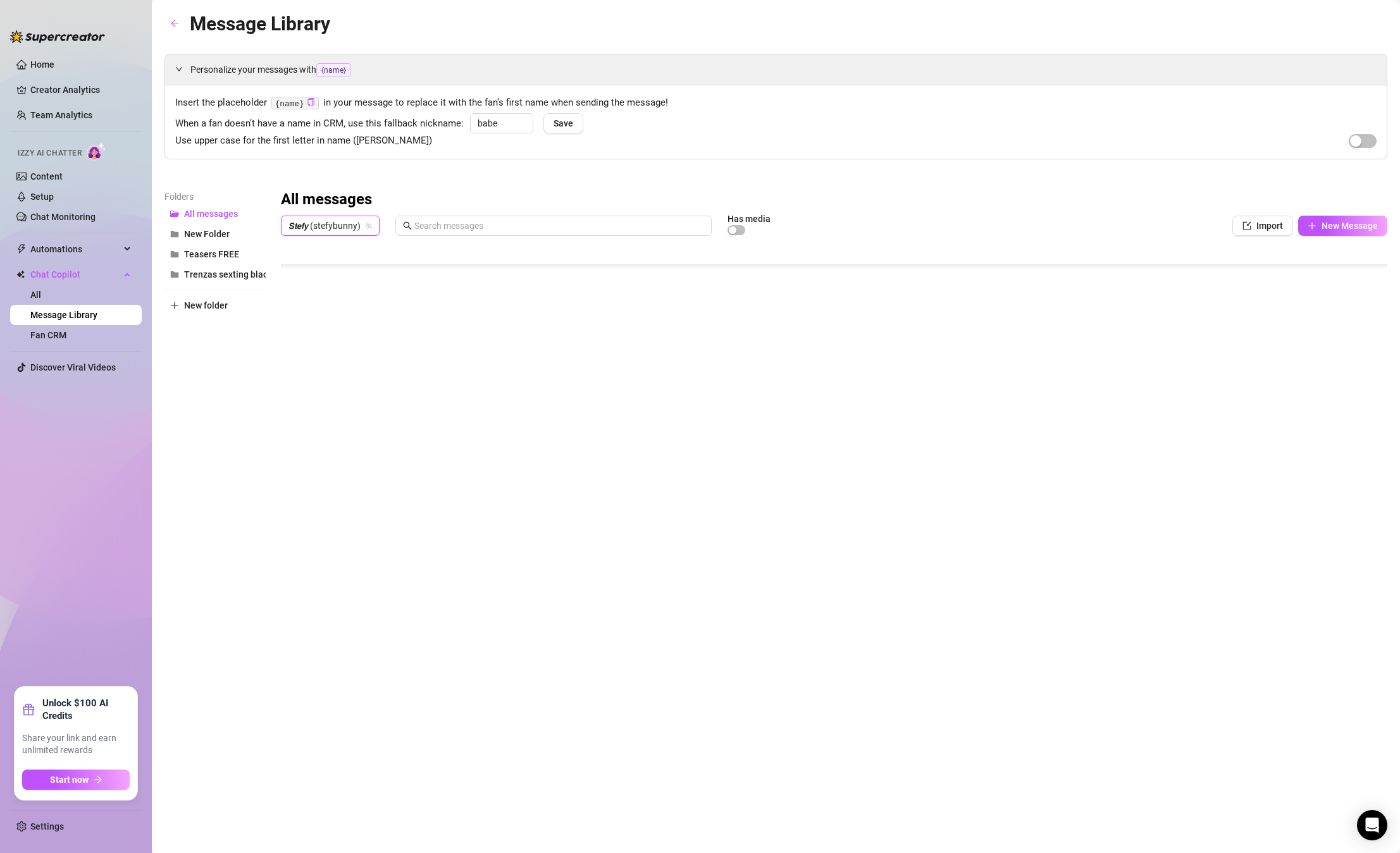
scroll to position [1245, 0]
click at [298, 472] on div at bounding box center [834, 382] width 1106 height 282
click at [296, 454] on div at bounding box center [834, 382] width 1106 height 282
click at [301, 382] on div at bounding box center [834, 382] width 1106 height 282
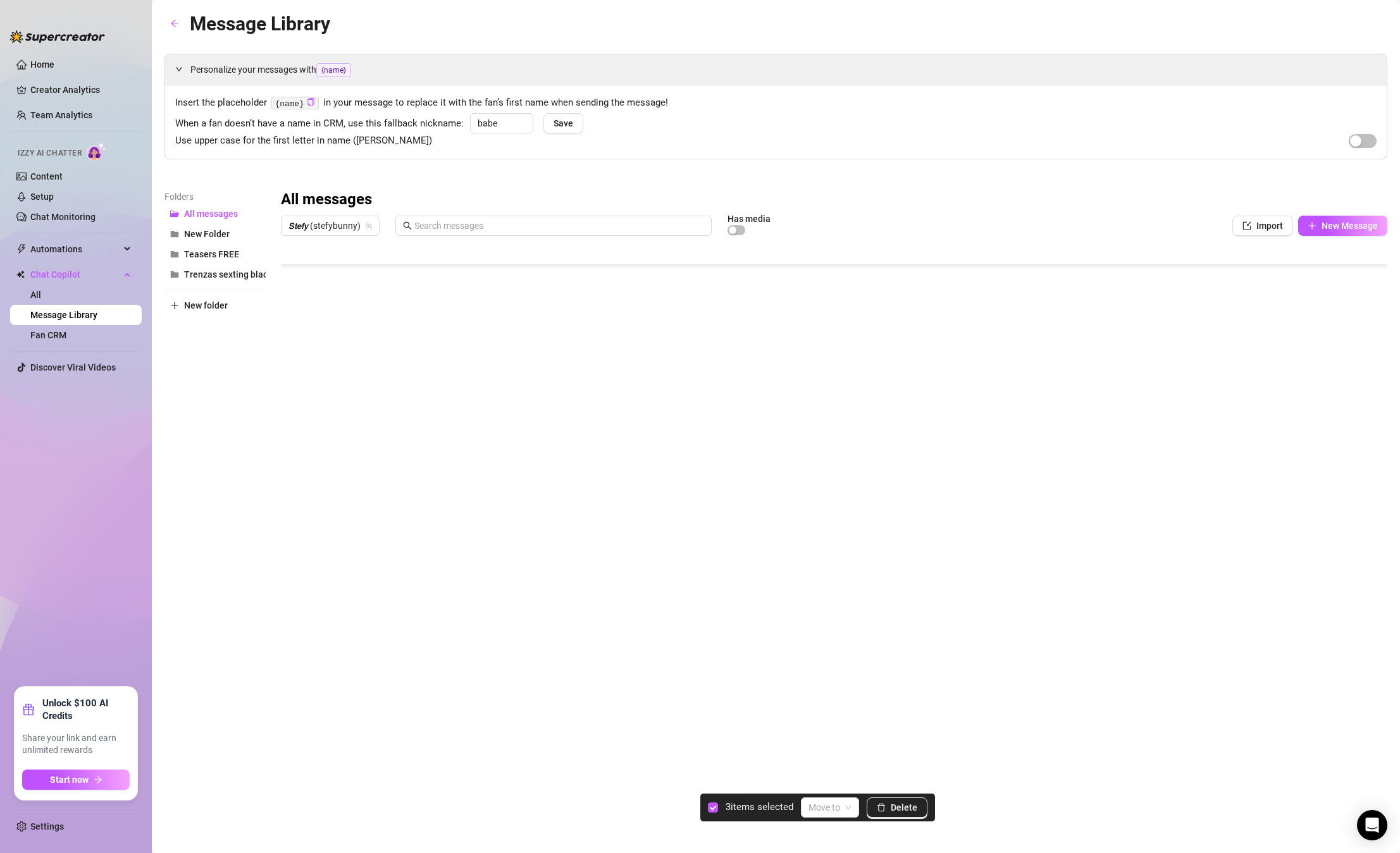
click at [295, 411] on div at bounding box center [834, 382] width 1106 height 282
click at [301, 451] on div at bounding box center [834, 382] width 1106 height 282
click at [301, 441] on div at bounding box center [834, 382] width 1106 height 282
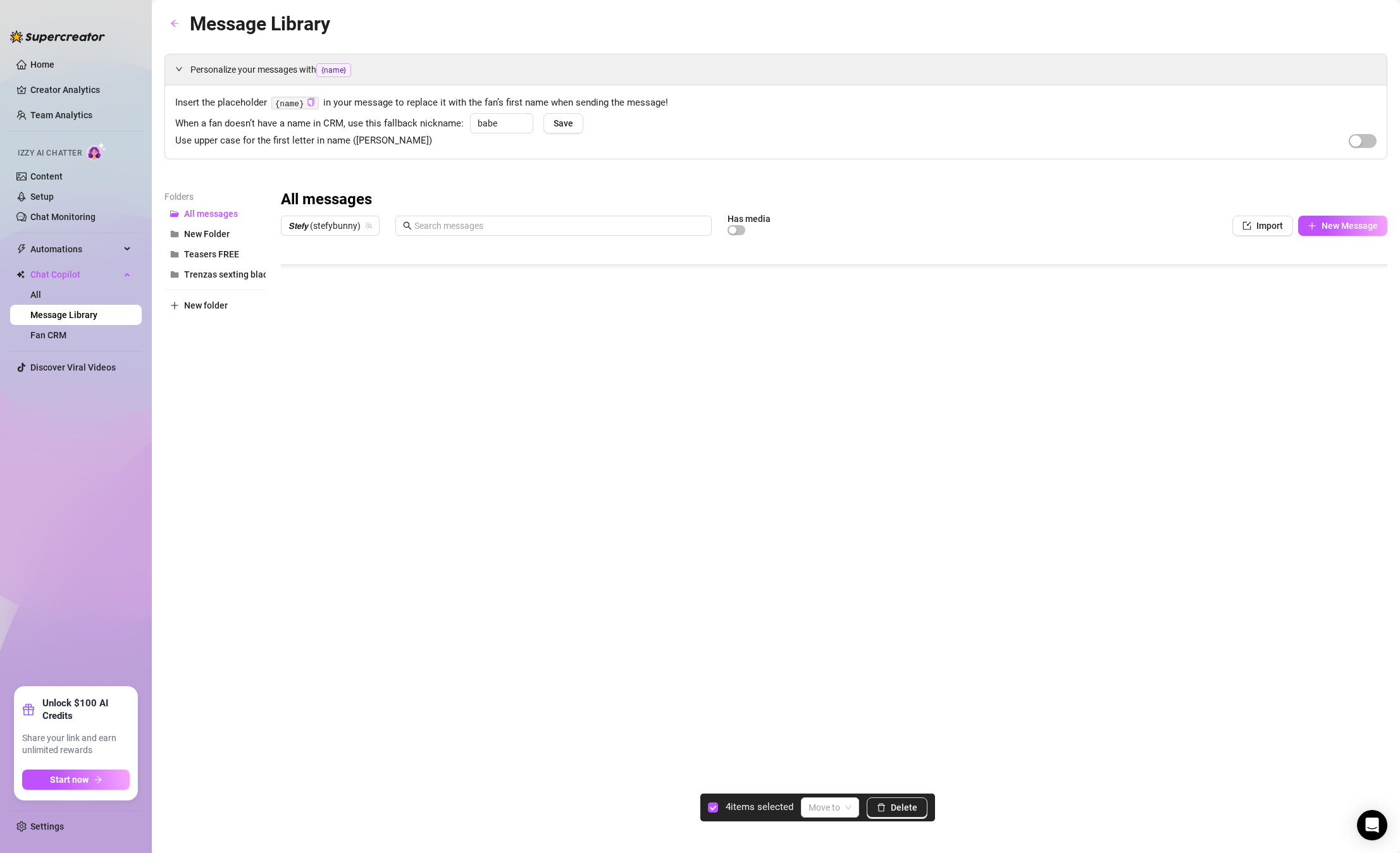
click at [290, 356] on div at bounding box center [834, 382] width 1106 height 282
click at [295, 367] on div at bounding box center [834, 382] width 1106 height 282
click at [295, 397] on div at bounding box center [834, 382] width 1106 height 282
click at [294, 413] on div at bounding box center [834, 382] width 1106 height 282
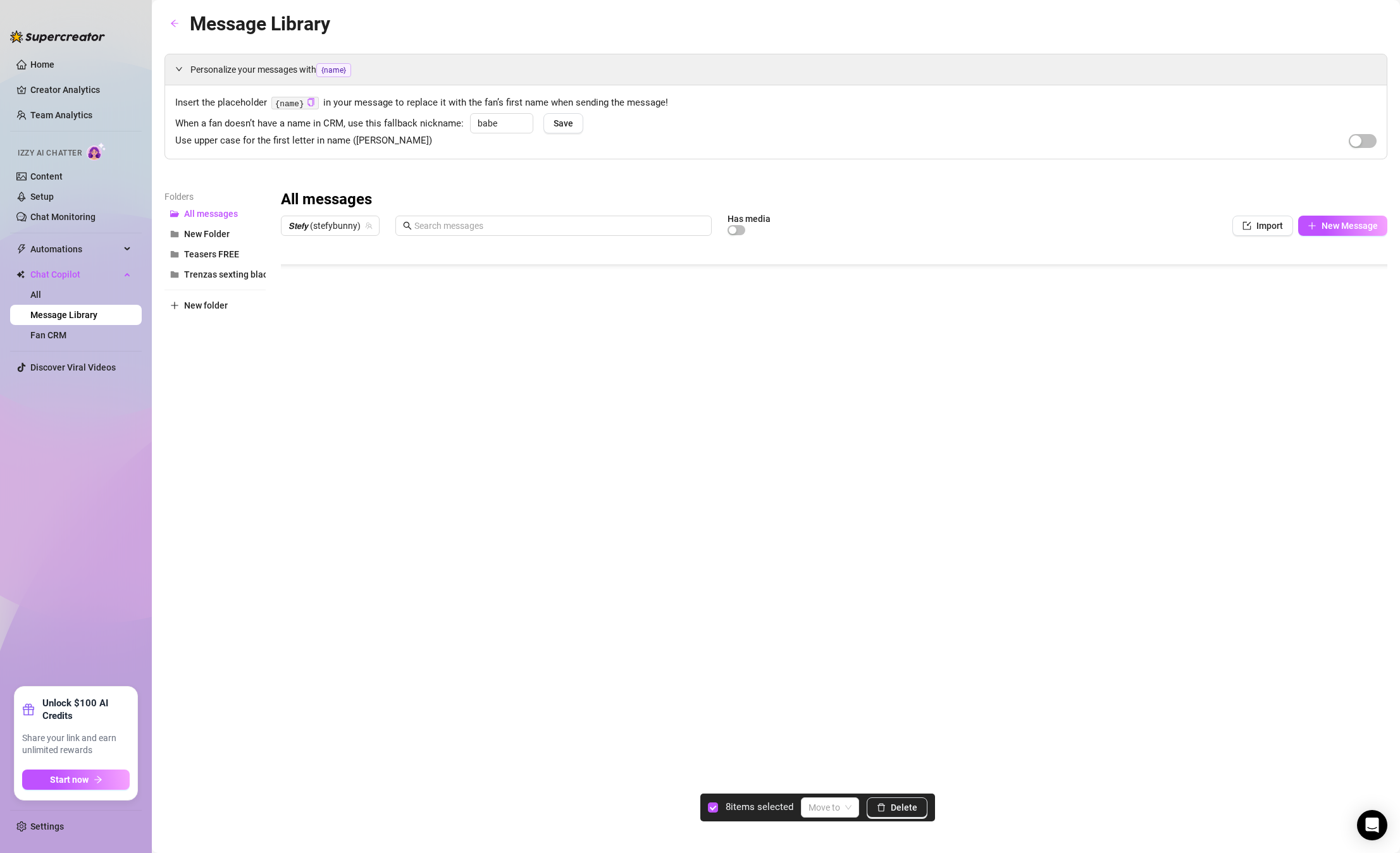
drag, startPoint x: 298, startPoint y: 382, endPoint x: 302, endPoint y: 412, distance: 30.3
click at [298, 384] on div at bounding box center [834, 382] width 1106 height 282
click at [302, 412] on div at bounding box center [834, 382] width 1106 height 282
drag, startPoint x: 294, startPoint y: 379, endPoint x: 295, endPoint y: 402, distance: 23.0
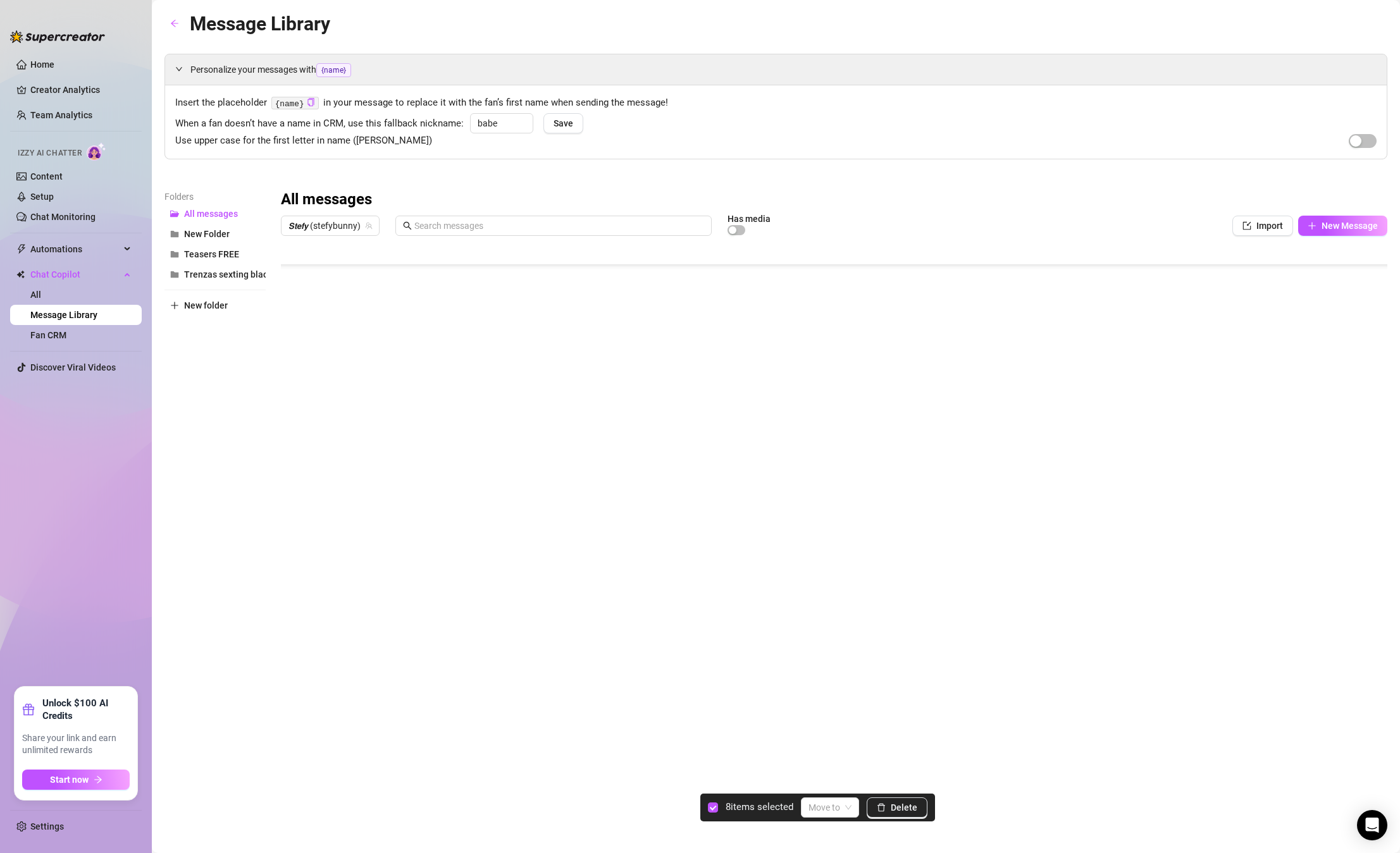
click at [294, 382] on div at bounding box center [834, 382] width 1106 height 282
click at [295, 409] on div at bounding box center [834, 382] width 1106 height 282
click at [296, 359] on div at bounding box center [834, 382] width 1106 height 282
click at [292, 386] on div at bounding box center [834, 382] width 1106 height 282
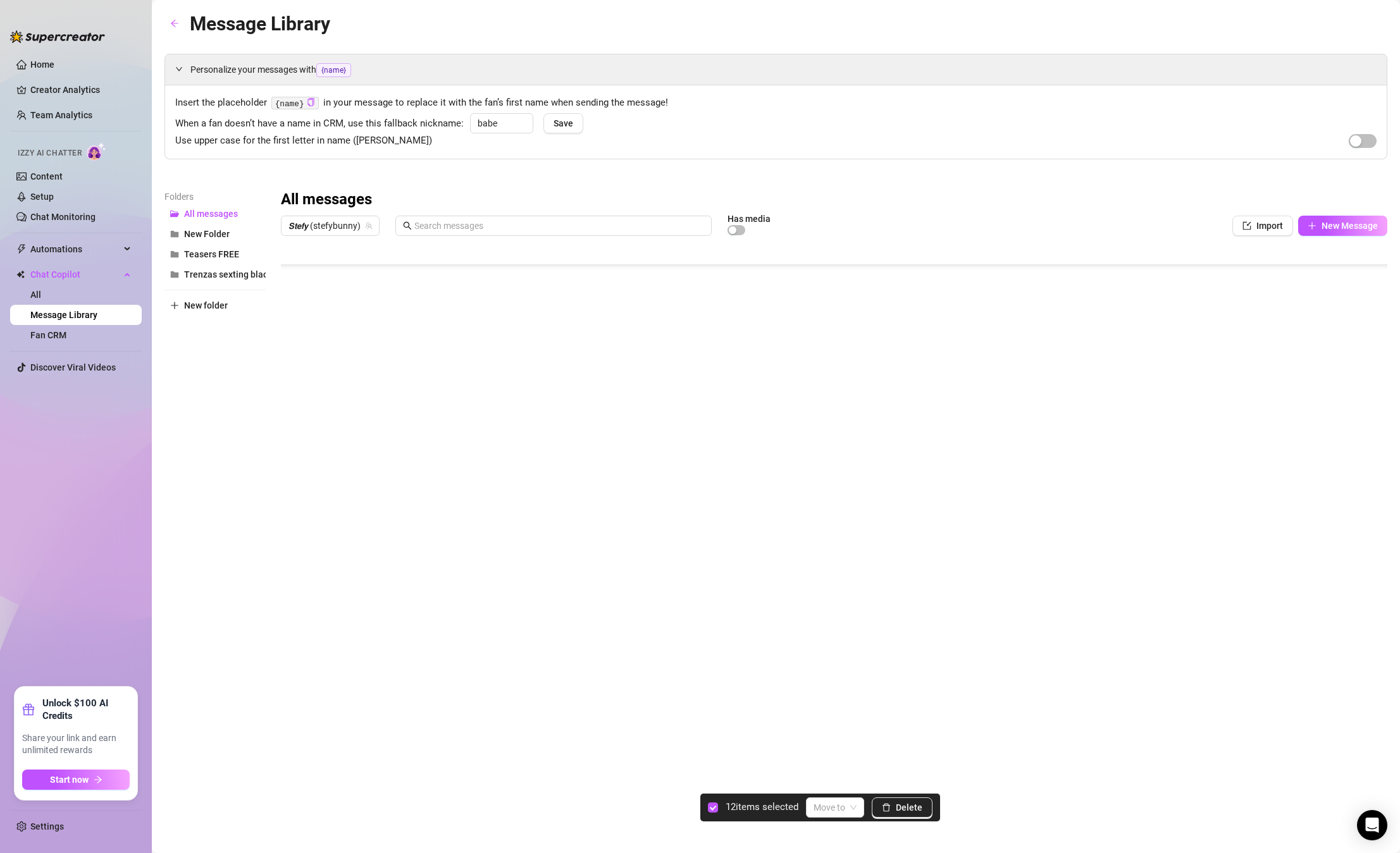
click at [297, 409] on div at bounding box center [834, 382] width 1106 height 282
click at [300, 285] on div at bounding box center [834, 382] width 1106 height 282
click at [291, 321] on div at bounding box center [834, 382] width 1106 height 282
drag, startPoint x: 296, startPoint y: 339, endPoint x: 299, endPoint y: 328, distance: 11.4
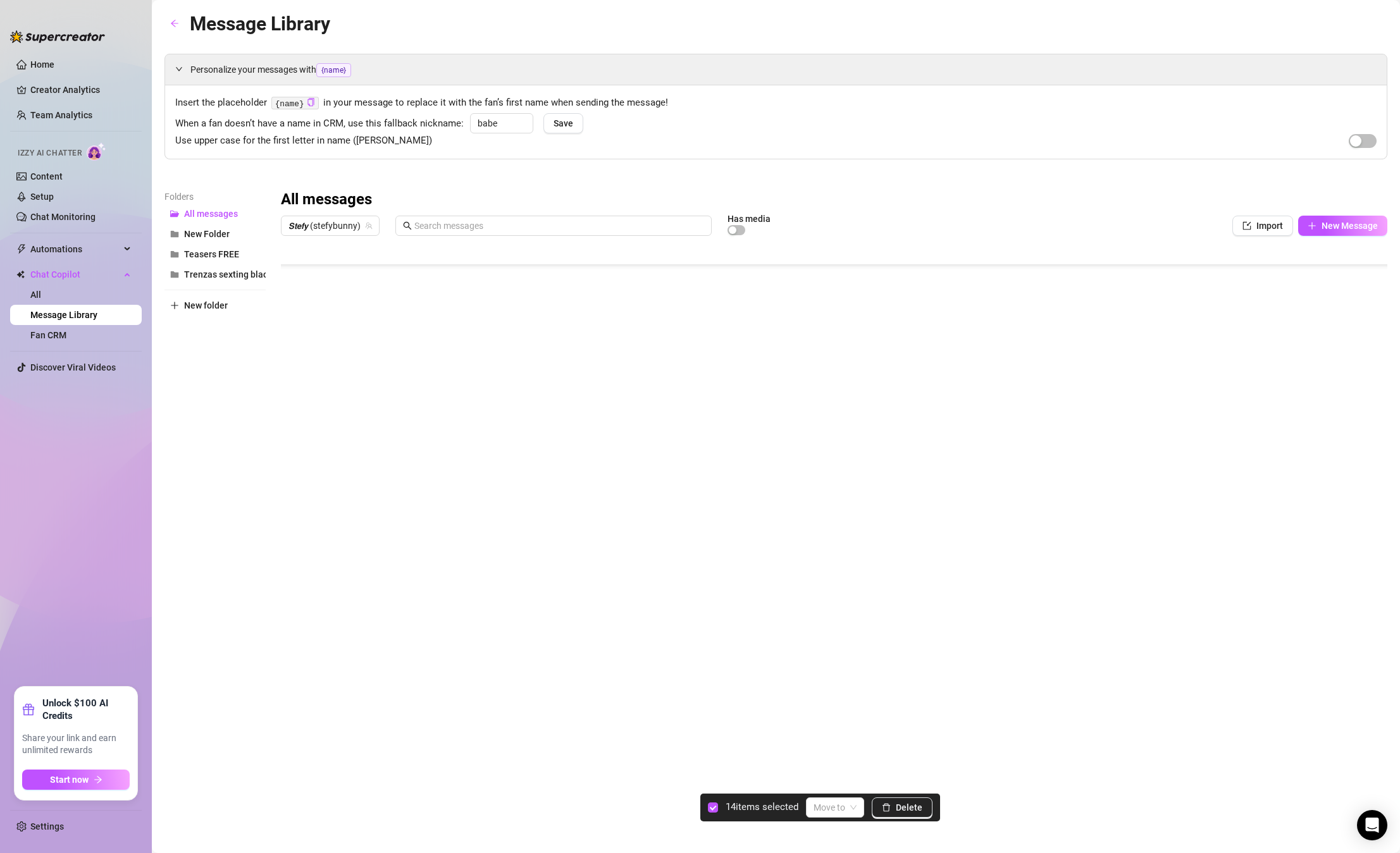
click at [297, 334] on div at bounding box center [834, 382] width 1106 height 282
click at [298, 314] on div at bounding box center [834, 382] width 1106 height 282
click at [295, 361] on div at bounding box center [834, 382] width 1106 height 282
click at [295, 404] on div at bounding box center [834, 382] width 1106 height 282
click at [297, 389] on div at bounding box center [834, 382] width 1106 height 282
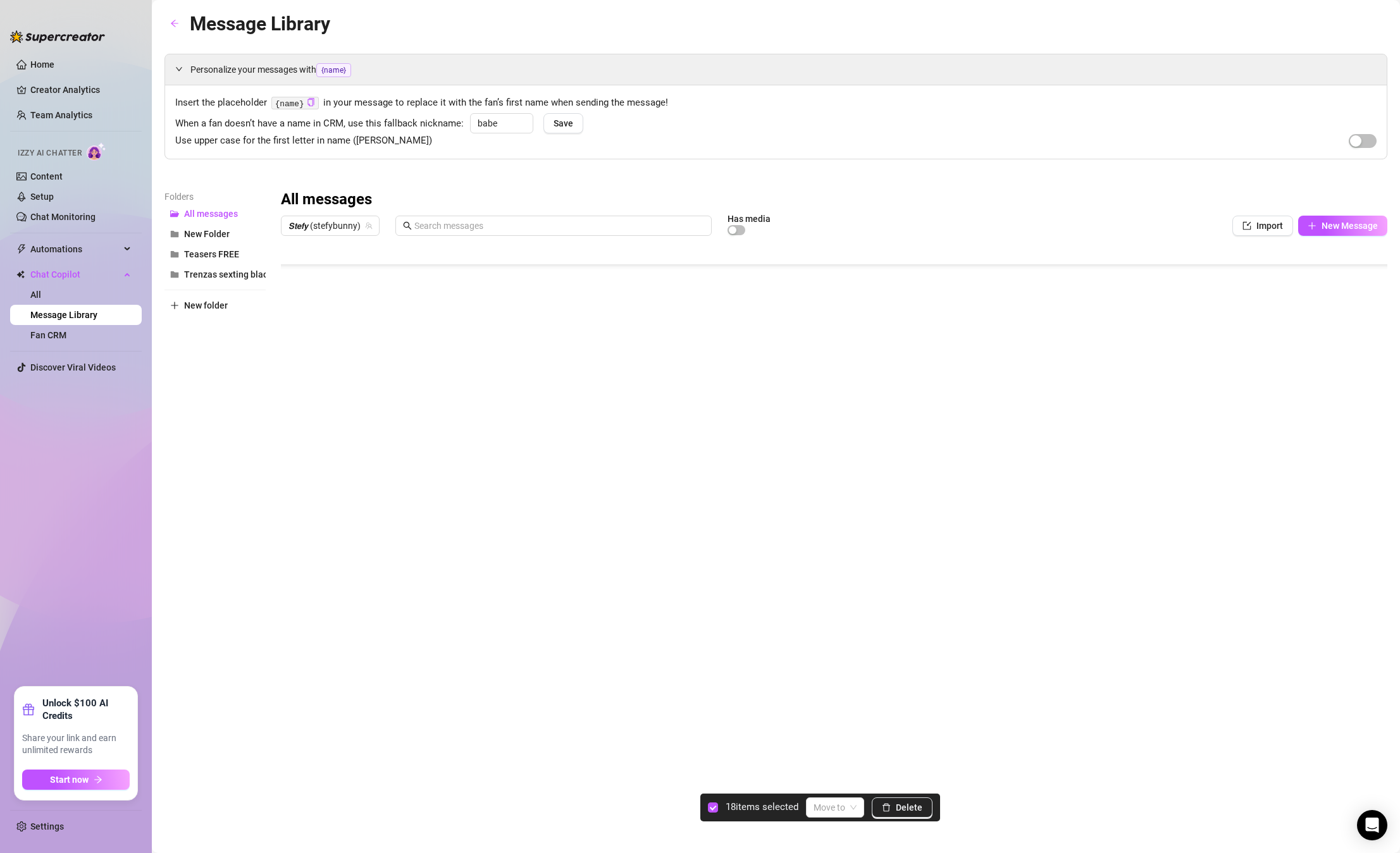
scroll to position [548, 0]
drag, startPoint x: 297, startPoint y: 361, endPoint x: 295, endPoint y: 382, distance: 21.1
click at [295, 364] on div at bounding box center [834, 382] width 1106 height 282
click at [296, 388] on div at bounding box center [834, 382] width 1106 height 282
click at [295, 414] on div at bounding box center [834, 382] width 1106 height 282
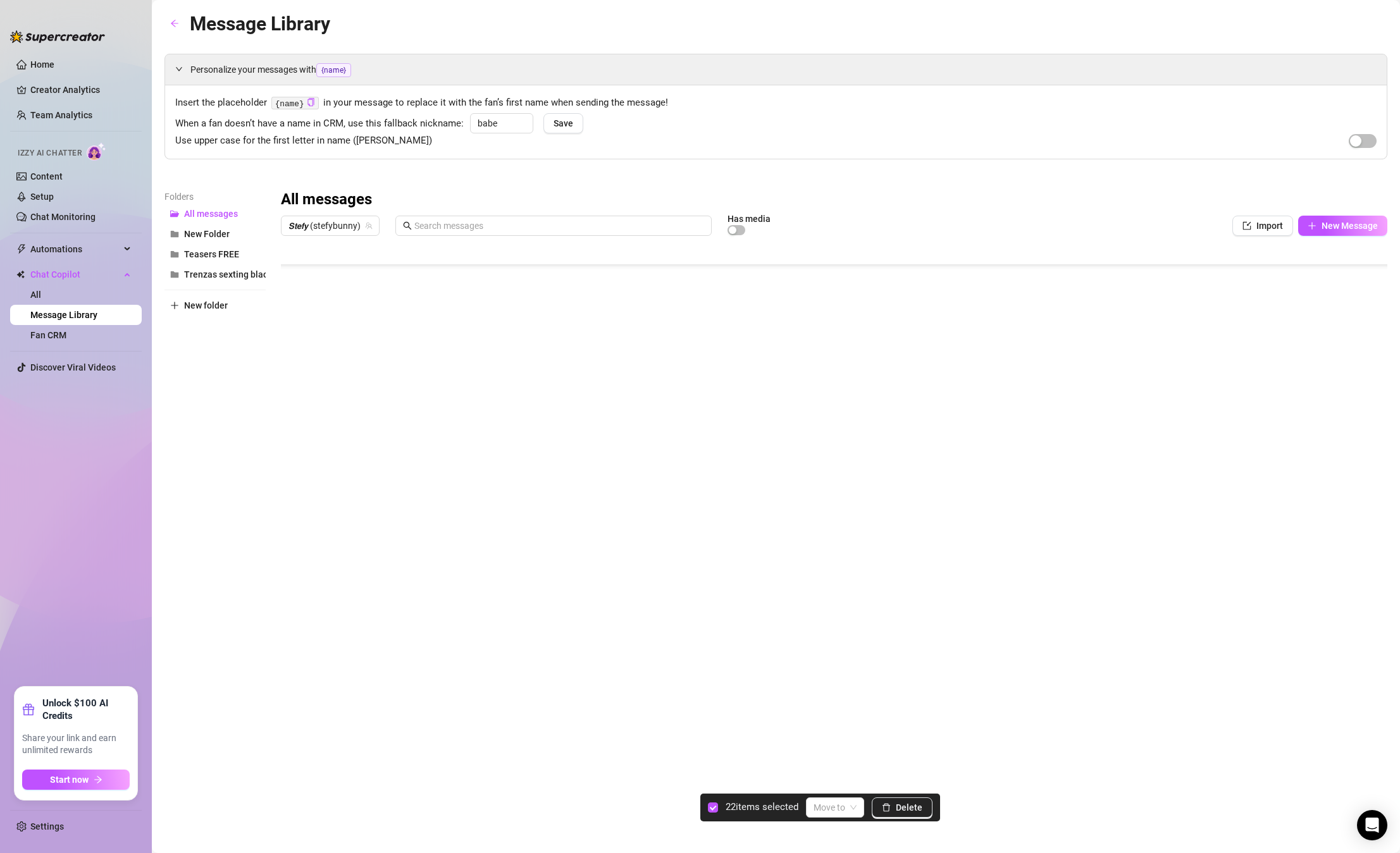
click at [292, 442] on div at bounding box center [834, 382] width 1106 height 282
click at [290, 378] on div at bounding box center [834, 382] width 1106 height 282
click at [297, 410] on div at bounding box center [834, 382] width 1106 height 282
click at [301, 388] on div at bounding box center [834, 382] width 1106 height 282
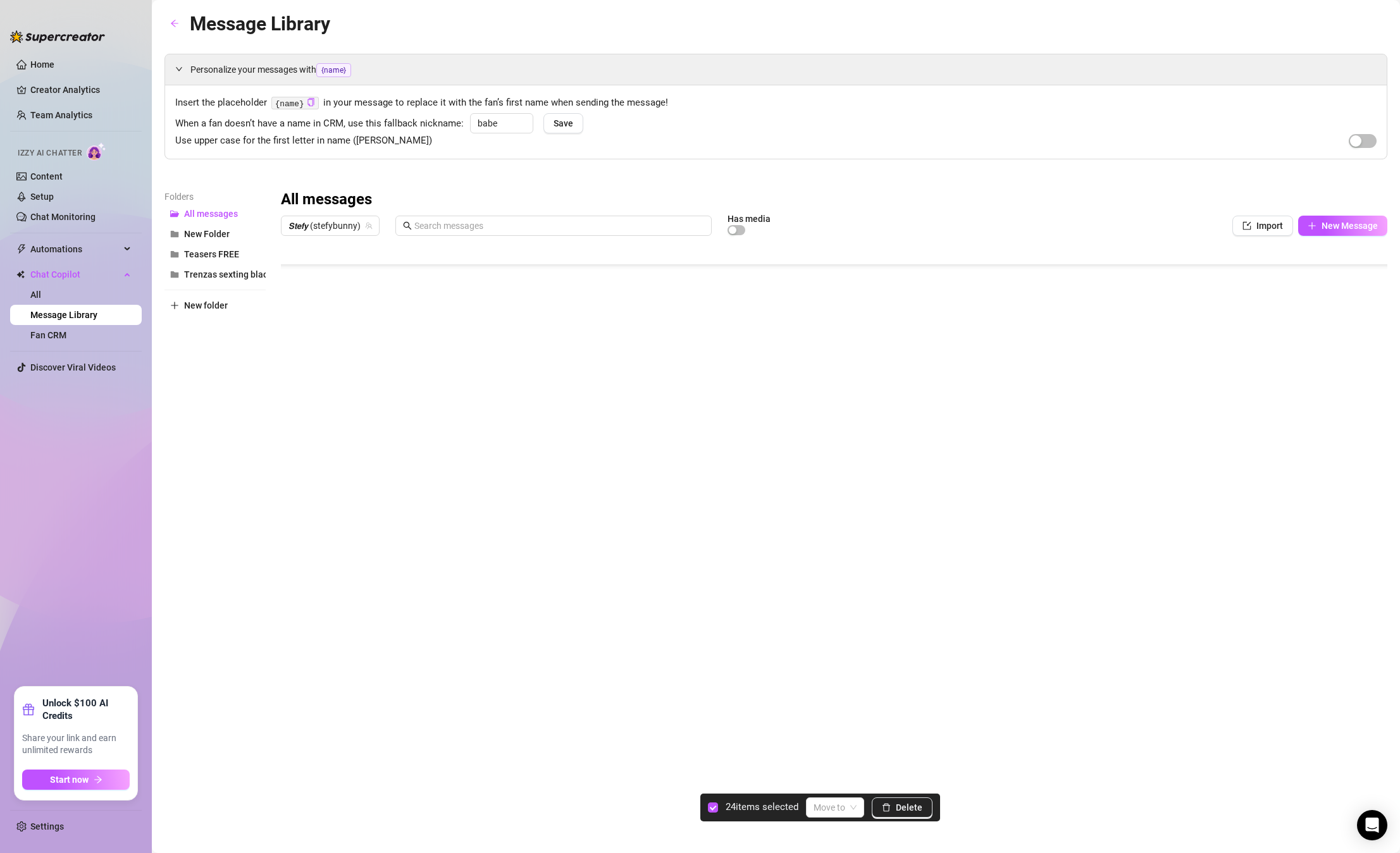
scroll to position [696, 0]
click at [299, 358] on div at bounding box center [834, 382] width 1106 height 282
drag, startPoint x: 300, startPoint y: 406, endPoint x: 299, endPoint y: 376, distance: 30.0
click at [300, 394] on div at bounding box center [834, 382] width 1106 height 282
click at [298, 363] on div at bounding box center [834, 382] width 1106 height 282
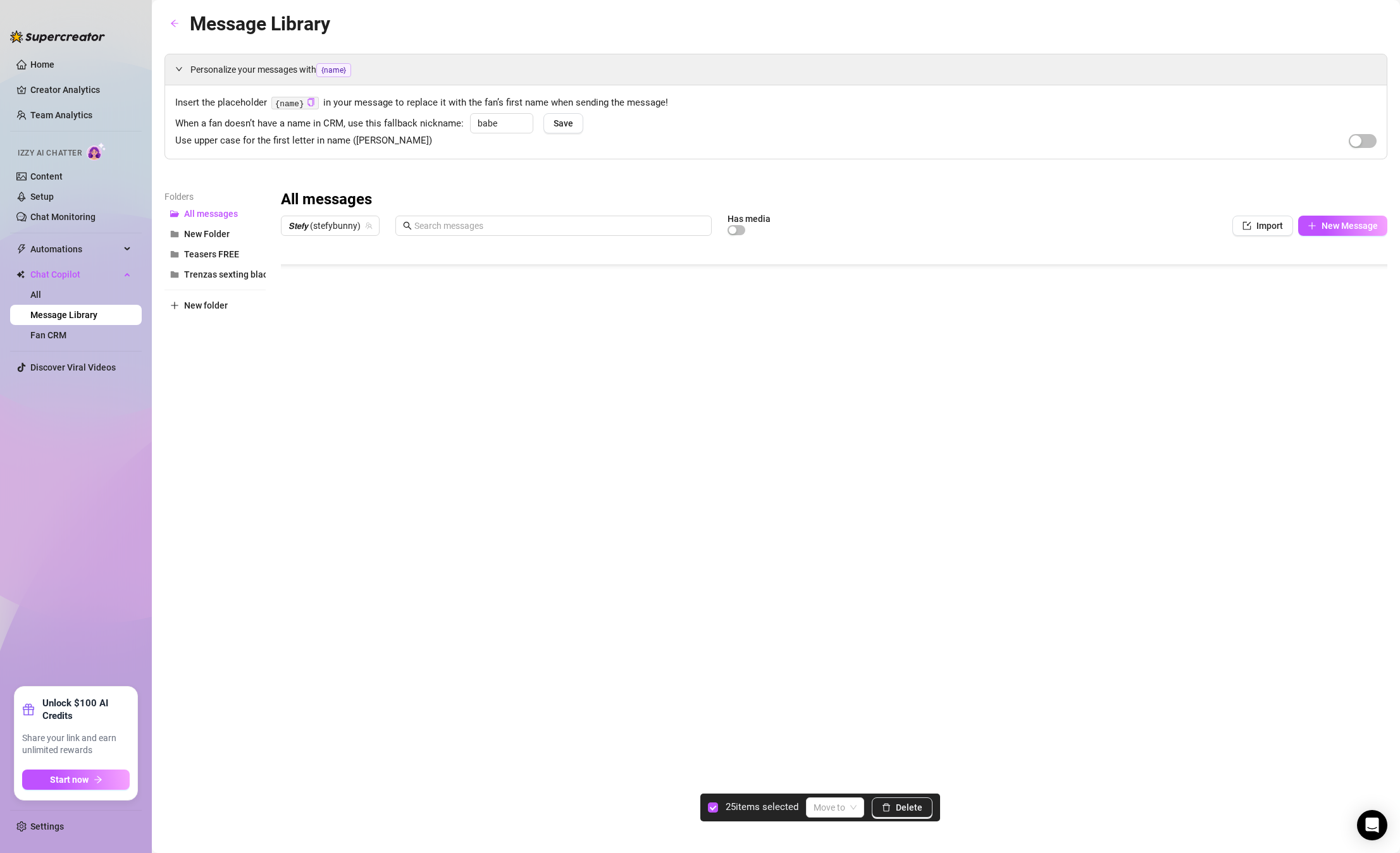
click at [295, 400] on div at bounding box center [834, 382] width 1106 height 282
drag, startPoint x: 295, startPoint y: 418, endPoint x: 301, endPoint y: 396, distance: 22.8
click at [297, 412] on div at bounding box center [834, 382] width 1106 height 282
click at [301, 390] on div at bounding box center [834, 382] width 1106 height 282
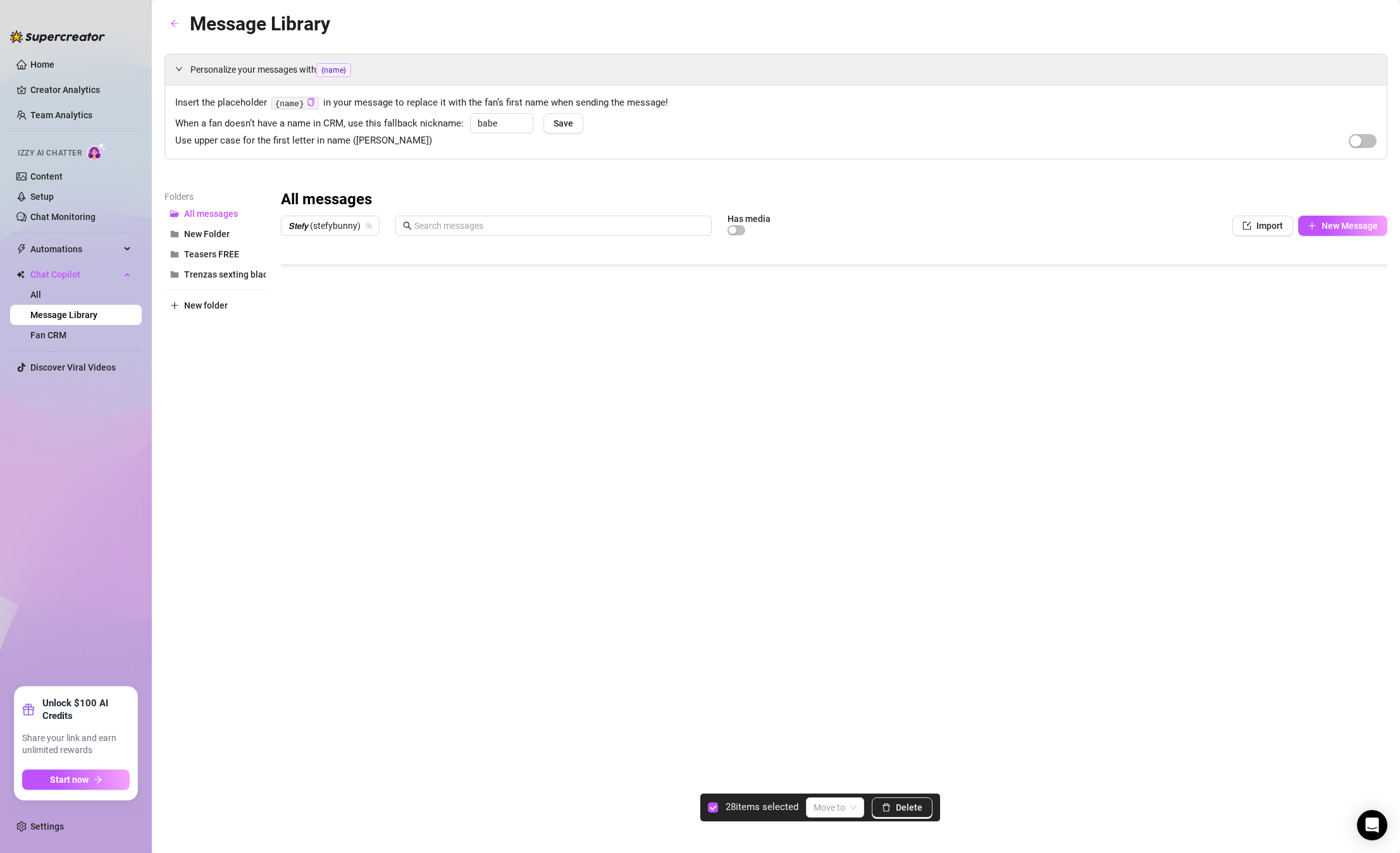
click at [297, 377] on div at bounding box center [834, 382] width 1106 height 282
click at [299, 404] on div at bounding box center [834, 382] width 1106 height 282
click at [297, 428] on div at bounding box center [834, 382] width 1106 height 282
drag, startPoint x: 297, startPoint y: 274, endPoint x: 290, endPoint y: 301, distance: 27.9
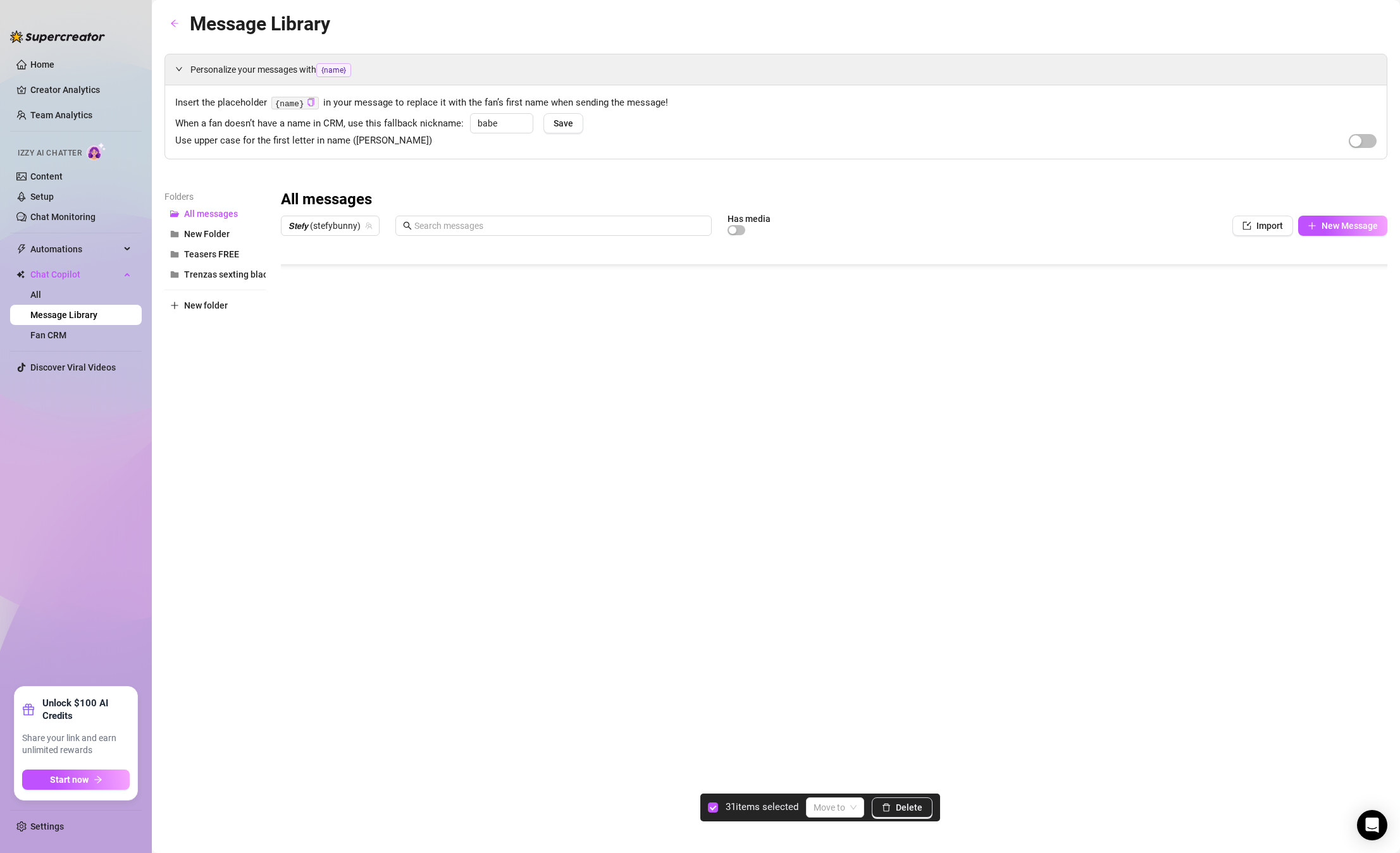
click at [297, 275] on div at bounding box center [834, 382] width 1106 height 282
click at [290, 301] on div at bounding box center [834, 382] width 1106 height 282
click at [297, 329] on div at bounding box center [834, 382] width 1106 height 282
click at [292, 352] on div at bounding box center [834, 382] width 1106 height 282
click at [295, 322] on div at bounding box center [834, 382] width 1106 height 282
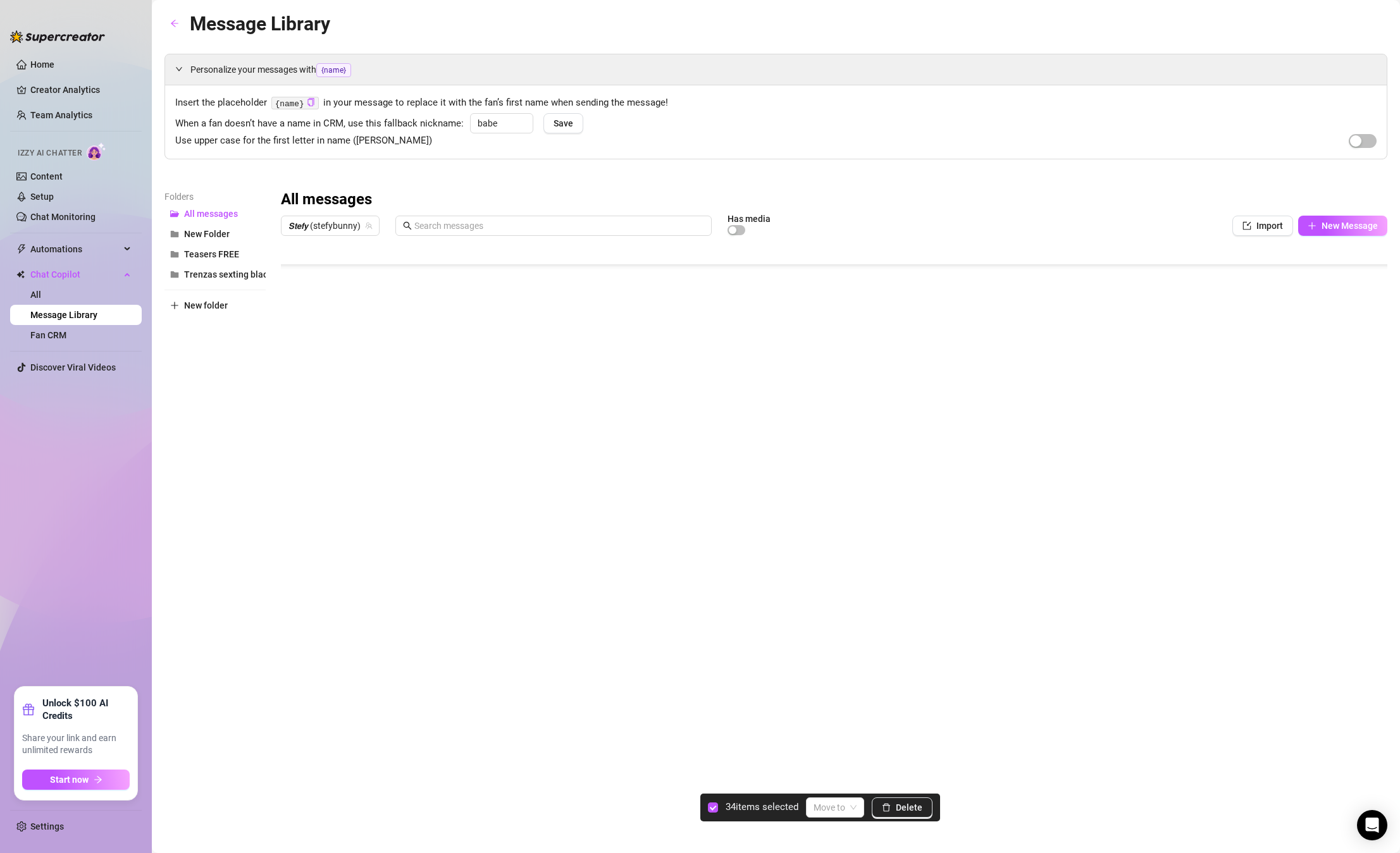
click at [297, 349] on div at bounding box center [834, 382] width 1106 height 282
click at [295, 374] on div at bounding box center [834, 382] width 1106 height 282
click at [293, 397] on div at bounding box center [834, 382] width 1106 height 282
click at [297, 313] on div at bounding box center [834, 382] width 1106 height 282
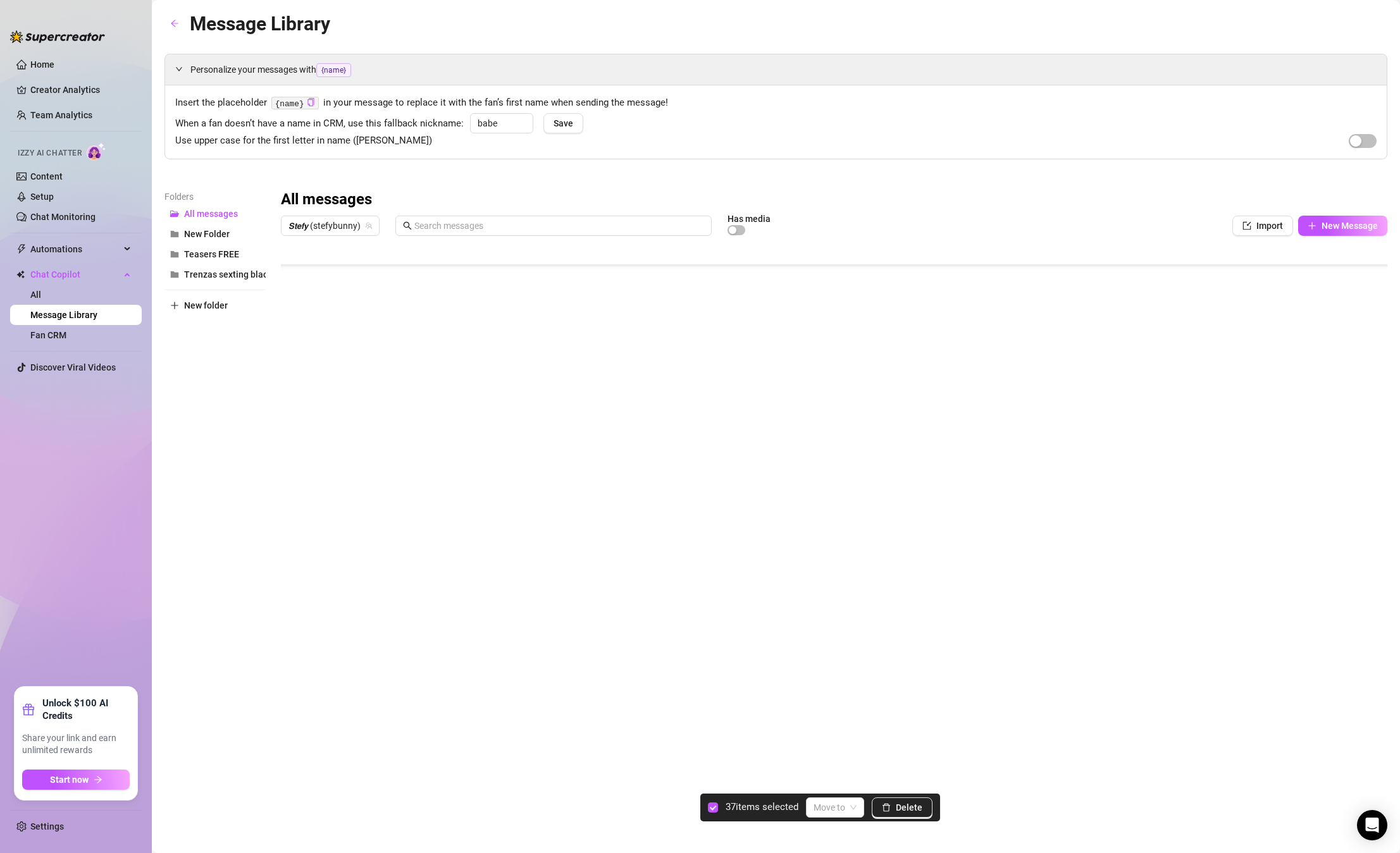
click at [296, 298] on div at bounding box center [834, 382] width 1106 height 282
click at [295, 344] on div at bounding box center [834, 382] width 1106 height 282
click at [298, 373] on div at bounding box center [834, 382] width 1106 height 282
click at [295, 391] on div at bounding box center [834, 382] width 1106 height 282
click at [297, 415] on div at bounding box center [834, 382] width 1106 height 282
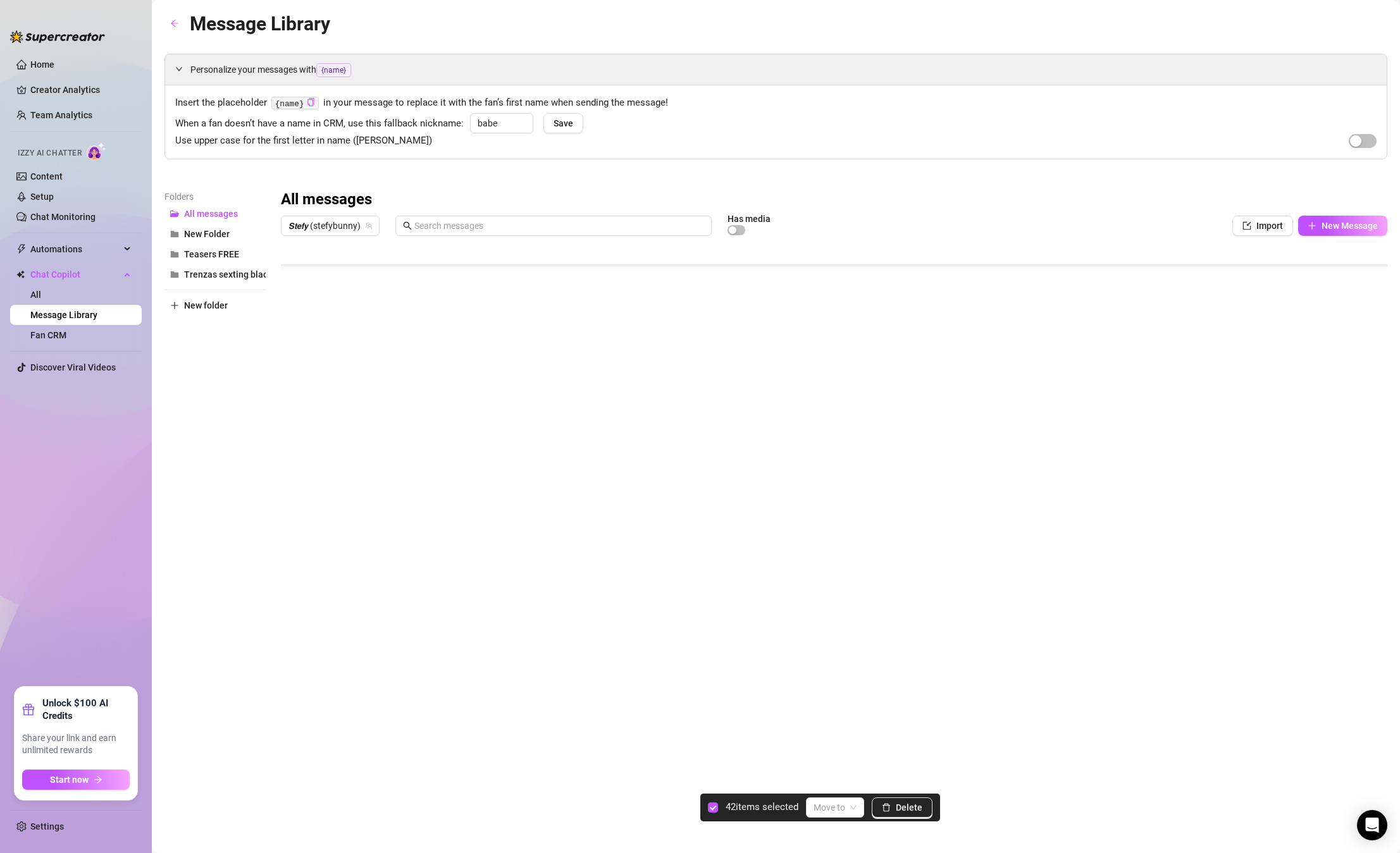
scroll to position [1169, 0]
click at [295, 345] on div at bounding box center [834, 382] width 1106 height 282
click at [295, 366] on div at bounding box center [834, 382] width 1106 height 282
click at [293, 393] on div at bounding box center [834, 382] width 1106 height 282
click at [297, 373] on div at bounding box center [834, 382] width 1106 height 282
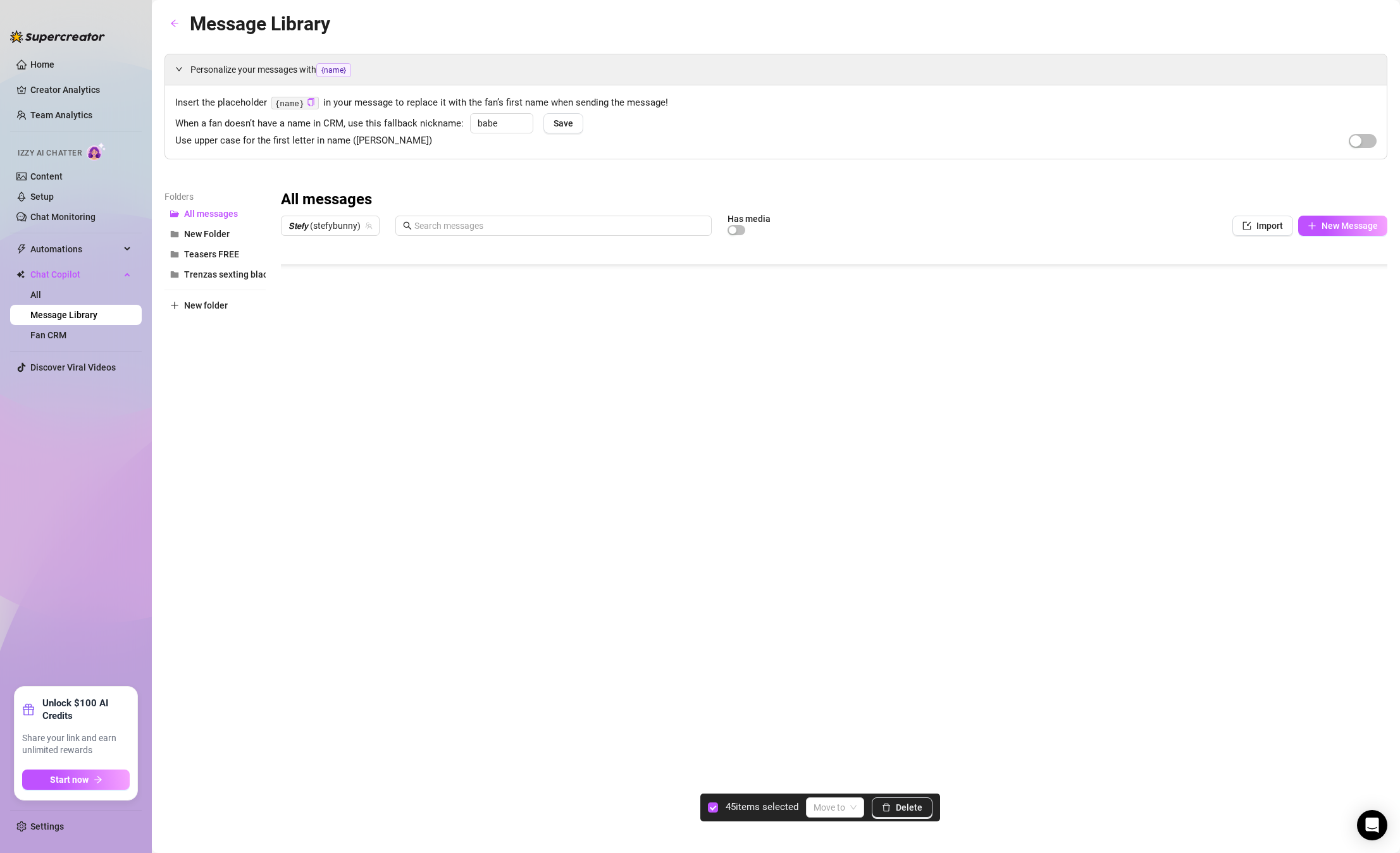
scroll to position [1227, 0]
click at [295, 357] on div at bounding box center [834, 382] width 1106 height 282
click at [293, 398] on div at bounding box center [834, 382] width 1106 height 282
click at [297, 363] on div at bounding box center [834, 382] width 1106 height 282
click at [295, 390] on div at bounding box center [834, 382] width 1106 height 282
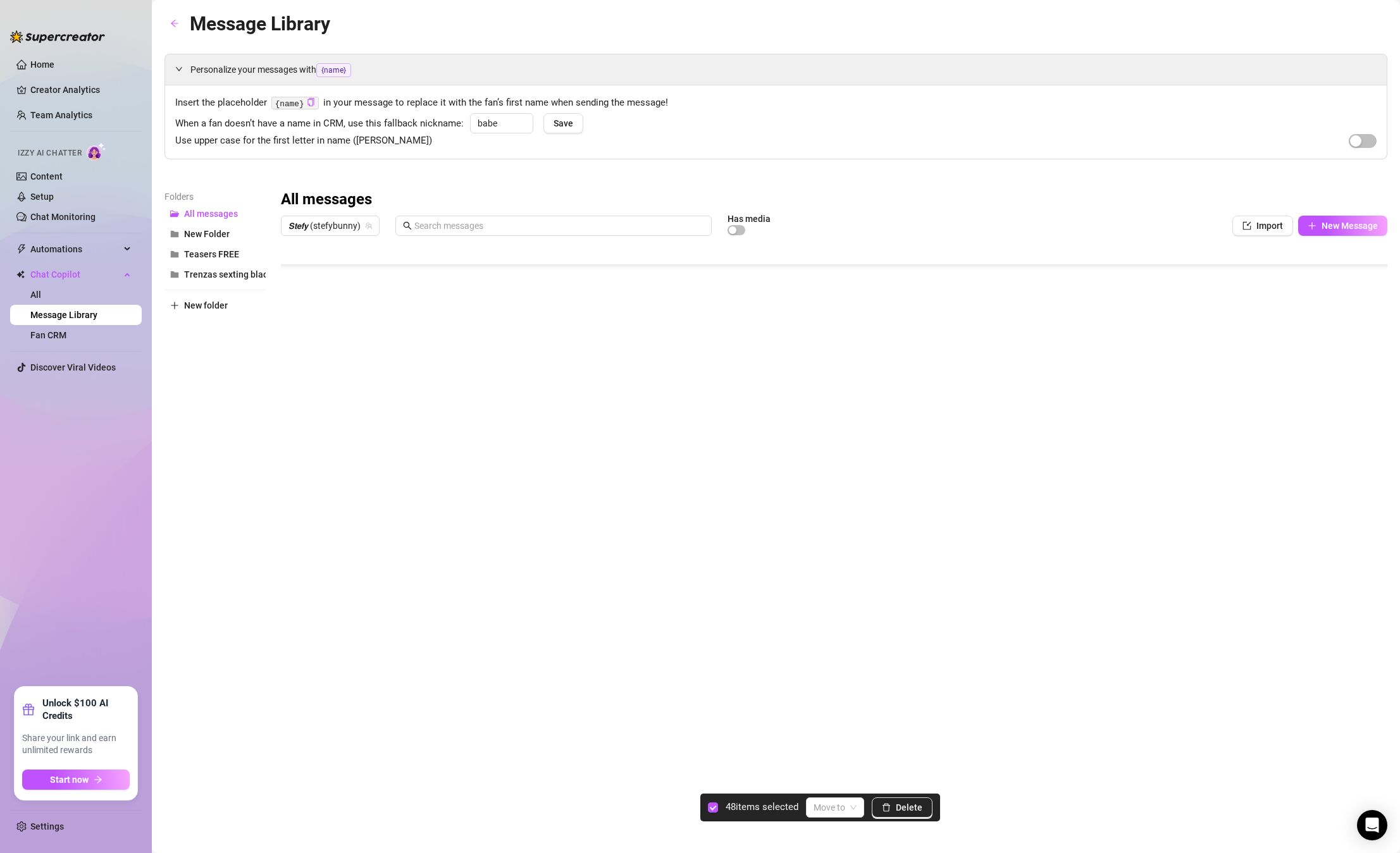
click at [293, 415] on div at bounding box center [834, 382] width 1106 height 282
click at [289, 438] on div at bounding box center [834, 382] width 1106 height 282
click at [900, 813] on button "Delete" at bounding box center [901, 807] width 61 height 20
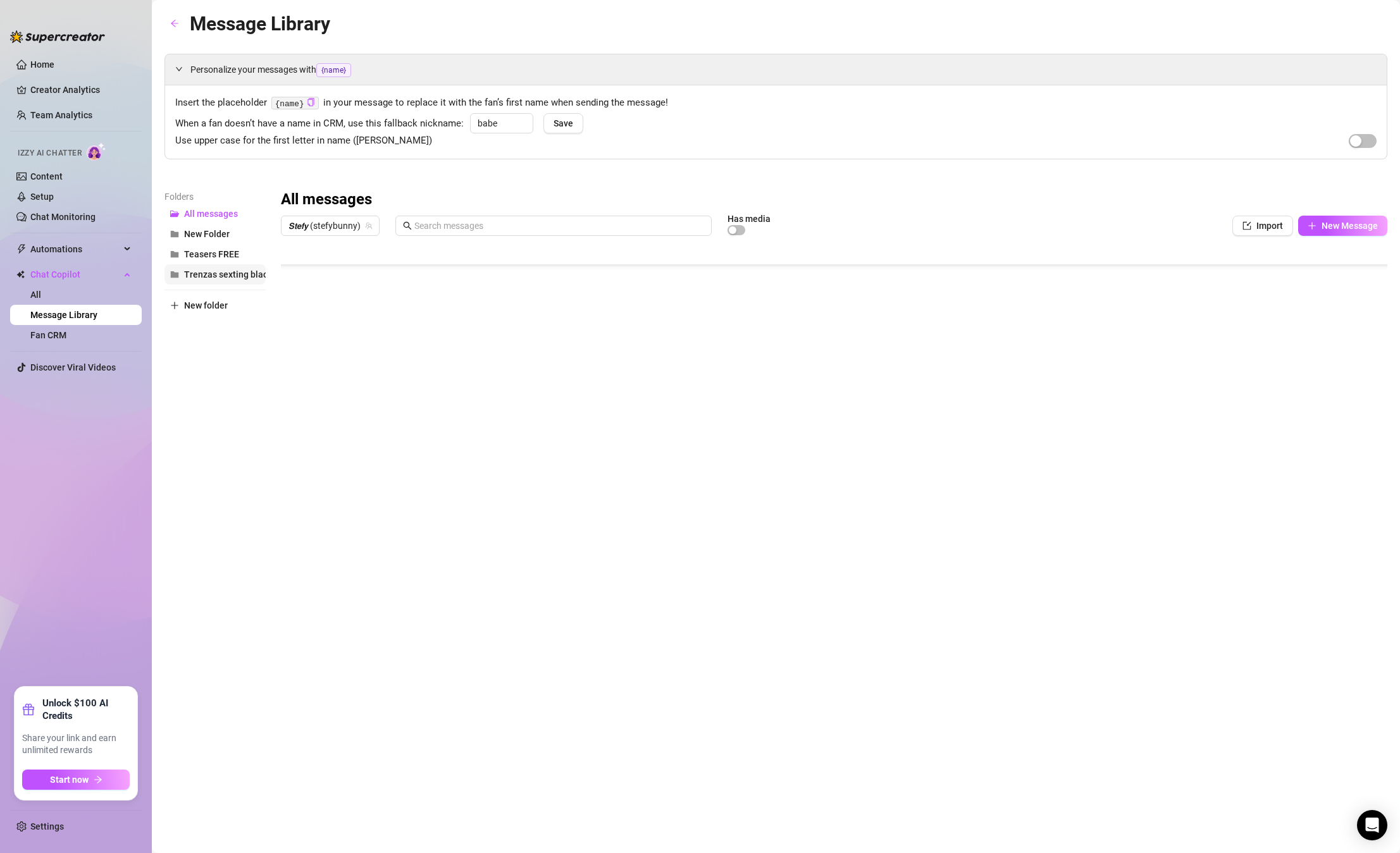
click at [199, 266] on button "Trenzas sexting black" at bounding box center [214, 274] width 101 height 20
click at [46, 192] on link "Setup" at bounding box center [41, 196] width 23 height 10
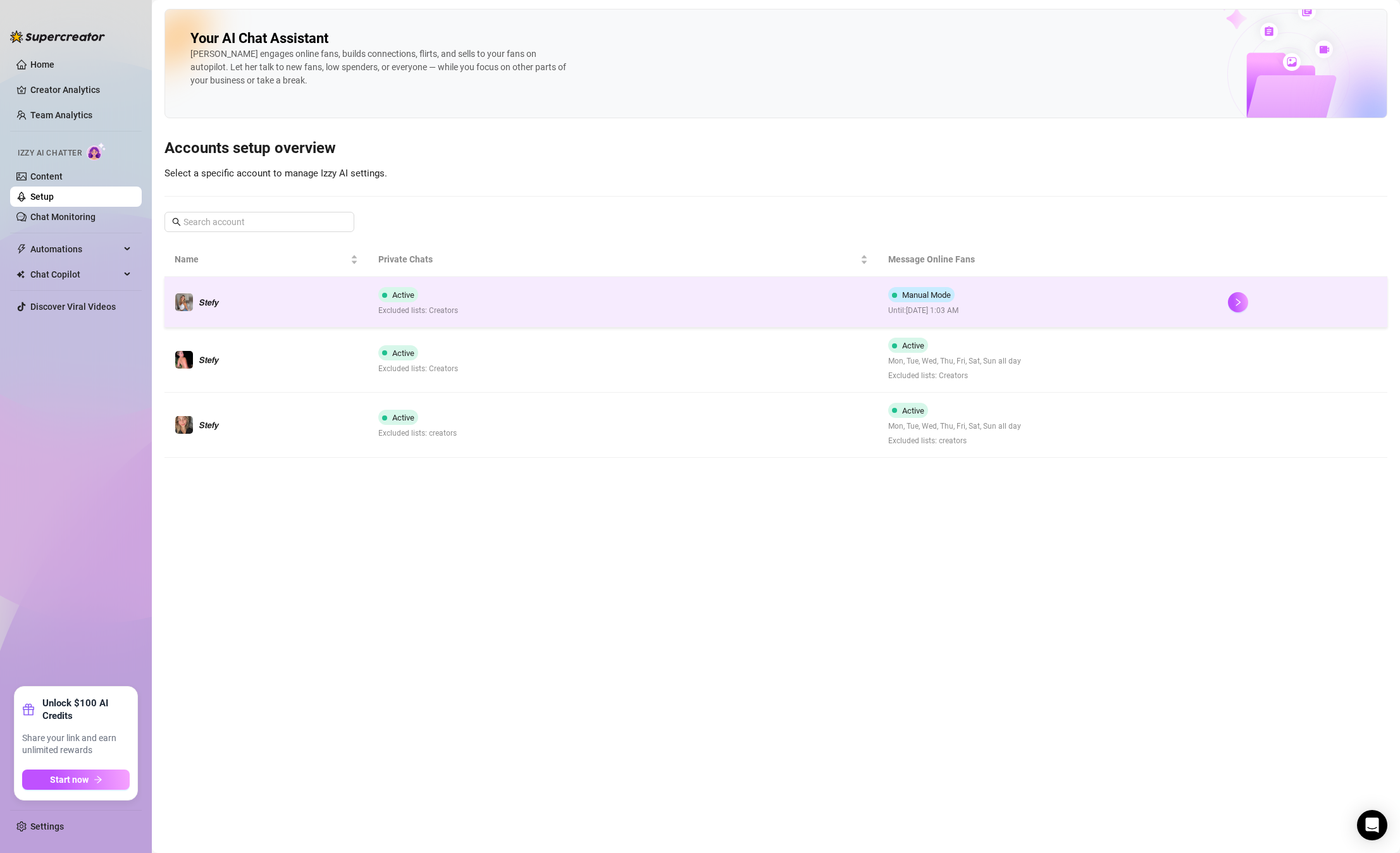
click at [922, 297] on span "Manual Mode" at bounding box center [926, 295] width 49 height 10
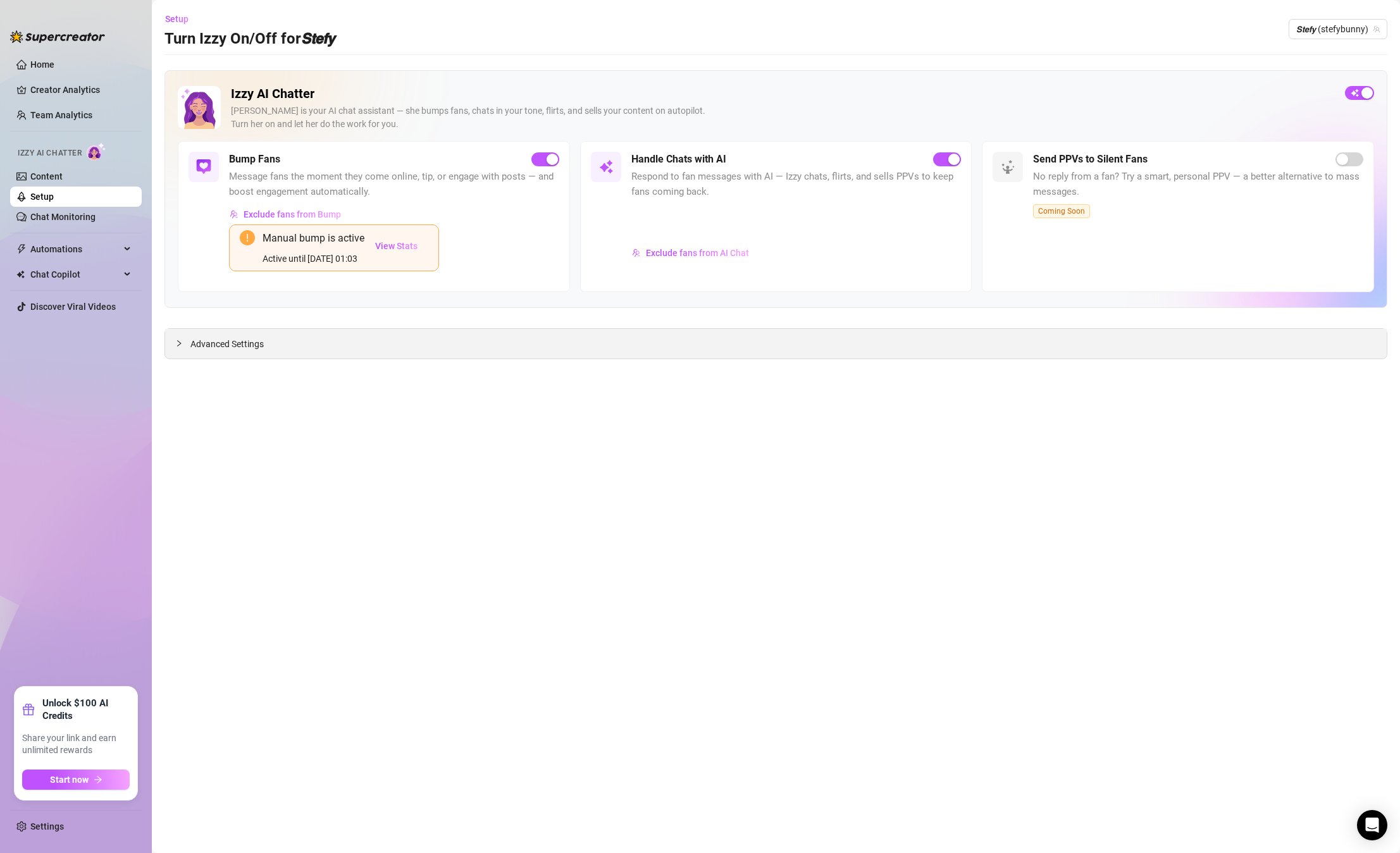
click at [279, 342] on div "Advanced Settings" at bounding box center [775, 344] width 1222 height 30
click at [399, 241] on span "View Stats" at bounding box center [396, 245] width 43 height 10
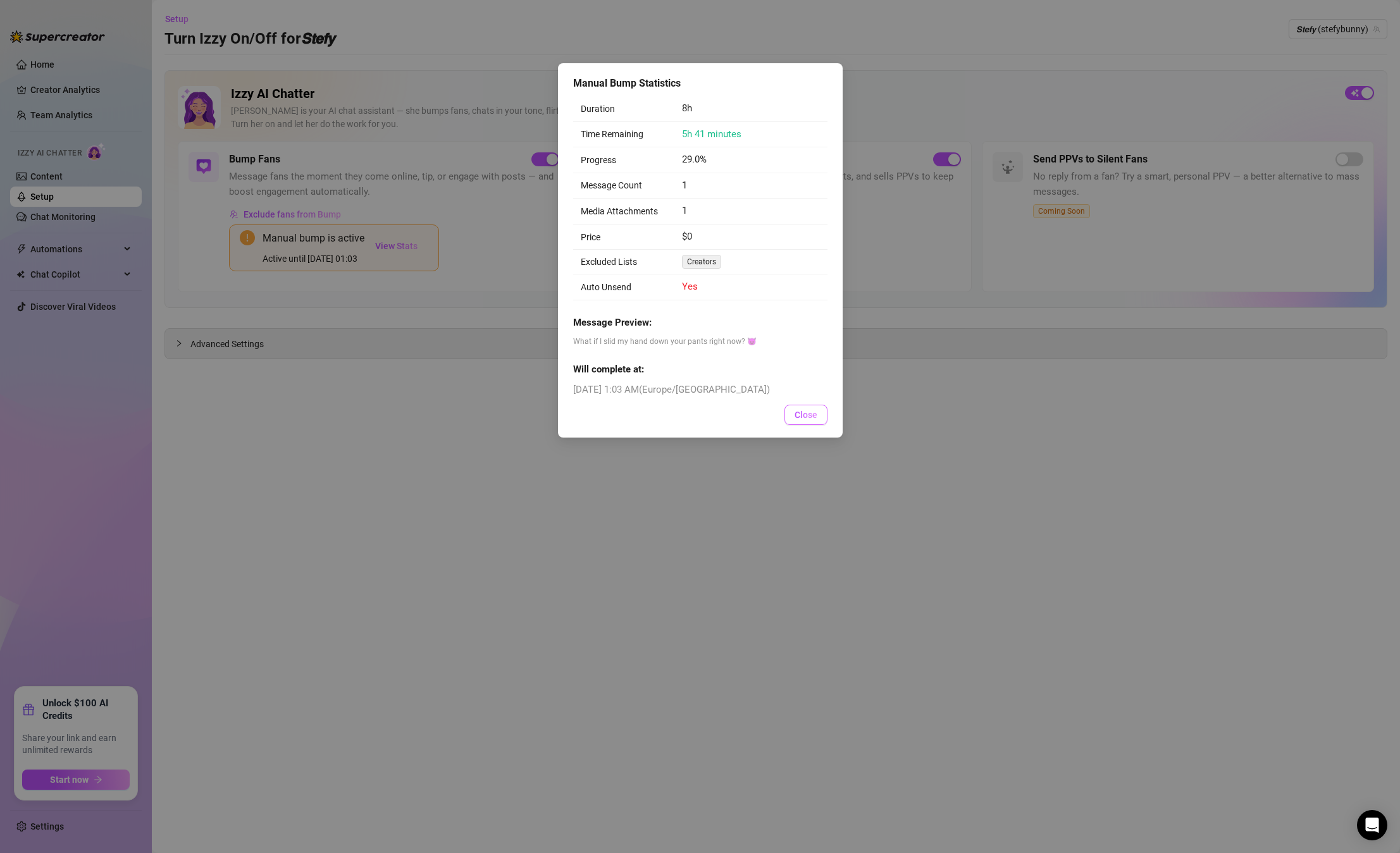
click at [802, 412] on span "Close" at bounding box center [805, 415] width 22 height 10
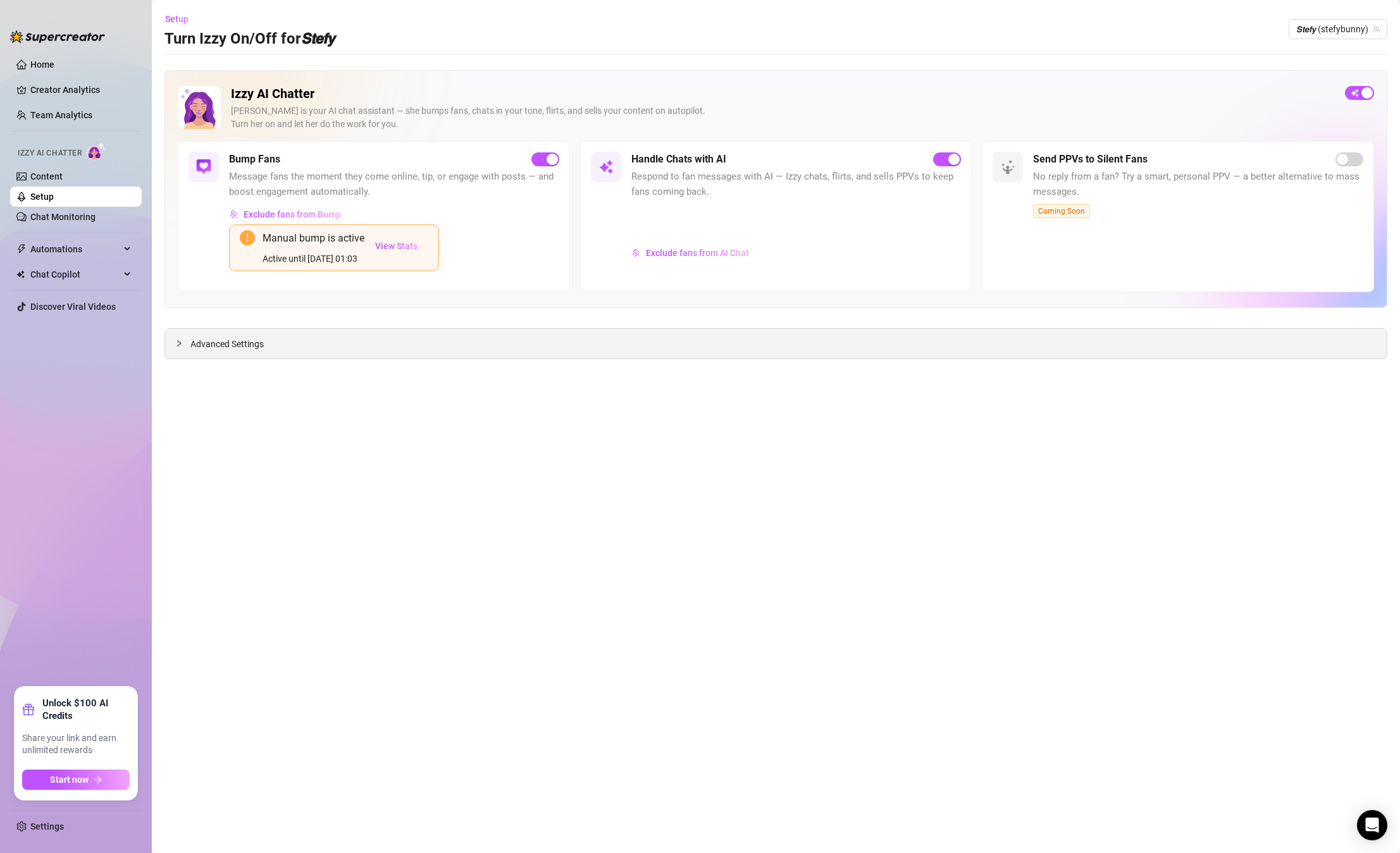
click at [222, 338] on span "Advanced Settings" at bounding box center [227, 344] width 73 height 14
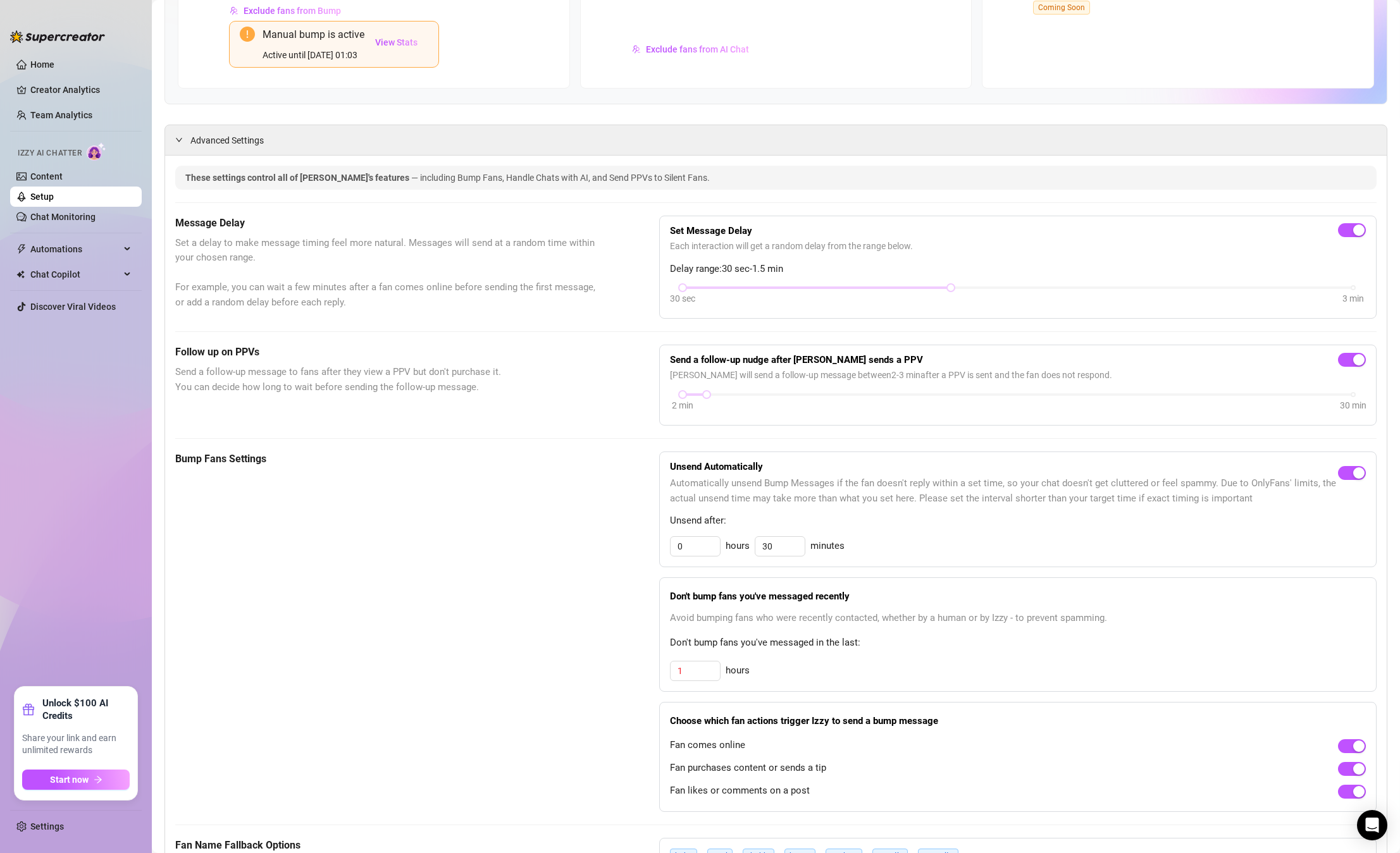
scroll to position [204, 0]
